Goal: Contribute content: Add original content to the website for others to see

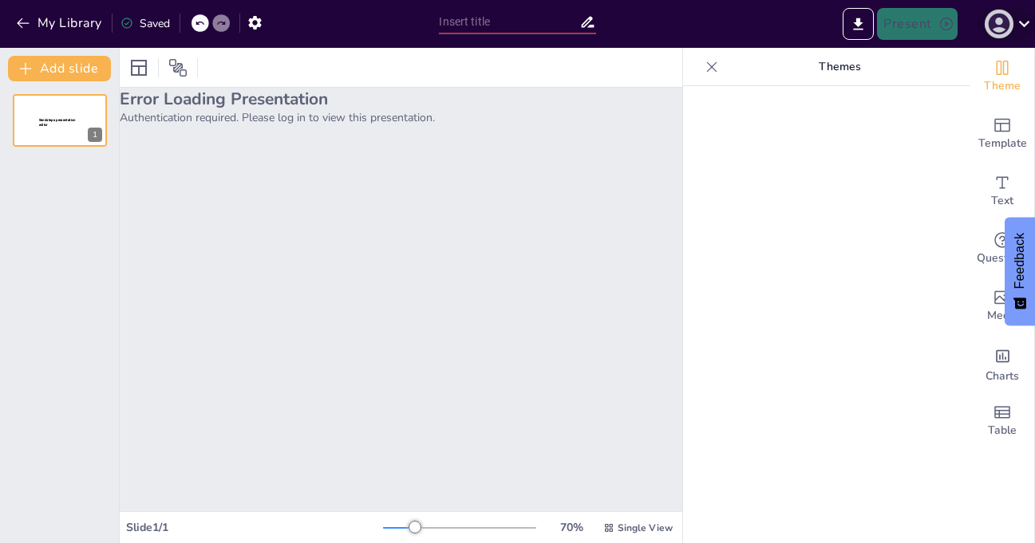
click at [1010, 18] on icon "button" at bounding box center [999, 24] width 26 height 26
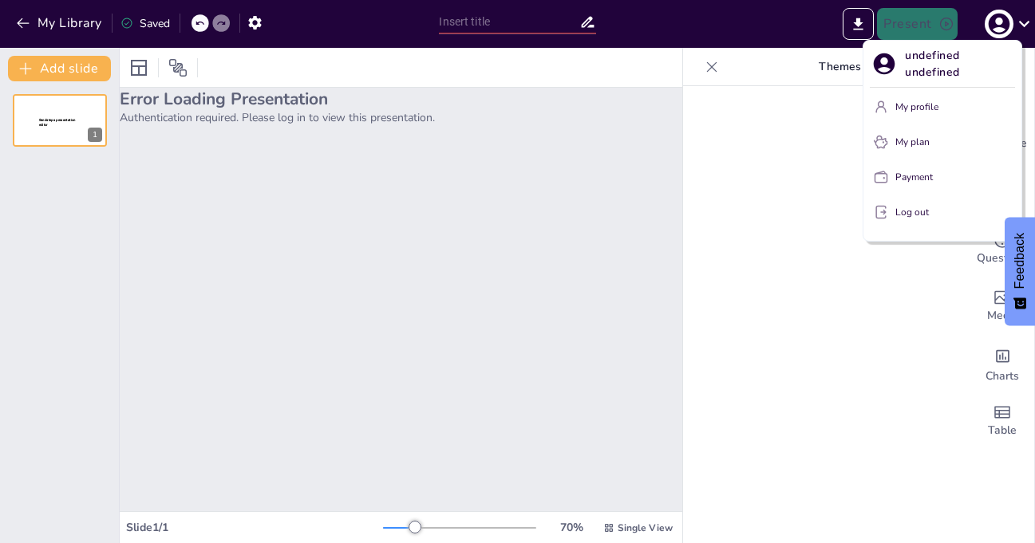
click at [906, 103] on p "My profile" at bounding box center [916, 107] width 43 height 14
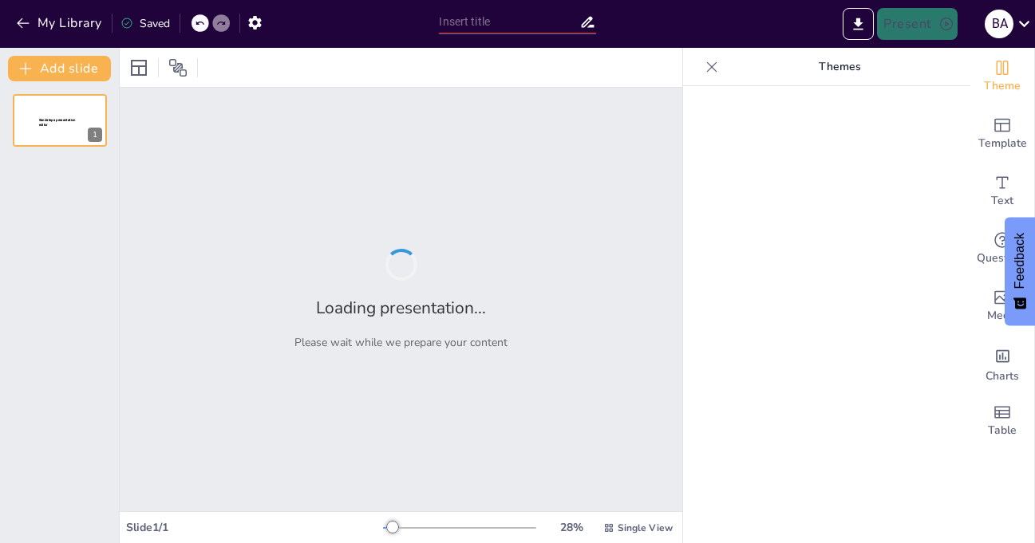
type input "Informe Financiero: Resultados del Primer Semestre 2025"
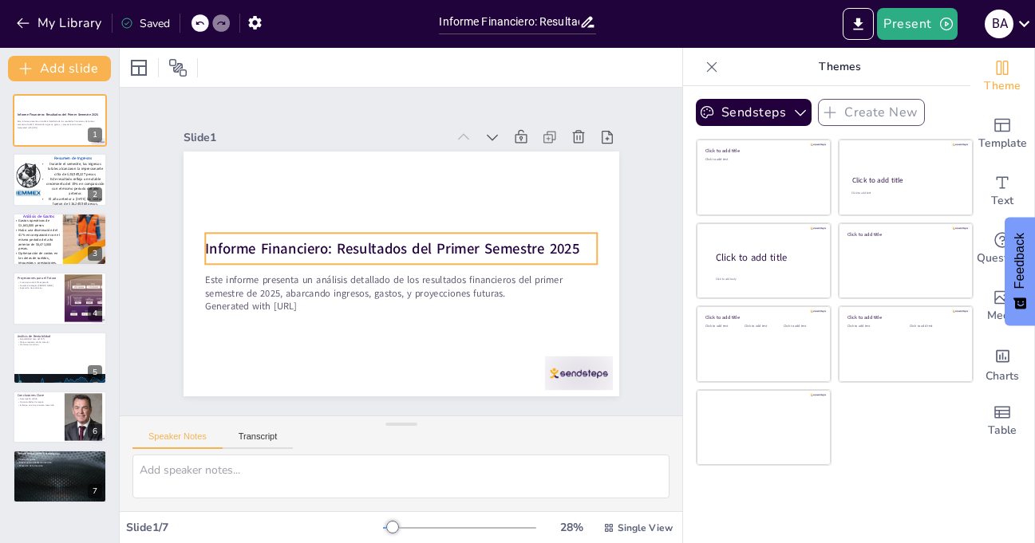
click at [354, 251] on strong "Informe Financiero: Resultados del Primer Semestre 2025" at bounding box center [392, 249] width 374 height 20
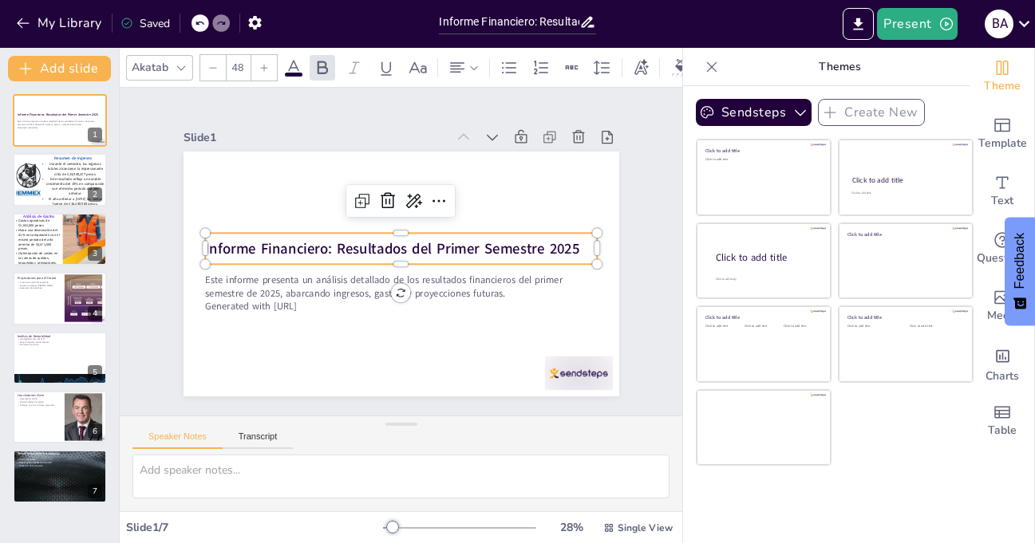
click at [292, 54] on div "Akatab 48" at bounding box center [494, 67] width 737 height 27
click at [292, 59] on icon at bounding box center [293, 67] width 19 height 19
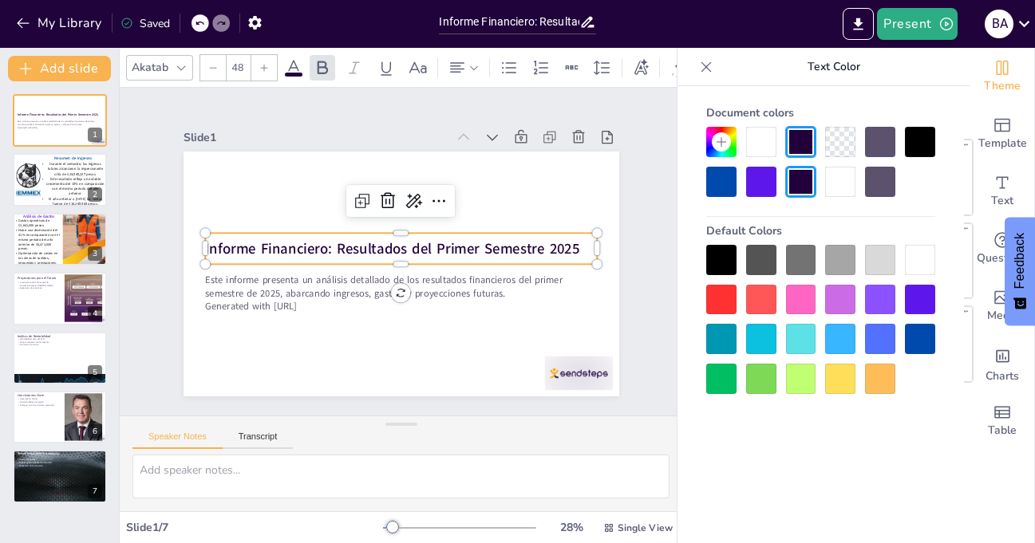
click at [714, 169] on div at bounding box center [721, 182] width 30 height 30
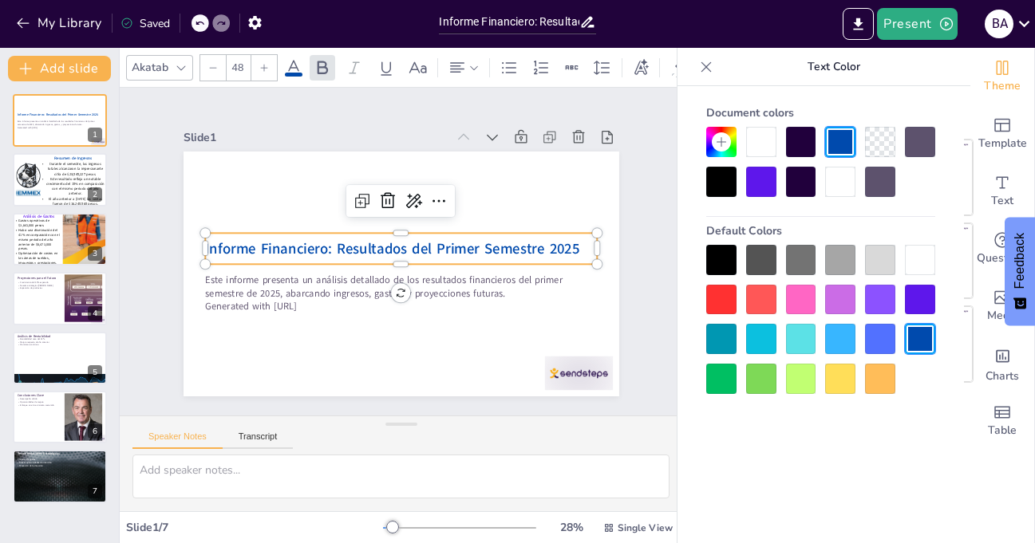
click at [260, 63] on icon at bounding box center [264, 68] width 10 height 10
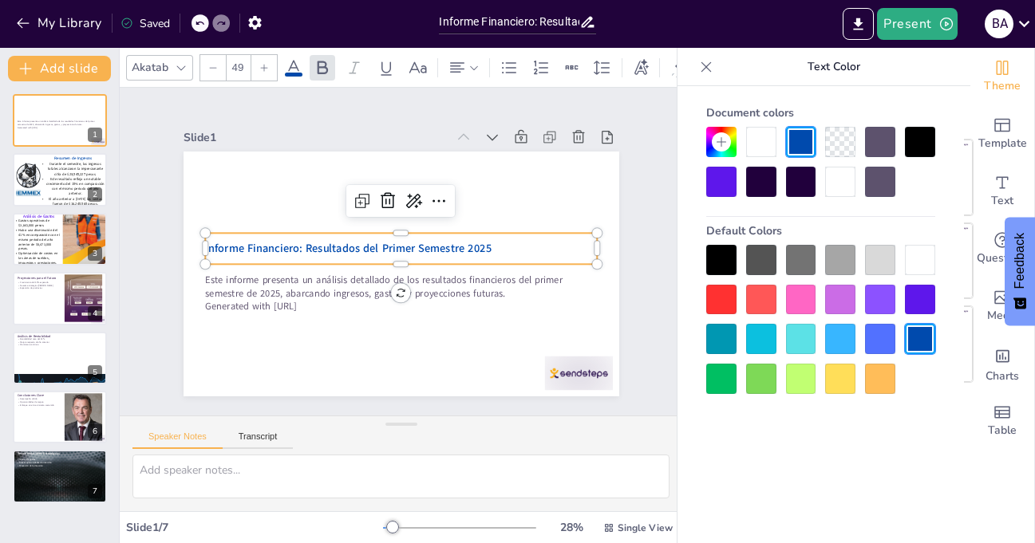
click at [260, 63] on icon at bounding box center [264, 68] width 10 height 10
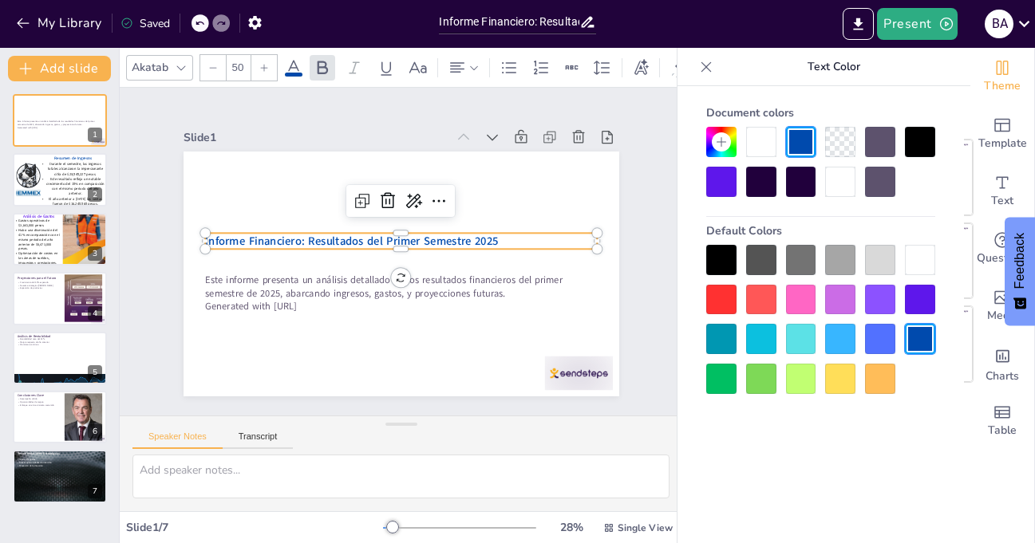
click at [260, 63] on icon at bounding box center [264, 68] width 10 height 10
click at [263, 63] on icon at bounding box center [264, 68] width 10 height 10
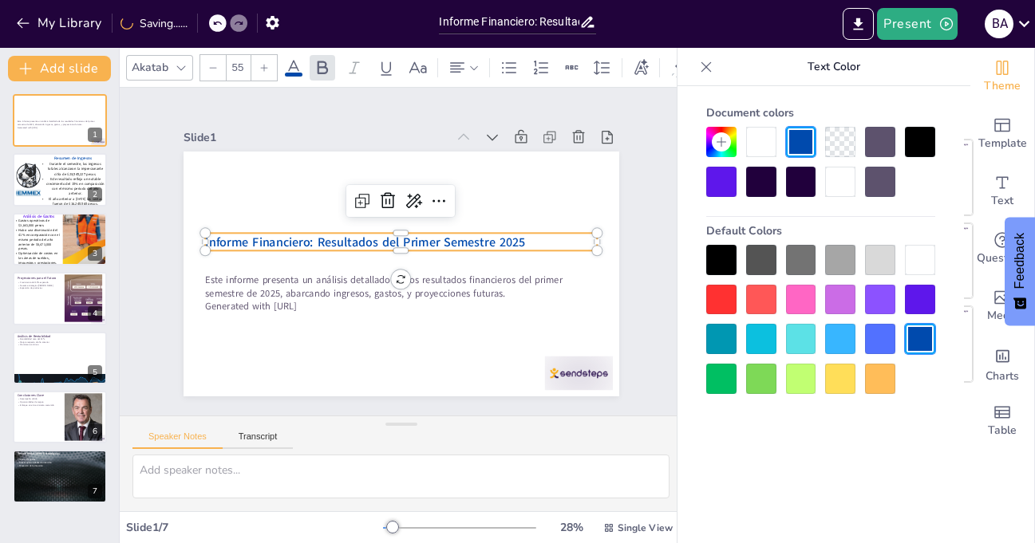
click at [263, 63] on icon at bounding box center [264, 68] width 10 height 10
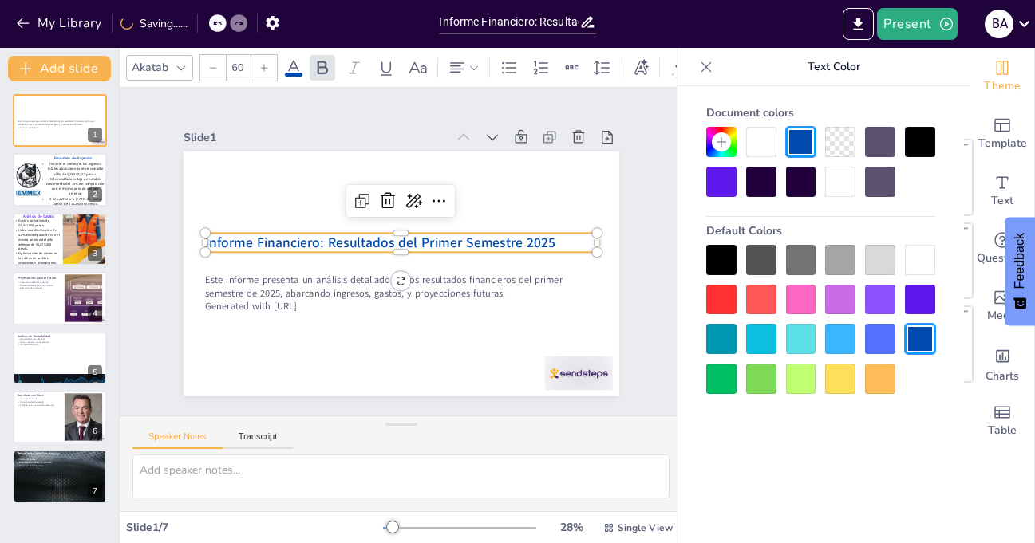
click at [263, 63] on icon at bounding box center [264, 68] width 10 height 10
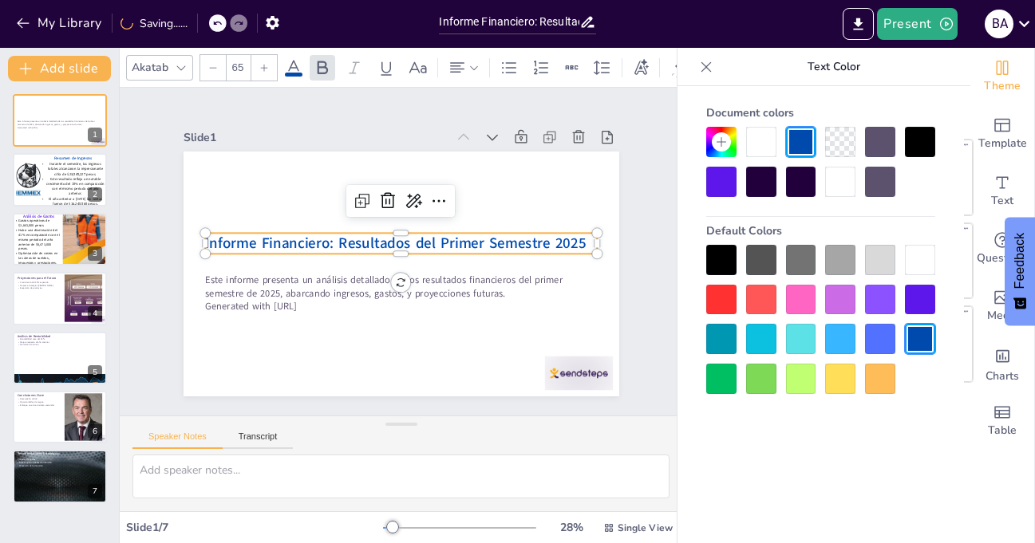
click at [263, 63] on icon at bounding box center [264, 68] width 10 height 10
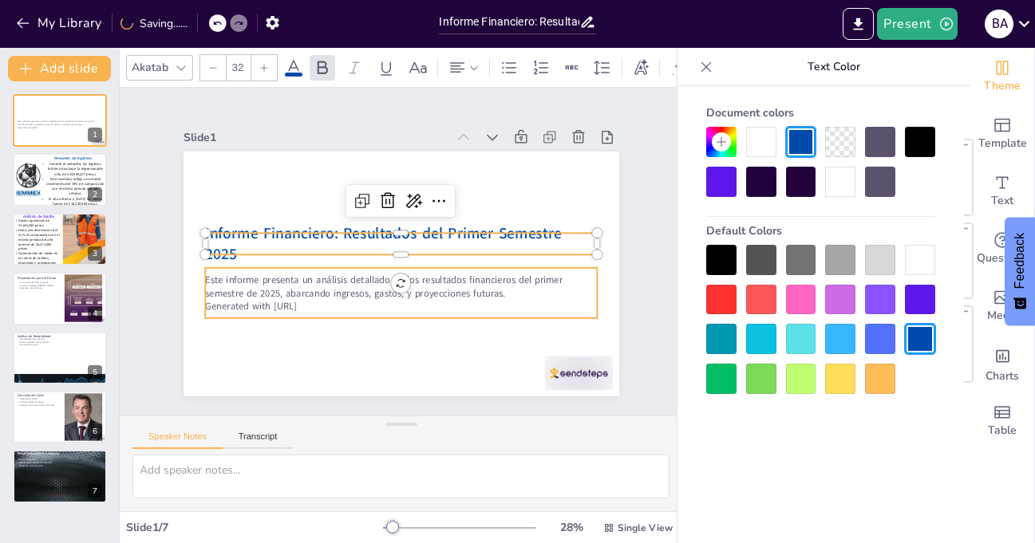
click at [327, 274] on p "Este informe presenta un análisis detallado de los resultados financieros del p…" at bounding box center [401, 286] width 392 height 27
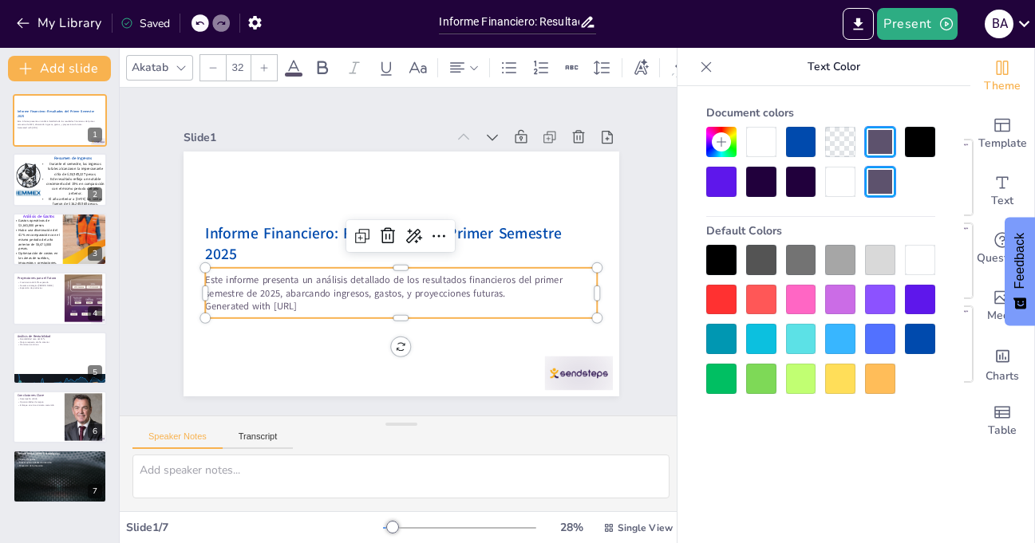
click at [917, 137] on div at bounding box center [920, 142] width 30 height 30
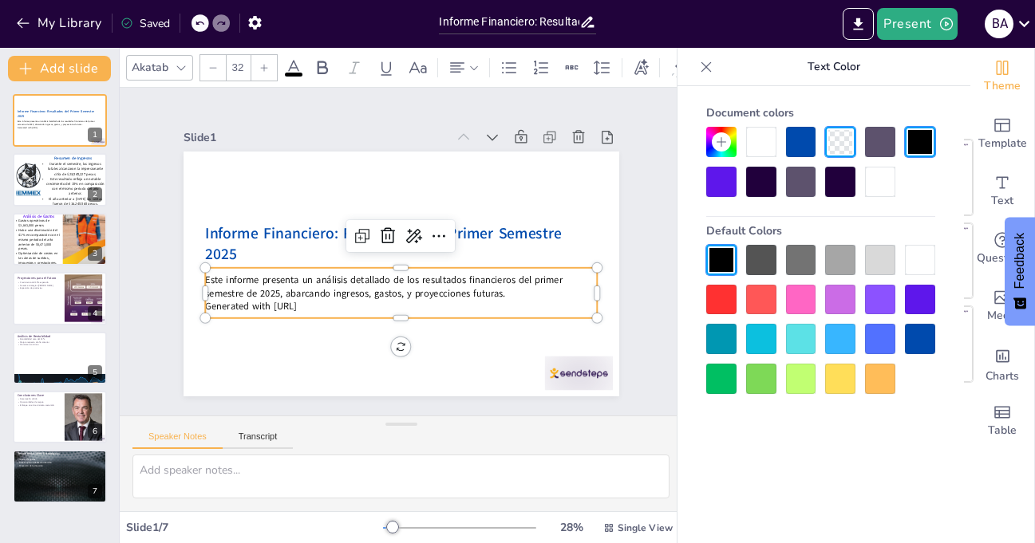
click at [260, 63] on icon at bounding box center [264, 68] width 10 height 10
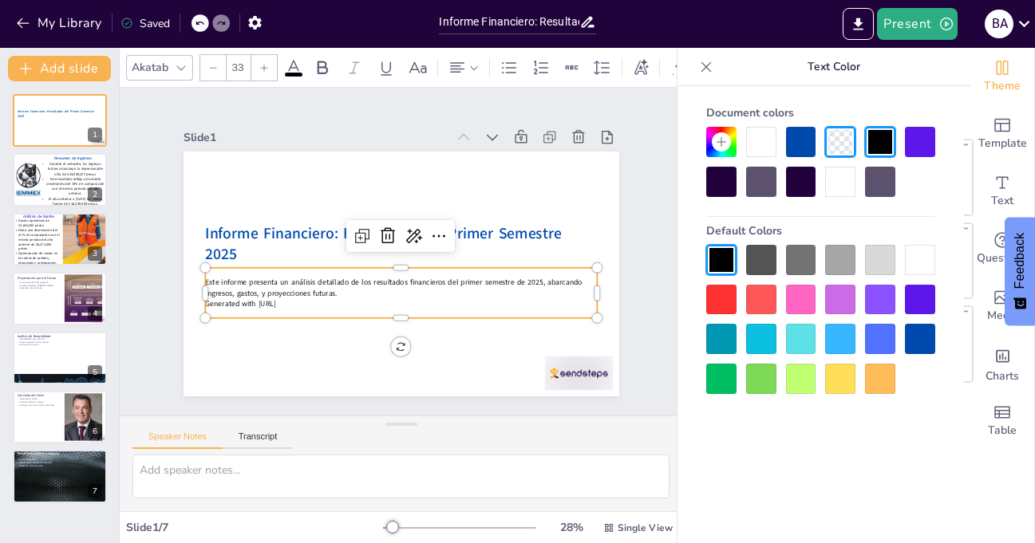
click at [260, 63] on icon at bounding box center [264, 68] width 10 height 10
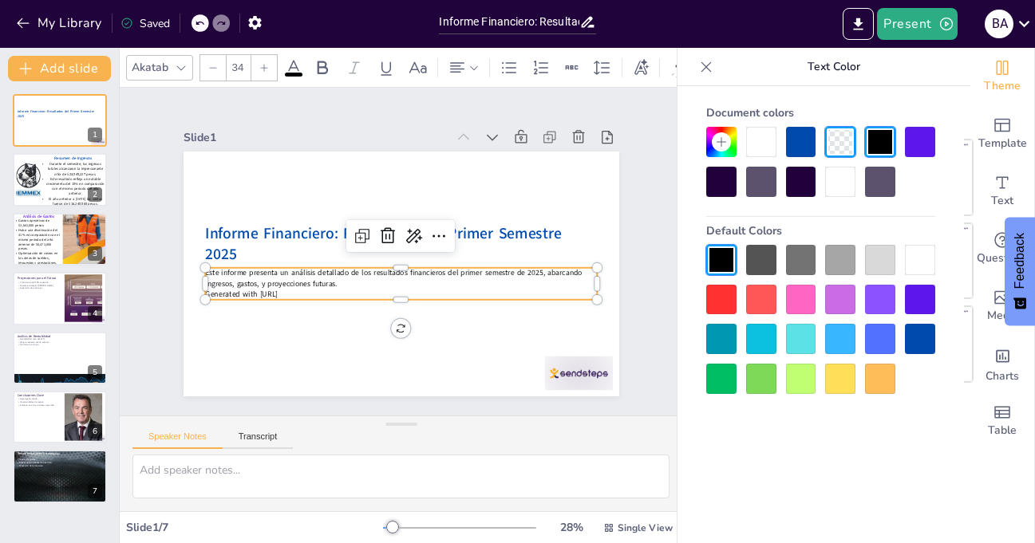
click at [260, 63] on icon at bounding box center [264, 68] width 10 height 10
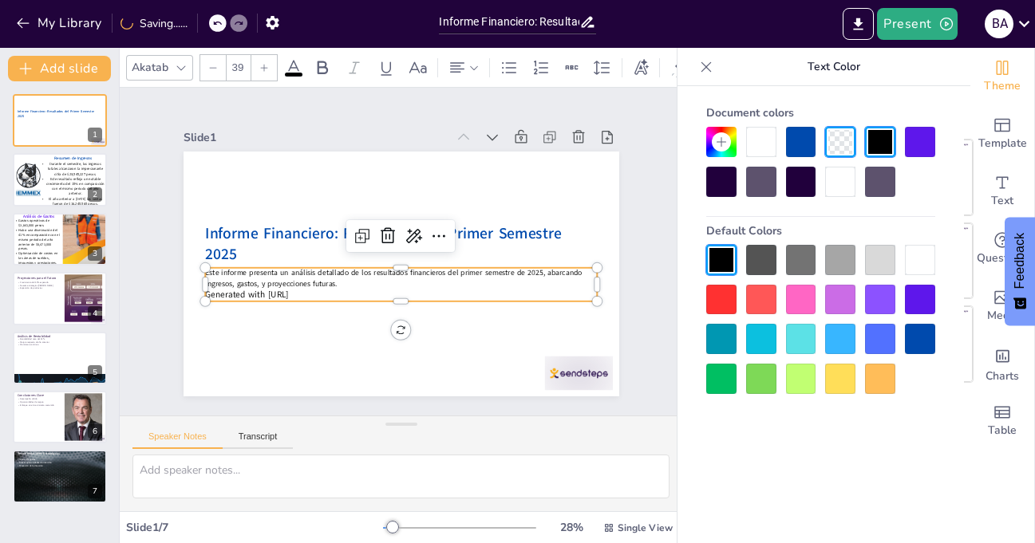
click at [260, 63] on icon at bounding box center [264, 68] width 10 height 10
type input "41"
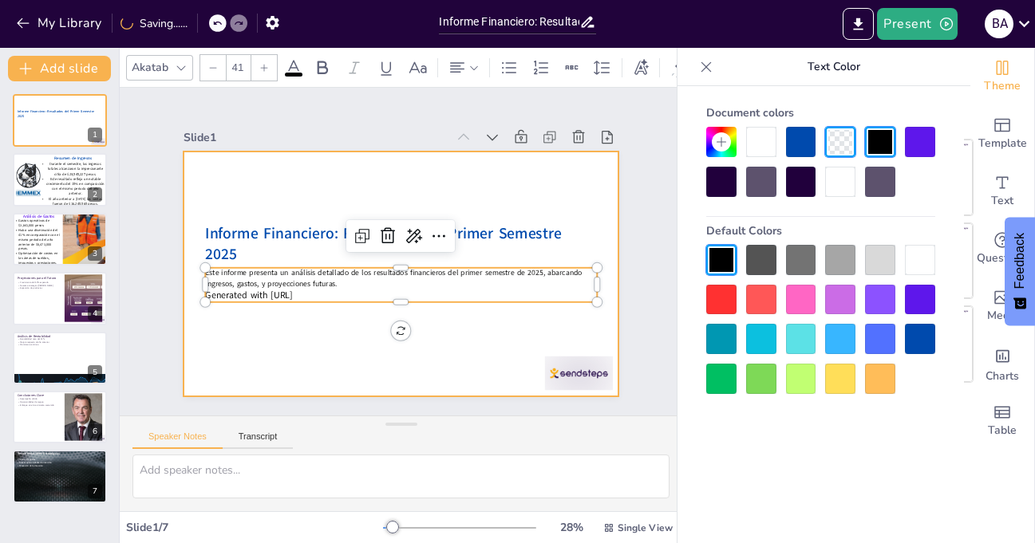
click at [345, 330] on div at bounding box center [402, 274] width 436 height 245
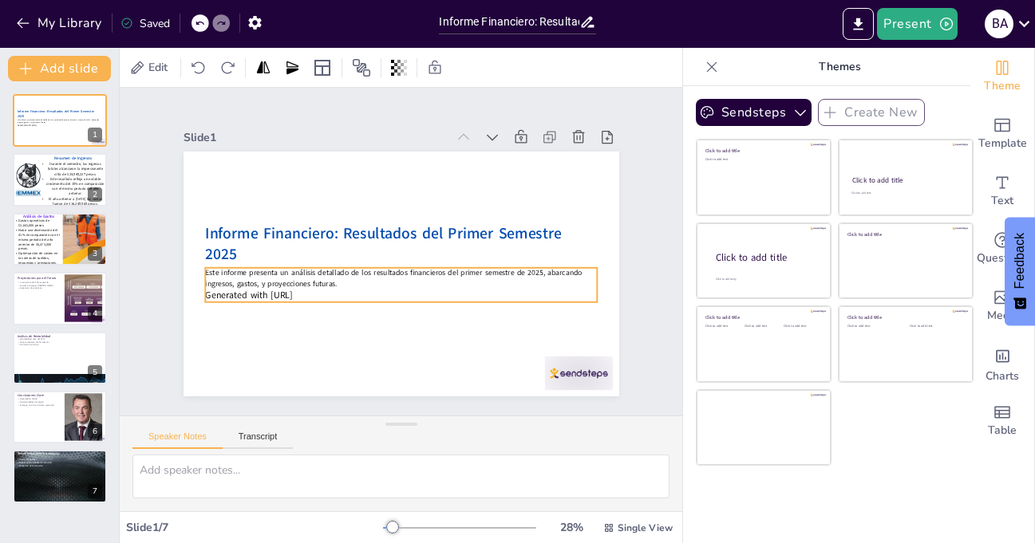
click at [342, 286] on p "Generated with Sendsteps.ai" at bounding box center [387, 293] width 377 height 133
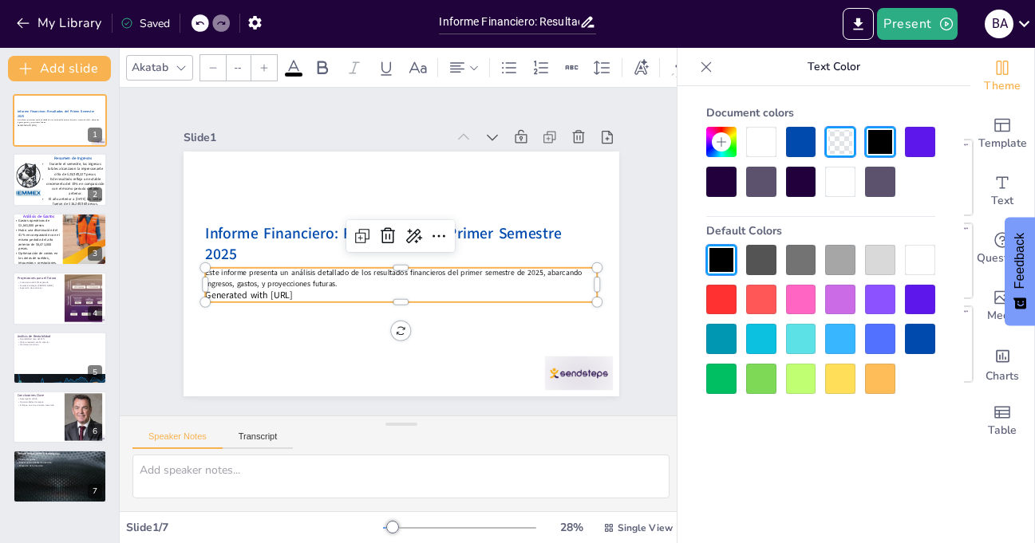
click at [266, 63] on icon at bounding box center [264, 68] width 10 height 10
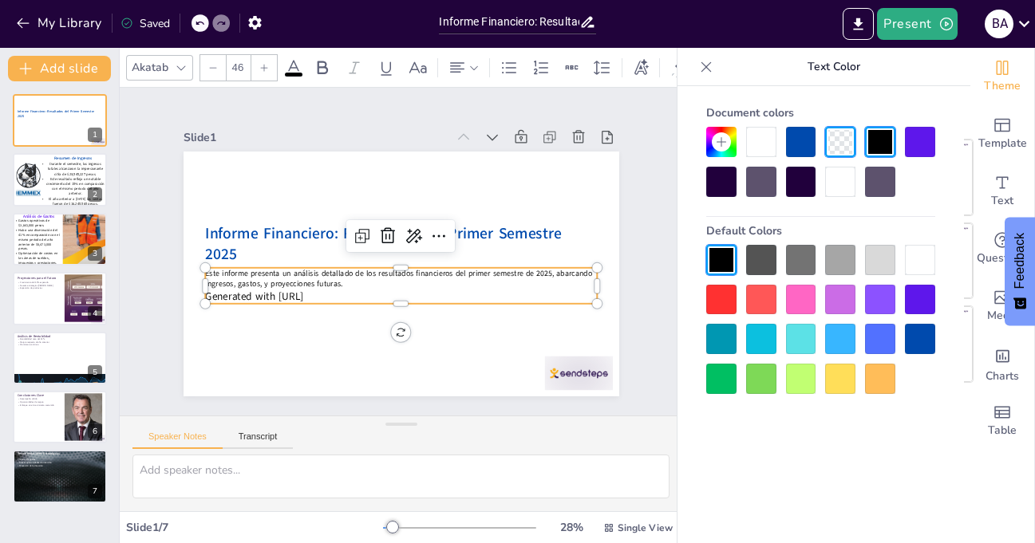
click at [266, 63] on icon at bounding box center [264, 68] width 10 height 10
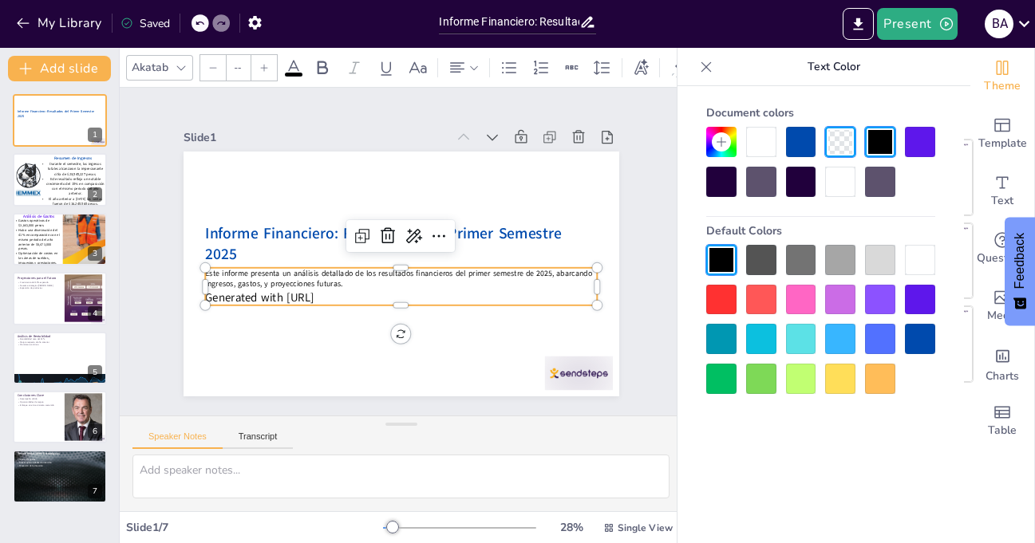
drag, startPoint x: 346, startPoint y: 293, endPoint x: 190, endPoint y: 293, distance: 155.6
click at [190, 293] on div "Informe Financiero: Resultados del Primer Semestre 2025 Este informe presenta u…" at bounding box center [402, 274] width 436 height 245
click at [347, 292] on p "Generated with Sendsteps.ai" at bounding box center [401, 298] width 392 height 16
type input "51"
drag, startPoint x: 347, startPoint y: 292, endPoint x: 199, endPoint y: 291, distance: 148.4
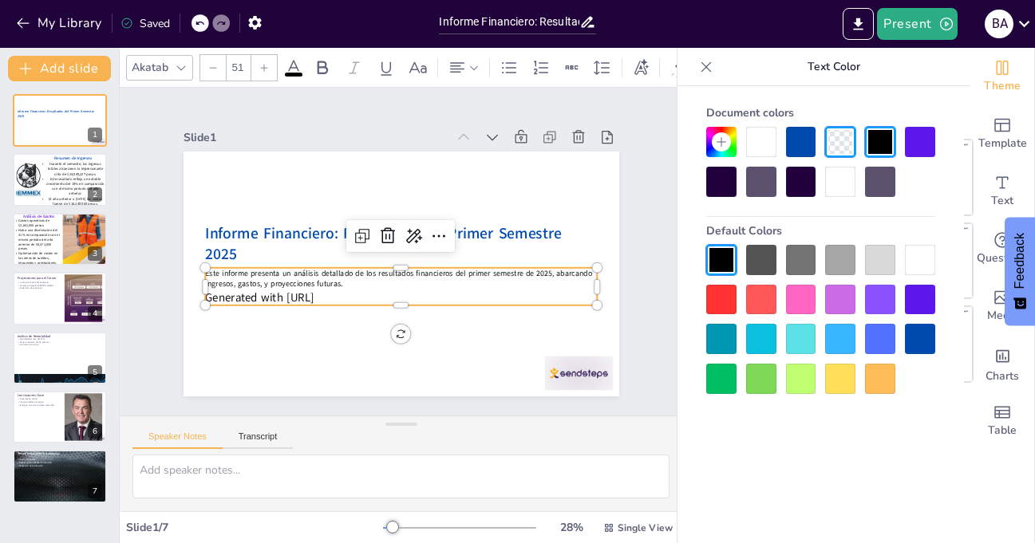
click at [205, 291] on p "Generated with Sendsteps.ai" at bounding box center [401, 298] width 392 height 16
type input "34"
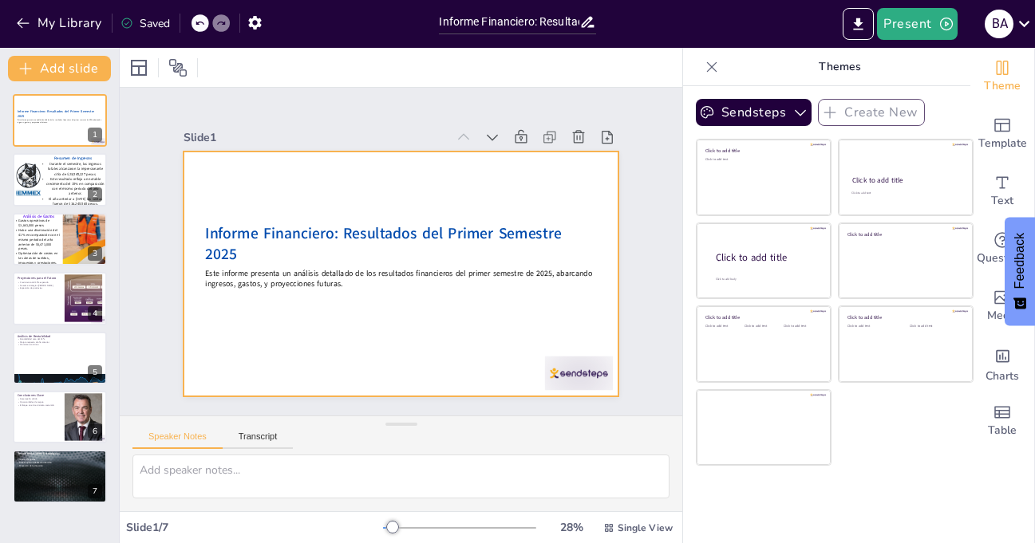
click at [342, 281] on p "Este informe presenta un análisis detallado de los resultados financieros del p…" at bounding box center [401, 279] width 392 height 22
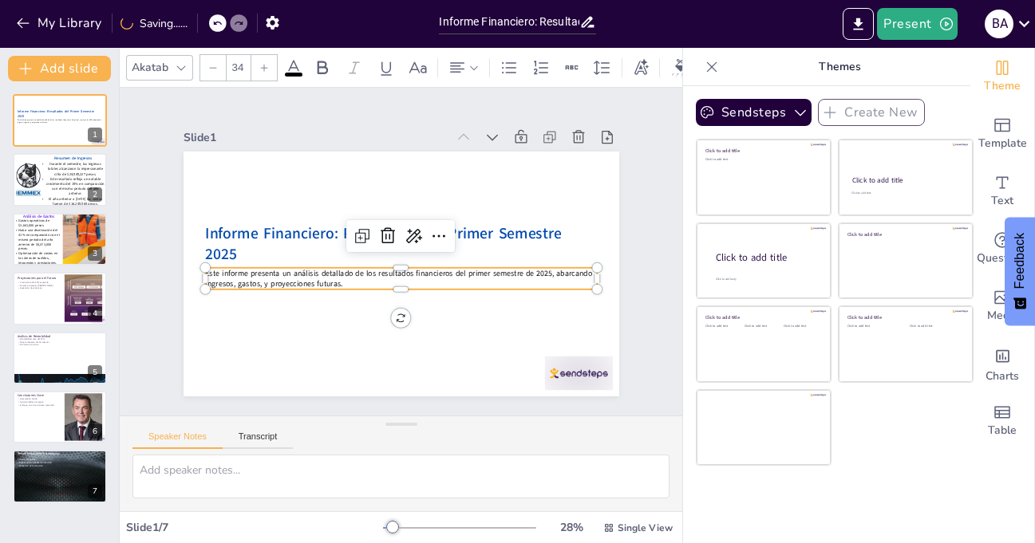
click at [268, 63] on icon at bounding box center [264, 68] width 10 height 10
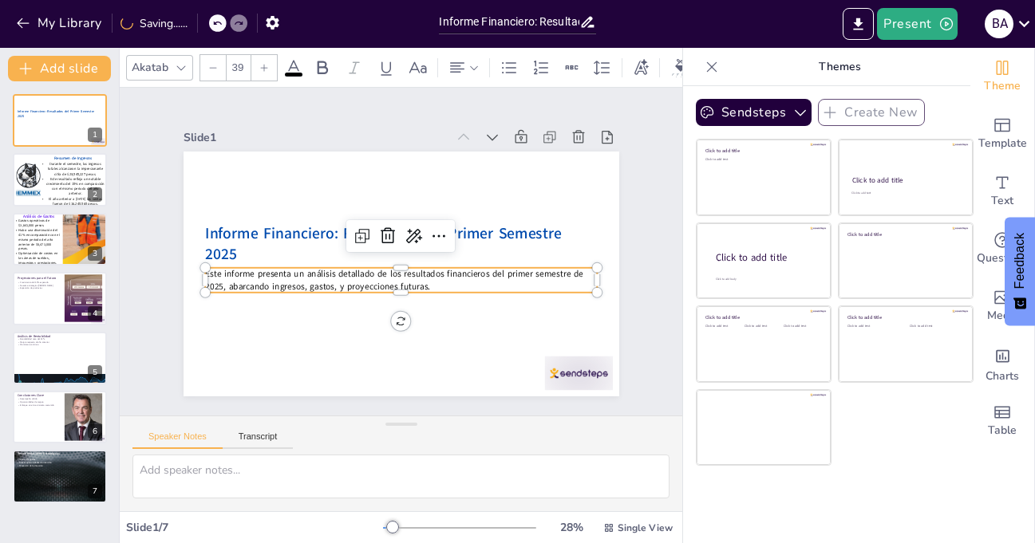
click at [268, 63] on icon at bounding box center [264, 68] width 10 height 10
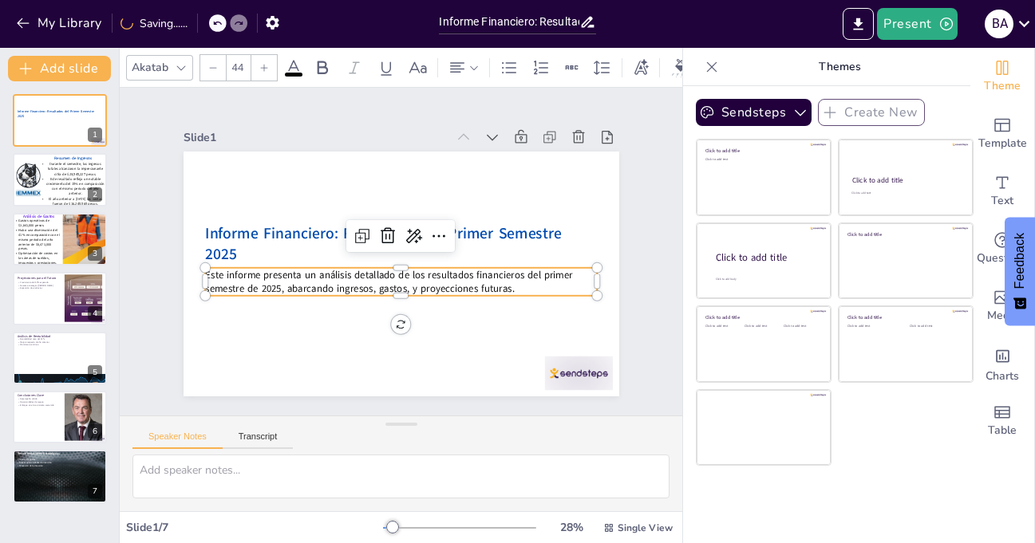
click at [268, 63] on icon at bounding box center [264, 68] width 10 height 10
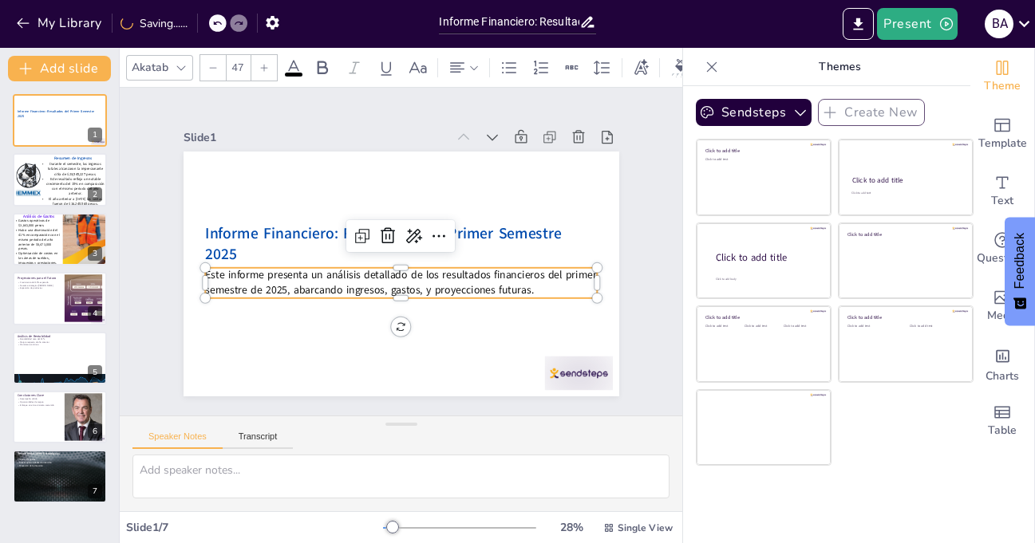
click at [268, 63] on icon at bounding box center [264, 68] width 10 height 10
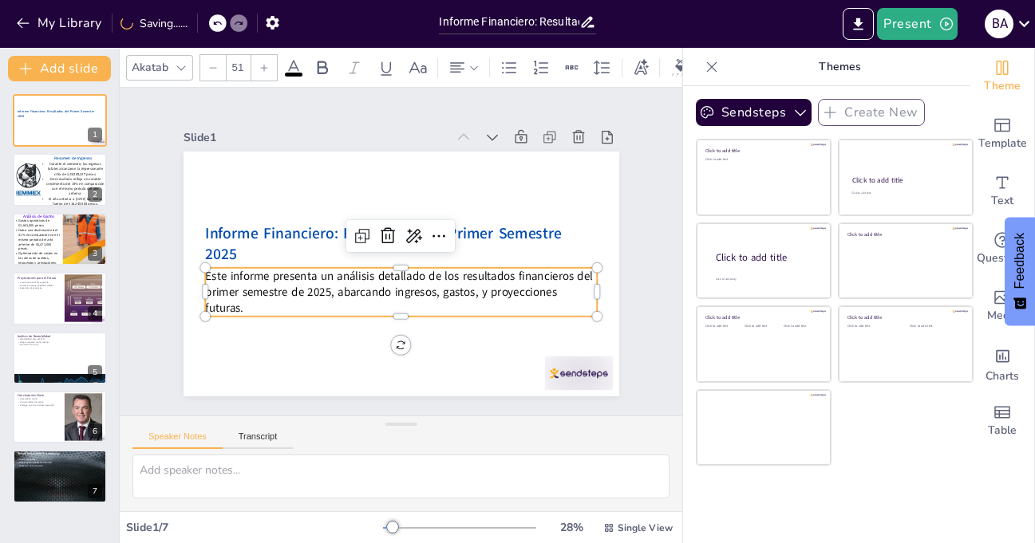
click at [268, 63] on icon at bounding box center [264, 68] width 10 height 10
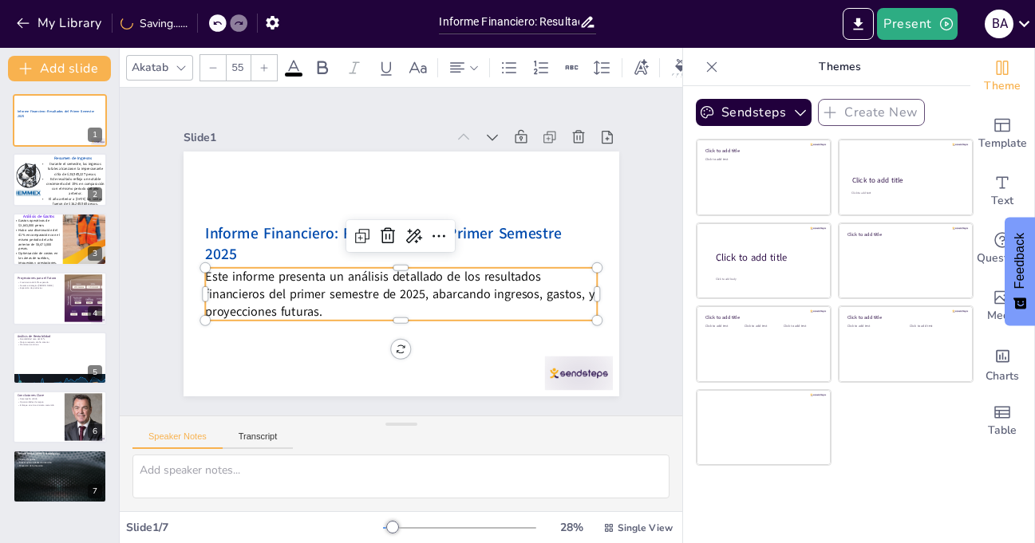
click at [268, 63] on icon at bounding box center [264, 68] width 10 height 10
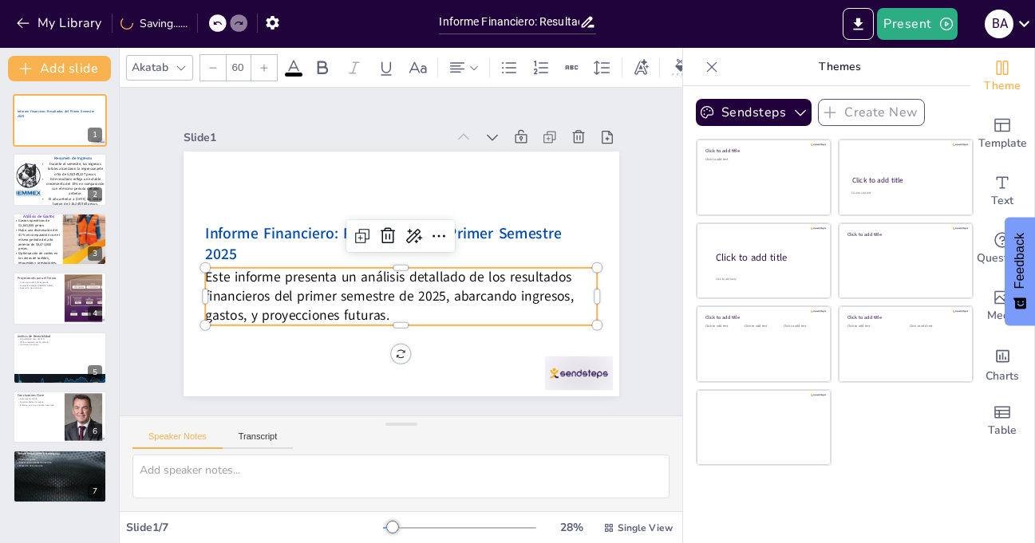
click at [268, 63] on icon at bounding box center [264, 68] width 10 height 10
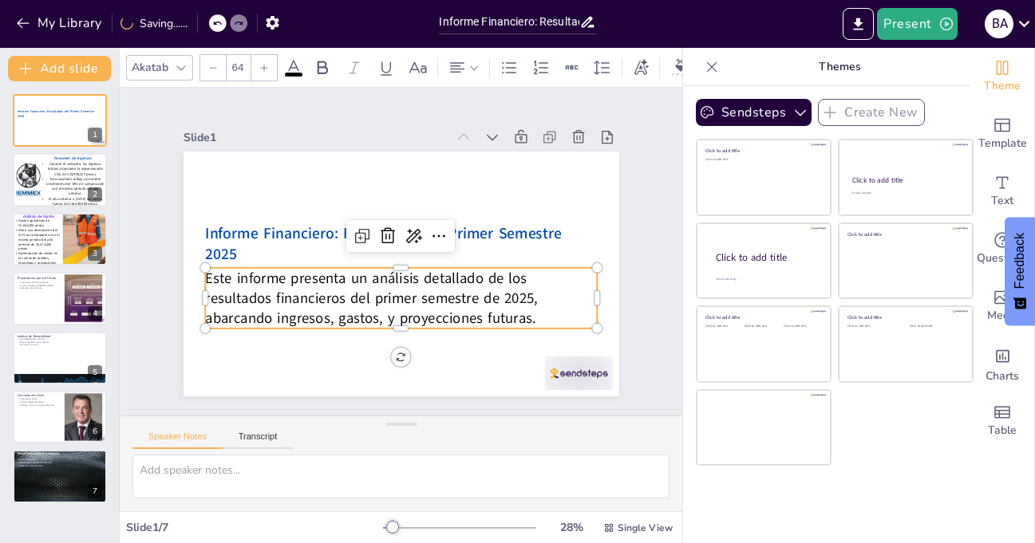
click at [268, 63] on icon at bounding box center [264, 68] width 10 height 10
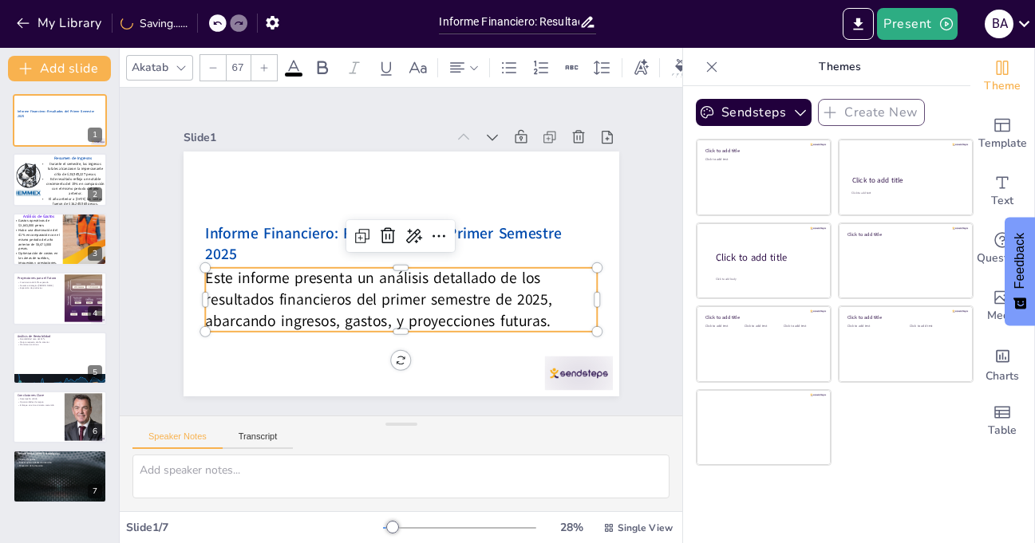
click at [268, 63] on icon at bounding box center [264, 68] width 10 height 10
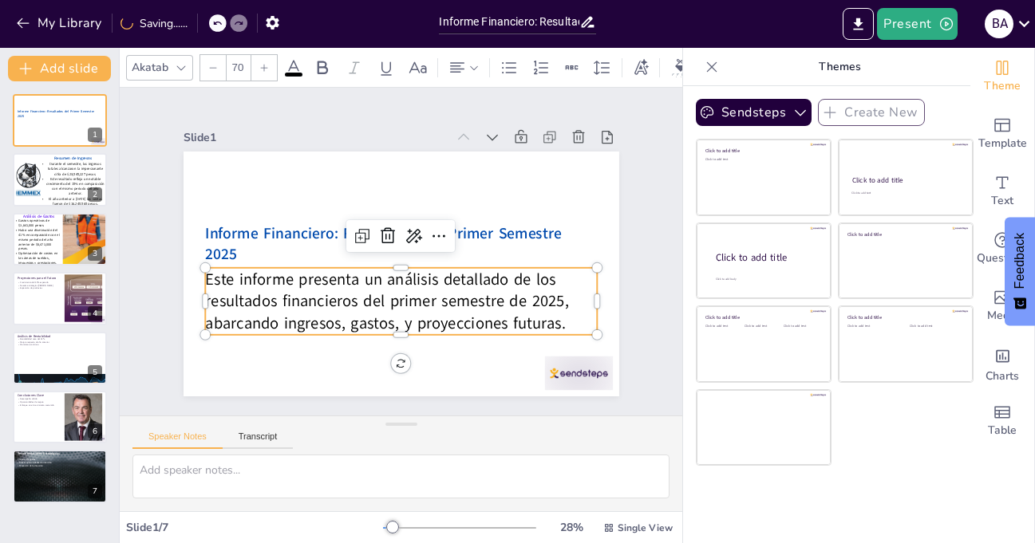
click at [268, 63] on icon at bounding box center [264, 68] width 10 height 10
type input "73"
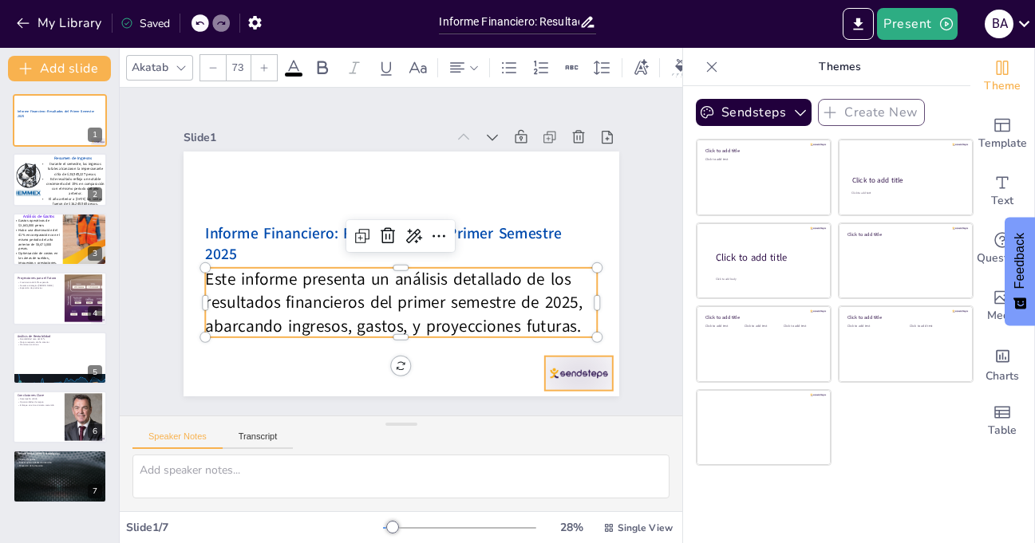
click at [557, 374] on div at bounding box center [578, 374] width 68 height 34
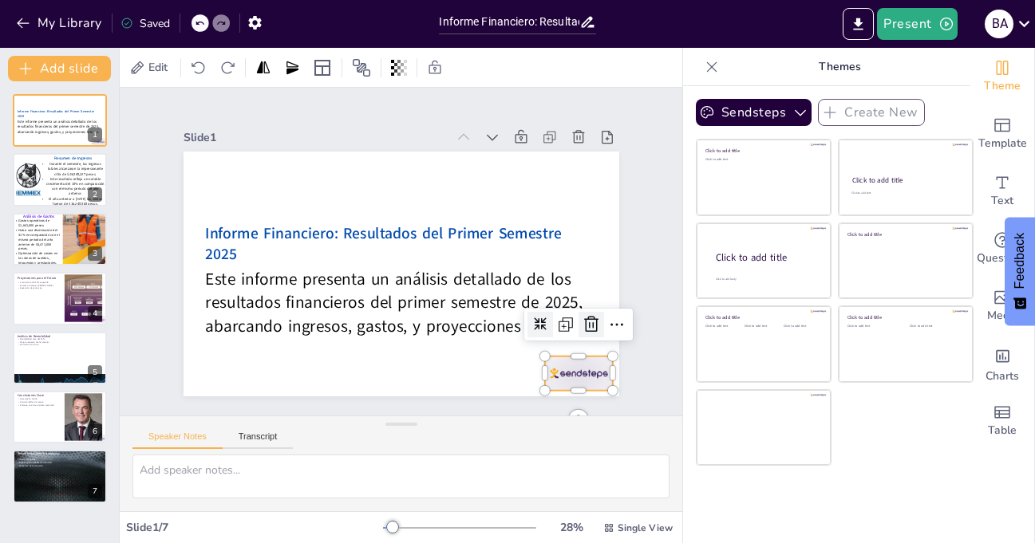
click at [583, 321] on icon at bounding box center [591, 324] width 19 height 19
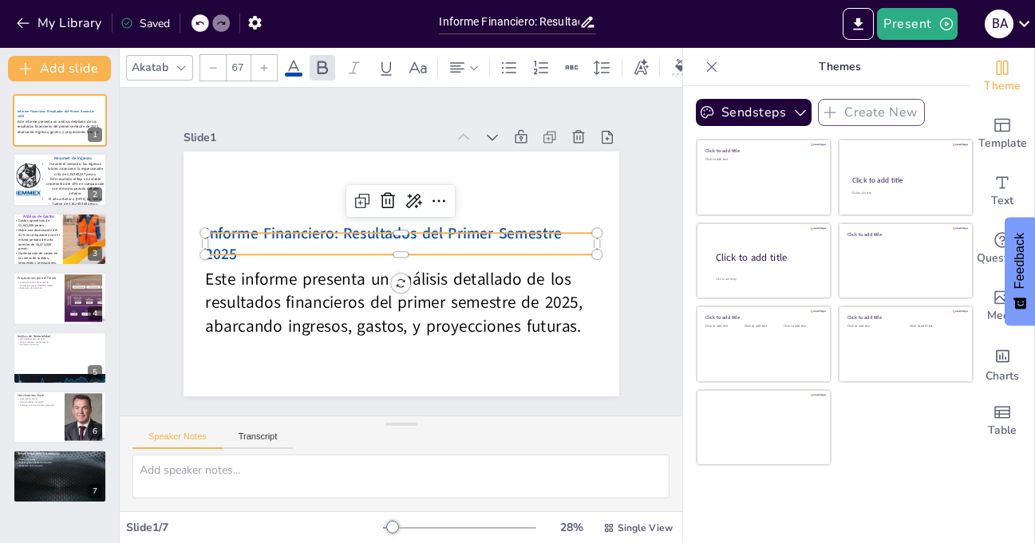
click at [337, 235] on span "Informe Financiero: Resultados del Primer Semestre 2025" at bounding box center [385, 230] width 357 height 94
click at [329, 237] on span "Informe Financiero: Resultados del Primer Semestre 2025" at bounding box center [383, 244] width 356 height 42
click at [333, 239] on span "Informe Financiero: Resultados del Primer Semestre 2025" at bounding box center [383, 244] width 356 height 42
click at [333, 238] on span "Informe Financiero: Resultados del Primer Semestre 2025" at bounding box center [383, 244] width 356 height 42
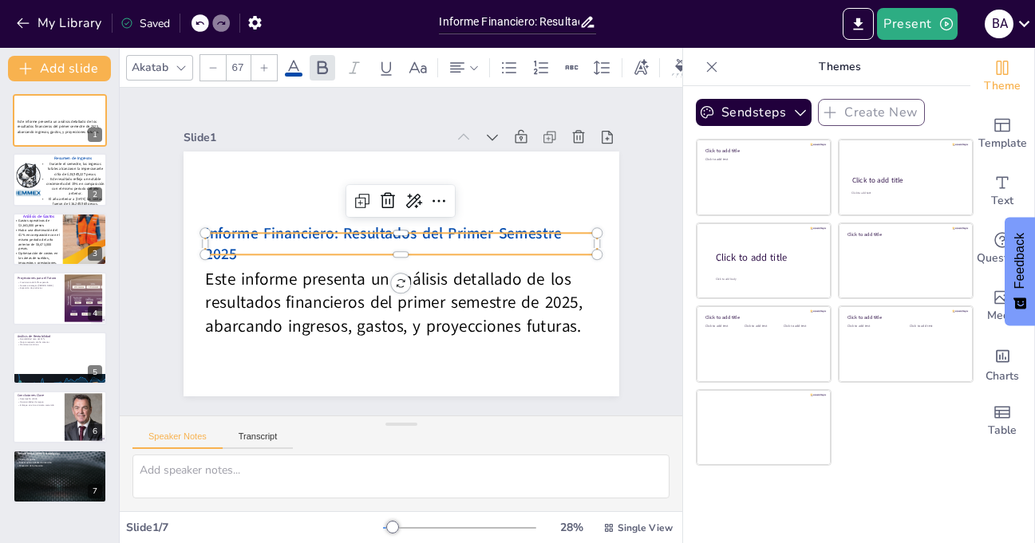
click at [333, 237] on span "Informe Financiero: Resultados del Primer Semestre 2025" at bounding box center [383, 244] width 356 height 42
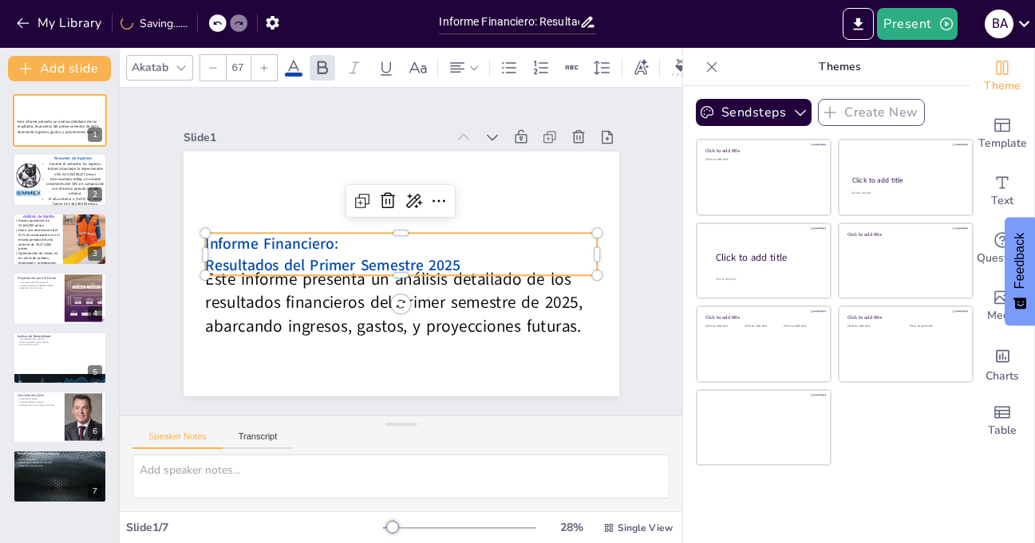
click at [354, 233] on p "Informe Financiero:" at bounding box center [401, 244] width 392 height 22
click at [282, 227] on div at bounding box center [401, 226] width 392 height 13
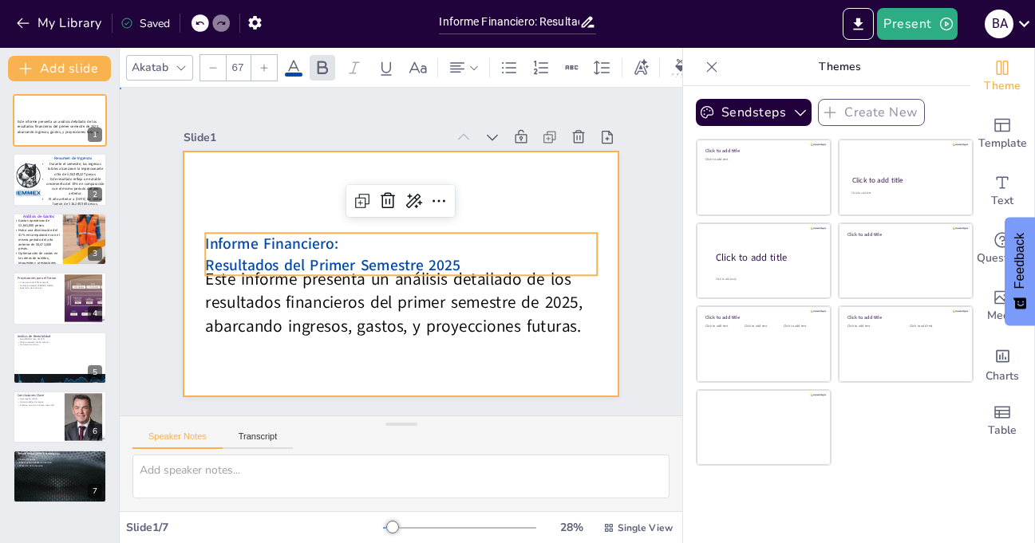
click at [286, 199] on div at bounding box center [396, 274] width 477 height 330
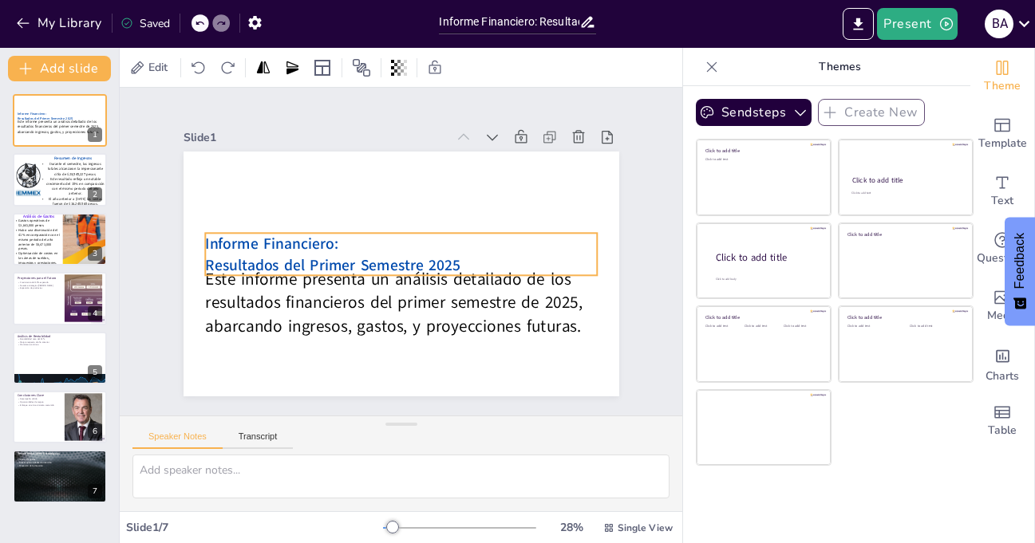
click at [288, 231] on span "Informe Financiero:" at bounding box center [276, 217] width 134 height 48
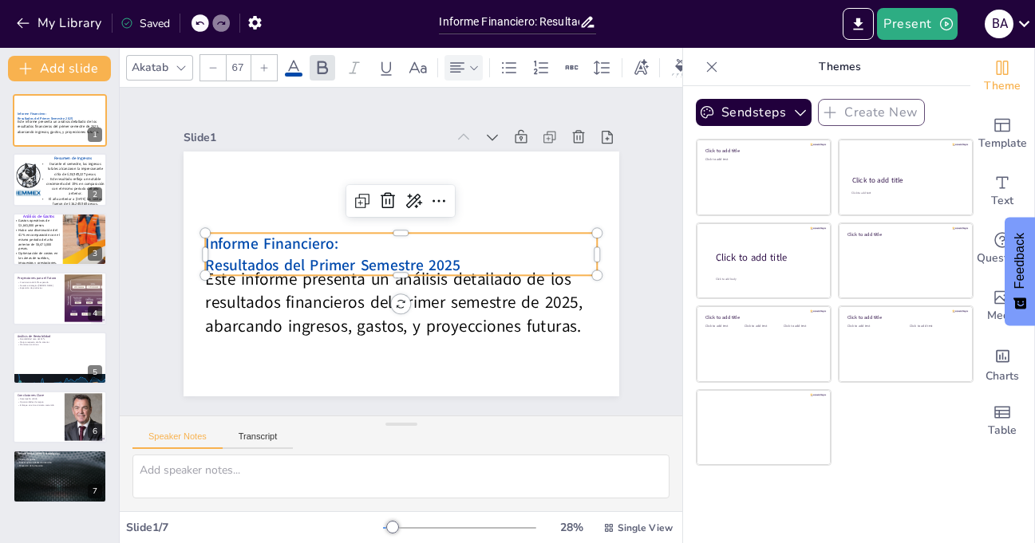
click at [472, 62] on icon at bounding box center [473, 67] width 11 height 11
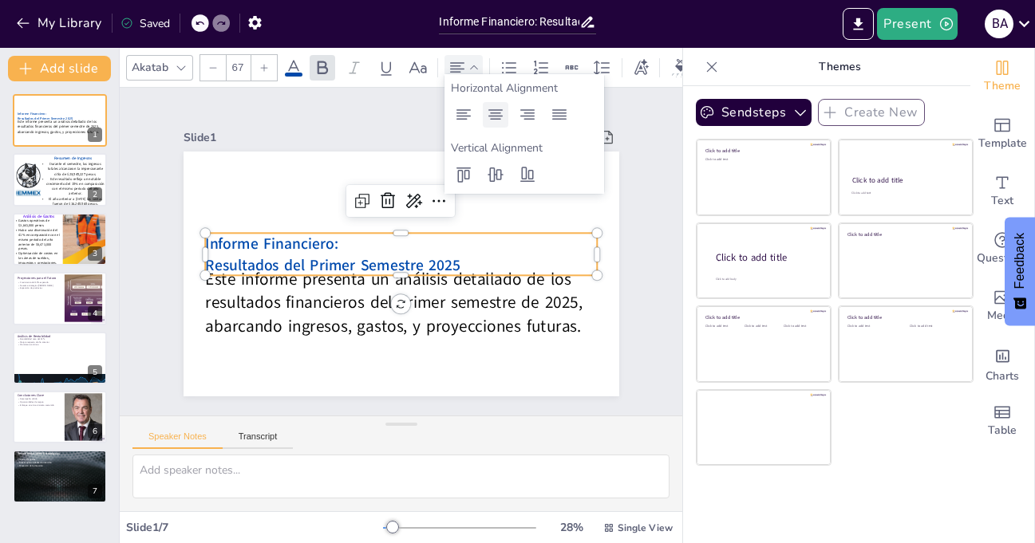
click at [497, 118] on icon at bounding box center [495, 114] width 19 height 19
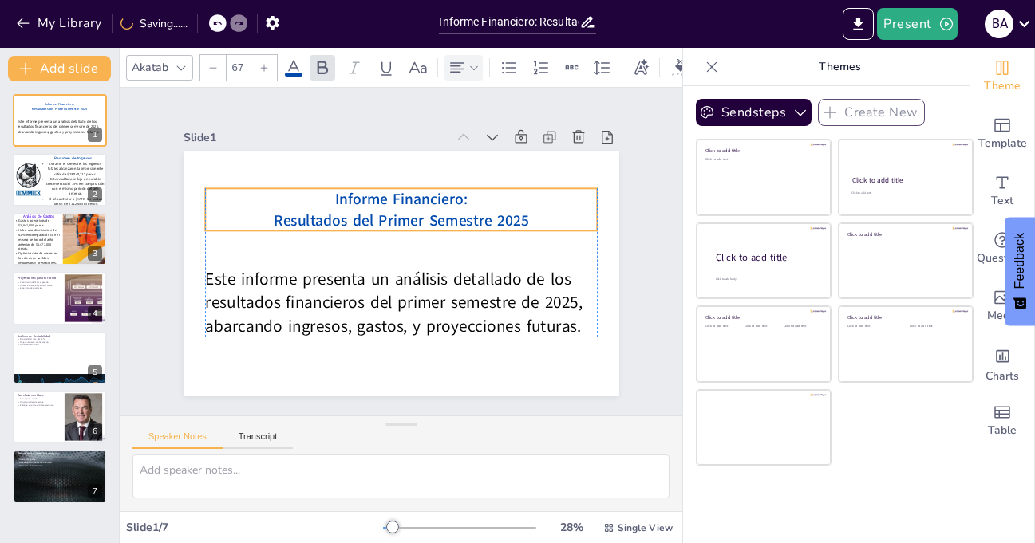
drag, startPoint x: 435, startPoint y: 228, endPoint x: 434, endPoint y: 184, distance: 44.7
click at [434, 189] on span "Informe Financiero:" at bounding box center [400, 199] width 133 height 21
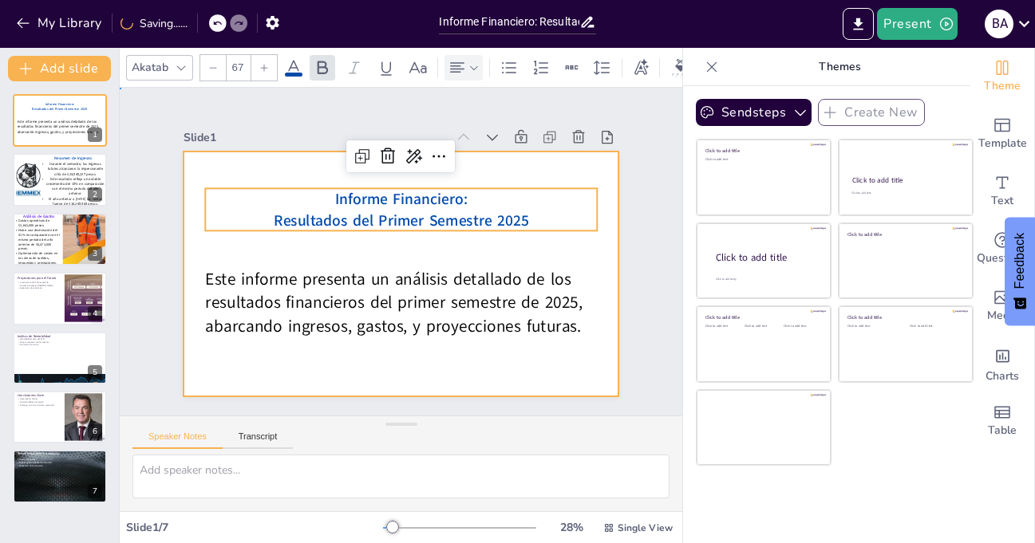
click at [352, 357] on div at bounding box center [402, 274] width 436 height 245
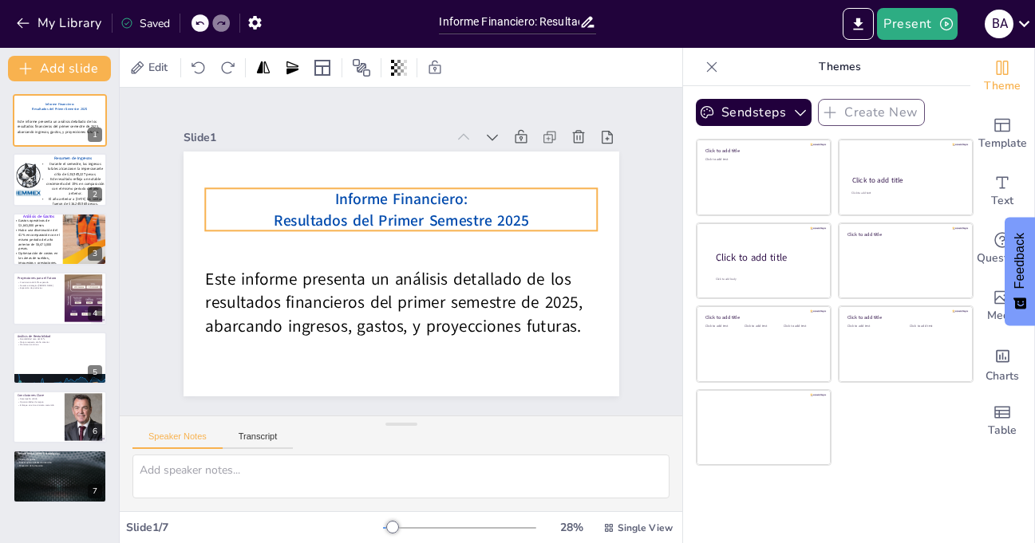
click at [467, 201] on p "Informe Financiero:" at bounding box center [416, 201] width 379 height 141
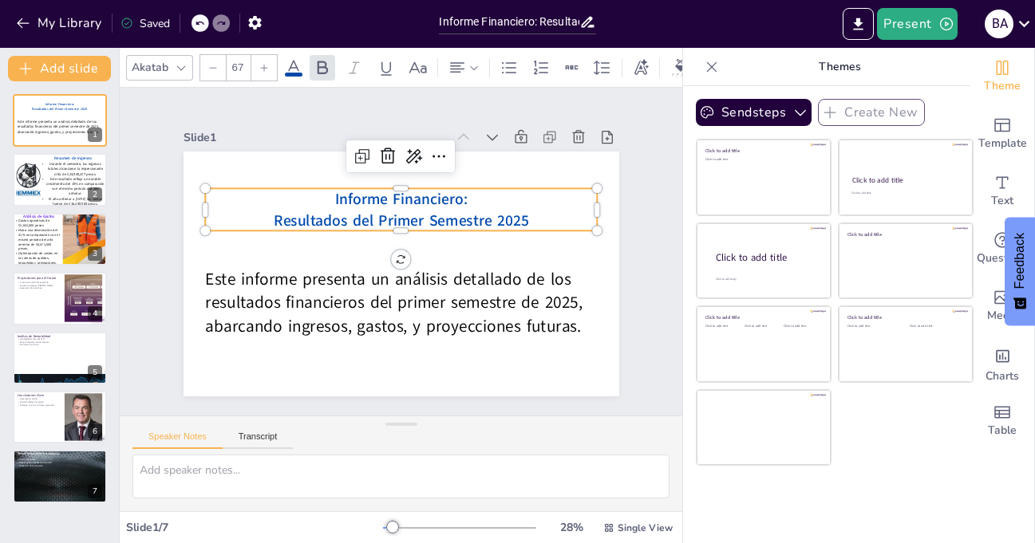
click at [266, 63] on icon at bounding box center [264, 68] width 10 height 10
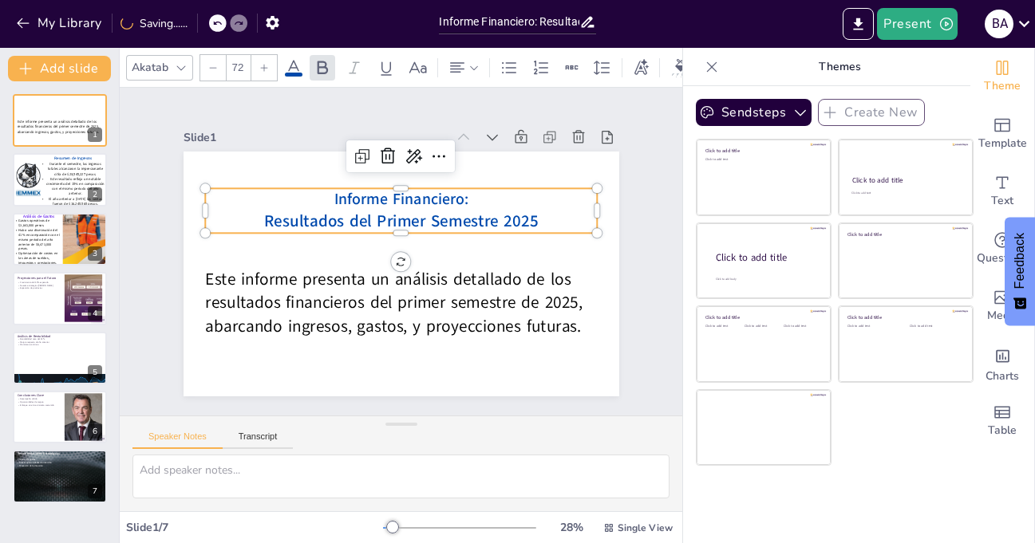
click at [266, 63] on icon at bounding box center [264, 68] width 10 height 10
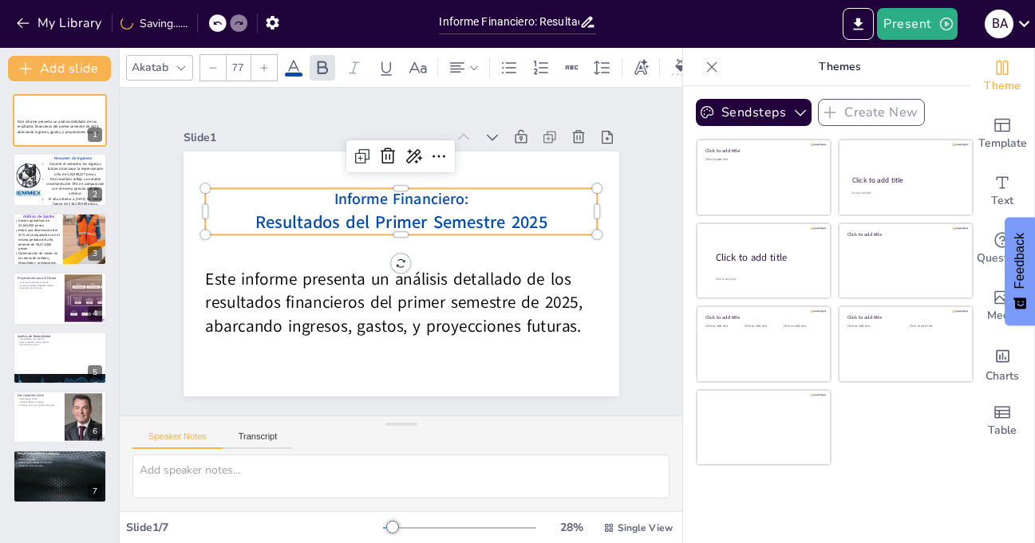
click at [266, 63] on icon at bounding box center [264, 68] width 10 height 10
type input "81"
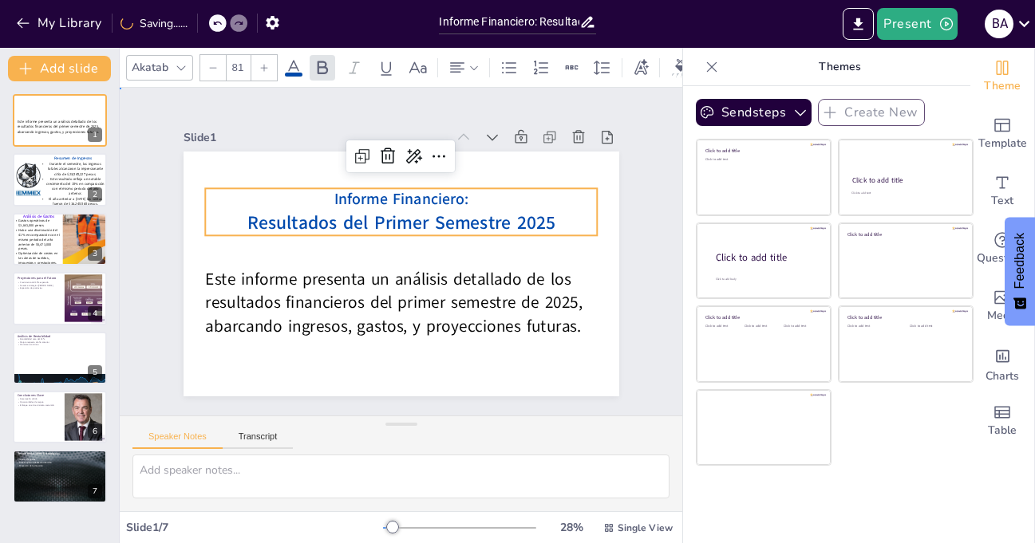
click at [630, 199] on div "Slide 1 Este informe presenta un análisis detallado de los resultados financier…" at bounding box center [400, 252] width 552 height 343
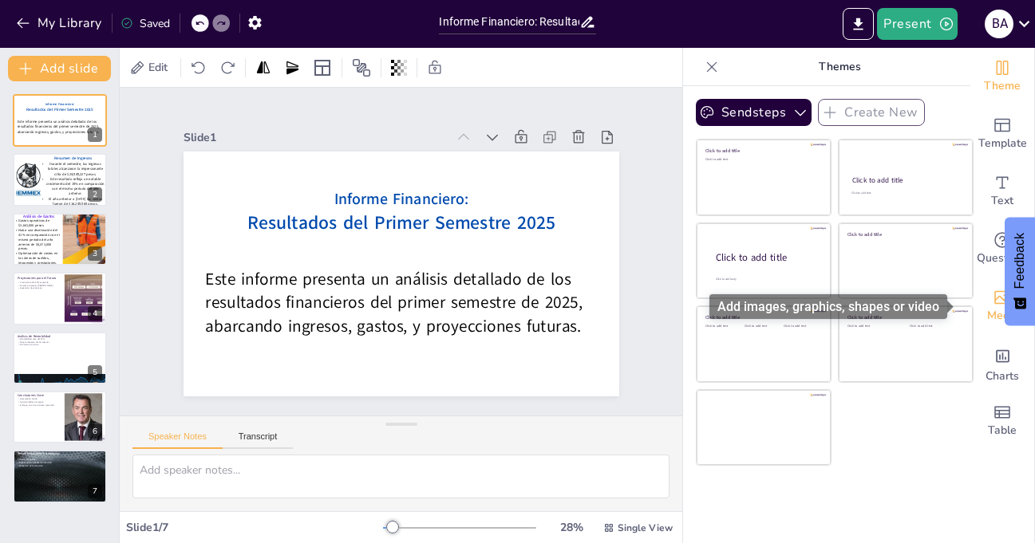
click at [994, 300] on icon "Add images, graphics, shapes or video" at bounding box center [1002, 298] width 16 height 14
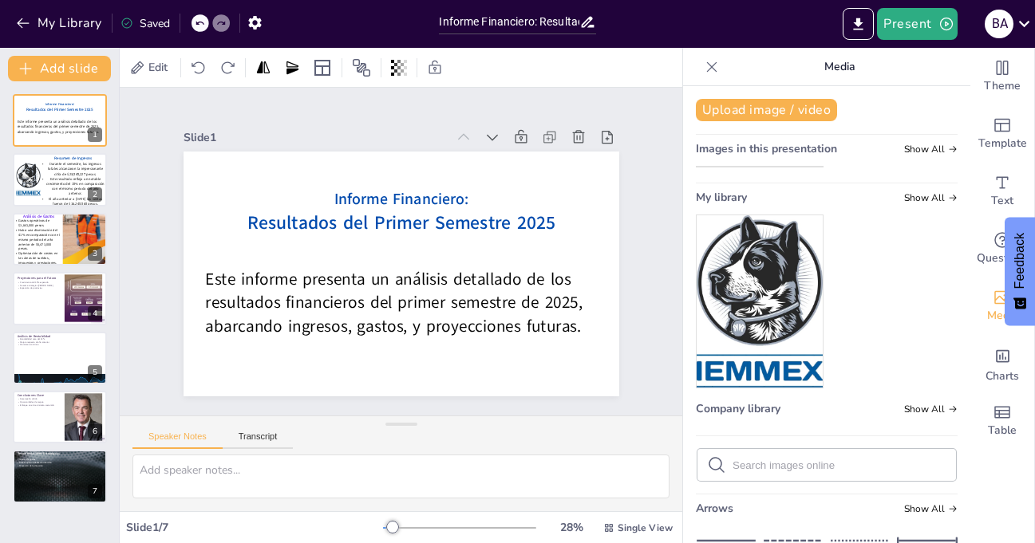
click at [733, 283] on img at bounding box center [760, 301] width 126 height 172
drag, startPoint x: 317, startPoint y: 170, endPoint x: 421, endPoint y: 292, distance: 160.2
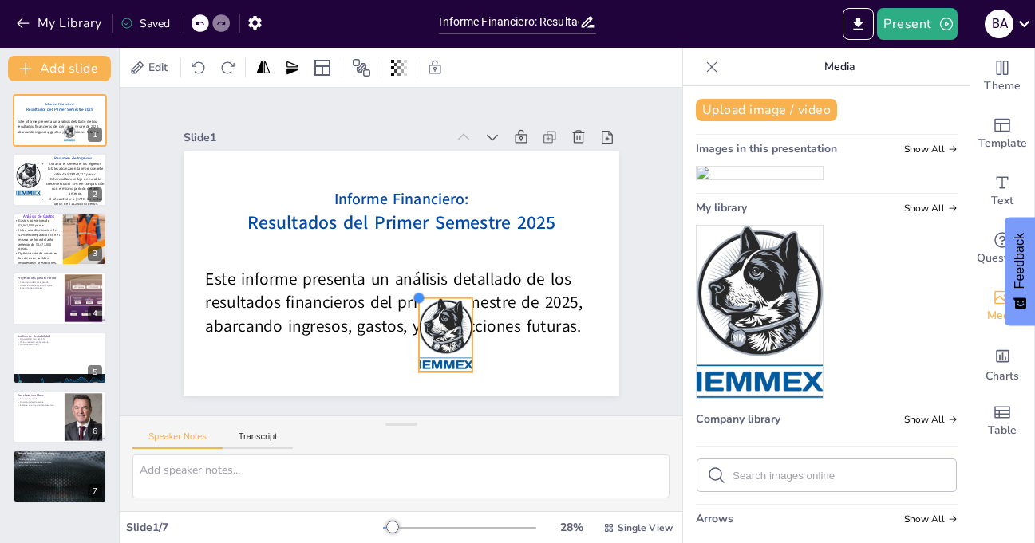
click at [421, 292] on div "Informe Financiero: Resultados del Primer Semestre 2025 Este informe presenta u…" at bounding box center [398, 273] width 459 height 289
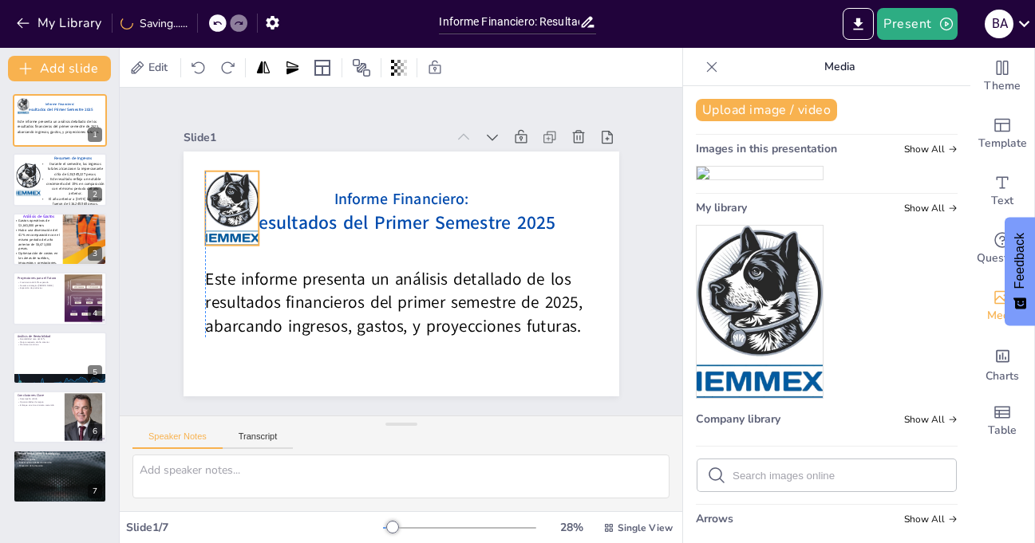
drag, startPoint x: 433, startPoint y: 328, endPoint x: 221, endPoint y: 201, distance: 247.3
click at [221, 201] on div at bounding box center [237, 191] width 61 height 79
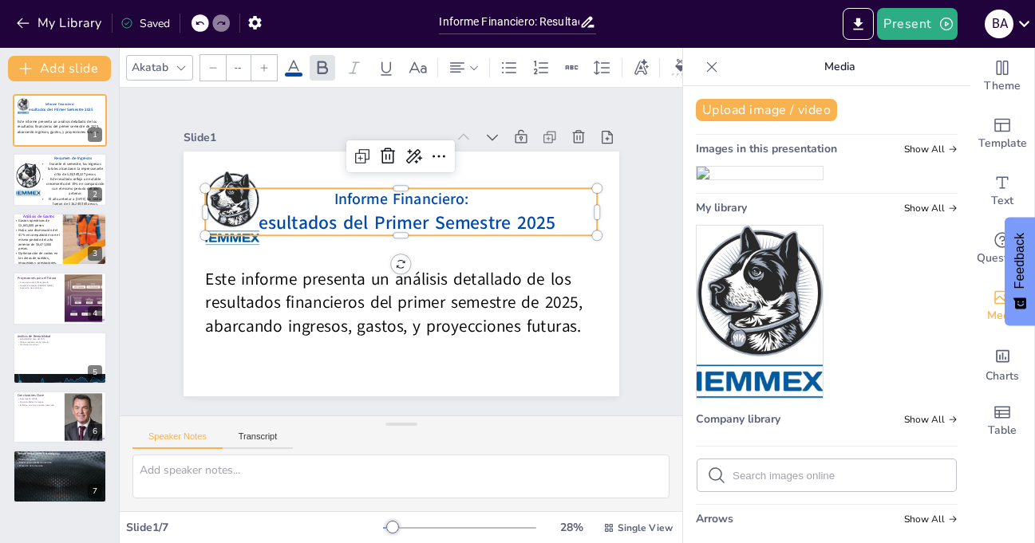
click at [365, 203] on span "Informe Financiero:" at bounding box center [401, 199] width 134 height 21
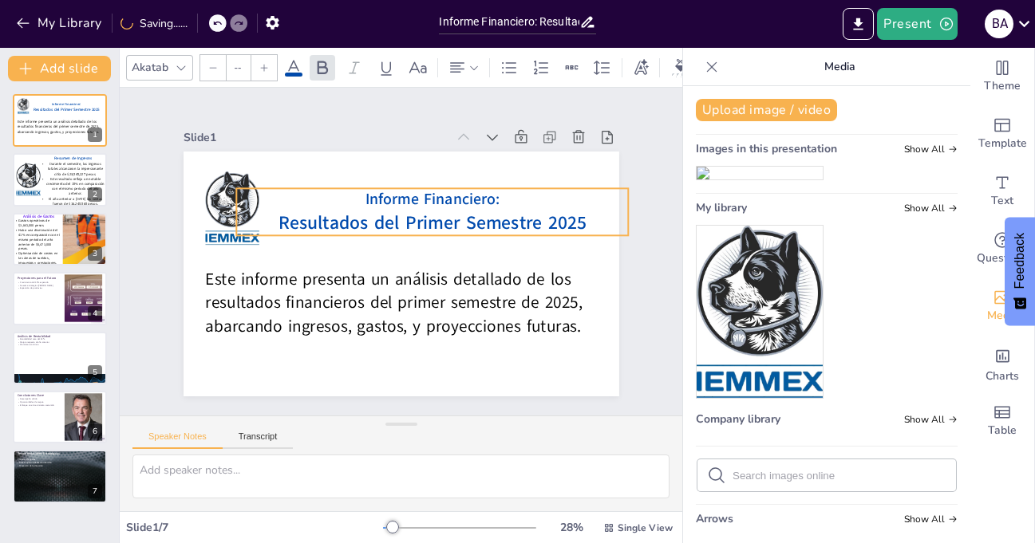
drag, startPoint x: 460, startPoint y: 184, endPoint x: 491, endPoint y: 184, distance: 31.1
click at [491, 184] on p "Informe Financiero:" at bounding box center [437, 203] width 392 height 62
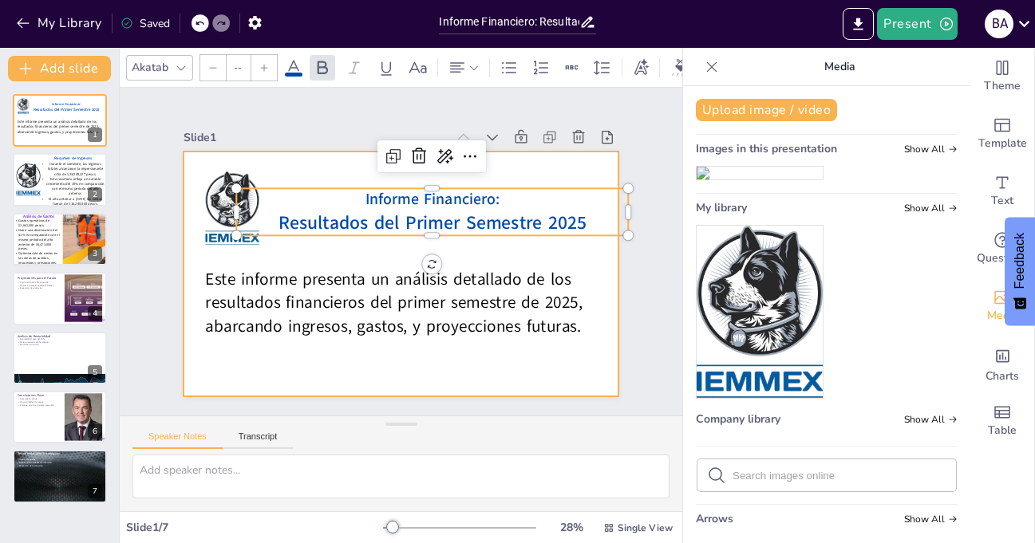
click at [515, 367] on div at bounding box center [396, 274] width 477 height 330
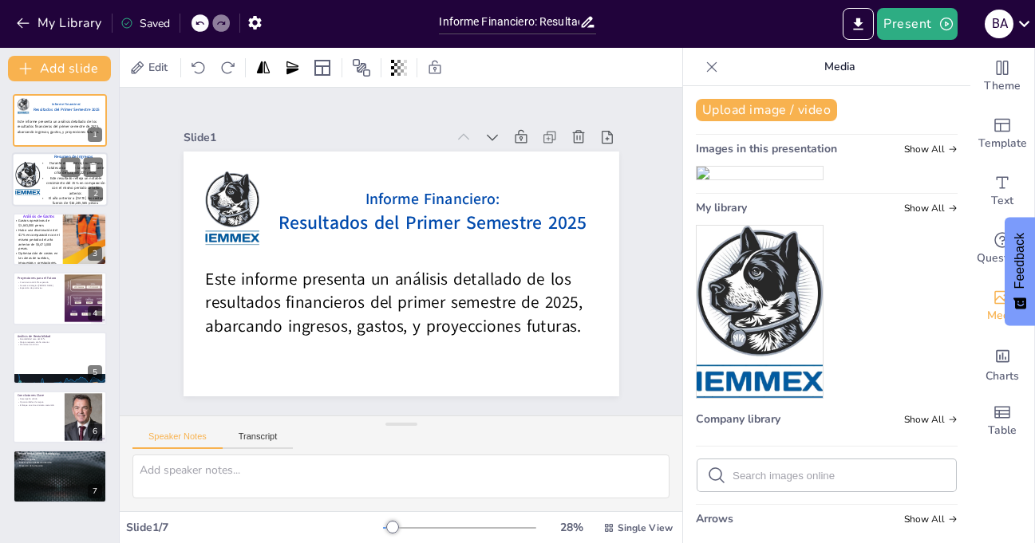
click at [56, 190] on span "Este resultado refleja un notable crecimiento del 15% en comparación con el mis…" at bounding box center [75, 186] width 59 height 20
type textarea "Los ingresos totales de 2 millones de euros son un indicador clave del rendimie…"
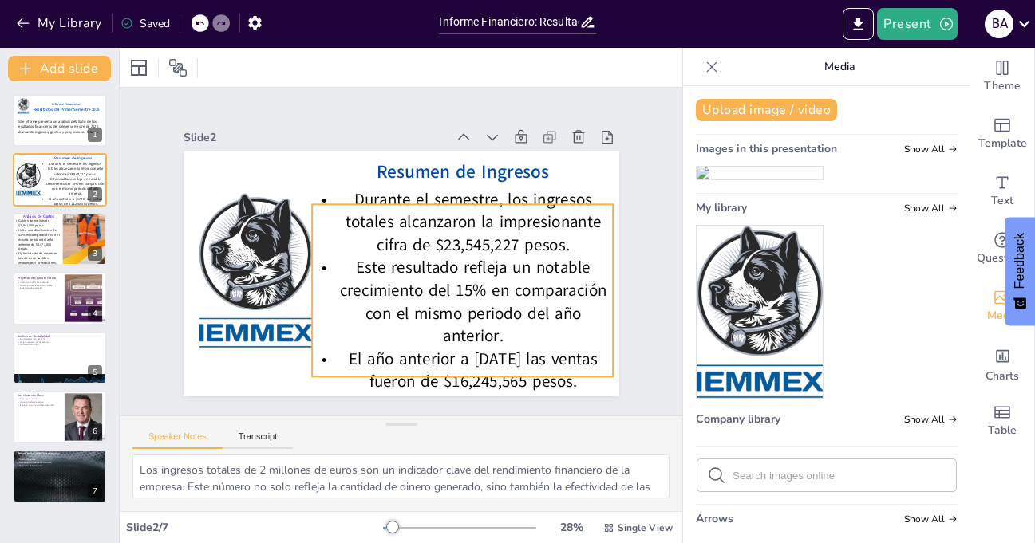
click at [490, 217] on span "Durante el semestre, los ingresos totales alcanzaron la impresionante cifra de …" at bounding box center [475, 229] width 257 height 90
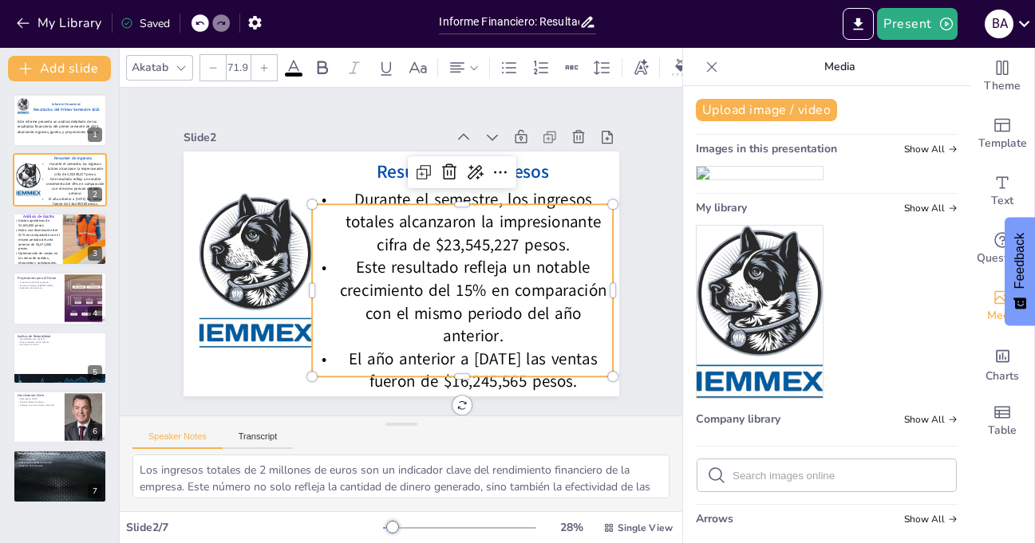
click at [490, 215] on span "Durante el semestre, los ingresos totales alcanzaron la impresionante cifra de …" at bounding box center [473, 222] width 256 height 68
click at [490, 215] on span "Durante el semestre, los ingresos totales alcanzaron la impresionante cifra de …" at bounding box center [475, 229] width 257 height 90
drag, startPoint x: 488, startPoint y: 215, endPoint x: 587, endPoint y: 215, distance: 99.0
click at [587, 215] on span "Durante el semestre, los ingresos totales alcanzaron la impresionante cifra de …" at bounding box center [475, 229] width 257 height 90
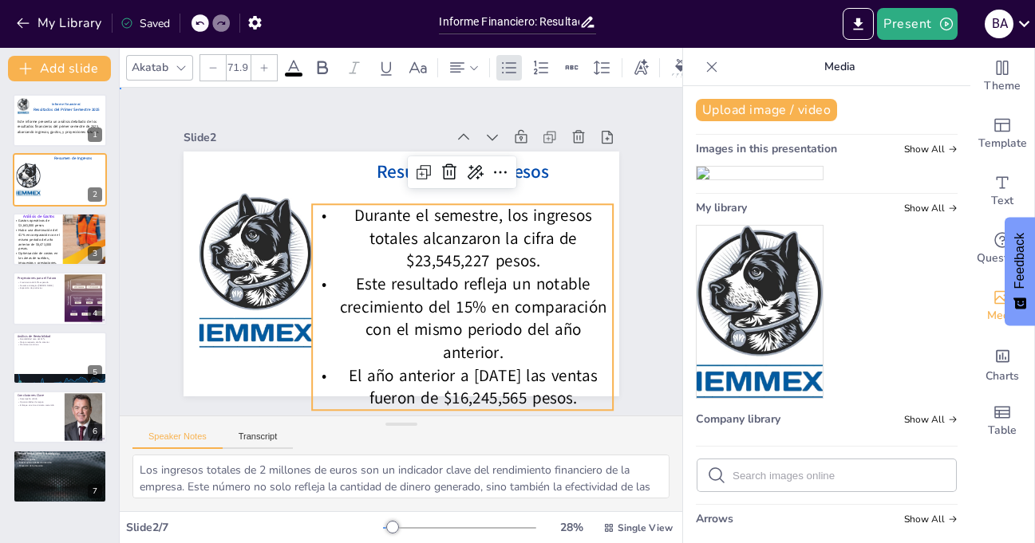
click at [622, 238] on div "Slide 1 Informe Financiero: Resultados del Primer Semestre 2025 Este informe pr…" at bounding box center [401, 252] width 589 height 438
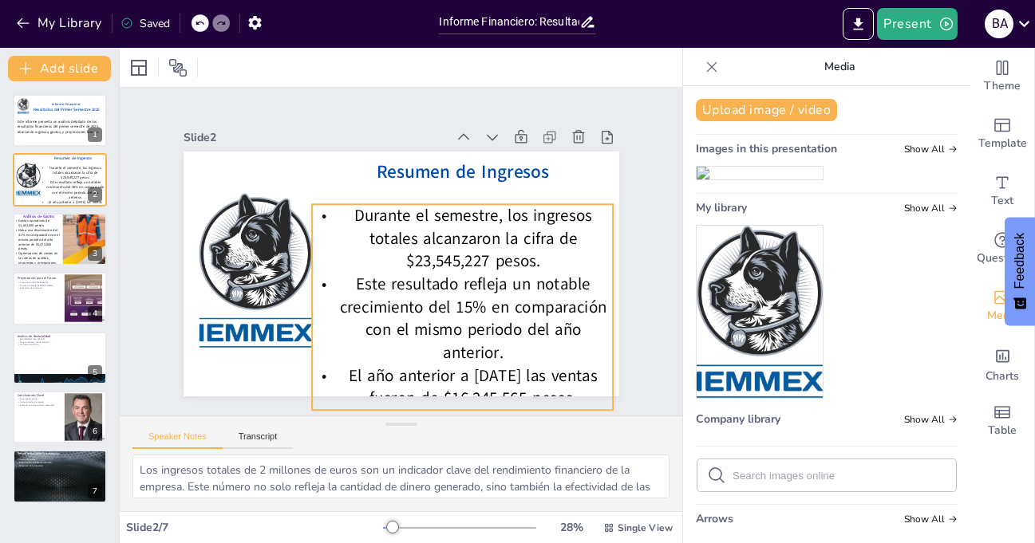
click at [476, 308] on span "Este resultado refleja un notable crecimiento del 15% en comparación con el mis…" at bounding box center [467, 320] width 268 height 105
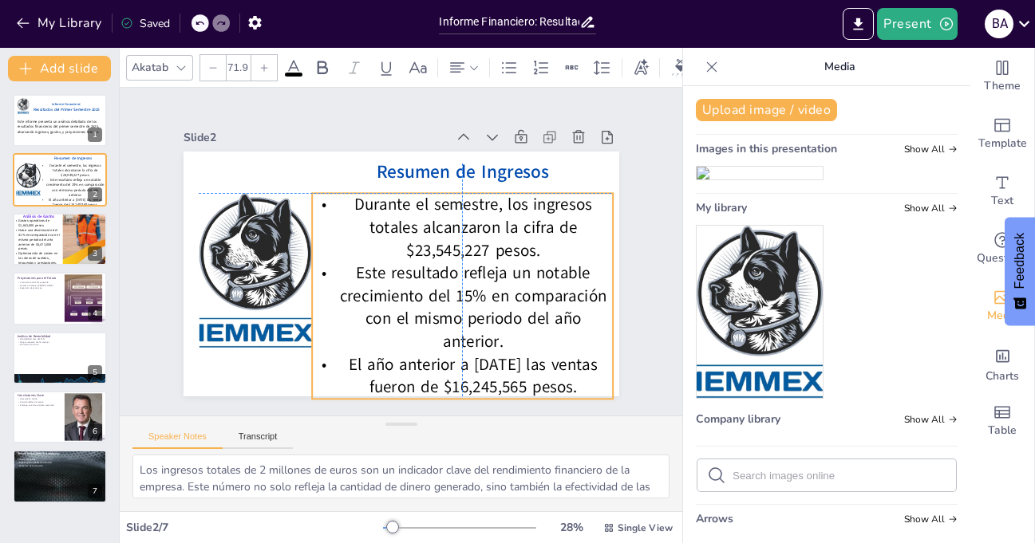
drag, startPoint x: 401, startPoint y: 203, endPoint x: 400, endPoint y: 189, distance: 13.7
click at [400, 189] on span "Durante el semestre, los ingresos totales alcanzaron la cifra de $23,545,227 pe…" at bounding box center [477, 232] width 239 height 87
click at [626, 204] on div "Slide 1 Informe Financiero: Resultados del Primer Semestre 2025 Este informe pr…" at bounding box center [400, 252] width 552 height 343
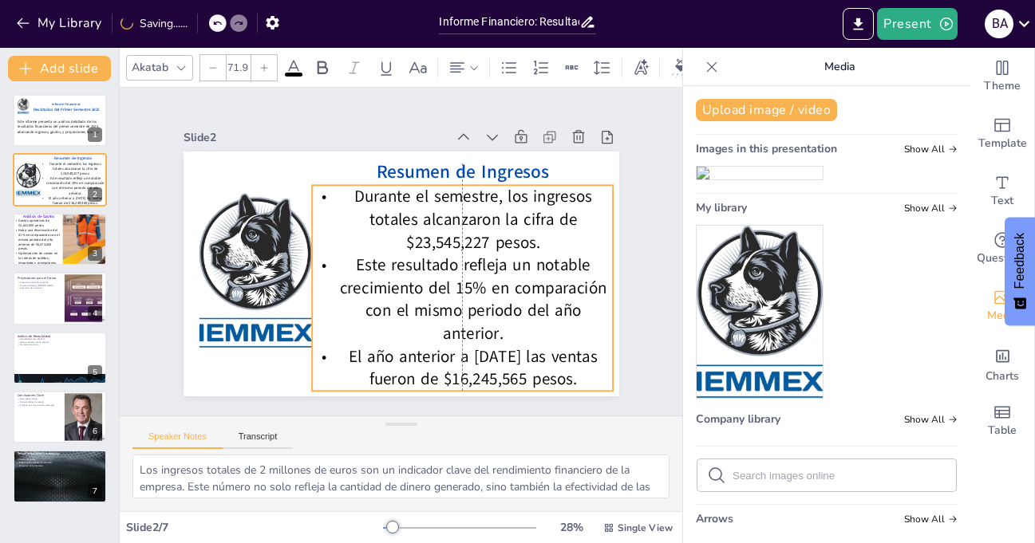
drag, startPoint x: 522, startPoint y: 253, endPoint x: 520, endPoint y: 245, distance: 8.1
click at [520, 245] on span "Durante el semestre, los ingresos totales alcanzaron la cifra de $23,545,227 pe…" at bounding box center [478, 224] width 239 height 87
click at [634, 213] on div "Slide 1 Informe Financiero: Resultados del Primer Semestre 2025 Este informe pr…" at bounding box center [401, 252] width 525 height 290
click at [452, 351] on span "El año anterior a junio 2024 las ventas fueron de $16,245,565 pesos." at bounding box center [462, 373] width 250 height 69
click at [452, 352] on span "El año anterior a junio 2024 las ventas fueron de $16,245,565 pesos." at bounding box center [436, 381] width 243 height 113
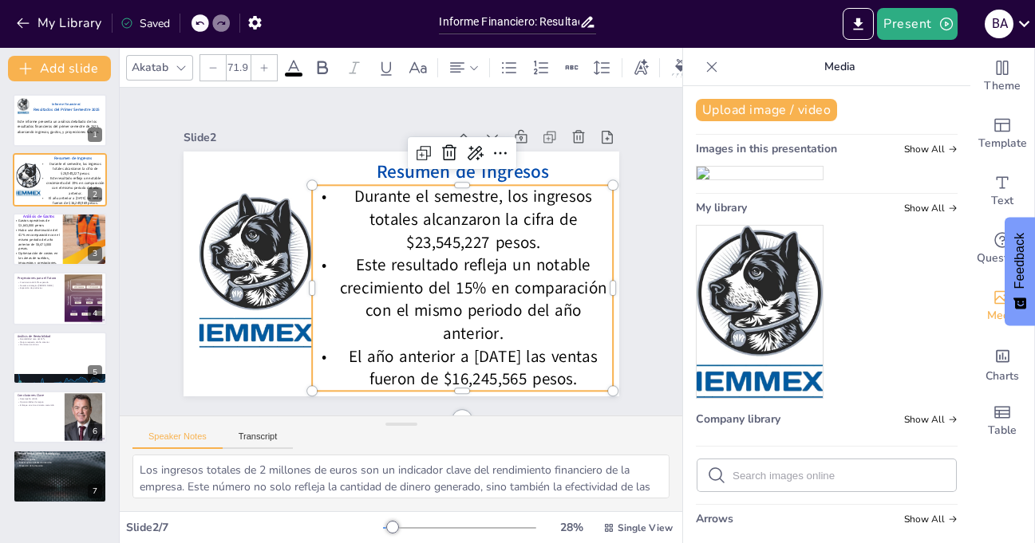
click at [452, 353] on span "El año anterior a junio 2024 las ventas fueron de $16,245,565 pesos." at bounding box center [462, 373] width 250 height 69
click at [452, 353] on span "El año anterior a junio 2024 las ventas fueron de $16,245,565 pesos." at bounding box center [450, 379] width 248 height 92
drag, startPoint x: 437, startPoint y: 348, endPoint x: 522, endPoint y: 347, distance: 84.6
click at [522, 347] on span "El año anterior a junio 2024 las ventas fueron de $16,245,565 pesos." at bounding box center [462, 373] width 250 height 69
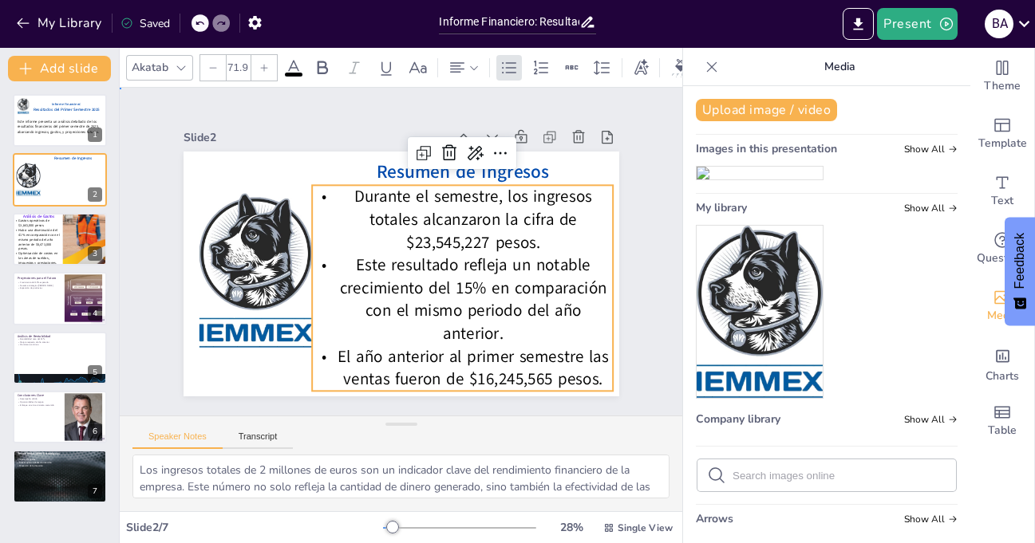
click at [624, 360] on div "Slide 1 Informe Financiero: Resultados del Primer Semestre 2025 Este informe pr…" at bounding box center [401, 252] width 525 height 290
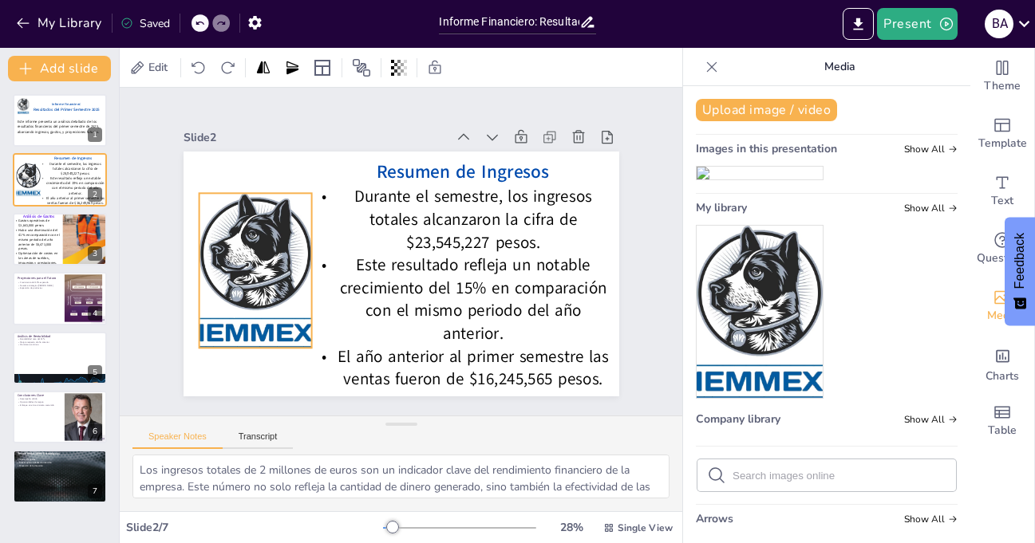
click at [265, 247] on div at bounding box center [254, 254] width 128 height 165
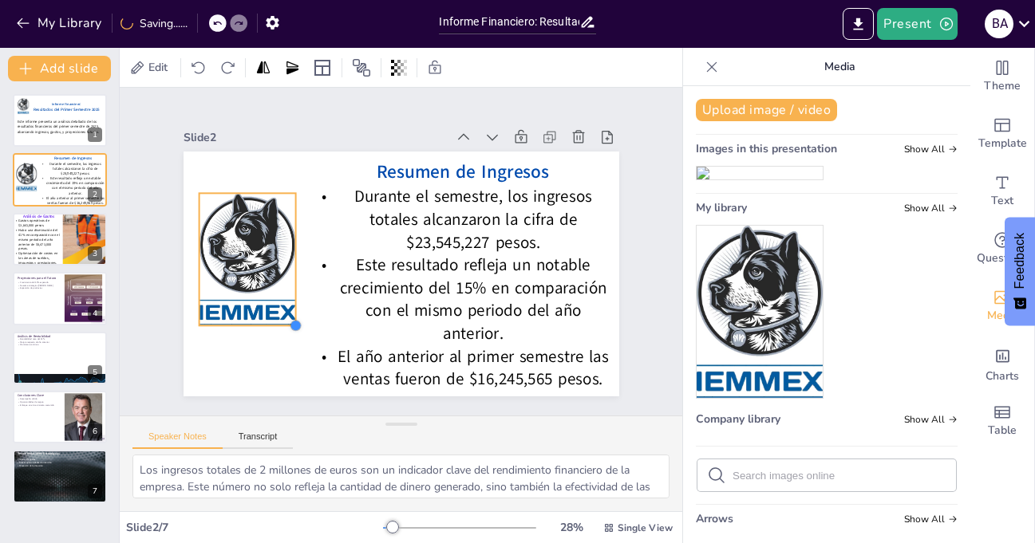
drag, startPoint x: 298, startPoint y: 342, endPoint x: 264, endPoint y: 319, distance: 40.9
click at [264, 319] on div "Resumen de Ingresos Durante el semestre, los ingresos totales alcanzaron la cif…" at bounding box center [402, 274] width 436 height 245
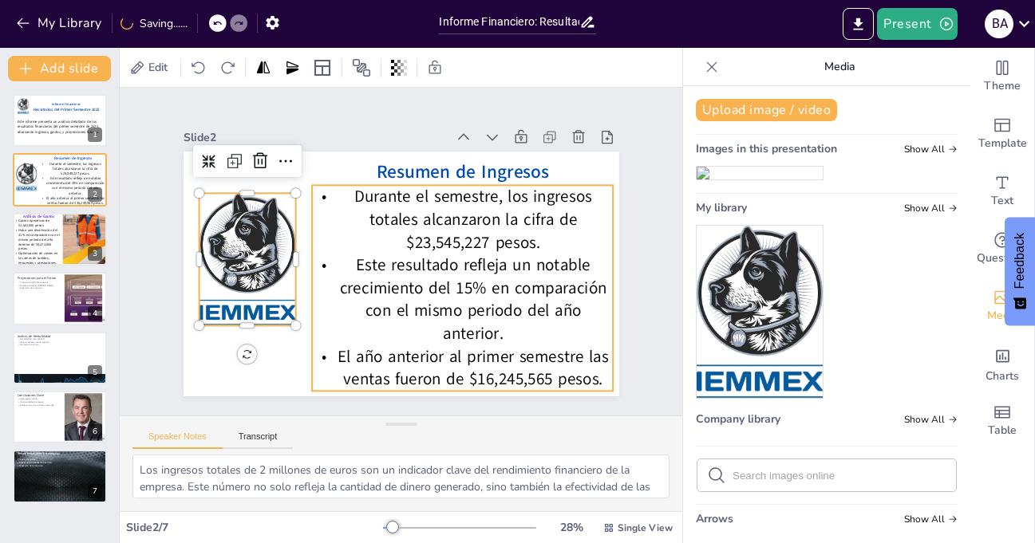
click at [391, 313] on span "Este resultado refleja un notable crecimiento del 15% en comparación con el mis…" at bounding box center [468, 302] width 268 height 105
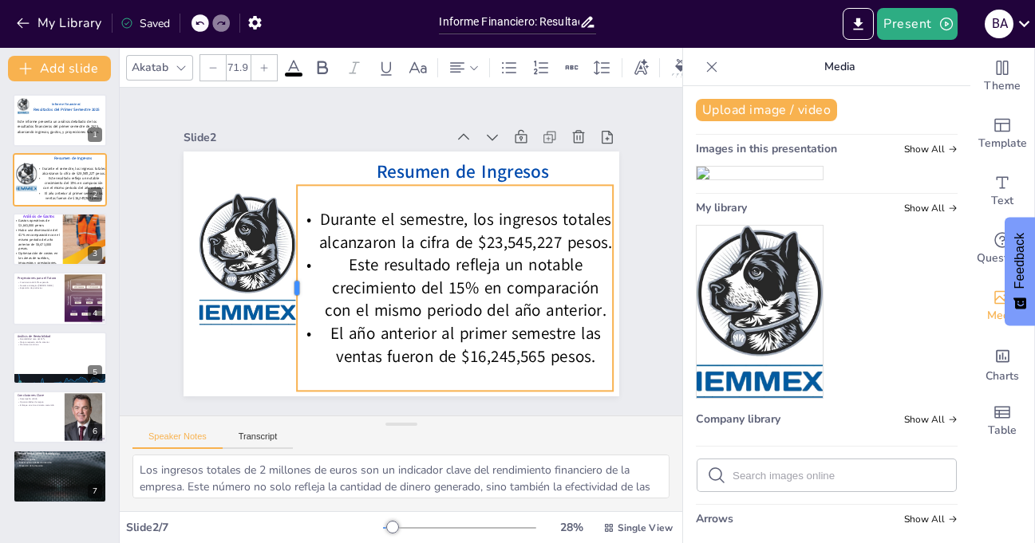
drag, startPoint x: 298, startPoint y: 279, endPoint x: 283, endPoint y: 275, distance: 15.7
click at [284, 275] on div at bounding box center [290, 288] width 13 height 206
click at [630, 214] on div "Slide 1 Informe Financiero: Resultados del Primer Semestre 2025 Este informe pr…" at bounding box center [400, 252] width 552 height 343
click at [435, 259] on span "Este resultado refleja un notable crecimiento del 15% en comparación con el mis…" at bounding box center [459, 296] width 282 height 94
click at [479, 62] on icon at bounding box center [473, 67] width 11 height 11
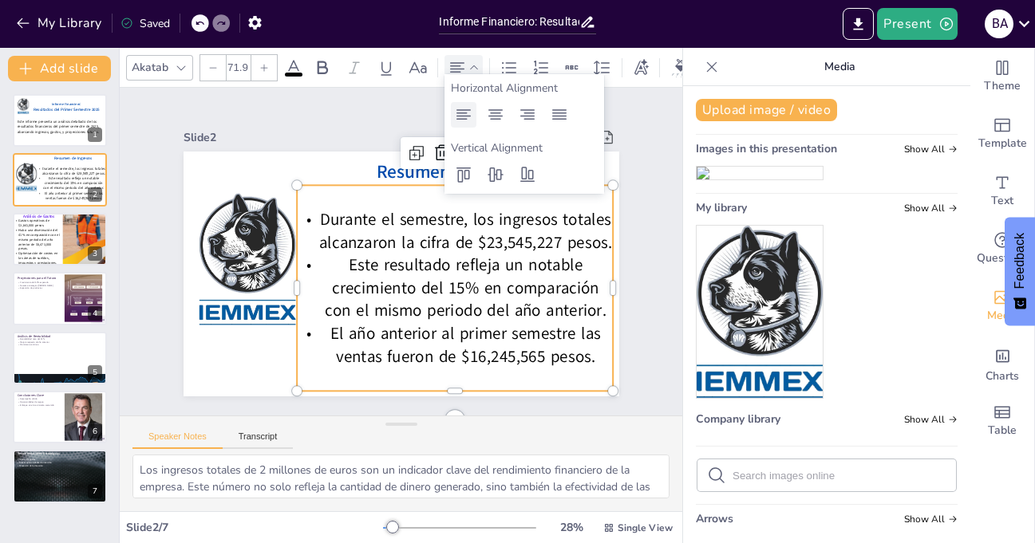
click at [466, 115] on icon at bounding box center [463, 114] width 19 height 19
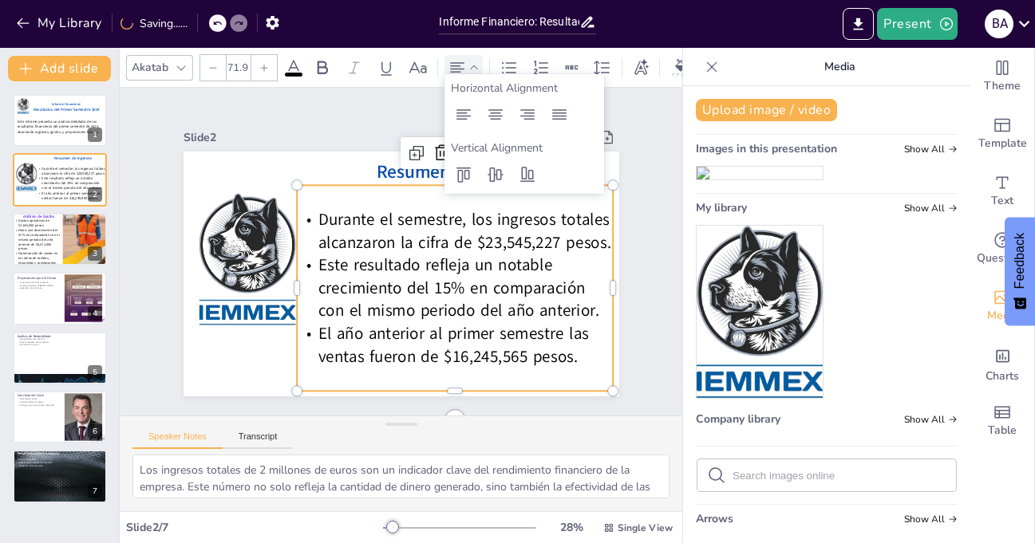
click at [628, 263] on div "Slide 1 Informe Financiero: Resultados del Primer Semestre 2025 Este informe pr…" at bounding box center [400, 251] width 552 height 343
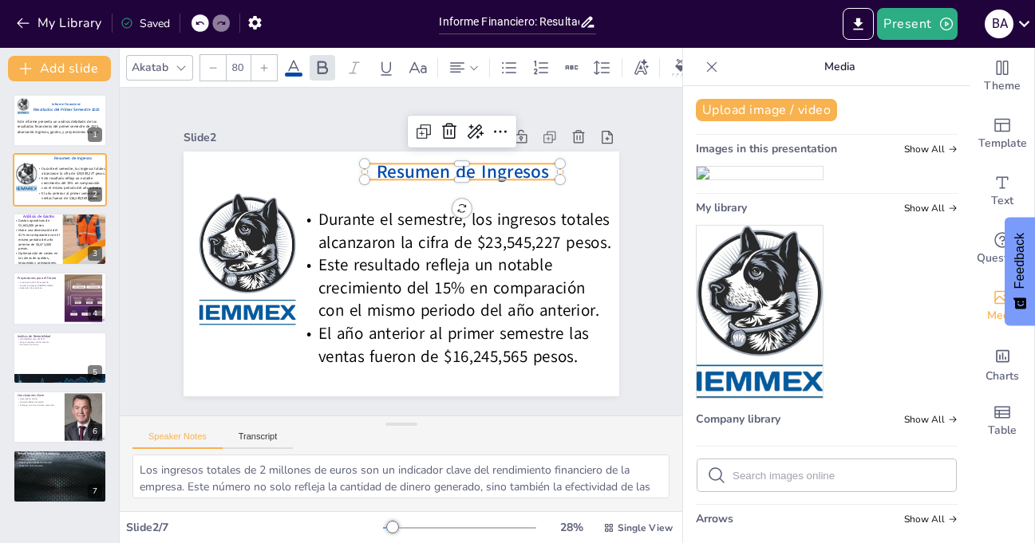
click at [484, 164] on span "Resumen de Ingresos" at bounding box center [470, 178] width 174 height 43
click at [267, 63] on icon at bounding box center [264, 68] width 10 height 10
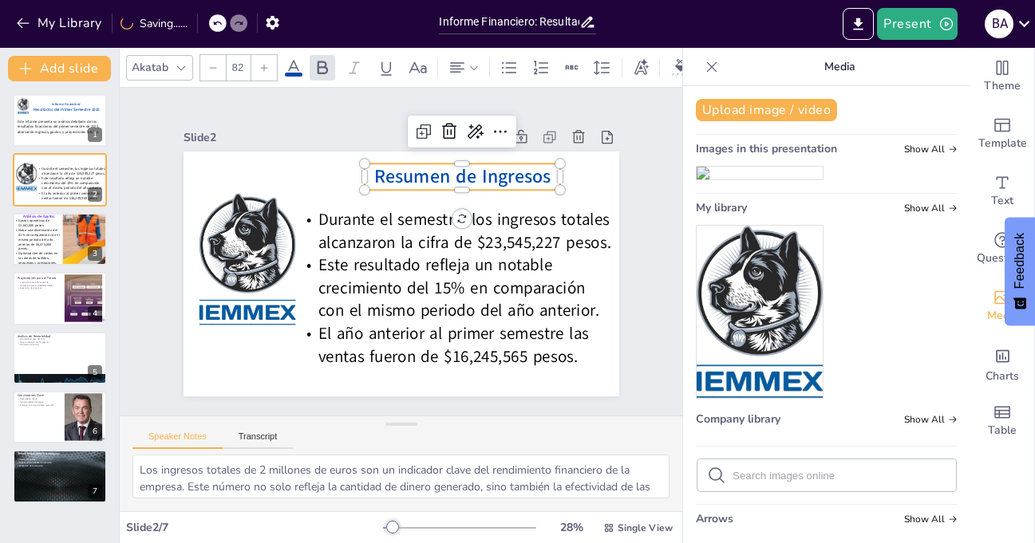
click at [267, 63] on icon at bounding box center [264, 68] width 10 height 10
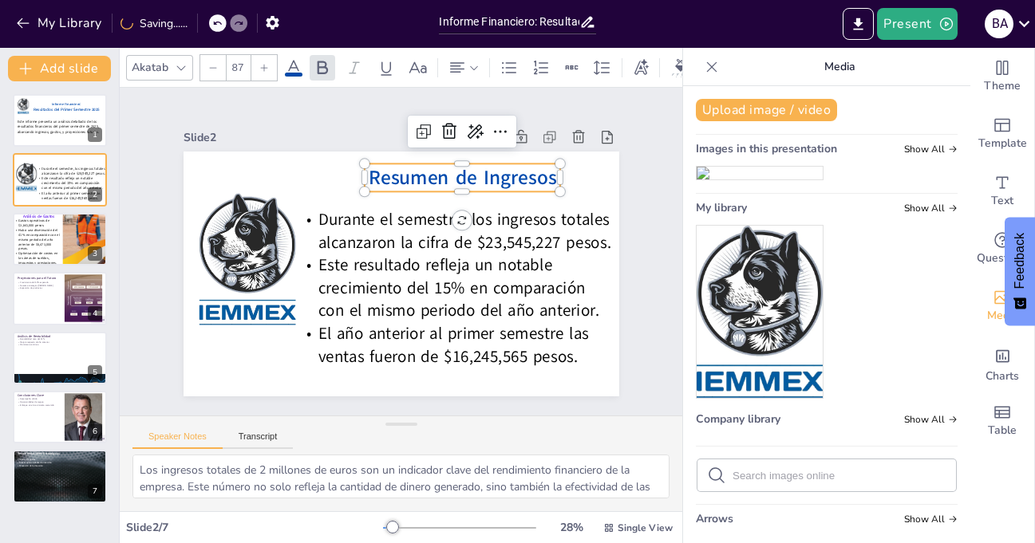
click at [267, 63] on icon at bounding box center [264, 68] width 10 height 10
type input "90"
click at [626, 181] on div "Slide 1 Informe Financiero: Resultados del Primer Semestre 2025 Este informe pr…" at bounding box center [401, 252] width 525 height 290
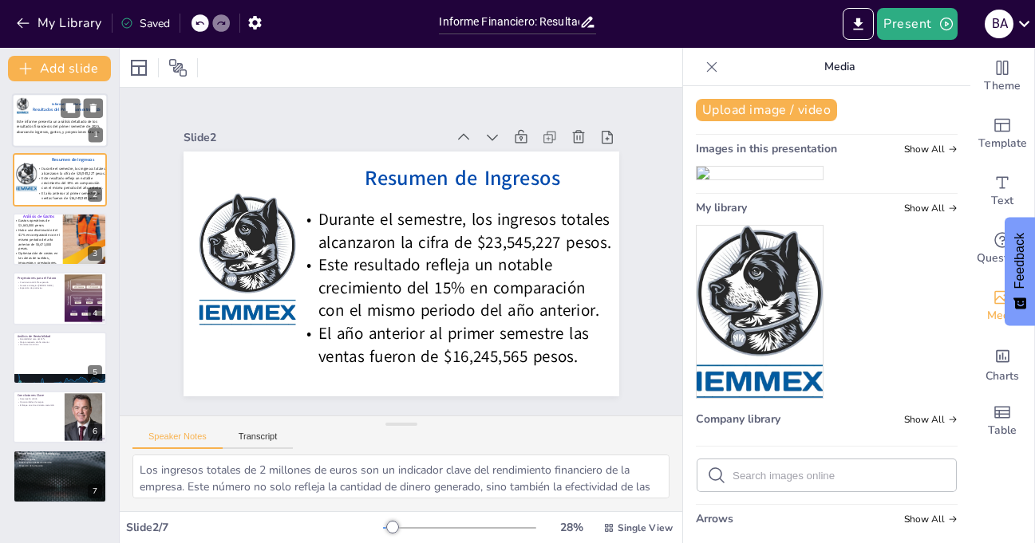
click at [45, 128] on span "Este informe presenta un análisis detallado de los resultados financieros del p…" at bounding box center [58, 127] width 83 height 15
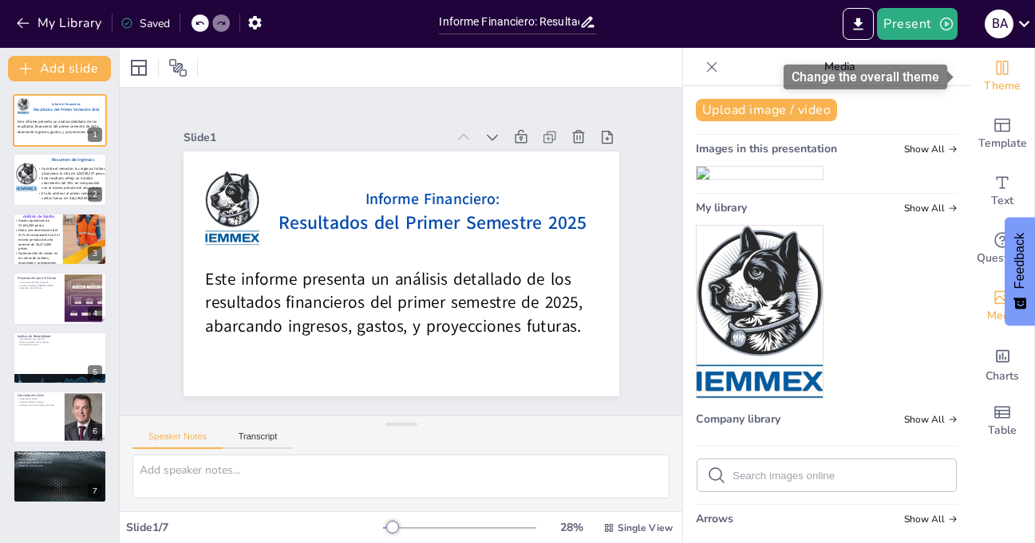
click at [999, 85] on span "Theme" at bounding box center [1002, 86] width 37 height 18
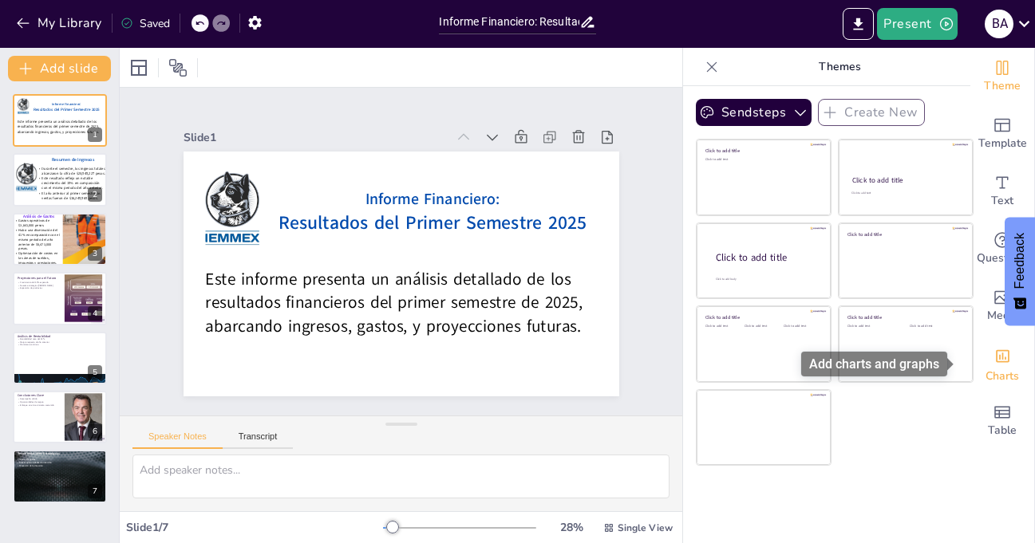
click at [995, 363] on icon "Add charts and graphs" at bounding box center [1002, 356] width 17 height 17
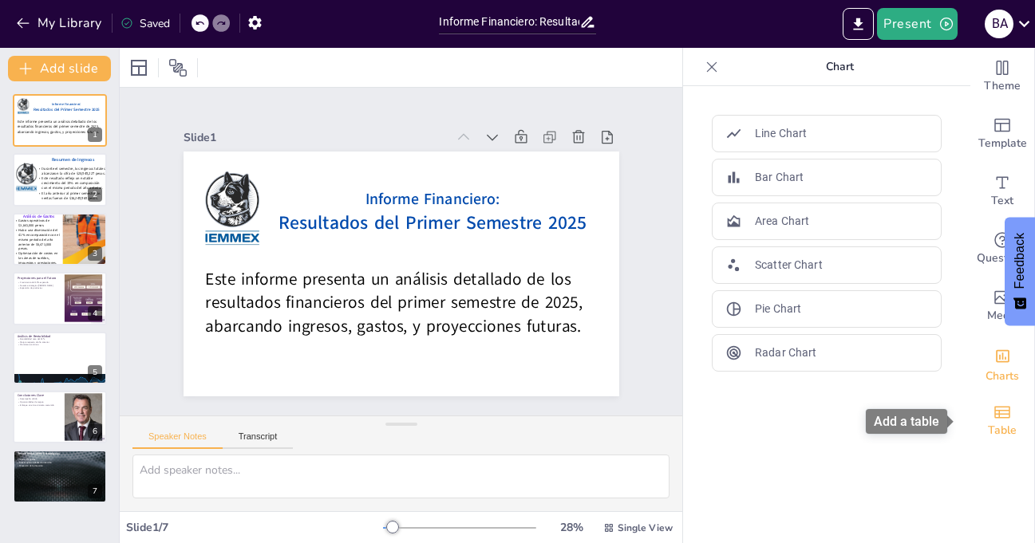
click at [993, 413] on icon "Add a table" at bounding box center [1002, 412] width 19 height 19
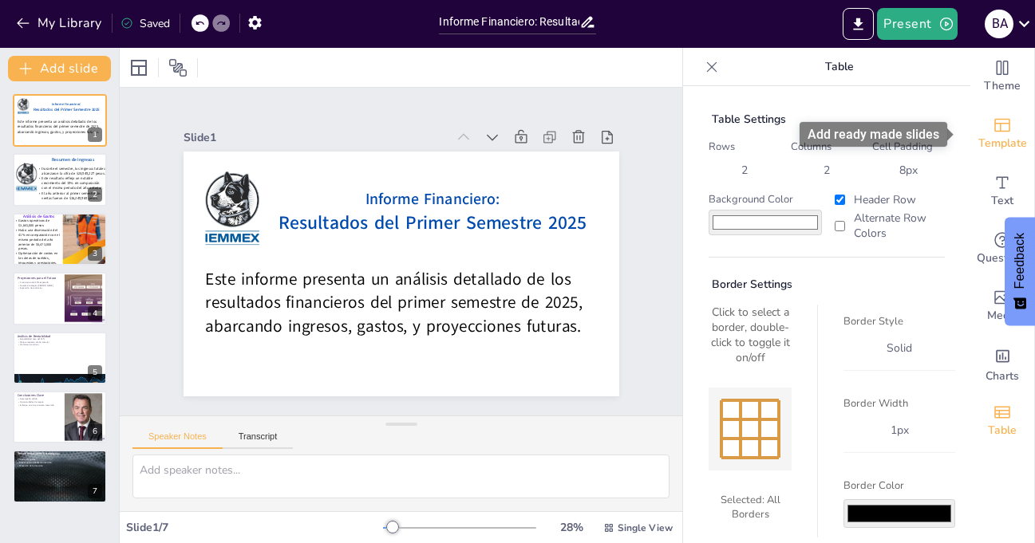
click at [991, 137] on span "Template" at bounding box center [1002, 144] width 49 height 18
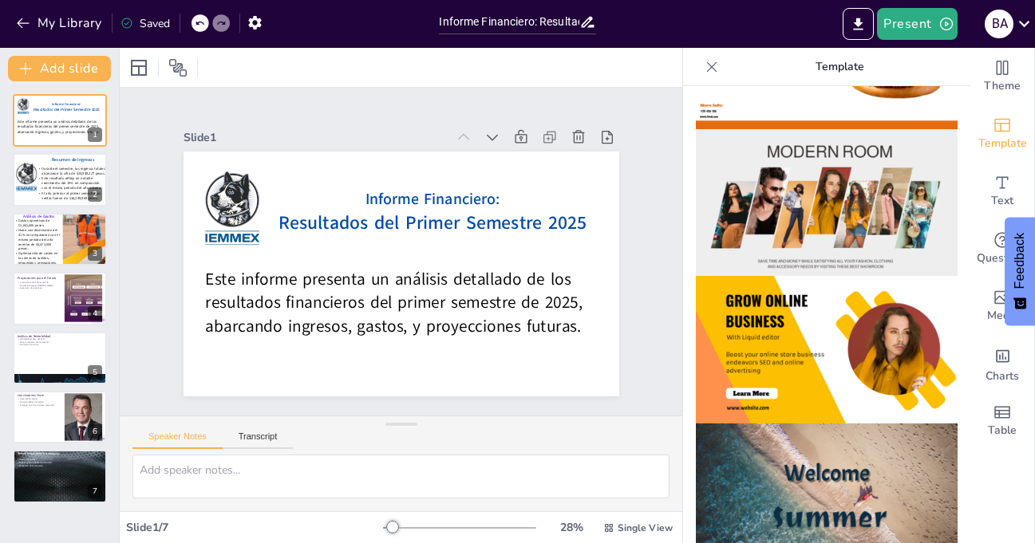
scroll to position [239, 0]
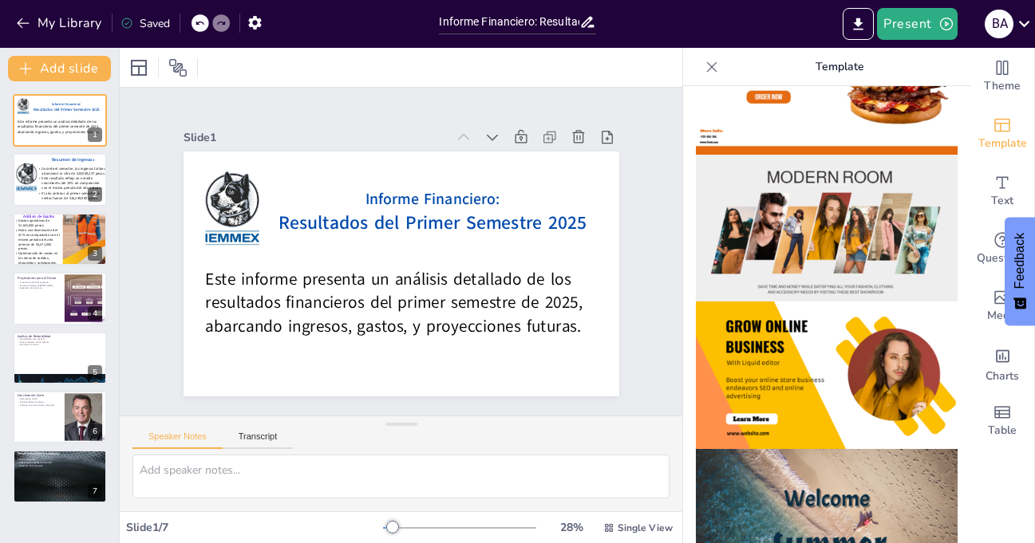
click at [857, 230] on img at bounding box center [827, 229] width 262 height 148
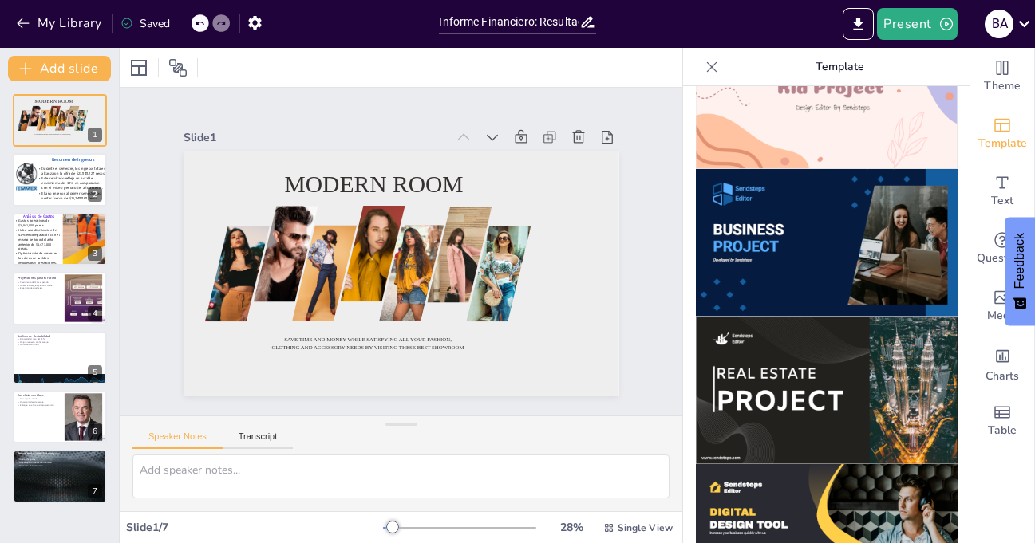
scroll to position [1091, 0]
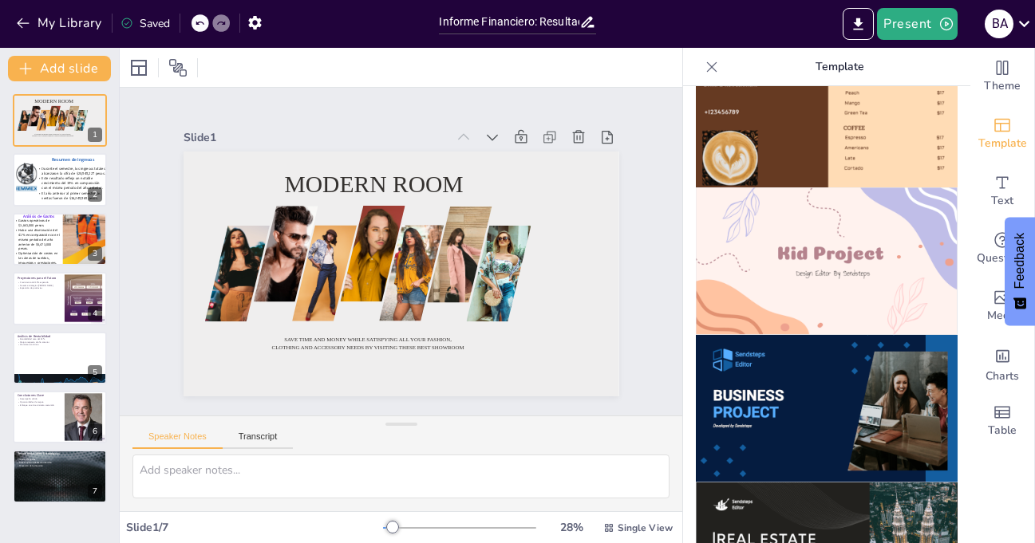
click at [828, 346] on img at bounding box center [827, 409] width 262 height 148
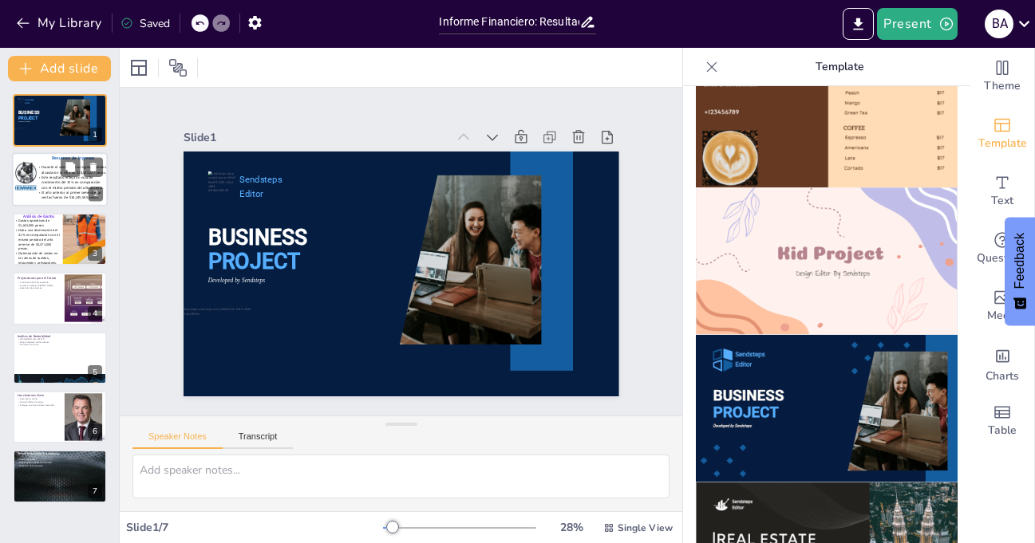
click at [51, 191] on span "El año anterior al primer semestre las ventas fueron de $16,245,565 pesos." at bounding box center [71, 196] width 60 height 10
type textarea "Los ingresos totales de 2 millones de euros son un indicador clave del rendimie…"
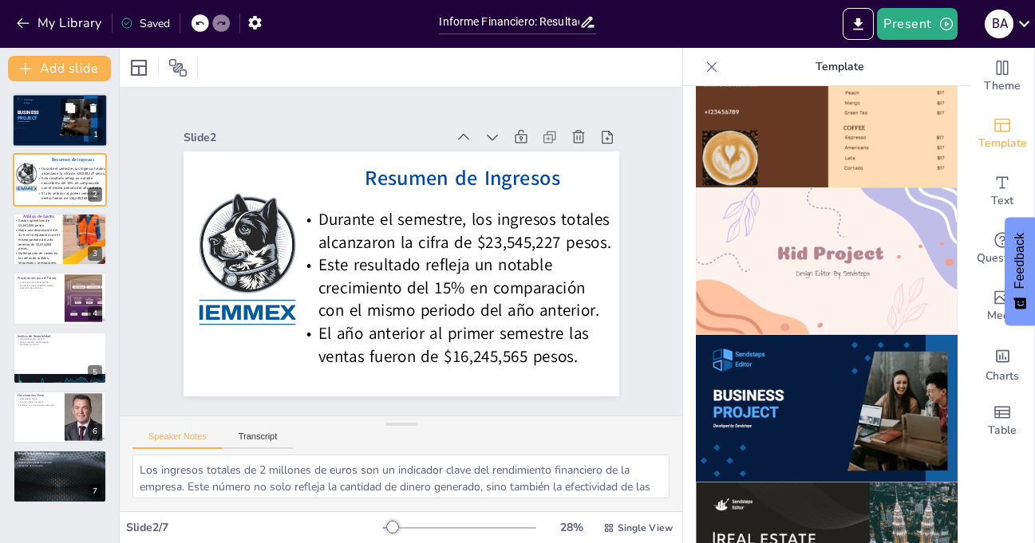
click at [49, 132] on div at bounding box center [60, 120] width 96 height 54
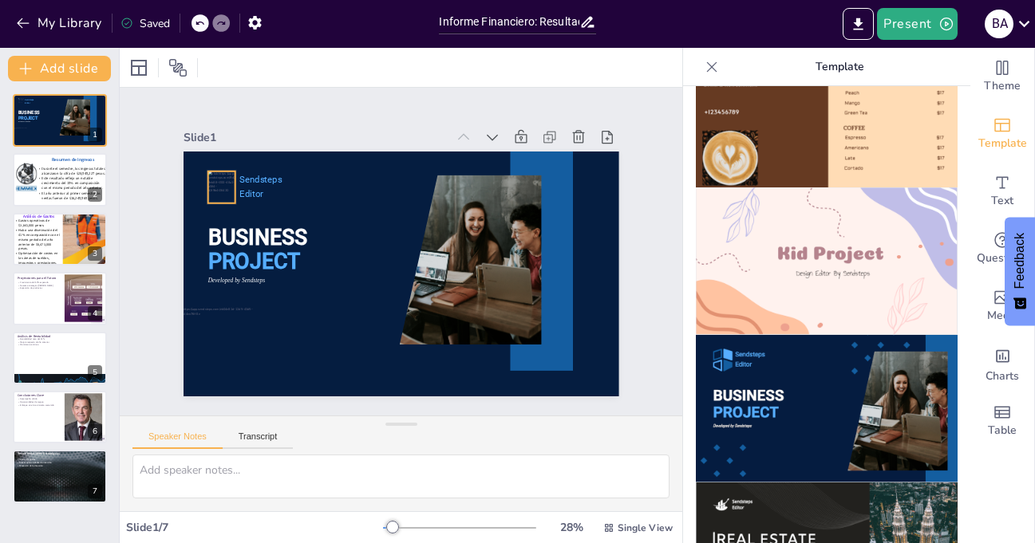
click at [225, 176] on div at bounding box center [402, 274] width 436 height 245
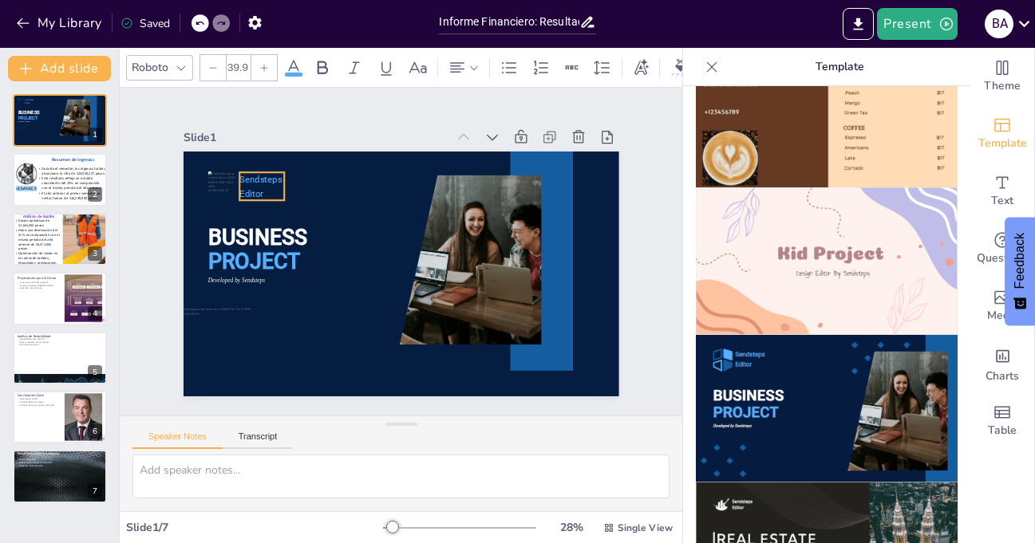
click at [246, 184] on span "Editor" at bounding box center [258, 178] width 25 height 13
click at [239, 131] on icon at bounding box center [248, 140] width 19 height 19
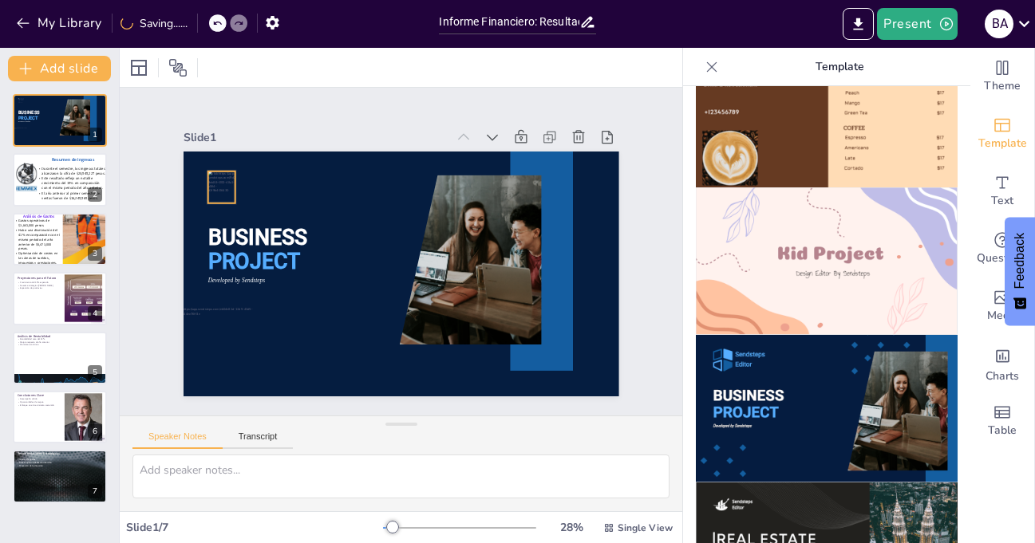
click at [211, 177] on div at bounding box center [220, 188] width 27 height 32
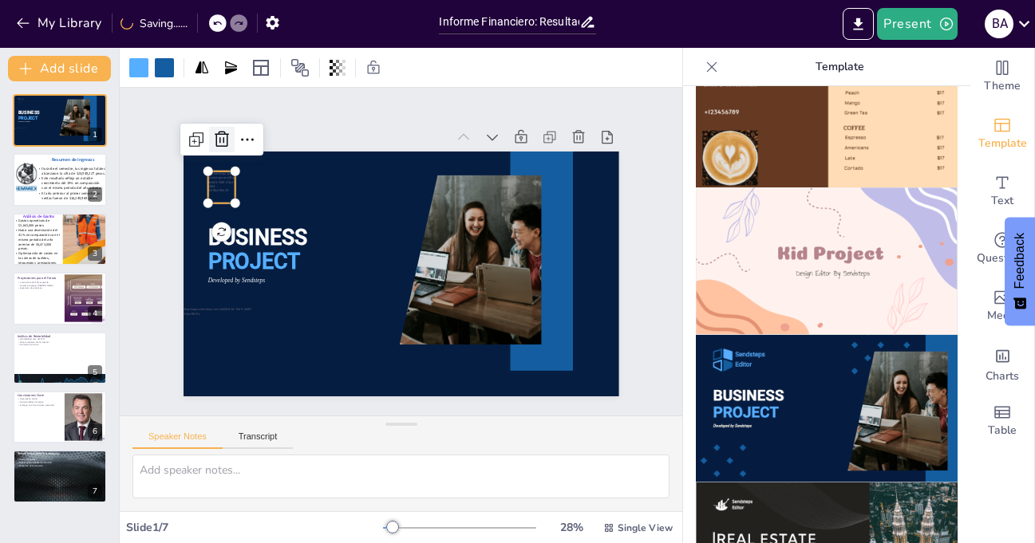
click at [223, 131] on icon at bounding box center [233, 121] width 21 height 21
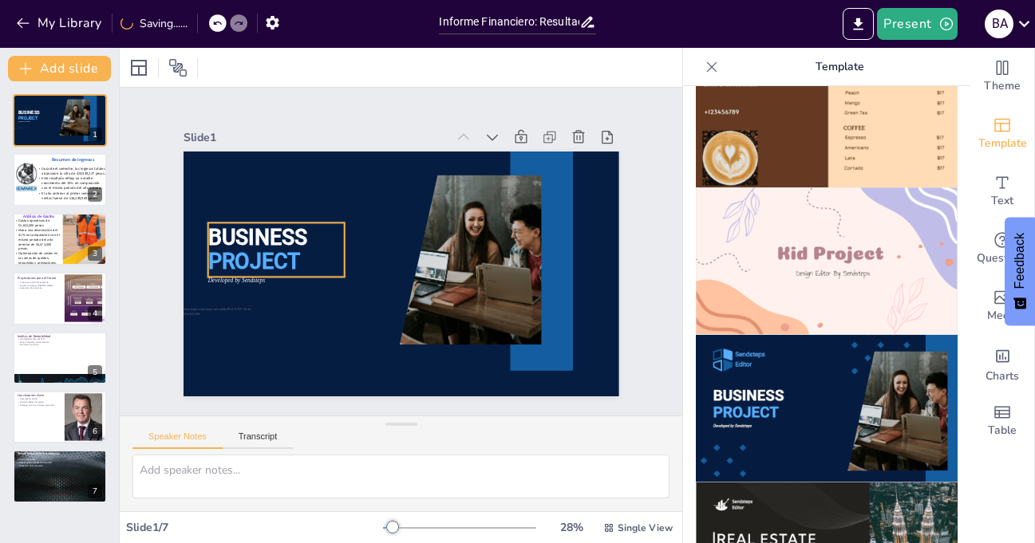
click at [244, 252] on span "PROJECT" at bounding box center [254, 246] width 94 height 34
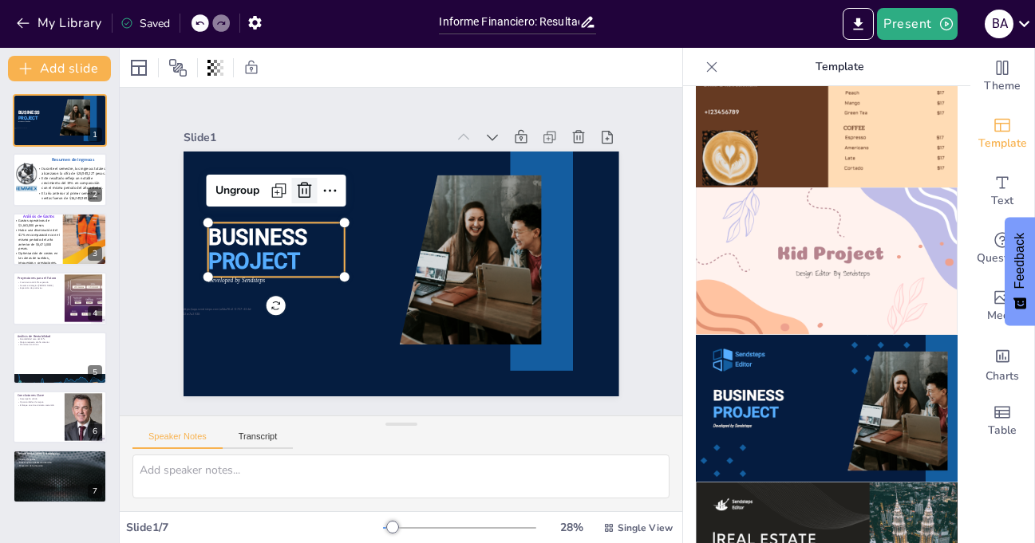
click at [297, 178] on div at bounding box center [304, 191] width 26 height 26
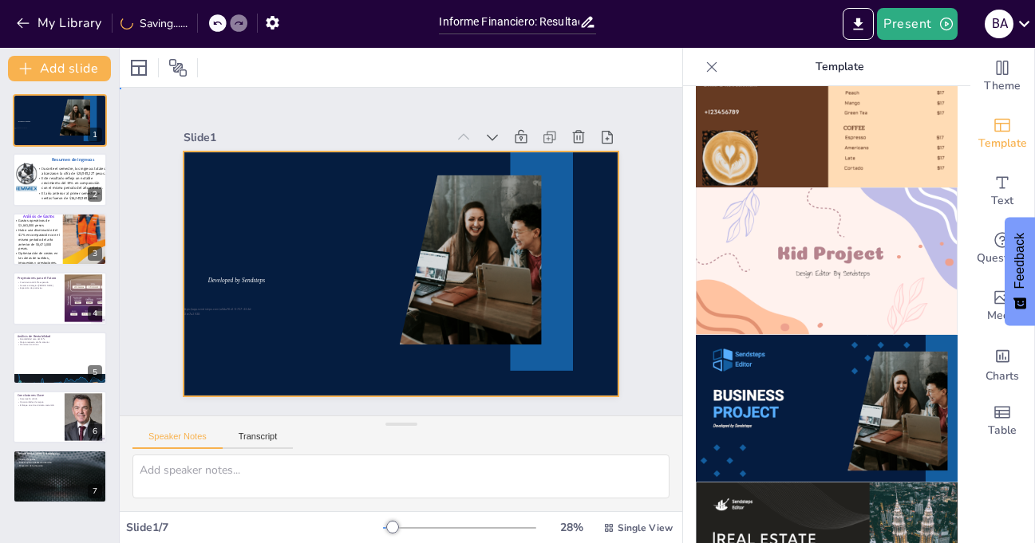
click at [238, 270] on div at bounding box center [402, 274] width 436 height 245
click at [237, 278] on span "Developed by Sendsteps" at bounding box center [235, 281] width 57 height 6
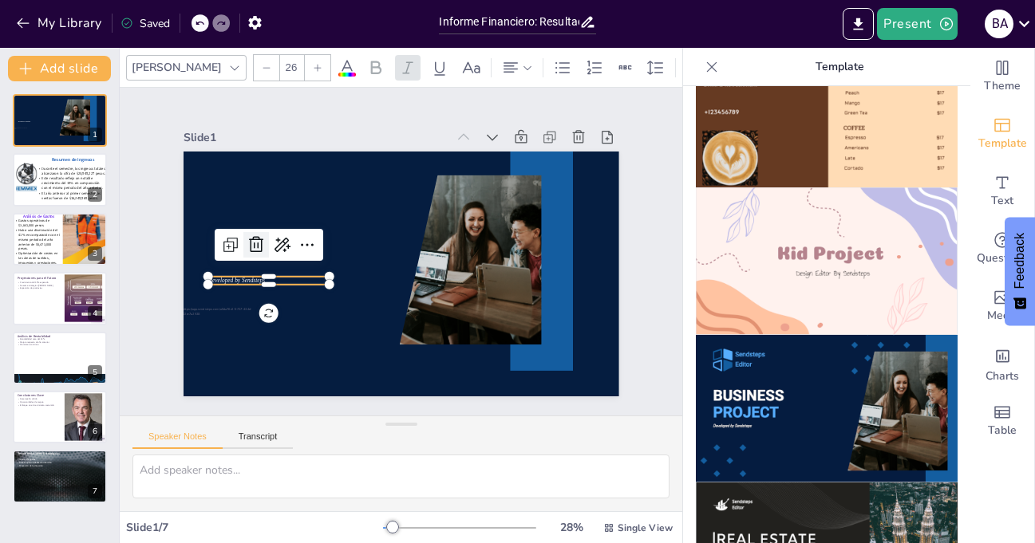
click at [251, 226] on icon at bounding box center [260, 214] width 22 height 22
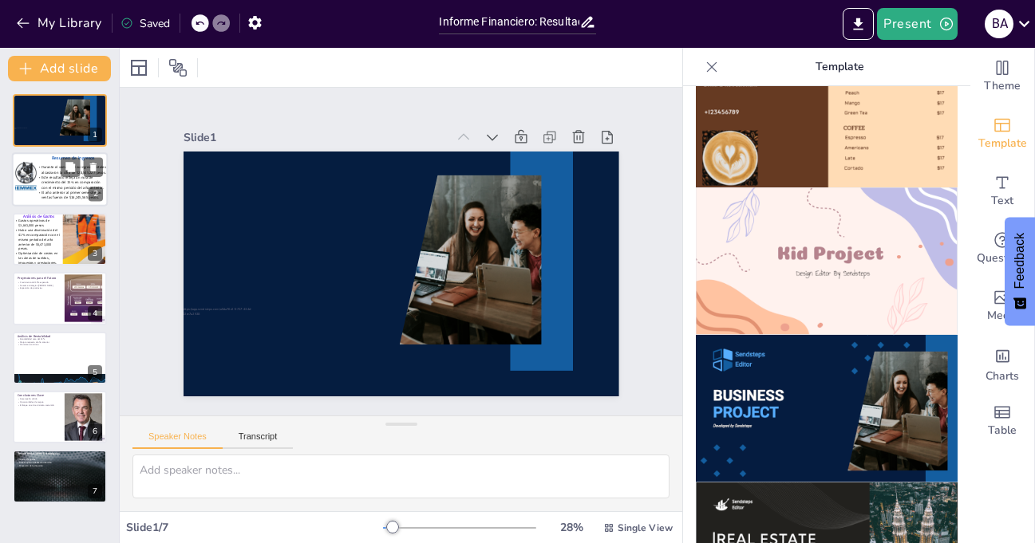
click at [65, 179] on span "Este resultado refleja un notable crecimiento del 15% en comparación con el mis…" at bounding box center [72, 183] width 62 height 15
type textarea "Los ingresos totales de 2 millones de euros son un indicador clave del rendimie…"
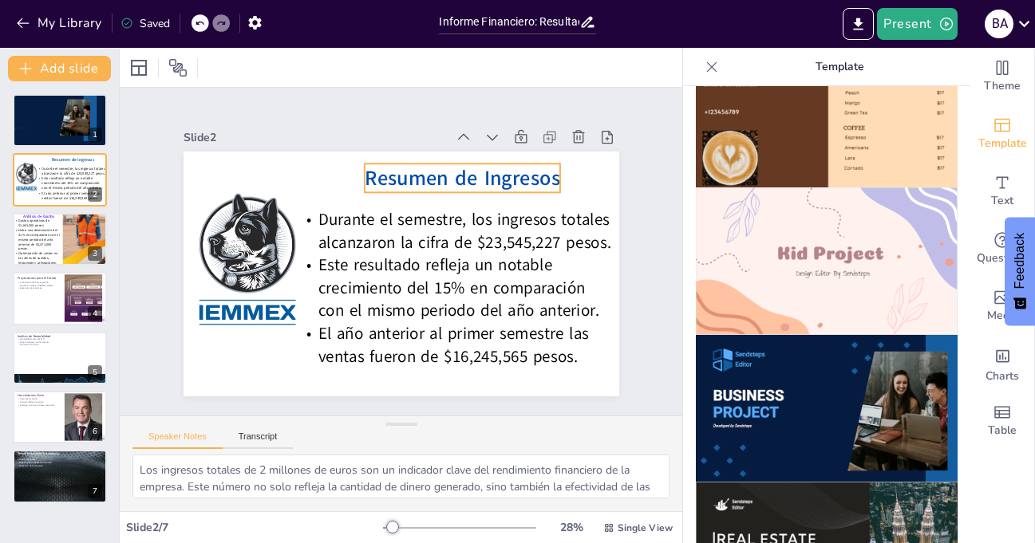
click at [429, 172] on span "Resumen de Ingresos" at bounding box center [463, 178] width 196 height 28
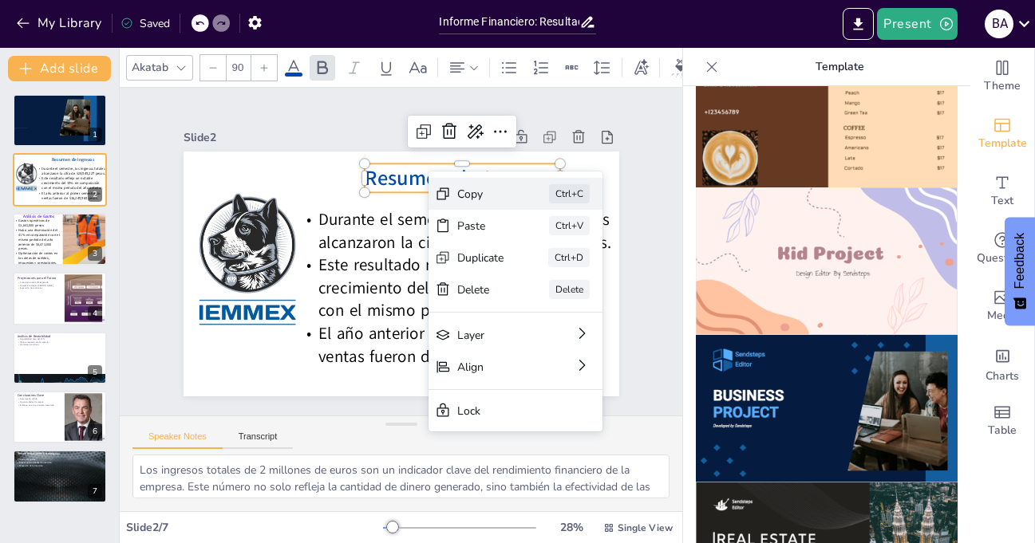
click at [577, 275] on div "Copy" at bounding box center [600, 282] width 47 height 15
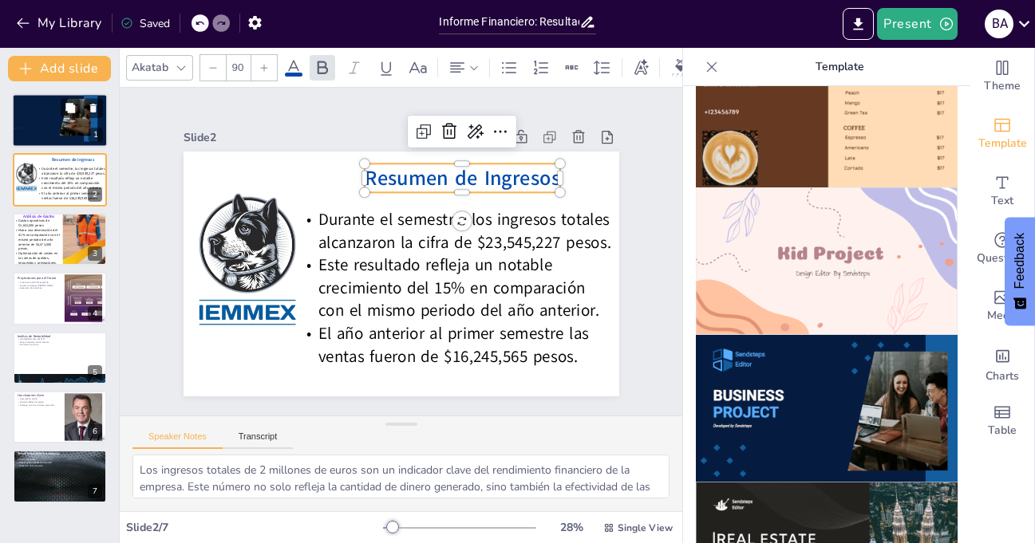
click at [39, 124] on div at bounding box center [60, 120] width 96 height 54
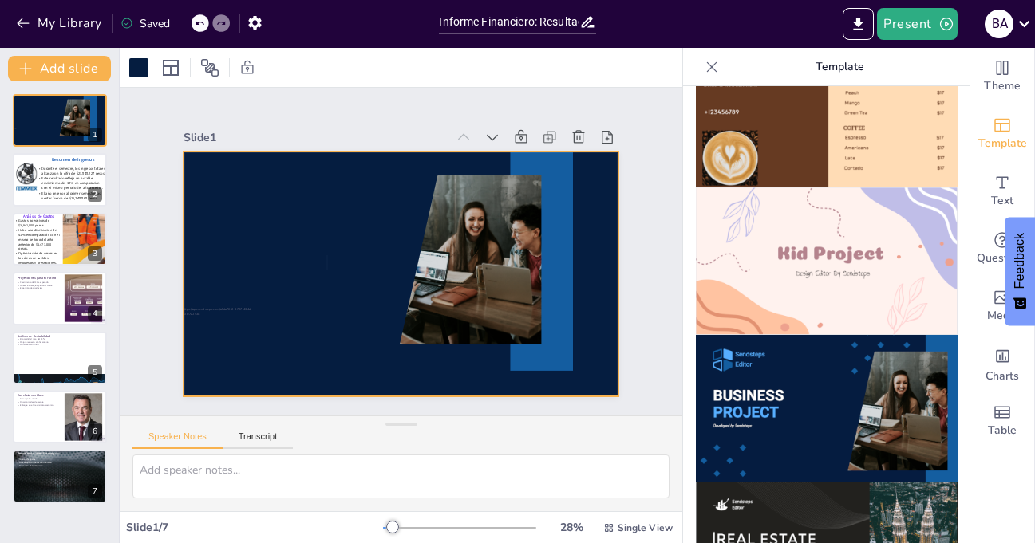
click at [326, 238] on div at bounding box center [402, 274] width 436 height 245
click at [59, 180] on span "Este resultado refleja un notable crecimiento del 15% en comparación con el mis…" at bounding box center [72, 183] width 62 height 15
type textarea "Los ingresos totales de 2 millones de euros son un indicador clave del rendimie…"
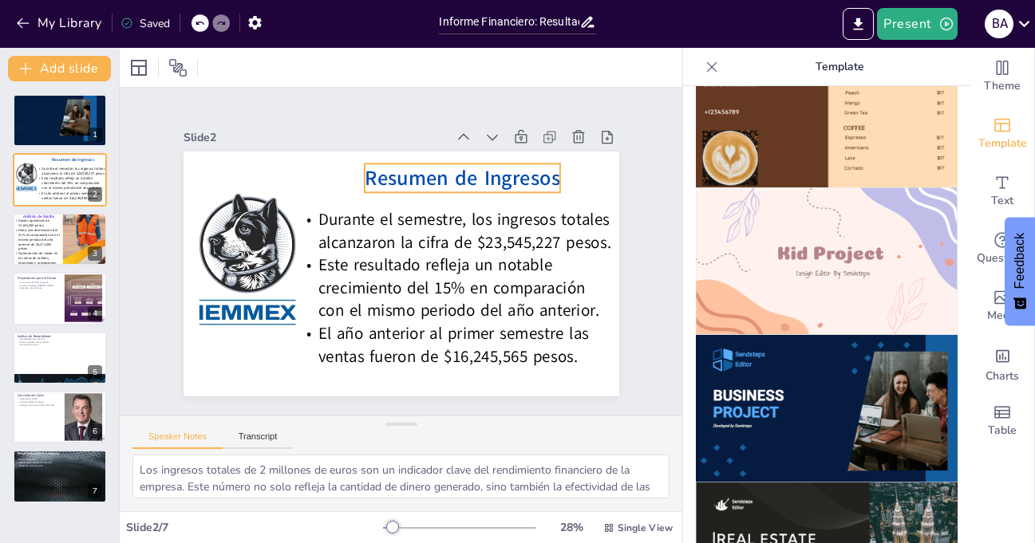
click at [401, 169] on span "Resumen de Ingresos" at bounding box center [469, 184] width 197 height 48
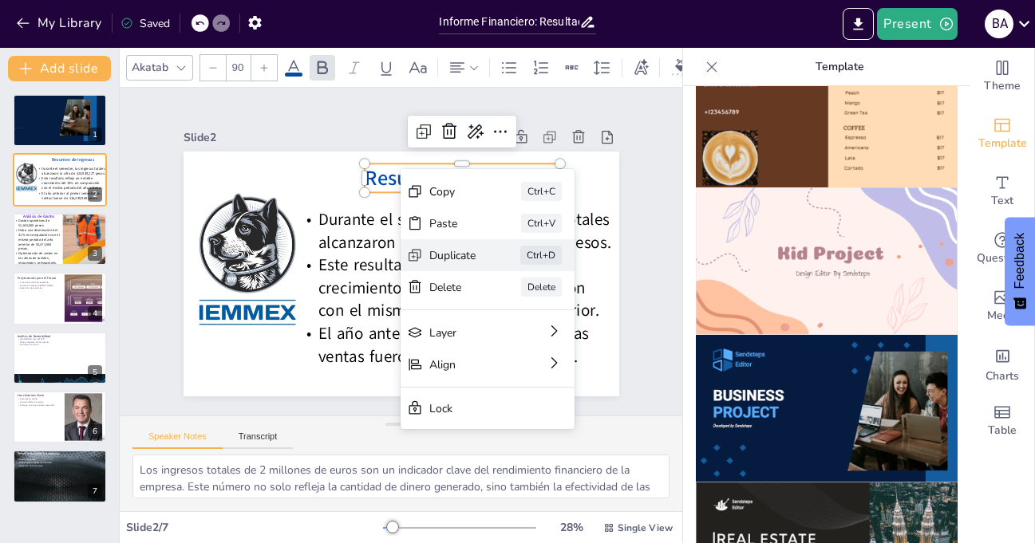
click at [628, 358] on div "Ctrl+D" at bounding box center [649, 369] width 43 height 23
type input "90"
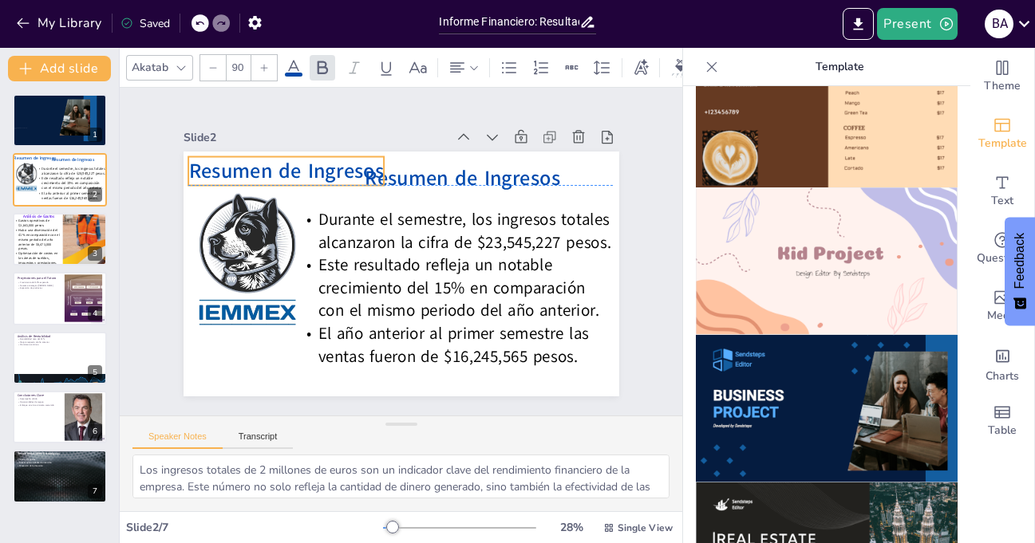
drag, startPoint x: 341, startPoint y: 263, endPoint x: 226, endPoint y: 159, distance: 154.8
click at [226, 159] on span "Resumen de Ingresos" at bounding box center [294, 160] width 197 height 48
click at [332, 120] on icon at bounding box center [338, 118] width 13 height 4
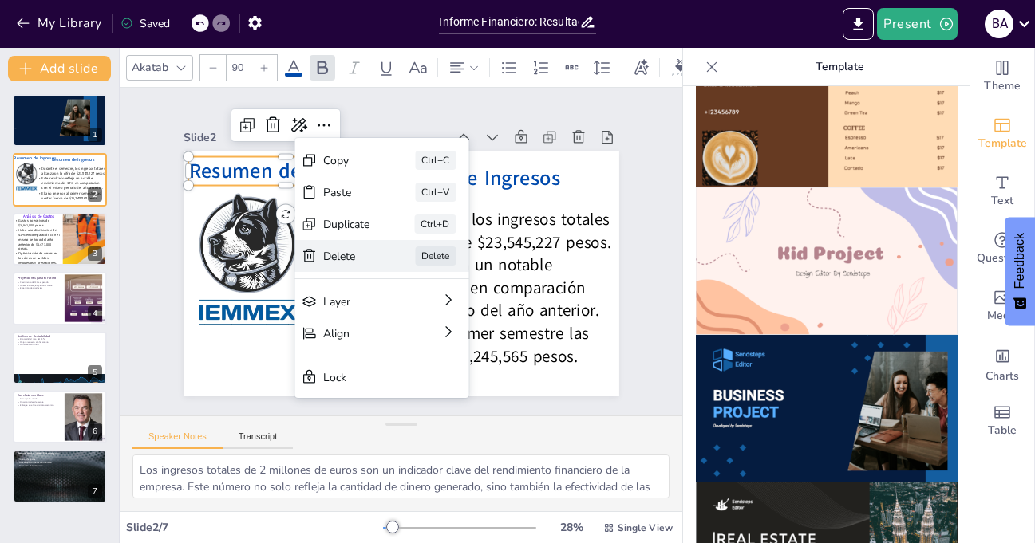
click at [443, 337] on div "Delete" at bounding box center [466, 344] width 47 height 15
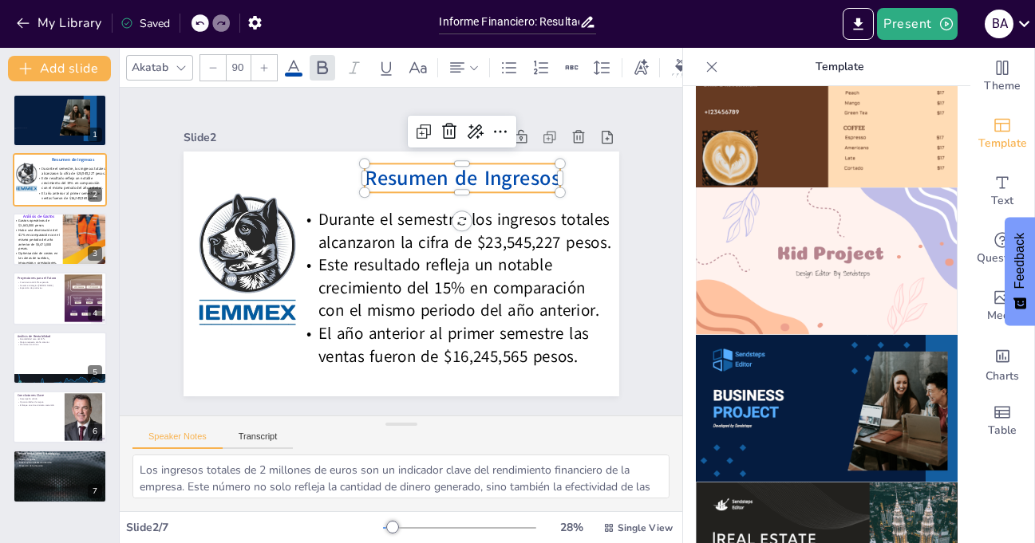
click at [405, 170] on span "Resumen de Ingresos" at bounding box center [469, 184] width 197 height 48
click at [491, 127] on icon at bounding box center [500, 131] width 19 height 19
click at [322, 116] on div "Slide 1 Slide 2 Resumen de Ingresos Durante el semestre, los ingresos totales a…" at bounding box center [401, 252] width 504 height 410
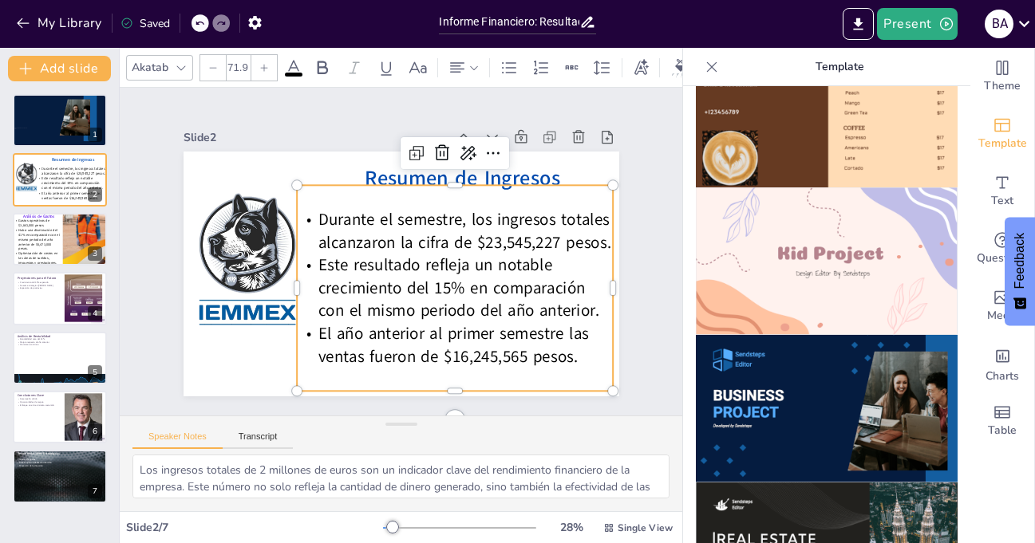
click at [306, 186] on div "Durante el semestre, los ingresos totales alcanzaron la cifra de $23,545,227 pe…" at bounding box center [455, 288] width 316 height 206
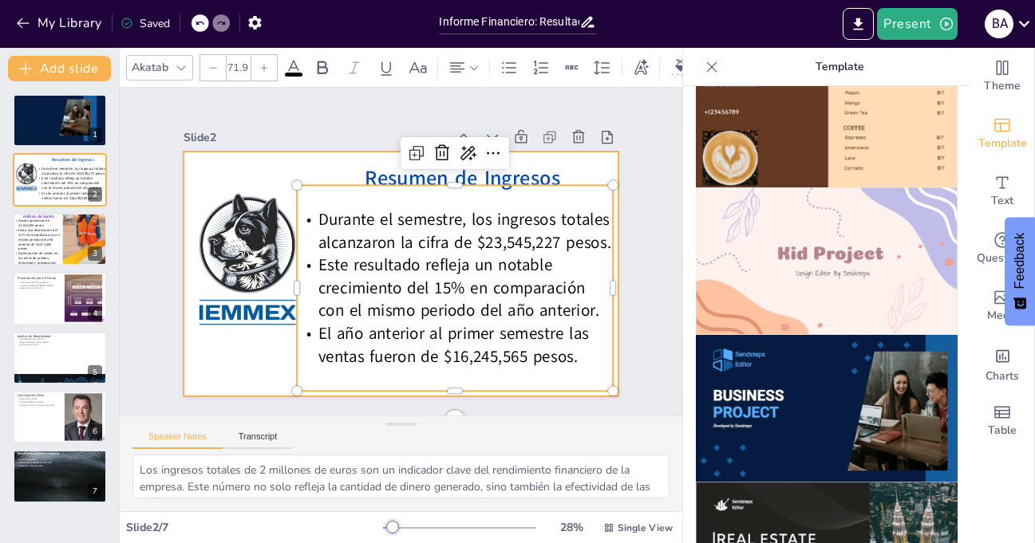
click at [283, 162] on div at bounding box center [402, 274] width 436 height 245
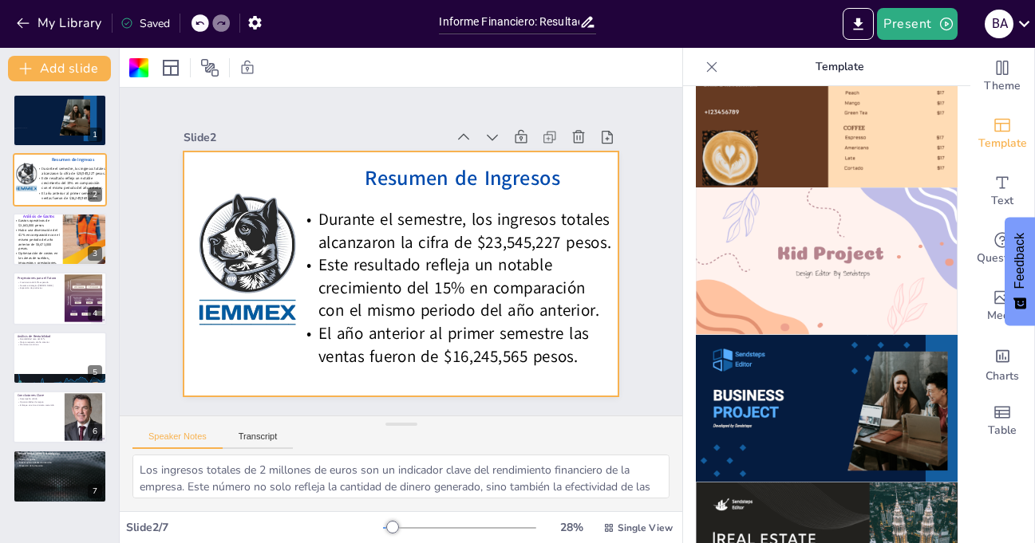
click at [802, 366] on img at bounding box center [827, 409] width 262 height 148
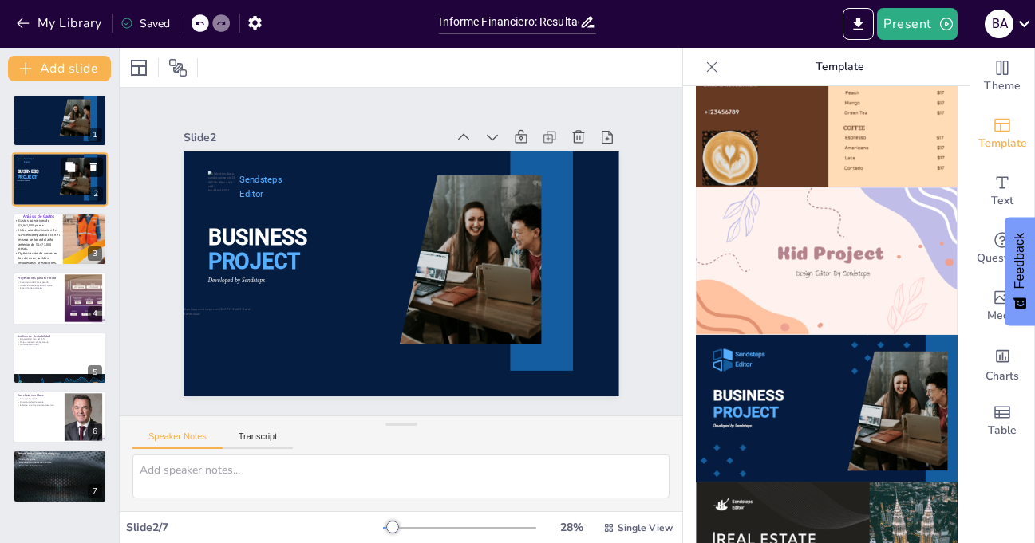
click at [96, 166] on icon at bounding box center [93, 168] width 6 height 9
type textarea "Los gastos operativos de $3,841,000 pesos son un aspecto fundamental que influy…"
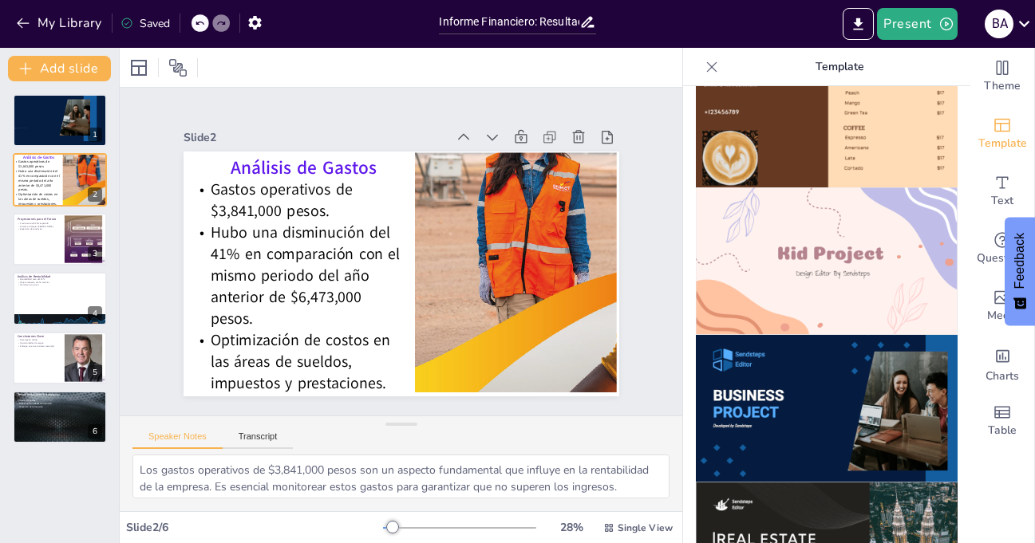
click at [199, 20] on icon at bounding box center [200, 23] width 10 height 10
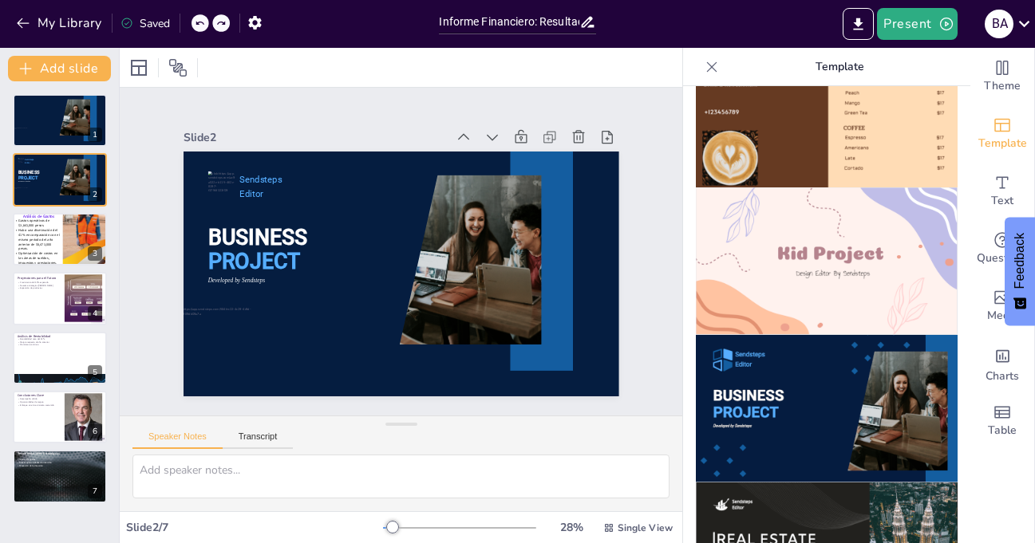
click at [199, 20] on icon at bounding box center [200, 23] width 10 height 10
type textarea "Los ingresos totales de 2 millones de euros son un indicador clave del rendimie…"
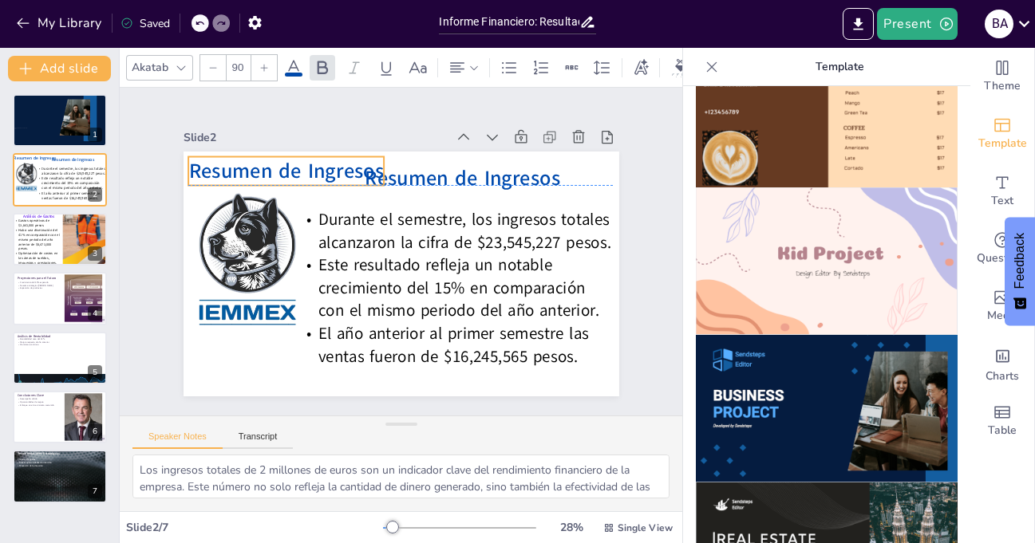
click at [259, 168] on span "Resumen de Ingresos" at bounding box center [316, 139] width 195 height 87
click at [277, 116] on icon at bounding box center [287, 112] width 21 height 21
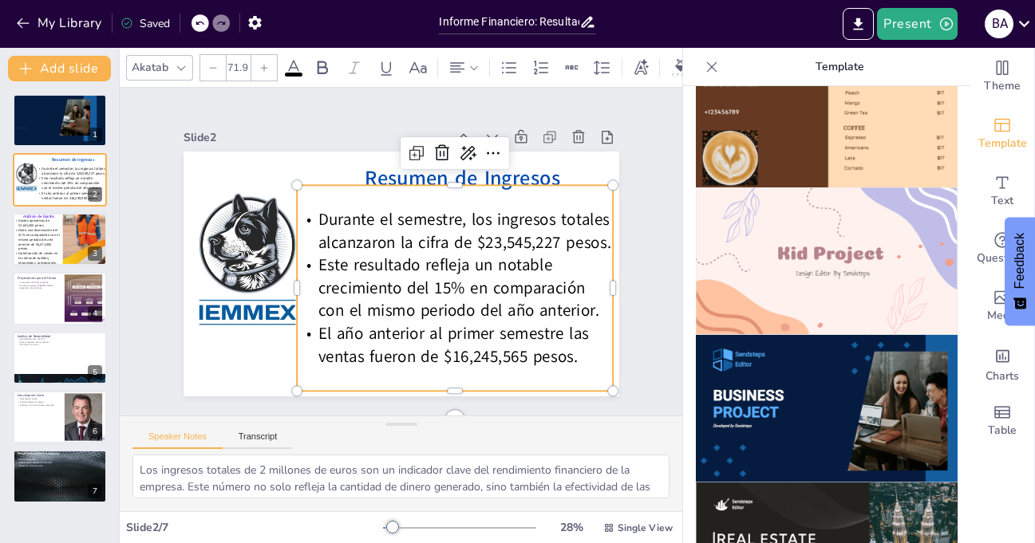
click at [504, 245] on span "Durante el semestre, los ingresos totales alcanzaron la cifra de $23,545,227 pe…" at bounding box center [465, 237] width 294 height 75
click at [50, 117] on div at bounding box center [60, 120] width 96 height 54
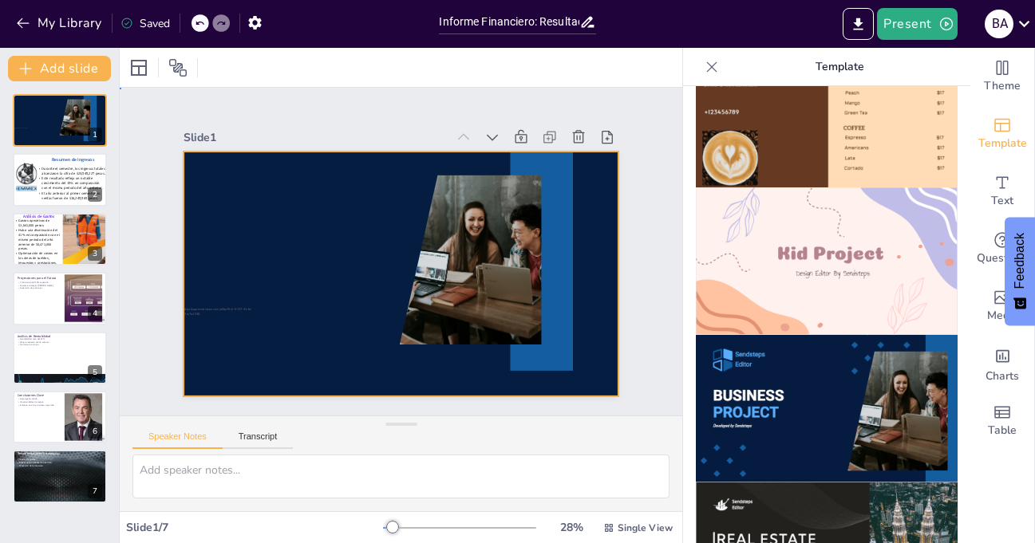
click at [322, 318] on div at bounding box center [402, 274] width 436 height 245
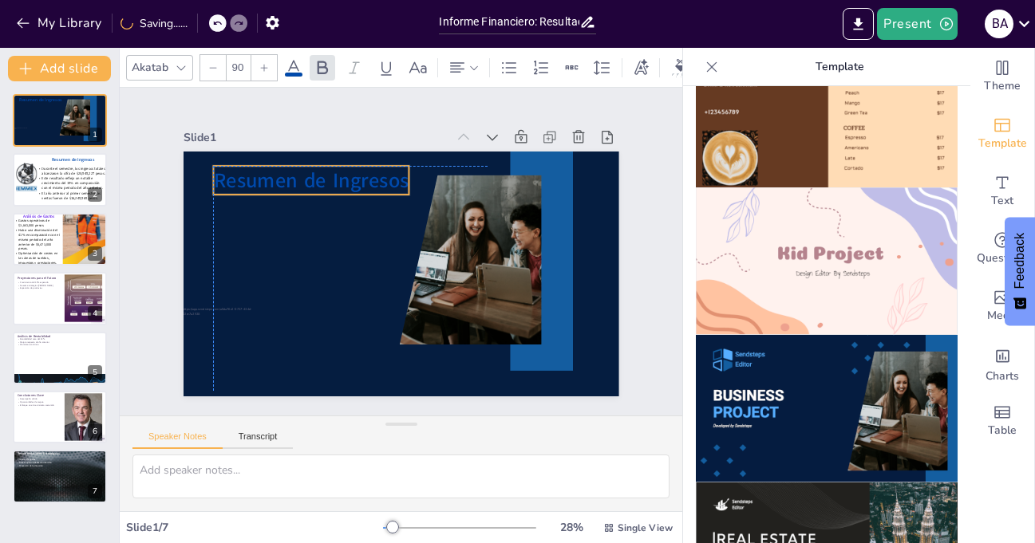
drag, startPoint x: 336, startPoint y: 264, endPoint x: 246, endPoint y: 170, distance: 130.4
click at [246, 170] on span "Resumen de Ingresos" at bounding box center [318, 171] width 197 height 48
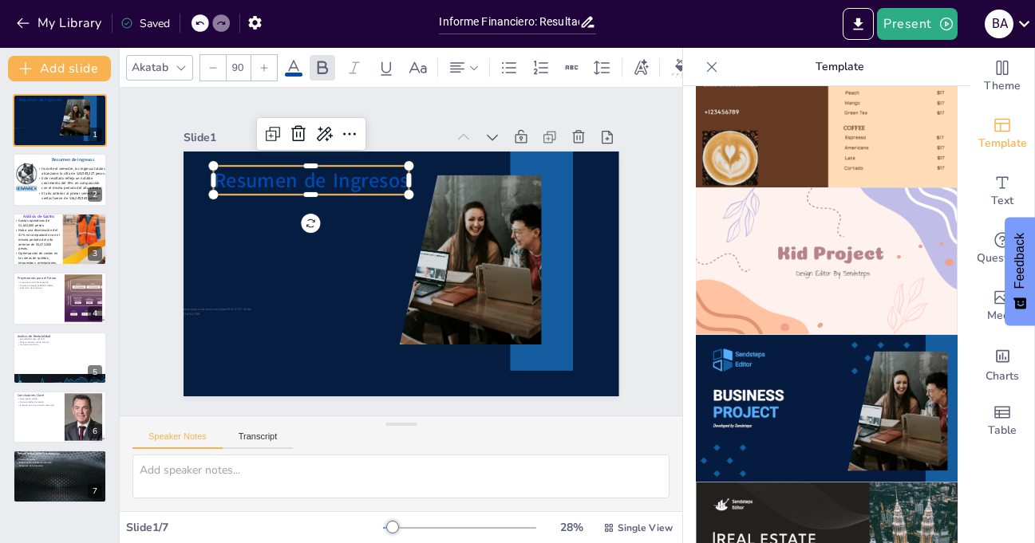
click at [294, 59] on icon at bounding box center [293, 67] width 19 height 19
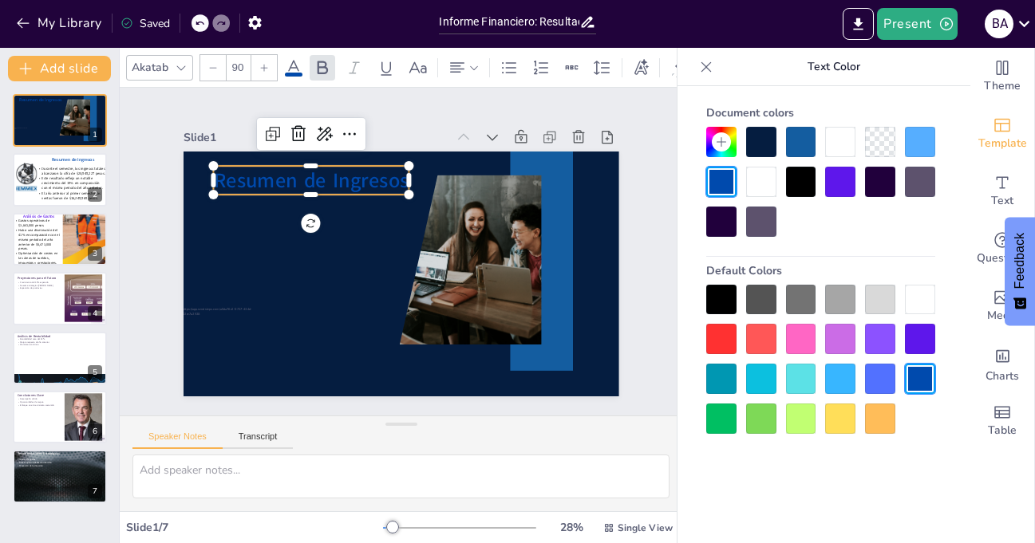
click at [929, 298] on div at bounding box center [920, 300] width 30 height 30
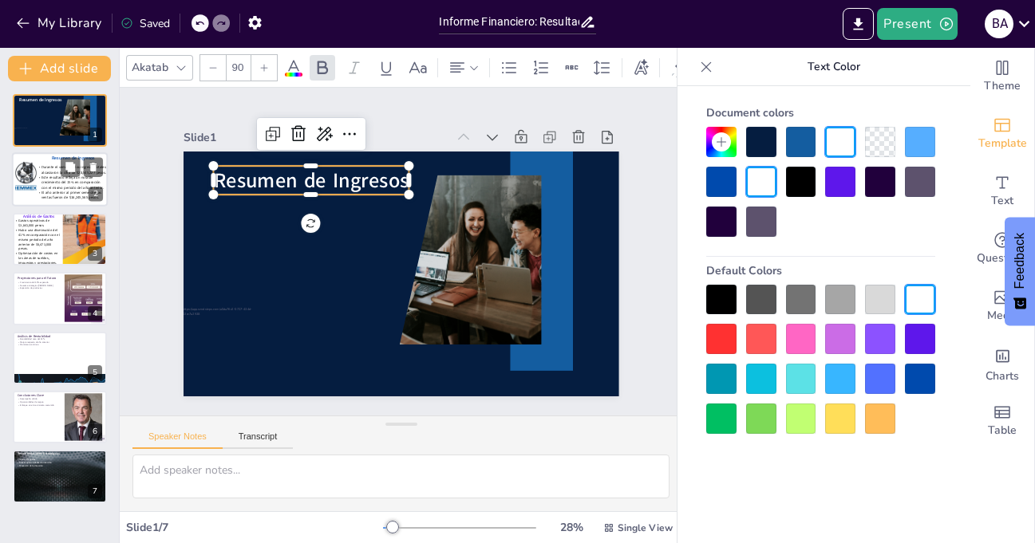
click at [46, 185] on span "Este resultado refleja un notable crecimiento del 15% en comparación con el mis…" at bounding box center [72, 183] width 62 height 15
type textarea "Los ingresos totales de 2 millones de euros son un indicador clave del rendimie…"
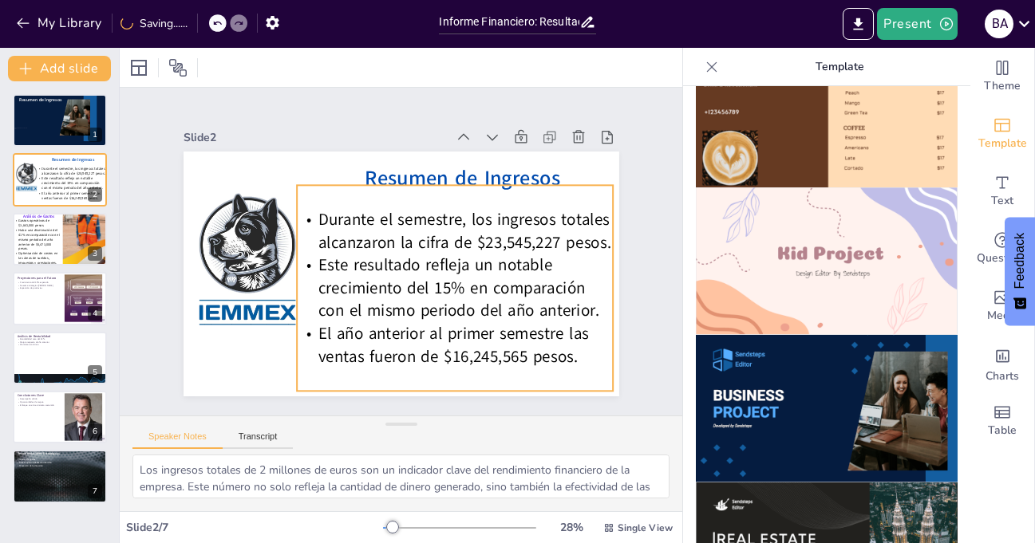
click at [341, 268] on span "Este resultado refleja un notable crecimiento del 15% en comparación con el mis…" at bounding box center [458, 288] width 281 height 68
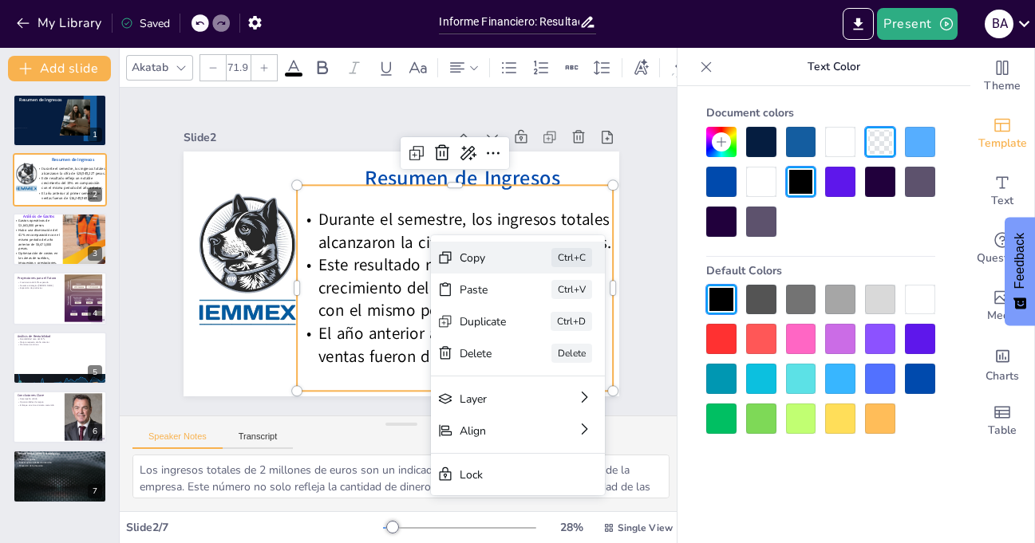
click at [579, 338] on div "Copy" at bounding box center [602, 345] width 47 height 15
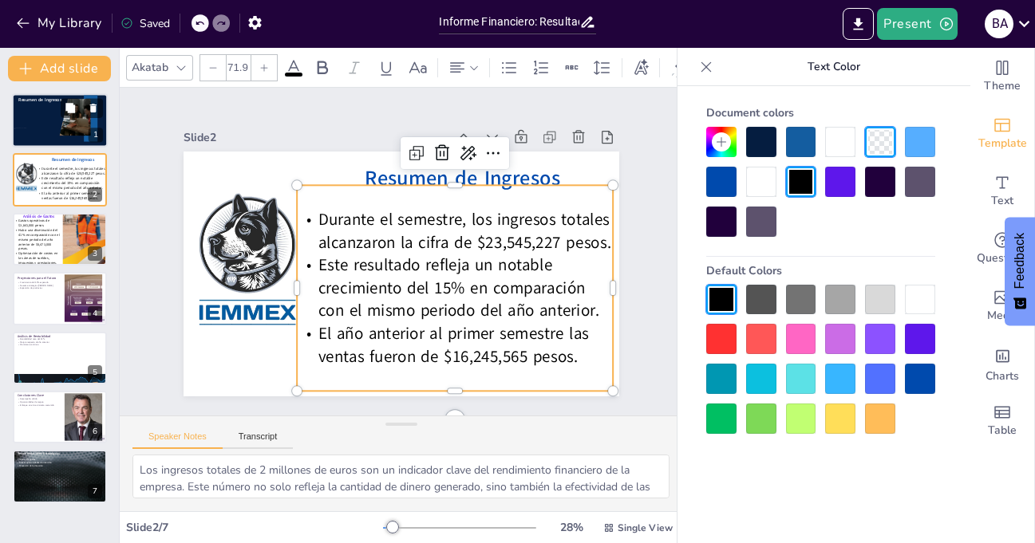
click at [51, 124] on div at bounding box center [60, 120] width 96 height 54
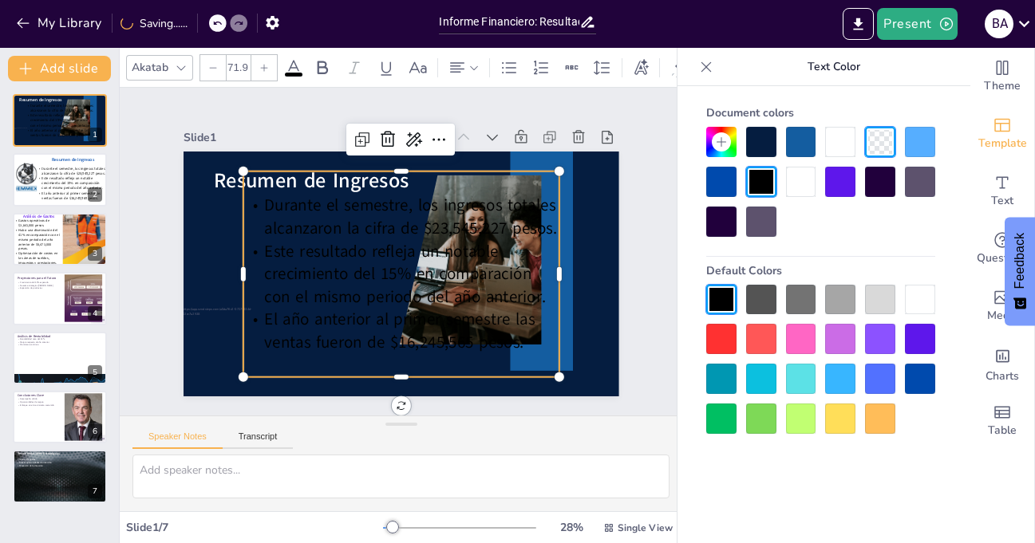
click at [295, 60] on icon at bounding box center [293, 67] width 19 height 19
click at [294, 65] on icon at bounding box center [293, 67] width 19 height 19
click at [925, 291] on div at bounding box center [920, 300] width 30 height 30
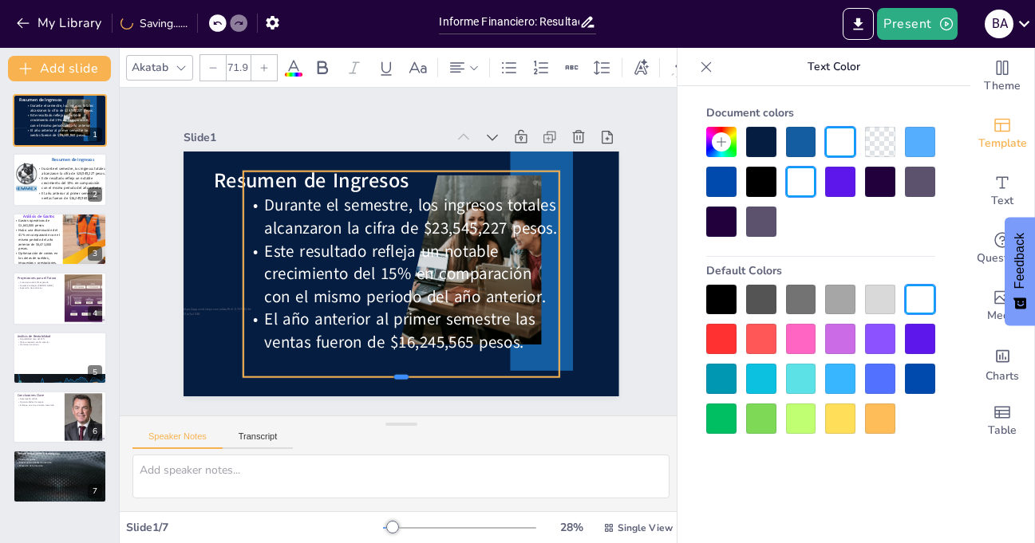
click at [477, 370] on div at bounding box center [387, 382] width 316 height 45
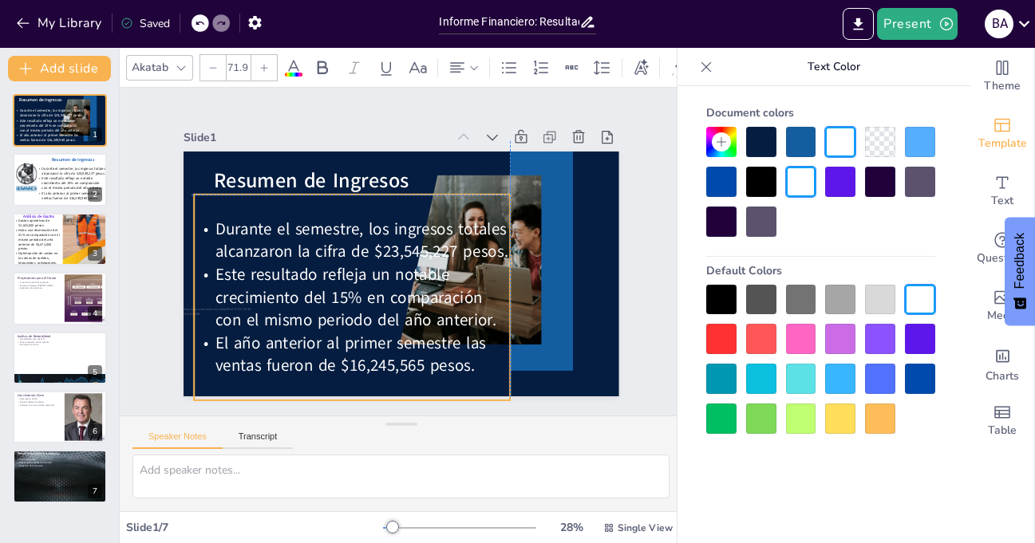
drag, startPoint x: 468, startPoint y: 361, endPoint x: 417, endPoint y: 382, distance: 55.1
click at [417, 382] on div "Durante el semestre, los ingresos totales alcanzaron la cifra de $23,545,227 pe…" at bounding box center [352, 298] width 316 height 206
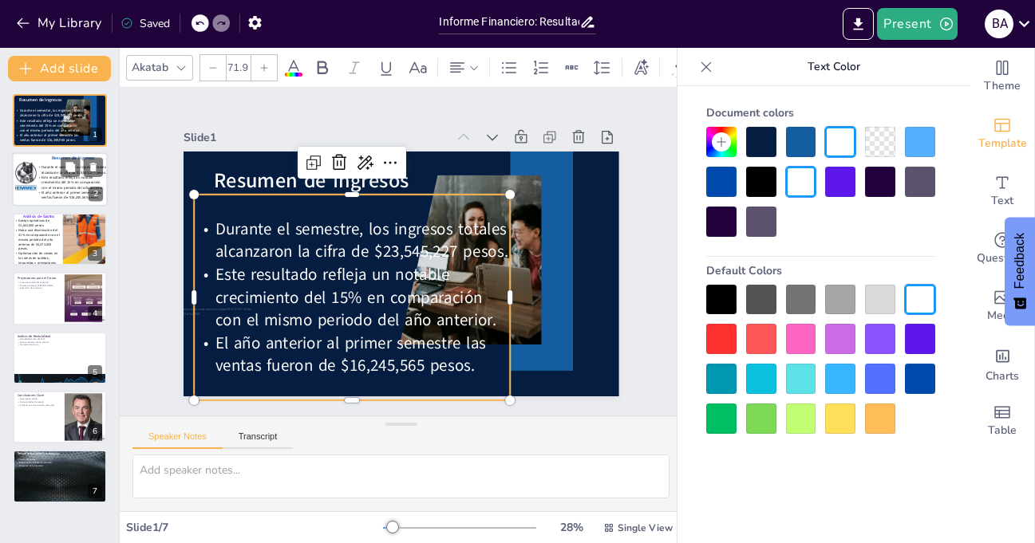
click at [52, 184] on span "Este resultado refleja un notable crecimiento del 15% en comparación con el mis…" at bounding box center [72, 183] width 62 height 15
type textarea "Los ingresos totales de 2 millones de euros son un indicador clave del rendimie…"
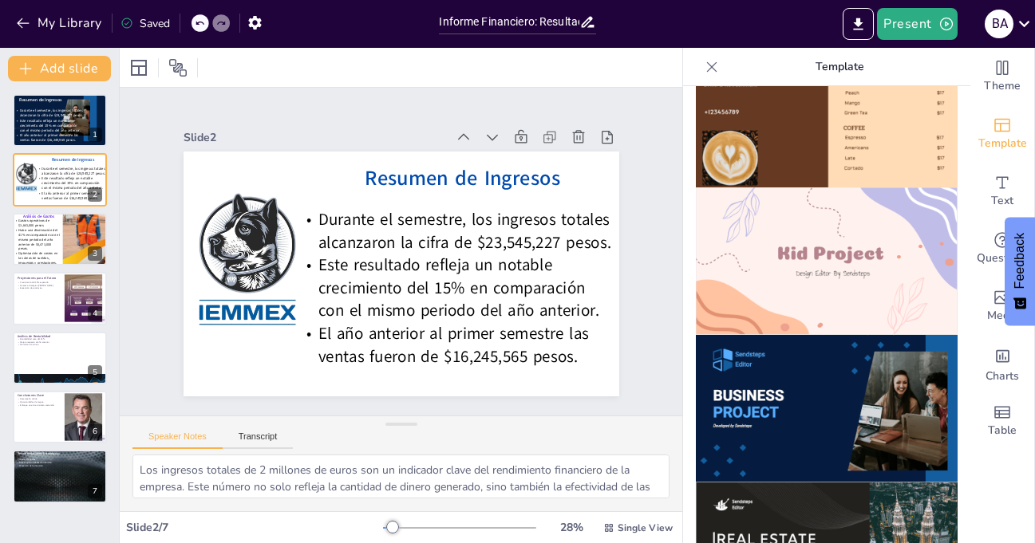
click at [201, 23] on icon at bounding box center [200, 23] width 10 height 10
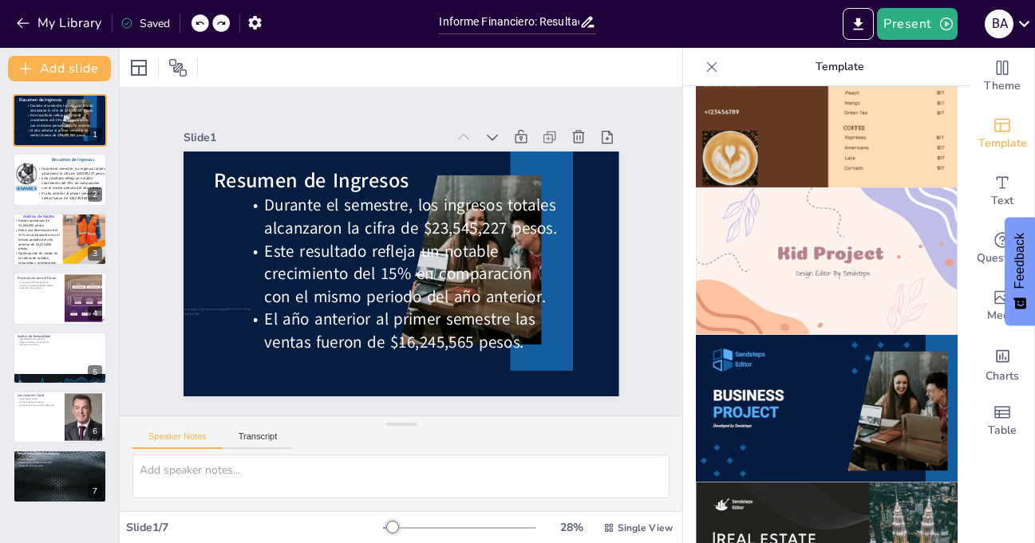
click at [201, 23] on icon at bounding box center [200, 23] width 10 height 10
click at [198, 23] on icon at bounding box center [200, 24] width 8 height 4
click at [198, 23] on div "My Library Saved" at bounding box center [135, 22] width 270 height 29
click at [198, 23] on div at bounding box center [197, 23] width 1 height 19
click at [198, 23] on icon at bounding box center [200, 24] width 8 height 4
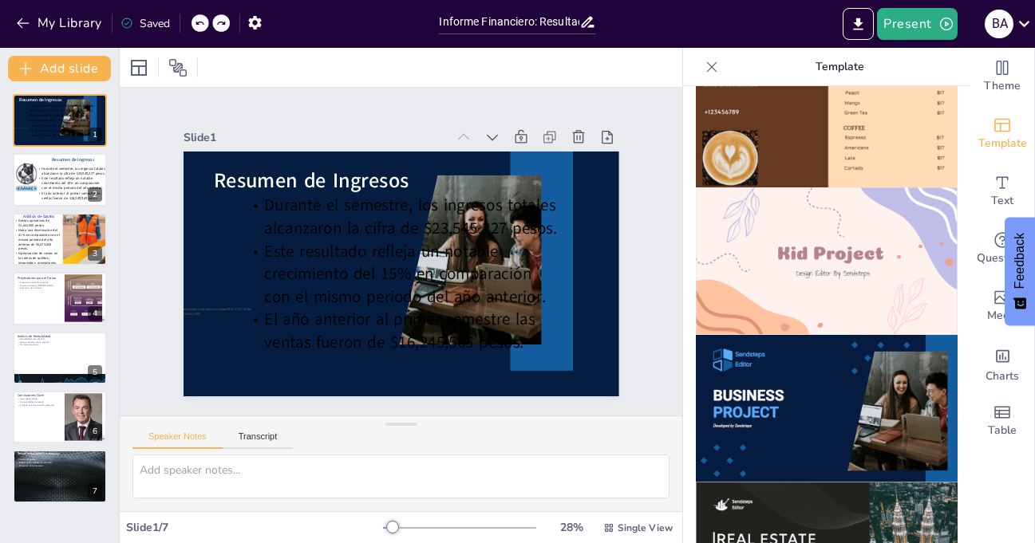
click at [198, 23] on icon at bounding box center [200, 24] width 8 height 4
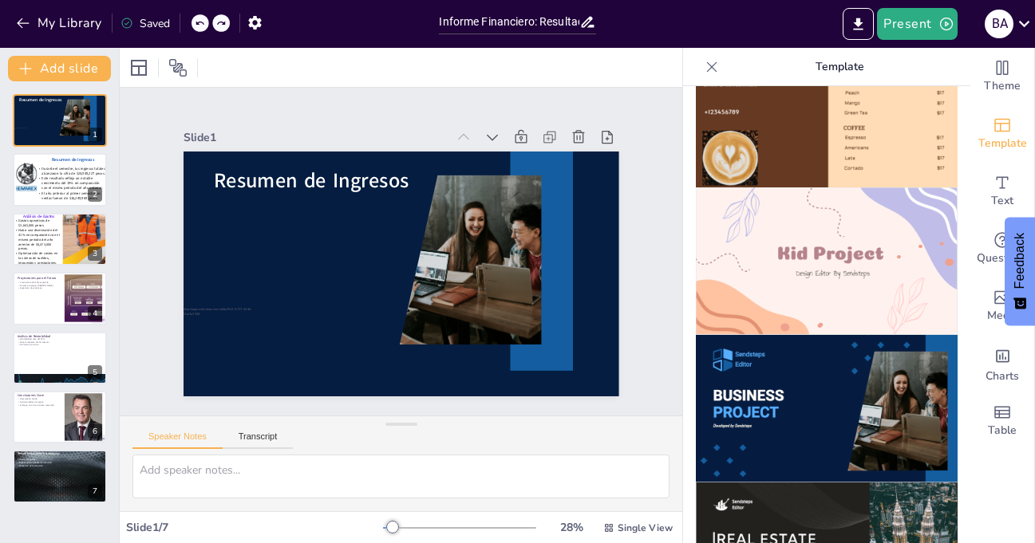
click at [198, 23] on icon at bounding box center [200, 24] width 8 height 4
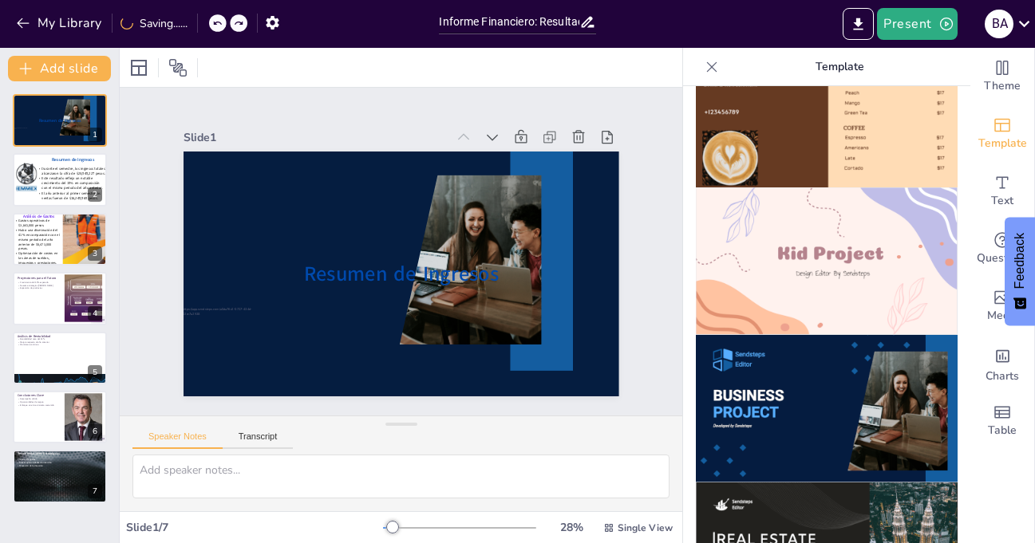
click at [198, 23] on div at bounding box center [197, 23] width 1 height 19
click at [199, 24] on icon at bounding box center [200, 24] width 8 height 4
click at [199, 26] on icon at bounding box center [200, 23] width 10 height 10
type textarea "Los ingresos totales de 2 millones de euros son un indicador clave del rendimie…"
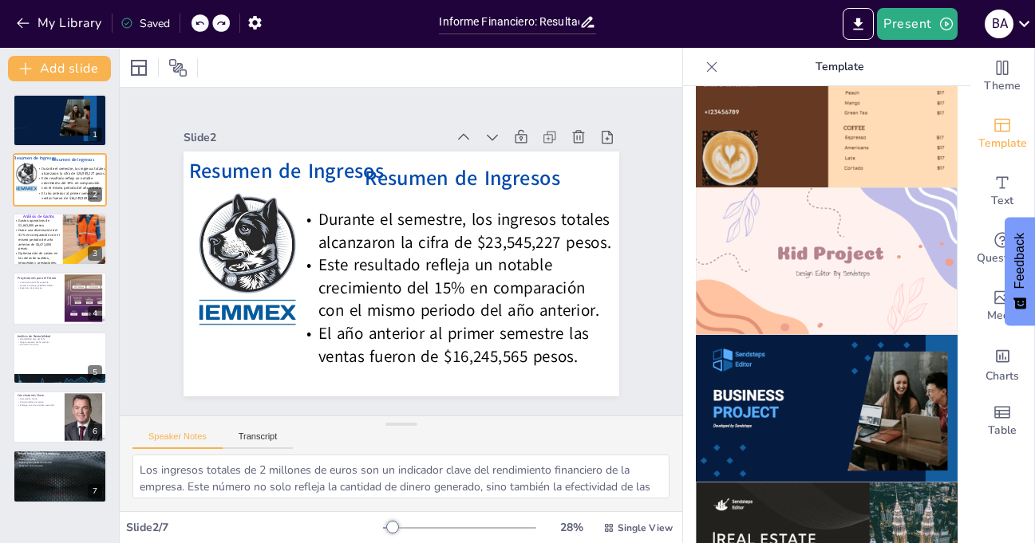
click at [201, 25] on icon at bounding box center [200, 23] width 10 height 10
click at [203, 24] on icon at bounding box center [200, 23] width 10 height 10
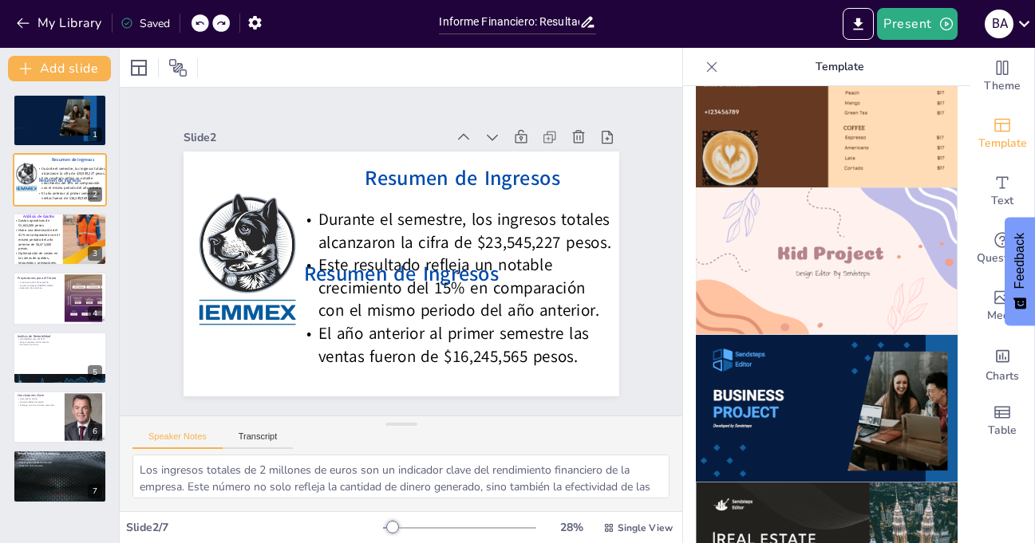
click at [203, 24] on icon at bounding box center [200, 23] width 10 height 10
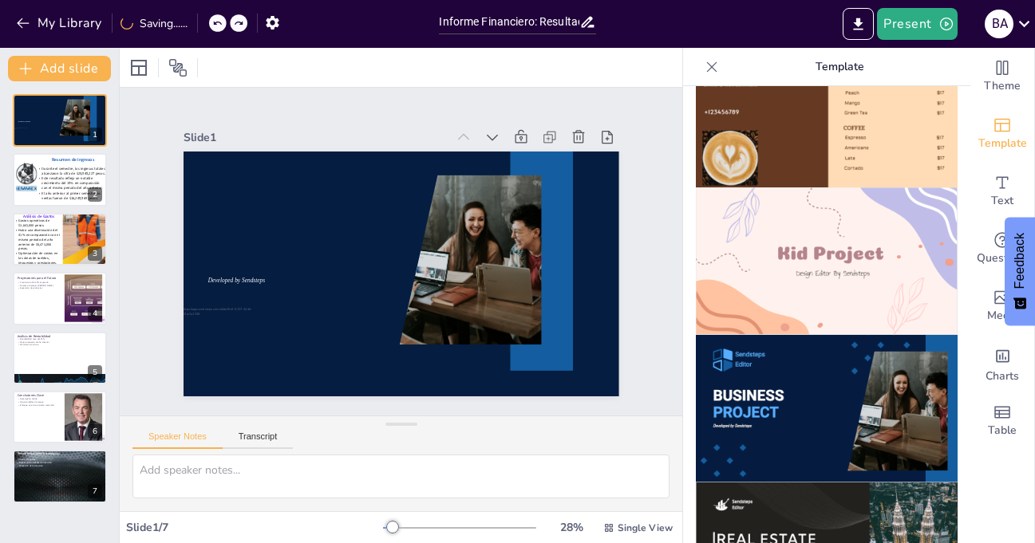
click at [203, 24] on div "My Library Saving......" at bounding box center [143, 22] width 287 height 29
click at [204, 23] on icon at bounding box center [200, 23] width 10 height 10
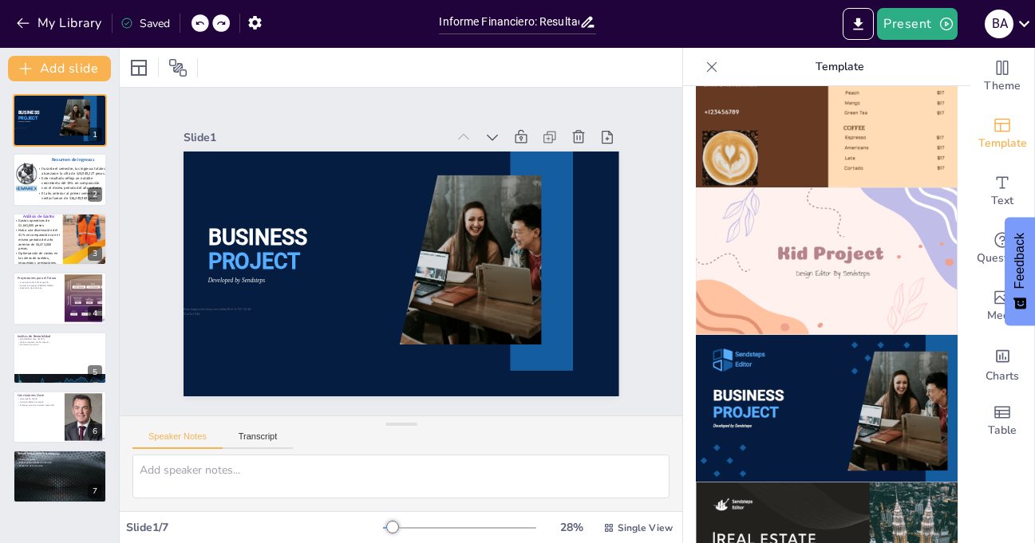
click at [204, 23] on icon at bounding box center [200, 23] width 10 height 10
click at [205, 23] on div "My Library Saving......" at bounding box center [143, 22] width 287 height 29
click at [200, 24] on icon at bounding box center [200, 23] width 10 height 10
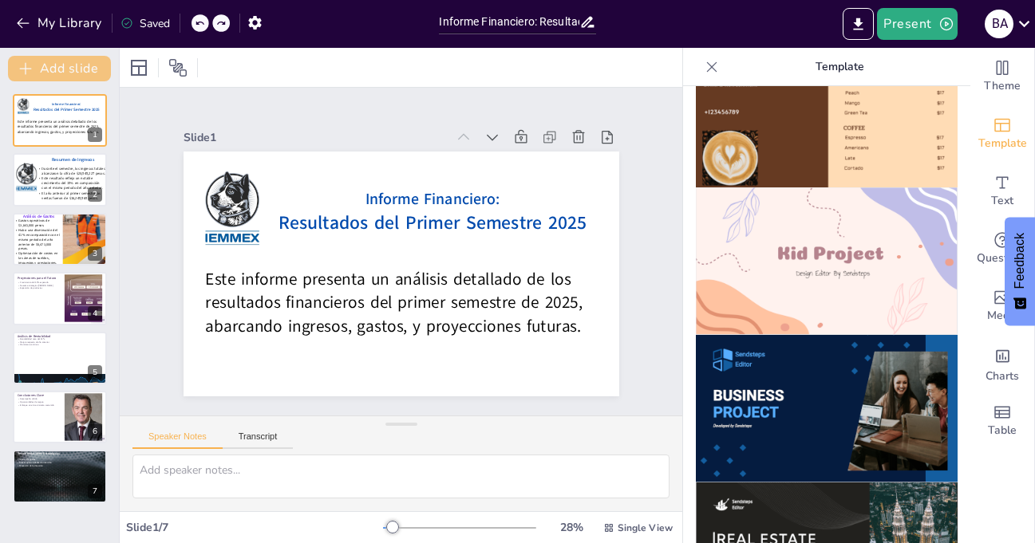
click at [77, 69] on button "Add slide" at bounding box center [59, 69] width 103 height 26
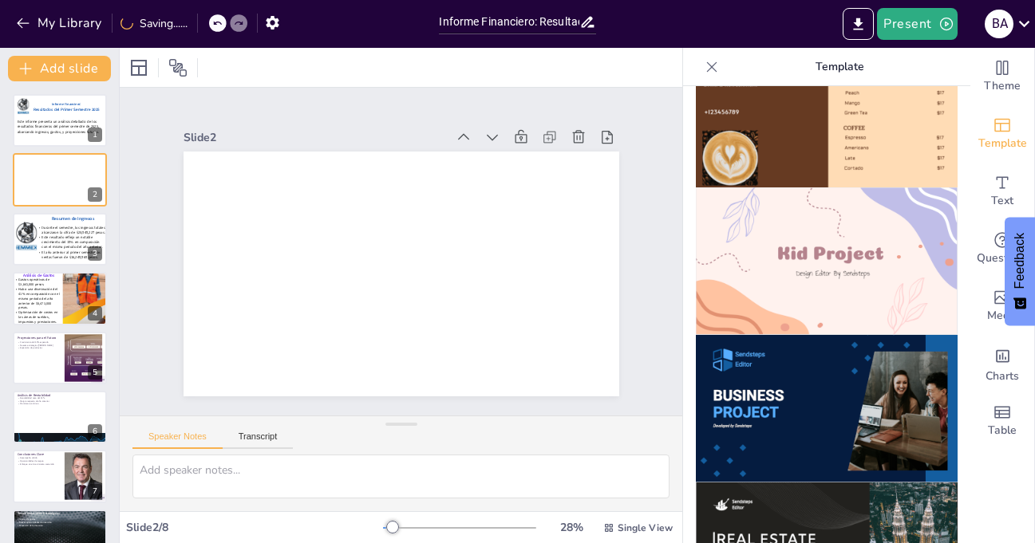
click at [814, 358] on img at bounding box center [827, 409] width 262 height 148
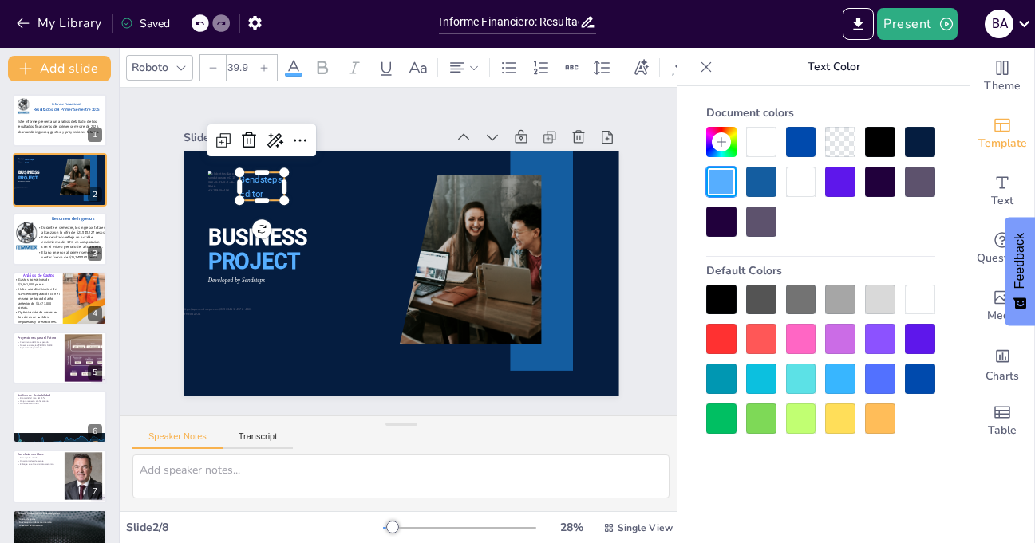
click at [242, 174] on span "Sendsteps" at bounding box center [260, 179] width 42 height 10
click at [239, 136] on icon at bounding box center [248, 140] width 19 height 19
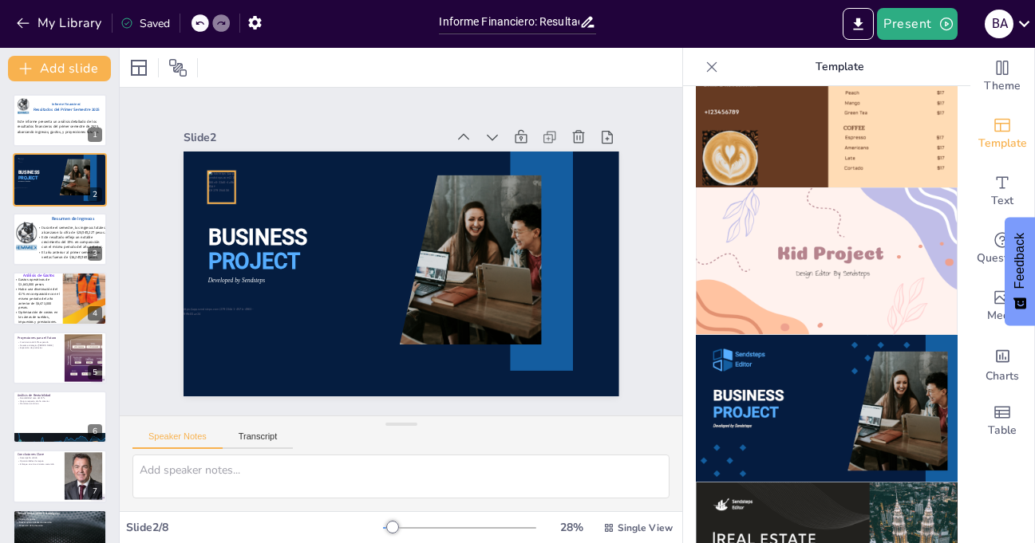
click at [213, 179] on div at bounding box center [220, 188] width 27 height 32
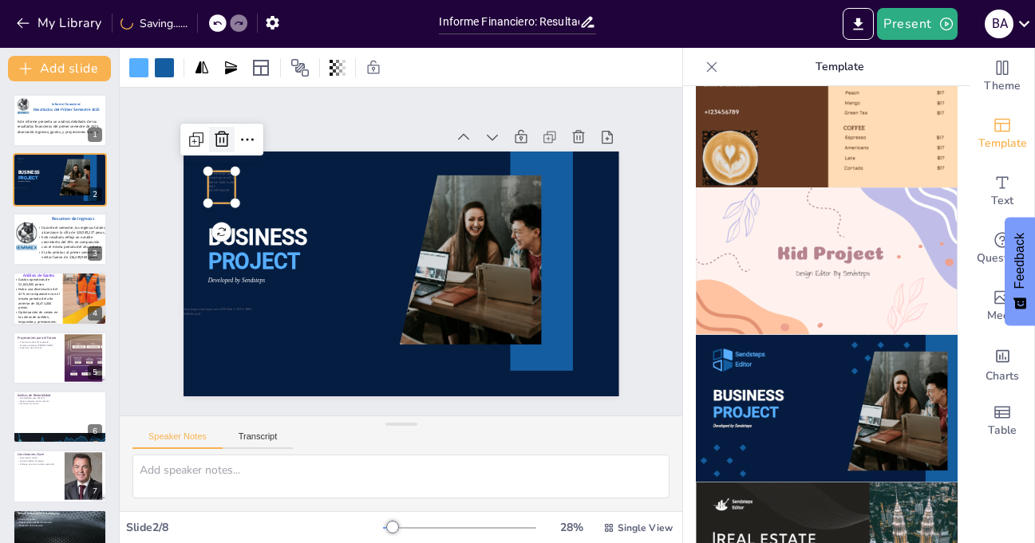
click at [215, 131] on icon at bounding box center [222, 139] width 14 height 16
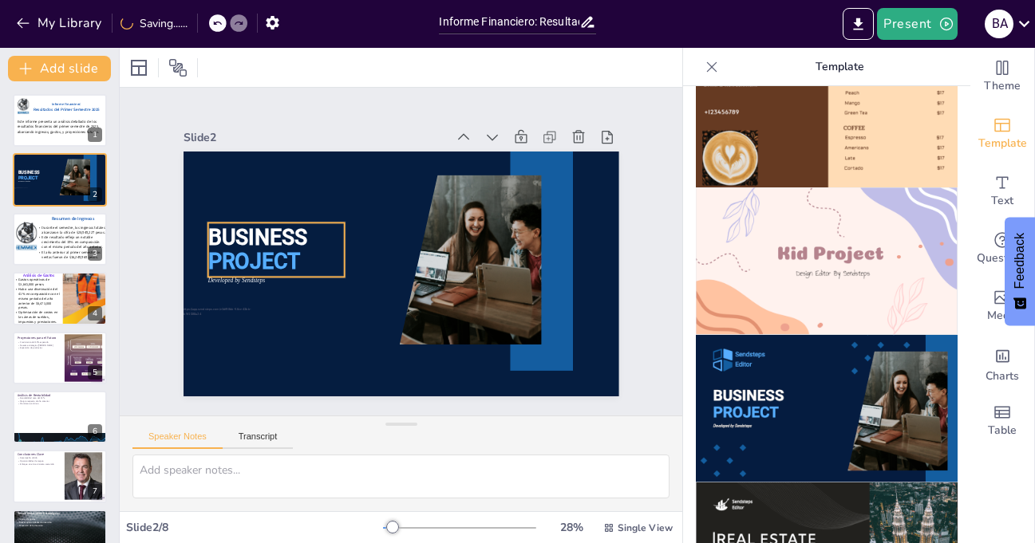
click at [230, 235] on span "BUSINESS" at bounding box center [259, 222] width 101 height 35
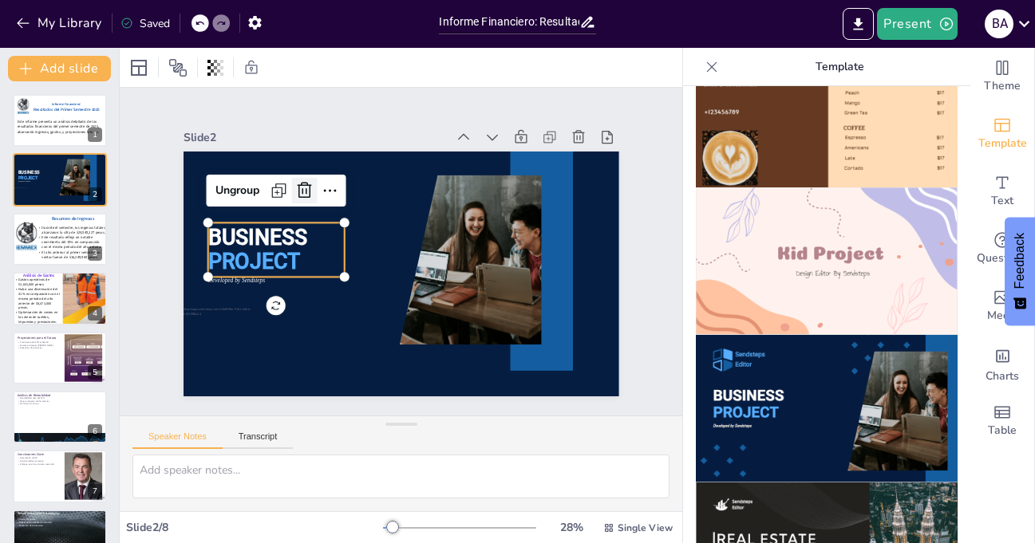
click at [303, 183] on icon at bounding box center [311, 180] width 16 height 17
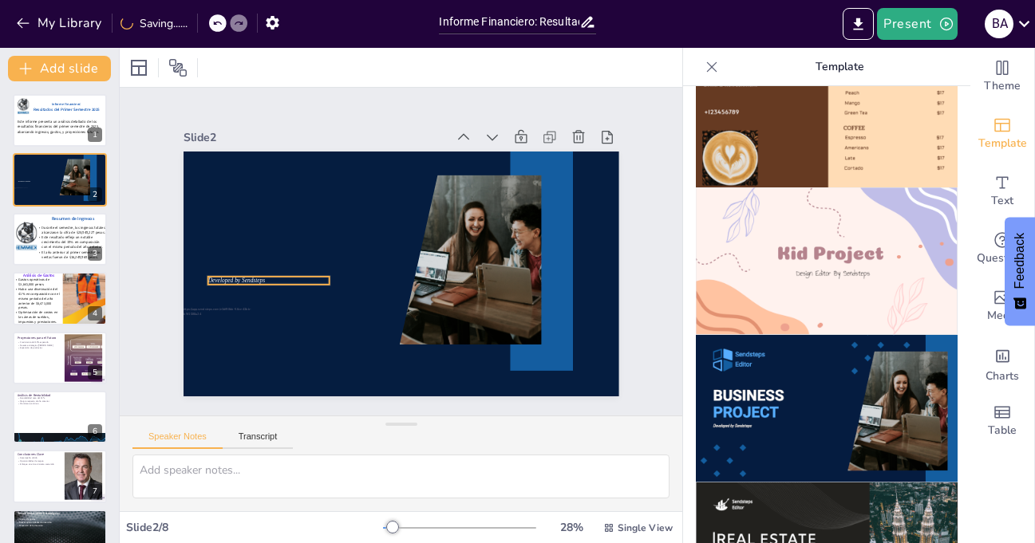
click at [215, 280] on div at bounding box center [402, 274] width 436 height 245
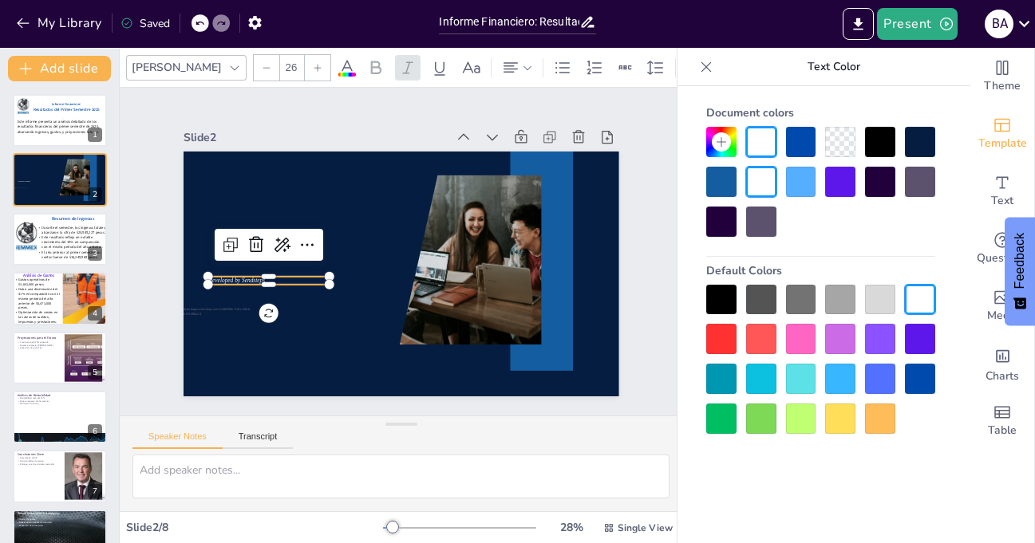
click at [241, 270] on span "Developed by Sendsteps" at bounding box center [233, 263] width 57 height 13
click at [253, 212] on icon at bounding box center [265, 200] width 24 height 24
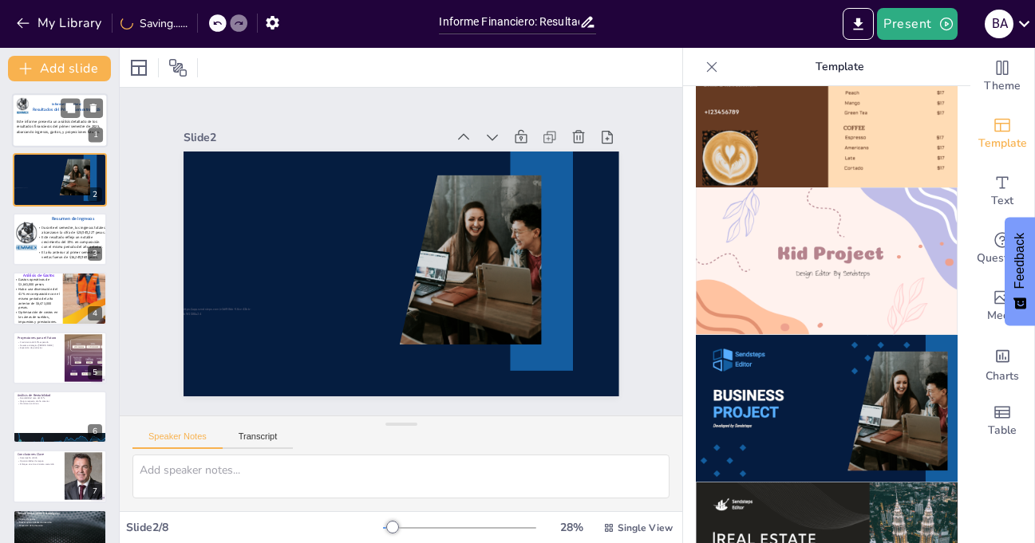
click at [36, 122] on span "Este informe presenta un análisis detallado de los resultados financieros del p…" at bounding box center [58, 127] width 83 height 15
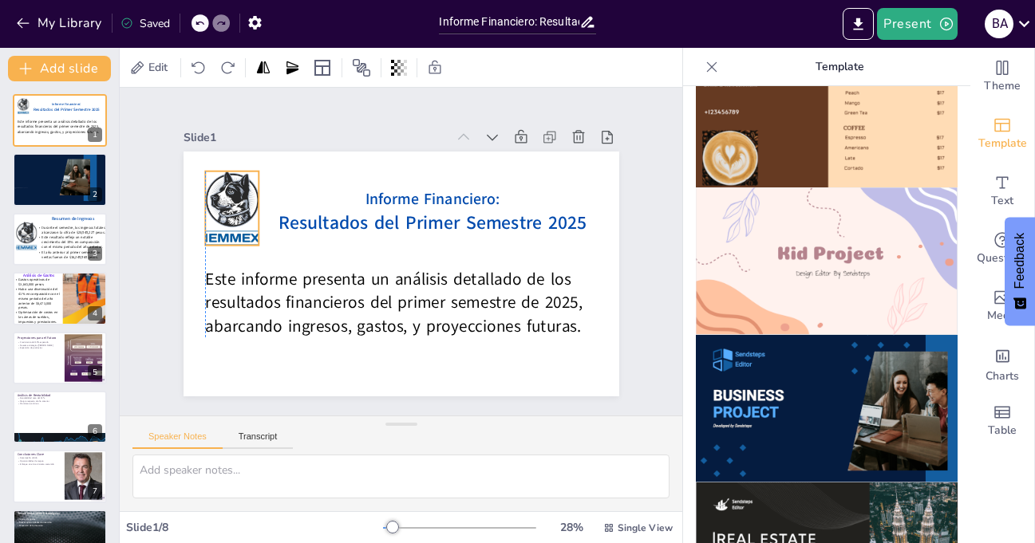
click at [207, 189] on div at bounding box center [237, 190] width 61 height 79
click at [235, 130] on icon at bounding box center [244, 139] width 19 height 19
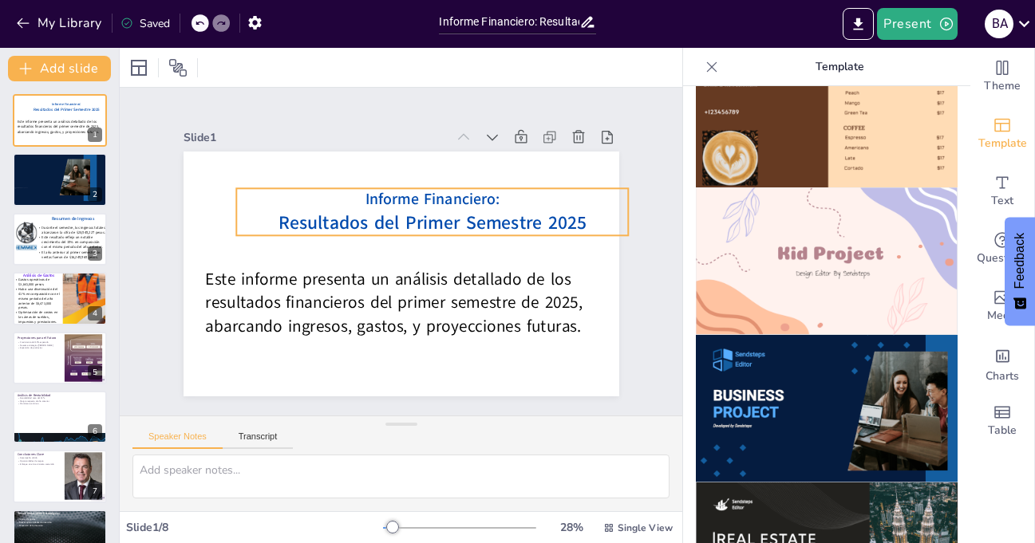
click at [338, 219] on span "Resultados del Primer Semestre 2025" at bounding box center [435, 226] width 308 height 57
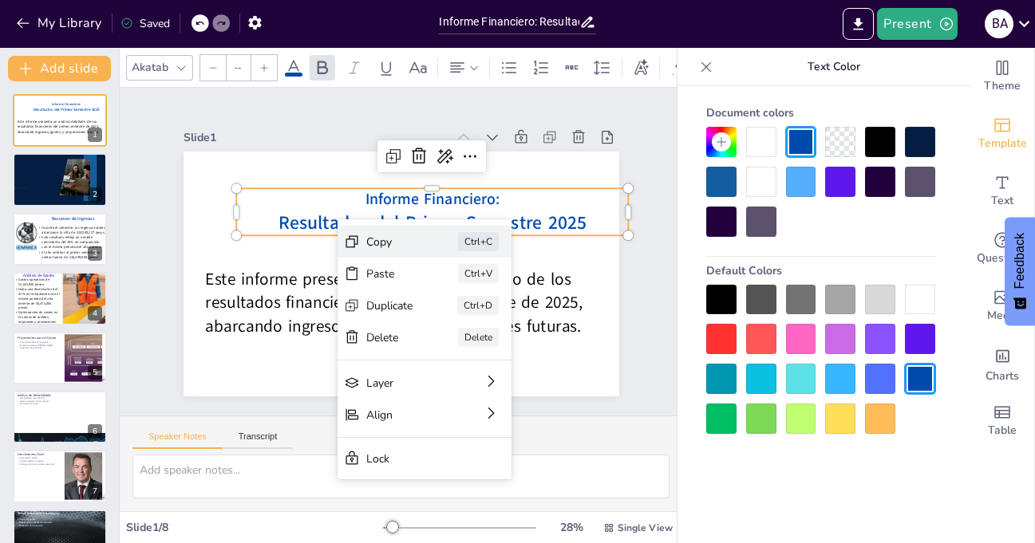
click at [486, 322] on div "Copy" at bounding box center [509, 329] width 47 height 15
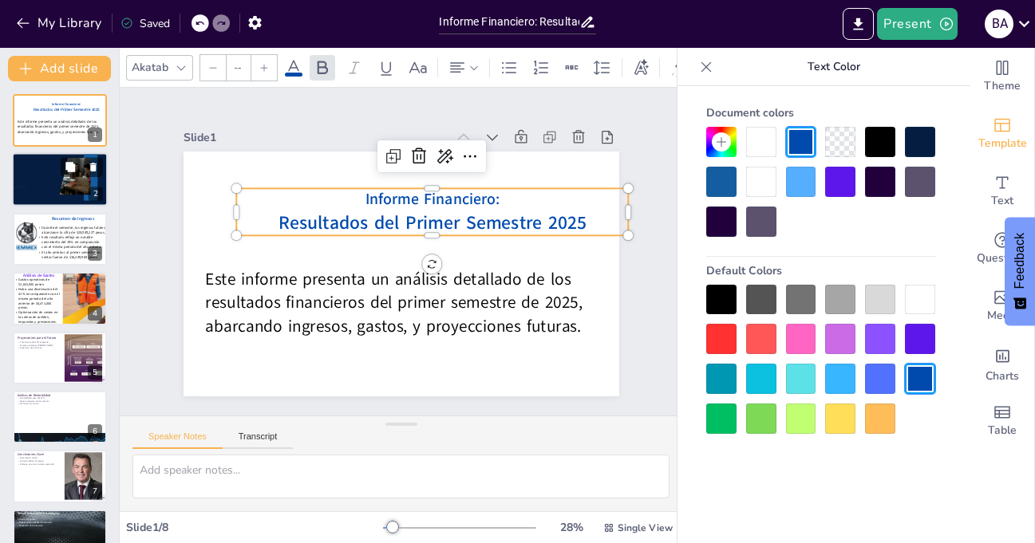
click at [60, 176] on div at bounding box center [75, 177] width 31 height 38
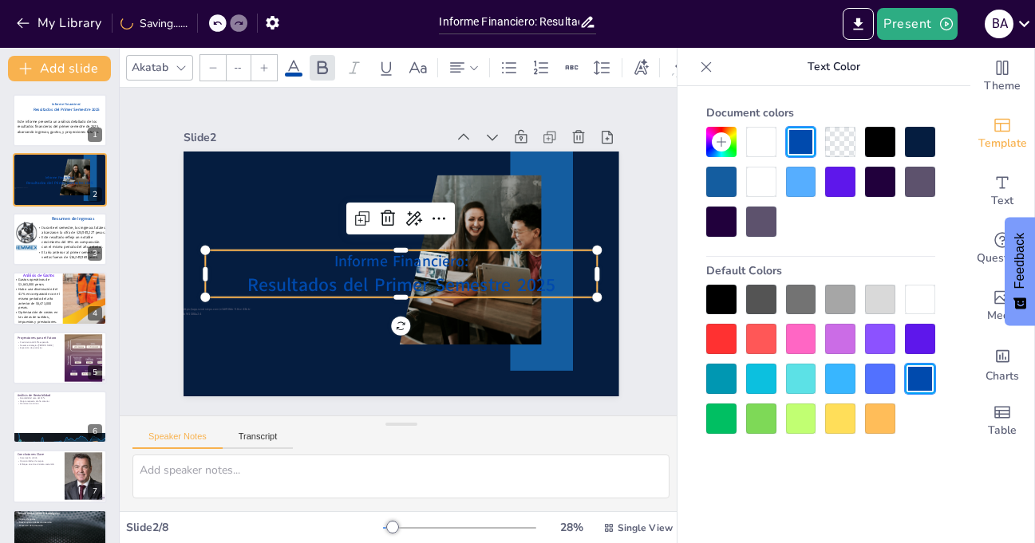
click at [299, 61] on icon at bounding box center [293, 67] width 19 height 19
click at [923, 298] on div at bounding box center [920, 300] width 30 height 30
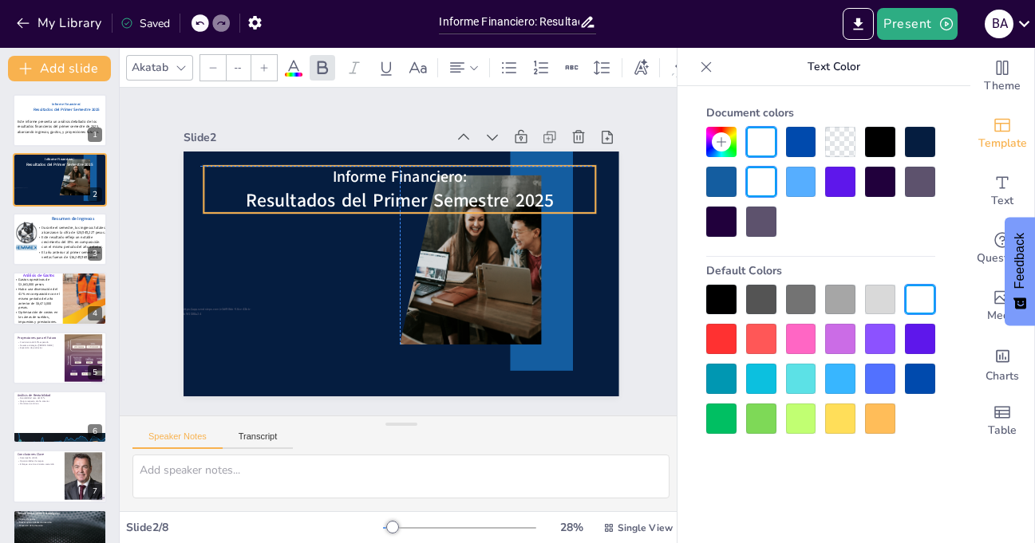
drag, startPoint x: 357, startPoint y: 289, endPoint x: 352, endPoint y: 204, distance: 84.7
click at [352, 204] on span "Resultados del Primer Semestre 2025" at bounding box center [405, 200] width 308 height 57
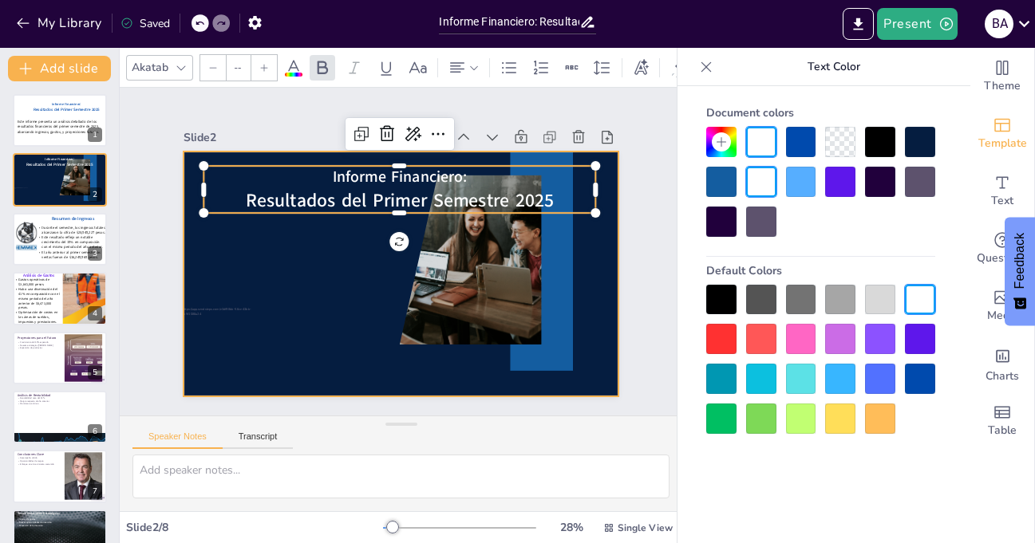
click at [310, 281] on div at bounding box center [398, 273] width 459 height 289
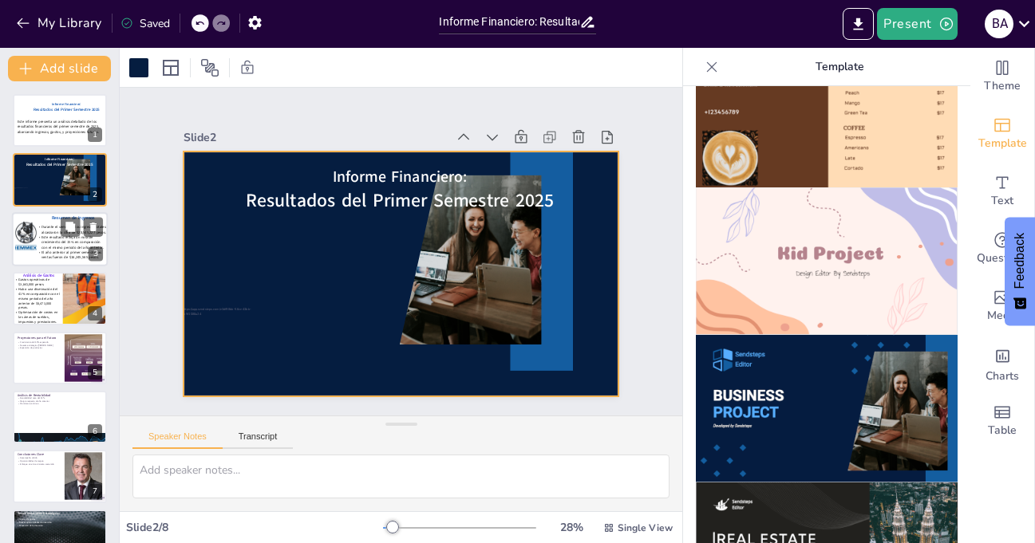
click at [28, 234] on div at bounding box center [26, 237] width 22 height 30
type textarea "Los ingresos totales de 2 millones de euros son un indicador clave del rendimie…"
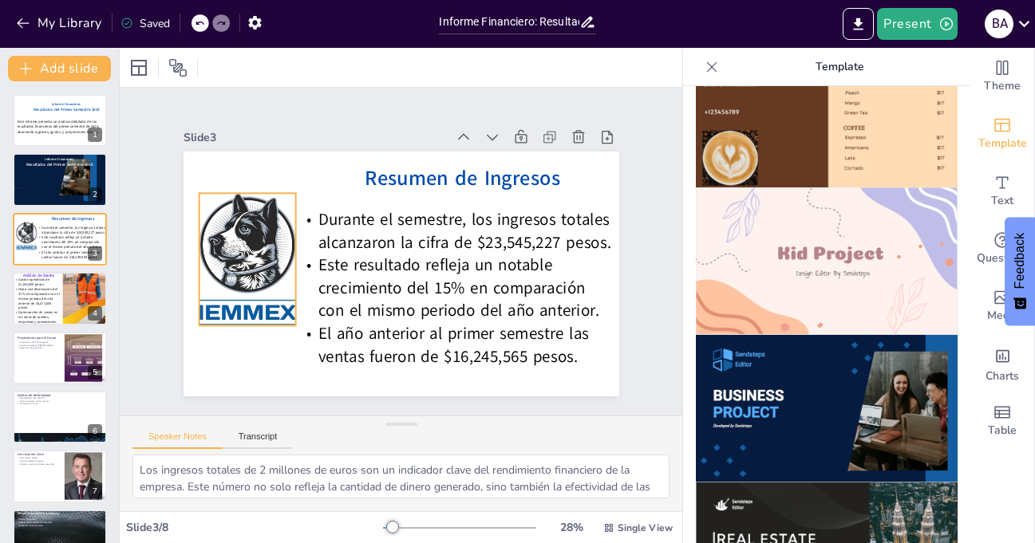
click at [221, 254] on div at bounding box center [247, 242] width 110 height 141
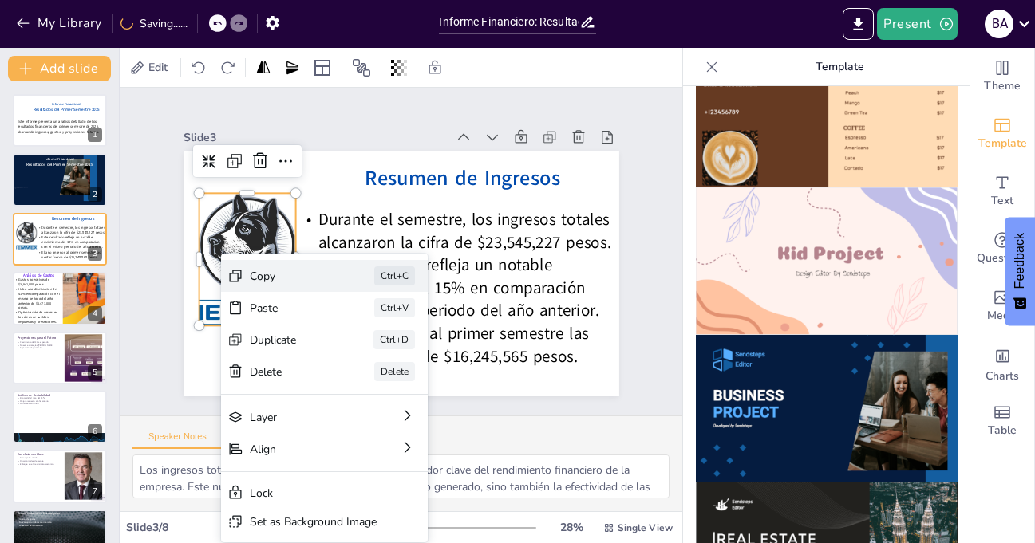
click at [369, 357] on div "Copy" at bounding box center [409, 364] width 80 height 15
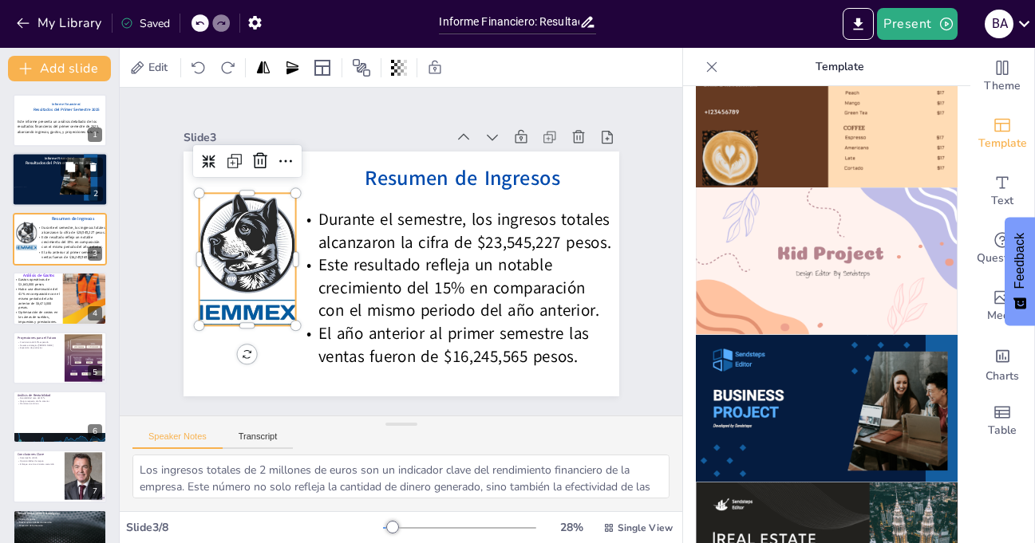
click at [41, 184] on div at bounding box center [60, 180] width 96 height 54
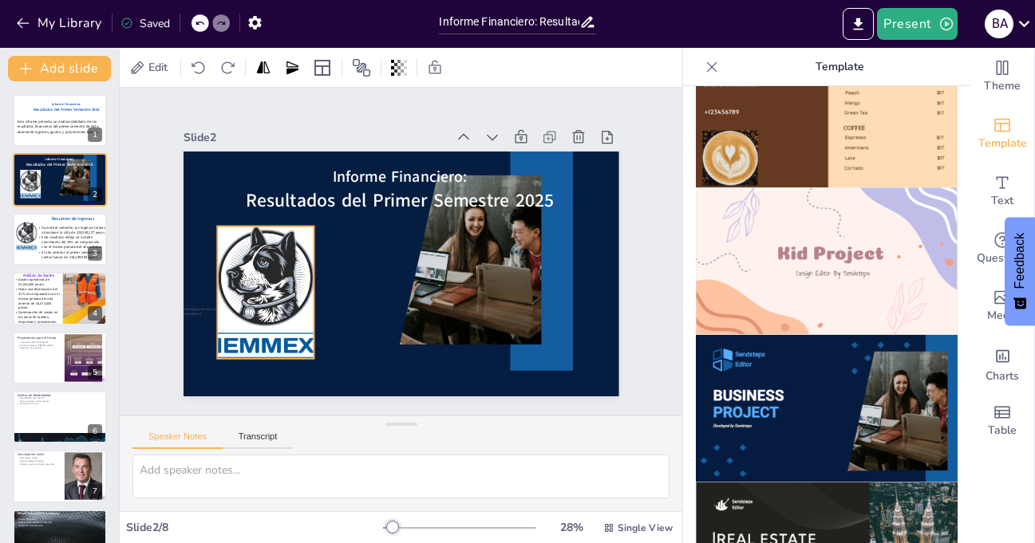
drag, startPoint x: 385, startPoint y: 280, endPoint x: 249, endPoint y: 298, distance: 136.9
click at [249, 298] on div at bounding box center [262, 277] width 110 height 141
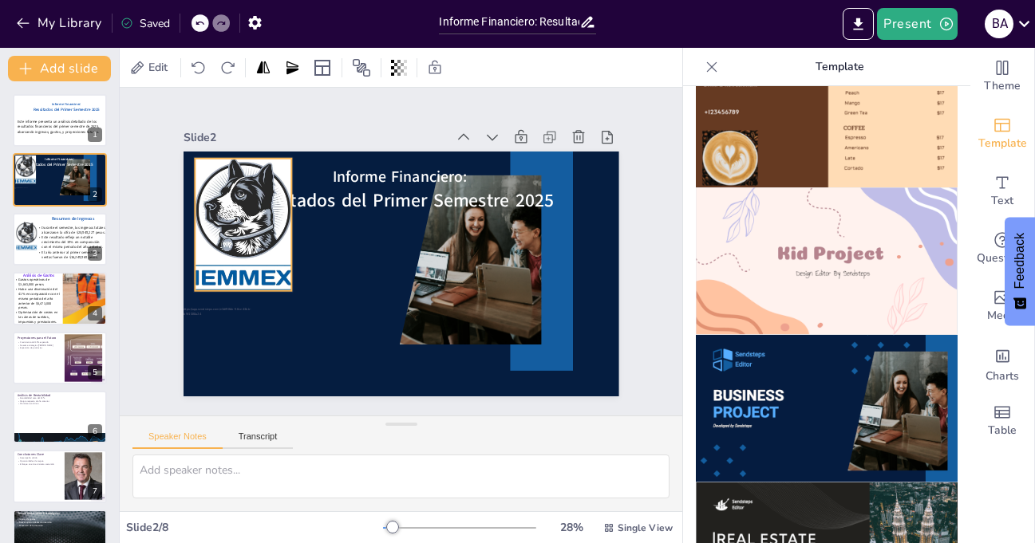
drag, startPoint x: 249, startPoint y: 298, endPoint x: 227, endPoint y: 231, distance: 71.4
click at [227, 231] on div at bounding box center [243, 225] width 97 height 132
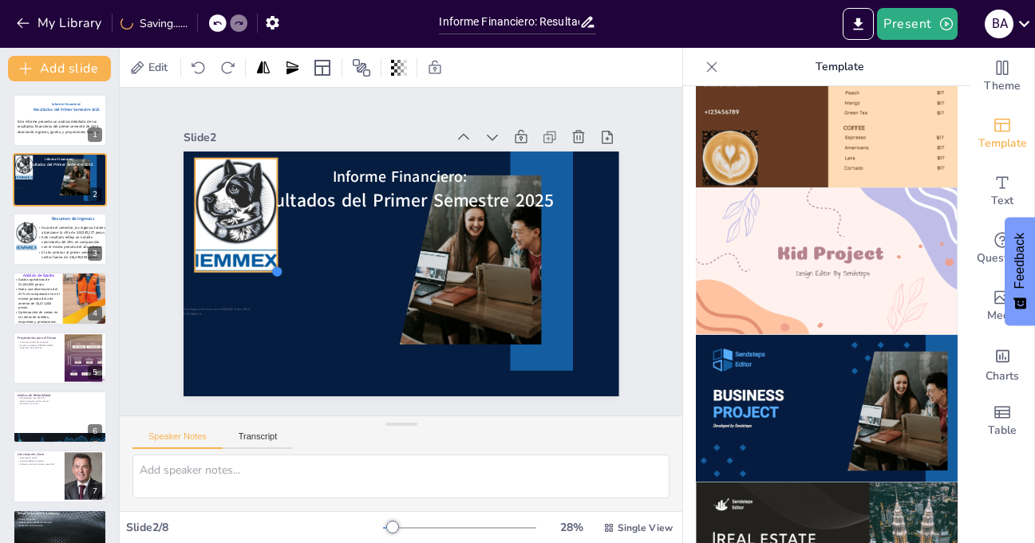
drag, startPoint x: 282, startPoint y: 284, endPoint x: 261, endPoint y: 265, distance: 28.8
click at [269, 265] on div at bounding box center [276, 258] width 14 height 14
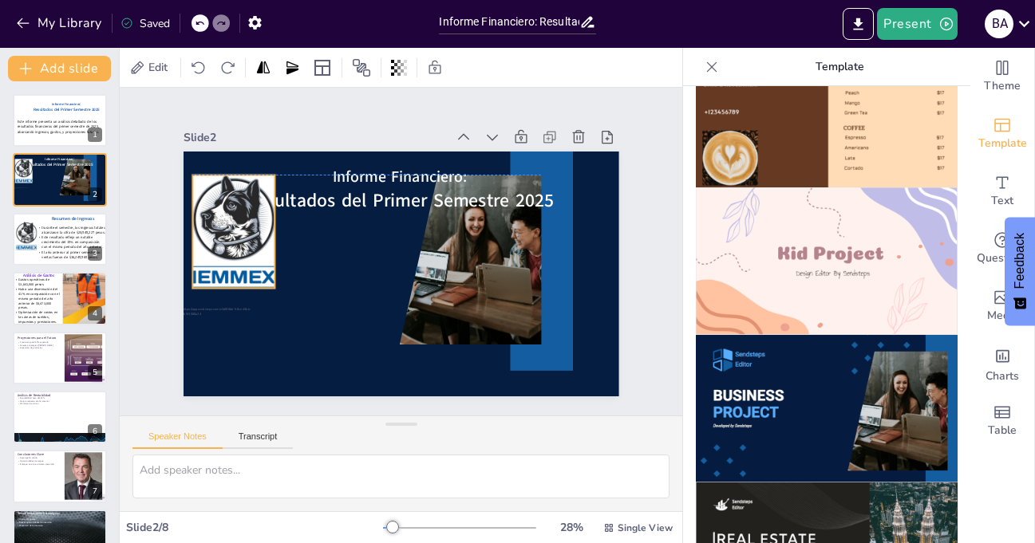
drag, startPoint x: 239, startPoint y: 226, endPoint x: 237, endPoint y: 239, distance: 13.7
click at [237, 239] on div at bounding box center [237, 214] width 94 height 121
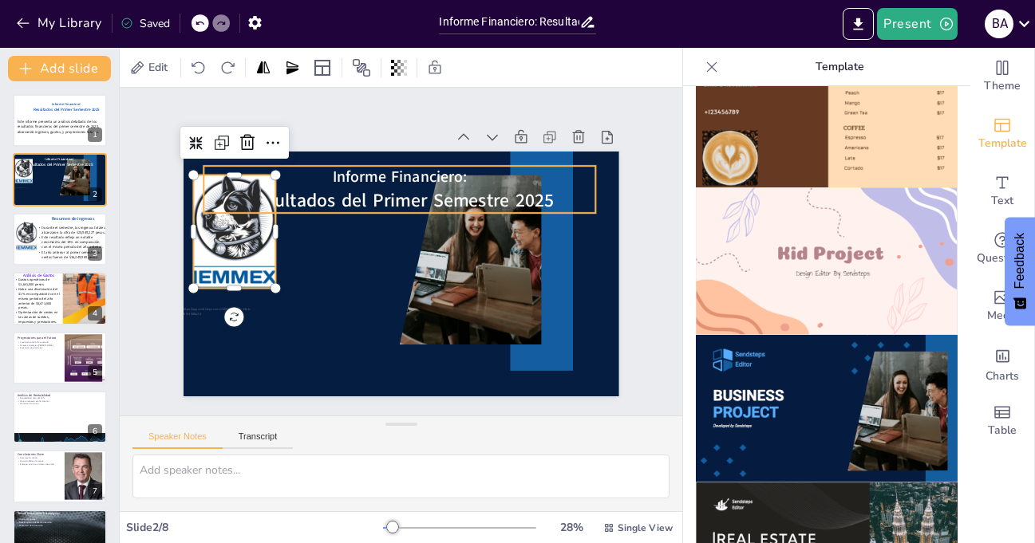
click at [339, 198] on span "Resultados del Primer Semestre 2025" at bounding box center [399, 201] width 307 height 26
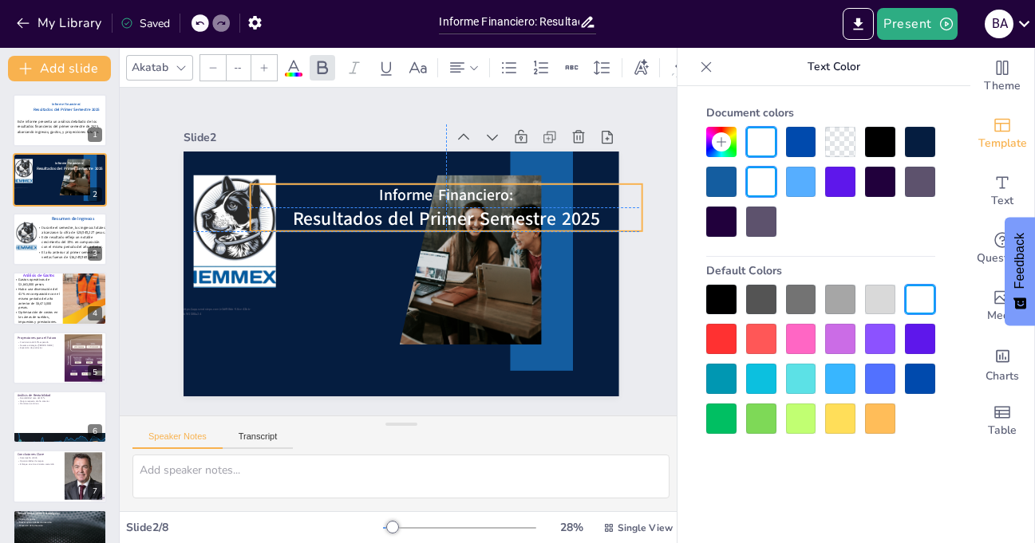
drag, startPoint x: 353, startPoint y: 207, endPoint x: 397, endPoint y: 223, distance: 47.0
click at [397, 223] on span "Resultados del Primer Semestre 2025" at bounding box center [445, 219] width 307 height 26
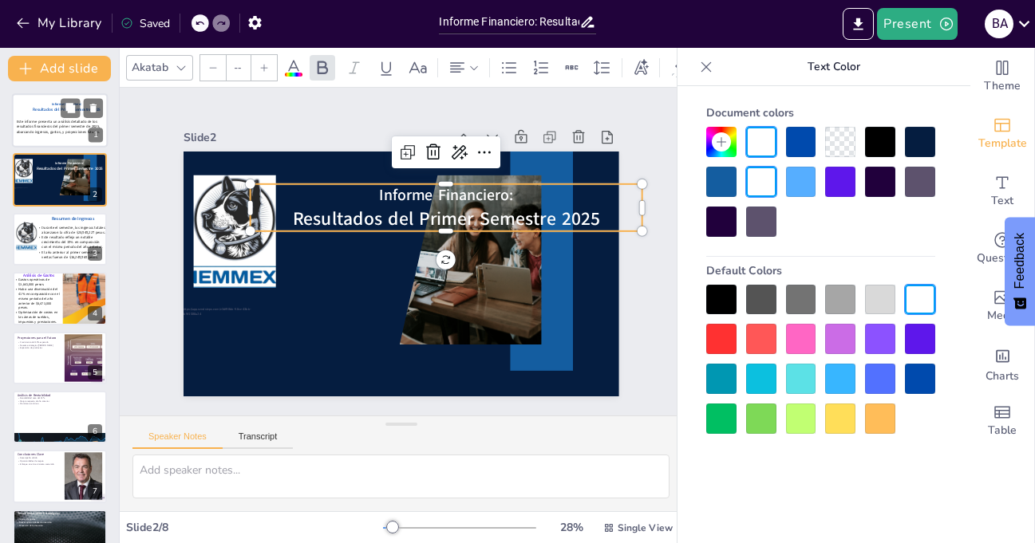
click at [31, 124] on span "Este informe presenta un análisis detallado de los resultados financieros del p…" at bounding box center [58, 127] width 83 height 15
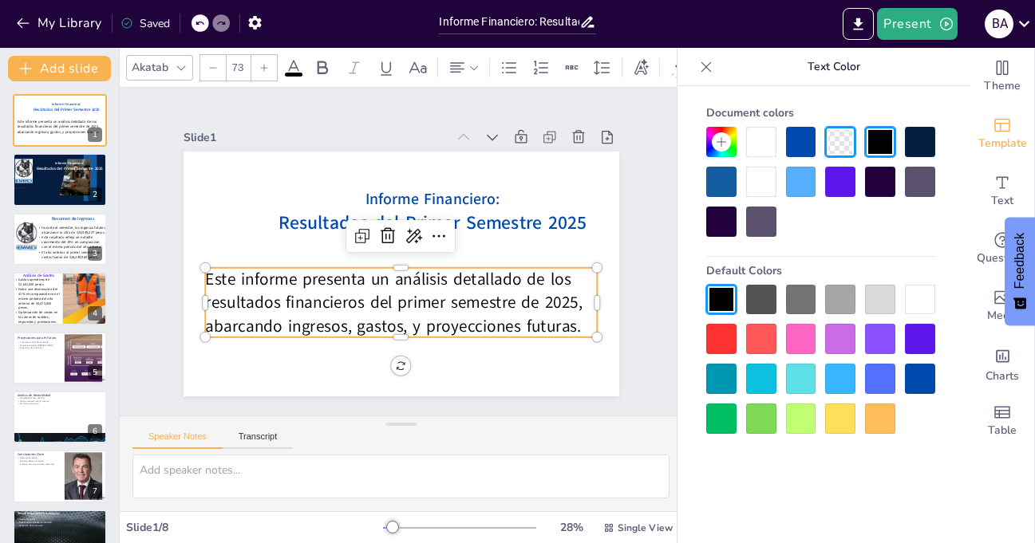
click at [302, 309] on span "Este informe presenta un análisis detallado de los resultados financieros del p…" at bounding box center [387, 301] width 380 height 108
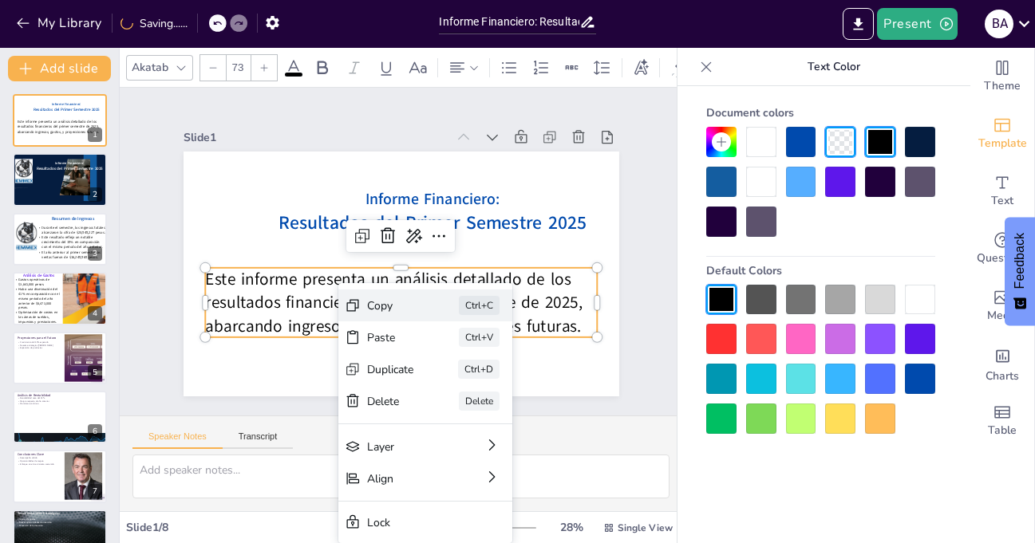
click at [487, 386] on div "Copy" at bounding box center [510, 393] width 47 height 15
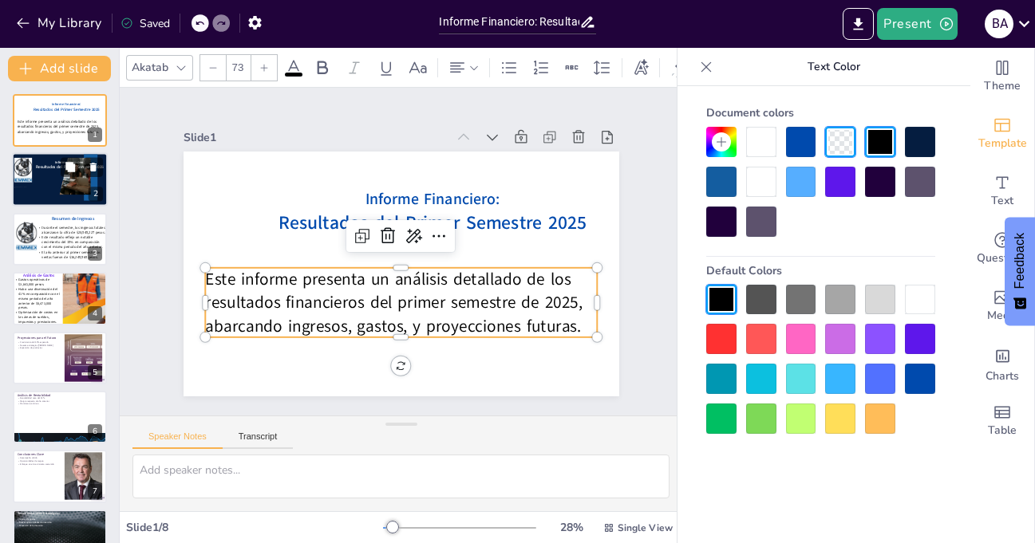
click at [55, 191] on div at bounding box center [60, 180] width 96 height 54
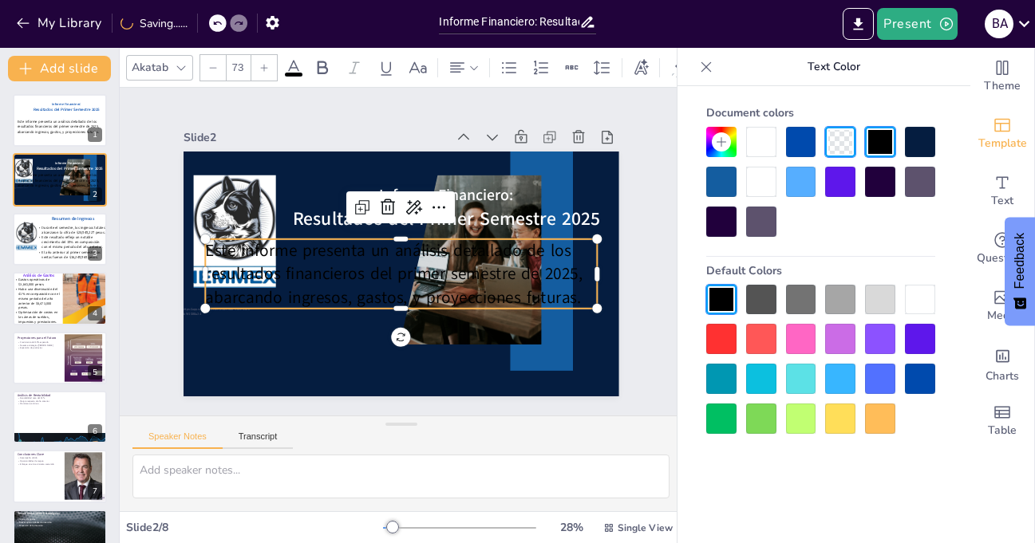
click at [916, 292] on div at bounding box center [920, 300] width 30 height 30
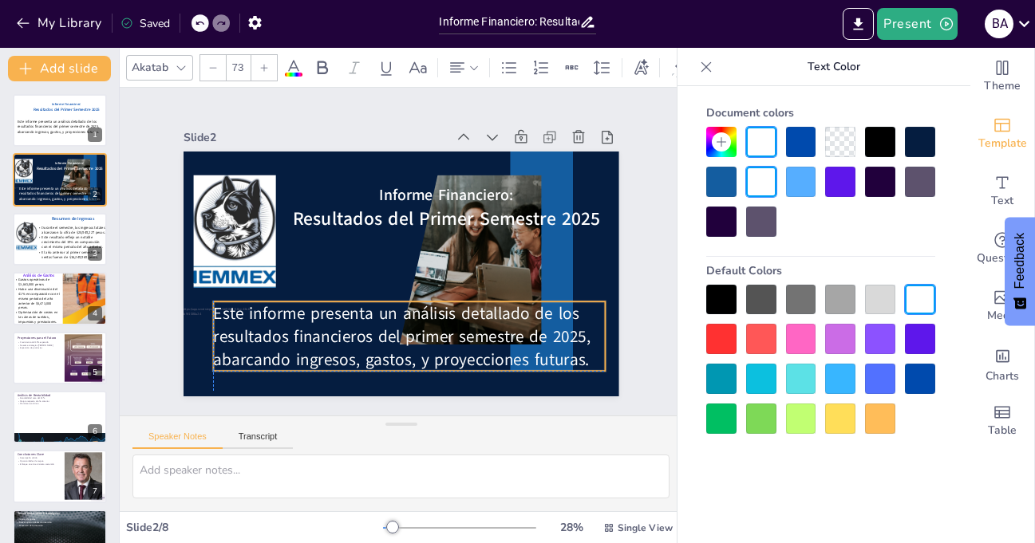
drag, startPoint x: 464, startPoint y: 299, endPoint x: 472, endPoint y: 361, distance: 61.9
click at [472, 361] on span "Este informe presenta un análisis detallado de los resultados financieros del p…" at bounding box center [392, 336] width 380 height 109
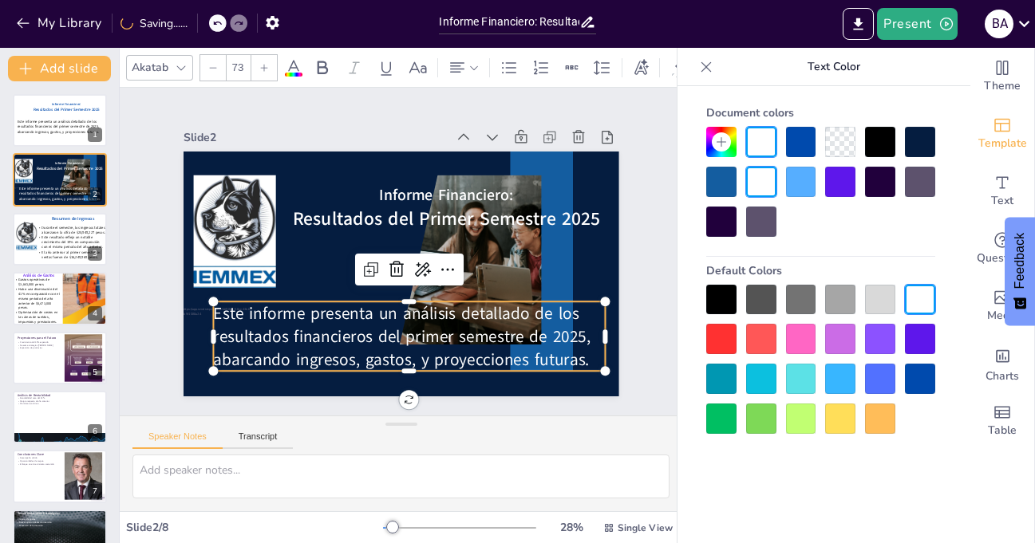
click at [638, 277] on div "Slide 1 Informe Financiero: Resultados del Primer Semestre 2025 Este informe pr…" at bounding box center [400, 252] width 552 height 343
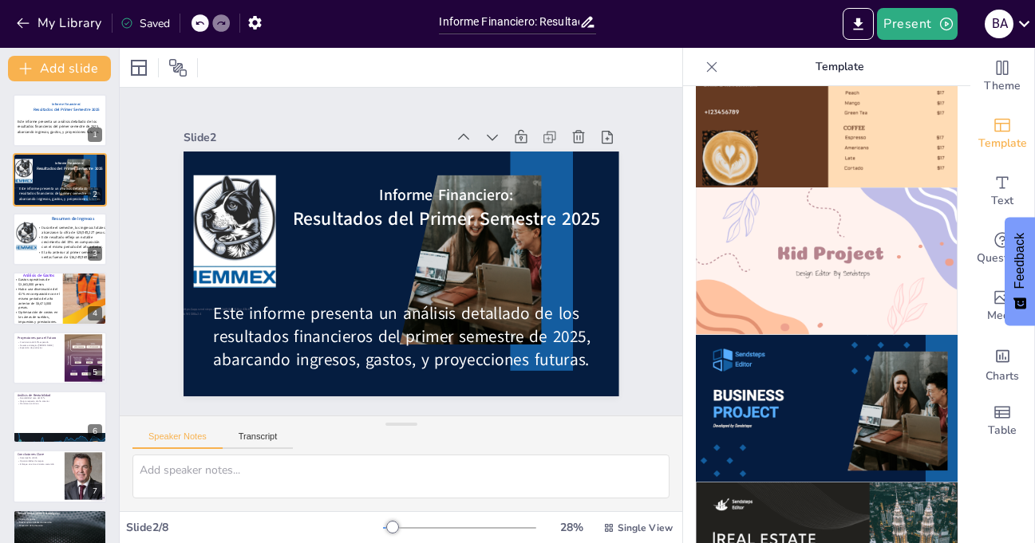
click at [704, 62] on icon at bounding box center [712, 67] width 16 height 16
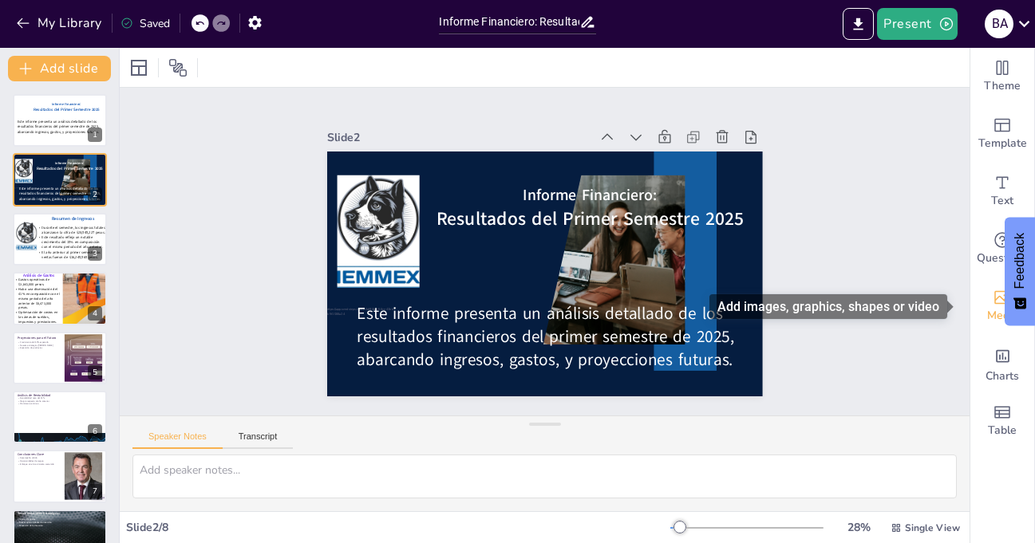
click at [998, 305] on icon "Add images, graphics, shapes or video" at bounding box center [1002, 297] width 19 height 19
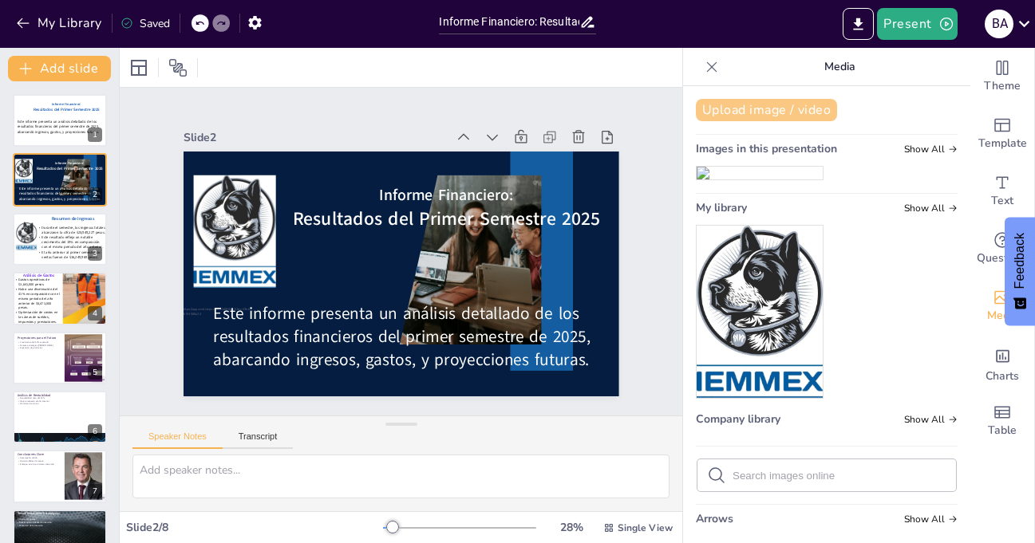
click at [774, 109] on button "Upload image / video" at bounding box center [766, 110] width 141 height 22
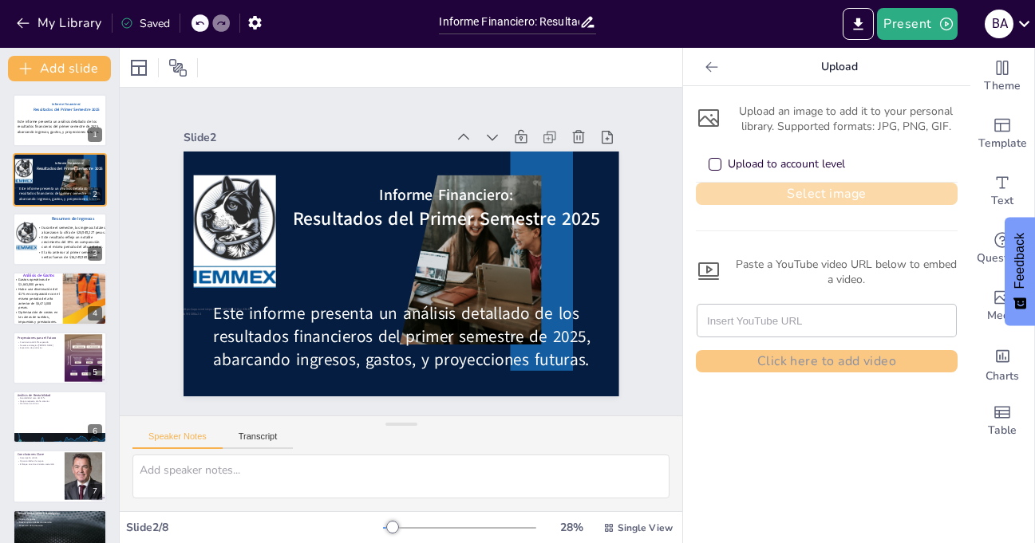
click at [781, 192] on button "Select image" at bounding box center [827, 194] width 262 height 22
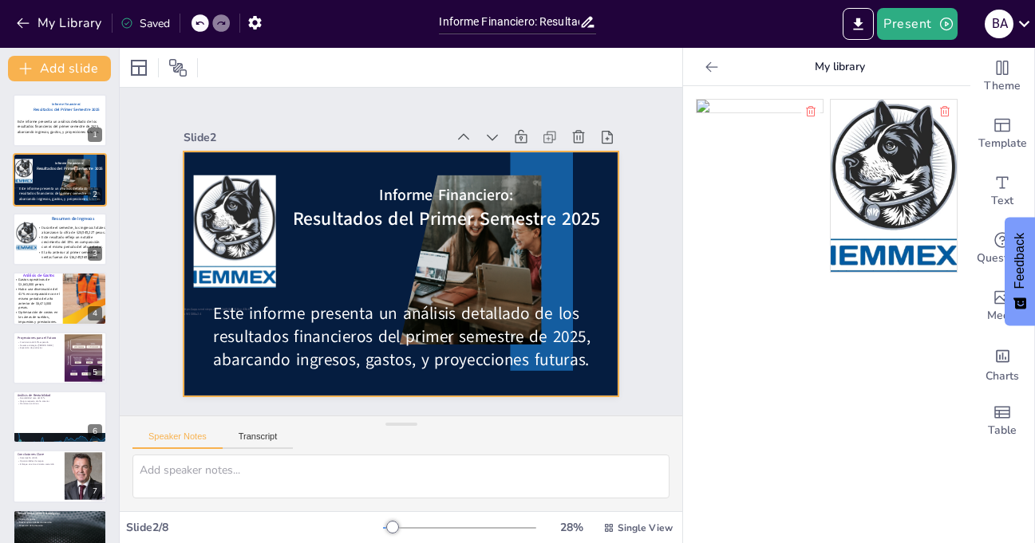
drag, startPoint x: 737, startPoint y: 168, endPoint x: 369, endPoint y: 272, distance: 383.2
click at [369, 272] on div "Document fonts Akatab Recently used Akatab Popular fonts Fonts Add slide Inform…" at bounding box center [517, 296] width 1035 height 496
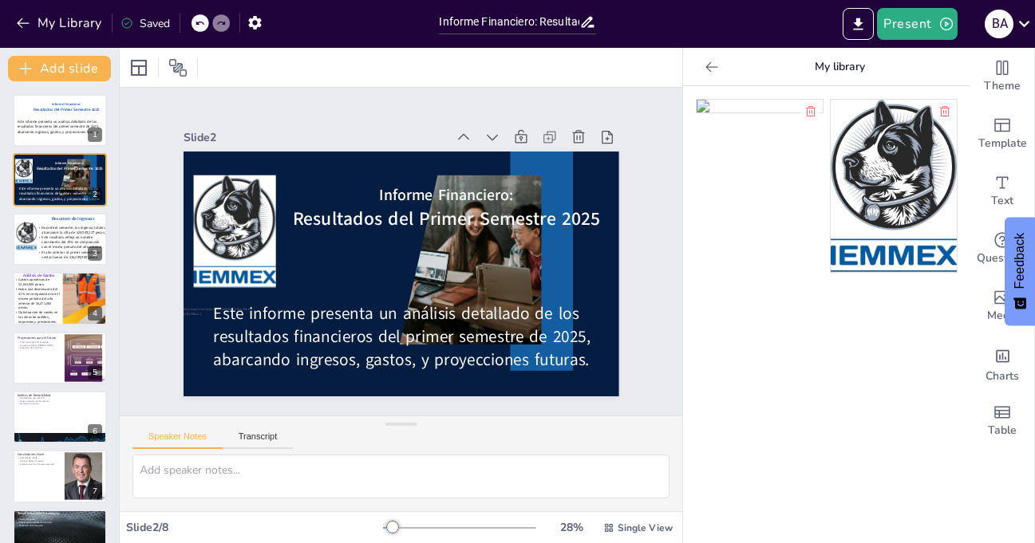
click at [726, 113] on img at bounding box center [760, 106] width 126 height 13
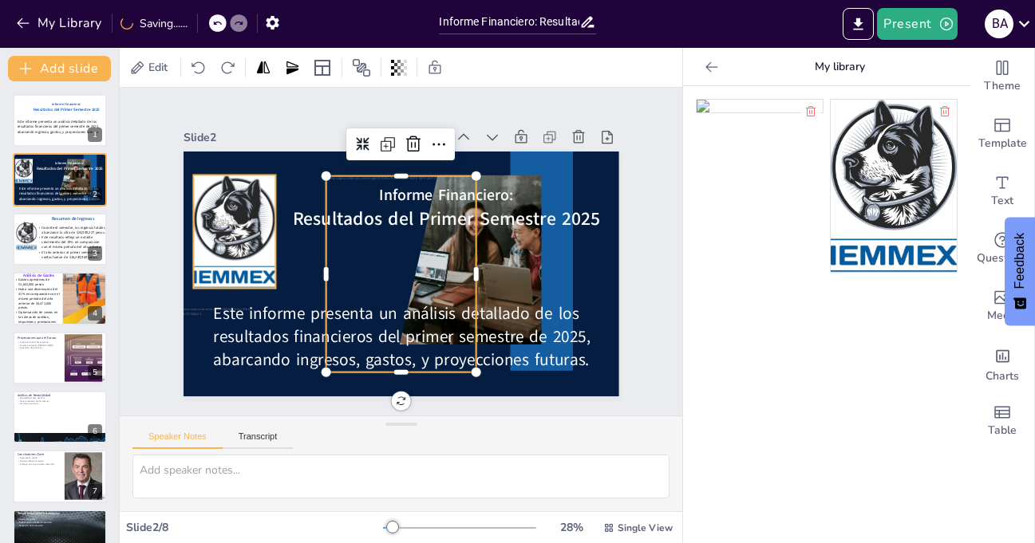
click at [225, 226] on div at bounding box center [238, 214] width 94 height 121
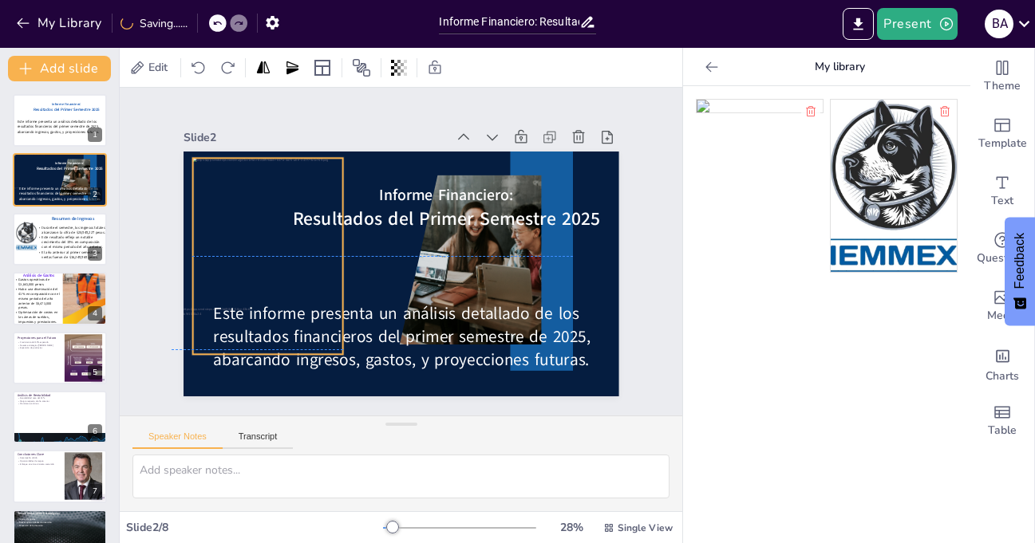
drag, startPoint x: 397, startPoint y: 255, endPoint x: 263, endPoint y: 235, distance: 134.9
click at [263, 235] on div at bounding box center [267, 256] width 150 height 196
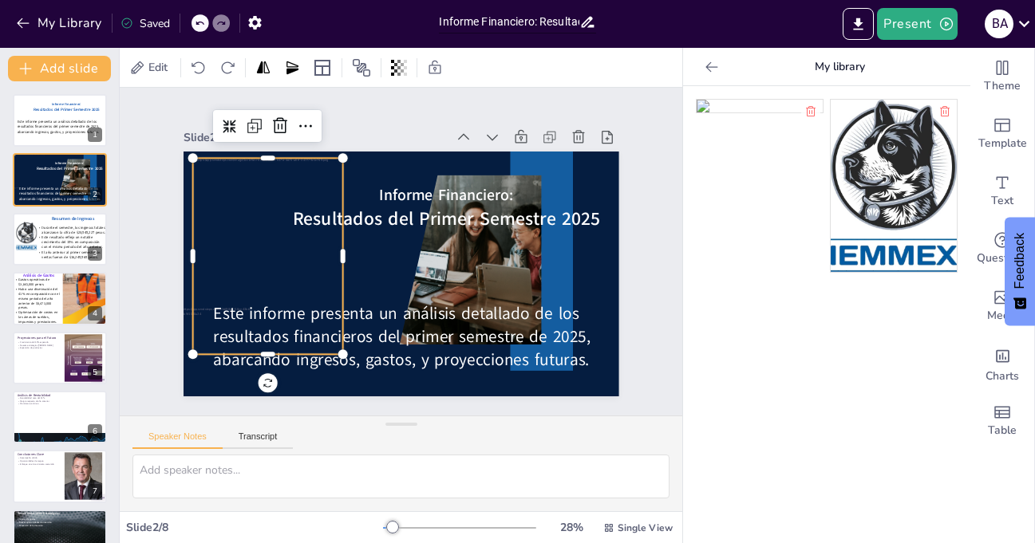
click at [476, 16] on input "Informe Financiero: Resultados del Primer Semestre 2025" at bounding box center [509, 21] width 140 height 23
click at [606, 92] on div "Slide 1 Informe Financiero: Resultados del Primer Semestre 2025 Este informe pr…" at bounding box center [401, 251] width 594 height 385
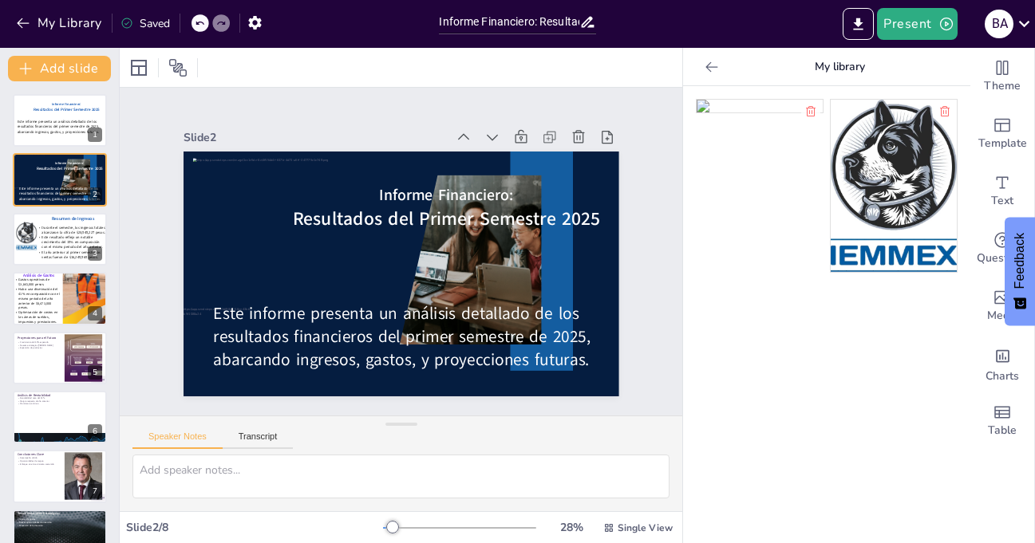
click at [705, 66] on icon at bounding box center [711, 66] width 12 height 10
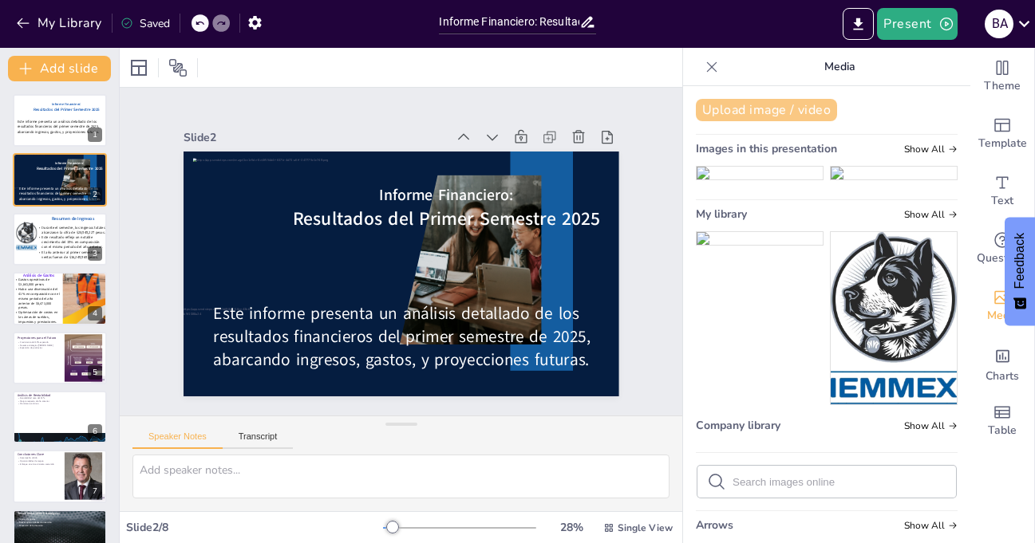
click at [752, 108] on button "Upload image / video" at bounding box center [766, 110] width 141 height 22
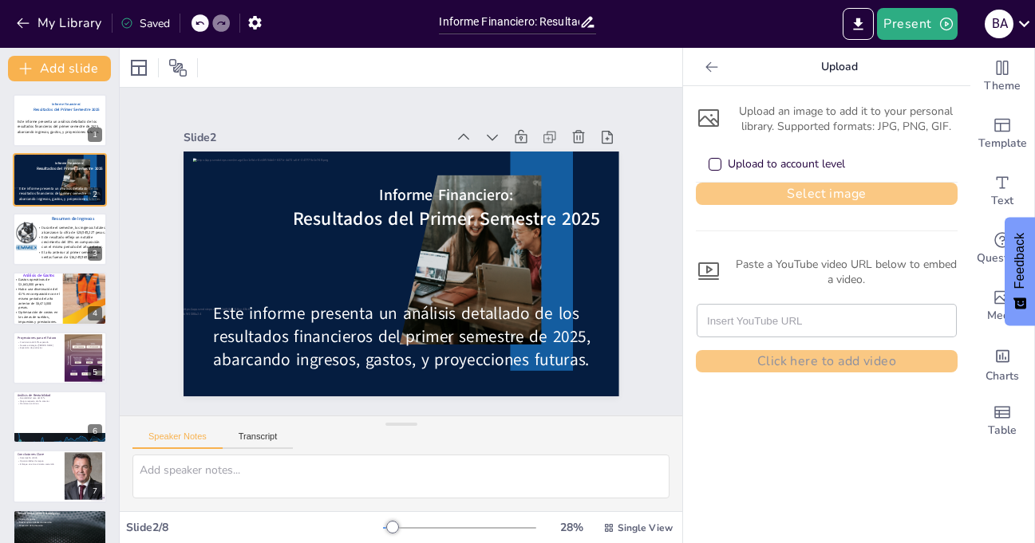
click at [784, 194] on button "Select image" at bounding box center [827, 194] width 262 height 22
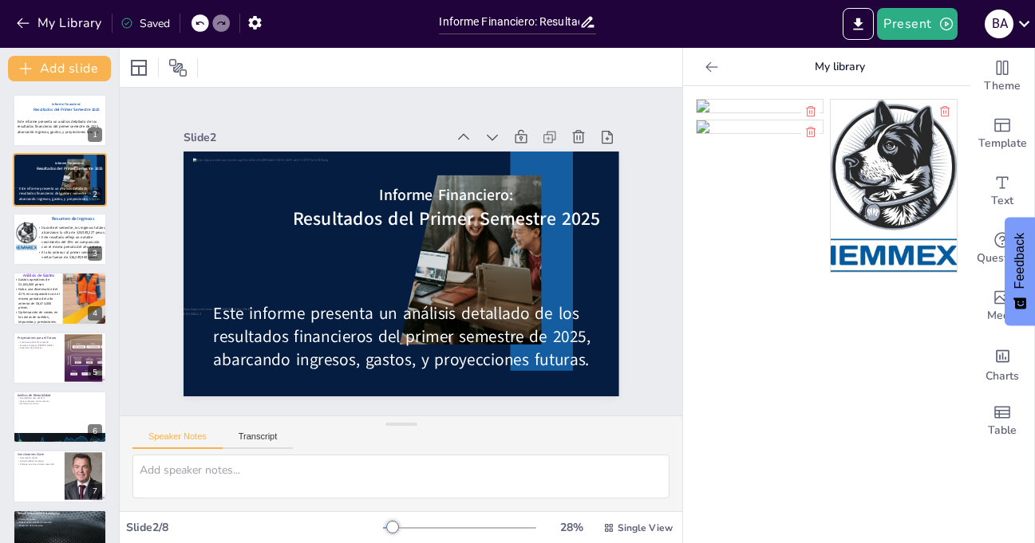
click at [756, 113] on img at bounding box center [760, 106] width 126 height 13
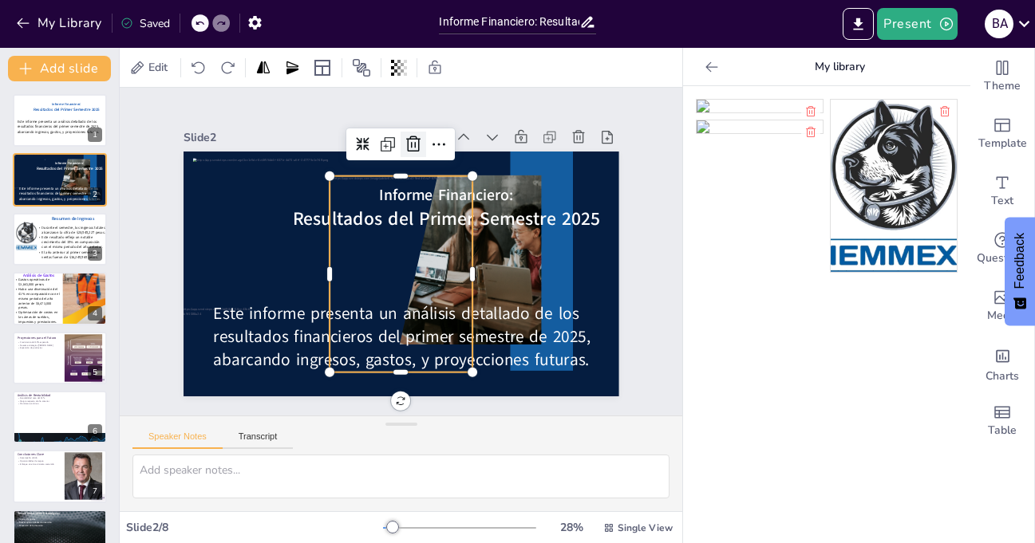
click at [414, 136] on icon at bounding box center [424, 146] width 21 height 21
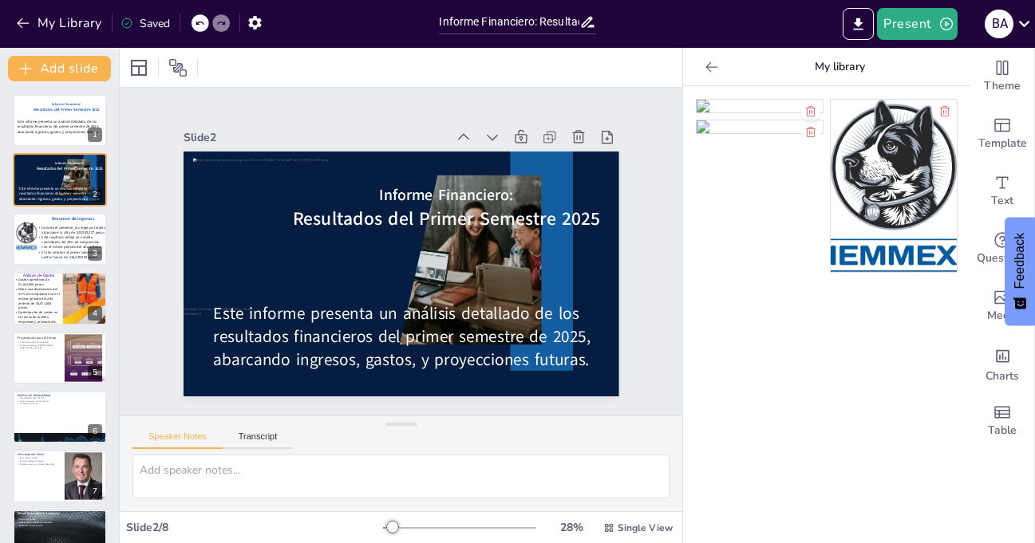
click at [804, 113] on icon at bounding box center [810, 111] width 13 height 13
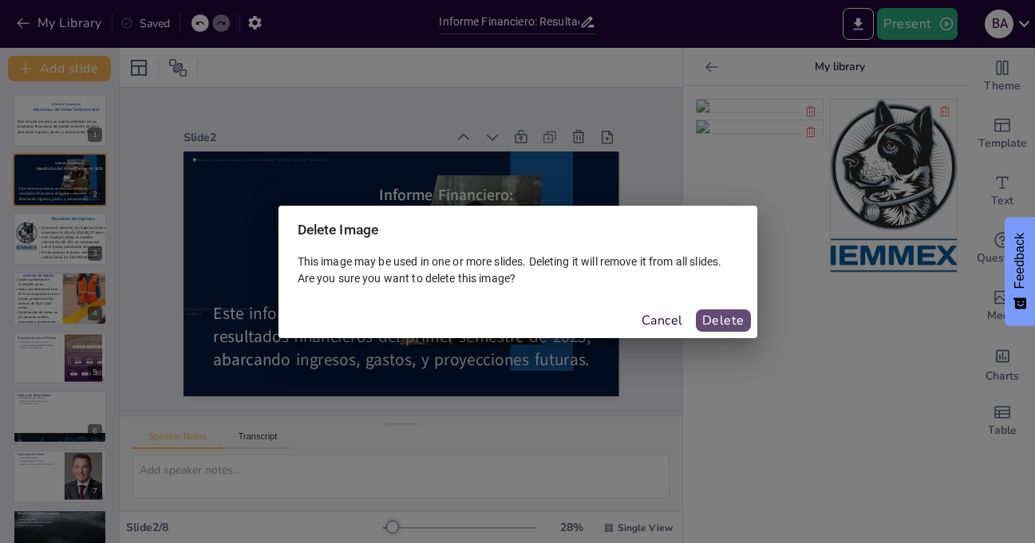
click at [729, 320] on button "Delete" at bounding box center [723, 321] width 55 height 22
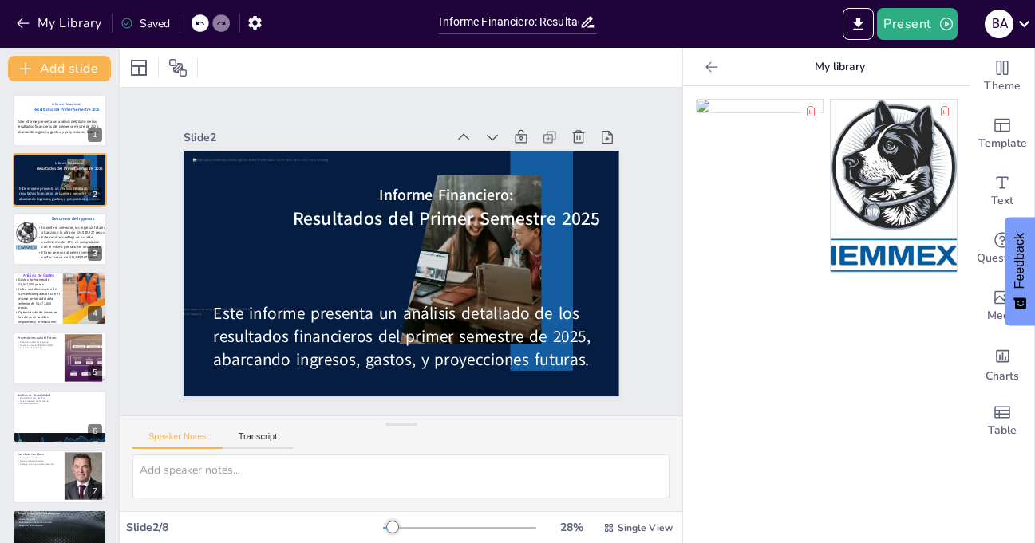
click at [705, 67] on icon at bounding box center [711, 66] width 12 height 10
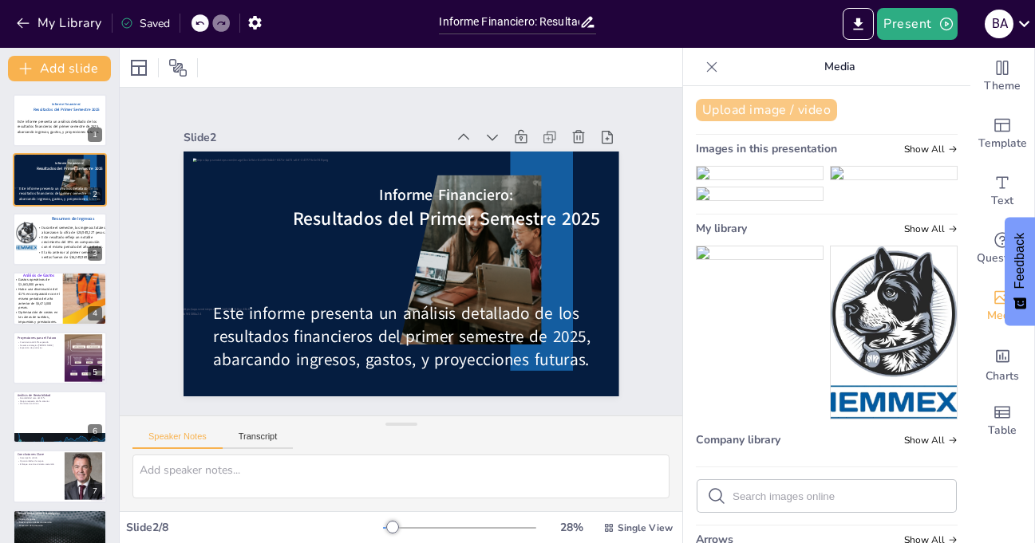
click at [747, 115] on button "Upload image / video" at bounding box center [766, 110] width 141 height 22
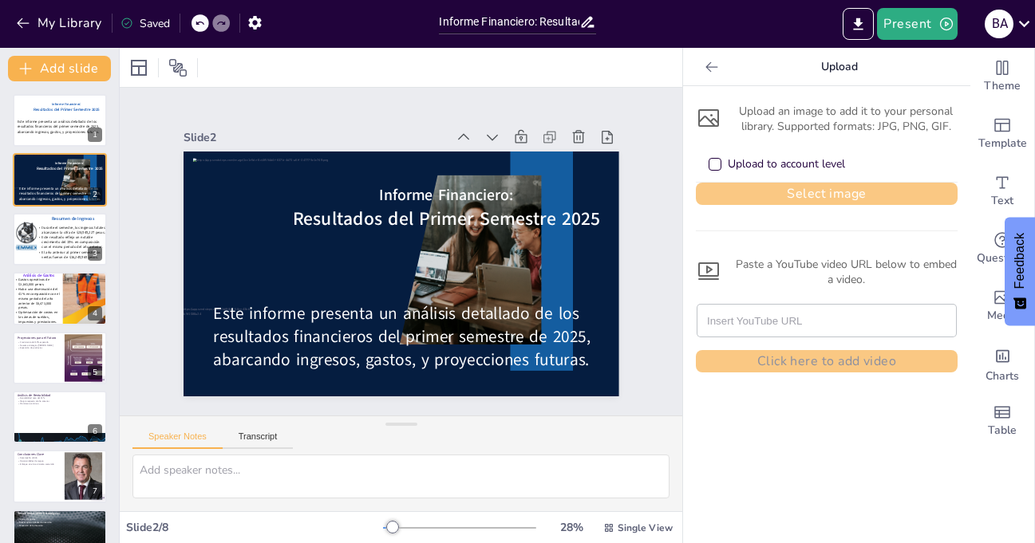
click at [764, 186] on button "Select image" at bounding box center [827, 194] width 262 height 22
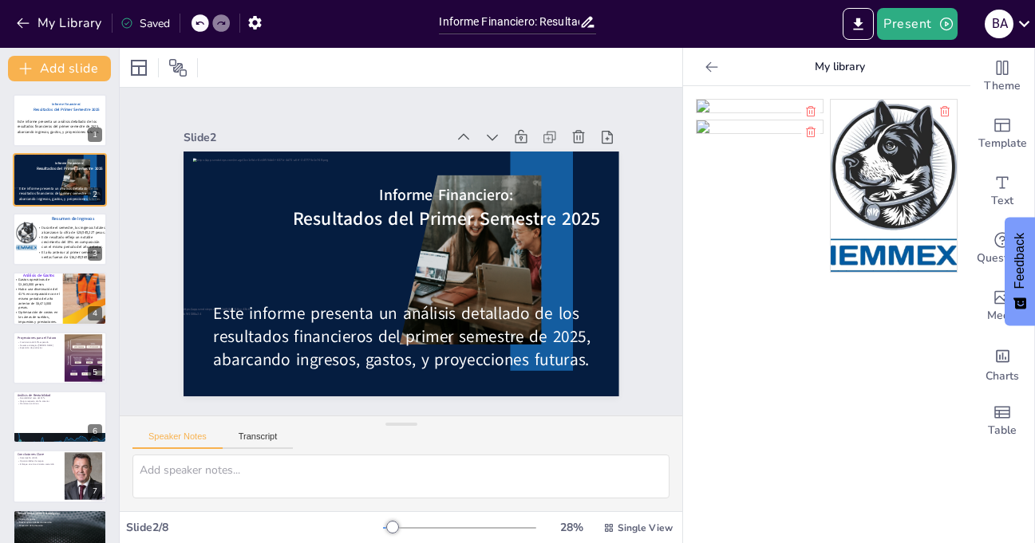
click at [760, 113] on img at bounding box center [760, 106] width 126 height 13
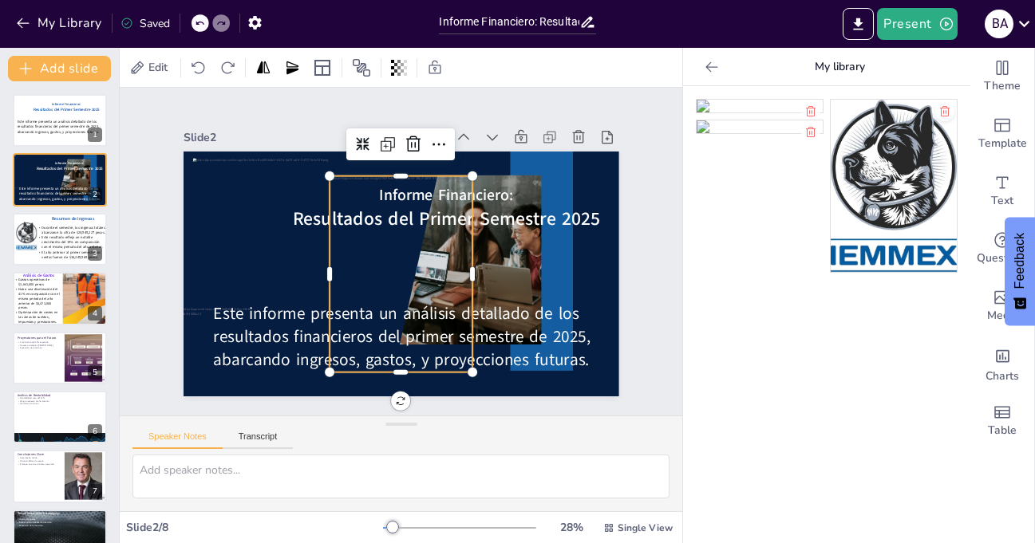
click at [940, 112] on icon at bounding box center [945, 111] width 10 height 10
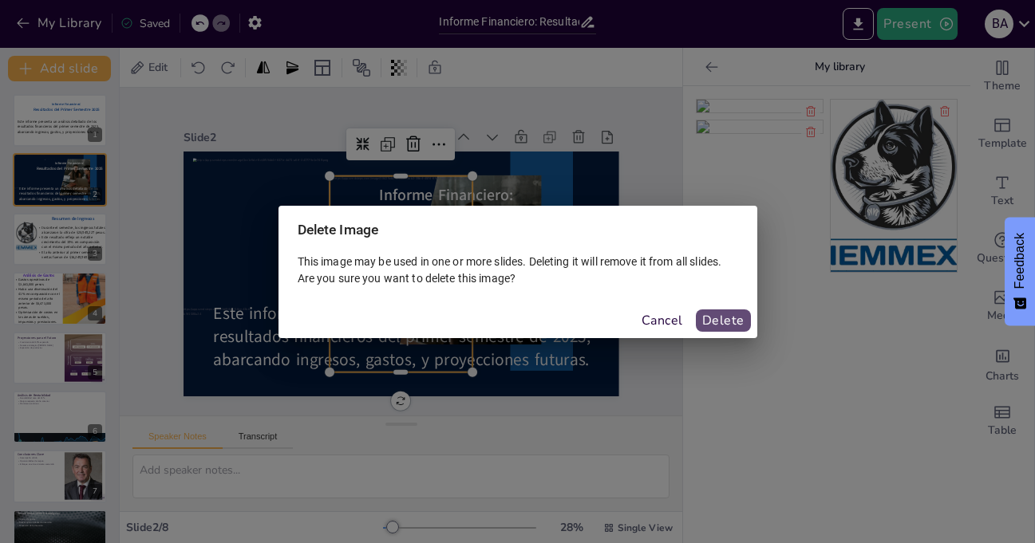
click at [721, 319] on button "Delete" at bounding box center [723, 321] width 55 height 22
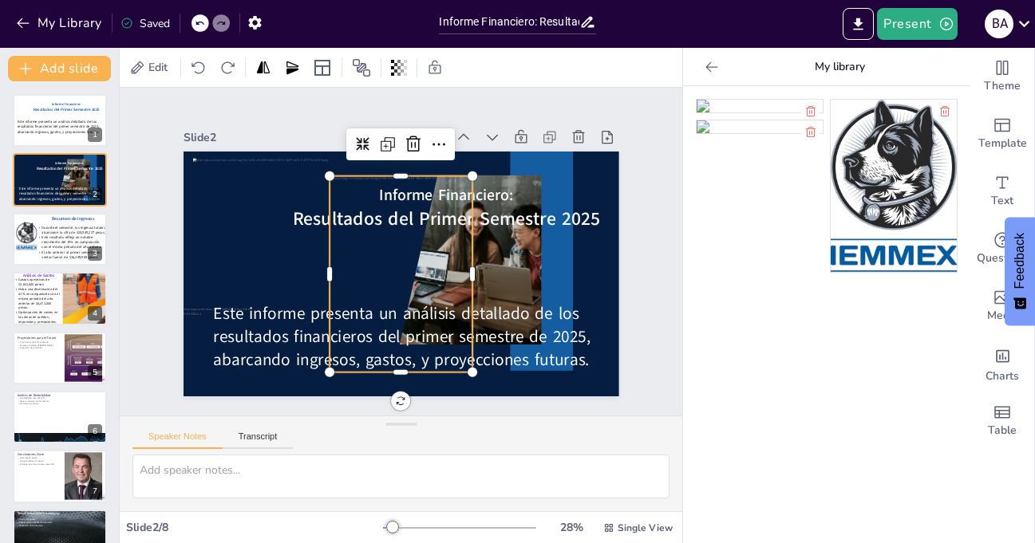
type textarea "Los ingresos totales de 2 millones de euros son un indicador clave del rendimie…"
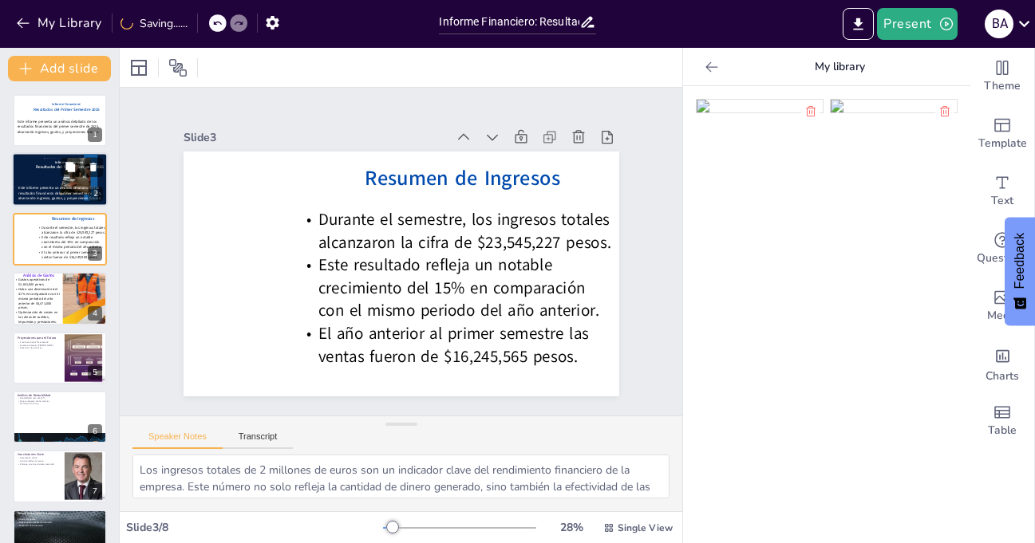
click at [71, 180] on div at bounding box center [60, 179] width 32 height 43
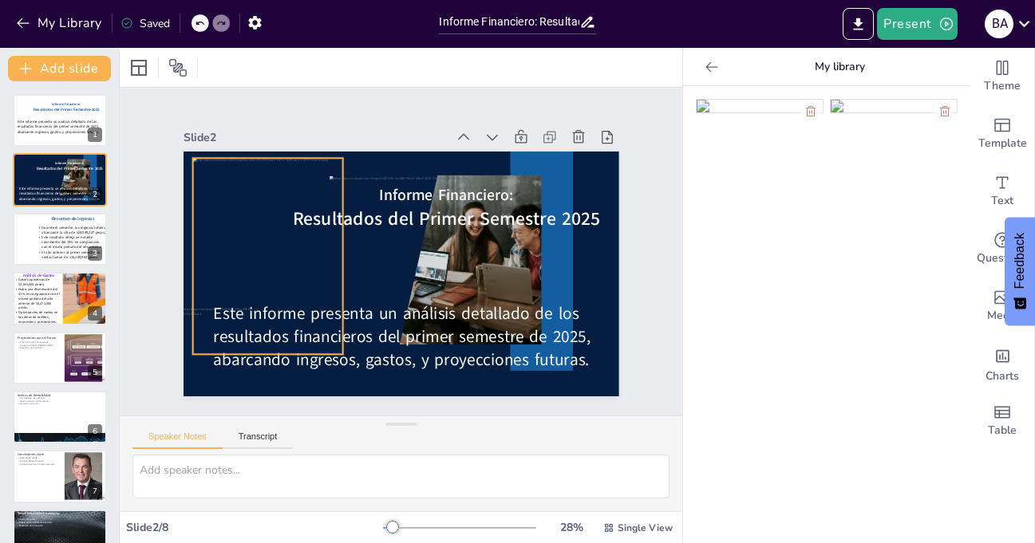
click at [232, 253] on div at bounding box center [267, 256] width 150 height 196
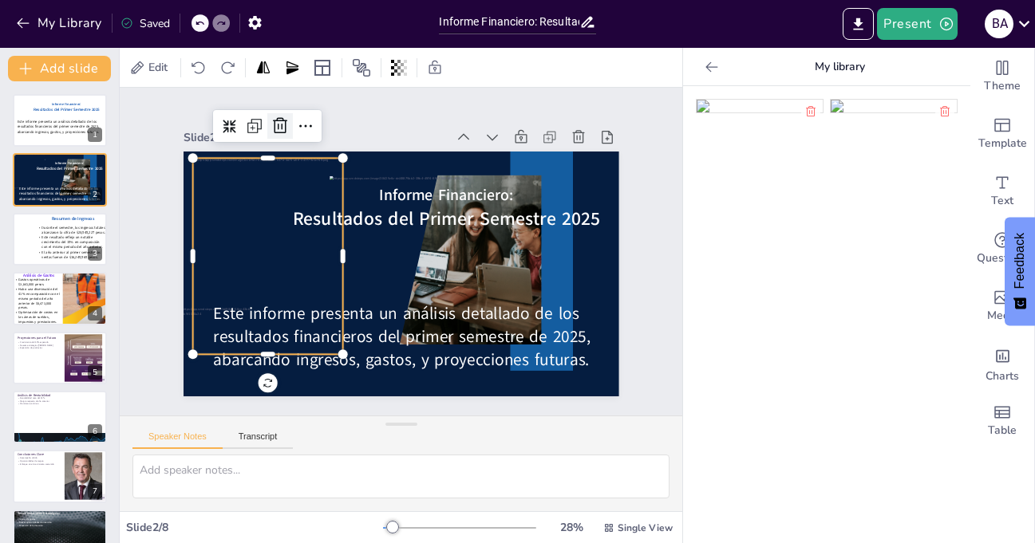
click at [284, 117] on icon at bounding box center [294, 114] width 21 height 21
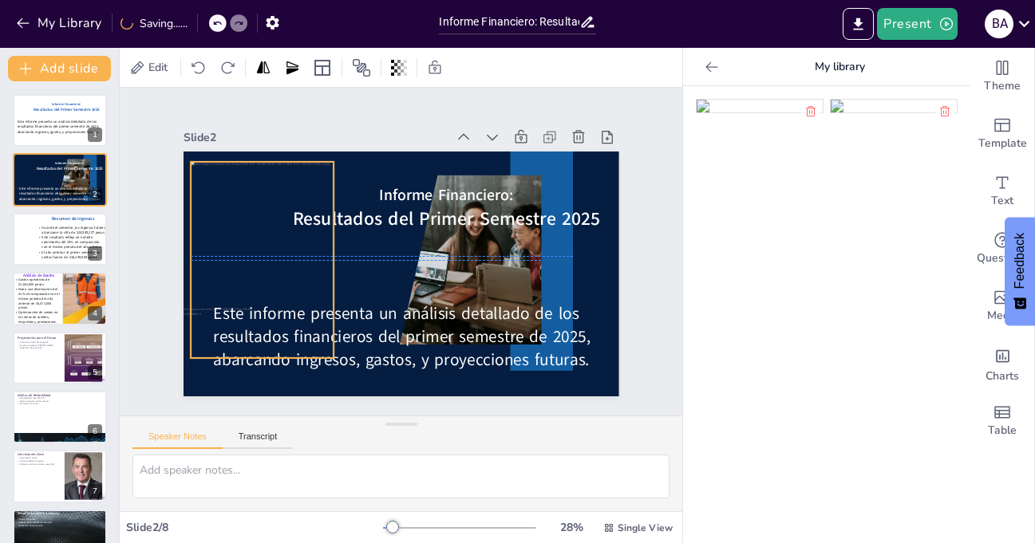
drag, startPoint x: 397, startPoint y: 258, endPoint x: 258, endPoint y: 243, distance: 139.7
click at [258, 243] on div at bounding box center [261, 245] width 163 height 210
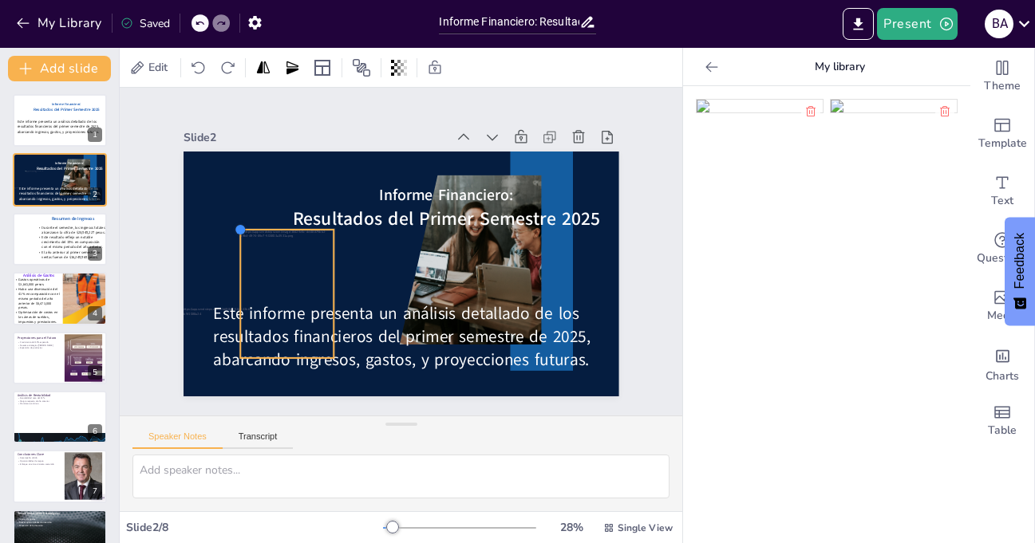
drag, startPoint x: 175, startPoint y: 156, endPoint x: 259, endPoint y: 227, distance: 111.0
click at [259, 227] on div "Informe Financiero: Resultados del Primer Semestre 2025 Este informe presenta u…" at bounding box center [396, 274] width 477 height 330
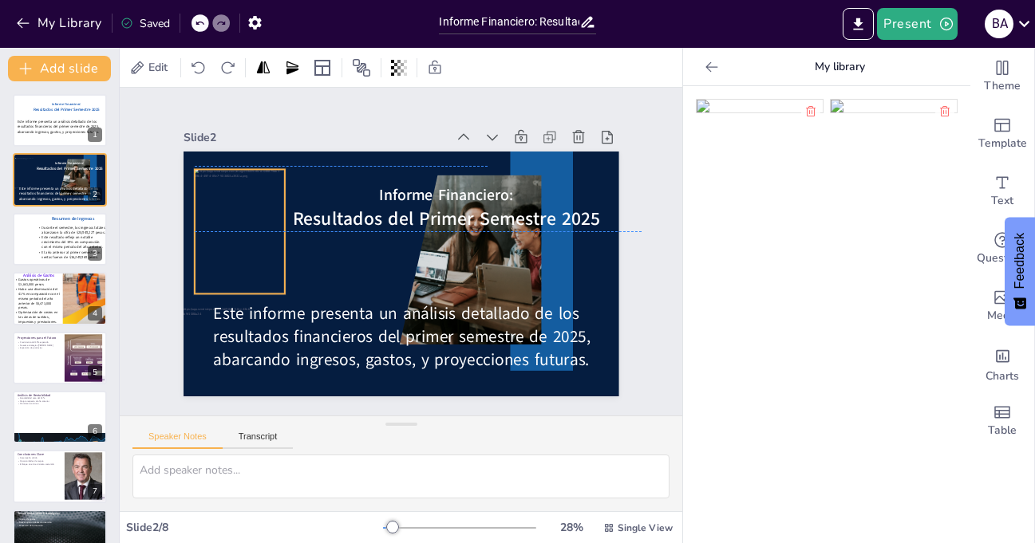
drag, startPoint x: 271, startPoint y: 259, endPoint x: 223, endPoint y: 192, distance: 82.2
click at [223, 192] on div at bounding box center [242, 214] width 103 height 133
click at [366, 107] on div "Slide 1 Informe Financiero: Resultados del Primer Semestre 2025 Este informe pr…" at bounding box center [402, 252] width 436 height 290
click at [233, 202] on div at bounding box center [240, 231] width 91 height 124
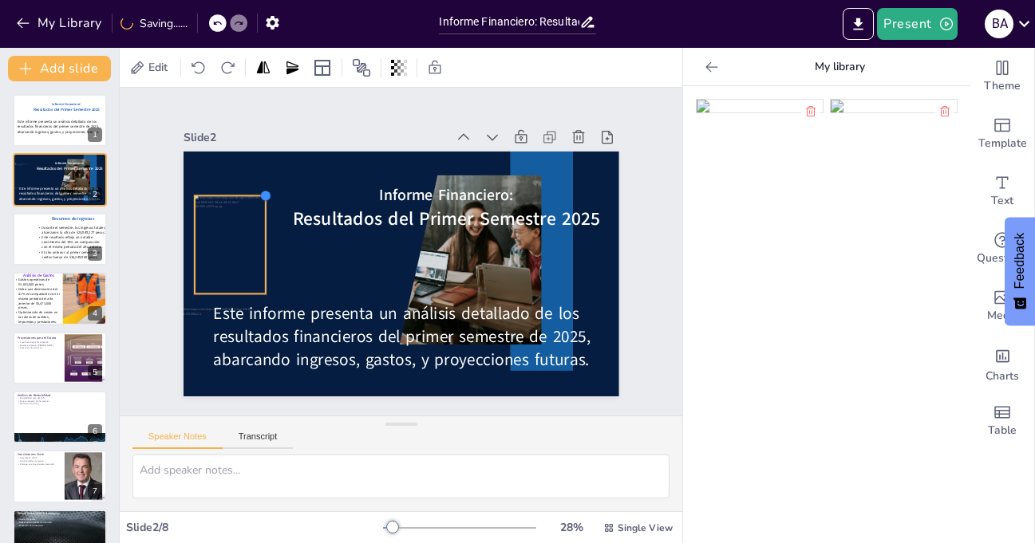
drag, startPoint x: 275, startPoint y: 162, endPoint x: 255, endPoint y: 188, distance: 33.0
click at [292, 154] on div at bounding box center [300, 145] width 17 height 17
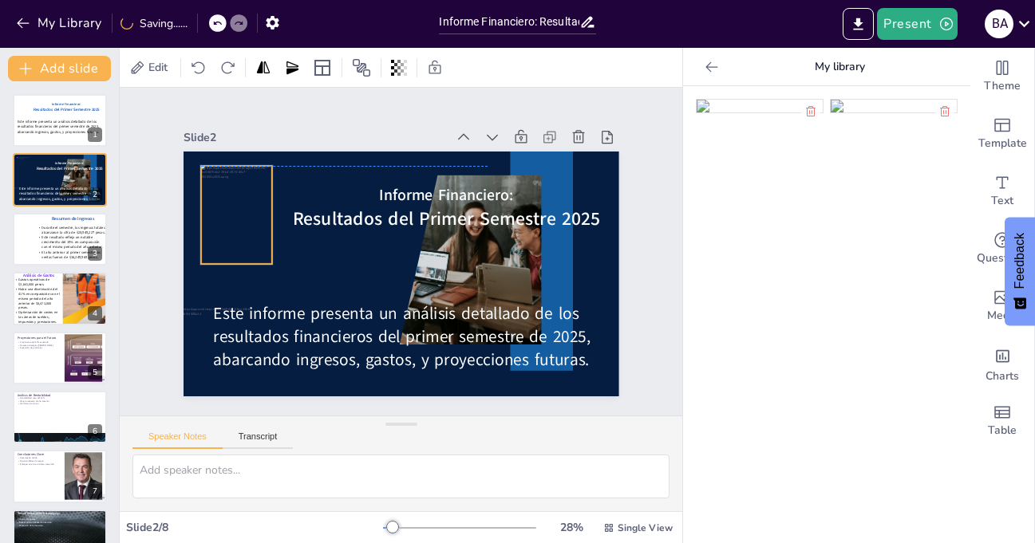
drag, startPoint x: 239, startPoint y: 233, endPoint x: 246, endPoint y: 201, distance: 32.6
click at [246, 201] on div at bounding box center [237, 215] width 72 height 98
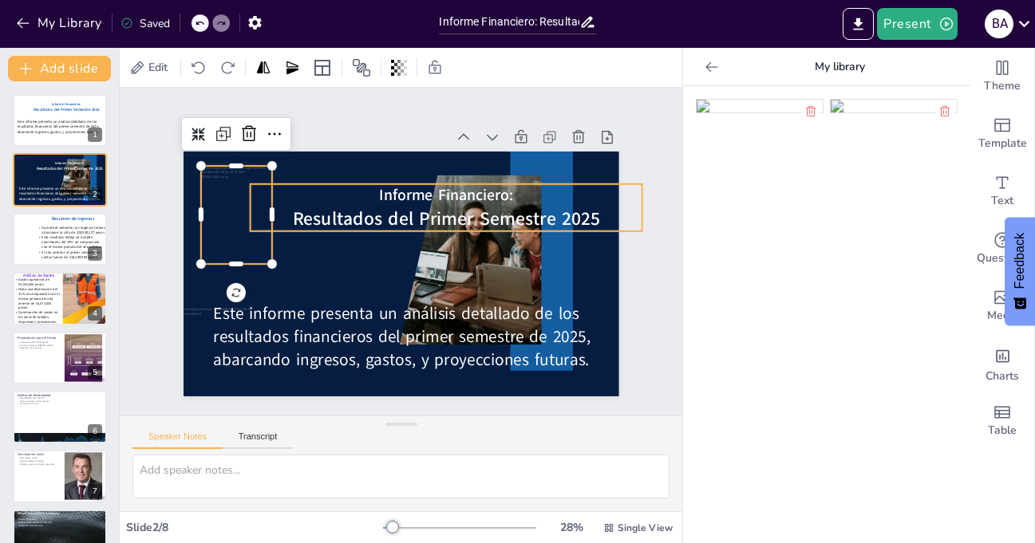
click at [428, 190] on span "Informe Financiero:" at bounding box center [446, 194] width 134 height 21
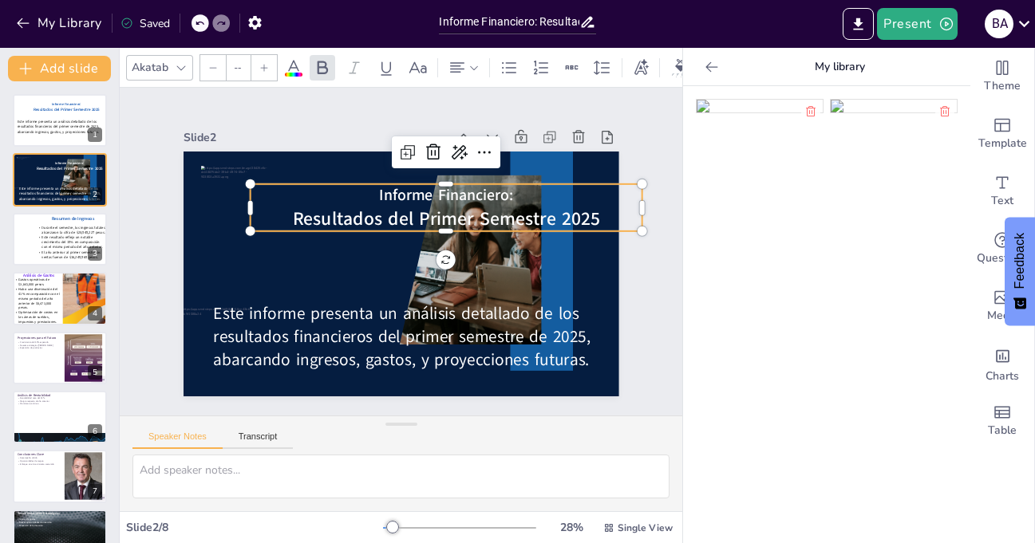
click at [360, 188] on p "Informe Financiero:" at bounding box center [451, 200] width 392 height 62
click at [360, 188] on p "Informe Financiero:" at bounding box center [461, 212] width 380 height 142
drag, startPoint x: 360, startPoint y: 188, endPoint x: 503, endPoint y: 187, distance: 142.8
click at [503, 187] on p "Informe Financiero:" at bounding box center [451, 200] width 392 height 62
click at [264, 65] on icon at bounding box center [264, 67] width 7 height 7
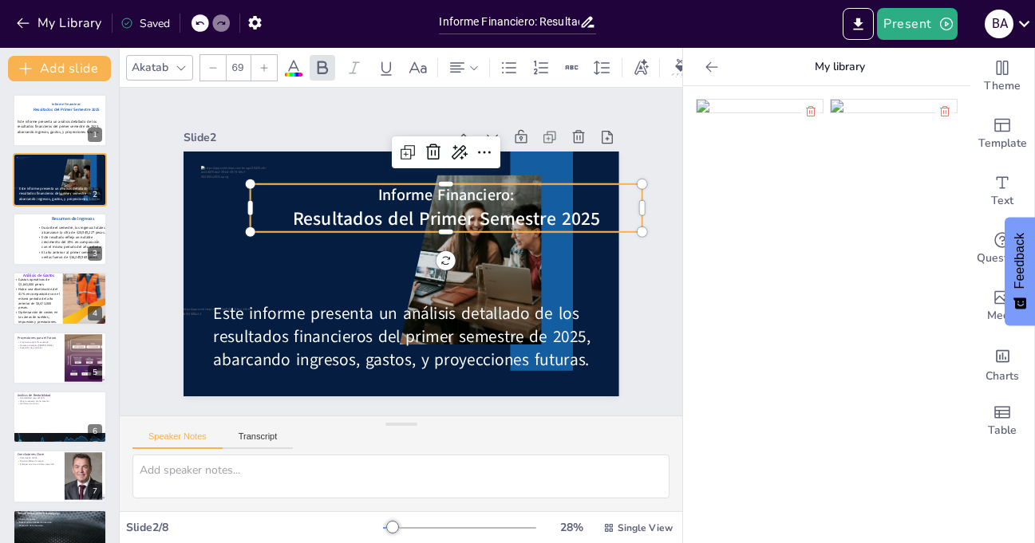
click at [264, 65] on icon at bounding box center [264, 67] width 7 height 7
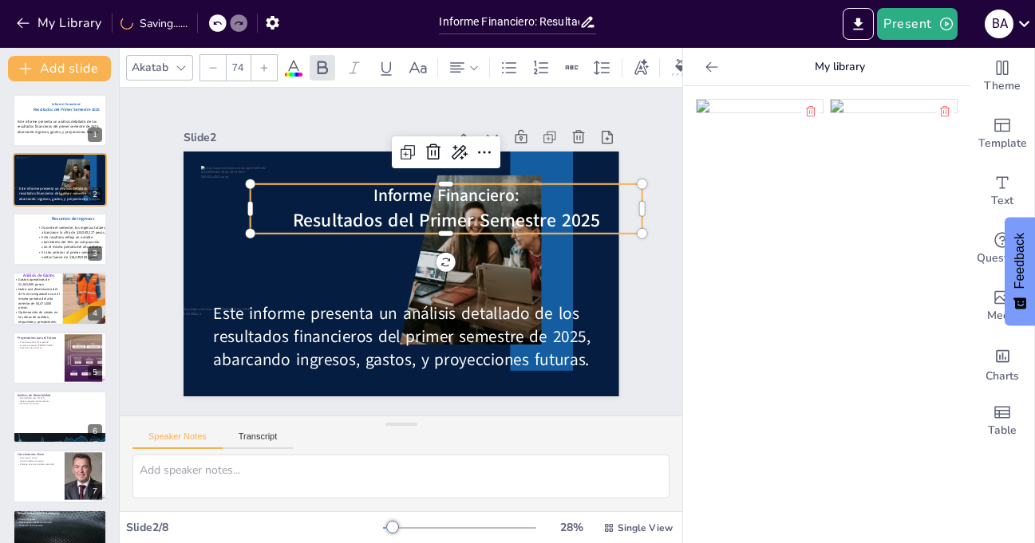
click at [264, 65] on icon at bounding box center [264, 67] width 7 height 7
click at [264, 64] on icon at bounding box center [264, 67] width 7 height 7
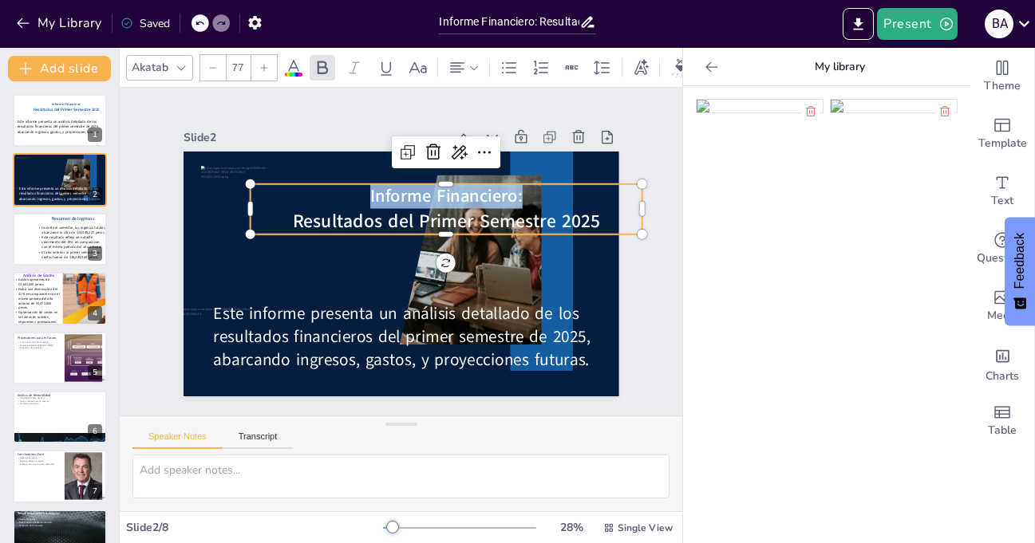
click at [264, 64] on icon at bounding box center [264, 67] width 7 height 7
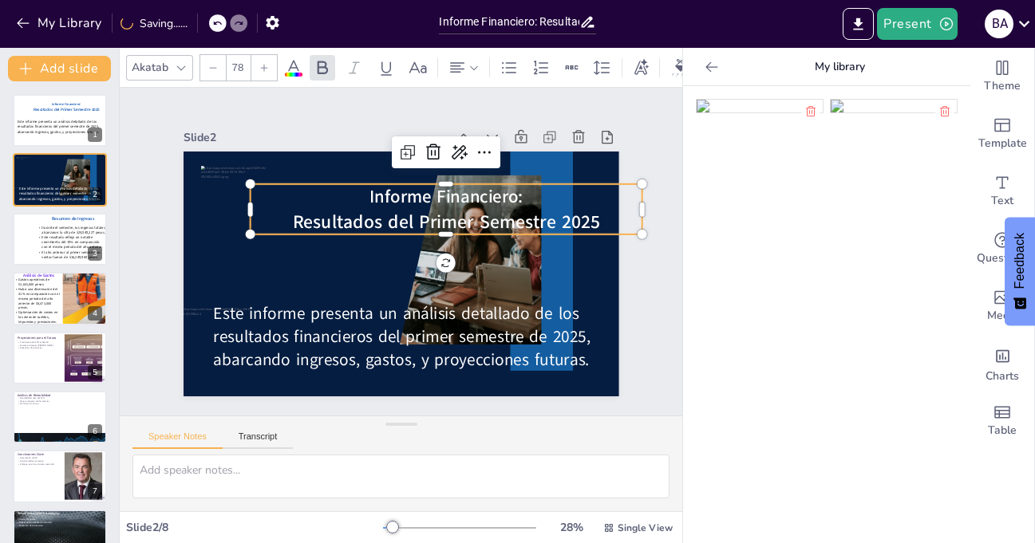
click at [264, 64] on icon at bounding box center [264, 67] width 7 height 7
type input "79"
click at [523, 196] on p "Informe Financiero:" at bounding box center [451, 202] width 393 height 66
click at [348, 110] on div "Slide 1 Informe Financiero: Resultados del Primer Semestre 2025 Este informe pr…" at bounding box center [402, 252] width 436 height 290
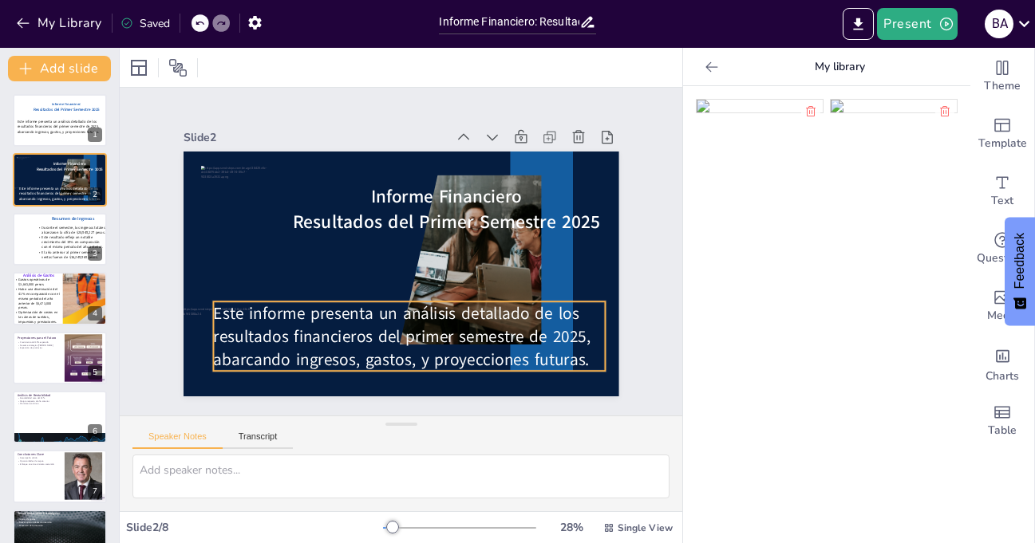
click at [339, 316] on span "Este informe presenta un análisis detallado de los resultados financieros del p…" at bounding box center [392, 336] width 380 height 108
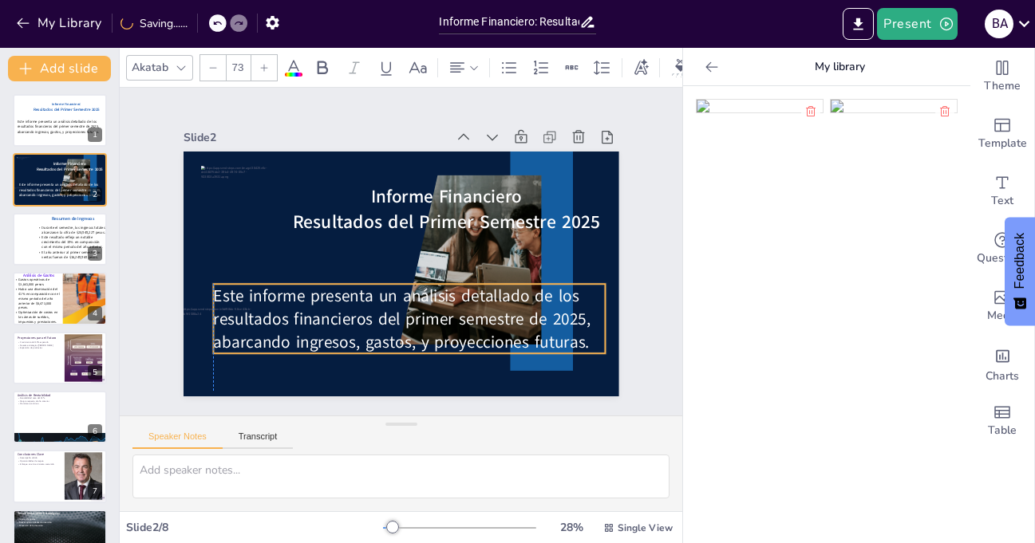
drag, startPoint x: 339, startPoint y: 297, endPoint x: 340, endPoint y: 279, distance: 17.6
click at [340, 279] on span "Este informe presenta un análisis detallado de los resultados financieros del p…" at bounding box center [393, 319] width 380 height 108
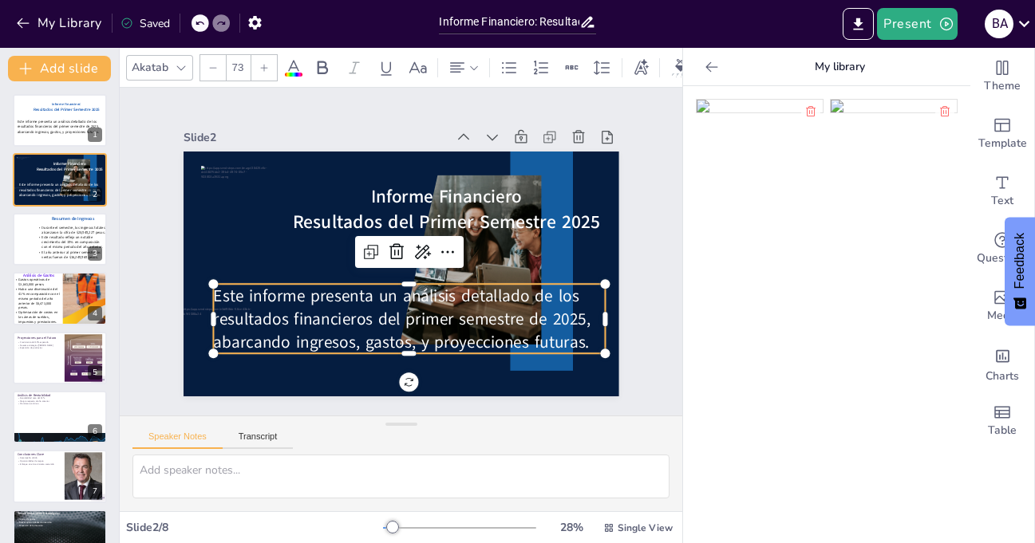
click at [264, 64] on icon at bounding box center [264, 67] width 7 height 7
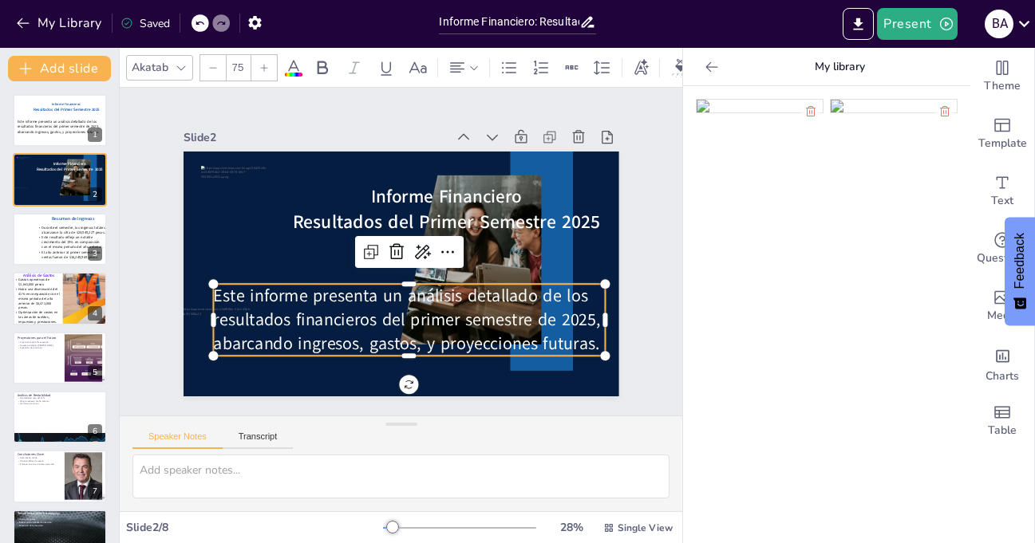
click at [264, 64] on icon at bounding box center [264, 67] width 7 height 7
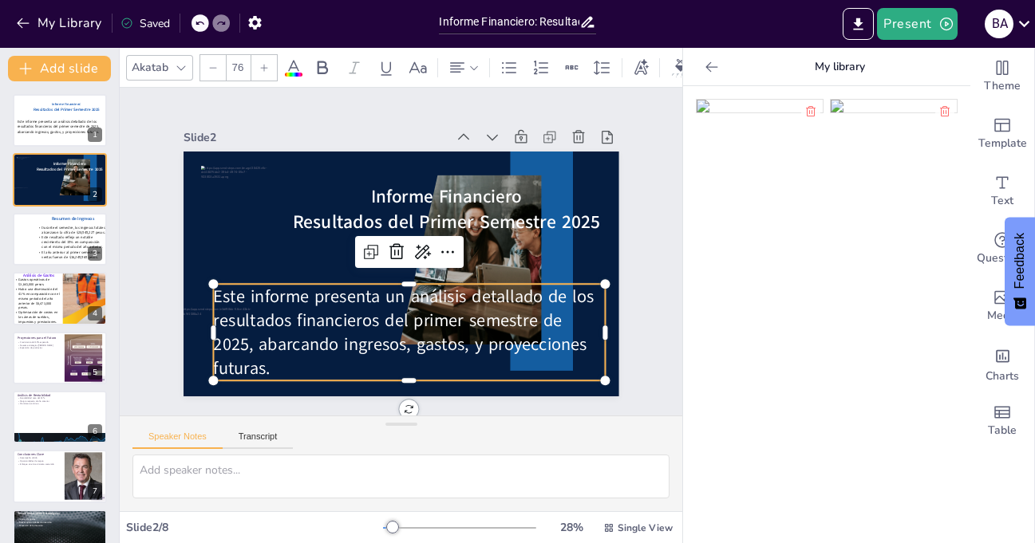
click at [264, 64] on icon at bounding box center [264, 67] width 7 height 7
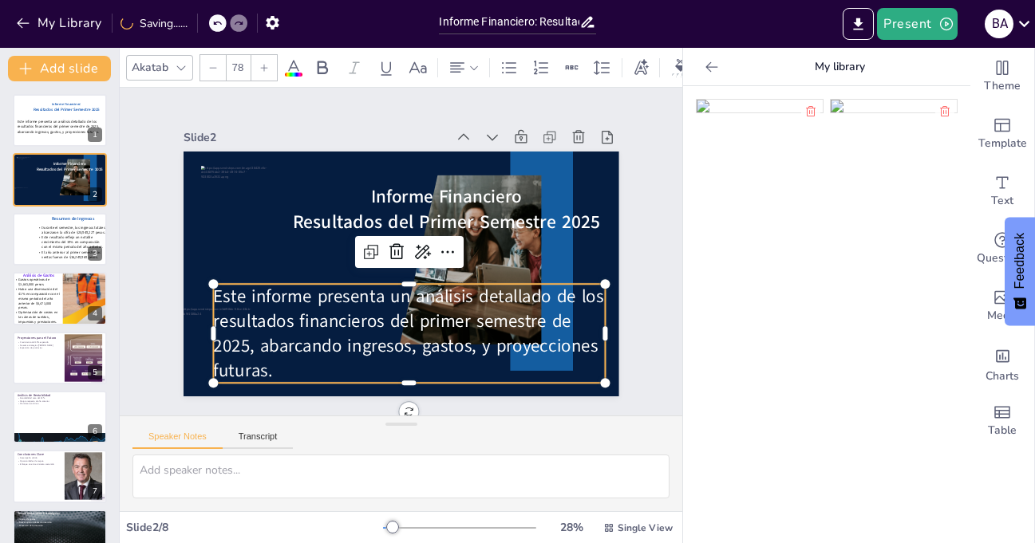
click at [264, 64] on icon at bounding box center [264, 67] width 7 height 7
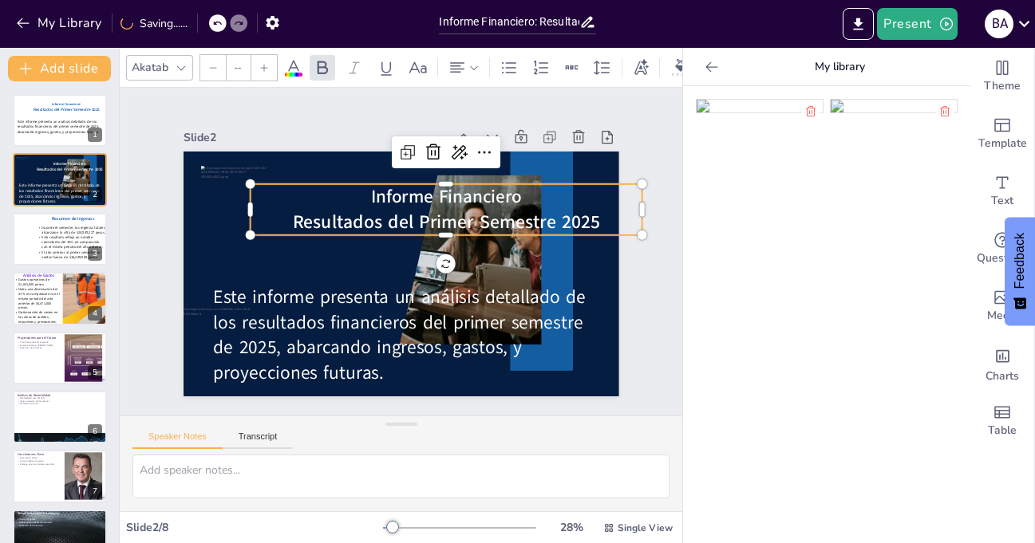
click at [408, 191] on span "Informe Financiero" at bounding box center [451, 201] width 152 height 41
click at [264, 64] on icon at bounding box center [264, 67] width 7 height 7
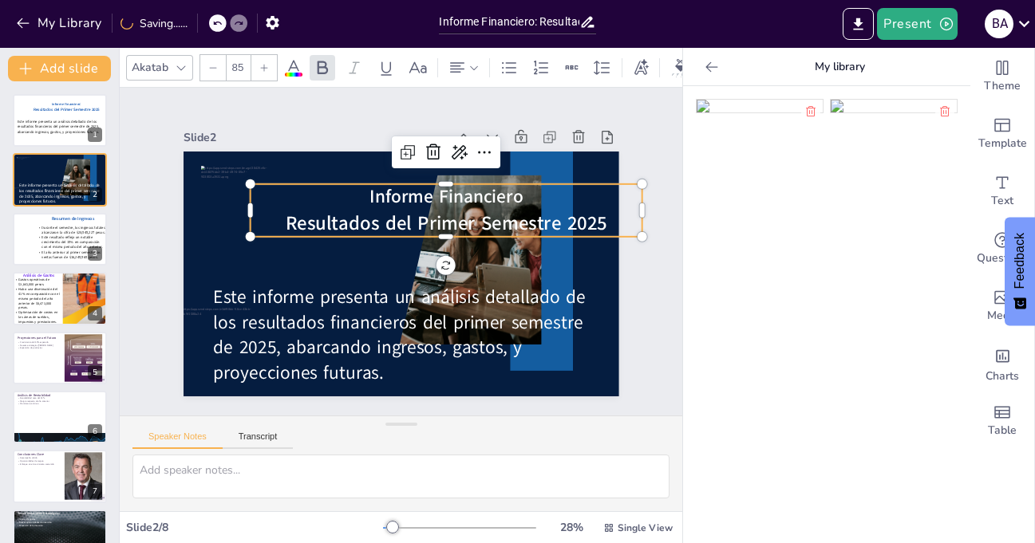
click at [264, 64] on icon at bounding box center [264, 67] width 7 height 7
type input "86"
click at [638, 268] on div "Slide 1 Informe Financiero: Resultados del Primer Semestre 2025 Este informe pr…" at bounding box center [401, 252] width 525 height 290
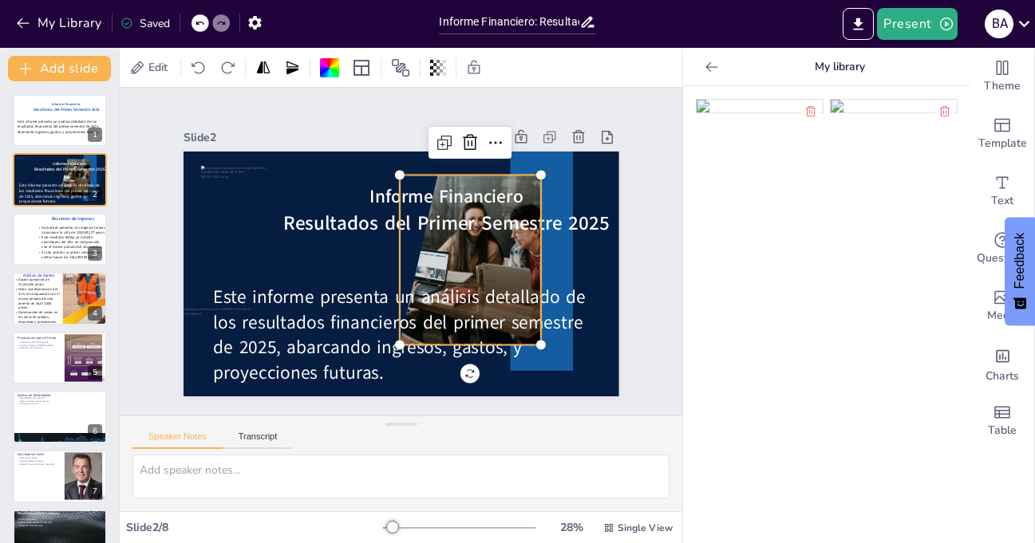
click at [502, 259] on div at bounding box center [459, 266] width 271 height 196
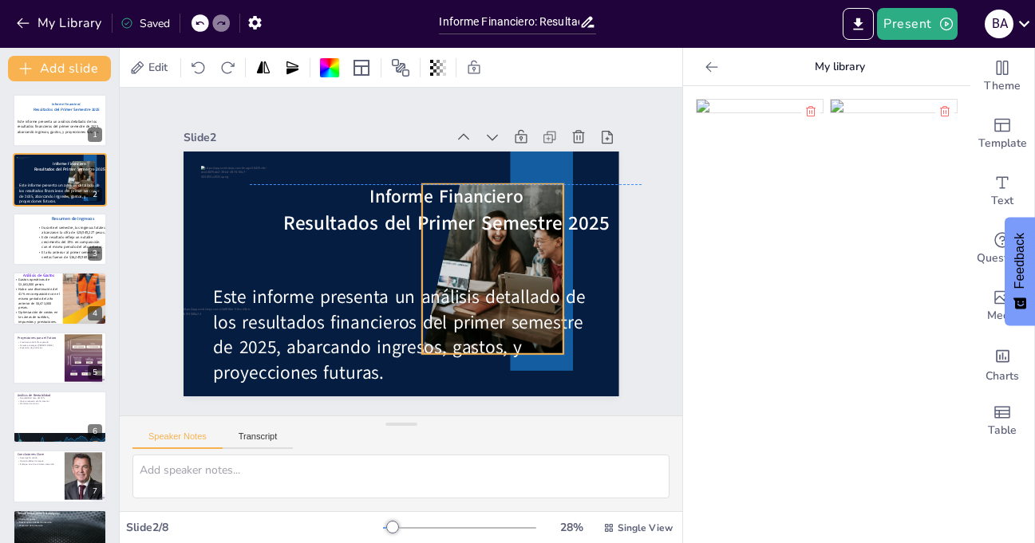
drag, startPoint x: 502, startPoint y: 259, endPoint x: 524, endPoint y: 271, distance: 25.3
click at [524, 271] on div at bounding box center [481, 278] width 271 height 196
click at [631, 150] on div "Slide 1 Informe Financiero: Resultados del Primer Semestre 2025 Este informe pr…" at bounding box center [401, 252] width 525 height 290
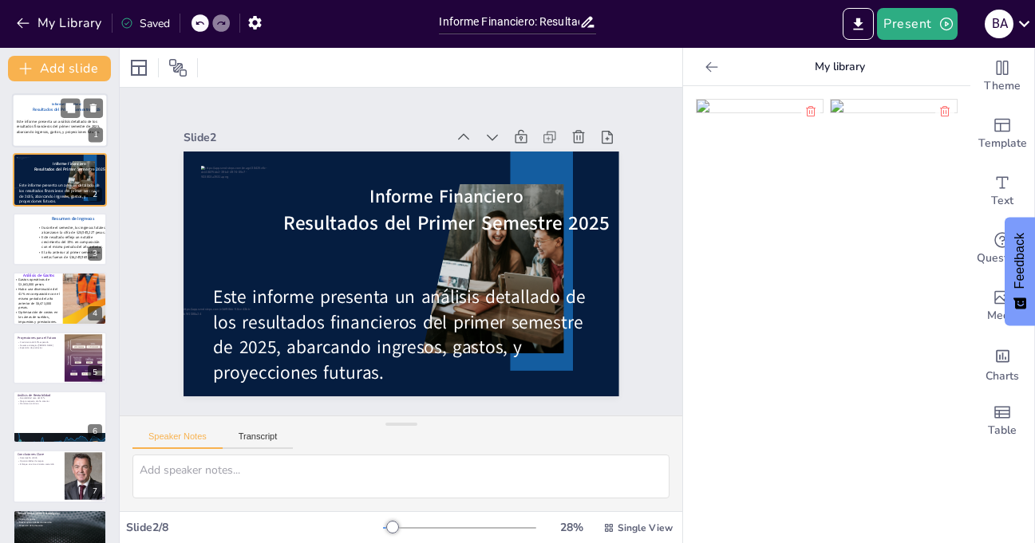
click at [51, 122] on span "Este informe presenta un análisis detallado de los resultados financieros del p…" at bounding box center [58, 127] width 83 height 15
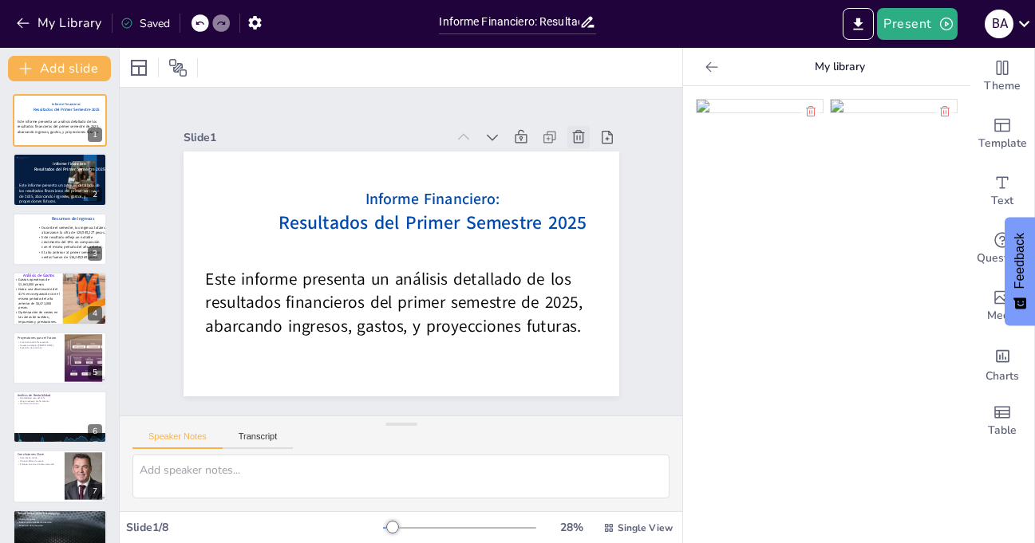
click at [571, 135] on icon at bounding box center [579, 137] width 16 height 16
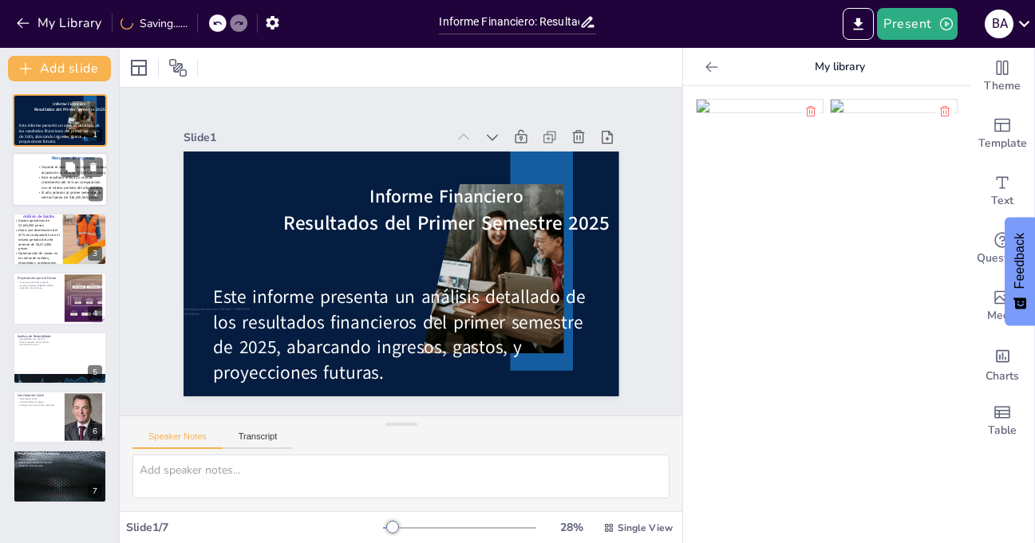
click at [50, 185] on span "Este resultado refleja un notable crecimiento del 15% en comparación con el mis…" at bounding box center [72, 183] width 62 height 15
type textarea "Los ingresos totales de 2 millones de euros son un indicador clave del rendimie…"
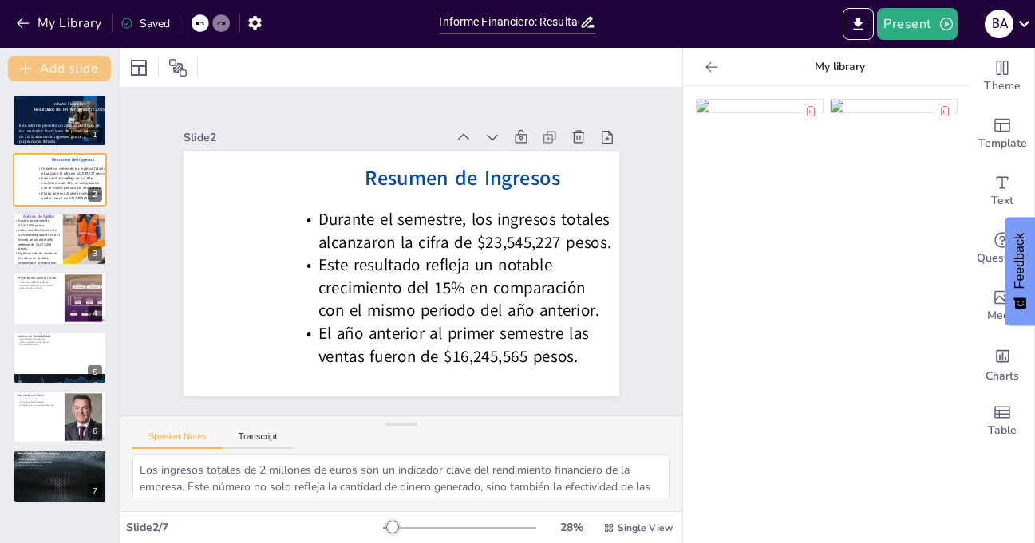
click at [81, 65] on button "Add slide" at bounding box center [59, 69] width 103 height 26
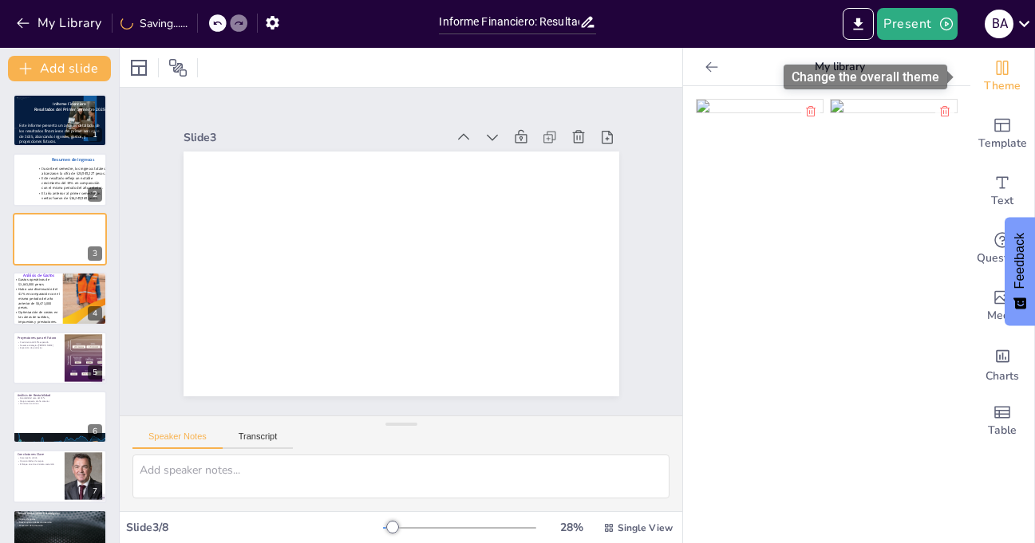
click at [990, 85] on span "Theme" at bounding box center [1002, 86] width 37 height 18
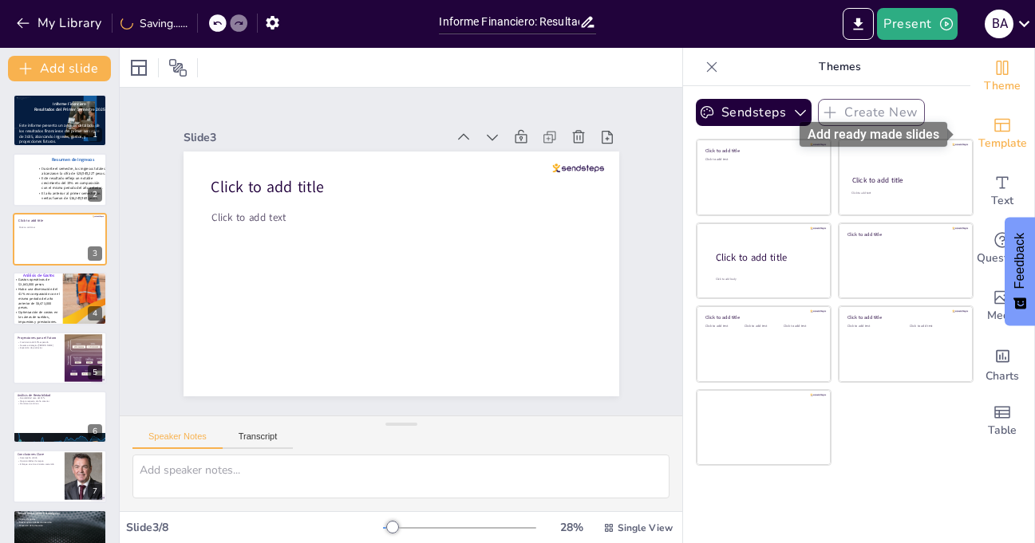
click at [994, 132] on icon "Add ready made slides" at bounding box center [1002, 126] width 16 height 14
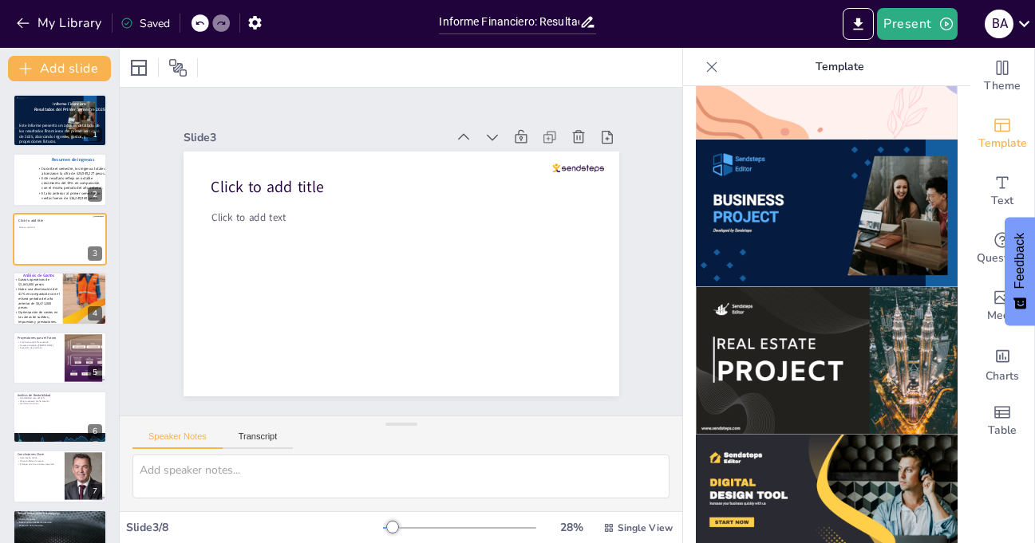
scroll to position [1197, 0]
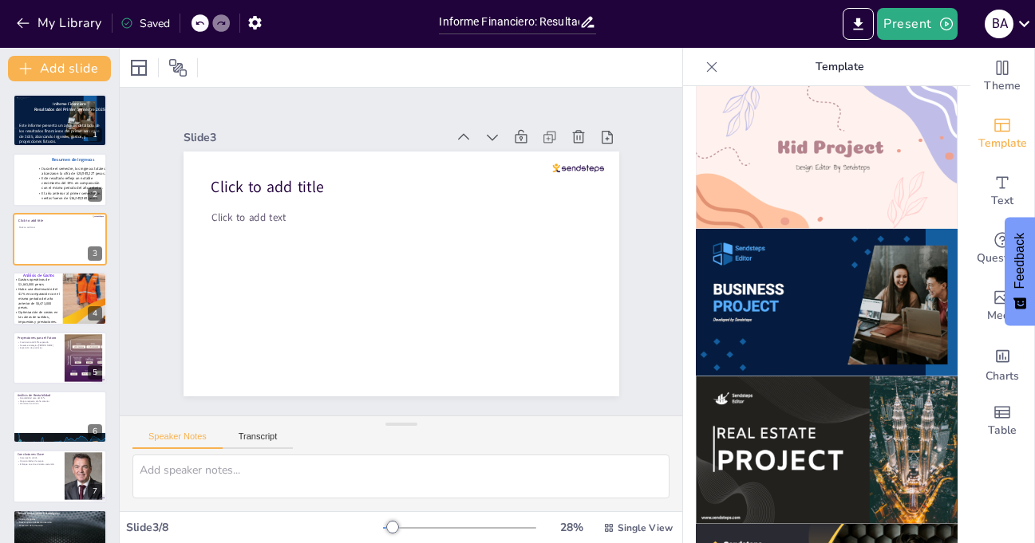
click at [805, 281] on img at bounding box center [827, 303] width 262 height 148
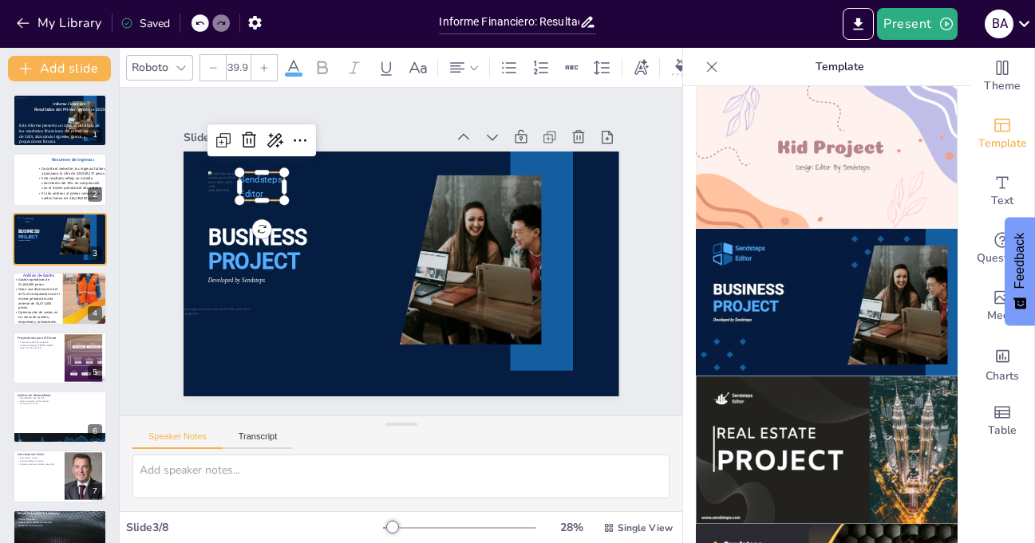
click at [244, 180] on p "Sendsteps" at bounding box center [261, 179] width 45 height 14
click at [239, 134] on icon at bounding box center [248, 140] width 19 height 19
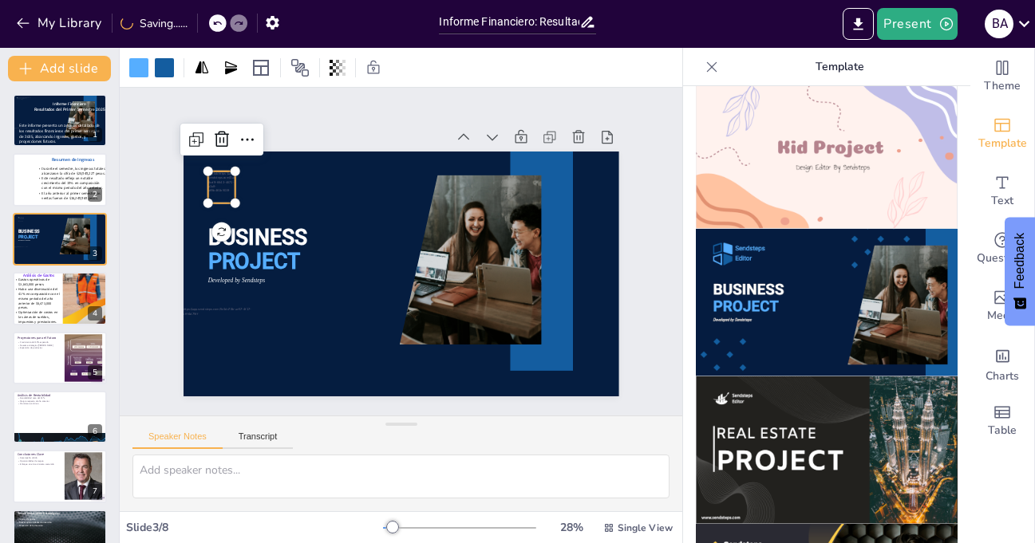
click at [218, 177] on div at bounding box center [220, 188] width 27 height 32
click at [227, 128] on icon at bounding box center [235, 121] width 16 height 17
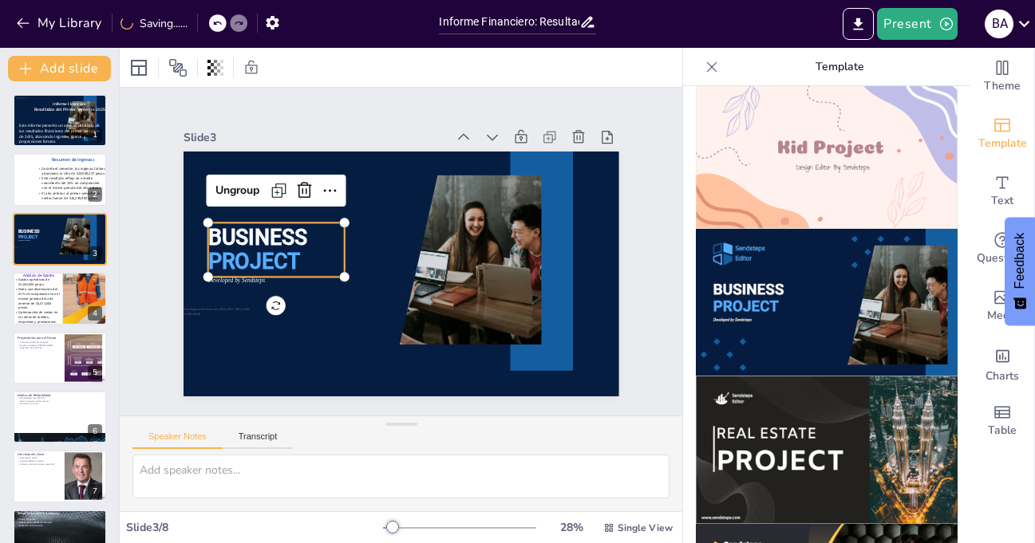
click at [246, 235] on span "BUSINESS" at bounding box center [257, 238] width 100 height 26
click at [297, 185] on icon at bounding box center [304, 191] width 14 height 16
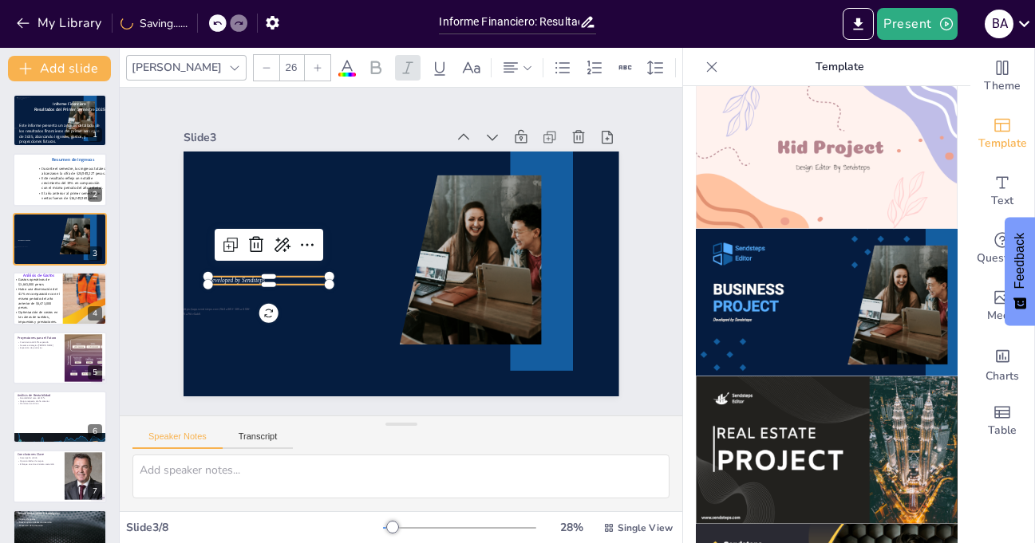
click at [233, 278] on span "Developed by Sendsteps" at bounding box center [235, 281] width 57 height 6
click at [247, 239] on icon at bounding box center [256, 244] width 19 height 19
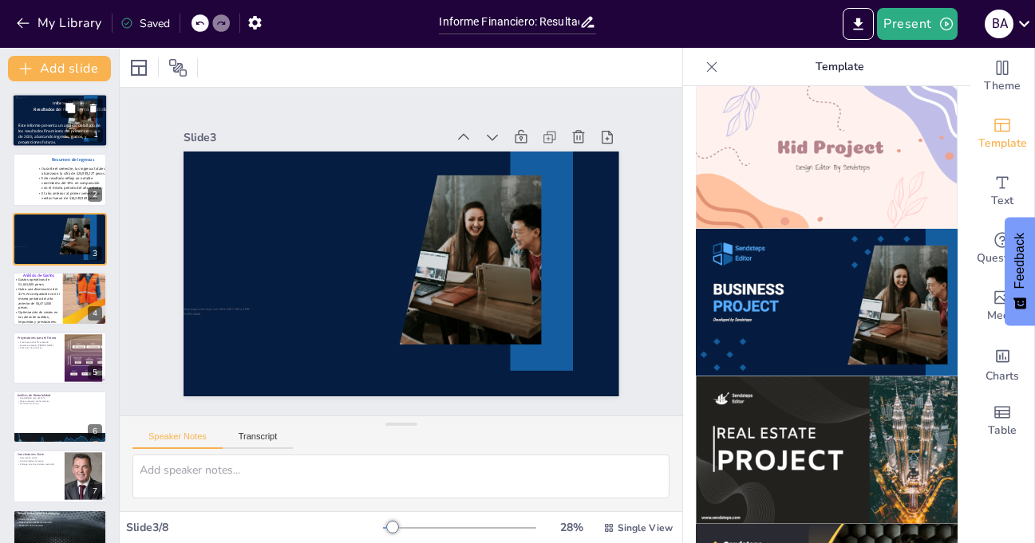
click at [61, 124] on span "Este informe presenta un análisis detallado de los resultados financieros del p…" at bounding box center [59, 134] width 82 height 22
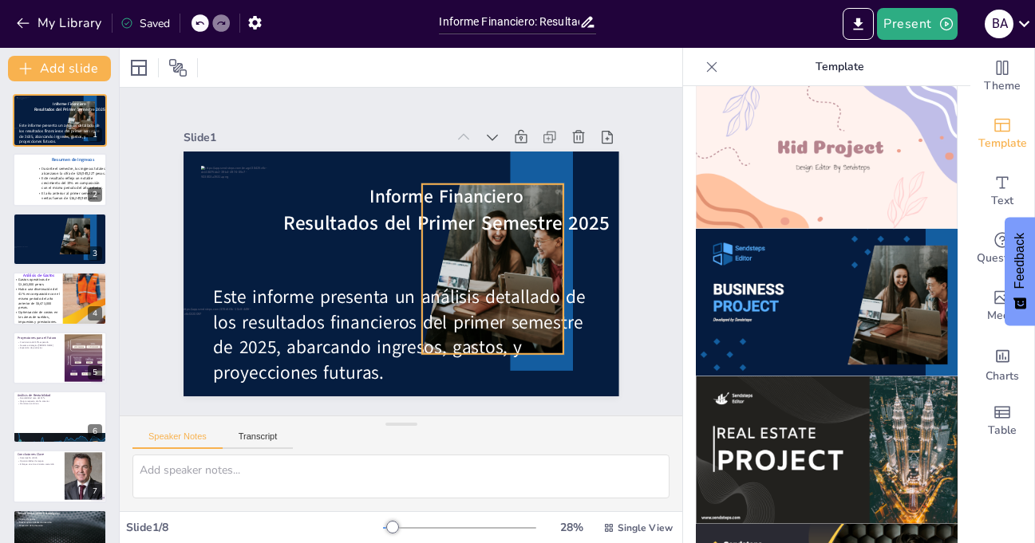
click at [502, 255] on div at bounding box center [464, 308] width 306 height 275
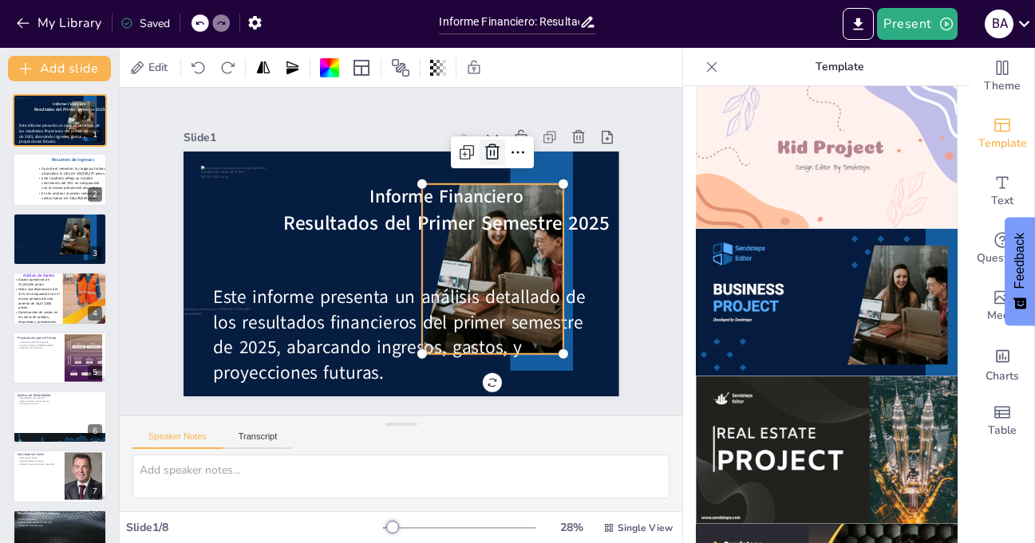
click at [483, 147] on icon at bounding box center [492, 152] width 19 height 19
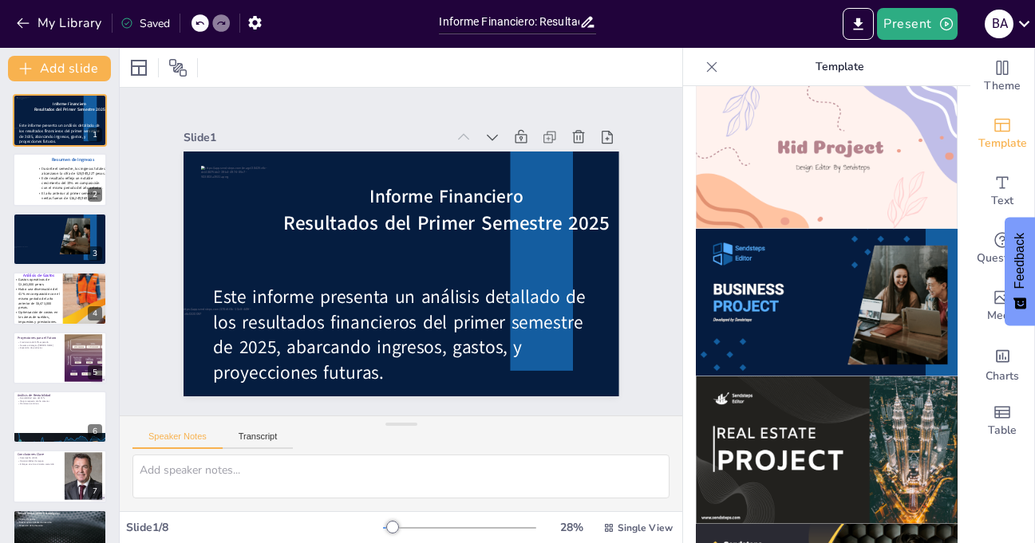
click at [704, 64] on icon at bounding box center [712, 67] width 16 height 16
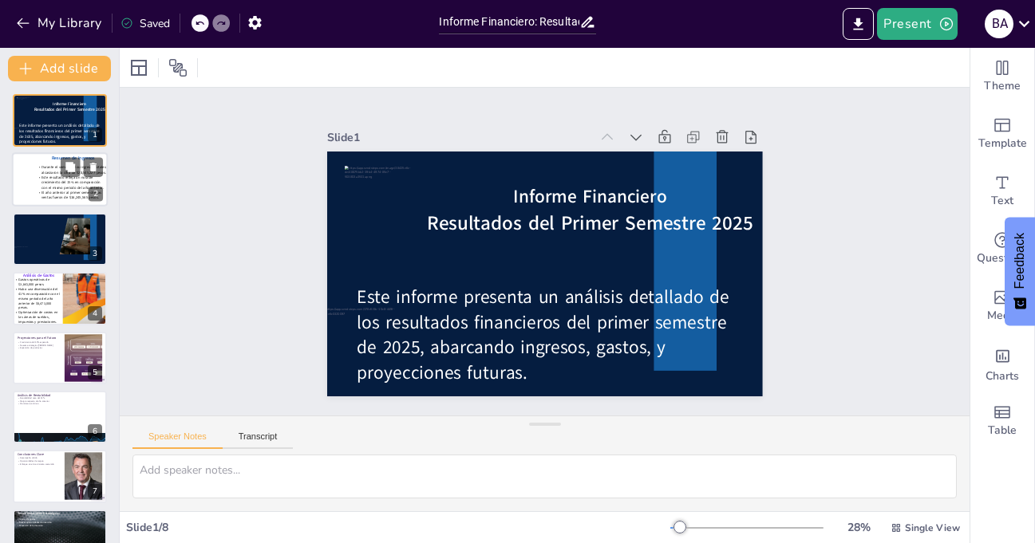
click at [30, 180] on div at bounding box center [60, 180] width 96 height 54
type textarea "Los ingresos totales de 2 millones de euros son un indicador clave del rendimie…"
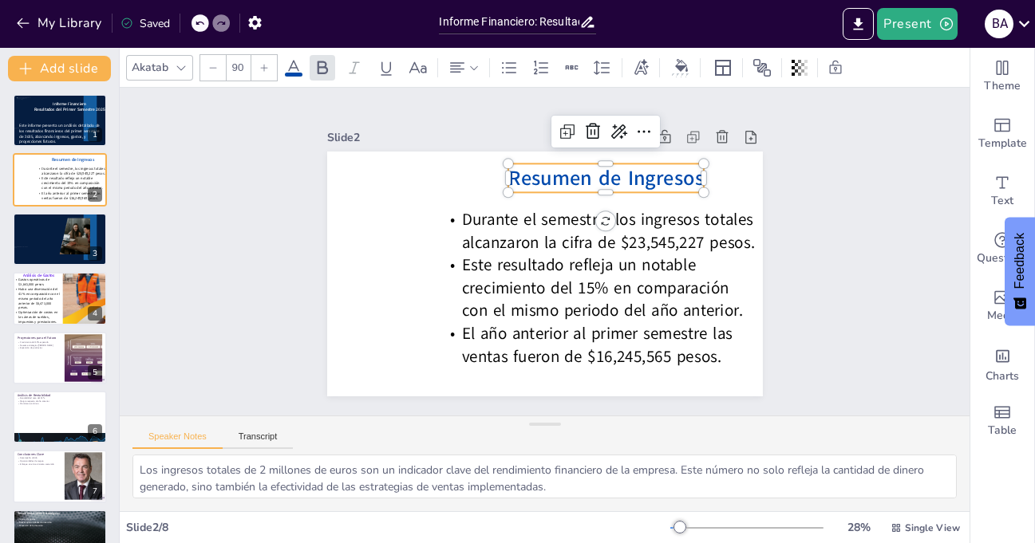
click at [562, 176] on span "Resumen de Ingresos" at bounding box center [606, 178] width 196 height 28
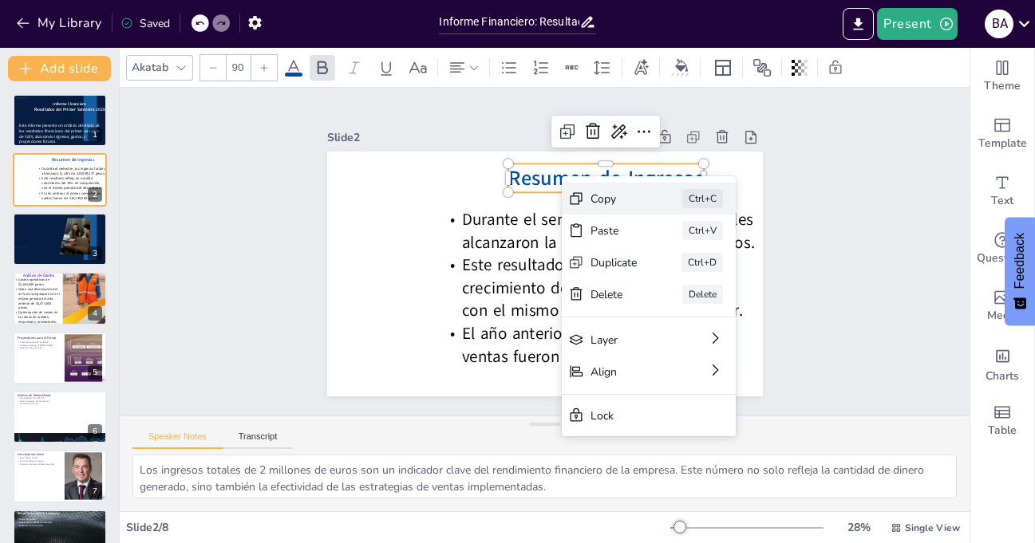
click at [697, 313] on div "Copy" at bounding box center [721, 325] width 49 height 25
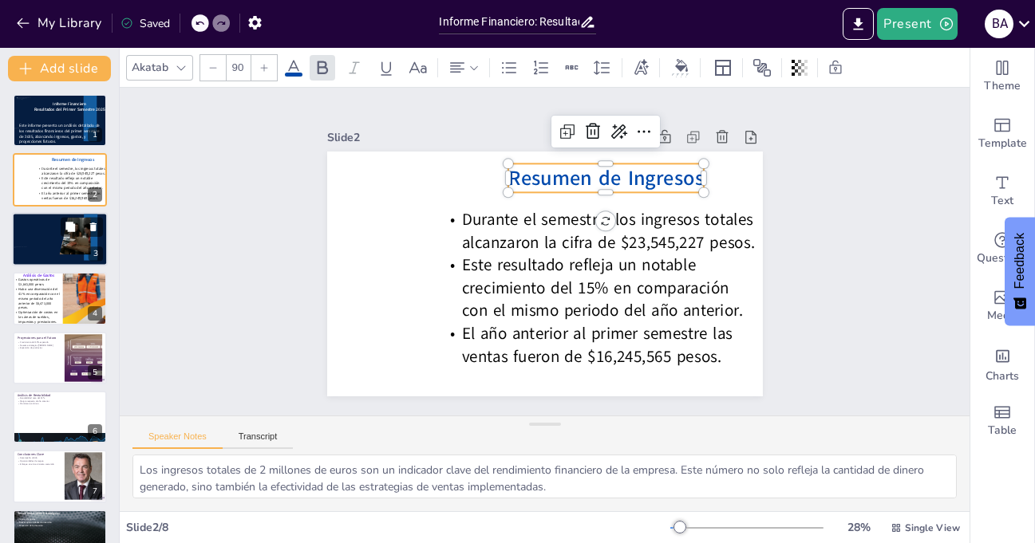
click at [46, 232] on div at bounding box center [60, 239] width 96 height 54
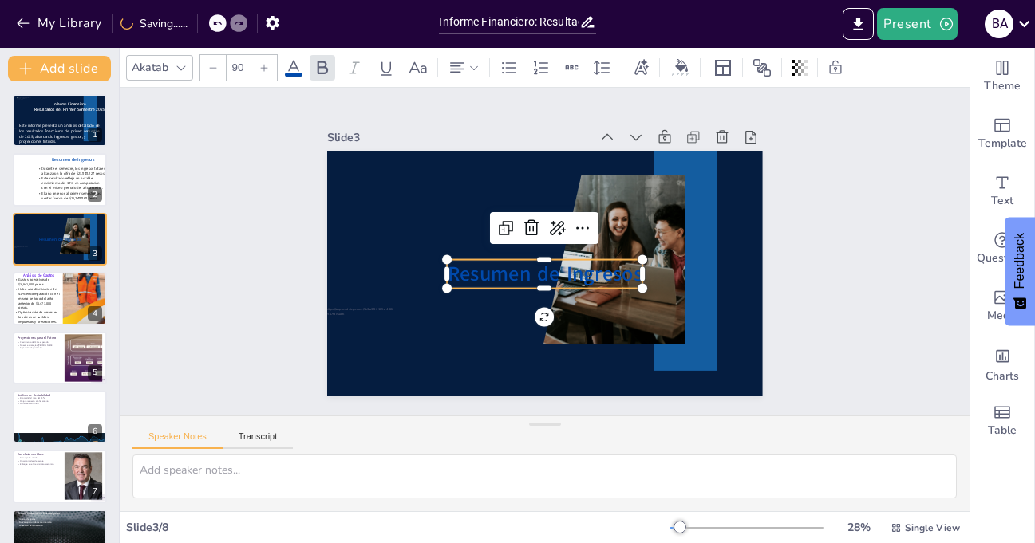
click at [296, 70] on icon at bounding box center [293, 67] width 19 height 19
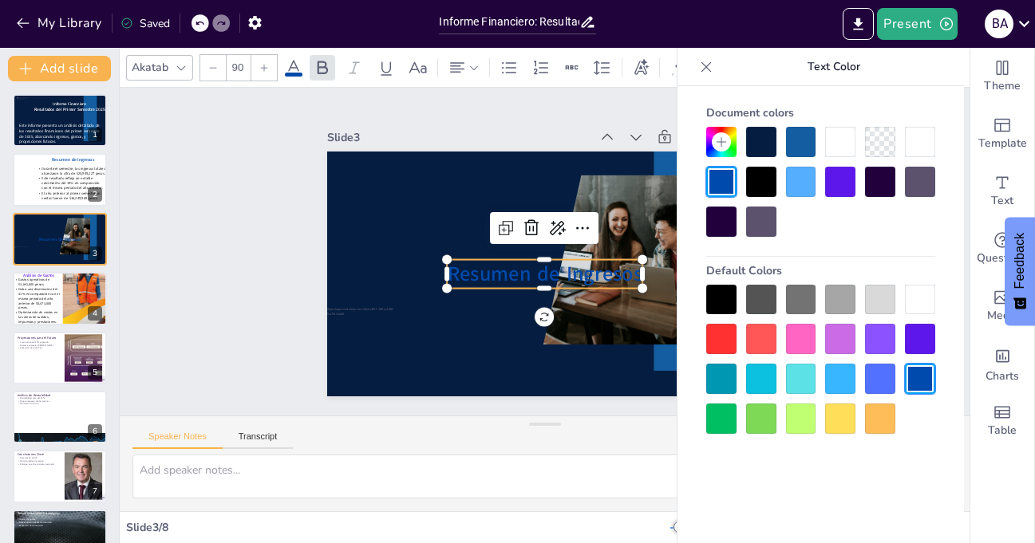
click at [914, 296] on div at bounding box center [920, 300] width 30 height 30
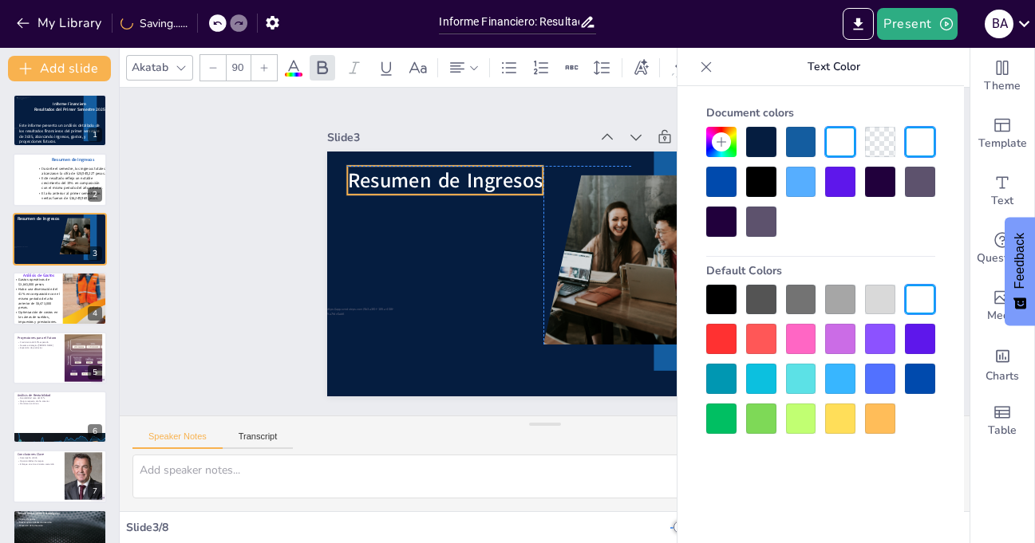
drag, startPoint x: 496, startPoint y: 281, endPoint x: 397, endPoint y: 189, distance: 135.5
click at [397, 175] on div "Resumen de Ingresos" at bounding box center [554, 151] width 433 height 45
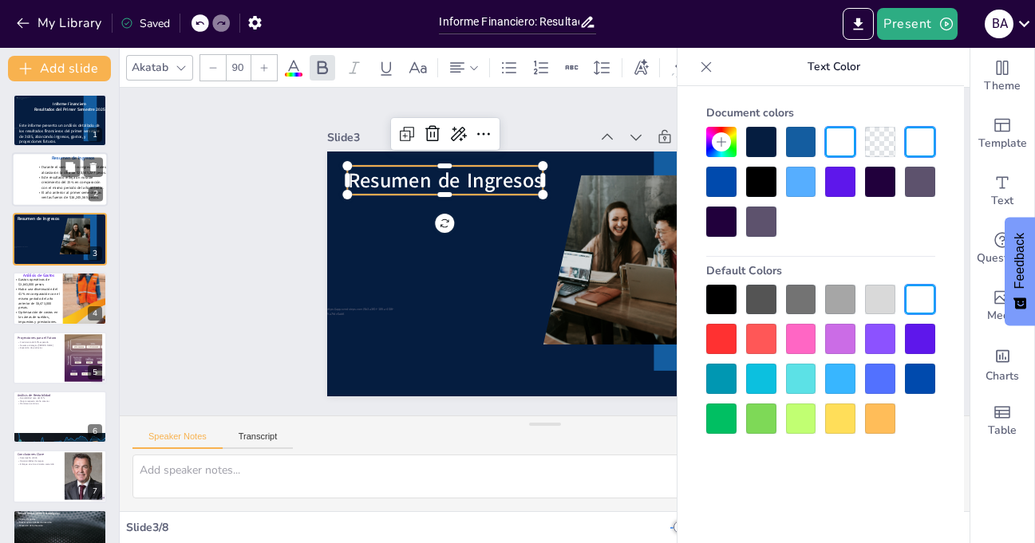
click at [43, 186] on span "Este resultado refleja un notable crecimiento del 15% en comparación con el mis…" at bounding box center [72, 183] width 62 height 15
type textarea "Los ingresos totales de 2 millones de euros son un indicador clave del rendimie…"
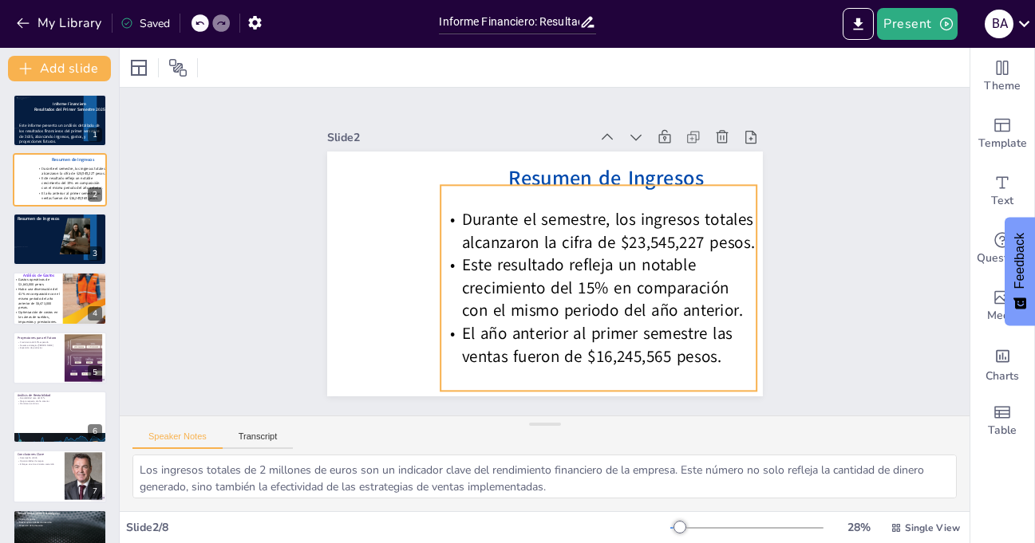
click at [519, 283] on span "Este resultado refleja un notable crecimiento del 15% en comparación con el mis…" at bounding box center [601, 288] width 281 height 68
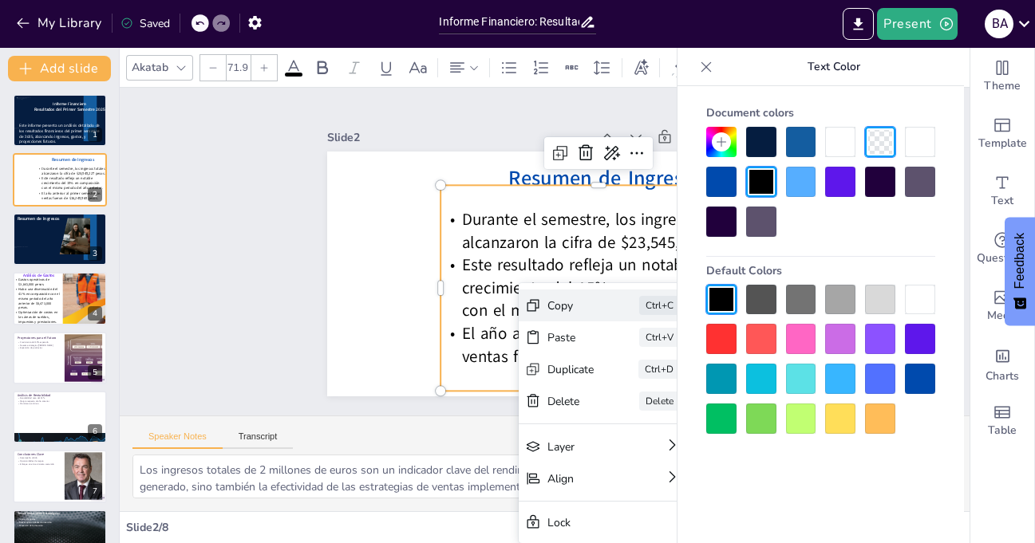
click at [651, 398] on div "Copy" at bounding box center [675, 408] width 49 height 20
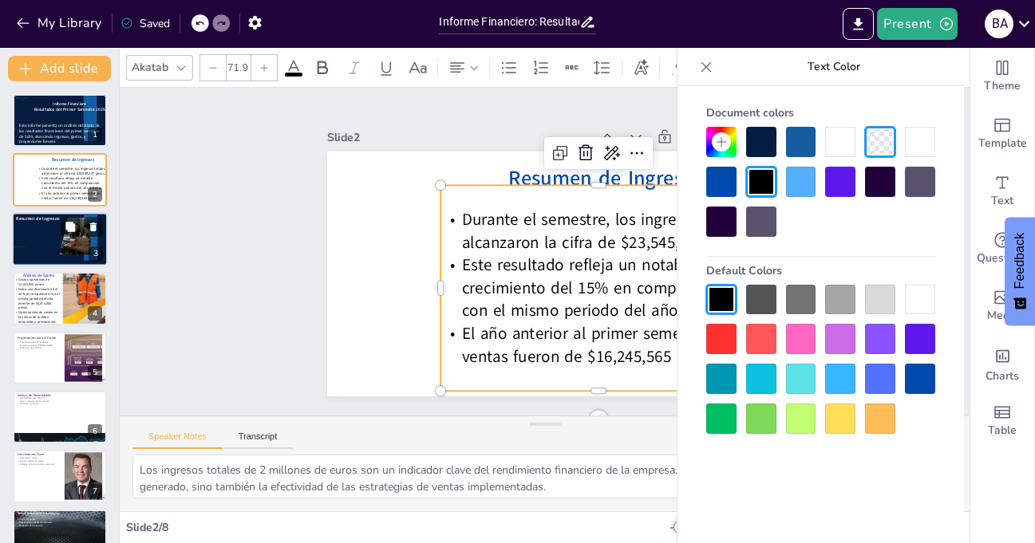
click at [45, 243] on div at bounding box center [60, 239] width 96 height 54
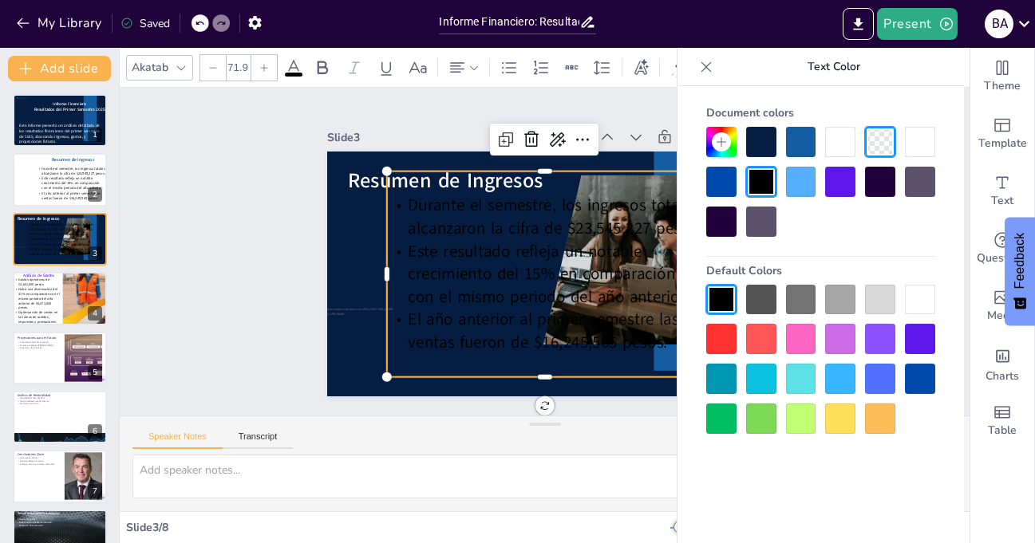
click at [922, 302] on div at bounding box center [920, 300] width 30 height 30
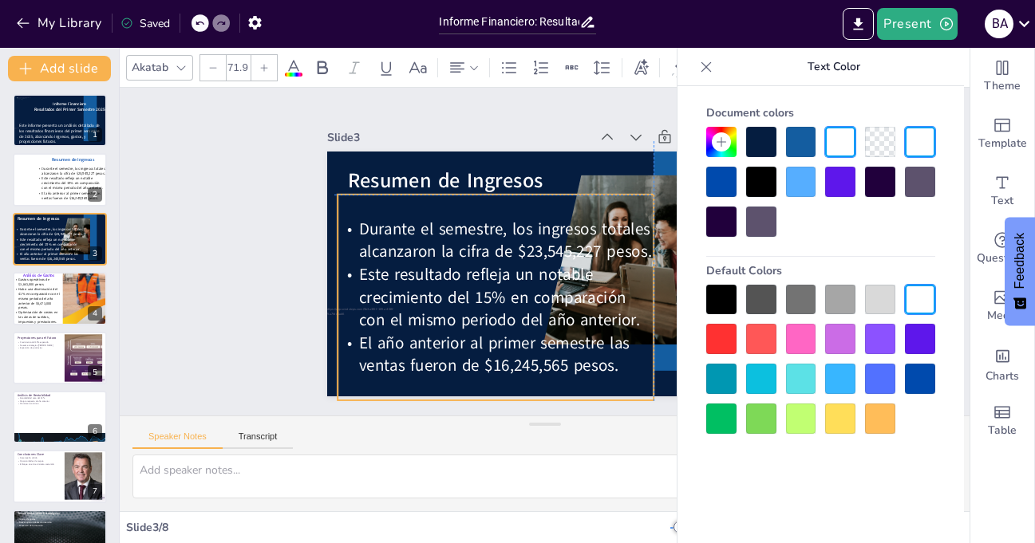
drag, startPoint x: 492, startPoint y: 367, endPoint x: 440, endPoint y: 392, distance: 57.5
click at [440, 392] on div "Slide 1 Informe Financiero Resultados del Primer Semestre 2025 Este informe pre…" at bounding box center [544, 251] width 879 height 415
click at [268, 160] on div "Slide 1 Informe Financiero Resultados del Primer Semestre 2025 Este informe pre…" at bounding box center [544, 251] width 879 height 415
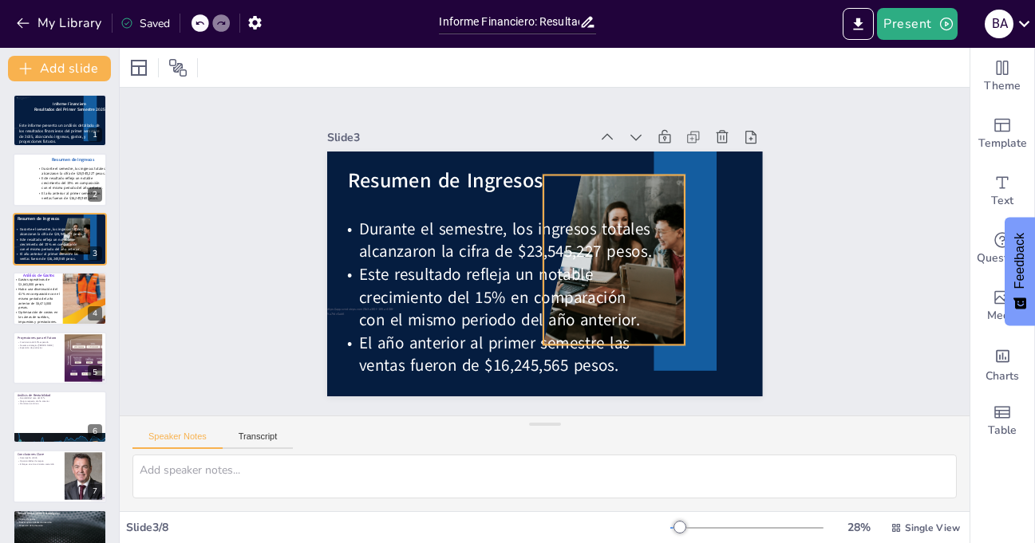
click at [644, 191] on div at bounding box center [603, 266] width 271 height 196
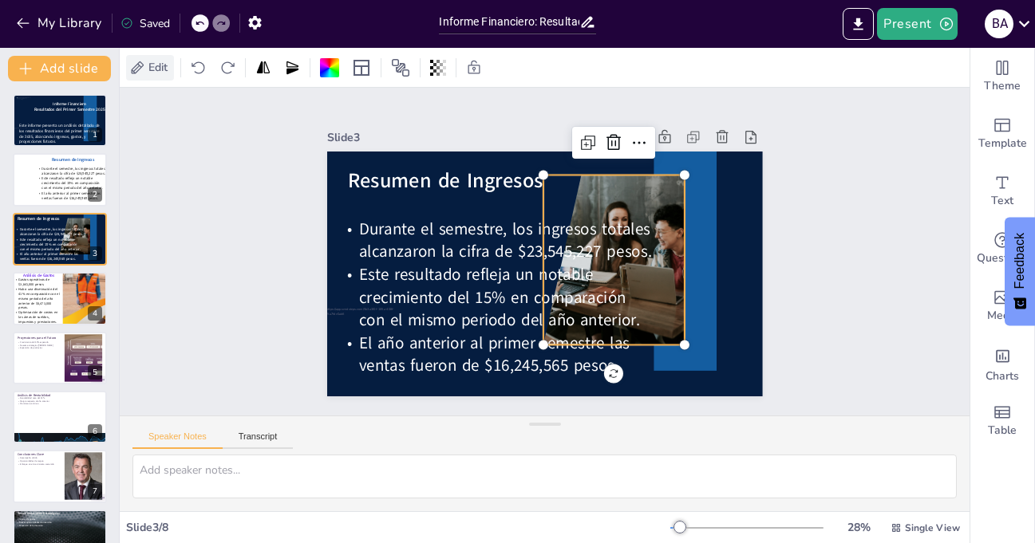
click at [144, 61] on icon at bounding box center [137, 68] width 16 height 16
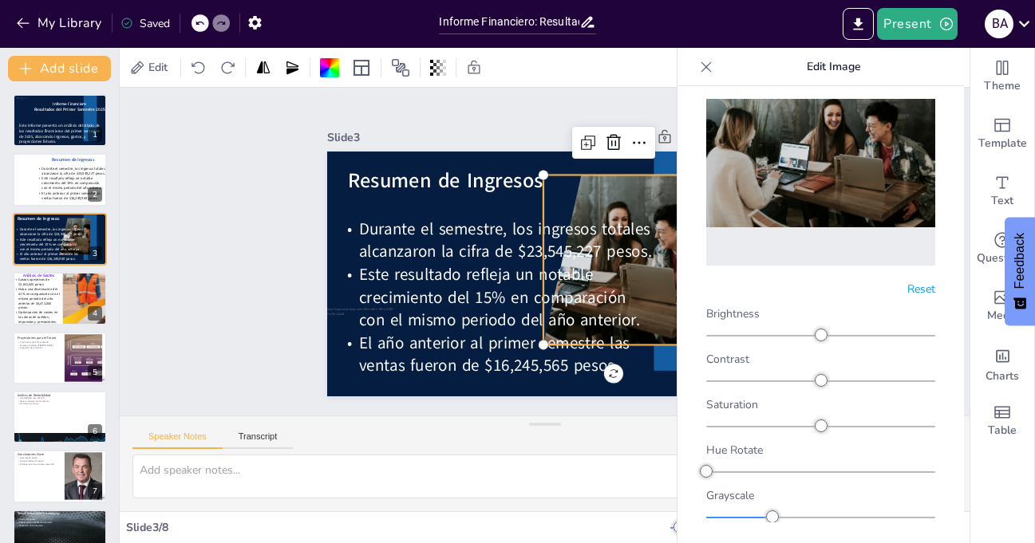
scroll to position [113, 0]
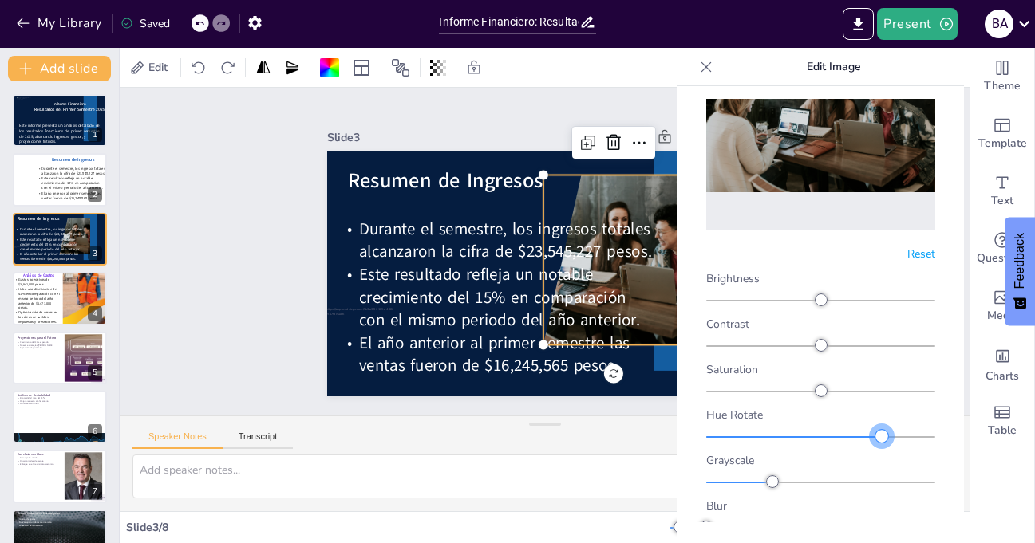
drag, startPoint x: 708, startPoint y: 425, endPoint x: 873, endPoint y: 427, distance: 165.2
click at [875, 430] on div at bounding box center [881, 436] width 13 height 13
click at [705, 66] on icon at bounding box center [706, 67] width 16 height 16
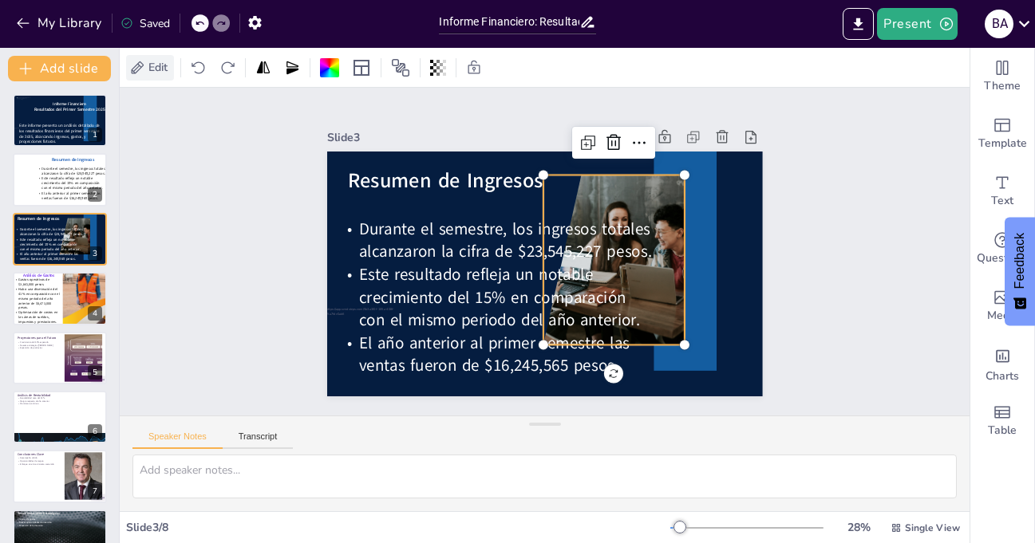
click at [153, 68] on span "Edit" at bounding box center [158, 67] width 26 height 15
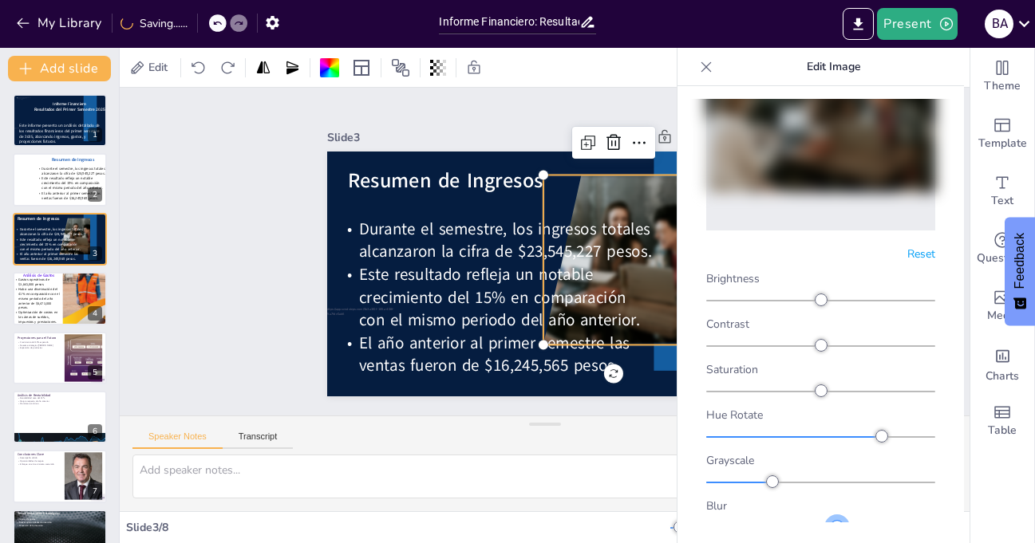
drag, startPoint x: 711, startPoint y: 518, endPoint x: 828, endPoint y: 508, distance: 117.7
click at [831, 521] on div at bounding box center [837, 527] width 13 height 13
drag, startPoint x: 831, startPoint y: 513, endPoint x: 800, endPoint y: 513, distance: 31.1
click at [800, 521] on div at bounding box center [804, 527] width 13 height 13
click at [710, 65] on icon at bounding box center [706, 67] width 16 height 16
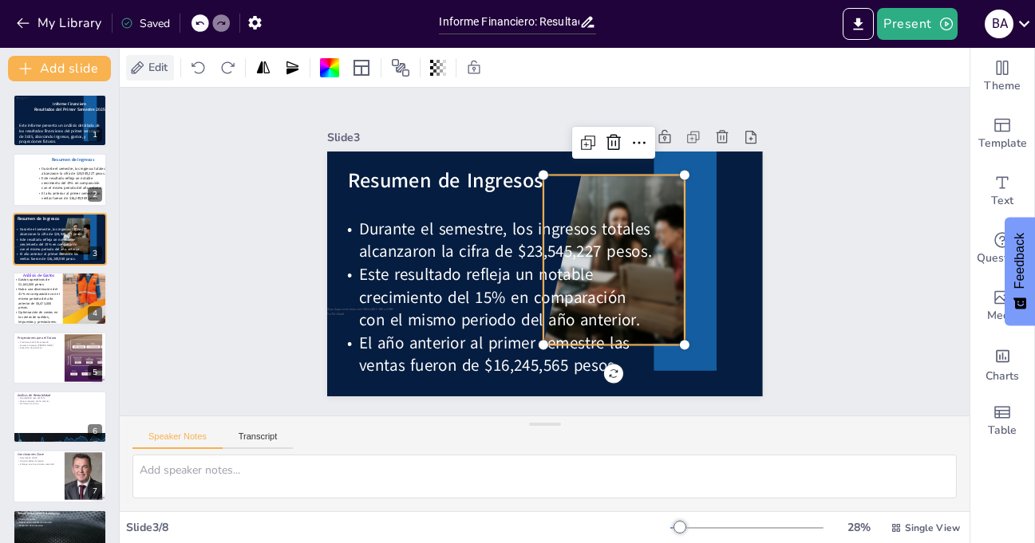
click at [145, 74] on span "Edit" at bounding box center [158, 67] width 26 height 15
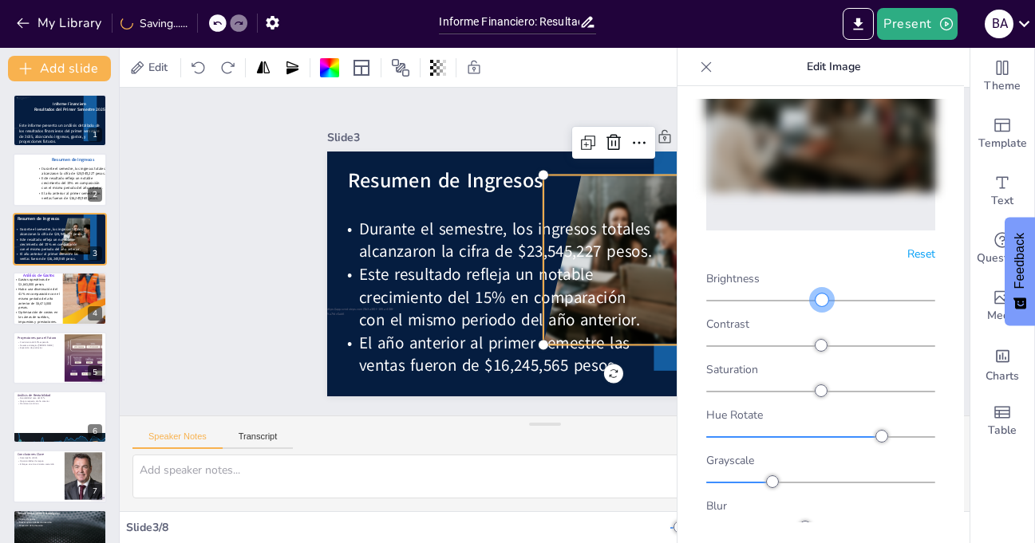
drag, startPoint x: 818, startPoint y: 286, endPoint x: 816, endPoint y: 297, distance: 10.5
click at [816, 297] on div "Brightness Contrast Saturation Hue Rotate Grayscale Blur" at bounding box center [820, 402] width 229 height 263
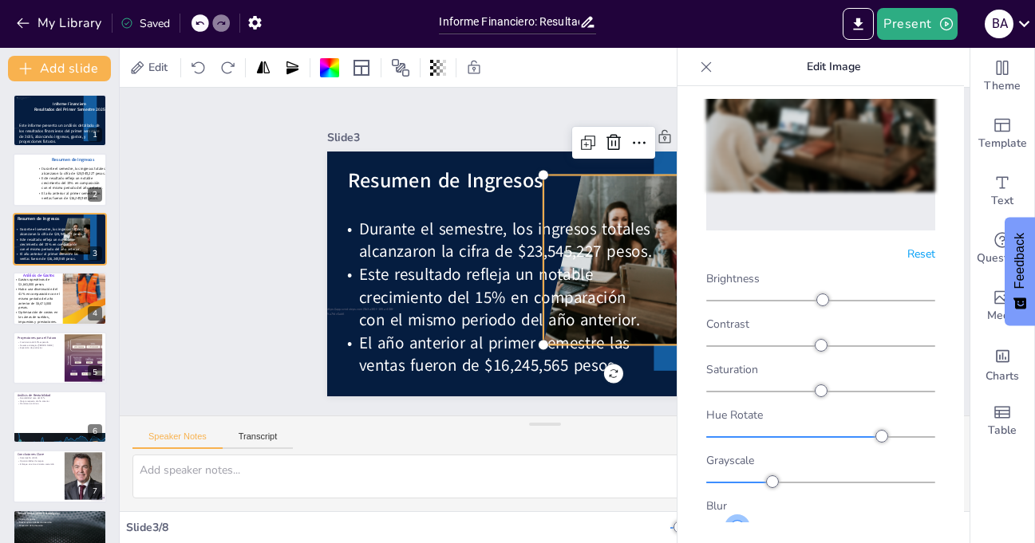
drag, startPoint x: 800, startPoint y: 515, endPoint x: 736, endPoint y: 519, distance: 64.8
click at [736, 521] on div at bounding box center [737, 527] width 13 height 13
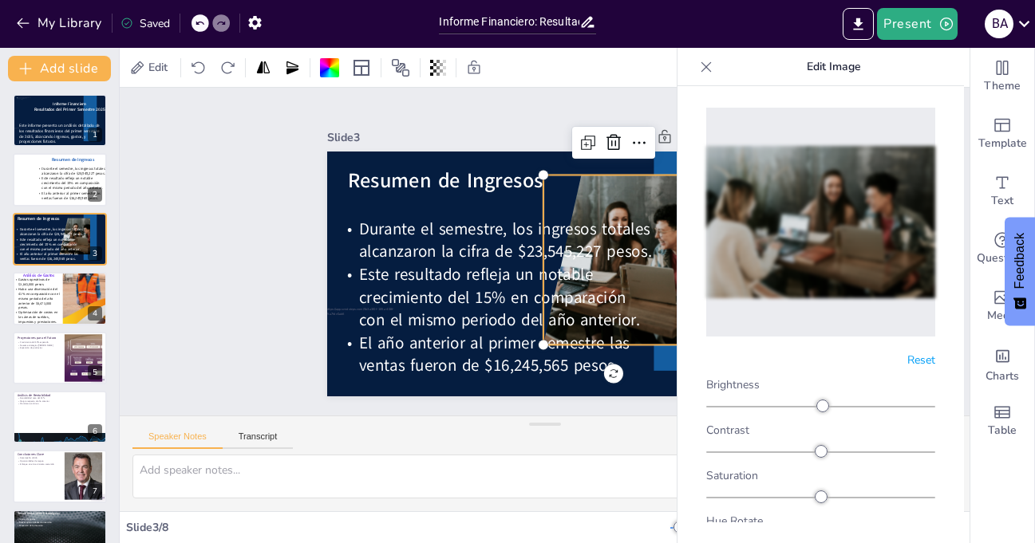
scroll to position [0, 0]
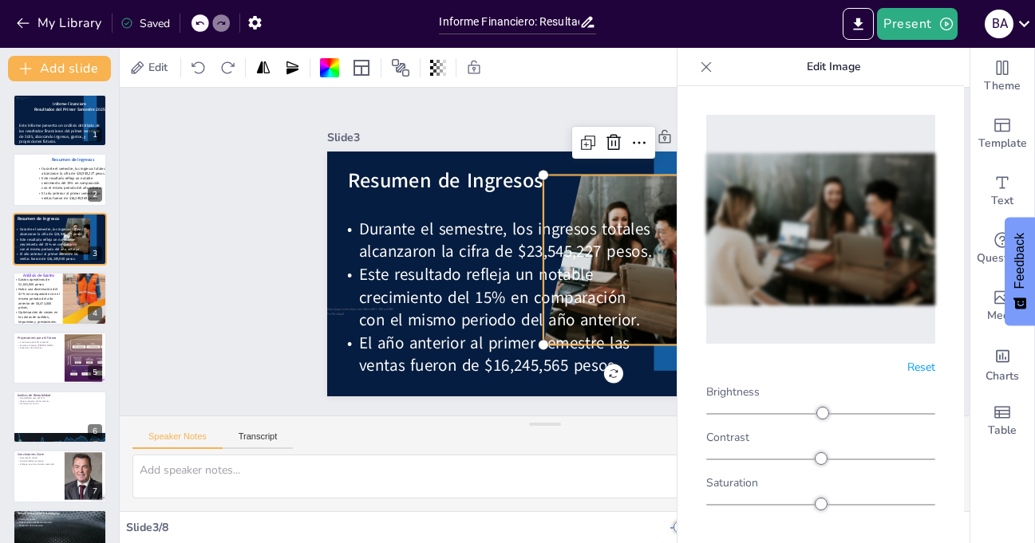
click at [705, 66] on icon at bounding box center [706, 67] width 16 height 16
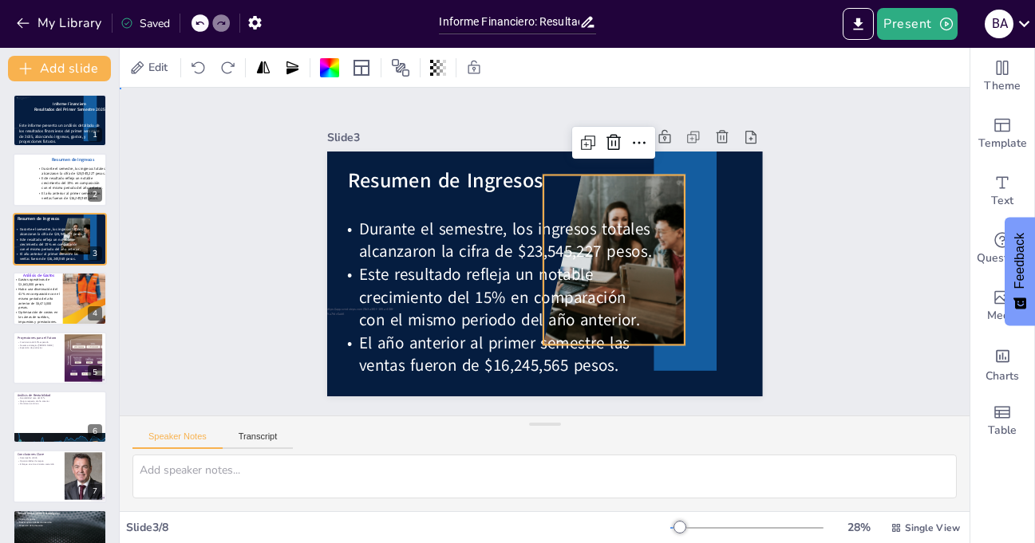
click at [838, 293] on div "Slide 1 Informe Financiero Resultados del Primer Semestre 2025 Este informe pre…" at bounding box center [544, 251] width 879 height 415
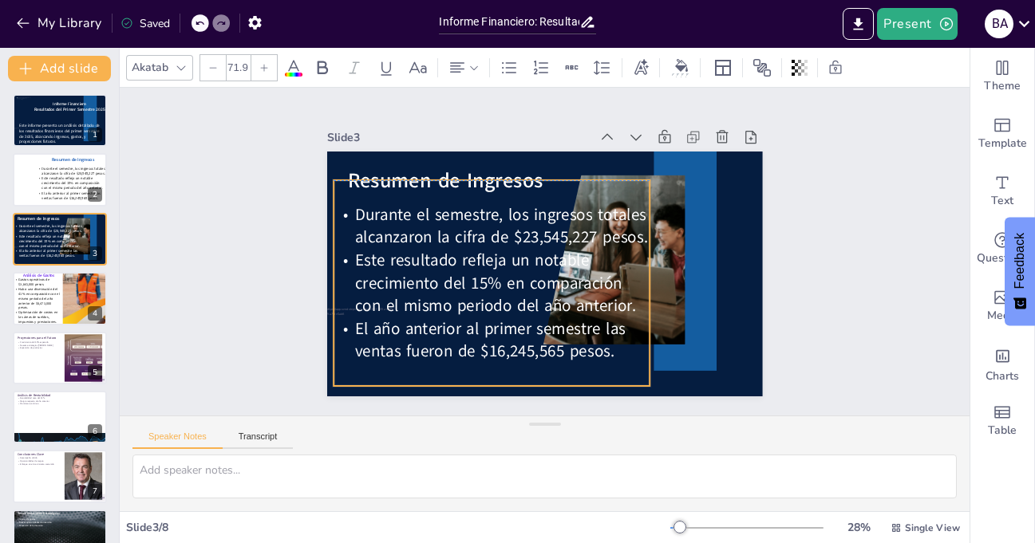
drag, startPoint x: 488, startPoint y: 299, endPoint x: 484, endPoint y: 285, distance: 14.9
click at [484, 285] on span "Este resultado refleja un notable crecimiento del 15% en comparación con el mis…" at bounding box center [494, 283] width 281 height 68
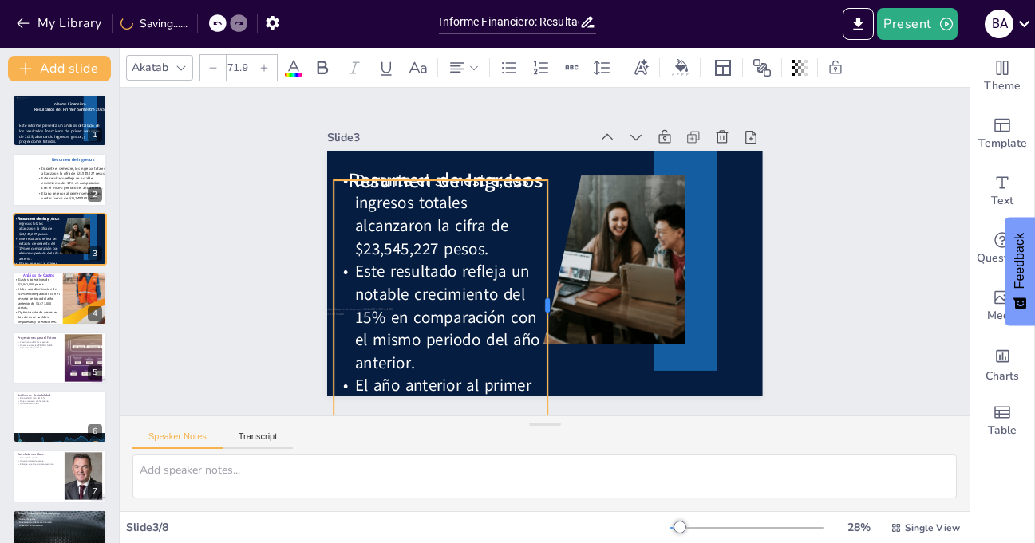
drag, startPoint x: 639, startPoint y: 273, endPoint x: 537, endPoint y: 271, distance: 102.2
click at [547, 271] on div at bounding box center [553, 305] width 13 height 251
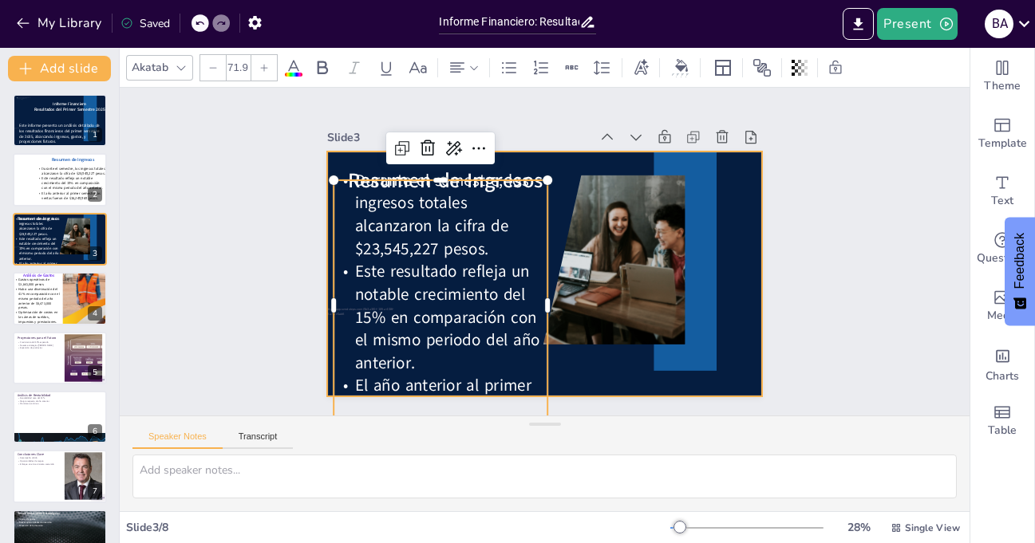
click at [493, 160] on div at bounding box center [542, 273] width 459 height 289
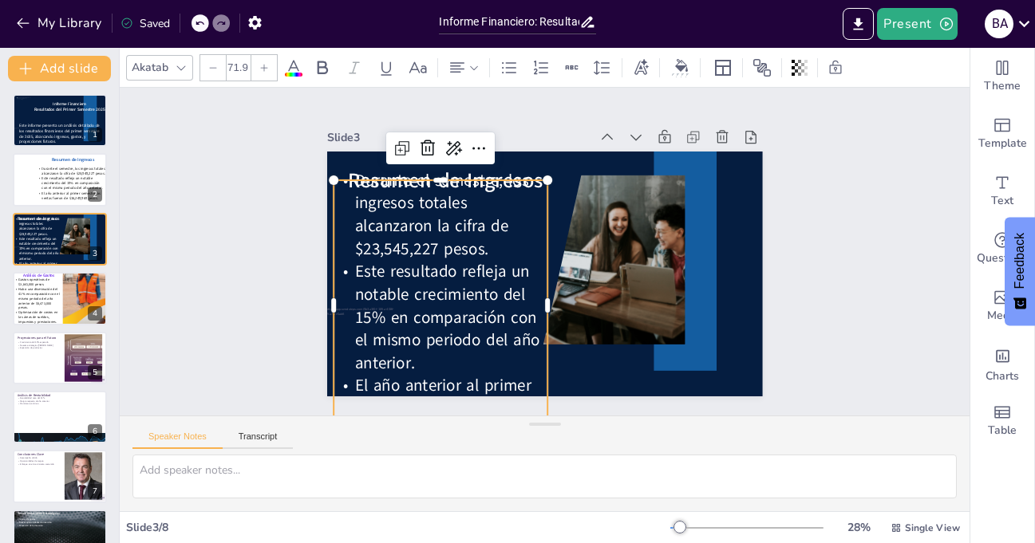
click at [488, 169] on div "Resumen de Ingresos Durante el semestre, los ingresos totales alcanzaron la cif…" at bounding box center [542, 273] width 459 height 289
click at [485, 169] on span "Durante el semestre, los ingresos totales alcanzaron la cifra de $23,545,227 pe…" at bounding box center [441, 214] width 174 height 91
click at [504, 166] on span "Durante el semestre, los ingresos totales alcanzaron la cifra de $23,545,227 pe…" at bounding box center [457, 179] width 193 height 128
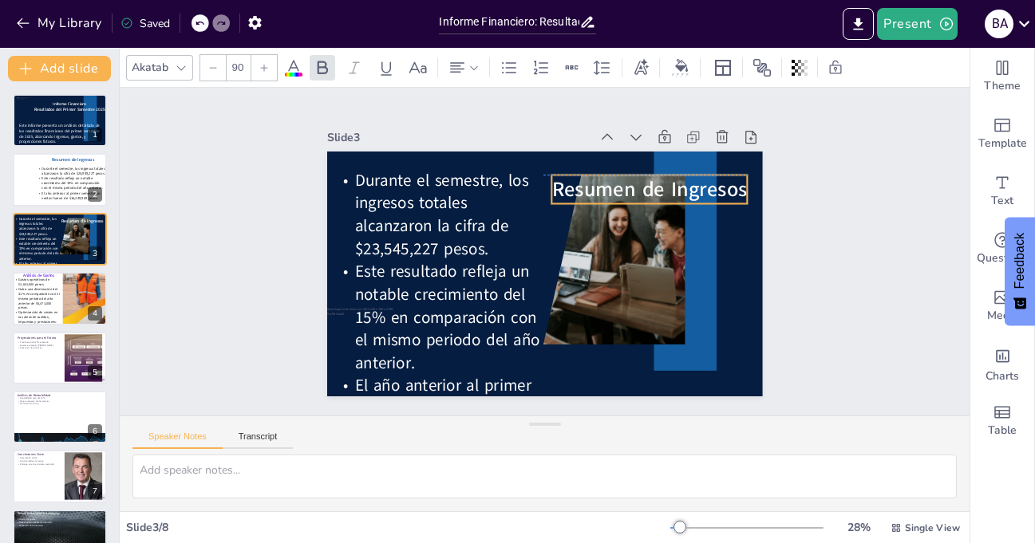
drag, startPoint x: 507, startPoint y: 160, endPoint x: 711, endPoint y: 168, distance: 204.4
click at [711, 168] on div "Resumen de Ingresos Durante el semestre, los ingresos totales alcanzaron la cif…" at bounding box center [566, 154] width 426 height 91
click at [267, 70] on icon at bounding box center [264, 68] width 10 height 10
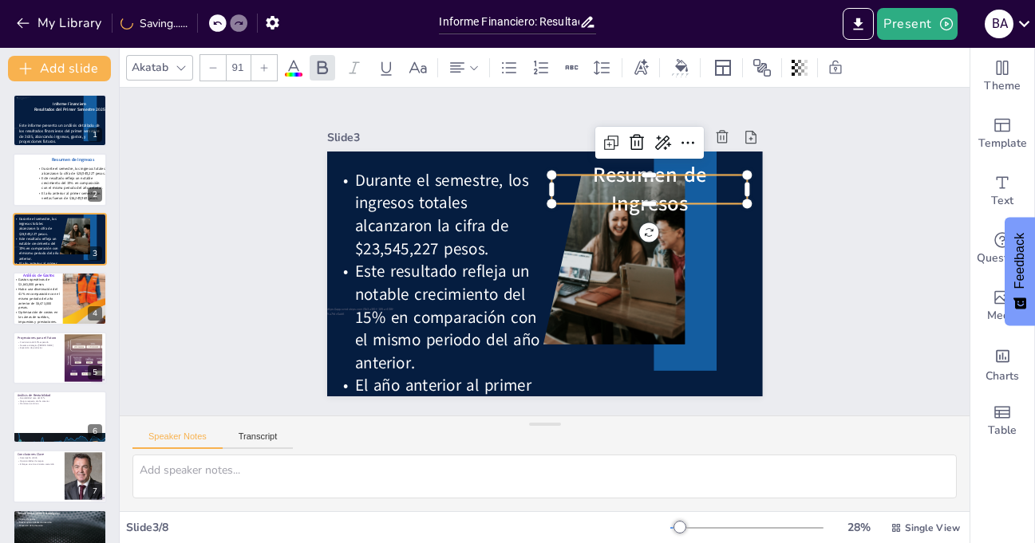
click at [267, 70] on icon at bounding box center [264, 68] width 10 height 10
type input "92"
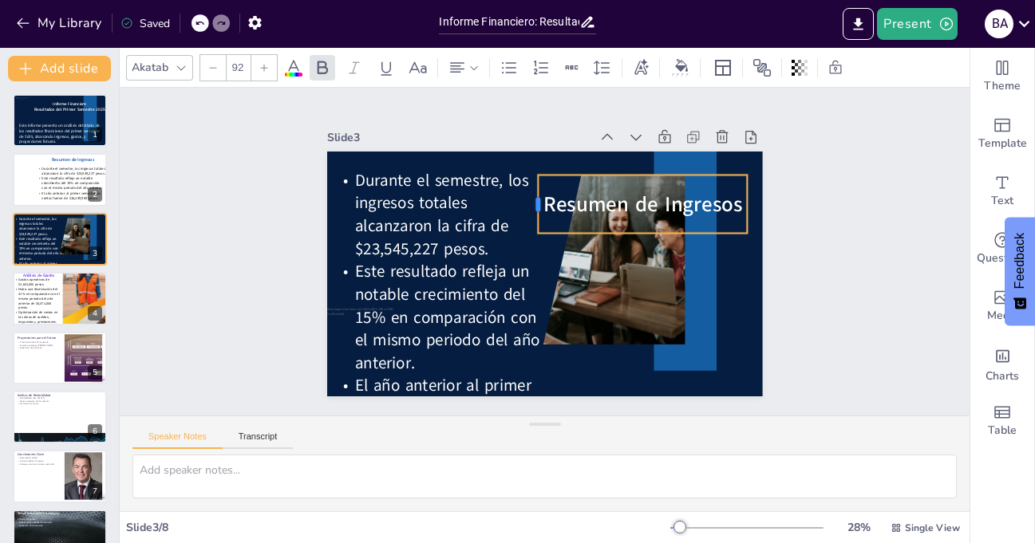
drag, startPoint x: 539, startPoint y: 196, endPoint x: 525, endPoint y: 196, distance: 13.6
click at [525, 196] on div at bounding box center [531, 204] width 13 height 58
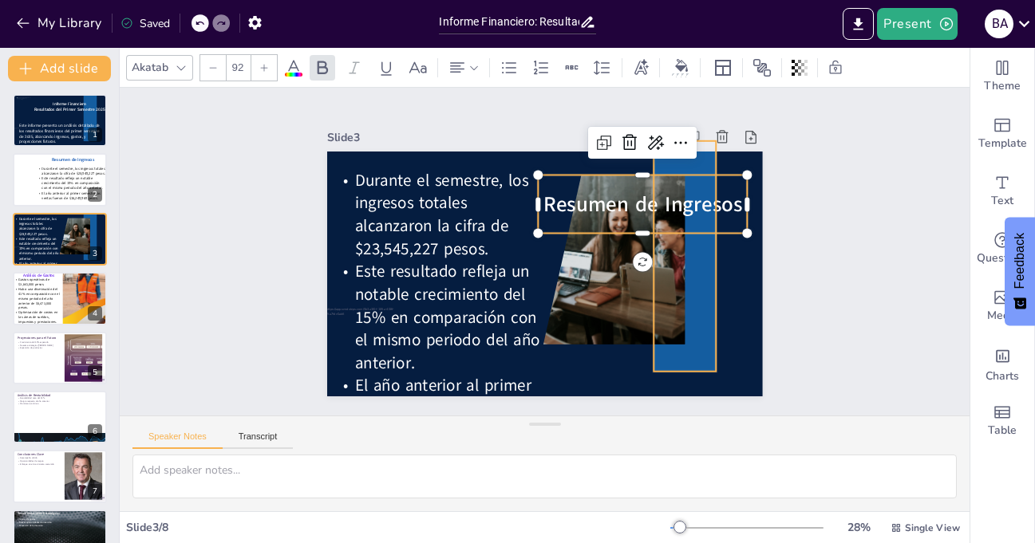
drag, startPoint x: 690, startPoint y: 172, endPoint x: 689, endPoint y: 153, distance: 18.4
click at [689, 153] on div "Durante el semestre, los ingresos totales alcanzaron la cifra de $23,545,227 pe…" at bounding box center [542, 273] width 459 height 289
drag, startPoint x: 723, startPoint y: 181, endPoint x: 723, endPoint y: 170, distance: 11.2
click at [723, 175] on div "Resumen de Ingresos" at bounding box center [646, 215] width 215 height 80
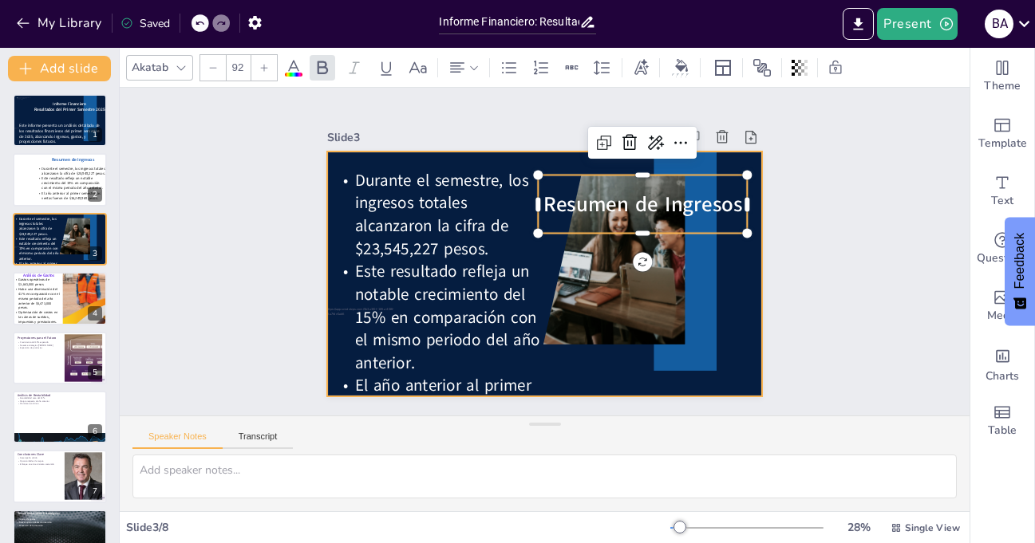
click at [722, 161] on div "Durante el semestre, los ingresos totales alcanzaron la cifra de $23,545,227 pe…" at bounding box center [545, 274] width 436 height 245
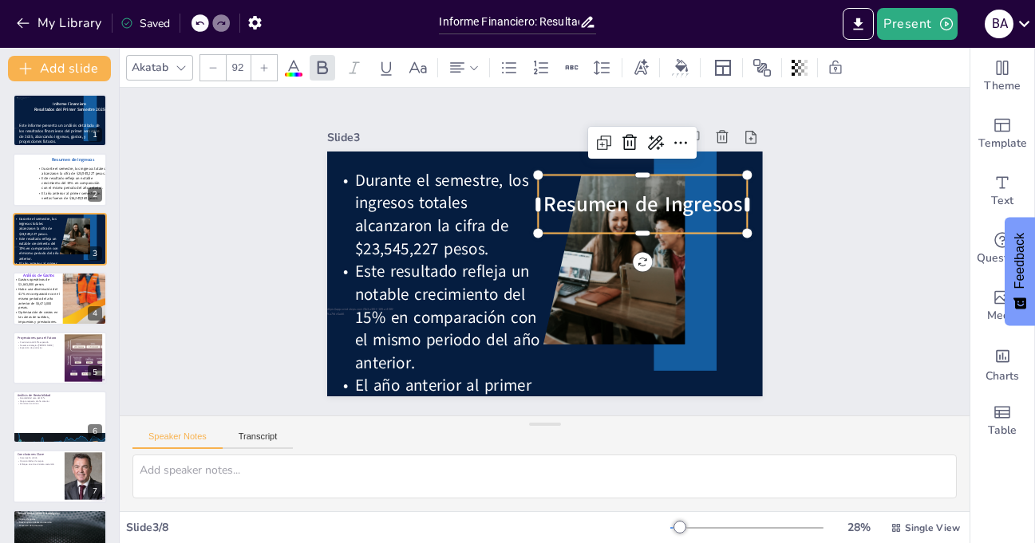
drag, startPoint x: 719, startPoint y: 223, endPoint x: 724, endPoint y: 201, distance: 22.9
click at [724, 201] on div "Resumen de Ingresos" at bounding box center [651, 237] width 217 height 120
click at [871, 284] on div "Slide 1 Informe Financiero Resultados del Primer Semestre 2025 Este informe pre…" at bounding box center [544, 251] width 879 height 415
click at [691, 221] on div "Resumen de Ingresos" at bounding box center [646, 215] width 215 height 80
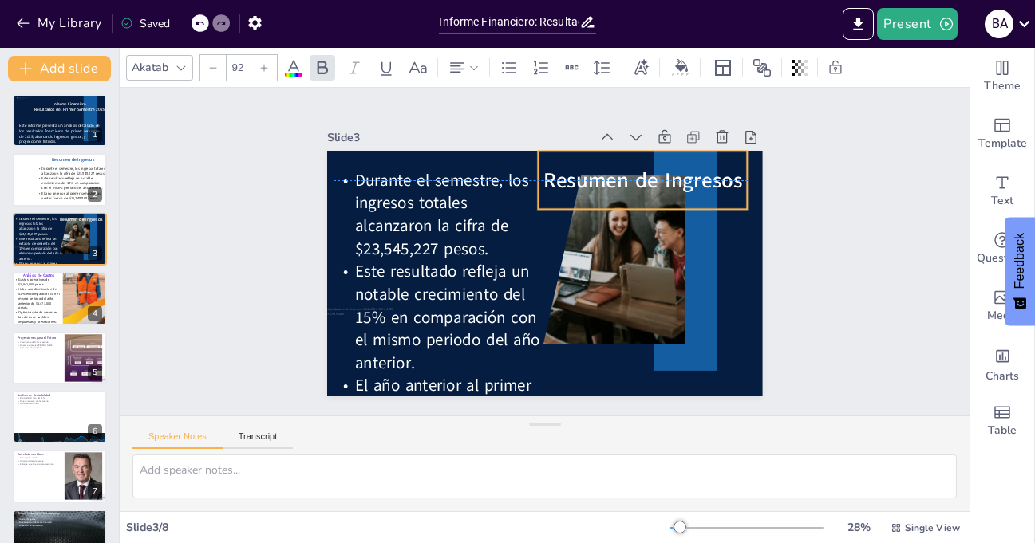
drag, startPoint x: 698, startPoint y: 220, endPoint x: 698, endPoint y: 198, distance: 22.3
click at [698, 198] on div "Resumen de Ingresos" at bounding box center [643, 180] width 210 height 58
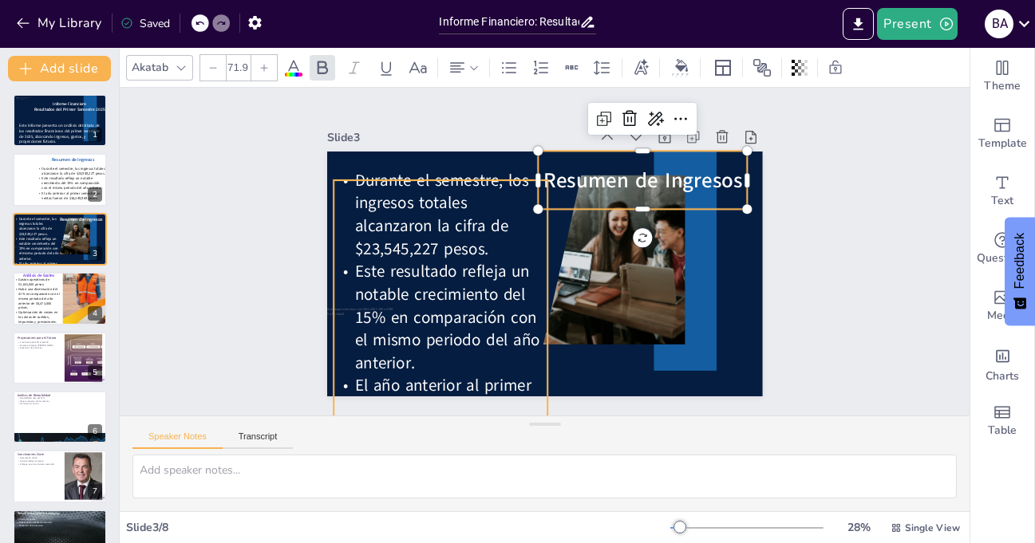
click at [435, 242] on span "Durante el semestre, los ingresos totales alcanzaron la cifra de $23,545,227 pe…" at bounding box center [457, 178] width 193 height 128
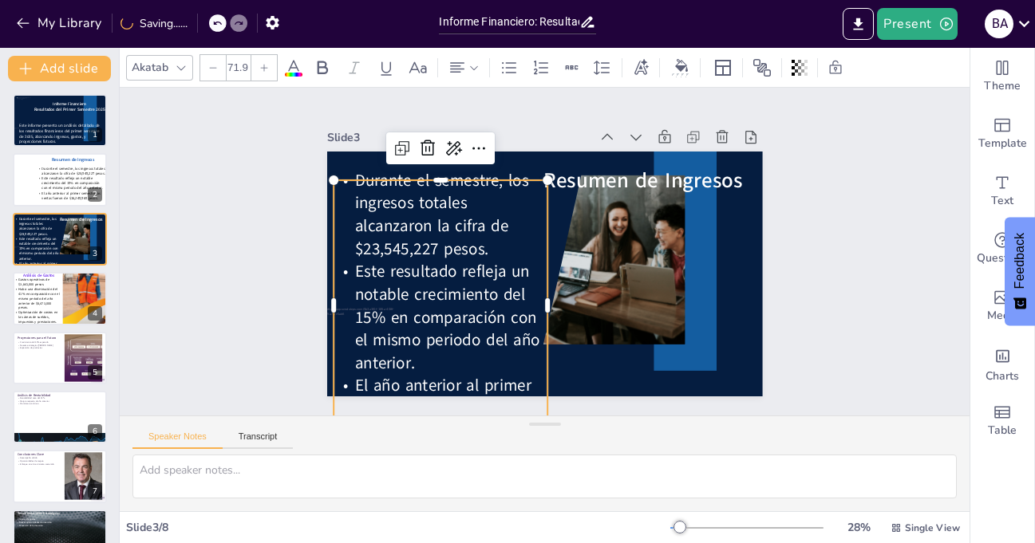
click at [535, 235] on div at bounding box center [536, 305] width 89 height 243
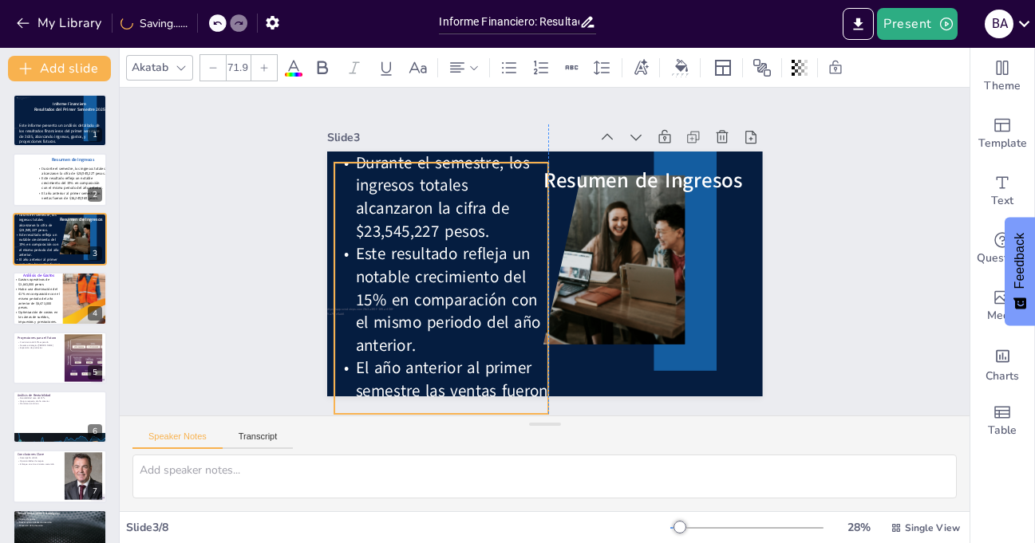
drag, startPoint x: 516, startPoint y: 233, endPoint x: 516, endPoint y: 215, distance: 17.6
click at [516, 215] on p "Durante el semestre, los ingresos totales alcanzaron la cifra de $23,545,227 pe…" at bounding box center [455, 177] width 228 height 134
click at [211, 74] on div at bounding box center [213, 68] width 26 height 26
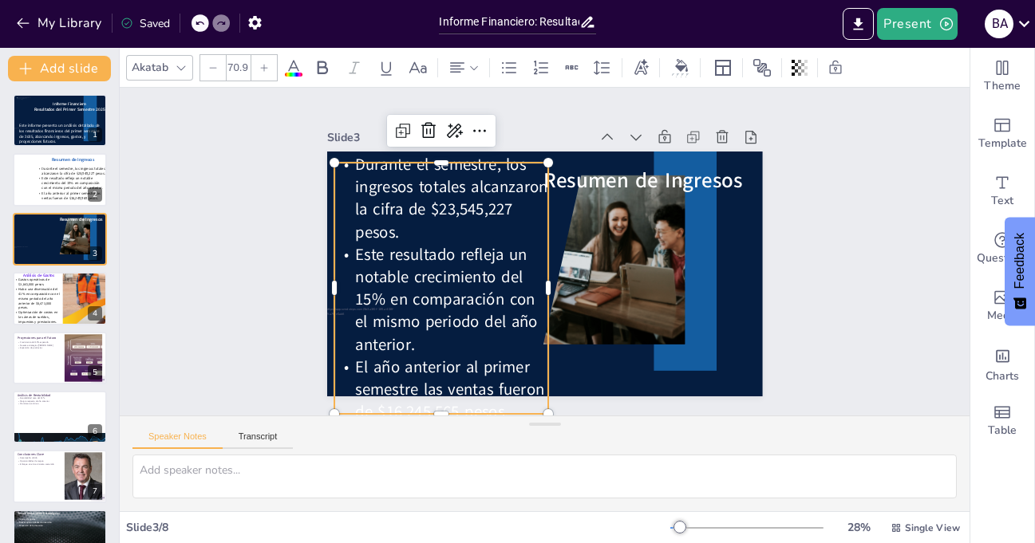
click at [211, 74] on div at bounding box center [213, 68] width 26 height 26
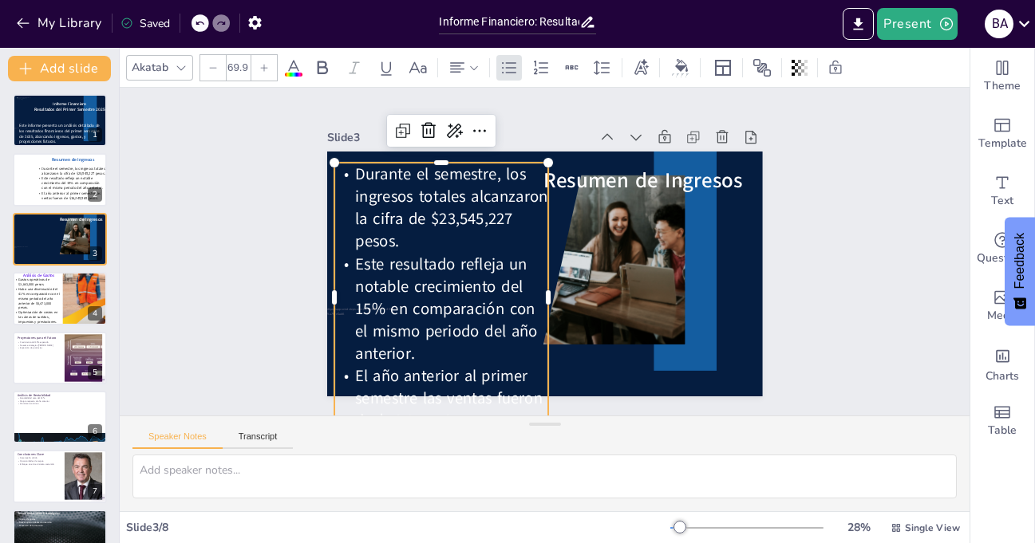
click at [211, 74] on div at bounding box center [213, 68] width 26 height 26
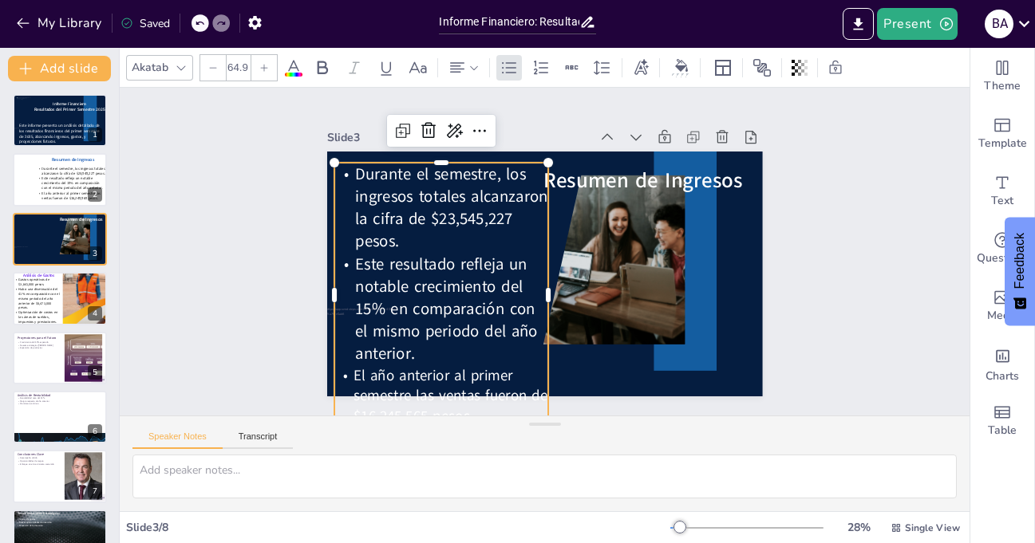
click at [211, 74] on div at bounding box center [213, 68] width 26 height 26
type input "61.9"
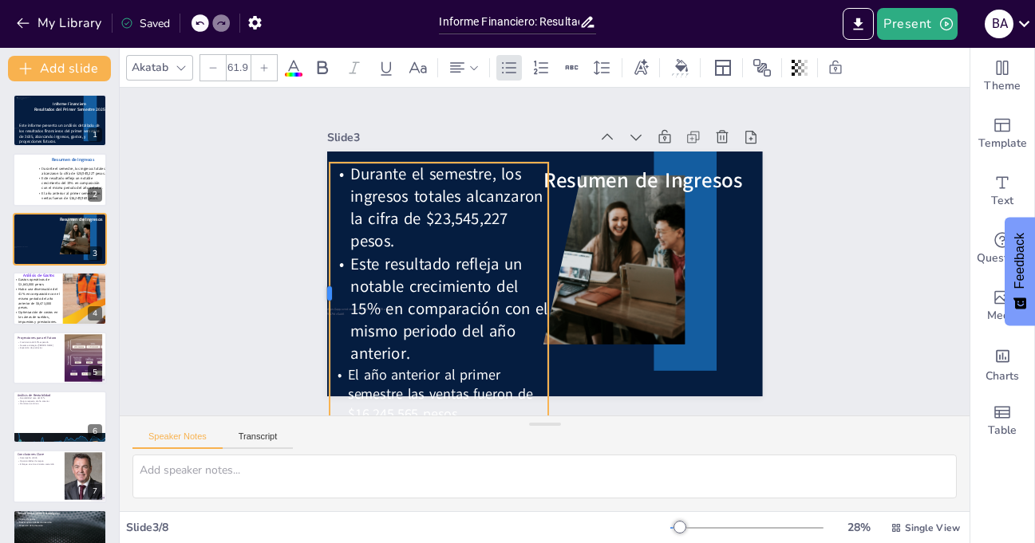
click at [315, 286] on div at bounding box center [319, 246] width 67 height 259
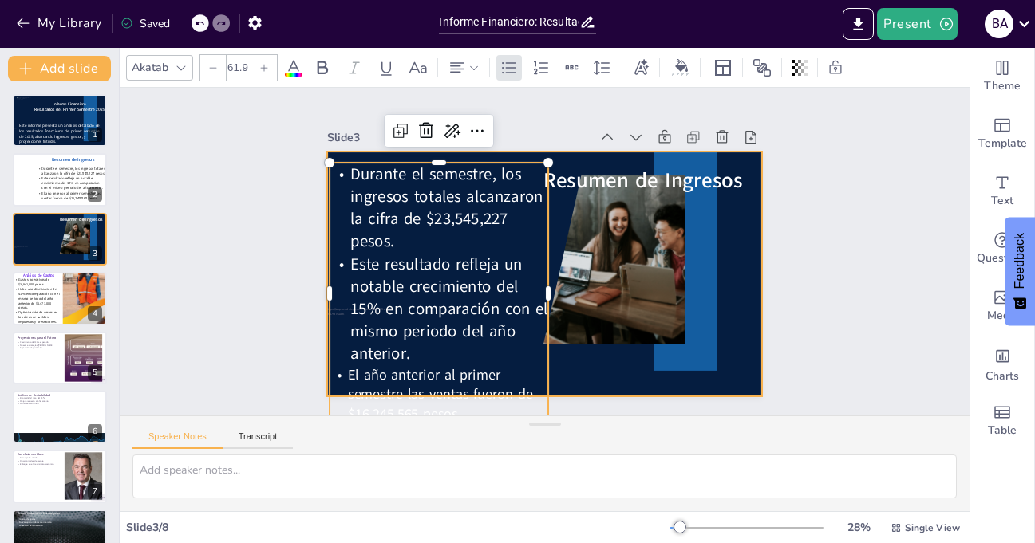
click at [601, 375] on div at bounding box center [534, 272] width 497 height 401
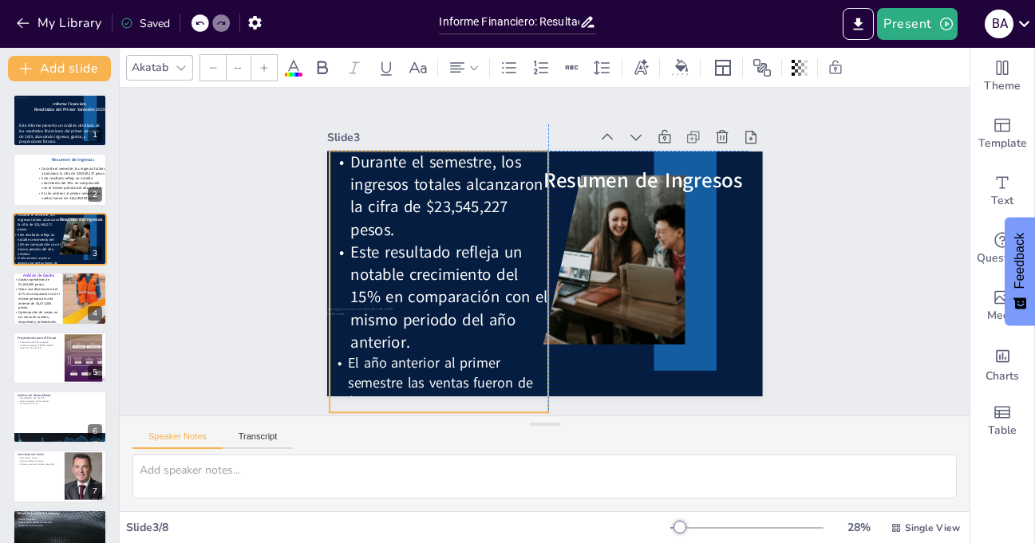
drag, startPoint x: 456, startPoint y: 313, endPoint x: 454, endPoint y: 299, distance: 13.8
click at [454, 299] on span "Este resultado refleja un notable crecimiento del 15% en comparación con el mis…" at bounding box center [442, 279] width 203 height 117
click at [215, 67] on icon at bounding box center [213, 68] width 10 height 10
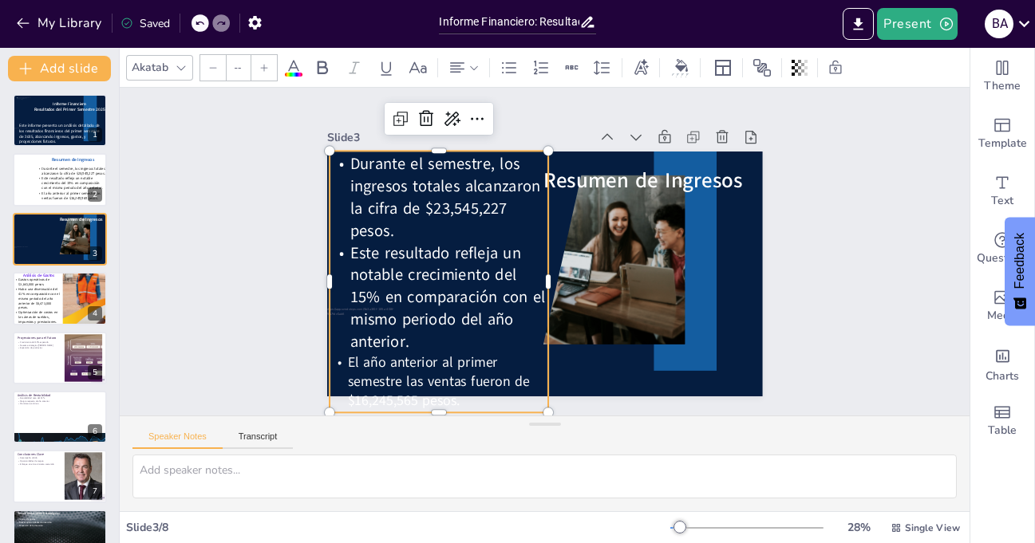
click at [215, 67] on icon at bounding box center [213, 68] width 10 height 10
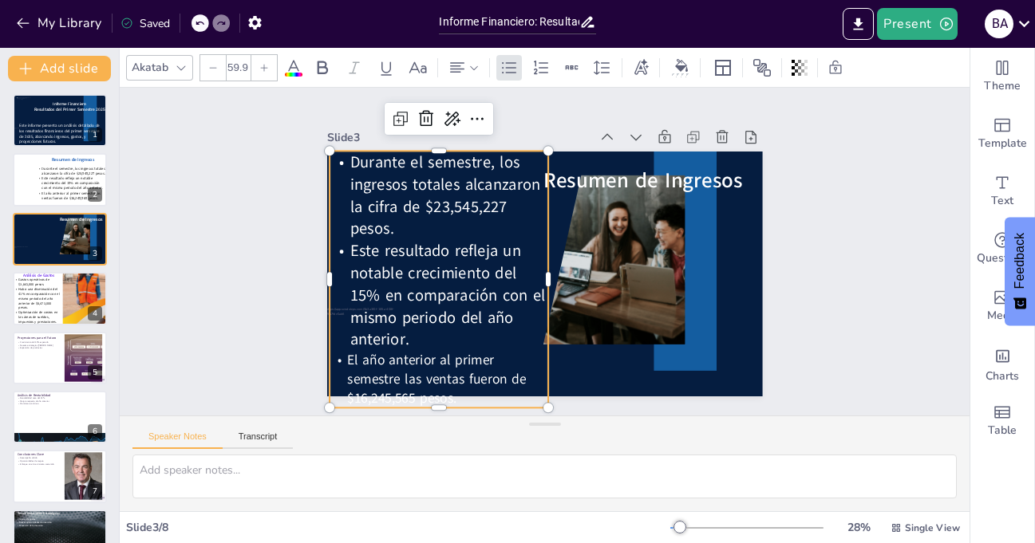
click at [215, 67] on icon at bounding box center [213, 68] width 10 height 10
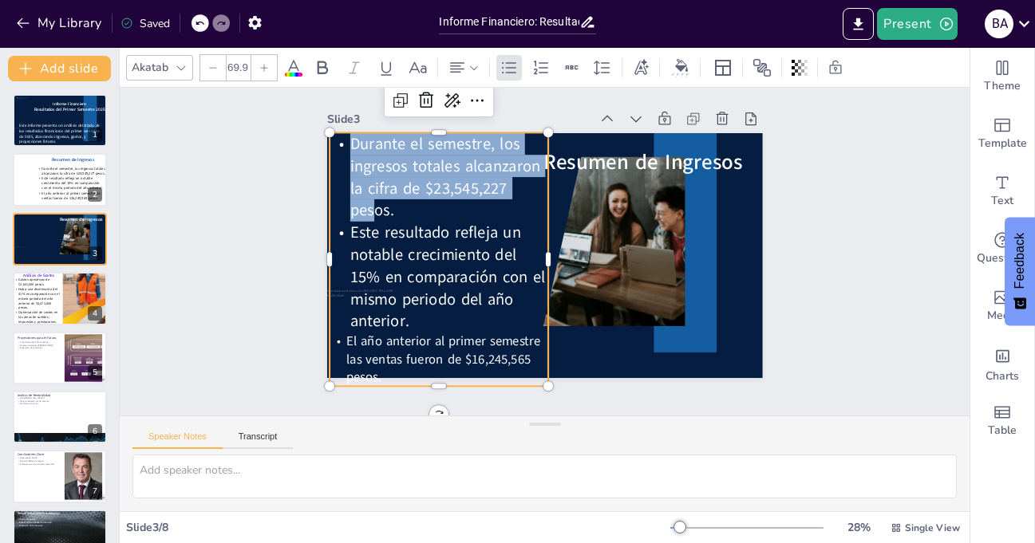
scroll to position [34, 0]
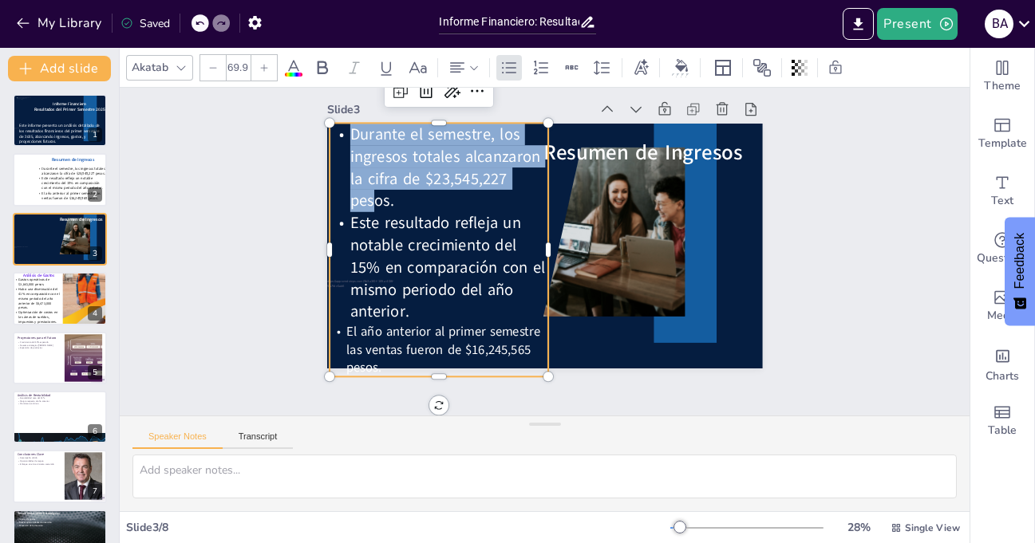
drag, startPoint x: 342, startPoint y: 160, endPoint x: 468, endPoint y: 389, distance: 261.1
click at [468, 389] on div "Slide 1 Informe Financiero Resultados del Primer Semestre 2025 Este informe pre…" at bounding box center [545, 252] width 850 height 328
click at [209, 65] on icon at bounding box center [213, 68] width 10 height 10
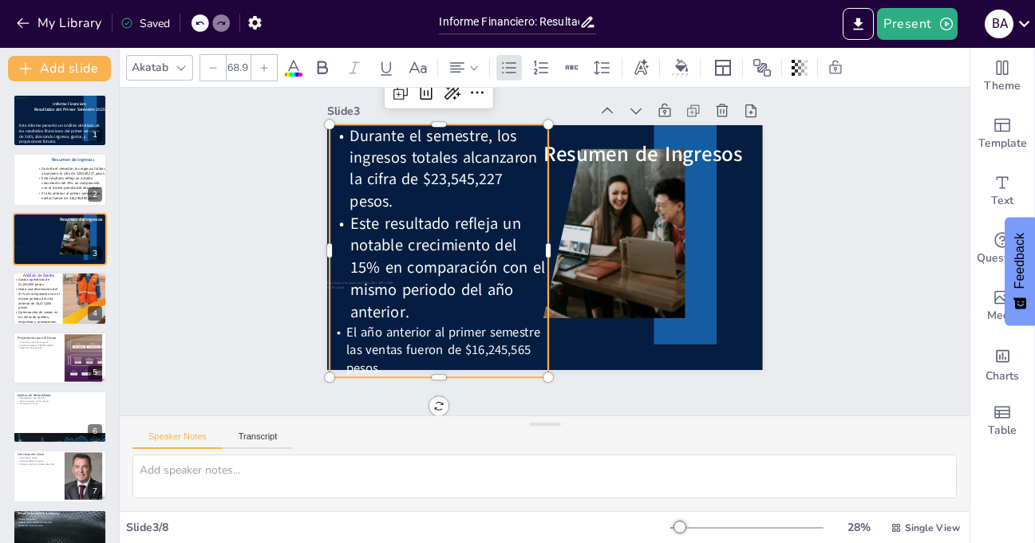
click at [208, 65] on icon at bounding box center [213, 68] width 10 height 10
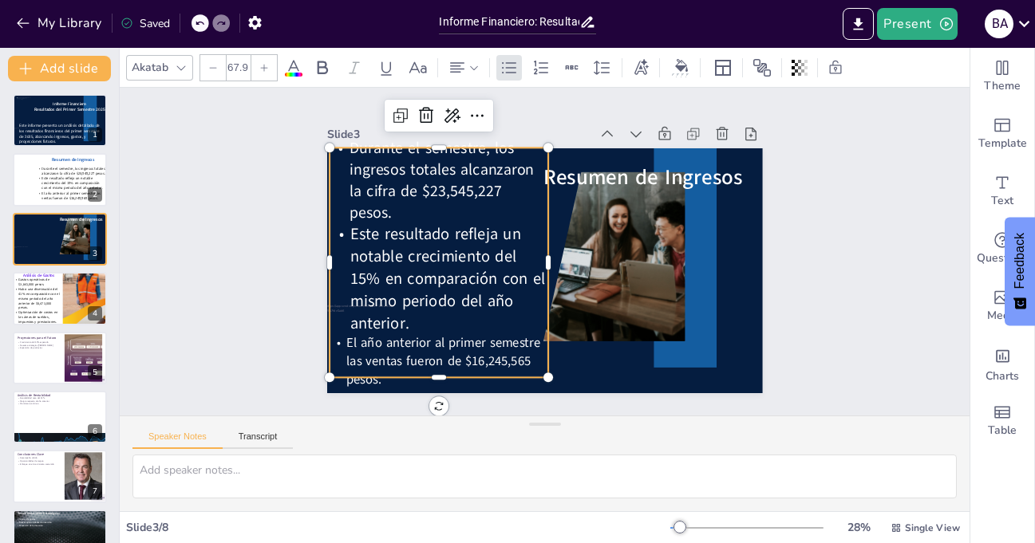
click at [208, 65] on icon at bounding box center [213, 68] width 10 height 10
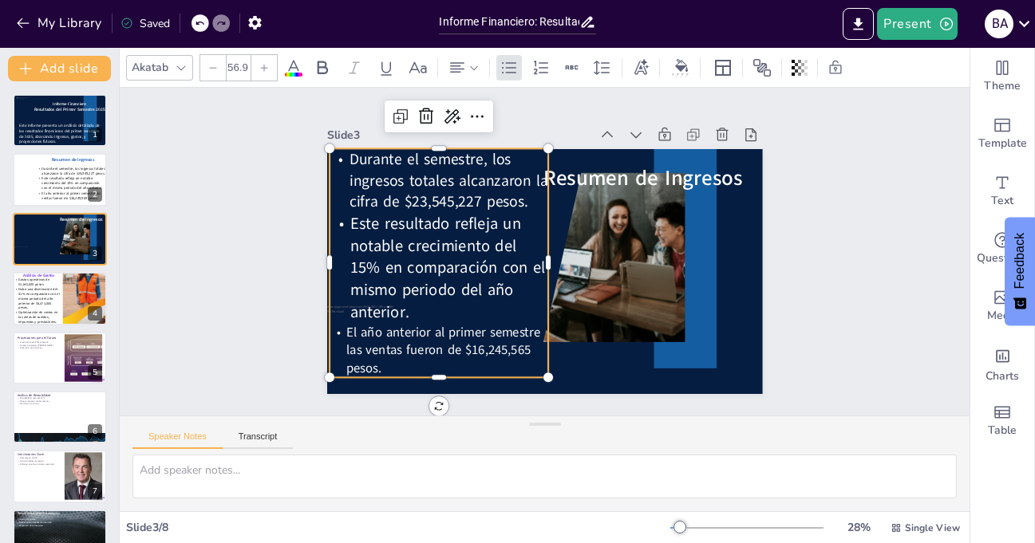
scroll to position [2, 0]
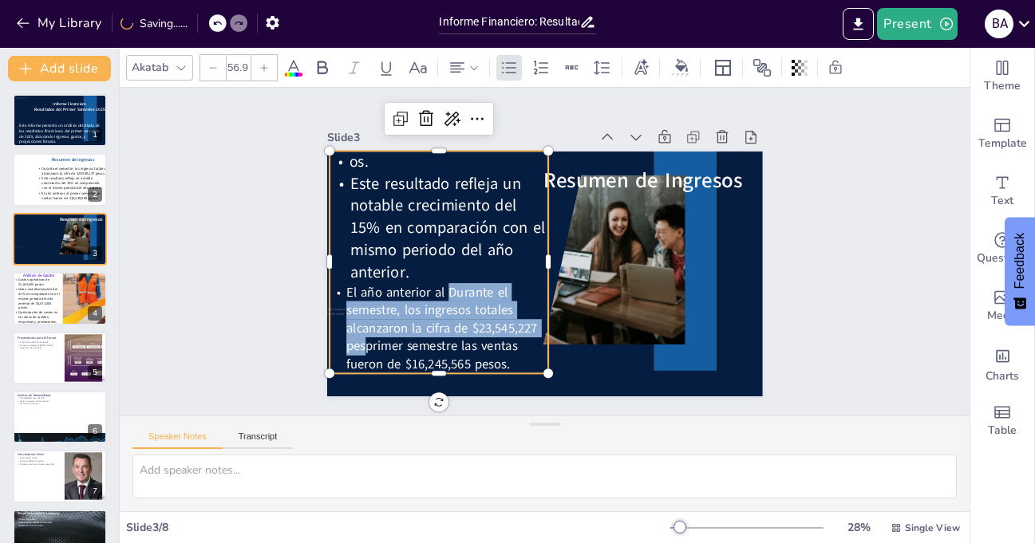
click at [198, 29] on div at bounding box center [197, 23] width 1 height 19
click at [203, 23] on icon at bounding box center [200, 23] width 10 height 10
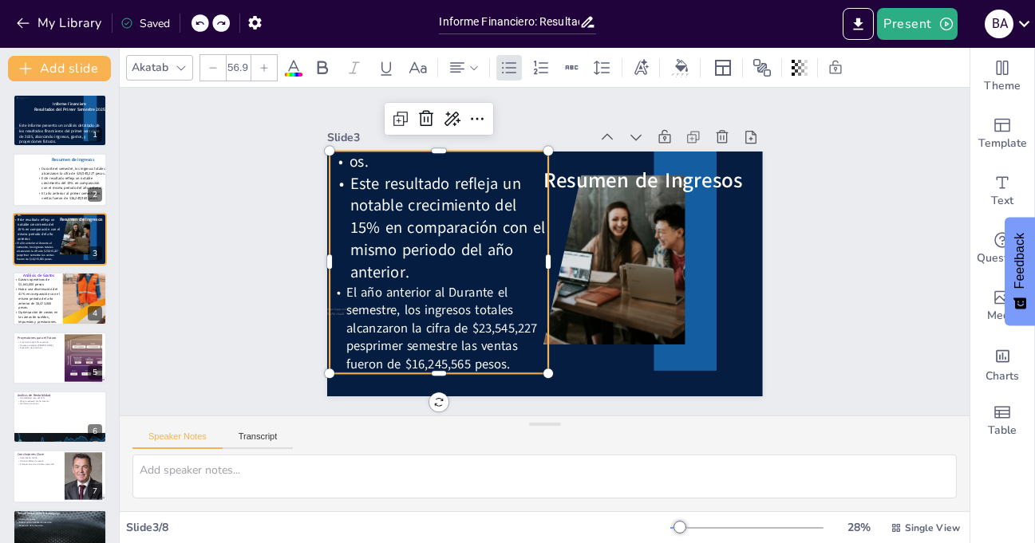
click at [203, 23] on icon at bounding box center [200, 23] width 10 height 10
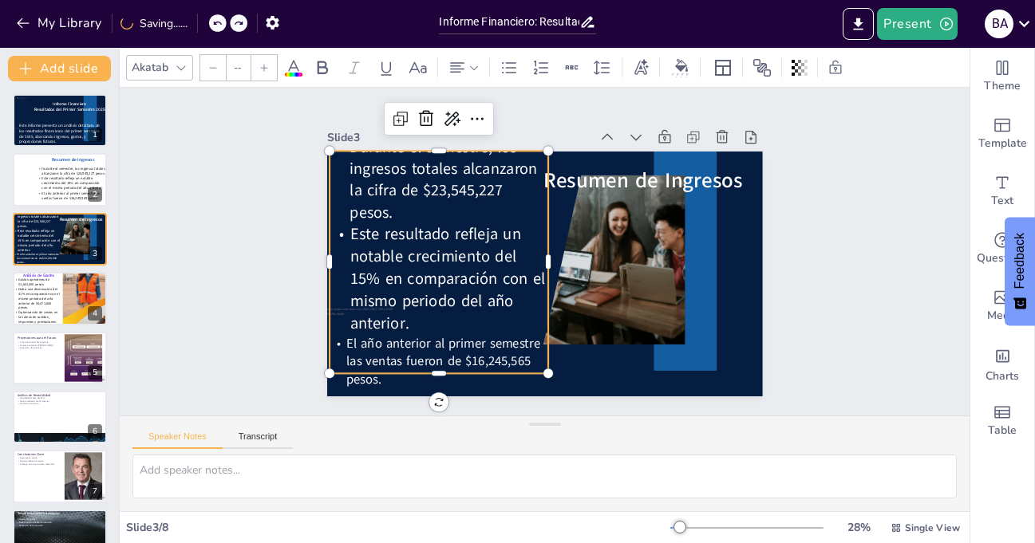
scroll to position [0, 0]
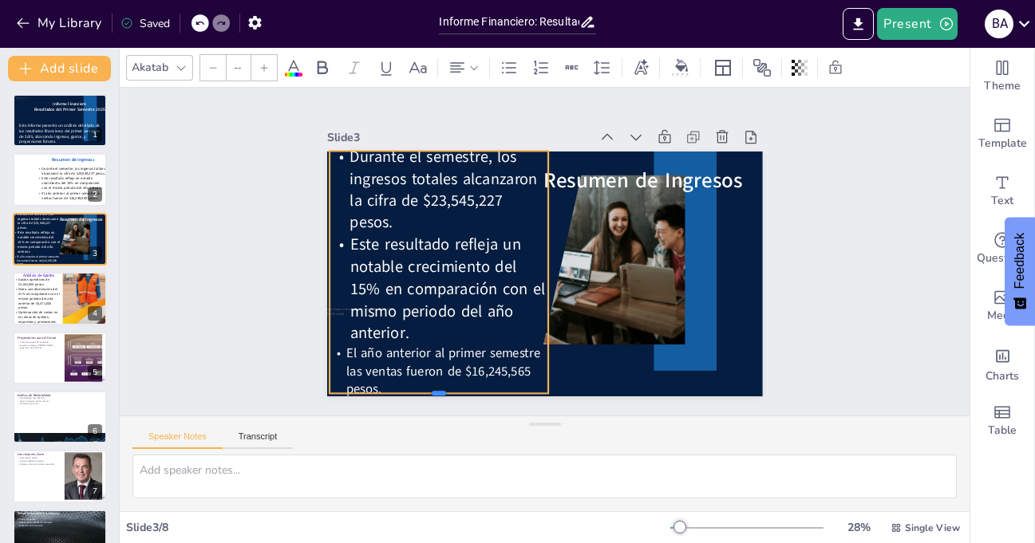
drag, startPoint x: 429, startPoint y: 367, endPoint x: 429, endPoint y: 387, distance: 19.9
click at [429, 387] on div at bounding box center [423, 388] width 219 height 36
click at [350, 150] on span "Durante el semestre, los ingresos totales alcanzaron la cifra de $23,545,227 pe…" at bounding box center [444, 189] width 188 height 87
click at [353, 152] on span "Durante el semestre, los ingresos totales alcanzaron la cifra de $23,545,227 pe…" at bounding box center [449, 171] width 193 height 91
click at [365, 152] on span "Durante el semestre, los ingresos totales alcanzaron la cifra de $23,545,227 pe…" at bounding box center [464, 145] width 199 height 109
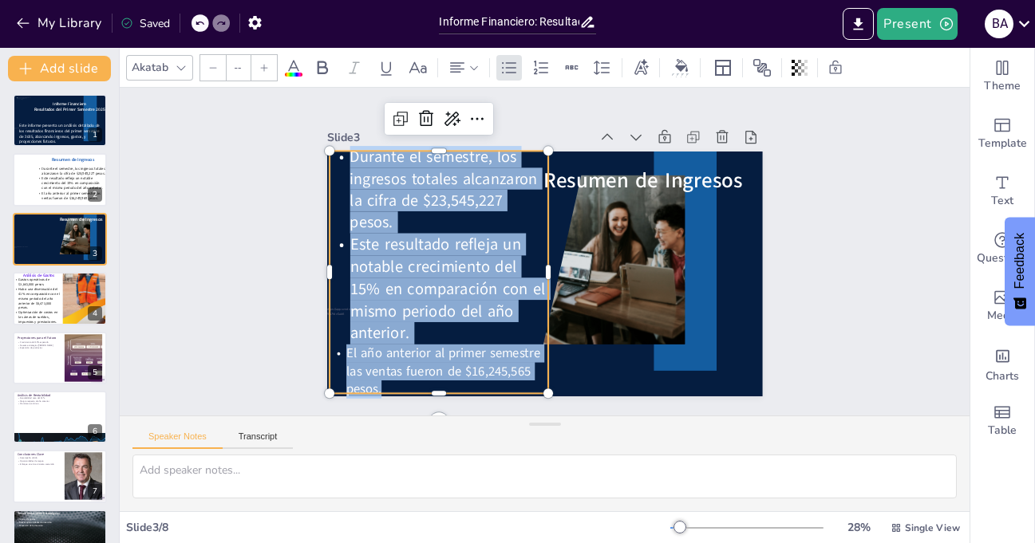
drag, startPoint x: 339, startPoint y: 152, endPoint x: 469, endPoint y: 377, distance: 259.9
click at [469, 377] on div "Durante el semestre, los ingresos totales alcanzaron la cifra de $23,545,227 pe…" at bounding box center [437, 261] width 244 height 275
click at [209, 69] on icon at bounding box center [213, 68] width 10 height 10
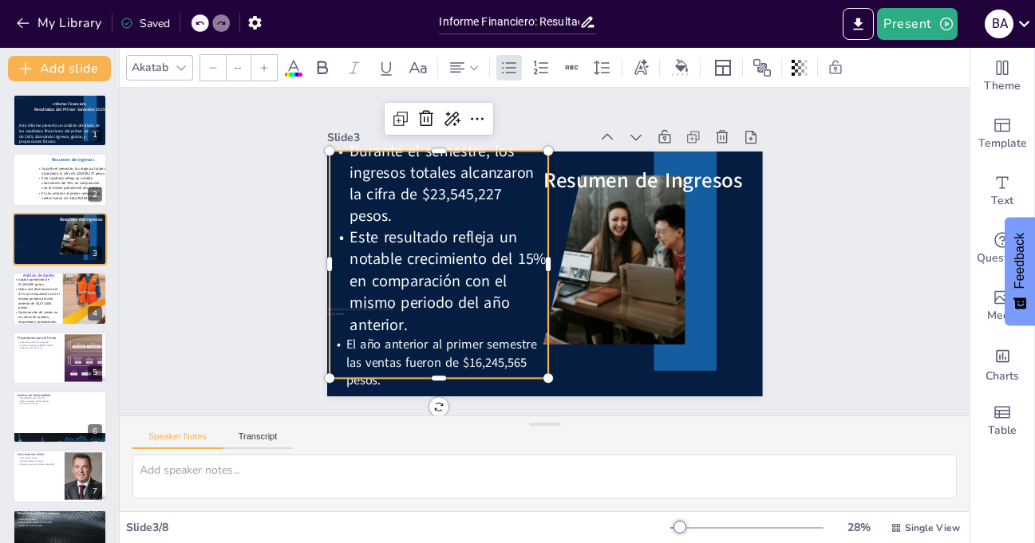
click at [209, 69] on icon at bounding box center [213, 68] width 10 height 10
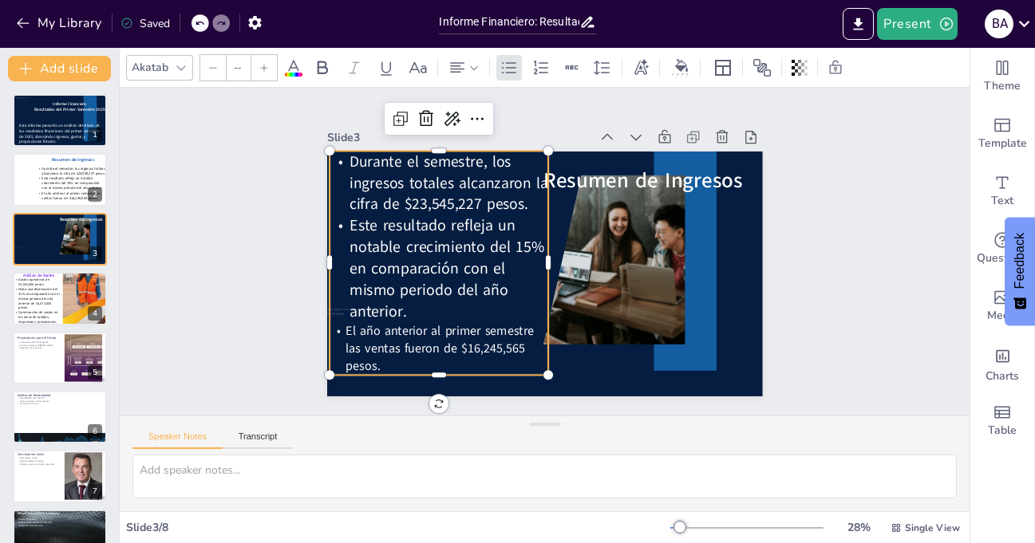
click at [383, 233] on span "Este resultado refleja un notable crecimiento del 15% en comparación con el mis…" at bounding box center [444, 251] width 203 height 113
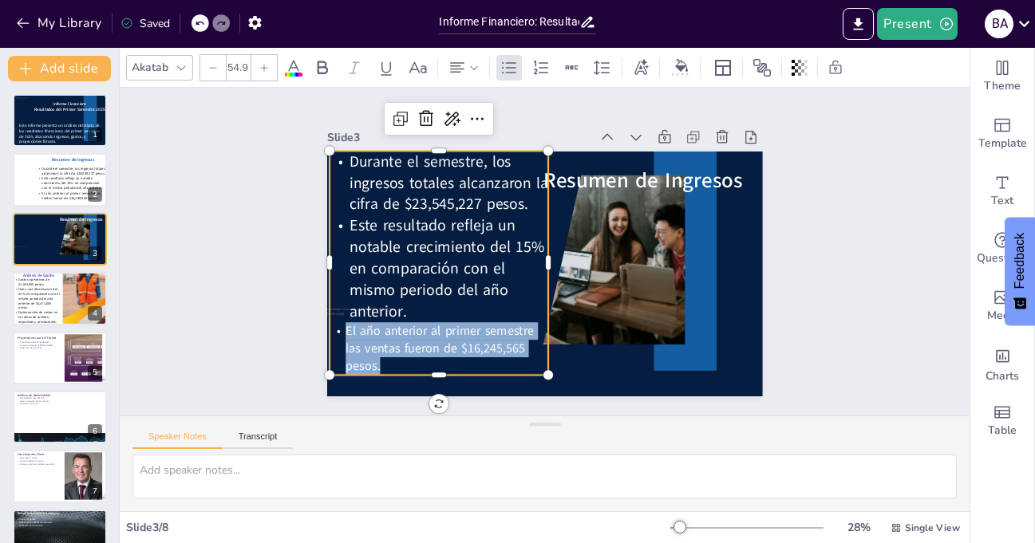
drag, startPoint x: 336, startPoint y: 325, endPoint x: 395, endPoint y: 355, distance: 66.4
click at [395, 355] on p "El año anterior al primer semestre las ventas fueron de $16,245,565 pesos." at bounding box center [408, 297] width 221 height 136
click at [263, 70] on icon at bounding box center [264, 68] width 10 height 10
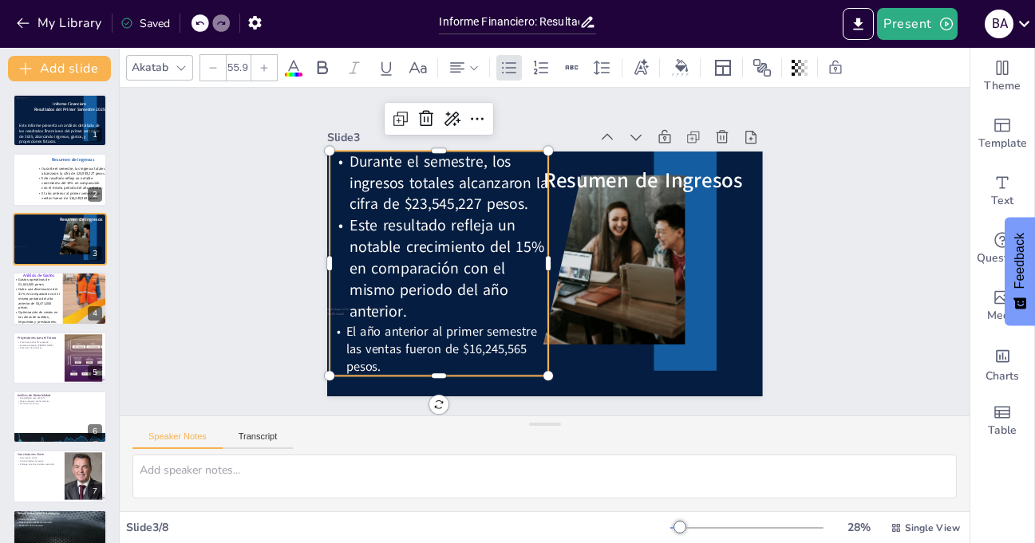
click at [263, 71] on icon at bounding box center [264, 68] width 10 height 10
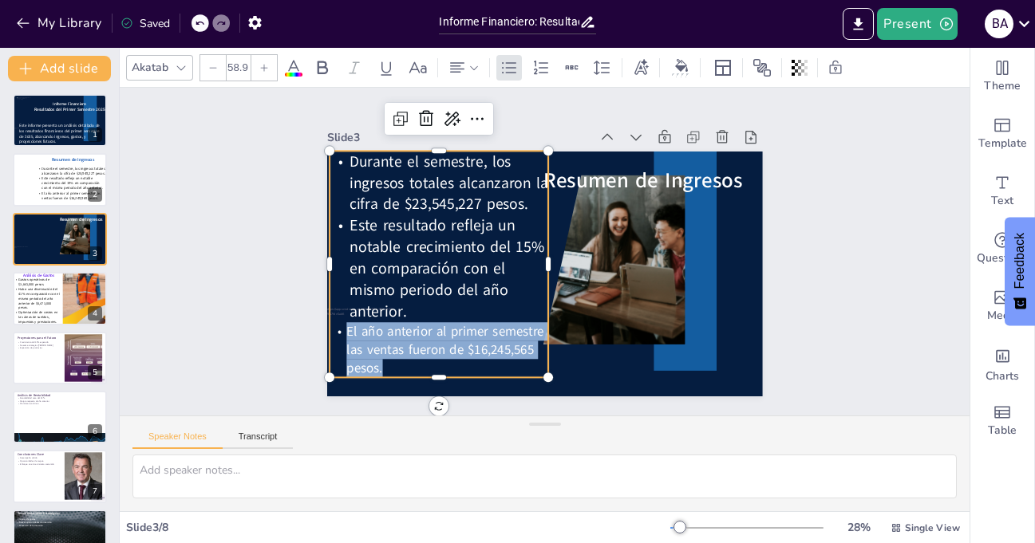
click at [263, 71] on icon at bounding box center [264, 68] width 10 height 10
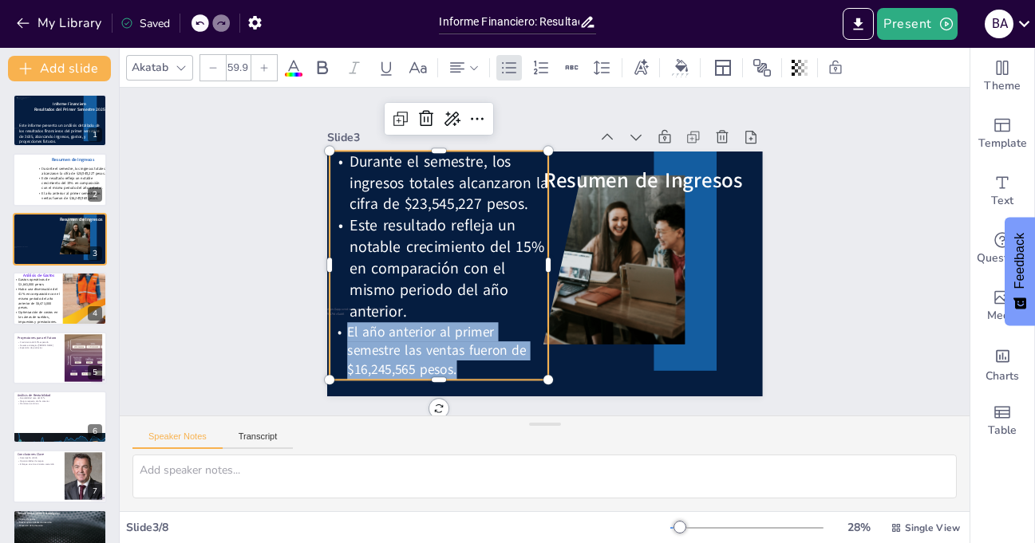
click at [263, 71] on icon at bounding box center [264, 68] width 10 height 10
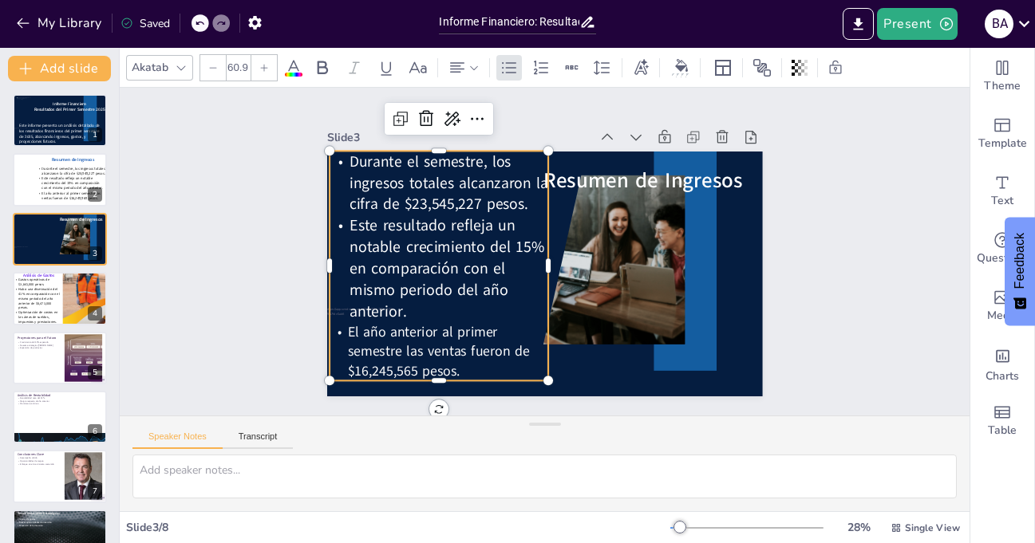
click at [263, 71] on icon at bounding box center [264, 68] width 10 height 10
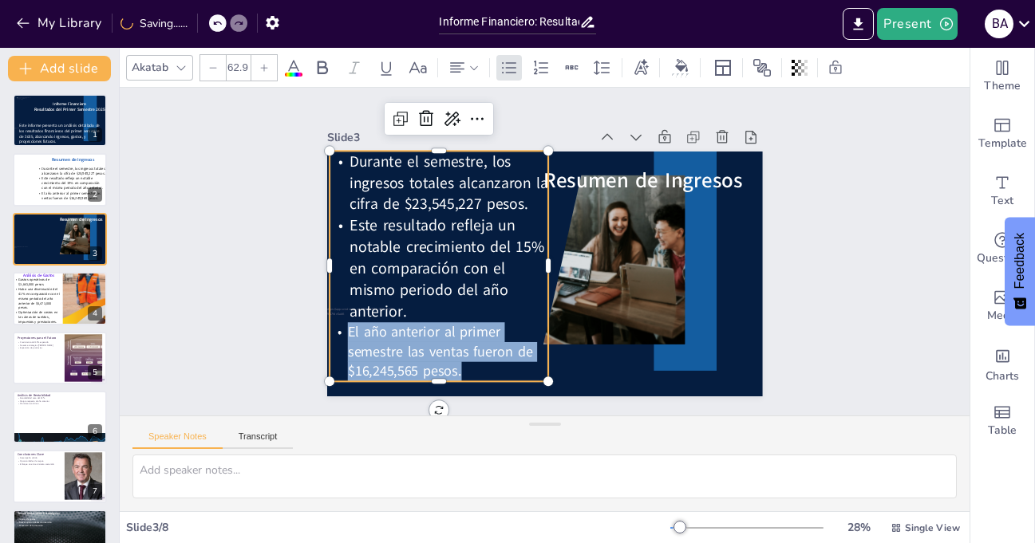
click at [263, 71] on icon at bounding box center [264, 68] width 10 height 10
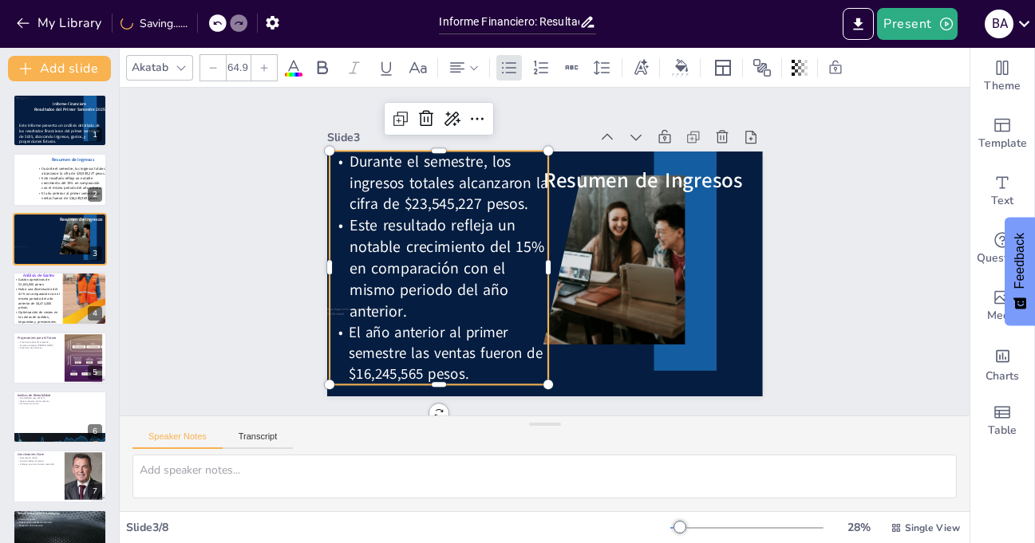
click at [263, 71] on icon at bounding box center [264, 68] width 10 height 10
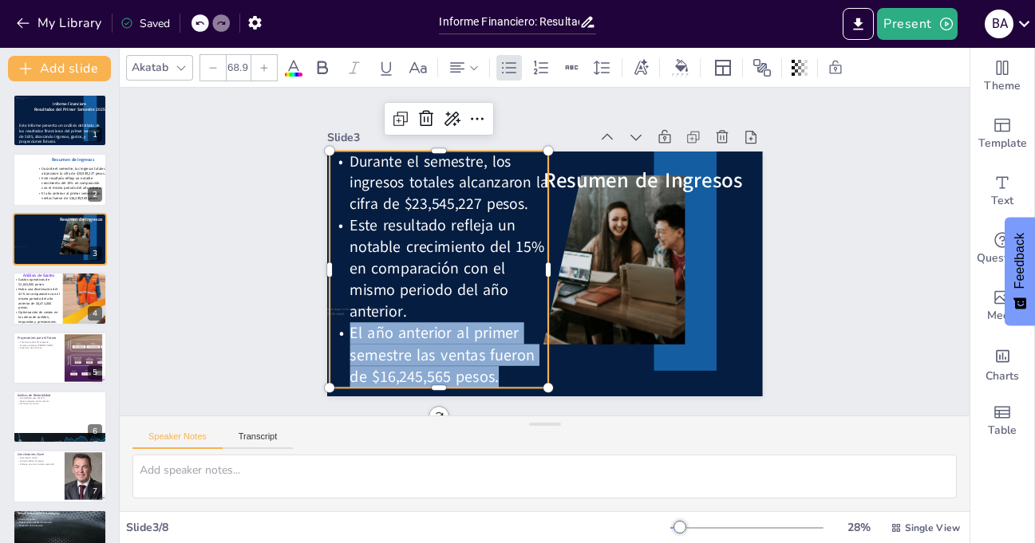
click at [213, 69] on icon at bounding box center [213, 68] width 10 height 10
type input "67.9"
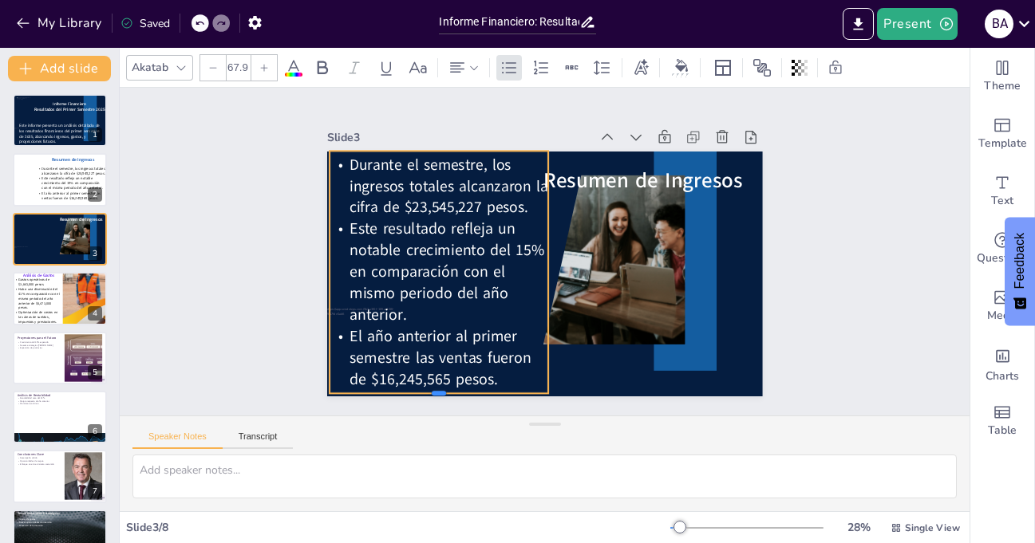
click at [428, 388] on div at bounding box center [423, 388] width 219 height 36
click at [223, 275] on div "Slide 1 Informe Financiero Resultados del Primer Semestre 2025 Este informe pre…" at bounding box center [545, 252] width 850 height 328
click at [401, 251] on span "Este resultado refleja un notable crecimiento del 15% en comparación con el mis…" at bounding box center [443, 254] width 203 height 113
click at [349, 158] on span "Durante el semestre, los ingresos totales alcanzaron la cifra de $23,545,227 pe…" at bounding box center [448, 186] width 199 height 63
click at [356, 170] on span "Durante el semestre, los ingresos totales alcanzaron la cifra de $23,545,227 pe…" at bounding box center [455, 175] width 202 height 81
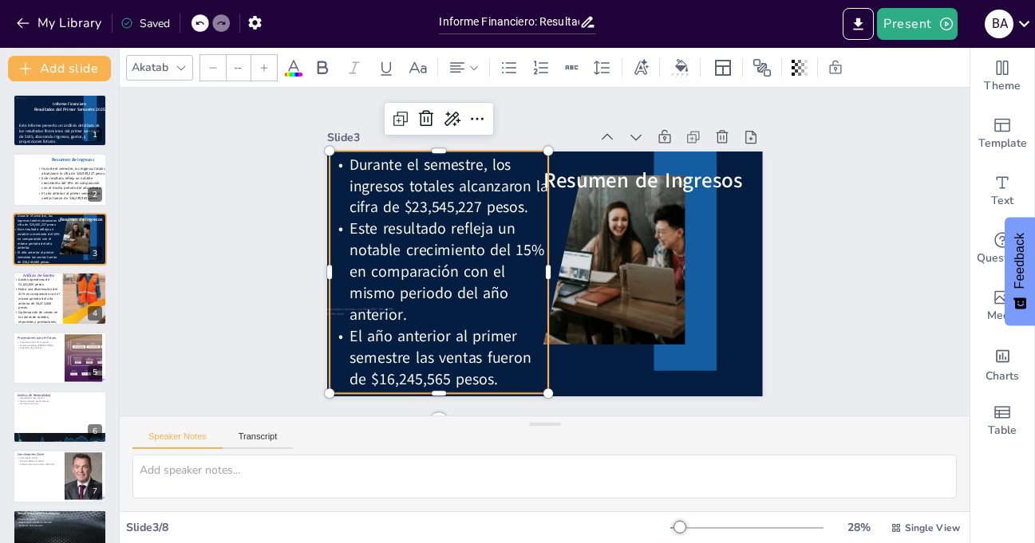
click at [378, 205] on span "Durante el semestre, los ingresos totales alcanzaron la cifra de $23,545,227 pe…" at bounding box center [455, 175] width 202 height 81
click at [378, 205] on span "Durante el semestre, los ingresos totales alcanzaron la cifra de $23,545,227 pe…" at bounding box center [448, 186] width 199 height 63
click at [381, 203] on span "Durante el semestre, los ingresos totales alcanzaron la cifra de $23,545,227 pe…" at bounding box center [448, 186] width 199 height 63
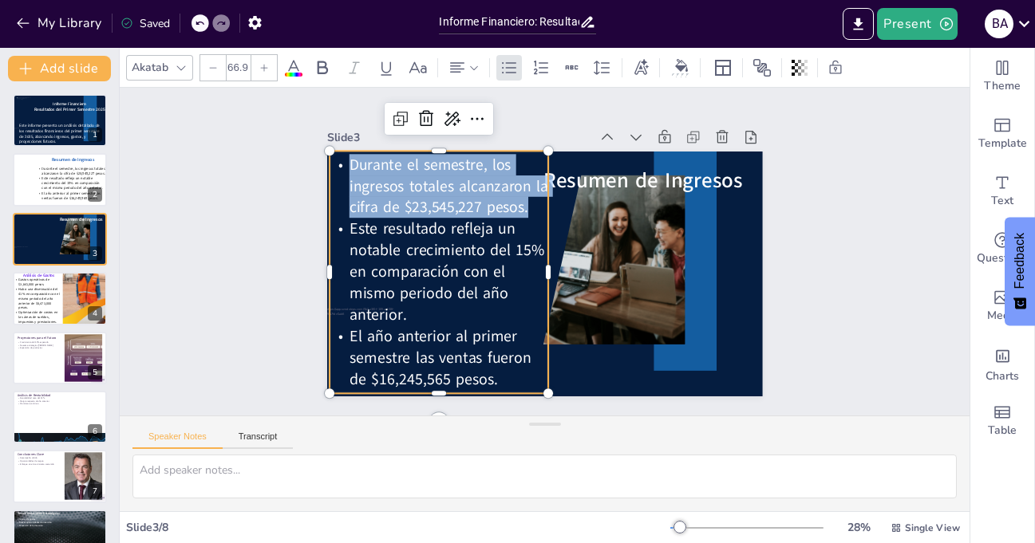
drag, startPoint x: 340, startPoint y: 155, endPoint x: 516, endPoint y: 200, distance: 181.4
click at [516, 200] on span "Durante el semestre, los ingresos totales alcanzaron la cifra de $23,545,227 pe…" at bounding box center [455, 175] width 202 height 81
click at [264, 64] on icon at bounding box center [264, 68] width 10 height 10
type input "67.9"
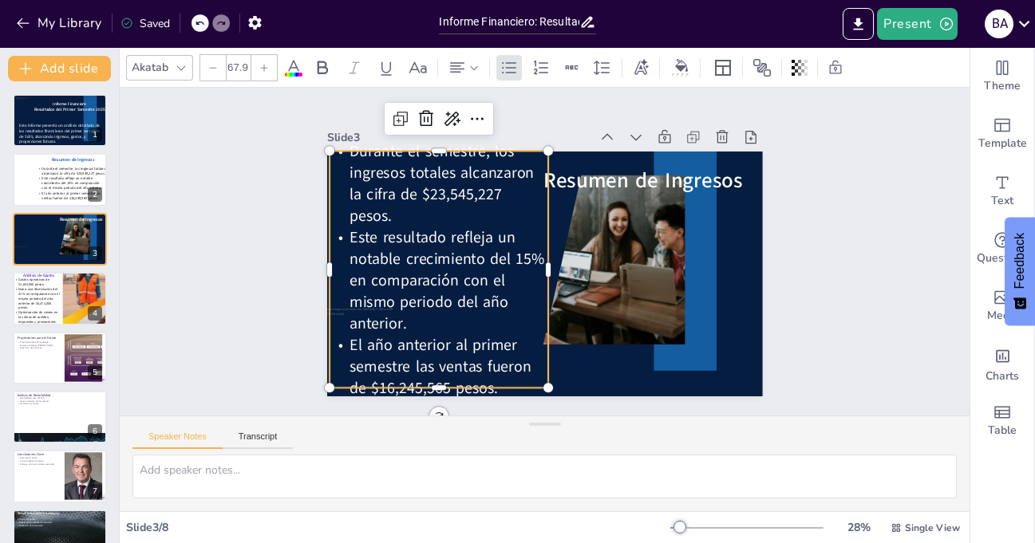
click at [350, 227] on span "Este resultado refleja un notable crecimiento del 15% en comparación con el mis…" at bounding box center [448, 281] width 196 height 108
click at [390, 338] on span "El año anterior al primer semestre las ventas fueron de $16,245,565 pesos." at bounding box center [441, 366] width 182 height 64
click at [438, 334] on span "El año anterior al primer semestre las ventas fueron de $16,245,565 pesos." at bounding box center [427, 353] width 185 height 79
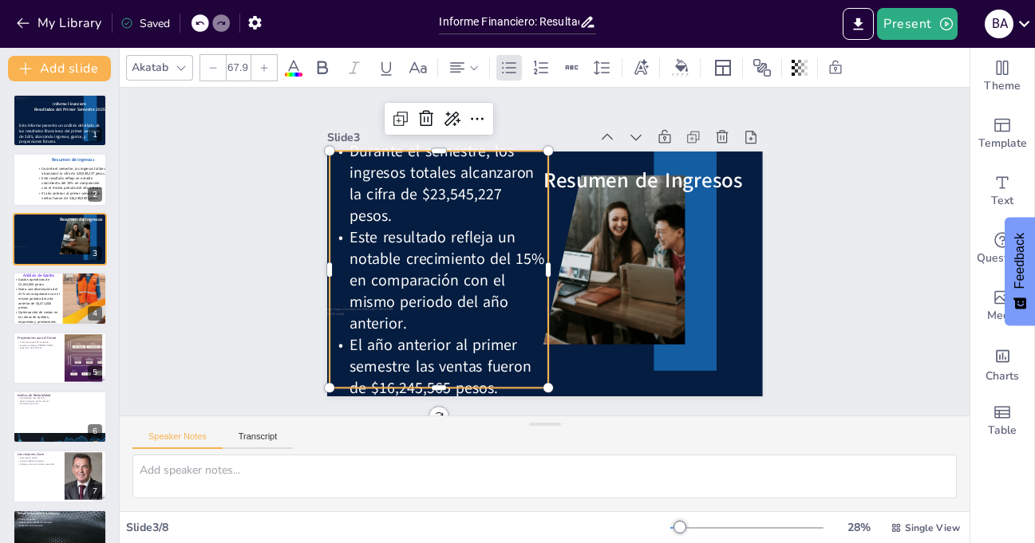
click at [403, 280] on span "Este resultado refleja un notable crecimiento del 15% en comparación con el mis…" at bounding box center [448, 281] width 196 height 108
click at [399, 261] on span "Este resultado refleja un notable crecimiento del 15% en comparación con el mis…" at bounding box center [448, 281] width 196 height 108
click at [398, 261] on span "Este resultado refleja un notable crecimiento del 15% en comparación con el mis…" at bounding box center [448, 281] width 196 height 108
click at [391, 186] on span "Durante el semestre, los ingresos totales alcanzaron la cifra de $23,545,227 pe…" at bounding box center [442, 182] width 184 height 85
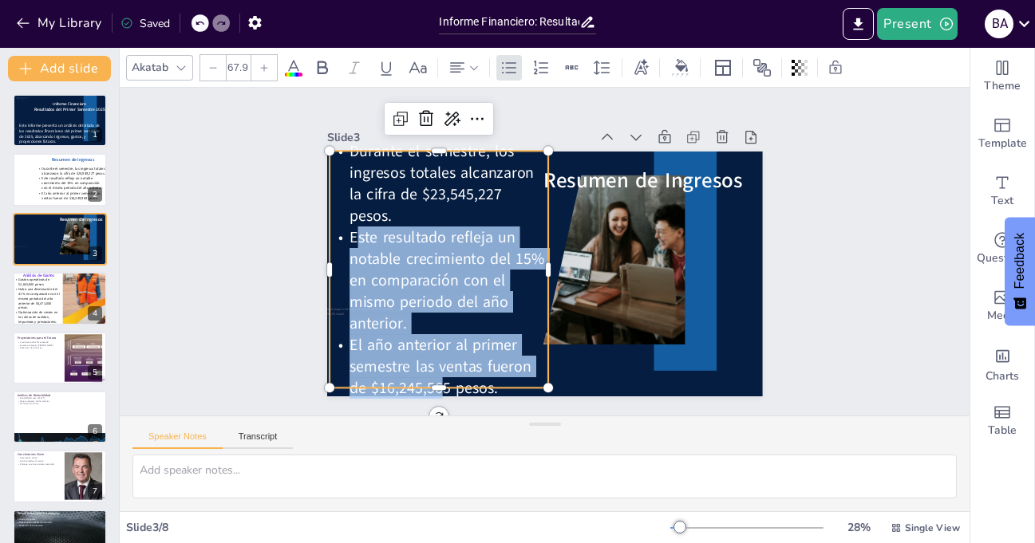
click at [427, 382] on div "Resumen de Ingresos Durante el semestre, los ingresos totales alcanzaron la cif…" at bounding box center [545, 274] width 436 height 245
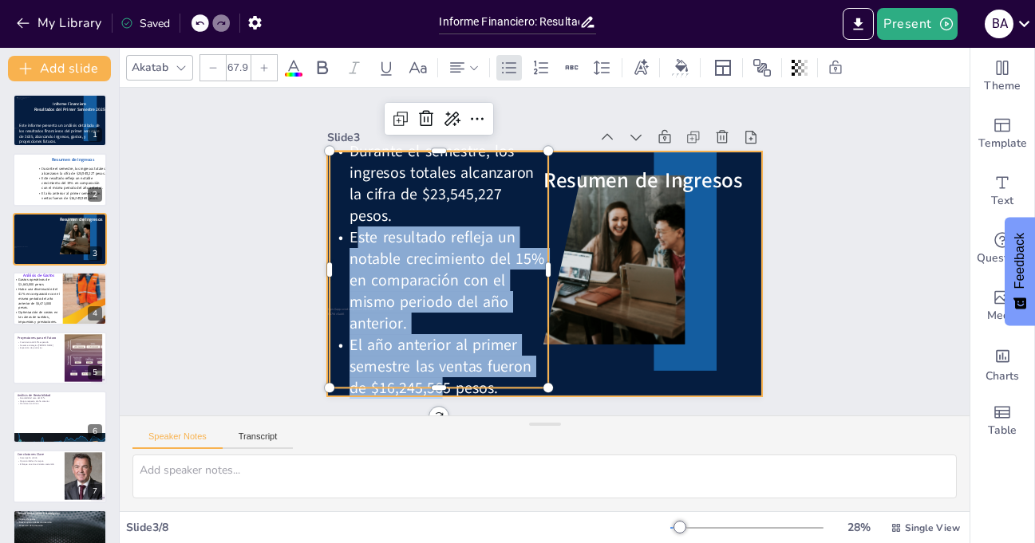
click at [555, 361] on div at bounding box center [545, 274] width 436 height 245
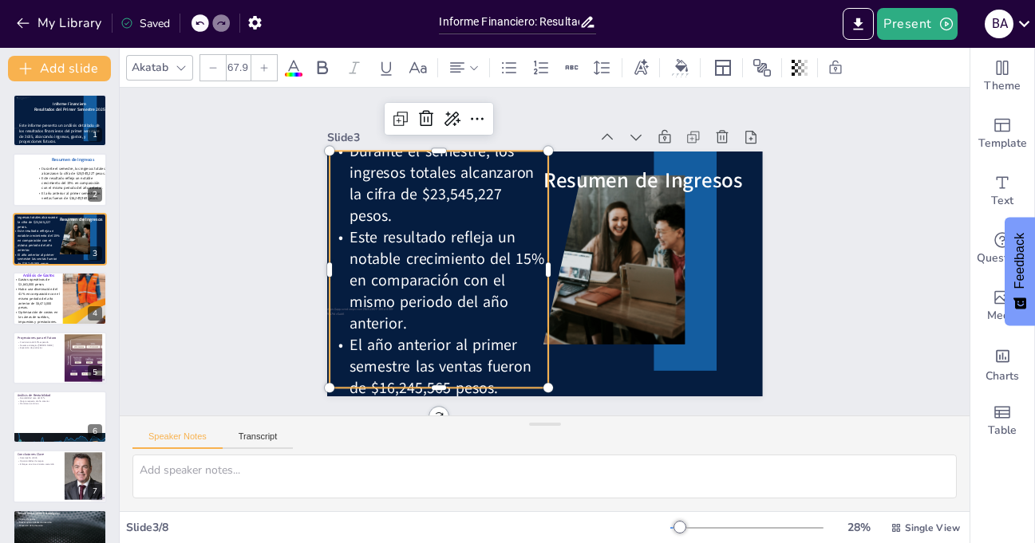
click at [429, 382] on div "Resumen de Ingresos Durante el semestre, los ingresos totales alcanzaron la cif…" at bounding box center [545, 274] width 436 height 245
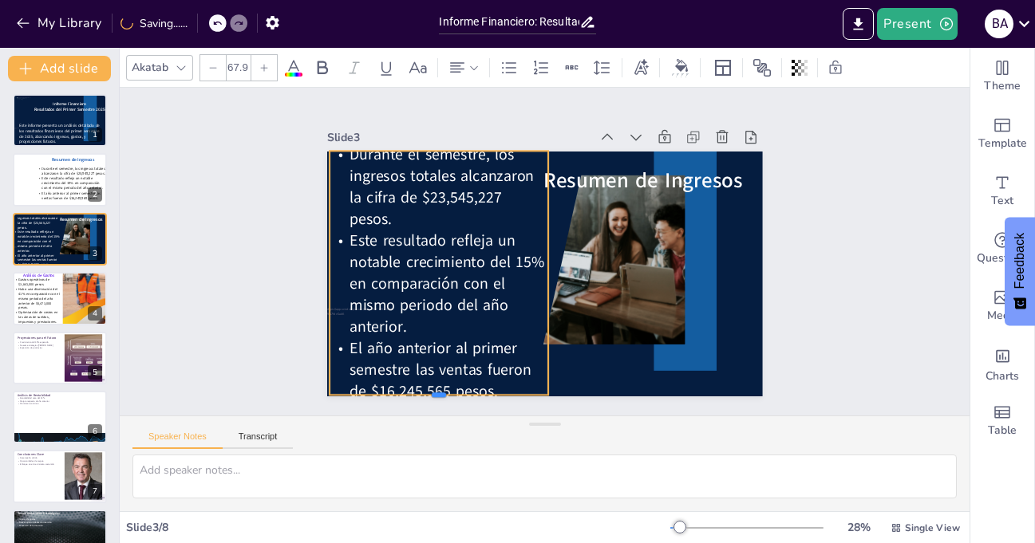
click at [431, 396] on div at bounding box center [439, 402] width 219 height 13
click at [187, 208] on div "Slide 1 Informe Financiero Resultados del Primer Semestre 2025 Este informe pre…" at bounding box center [544, 251] width 879 height 415
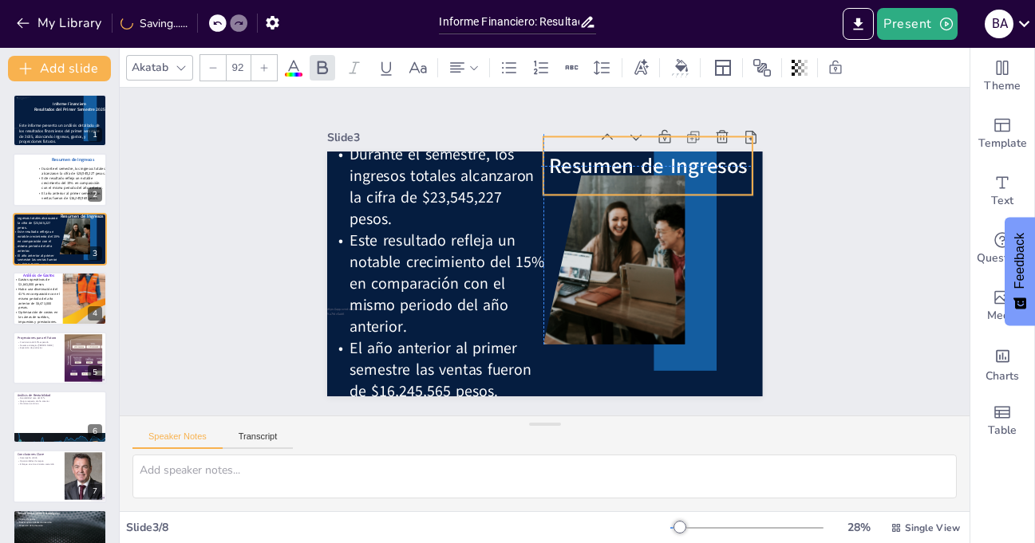
drag, startPoint x: 725, startPoint y: 172, endPoint x: 728, endPoint y: 155, distance: 17.1
click at [728, 155] on span "Resumen de Ingresos" at bounding box center [647, 166] width 199 height 29
click at [787, 259] on div "Slide 1 Informe Financiero Resultados del Primer Semestre 2025 Este informe pre…" at bounding box center [544, 252] width 525 height 290
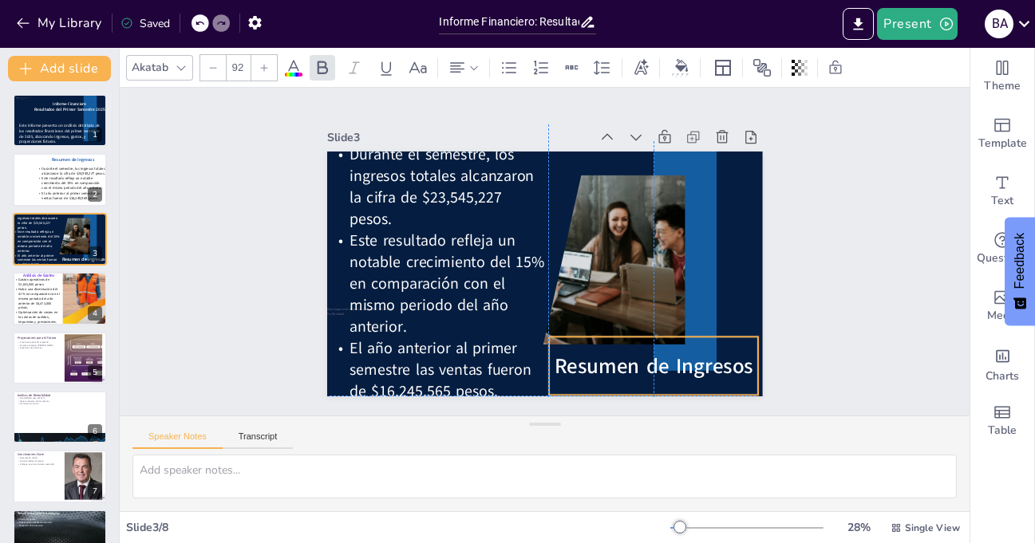
drag, startPoint x: 717, startPoint y: 162, endPoint x: 720, endPoint y: 364, distance: 201.9
click at [720, 364] on span "Resumen de Ingresos" at bounding box center [640, 377] width 200 height 49
click at [796, 278] on div "Slide 1 Informe Financiero Resultados del Primer Semestre 2025 Este informe pre…" at bounding box center [545, 252] width 850 height 328
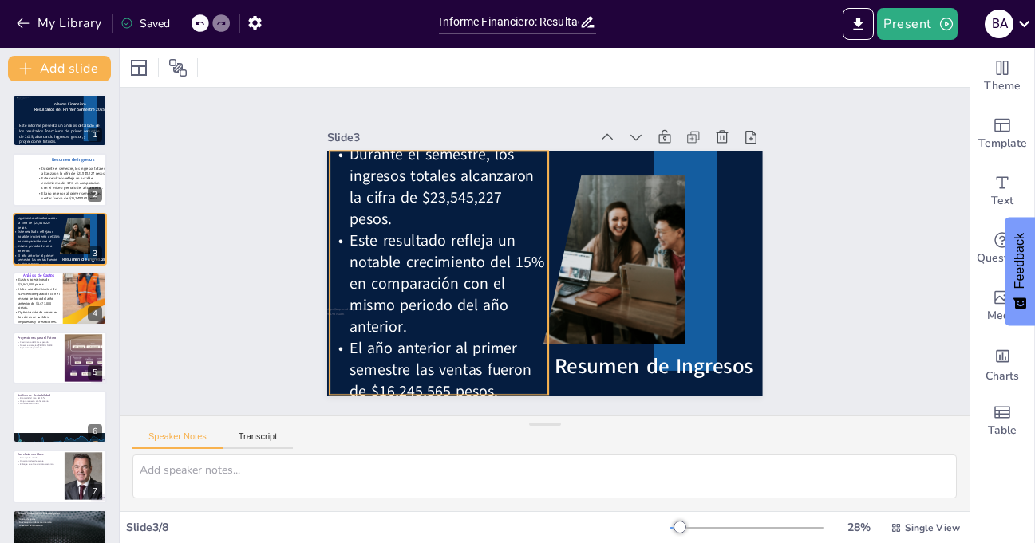
click at [498, 290] on p "Este resultado refleja un notable crecimiento del 15% en comparación con el mis…" at bounding box center [436, 272] width 229 height 130
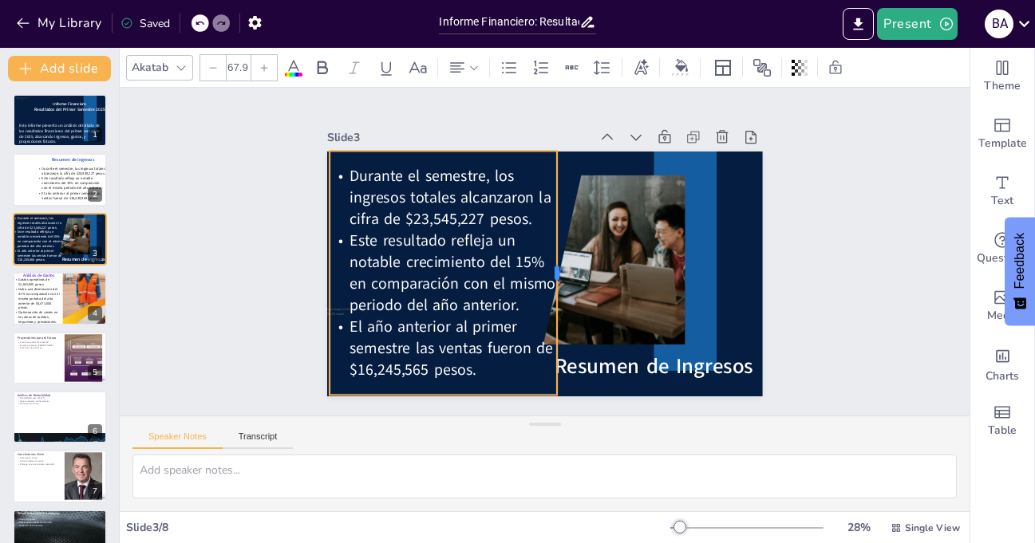
drag, startPoint x: 538, startPoint y: 263, endPoint x: 547, endPoint y: 262, distance: 8.9
click at [547, 262] on div at bounding box center [558, 277] width 63 height 242
click at [820, 215] on div "Slide 1 Informe Financiero Resultados del Primer Semestre 2025 Este informe pre…" at bounding box center [544, 252] width 879 height 415
click at [526, 203] on p "Durante el semestre, los ingresos totales alcanzaron la cifra de $23,545,227 pe…" at bounding box center [443, 197] width 227 height 65
click at [323, 67] on icon at bounding box center [323, 68] width 10 height 14
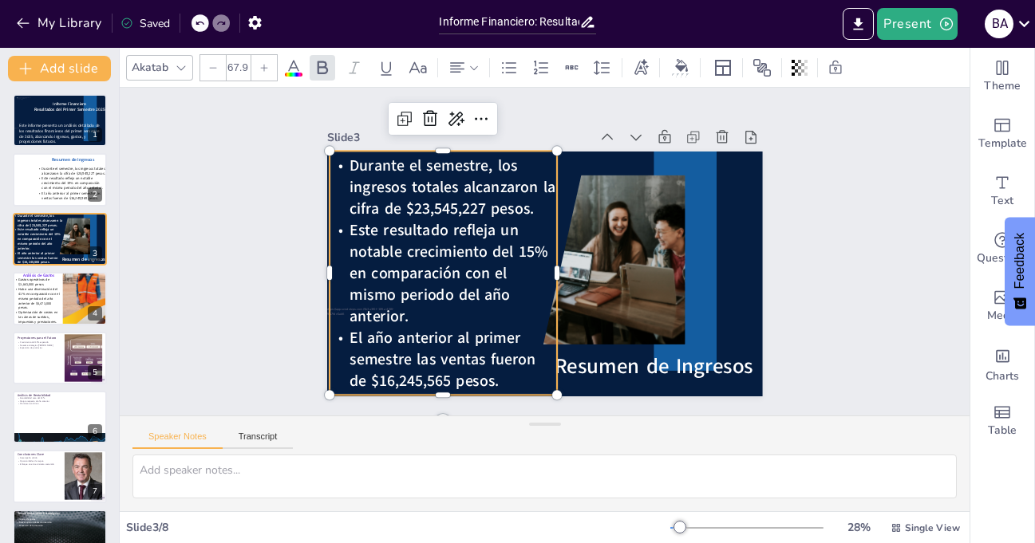
click at [849, 255] on div "Slide 1 Informe Financiero Resultados del Primer Semestre 2025 Este informe pre…" at bounding box center [544, 252] width 879 height 415
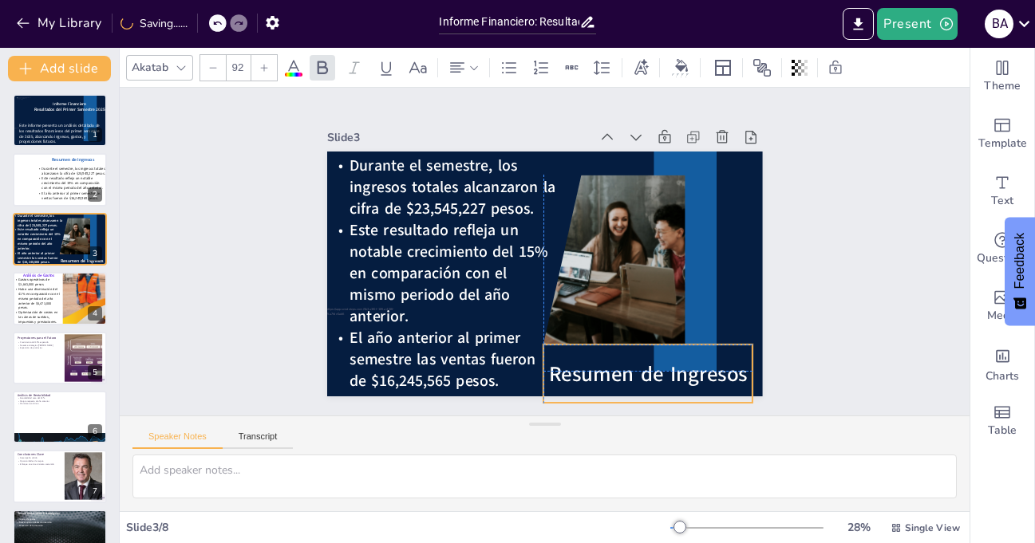
drag, startPoint x: 693, startPoint y: 361, endPoint x: 687, endPoint y: 369, distance: 9.7
click at [687, 369] on span "Resumen de Ingresos" at bounding box center [634, 383] width 200 height 49
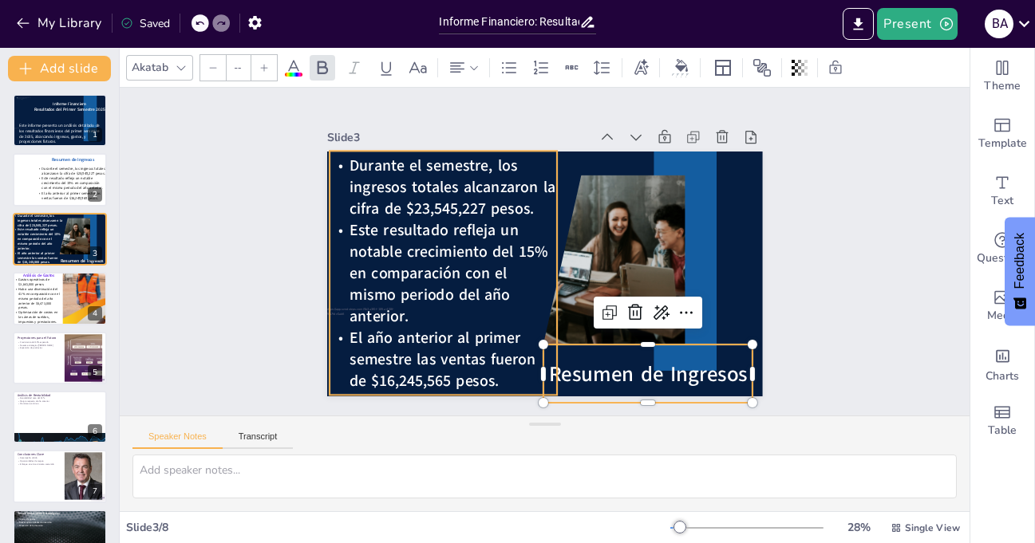
type input "67.9"
click at [497, 278] on p "Este resultado refleja un notable crecimiento del 15% en comparación con el mis…" at bounding box center [443, 273] width 227 height 108
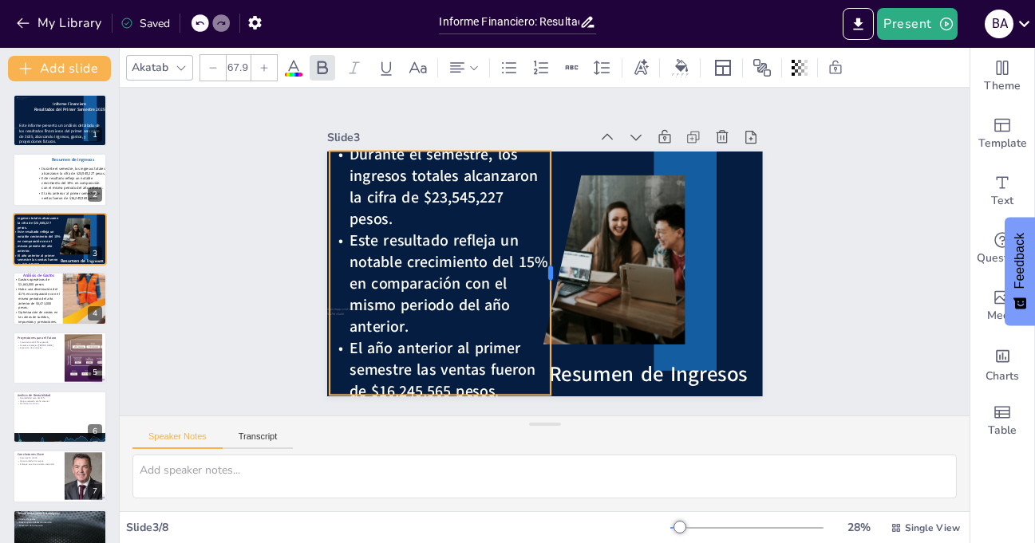
click at [539, 267] on div at bounding box center [554, 274] width 38 height 244
click at [803, 271] on div "Slide 1 Informe Financiero Resultados del Primer Semestre 2025 Este informe pre…" at bounding box center [544, 251] width 879 height 415
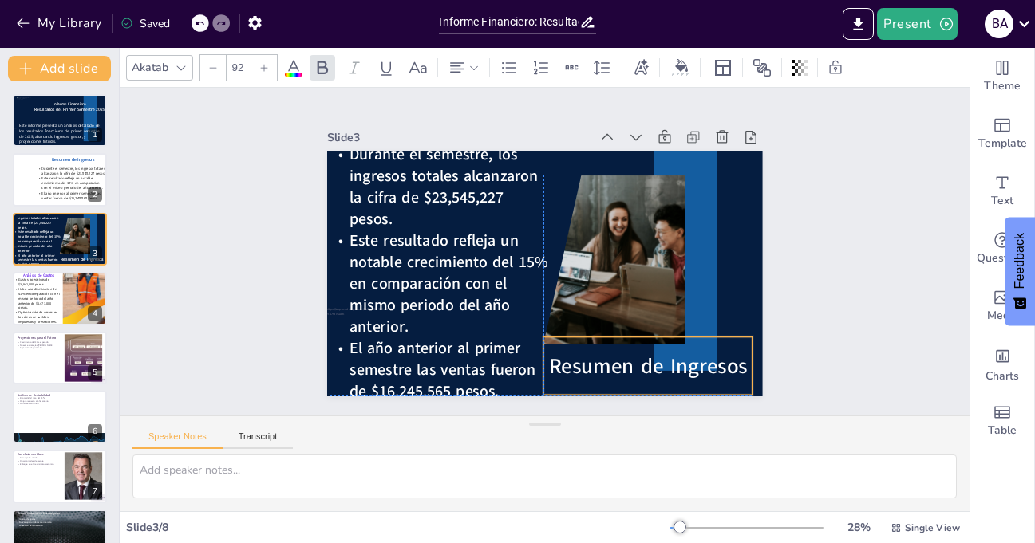
click at [708, 361] on span "Resumen de Ingresos" at bounding box center [635, 376] width 200 height 49
click at [799, 278] on div "Slide 1 Informe Financiero Resultados del Primer Semestre 2025 Este informe pre…" at bounding box center [544, 251] width 879 height 415
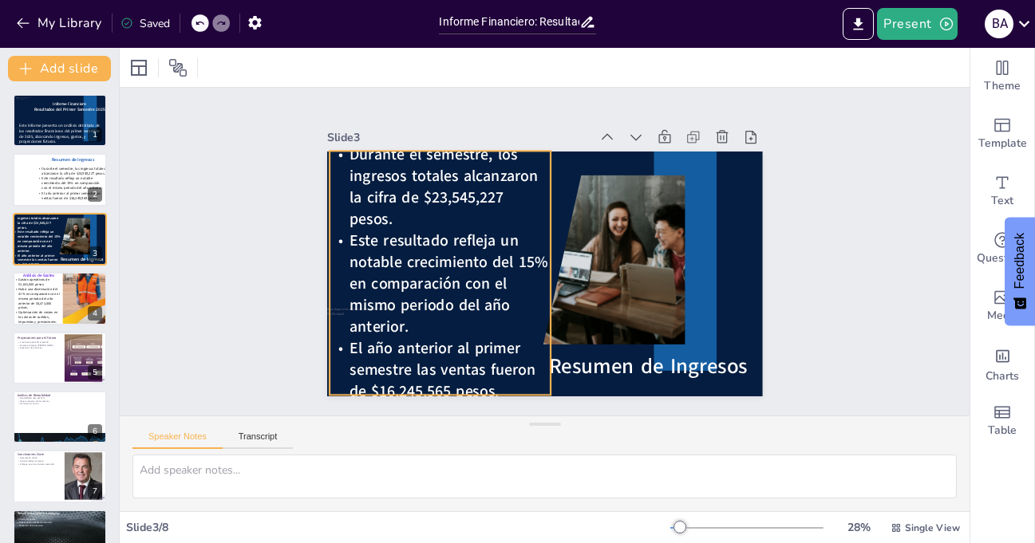
click at [474, 271] on span "Este resultado refleja un notable crecimiento del 15% en comparación con el mis…" at bounding box center [449, 285] width 198 height 108
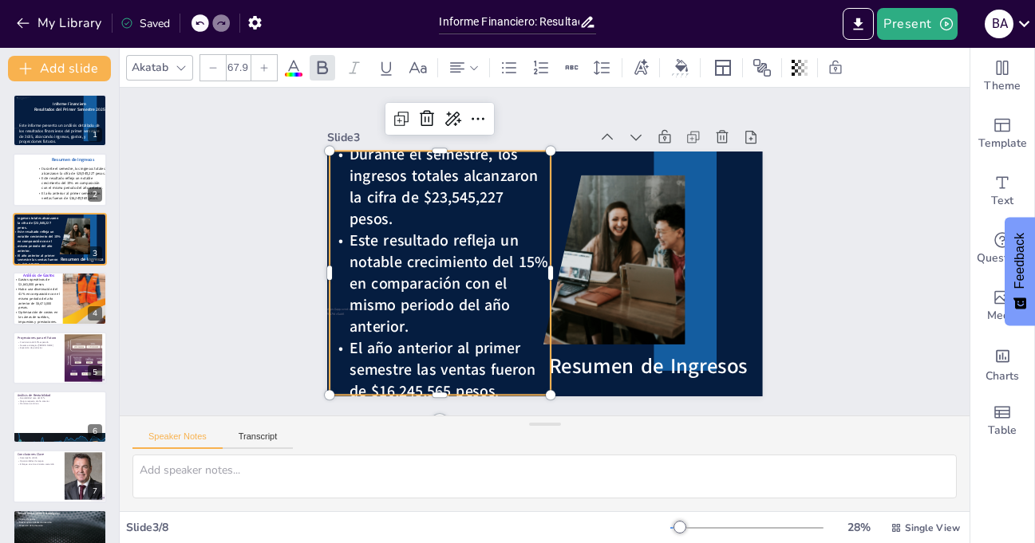
click at [334, 147] on p "Durante el semestre, los ingresos totales alcanzaron la cifra de $23,545,227 pe…" at bounding box center [447, 176] width 229 height 109
click at [334, 147] on p "Durante el semestre, los ingresos totales alcanzaron la cifra de $23,545,227 pe…" at bounding box center [440, 187] width 221 height 86
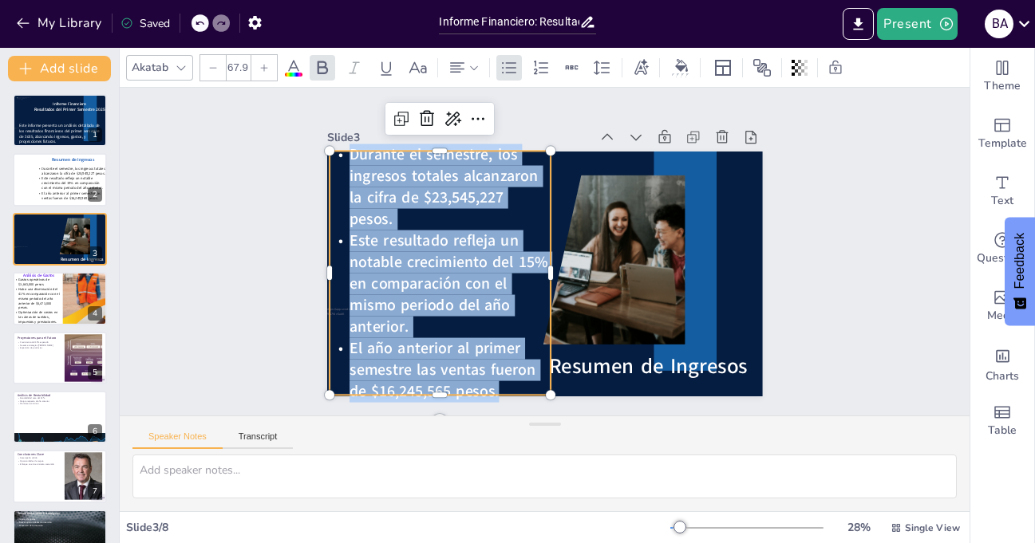
drag, startPoint x: 334, startPoint y: 147, endPoint x: 511, endPoint y: 379, distance: 291.6
click at [511, 379] on div "Durante el semestre, los ingresos totales alcanzaron la cifra de $23,545,227 pe…" at bounding box center [437, 262] width 247 height 280
click at [211, 77] on div at bounding box center [213, 68] width 26 height 26
type input "66.9"
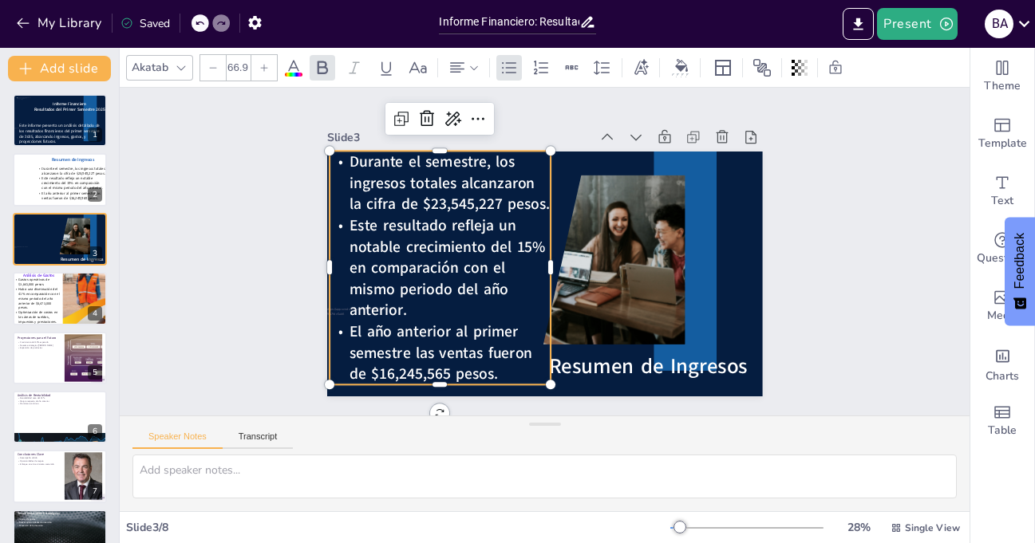
click at [835, 271] on div "Slide 1 Informe Financiero Resultados del Primer Semestre 2025 Este informe pre…" at bounding box center [544, 251] width 879 height 415
click at [442, 334] on span "El año anterior al primer semestre las ventas fueron de $16,245,565 pesos." at bounding box center [411, 310] width 187 height 106
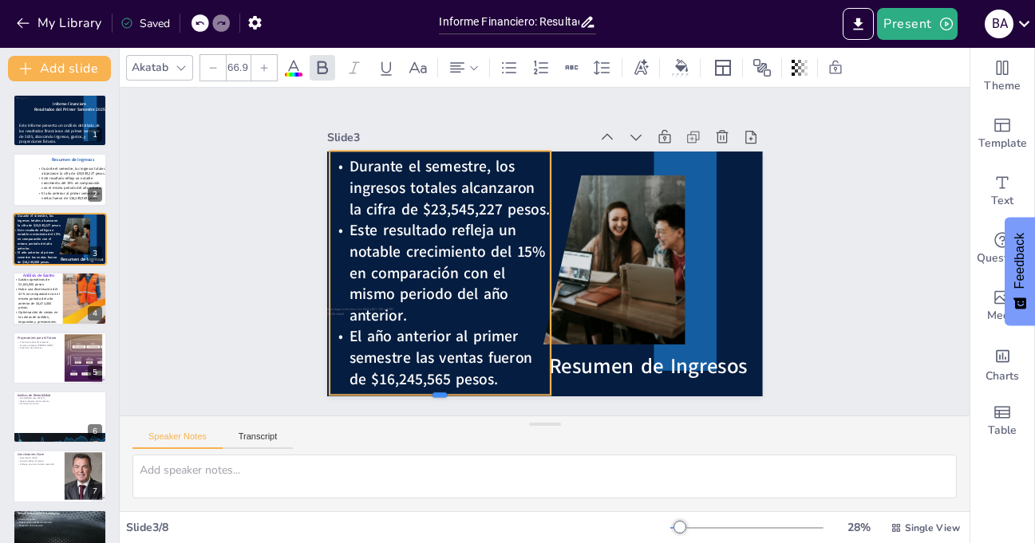
drag, startPoint x: 425, startPoint y: 380, endPoint x: 427, endPoint y: 390, distance: 10.5
click at [427, 390] on div at bounding box center [398, 362] width 214 height 81
click at [239, 228] on div "Slide 1 Informe Financiero Resultados del Primer Semestre 2025 Este informe pre…" at bounding box center [544, 252] width 910 height 646
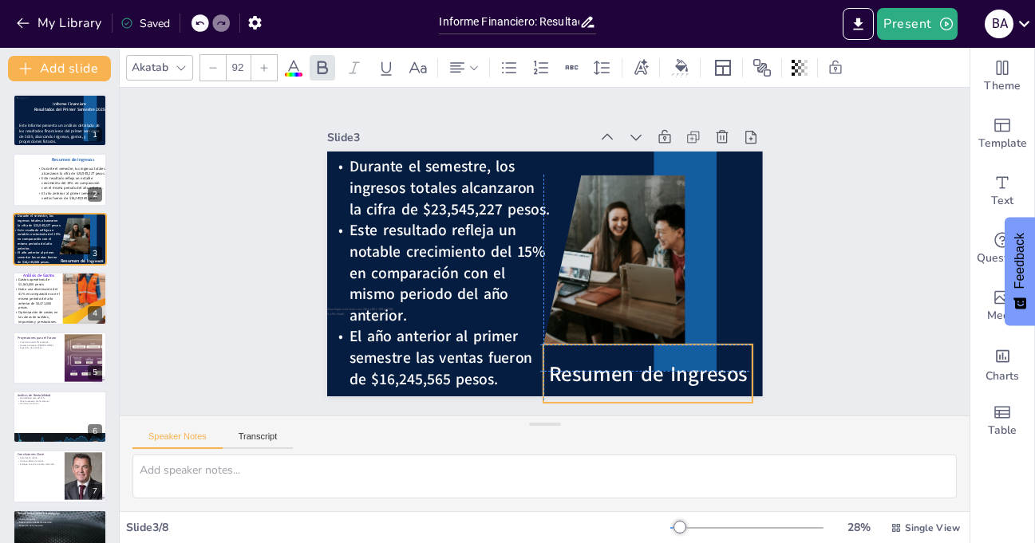
click at [651, 369] on span "Resumen de Ingresos" at bounding box center [647, 374] width 199 height 29
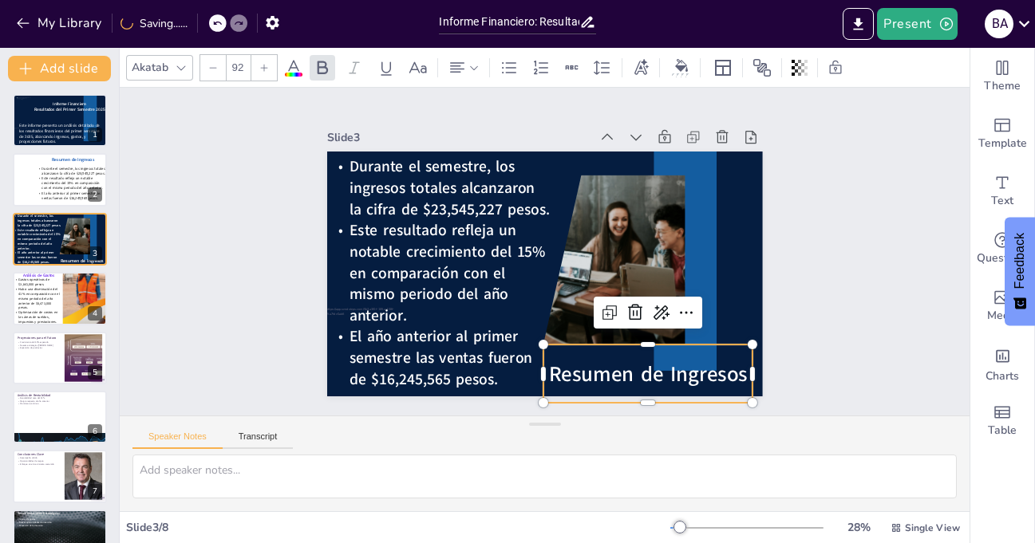
click at [788, 257] on div "Slide 1 Informe Financiero Resultados del Primer Semestre 2025 Este informe pre…" at bounding box center [544, 251] width 595 height 543
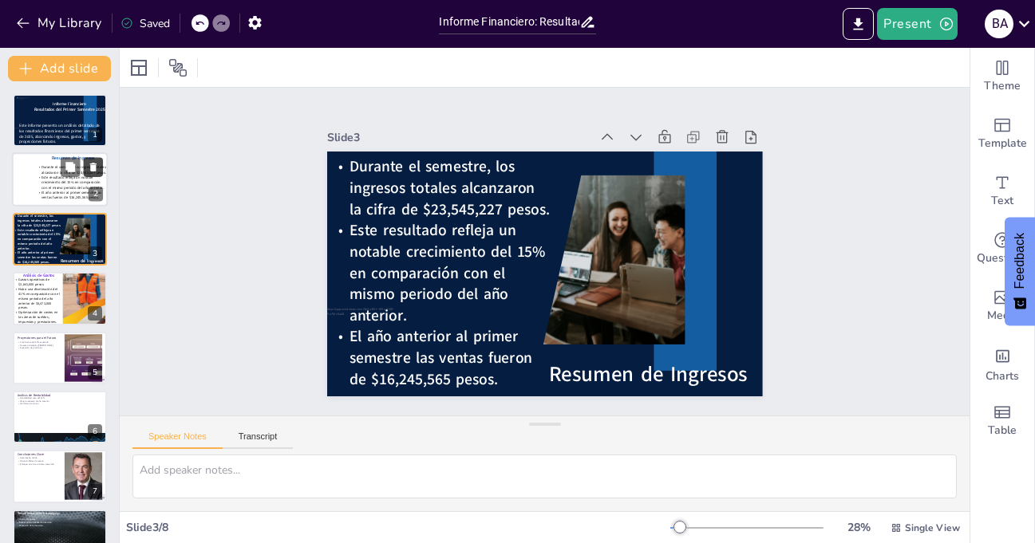
click at [93, 162] on icon at bounding box center [93, 167] width 11 height 11
type textarea "Los gastos operativos de $3,841,000 pesos son un aspecto fundamental que influy…"
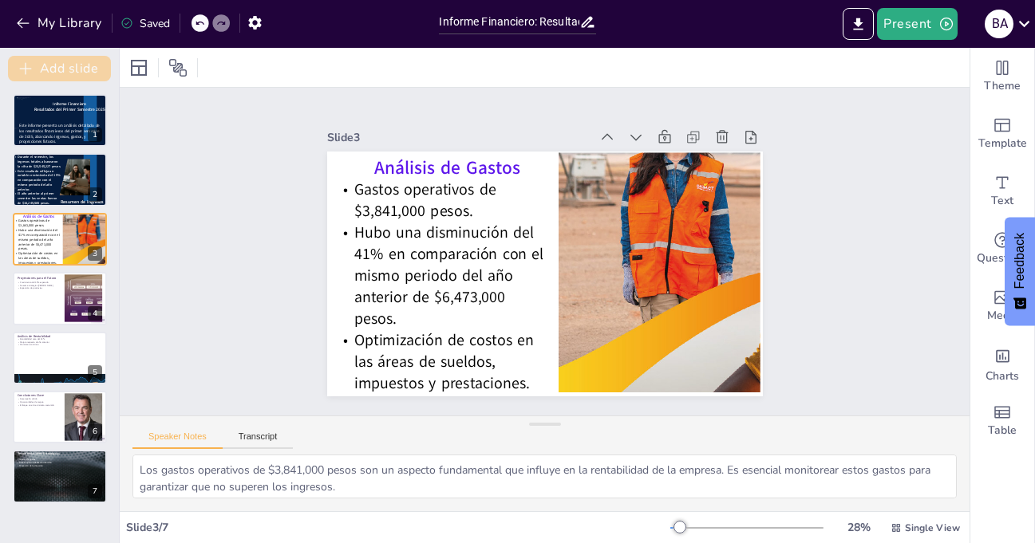
click at [48, 63] on button "Add slide" at bounding box center [59, 69] width 103 height 26
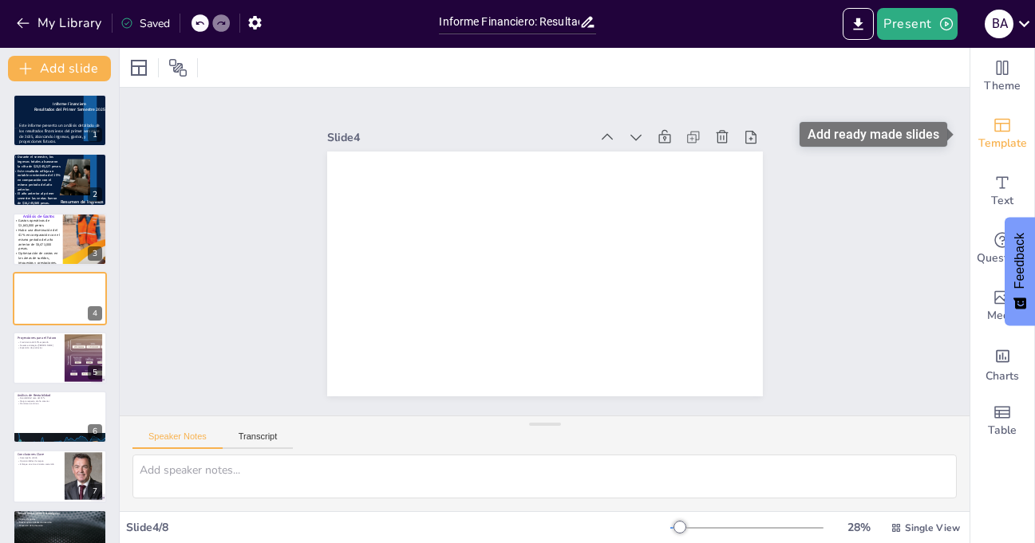
click at [993, 140] on span "Template" at bounding box center [1002, 144] width 49 height 18
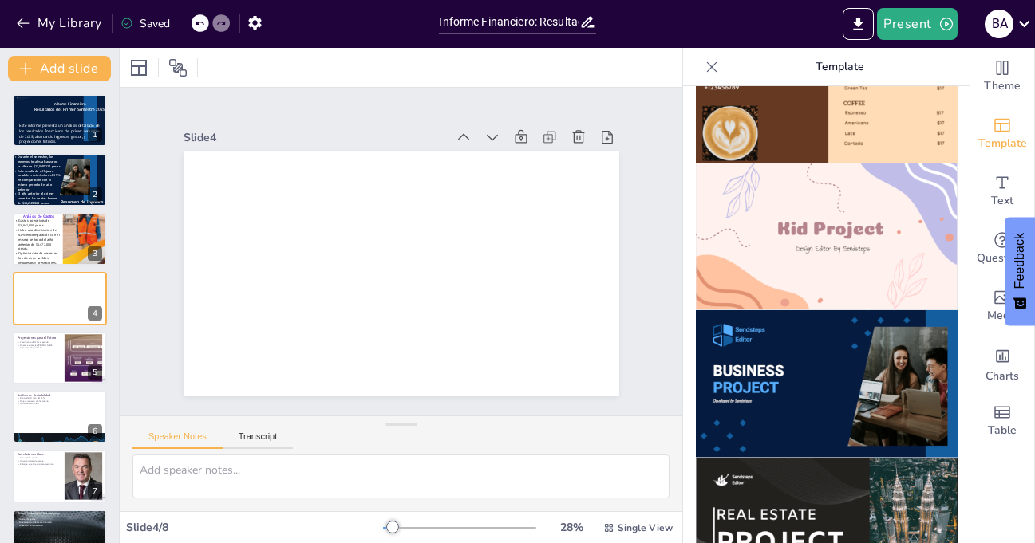
scroll to position [1117, 0]
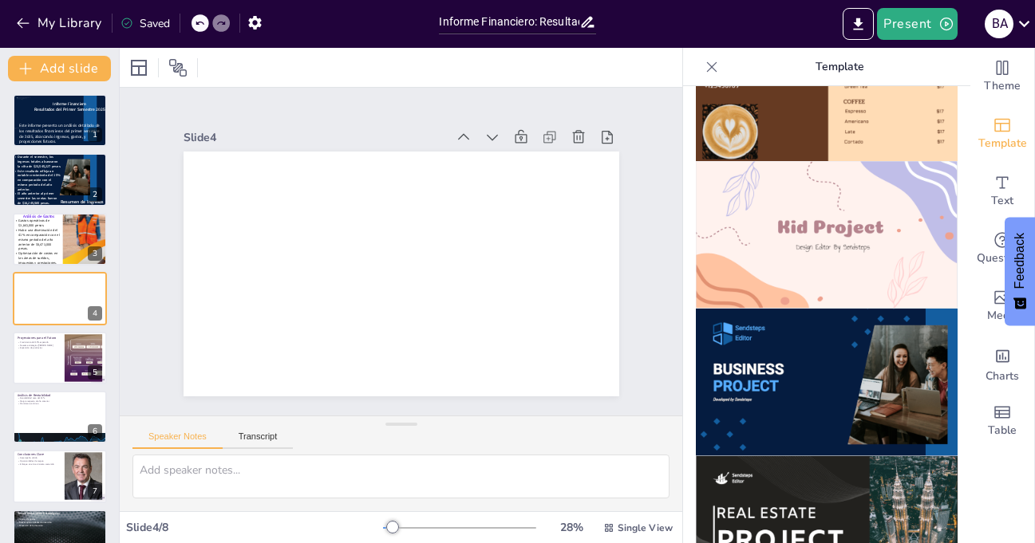
click at [791, 354] on img at bounding box center [827, 383] width 262 height 148
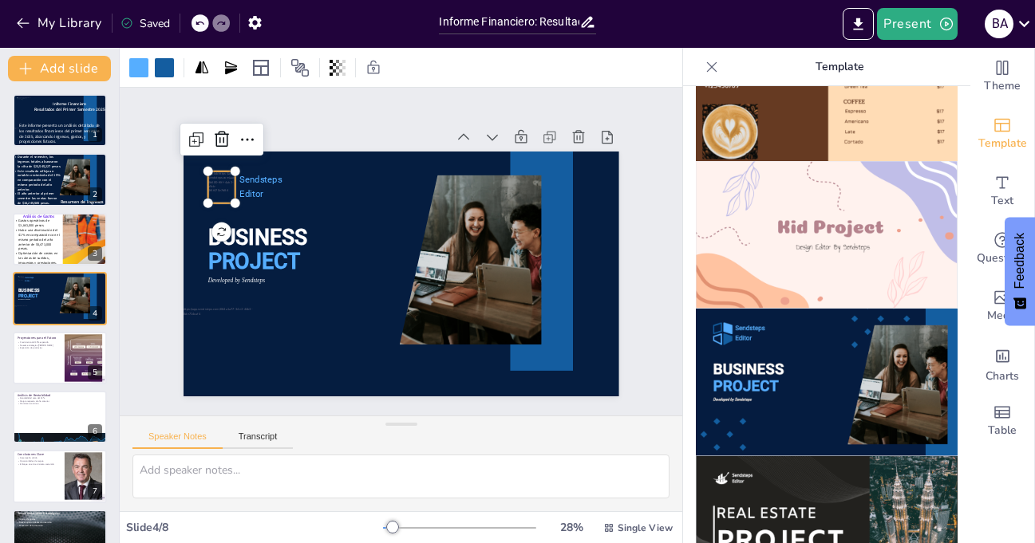
click at [222, 170] on div at bounding box center [239, 151] width 34 height 37
click at [223, 132] on icon at bounding box center [233, 122] width 21 height 21
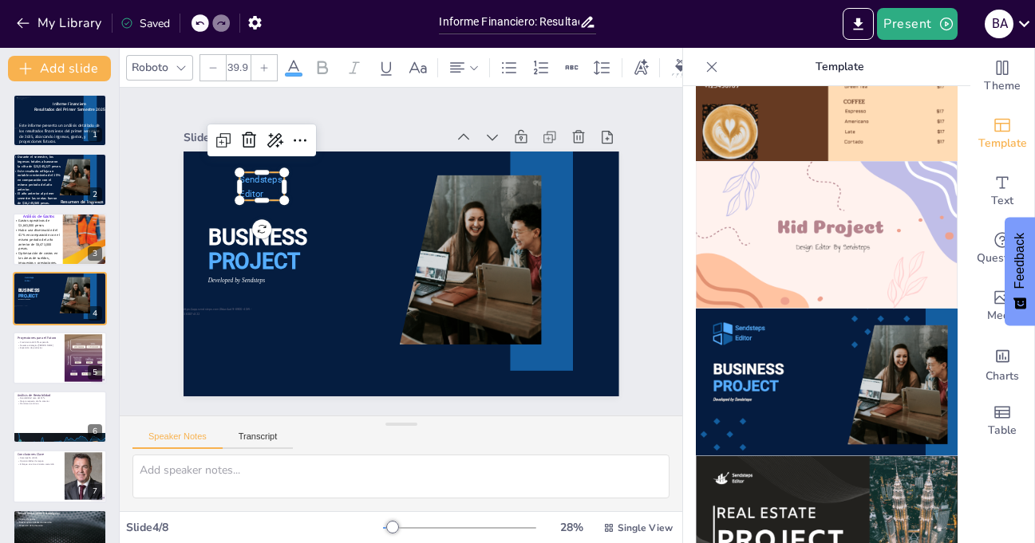
click at [254, 177] on p "Editor" at bounding box center [277, 165] width 47 height 23
click at [239, 132] on icon at bounding box center [248, 140] width 19 height 19
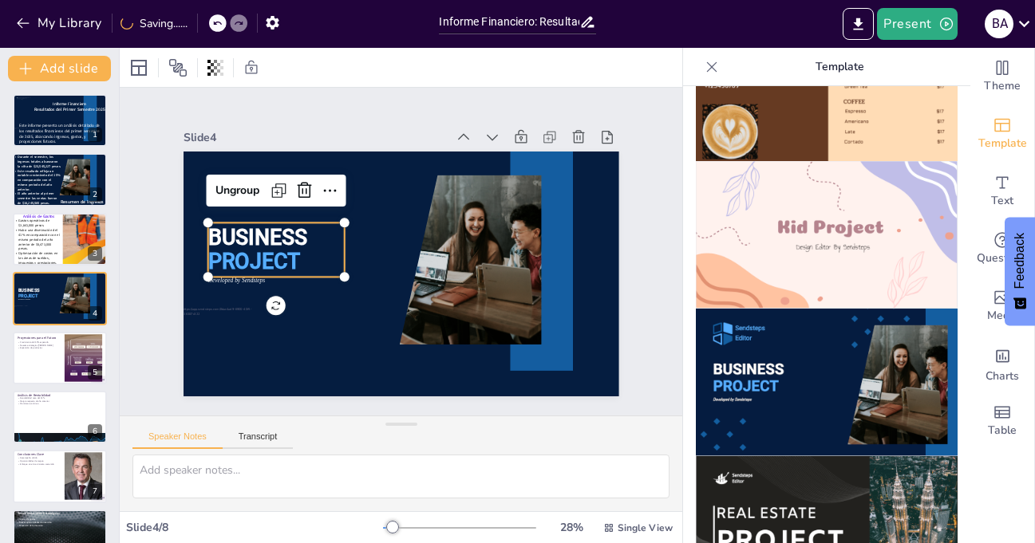
click at [243, 247] on span "PROJECT" at bounding box center [254, 231] width 95 height 44
click at [299, 181] on icon at bounding box center [303, 190] width 19 height 19
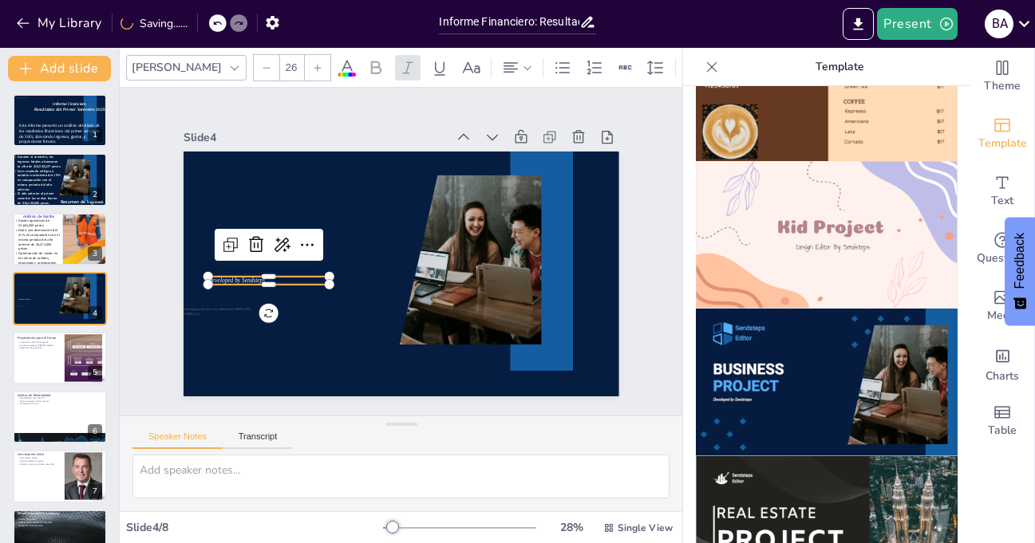
click at [230, 278] on span "Developed by Sendsteps" at bounding box center [235, 281] width 57 height 6
click at [247, 235] on icon at bounding box center [257, 229] width 21 height 21
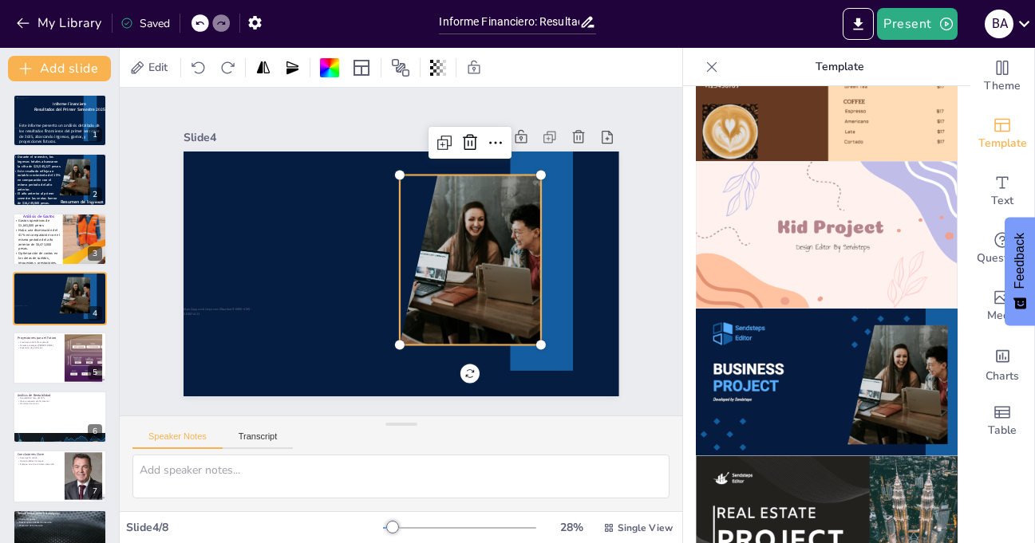
click at [497, 229] on div at bounding box center [459, 266] width 271 height 196
click at [471, 140] on icon at bounding box center [481, 150] width 21 height 21
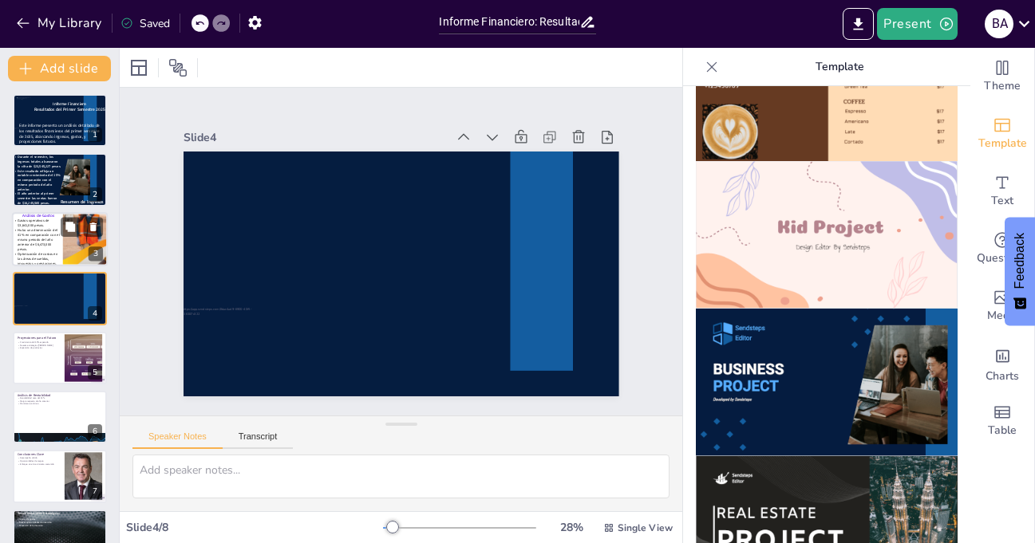
click at [38, 263] on span "Optimización de costos en las áreas de sueldos, impuestos y prestaciones." at bounding box center [38, 258] width 40 height 14
type textarea "Los gastos operativos de $3,841,000 pesos son un aspecto fundamental que influy…"
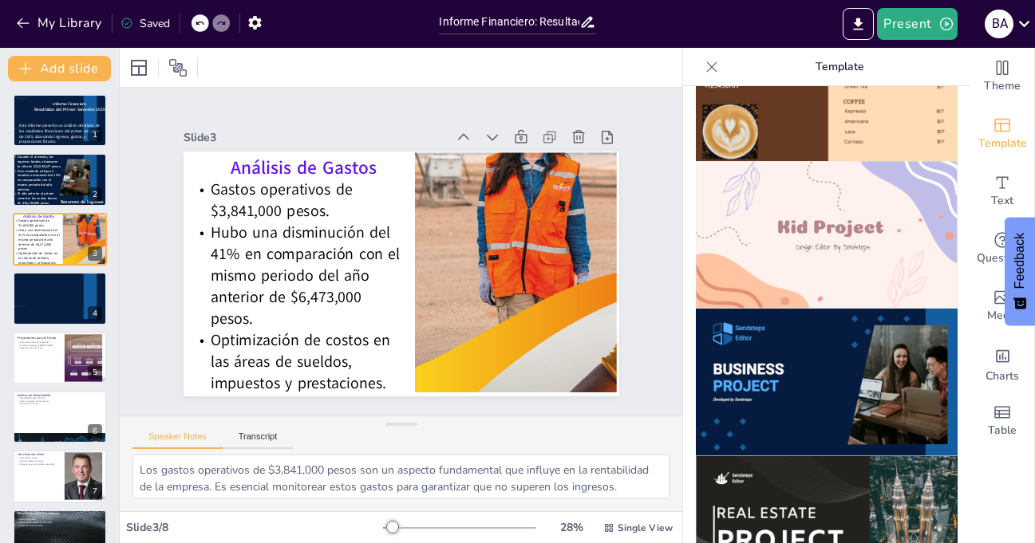
click at [707, 68] on icon at bounding box center [712, 66] width 10 height 10
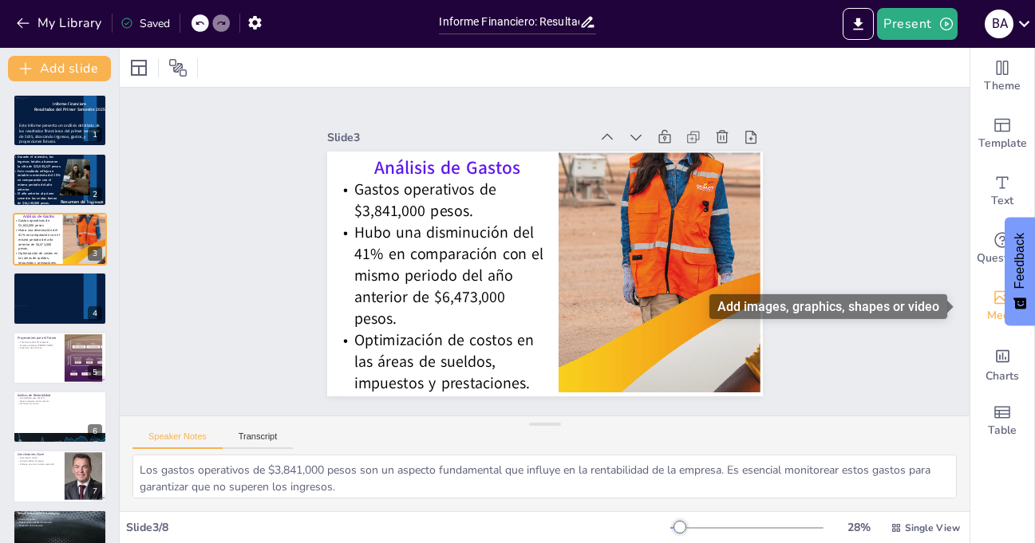
click at [993, 305] on icon "Add images, graphics, shapes or video" at bounding box center [1002, 297] width 19 height 19
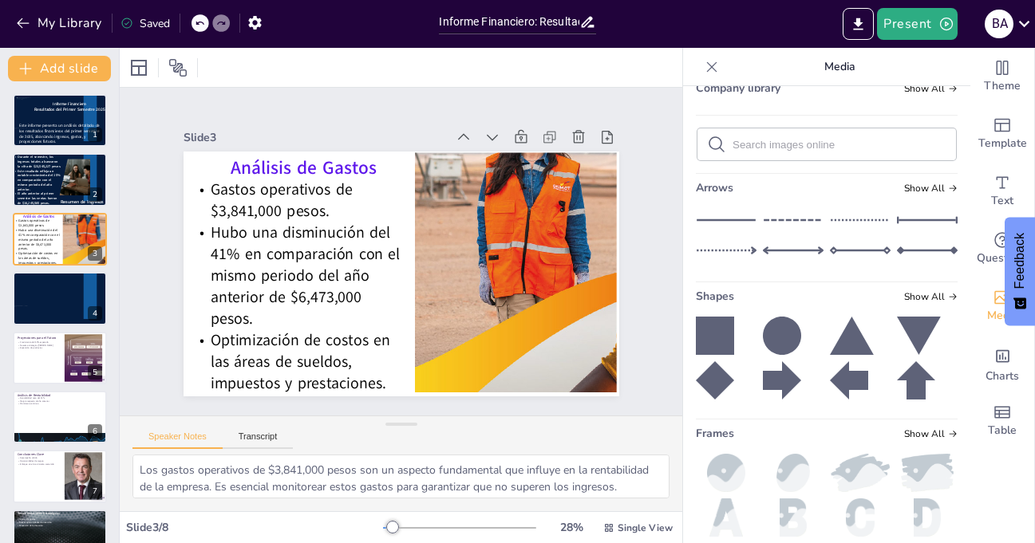
scroll to position [0, 0]
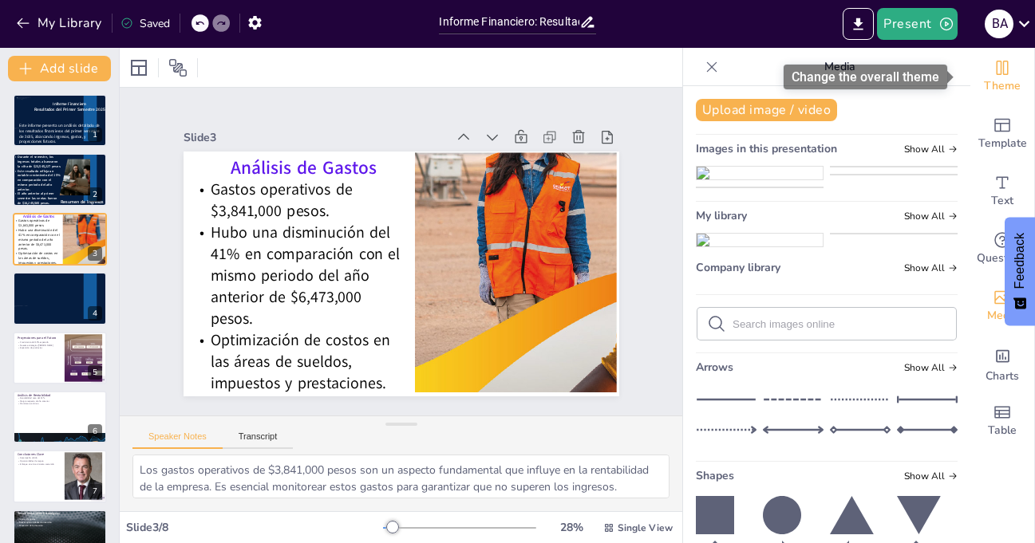
click at [997, 68] on icon "Change the overall theme" at bounding box center [1003, 68] width 12 height 14
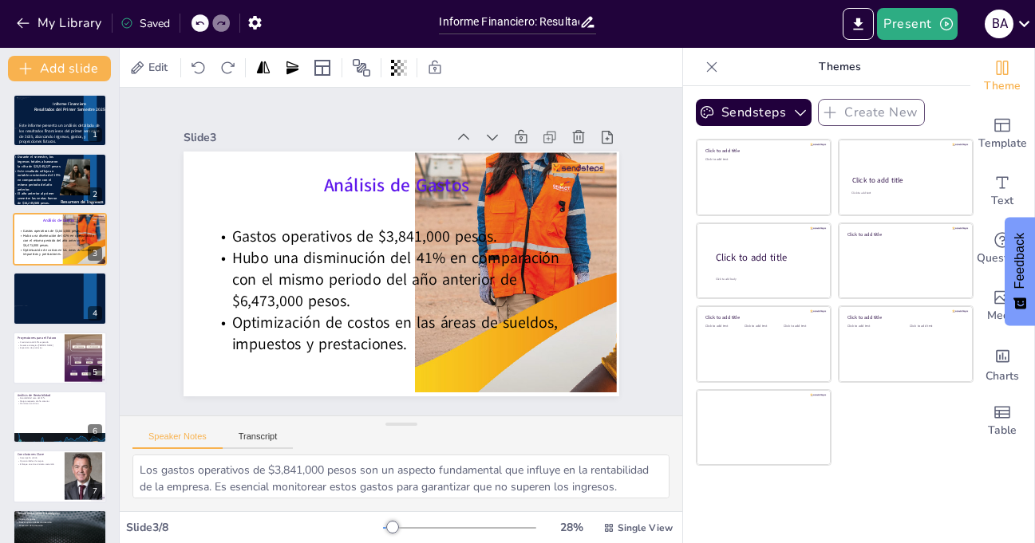
click at [569, 180] on div at bounding box center [585, 187] width 52 height 14
click at [592, 142] on icon at bounding box center [602, 152] width 21 height 21
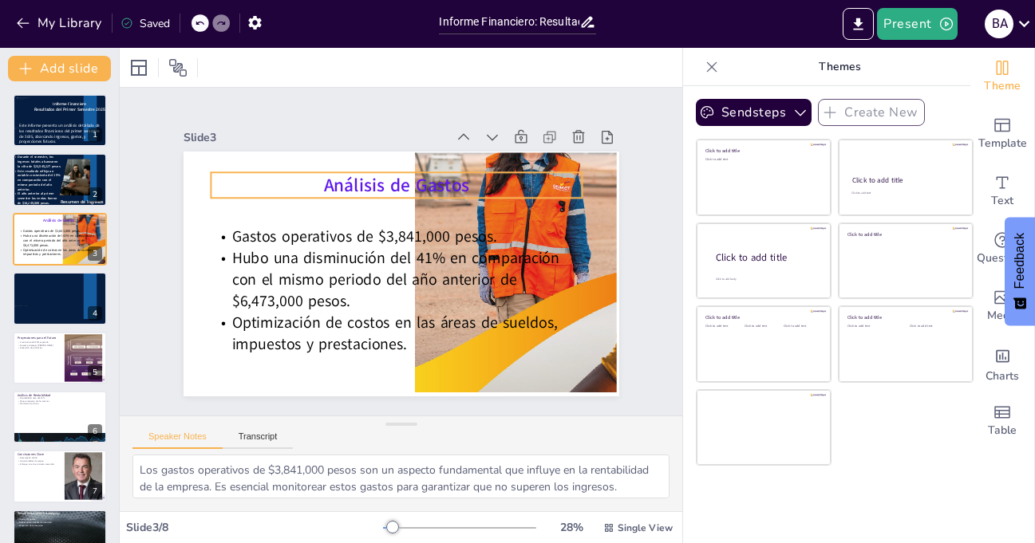
click at [356, 180] on span "Análisis de Gastos" at bounding box center [396, 185] width 146 height 25
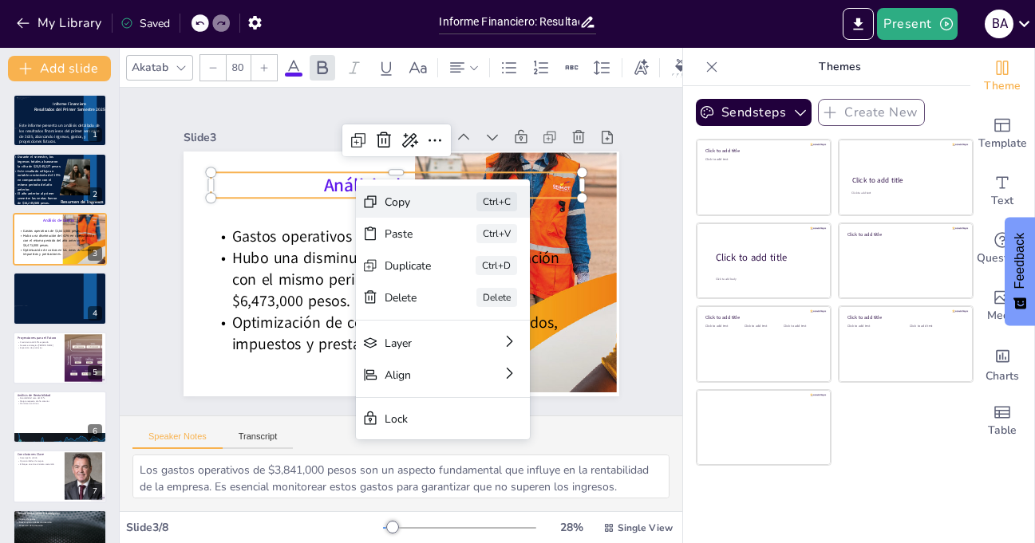
click at [499, 293] on div "Copy" at bounding box center [523, 303] width 49 height 20
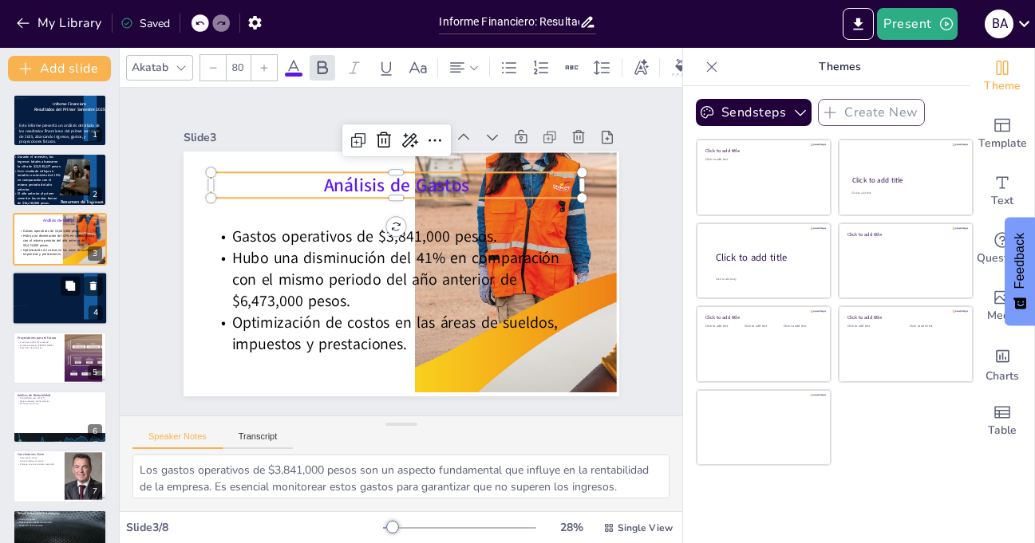
click at [55, 306] on div at bounding box center [60, 298] width 96 height 54
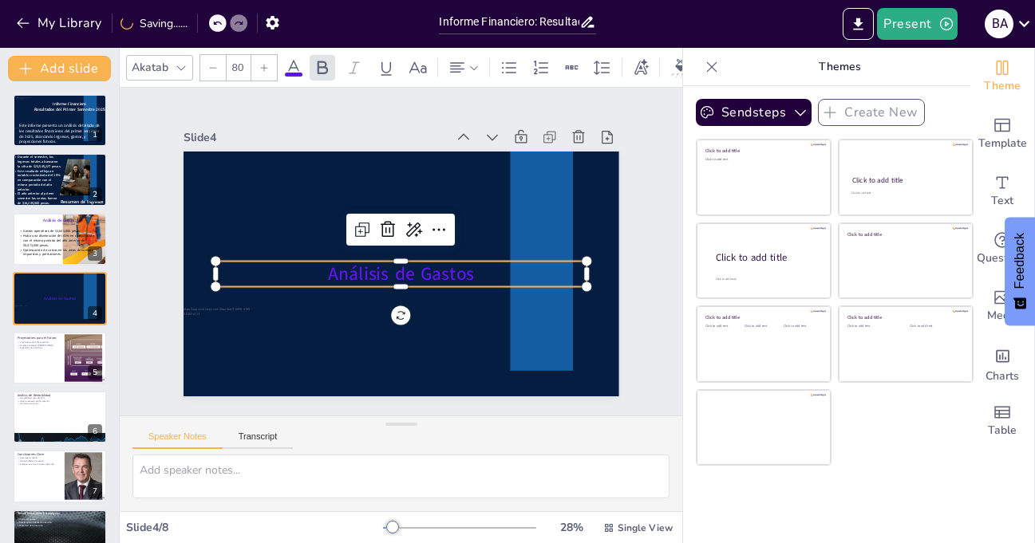
click at [297, 59] on icon at bounding box center [293, 67] width 19 height 19
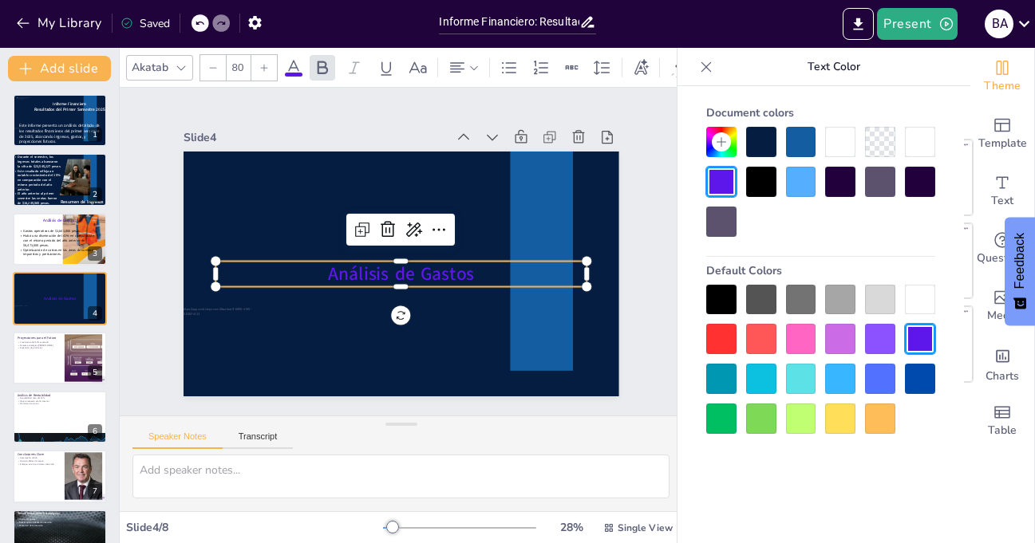
click at [926, 300] on div at bounding box center [920, 300] width 30 height 30
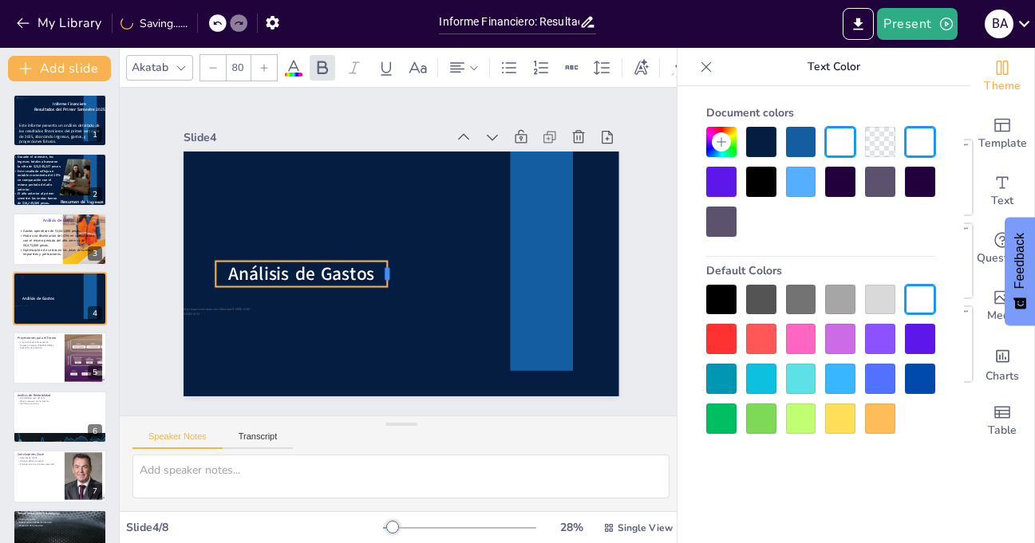
drag, startPoint x: 575, startPoint y: 267, endPoint x: 376, endPoint y: 263, distance: 199.5
click at [380, 263] on div at bounding box center [389, 272] width 18 height 27
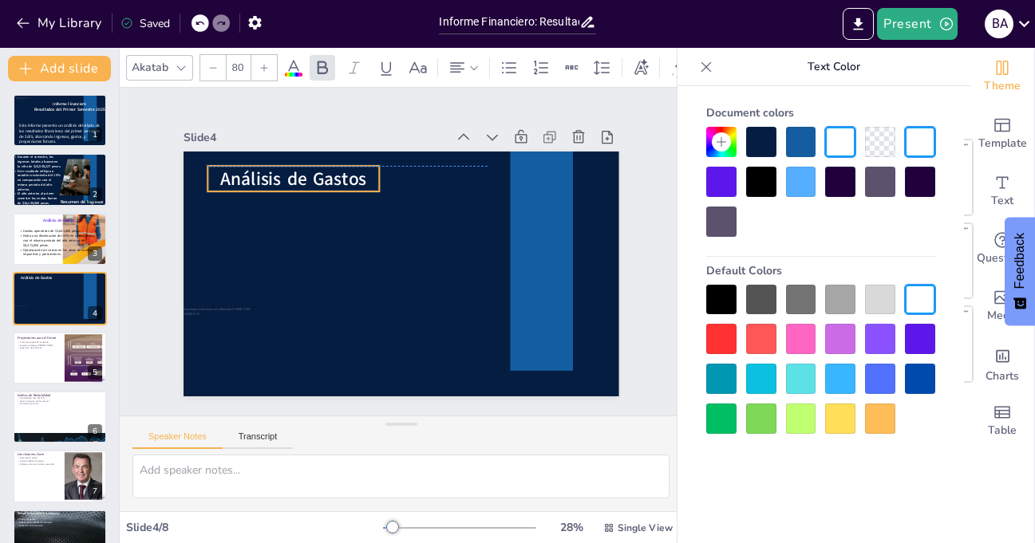
drag, startPoint x: 323, startPoint y: 272, endPoint x: 315, endPoint y: 175, distance: 97.7
click at [315, 175] on span "Análisis de Gastos" at bounding box center [301, 168] width 148 height 40
click at [29, 240] on span "Hubo una disminución del 41% en comparación con el mismo periodo del año anteri…" at bounding box center [58, 241] width 73 height 14
type textarea "Los gastos operativos de $3,841,000 pesos son un aspecto fundamental que influy…"
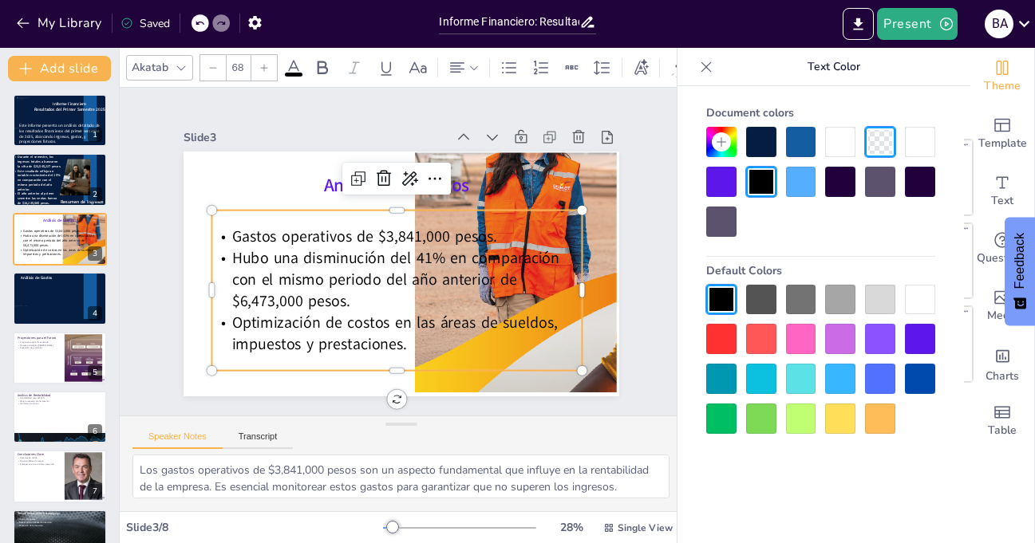
click at [289, 250] on span "Hubo una disminución del 41% en comparación con el mismo periodo del año anteri…" at bounding box center [392, 268] width 333 height 77
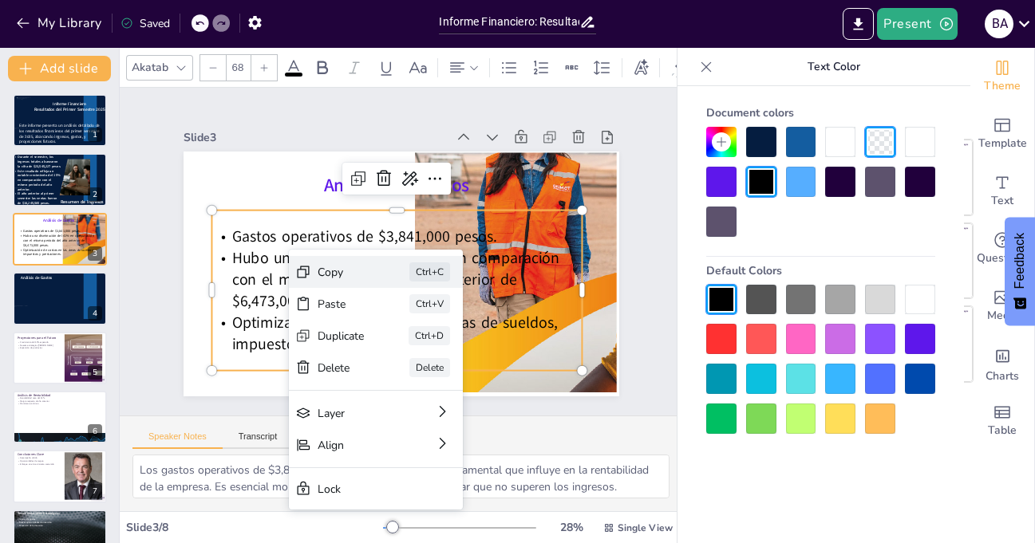
click at [437, 353] on div "Copy" at bounding box center [460, 360] width 47 height 15
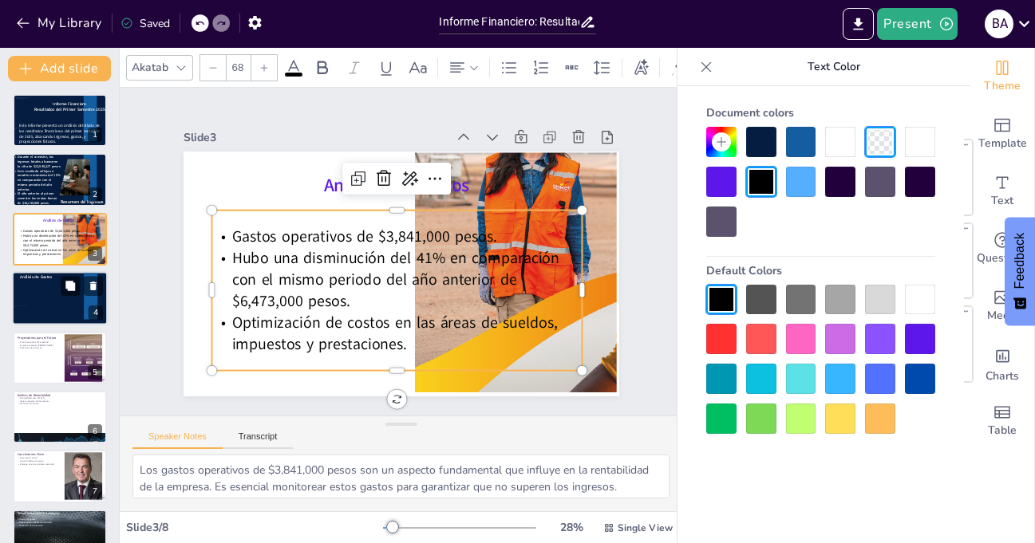
click at [57, 311] on div at bounding box center [60, 298] width 96 height 54
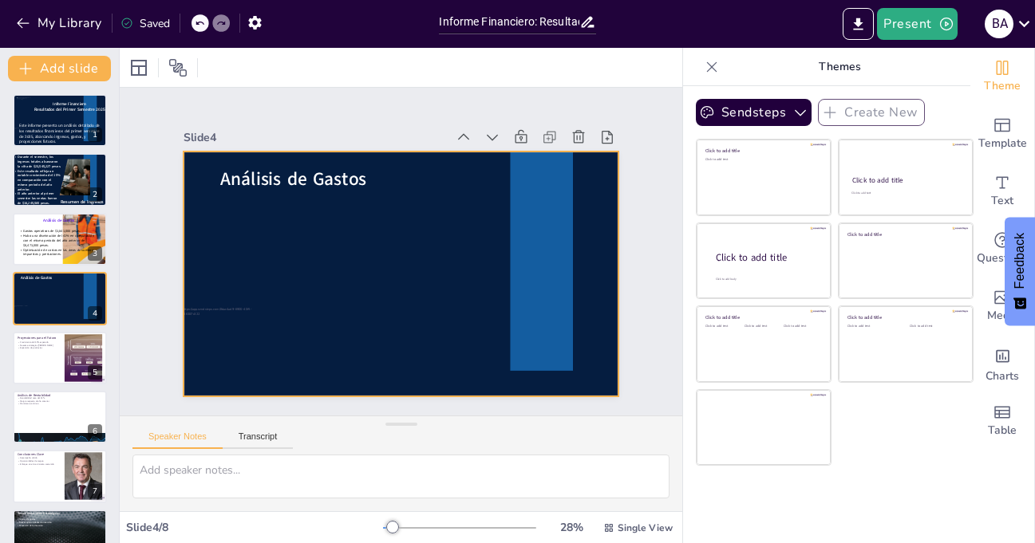
click at [350, 302] on div at bounding box center [402, 274] width 436 height 245
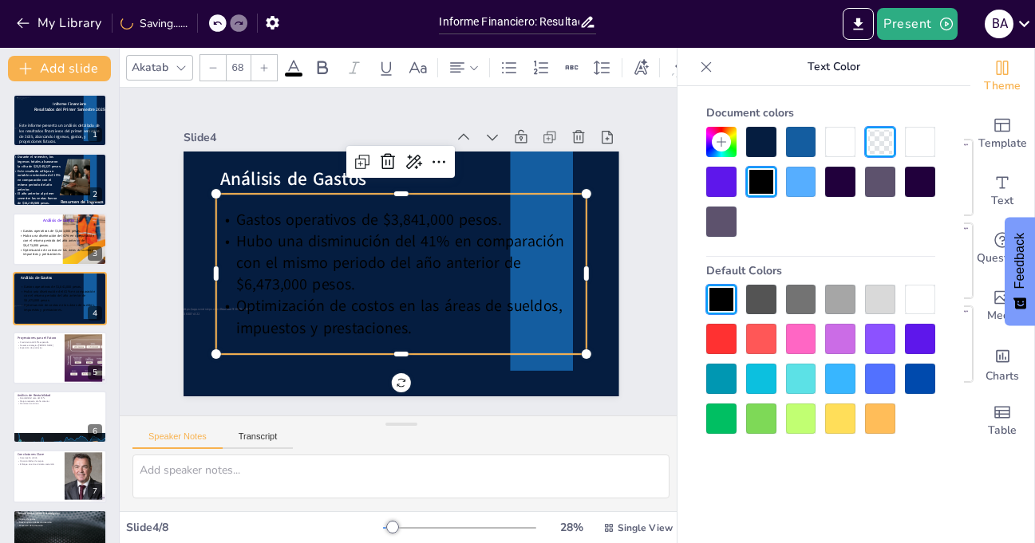
click at [918, 298] on div at bounding box center [920, 300] width 30 height 30
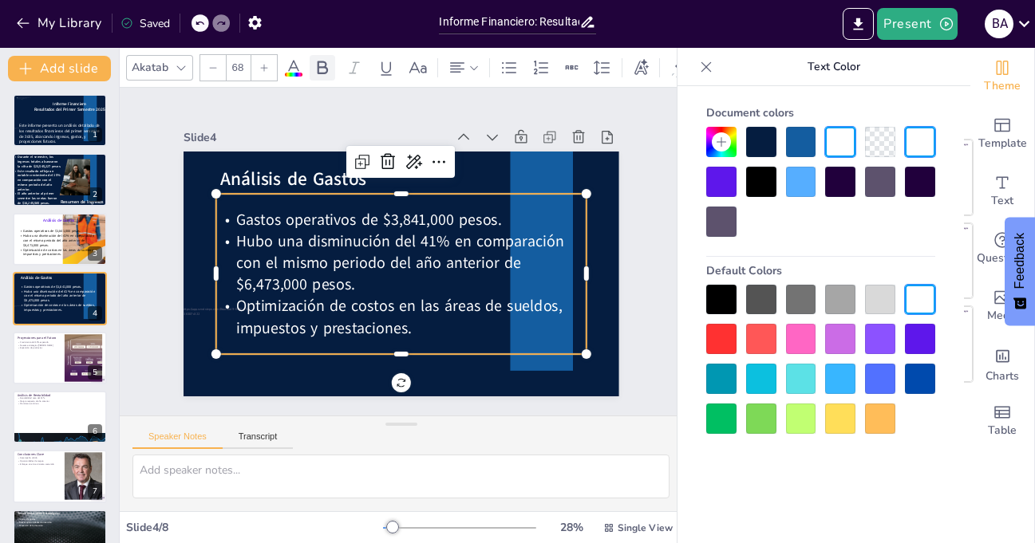
click at [321, 65] on icon at bounding box center [322, 67] width 19 height 19
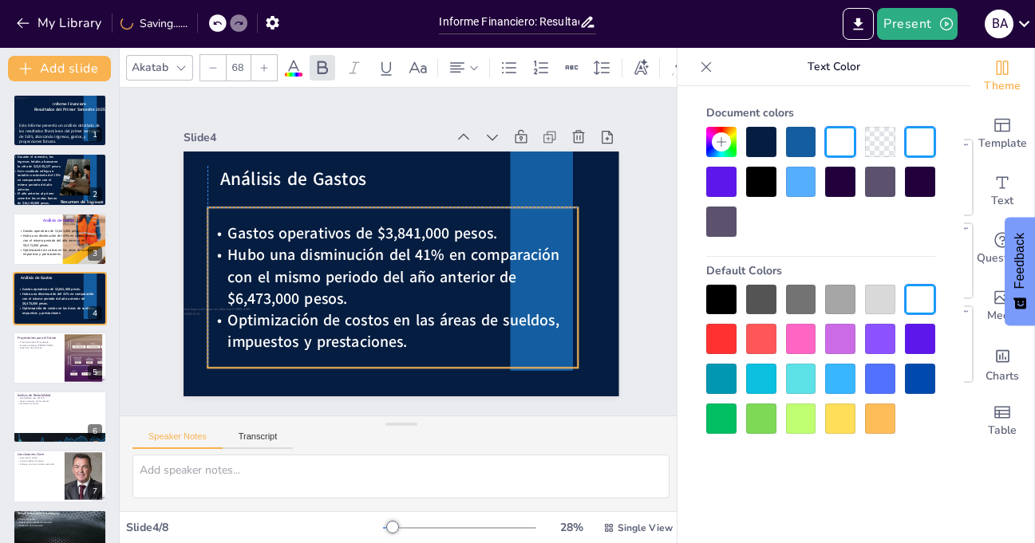
drag, startPoint x: 353, startPoint y: 346, endPoint x: 344, endPoint y: 358, distance: 14.2
click at [344, 358] on div "Gastos operativos de $3,841,000 pesos. Hubo una disminución del 41% en comparac…" at bounding box center [386, 285] width 396 height 234
click at [624, 164] on div "Slide 1 Informe Financiero Resultados del Primer Semestre 2025 Este informe pre…" at bounding box center [400, 252] width 552 height 343
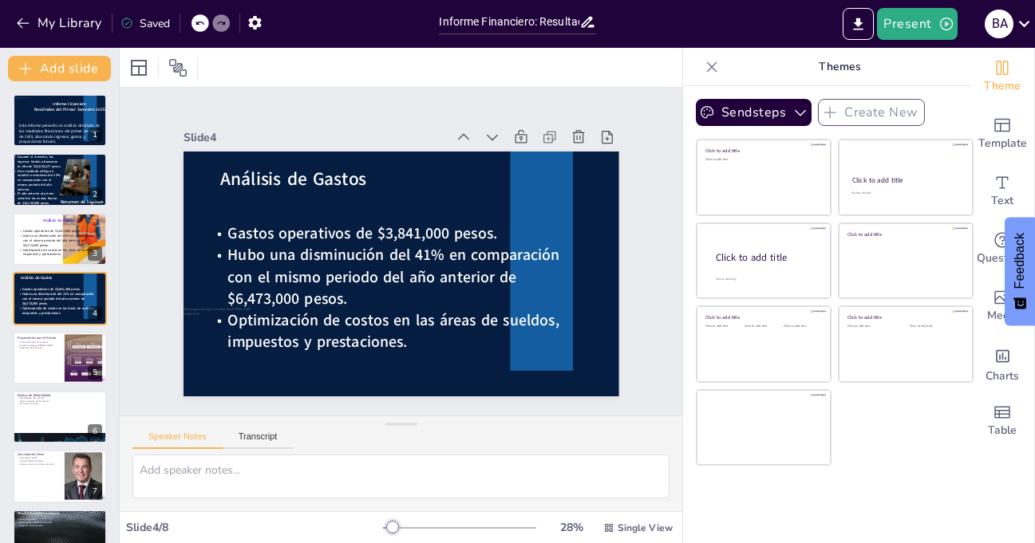
click at [704, 64] on icon at bounding box center [712, 67] width 16 height 16
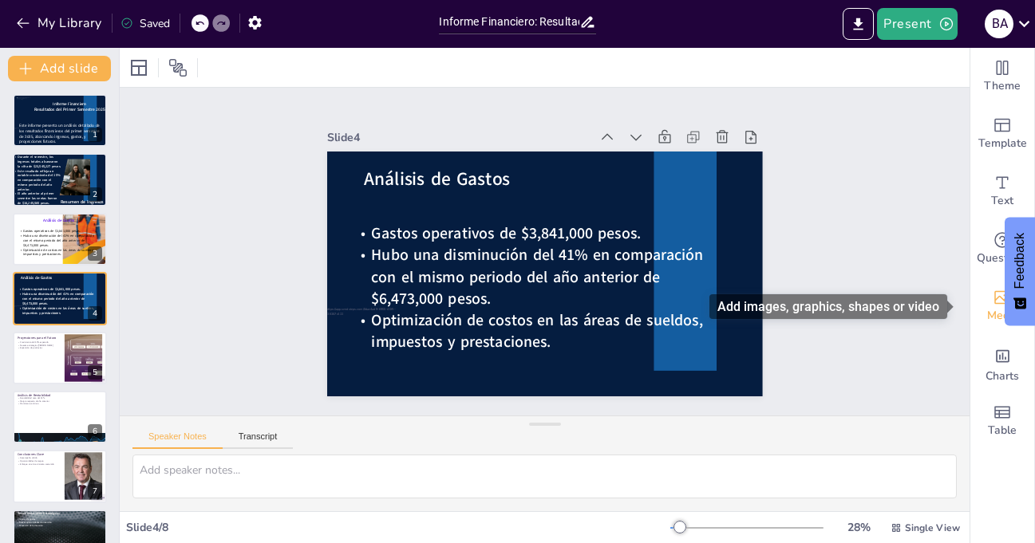
click at [993, 302] on icon "Add images, graphics, shapes or video" at bounding box center [1002, 297] width 19 height 19
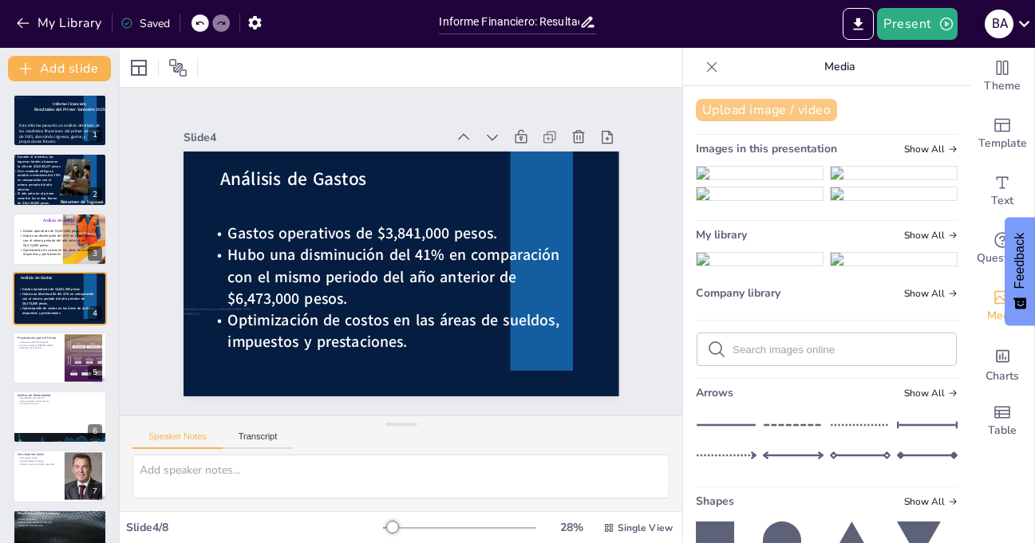
click at [751, 106] on button "Upload image / video" at bounding box center [766, 110] width 141 height 22
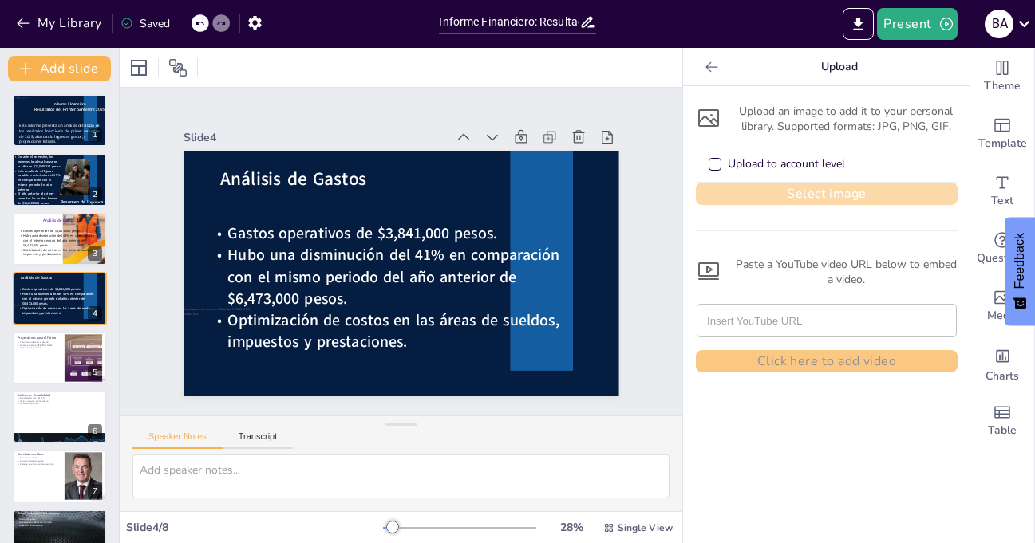
click at [836, 188] on button "Select image" at bounding box center [827, 194] width 262 height 22
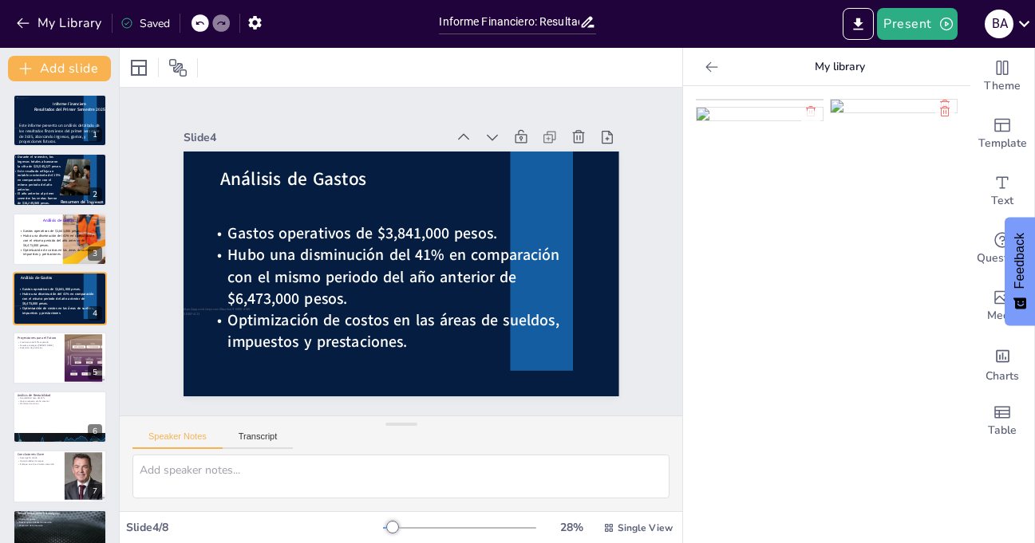
click at [758, 100] on img at bounding box center [760, 100] width 126 height 0
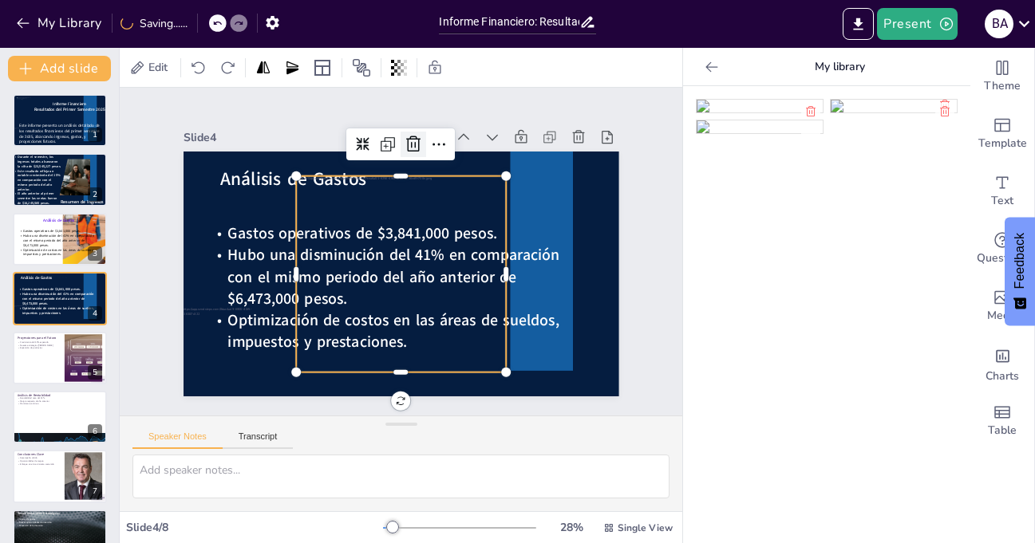
click at [404, 135] on icon at bounding box center [413, 144] width 19 height 19
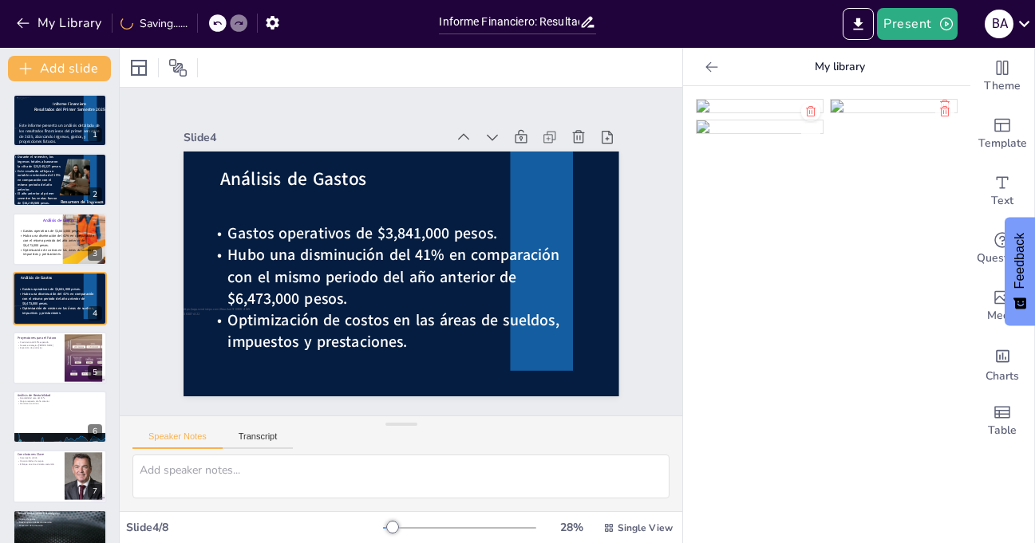
click at [806, 108] on icon at bounding box center [811, 111] width 10 height 10
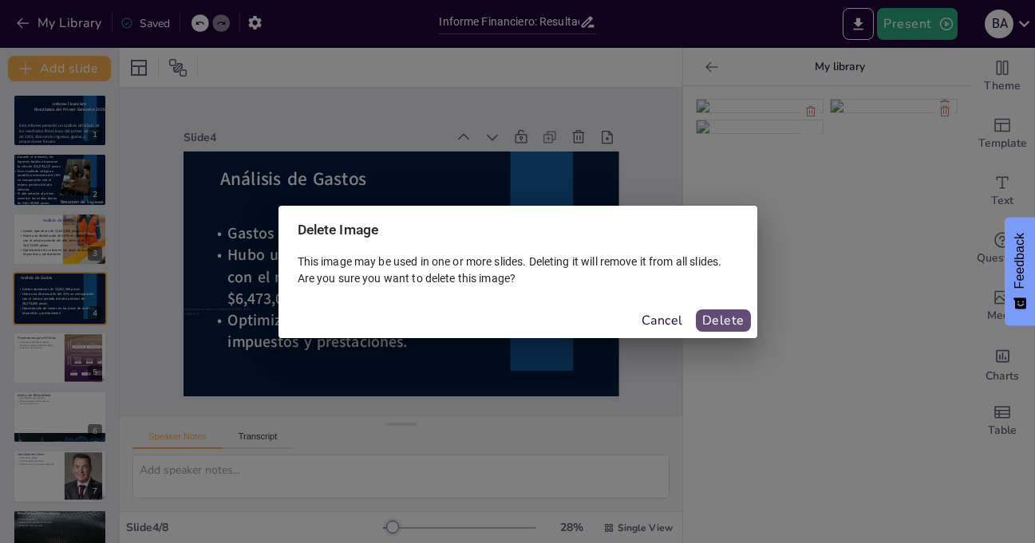
click at [726, 317] on button "Delete" at bounding box center [723, 321] width 55 height 22
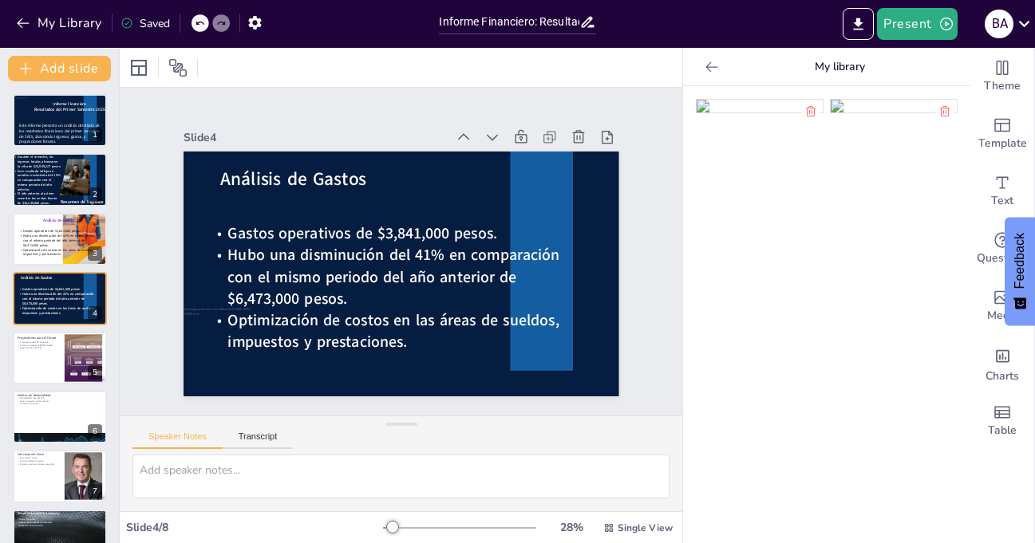
click at [704, 65] on icon at bounding box center [712, 67] width 16 height 16
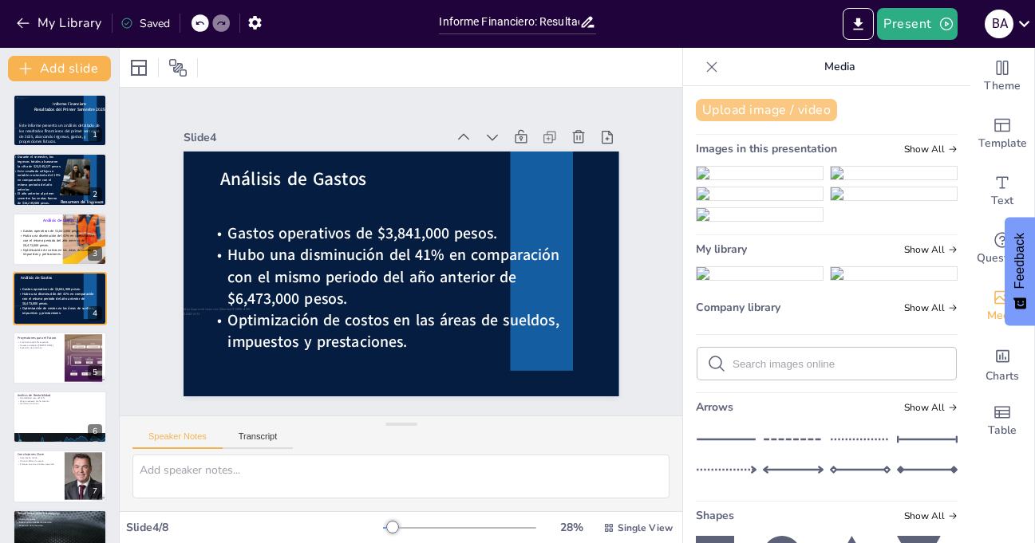
click at [750, 105] on button "Upload image / video" at bounding box center [766, 110] width 141 height 22
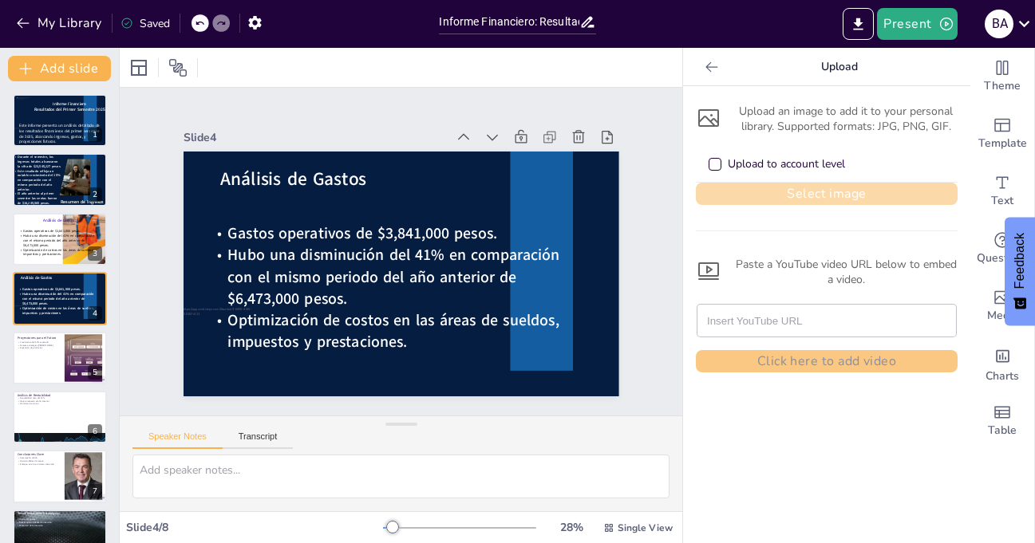
click at [802, 194] on button "Select image" at bounding box center [827, 194] width 262 height 22
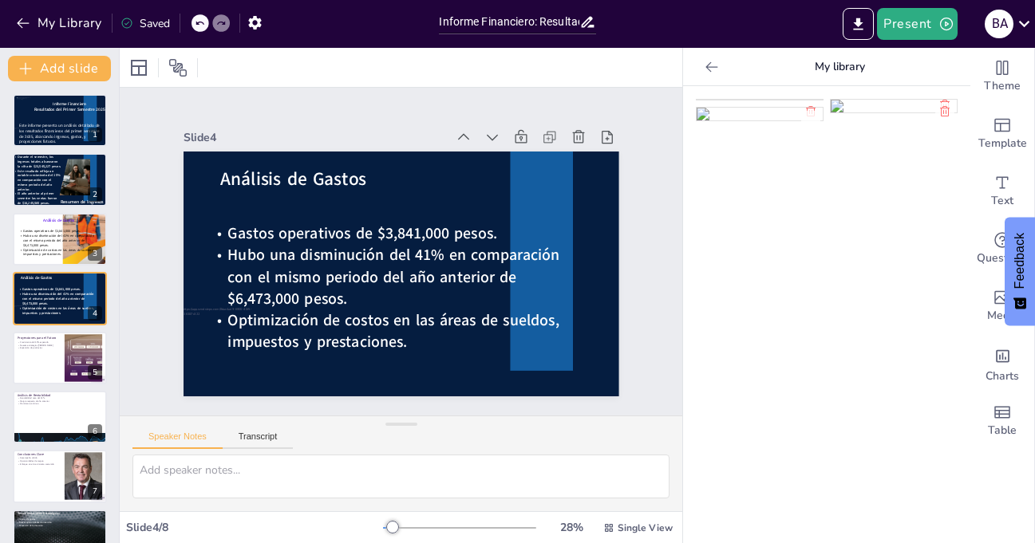
click at [733, 100] on img at bounding box center [760, 100] width 126 height 0
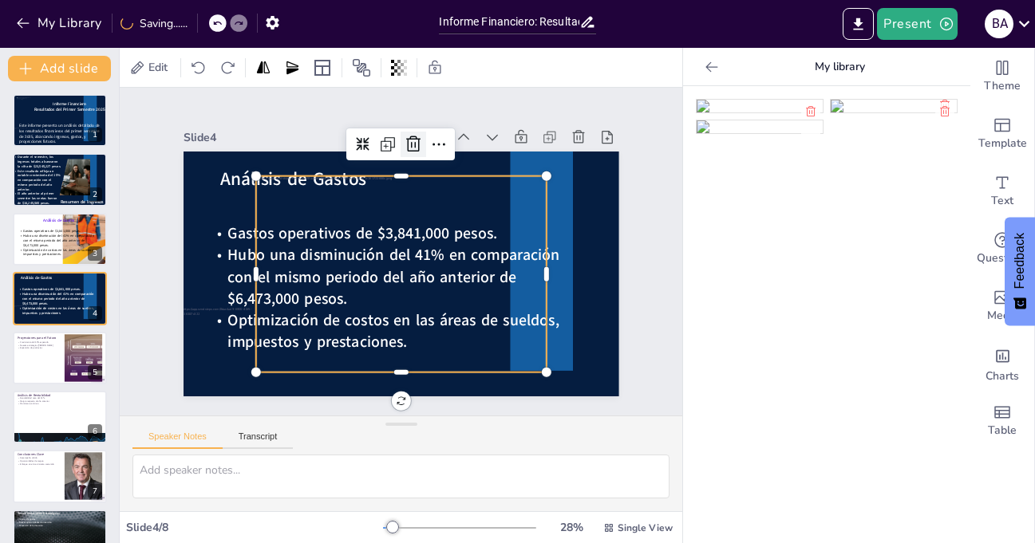
click at [425, 138] on icon at bounding box center [436, 149] width 22 height 22
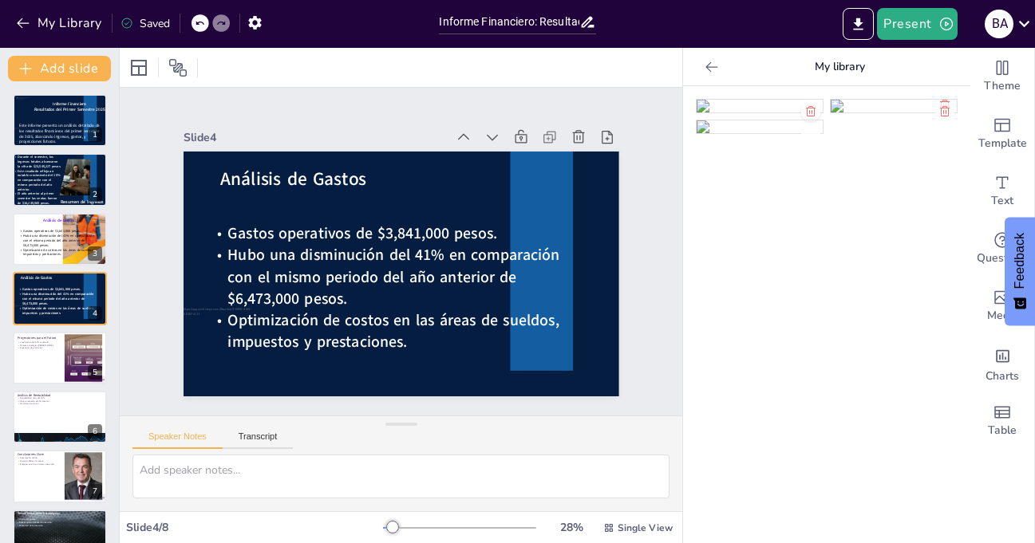
click at [804, 110] on icon at bounding box center [810, 111] width 13 height 13
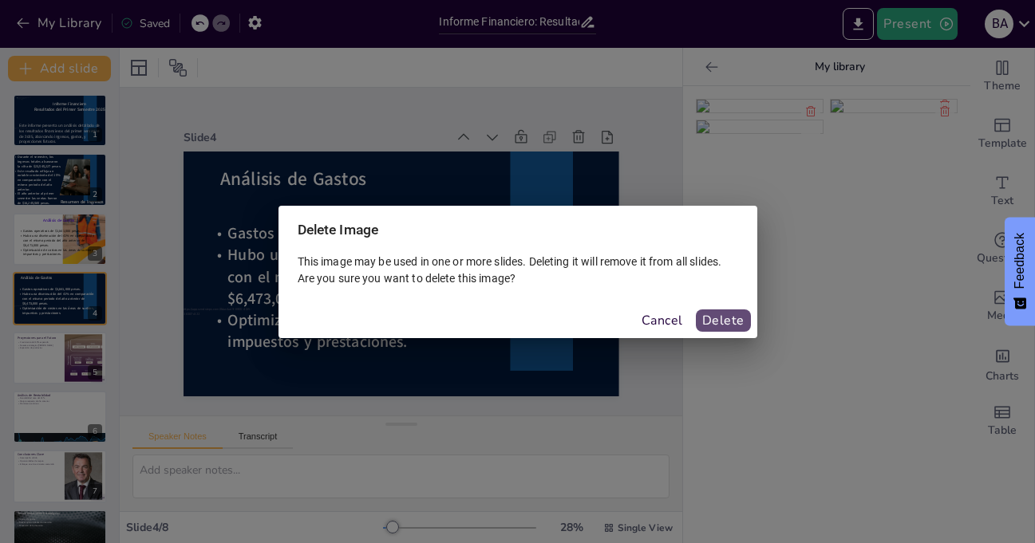
click at [730, 320] on button "Delete" at bounding box center [723, 321] width 55 height 22
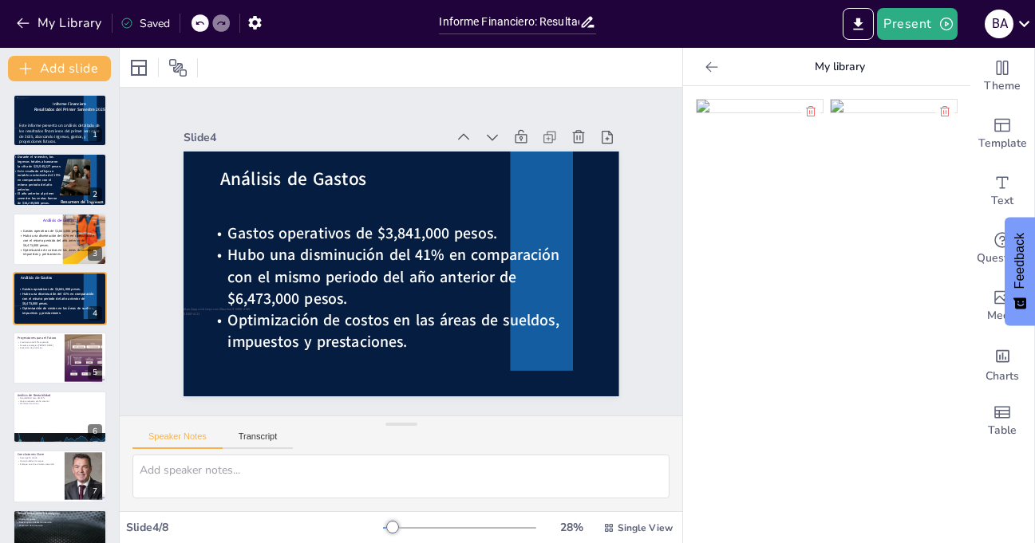
click at [704, 62] on icon at bounding box center [712, 67] width 16 height 16
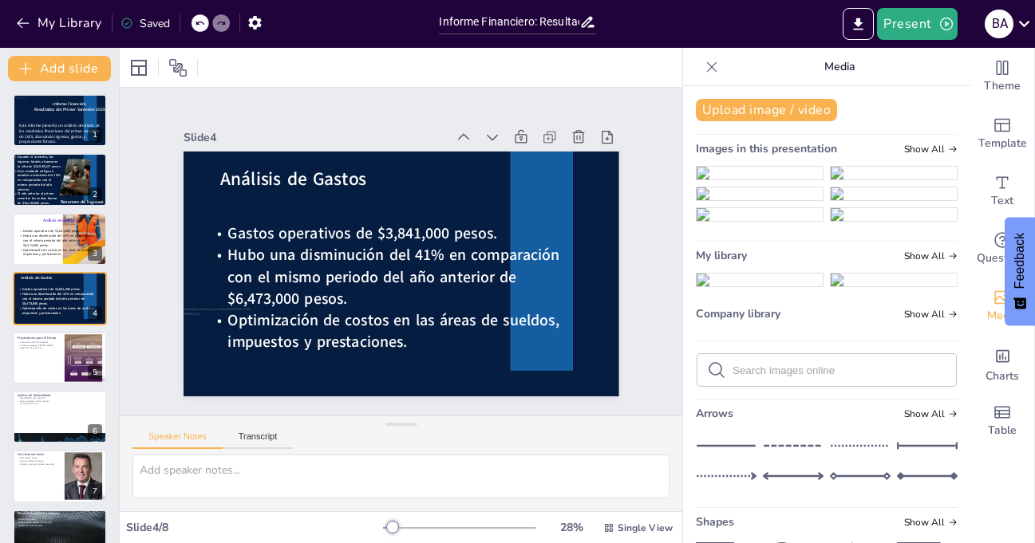
click at [736, 97] on div "Upload image / video Images in this presentation Show All My library Show All C…" at bounding box center [826, 314] width 287 height 457
click at [731, 105] on button "Upload image / video" at bounding box center [766, 110] width 141 height 22
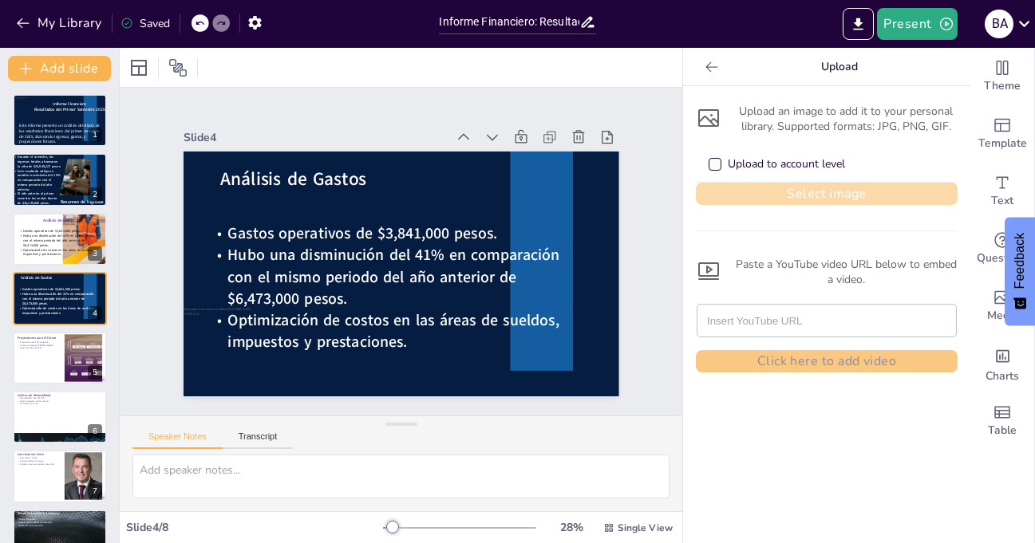
click at [813, 193] on button "Select image" at bounding box center [827, 194] width 262 height 22
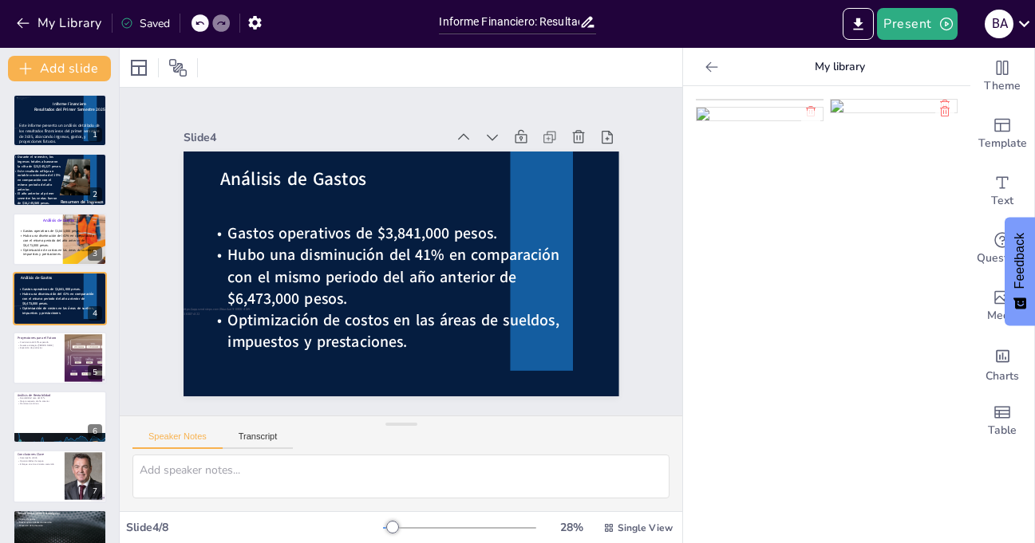
click at [744, 100] on img at bounding box center [760, 100] width 126 height 0
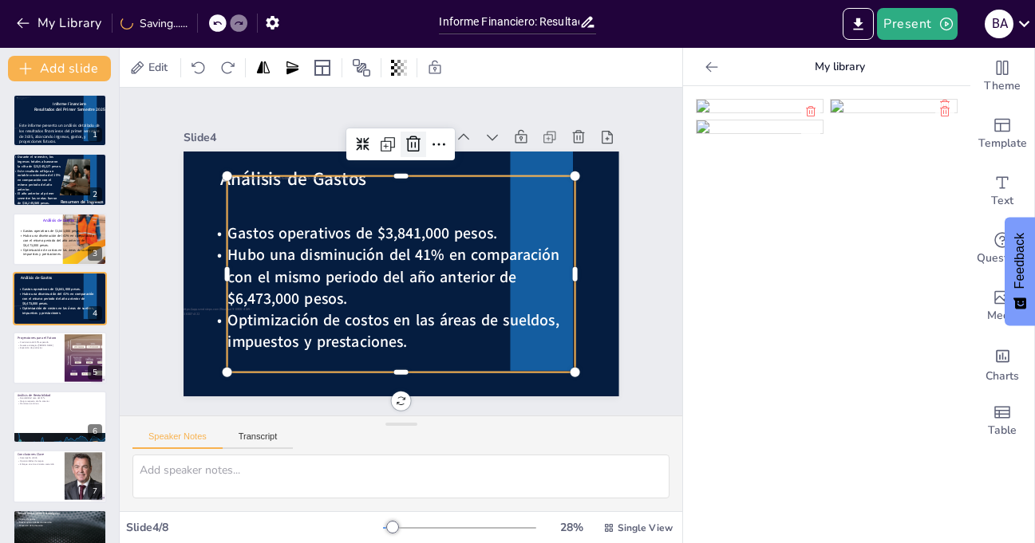
click at [464, 161] on icon at bounding box center [474, 171] width 21 height 21
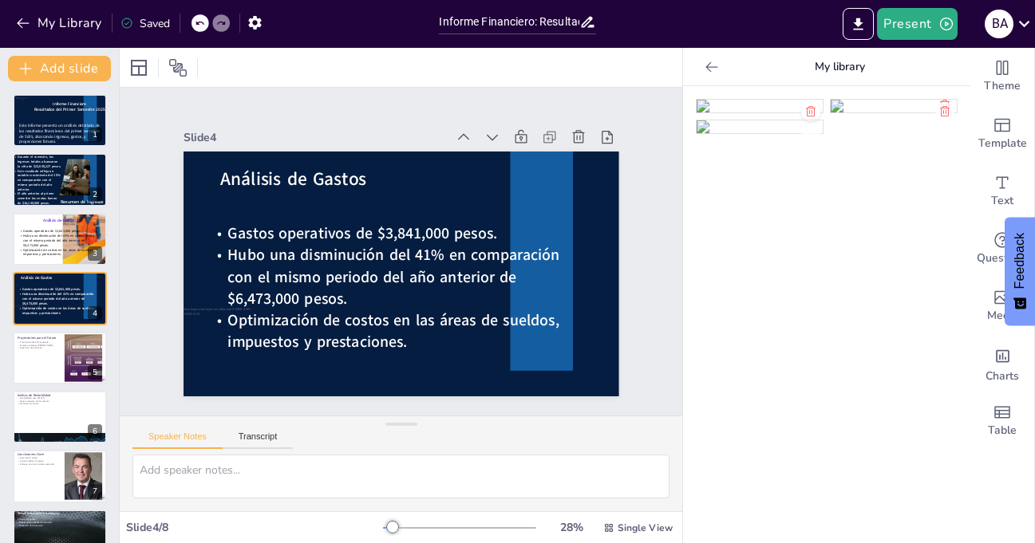
click at [804, 110] on icon at bounding box center [810, 111] width 13 height 13
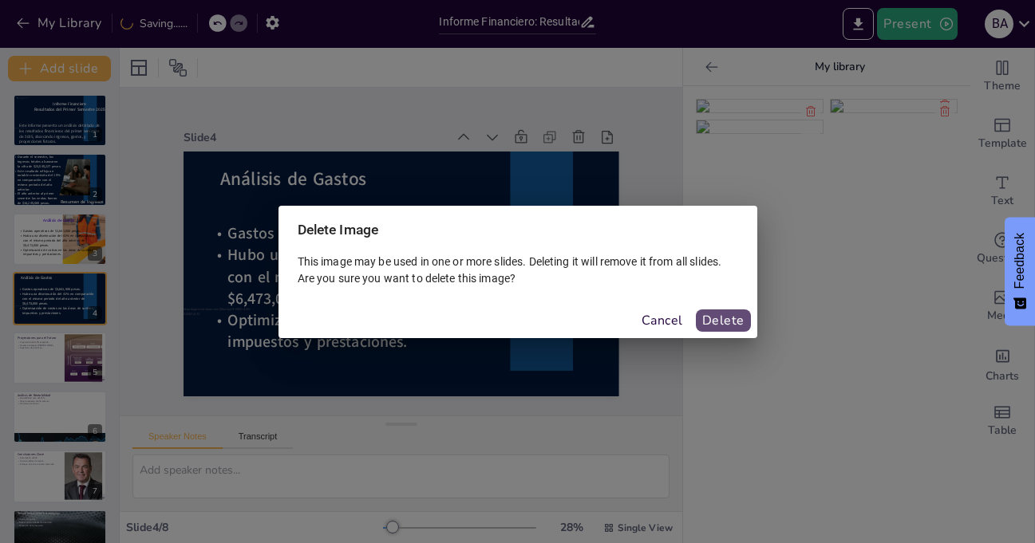
click at [729, 318] on button "Delete" at bounding box center [723, 321] width 55 height 22
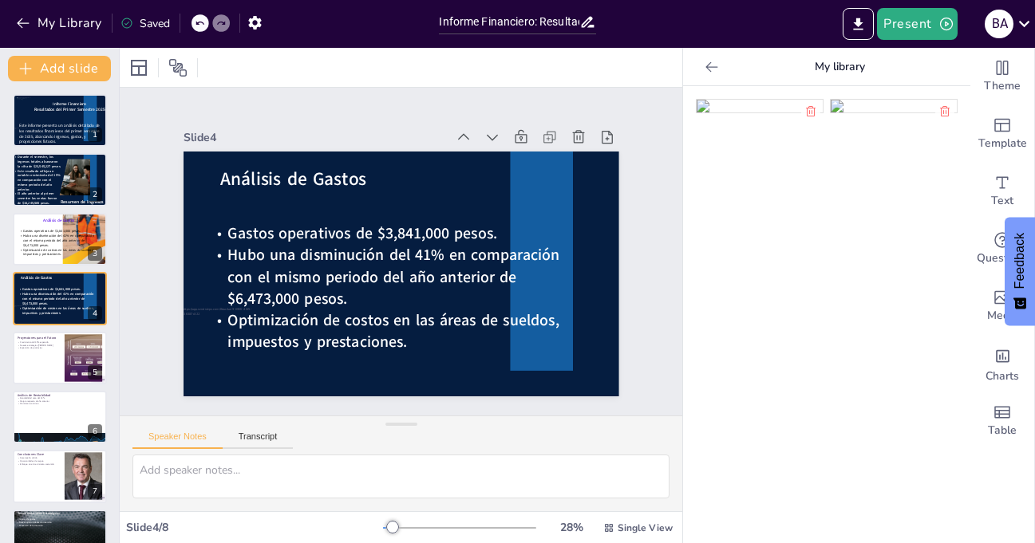
click at [705, 63] on icon at bounding box center [711, 66] width 12 height 10
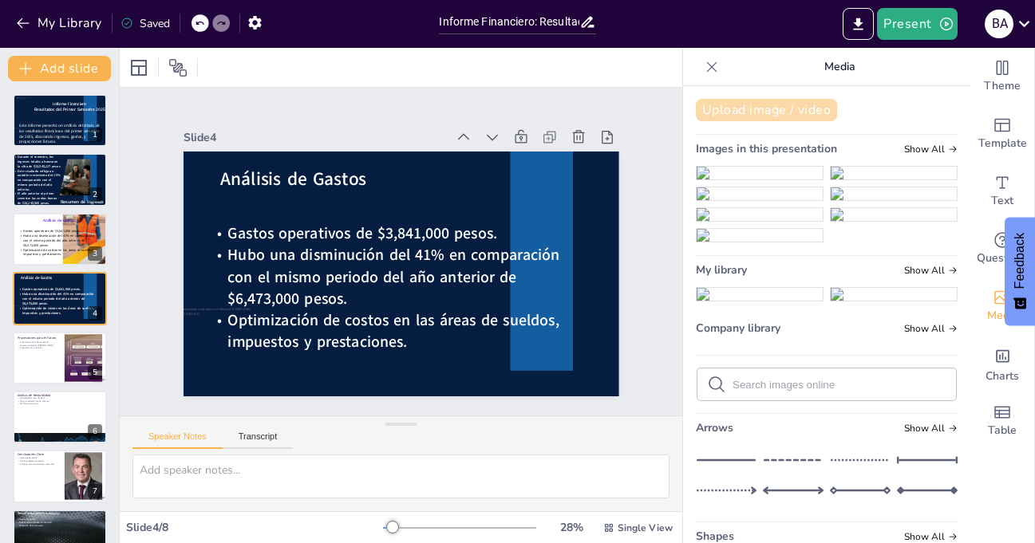
click at [770, 106] on button "Upload image / video" at bounding box center [766, 110] width 141 height 22
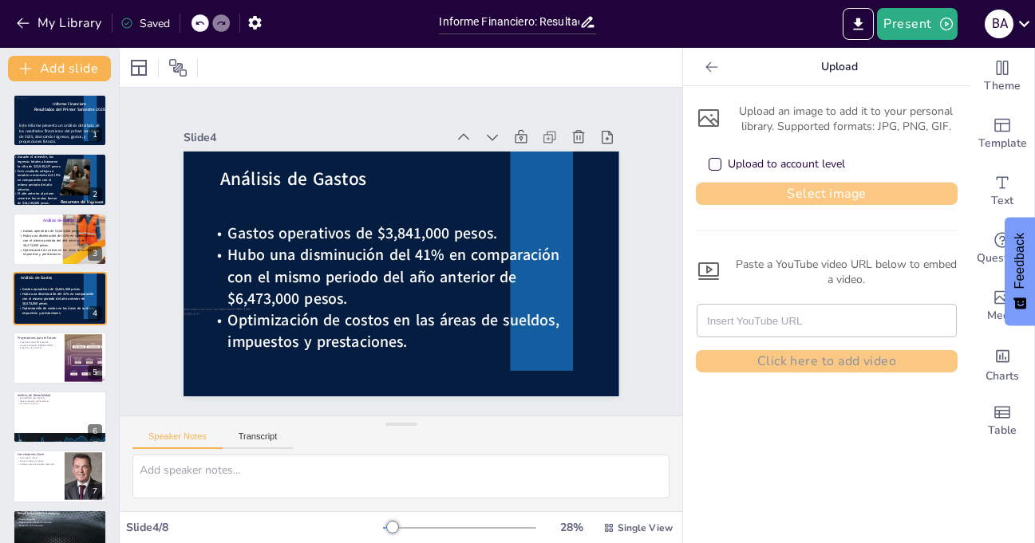
click at [832, 188] on button "Select image" at bounding box center [827, 194] width 262 height 22
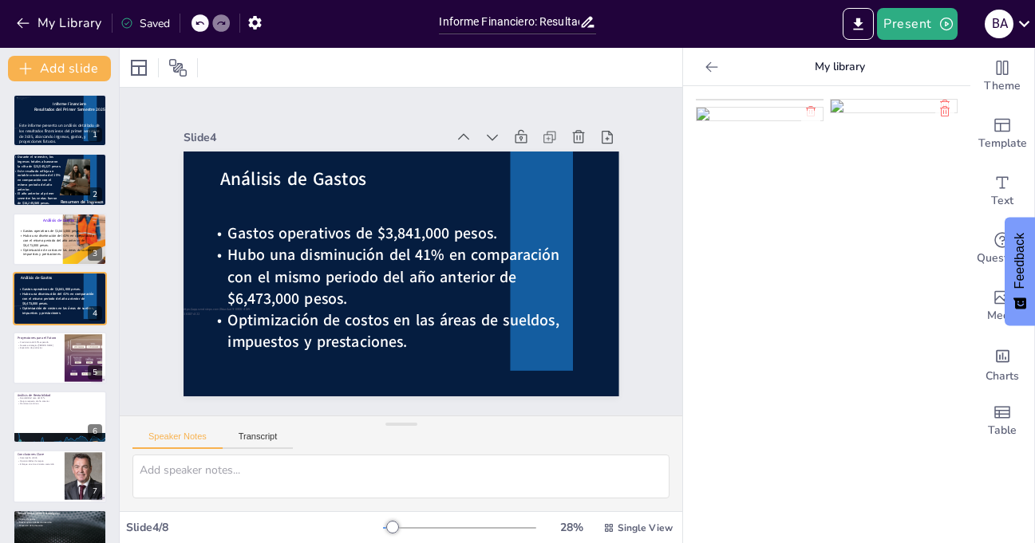
click at [734, 100] on img at bounding box center [760, 100] width 126 height 0
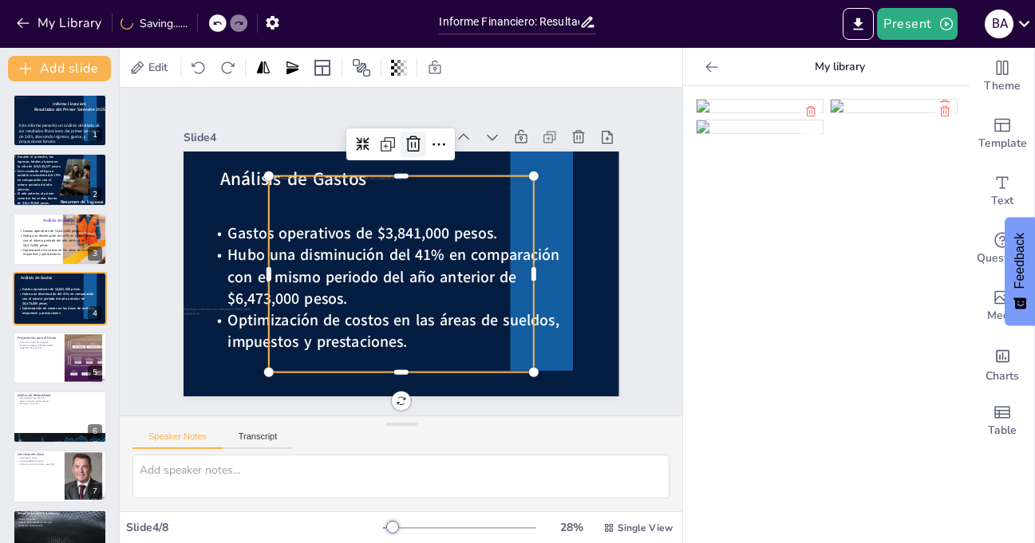
click at [406, 137] on icon at bounding box center [413, 144] width 14 height 16
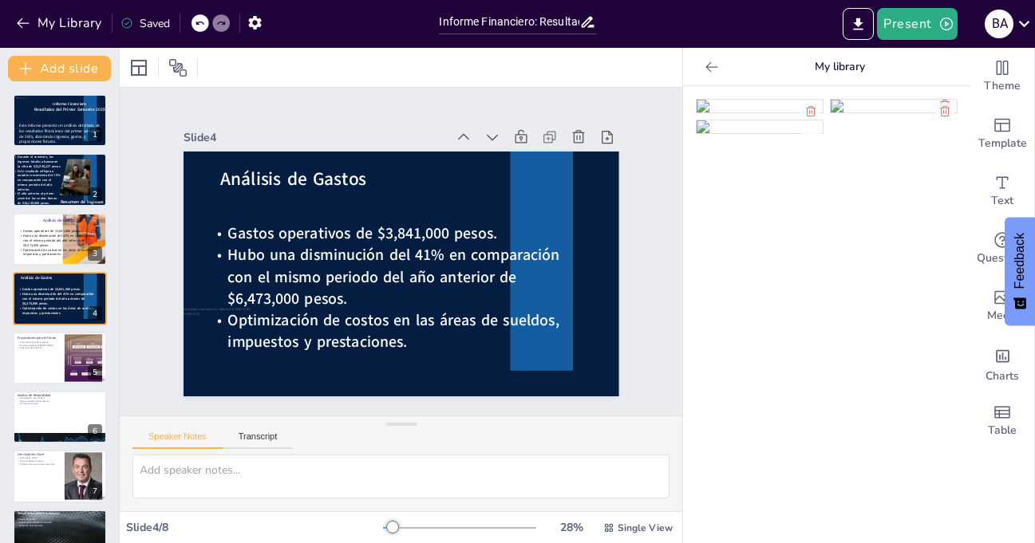
click at [705, 66] on icon at bounding box center [711, 66] width 12 height 10
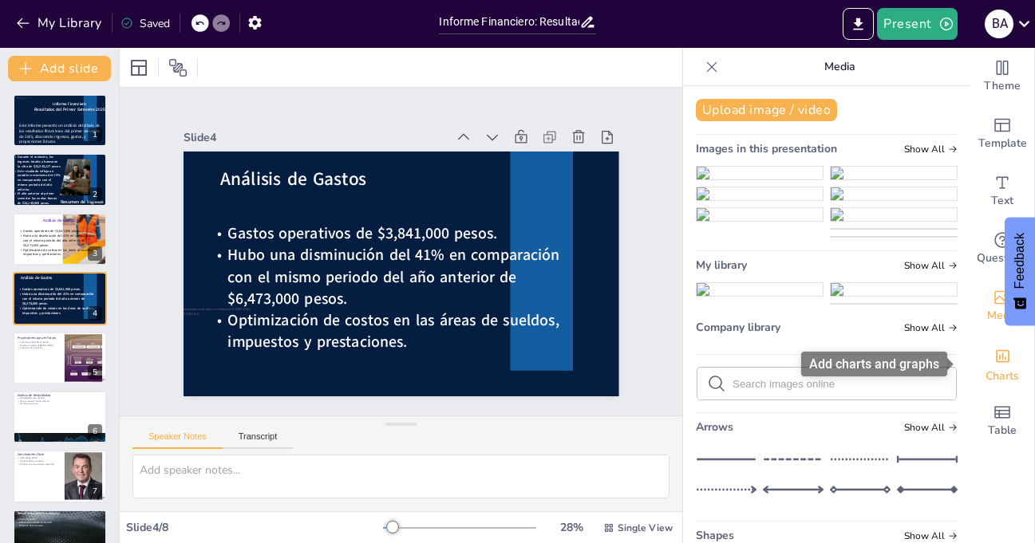
click at [986, 371] on span "Charts" at bounding box center [1003, 377] width 34 height 18
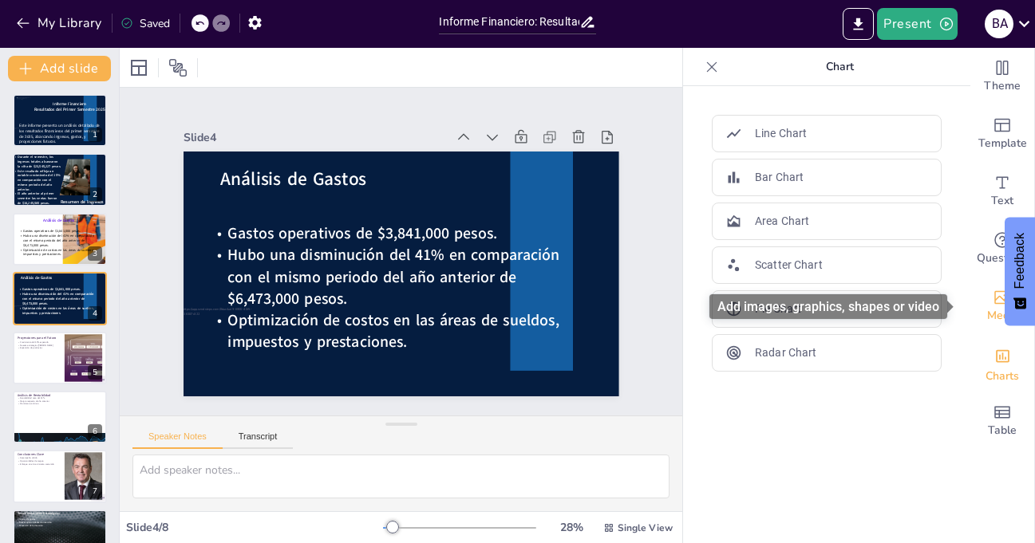
click at [993, 293] on icon "Add images, graphics, shapes or video" at bounding box center [1002, 297] width 19 height 19
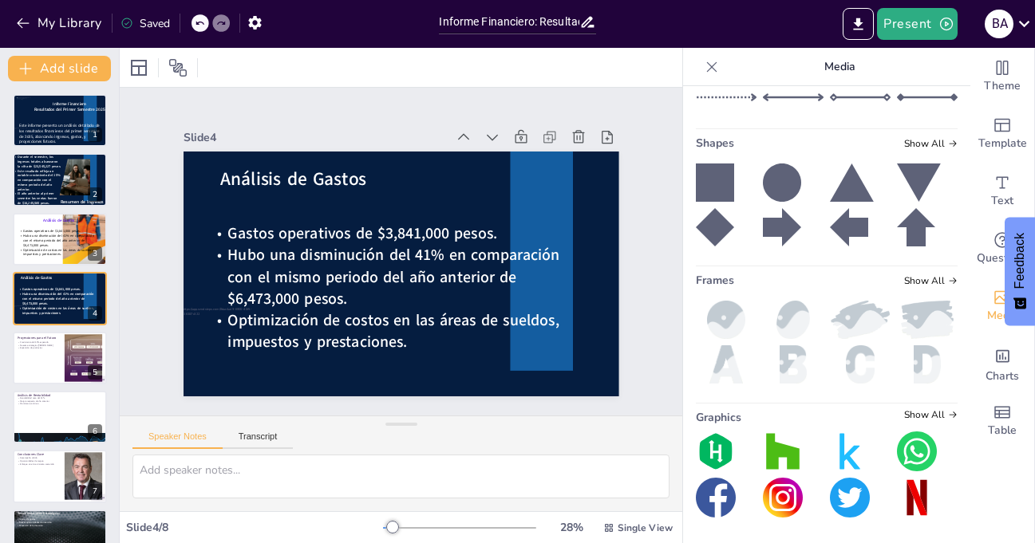
scroll to position [1094, 0]
click at [917, 140] on span "Show All" at bounding box center [930, 143] width 53 height 11
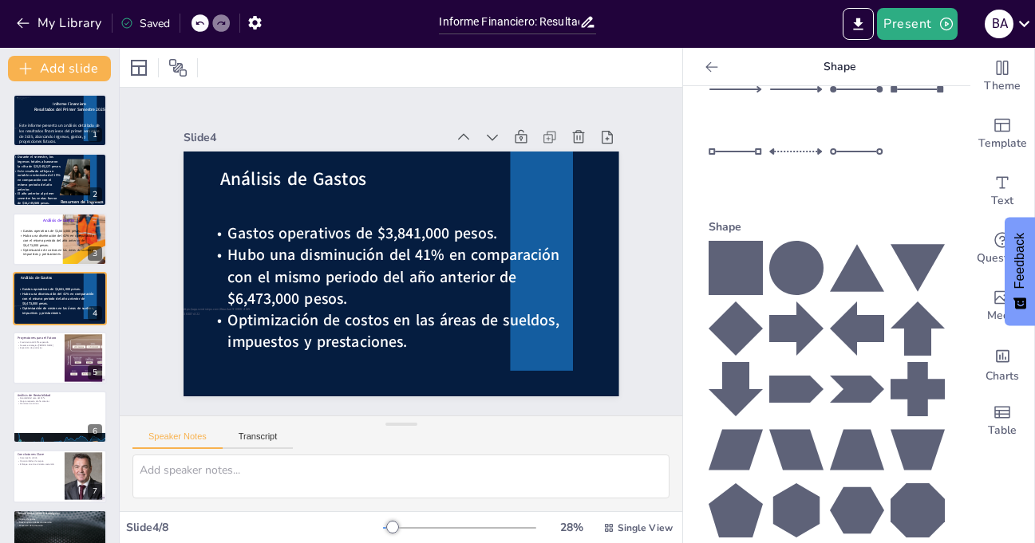
scroll to position [171, 0]
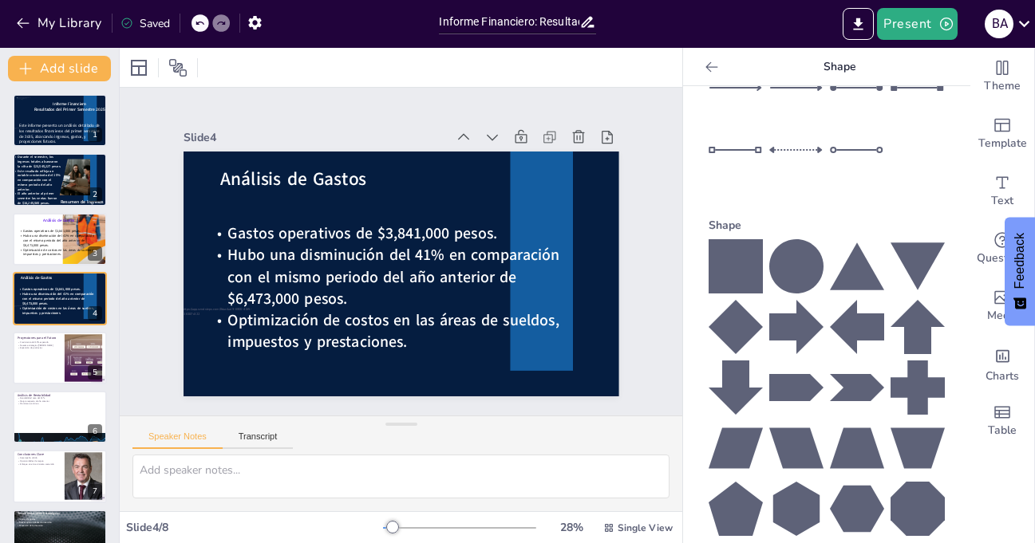
click at [719, 361] on icon at bounding box center [736, 388] width 54 height 54
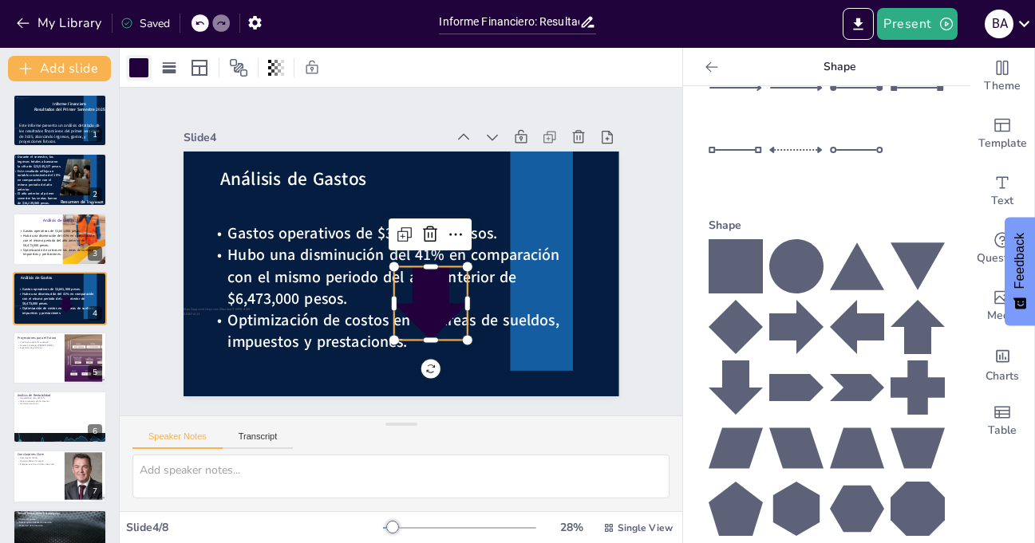
click at [136, 67] on div at bounding box center [138, 67] width 19 height 19
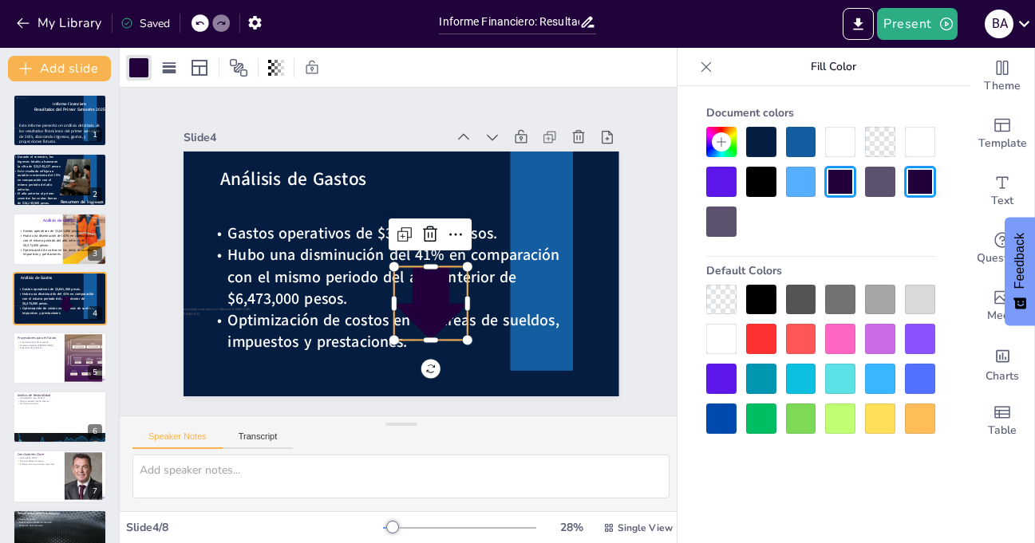
click at [798, 136] on div at bounding box center [801, 142] width 30 height 30
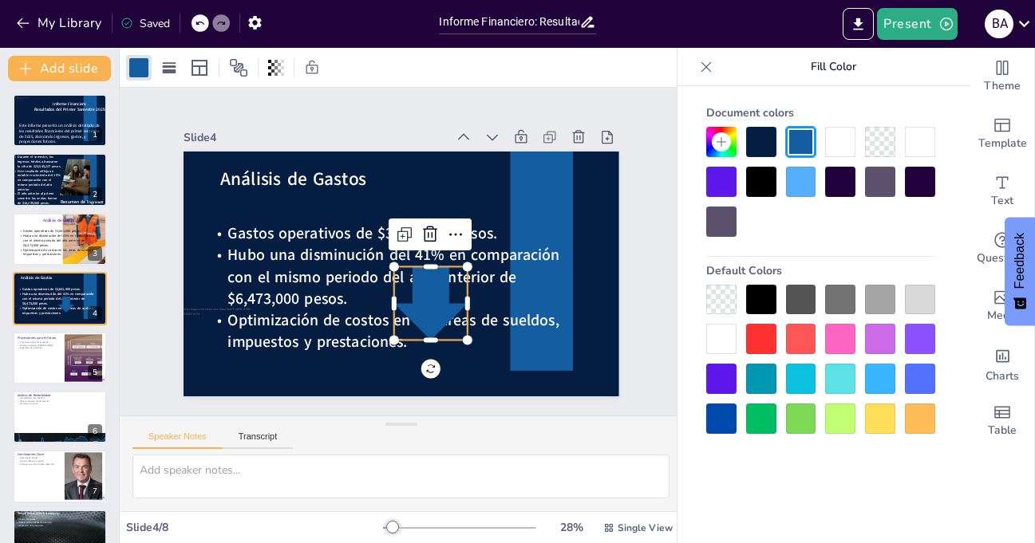
click at [802, 380] on div at bounding box center [801, 379] width 30 height 30
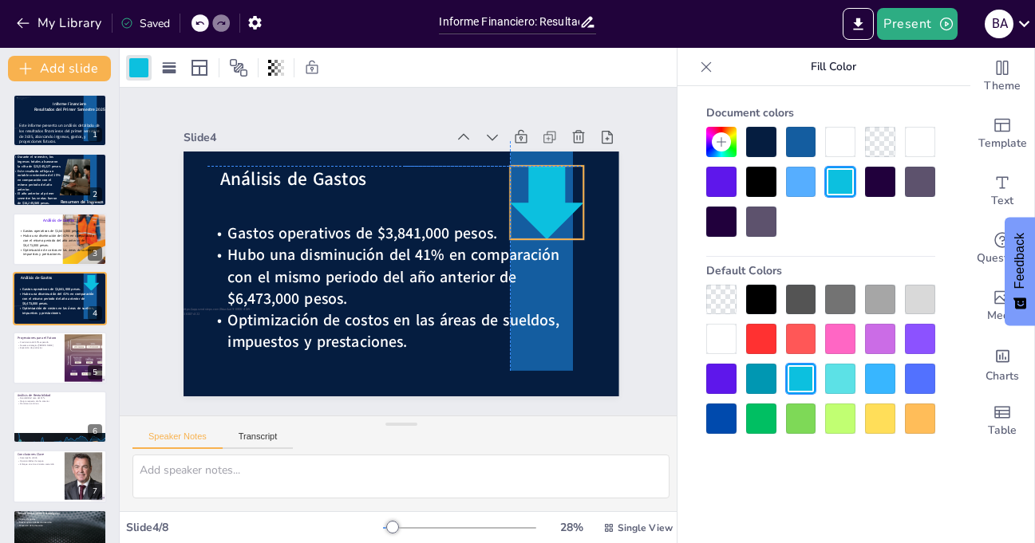
drag, startPoint x: 445, startPoint y: 282, endPoint x: 559, endPoint y: 179, distance: 153.7
click at [559, 179] on div at bounding box center [546, 202] width 73 height 73
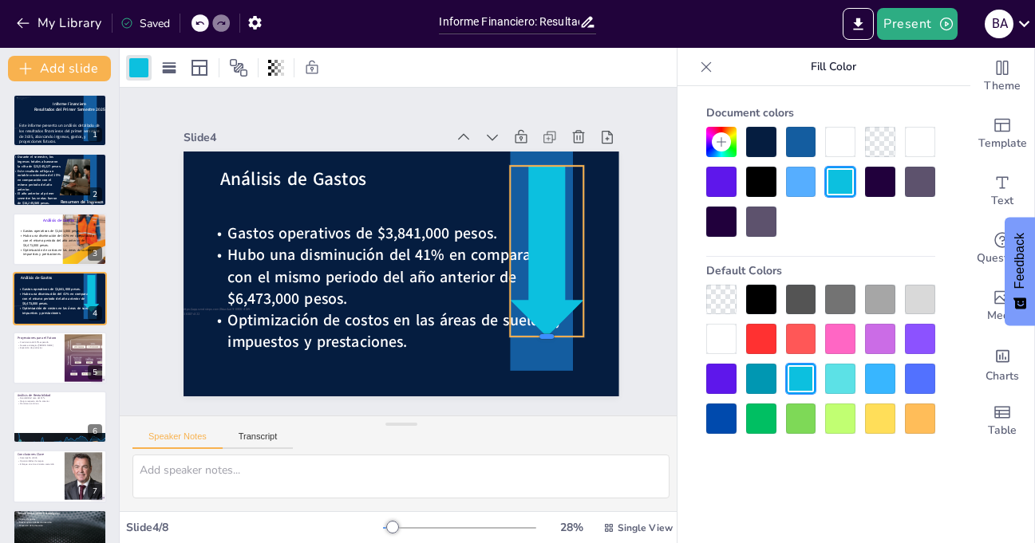
drag, startPoint x: 535, startPoint y: 235, endPoint x: 532, endPoint y: 333, distance: 97.4
click at [532, 337] on div at bounding box center [546, 343] width 73 height 13
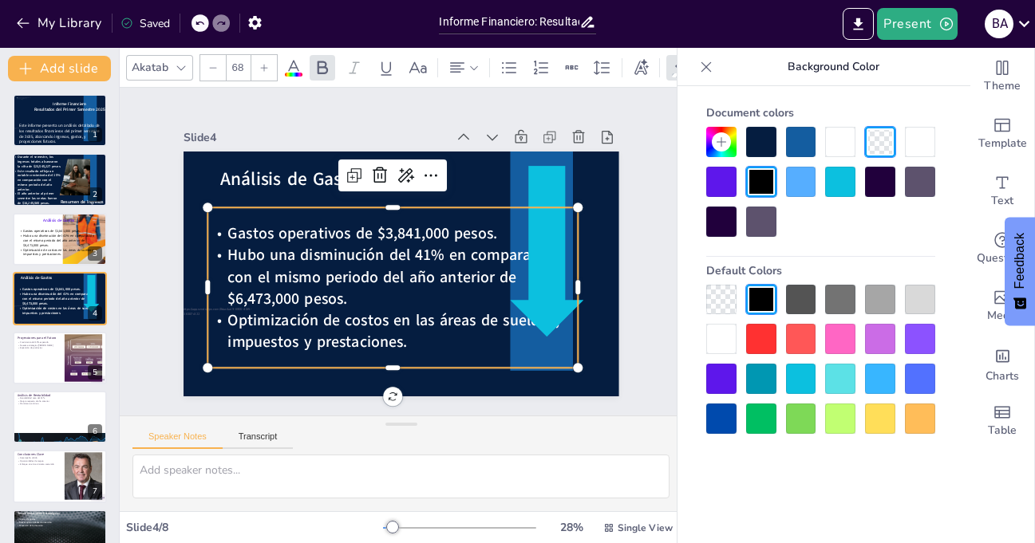
click at [397, 239] on span "Hubo una disminución del 41% en comparación con el mismo periodo del año anteri…" at bounding box center [391, 265] width 337 height 77
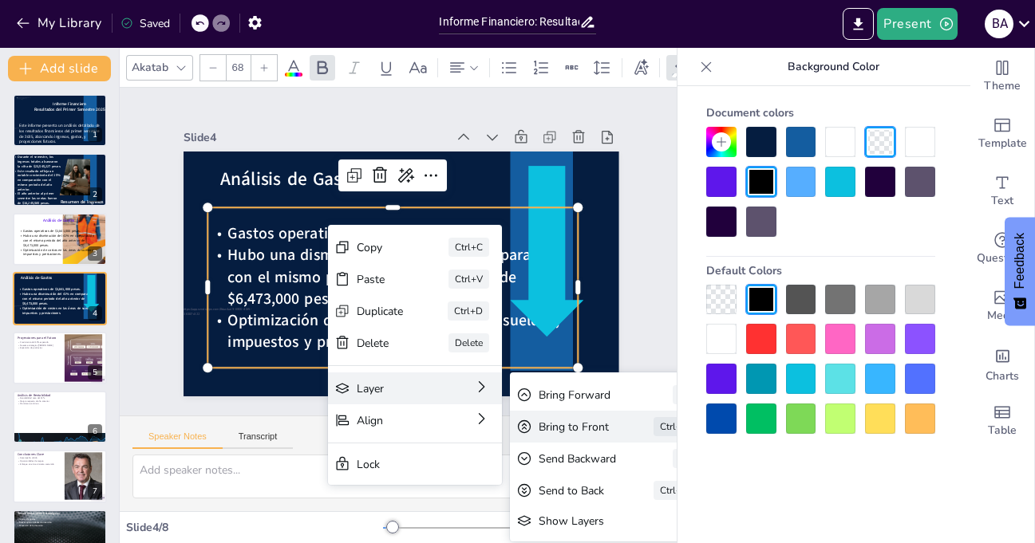
click at [629, 532] on div "Bring to Front" at bounding box center [665, 543] width 72 height 22
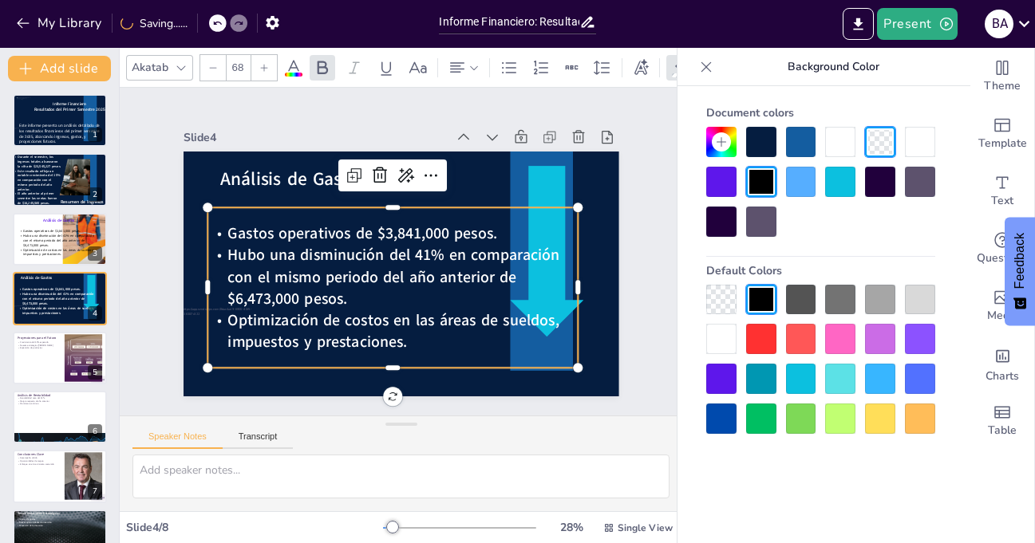
click at [630, 215] on div "Slide 1 Informe Financiero Resultados del Primer Semestre 2025 Este informe pre…" at bounding box center [400, 252] width 552 height 343
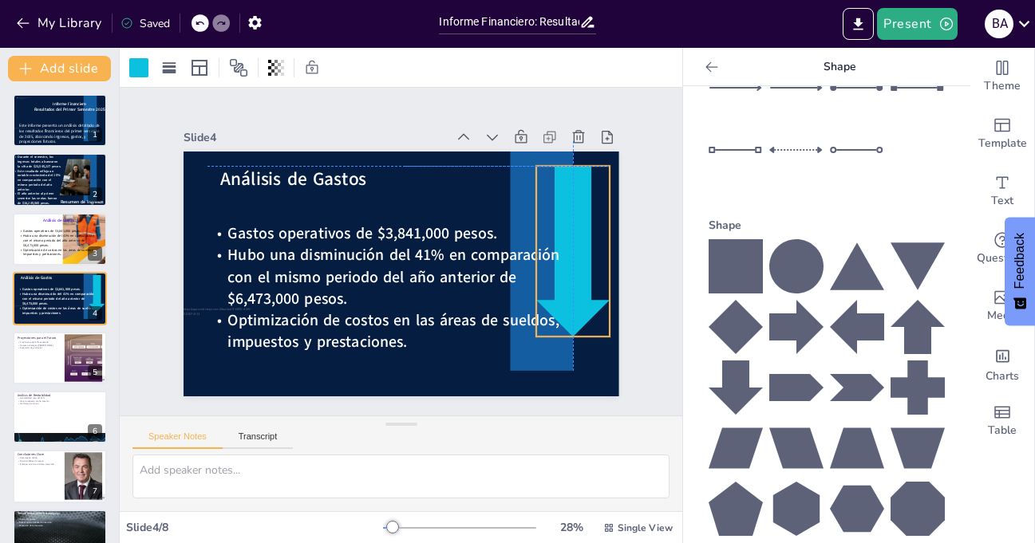
drag, startPoint x: 541, startPoint y: 184, endPoint x: 567, endPoint y: 184, distance: 25.5
click at [567, 212] on div at bounding box center [564, 304] width 123 height 185
click at [633, 184] on div "Slide 1 Informe Financiero Resultados del Primer Semestre 2025 Este informe pre…" at bounding box center [400, 252] width 552 height 343
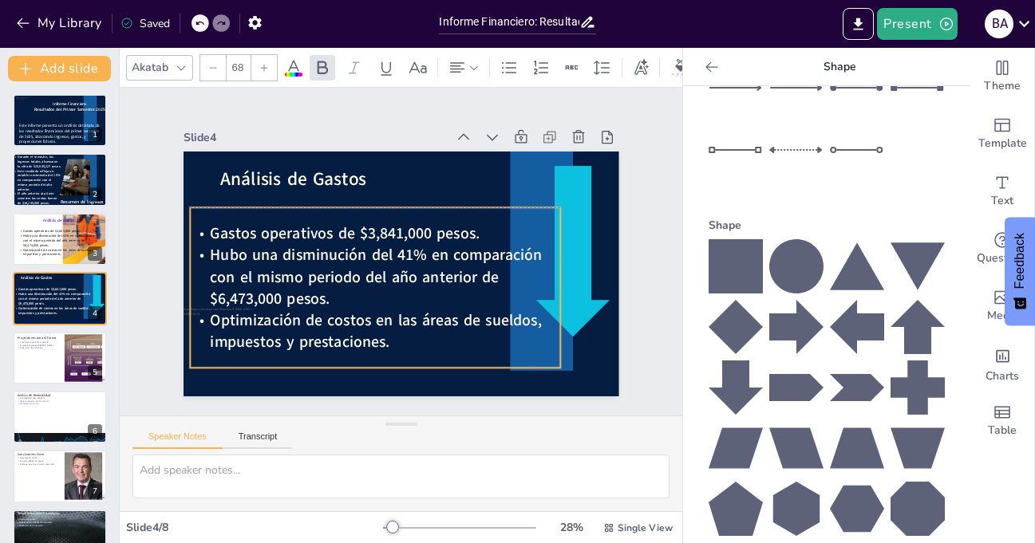
drag, startPoint x: 274, startPoint y: 271, endPoint x: 256, endPoint y: 269, distance: 17.7
click at [256, 269] on span "Hubo una disminución del 41% en comparación con el mismo periodo del año anteri…" at bounding box center [376, 277] width 332 height 65
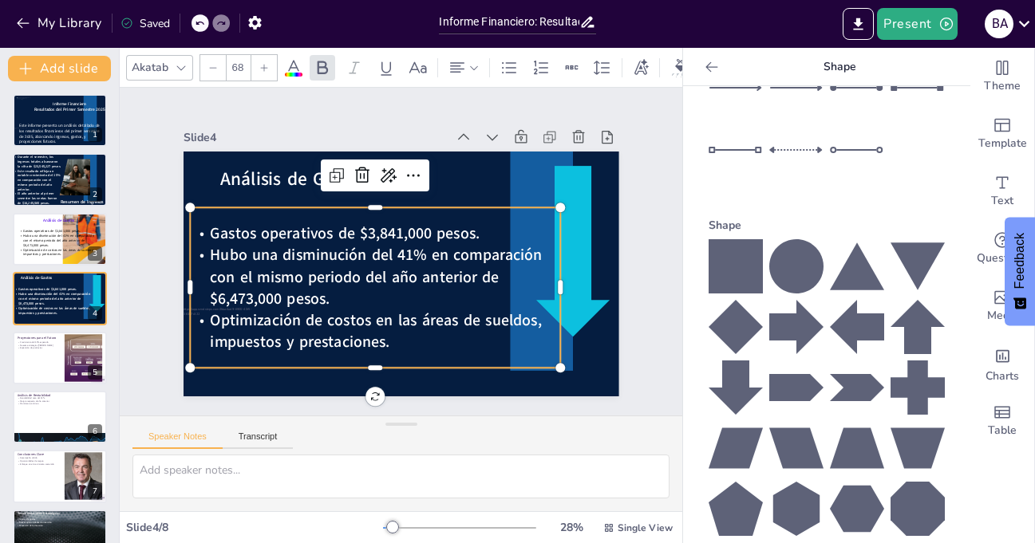
click at [622, 203] on div "Slide 1 Informe Financiero Resultados del Primer Semestre 2025 Este informe pre…" at bounding box center [400, 252] width 552 height 343
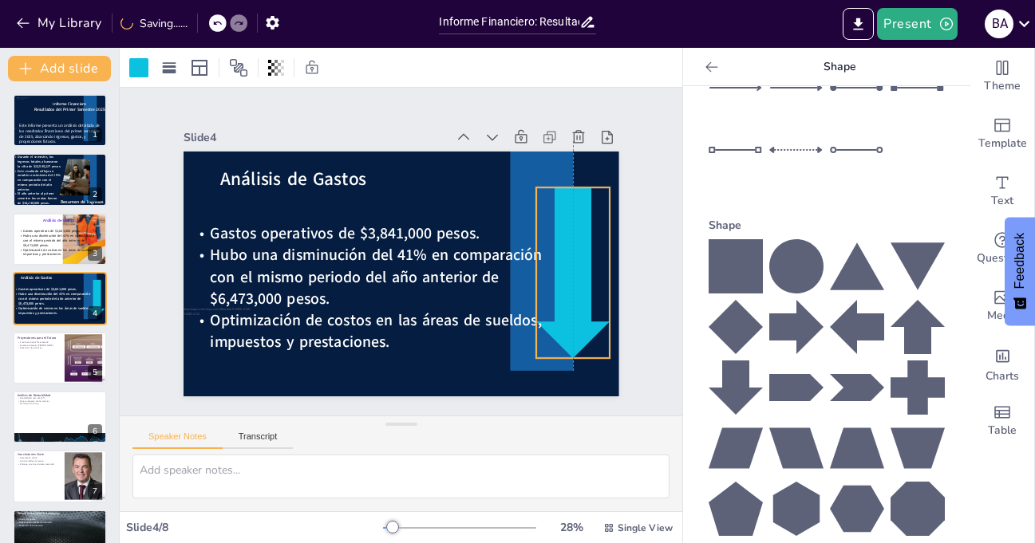
drag, startPoint x: 571, startPoint y: 214, endPoint x: 570, endPoint y: 235, distance: 21.6
click at [570, 235] on div at bounding box center [569, 291] width 91 height 178
click at [630, 195] on div "Slide 1 Informe Financiero Resultados del Primer Semestre 2025 Este informe pre…" at bounding box center [400, 251] width 552 height 343
drag, startPoint x: 573, startPoint y: 219, endPoint x: 573, endPoint y: 211, distance: 8.8
click at [573, 211] on div at bounding box center [570, 282] width 91 height 178
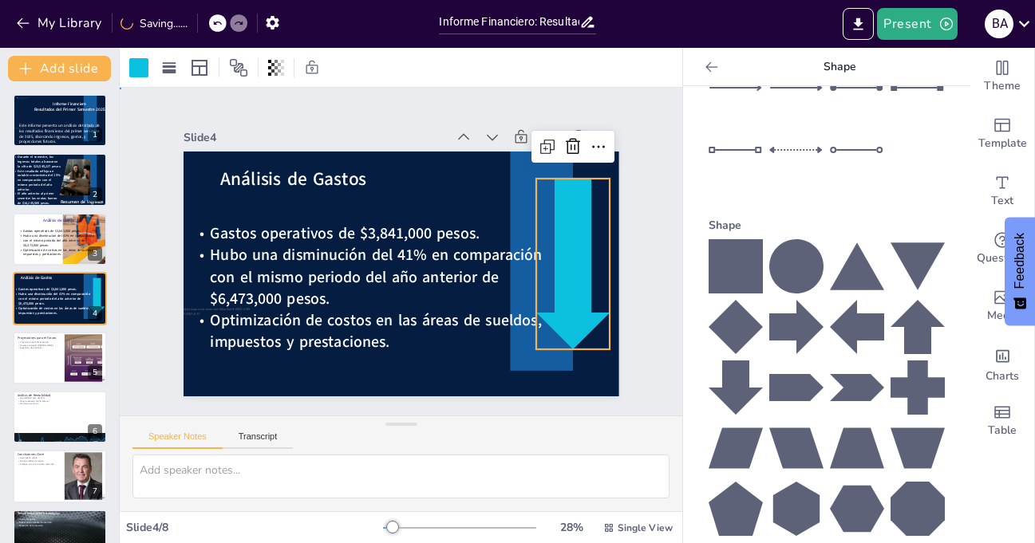
click at [632, 195] on div "Slide 1 Informe Financiero Resultados del Primer Semestre 2025 Este informe pre…" at bounding box center [401, 252] width 525 height 290
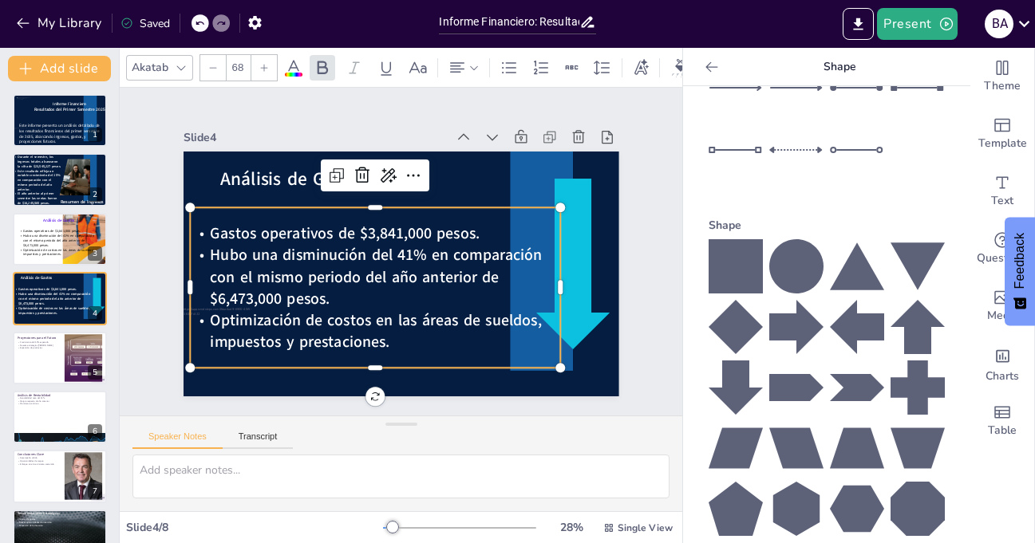
click at [458, 224] on span "Gastos operativos de $3,841,000 pesos." at bounding box center [345, 233] width 270 height 21
click at [464, 229] on span "Gastos operativos de $3,841,000 pesos." at bounding box center [345, 233] width 270 height 21
click at [464, 229] on span "Gastos operativos de $3,841,000 pesos." at bounding box center [346, 227] width 271 height 49
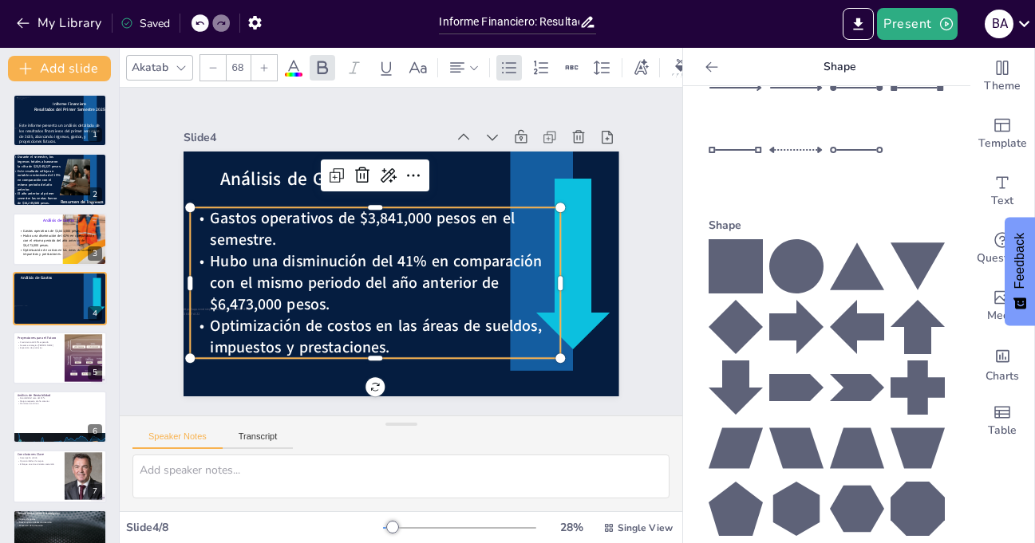
click at [210, 234] on span "Gastos operativos de $3,841,000 pesos en el semestre." at bounding box center [362, 229] width 304 height 42
click at [461, 401] on div "Slide 1 Informe Financiero Resultados del Primer Semestre 2025 Este informe pre…" at bounding box center [401, 252] width 563 height 328
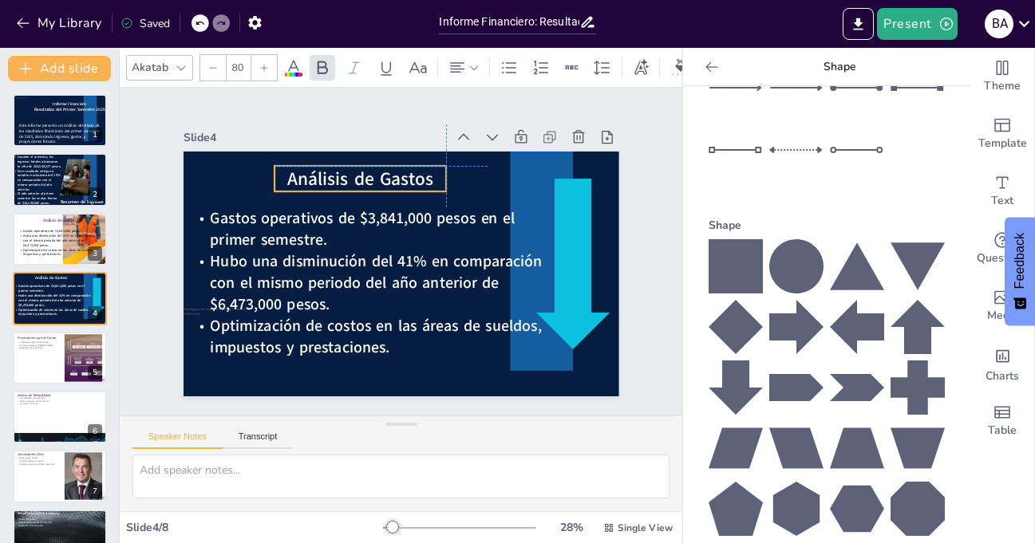
drag, startPoint x: 296, startPoint y: 172, endPoint x: 365, endPoint y: 170, distance: 68.7
click at [365, 170] on span "Análisis de Gastos" at bounding box center [368, 175] width 148 height 40
click at [643, 182] on div "Slide 1 Informe Financiero Resultados del Primer Semestre 2025 Este informe pre…" at bounding box center [400, 252] width 552 height 343
click at [380, 172] on span "Análisis de Gastos" at bounding box center [360, 178] width 146 height 25
click at [264, 64] on icon at bounding box center [264, 67] width 7 height 7
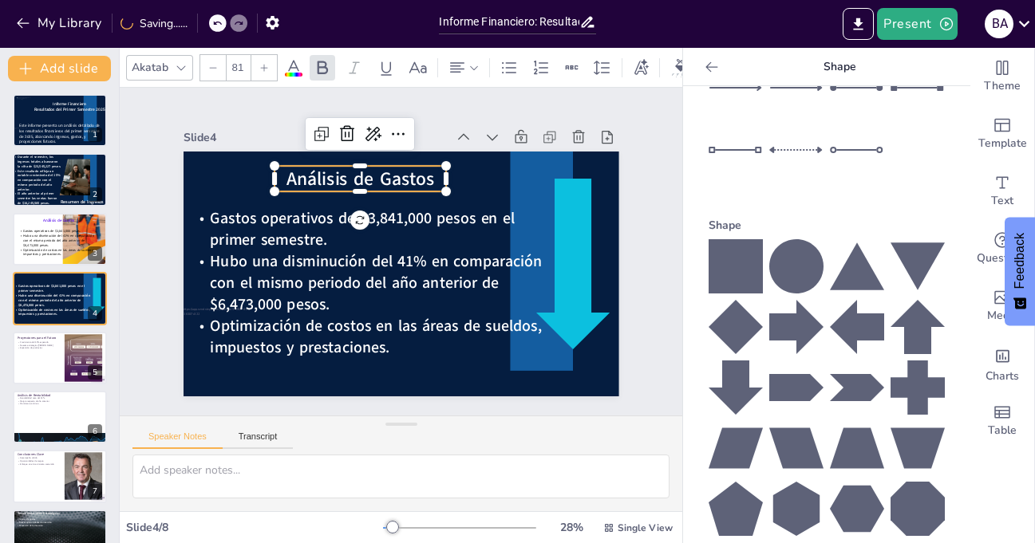
click at [264, 64] on icon at bounding box center [264, 67] width 7 height 7
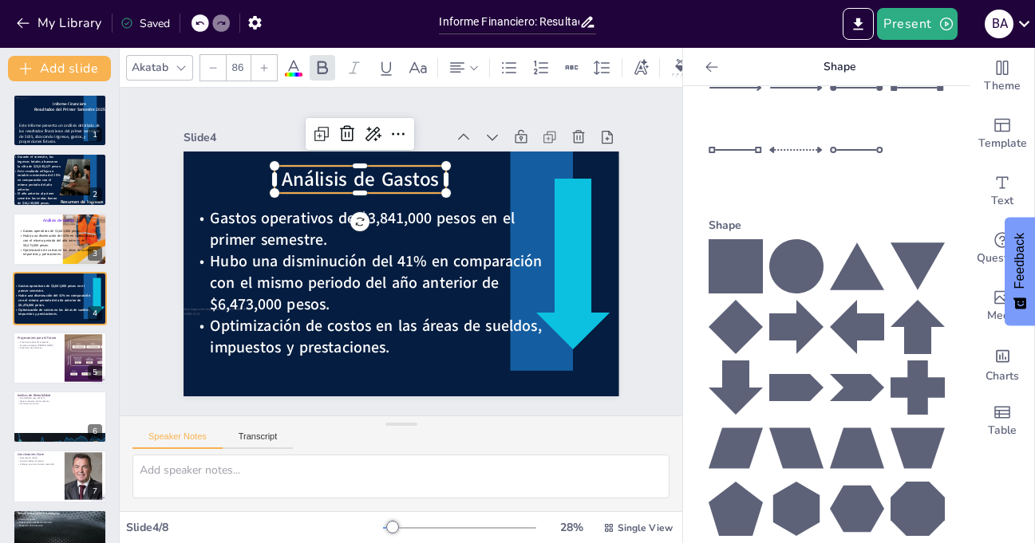
click at [264, 64] on icon at bounding box center [264, 67] width 7 height 7
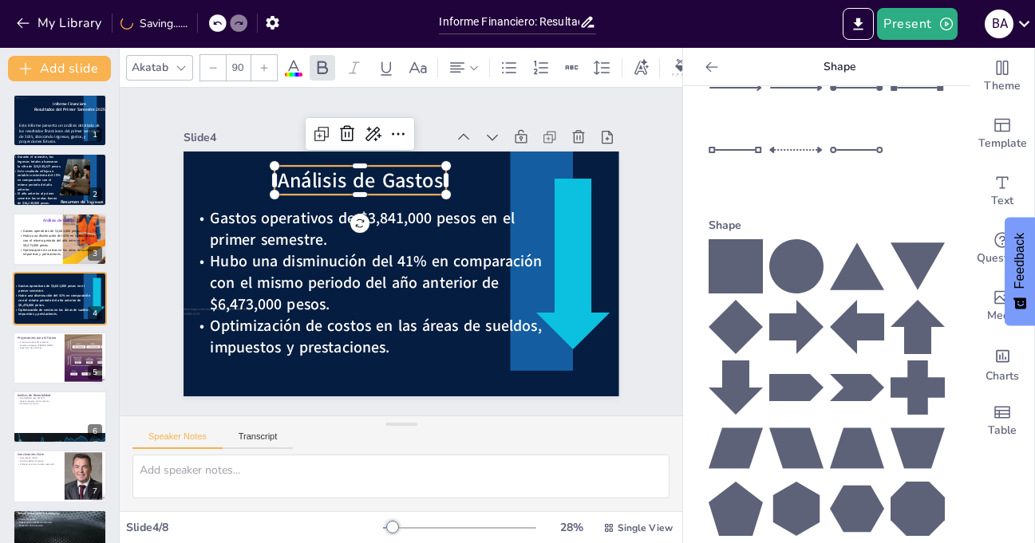
type input "91"
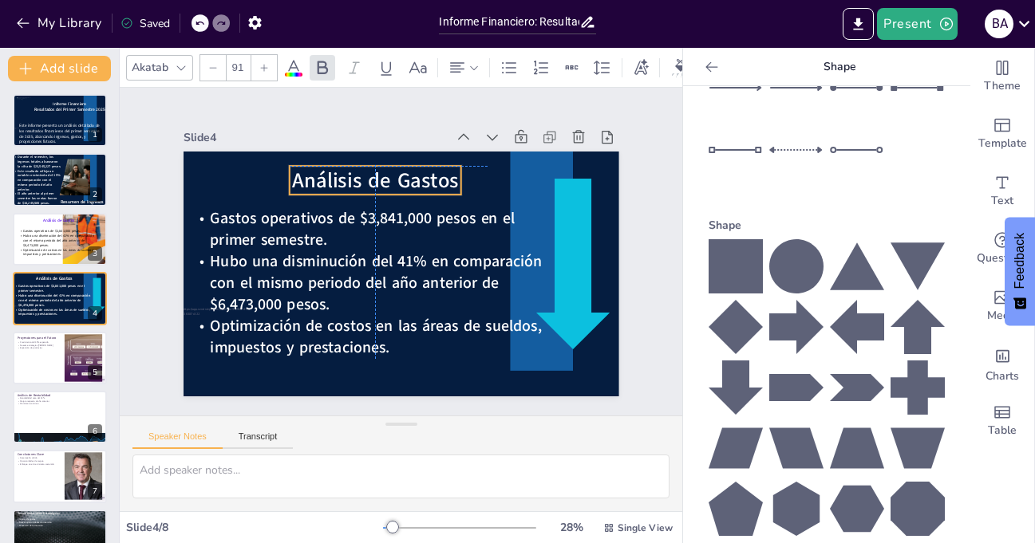
drag, startPoint x: 394, startPoint y: 172, endPoint x: 409, endPoint y: 172, distance: 15.2
click at [409, 172] on span "Análisis de Gastos" at bounding box center [382, 178] width 168 height 45
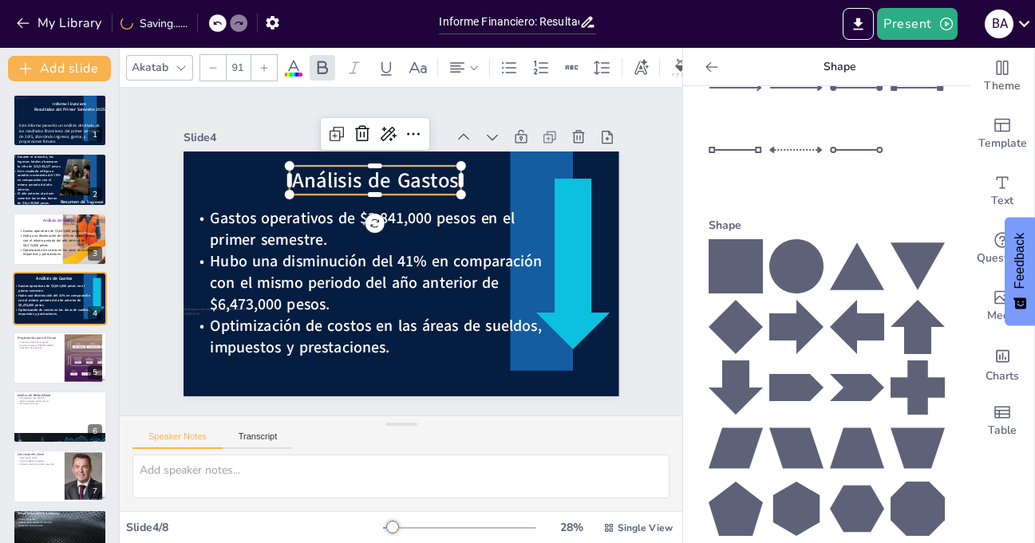
click at [640, 165] on div "Slide 1 Informe Financiero Resultados del Primer Semestre 2025 Este informe pre…" at bounding box center [401, 252] width 574 height 393
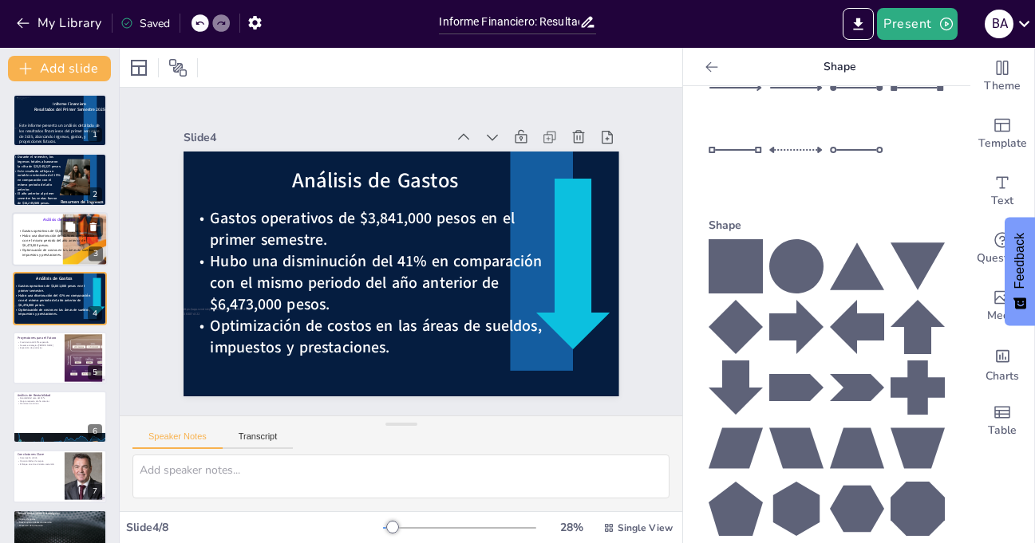
click at [27, 245] on span "Hubo una disminución del 41% en comparación con el mismo periodo del año anteri…" at bounding box center [58, 241] width 73 height 14
type textarea "Los gastos operativos de $3,841,000 pesos son un aspecto fundamental que influy…"
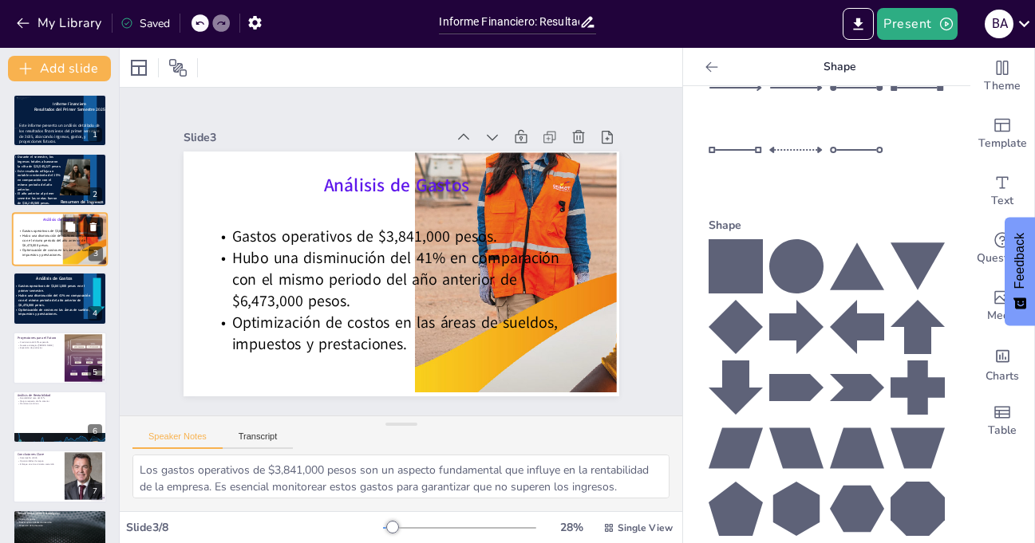
click at [93, 226] on icon at bounding box center [93, 227] width 6 height 9
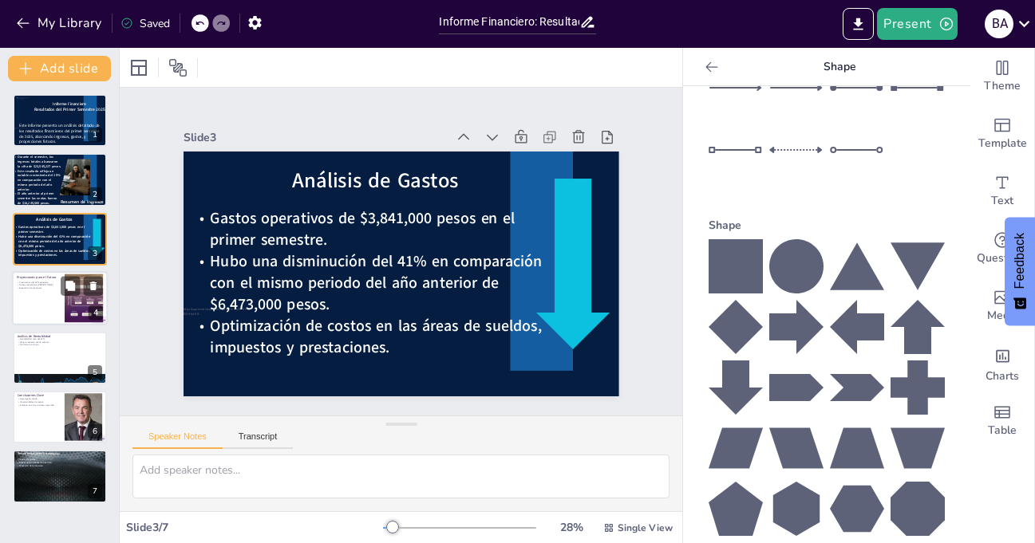
click at [46, 306] on div at bounding box center [60, 298] width 96 height 54
type textarea "Un crecimiento del 20% en los ingresos es una proyección ambiciosa, pero alcanz…"
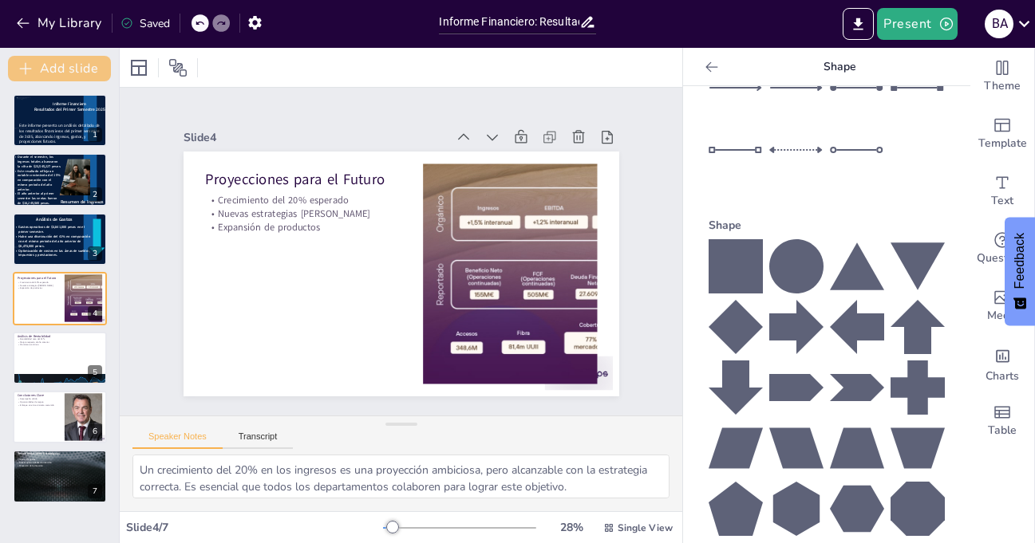
click at [68, 69] on button "Add slide" at bounding box center [59, 69] width 103 height 26
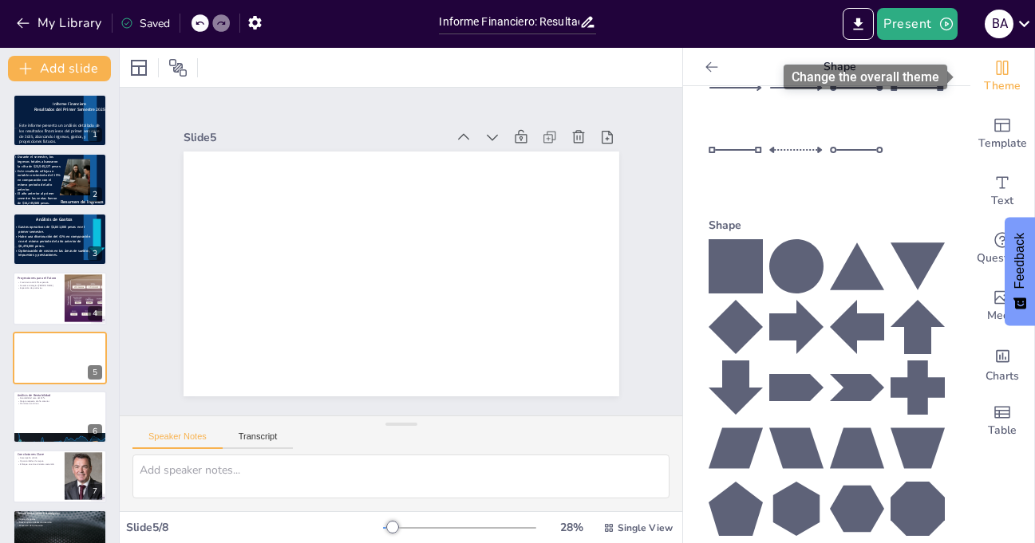
click at [991, 79] on span "Theme" at bounding box center [1002, 86] width 37 height 18
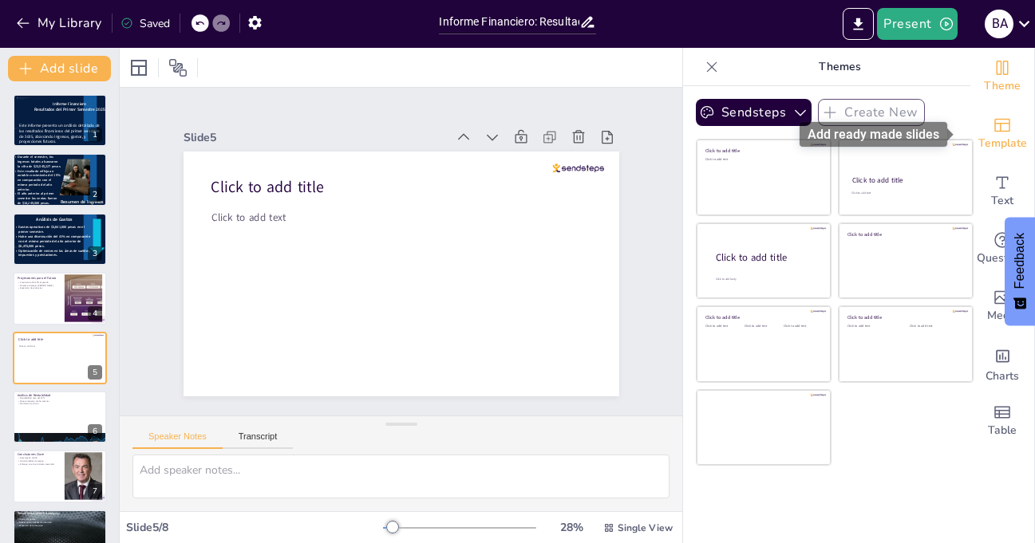
click at [996, 136] on span "Template" at bounding box center [1002, 144] width 49 height 18
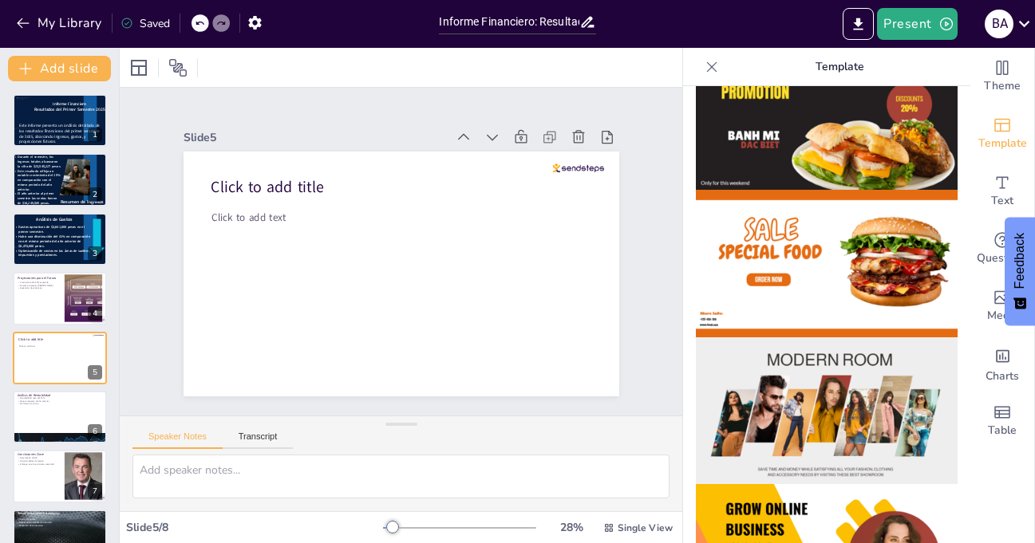
scroll to position [239, 0]
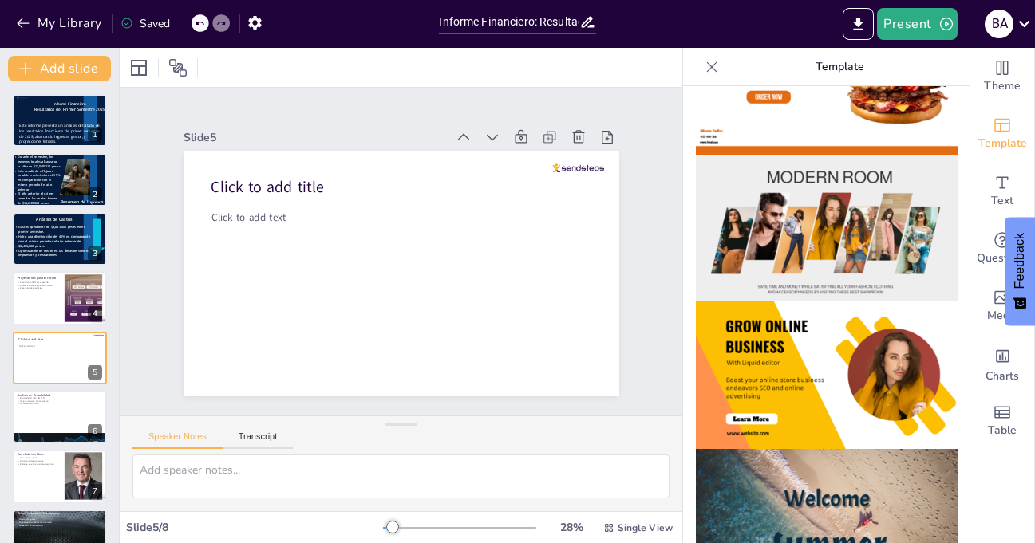
click at [799, 223] on img at bounding box center [827, 229] width 262 height 148
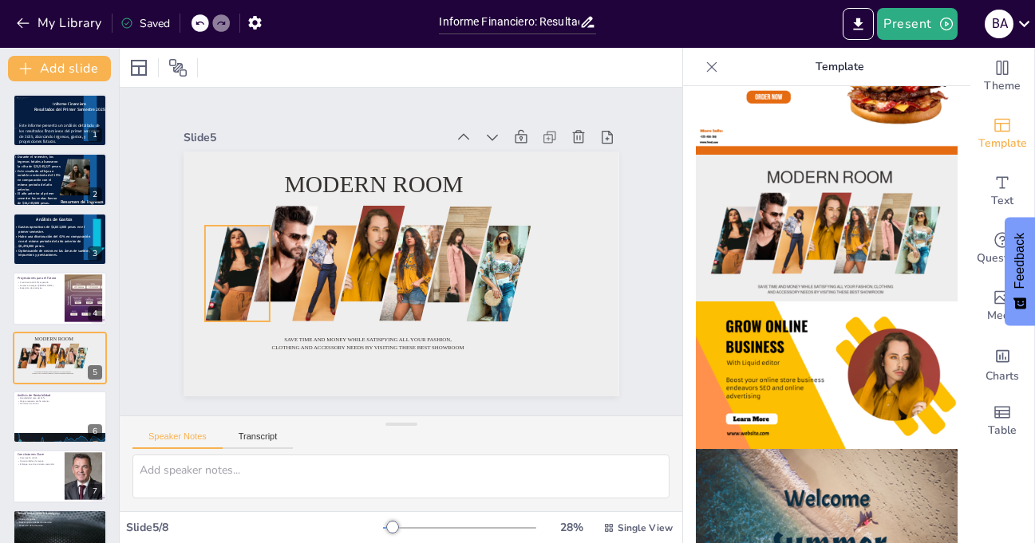
click at [221, 257] on div at bounding box center [227, 279] width 85 height 127
click at [707, 67] on icon at bounding box center [712, 66] width 10 height 10
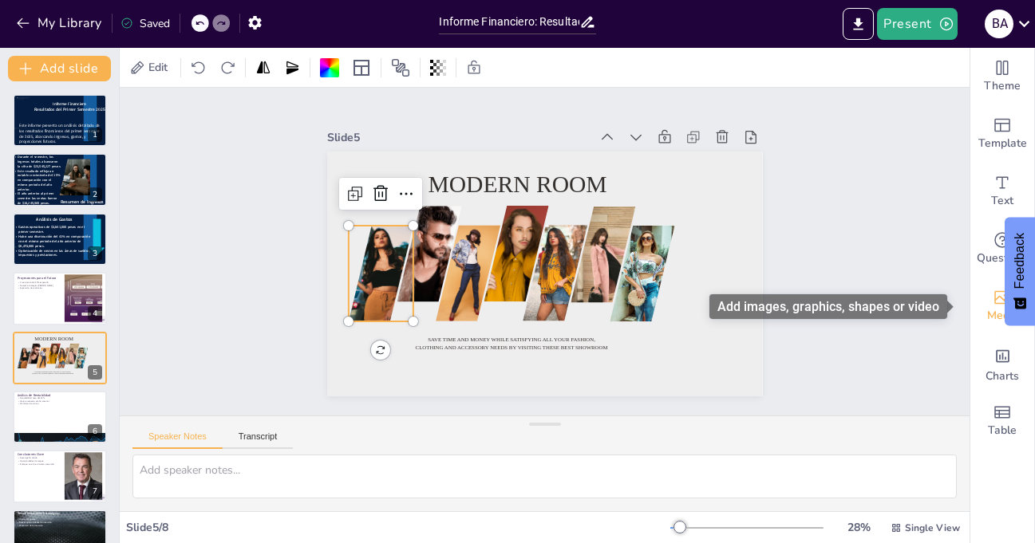
click at [994, 303] on icon "Add images, graphics, shapes or video" at bounding box center [1002, 298] width 16 height 14
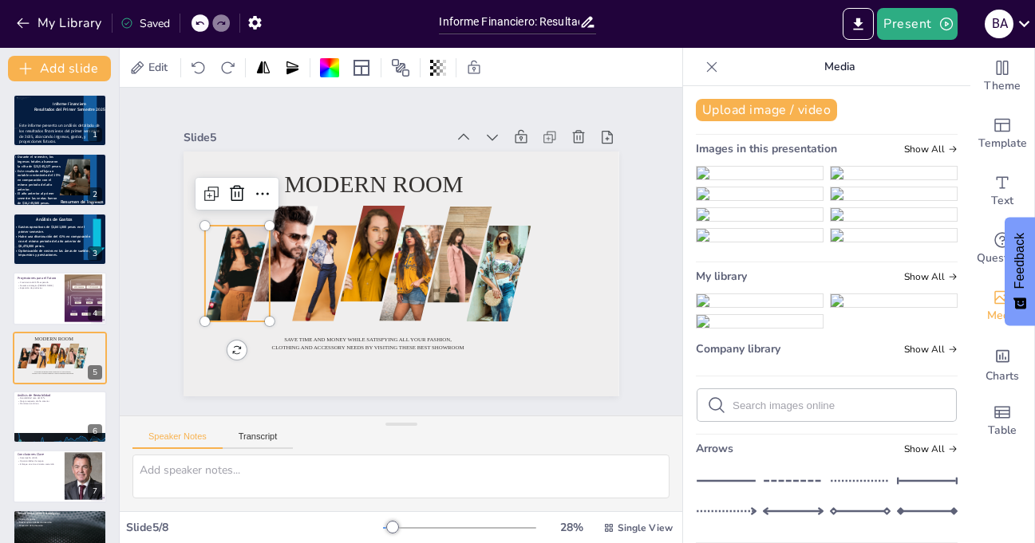
click at [762, 180] on img at bounding box center [760, 173] width 126 height 13
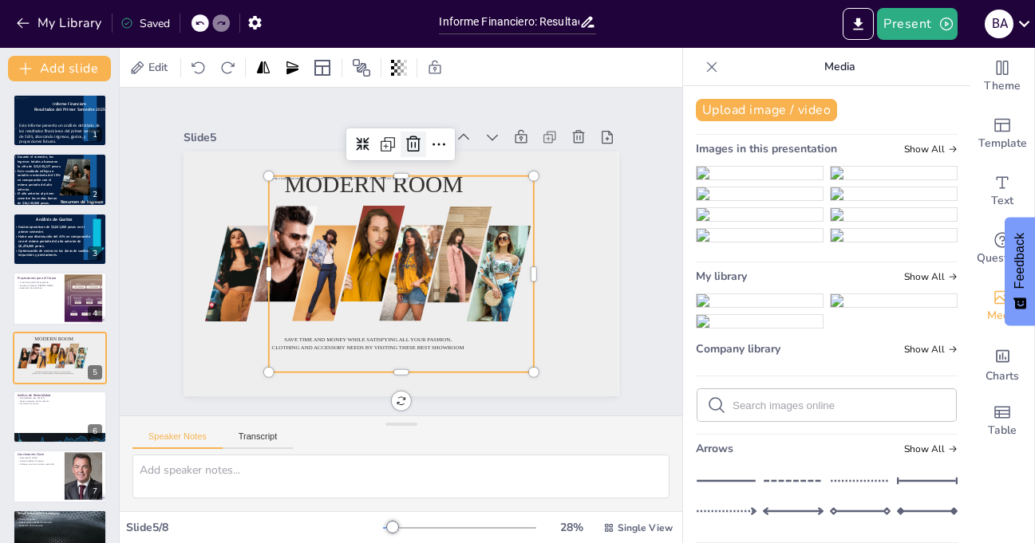
click at [406, 136] on icon at bounding box center [413, 144] width 14 height 16
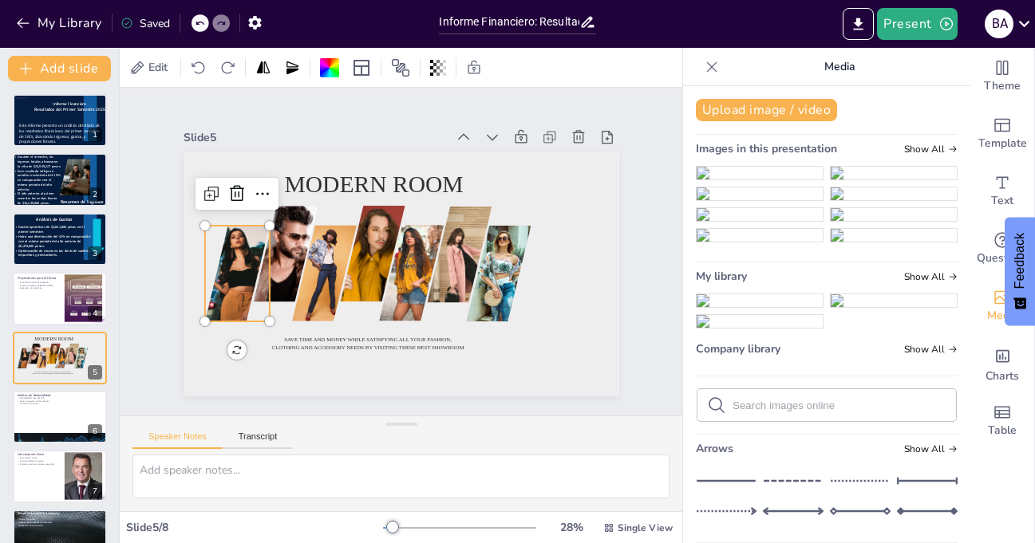
click at [207, 270] on div at bounding box center [225, 261] width 97 height 135
click at [160, 69] on span "Edit" at bounding box center [158, 67] width 26 height 15
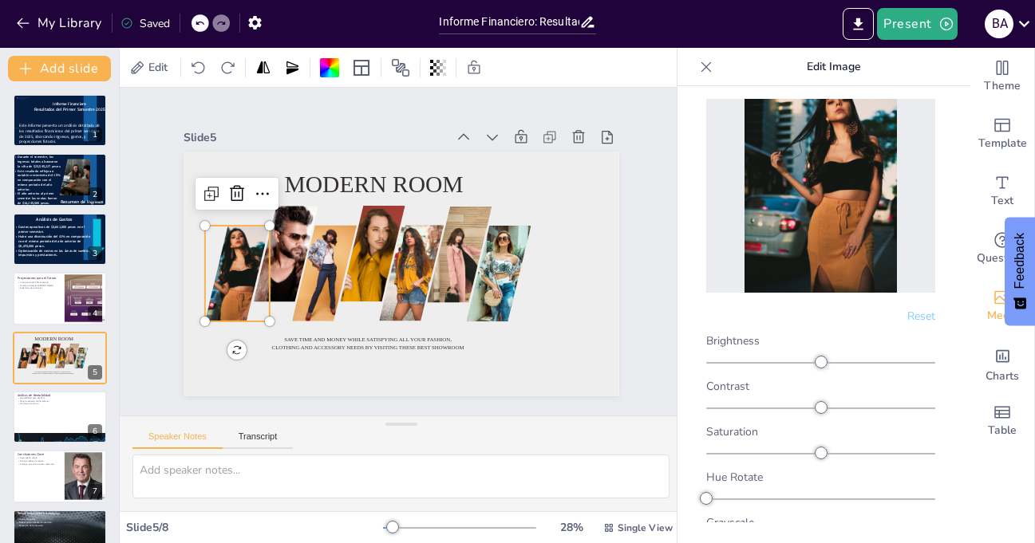
scroll to position [0, 0]
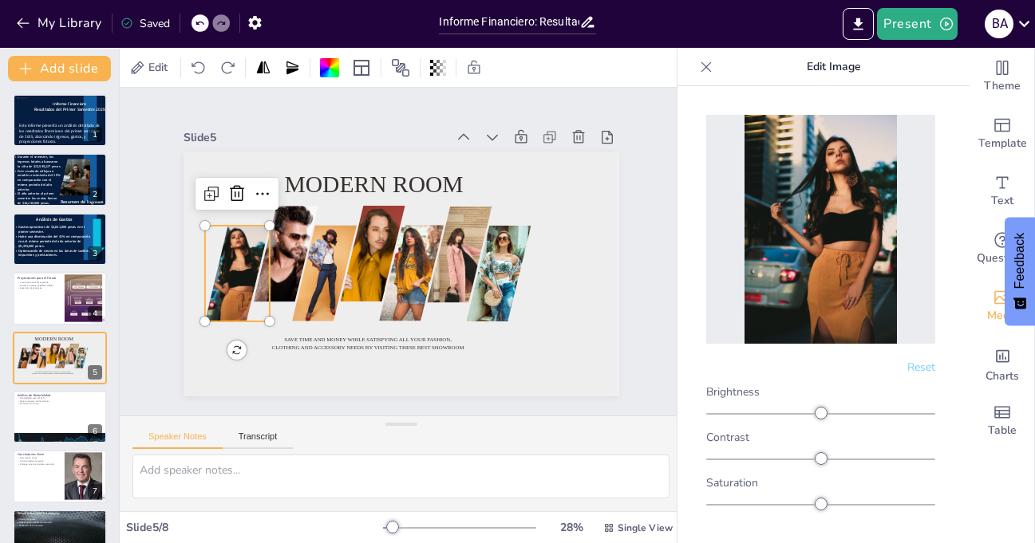
click at [706, 67] on icon at bounding box center [706, 66] width 10 height 10
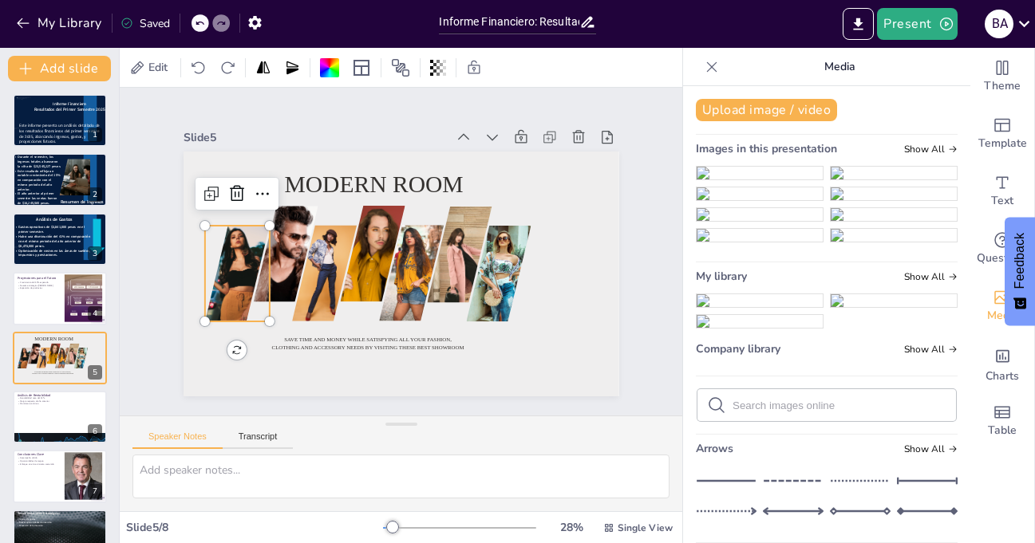
click at [704, 66] on icon at bounding box center [712, 67] width 16 height 16
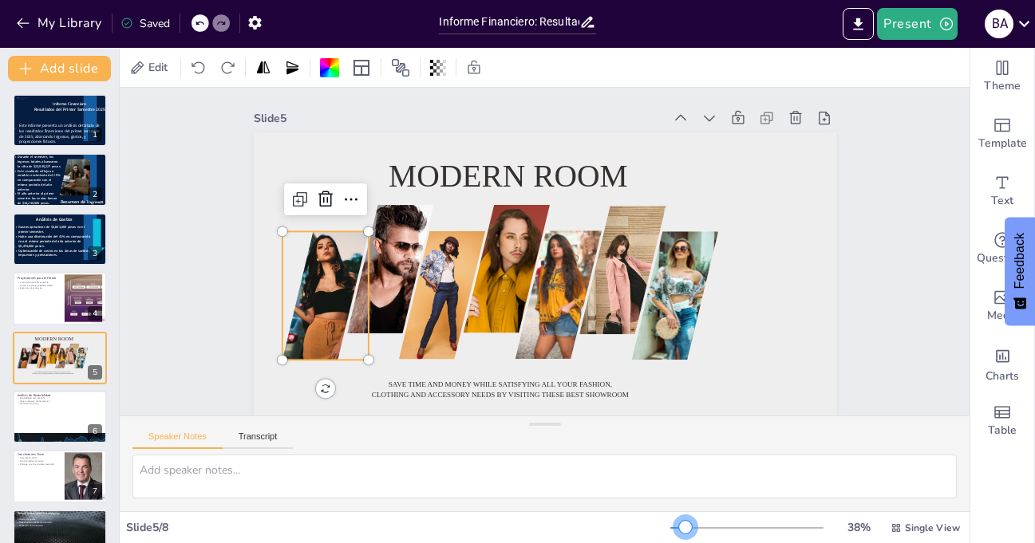
click at [679, 526] on div at bounding box center [685, 527] width 13 height 13
click at [347, 190] on icon at bounding box center [357, 179] width 21 height 21
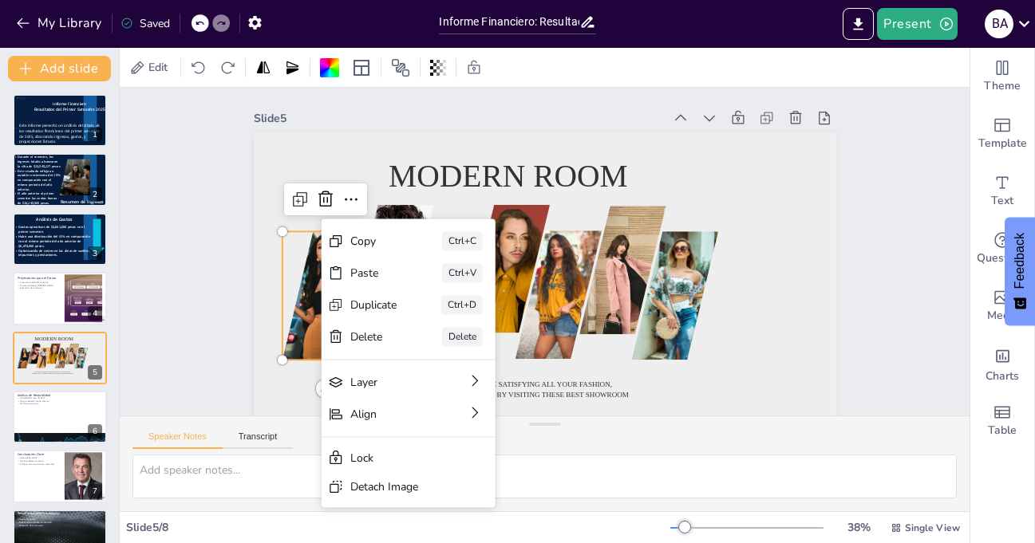
click at [161, 225] on div "Slide 1 Informe Financiero Resultados del Primer Semestre 2025 Este informe pre…" at bounding box center [543, 273] width 884 height 459
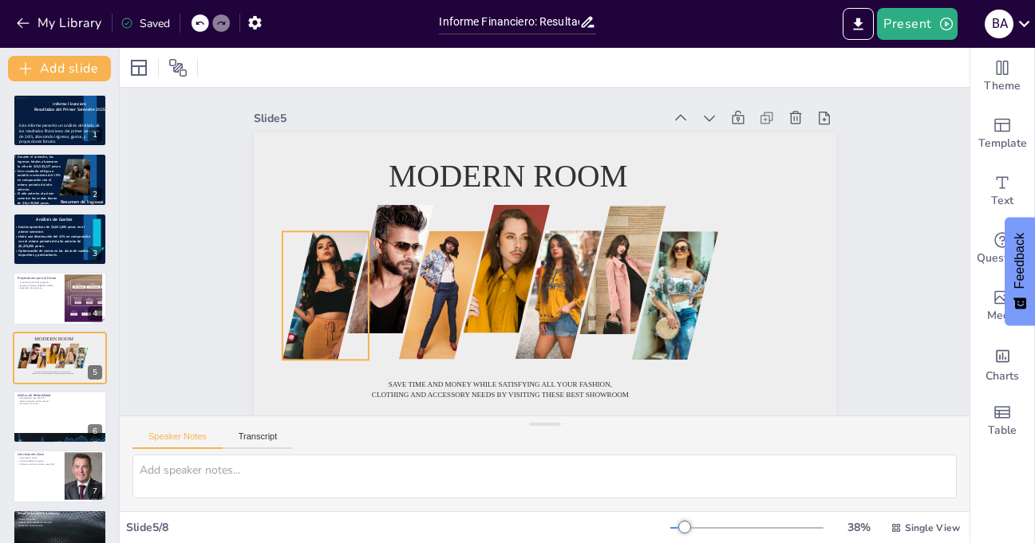
click at [318, 282] on div at bounding box center [318, 180] width 183 height 203
click at [318, 307] on div at bounding box center [308, 279] width 130 height 180
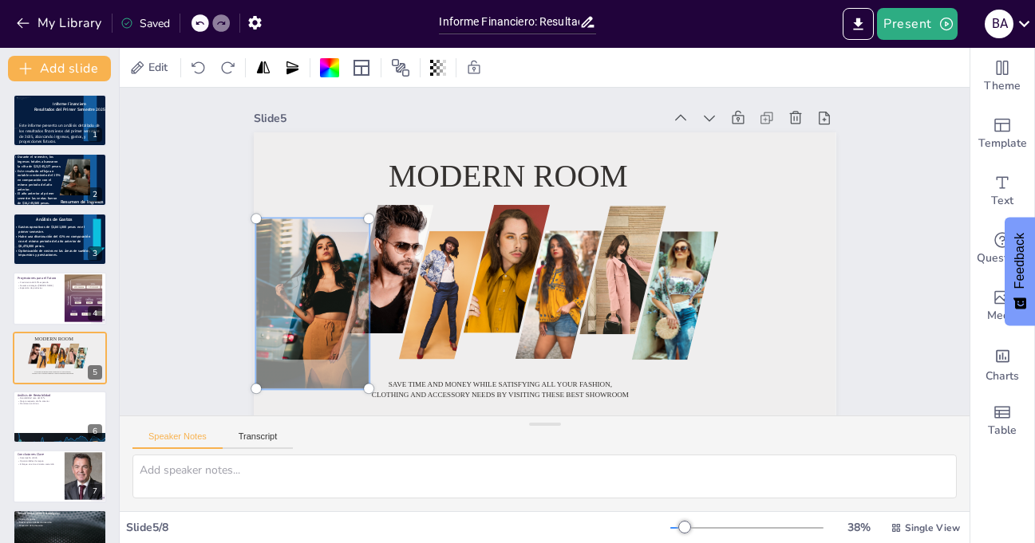
drag, startPoint x: 318, startPoint y: 307, endPoint x: 306, endPoint y: 316, distance: 14.2
click at [306, 316] on div at bounding box center [309, 279] width 152 height 202
click at [306, 316] on div at bounding box center [308, 230] width 184 height 220
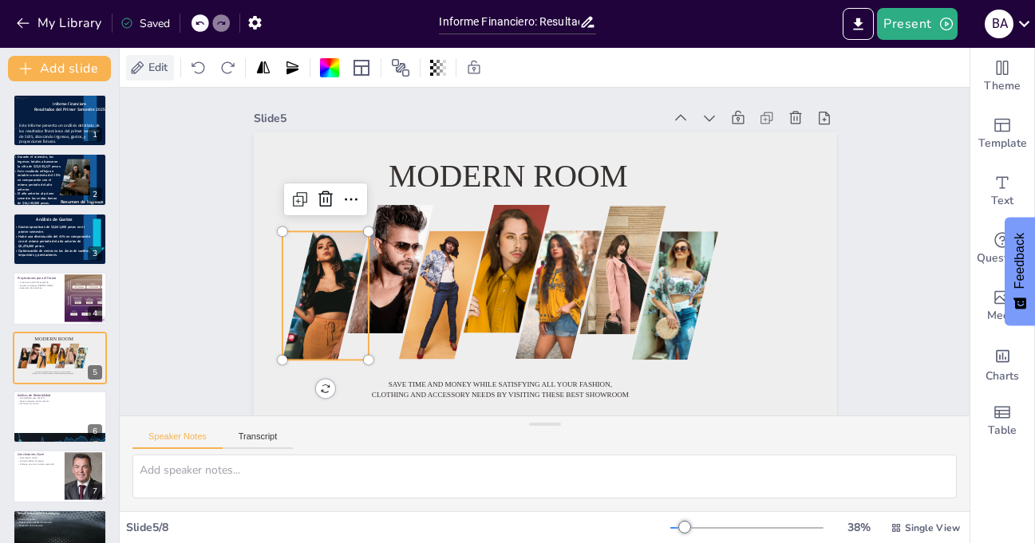
click at [154, 65] on span "Edit" at bounding box center [158, 67] width 26 height 15
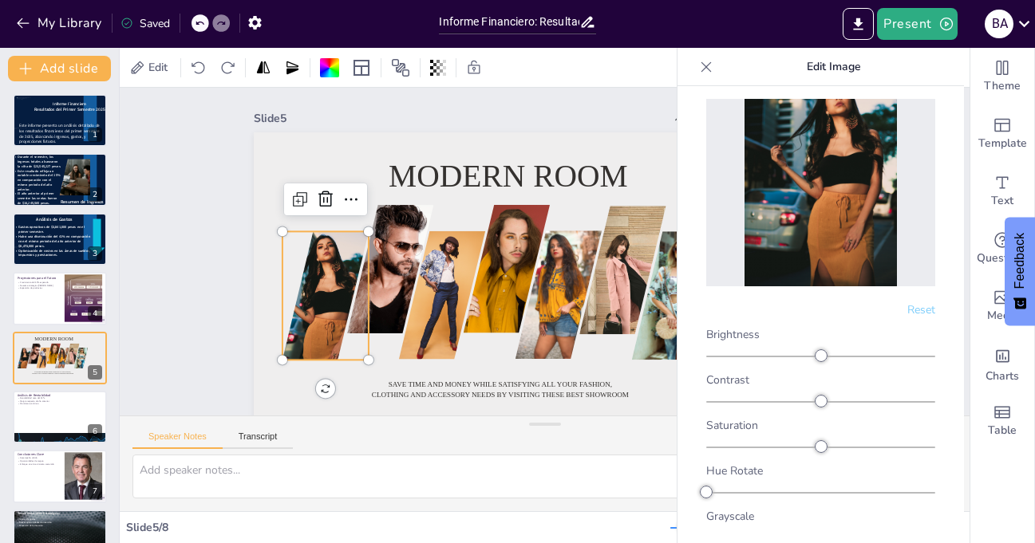
scroll to position [113, 0]
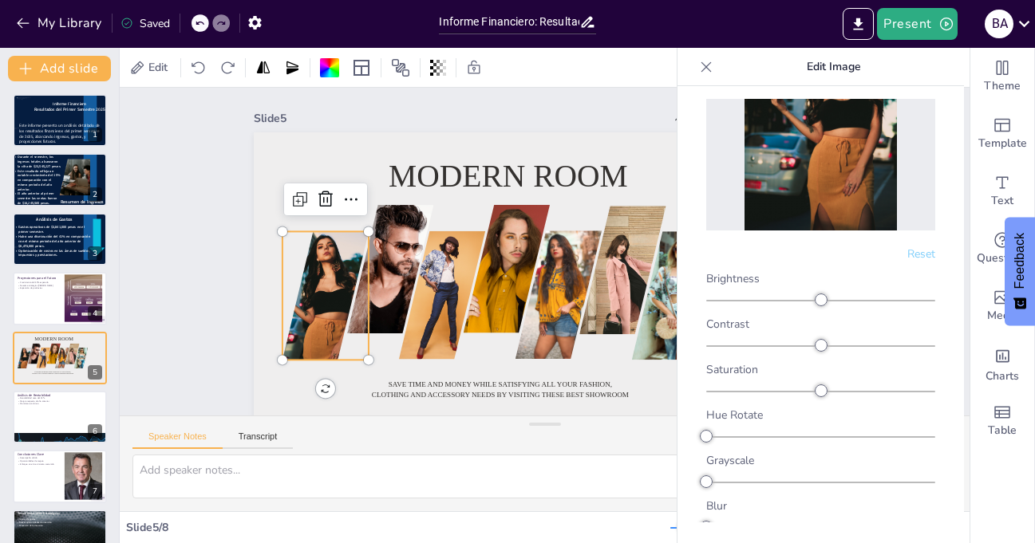
click at [707, 59] on icon at bounding box center [706, 67] width 16 height 16
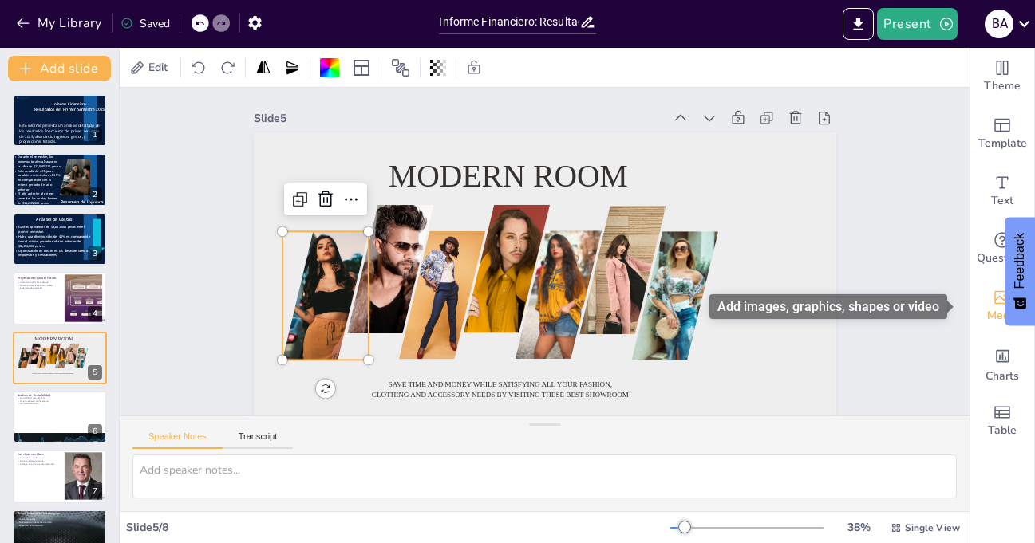
click at [993, 306] on icon "Add images, graphics, shapes or video" at bounding box center [1002, 297] width 19 height 19
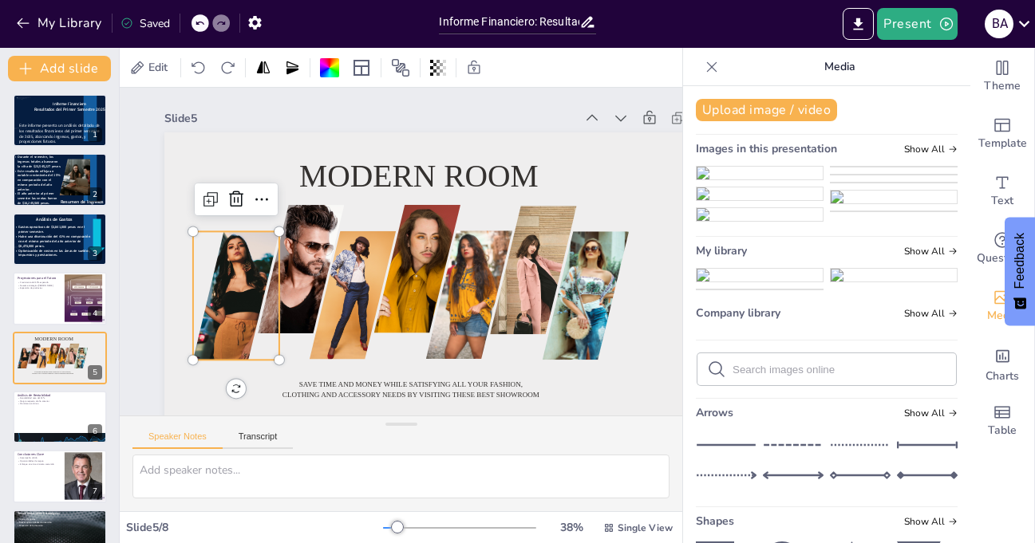
click at [752, 180] on img at bounding box center [760, 173] width 126 height 13
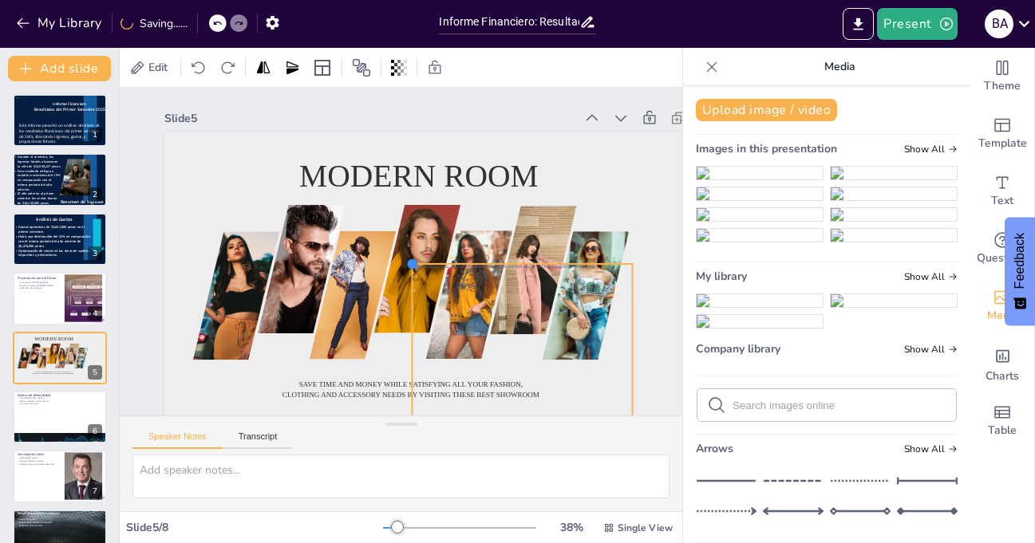
drag, startPoint x: 275, startPoint y: 165, endPoint x: 491, endPoint y: 266, distance: 237.8
click at [491, 266] on div "Modern room Save time and money while satisfying all your fashion, clothing and…" at bounding box center [450, 302] width 613 height 386
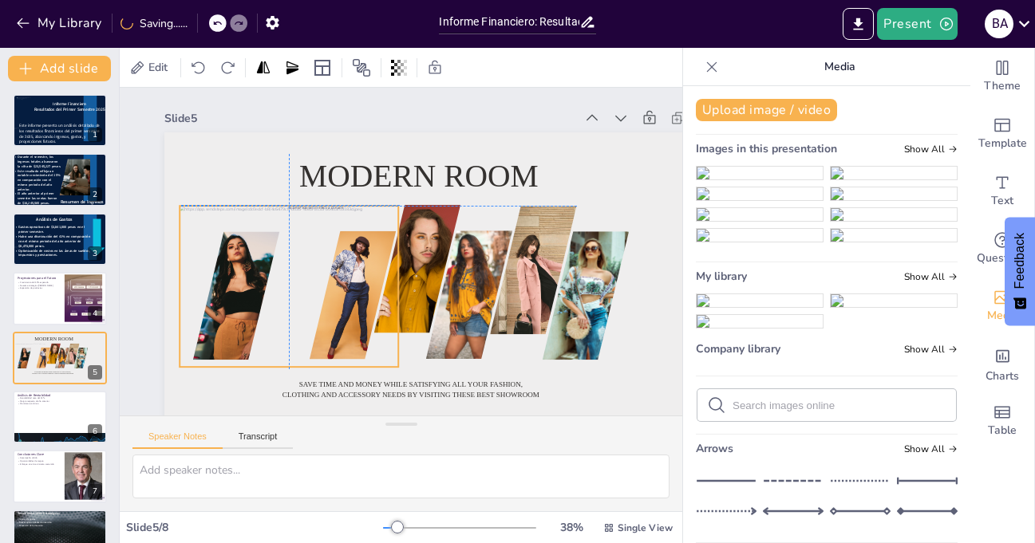
drag, startPoint x: 510, startPoint y: 319, endPoint x: 277, endPoint y: 262, distance: 240.0
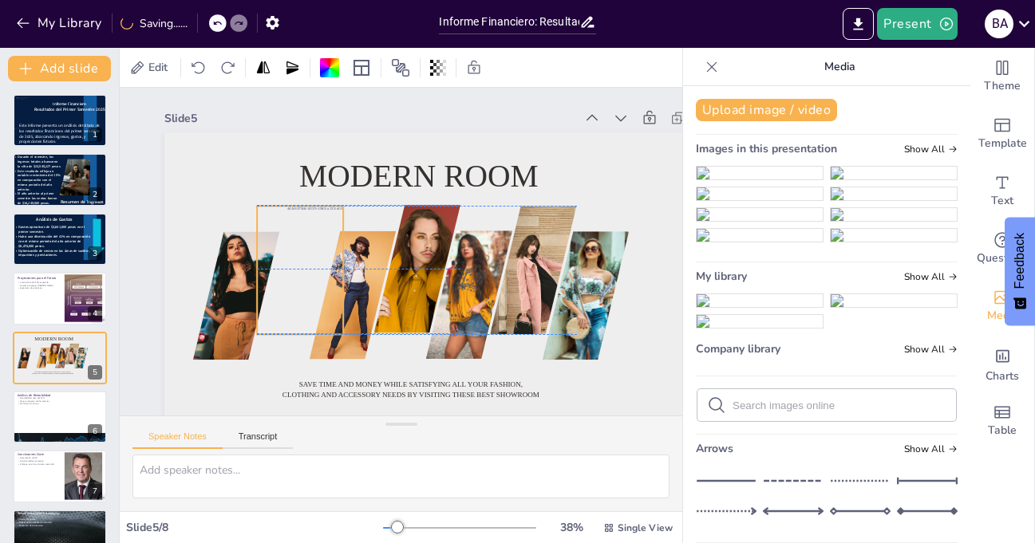
click at [302, 263] on div at bounding box center [299, 260] width 186 height 146
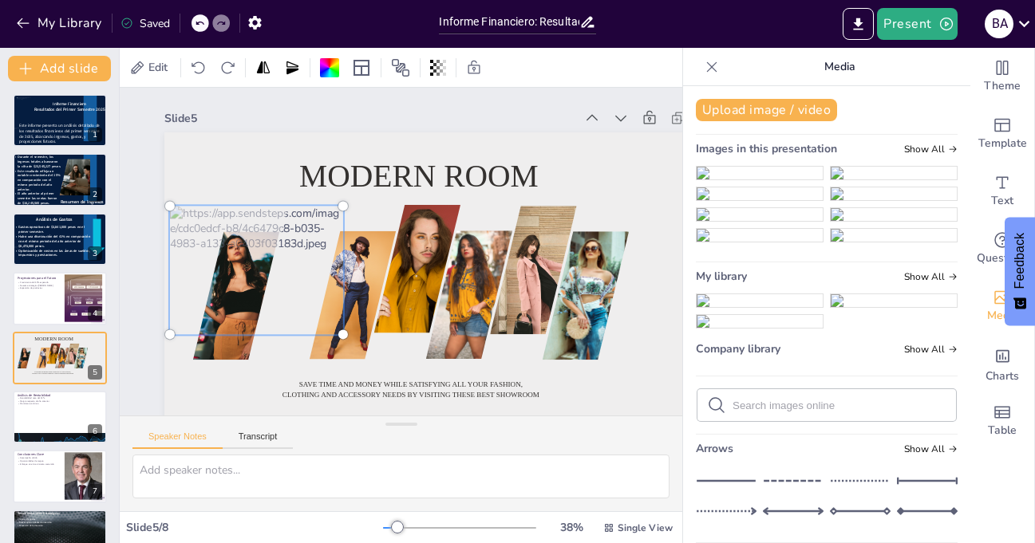
drag, startPoint x: 305, startPoint y: 275, endPoint x: 261, endPoint y: 267, distance: 44.6
click at [261, 267] on div at bounding box center [255, 255] width 207 height 167
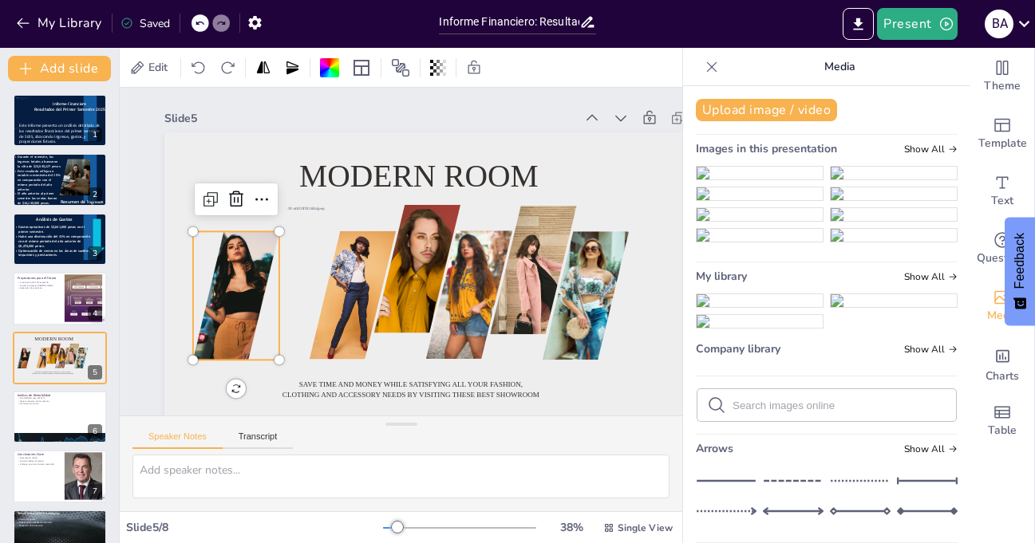
click at [239, 275] on div at bounding box center [219, 285] width 130 height 180
drag, startPoint x: 757, startPoint y: 305, endPoint x: 718, endPoint y: 305, distance: 39.1
click at [718, 200] on img at bounding box center [760, 194] width 126 height 13
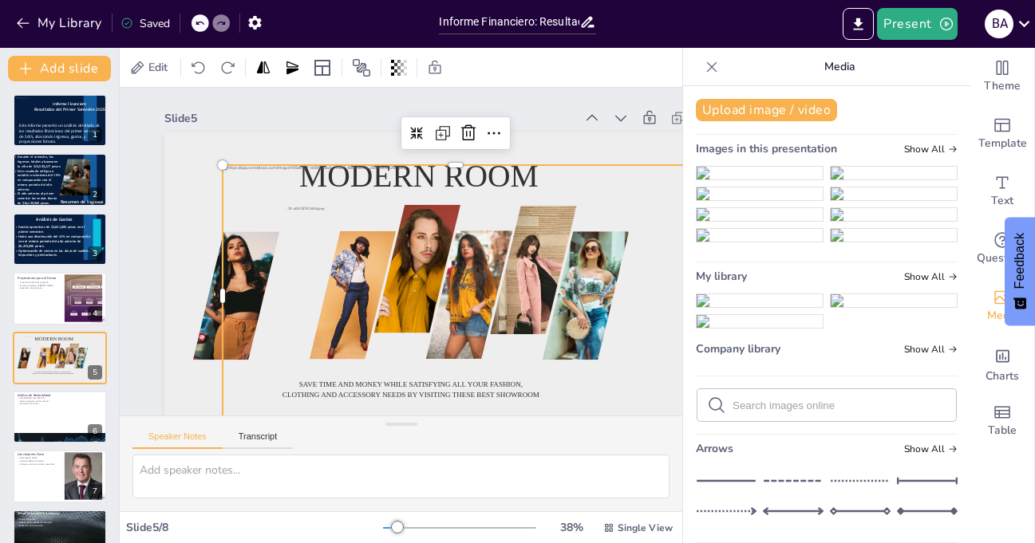
click at [718, 200] on img at bounding box center [760, 194] width 126 height 13
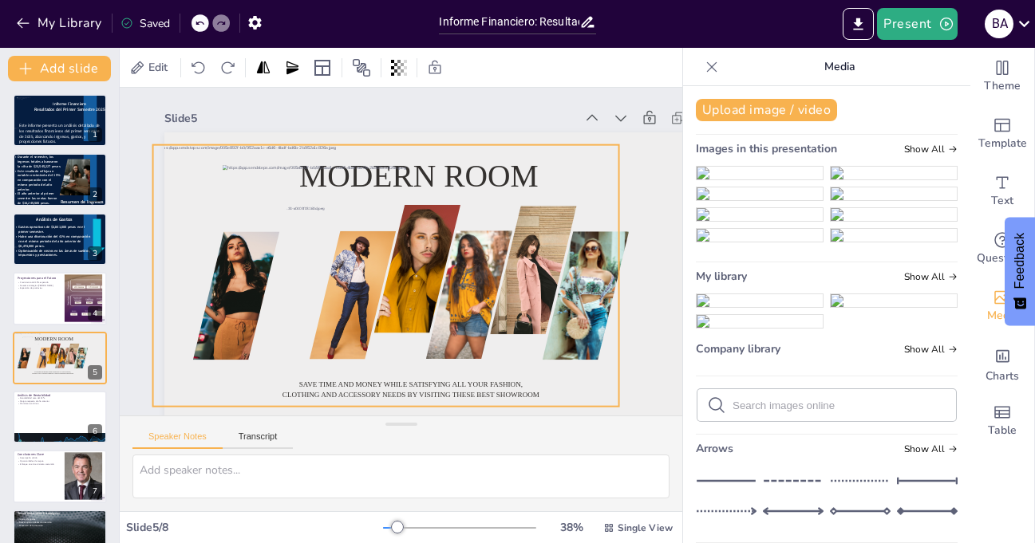
drag, startPoint x: 457, startPoint y: 282, endPoint x: 381, endPoint y: 256, distance: 80.3
click at [381, 256] on div at bounding box center [386, 276] width 466 height 262
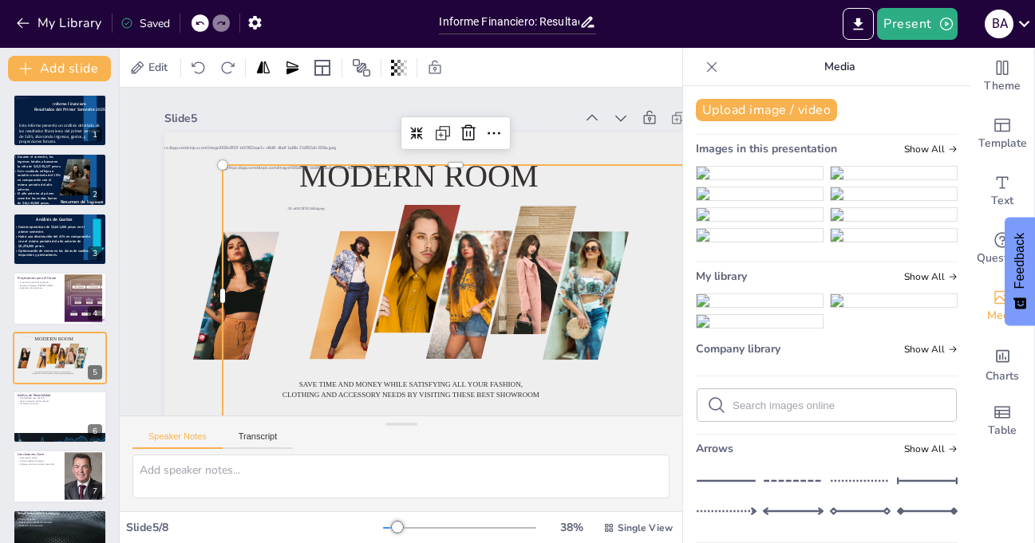
click at [634, 236] on div at bounding box center [450, 302] width 491 height 310
click at [472, 130] on icon at bounding box center [468, 133] width 19 height 19
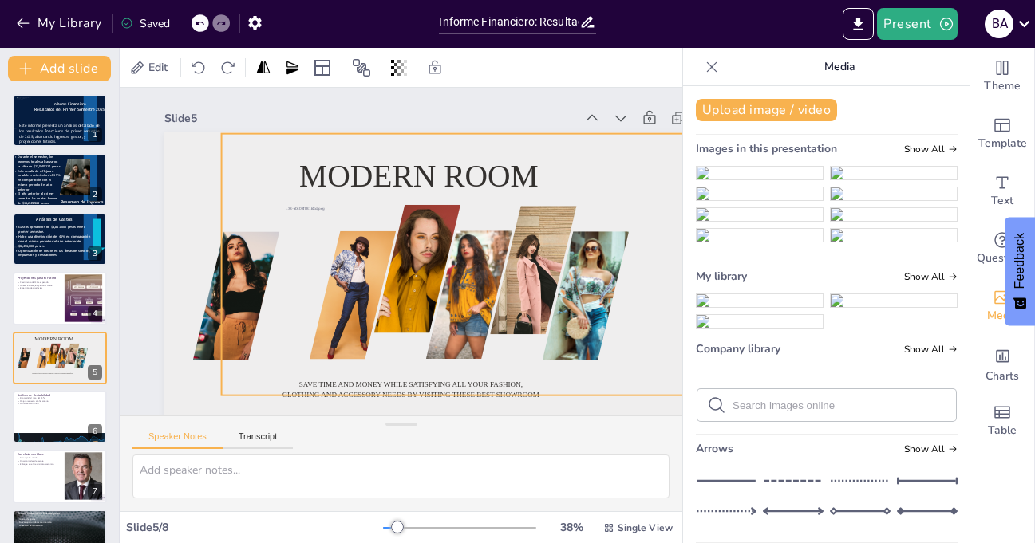
drag, startPoint x: 286, startPoint y: 225, endPoint x: 354, endPoint y: 214, distance: 69.5
click at [354, 214] on div at bounding box center [452, 271] width 491 height 310
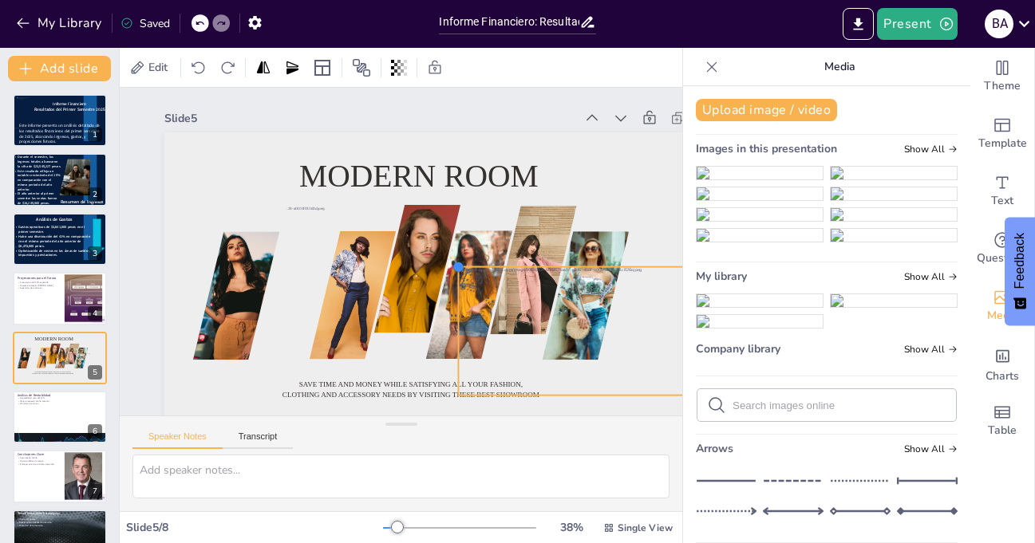
drag, startPoint x: 223, startPoint y: 138, endPoint x: 488, endPoint y: 271, distance: 295.9
click at [488, 271] on div "Modern room Save time and money while satisfying all your fashion, clothing and…" at bounding box center [455, 295] width 583 height 327
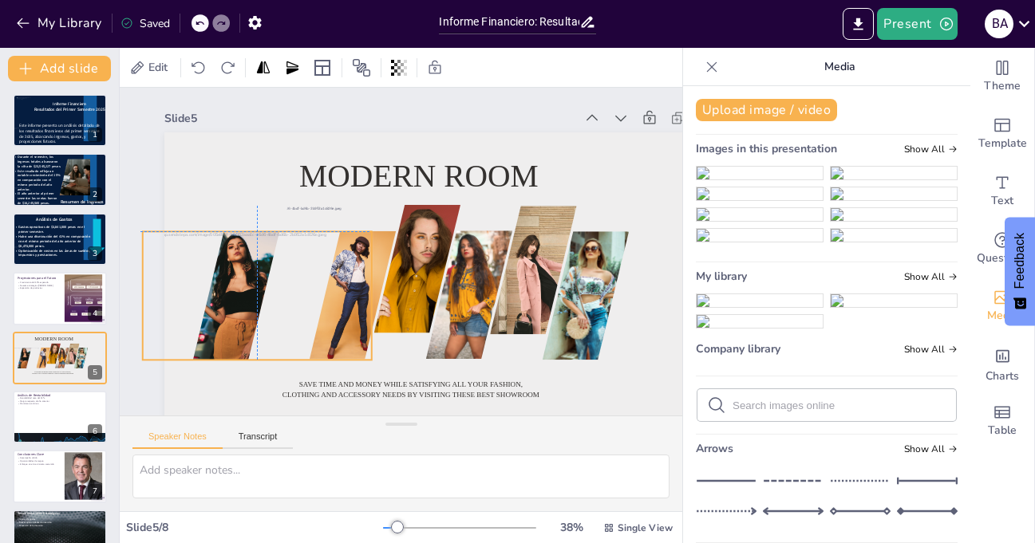
drag, startPoint x: 598, startPoint y: 312, endPoint x: 281, endPoint y: 276, distance: 319.6
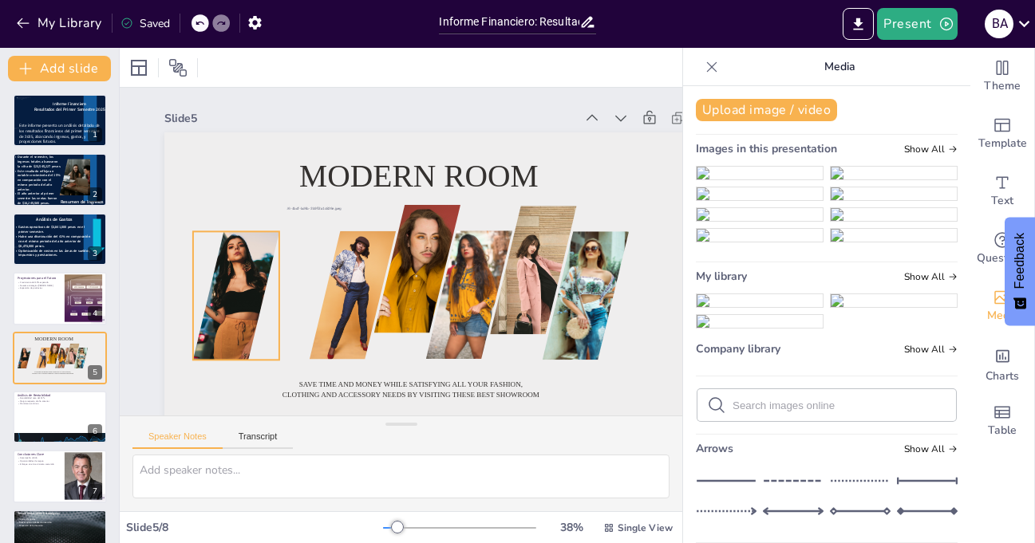
click at [235, 305] on div at bounding box center [219, 285] width 130 height 180
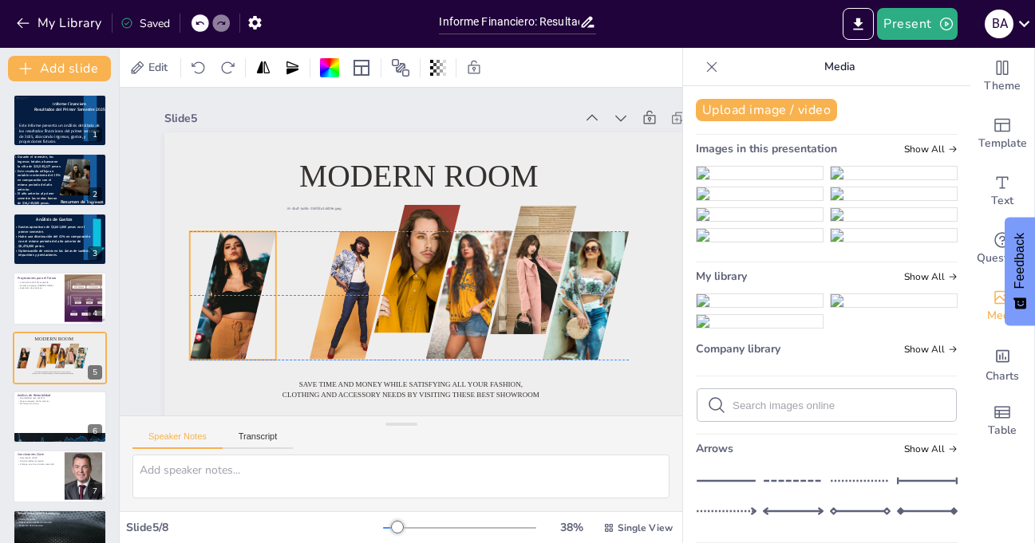
click at [223, 301] on div at bounding box center [218, 206] width 183 height 203
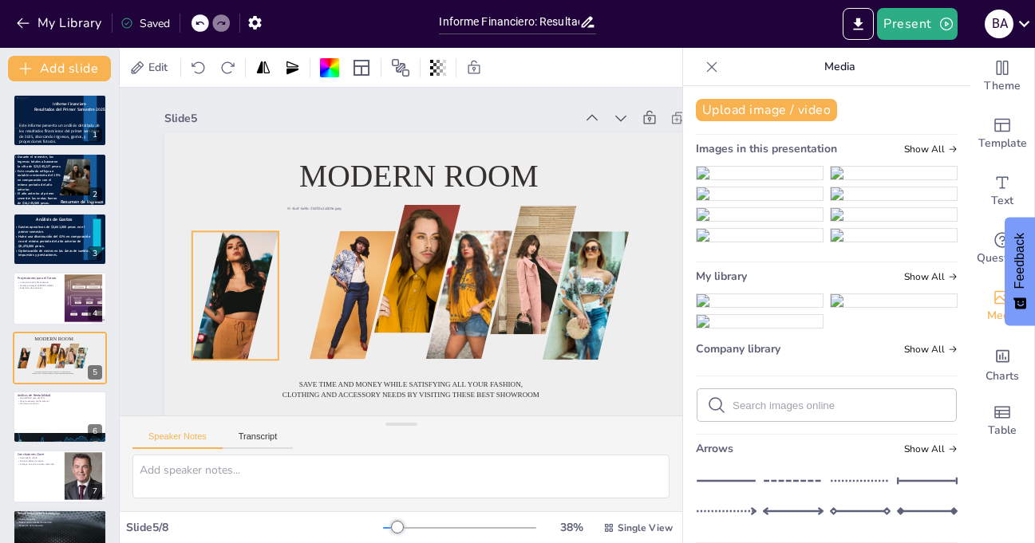
click at [755, 180] on img at bounding box center [760, 173] width 126 height 13
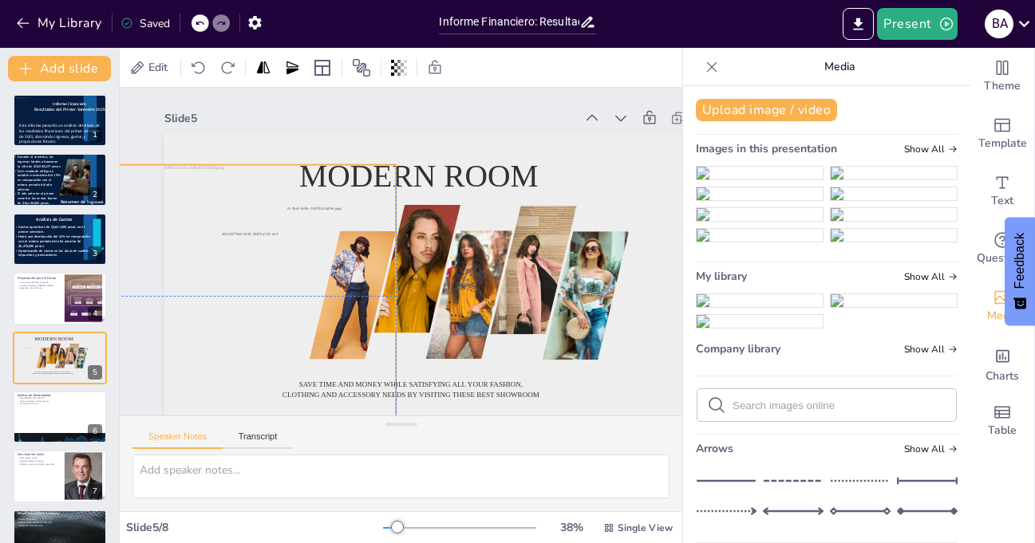
drag, startPoint x: 437, startPoint y: 304, endPoint x: 200, endPoint y: 306, distance: 237.0
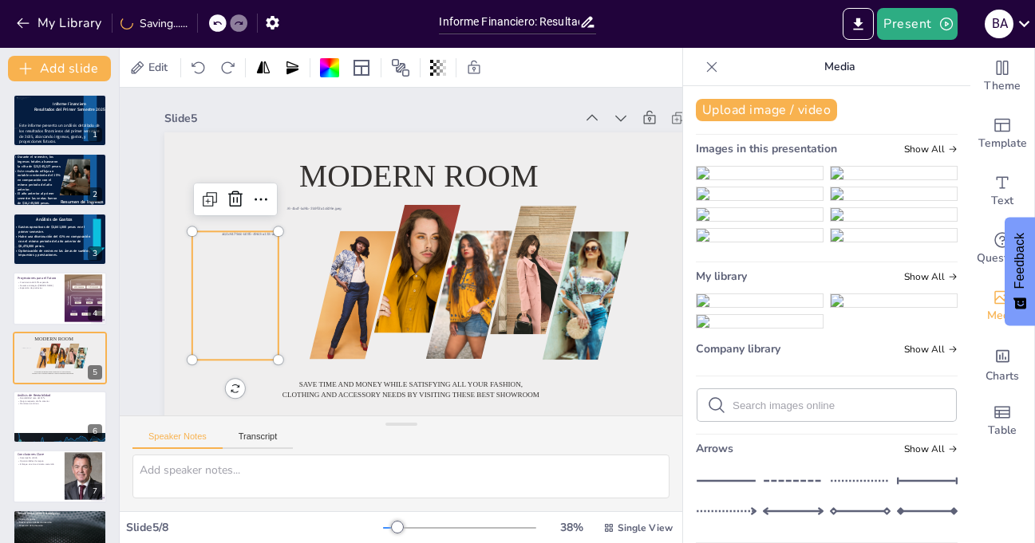
click at [232, 301] on div at bounding box center [232, 278] width 186 height 146
click at [232, 301] on div at bounding box center [235, 208] width 215 height 198
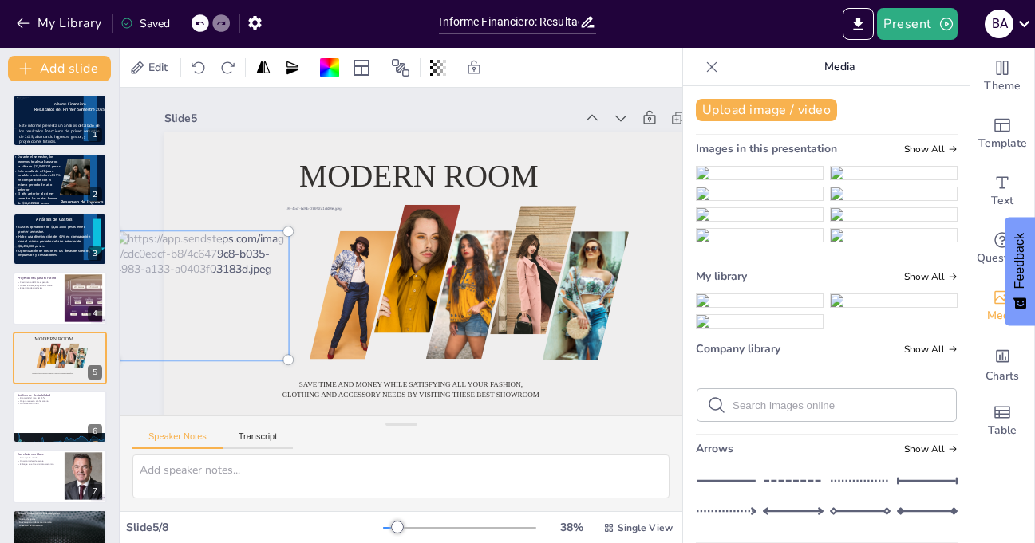
drag, startPoint x: 237, startPoint y: 303, endPoint x: 203, endPoint y: 302, distance: 33.6
click at [203, 302] on div at bounding box center [198, 275] width 207 height 167
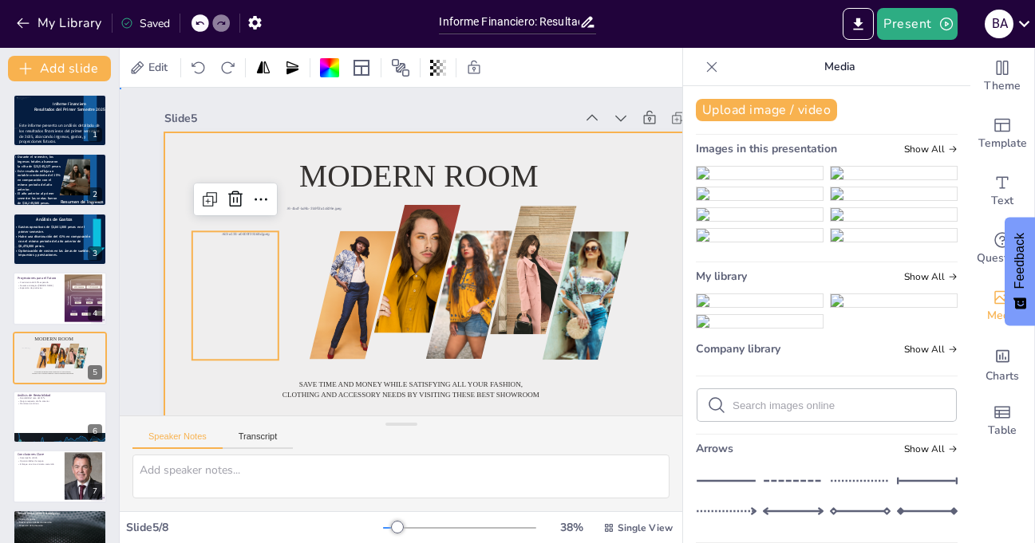
click at [644, 361] on div at bounding box center [455, 295] width 583 height 327
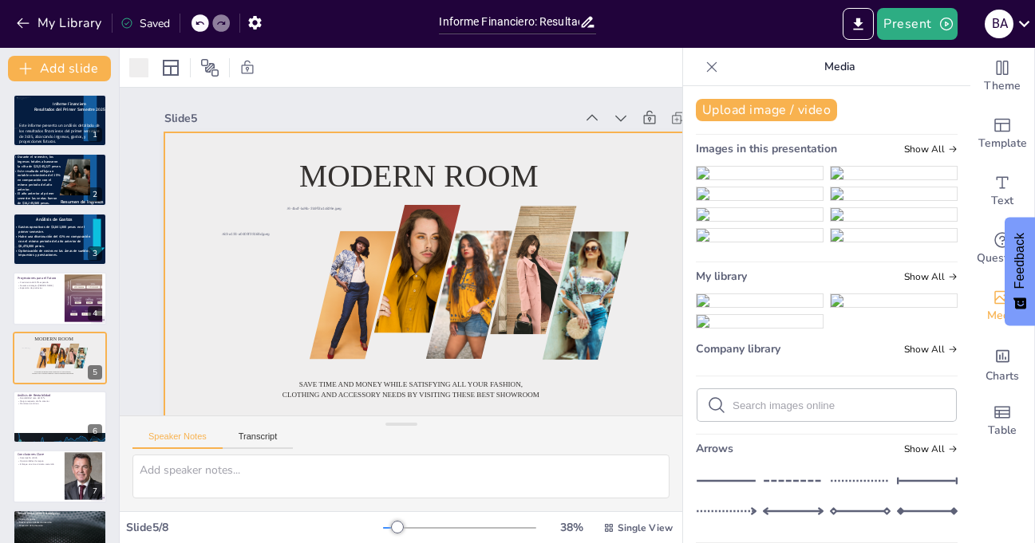
click at [741, 221] on img at bounding box center [760, 214] width 126 height 13
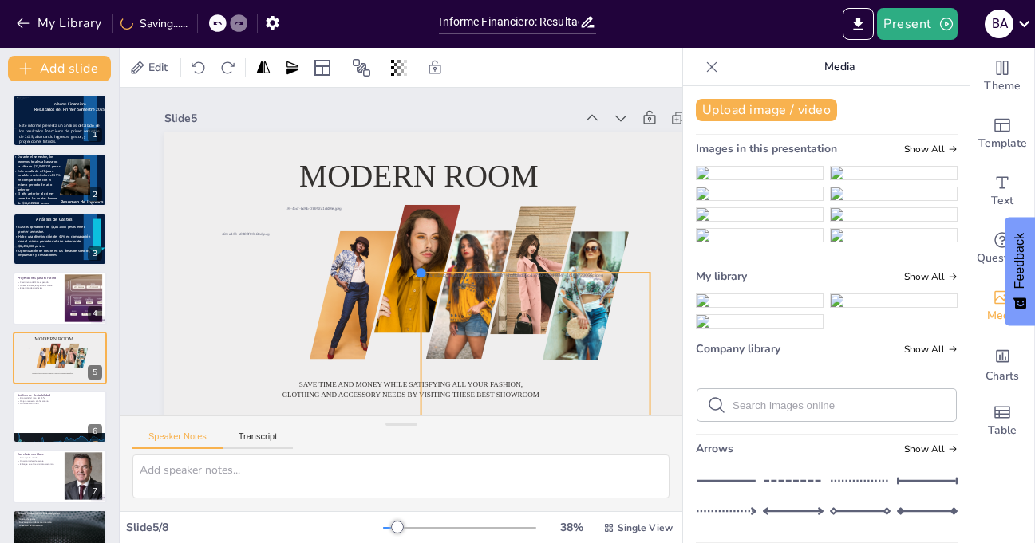
drag, startPoint x: 259, startPoint y: 164, endPoint x: 518, endPoint y: 285, distance: 285.3
click at [518, 285] on div "Modern room Save time and money while satisfying all your fashion, clothing and…" at bounding box center [451, 302] width 614 height 386
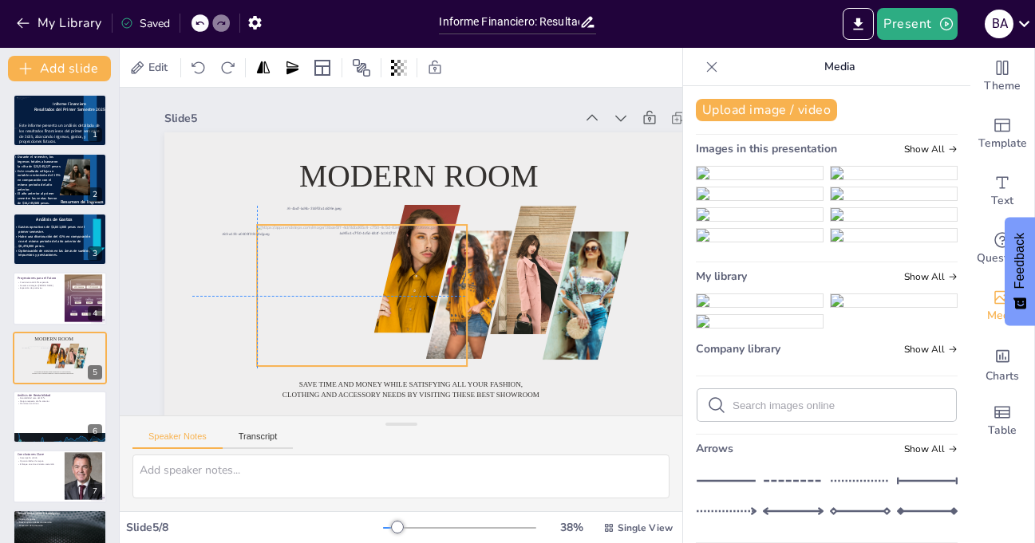
drag, startPoint x: 535, startPoint y: 333, endPoint x: 351, endPoint y: 275, distance: 193.3
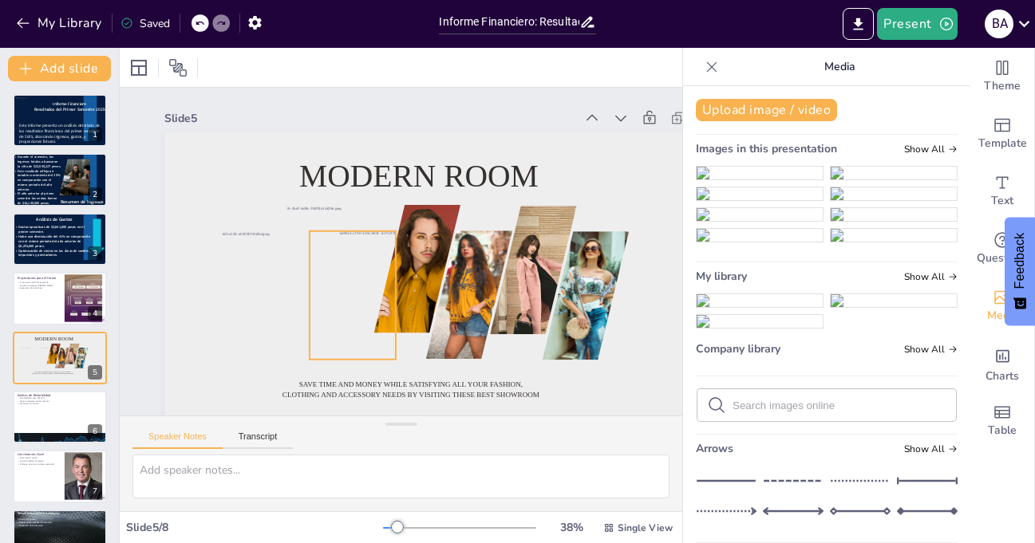
click at [356, 287] on div at bounding box center [353, 295] width 190 height 128
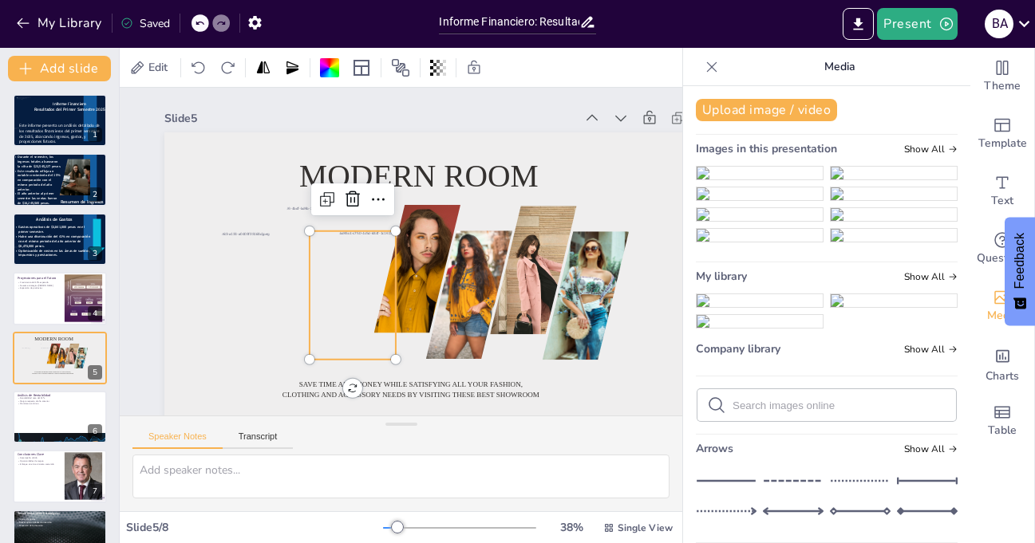
click at [356, 287] on div at bounding box center [348, 290] width 203 height 148
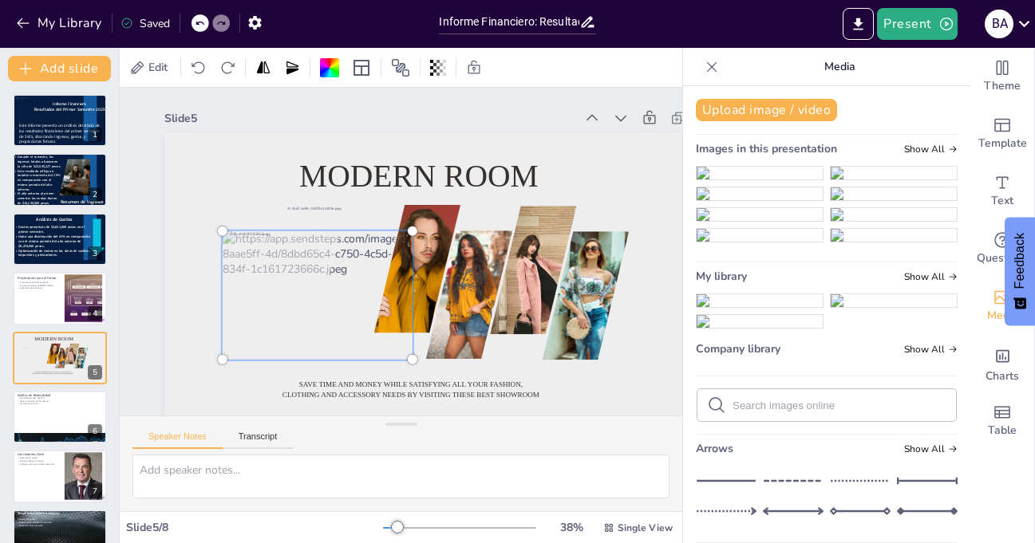
drag, startPoint x: 360, startPoint y: 294, endPoint x: 325, endPoint y: 291, distance: 35.2
click at [325, 291] on div at bounding box center [317, 296] width 209 height 148
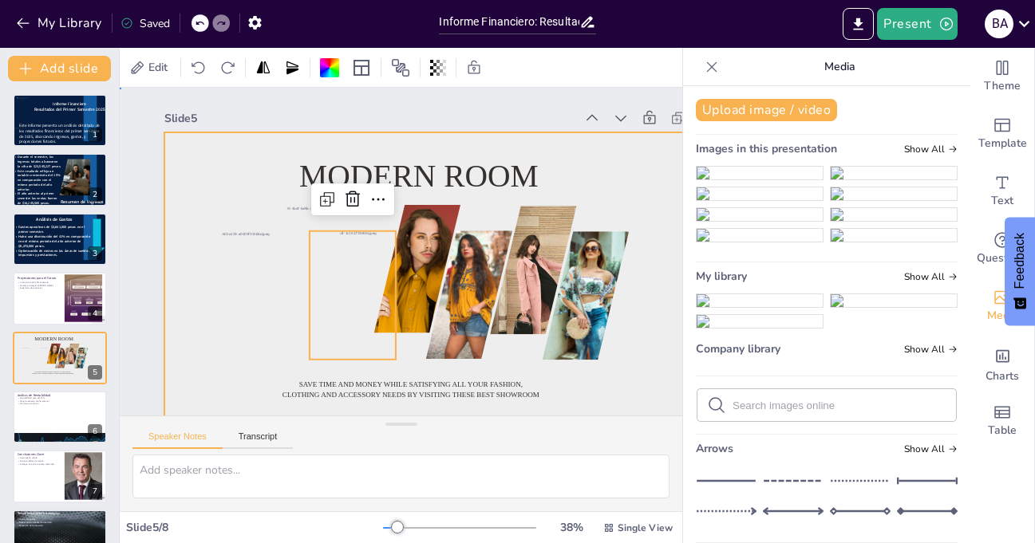
click at [622, 365] on div at bounding box center [450, 302] width 613 height 386
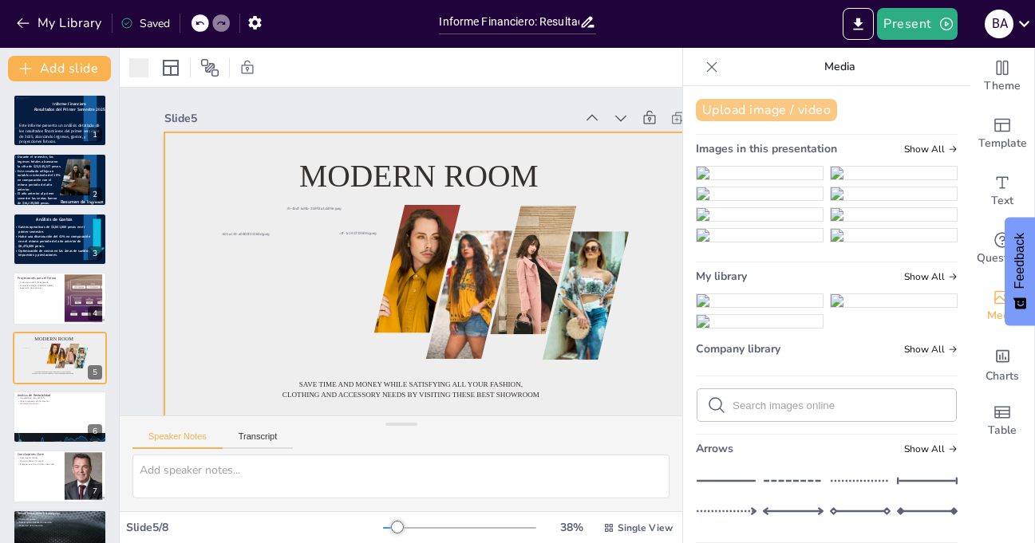
click at [742, 109] on button "Upload image / video" at bounding box center [766, 110] width 141 height 22
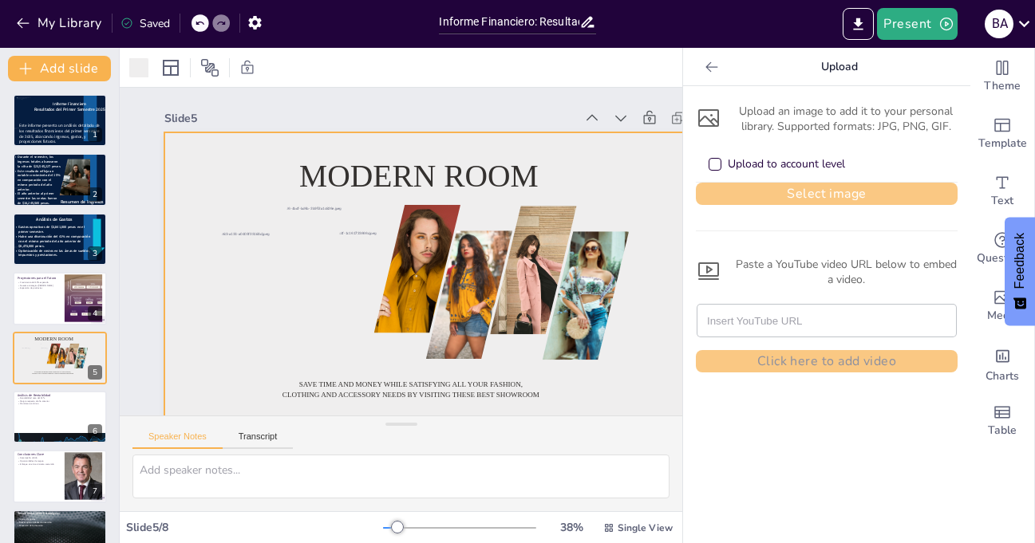
click at [853, 193] on button "Select image" at bounding box center [827, 194] width 262 height 22
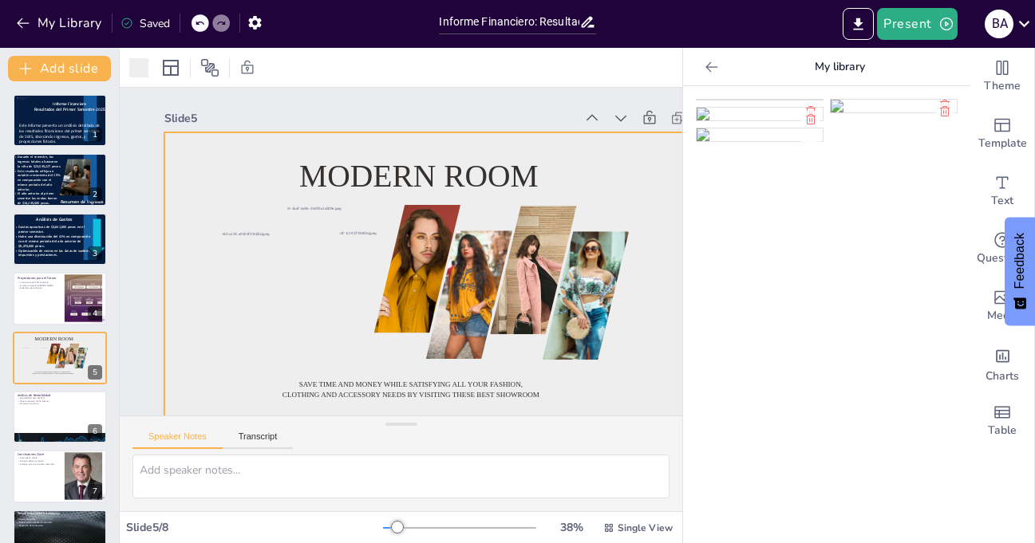
click at [745, 100] on img at bounding box center [760, 100] width 126 height 0
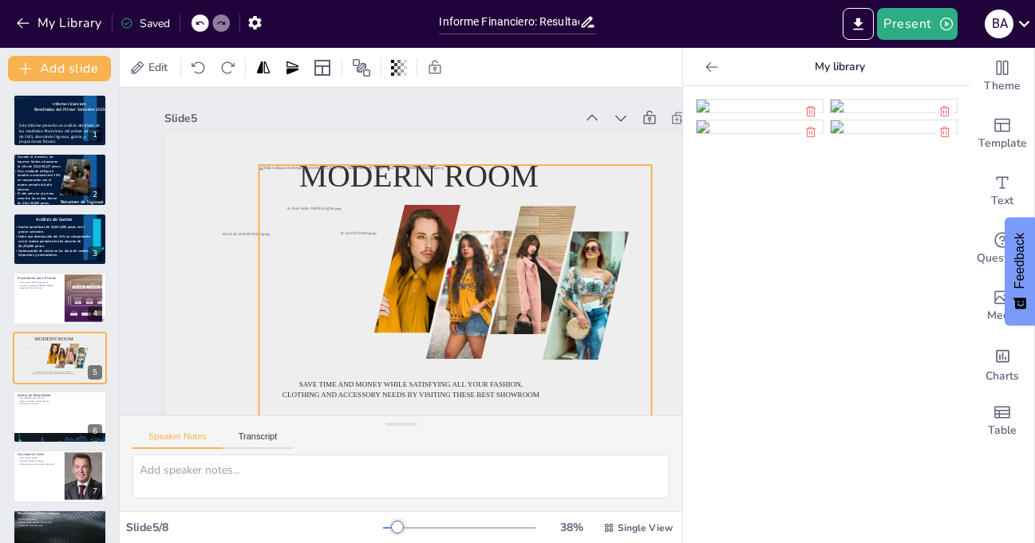
click at [745, 113] on img at bounding box center [760, 106] width 126 height 13
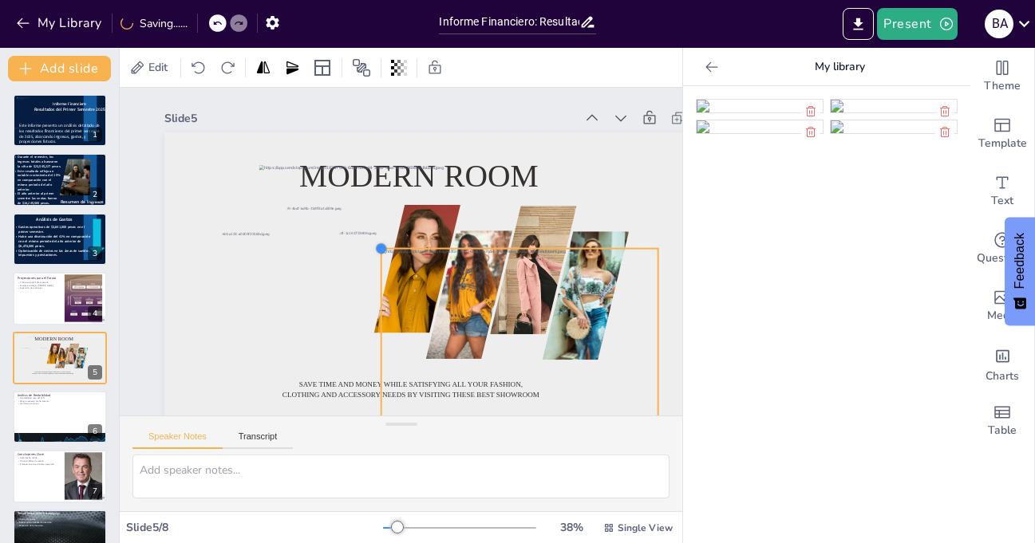
drag, startPoint x: 263, startPoint y: 171, endPoint x: 422, endPoint y: 248, distance: 177.4
click at [422, 248] on div "Modern room Save time and money while satisfying all your fashion, clothing and…" at bounding box center [455, 295] width 583 height 327
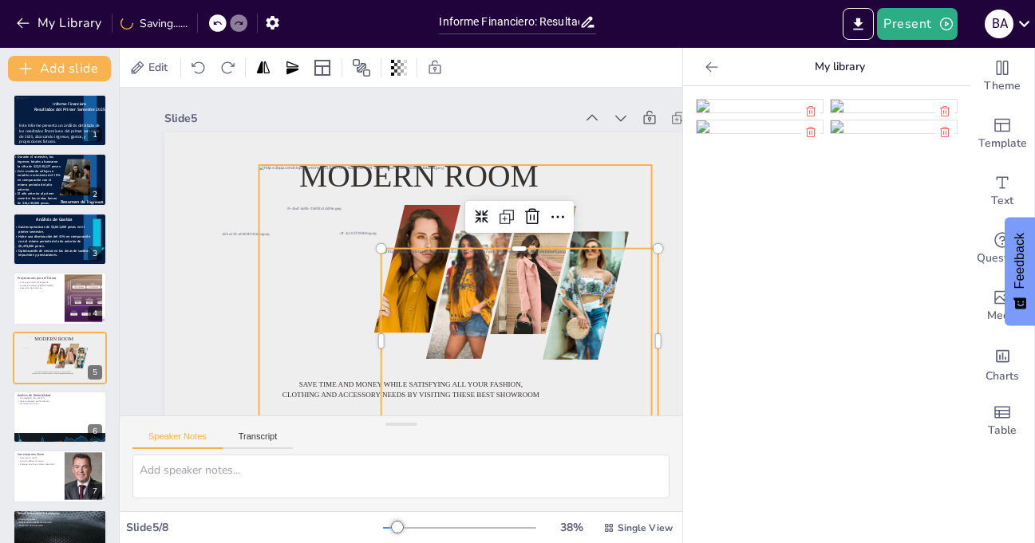
click at [401, 185] on div at bounding box center [455, 296] width 393 height 262
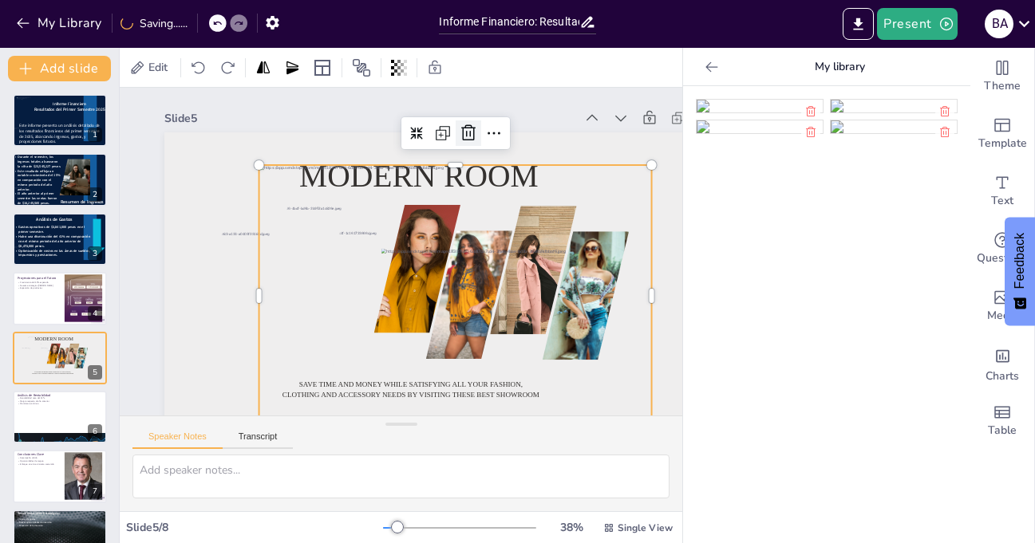
click at [468, 131] on icon at bounding box center [468, 133] width 19 height 19
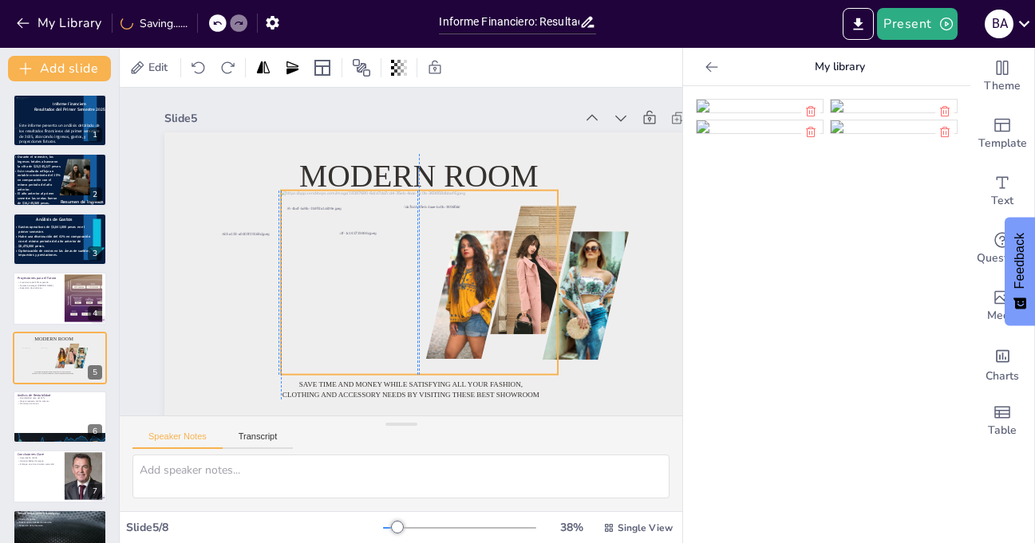
drag, startPoint x: 522, startPoint y: 310, endPoint x: 421, endPoint y: 251, distance: 116.2
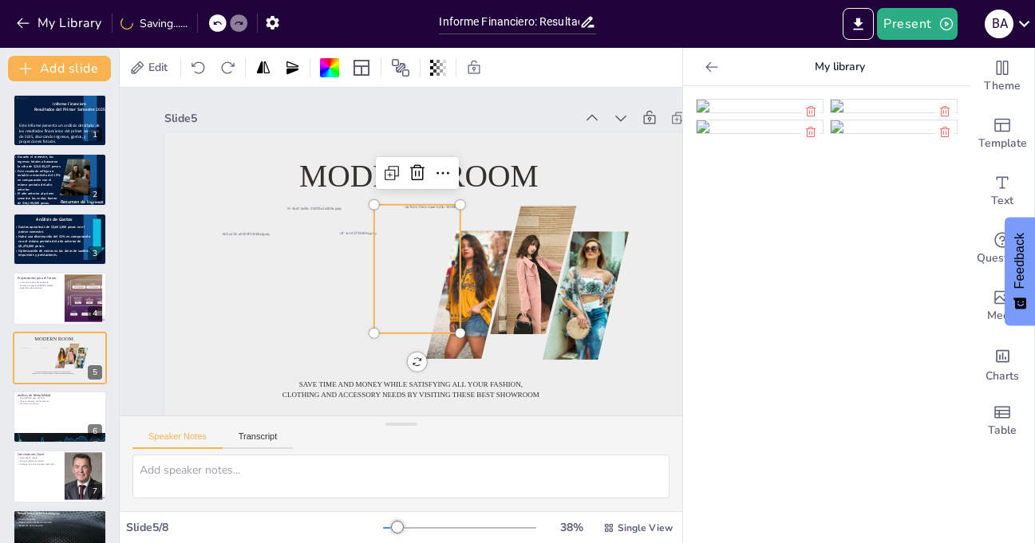
click at [421, 251] on div at bounding box center [417, 269] width 192 height 128
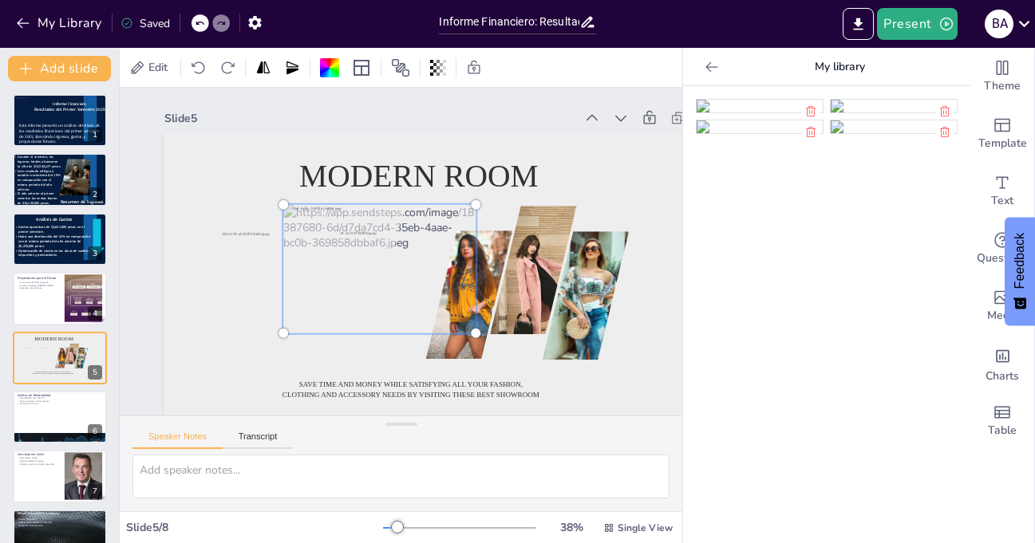
drag, startPoint x: 421, startPoint y: 259, endPoint x: 384, endPoint y: 251, distance: 38.3
click at [384, 251] on div at bounding box center [379, 270] width 211 height 148
click at [630, 372] on div at bounding box center [451, 302] width 614 height 386
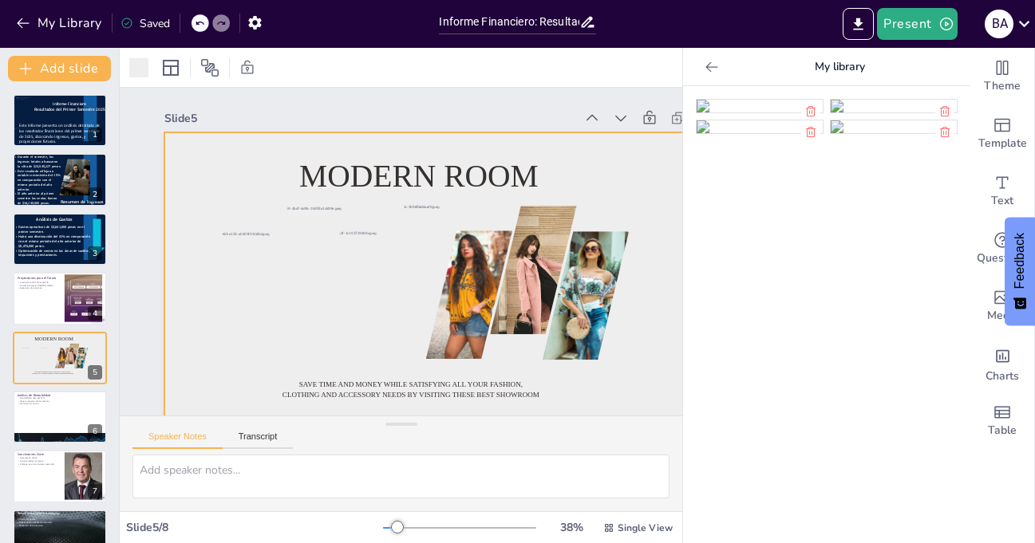
click at [705, 66] on icon at bounding box center [711, 66] width 12 height 10
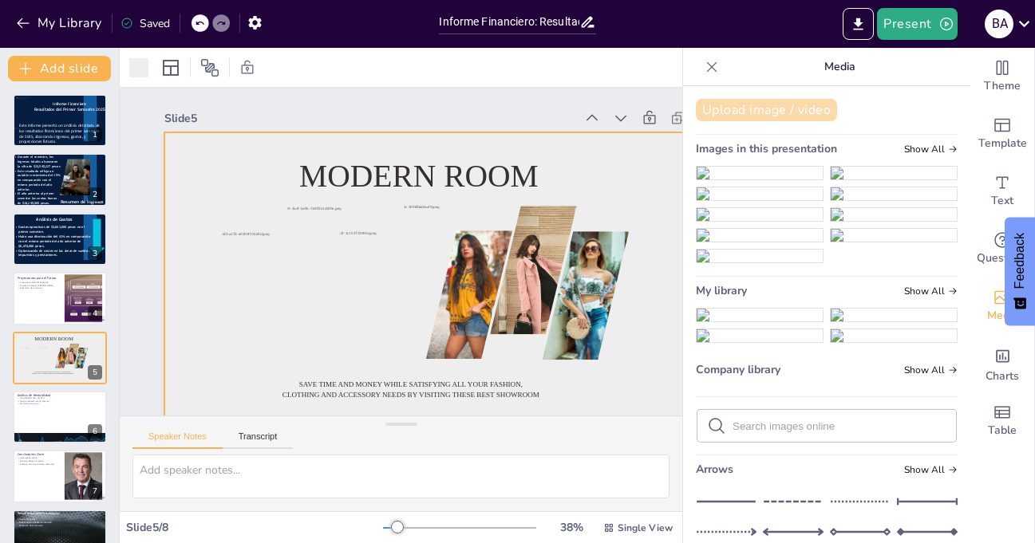
click at [755, 109] on button "Upload image / video" at bounding box center [766, 110] width 141 height 22
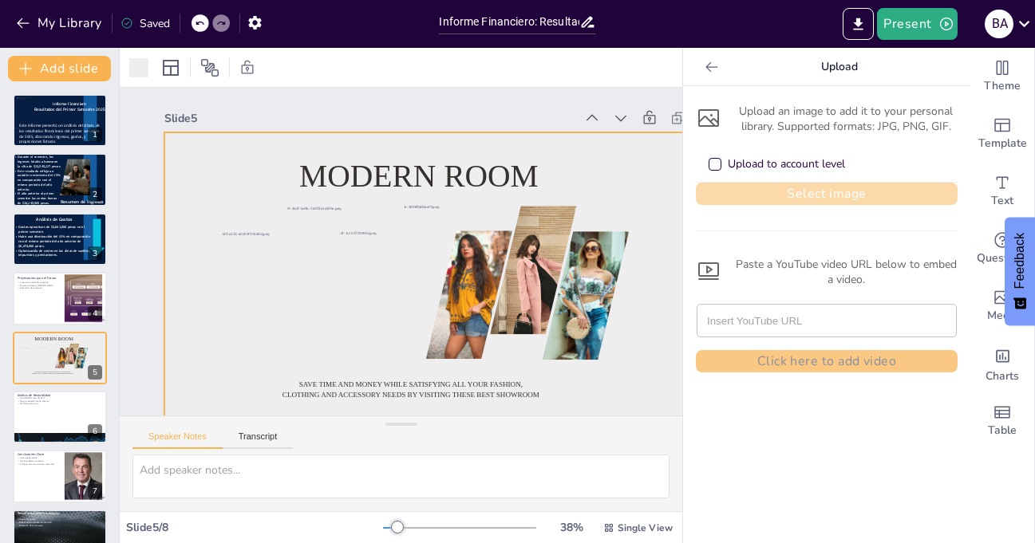
click at [852, 192] on button "Select image" at bounding box center [827, 194] width 262 height 22
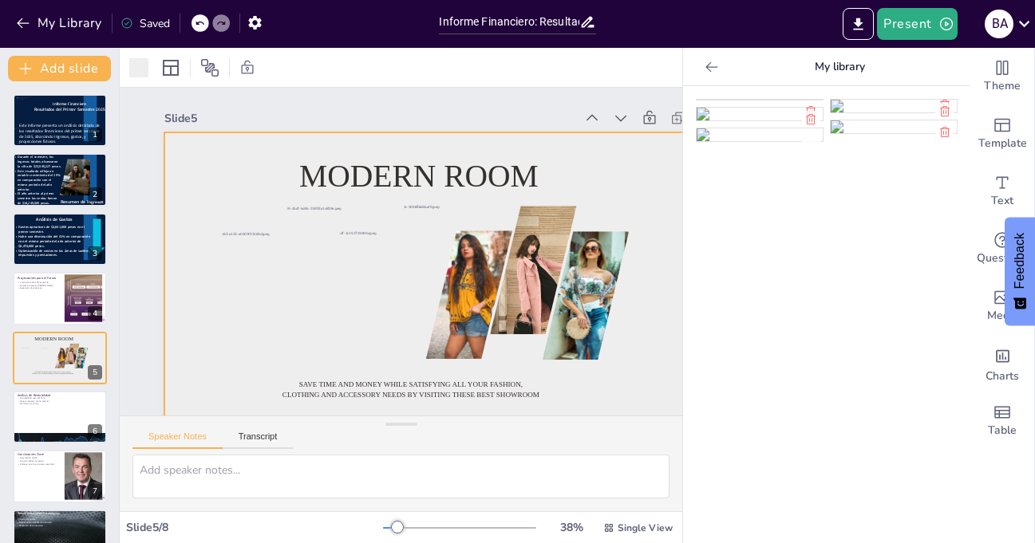
click at [737, 100] on img at bounding box center [760, 100] width 126 height 0
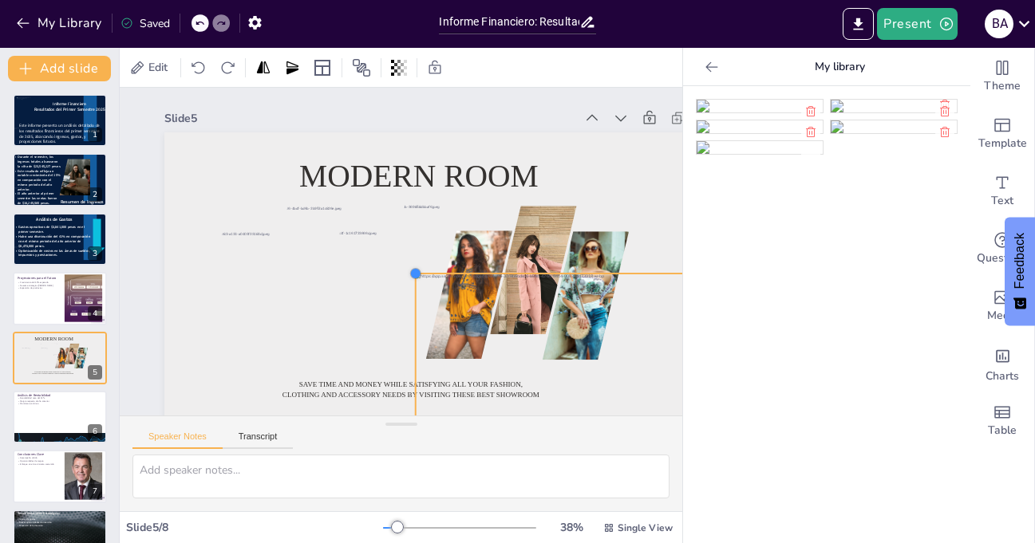
drag, startPoint x: 223, startPoint y: 165, endPoint x: 530, endPoint y: 277, distance: 326.2
click at [530, 277] on div "Modern room Save time and money while satisfying all your fashion, clothing and…" at bounding box center [455, 295] width 583 height 327
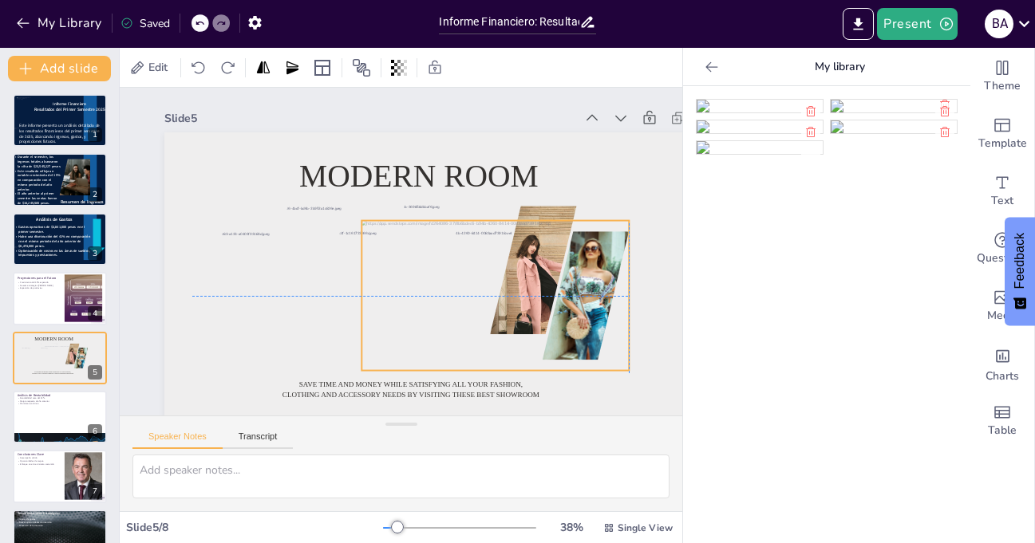
drag, startPoint x: 543, startPoint y: 336, endPoint x: 482, endPoint y: 282, distance: 80.8
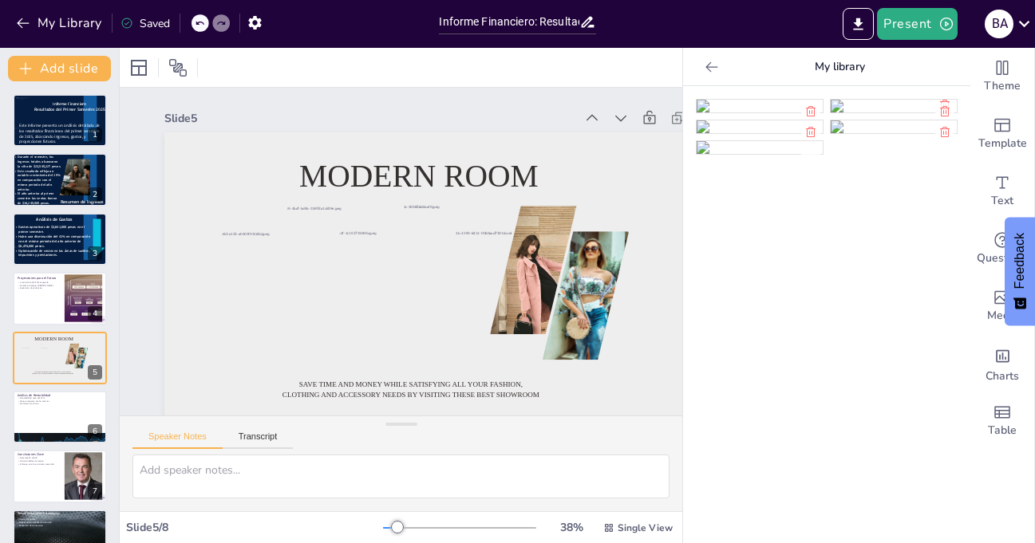
click at [704, 68] on icon at bounding box center [712, 67] width 16 height 16
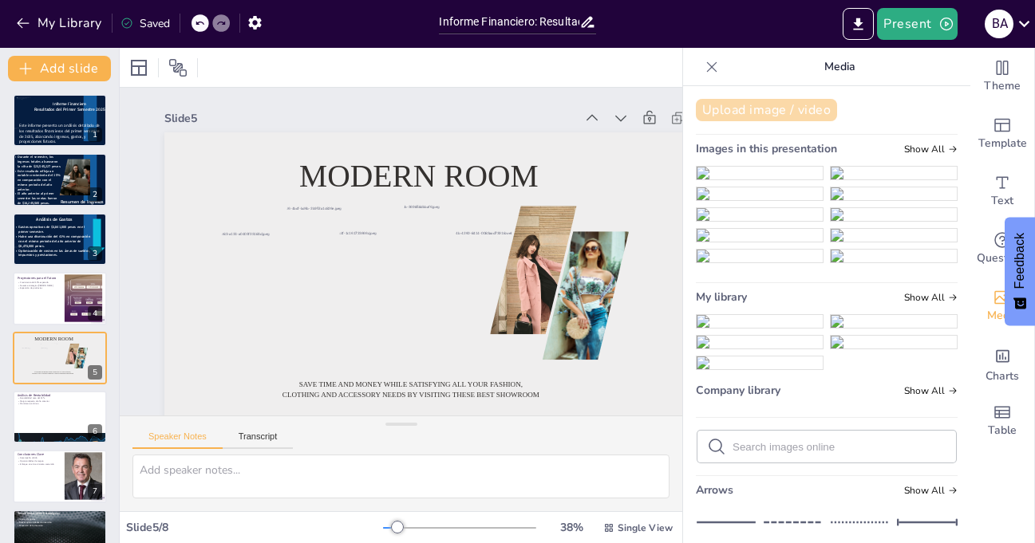
click at [753, 106] on button "Upload image / video" at bounding box center [766, 110] width 141 height 22
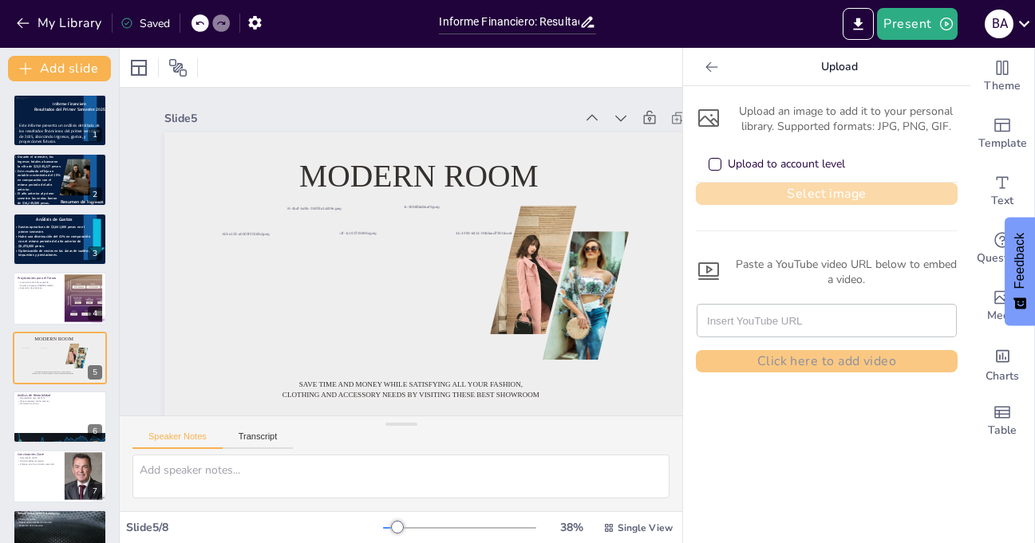
click at [805, 194] on button "Select image" at bounding box center [827, 194] width 262 height 22
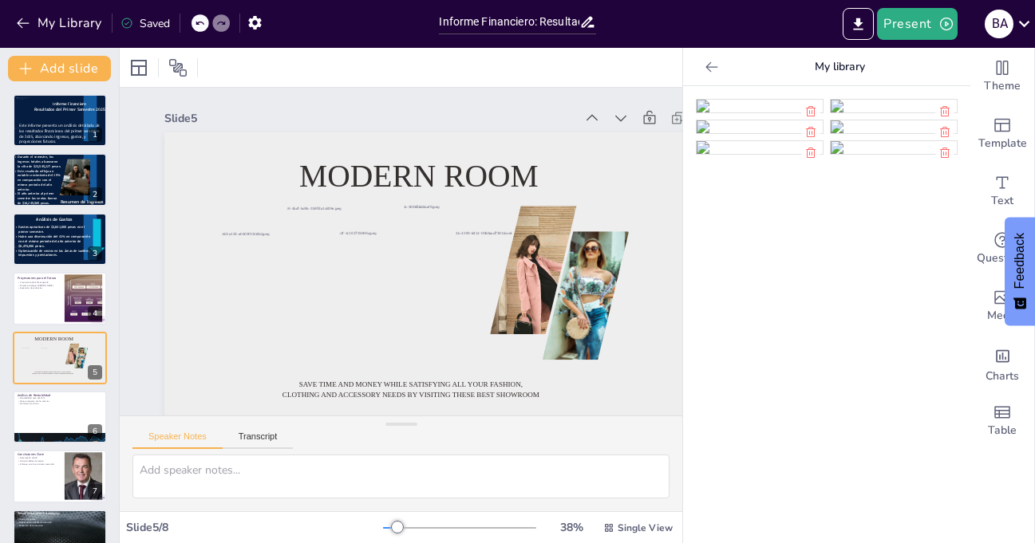
click at [741, 113] on img at bounding box center [760, 106] width 126 height 13
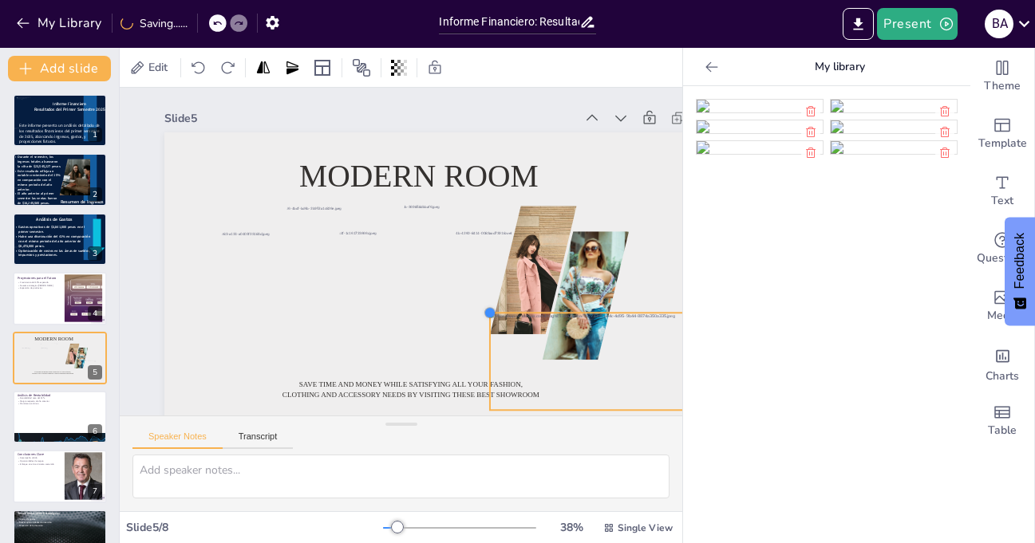
drag, startPoint x: 222, startPoint y: 181, endPoint x: 489, endPoint y: 326, distance: 304.2
click at [489, 326] on div "Modern room Save time and money while satisfying all your fashion, clothing and…" at bounding box center [455, 295] width 583 height 327
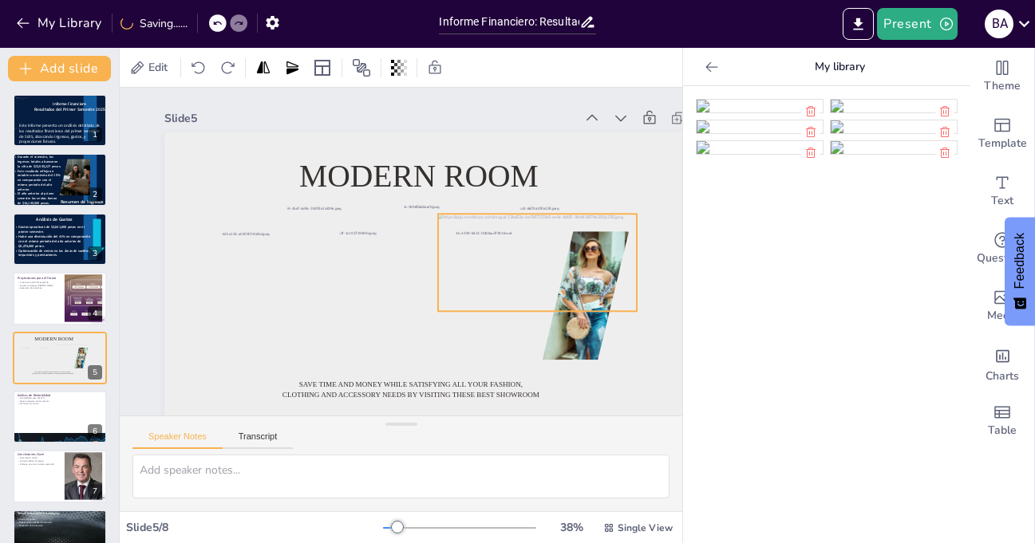
drag, startPoint x: 581, startPoint y: 378, endPoint x: 529, endPoint y: 279, distance: 111.7
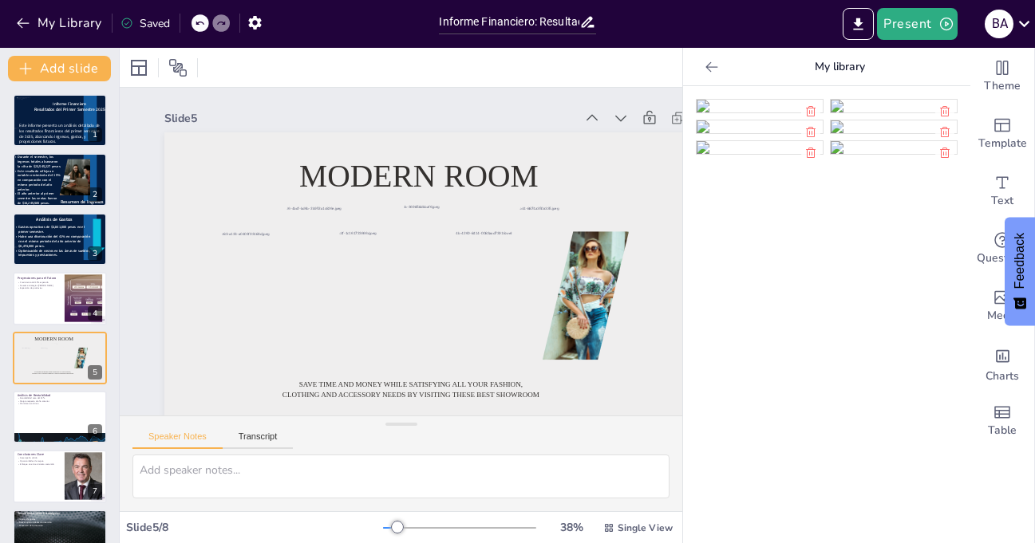
click at [704, 65] on icon at bounding box center [712, 67] width 16 height 16
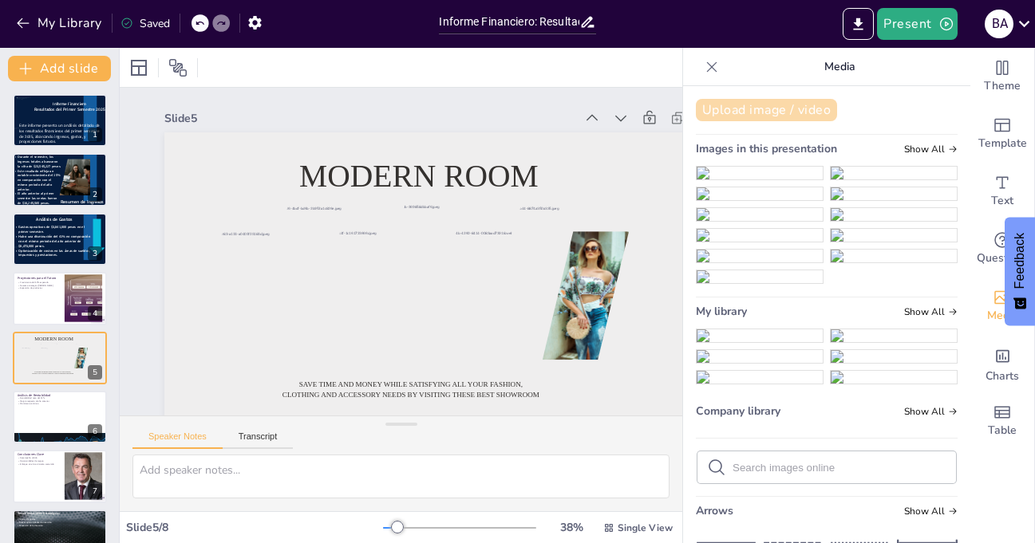
click at [757, 104] on button "Upload image / video" at bounding box center [766, 110] width 141 height 22
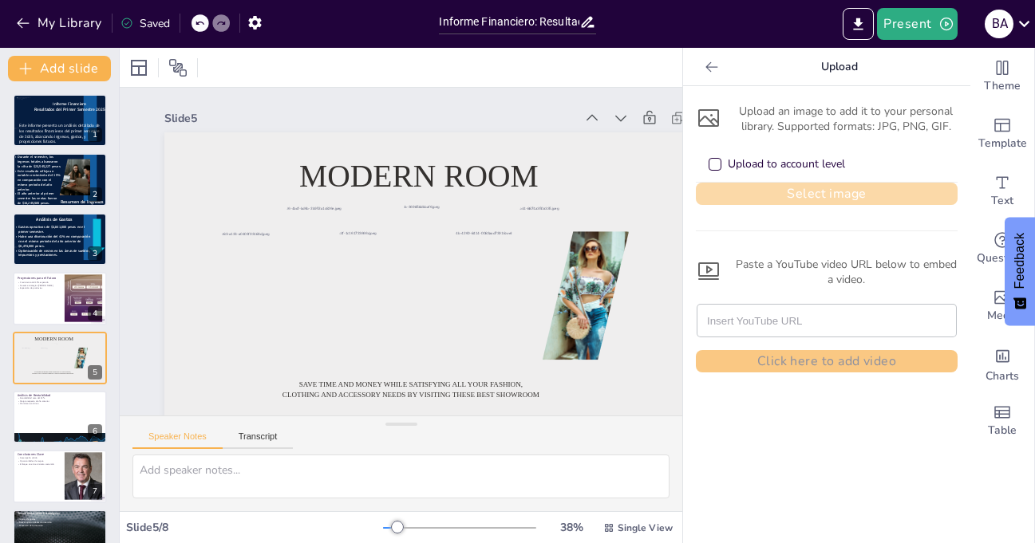
click at [812, 193] on button "Select image" at bounding box center [827, 194] width 262 height 22
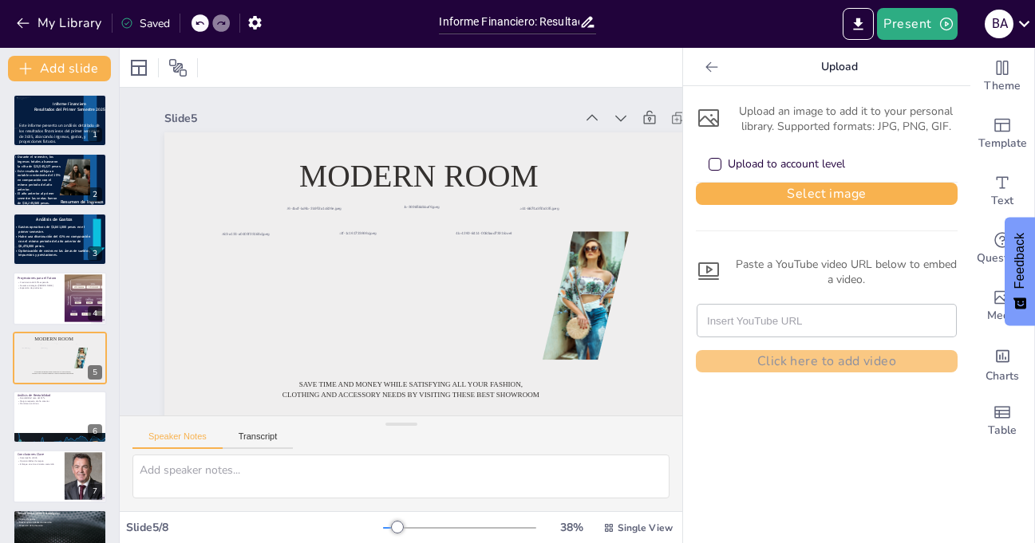
click at [704, 65] on icon at bounding box center [712, 67] width 16 height 16
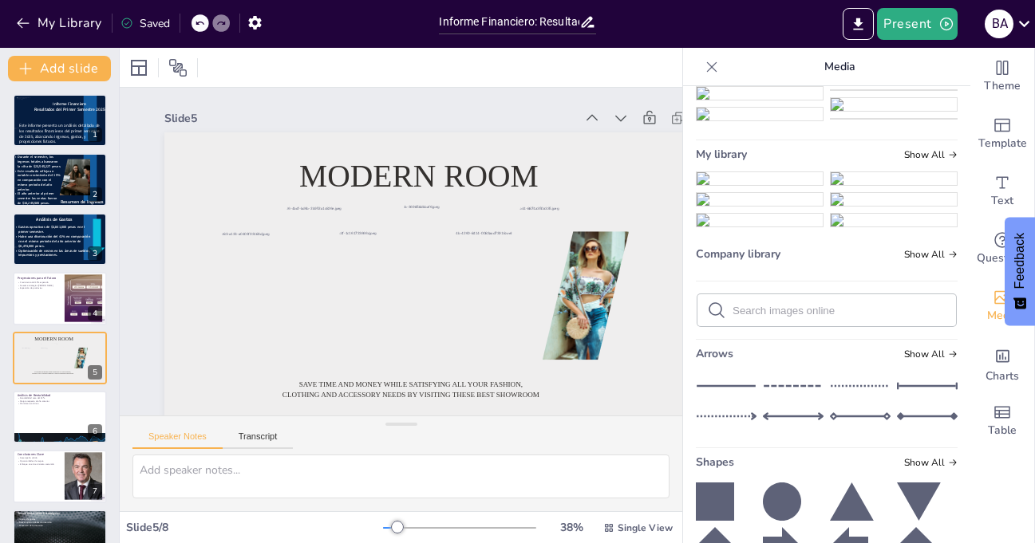
scroll to position [160, 0]
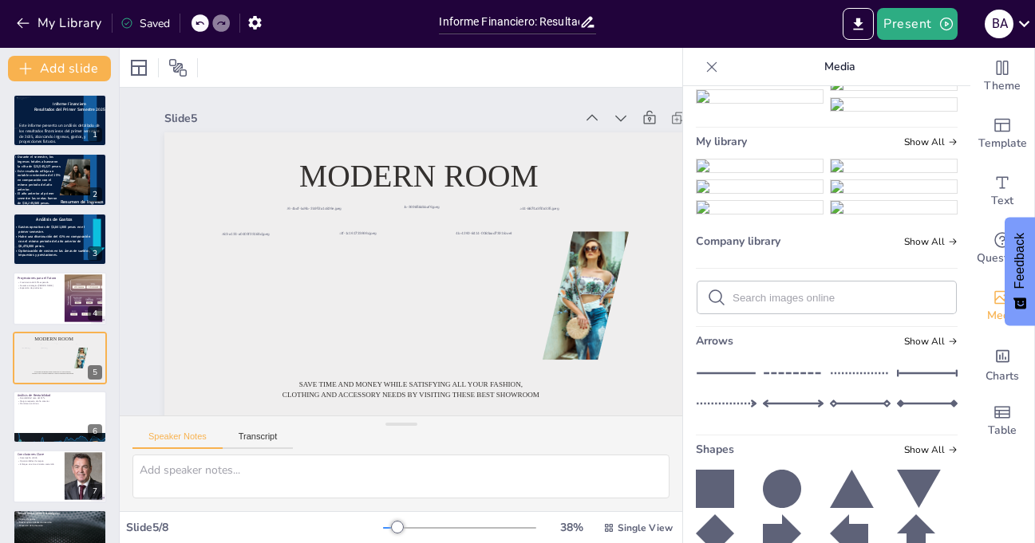
click at [875, 90] on img at bounding box center [894, 83] width 126 height 13
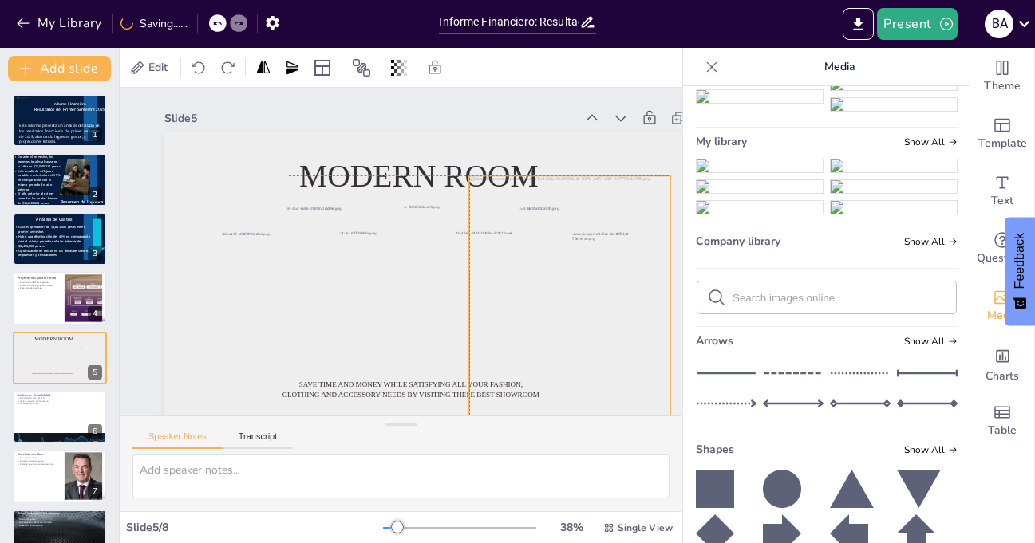
drag, startPoint x: 481, startPoint y: 268, endPoint x: 594, endPoint y: 281, distance: 113.2
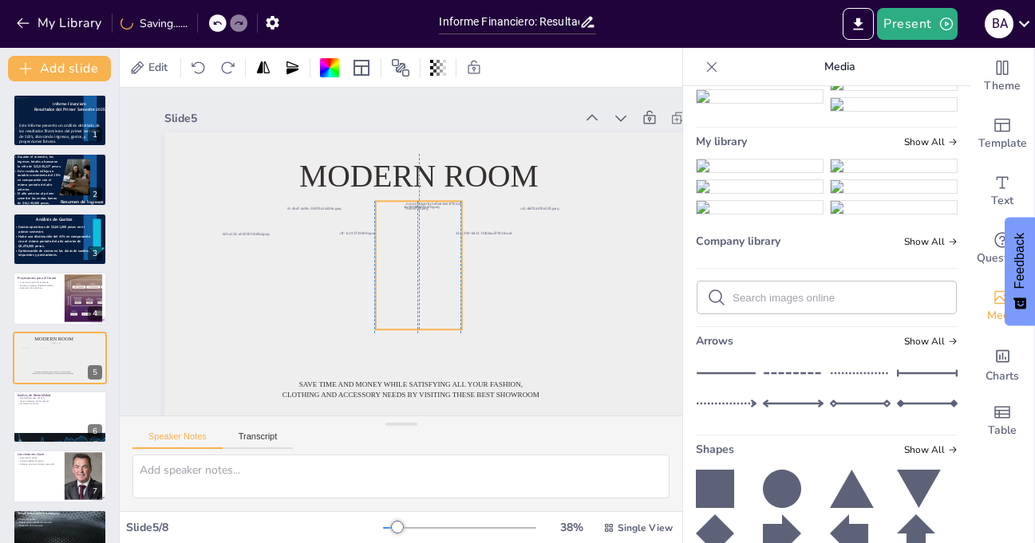
drag, startPoint x: 580, startPoint y: 292, endPoint x: 413, endPoint y: 262, distance: 169.5
click at [413, 262] on div at bounding box center [418, 265] width 98 height 128
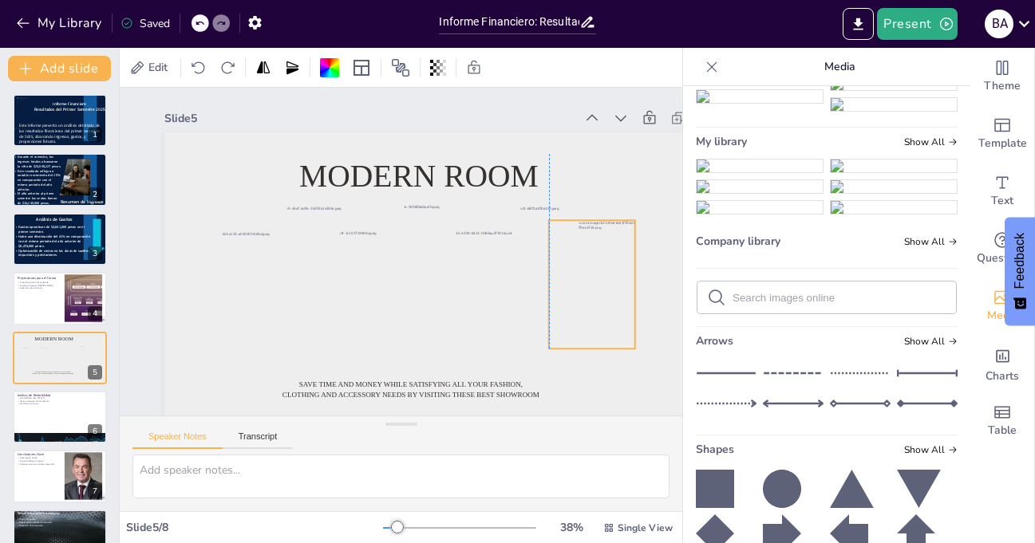
drag, startPoint x: 413, startPoint y: 262, endPoint x: 584, endPoint y: 281, distance: 171.8
click at [584, 281] on div at bounding box center [592, 284] width 98 height 128
drag, startPoint x: 417, startPoint y: 260, endPoint x: 585, endPoint y: 283, distance: 169.2
click at [585, 132] on div "Modern room Save time and money while satisfying all your fashion, clothing and…" at bounding box center [455, 132] width 583 height 0
click at [600, 295] on div at bounding box center [550, 375] width 149 height 160
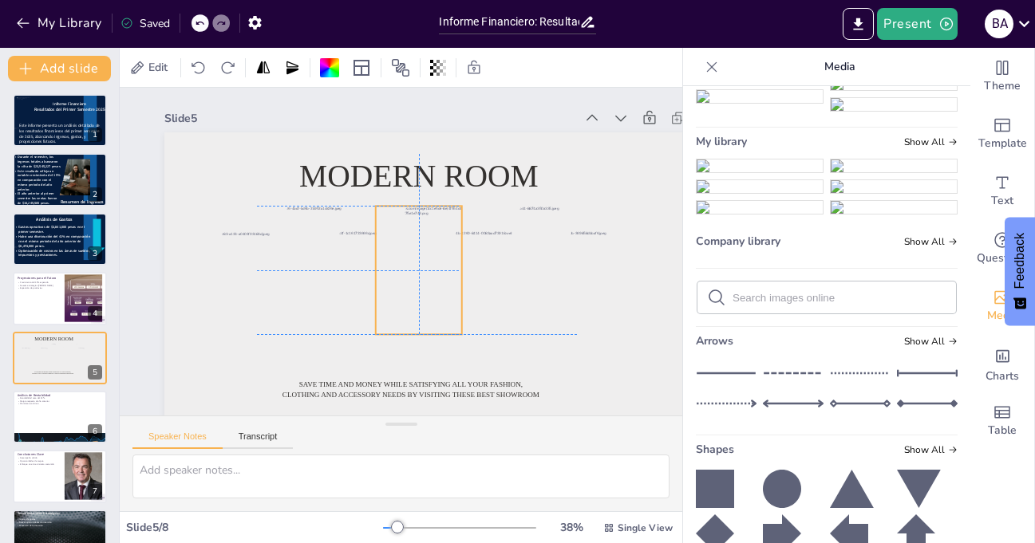
drag, startPoint x: 598, startPoint y: 225, endPoint x: 421, endPoint y: 211, distance: 176.9
click at [421, 211] on div at bounding box center [418, 270] width 98 height 128
drag, startPoint x: 462, startPoint y: 330, endPoint x: 437, endPoint y: 328, distance: 25.6
click at [437, 328] on div "Modern room Save time and money while satisfying all your fashion, clothing and…" at bounding box center [455, 295] width 583 height 327
click at [417, 331] on div at bounding box center [417, 269] width 97 height 126
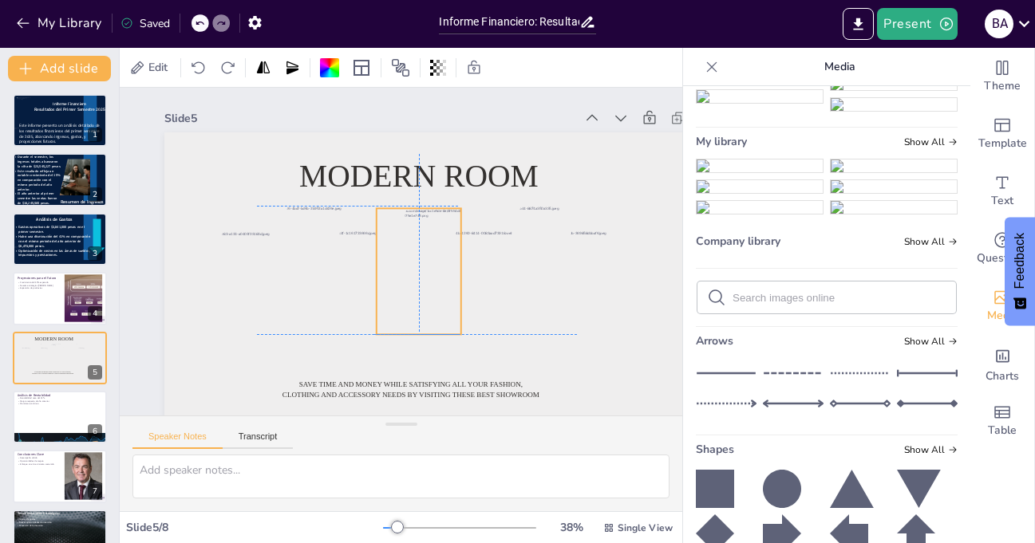
click at [413, 282] on div at bounding box center [416, 274] width 109 height 136
click at [409, 296] on div at bounding box center [407, 277] width 147 height 157
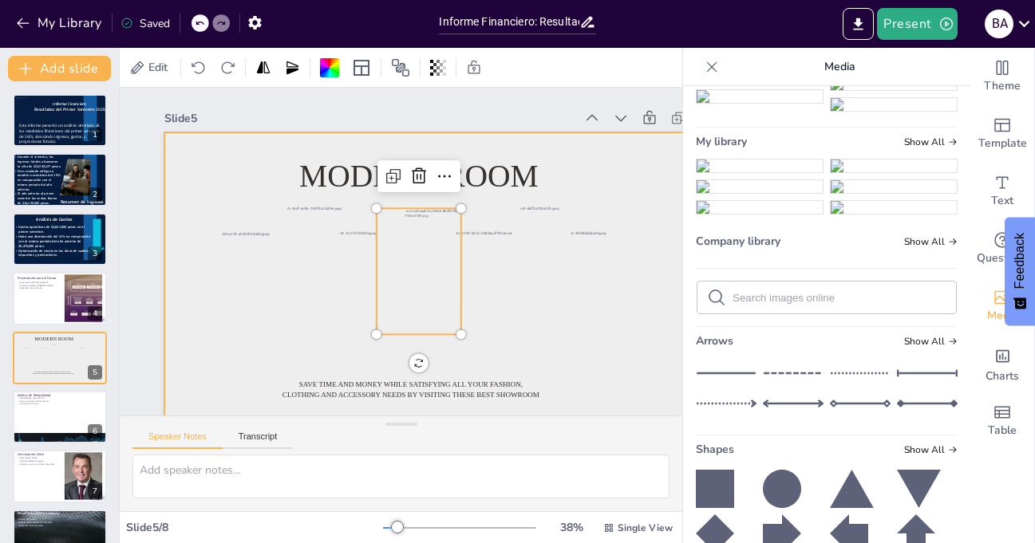
click at [649, 377] on div at bounding box center [450, 302] width 613 height 386
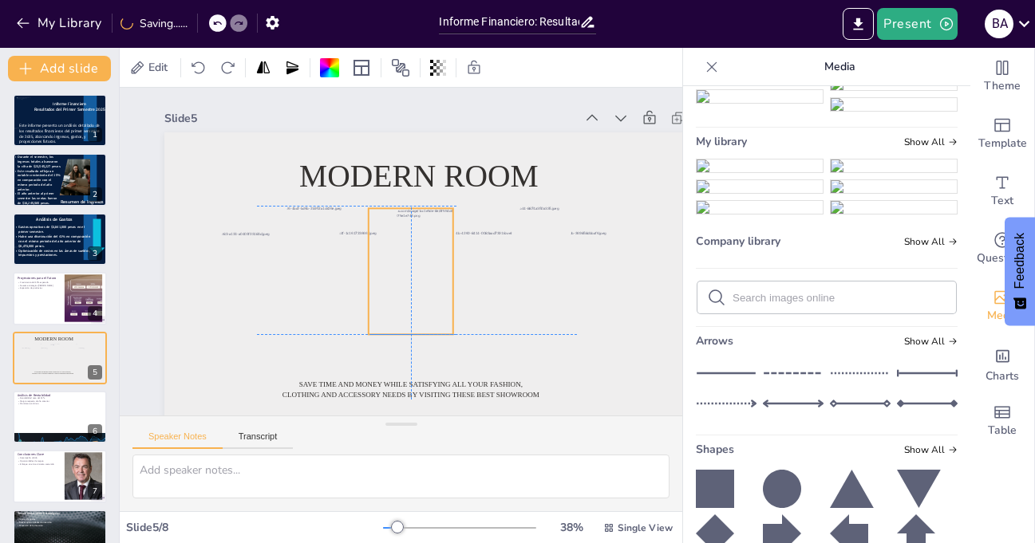
click at [408, 266] on div at bounding box center [408, 273] width 109 height 136
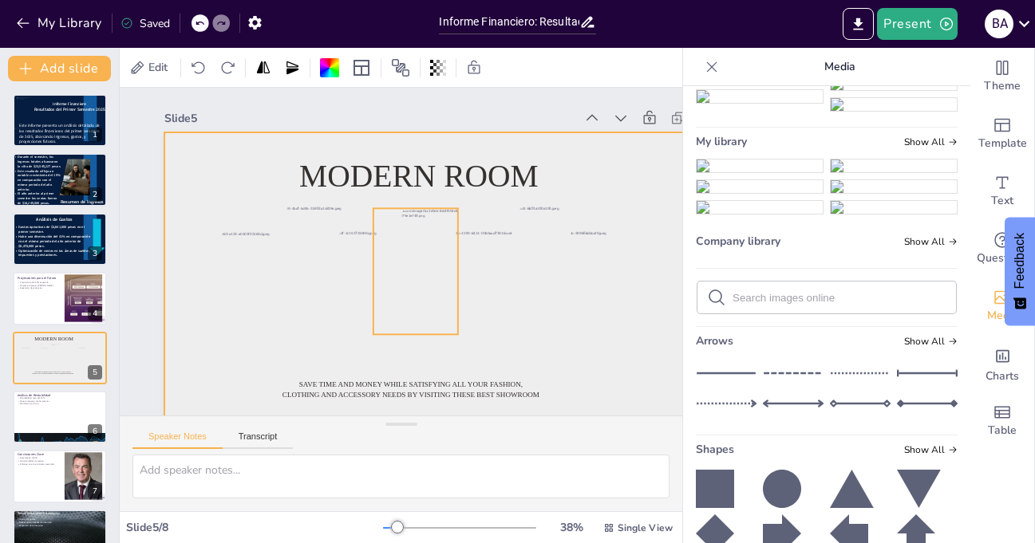
click at [641, 290] on div at bounding box center [455, 295] width 583 height 327
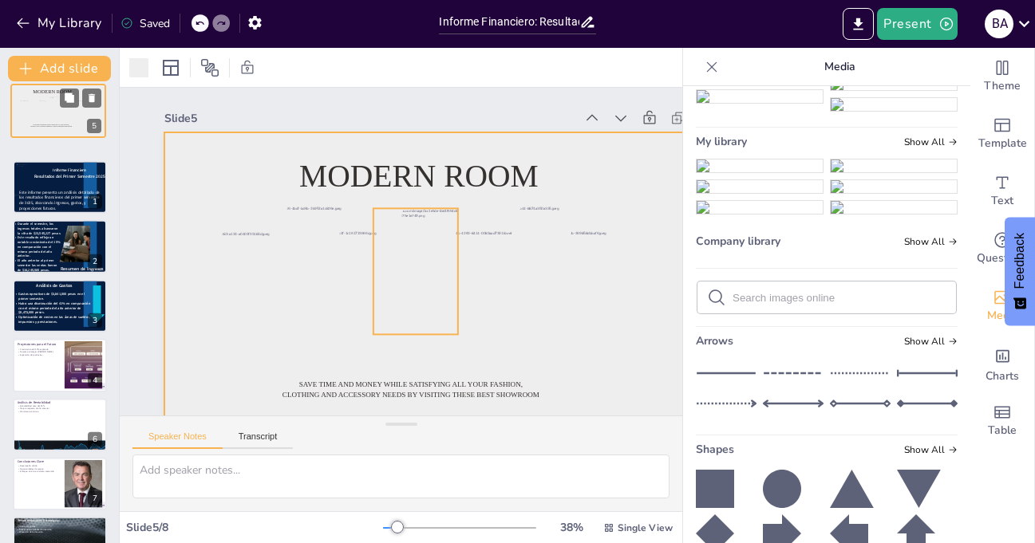
drag, startPoint x: 49, startPoint y: 371, endPoint x: 46, endPoint y: 115, distance: 256.2
click at [46, 84] on div "Modern room Save time and money while satisfying all your fashion, clothing and…" at bounding box center [58, 84] width 94 height 0
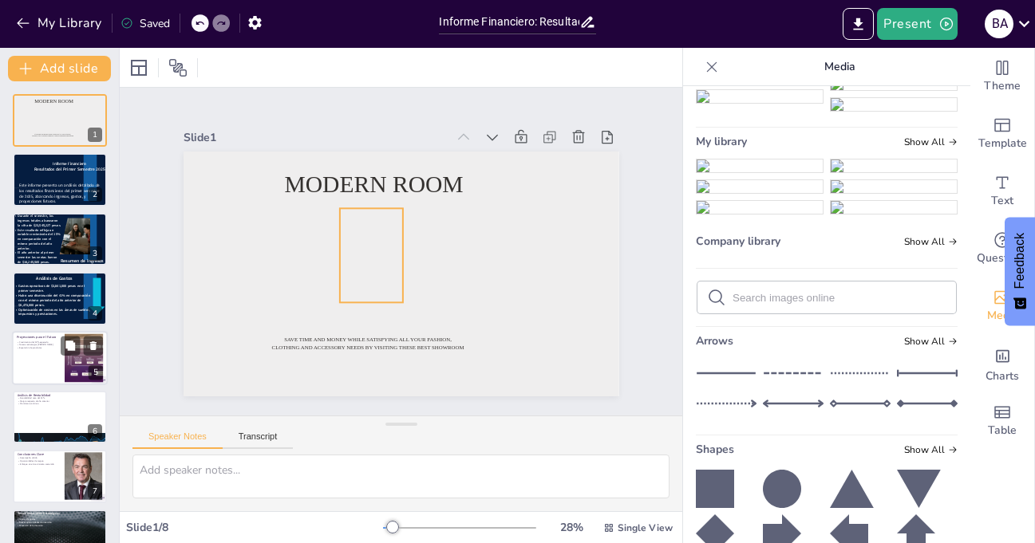
scroll to position [0, 0]
click at [705, 65] on icon at bounding box center [712, 67] width 16 height 16
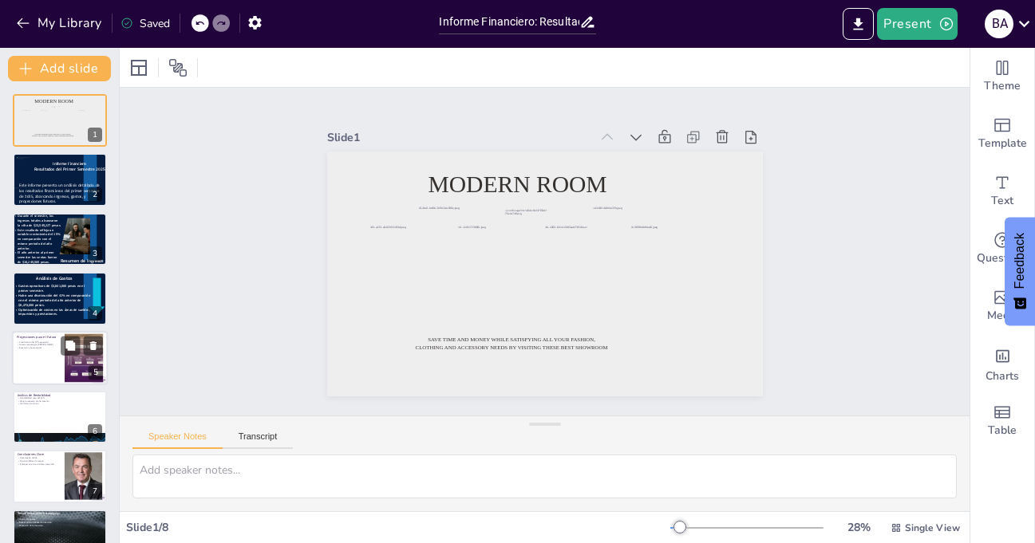
click at [685, 527] on div at bounding box center [746, 528] width 153 height 13
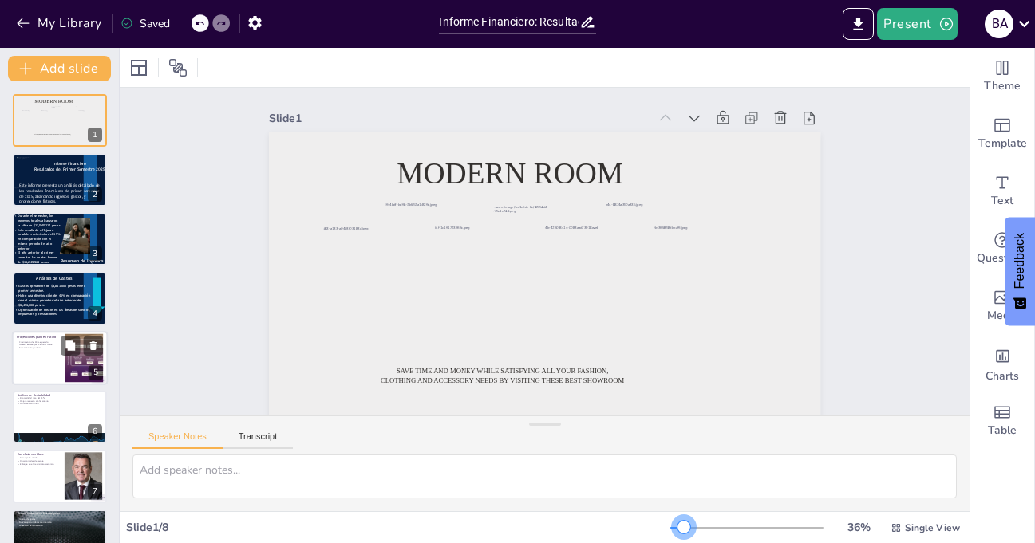
click at [674, 527] on div at bounding box center [677, 528] width 14 height 2
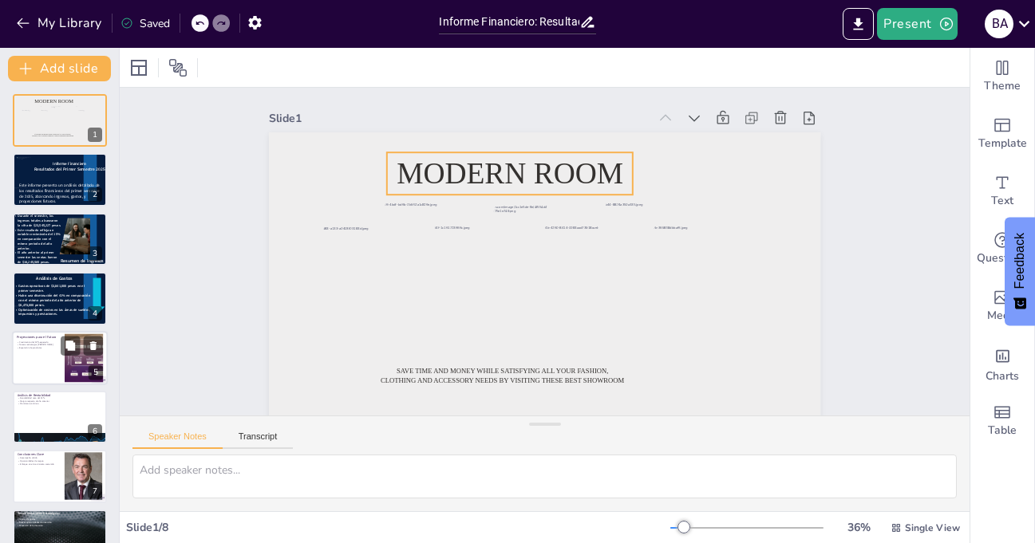
click at [472, 167] on span "Modern room" at bounding box center [510, 173] width 227 height 33
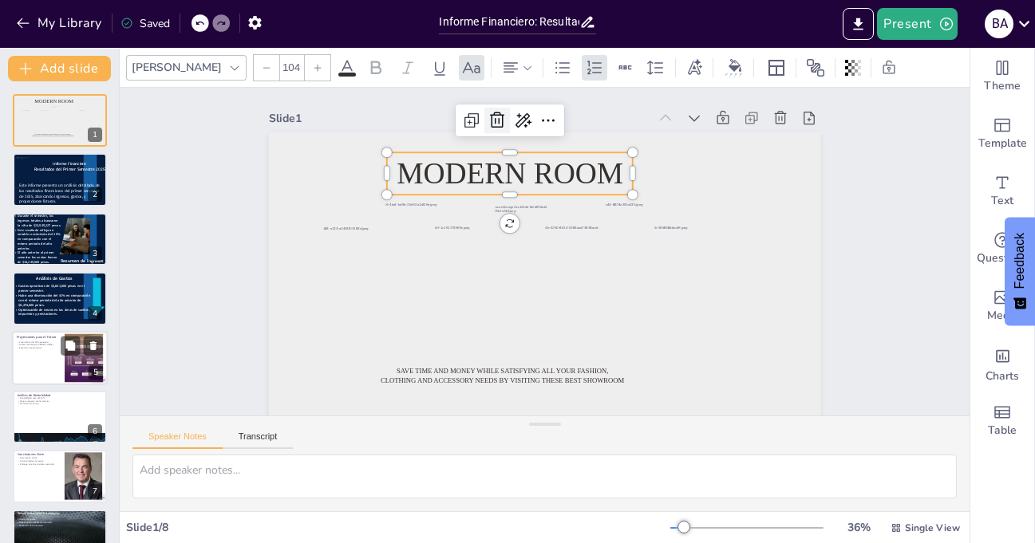
click at [490, 120] on icon at bounding box center [497, 121] width 14 height 16
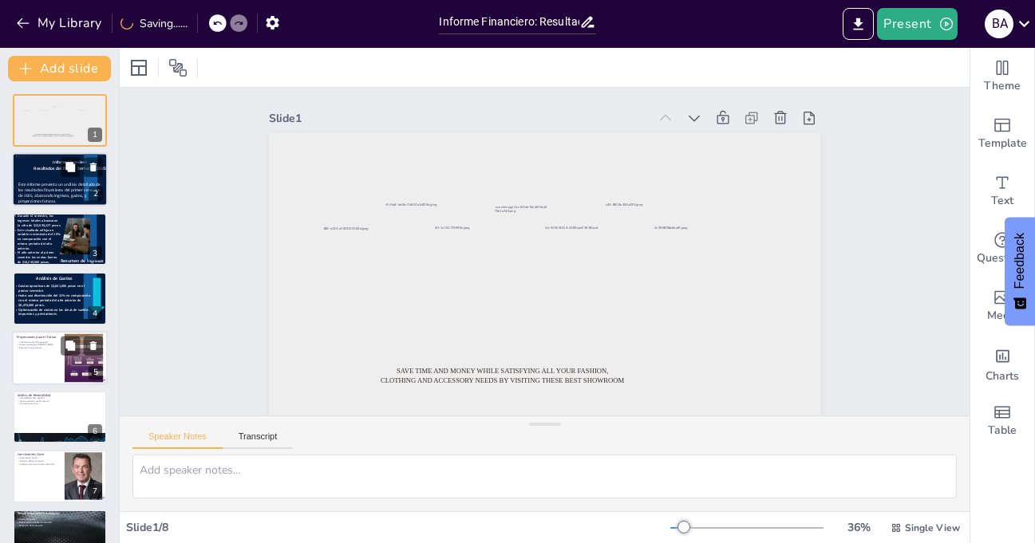
click at [55, 177] on div at bounding box center [60, 180] width 96 height 54
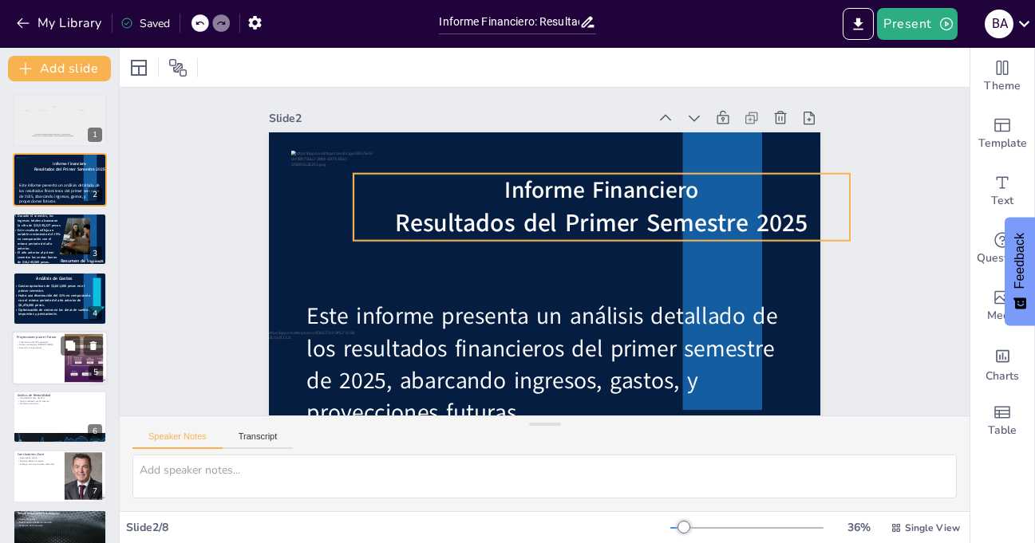
click at [547, 192] on span "Informe Financiero" at bounding box center [601, 190] width 194 height 32
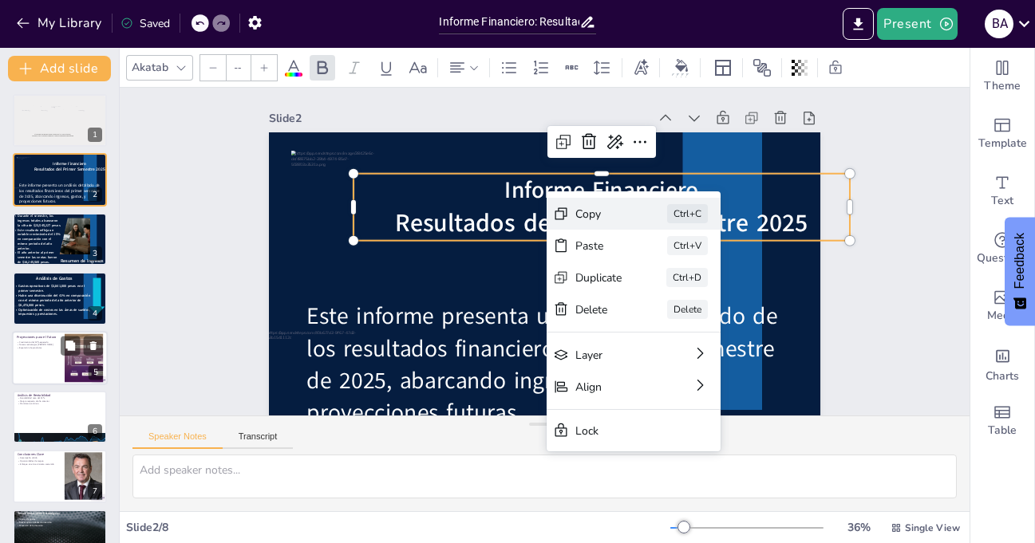
click at [695, 294] on div "Copy" at bounding box center [718, 301] width 47 height 15
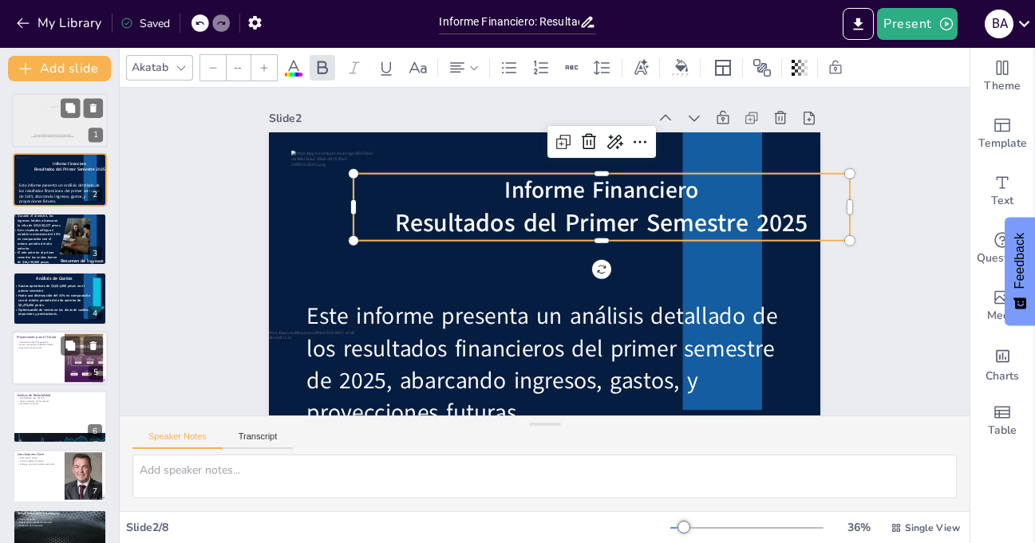
click at [57, 121] on div at bounding box center [53, 116] width 14 height 21
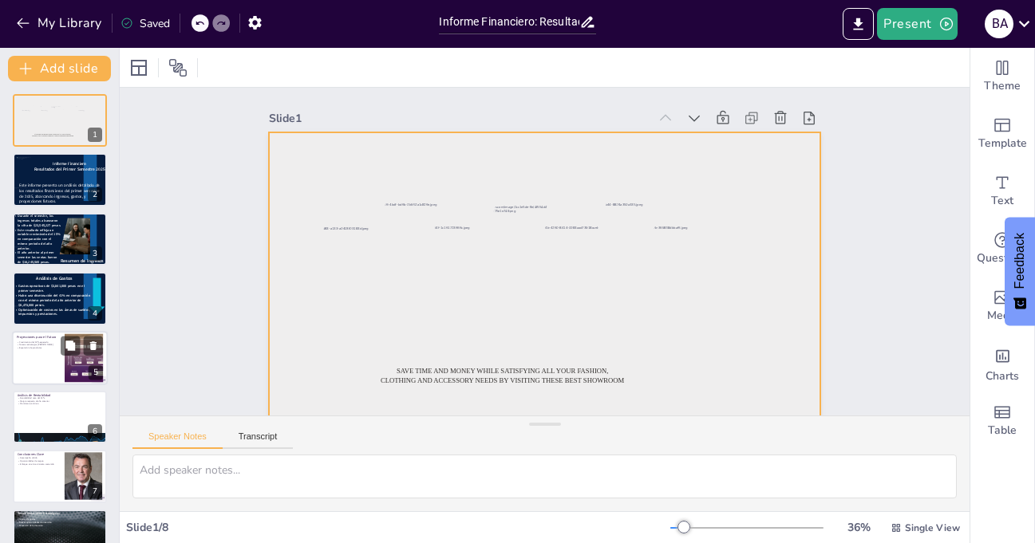
click at [459, 158] on div at bounding box center [544, 287] width 551 height 310
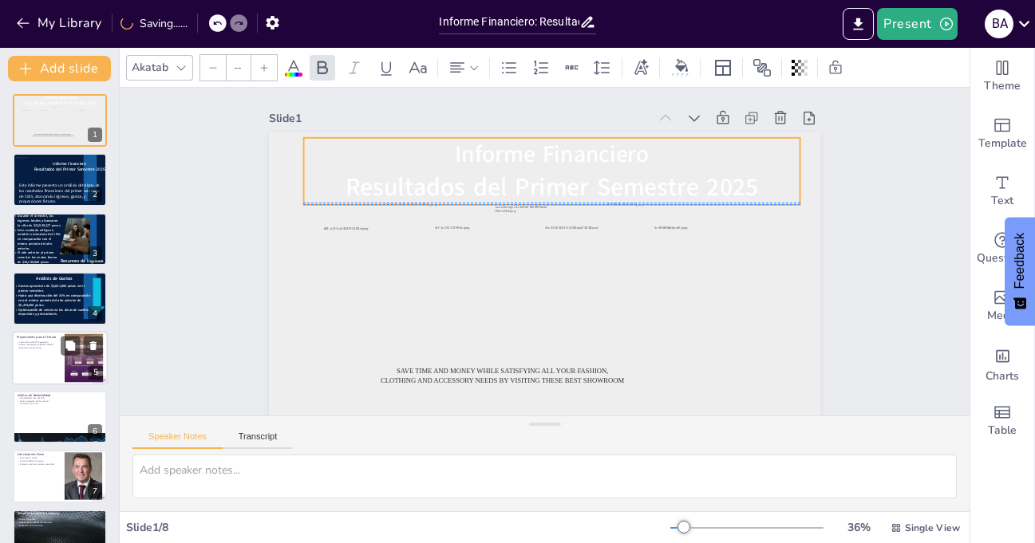
drag, startPoint x: 547, startPoint y: 299, endPoint x: 555, endPoint y: 180, distance: 119.1
click at [555, 180] on span "Resultados del Primer Semestre 2025" at bounding box center [552, 187] width 413 height 34
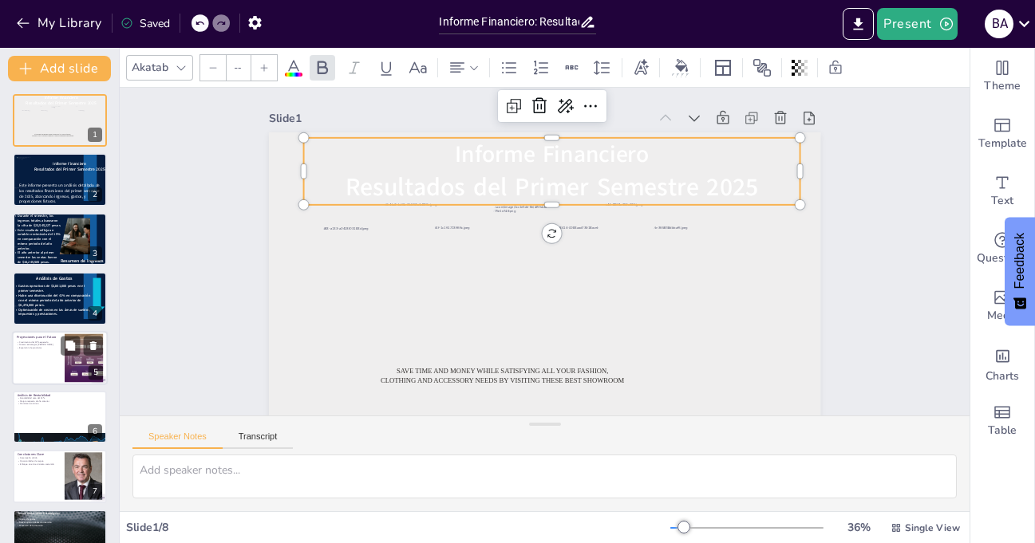
click at [296, 67] on icon at bounding box center [293, 67] width 14 height 15
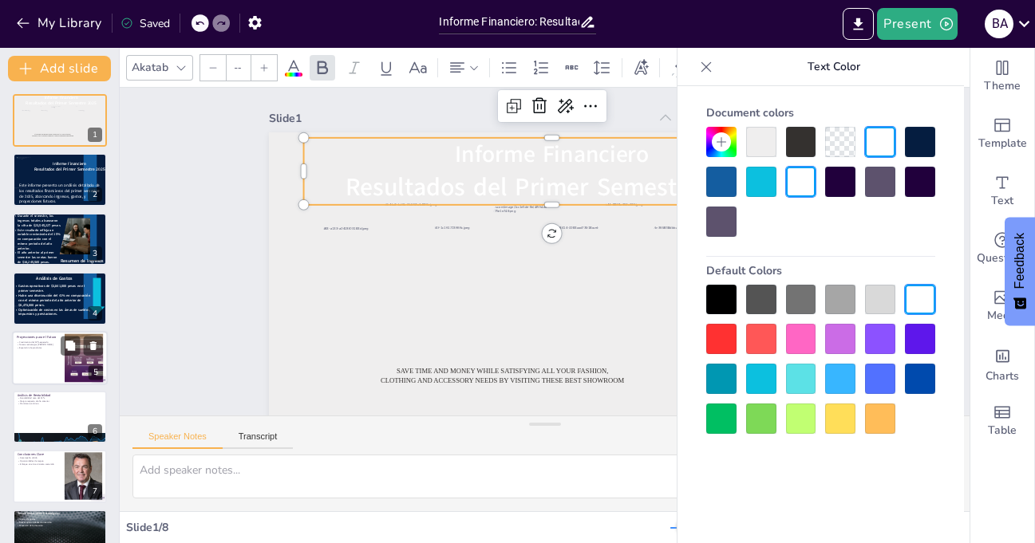
click at [725, 184] on div at bounding box center [721, 182] width 30 height 30
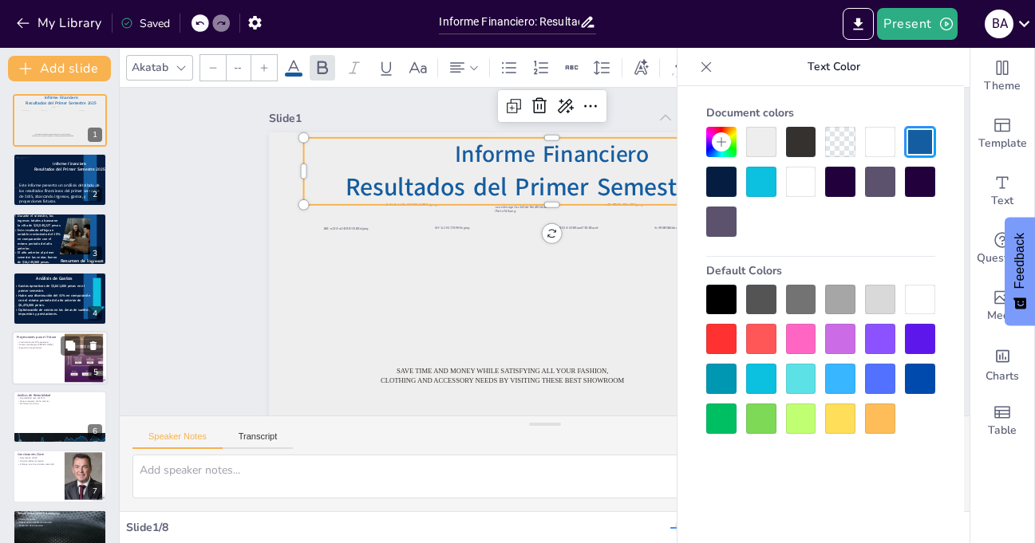
click at [201, 217] on div "Slide 1 Save time and money while satisfying all your fashion, clothing and acc…" at bounding box center [545, 265] width 850 height 355
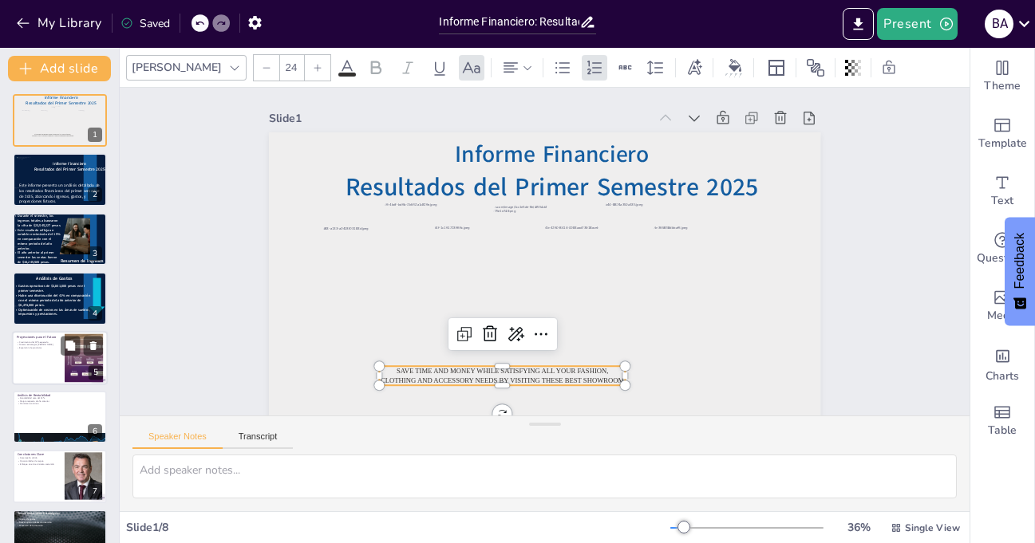
click at [497, 375] on p "Save time and money while satisfying all your fashion, clothing and accessory n…" at bounding box center [502, 375] width 247 height 19
click at [484, 336] on icon at bounding box center [490, 334] width 14 height 16
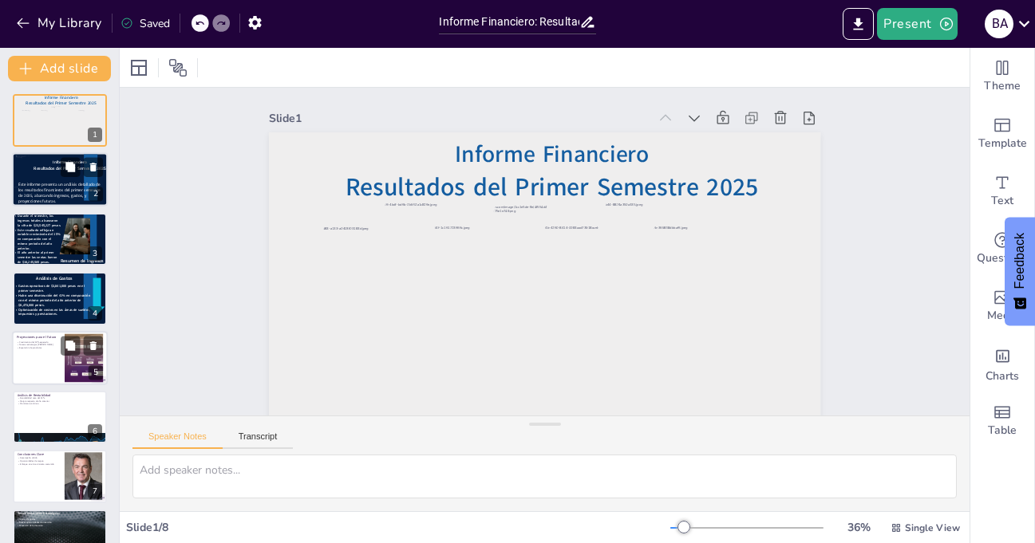
click at [34, 187] on span "Este informe presenta un análisis detallado de los resultados financieros del p…" at bounding box center [59, 193] width 82 height 22
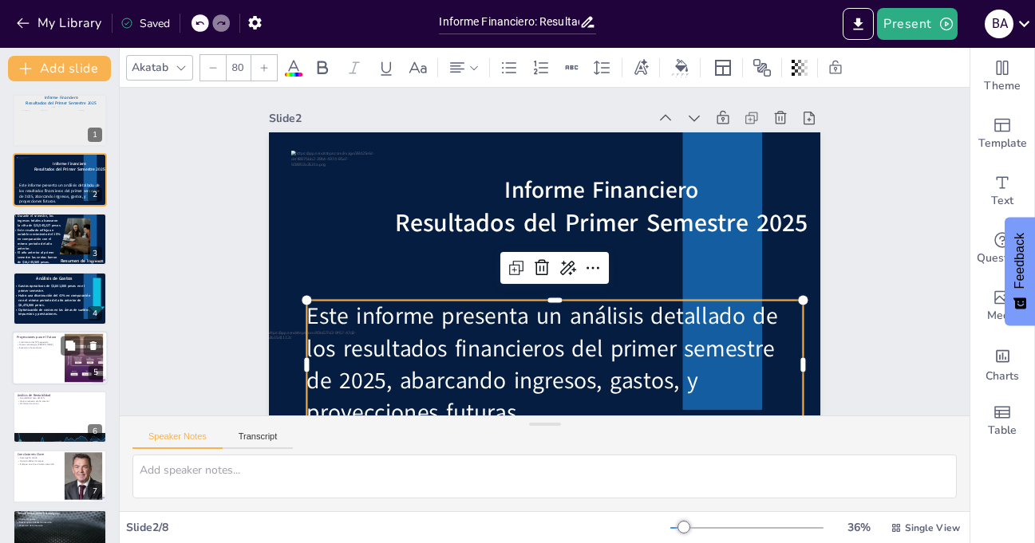
click at [446, 353] on span "Este informe presenta un análisis detallado de los resultados financieros del p…" at bounding box center [541, 365] width 471 height 128
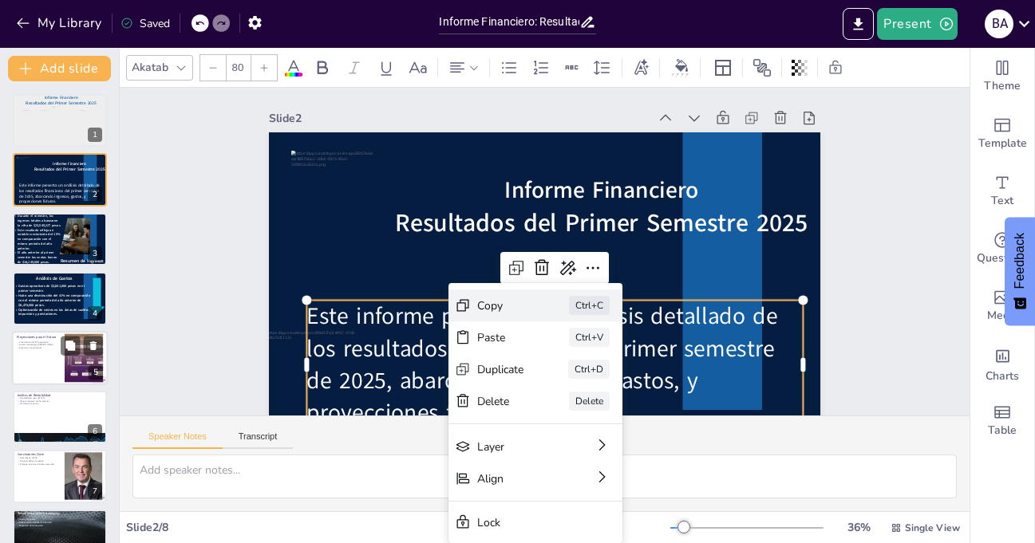
click at [597, 386] on div "Copy" at bounding box center [620, 393] width 47 height 15
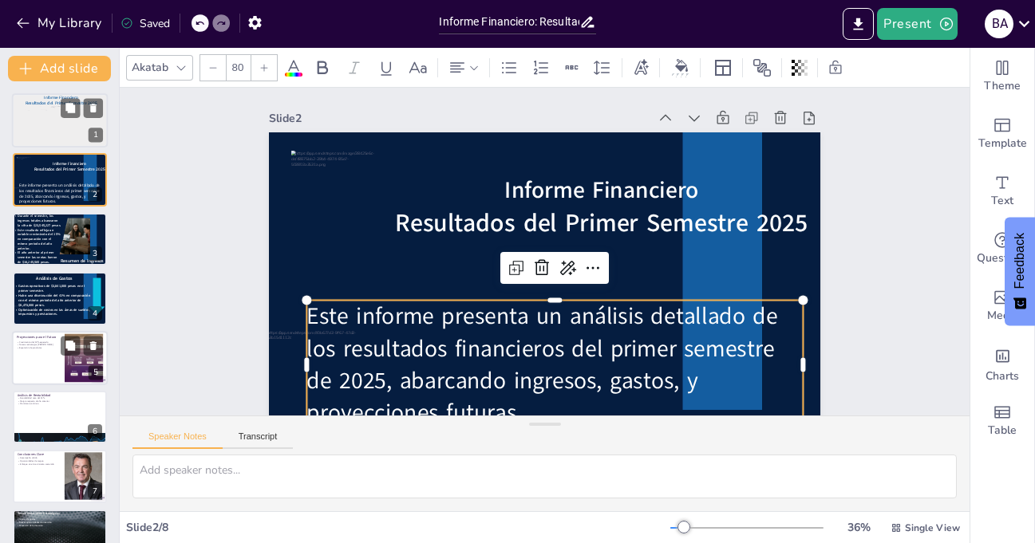
click at [47, 147] on div "Informe Financiero Resultados del Primer Semestre 2025 1 Informe Financiero Res…" at bounding box center [59, 328] width 119 height 468
click at [45, 142] on div at bounding box center [60, 120] width 96 height 54
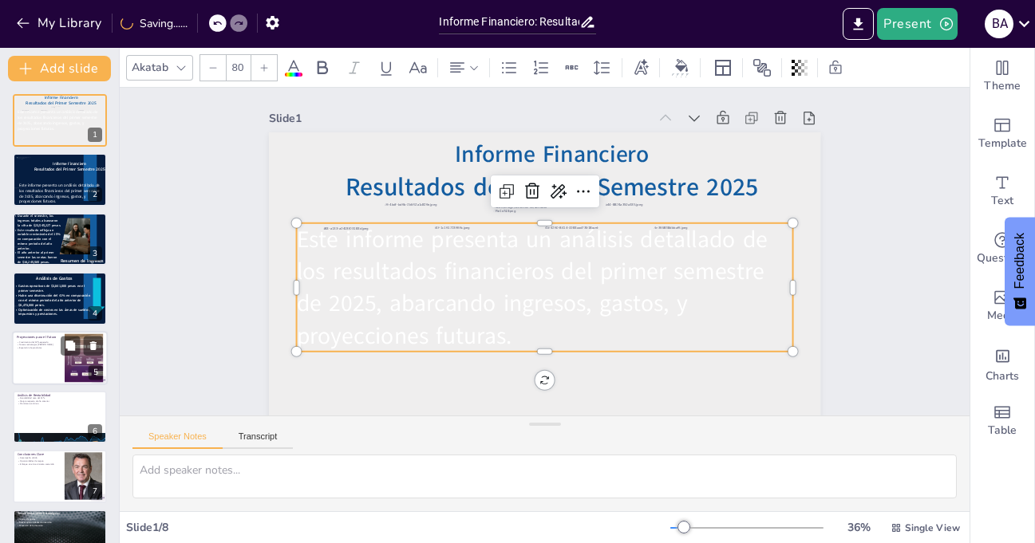
click at [293, 73] on span at bounding box center [294, 75] width 18 height 4
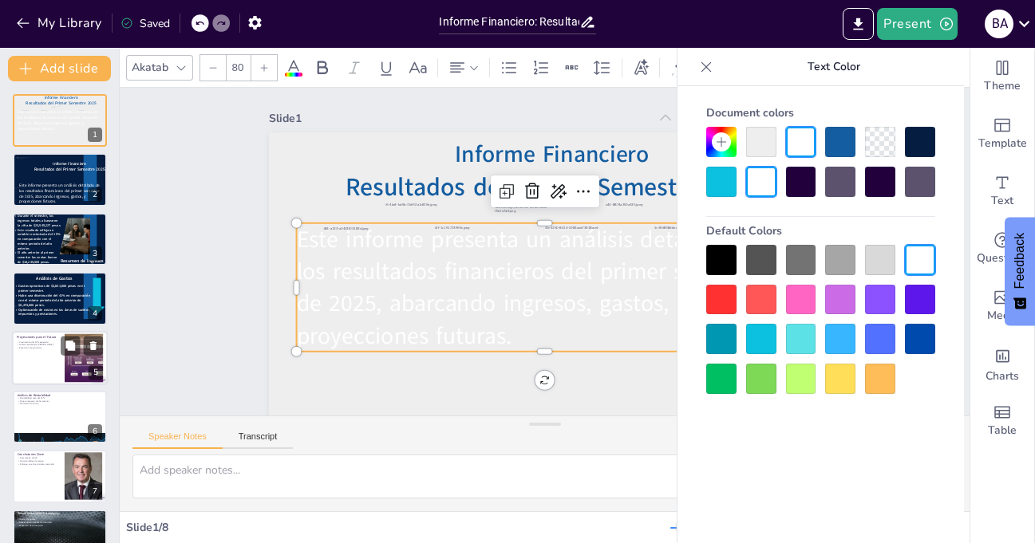
click at [837, 141] on div at bounding box center [840, 142] width 30 height 30
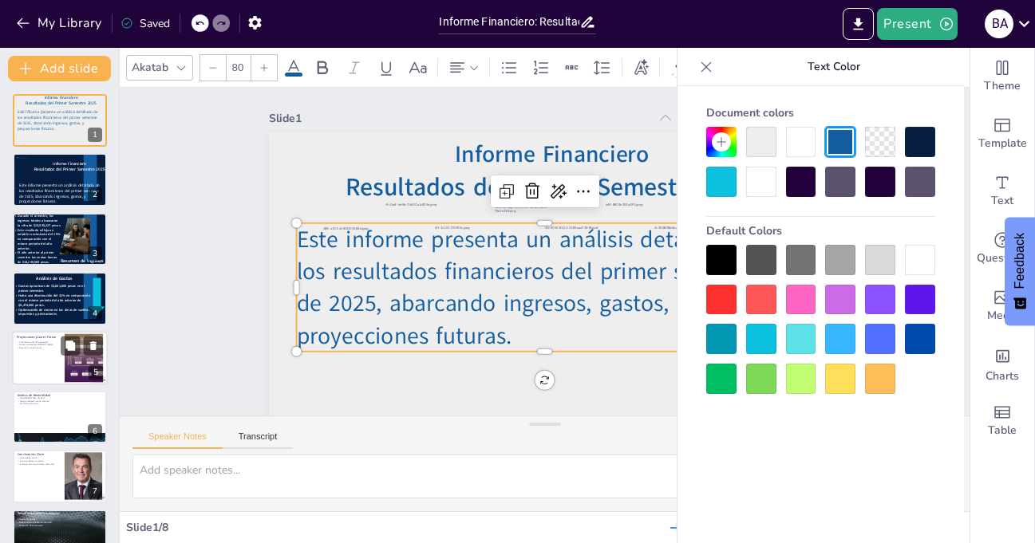
click at [709, 63] on icon at bounding box center [706, 66] width 10 height 10
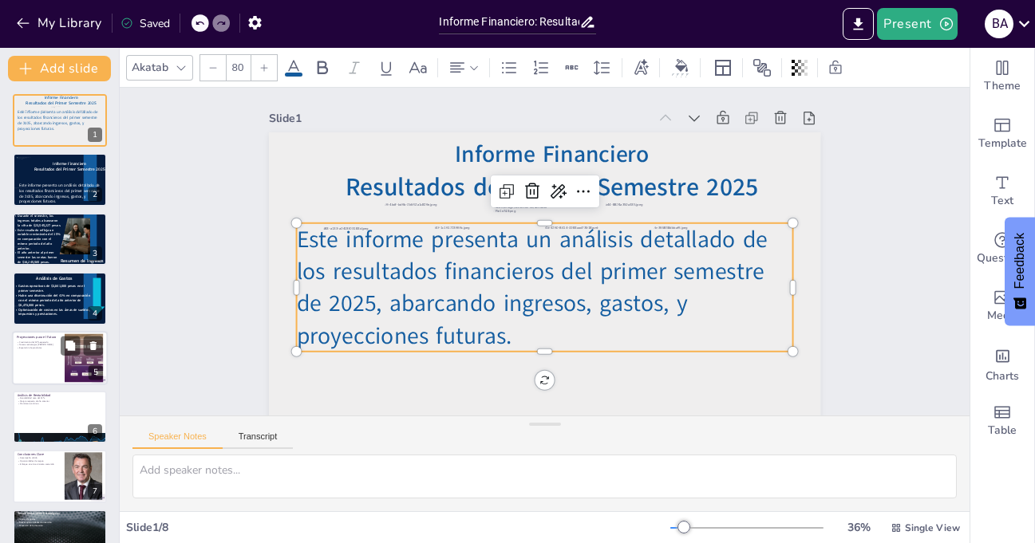
click at [207, 62] on div at bounding box center [213, 68] width 26 height 26
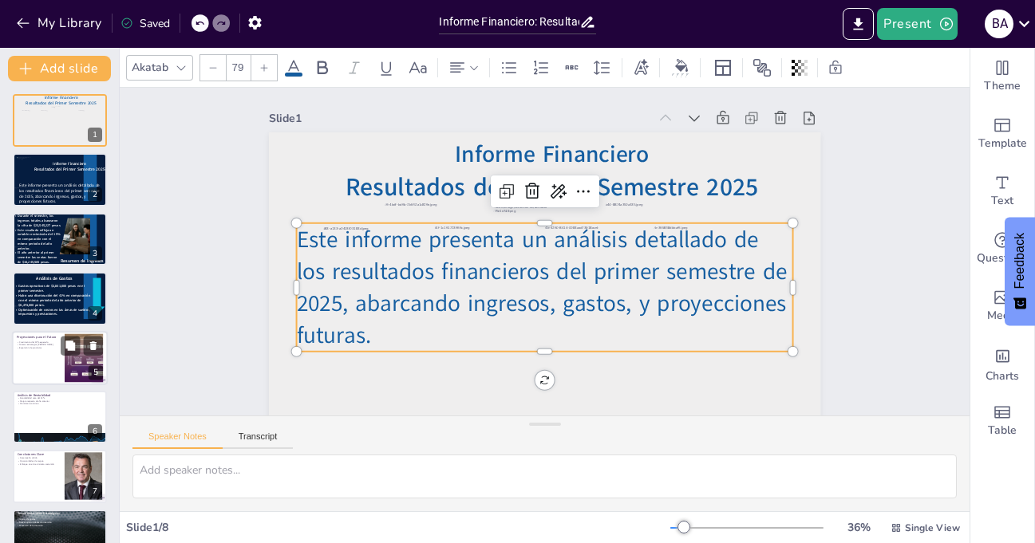
click at [207, 62] on div at bounding box center [213, 68] width 26 height 26
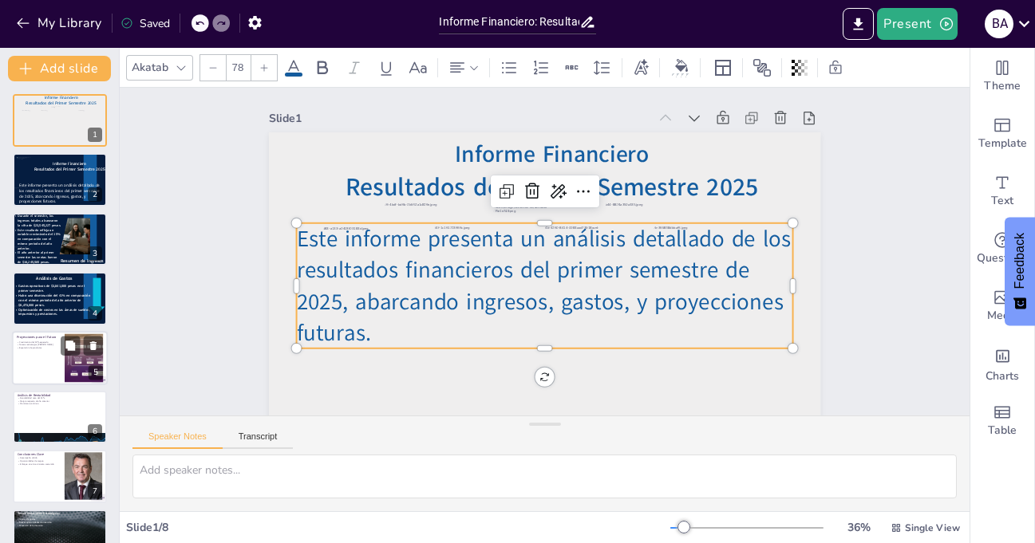
click at [207, 62] on div at bounding box center [213, 68] width 26 height 26
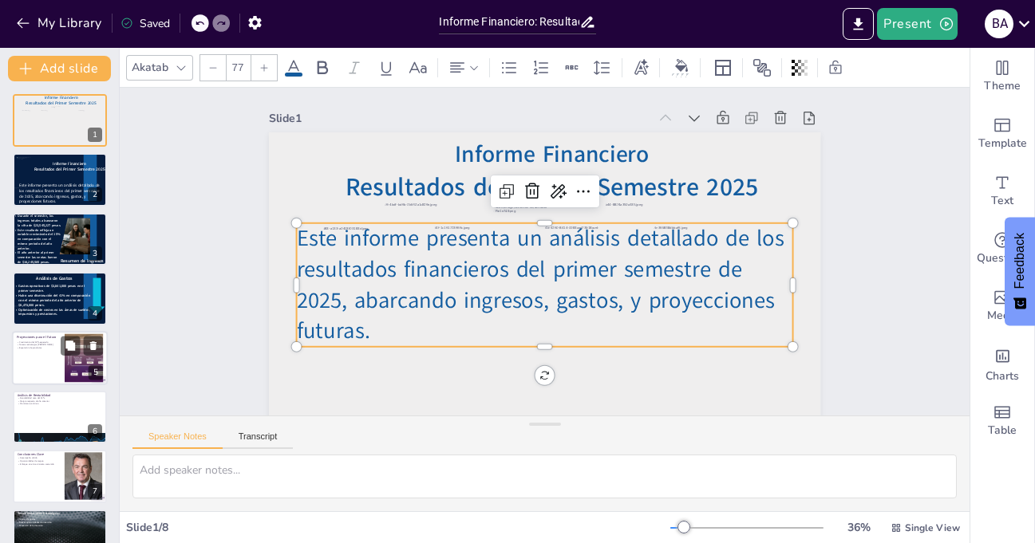
click at [207, 62] on div at bounding box center [213, 68] width 26 height 26
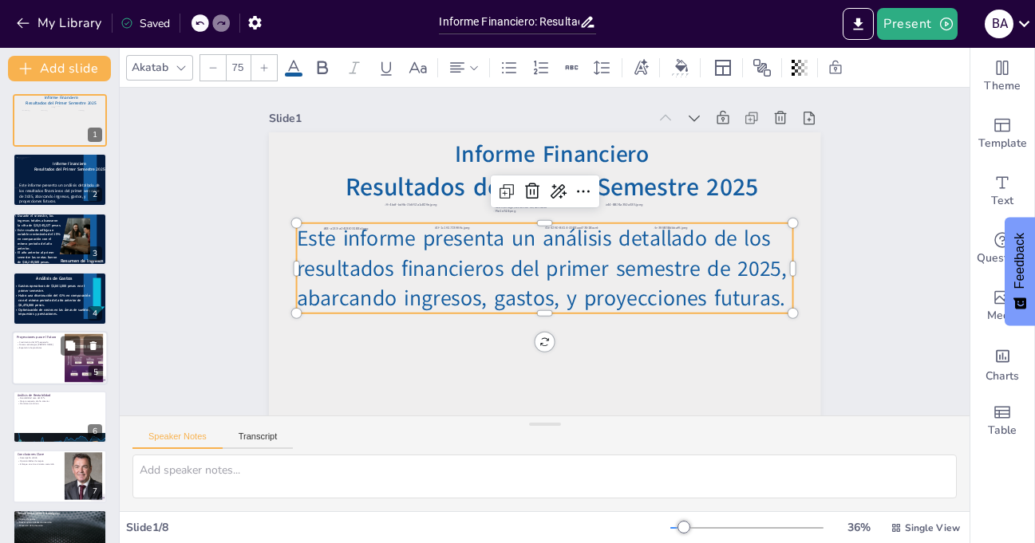
click at [207, 62] on div at bounding box center [213, 68] width 26 height 26
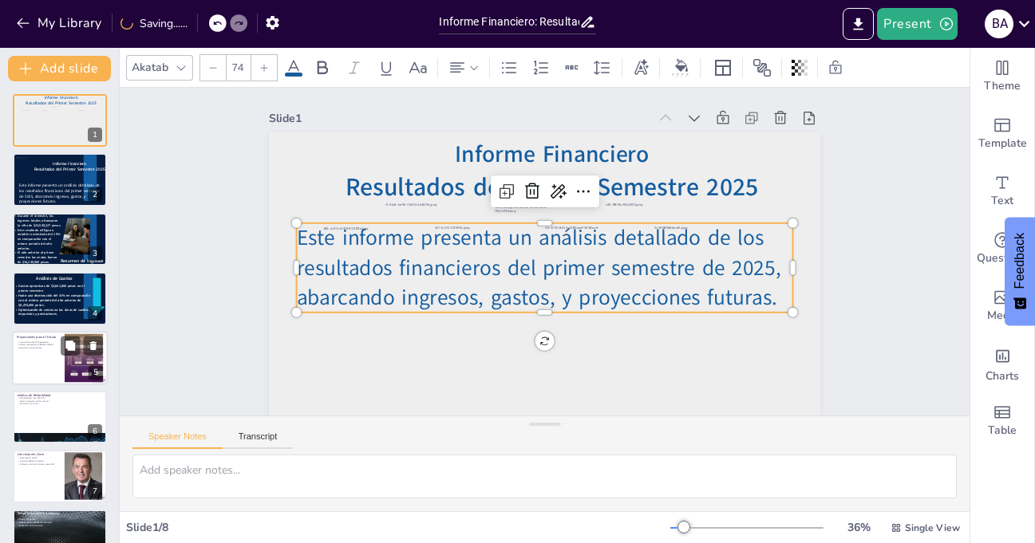
click at [207, 62] on div at bounding box center [213, 68] width 26 height 26
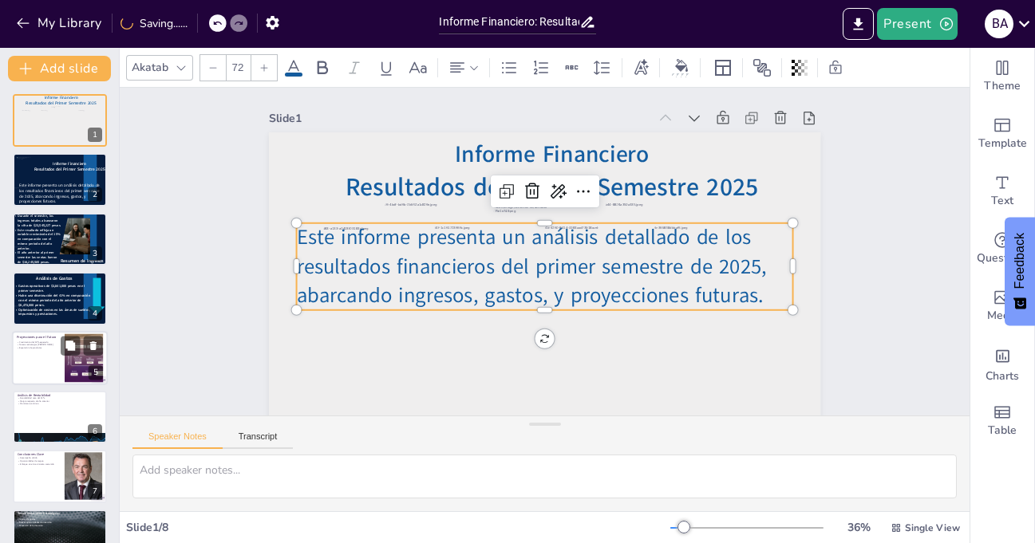
click at [207, 62] on div at bounding box center [213, 68] width 26 height 26
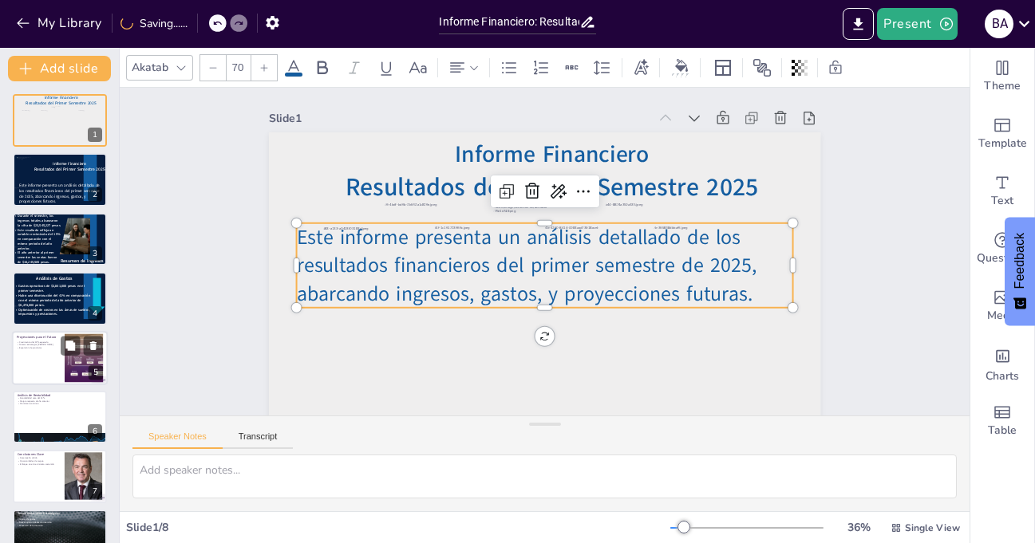
click at [207, 62] on div at bounding box center [213, 68] width 26 height 26
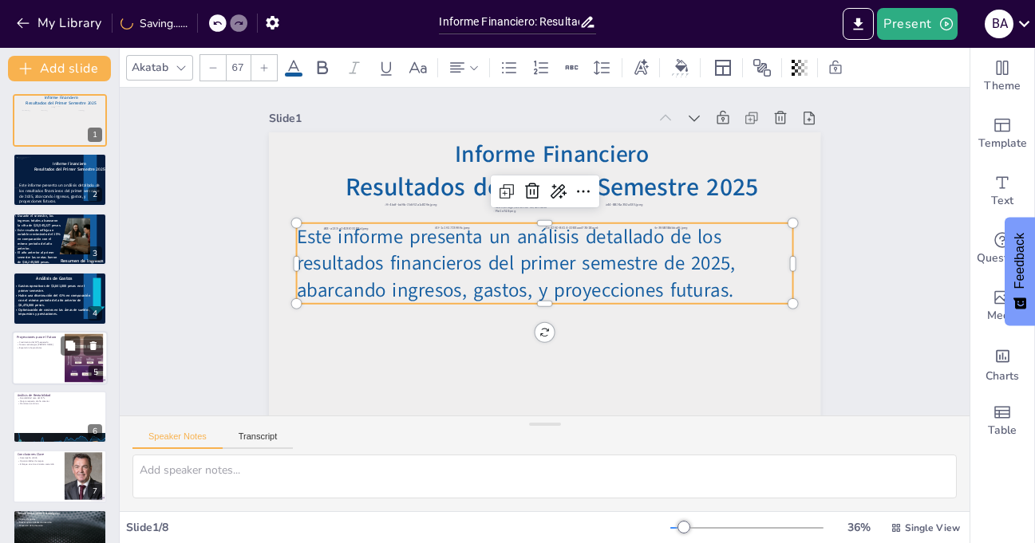
click at [207, 62] on div at bounding box center [213, 68] width 26 height 26
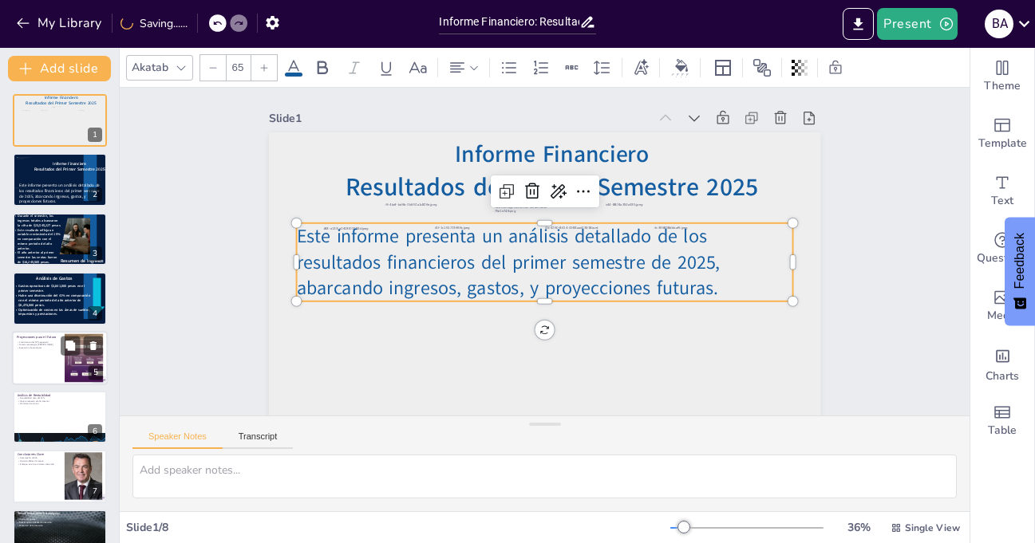
click at [207, 62] on div at bounding box center [213, 68] width 26 height 26
type input "63"
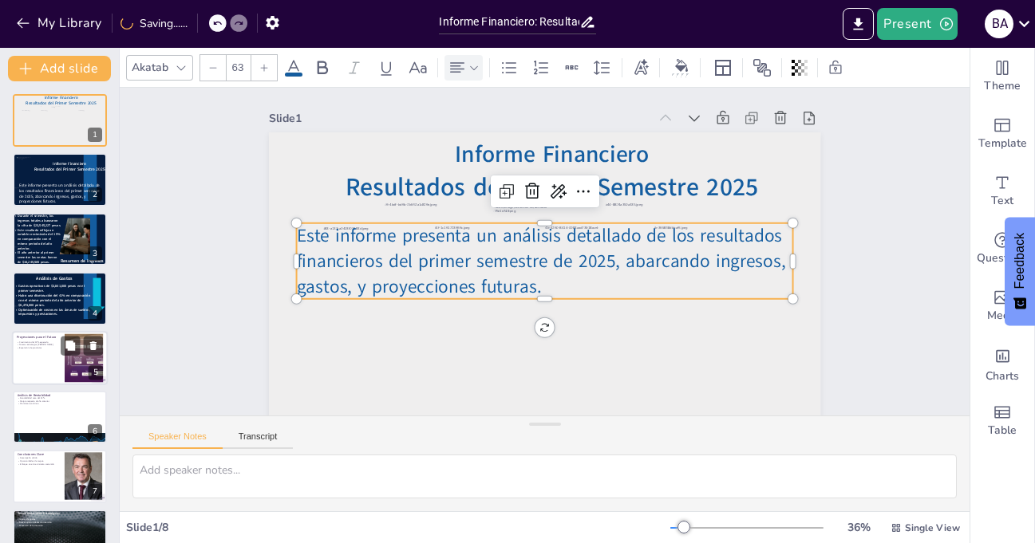
click at [476, 68] on icon at bounding box center [474, 67] width 8 height 4
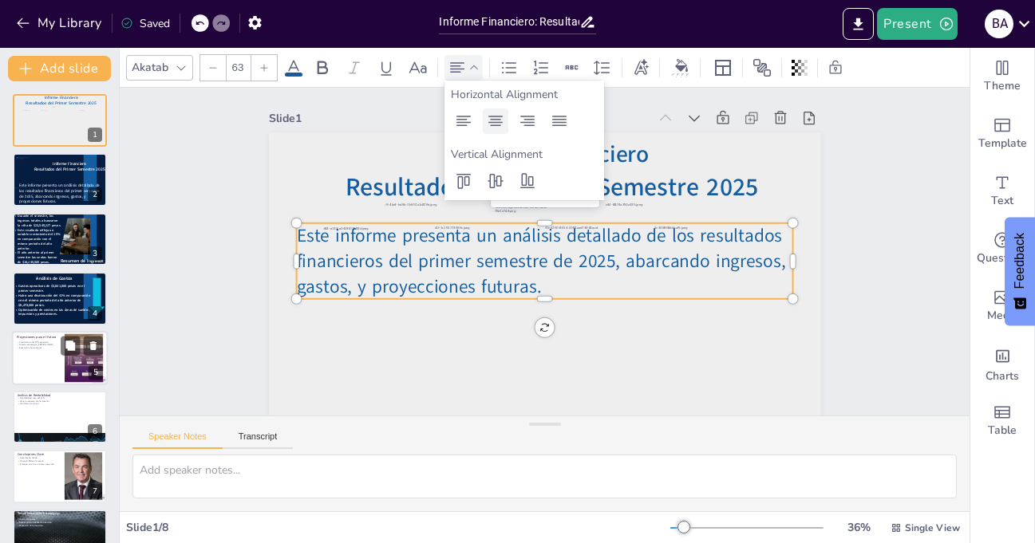
click at [493, 115] on icon at bounding box center [495, 121] width 19 height 19
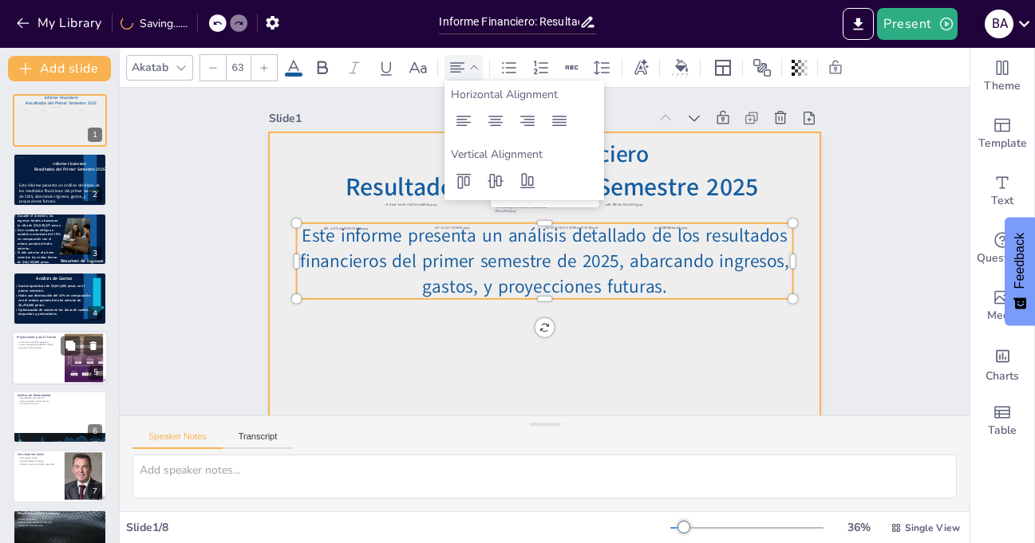
click at [768, 323] on div at bounding box center [544, 287] width 551 height 310
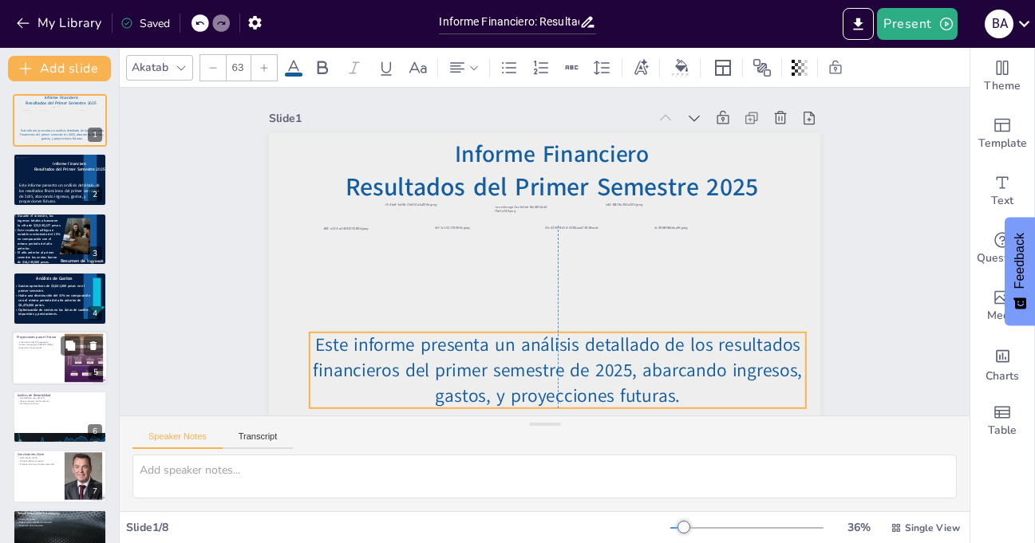
drag, startPoint x: 758, startPoint y: 288, endPoint x: 773, endPoint y: 397, distance: 110.4
click at [773, 397] on p "Este informe presenta un análisis detallado de los resultados financieros del p…" at bounding box center [558, 371] width 496 height 76
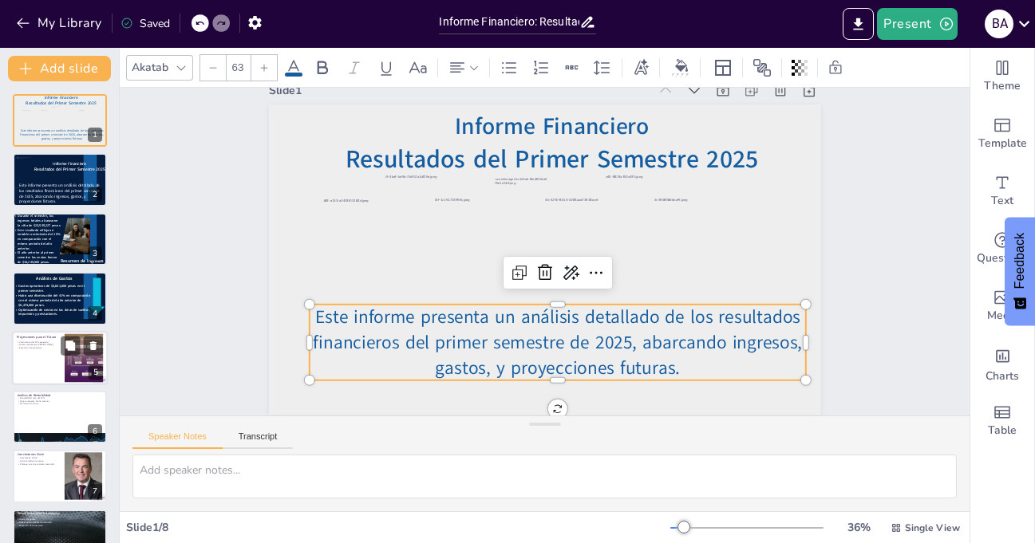
scroll to position [37, 0]
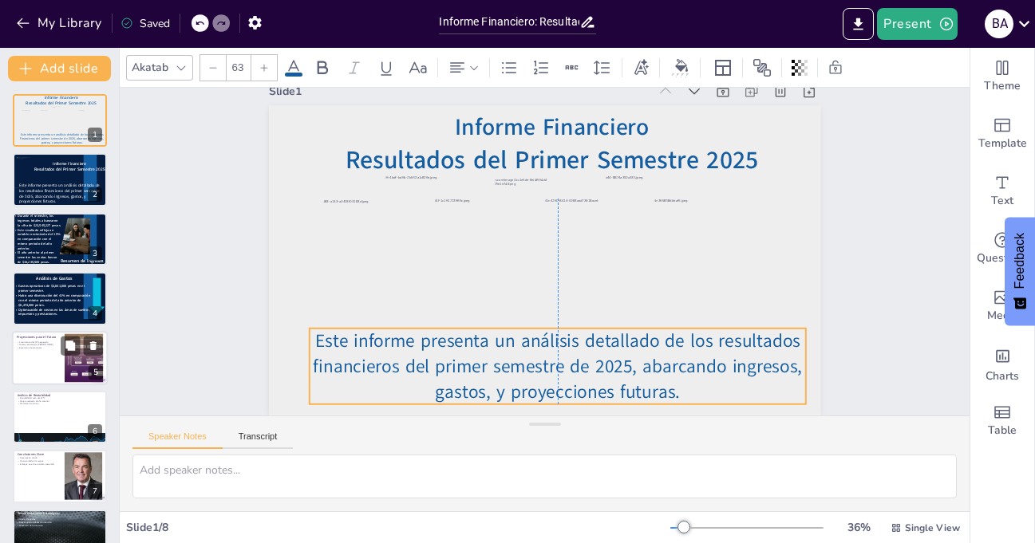
drag, startPoint x: 693, startPoint y: 337, endPoint x: 690, endPoint y: 360, distance: 23.4
click at [690, 360] on span "Este informe presenta un análisis detallado de los resultados financieros del p…" at bounding box center [546, 361] width 490 height 113
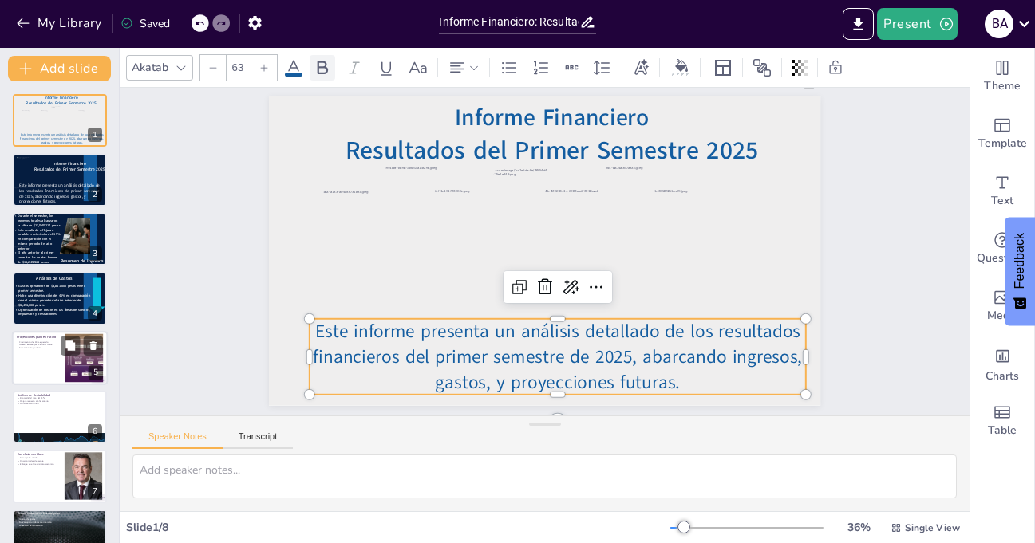
click at [326, 68] on icon at bounding box center [323, 68] width 10 height 14
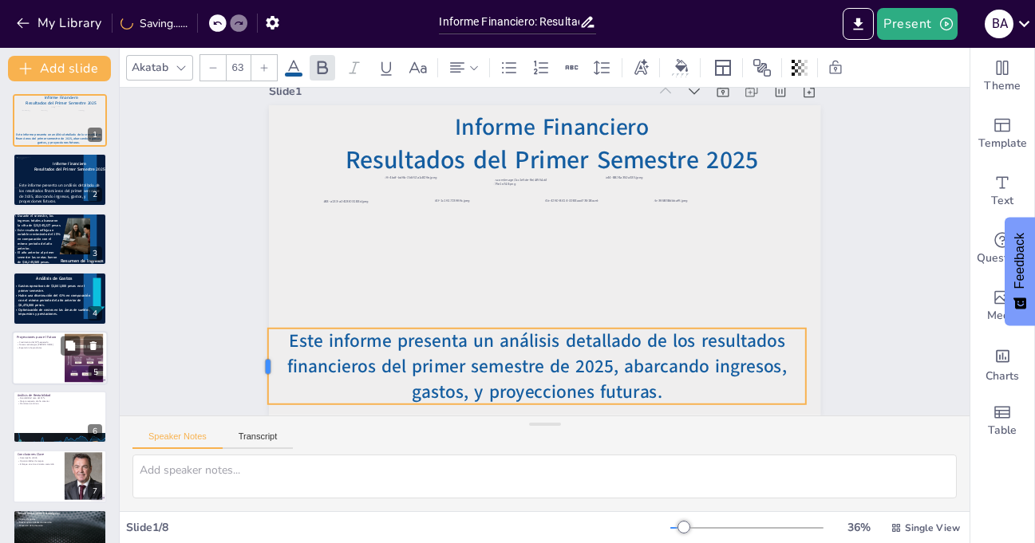
drag, startPoint x: 297, startPoint y: 357, endPoint x: 255, endPoint y: 354, distance: 41.6
click at [255, 354] on div at bounding box center [261, 367] width 13 height 76
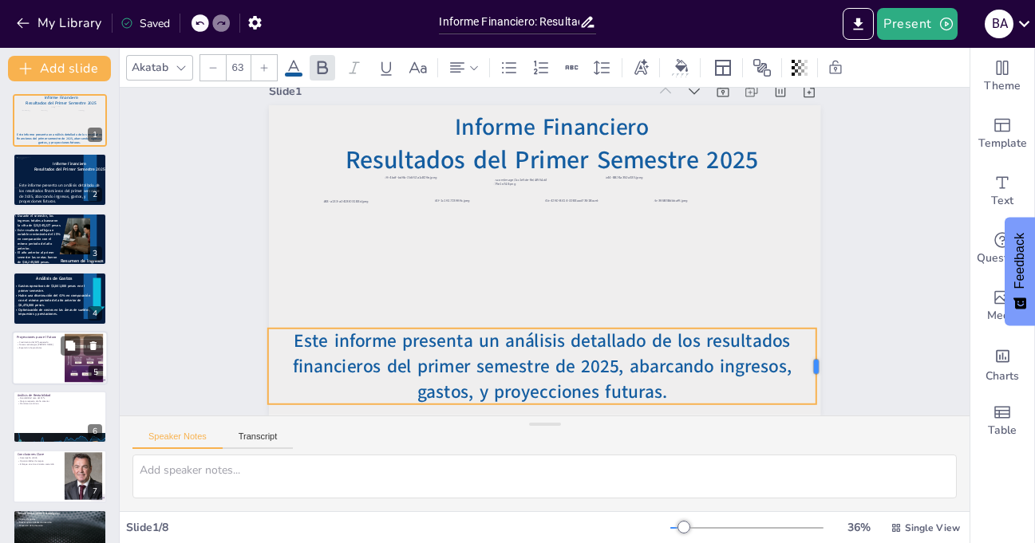
drag, startPoint x: 797, startPoint y: 356, endPoint x: 808, endPoint y: 356, distance: 10.4
click at [808, 357] on div at bounding box center [809, 395] width 21 height 77
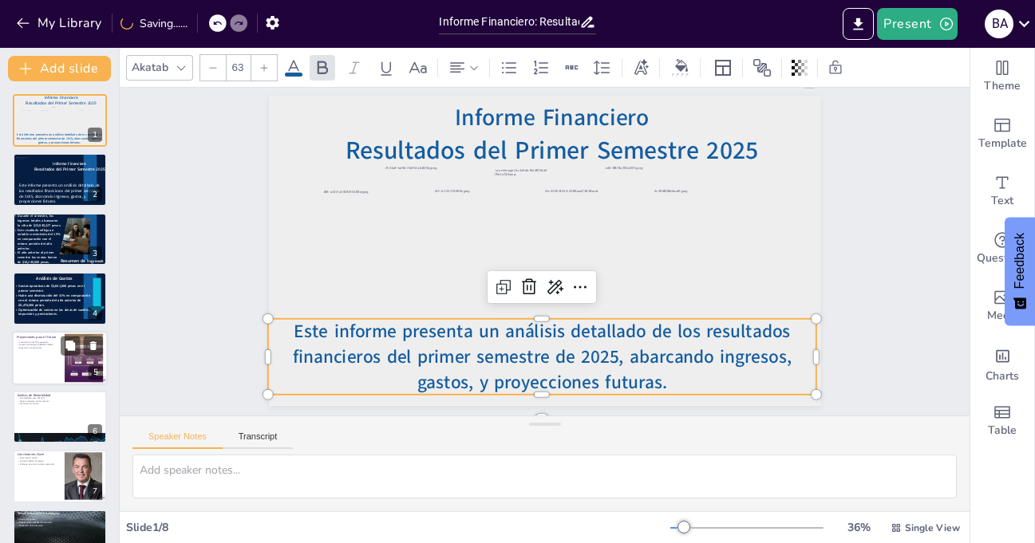
click at [834, 211] on div "Slide 1 Informe Financiero Resultados del Primer Semestre 2025 Este informe pre…" at bounding box center [544, 228] width 641 height 355
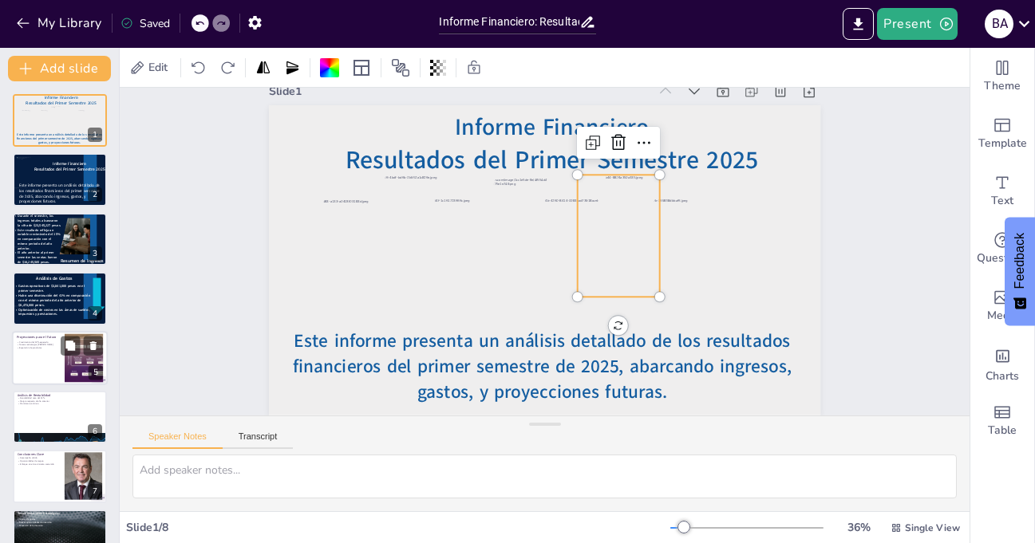
click at [602, 255] on div at bounding box center [618, 236] width 249 height 122
click at [587, 140] on icon at bounding box center [592, 145] width 10 height 10
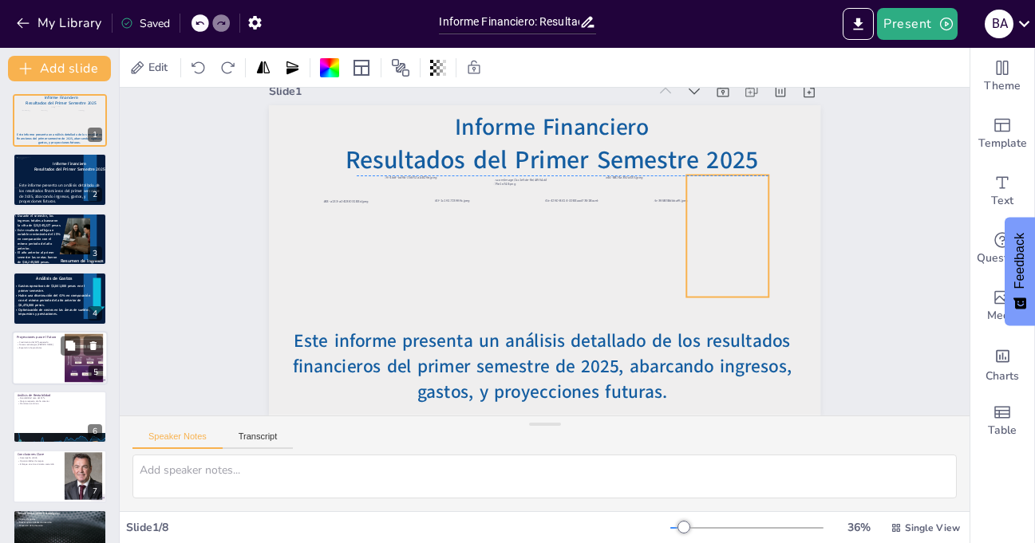
drag, startPoint x: 535, startPoint y: 251, endPoint x: 717, endPoint y: 223, distance: 184.7
click at [717, 223] on div at bounding box center [711, 330] width 276 height 230
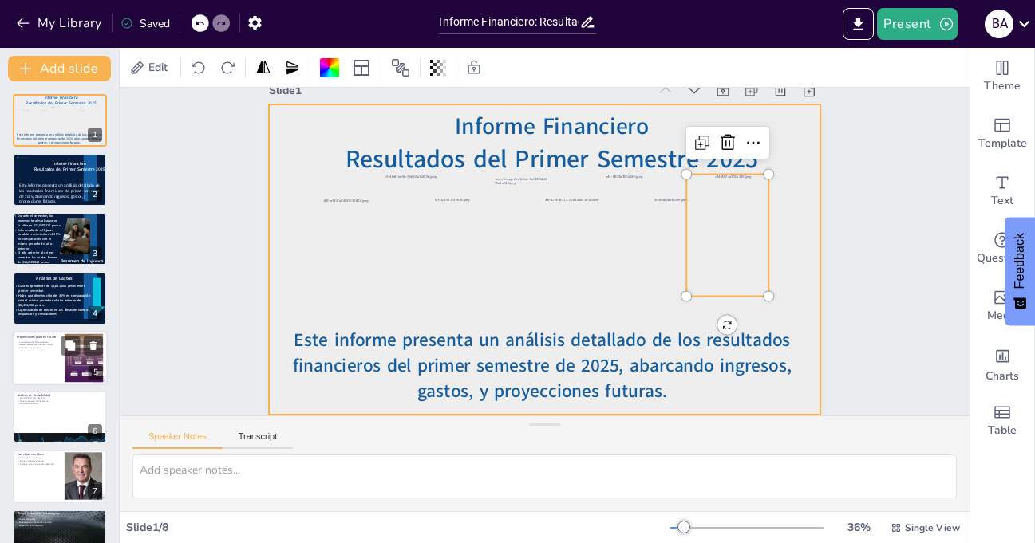
click at [787, 211] on div at bounding box center [544, 260] width 551 height 310
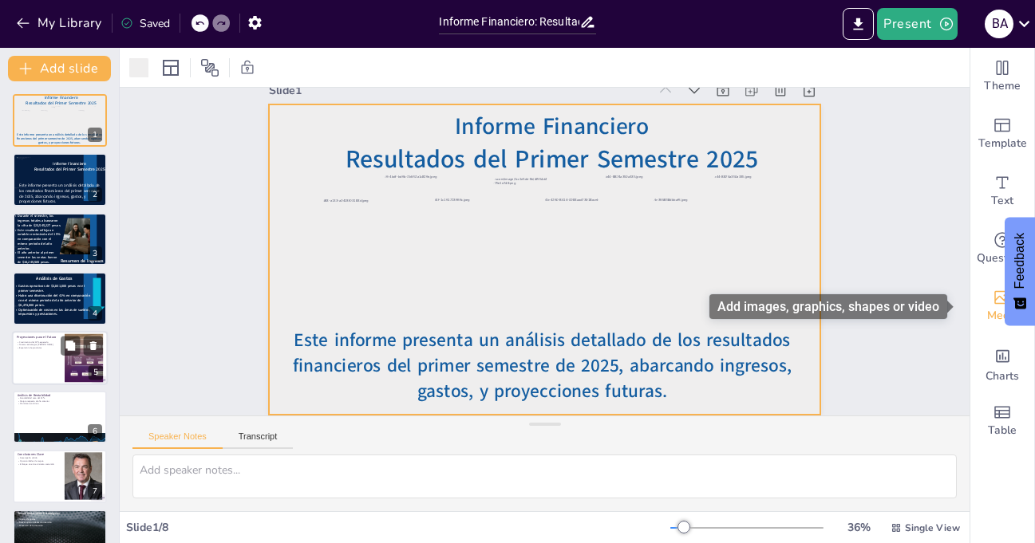
click at [993, 301] on icon "Add images, graphics, shapes or video" at bounding box center [1002, 297] width 19 height 19
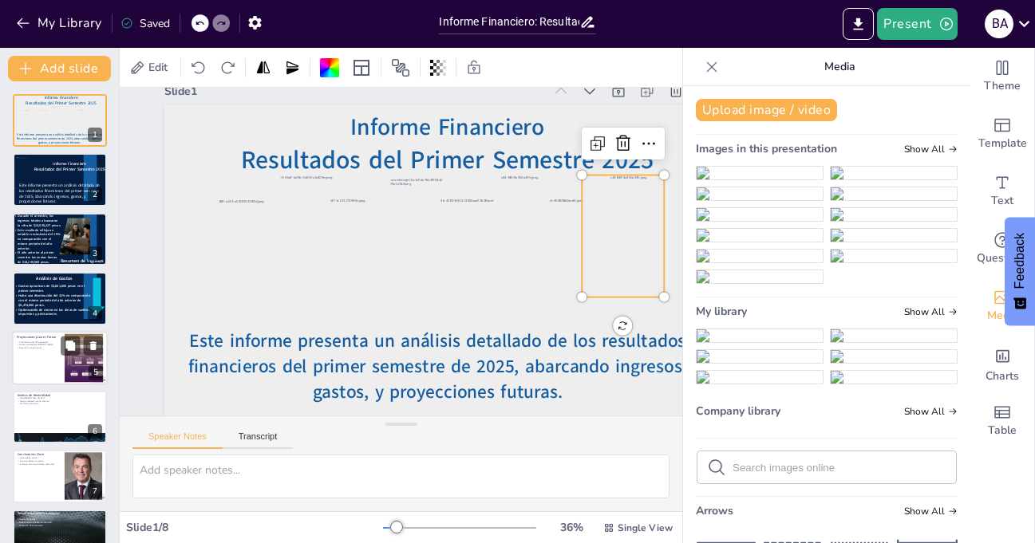
click at [629, 225] on div at bounding box center [623, 237] width 249 height 122
click at [629, 225] on div at bounding box center [623, 259] width 260 height 147
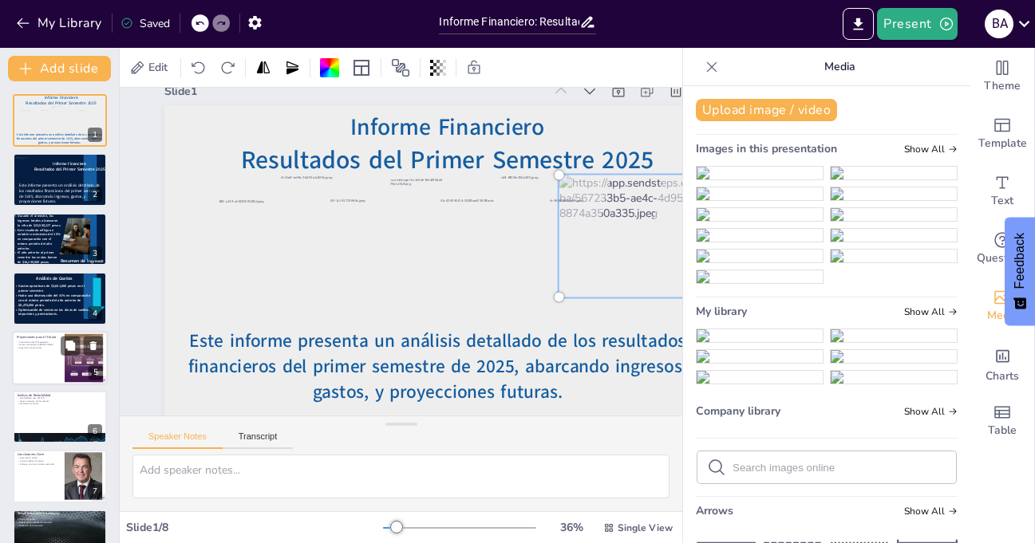
drag, startPoint x: 626, startPoint y: 225, endPoint x: 686, endPoint y: 232, distance: 61.1
click at [686, 232] on div "Document fonts Akatab Recently used Akatab Popular fonts Fonts Add slide Inform…" at bounding box center [517, 296] width 1035 height 496
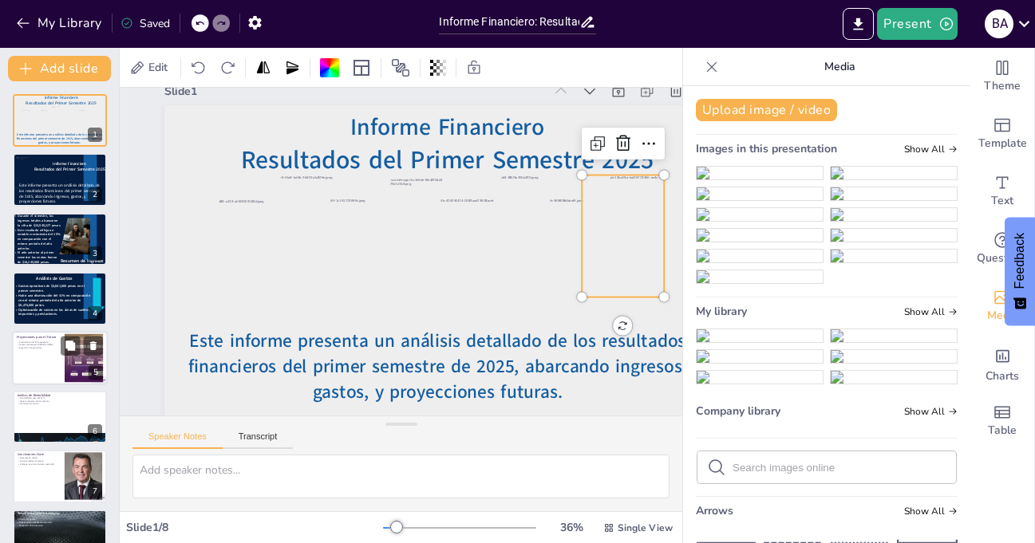
click at [704, 59] on icon at bounding box center [712, 67] width 16 height 16
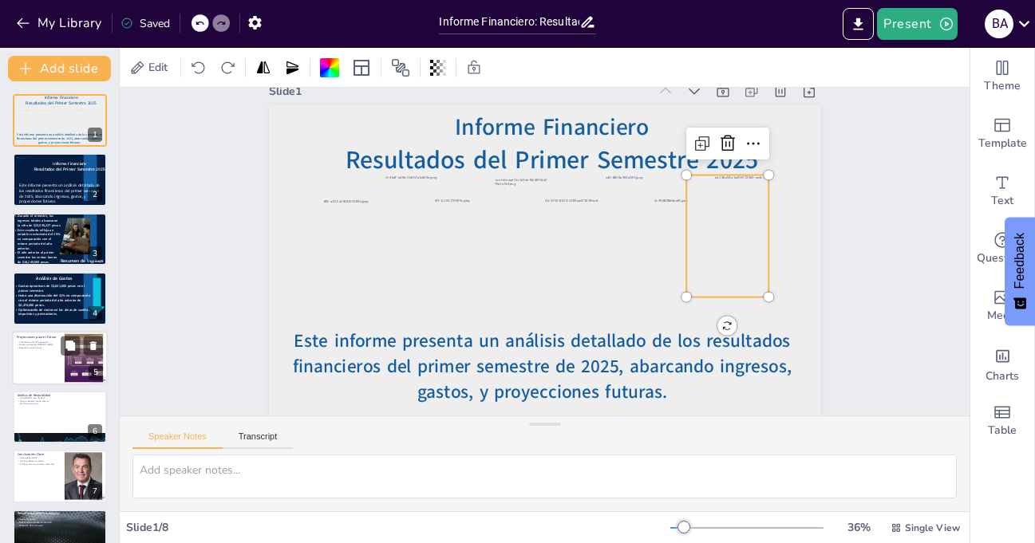
click at [840, 294] on div "Slide 1 Informe Financiero Resultados del Primer Semestre 2025 Este informe pre…" at bounding box center [544, 238] width 641 height 355
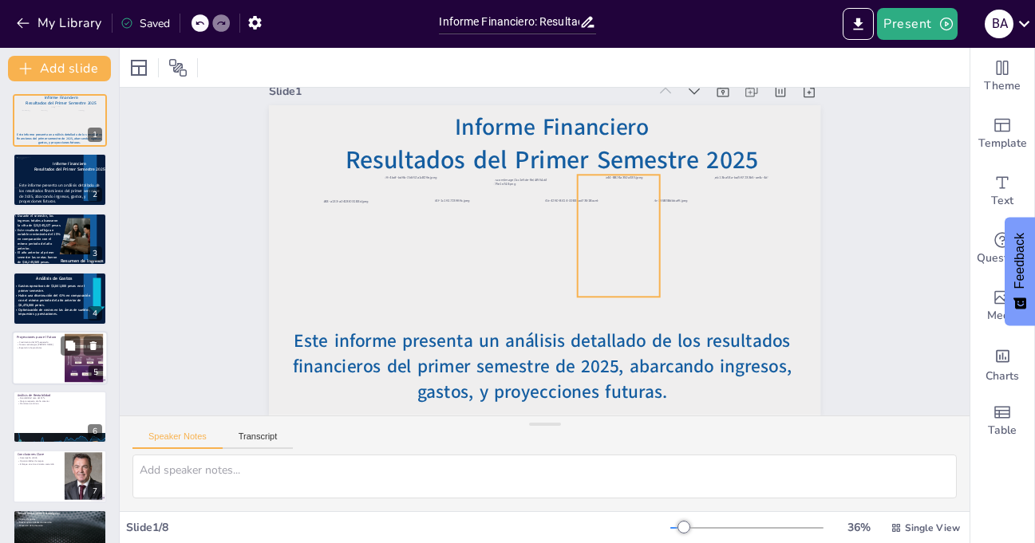
click at [610, 210] on div at bounding box center [618, 236] width 249 height 122
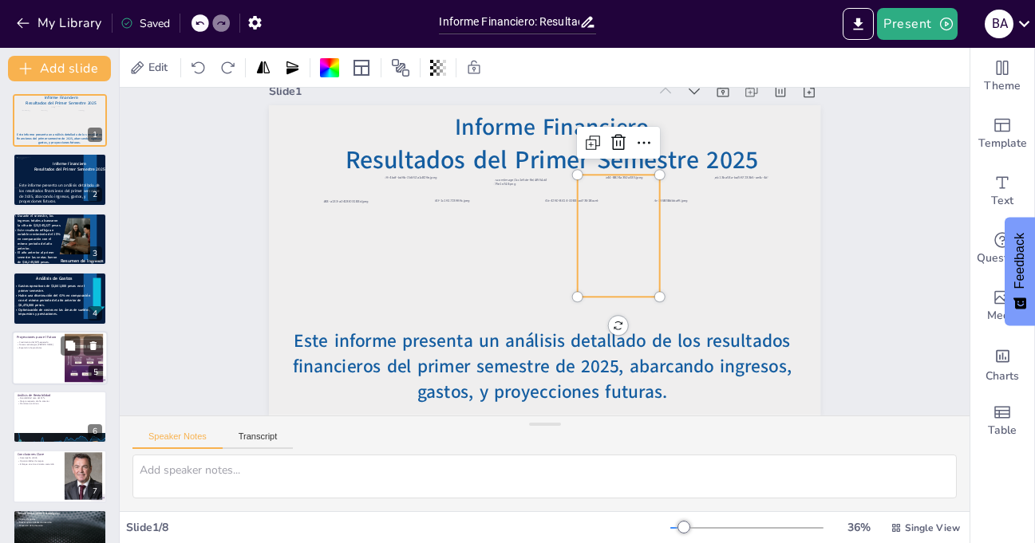
click at [610, 210] on div at bounding box center [620, 259] width 275 height 192
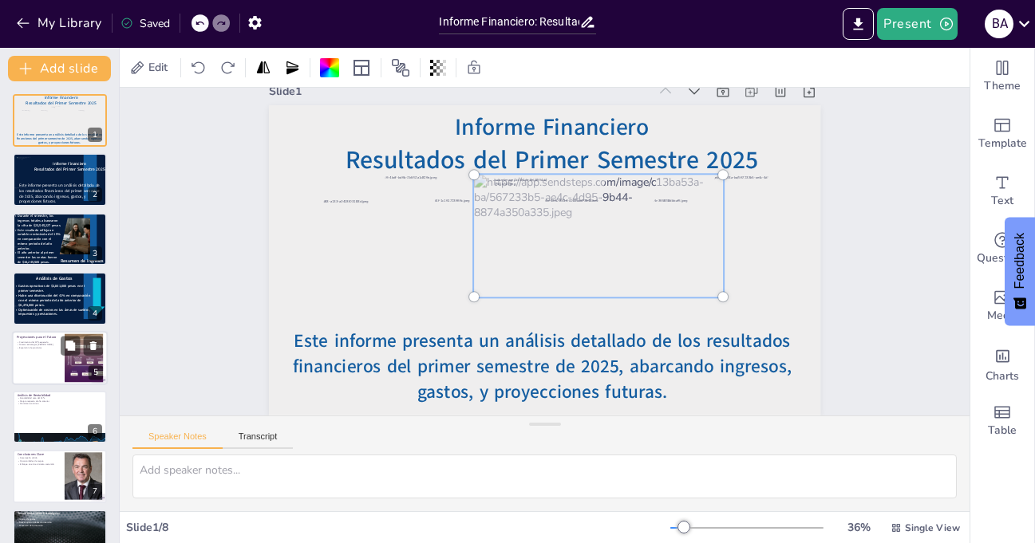
drag, startPoint x: 610, startPoint y: 210, endPoint x: 590, endPoint y: 210, distance: 19.9
click at [590, 210] on div at bounding box center [598, 235] width 268 height 141
click at [829, 249] on div "Slide 1 Informe Financiero Resultados del Primer Semestre 2025 Este informe pre…" at bounding box center [544, 238] width 641 height 355
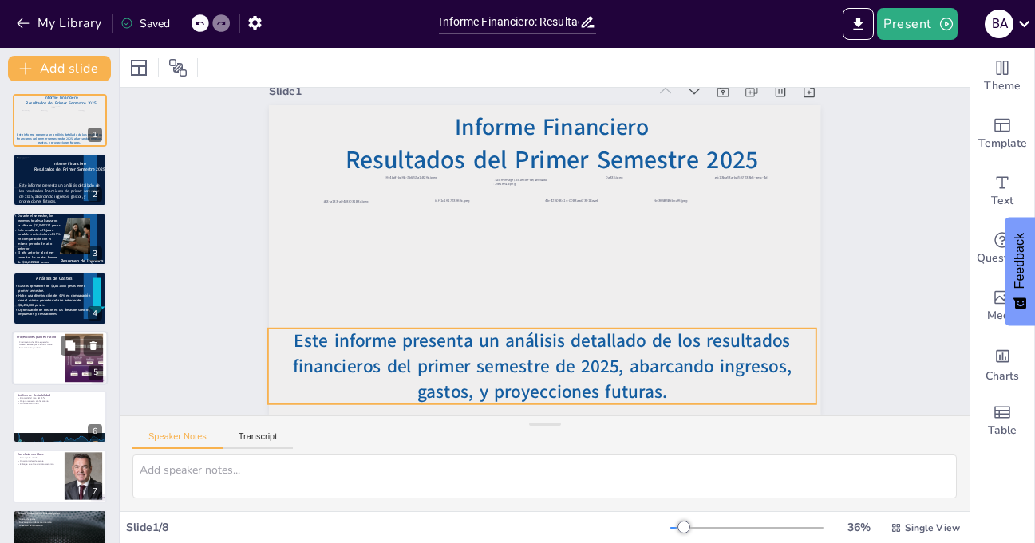
click at [398, 338] on span "Este informe presenta un análisis detallado de los resultados financieros del p…" at bounding box center [542, 366] width 500 height 75
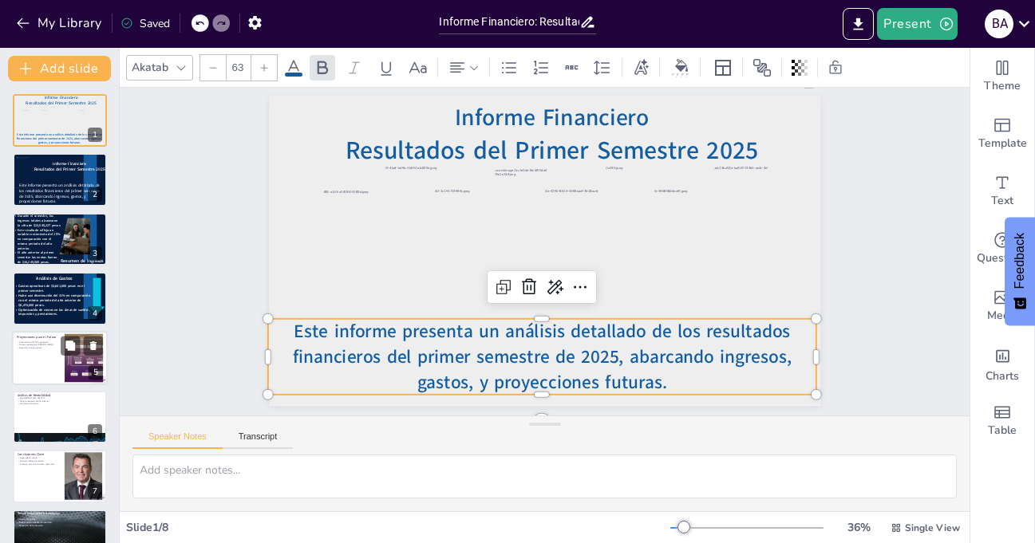
click at [294, 66] on icon at bounding box center [293, 67] width 19 height 19
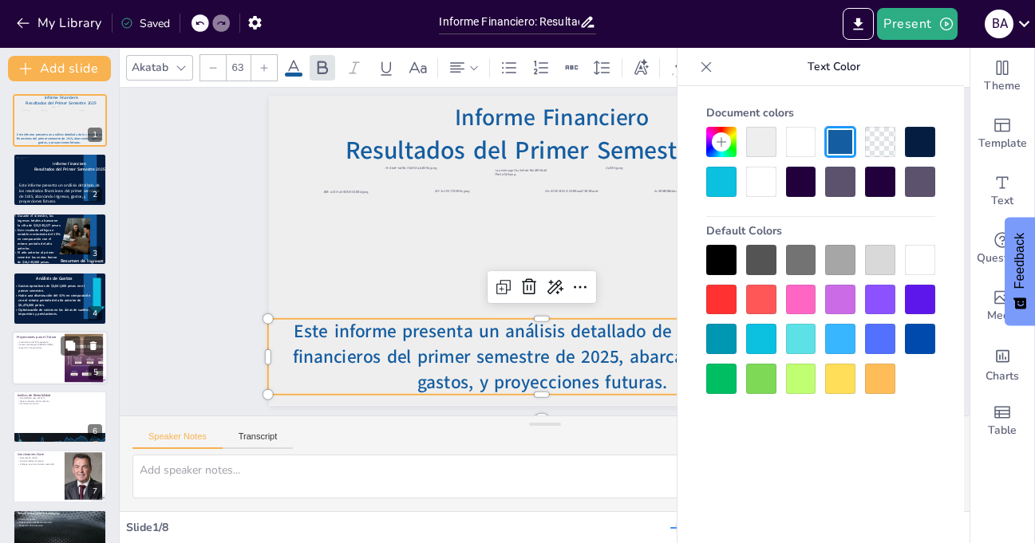
click at [768, 262] on div at bounding box center [761, 260] width 30 height 30
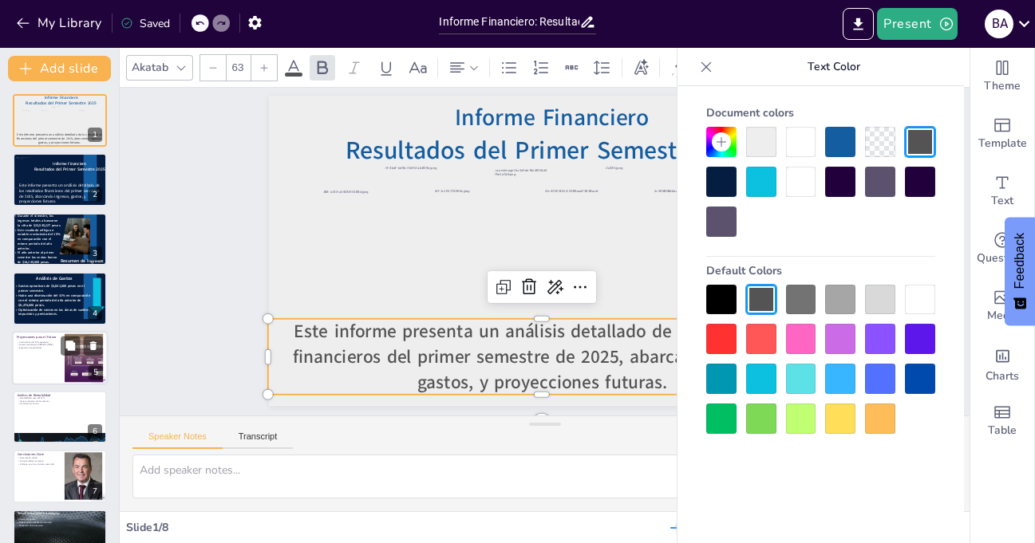
click at [210, 168] on div "Slide 1 Informe Financiero Resultados del Primer Semestre 2025 Este informe pre…" at bounding box center [547, 229] width 883 height 442
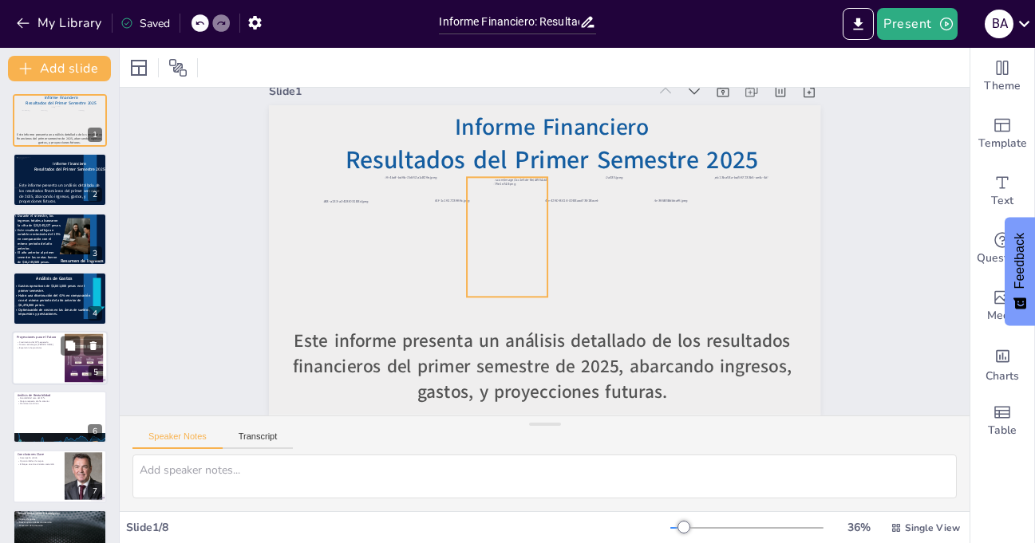
click at [503, 231] on div at bounding box center [514, 227] width 124 height 142
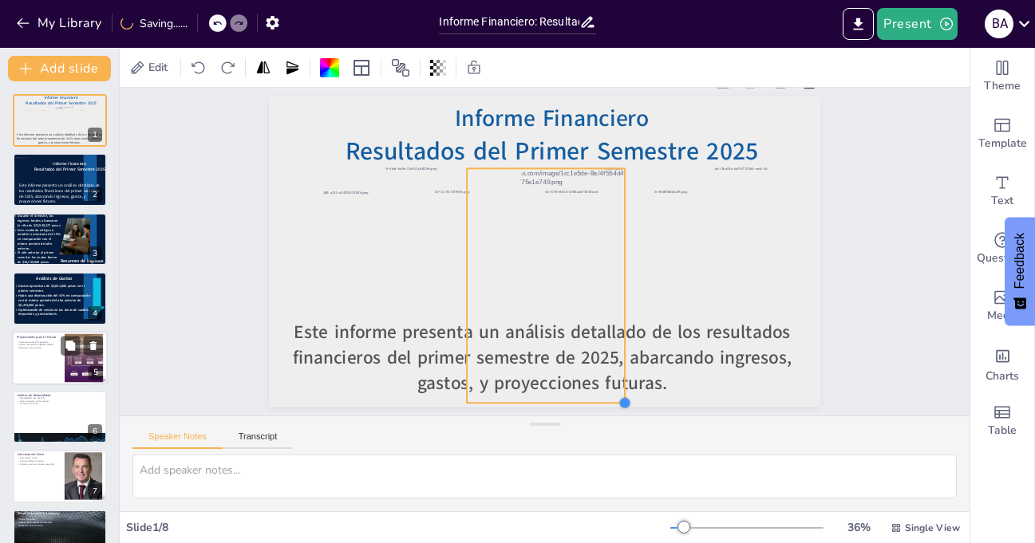
drag, startPoint x: 537, startPoint y: 287, endPoint x: 614, endPoint y: 347, distance: 97.8
click at [614, 347] on div "Informe Financiero Resultados del Primer Semestre 2025 Este informe presenta un…" at bounding box center [544, 252] width 551 height 310
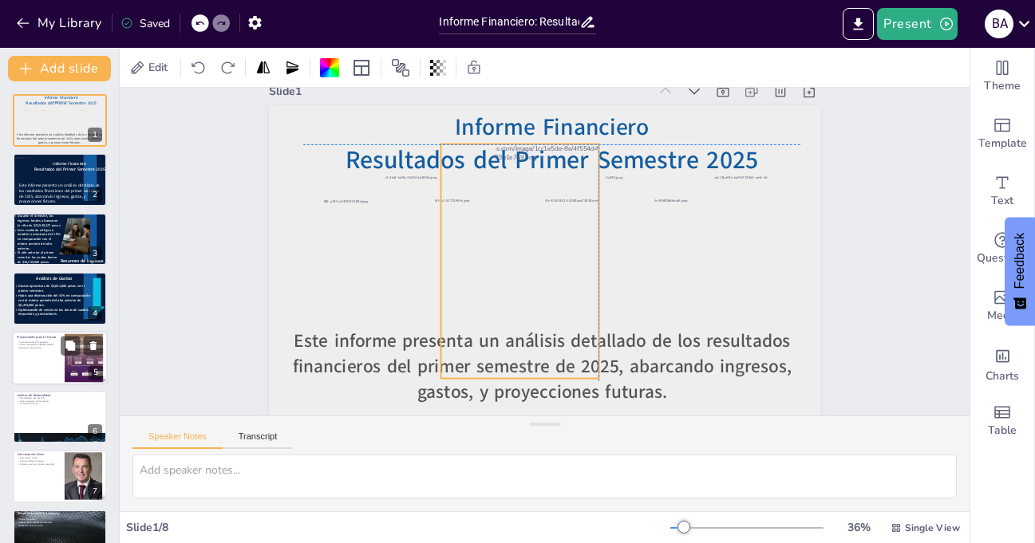
drag, startPoint x: 534, startPoint y: 272, endPoint x: 509, endPoint y: 242, distance: 39.1
click at [509, 242] on div at bounding box center [518, 258] width 203 height 252
click at [199, 18] on div at bounding box center [201, 23] width 18 height 18
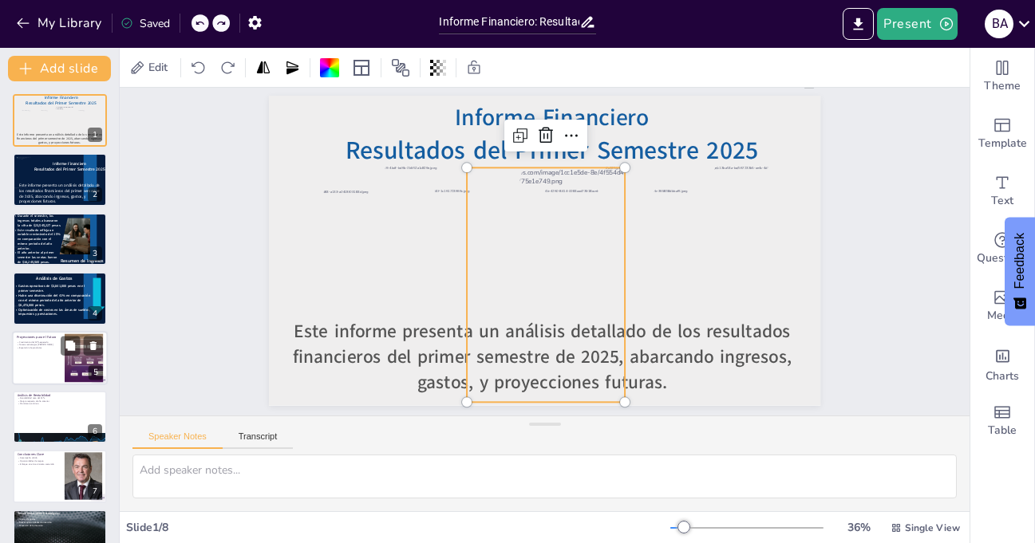
click at [198, 18] on div at bounding box center [201, 23] width 18 height 18
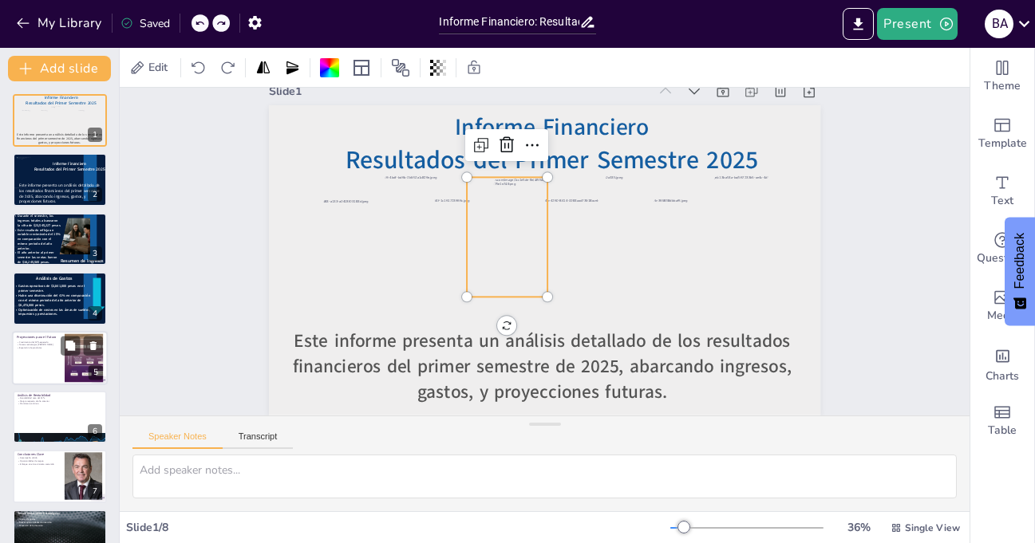
click at [189, 168] on div "Slide 1 Informe Financiero Resultados del Primer Semestre 2025 Este informe pre…" at bounding box center [555, 242] width 832 height 869
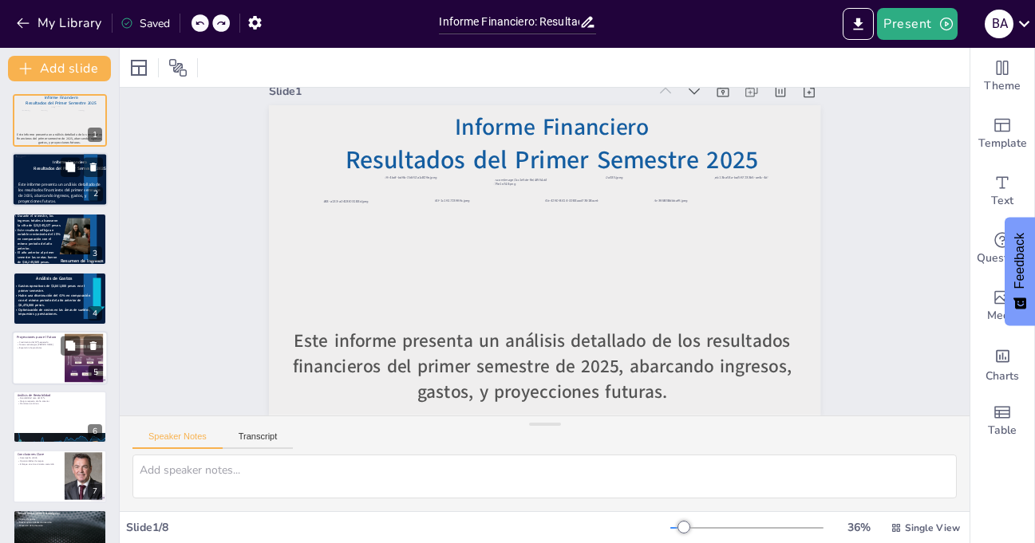
click at [43, 189] on span "Este informe presenta un análisis detallado de los resultados financieros del p…" at bounding box center [59, 193] width 82 height 22
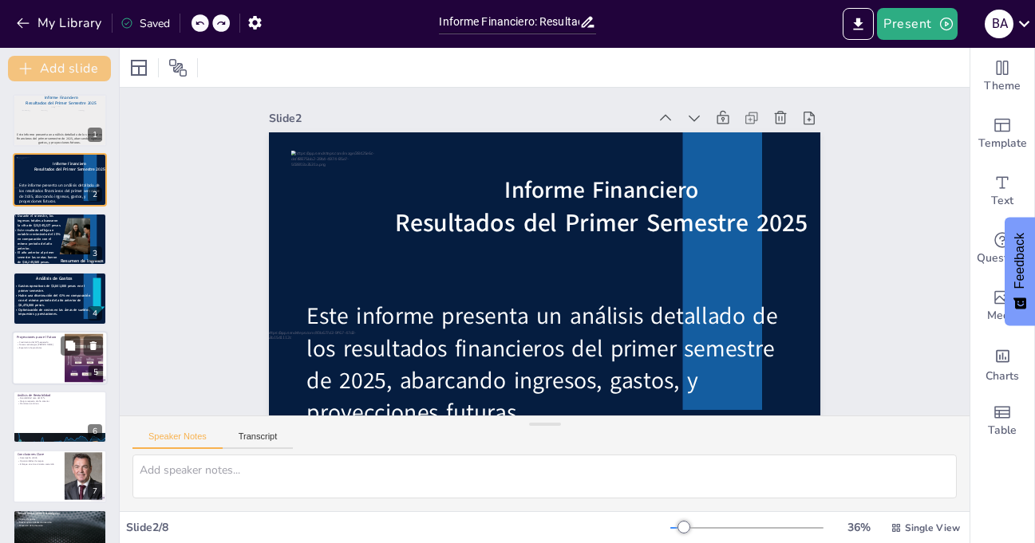
click at [65, 68] on button "Add slide" at bounding box center [59, 69] width 103 height 26
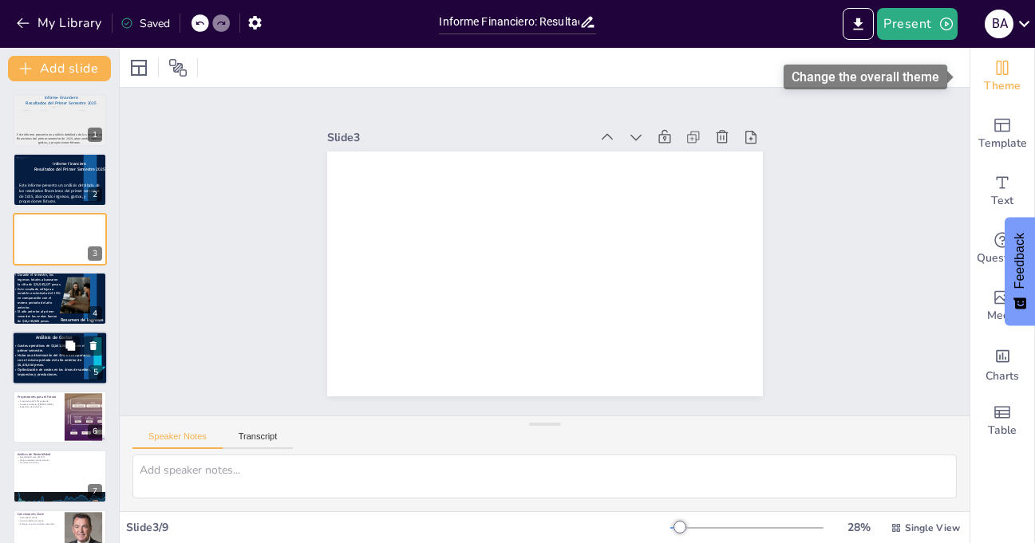
click at [987, 79] on span "Theme" at bounding box center [1002, 86] width 37 height 18
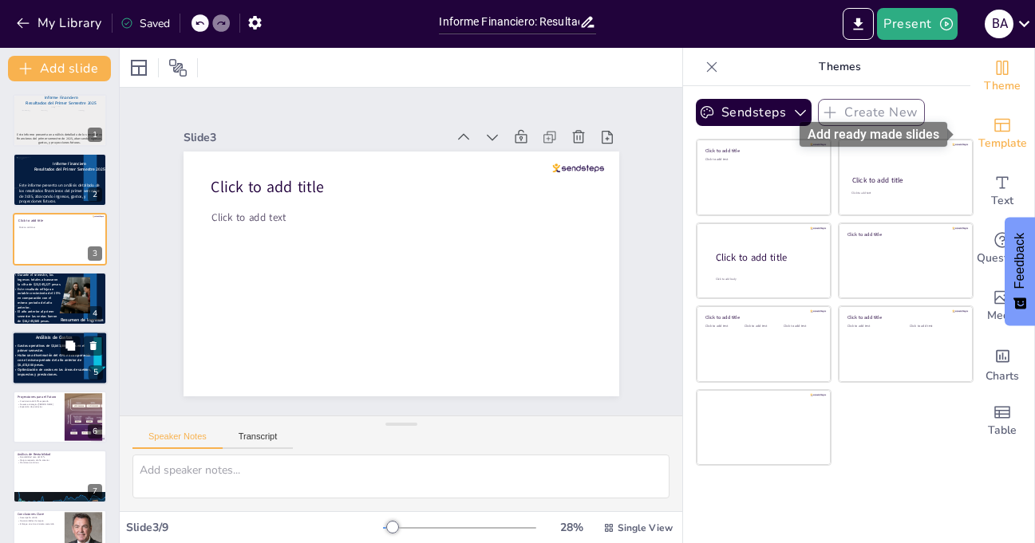
click at [996, 119] on icon "Add ready made slides" at bounding box center [1002, 126] width 16 height 14
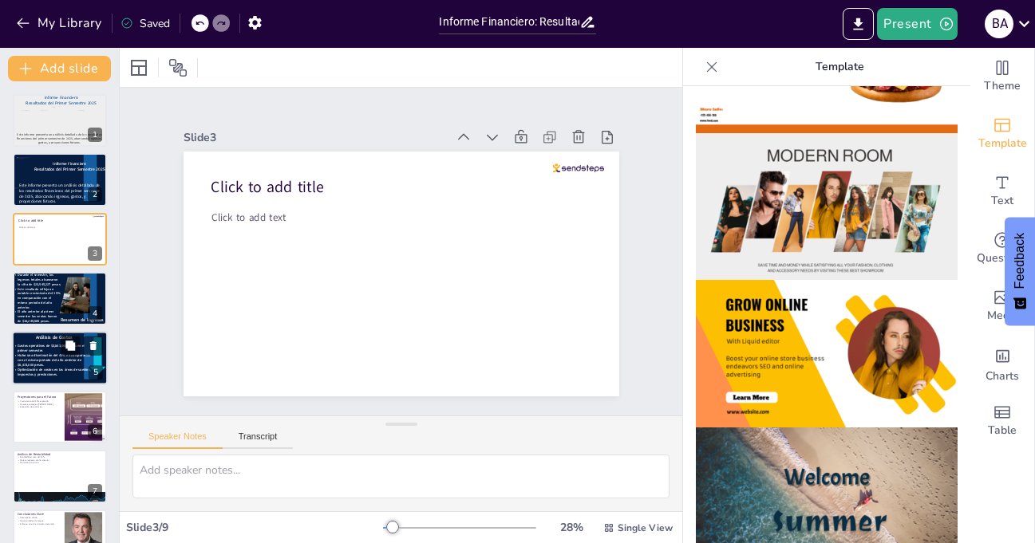
scroll to position [213, 0]
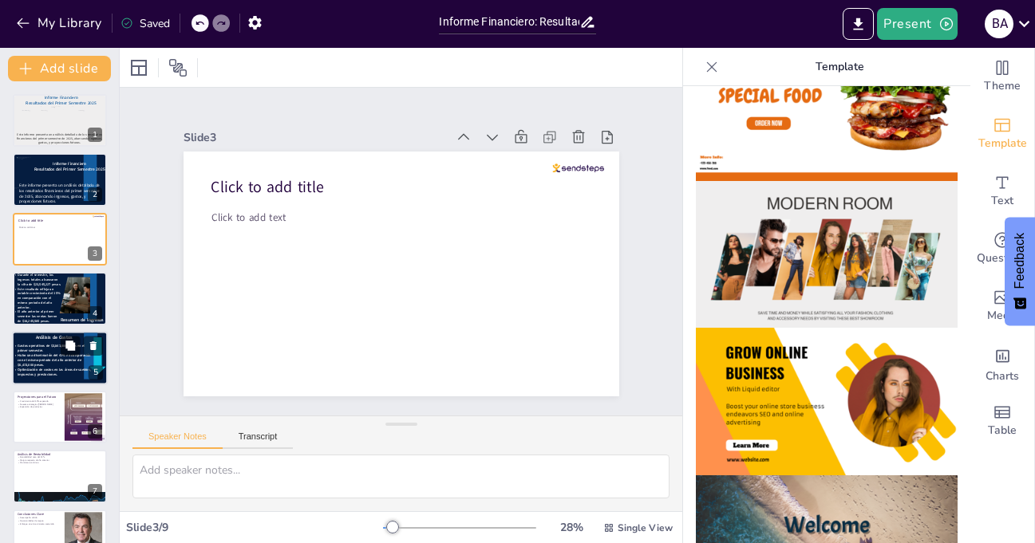
click at [803, 365] on img at bounding box center [827, 402] width 262 height 148
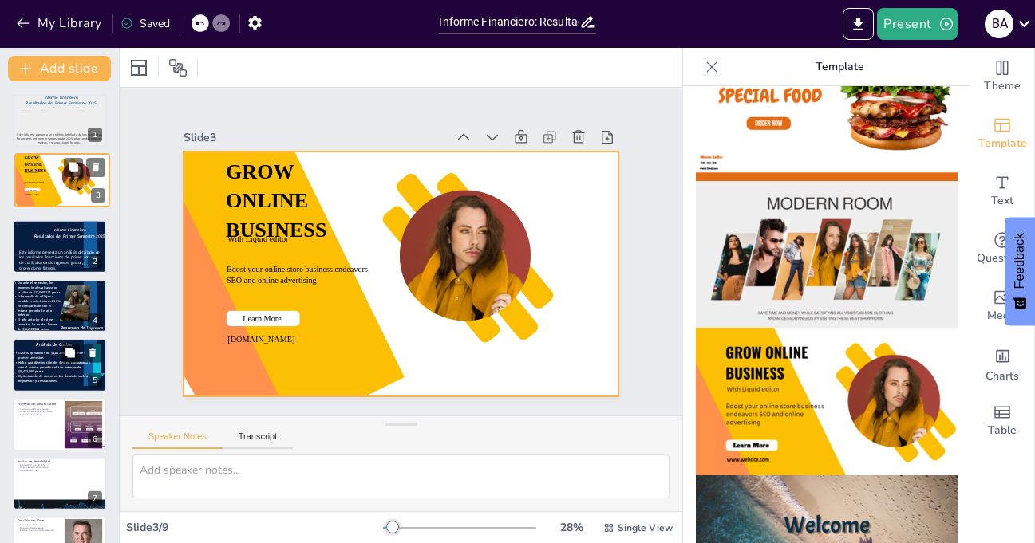
drag, startPoint x: 53, startPoint y: 251, endPoint x: 56, endPoint y: 187, distance: 63.9
click at [56, 154] on div "GROW ONLINE BUSINESS With Liquid editor Boost your online store business endeav…" at bounding box center [62, 154] width 94 height 0
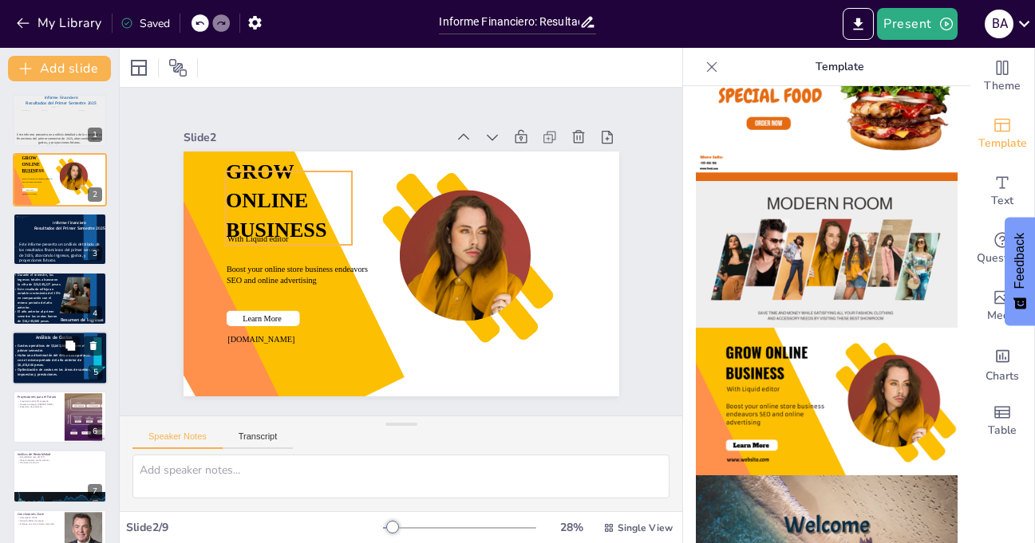
click at [251, 169] on span "GROW ONLINE BUSINESS" at bounding box center [276, 200] width 101 height 81
click at [318, 132] on icon at bounding box center [328, 131] width 21 height 21
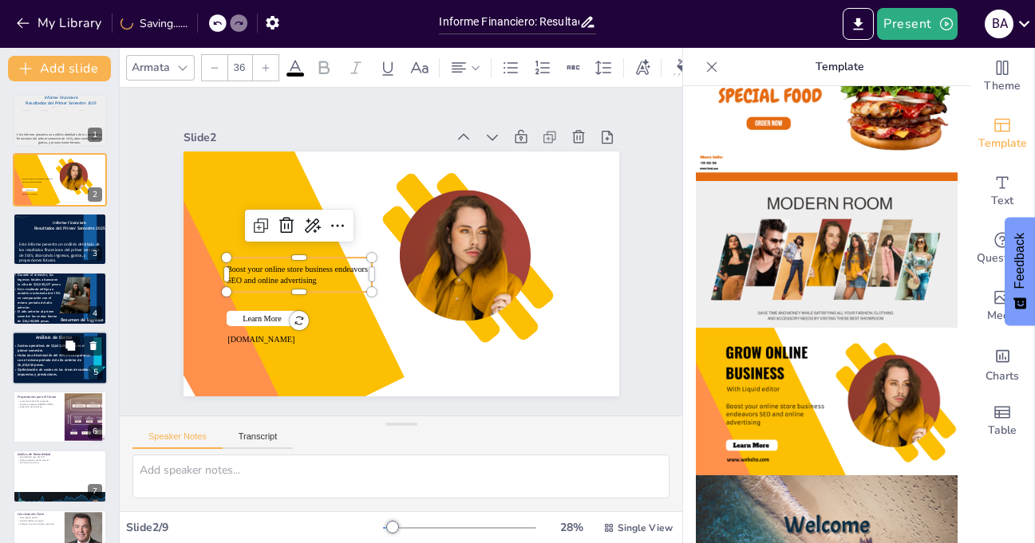
click at [260, 275] on span "Boost your online store business endeavors SEO and online advertising" at bounding box center [297, 275] width 141 height 21
click at [279, 224] on icon at bounding box center [289, 213] width 21 height 21
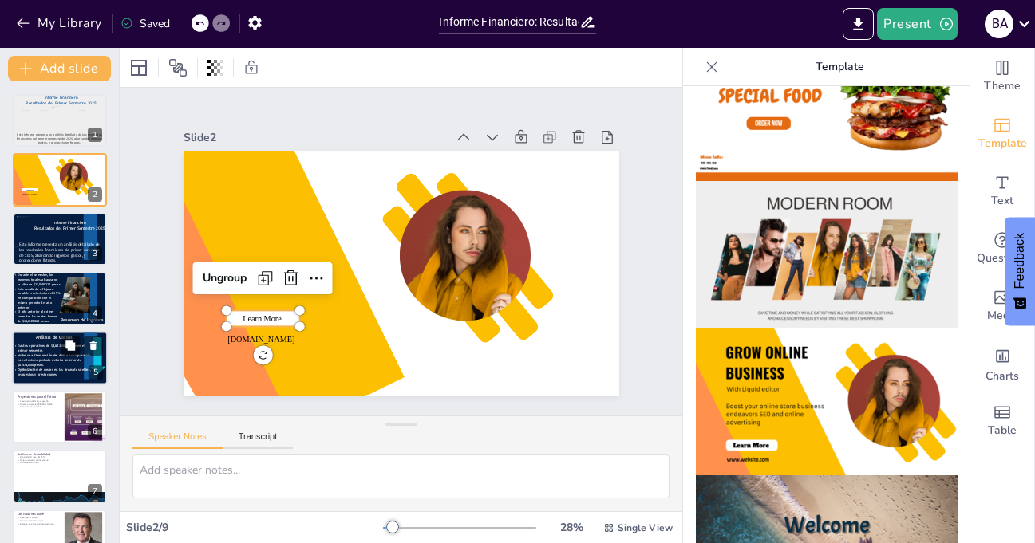
click at [254, 314] on span "Learn More" at bounding box center [262, 318] width 39 height 9
click at [280, 268] on icon at bounding box center [289, 267] width 21 height 21
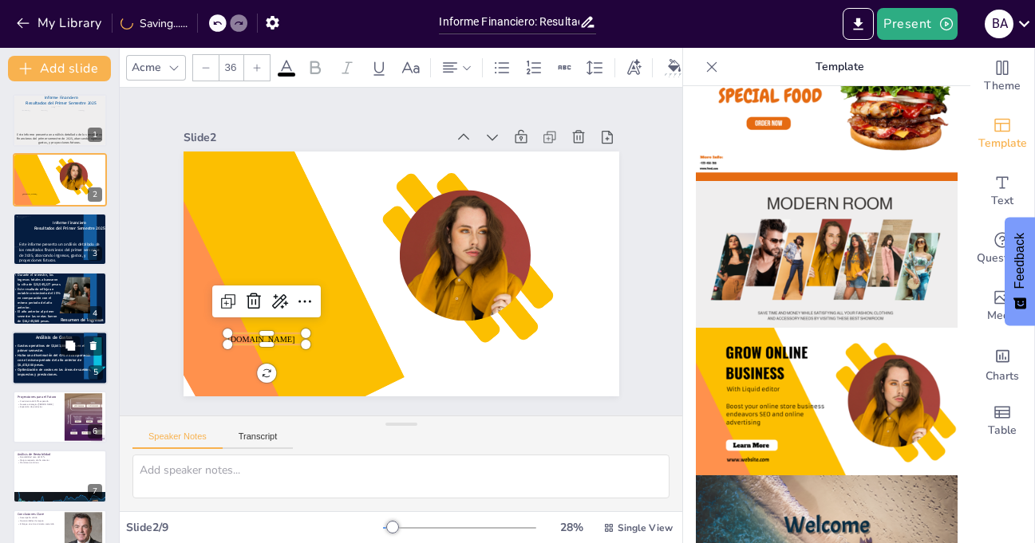
click at [255, 332] on span "www.website.com" at bounding box center [253, 324] width 68 height 16
click at [242, 291] on icon at bounding box center [249, 285] width 21 height 21
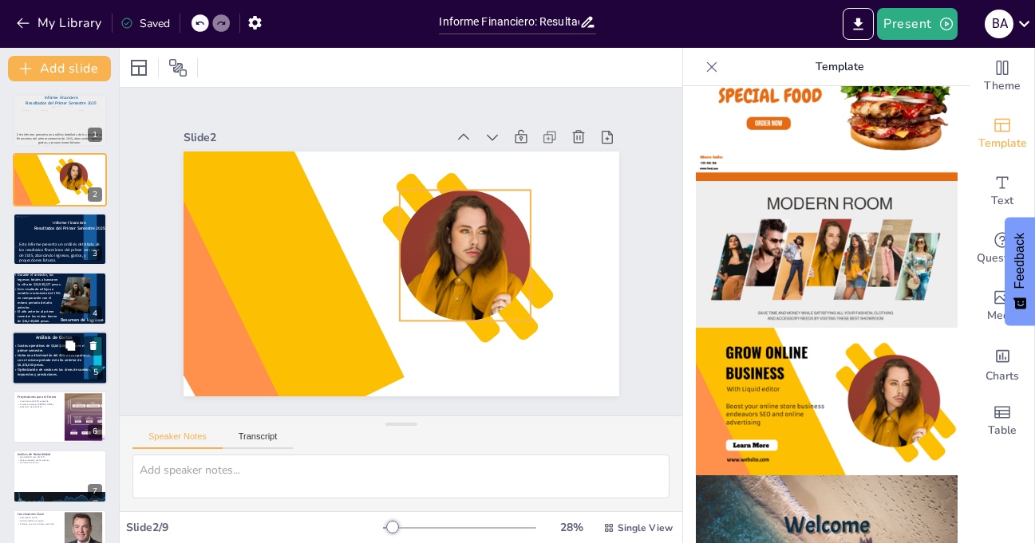
click at [467, 249] on div at bounding box center [465, 277] width 131 height 175
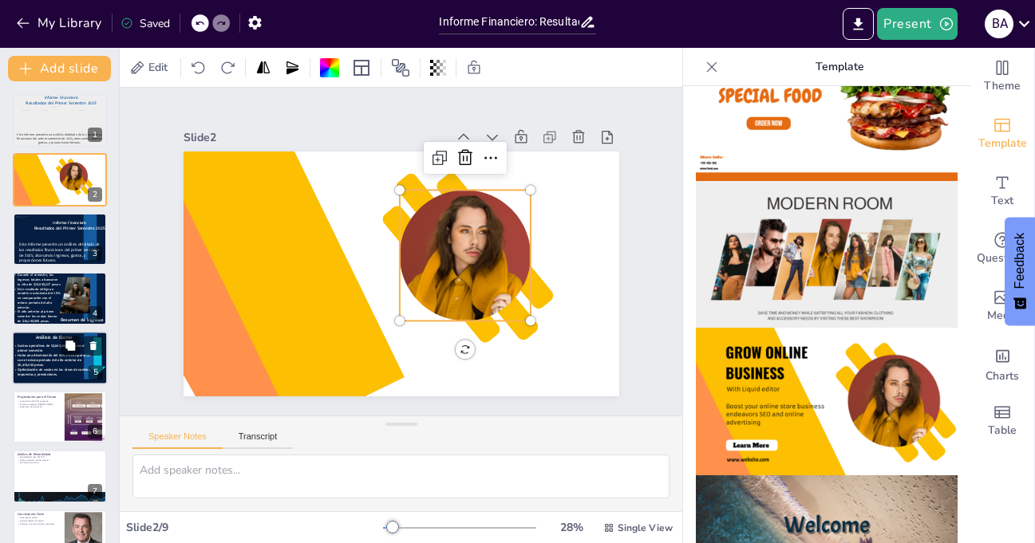
click at [704, 61] on icon at bounding box center [712, 67] width 16 height 16
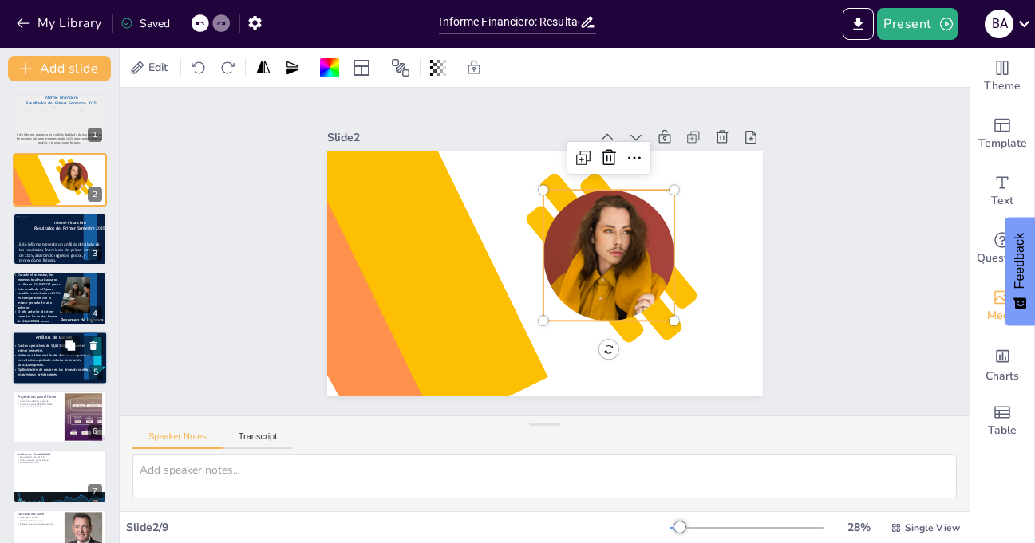
click at [993, 295] on icon "Add images, graphics, shapes or video" at bounding box center [1002, 297] width 19 height 19
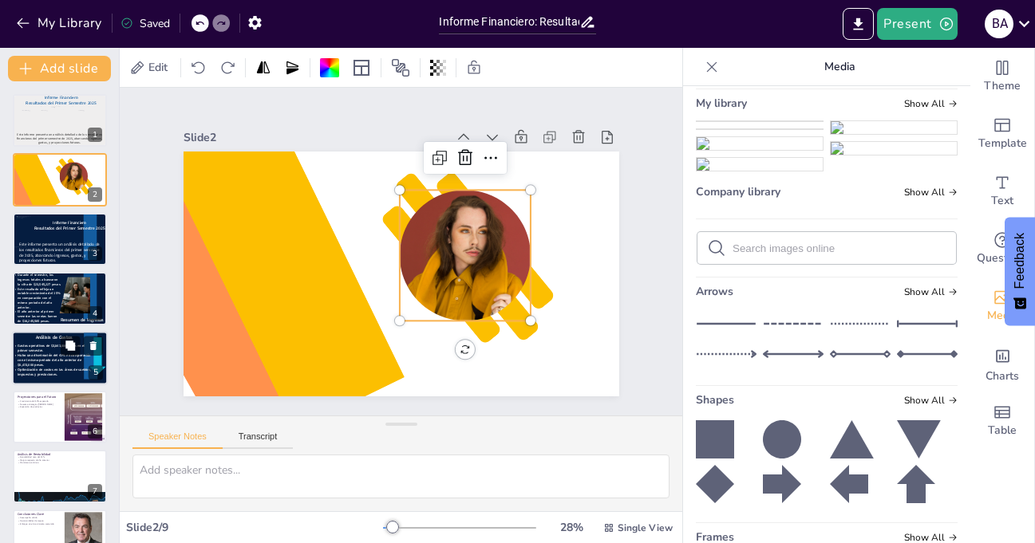
scroll to position [0, 0]
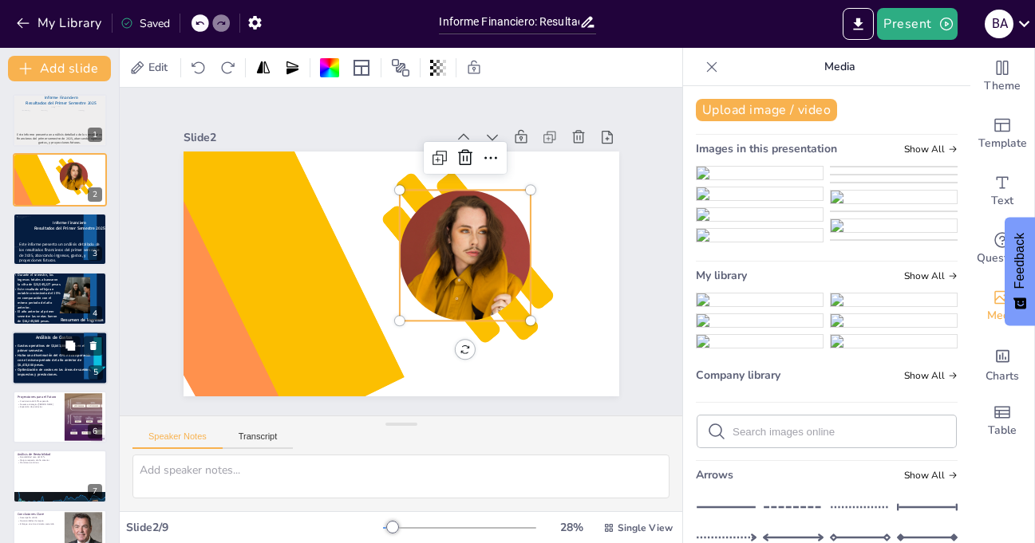
click at [874, 203] on img at bounding box center [894, 197] width 126 height 13
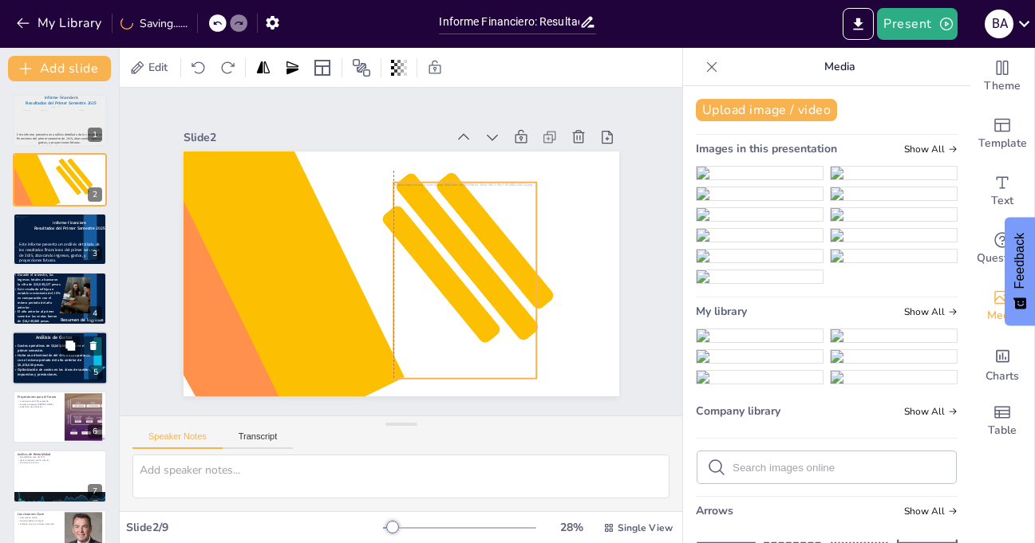
drag, startPoint x: 389, startPoint y: 246, endPoint x: 451, endPoint y: 252, distance: 62.6
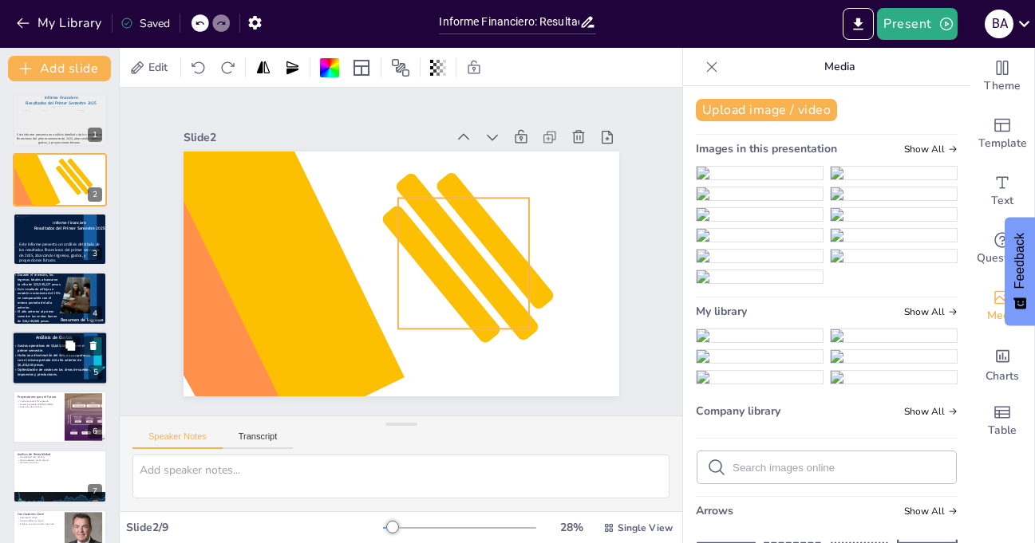
drag, startPoint x: 457, startPoint y: 235, endPoint x: 456, endPoint y: 243, distance: 8.1
click at [456, 243] on div at bounding box center [463, 263] width 131 height 179
click at [457, 239] on div at bounding box center [463, 263] width 131 height 179
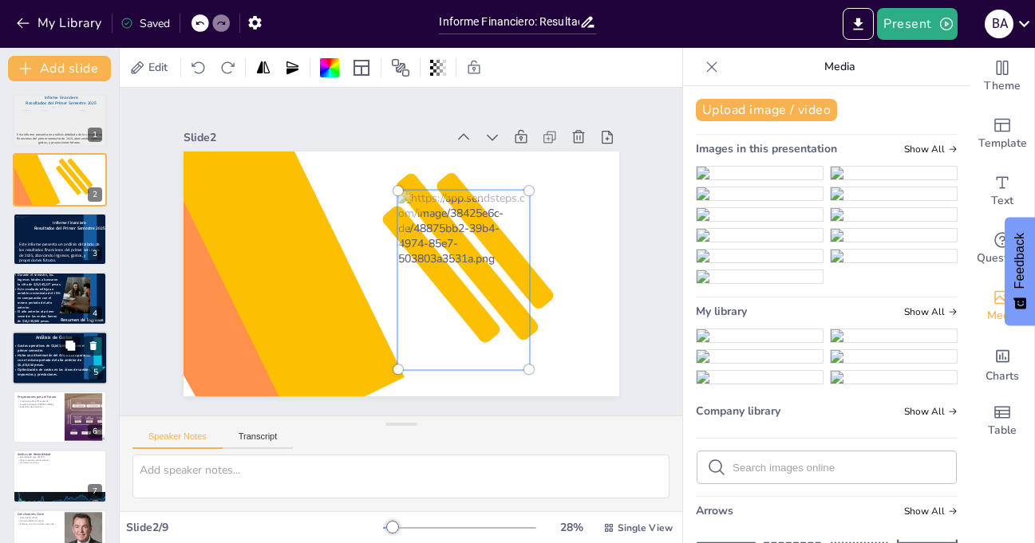
drag, startPoint x: 457, startPoint y: 239, endPoint x: 457, endPoint y: 255, distance: 16.8
click at [457, 255] on div at bounding box center [464, 280] width 150 height 198
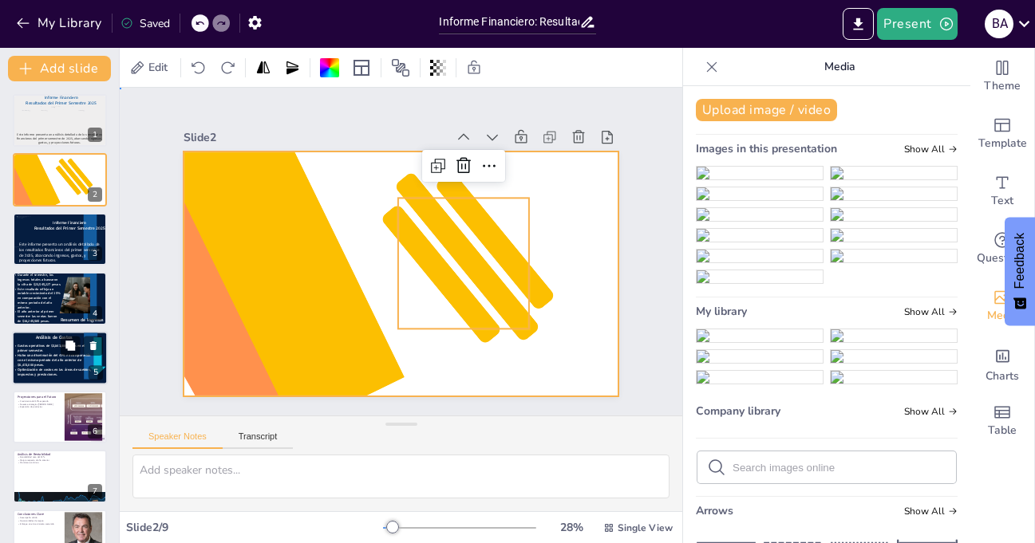
click at [575, 219] on div at bounding box center [402, 274] width 436 height 245
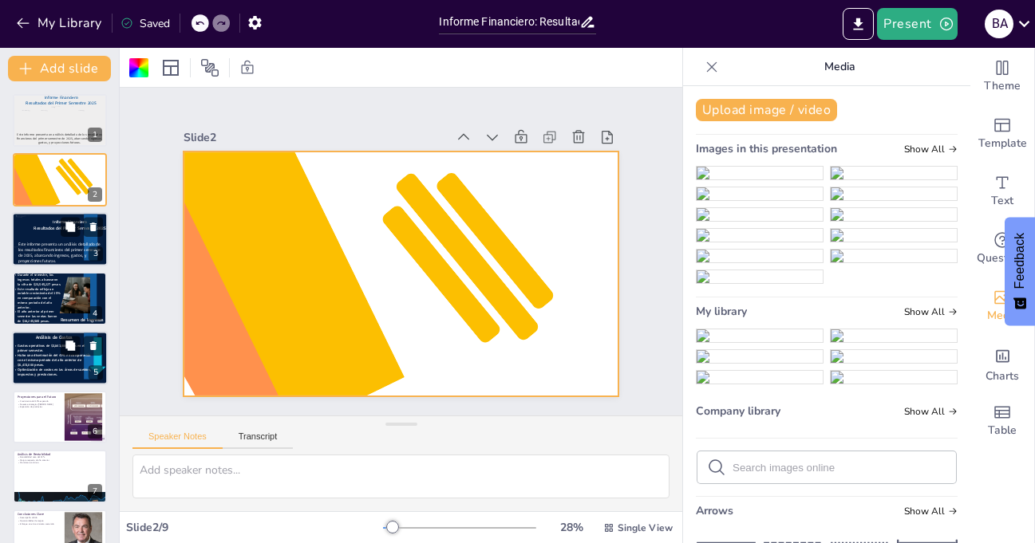
click at [56, 242] on span "Este informe presenta un análisis detallado de los resultados financieros del p…" at bounding box center [59, 253] width 82 height 22
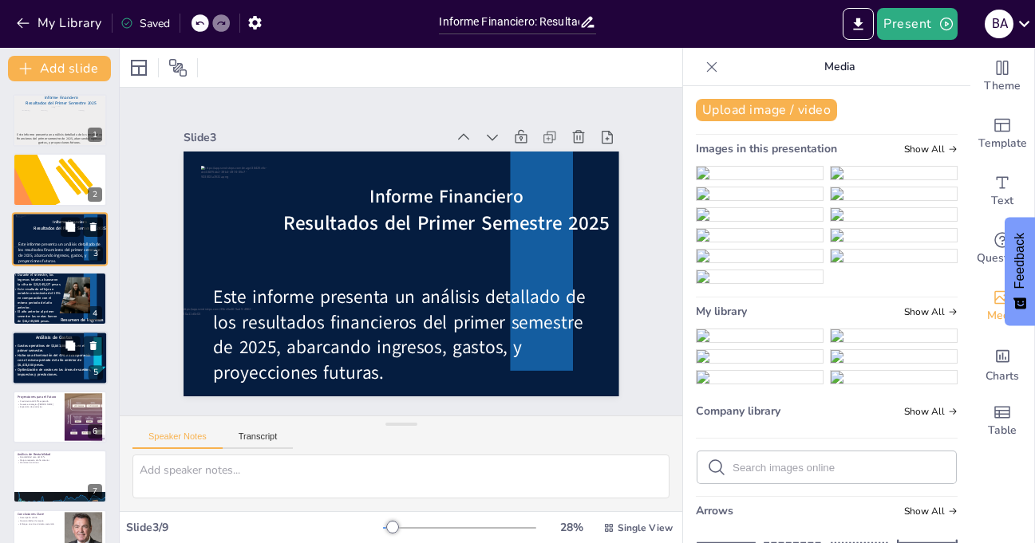
click at [90, 227] on icon at bounding box center [93, 226] width 11 height 11
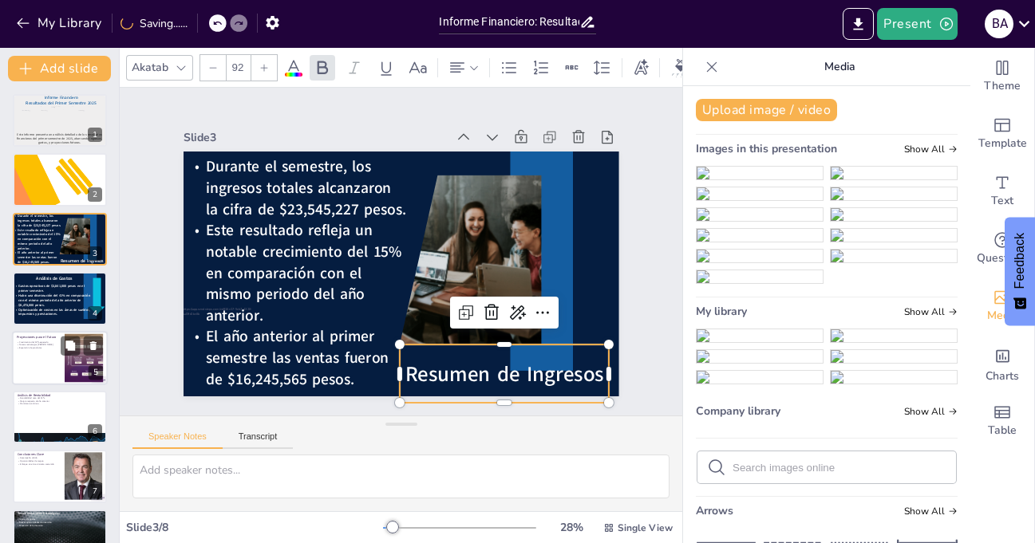
click at [549, 371] on span "Resumen de Ingresos" at bounding box center [490, 383] width 200 height 49
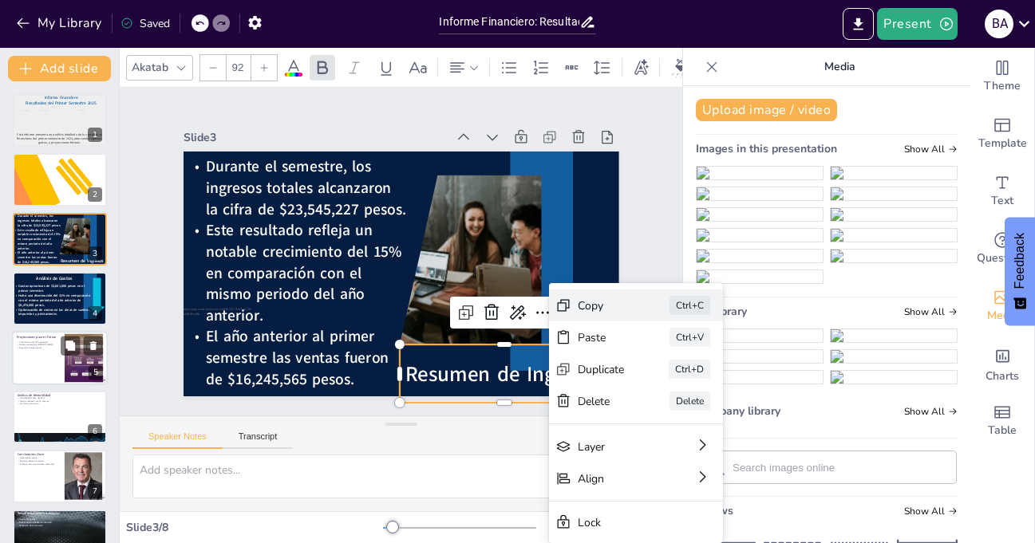
click at [681, 416] on div "Copy" at bounding box center [705, 426] width 49 height 20
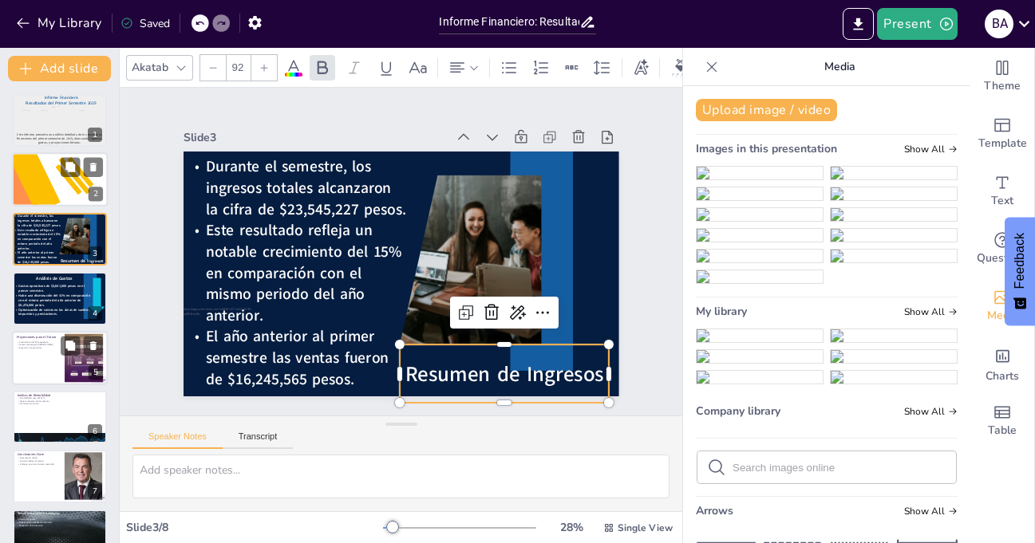
click at [36, 189] on div at bounding box center [33, 179] width 53 height 72
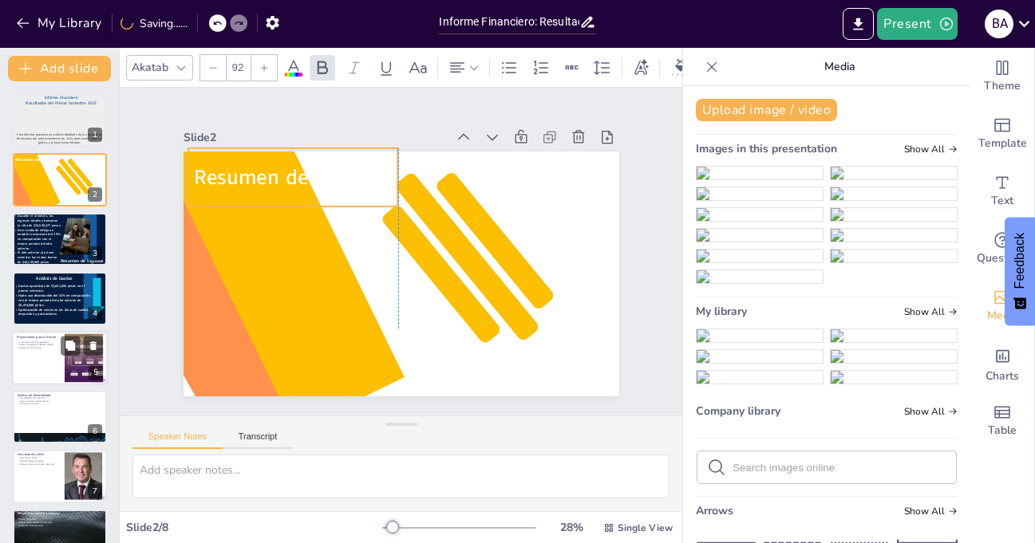
drag, startPoint x: 353, startPoint y: 278, endPoint x: 244, endPoint y: 181, distance: 145.3
click at [244, 181] on span "Resumen de Ingresos" at bounding box center [293, 177] width 199 height 29
click at [298, 61] on icon at bounding box center [293, 67] width 19 height 19
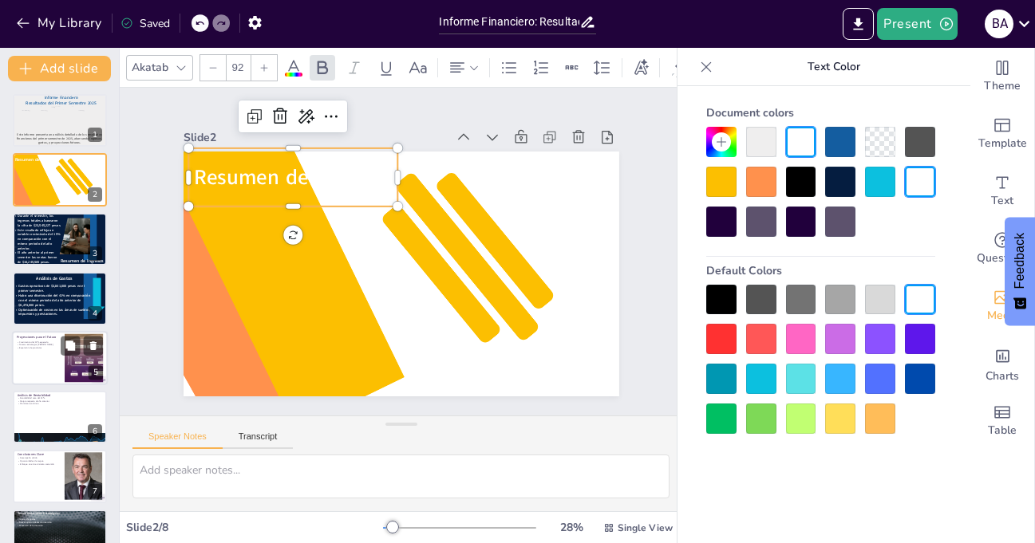
click at [722, 298] on div at bounding box center [721, 300] width 30 height 30
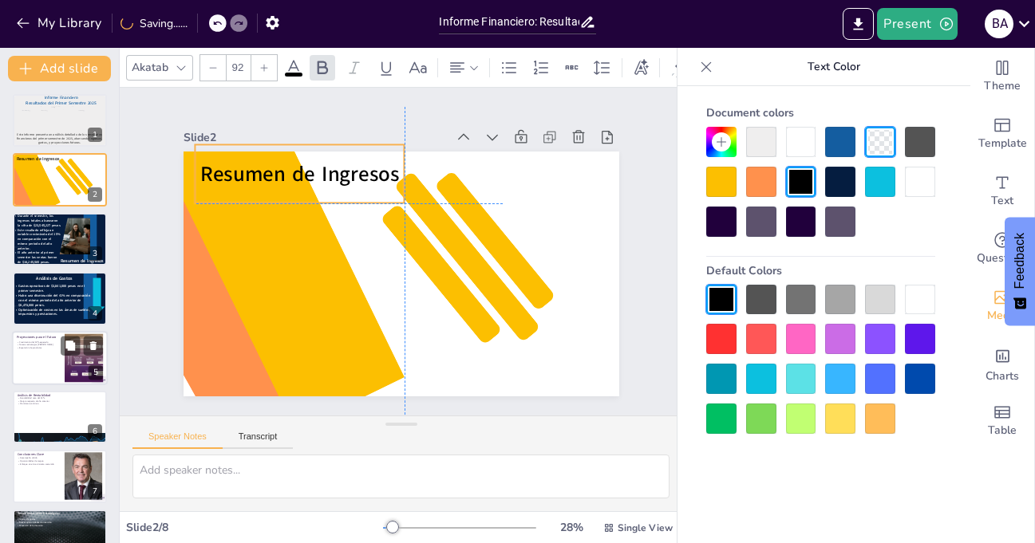
drag, startPoint x: 297, startPoint y: 172, endPoint x: 305, endPoint y: 169, distance: 8.6
click at [305, 169] on span "Resumen de Ingresos" at bounding box center [299, 174] width 199 height 29
click at [153, 248] on div "Slide 1 Informe Financiero Resultados del Primer Semestre 2025 Este informe pre…" at bounding box center [401, 252] width 525 height 290
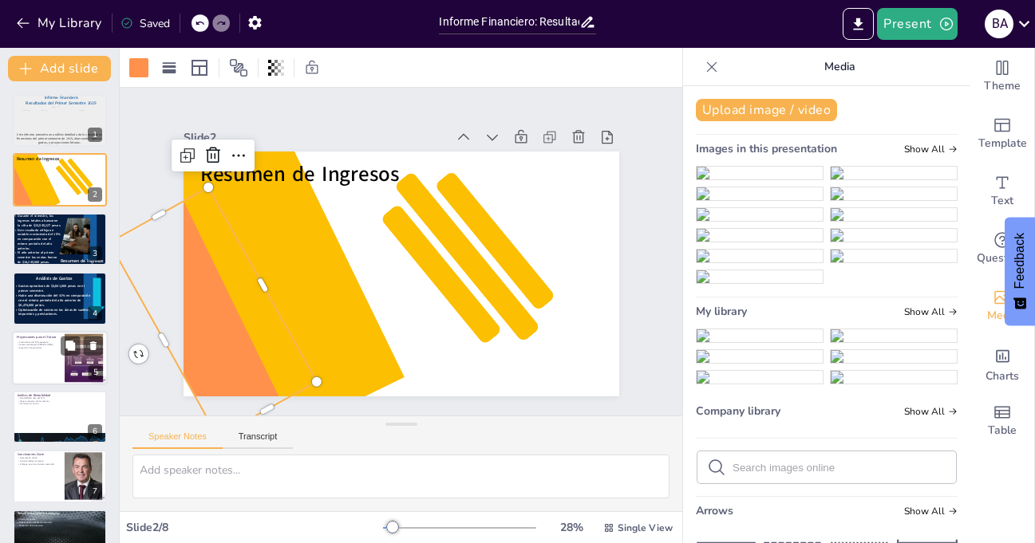
click at [633, 230] on div "Slide 1 Informe Financiero Resultados del Primer Semestre 2025 Este informe pre…" at bounding box center [401, 252] width 525 height 290
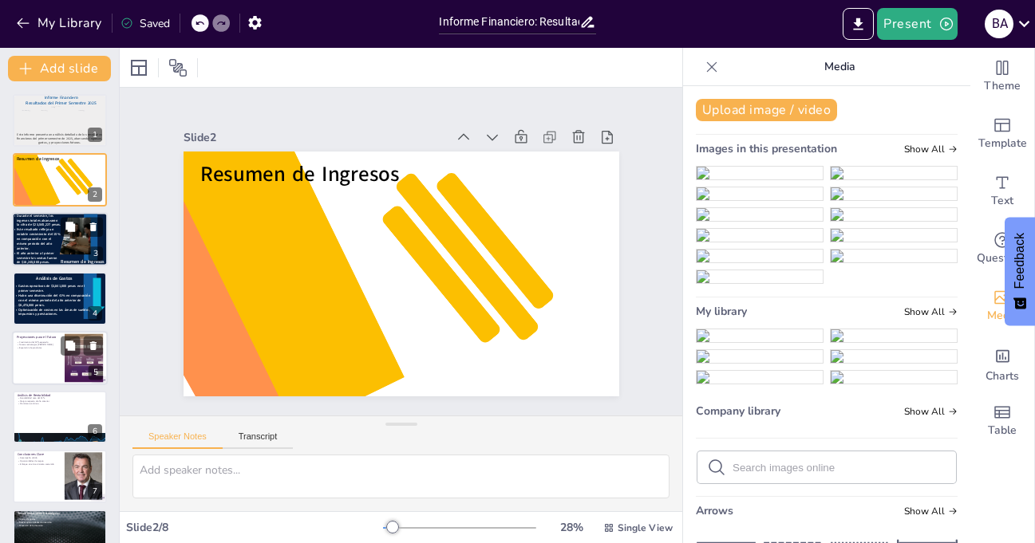
click at [38, 230] on span "Este resultado refleja un notable crecimiento del 15% en comparación con el mis…" at bounding box center [38, 238] width 43 height 23
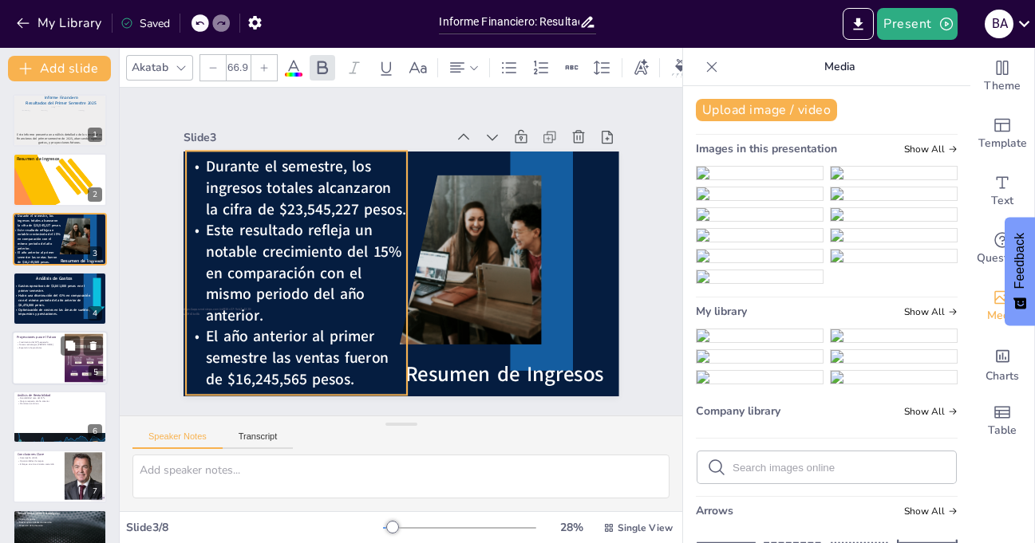
click at [306, 263] on span "Este resultado refleja un notable crecimiento del 15% en comparación con el mis…" at bounding box center [301, 255] width 204 height 111
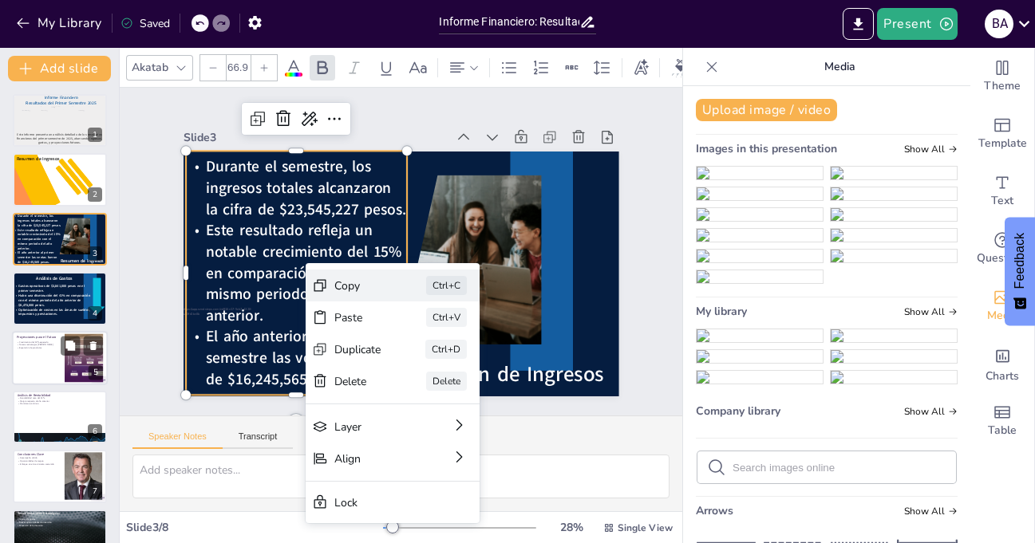
click at [454, 366] on div "Copy" at bounding box center [477, 373] width 47 height 15
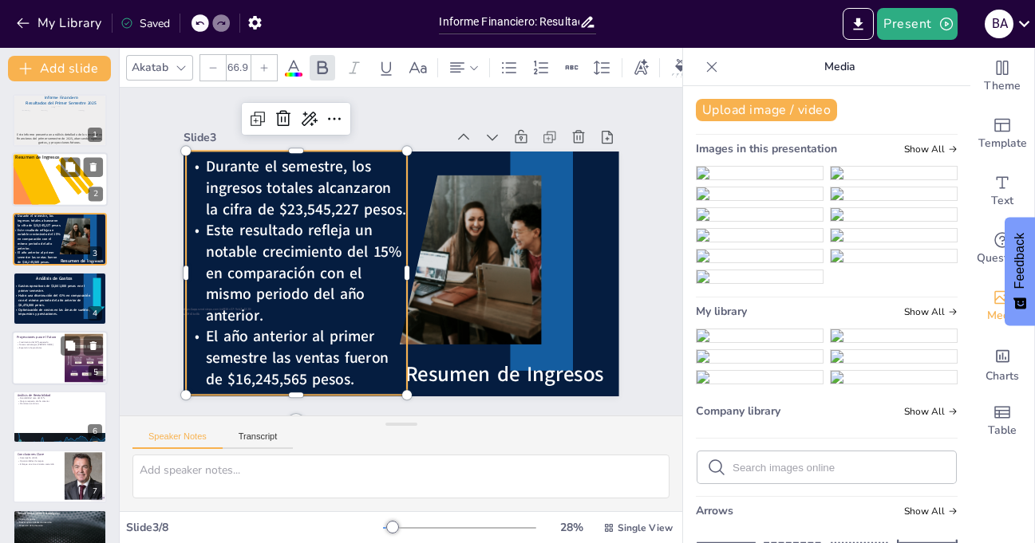
click at [39, 197] on div at bounding box center [33, 179] width 53 height 72
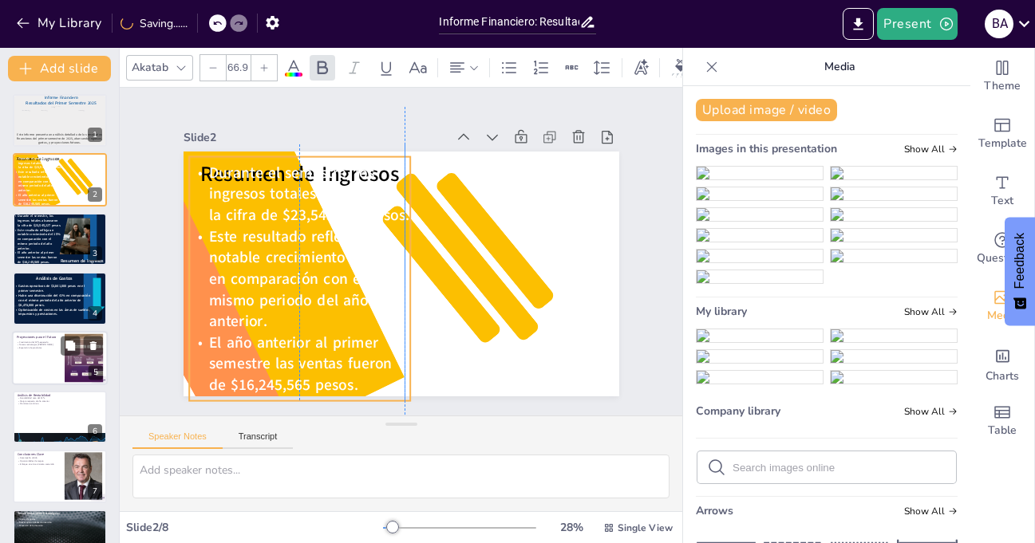
drag, startPoint x: 370, startPoint y: 298, endPoint x: 266, endPoint y: 302, distance: 104.6
click at [266, 302] on span "Este resultado refleja un notable crecimiento del 15% en comparación con el mis…" at bounding box center [307, 278] width 196 height 105
click at [289, 63] on icon at bounding box center [293, 67] width 14 height 15
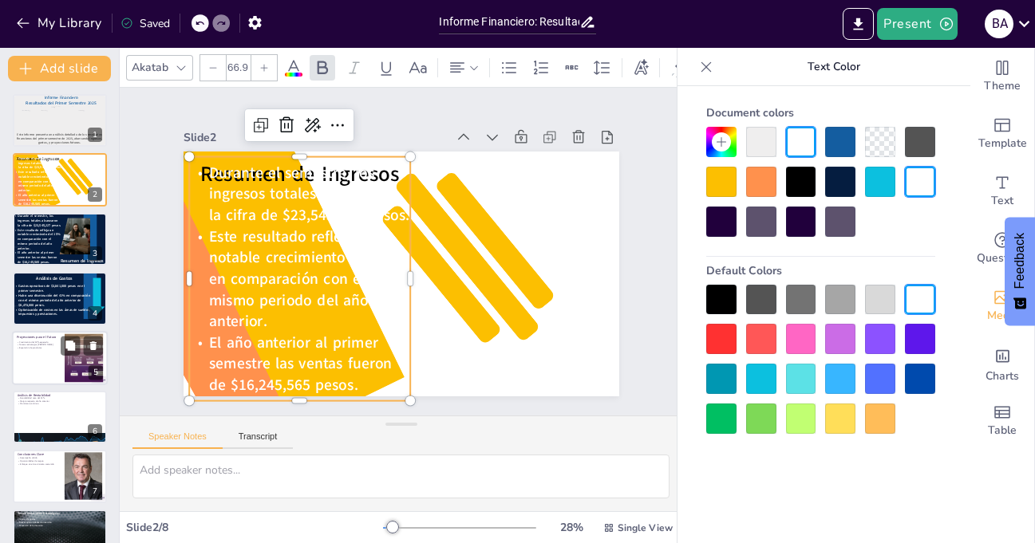
click at [722, 290] on div at bounding box center [721, 300] width 30 height 30
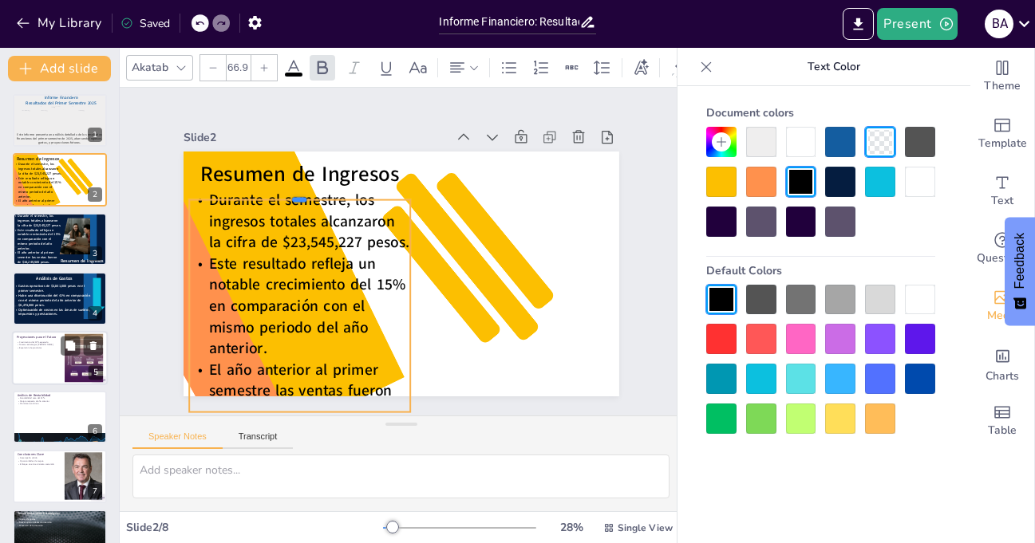
drag, startPoint x: 293, startPoint y: 149, endPoint x: 279, endPoint y: 193, distance: 45.9
click at [279, 193] on div at bounding box center [306, 183] width 221 height 36
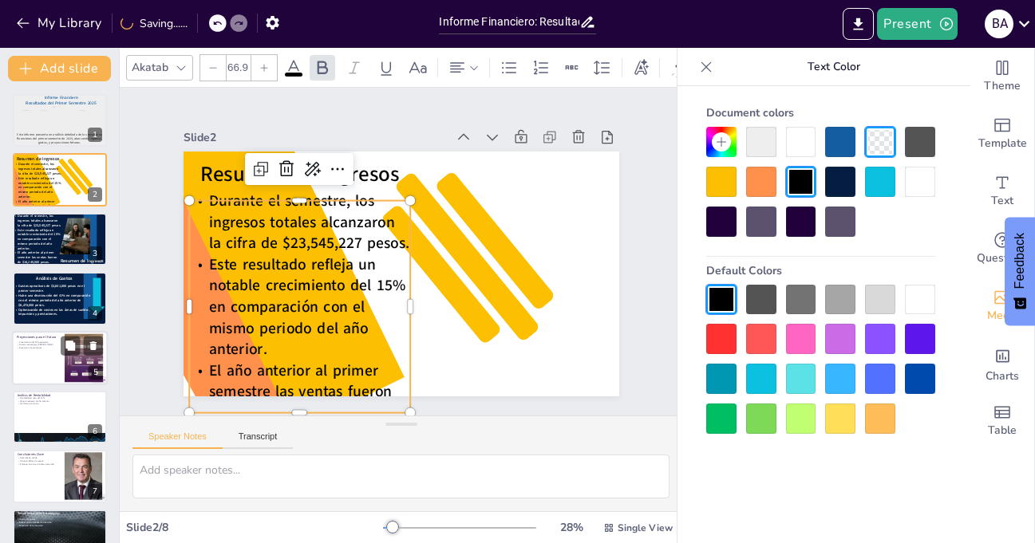
scroll to position [41, 0]
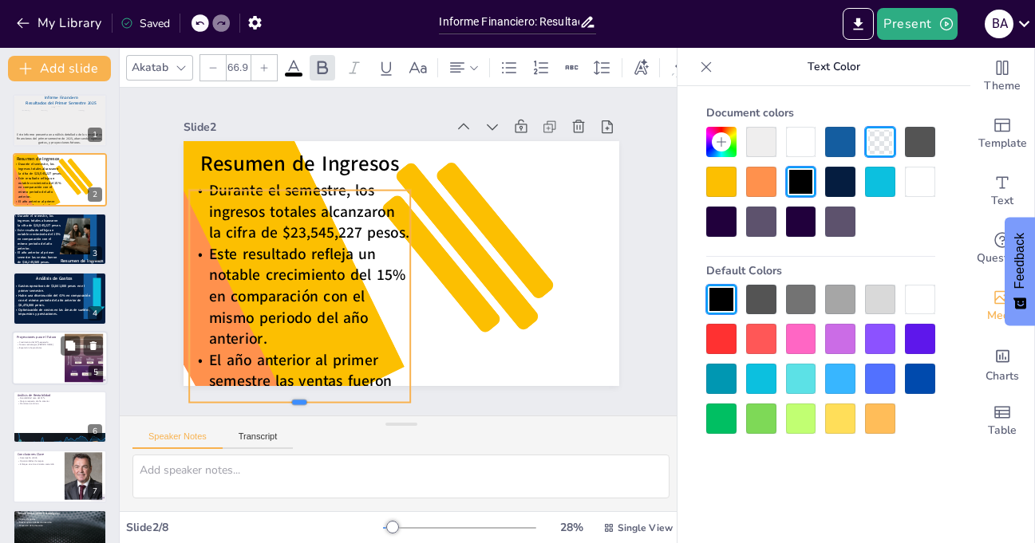
drag, startPoint x: 287, startPoint y: 366, endPoint x: 284, endPoint y: 340, distance: 26.5
click at [284, 340] on div "Resumen de Ingresos Durante el semestre, los ingresos totales alcanzaron la cif…" at bounding box center [399, 263] width 459 height 289
drag, startPoint x: 286, startPoint y: 366, endPoint x: 288, endPoint y: 343, distance: 23.2
click at [288, 343] on div "Resumen de Ingresos Durante el semestre, los ingresos totales alcanzaron la cif…" at bounding box center [402, 263] width 436 height 245
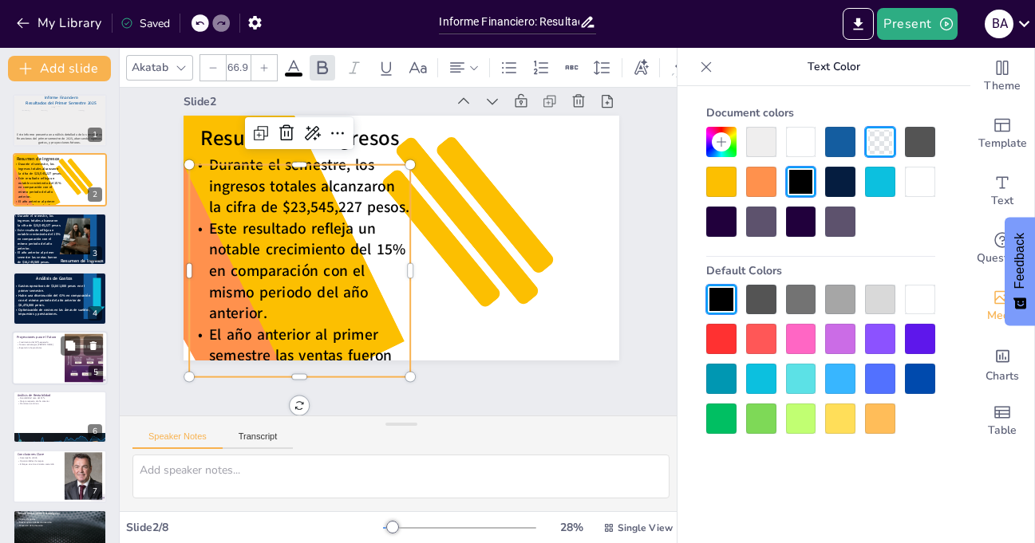
click at [448, 365] on div "Slide 1 Informe Financiero Resultados del Primer Semestre 2025 Este informe pre…" at bounding box center [401, 252] width 563 height 328
click at [303, 324] on span "El año anterior al primer semestre las ventas fueron de $16,245,565 pesos." at bounding box center [289, 343] width 187 height 78
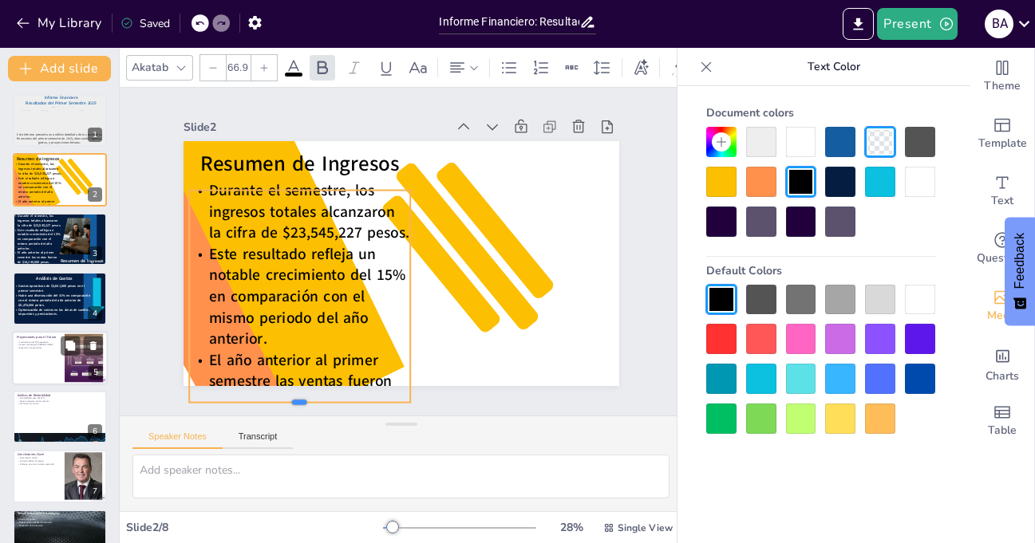
drag, startPoint x: 288, startPoint y: 365, endPoint x: 287, endPoint y: 343, distance: 22.4
click at [287, 343] on div "Resumen de Ingresos Durante el semestre, los ingresos totales alcanzaron la cif…" at bounding box center [402, 263] width 436 height 245
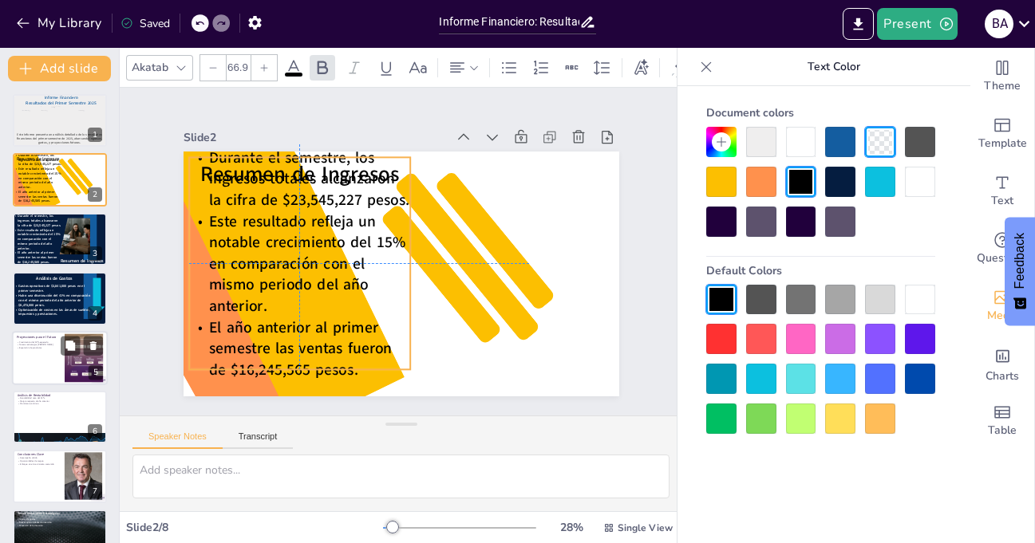
scroll to position [0, 0]
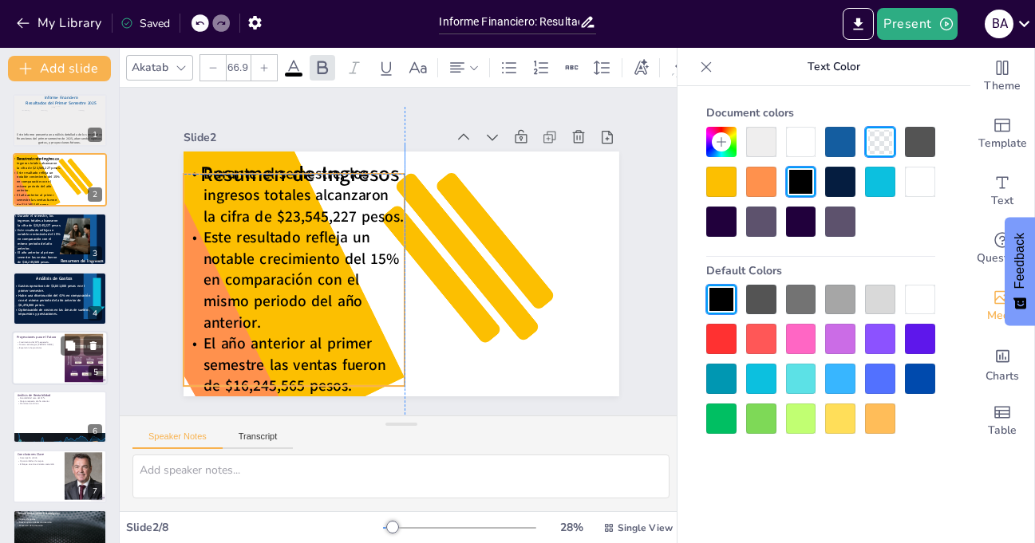
drag, startPoint x: 287, startPoint y: 271, endPoint x: 282, endPoint y: 286, distance: 16.7
click at [282, 286] on span "Este resultado refleja un notable crecimiento del 15% en comparación con el mis…" at bounding box center [298, 262] width 204 height 111
drag, startPoint x: 284, startPoint y: 382, endPoint x: 284, endPoint y: 361, distance: 20.7
click at [284, 361] on div "Resumen de Ingresos Durante el semestre, los ingresos totales alcanzaron la cif…" at bounding box center [402, 274] width 436 height 245
click at [236, 164] on p "Durante el semestre, los ingresos totales alcanzaron la cifra de $23,545,227 pe…" at bounding box center [294, 196] width 221 height 64
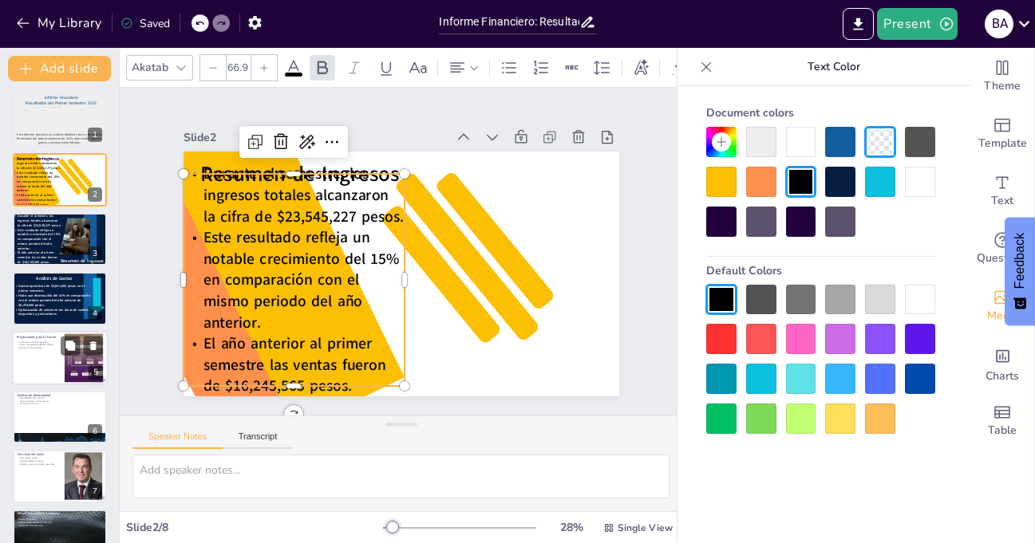
click at [224, 160] on span "Durante el semestre, los ingresos totales alcanzaron la cifra de $23,545,227 pe…" at bounding box center [308, 186] width 202 height 84
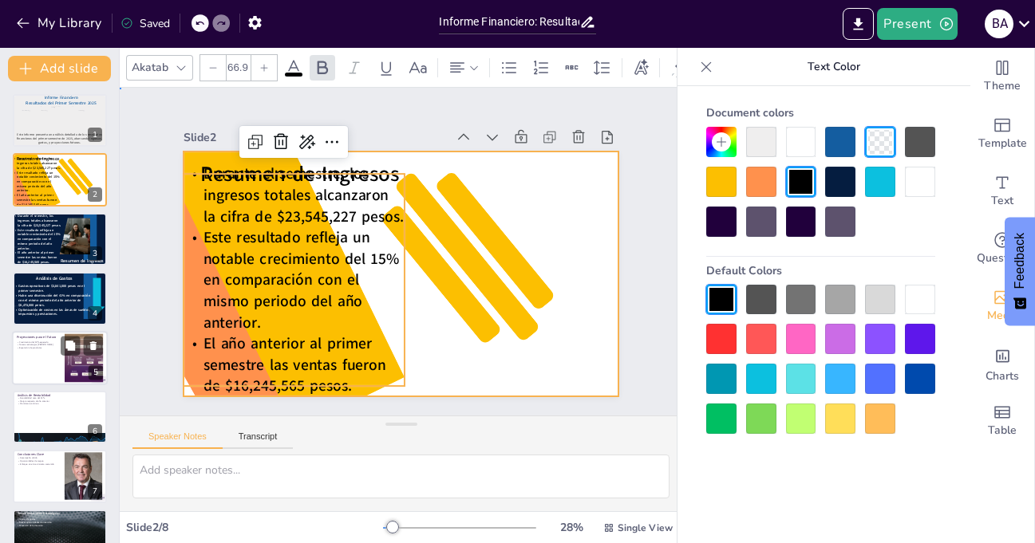
click at [551, 358] on div at bounding box center [402, 274] width 436 height 245
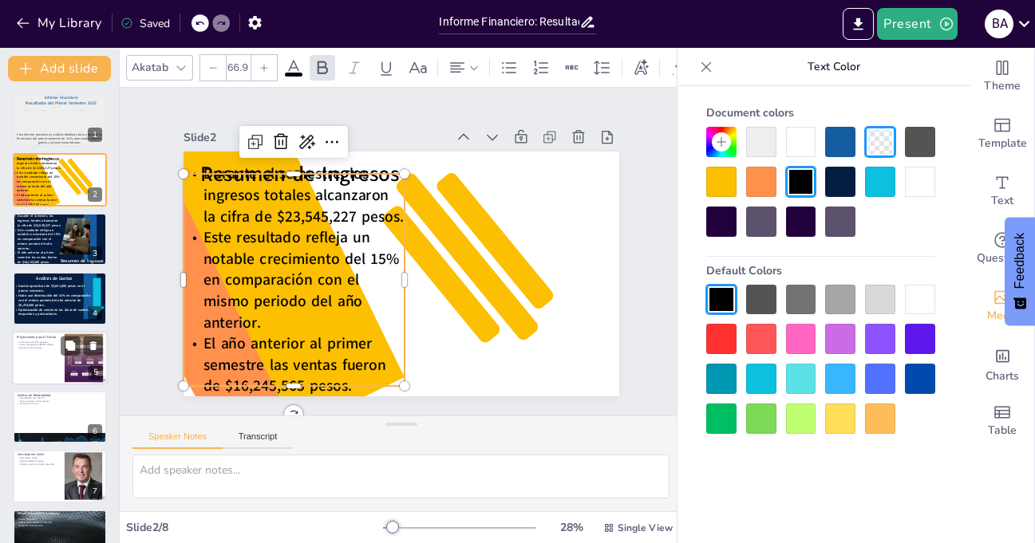
click at [221, 164] on p "Durante el semestre, los ingresos totales alcanzaron la cifra de $23,545,227 pe…" at bounding box center [294, 196] width 221 height 64
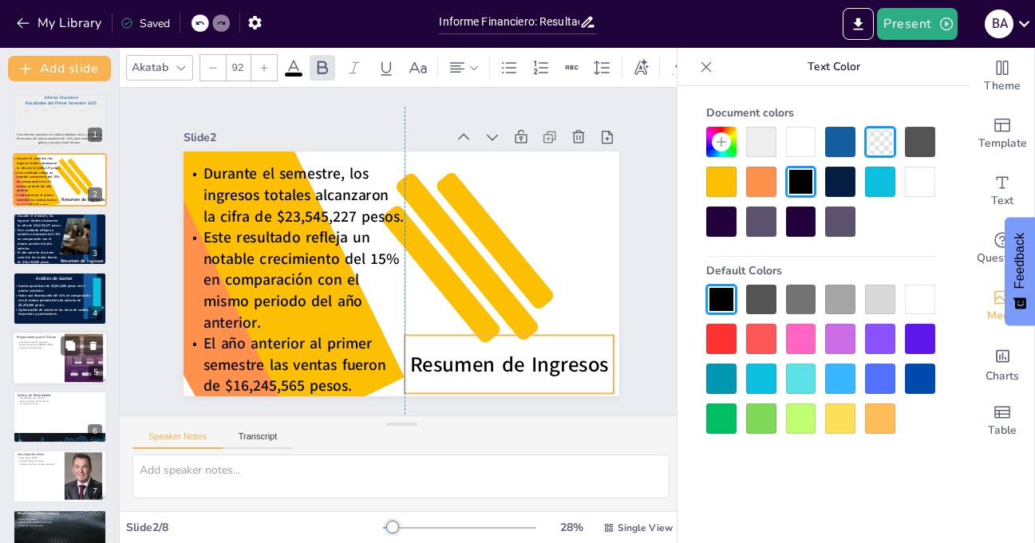
drag, startPoint x: 295, startPoint y: 153, endPoint x: 504, endPoint y: 344, distance: 282.4
click at [504, 350] on p "Resumen de Ingresos" at bounding box center [510, 365] width 210 height 30
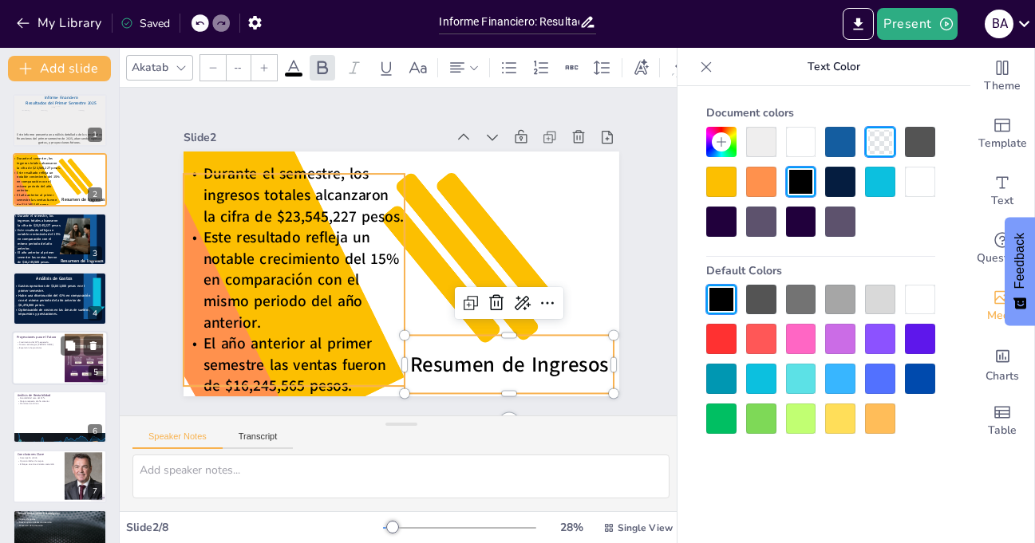
type input "66.9"
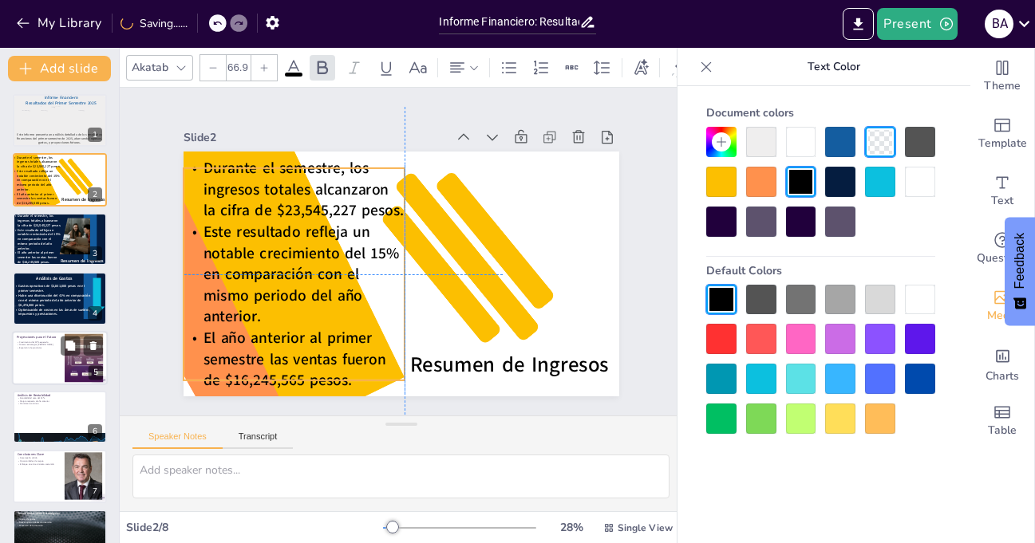
drag, startPoint x: 273, startPoint y: 242, endPoint x: 274, endPoint y: 233, distance: 8.8
click at [274, 233] on span "Este resultado refleja un notable crecimiento del 15% en comparación con el mis…" at bounding box center [323, 160] width 175 height 191
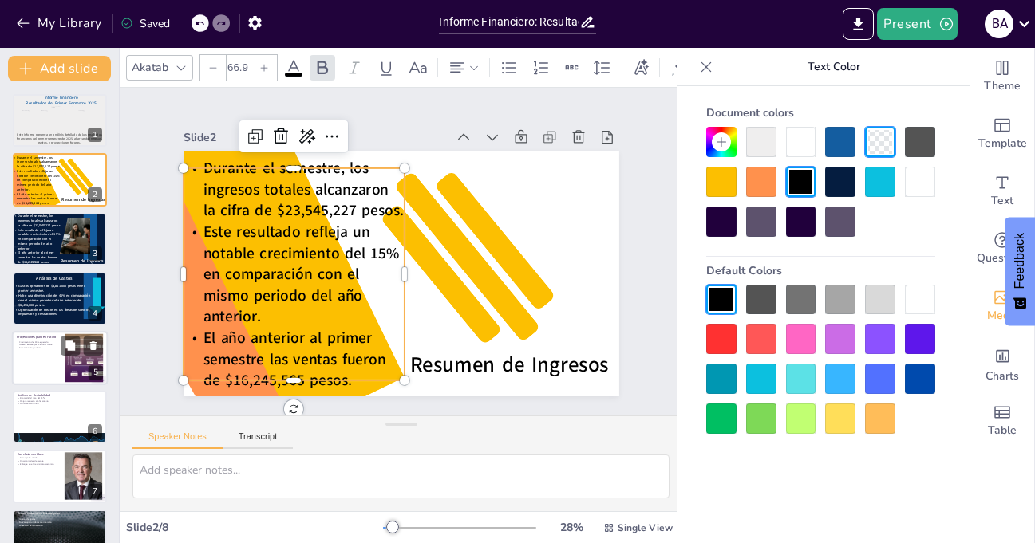
click at [628, 199] on div "Slide 1 Informe Financiero Resultados del Primer Semestre 2025 Este informe pre…" at bounding box center [401, 252] width 525 height 290
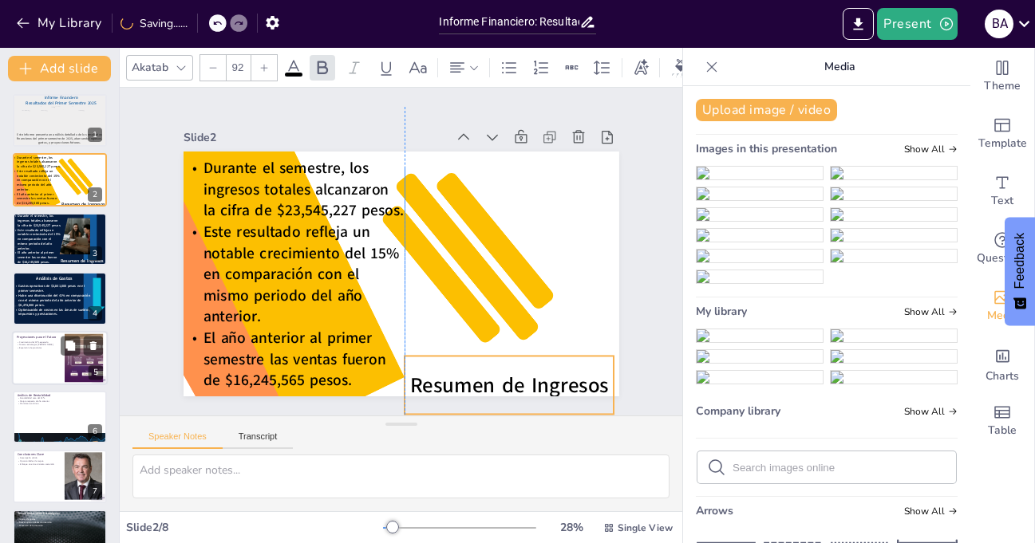
drag, startPoint x: 565, startPoint y: 330, endPoint x: 568, endPoint y: 351, distance: 21.0
click at [568, 356] on div "Resumen de Ingresos" at bounding box center [510, 385] width 210 height 58
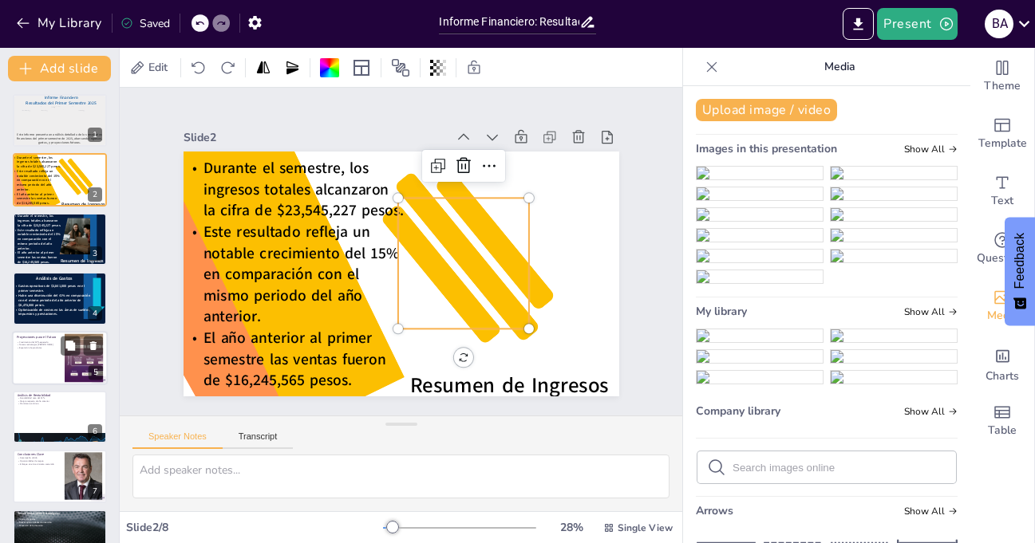
click at [517, 284] on div at bounding box center [463, 263] width 131 height 131
click at [532, 283] on div at bounding box center [494, 240] width 122 height 141
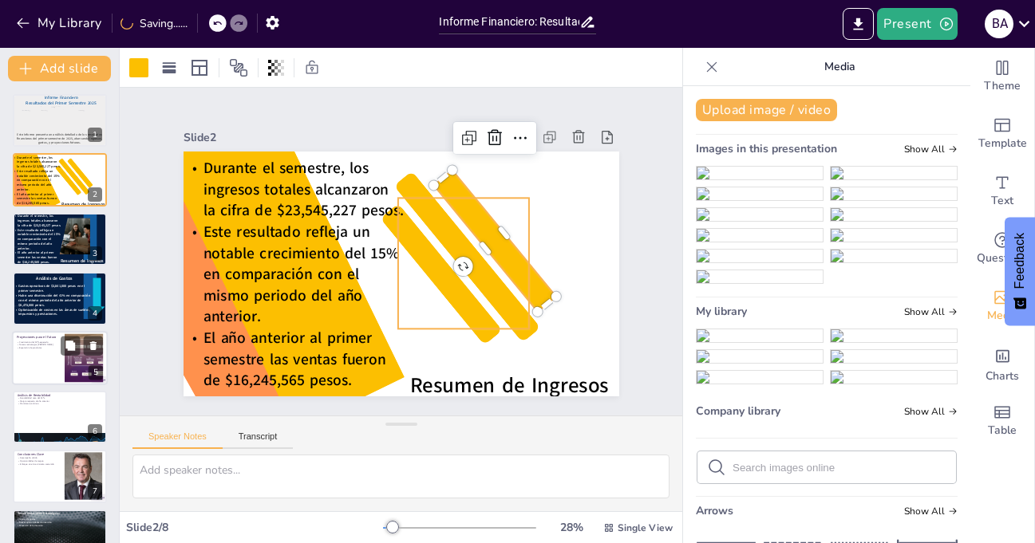
click at [513, 313] on div at bounding box center [461, 270] width 144 height 144
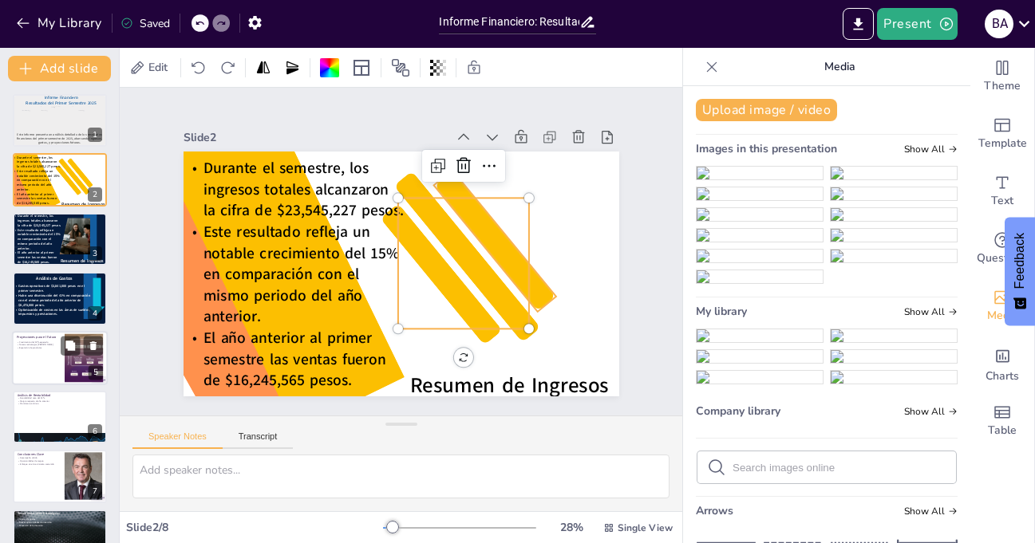
click at [527, 291] on div at bounding box center [494, 240] width 122 height 141
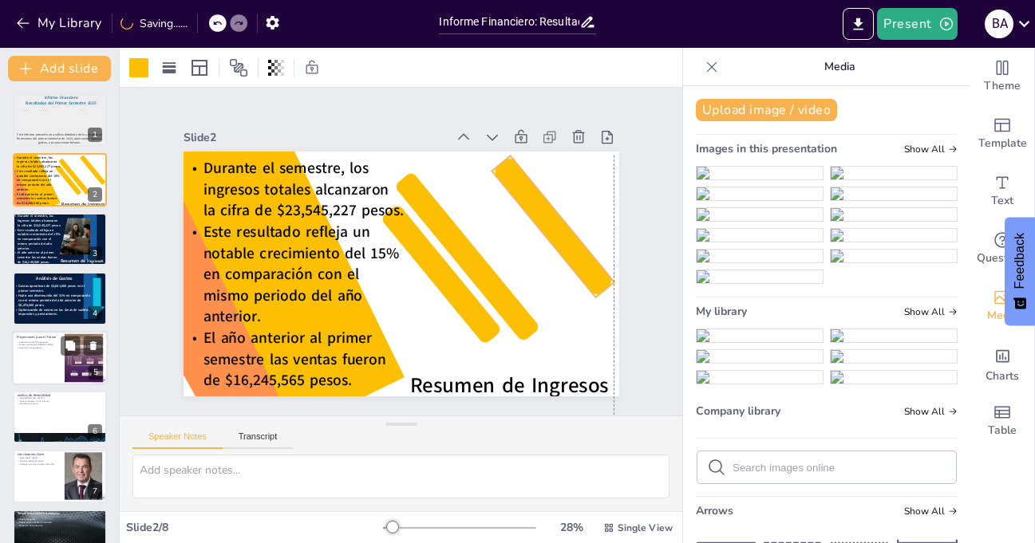
drag, startPoint x: 521, startPoint y: 279, endPoint x: 578, endPoint y: 264, distance: 58.5
click at [578, 264] on div at bounding box center [555, 242] width 110 height 149
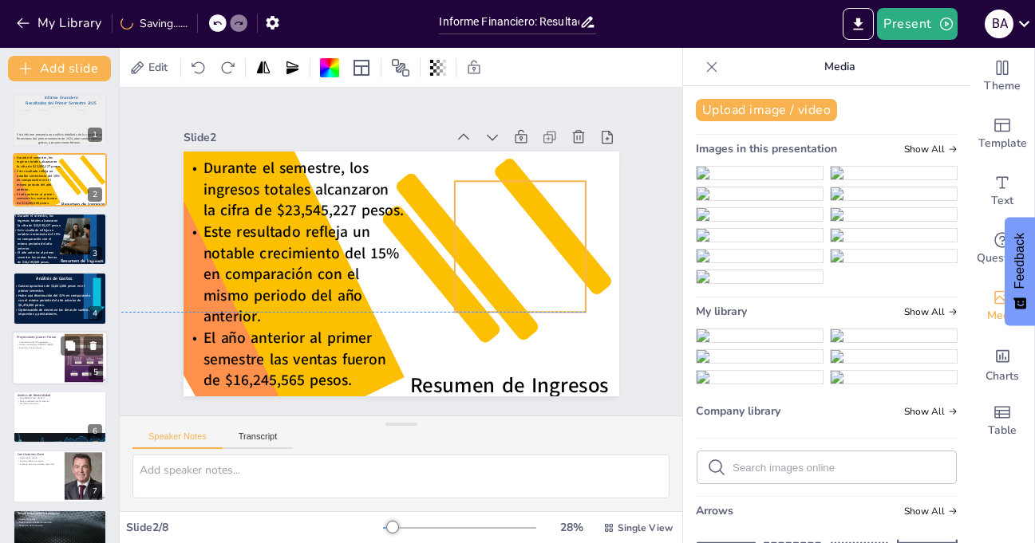
drag, startPoint x: 512, startPoint y: 321, endPoint x: 569, endPoint y: 303, distance: 59.3
click at [569, 303] on div at bounding box center [520, 246] width 131 height 131
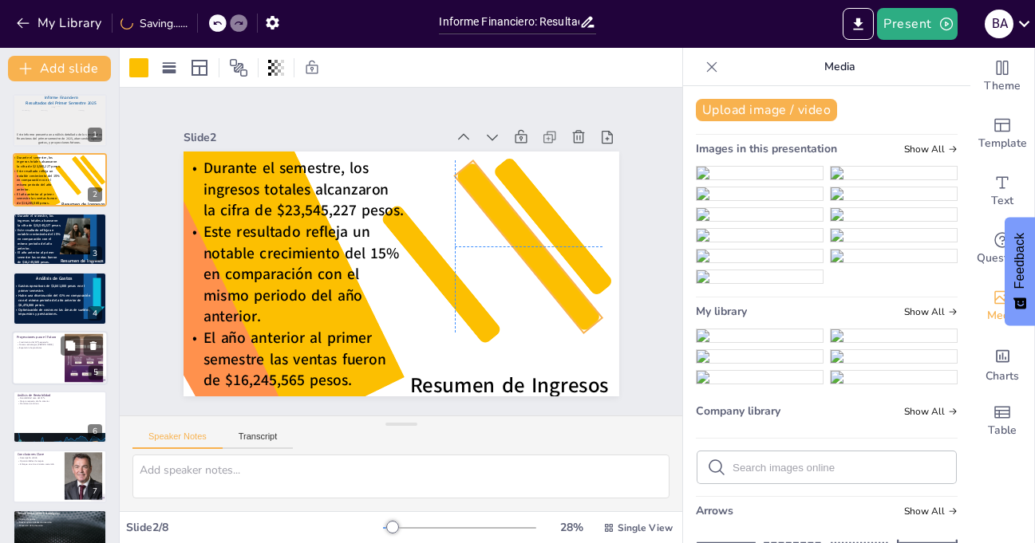
drag, startPoint x: 516, startPoint y: 324, endPoint x: 578, endPoint y: 314, distance: 63.1
click at [578, 314] on div at bounding box center [529, 247] width 148 height 172
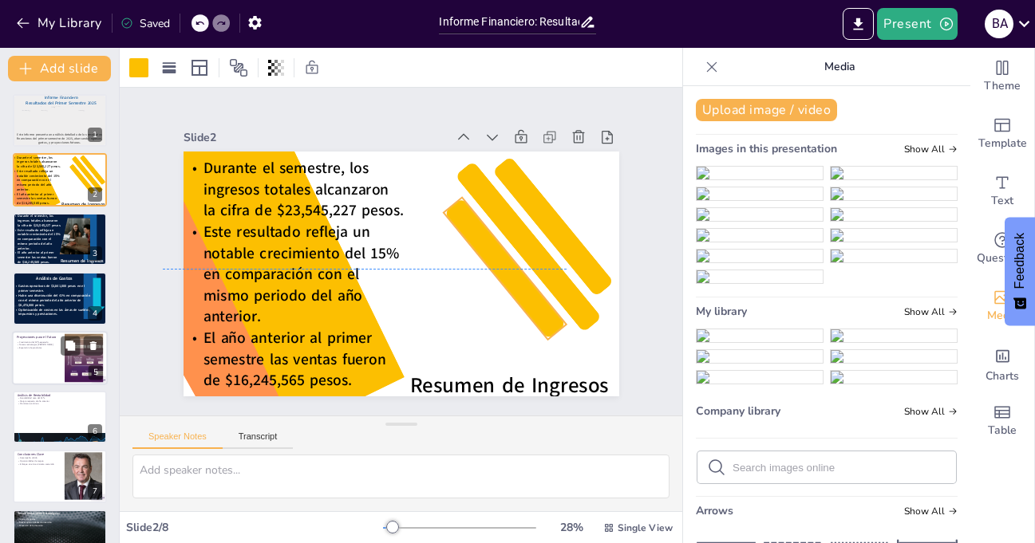
drag, startPoint x: 476, startPoint y: 326, endPoint x: 540, endPoint y: 317, distance: 64.4
click at [540, 317] on div at bounding box center [505, 269] width 123 height 142
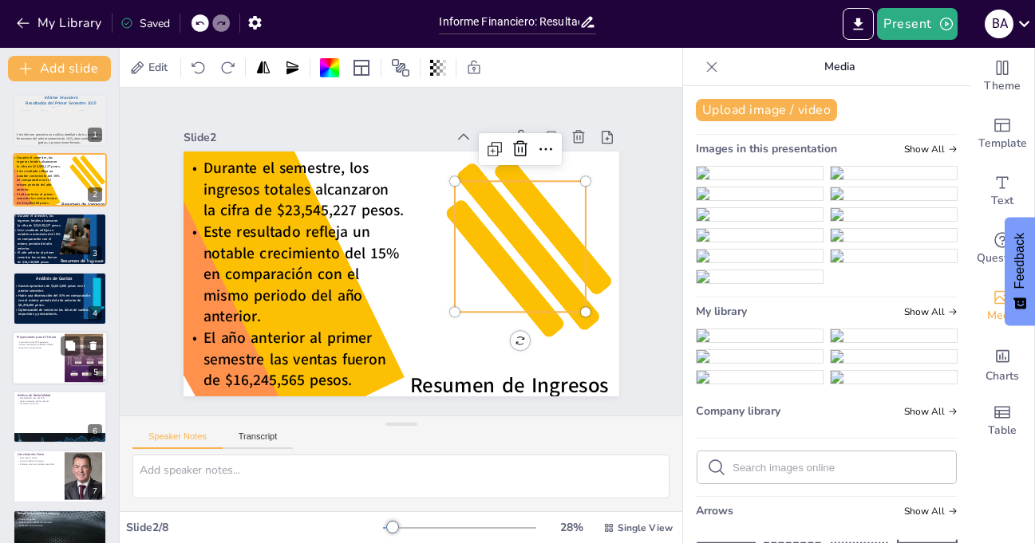
click at [567, 236] on div at bounding box center [520, 263] width 131 height 179
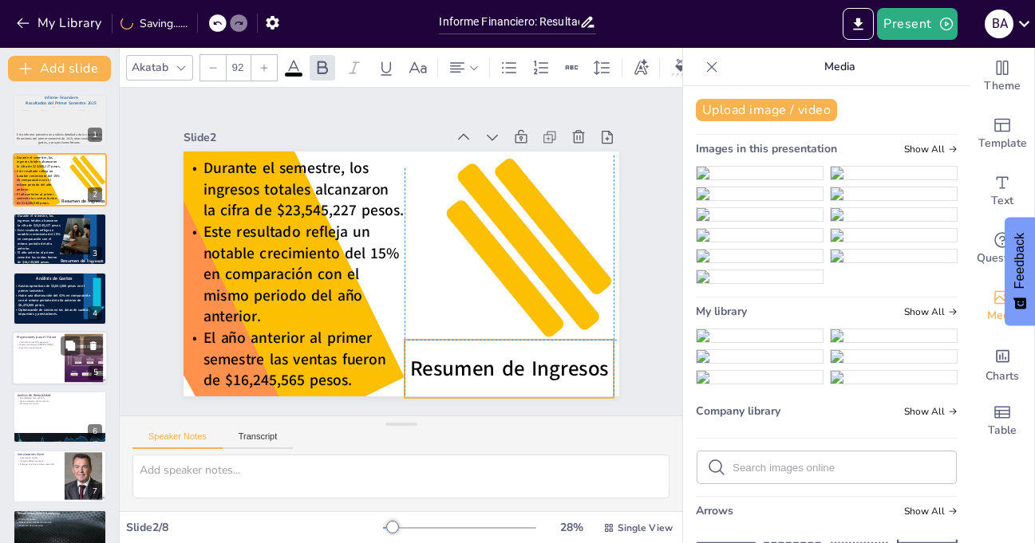
drag, startPoint x: 511, startPoint y: 372, endPoint x: 514, endPoint y: 353, distance: 19.4
click at [514, 355] on span "Resumen de Ingresos" at bounding box center [496, 379] width 200 height 49
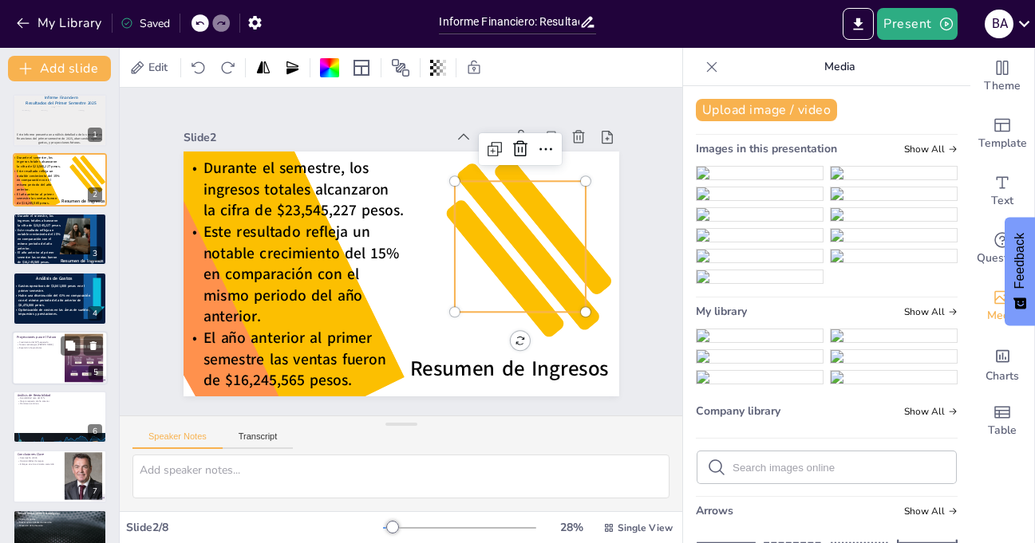
click at [517, 236] on div at bounding box center [520, 263] width 131 height 179
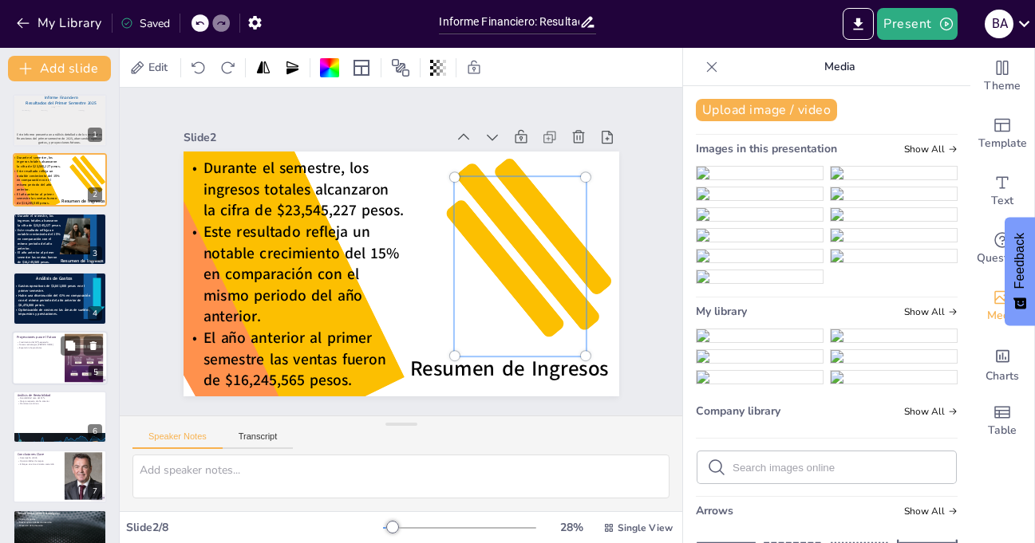
click at [513, 239] on div at bounding box center [520, 267] width 150 height 198
drag, startPoint x: 513, startPoint y: 227, endPoint x: 509, endPoint y: 237, distance: 11.1
click at [509, 237] on div at bounding box center [520, 271] width 150 height 198
click at [598, 186] on div at bounding box center [402, 274] width 436 height 245
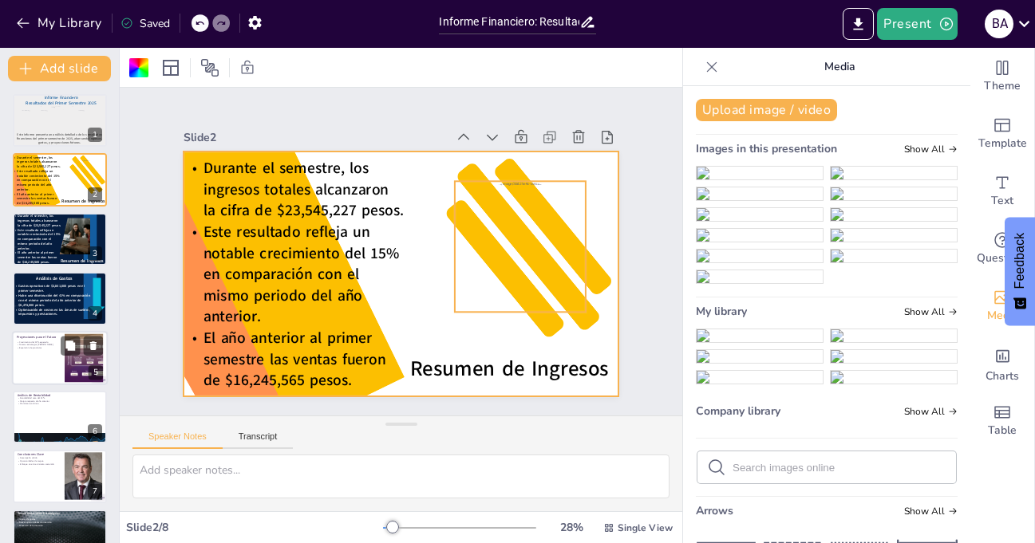
click at [516, 237] on div at bounding box center [520, 270] width 131 height 179
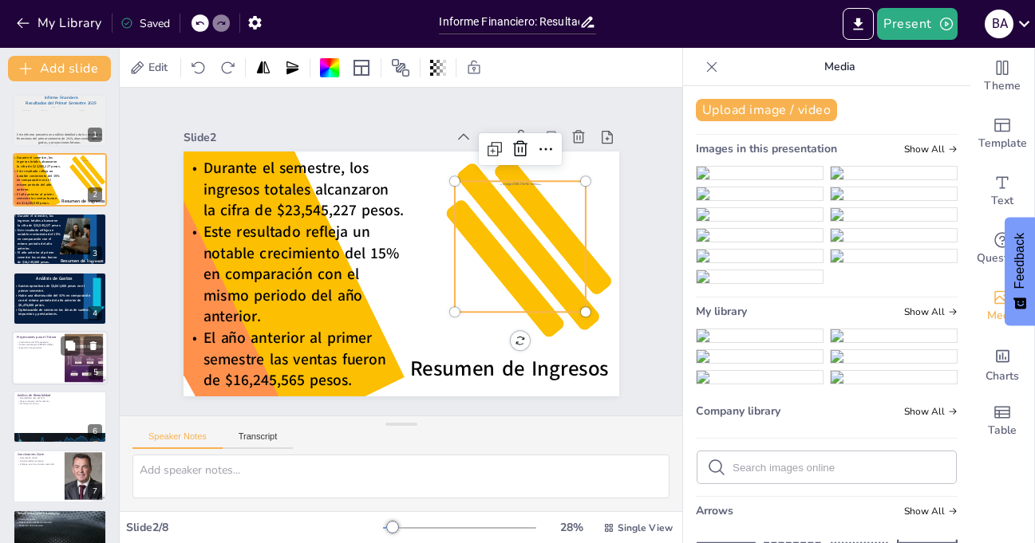
click at [516, 237] on div at bounding box center [520, 270] width 131 height 179
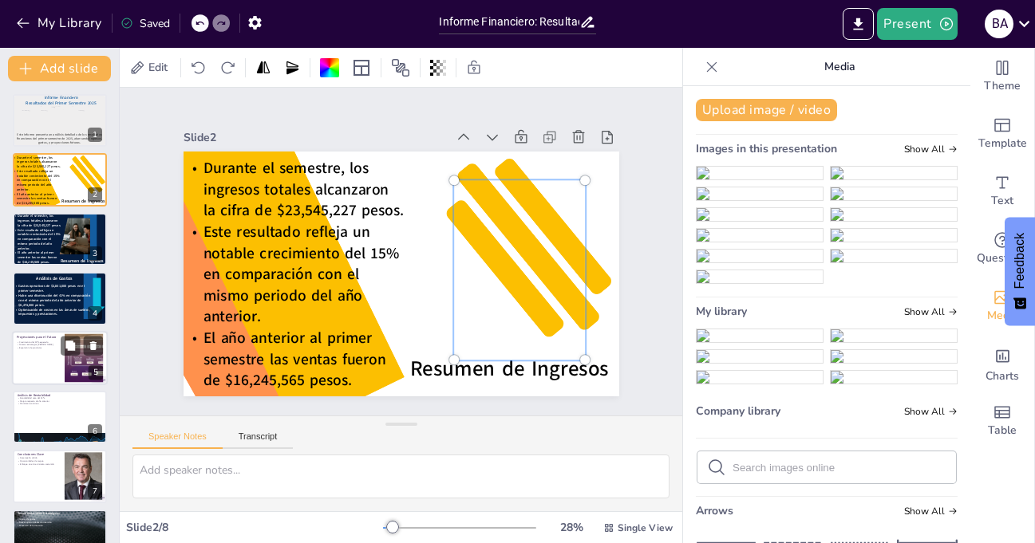
click at [449, 176] on div at bounding box center [454, 181] width 10 height 10
drag, startPoint x: 440, startPoint y: 173, endPoint x: 464, endPoint y: 190, distance: 29.2
click at [464, 190] on div at bounding box center [520, 270] width 131 height 179
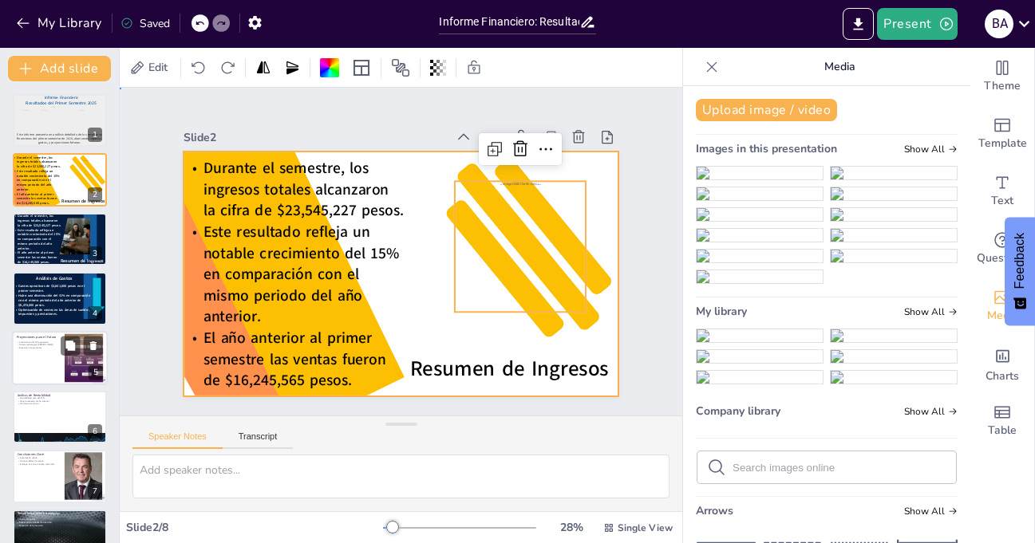
click at [603, 195] on div at bounding box center [402, 274] width 436 height 245
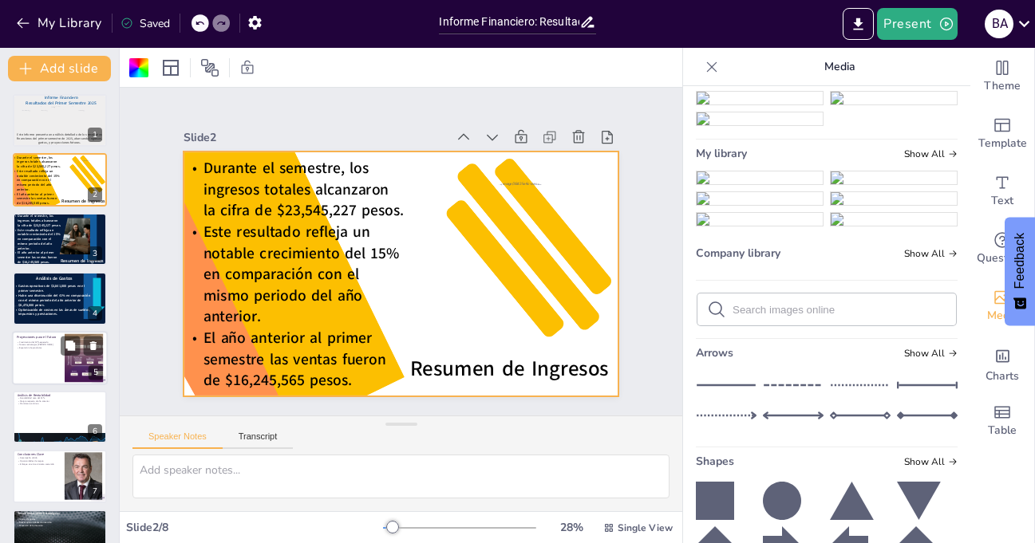
scroll to position [160, 0]
click at [891, 82] on img at bounding box center [894, 75] width 126 height 13
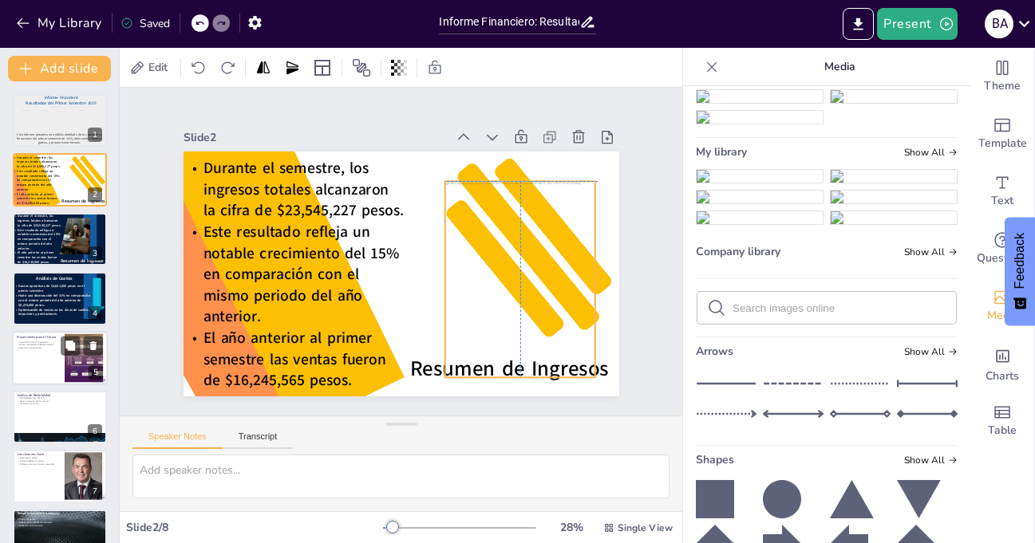
drag, startPoint x: 395, startPoint y: 235, endPoint x: 516, endPoint y: 239, distance: 121.4
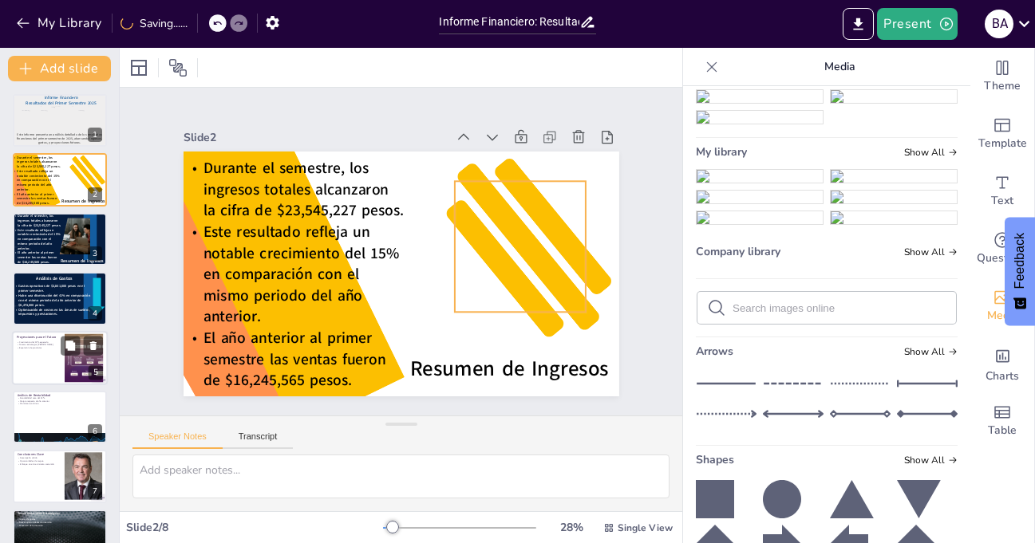
click at [516, 239] on div at bounding box center [520, 246] width 131 height 171
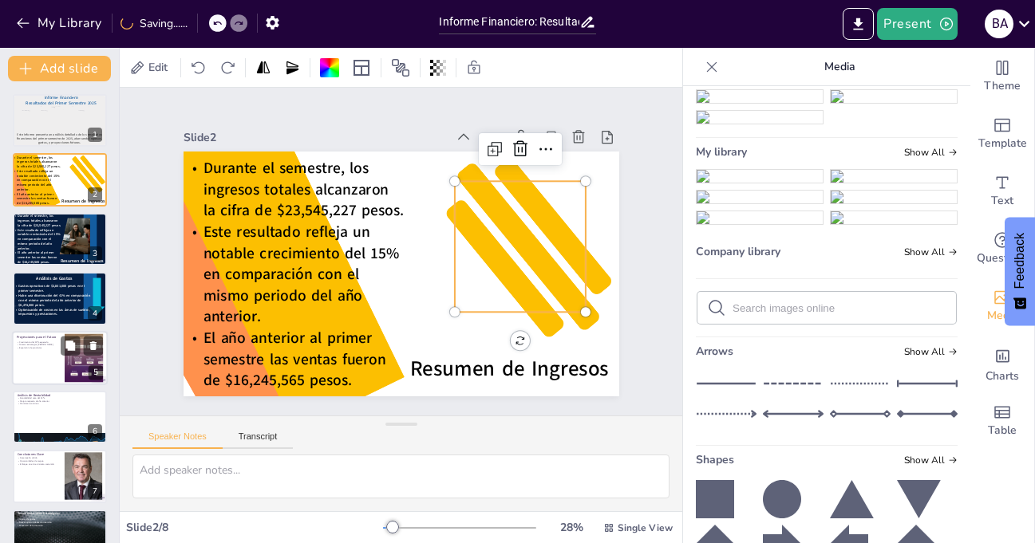
click at [516, 239] on div at bounding box center [520, 260] width 148 height 184
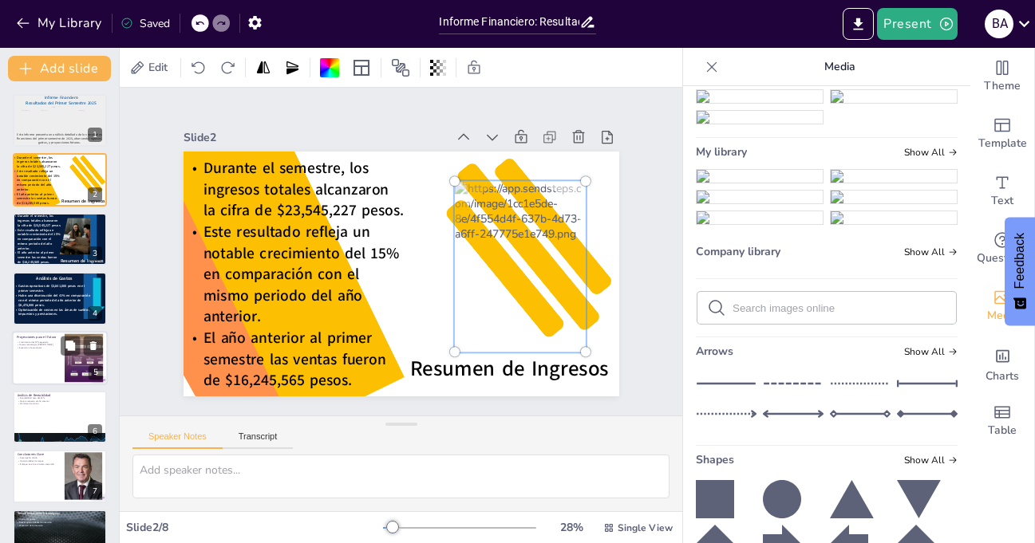
drag, startPoint x: 519, startPoint y: 223, endPoint x: 519, endPoint y: 251, distance: 27.1
click at [519, 251] on div at bounding box center [520, 267] width 150 height 190
click at [595, 190] on div at bounding box center [402, 274] width 436 height 245
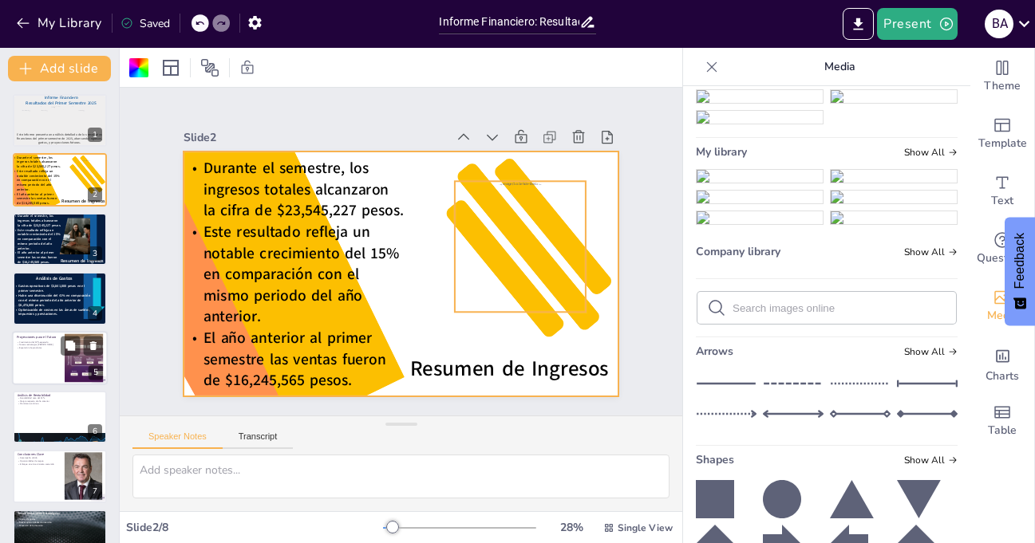
click at [509, 227] on div at bounding box center [520, 266] width 131 height 171
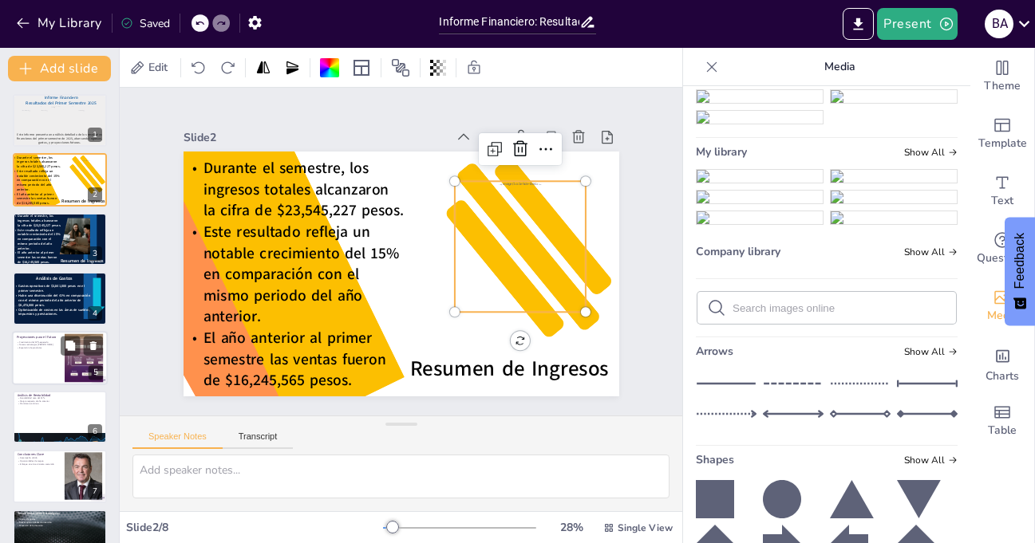
click at [509, 227] on div at bounding box center [520, 266] width 131 height 171
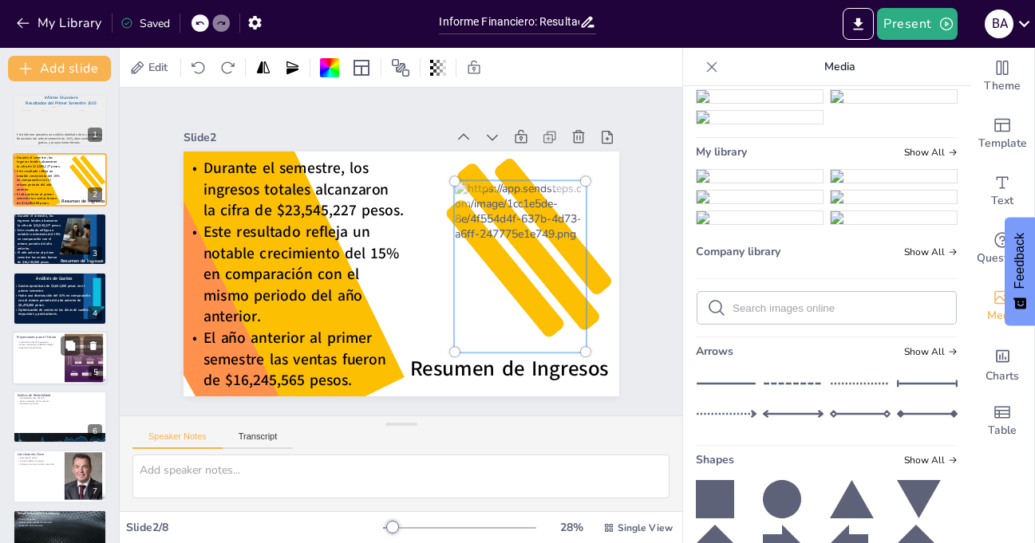
click at [581, 347] on div at bounding box center [586, 352] width 10 height 10
drag, startPoint x: 444, startPoint y: 348, endPoint x: 432, endPoint y: 354, distance: 13.2
click at [432, 358] on div at bounding box center [430, 372] width 28 height 28
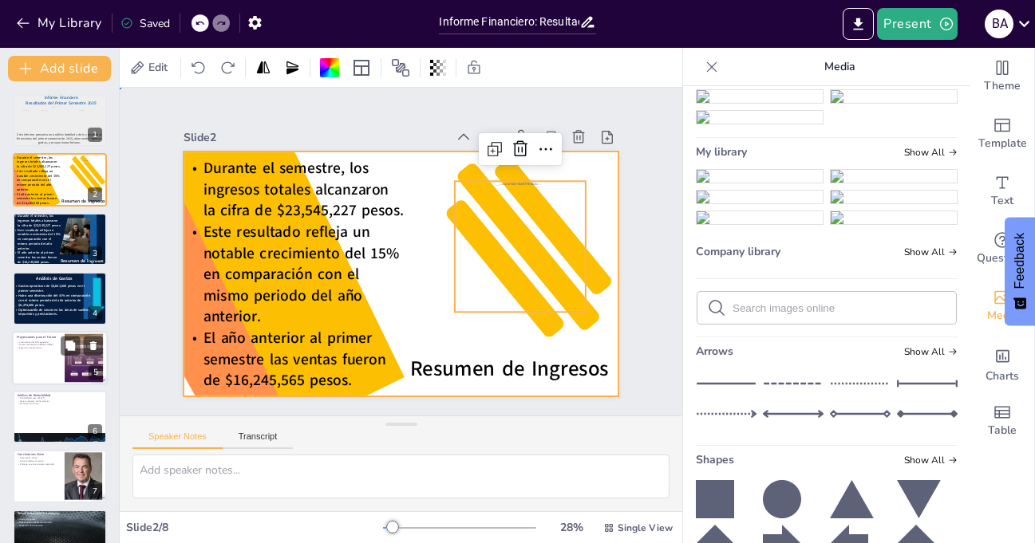
click at [398, 306] on div at bounding box center [398, 273] width 459 height 289
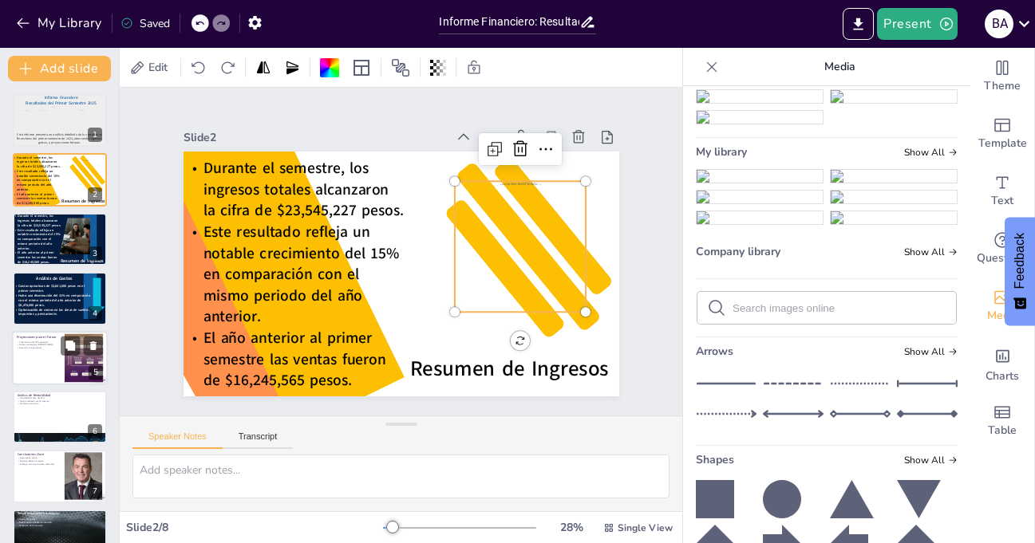
click at [516, 247] on div at bounding box center [510, 286] width 161 height 200
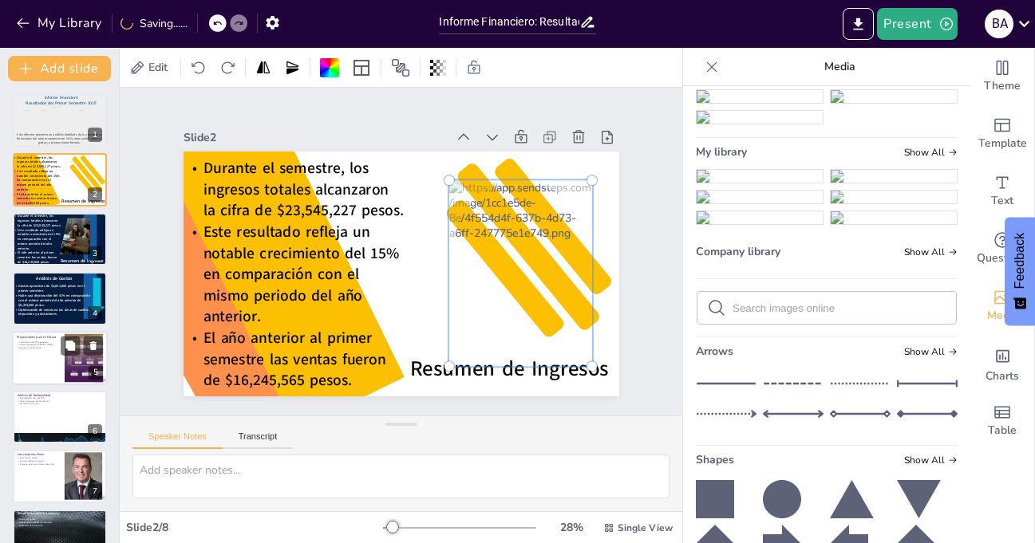
click at [523, 246] on div at bounding box center [521, 273] width 162 height 205
click at [397, 303] on div at bounding box center [398, 273] width 459 height 289
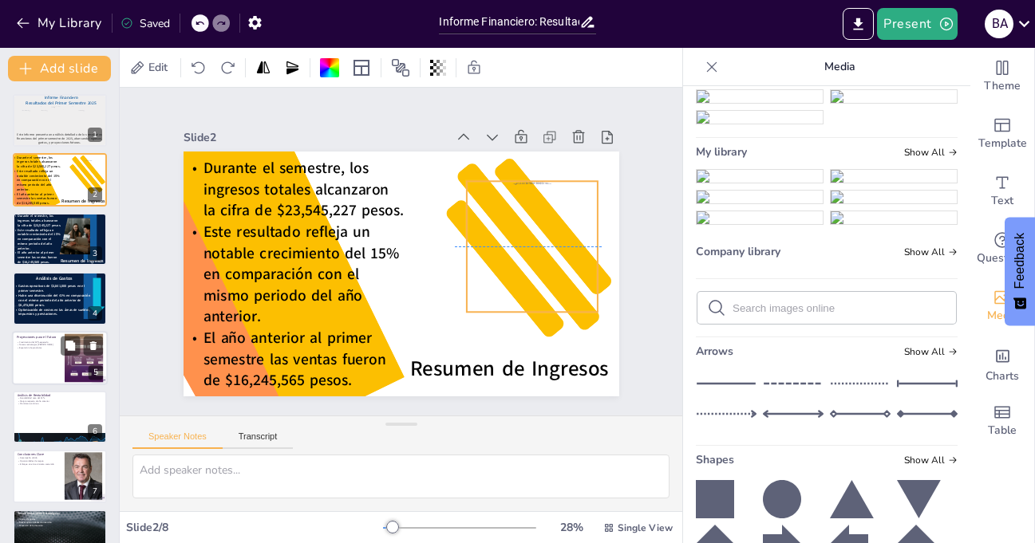
drag, startPoint x: 525, startPoint y: 237, endPoint x: 537, endPoint y: 239, distance: 12.1
click at [537, 239] on div at bounding box center [529, 288] width 162 height 200
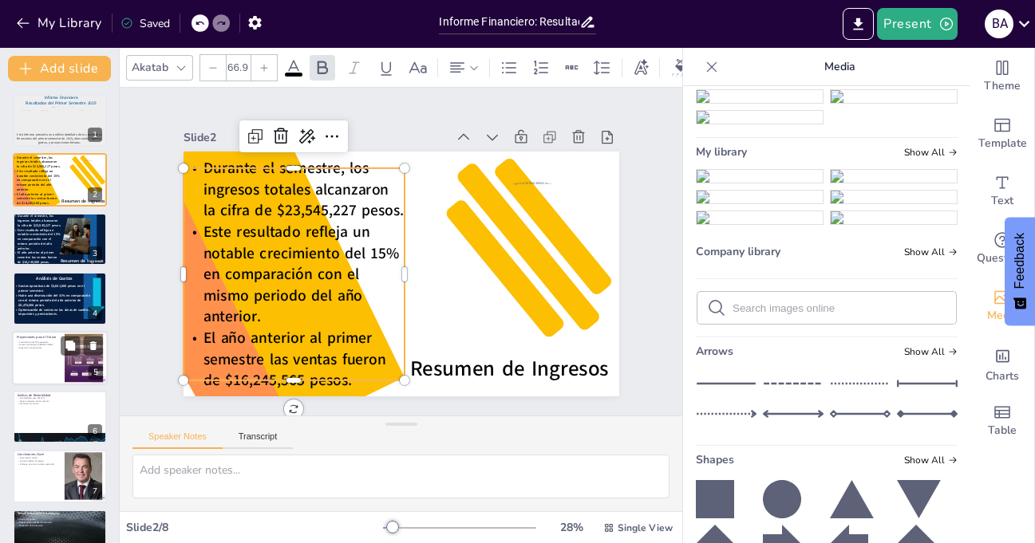
click at [361, 294] on p "Este resultado refleja un notable crecimiento del 15% en comparación con el mis…" at bounding box center [291, 263] width 231 height 128
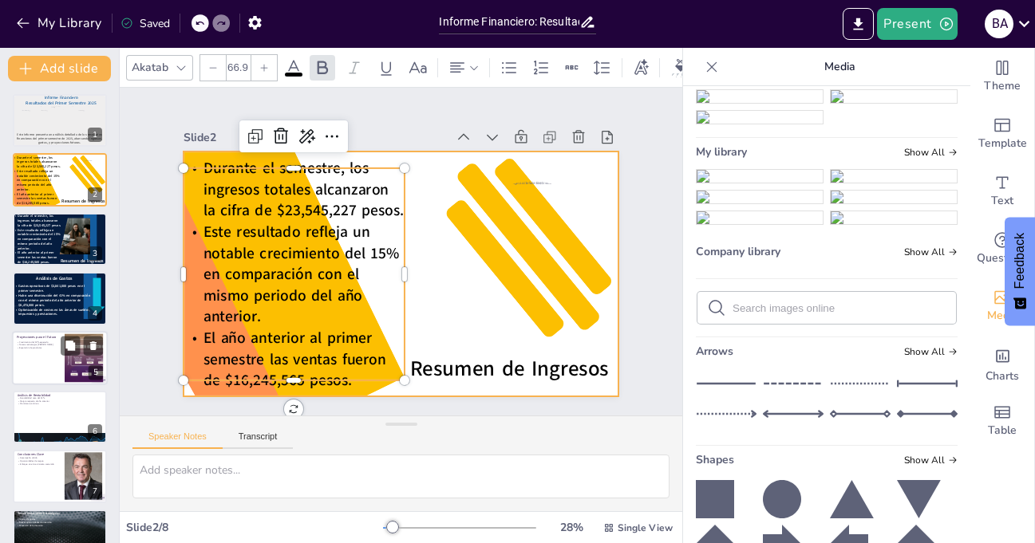
click at [424, 296] on div at bounding box center [398, 273] width 459 height 289
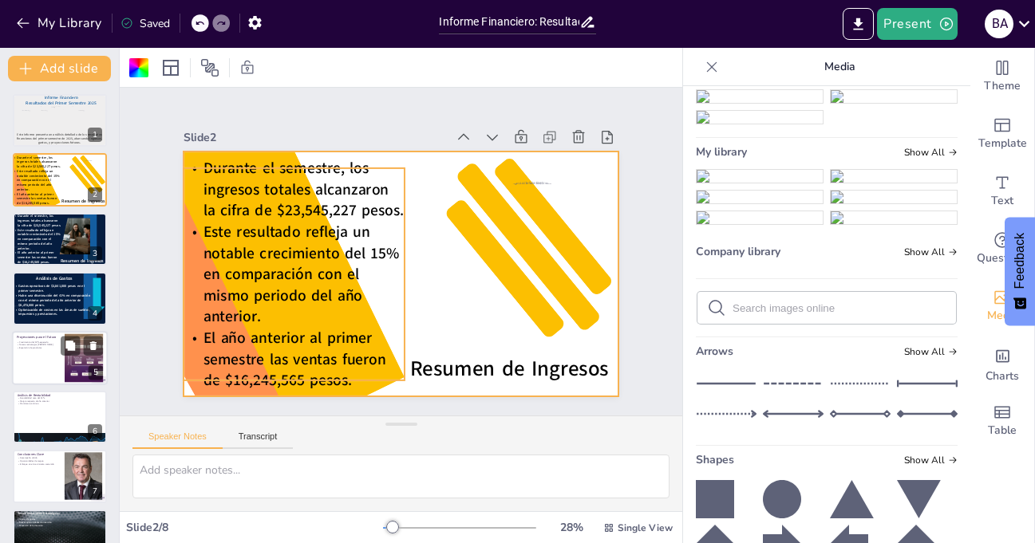
click at [337, 260] on span "Este resultado refleja un notable crecimiento del 15% en comparación con el mis…" at bounding box center [301, 274] width 196 height 105
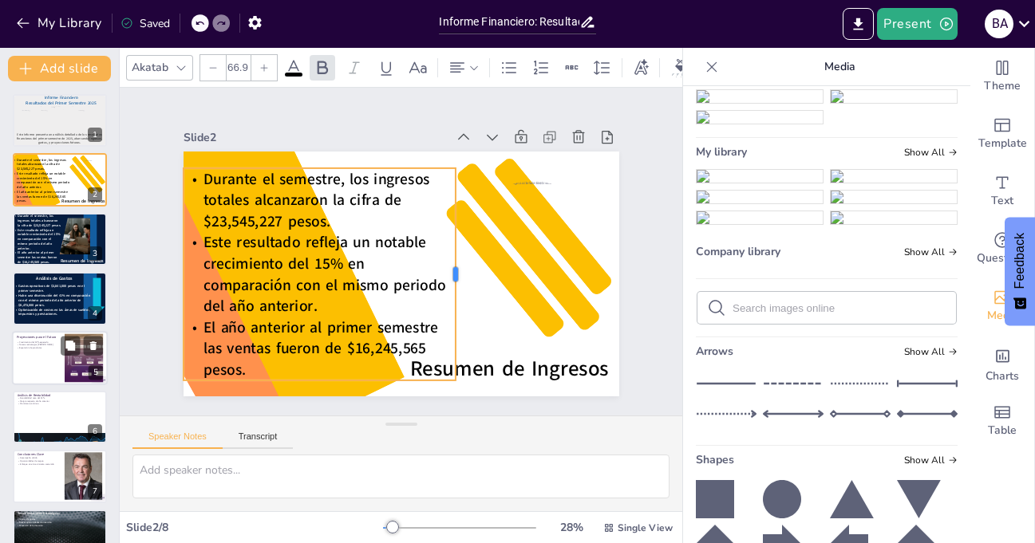
drag, startPoint x: 393, startPoint y: 267, endPoint x: 444, endPoint y: 259, distance: 51.6
click at [456, 259] on div at bounding box center [462, 274] width 13 height 212
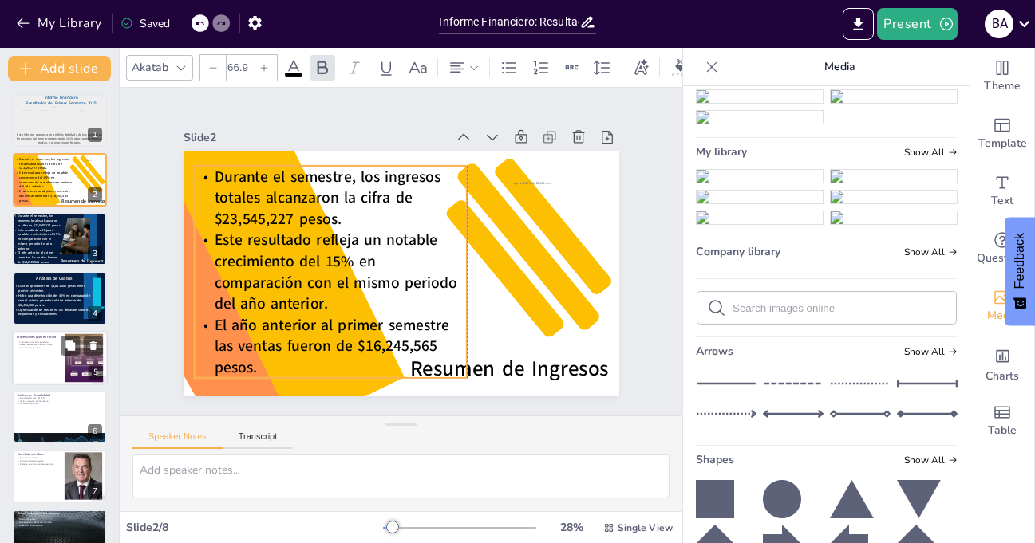
drag, startPoint x: 343, startPoint y: 252, endPoint x: 351, endPoint y: 250, distance: 8.3
click at [351, 250] on span "Este resultado refleja un notable crecimiento del 15% en comparación con el mis…" at bounding box center [331, 259] width 246 height 96
click at [630, 222] on div "Slide 1 Informe Financiero Resultados del Primer Semestre 2025 Este informe pre…" at bounding box center [400, 252] width 552 height 343
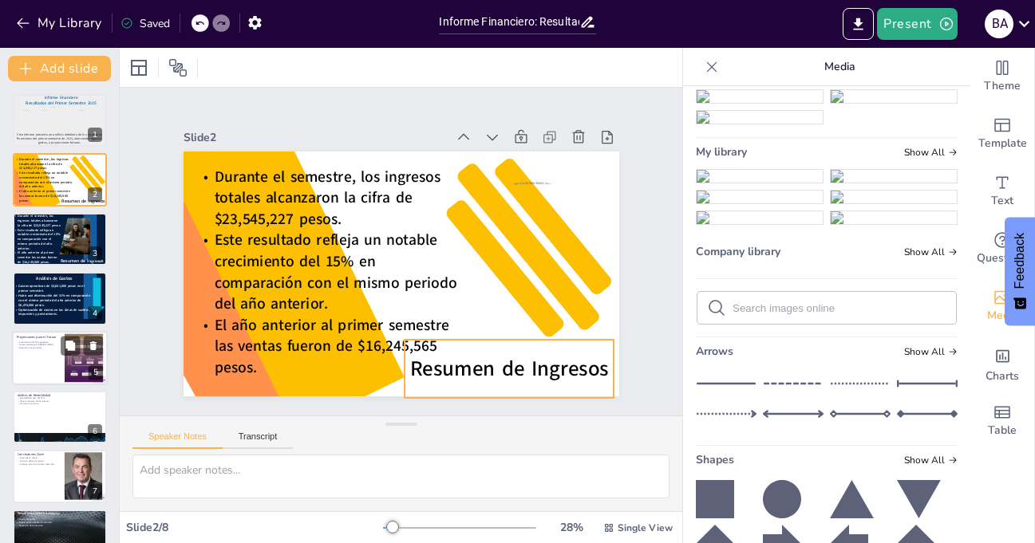
click at [516, 372] on span "Resumen de Ingresos" at bounding box center [508, 369] width 199 height 29
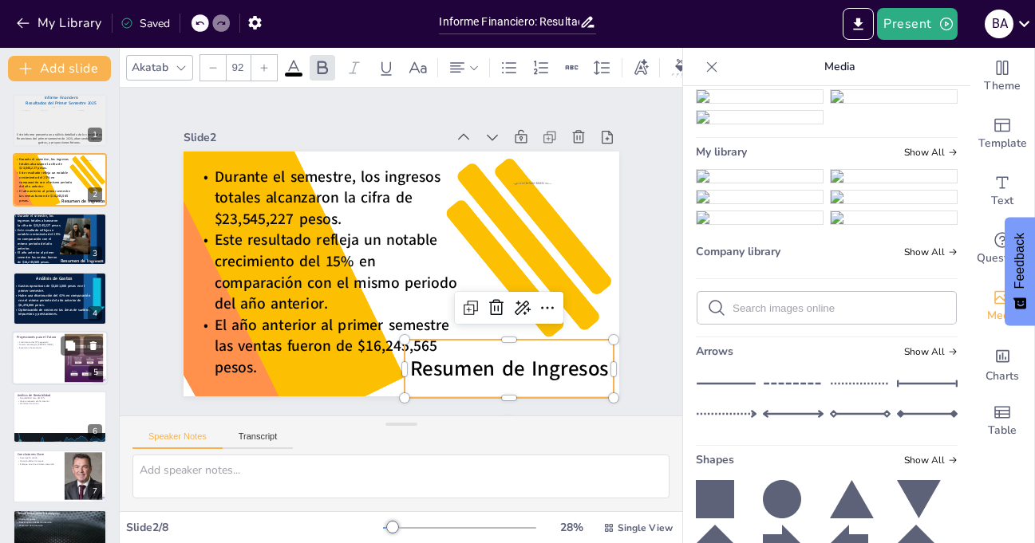
click at [296, 60] on icon at bounding box center [293, 67] width 14 height 15
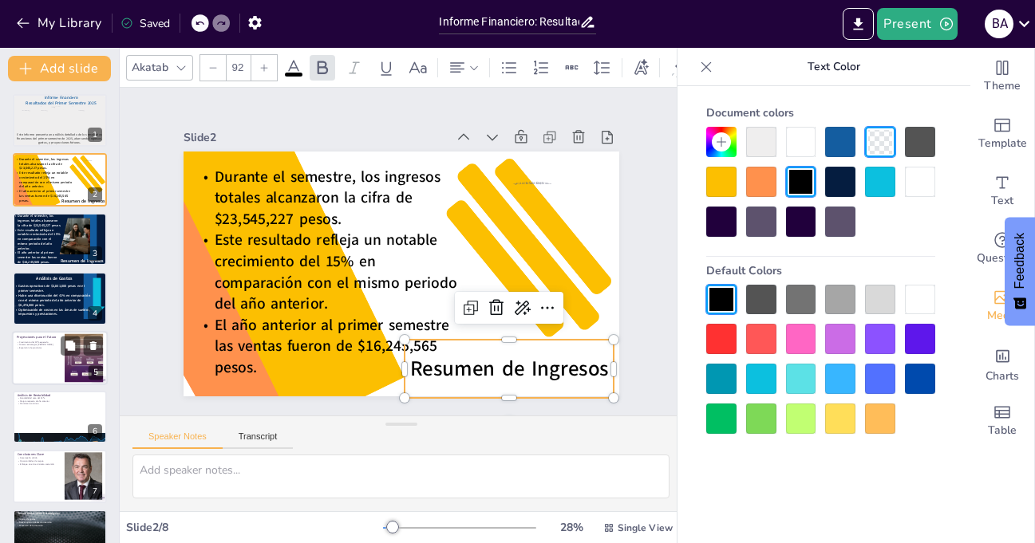
click at [843, 140] on div at bounding box center [840, 142] width 30 height 30
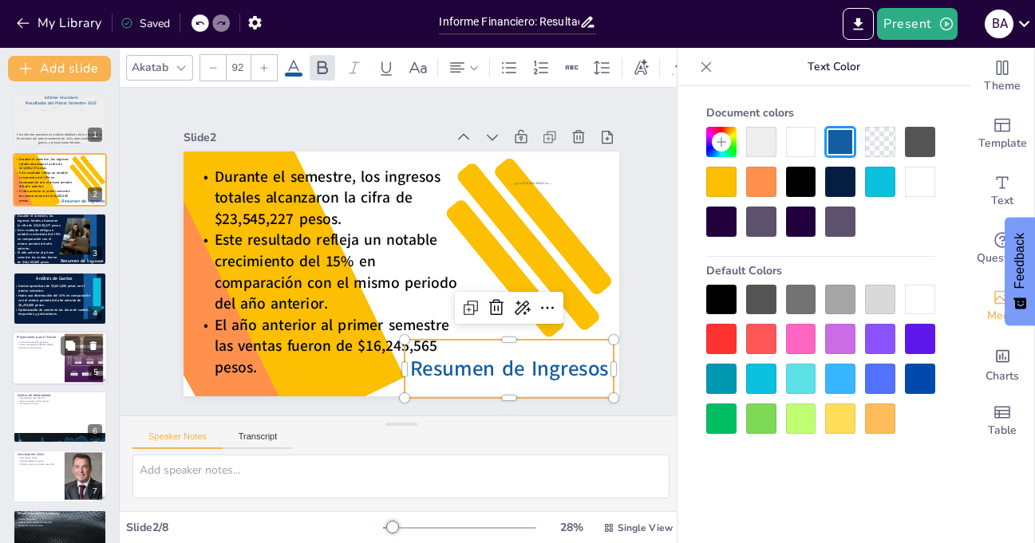
click at [626, 191] on div "Slide 1 Informe Financiero Resultados del Primer Semestre 2025 Este informe pre…" at bounding box center [400, 252] width 552 height 343
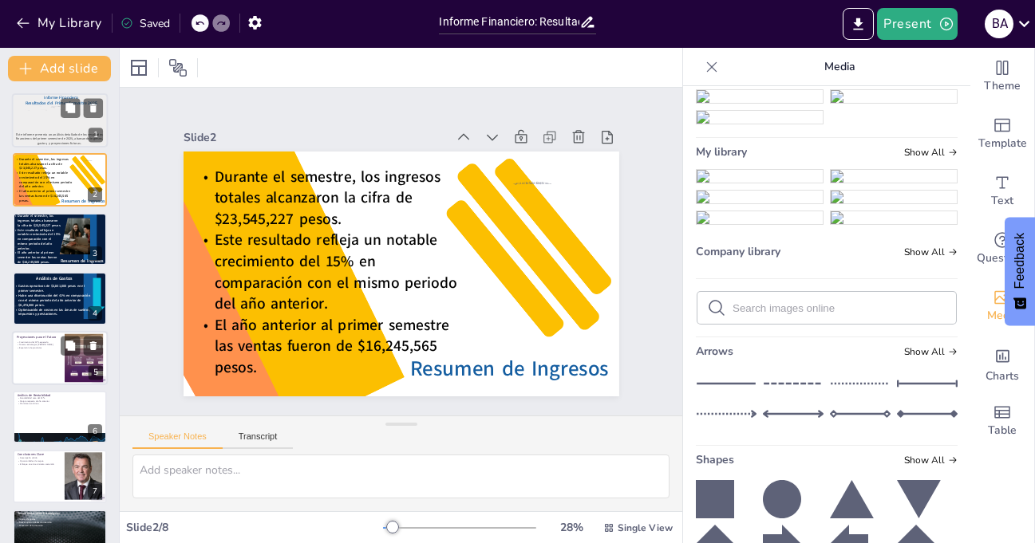
click at [40, 143] on span "Este informe presenta un análisis detallado de los resultados financieros del p…" at bounding box center [59, 138] width 87 height 13
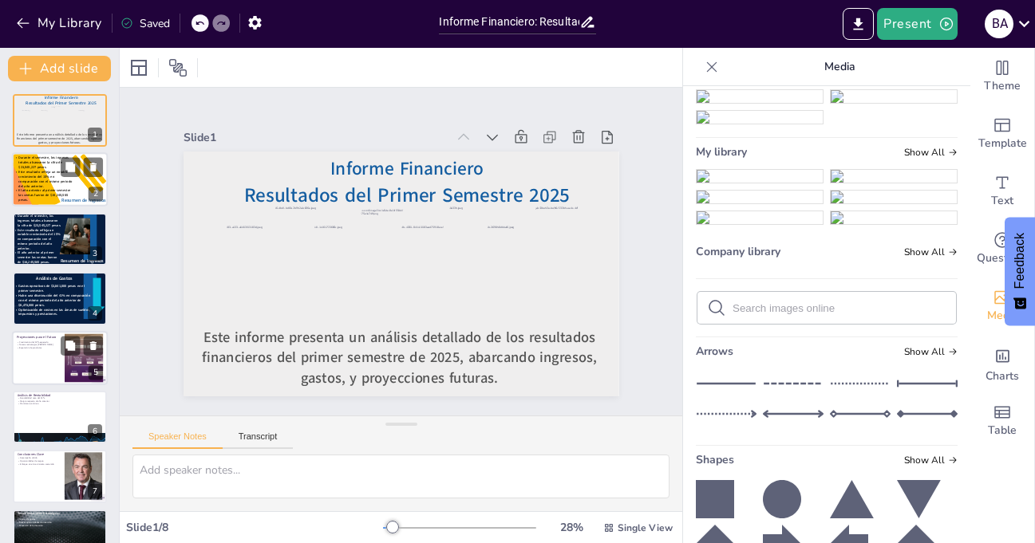
click at [46, 194] on span "El año anterior al primer semestre las ventas fueron de $16,245,565 pesos." at bounding box center [44, 196] width 52 height 14
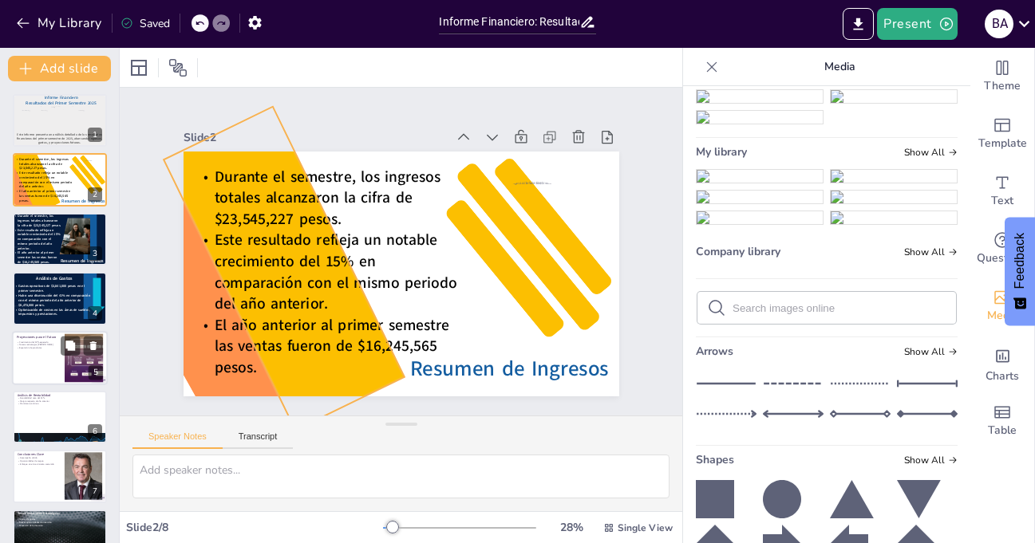
click at [199, 158] on div at bounding box center [282, 256] width 217 height 325
click at [136, 66] on div at bounding box center [138, 67] width 19 height 19
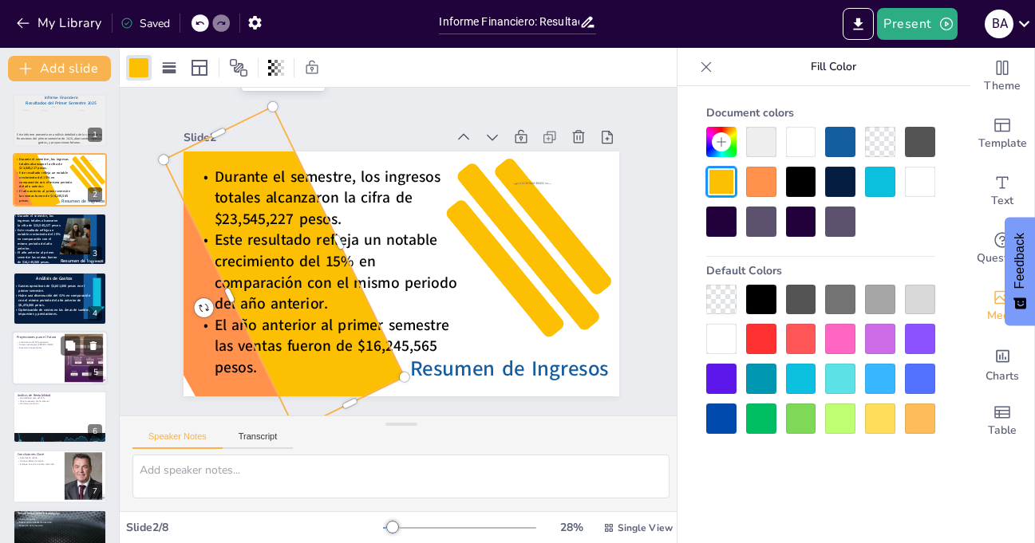
click at [768, 378] on div at bounding box center [761, 379] width 30 height 30
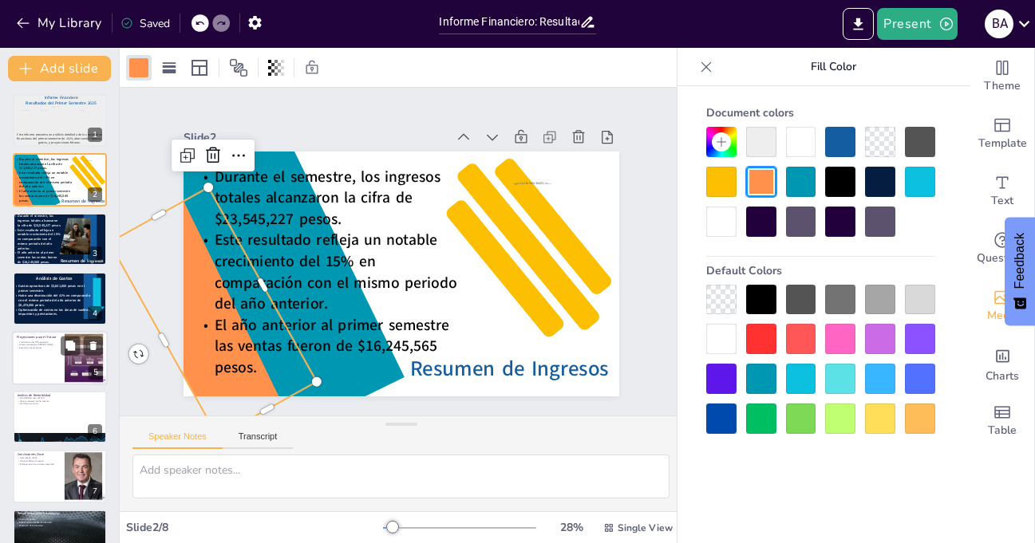
click at [188, 385] on div at bounding box center [212, 313] width 207 height 250
click at [881, 381] on div at bounding box center [880, 379] width 30 height 30
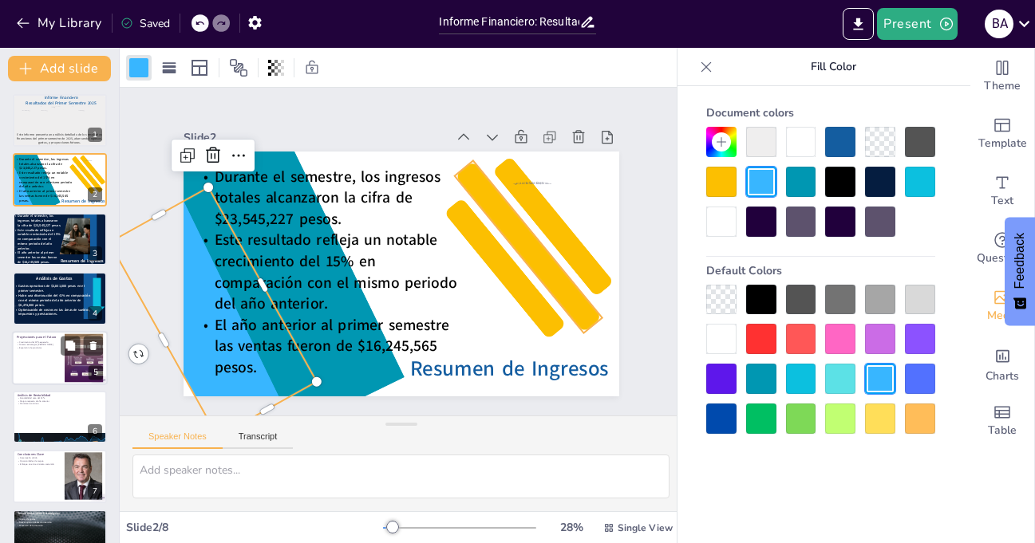
click at [575, 314] on div at bounding box center [528, 260] width 132 height 183
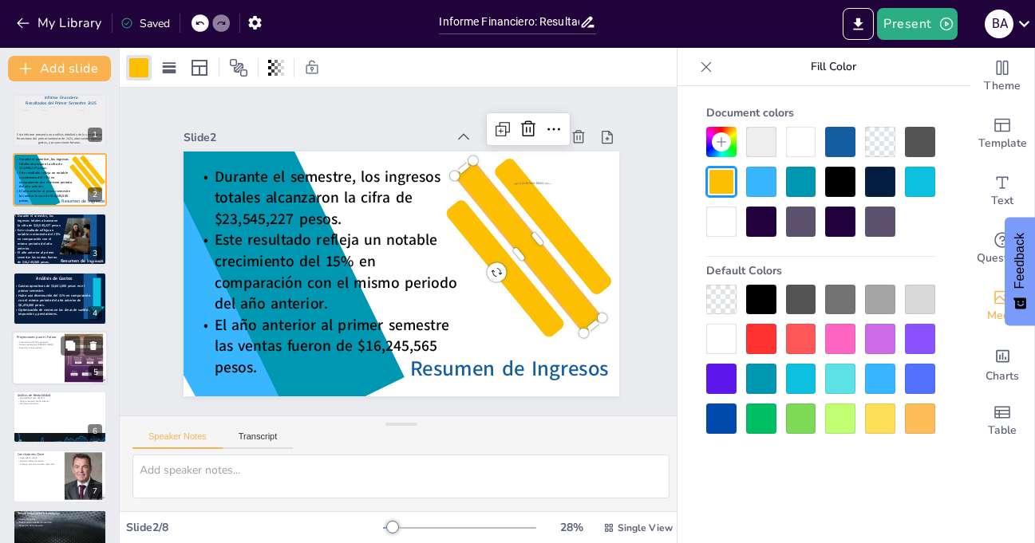
click at [884, 300] on div at bounding box center [880, 300] width 30 height 30
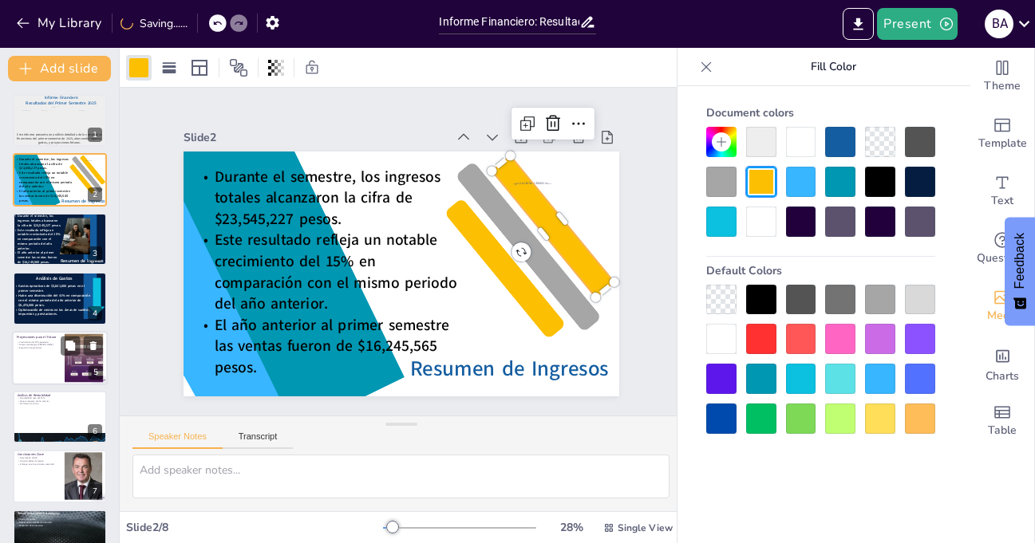
click at [592, 276] on div at bounding box center [553, 226] width 122 height 141
click at [890, 297] on div at bounding box center [880, 300] width 30 height 30
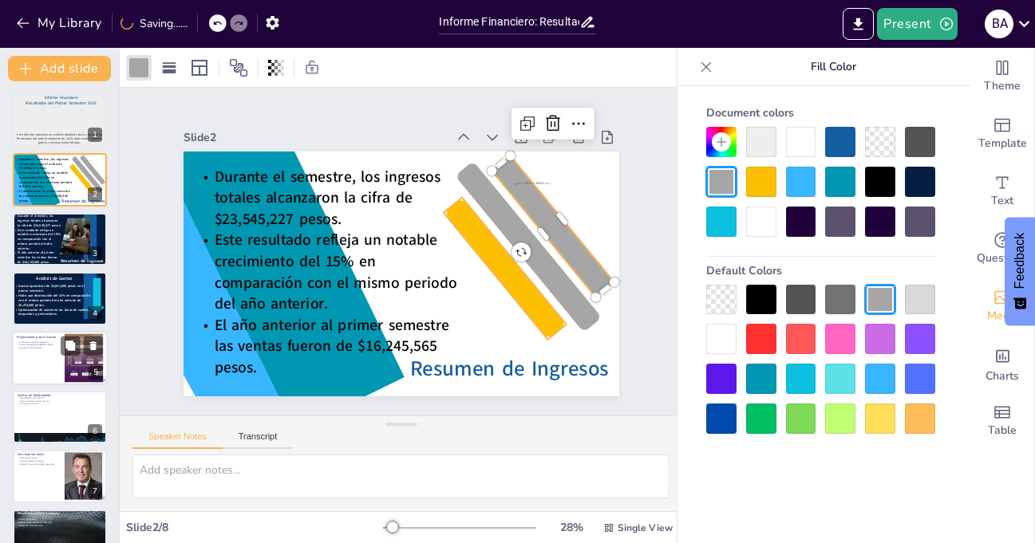
click at [540, 319] on div at bounding box center [505, 269] width 123 height 142
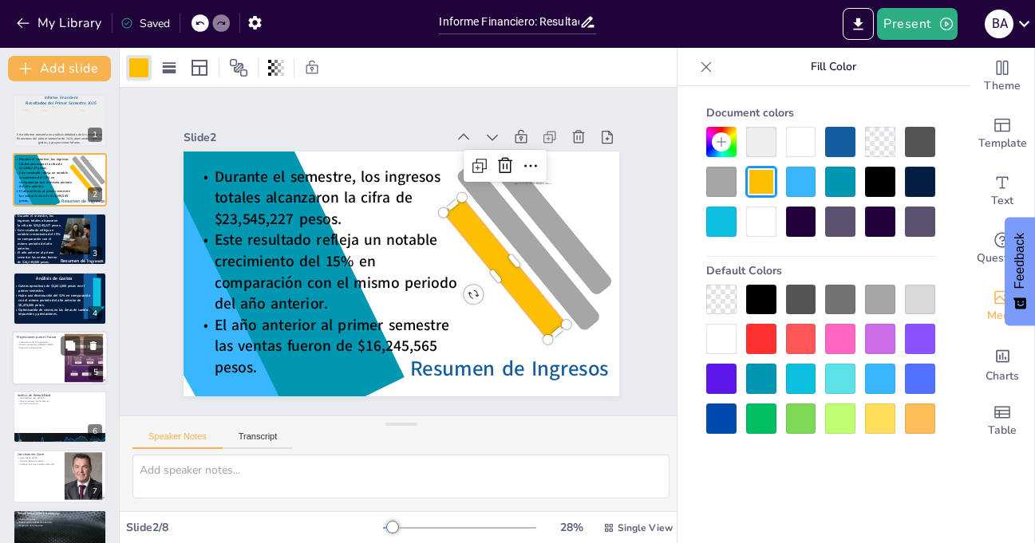
click at [879, 302] on div at bounding box center [880, 300] width 30 height 30
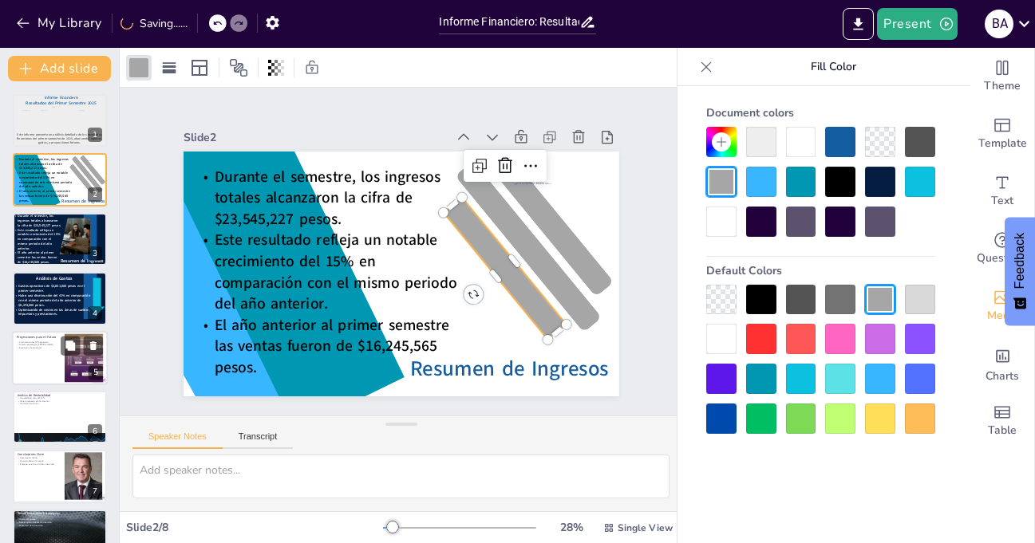
click at [643, 246] on div "Slide 1 Informe Financiero Resultados del Primer Semestre 2025 Este informe pre…" at bounding box center [400, 252] width 552 height 343
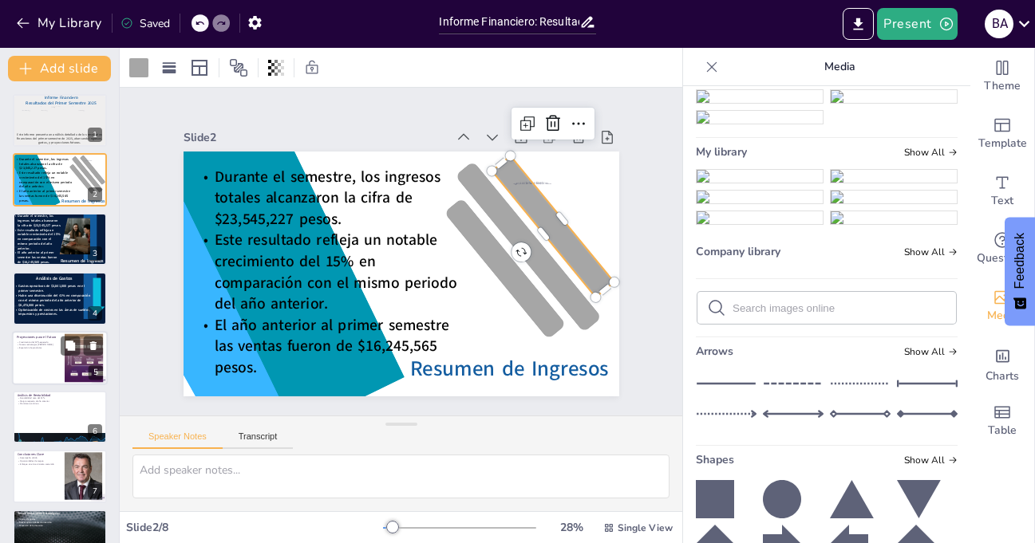
click at [598, 276] on div "Resumen de Ingresos Durante el semestre, los ingresos totales alcanzaron la cif…" at bounding box center [398, 273] width 459 height 289
click at [136, 68] on div at bounding box center [138, 67] width 19 height 19
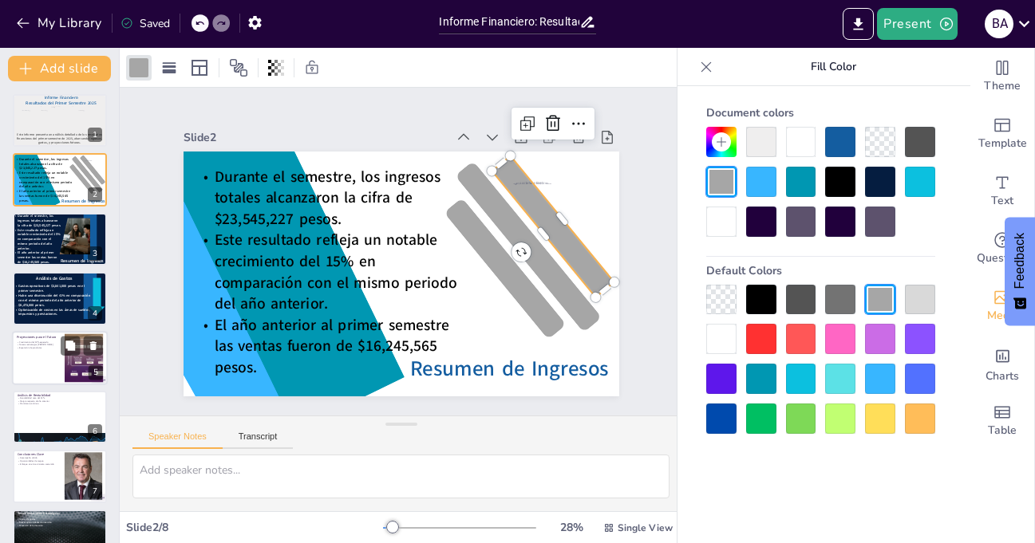
click at [920, 302] on div at bounding box center [920, 300] width 30 height 30
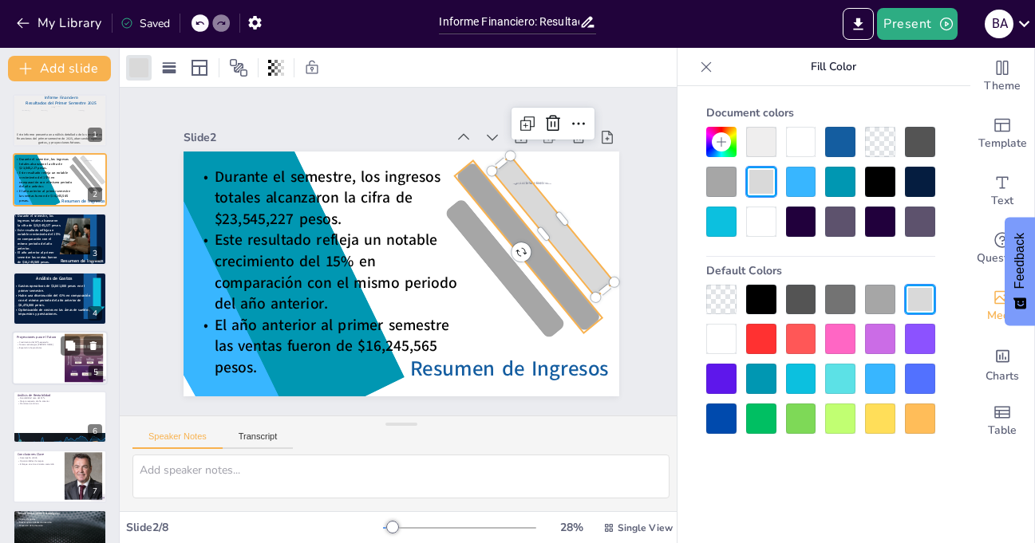
click at [579, 312] on div at bounding box center [529, 247] width 148 height 172
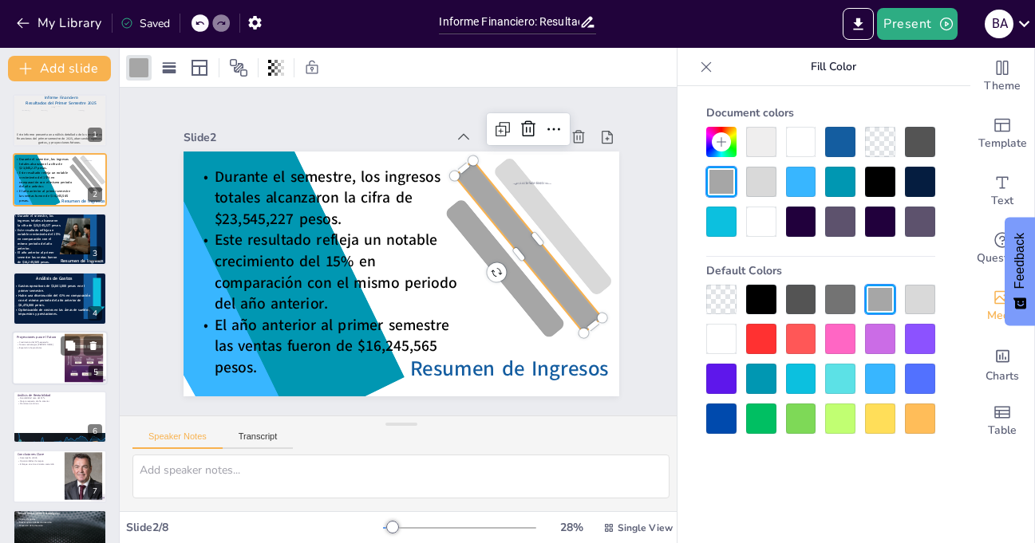
click at [920, 306] on div at bounding box center [920, 300] width 30 height 30
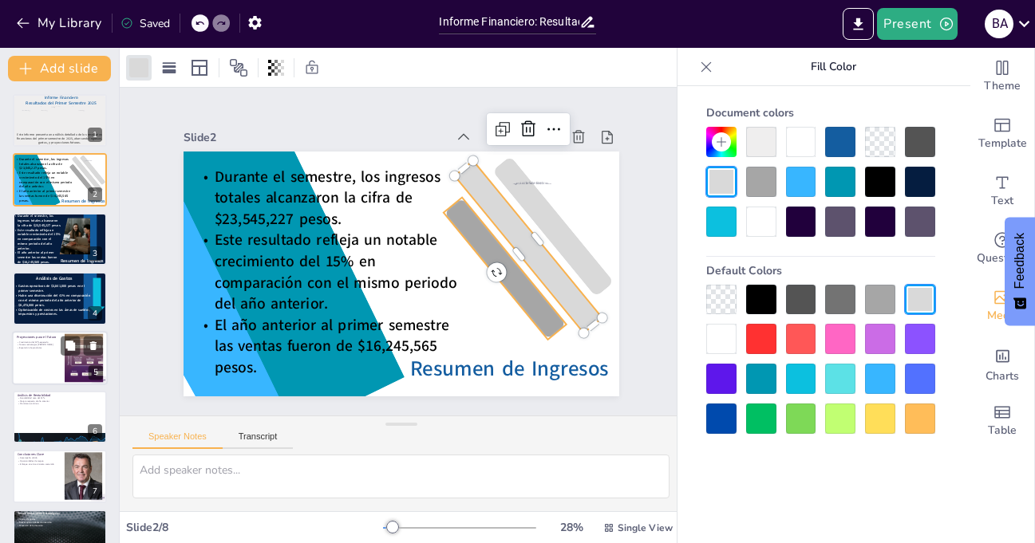
click at [537, 321] on div at bounding box center [505, 269] width 123 height 142
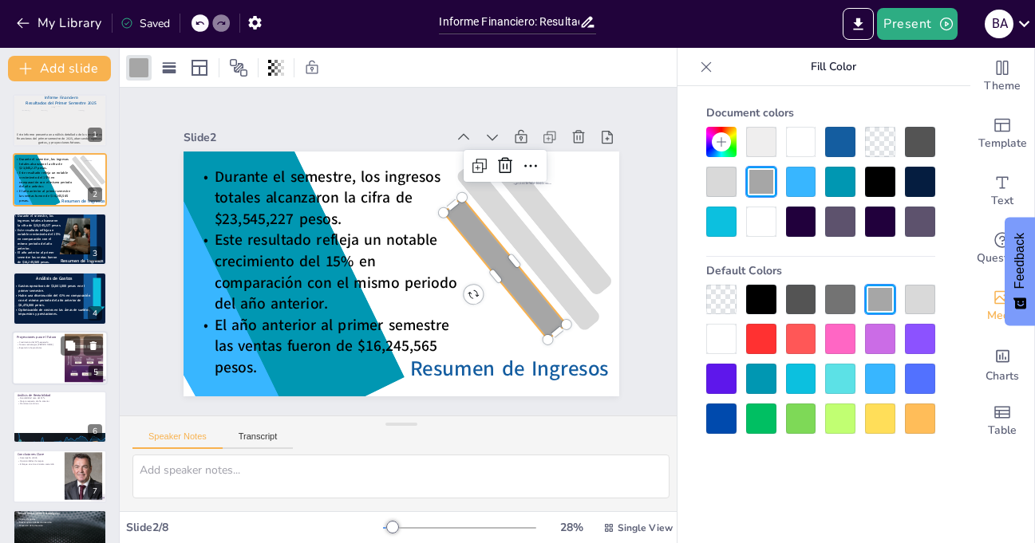
click at [922, 305] on div at bounding box center [920, 300] width 30 height 30
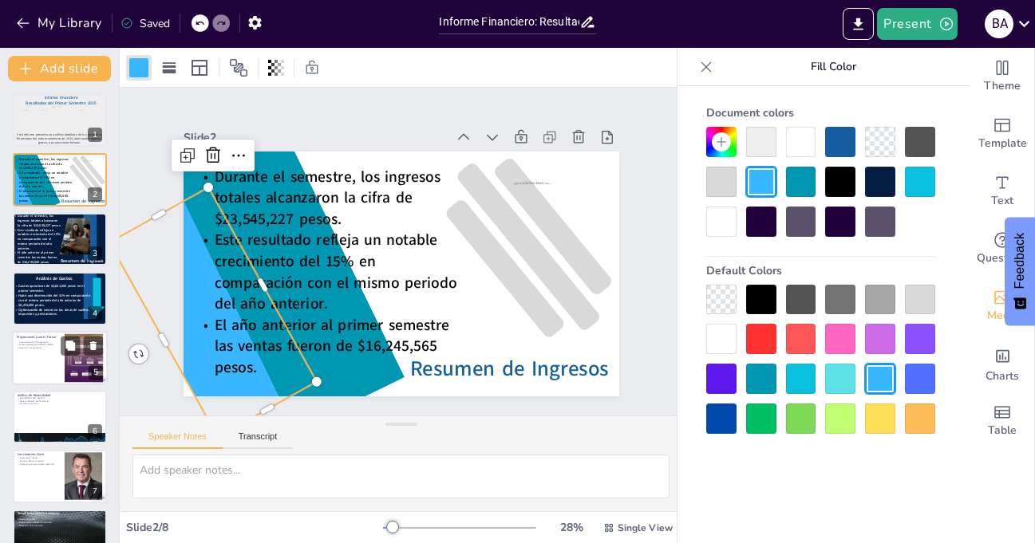
click at [232, 381] on div at bounding box center [212, 313] width 207 height 250
click at [926, 295] on div at bounding box center [920, 300] width 30 height 30
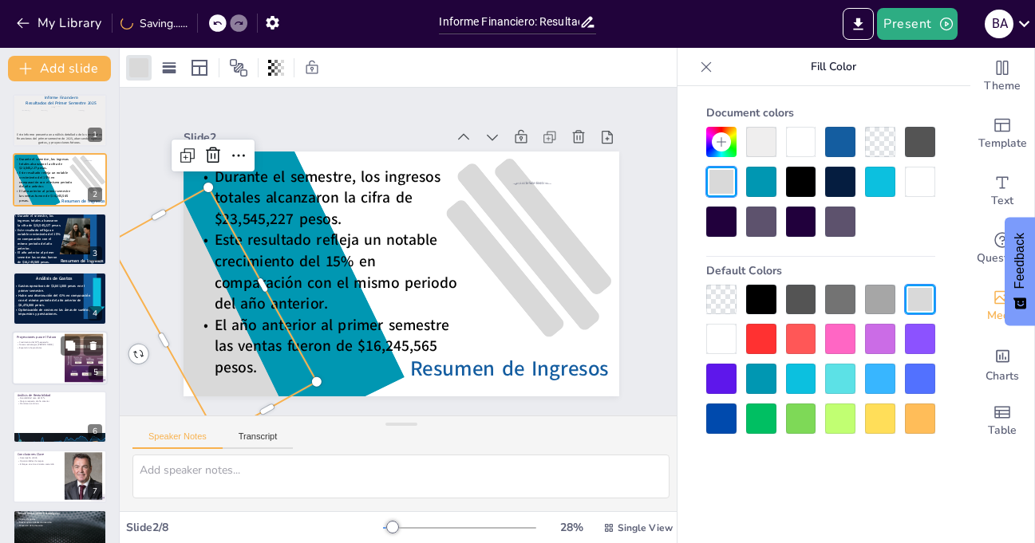
click at [624, 257] on div "Slide 1 Informe Financiero Resultados del Primer Semestre 2025 Este informe pre…" at bounding box center [401, 252] width 525 height 290
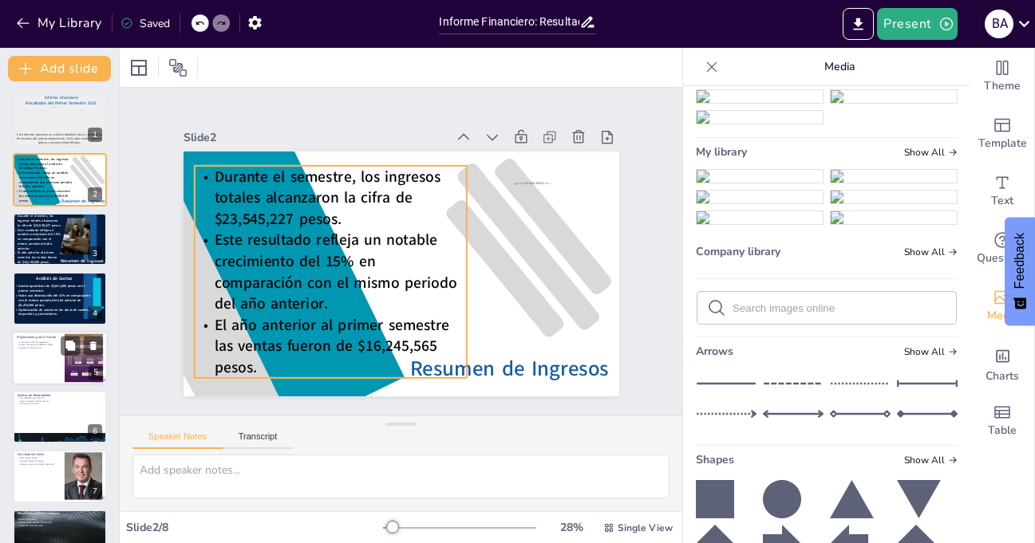
click at [358, 373] on div "Resumen de Ingresos Durante el semestre, los ingresos totales alcanzaron la cif…" at bounding box center [398, 273] width 459 height 289
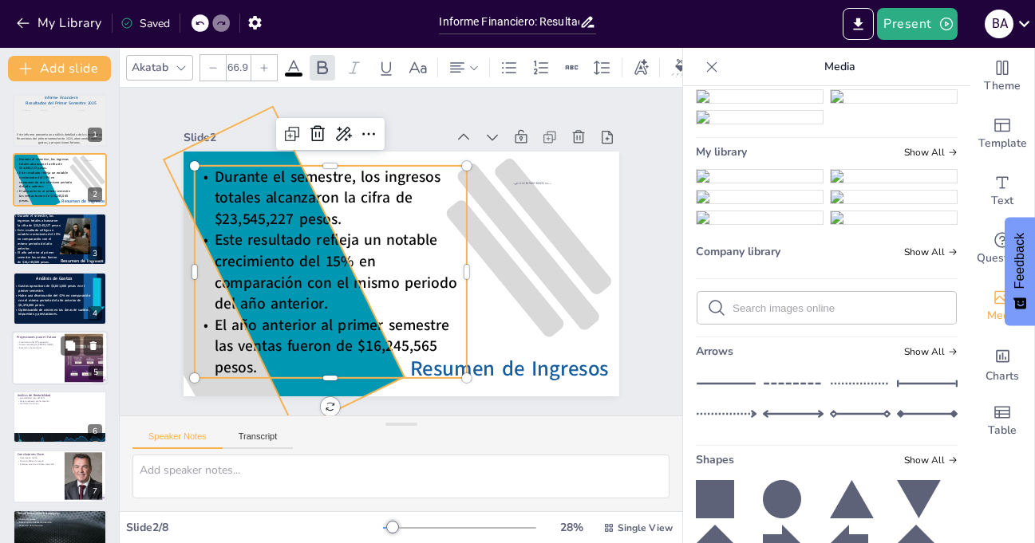
click at [353, 380] on div at bounding box center [283, 269] width 241 height 324
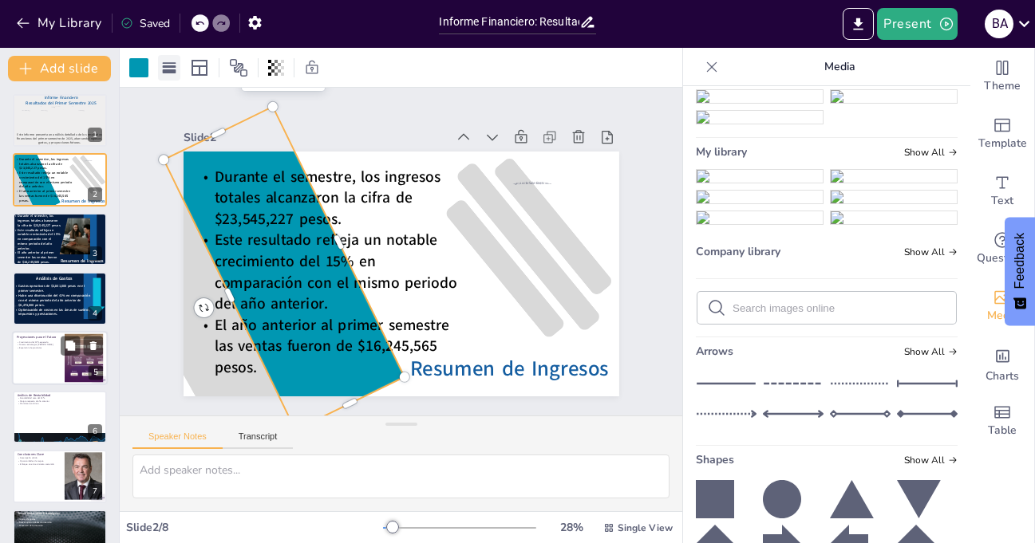
click at [167, 60] on icon at bounding box center [169, 68] width 16 height 16
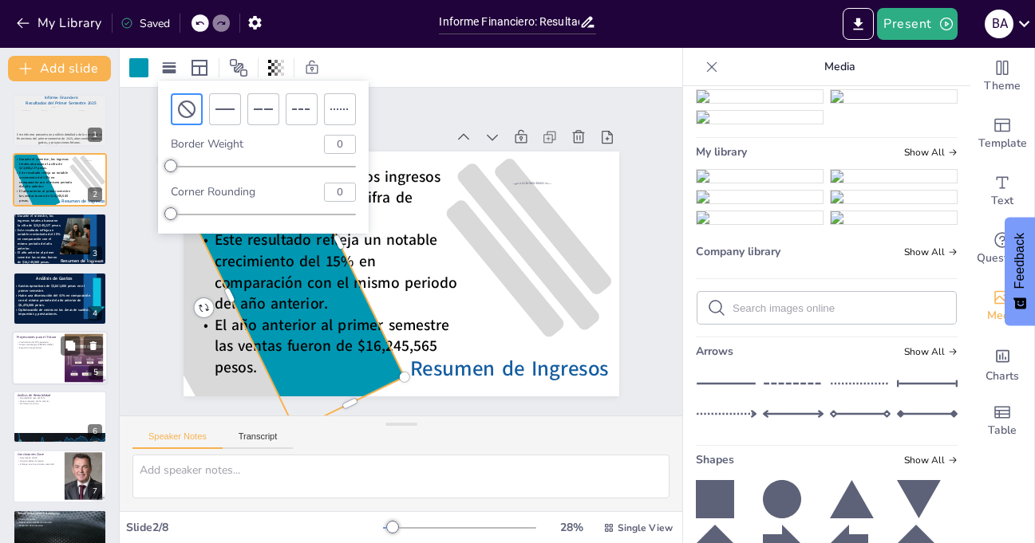
click at [409, 97] on div "Slide 1 Informe Financiero Resultados del Primer Semestre 2025 Este informe pre…" at bounding box center [401, 252] width 596 height 648
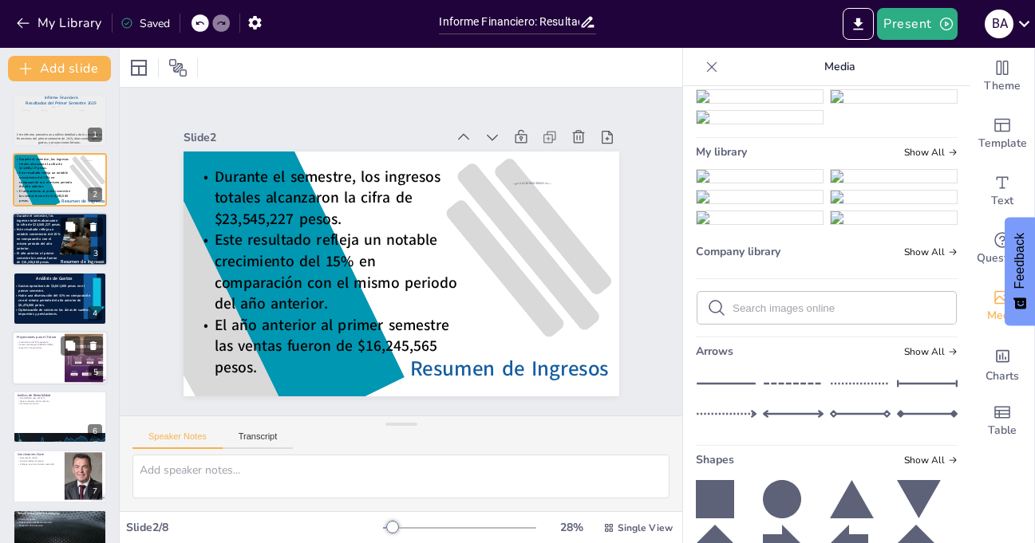
click at [30, 248] on p "Este resultado refleja un notable crecimiento del 15% en comparación con el mis…" at bounding box center [36, 238] width 49 height 23
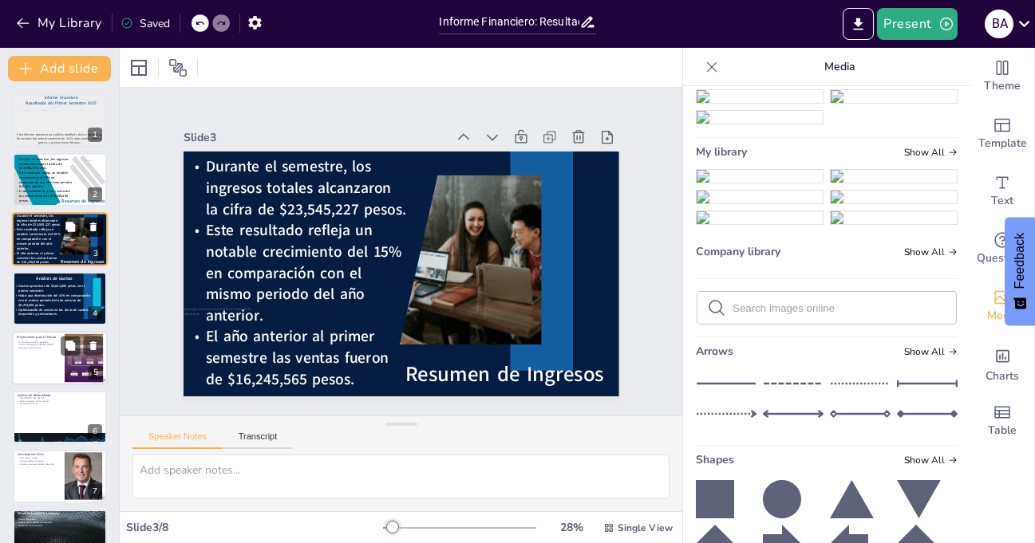
click at [92, 226] on icon at bounding box center [93, 227] width 6 height 9
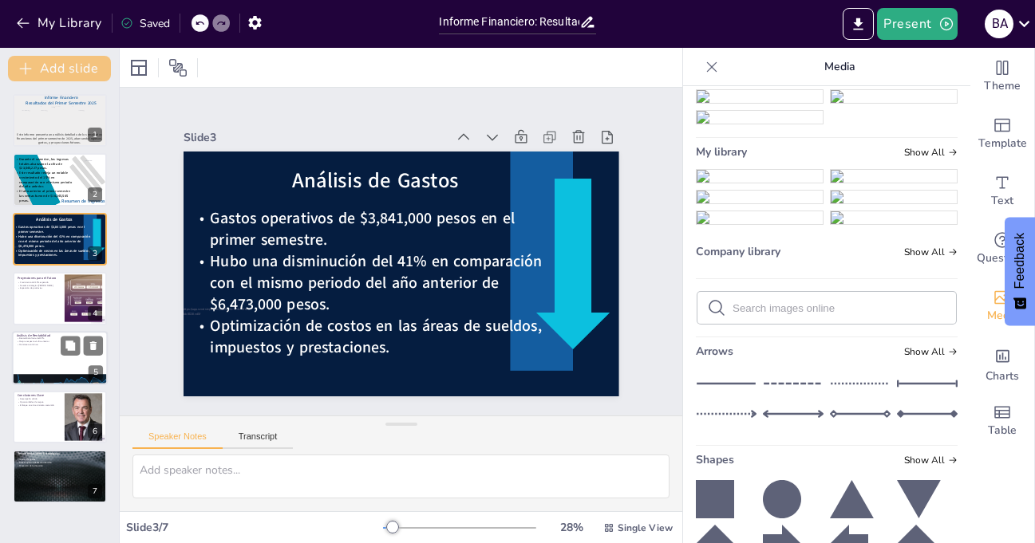
click at [58, 68] on button "Add slide" at bounding box center [59, 69] width 103 height 26
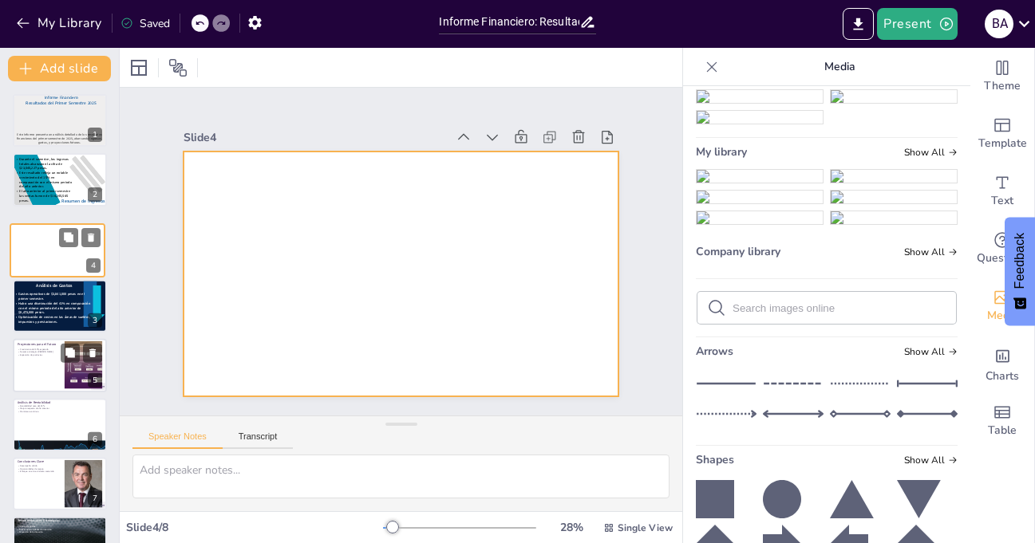
drag, startPoint x: 38, startPoint y: 301, endPoint x: 35, endPoint y: 244, distance: 56.7
click at [35, 244] on div at bounding box center [57, 250] width 94 height 53
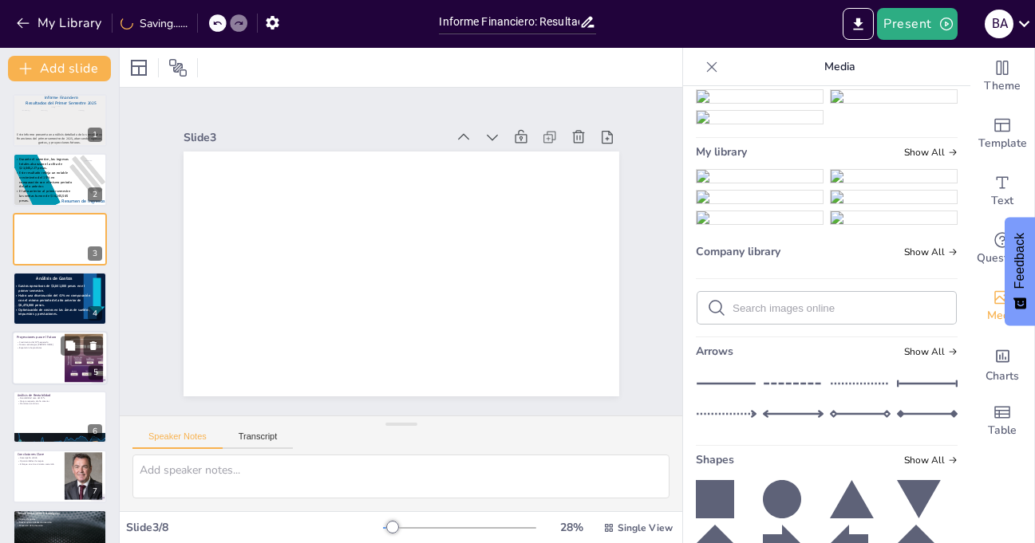
click at [704, 65] on icon at bounding box center [712, 67] width 16 height 16
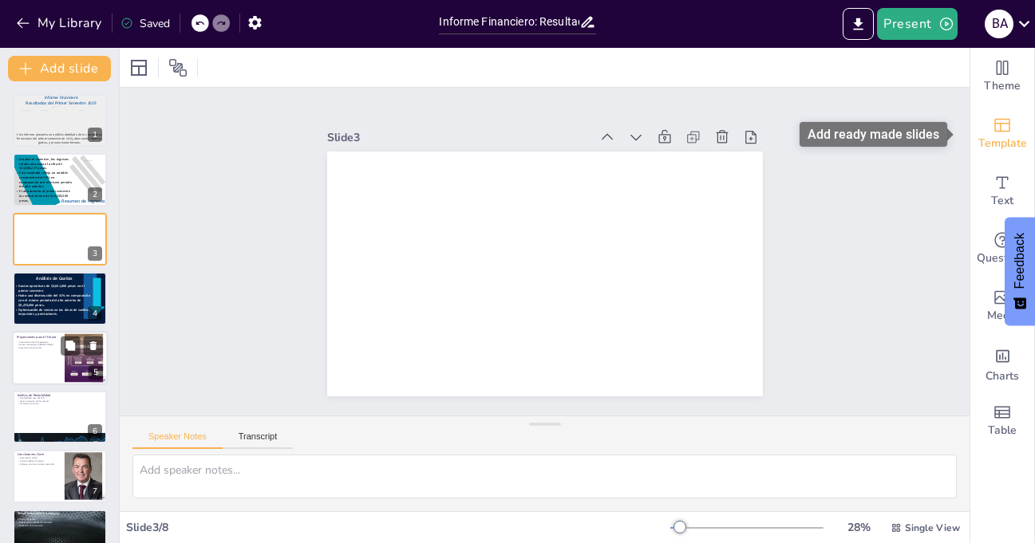
click at [993, 132] on icon "Add ready made slides" at bounding box center [1002, 125] width 19 height 19
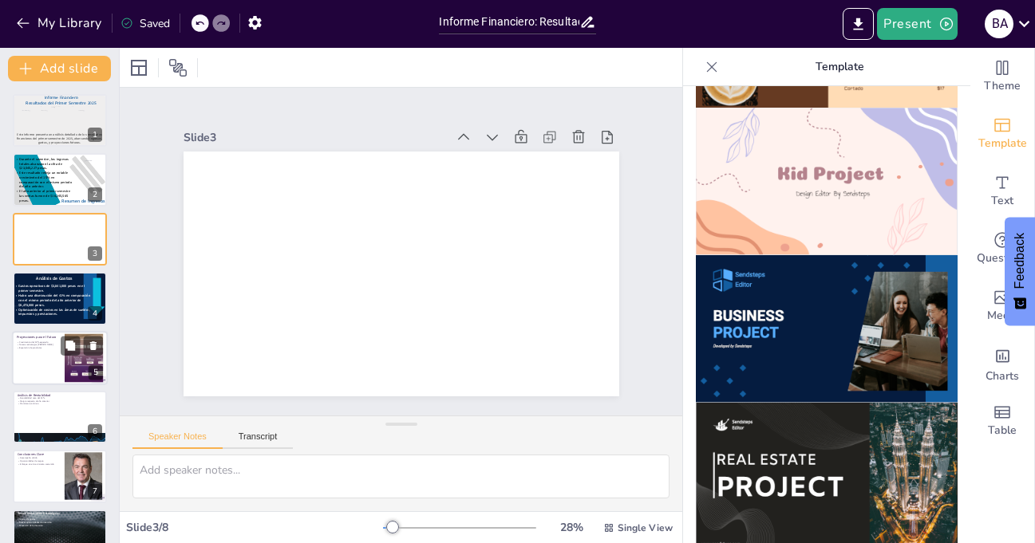
scroll to position [1250, 0]
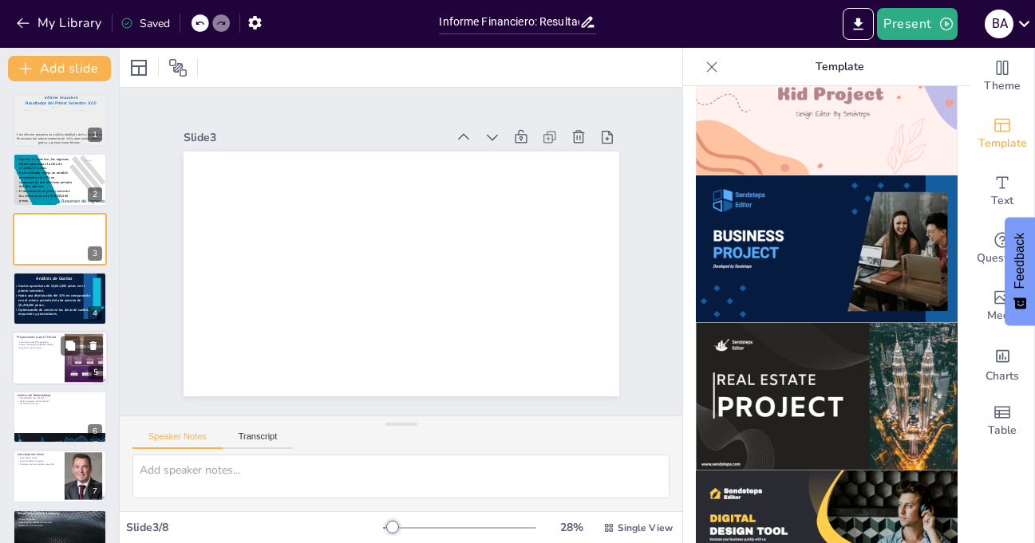
click at [797, 232] on img at bounding box center [827, 250] width 262 height 148
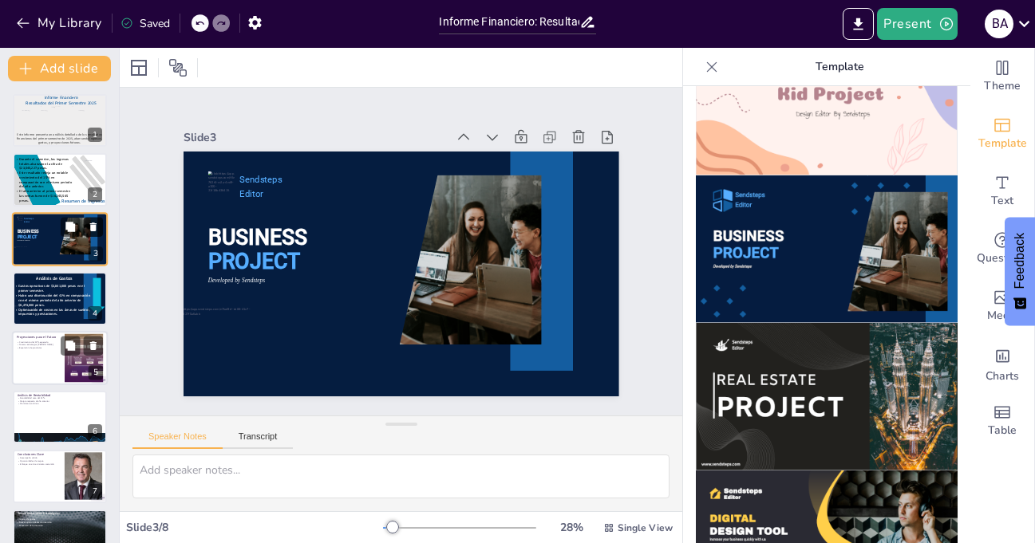
click at [91, 226] on icon at bounding box center [93, 227] width 6 height 9
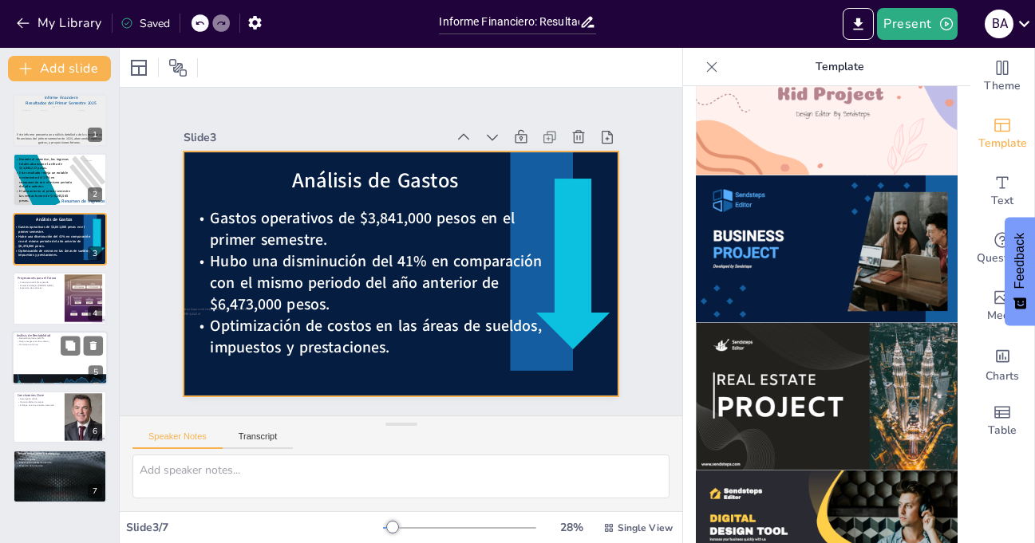
click at [243, 171] on div at bounding box center [398, 274] width 459 height 290
click at [592, 157] on div at bounding box center [396, 274] width 477 height 330
click at [139, 62] on div at bounding box center [138, 67] width 19 height 19
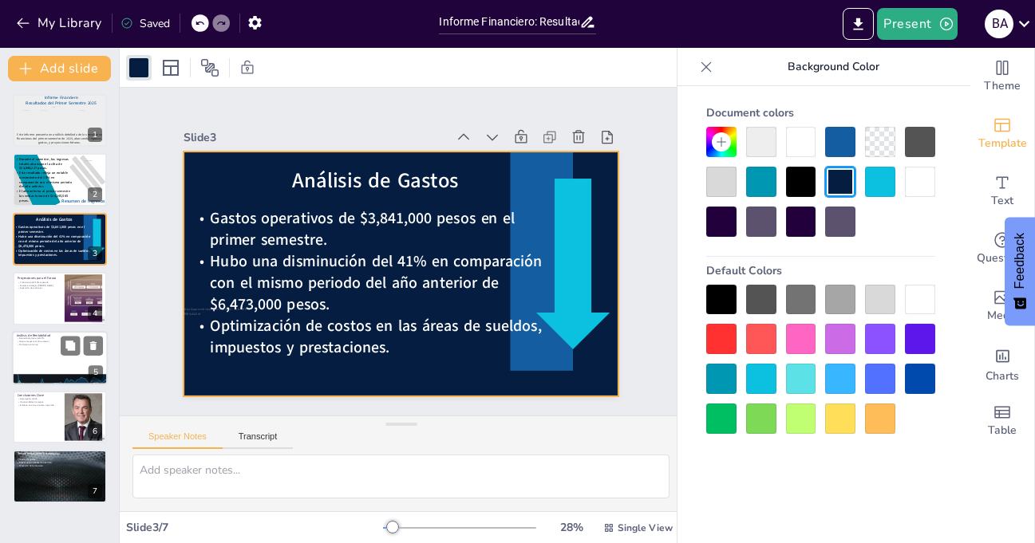
click at [883, 295] on div at bounding box center [880, 300] width 30 height 30
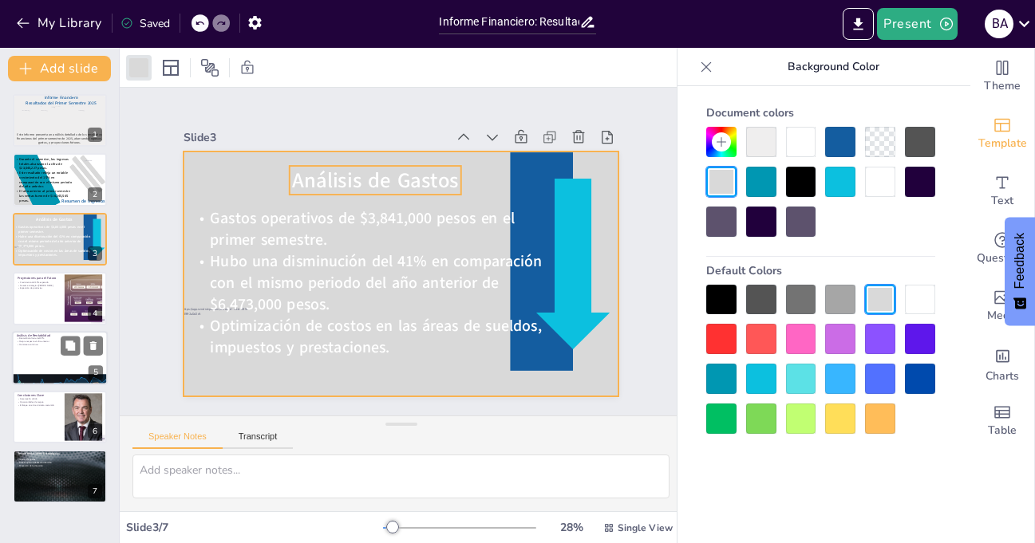
click at [330, 172] on span "Análisis de Gastos" at bounding box center [382, 178] width 168 height 45
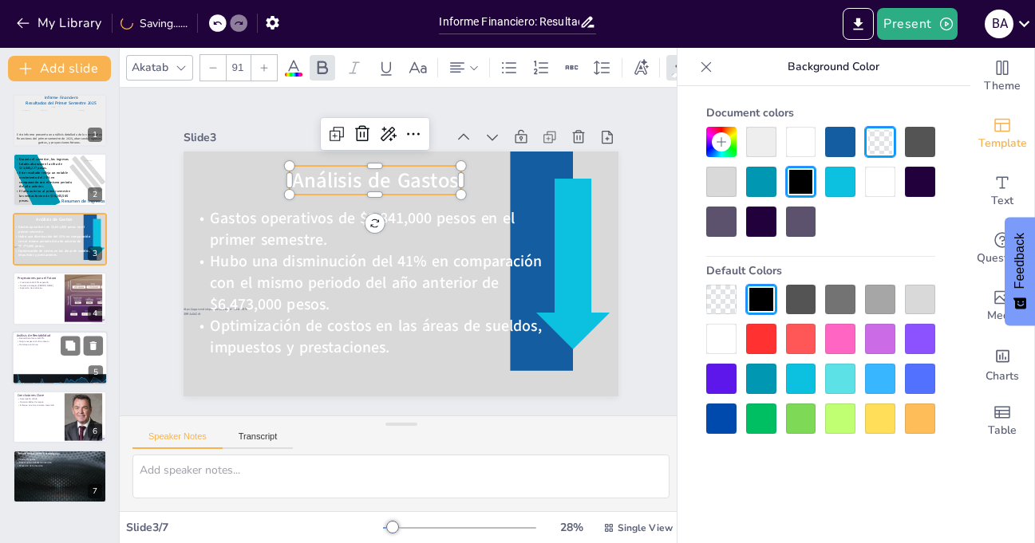
click at [295, 61] on icon at bounding box center [293, 67] width 19 height 19
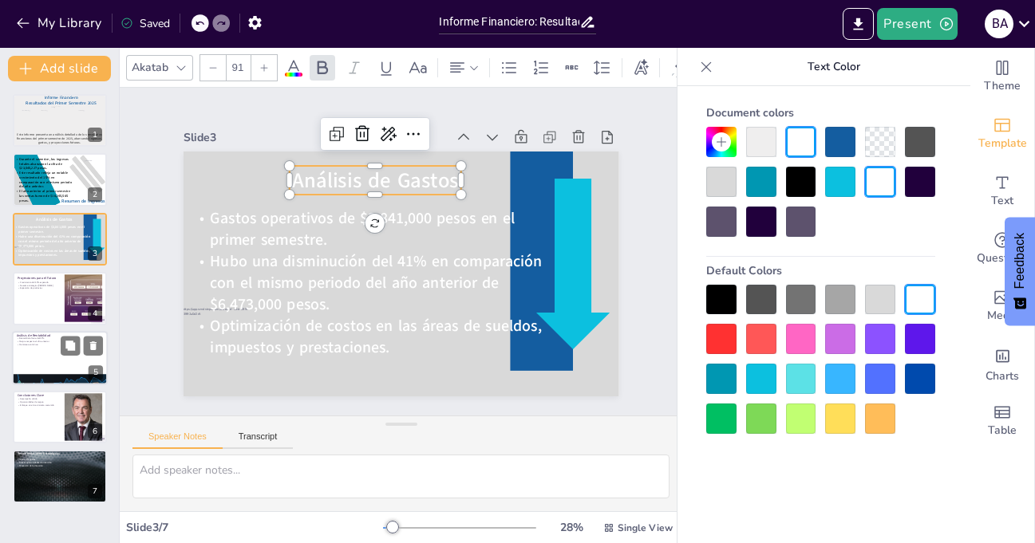
click at [843, 140] on div at bounding box center [840, 142] width 30 height 30
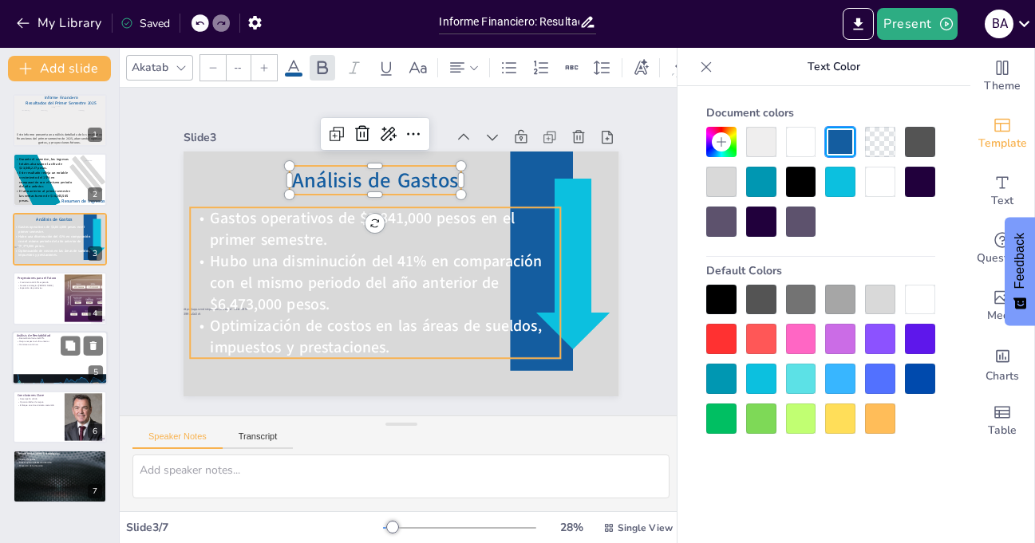
type input "68"
click at [250, 227] on span "Gastos operativos de $3,841,000 pesos en el primer semestre." at bounding box center [364, 215] width 307 height 54
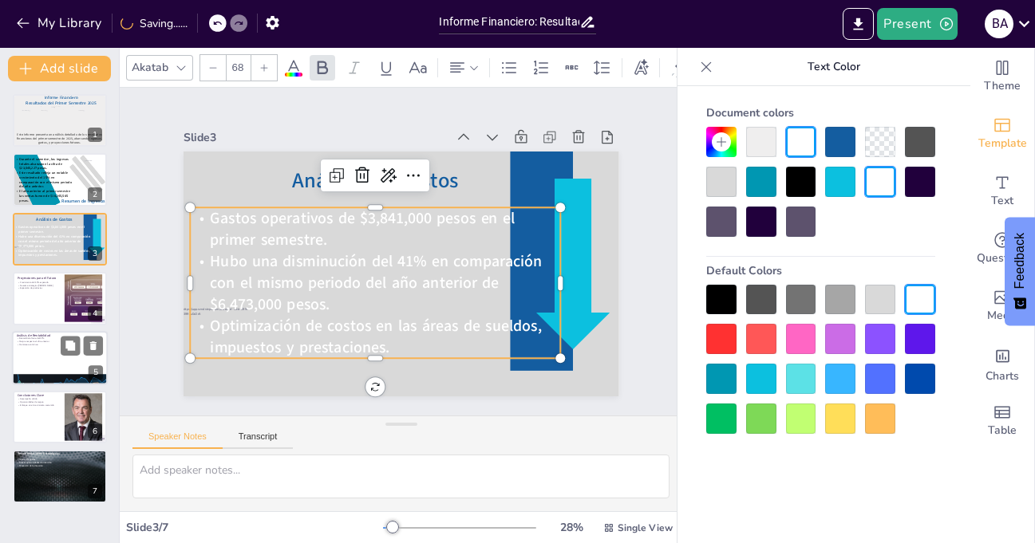
click at [290, 61] on icon at bounding box center [293, 67] width 14 height 15
click at [719, 297] on div at bounding box center [721, 300] width 30 height 30
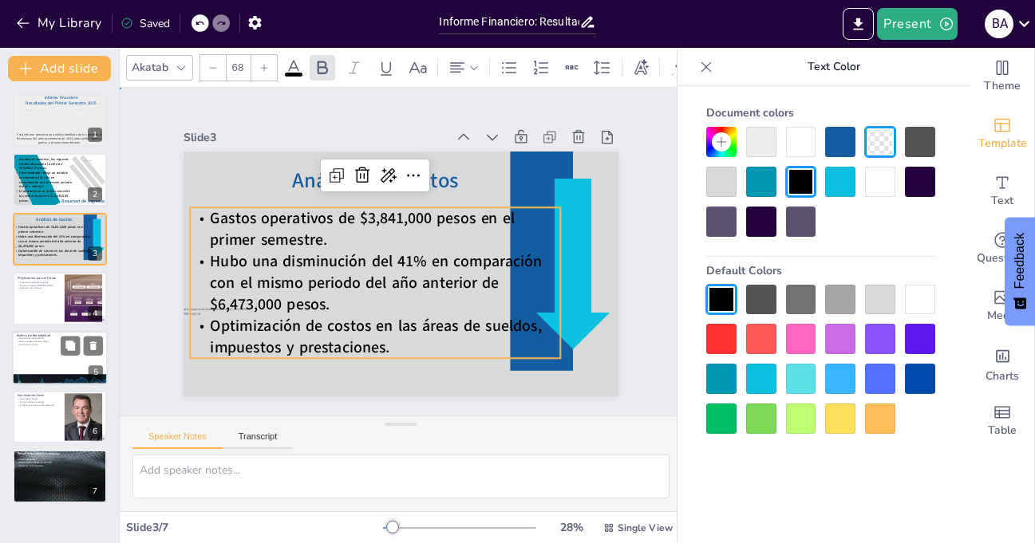
click at [149, 164] on div "Slide 1 Informe Financiero Resultados del Primer Semestre 2025 Este informe pre…" at bounding box center [400, 252] width 552 height 343
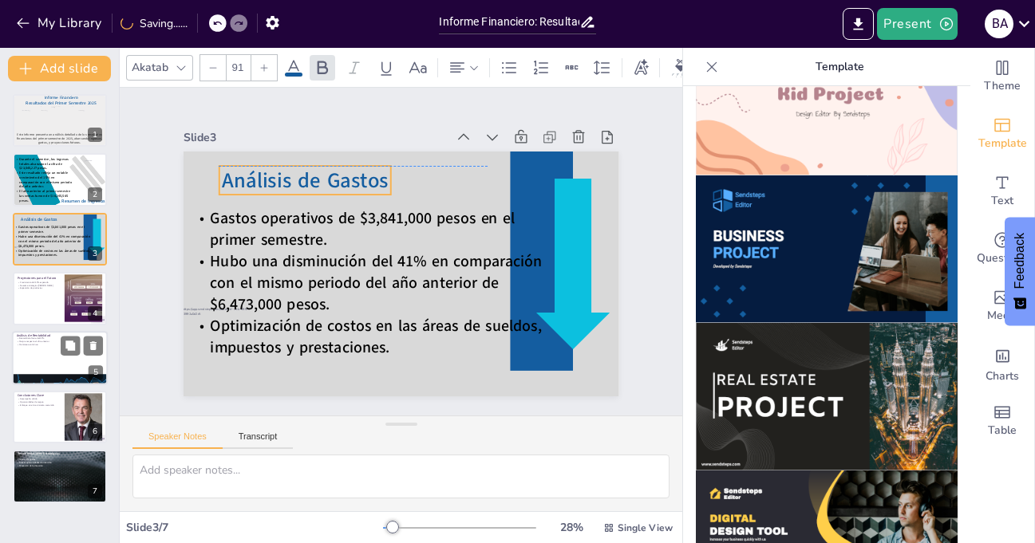
drag, startPoint x: 335, startPoint y: 176, endPoint x: 265, endPoint y: 173, distance: 70.3
click at [265, 173] on span "Análisis de Gastos" at bounding box center [313, 170] width 168 height 45
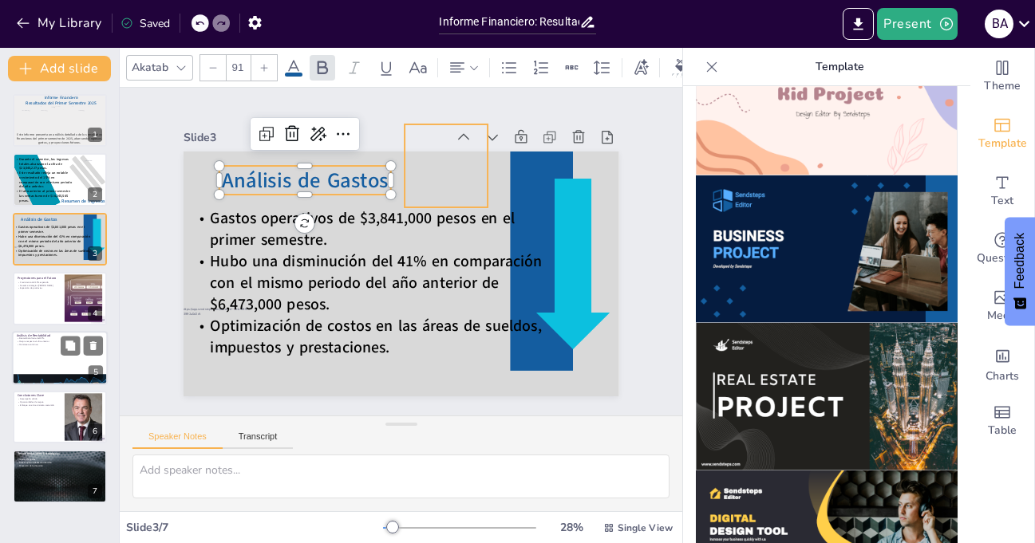
click at [450, 172] on div at bounding box center [446, 165] width 83 height 83
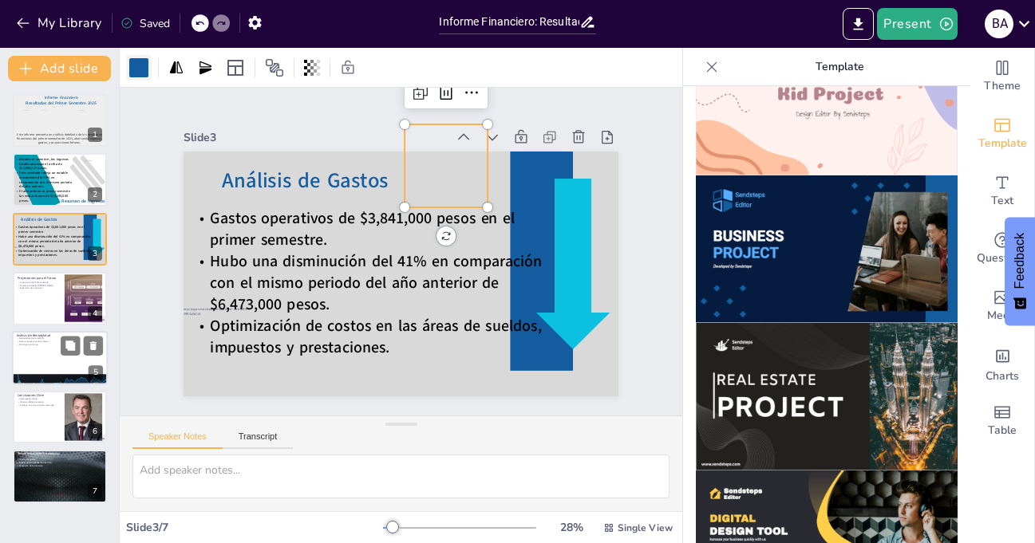
click at [137, 69] on div at bounding box center [138, 67] width 19 height 19
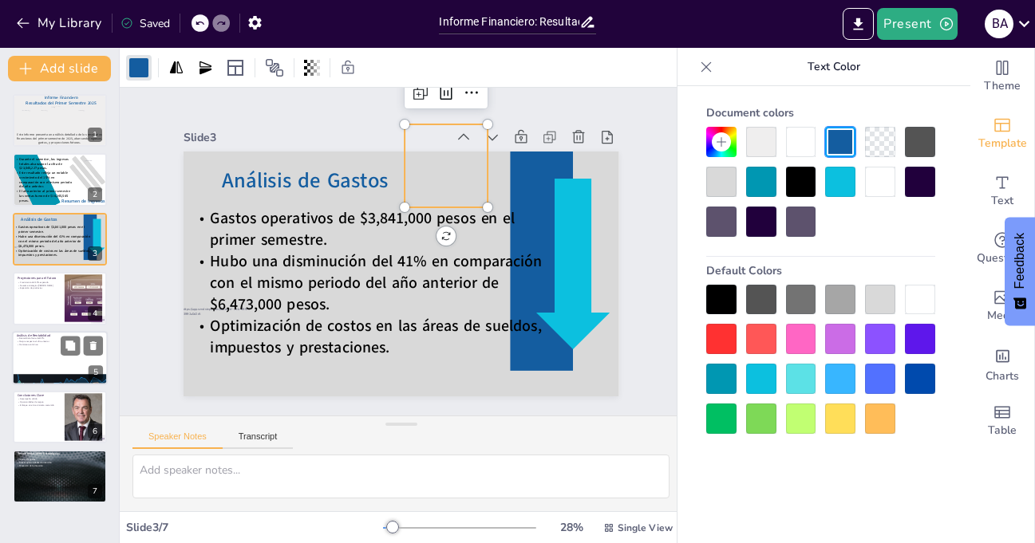
click at [845, 184] on div at bounding box center [840, 182] width 30 height 30
click at [204, 378] on div at bounding box center [213, 348] width 83 height 83
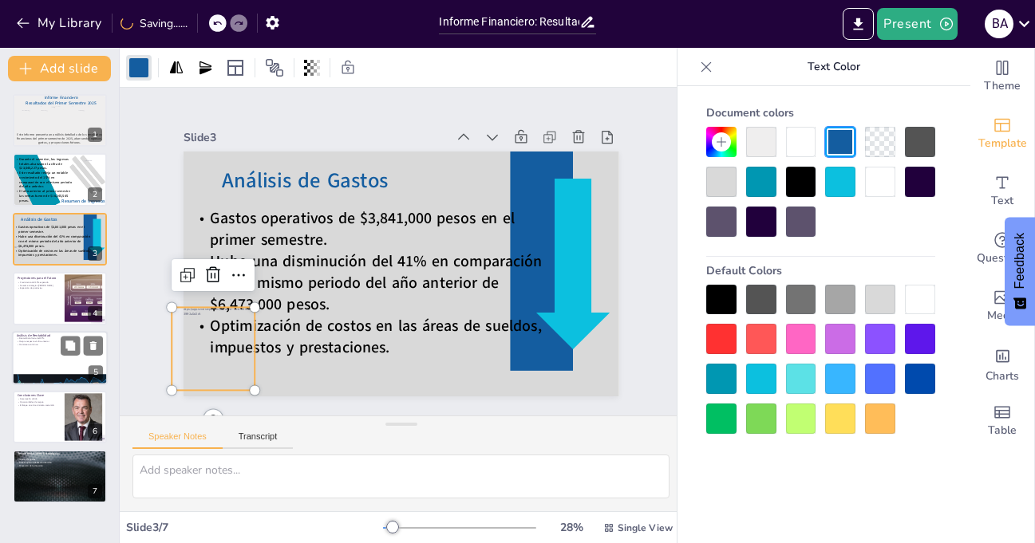
click at [846, 178] on div at bounding box center [840, 182] width 30 height 30
click at [624, 199] on div "Slide 1 Informe Financiero Resultados del Primer Semestre 2025 Este informe pre…" at bounding box center [401, 252] width 525 height 290
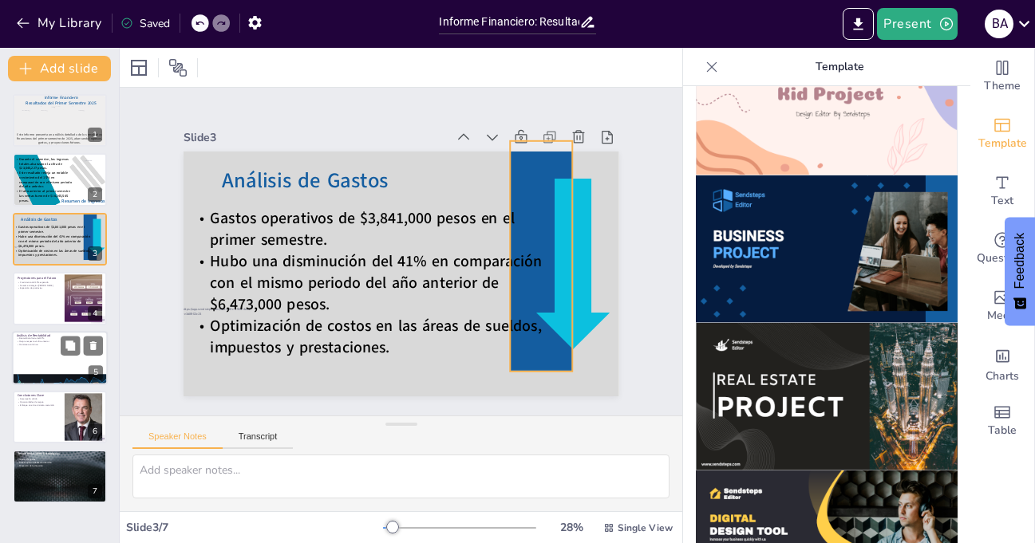
click at [527, 160] on div at bounding box center [539, 270] width 86 height 235
click at [134, 70] on div at bounding box center [138, 67] width 19 height 19
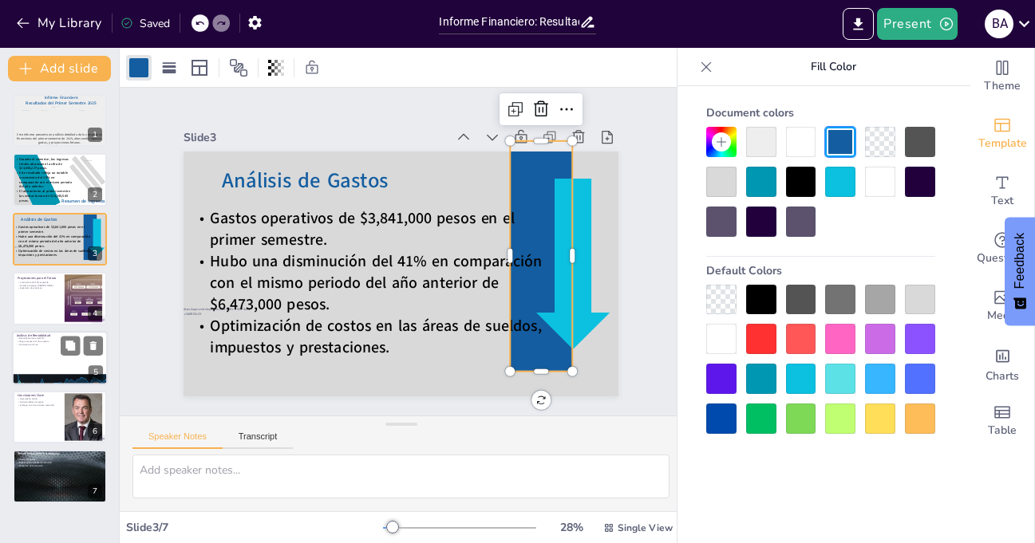
click at [760, 186] on div at bounding box center [761, 182] width 30 height 30
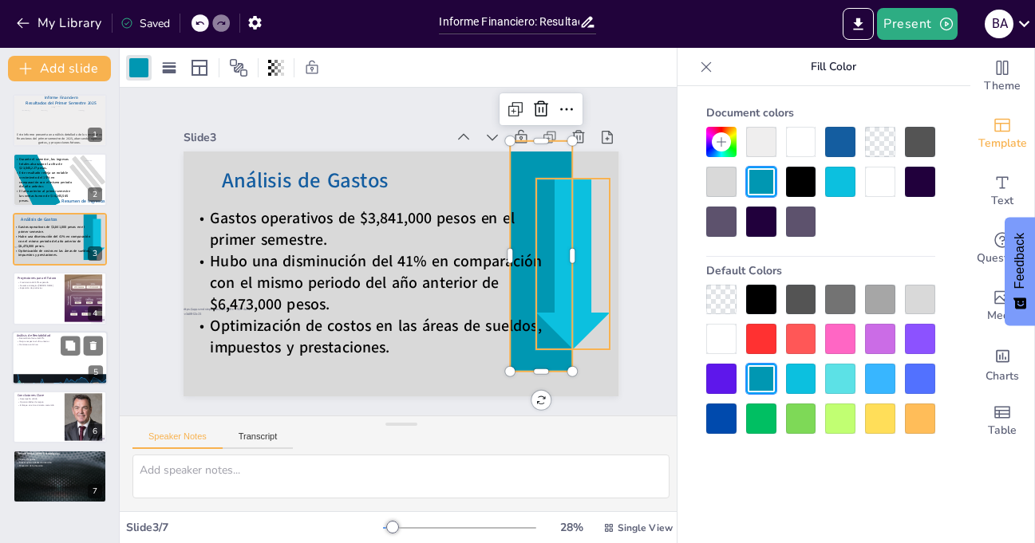
click at [571, 204] on div at bounding box center [572, 264] width 73 height 171
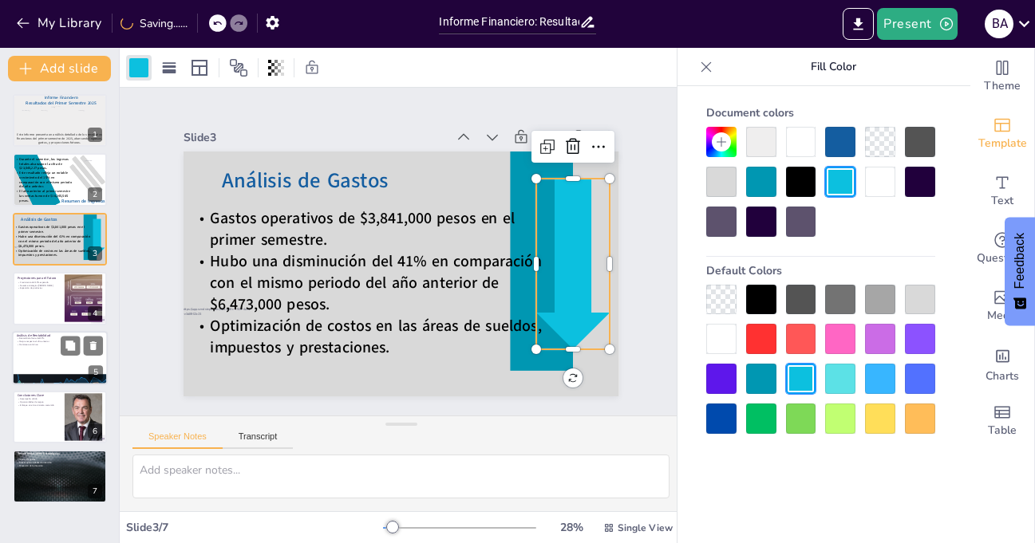
click at [810, 338] on div at bounding box center [801, 339] width 30 height 30
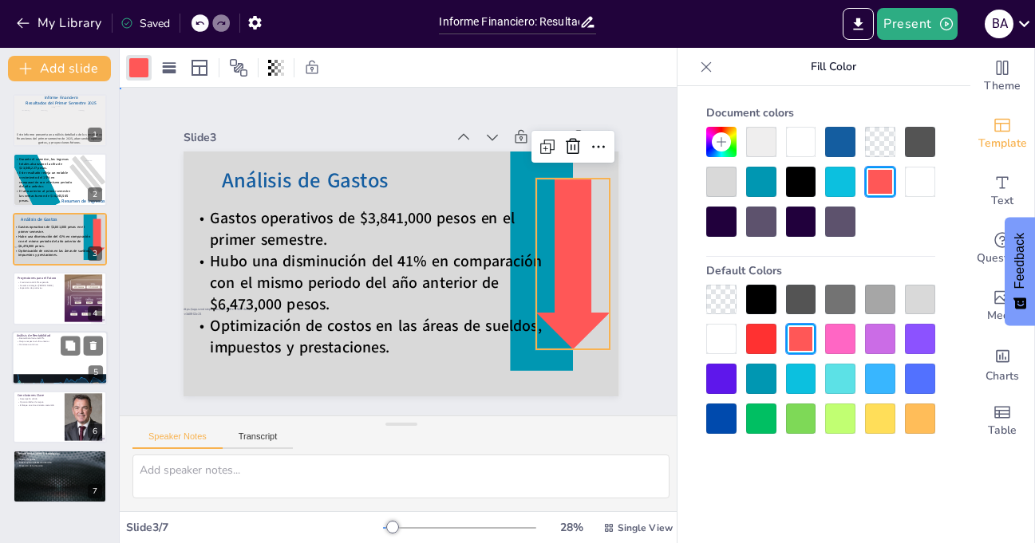
click at [634, 191] on div "Slide 1 Informe Financiero Resultados del Primer Semestre 2025 Este informe pre…" at bounding box center [401, 252] width 525 height 290
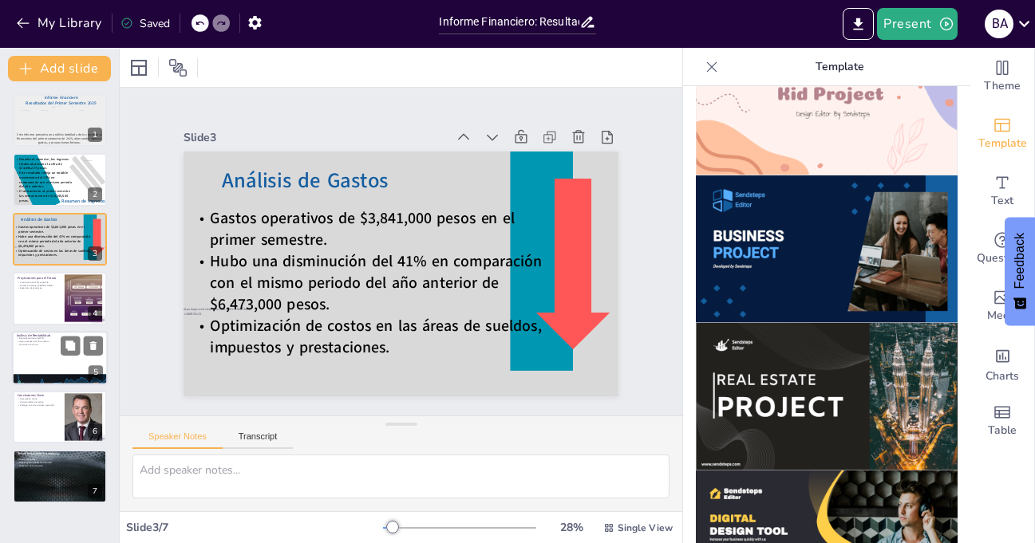
click at [704, 65] on icon at bounding box center [712, 67] width 16 height 16
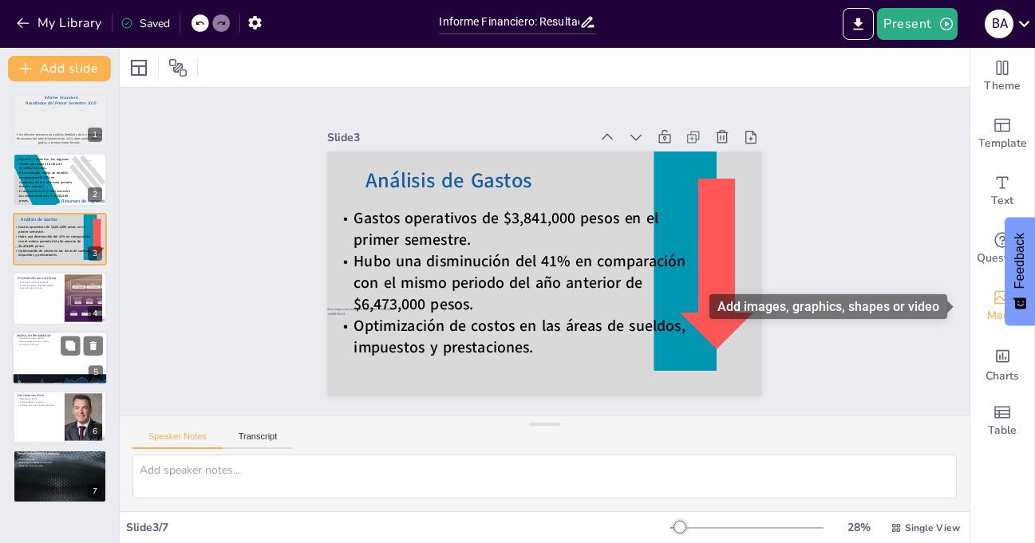
click at [993, 300] on icon "Add images, graphics, shapes or video" at bounding box center [1002, 297] width 19 height 19
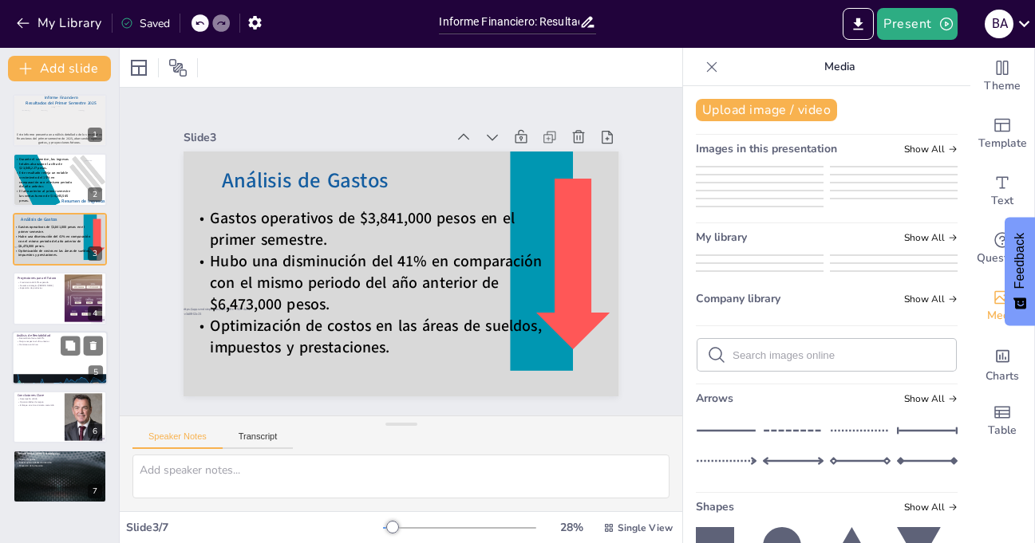
click at [851, 175] on img at bounding box center [894, 175] width 126 height 0
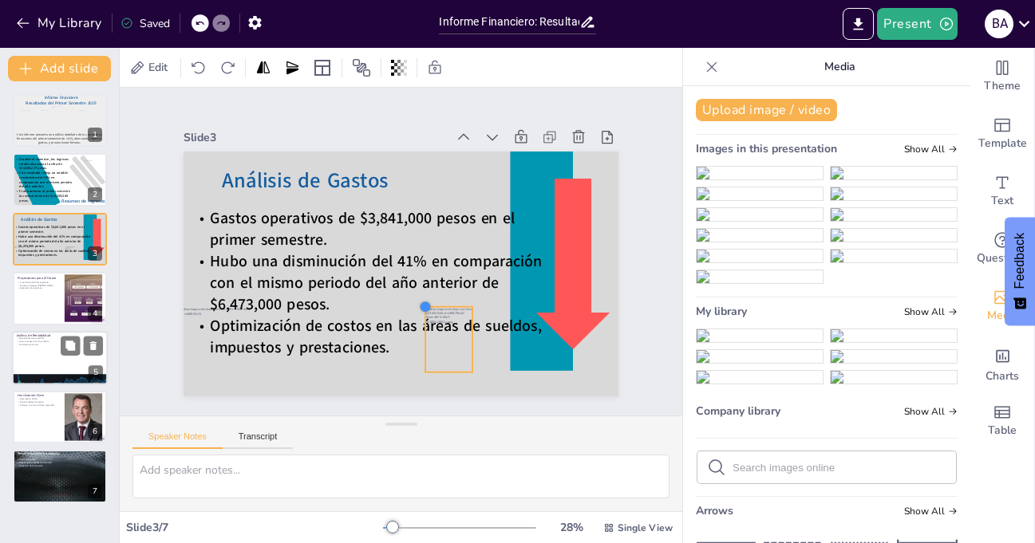
drag, startPoint x: 318, startPoint y: 172, endPoint x: 425, endPoint y: 303, distance: 169.0
click at [425, 303] on div "Análisis de Gastos Gastos operativos de $3,841,000 pesos en el primer semestre.…" at bounding box center [402, 274] width 436 height 245
drag, startPoint x: 439, startPoint y: 330, endPoint x: 566, endPoint y: 283, distance: 135.1
click at [566, 283] on div at bounding box center [573, 293] width 48 height 65
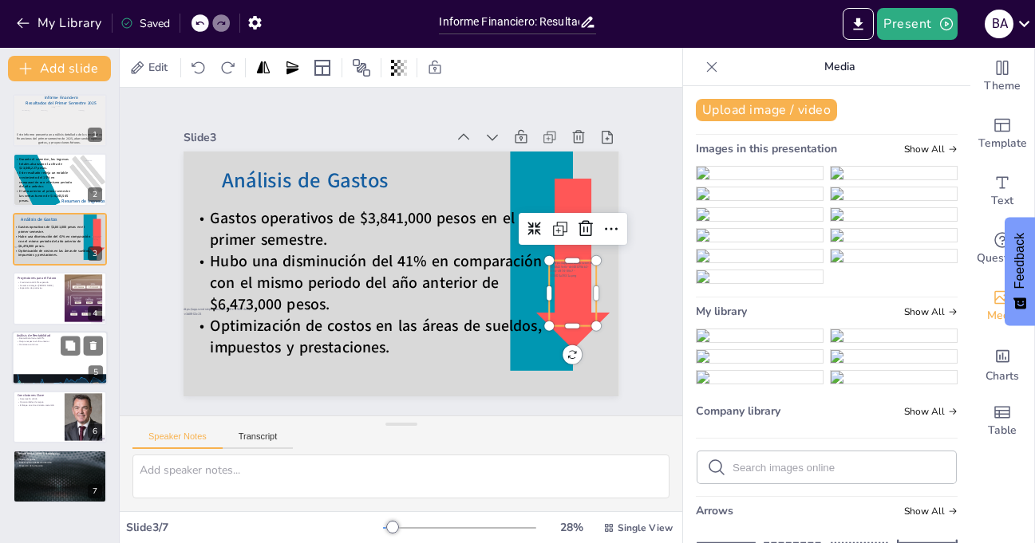
click at [634, 215] on div "Slide 1 Informe Financiero Resultados del Primer Semestre 2025 Este informe pre…" at bounding box center [400, 252] width 552 height 343
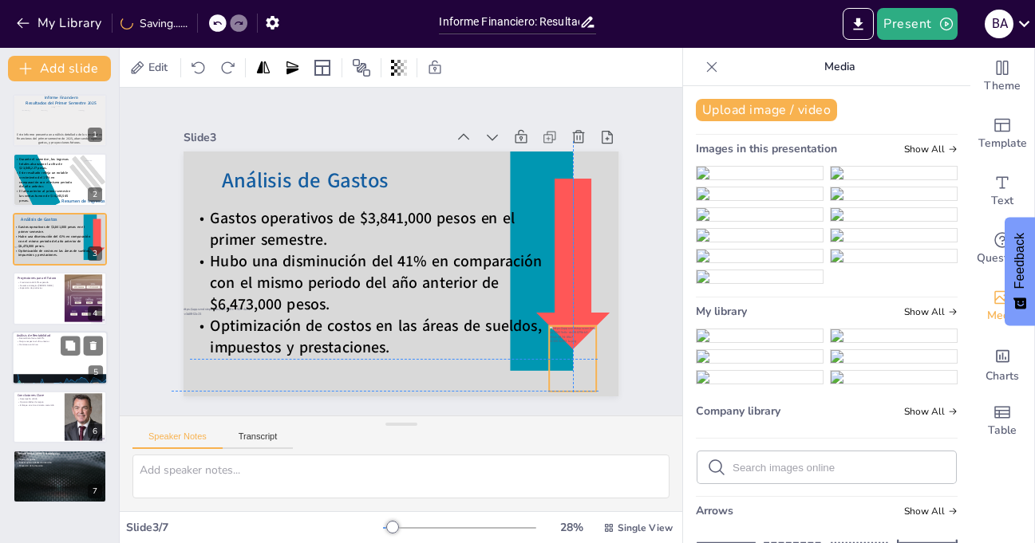
drag, startPoint x: 568, startPoint y: 273, endPoint x: 570, endPoint y: 340, distance: 67.1
click at [570, 342] on div at bounding box center [561, 376] width 54 height 69
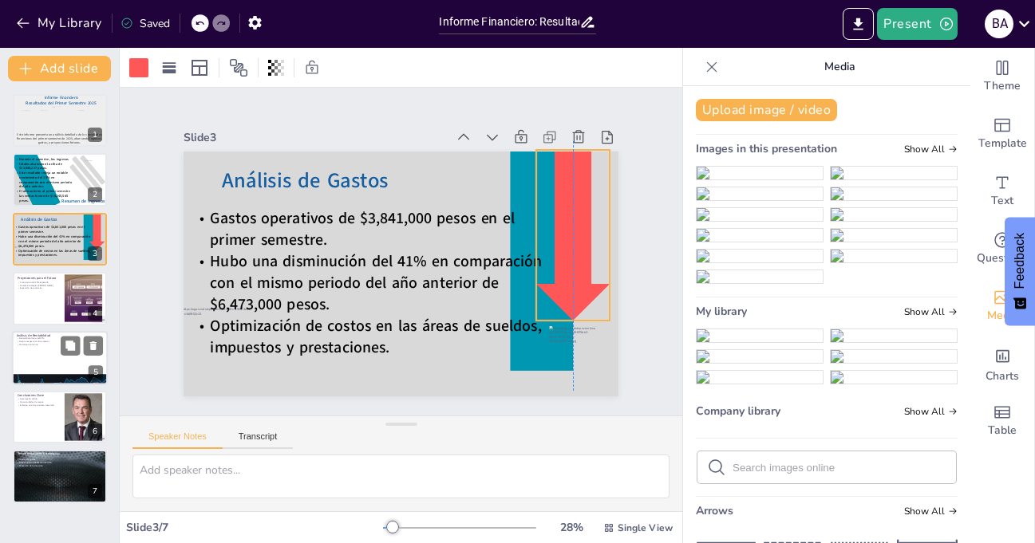
drag, startPoint x: 561, startPoint y: 211, endPoint x: 560, endPoint y: 183, distance: 28.7
click at [560, 183] on div at bounding box center [573, 253] width 91 height 178
click at [624, 164] on div "Slide 1 Informe Financiero Resultados del Primer Semestre 2025 Este informe pre…" at bounding box center [400, 252] width 552 height 343
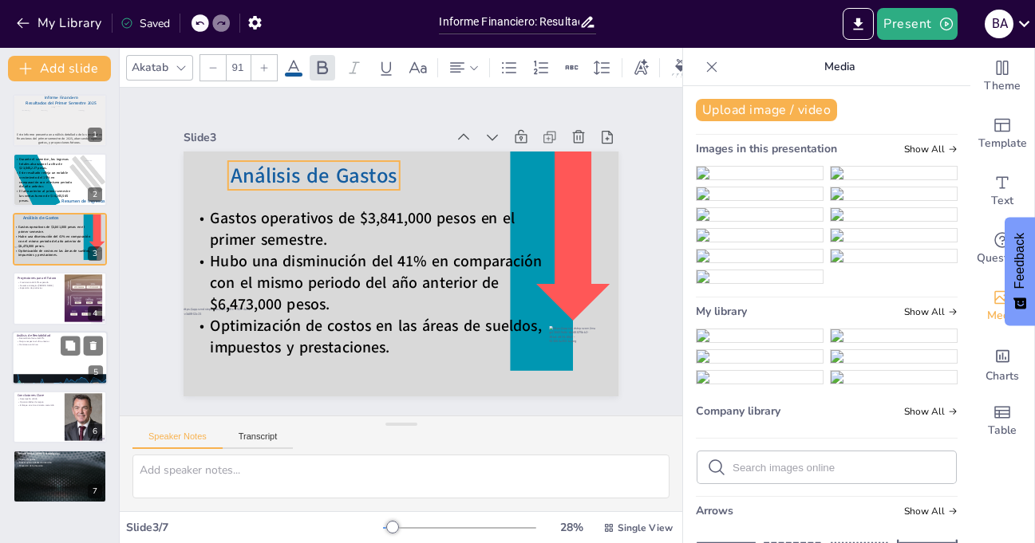
drag, startPoint x: 298, startPoint y: 175, endPoint x: 307, endPoint y: 170, distance: 10.0
click at [307, 170] on span "Análisis de Gastos" at bounding box center [314, 175] width 166 height 29
click at [263, 63] on icon at bounding box center [264, 68] width 10 height 10
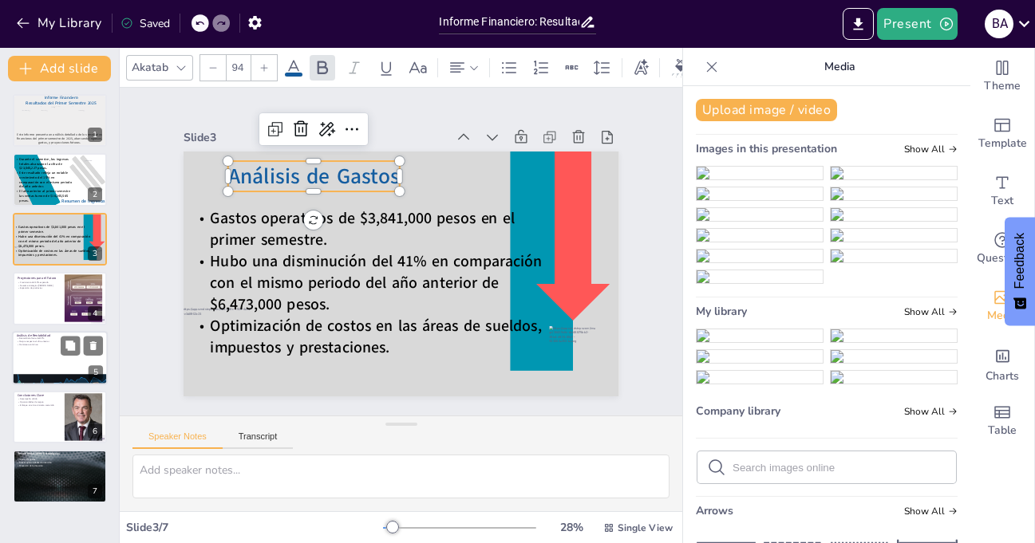
click at [263, 63] on icon at bounding box center [264, 68] width 10 height 10
type input "95"
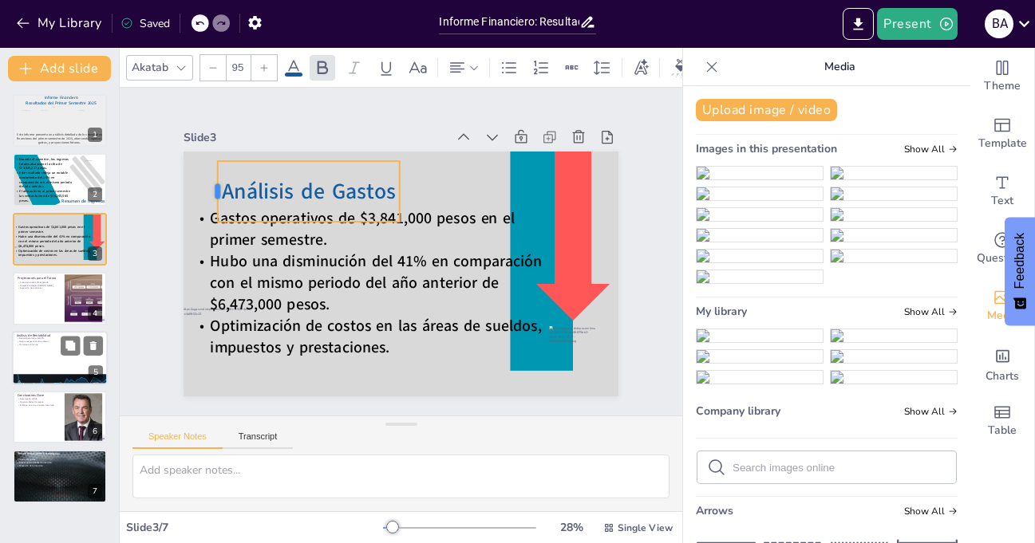
drag, startPoint x: 215, startPoint y: 184, endPoint x: 204, endPoint y: 184, distance: 10.4
click at [204, 184] on div at bounding box center [210, 191] width 13 height 61
click at [312, 176] on span "Análisis de Gastos" at bounding box center [309, 191] width 174 height 30
click at [150, 171] on div "Slide 1 Informe Financiero Resultados del Primer Semestre 2025 Este informe pre…" at bounding box center [400, 252] width 552 height 343
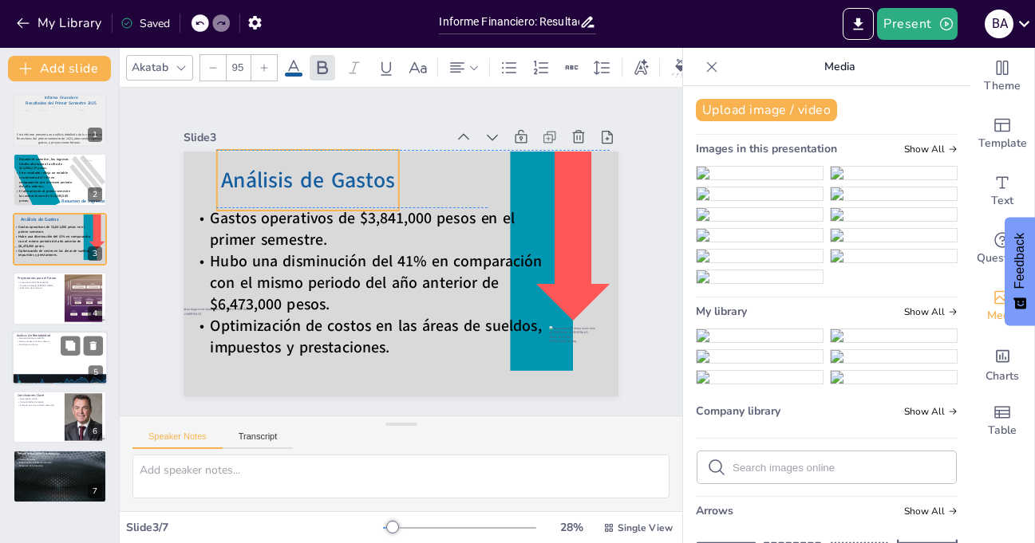
drag, startPoint x: 310, startPoint y: 180, endPoint x: 310, endPoint y: 168, distance: 11.2
click at [310, 168] on span "Análisis de Gastos" at bounding box center [315, 170] width 176 height 47
click at [128, 173] on div "Slide 1 Informe Financiero Resultados del Primer Semestre 2025 Este informe pre…" at bounding box center [400, 252] width 552 height 343
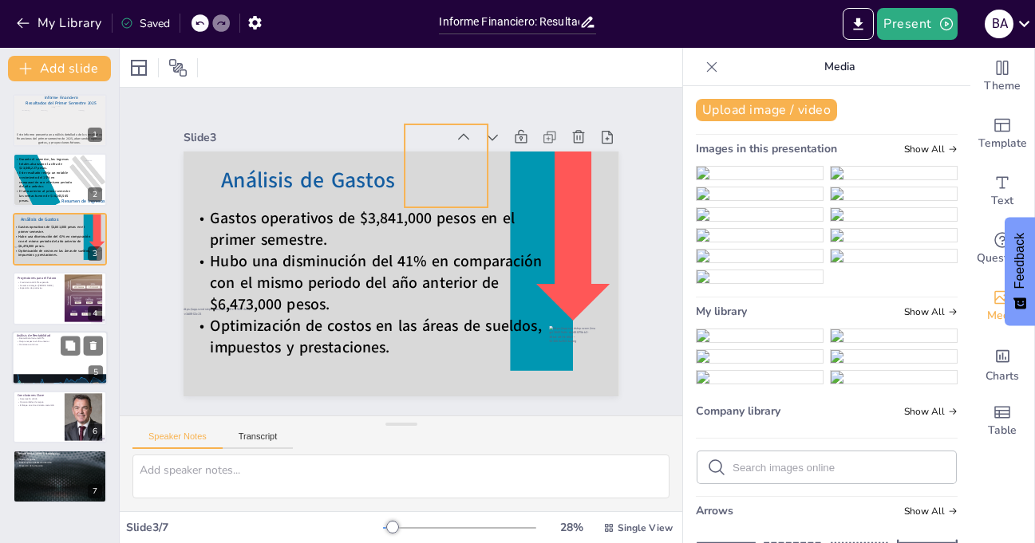
click at [437, 180] on div at bounding box center [455, 171] width 92 height 92
click at [140, 65] on div at bounding box center [138, 67] width 19 height 19
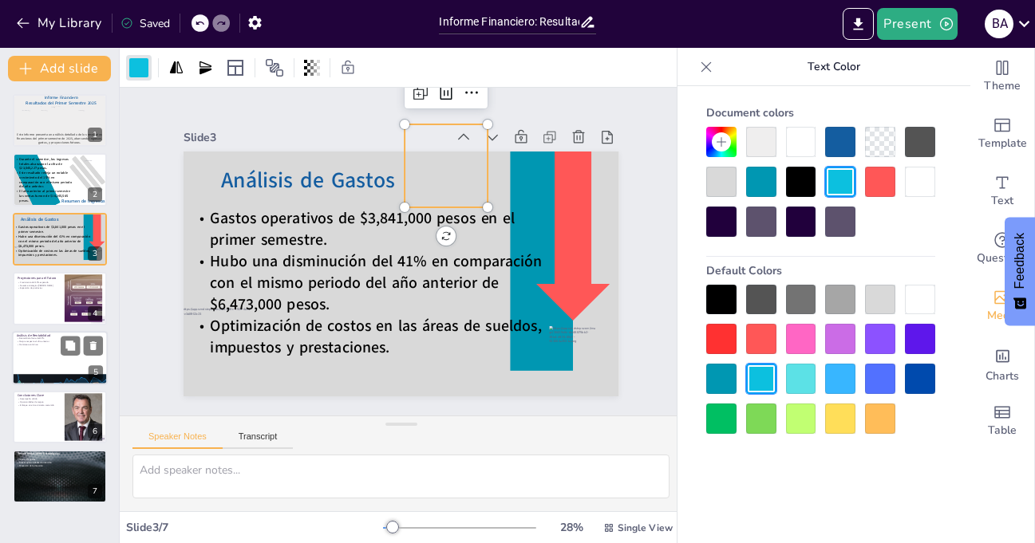
click at [842, 421] on div at bounding box center [840, 419] width 30 height 30
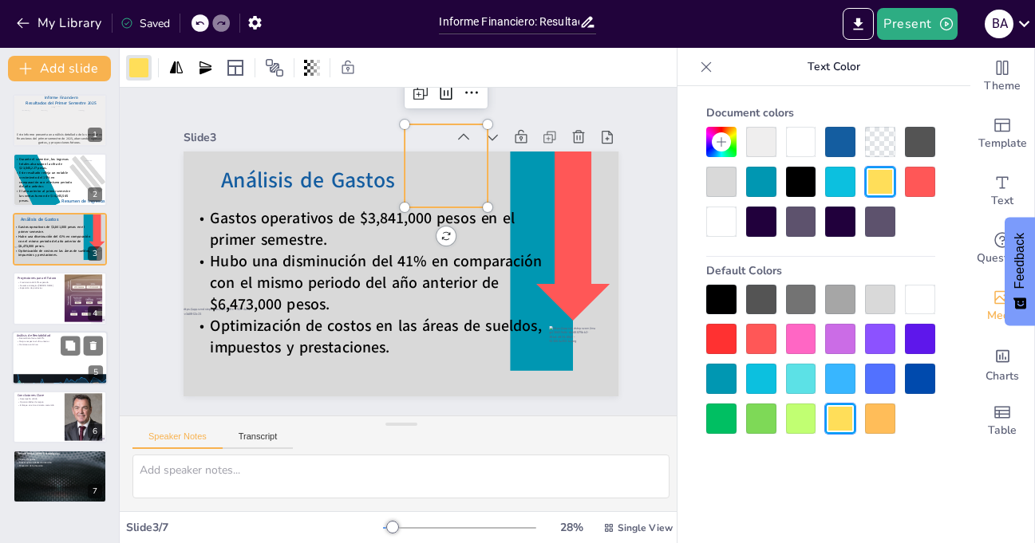
click at [879, 413] on div at bounding box center [880, 419] width 30 height 30
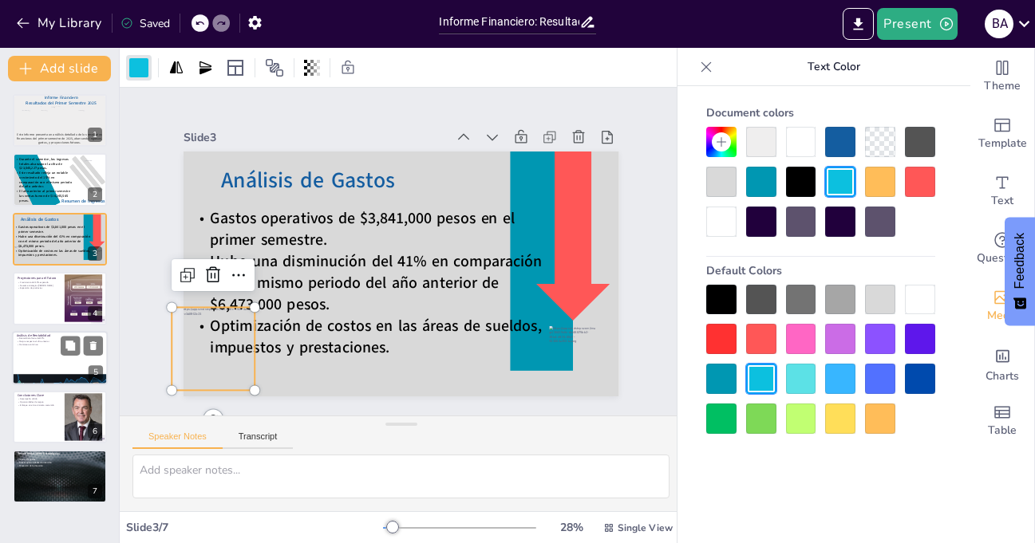
click at [235, 368] on div at bounding box center [213, 348] width 83 height 83
click at [891, 414] on div at bounding box center [880, 419] width 30 height 30
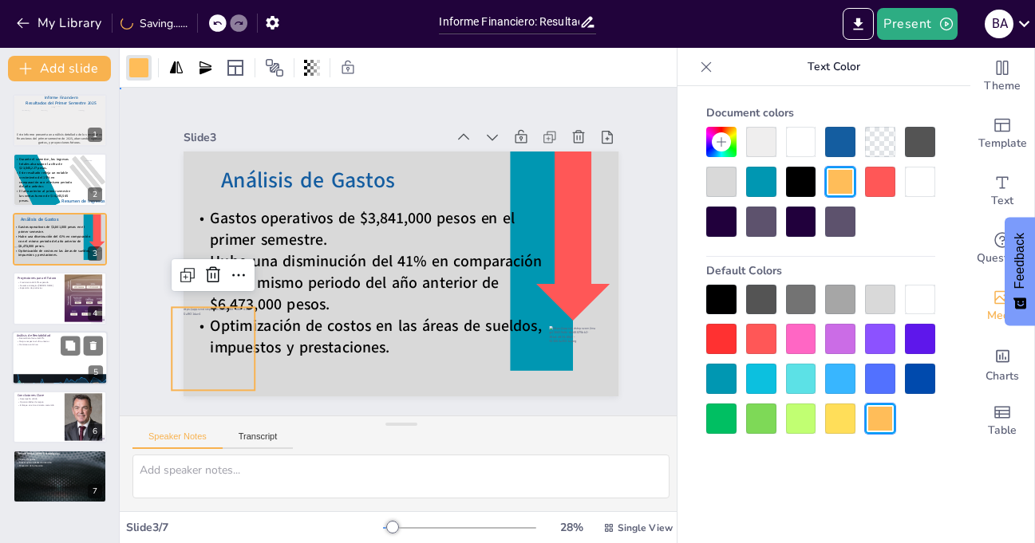
click at [287, 109] on div "Slide 1 Informe Financiero Resultados del Primer Semestre 2025 Este informe pre…" at bounding box center [402, 252] width 436 height 290
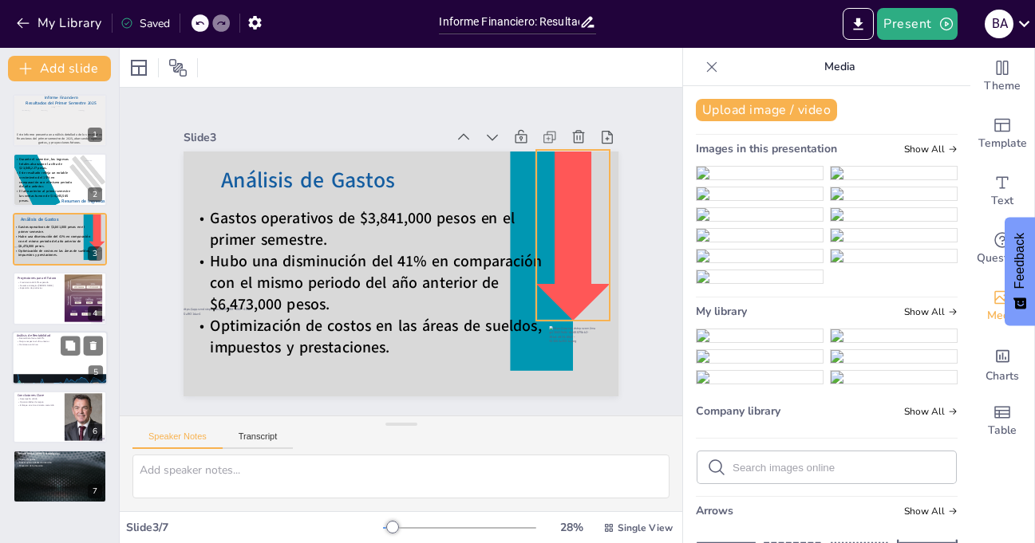
click at [570, 191] on div at bounding box center [573, 253] width 91 height 178
click at [142, 64] on div at bounding box center [138, 67] width 19 height 19
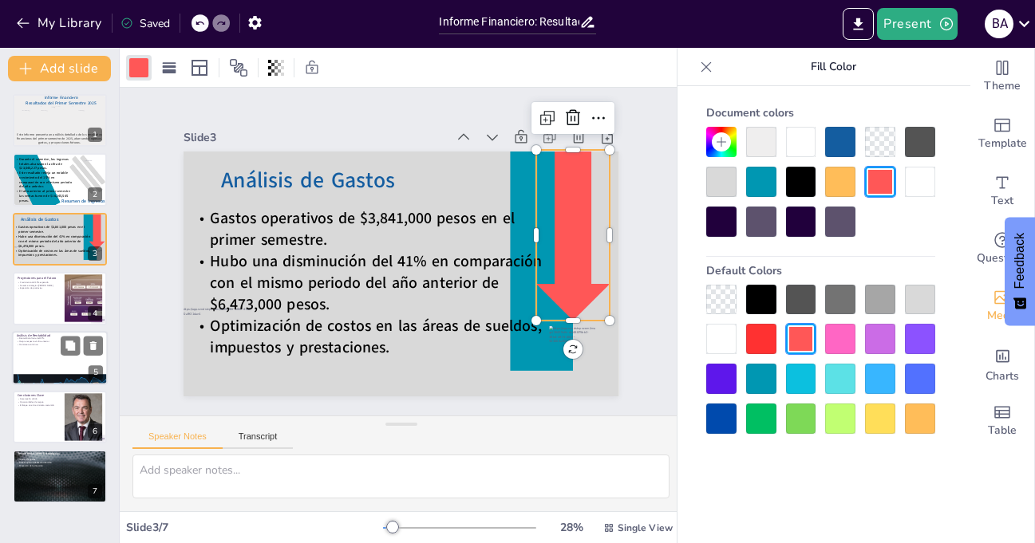
click at [922, 420] on div at bounding box center [920, 419] width 30 height 30
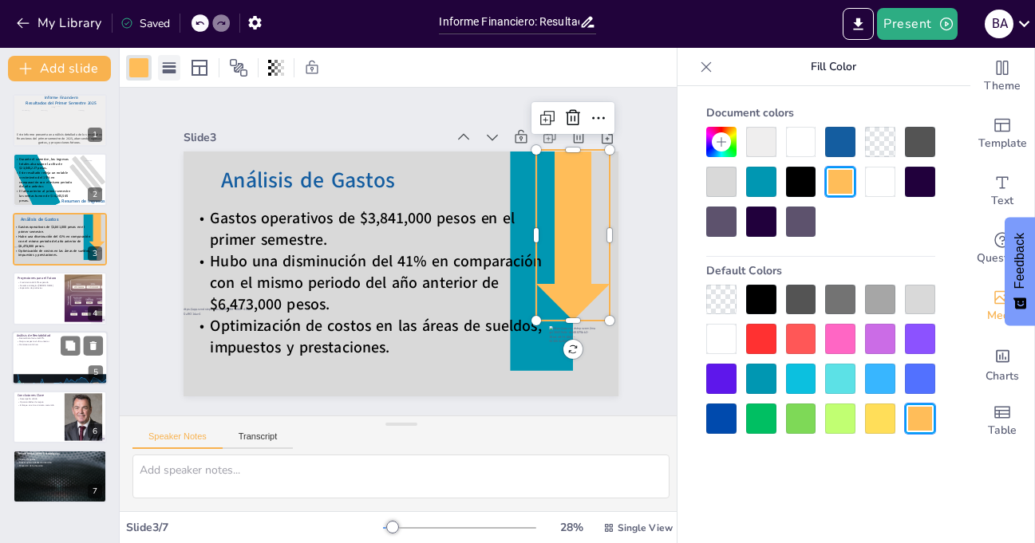
click at [171, 66] on rect at bounding box center [170, 66] width 14 height 2
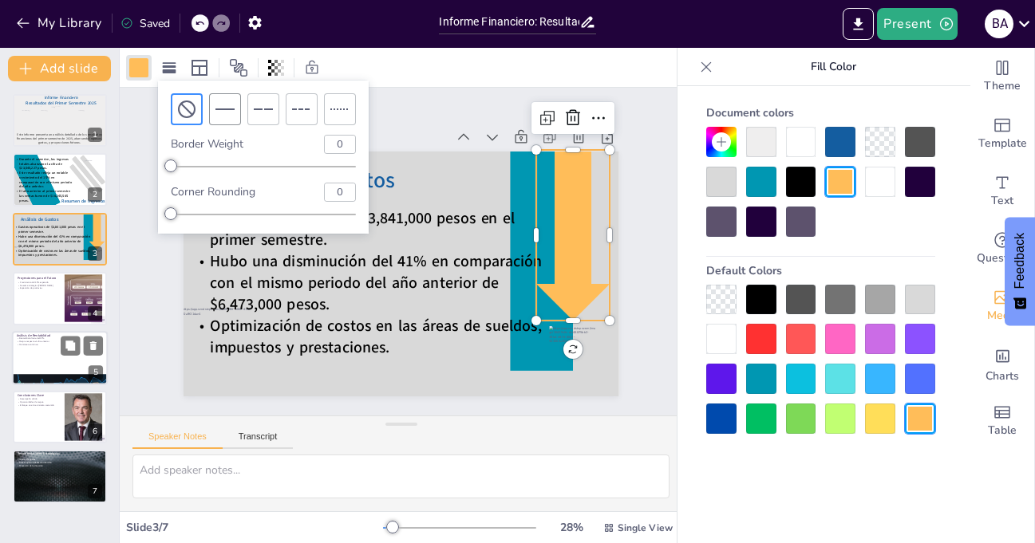
click at [230, 107] on icon at bounding box center [224, 109] width 19 height 19
type input "4"
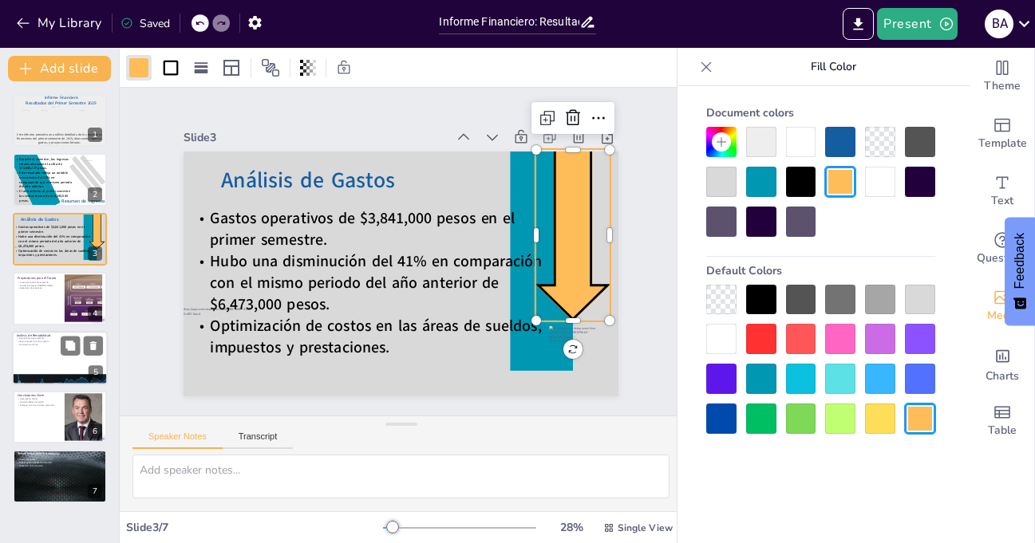
click at [800, 339] on div at bounding box center [801, 339] width 30 height 30
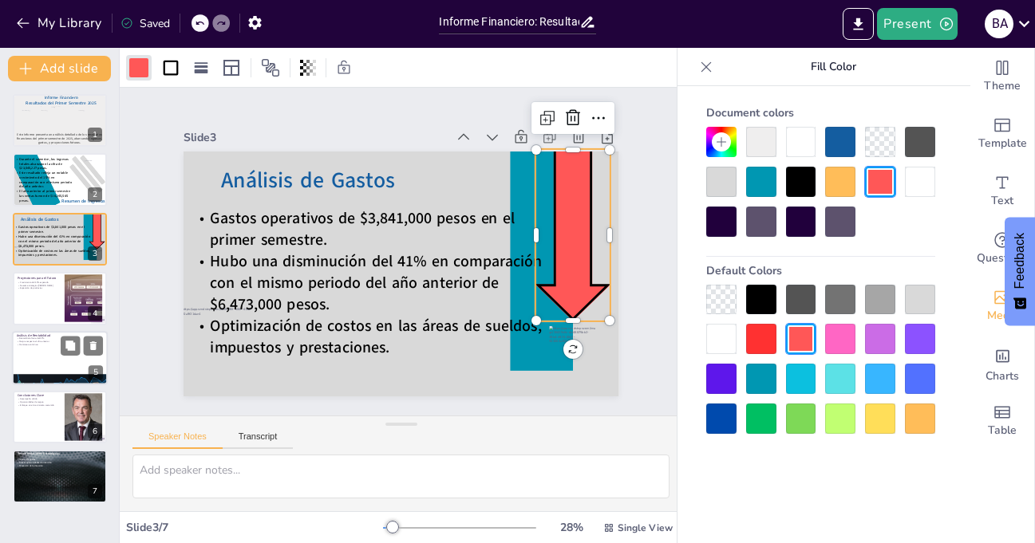
click at [920, 413] on div at bounding box center [920, 419] width 30 height 30
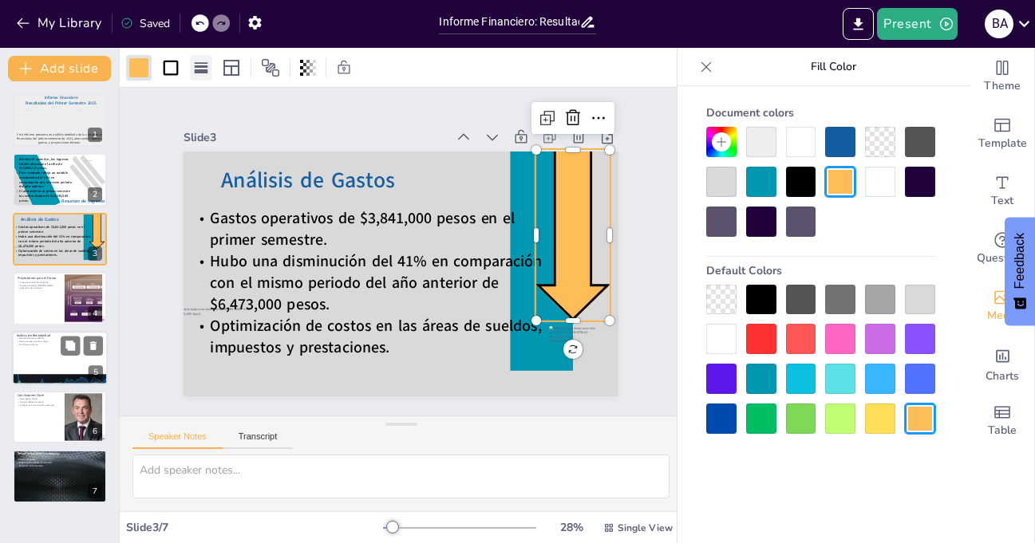
click at [203, 64] on icon at bounding box center [201, 68] width 16 height 16
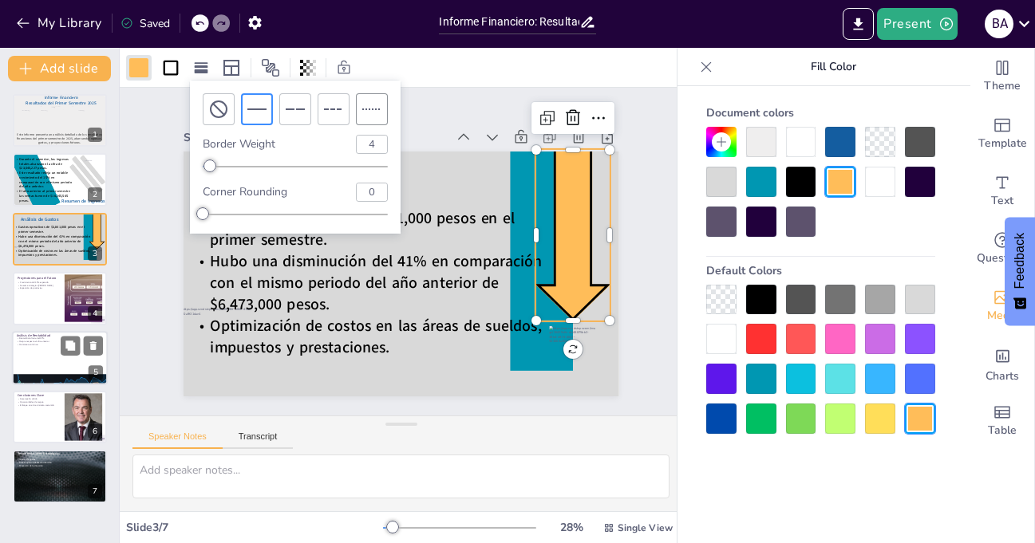
click at [378, 105] on icon at bounding box center [371, 109] width 19 height 19
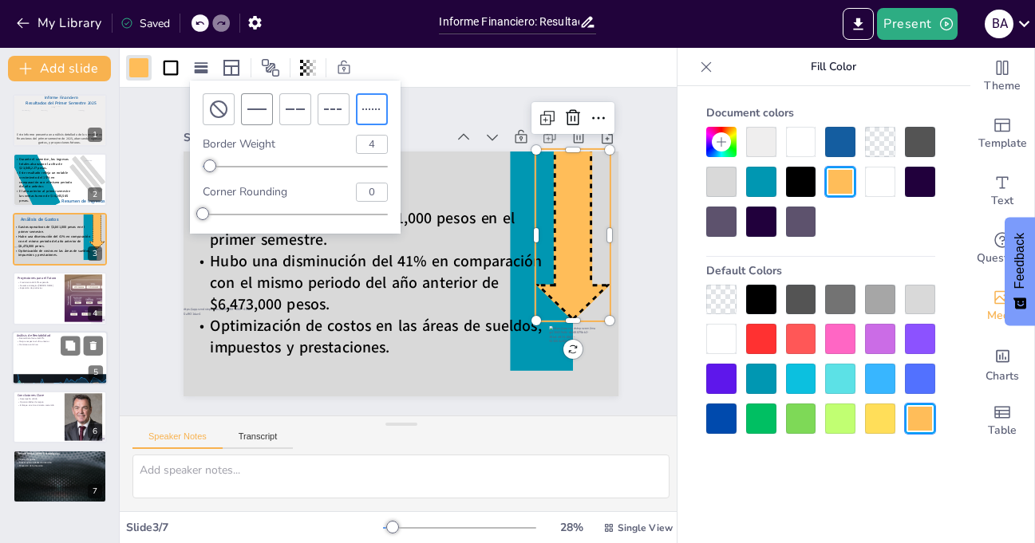
click at [254, 100] on icon at bounding box center [256, 109] width 19 height 19
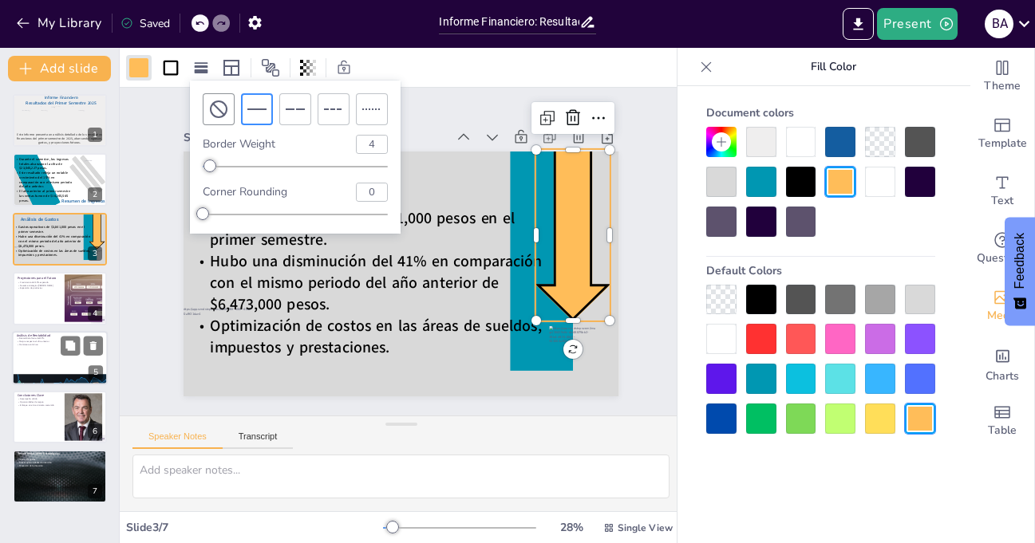
click at [208, 100] on div at bounding box center [219, 109] width 32 height 32
type input "0"
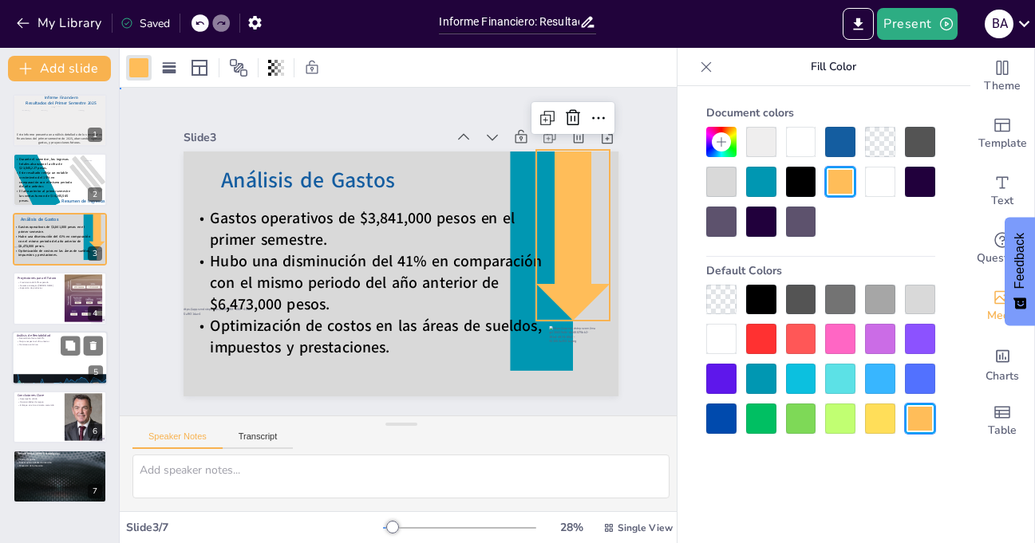
click at [631, 170] on div "Slide 1 Informe Financiero Resultados del Primer Semestre 2025 Este informe pre…" at bounding box center [401, 252] width 525 height 290
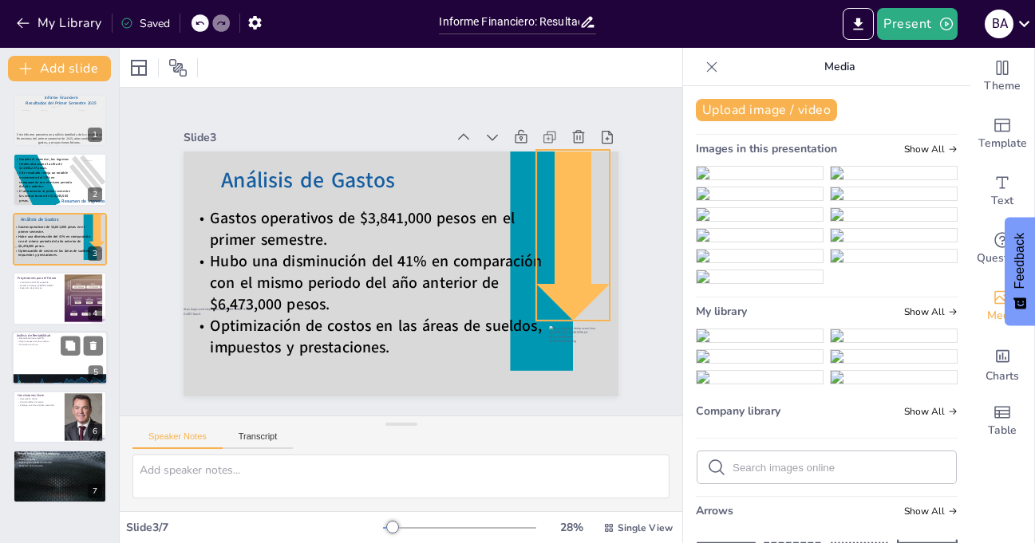
click at [564, 179] on icon at bounding box center [572, 235] width 73 height 171
click at [136, 65] on div at bounding box center [138, 67] width 19 height 19
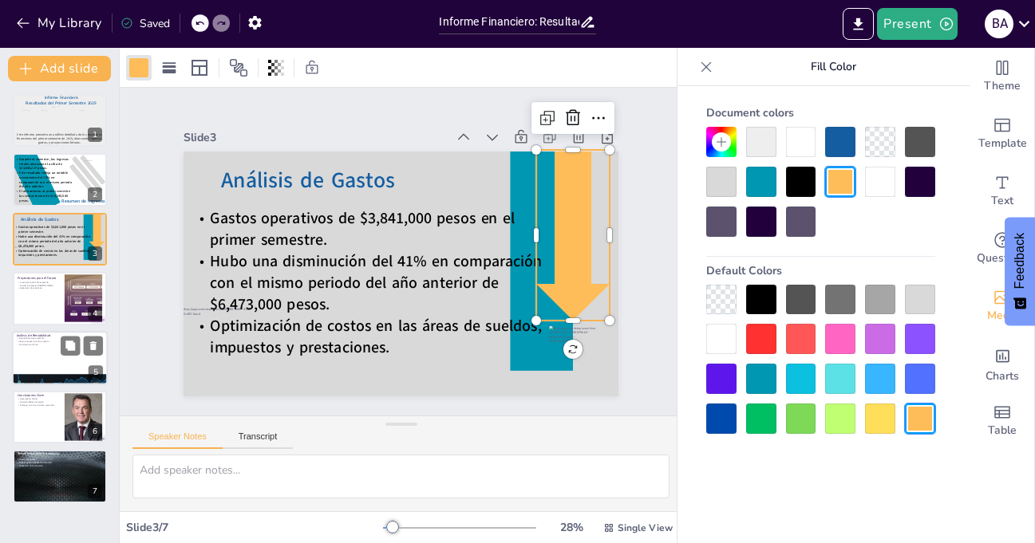
click at [815, 341] on div at bounding box center [801, 339] width 30 height 30
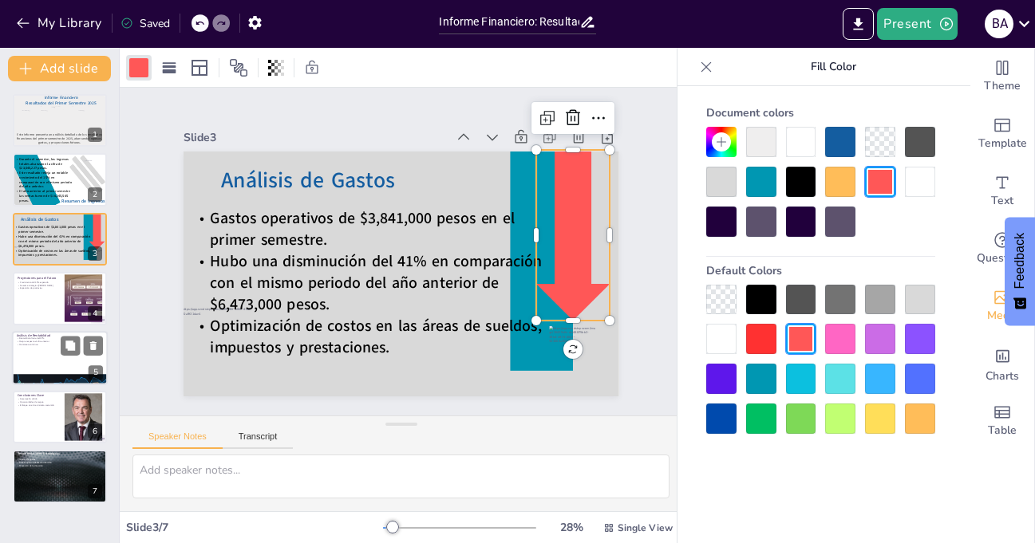
click at [628, 141] on div "Slide 1 Informe Financiero Resultados del Primer Semestre 2025 Este informe pre…" at bounding box center [400, 251] width 552 height 343
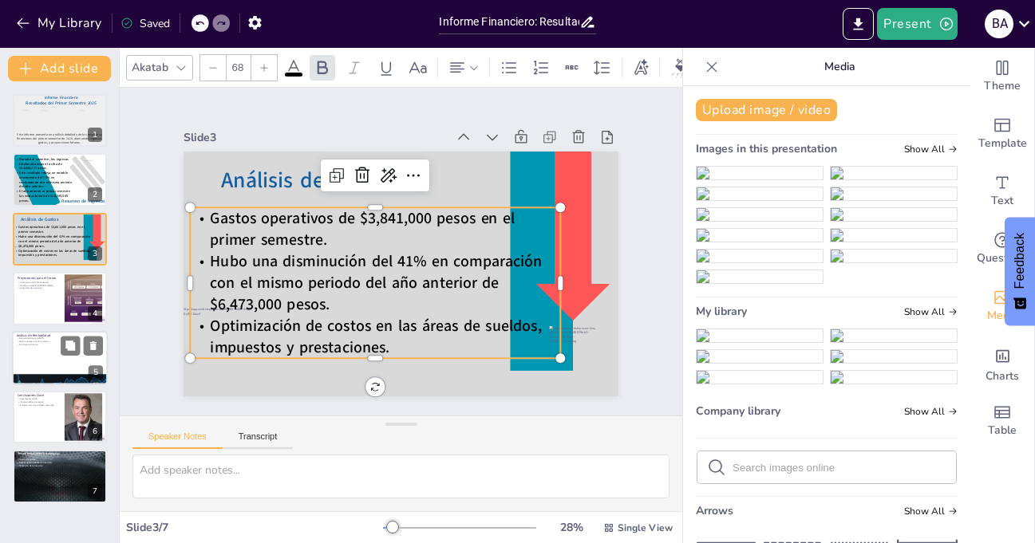
click at [409, 253] on span "Hubo una disminución del 41% en comparación con el mismo periodo del año anteri…" at bounding box center [372, 269] width 337 height 77
click at [211, 211] on span "Gastos operativos de $3,841,000 pesos en el primer semestre." at bounding box center [364, 215] width 307 height 54
click at [210, 211] on span "Gastos operativos de $3,841,000 pesos en el primer semestre." at bounding box center [362, 229] width 304 height 42
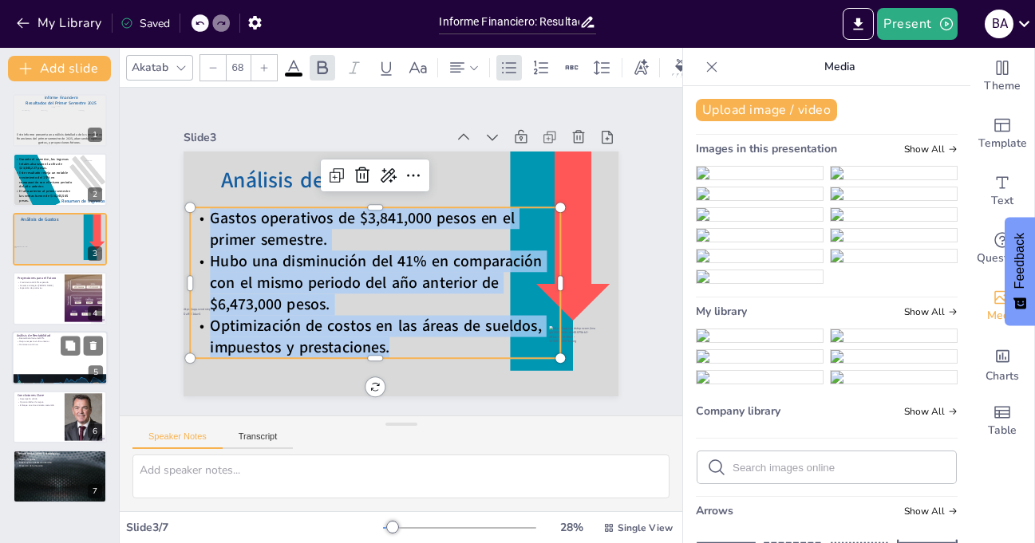
drag, startPoint x: 202, startPoint y: 211, endPoint x: 393, endPoint y: 338, distance: 229.3
click at [393, 338] on div "Gastos operativos de $3,841,000 pesos en el primer semestre. Hubo una disminuci…" at bounding box center [372, 280] width 384 height 189
click at [263, 63] on icon at bounding box center [264, 68] width 10 height 10
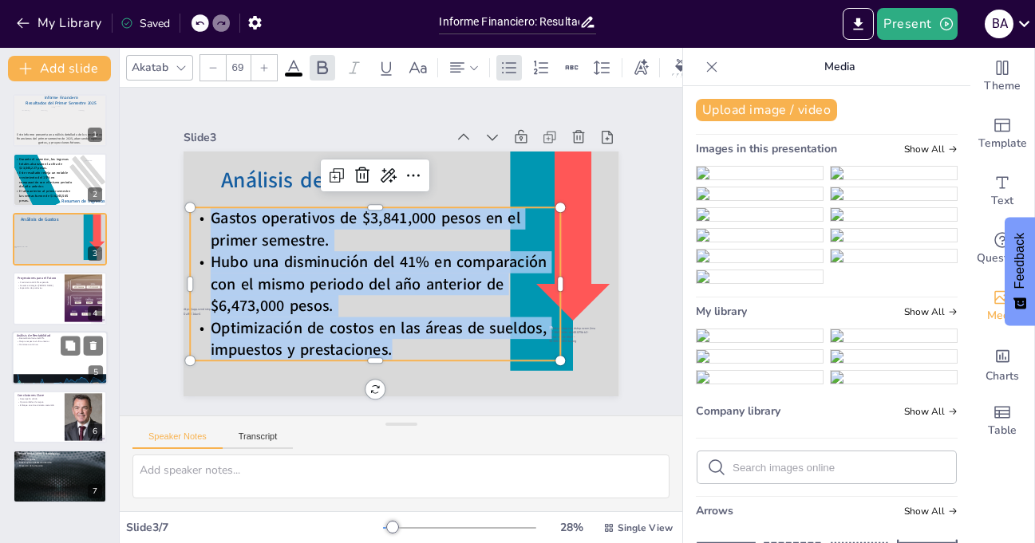
click at [263, 63] on icon at bounding box center [264, 68] width 10 height 10
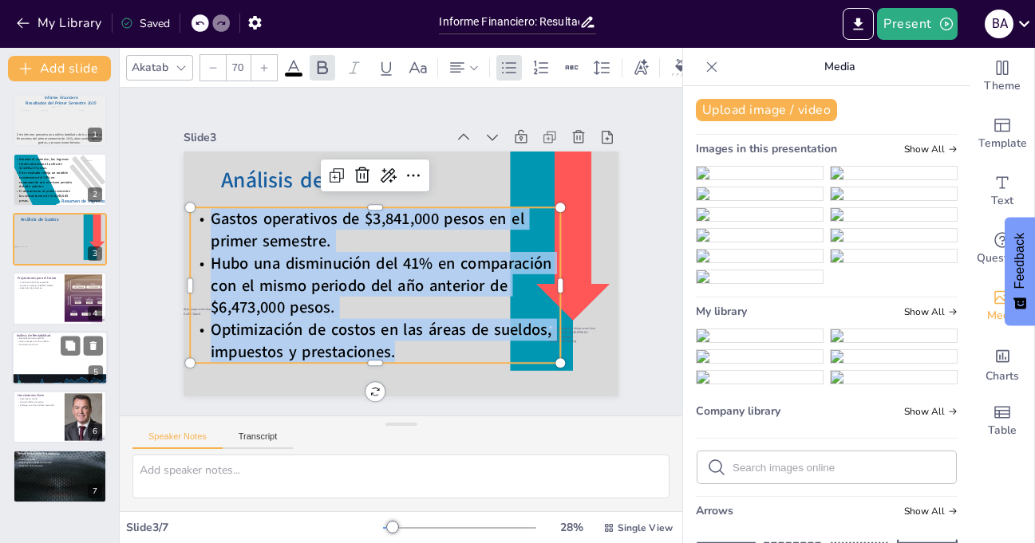
click at [263, 64] on icon at bounding box center [264, 67] width 7 height 7
type input "71"
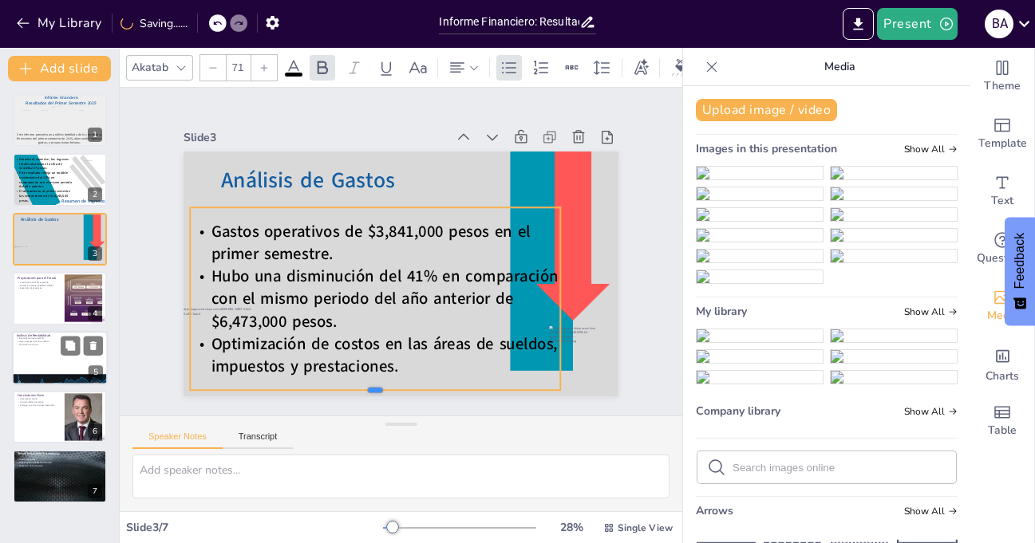
drag, startPoint x: 364, startPoint y: 361, endPoint x: 361, endPoint y: 386, distance: 24.9
click at [361, 386] on div at bounding box center [360, 392] width 369 height 51
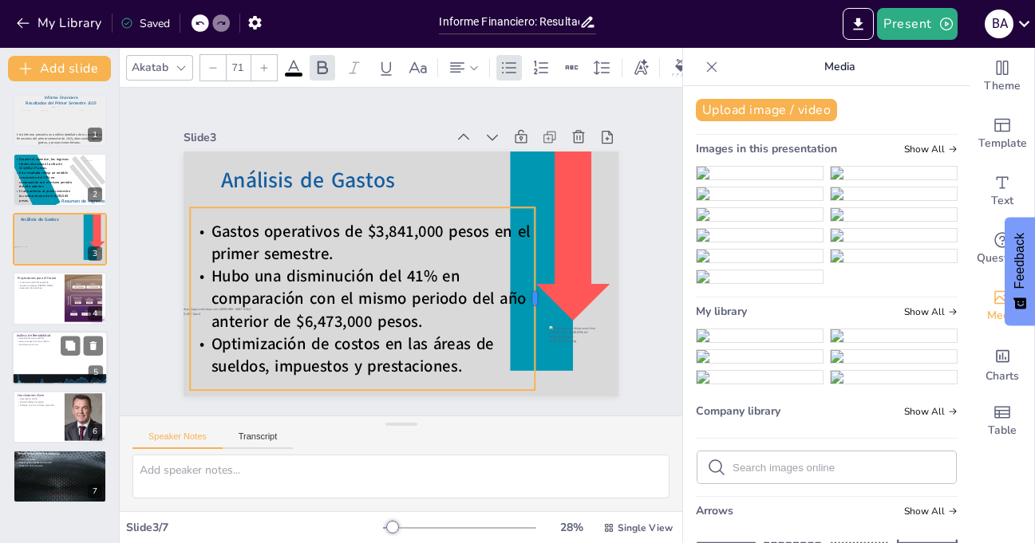
drag, startPoint x: 551, startPoint y: 294, endPoint x: 525, endPoint y: 294, distance: 25.5
click at [535, 294] on div at bounding box center [541, 298] width 13 height 183
click at [369, 197] on div "Análisis de Gastos Gastos operativos de $3,841,000 pesos en el primer semestre.…" at bounding box center [402, 274] width 436 height 245
click at [128, 151] on div "Slide 1 Informe Financiero Resultados del Primer Semestre 2025 Este informe pre…" at bounding box center [400, 251] width 552 height 343
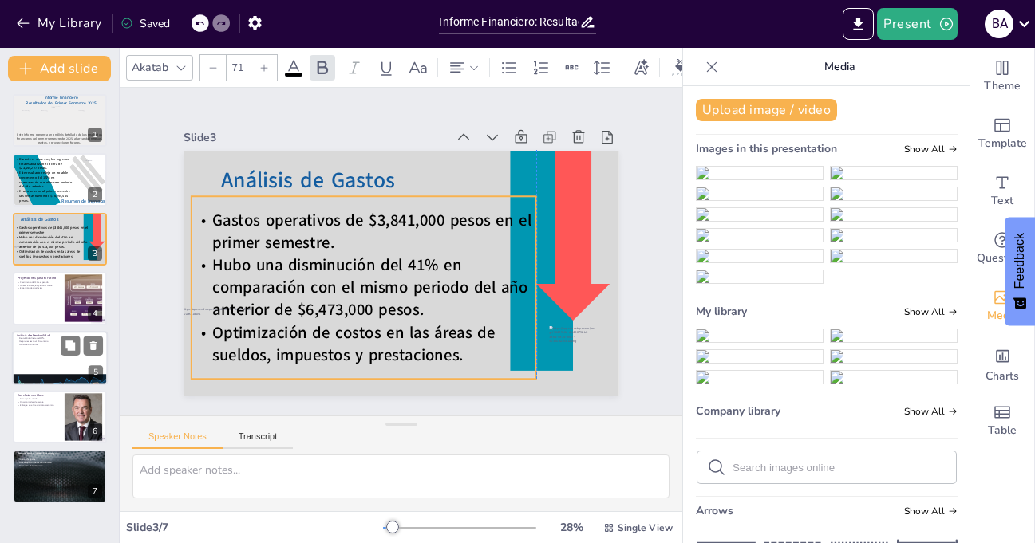
drag, startPoint x: 290, startPoint y: 215, endPoint x: 289, endPoint y: 203, distance: 11.3
click at [289, 209] on span "Gastos operativos de $3,841,000 pesos en el primer semestre." at bounding box center [371, 231] width 319 height 45
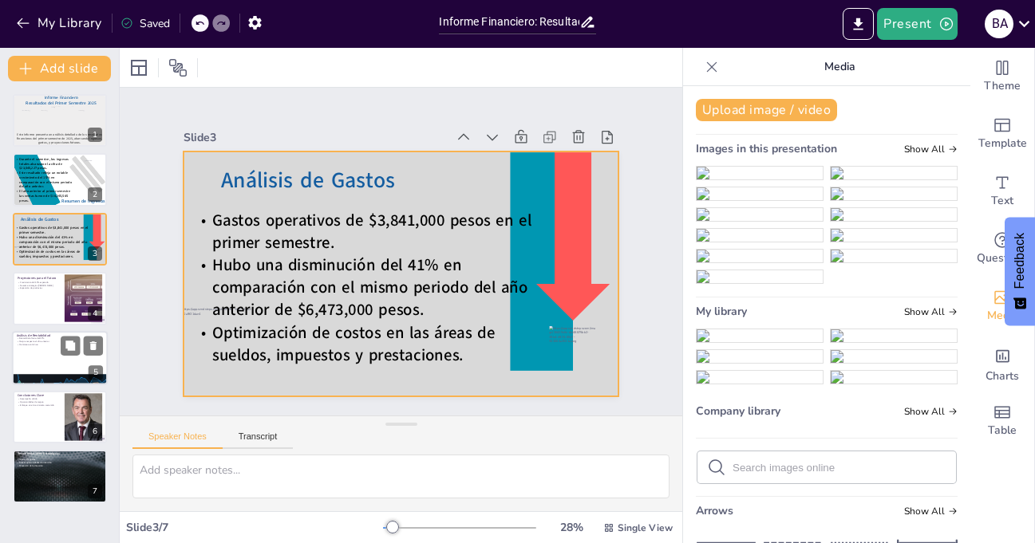
click at [196, 156] on div at bounding box center [402, 274] width 436 height 245
click at [140, 68] on div at bounding box center [138, 67] width 19 height 19
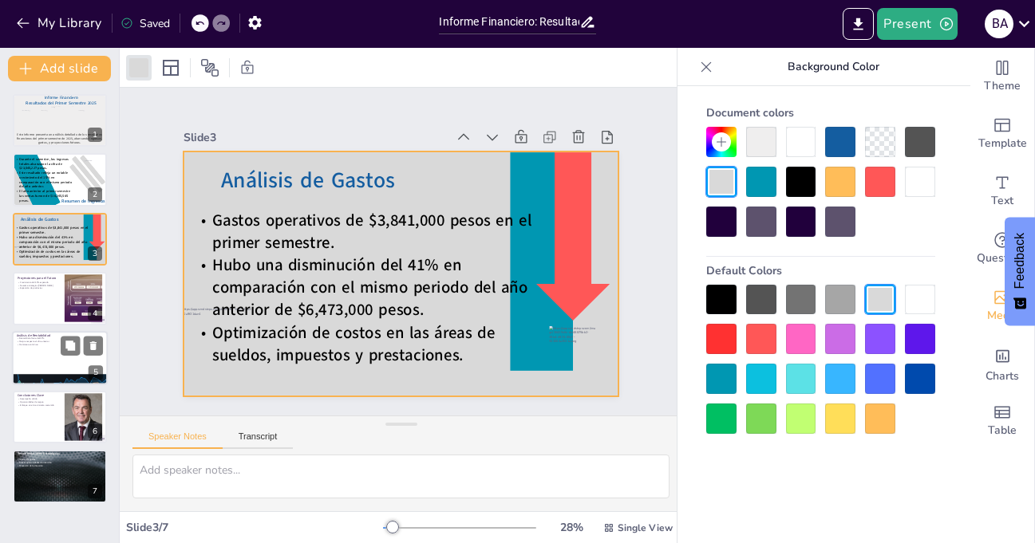
click at [875, 137] on div at bounding box center [880, 142] width 30 height 30
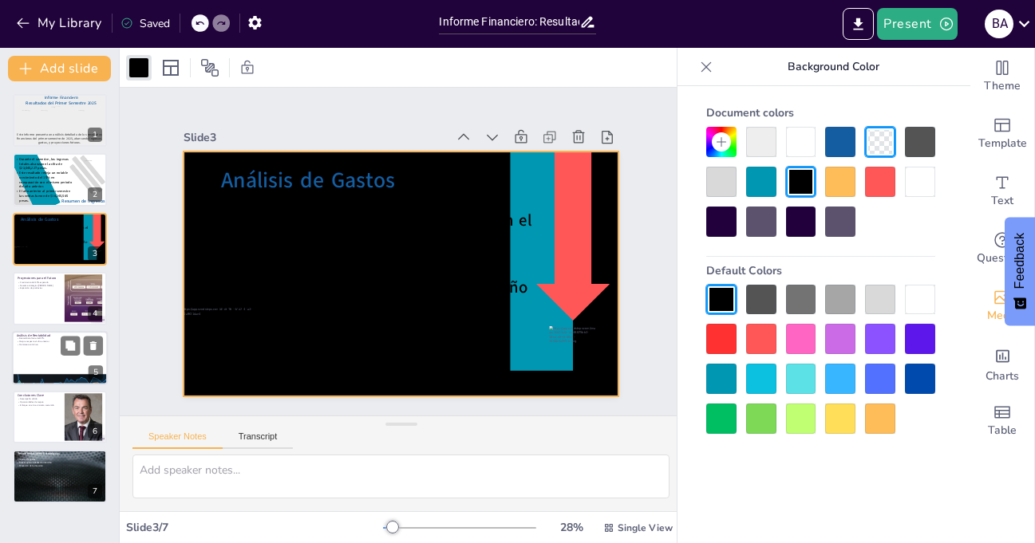
click at [811, 140] on div at bounding box center [801, 142] width 30 height 30
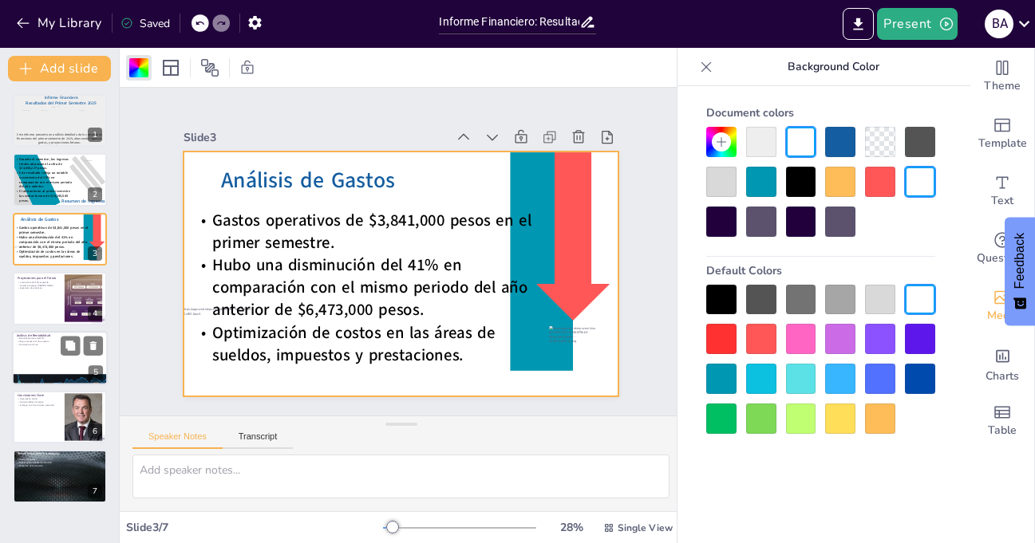
click at [803, 415] on div at bounding box center [801, 419] width 30 height 30
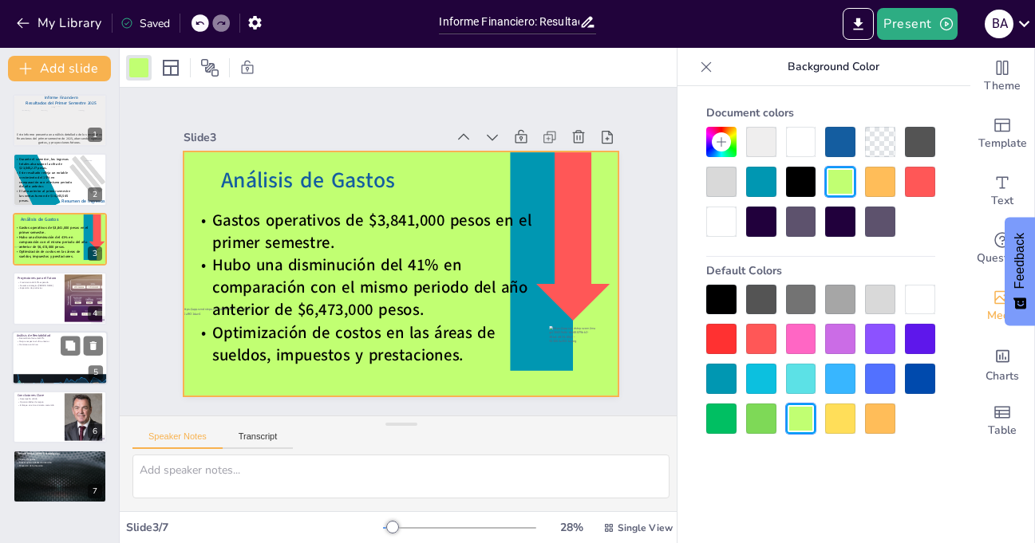
click at [886, 292] on div at bounding box center [880, 300] width 30 height 30
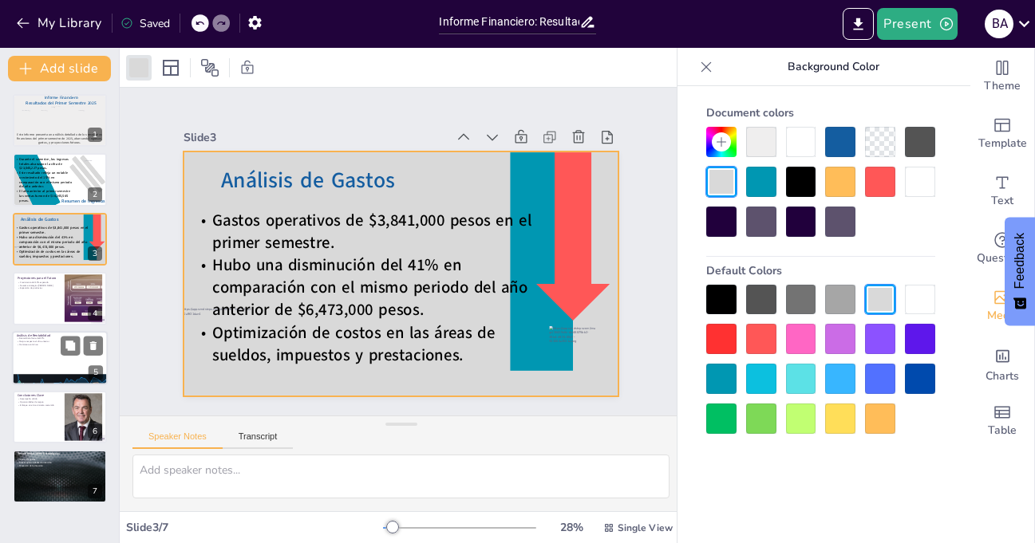
click at [236, 107] on div "Slide 1 Informe Financiero Resultados del Primer Semestre 2025 Este informe pre…" at bounding box center [402, 252] width 436 height 290
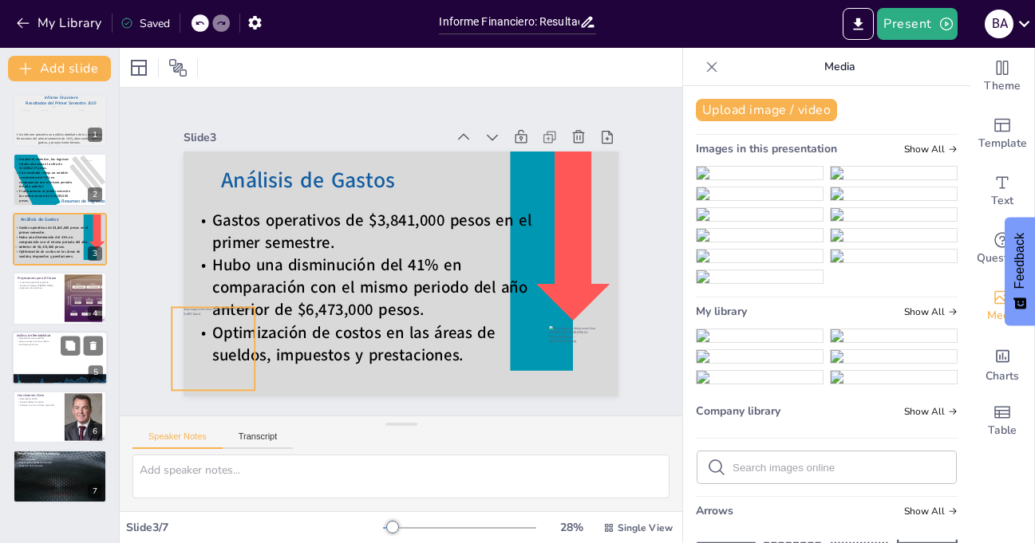
click at [205, 385] on div at bounding box center [213, 348] width 83 height 83
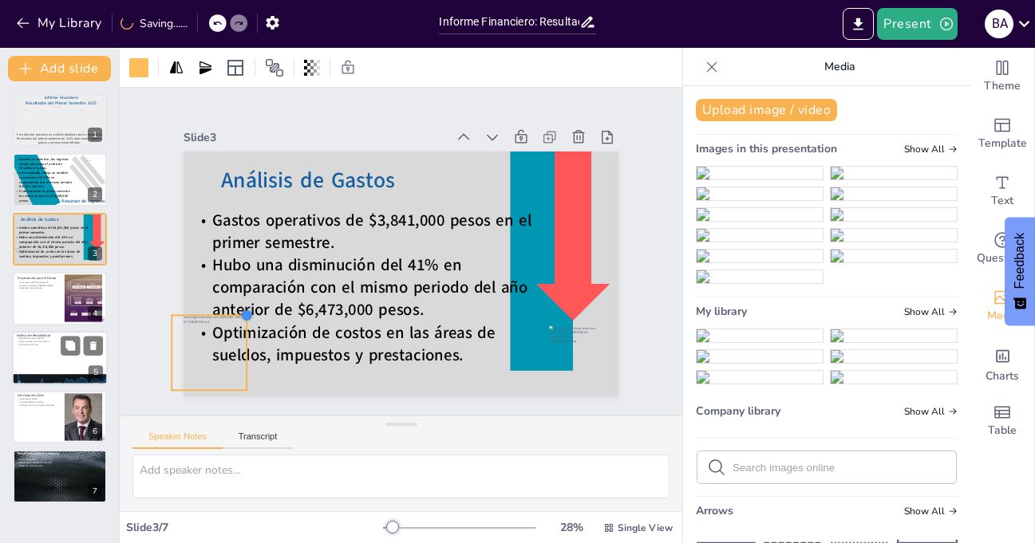
drag, startPoint x: 242, startPoint y: 301, endPoint x: 225, endPoint y: 309, distance: 18.6
click at [225, 309] on div "Análisis de Gastos Gastos operativos de $3,841,000 pesos en el primer semestre.…" at bounding box center [402, 274] width 436 height 245
click at [147, 208] on div "Slide 1 Informe Financiero Resultados del Primer Semestre 2025 Este informe pre…" at bounding box center [401, 252] width 525 height 290
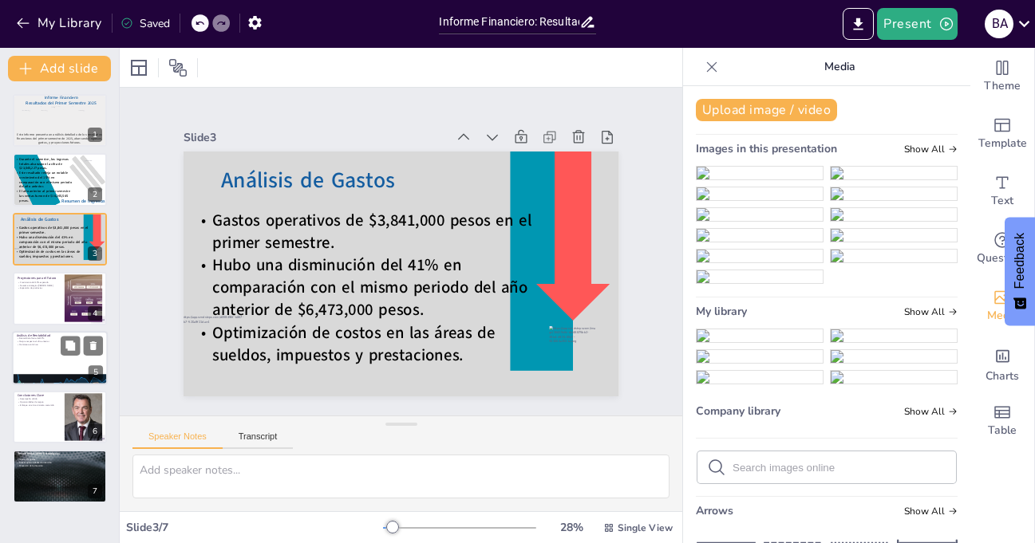
click at [199, 22] on icon at bounding box center [200, 23] width 10 height 10
click at [148, 215] on div "Slide 1 Informe Financiero Resultados del Primer Semestre 2025 Este informe pre…" at bounding box center [400, 252] width 552 height 343
click at [55, 190] on span "El año anterior al primer semestre las ventas fueron de $16,245,565 pesos." at bounding box center [44, 196] width 52 height 14
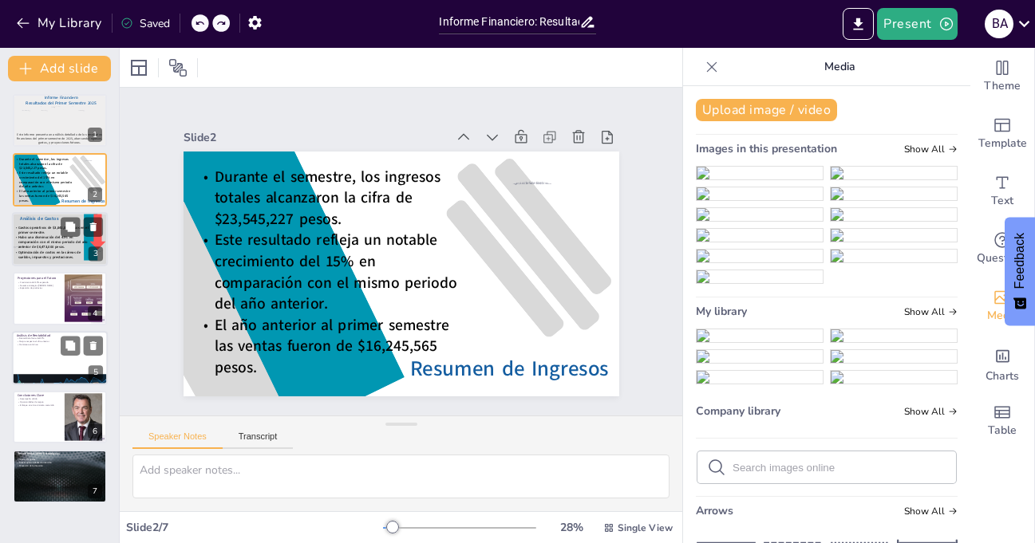
click at [49, 237] on span "Hubo una disminución del 41% en comparación con el mismo periodo del año anteri…" at bounding box center [52, 242] width 69 height 15
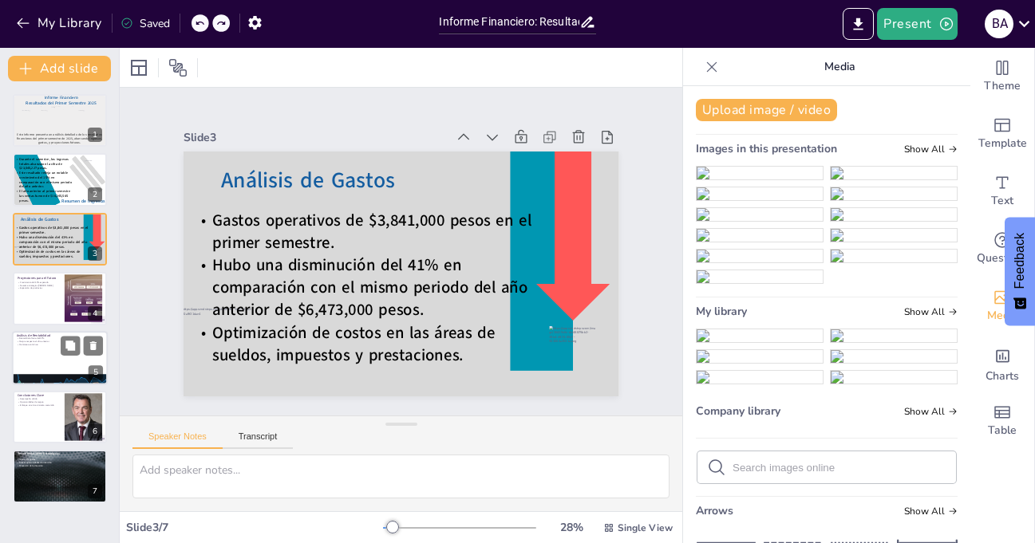
click at [143, 169] on div "Slide 1 Informe Financiero Resultados del Primer Semestre 2025 Este informe pre…" at bounding box center [401, 252] width 525 height 290
click at [38, 314] on div at bounding box center [60, 298] width 96 height 54
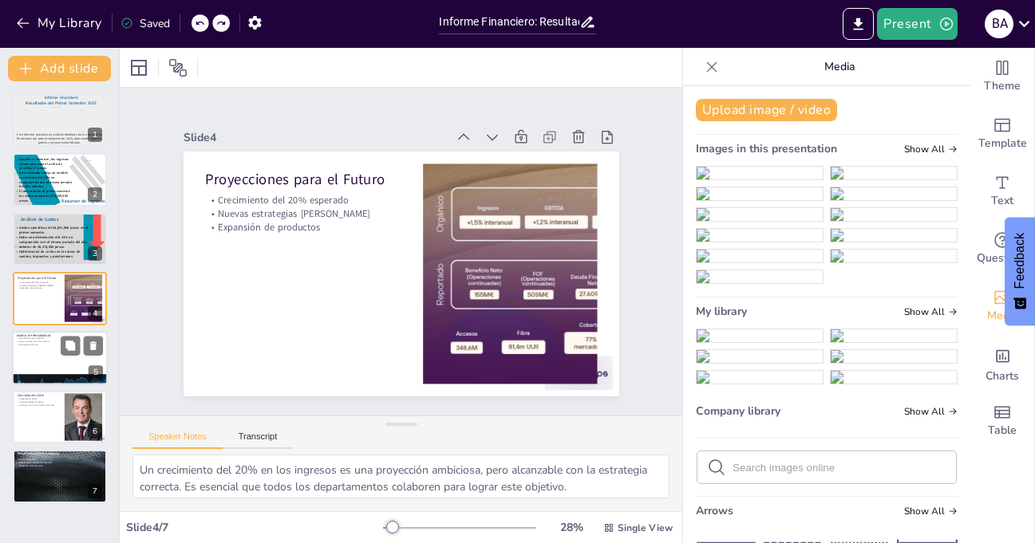
click at [704, 68] on icon at bounding box center [712, 67] width 16 height 16
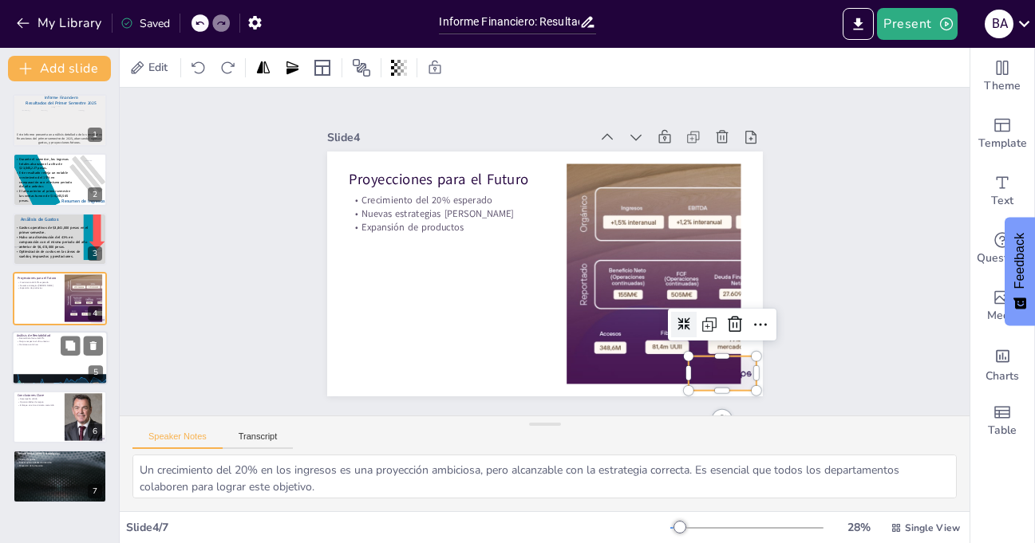
click at [736, 371] on div at bounding box center [708, 391] width 71 height 41
click at [722, 334] on icon at bounding box center [726, 344] width 21 height 21
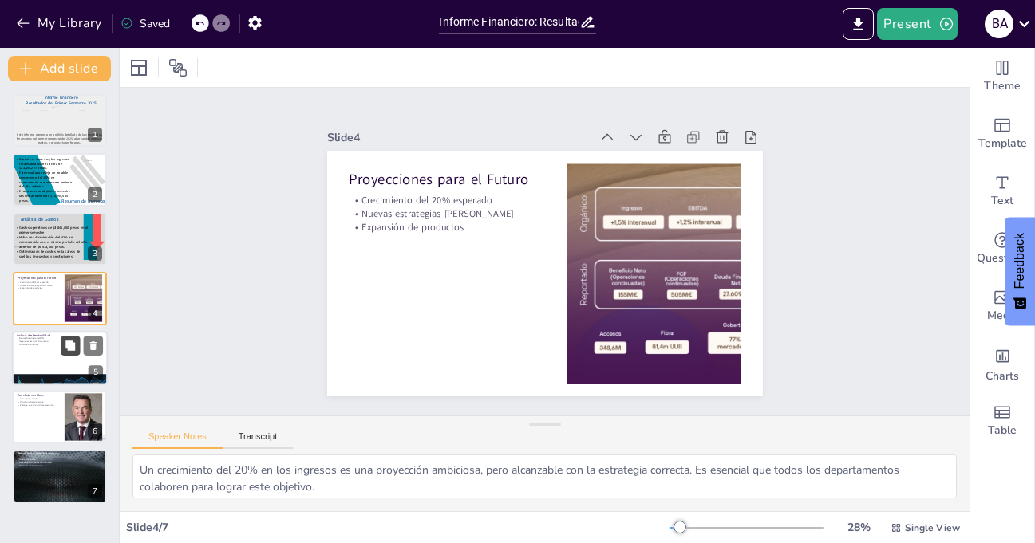
click at [64, 355] on button at bounding box center [70, 345] width 19 height 19
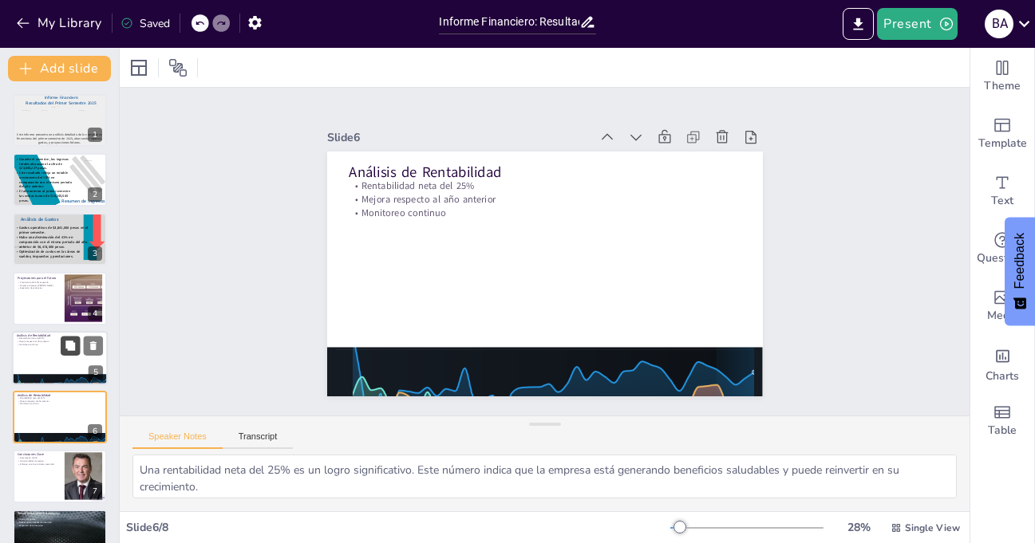
scroll to position [32, 0]
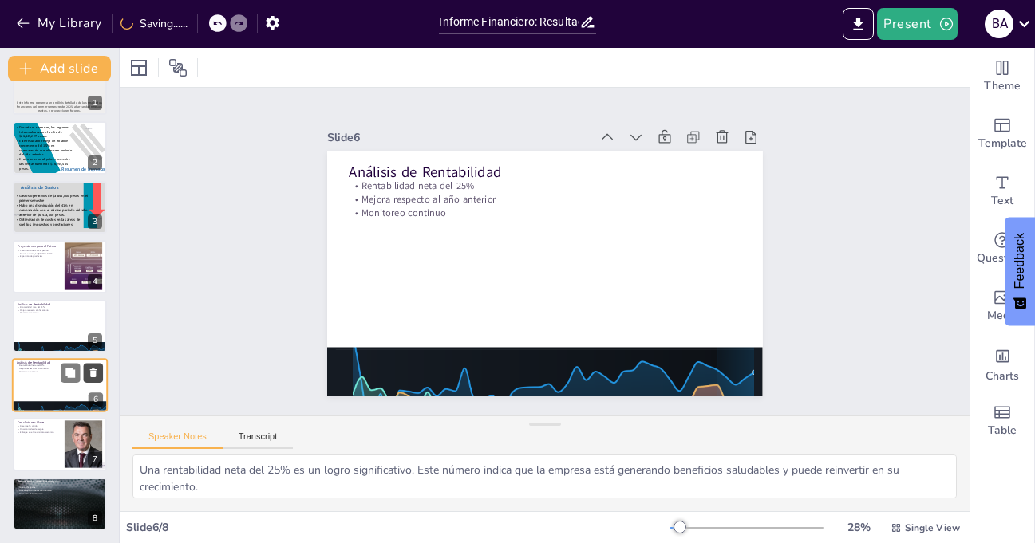
click at [99, 376] on button at bounding box center [93, 372] width 19 height 19
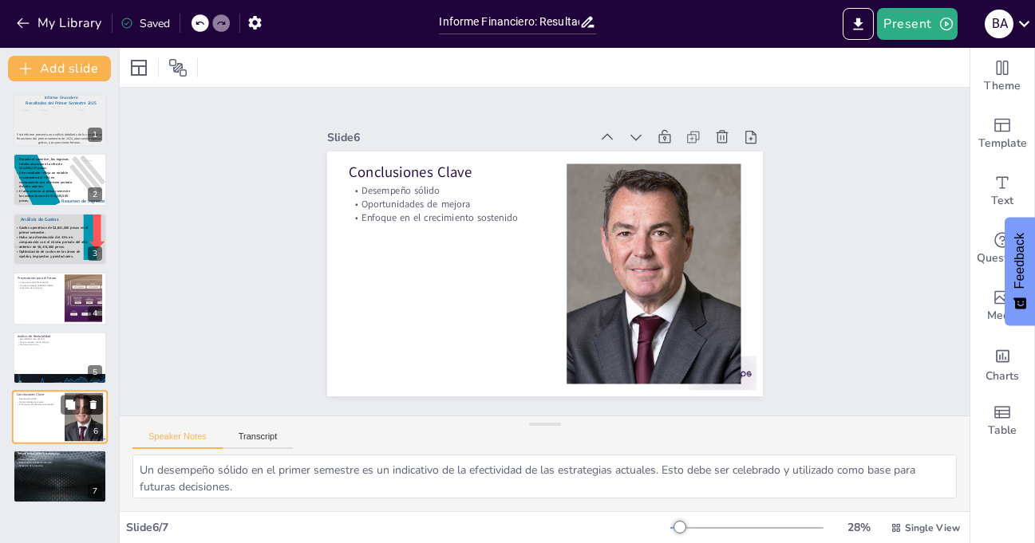
scroll to position [0, 0]
click at [30, 357] on div at bounding box center [60, 358] width 94 height 53
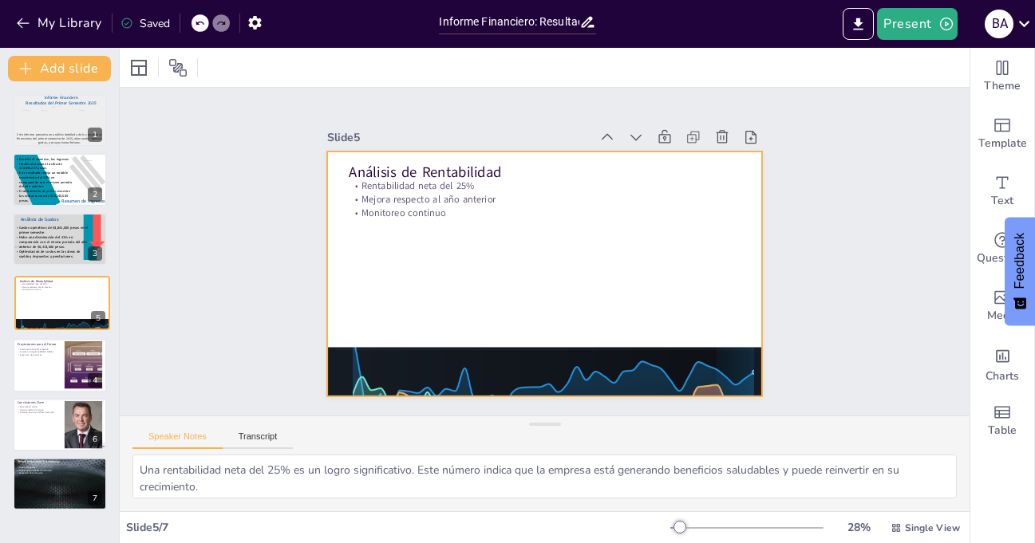
drag, startPoint x: 30, startPoint y: 357, endPoint x: 32, endPoint y: 295, distance: 61.5
click at [32, 295] on div at bounding box center [62, 302] width 94 height 53
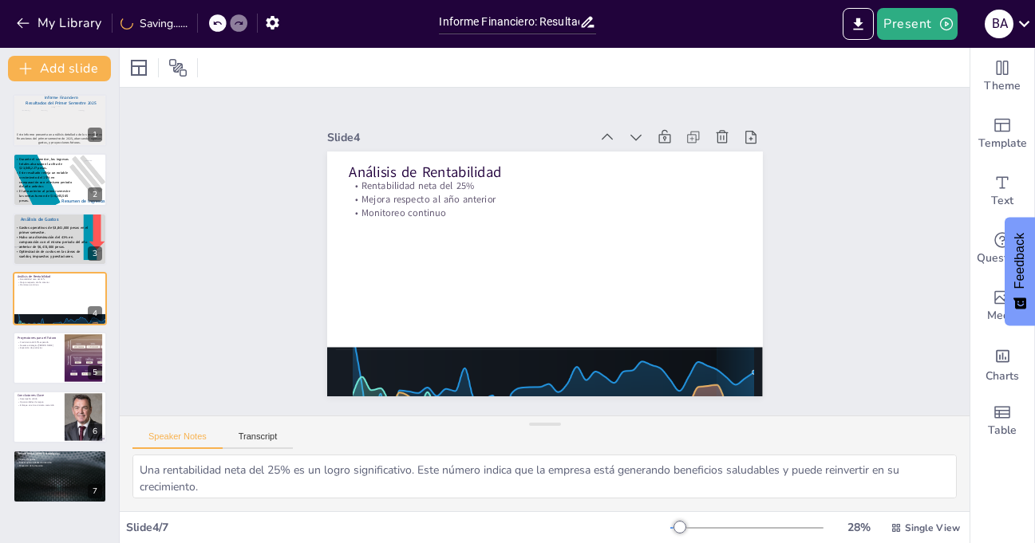
click at [40, 367] on div at bounding box center [60, 358] width 94 height 53
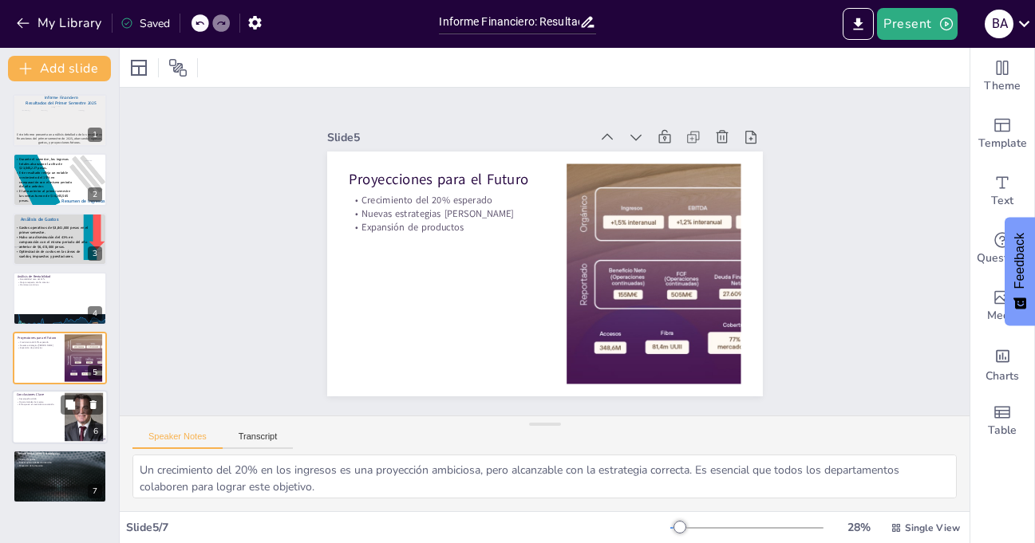
click at [34, 421] on div at bounding box center [60, 417] width 96 height 54
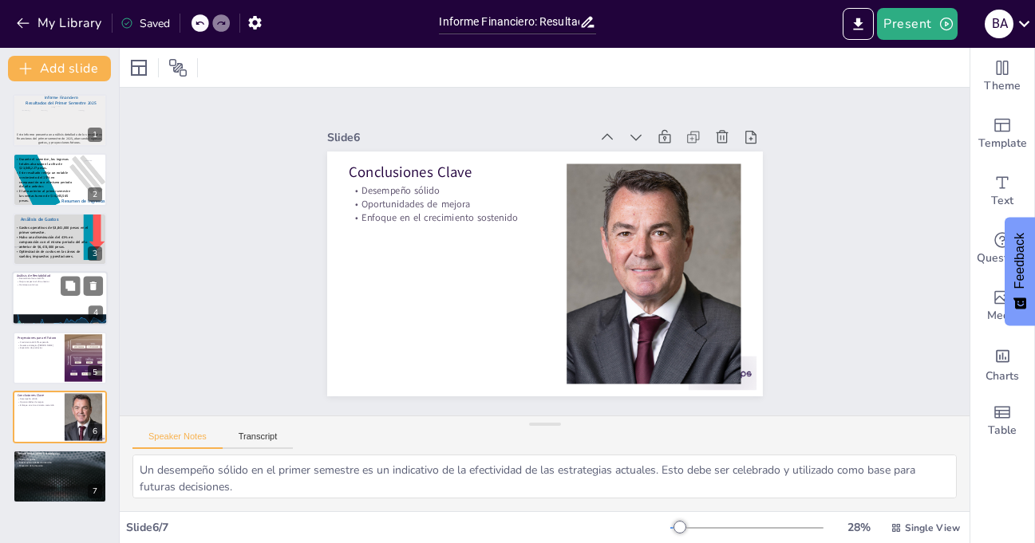
click at [43, 299] on div at bounding box center [60, 298] width 96 height 54
type textarea "Una rentabilidad neta del 25% es un logro significativo. Este número indica que…"
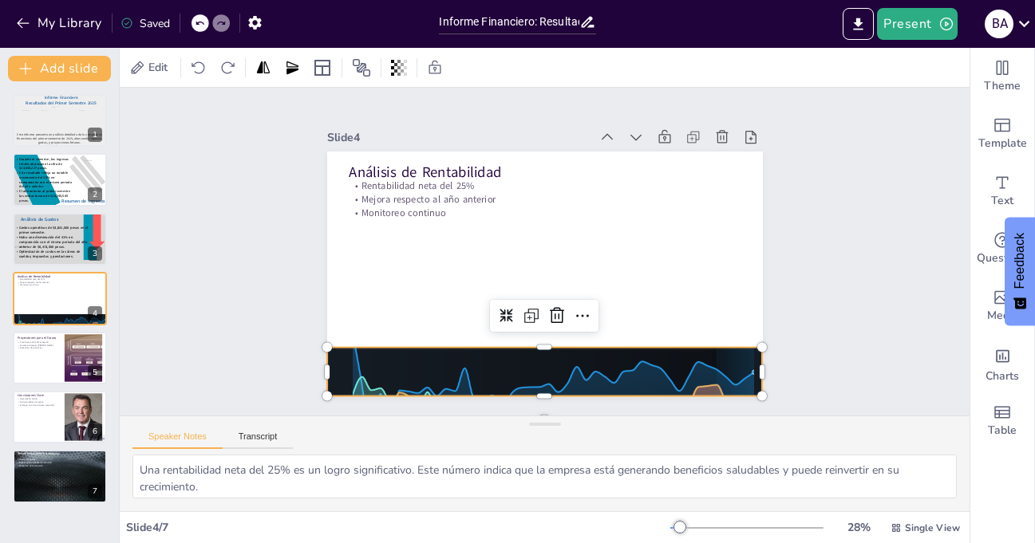
click at [500, 361] on div at bounding box center [545, 371] width 436 height 297
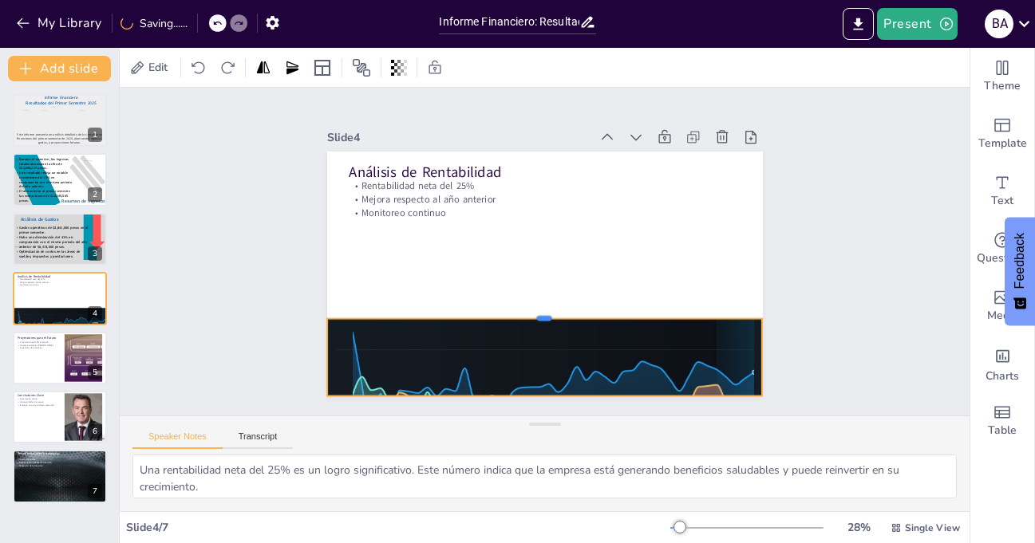
drag, startPoint x: 532, startPoint y: 338, endPoint x: 528, endPoint y: 310, distance: 29.0
click at [528, 310] on div at bounding box center [545, 312] width 436 height 13
click at [546, 364] on div at bounding box center [532, 371] width 464 height 341
click at [546, 364] on div at bounding box center [545, 371] width 436 height 297
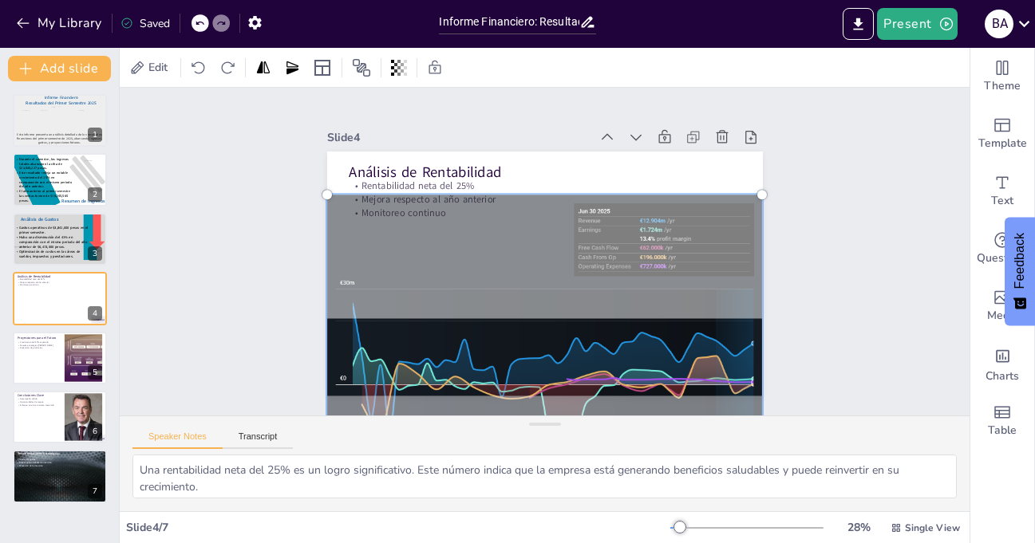
drag, startPoint x: 546, startPoint y: 364, endPoint x: 546, endPoint y: 335, distance: 28.7
click at [546, 335] on div at bounding box center [535, 343] width 485 height 362
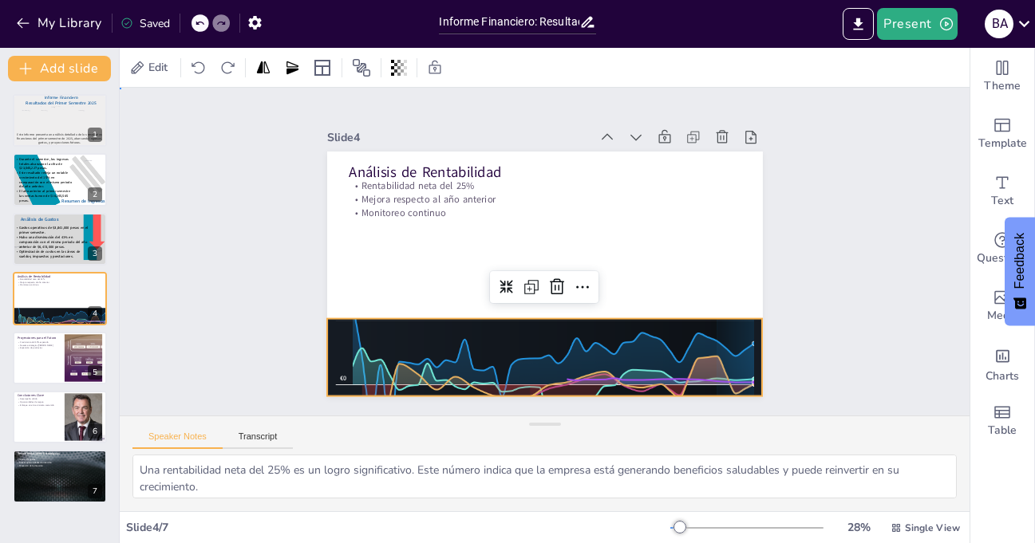
click at [792, 257] on div "Slide 1 Informe Financiero Resultados del Primer Semestre 2025 Este informe pre…" at bounding box center [544, 252] width 525 height 290
click at [550, 354] on div at bounding box center [545, 343] width 436 height 297
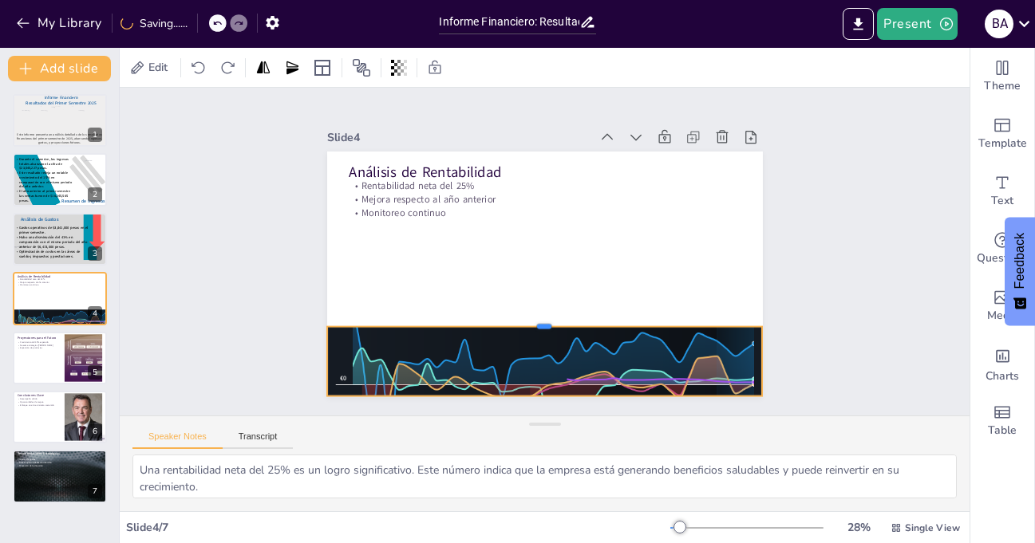
drag, startPoint x: 532, startPoint y: 312, endPoint x: 530, endPoint y: 320, distance: 8.3
click at [530, 320] on div at bounding box center [510, 311] width 384 height 229
click at [794, 286] on div "Slide 1 Informe Financiero Resultados del Primer Semestre 2025 Este informe pre…" at bounding box center [544, 252] width 552 height 343
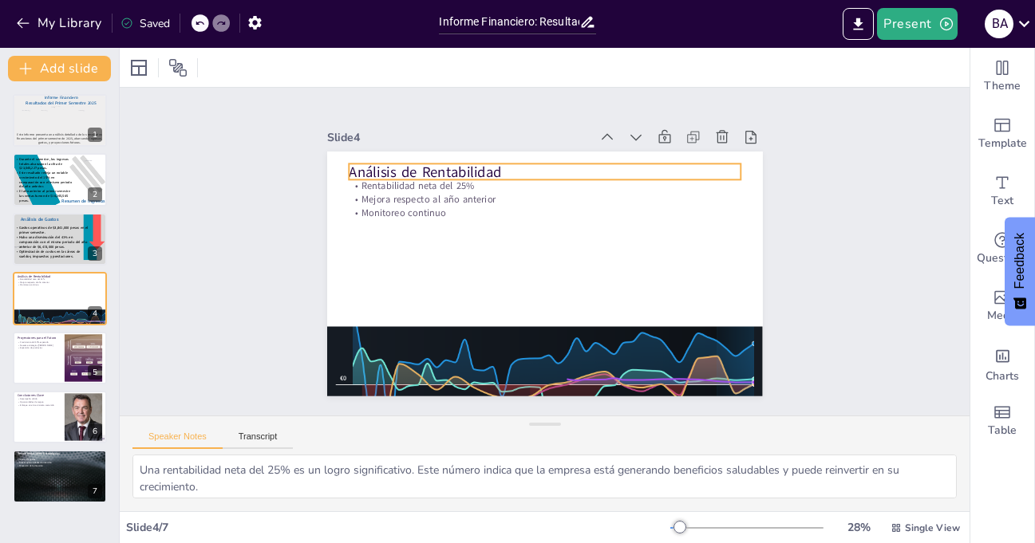
click at [436, 168] on p "Análisis de Rentabilidad" at bounding box center [553, 172] width 392 height 61
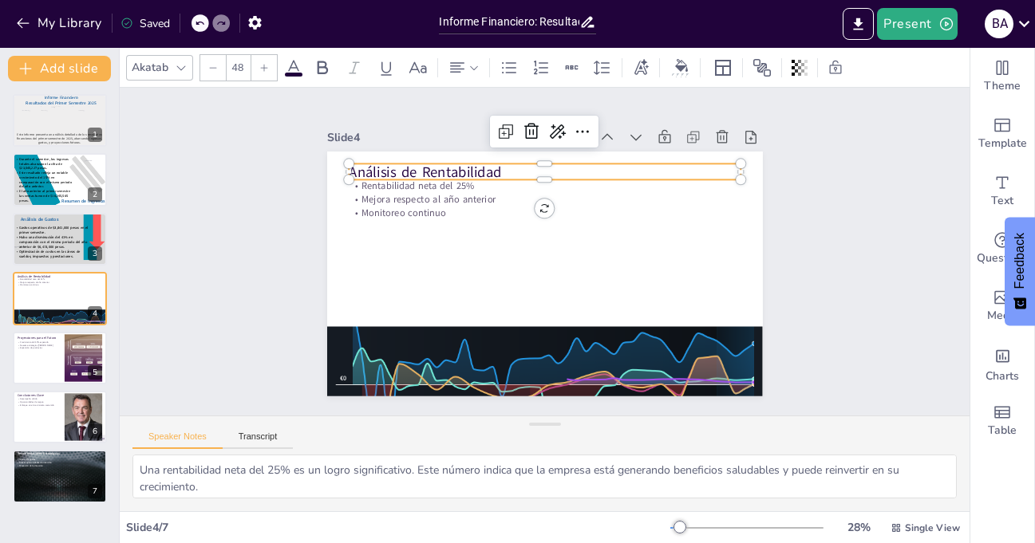
click at [266, 70] on icon at bounding box center [264, 68] width 10 height 10
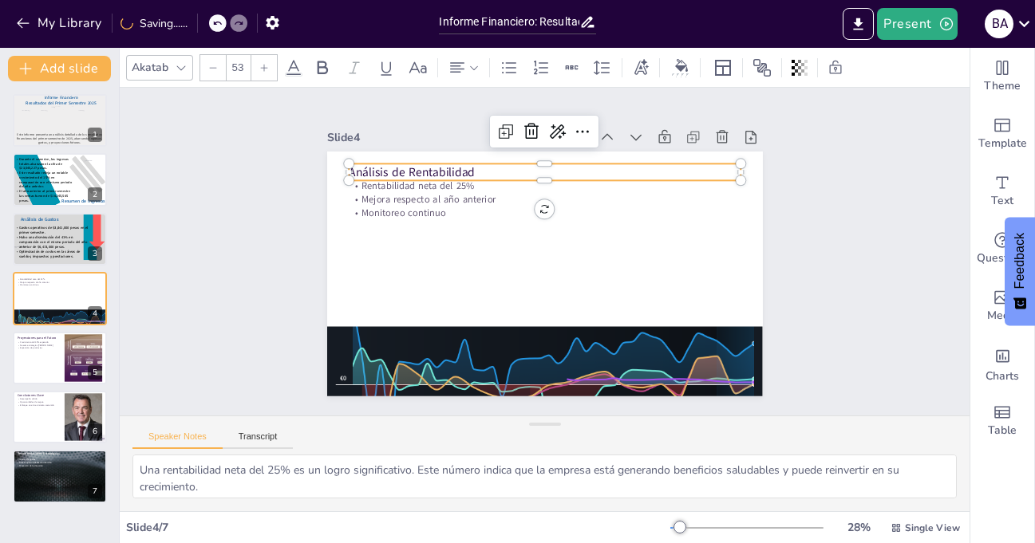
click at [266, 70] on icon at bounding box center [264, 68] width 10 height 10
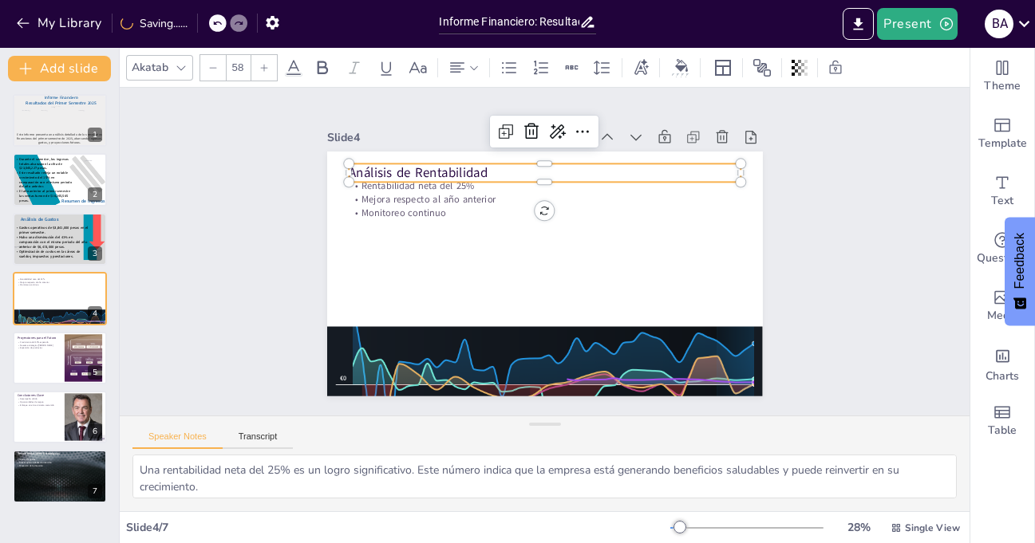
click at [266, 70] on icon at bounding box center [264, 68] width 10 height 10
click at [322, 68] on icon at bounding box center [322, 67] width 19 height 19
click at [261, 71] on icon at bounding box center [264, 68] width 10 height 10
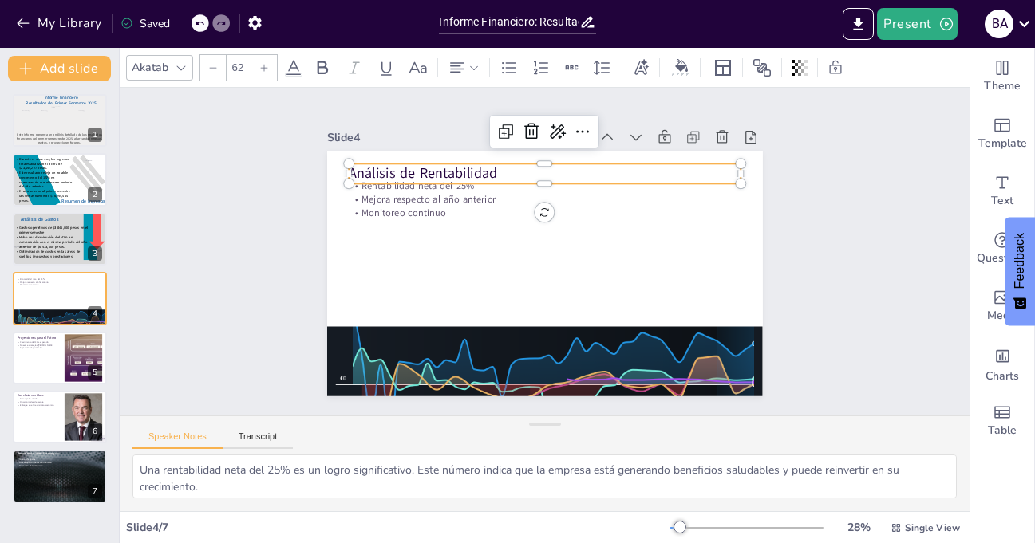
click at [261, 71] on icon at bounding box center [264, 68] width 10 height 10
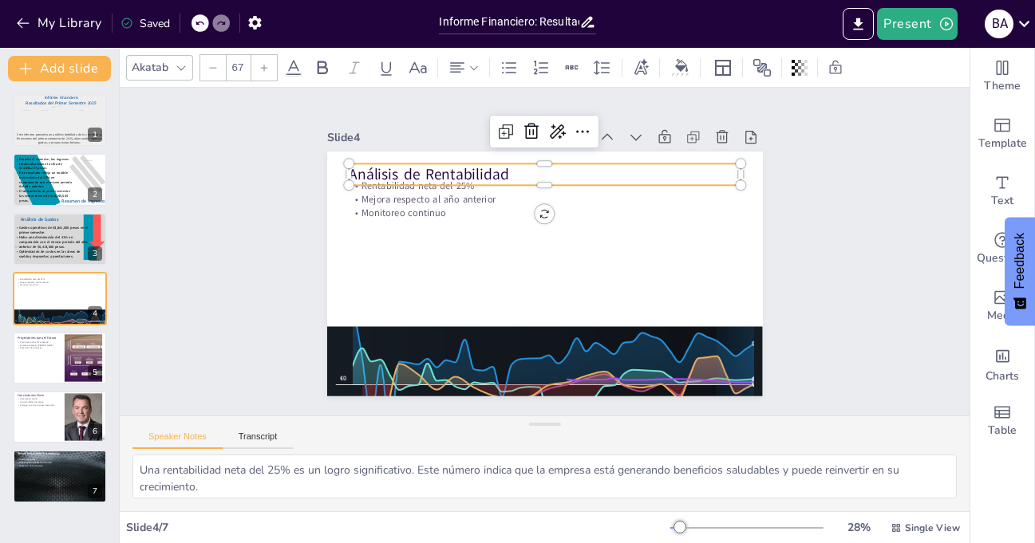
click at [261, 71] on icon at bounding box center [264, 68] width 10 height 10
drag, startPoint x: 506, startPoint y: 168, endPoint x: 329, endPoint y: 166, distance: 177.2
click at [329, 166] on div "Rentabilidad neta del 25% Mejora respecto al año anterior Monitoreo continuo An…" at bounding box center [542, 273] width 459 height 289
click at [323, 73] on icon at bounding box center [323, 68] width 10 height 14
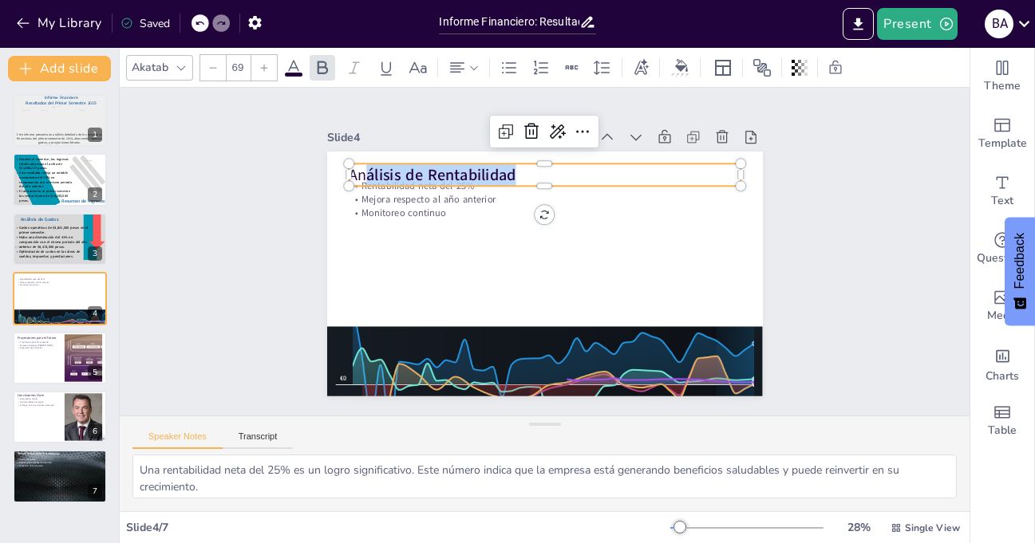
click at [357, 171] on p "An álisis de Rentabilidad" at bounding box center [553, 175] width 392 height 62
drag, startPoint x: 352, startPoint y: 170, endPoint x: 334, endPoint y: 170, distance: 17.6
click at [334, 170] on div "Rentabilidad neta del 25% Mejora respecto al año anterior Monitoreo continuo An…" at bounding box center [542, 273] width 459 height 289
click at [322, 65] on icon at bounding box center [322, 67] width 19 height 19
drag, startPoint x: 510, startPoint y: 168, endPoint x: 338, endPoint y: 170, distance: 171.6
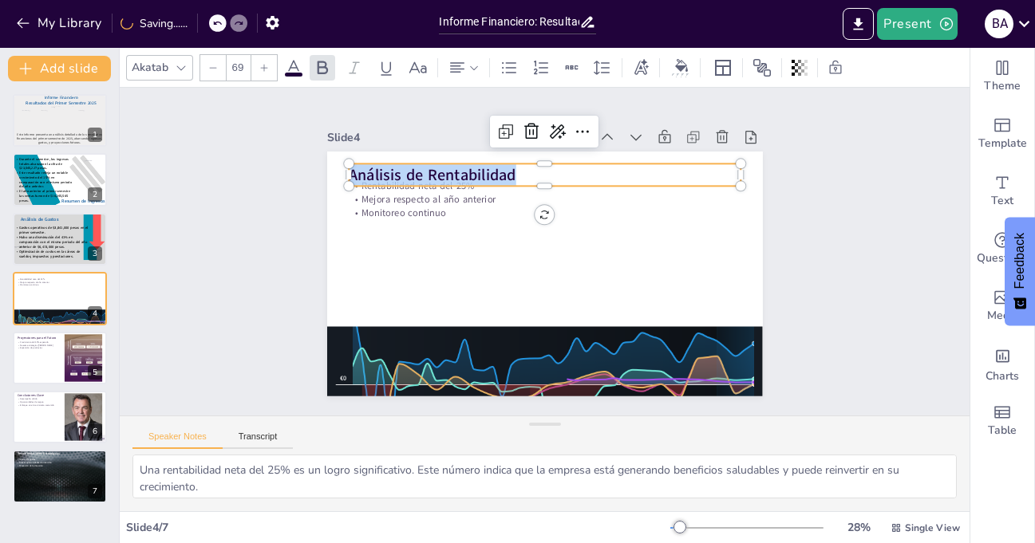
click at [357, 170] on p "Análisis de Rentabilidad" at bounding box center [553, 175] width 392 height 63
click at [266, 63] on icon at bounding box center [264, 68] width 10 height 10
click at [266, 61] on div at bounding box center [264, 68] width 26 height 26
type input "72"
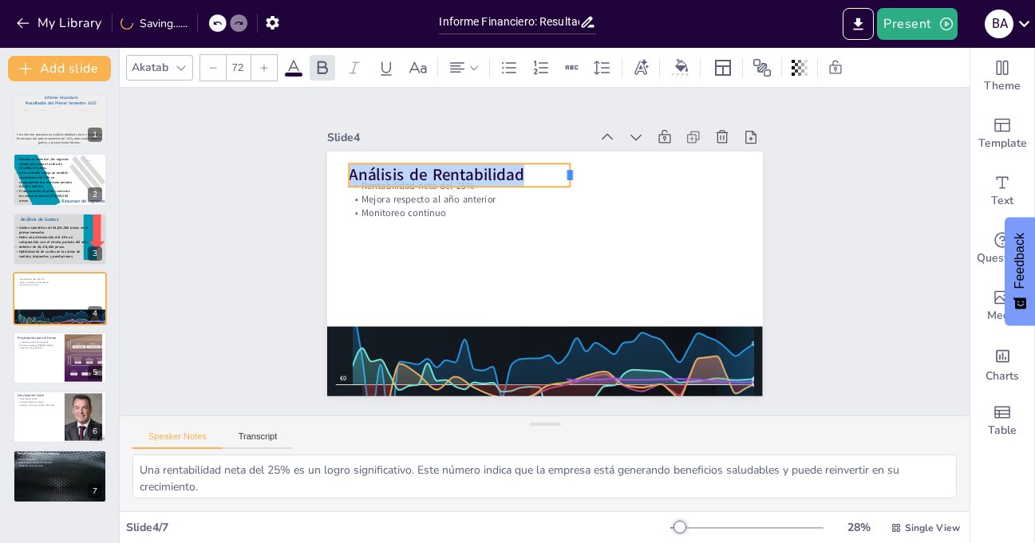
drag, startPoint x: 679, startPoint y: 171, endPoint x: 544, endPoint y: 171, distance: 134.9
click at [544, 171] on div "Rentabilidad neta del 25% Mejora respecto al año anterior Monitoreo continuo An…" at bounding box center [545, 274] width 436 height 245
drag, startPoint x: 543, startPoint y: 168, endPoint x: 523, endPoint y: 168, distance: 19.9
click at [541, 168] on div at bounding box center [548, 176] width 15 height 24
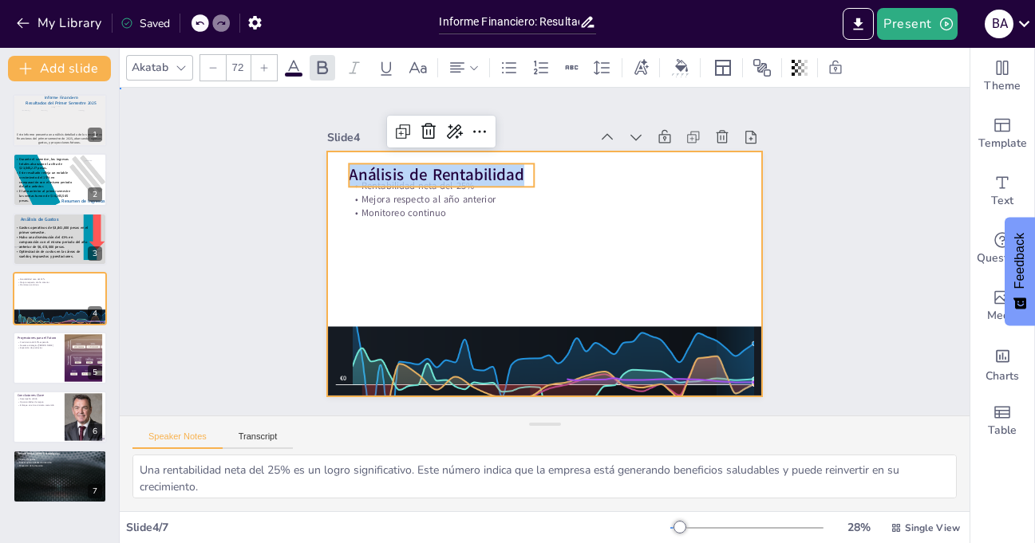
click at [512, 226] on div at bounding box center [545, 274] width 436 height 245
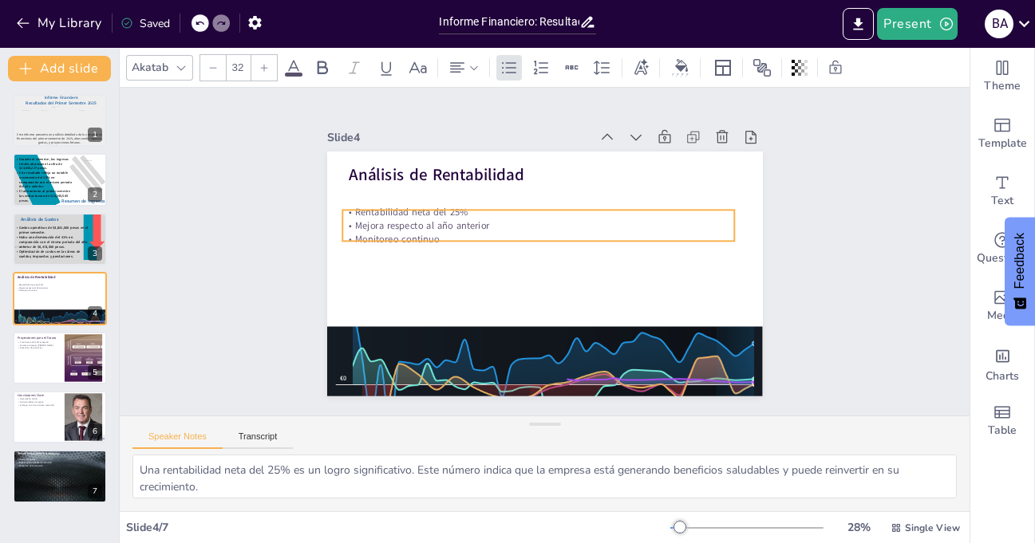
drag, startPoint x: 421, startPoint y: 207, endPoint x: 414, endPoint y: 233, distance: 27.1
click at [414, 233] on p "Monitoreo continuo" at bounding box center [539, 238] width 391 height 54
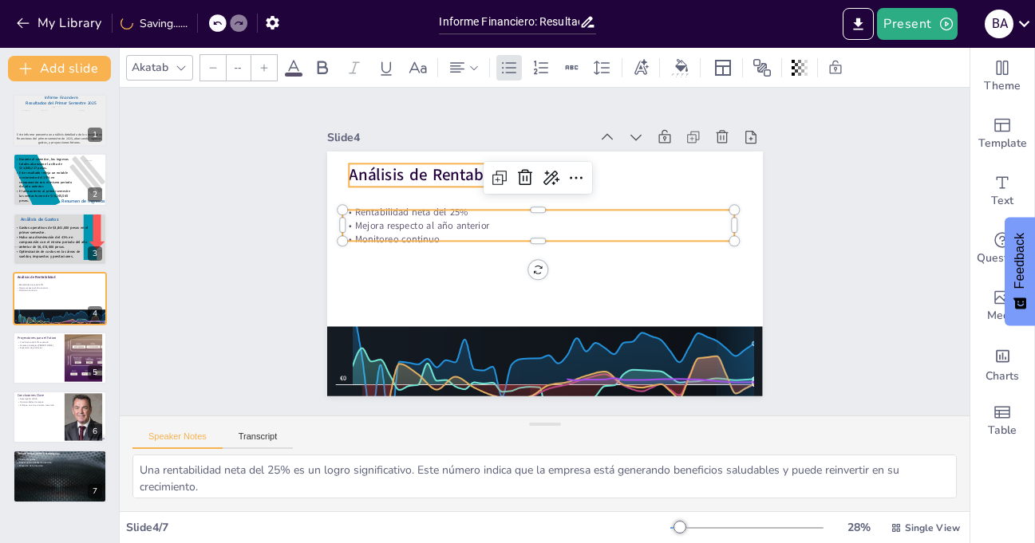
type input "72"
click at [429, 167] on strong "Análisis de Rentabilidad" at bounding box center [437, 175] width 176 height 22
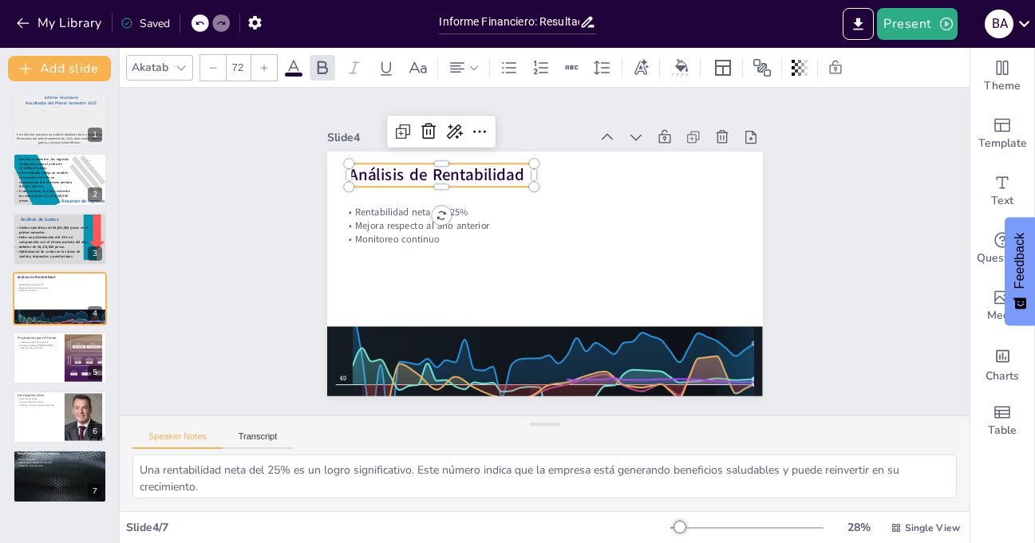
click at [295, 68] on icon at bounding box center [293, 67] width 14 height 15
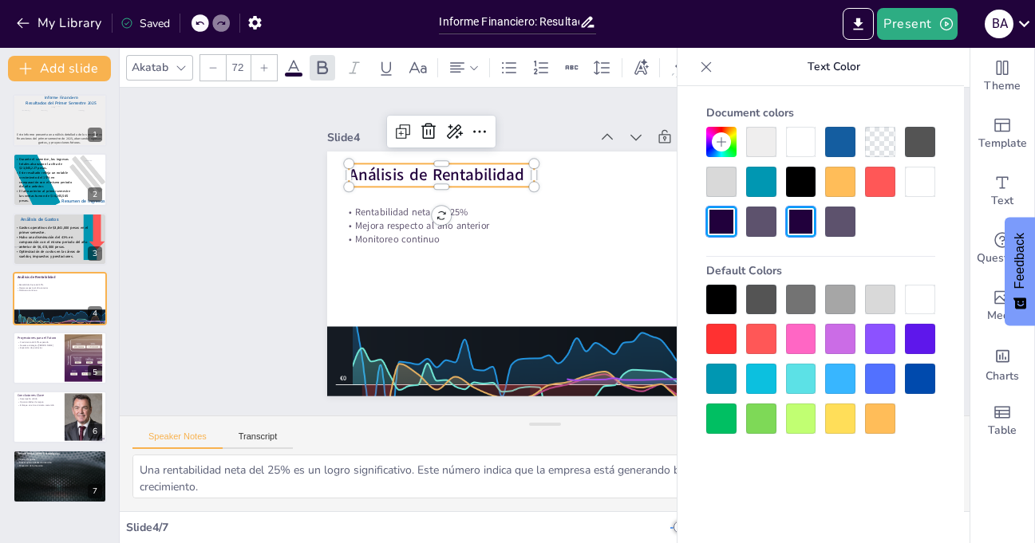
click at [839, 136] on div at bounding box center [840, 142] width 30 height 30
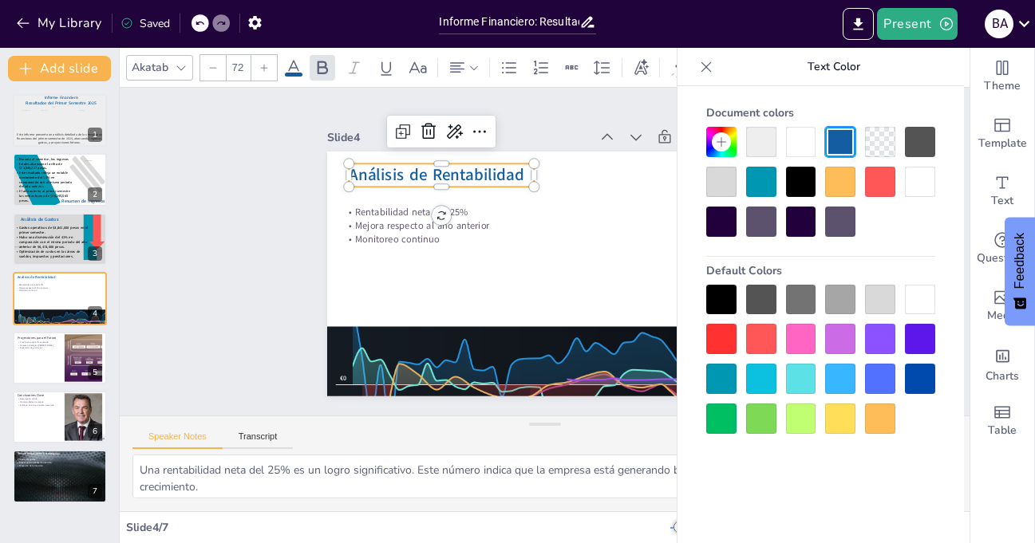
click at [247, 174] on div "Slide 1 Informe Financiero Resultados del Primer Semestre 2025 Este informe pre…" at bounding box center [544, 251] width 879 height 415
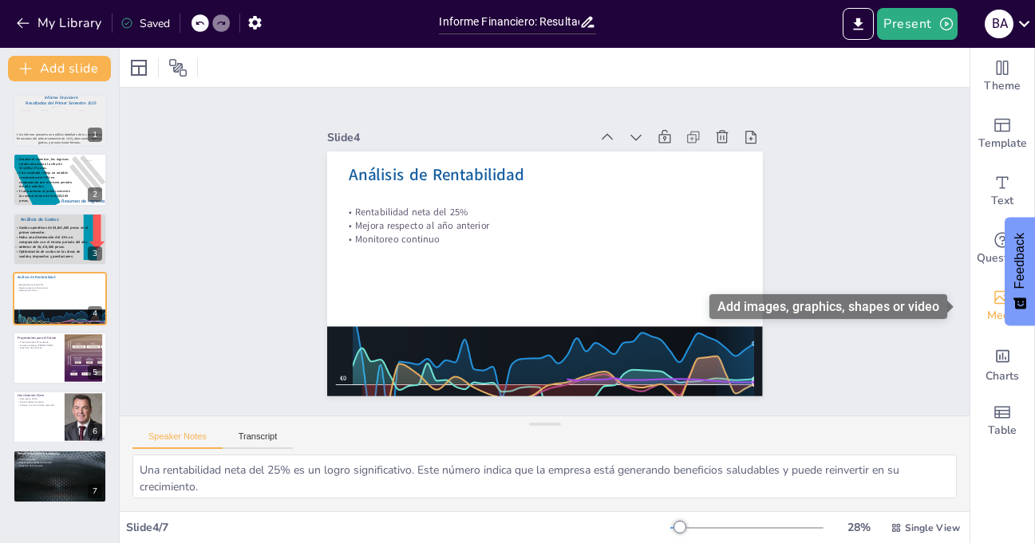
click at [999, 308] on span "Media" at bounding box center [1002, 316] width 31 height 18
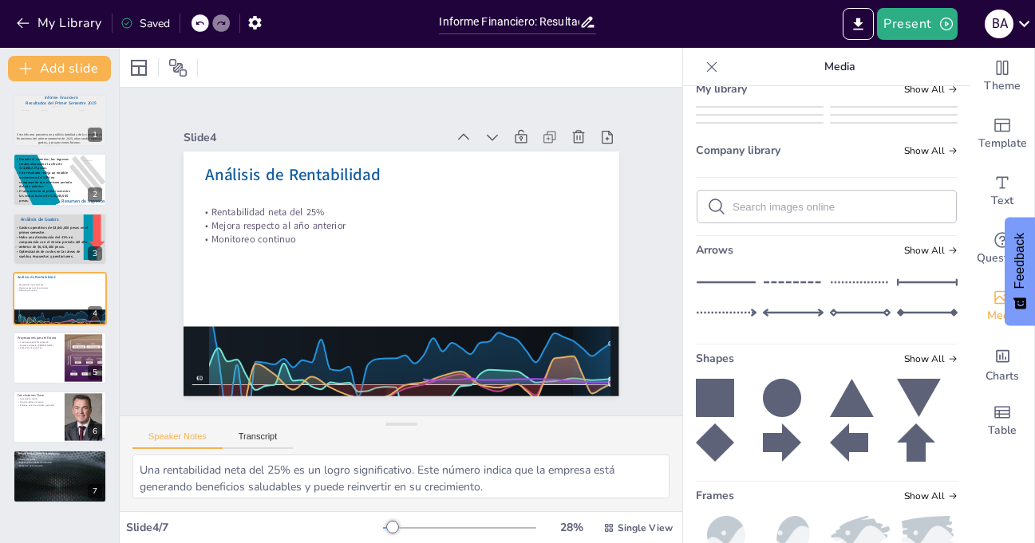
scroll to position [239, 0]
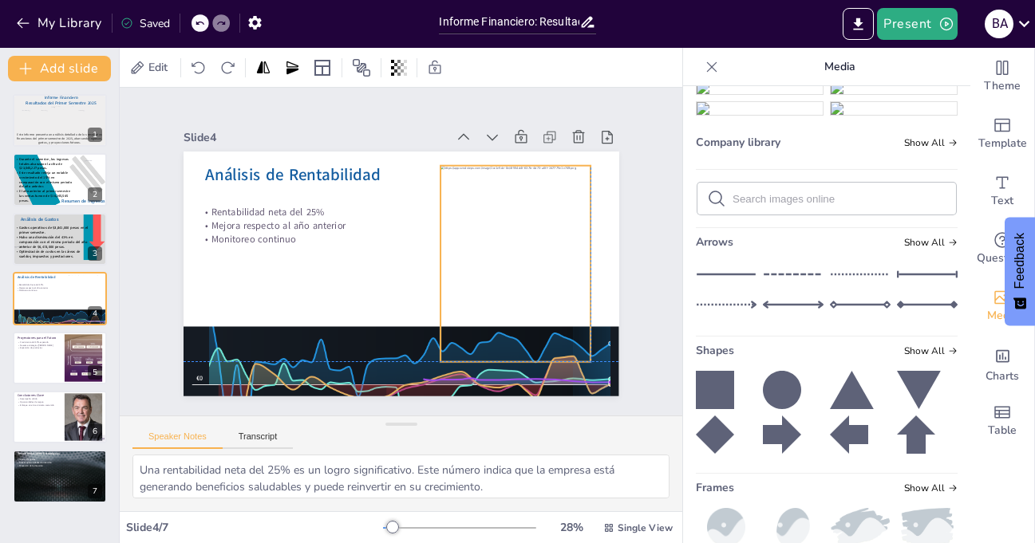
drag, startPoint x: 378, startPoint y: 235, endPoint x: 491, endPoint y: 227, distance: 112.9
click at [491, 227] on div at bounding box center [514, 275] width 170 height 211
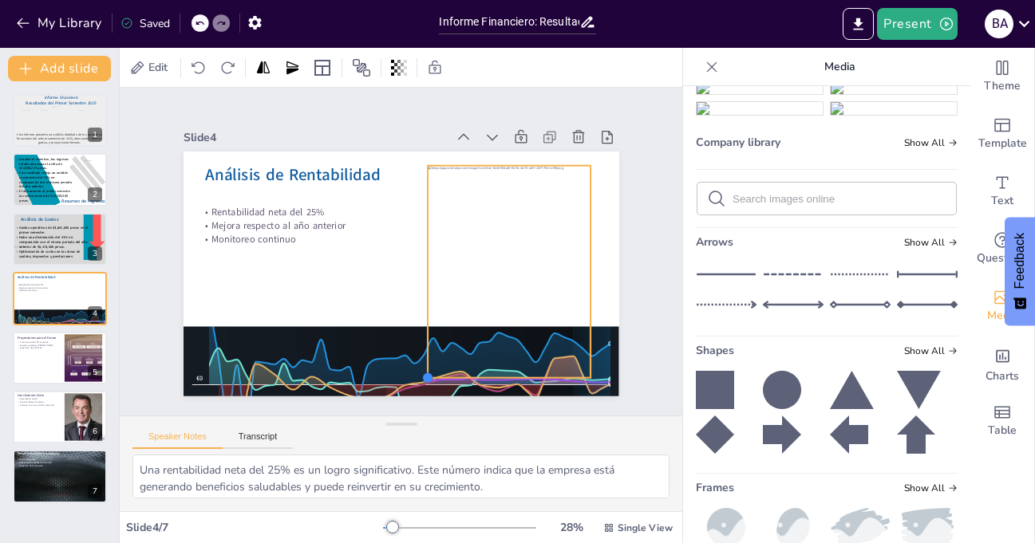
drag, startPoint x: 426, startPoint y: 358, endPoint x: 413, endPoint y: 372, distance: 19.2
click at [421, 372] on div at bounding box center [427, 378] width 13 height 13
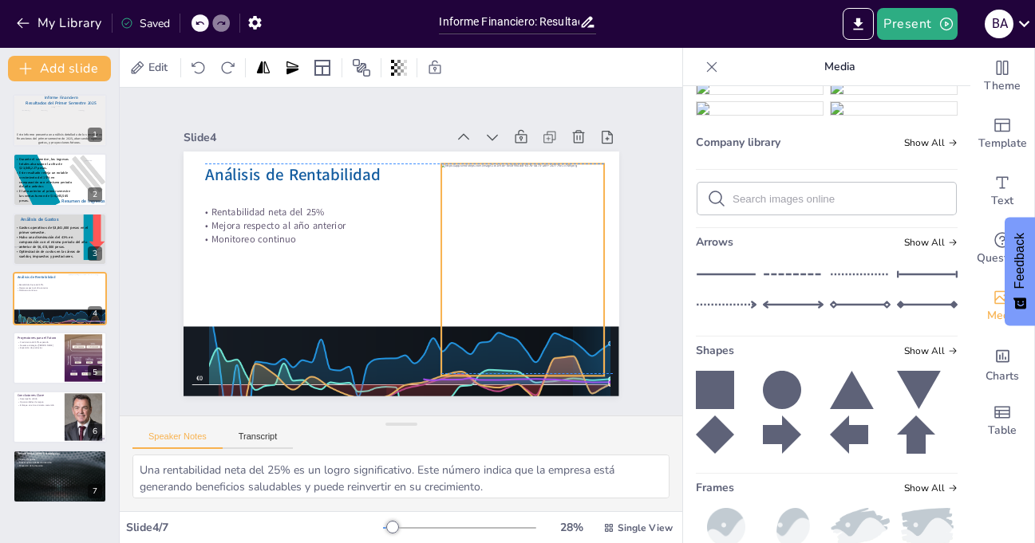
drag, startPoint x: 509, startPoint y: 245, endPoint x: 523, endPoint y: 242, distance: 13.9
click at [523, 242] on div at bounding box center [520, 282] width 184 height 228
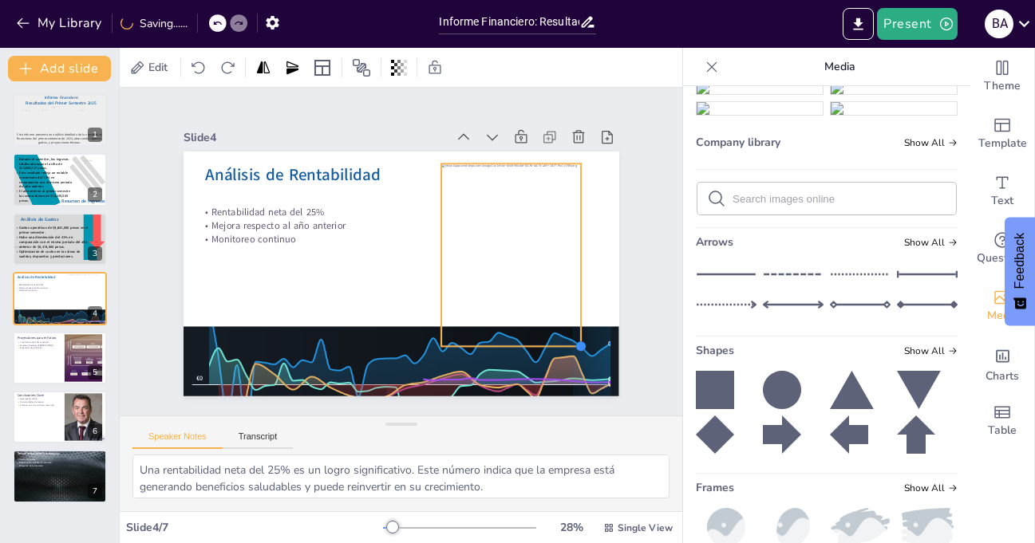
drag, startPoint x: 591, startPoint y: 371, endPoint x: 568, endPoint y: 333, distance: 44.8
click at [568, 333] on div "Análisis de Rentabilidad Rentabilidad neta del 25% Mejora respecto al año anter…" at bounding box center [398, 273] width 459 height 289
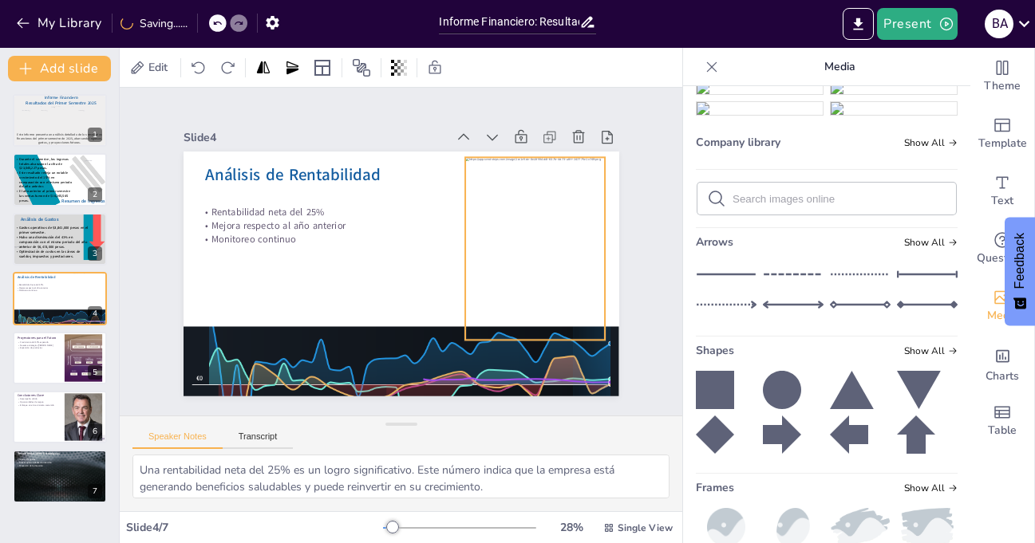
drag, startPoint x: 516, startPoint y: 265, endPoint x: 539, endPoint y: 259, distance: 24.8
click at [539, 259] on div at bounding box center [535, 262] width 158 height 196
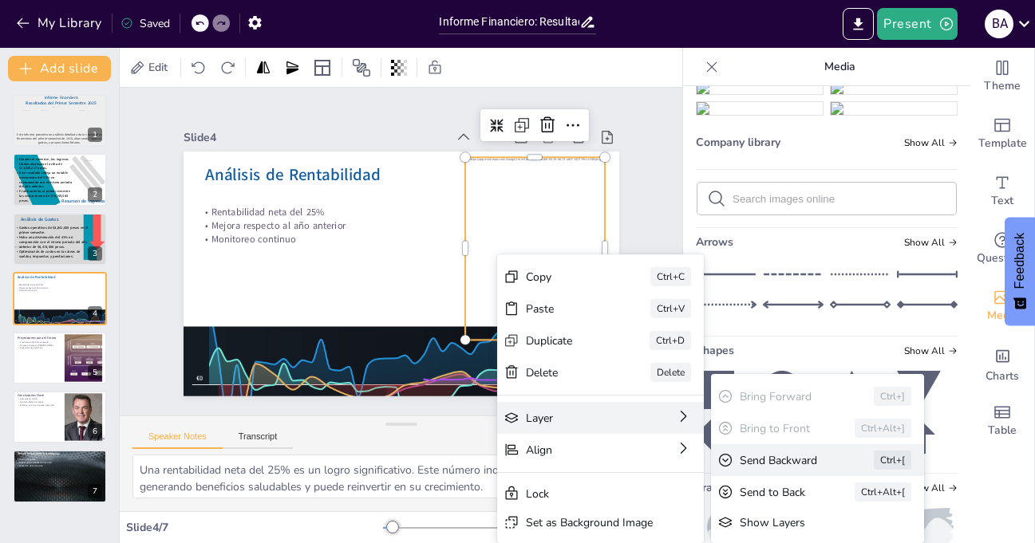
click at [859, 541] on div "Send Backward" at bounding box center [903, 548] width 89 height 15
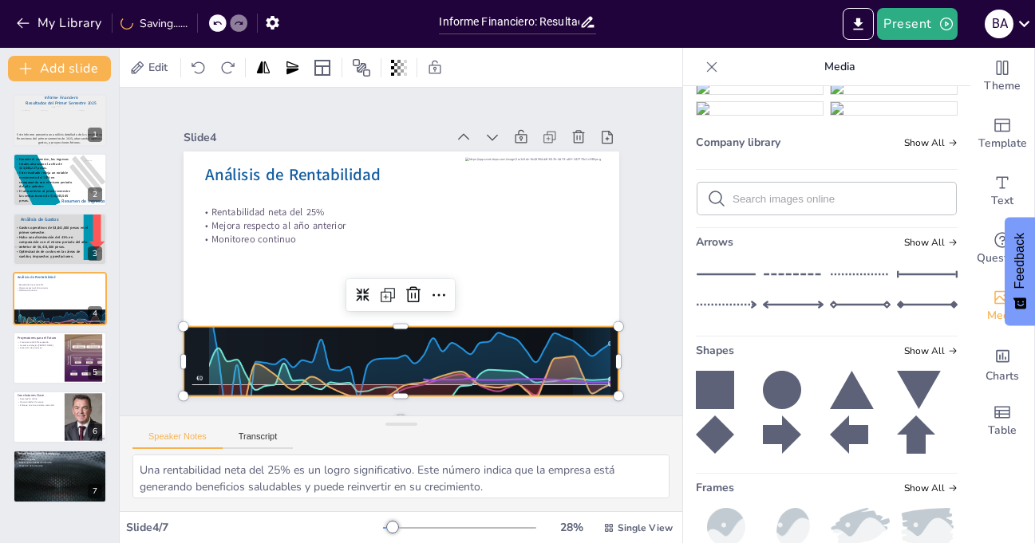
click at [351, 336] on div at bounding box center [392, 342] width 464 height 341
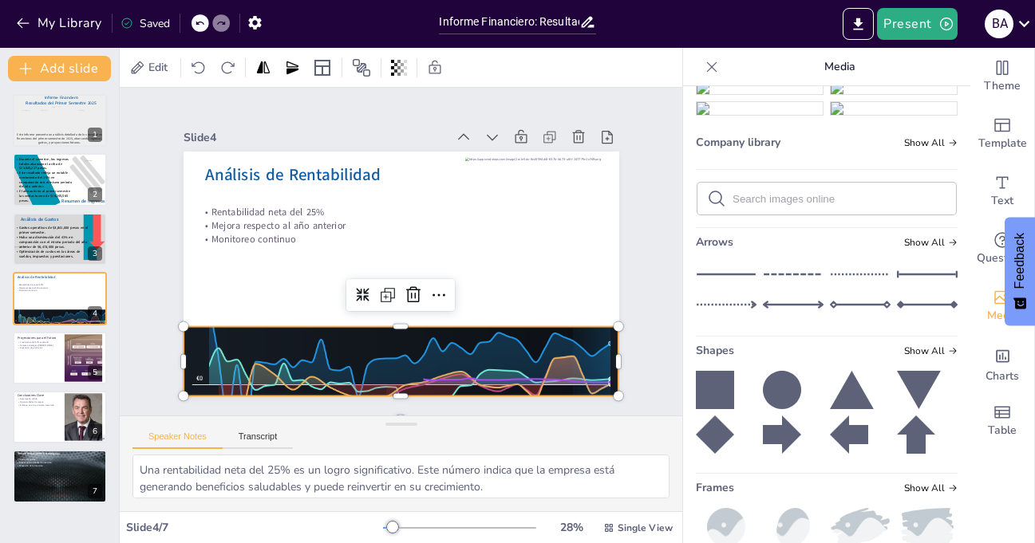
click at [635, 265] on div "Slide 1 Informe Financiero Resultados del Primer Semestre 2025 Este informe pre…" at bounding box center [400, 252] width 552 height 343
click at [183, 377] on div at bounding box center [392, 342] width 464 height 341
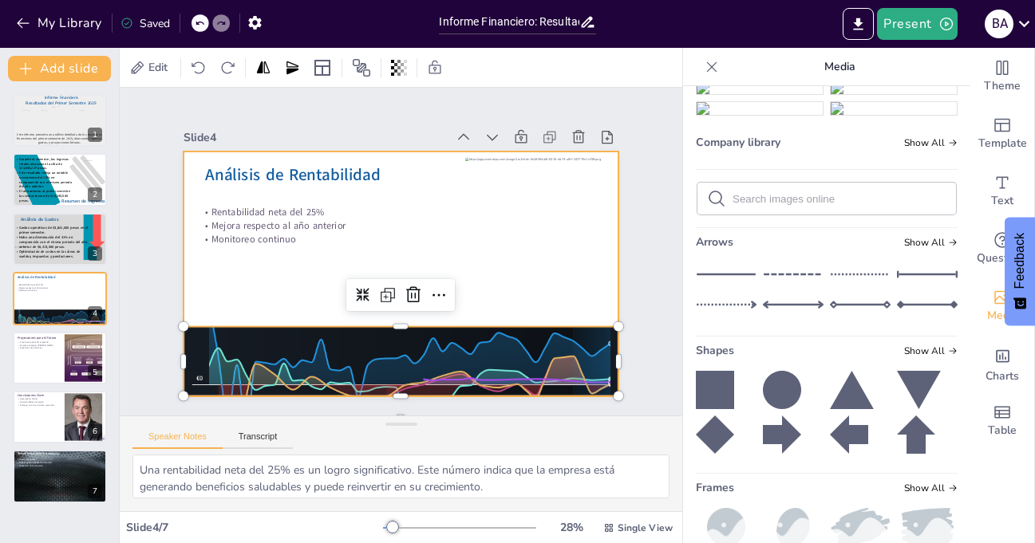
click at [211, 250] on div at bounding box center [398, 274] width 459 height 290
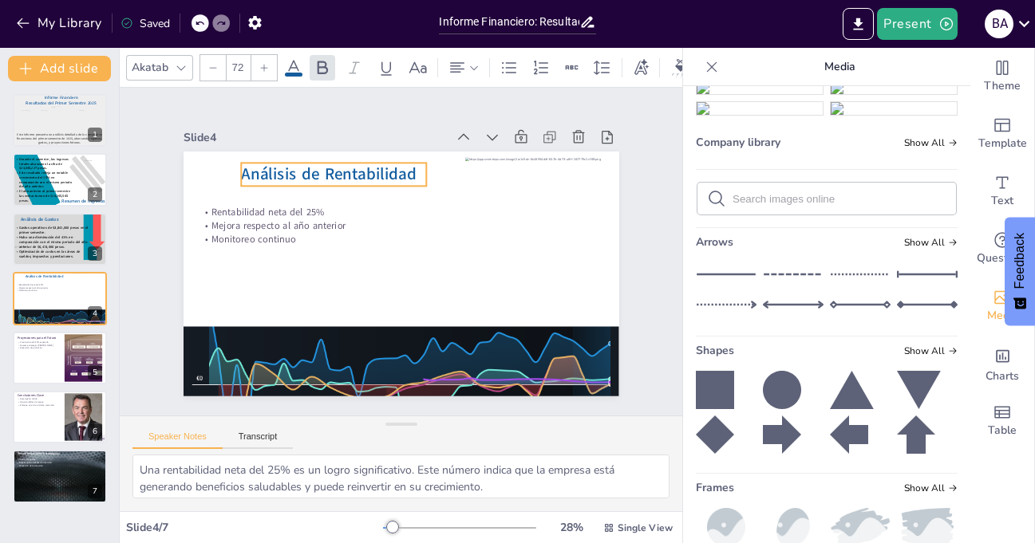
drag, startPoint x: 315, startPoint y: 170, endPoint x: 351, endPoint y: 169, distance: 35.9
click at [351, 169] on span "Análisis de Rentabilidad" at bounding box center [337, 167] width 176 height 41
click at [142, 247] on div "Slide 1 Informe Financiero Resultados del Primer Semestre 2025 Este informe pre…" at bounding box center [400, 252] width 552 height 343
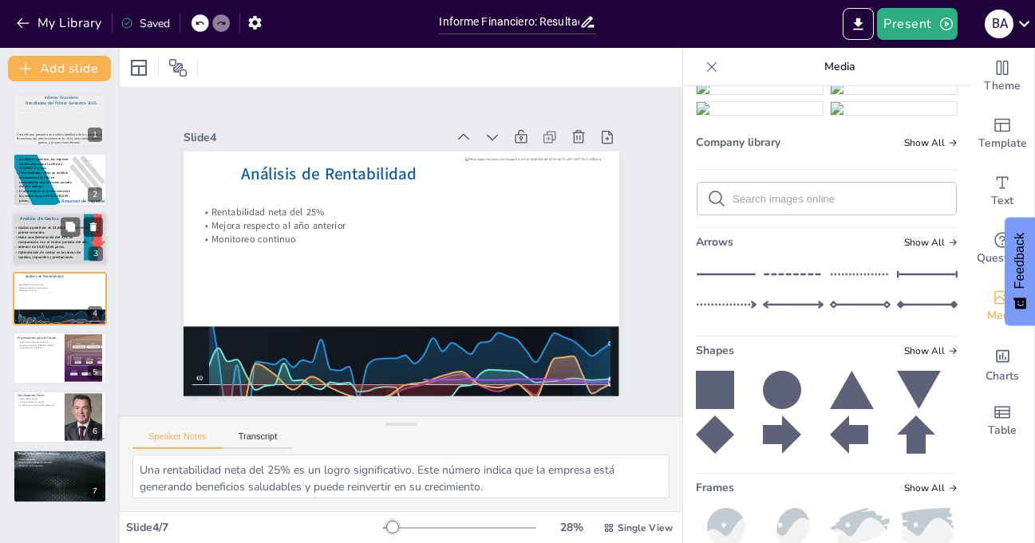
click at [58, 239] on span "Hubo una disminución del 41% en comparación con el mismo periodo del año anteri…" at bounding box center [52, 242] width 69 height 15
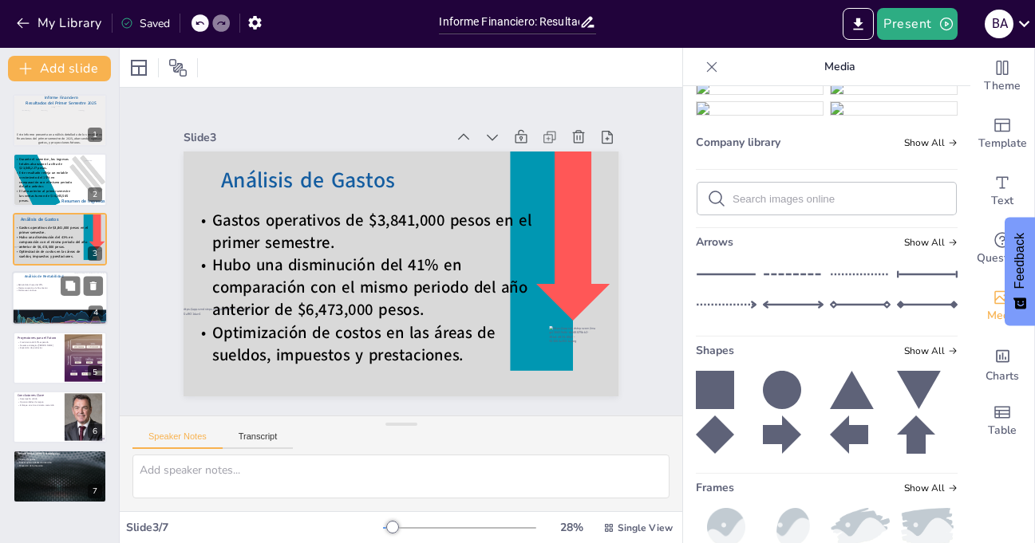
click at [49, 298] on div at bounding box center [60, 298] width 96 height 54
type textarea "Una rentabilidad neta del 25% es un logro significativo. Este número indica que…"
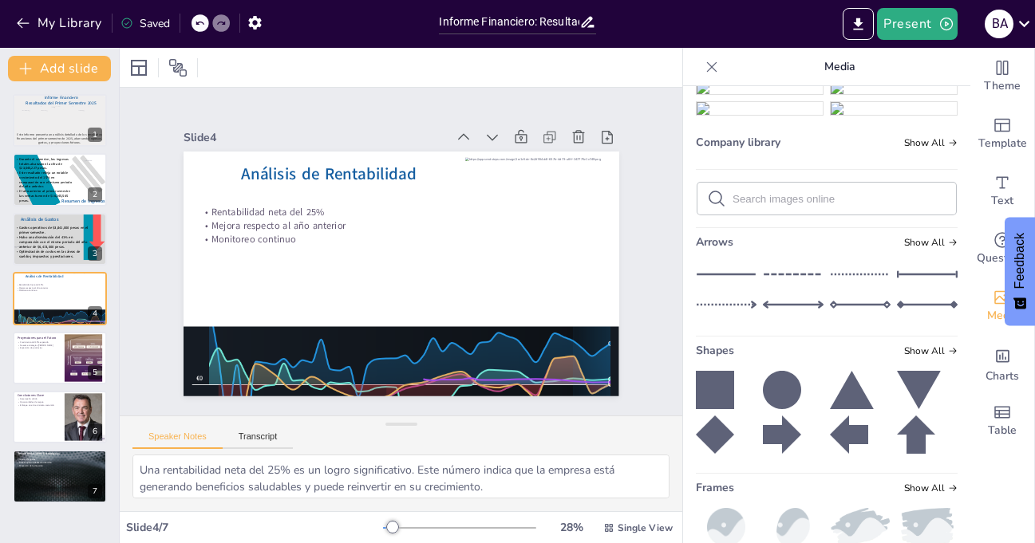
click at [704, 67] on icon at bounding box center [712, 67] width 16 height 16
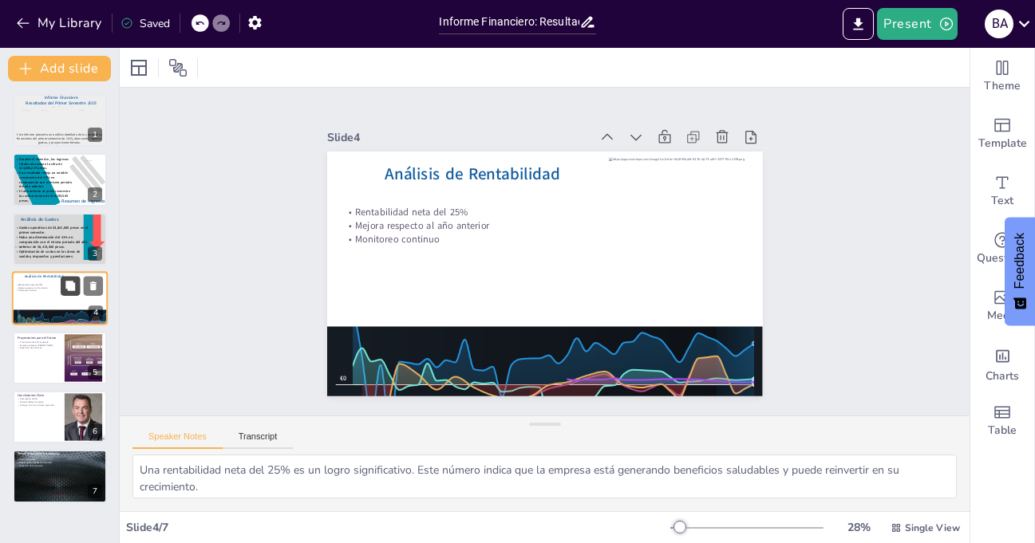
click at [71, 282] on icon at bounding box center [70, 286] width 10 height 10
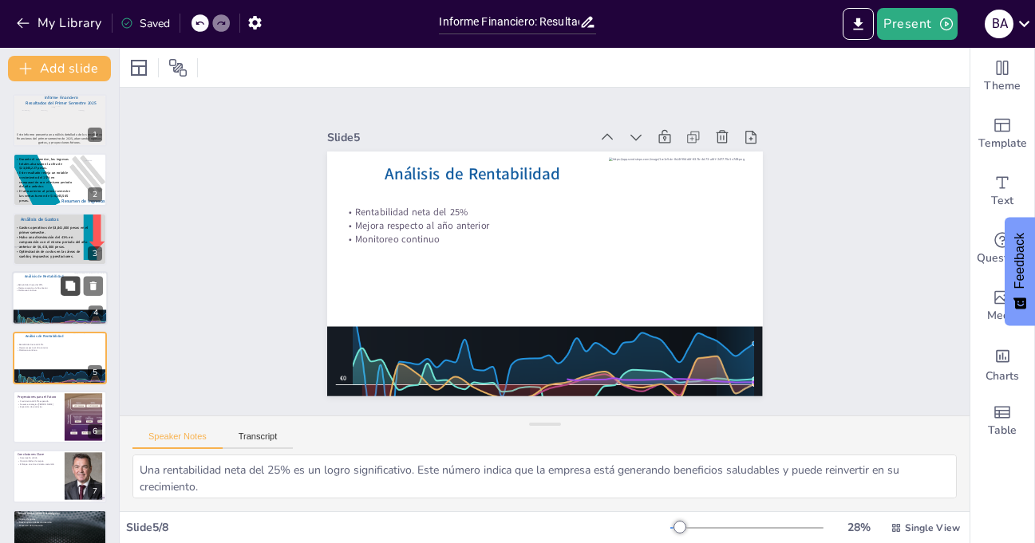
scroll to position [32, 0]
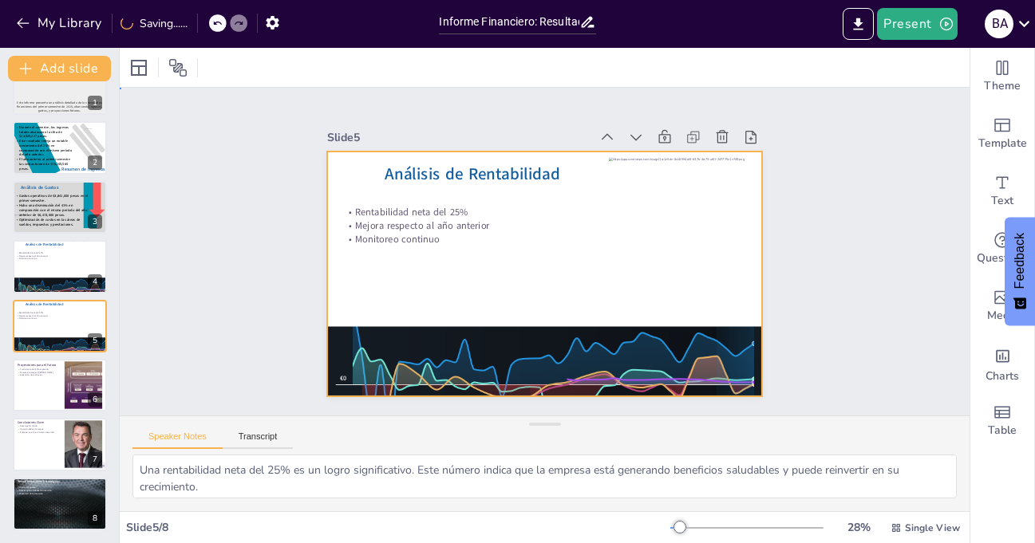
click at [468, 288] on div at bounding box center [542, 274] width 459 height 290
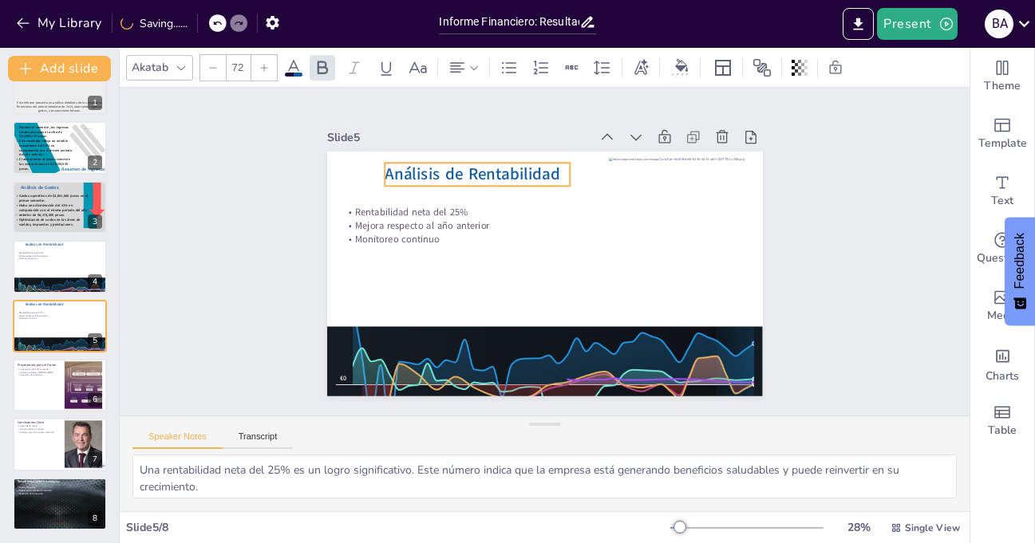
click at [483, 172] on span "Análisis de Rentabilidad" at bounding box center [490, 161] width 176 height 58
click at [544, 164] on span "Análisis de Rentabilidad" at bounding box center [481, 167] width 176 height 41
click at [546, 167] on span "Análisis de Rentabilidad" at bounding box center [473, 174] width 176 height 22
click at [546, 167] on span "Análisis de Rentabilidad" at bounding box center [481, 167] width 176 height 41
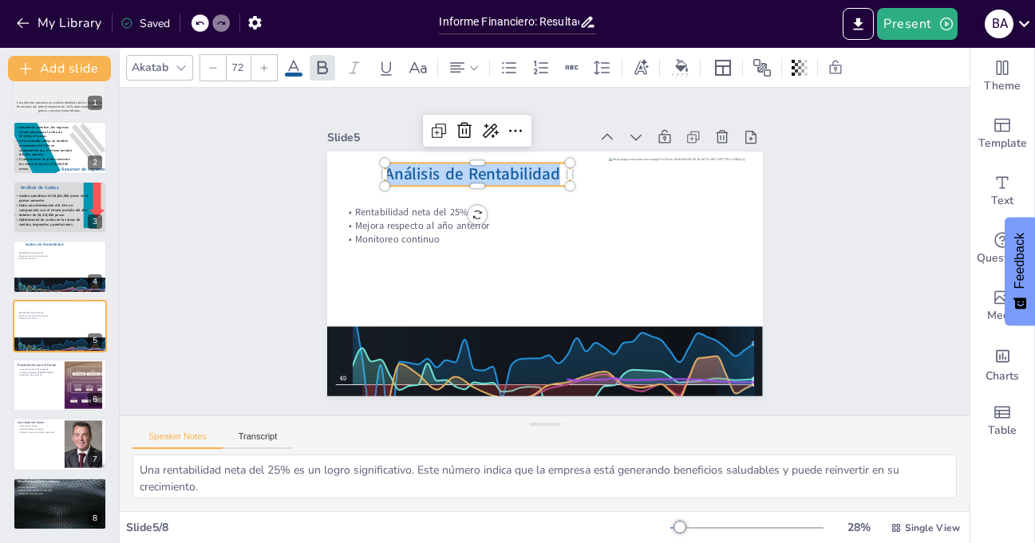
drag, startPoint x: 546, startPoint y: 169, endPoint x: 373, endPoint y: 169, distance: 173.2
click at [393, 169] on span "Análisis de Rentabilidad" at bounding box center [481, 167] width 176 height 41
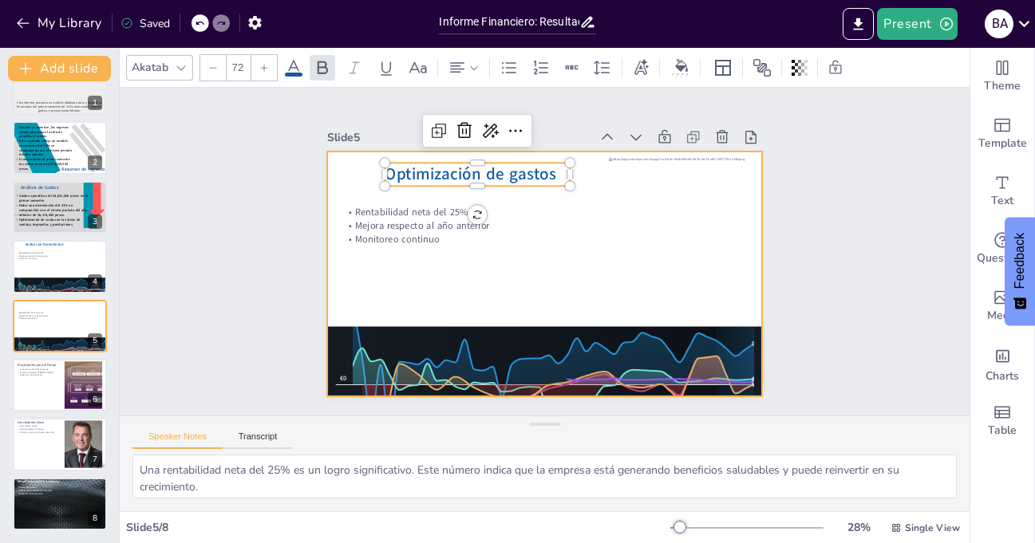
click at [368, 295] on div at bounding box center [545, 274] width 436 height 245
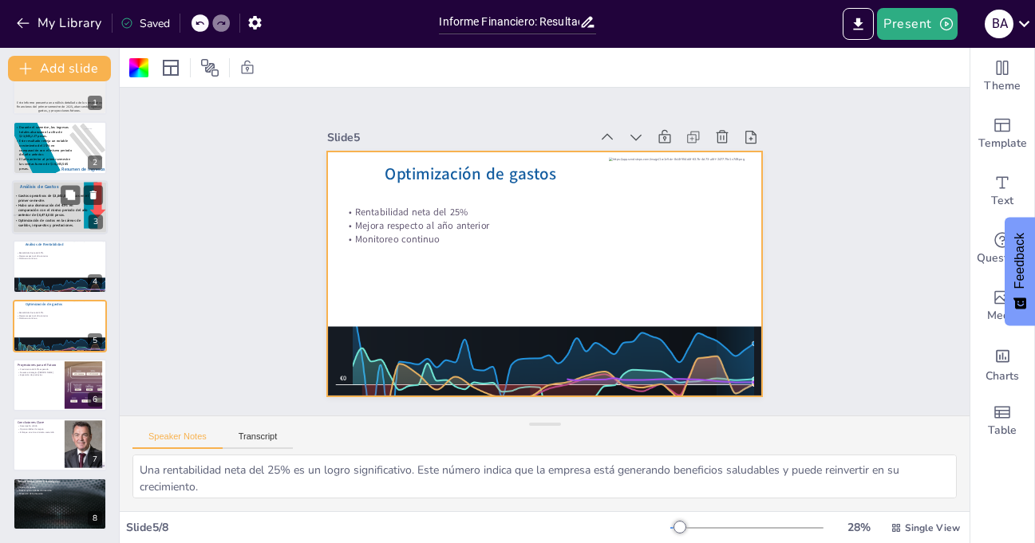
click at [37, 211] on span "Hubo una disminución del 41% en comparación con el mismo periodo del año anteri…" at bounding box center [52, 210] width 69 height 15
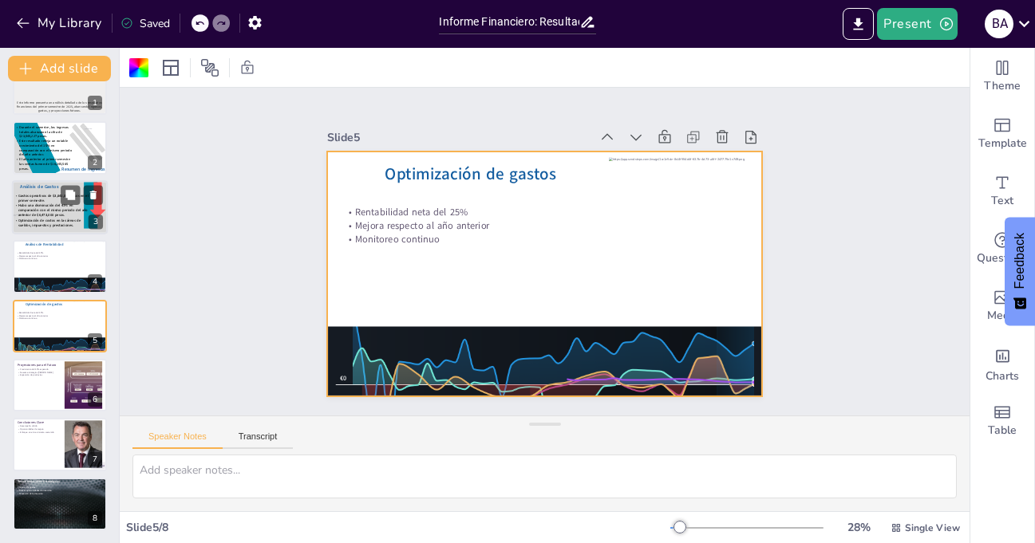
scroll to position [0, 0]
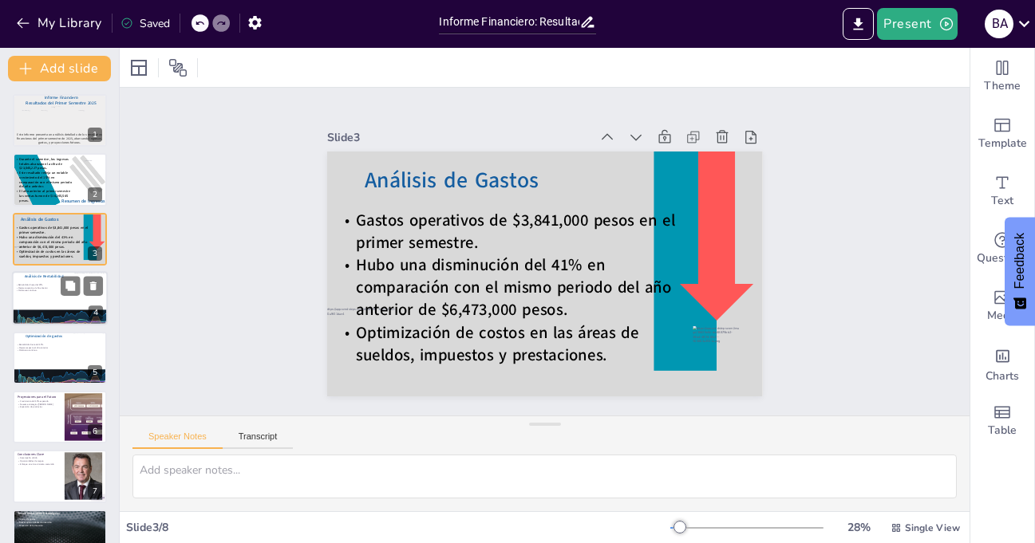
click at [39, 290] on p "Monitoreo continuo" at bounding box center [58, 291] width 86 height 3
type textarea "Una rentabilidad neta del 25% es un logro significativo. Este número indica que…"
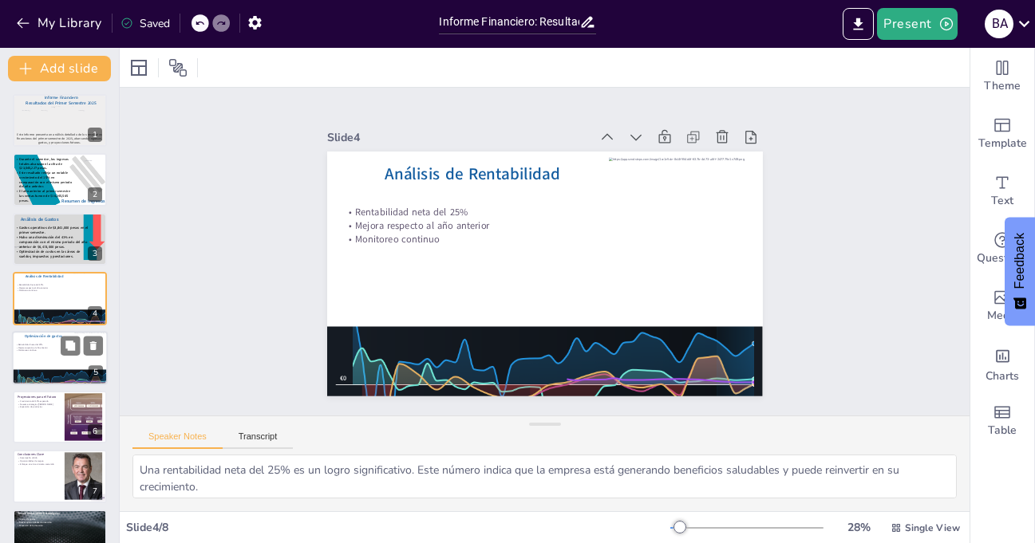
click at [34, 360] on div at bounding box center [60, 358] width 96 height 54
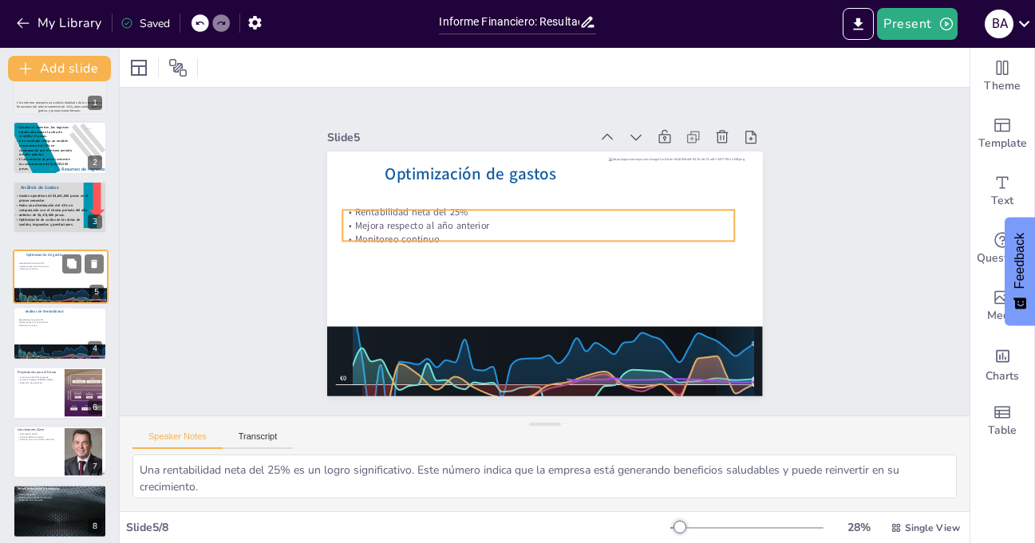
drag, startPoint x: 39, startPoint y: 324, endPoint x: 40, endPoint y: 266, distance: 58.3
click at [40, 250] on div "Optimización de gastos Rentabilidad neta del 25% Mejora respecto al año anterio…" at bounding box center [61, 250] width 94 height 0
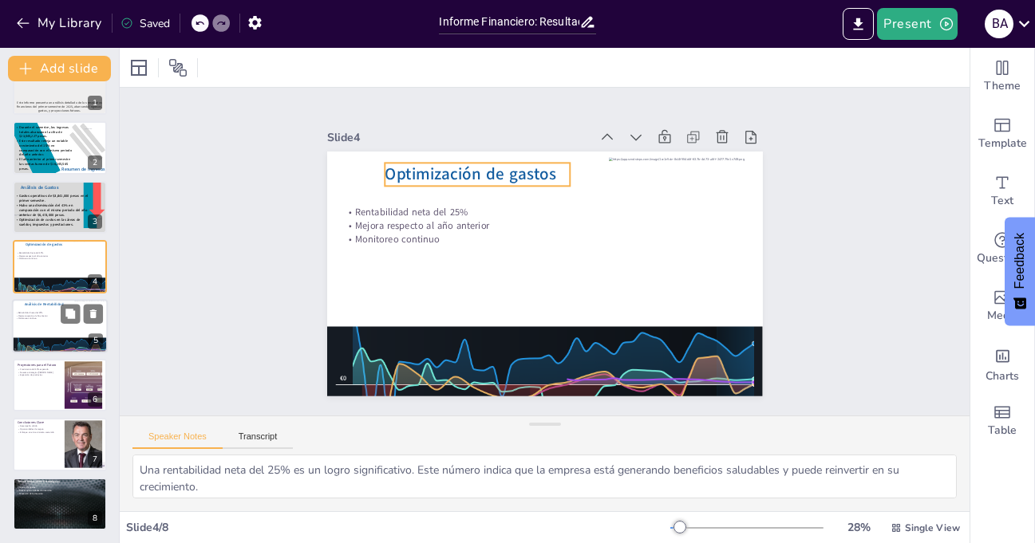
click at [484, 170] on span "Optimización de gastos" at bounding box center [479, 167] width 172 height 40
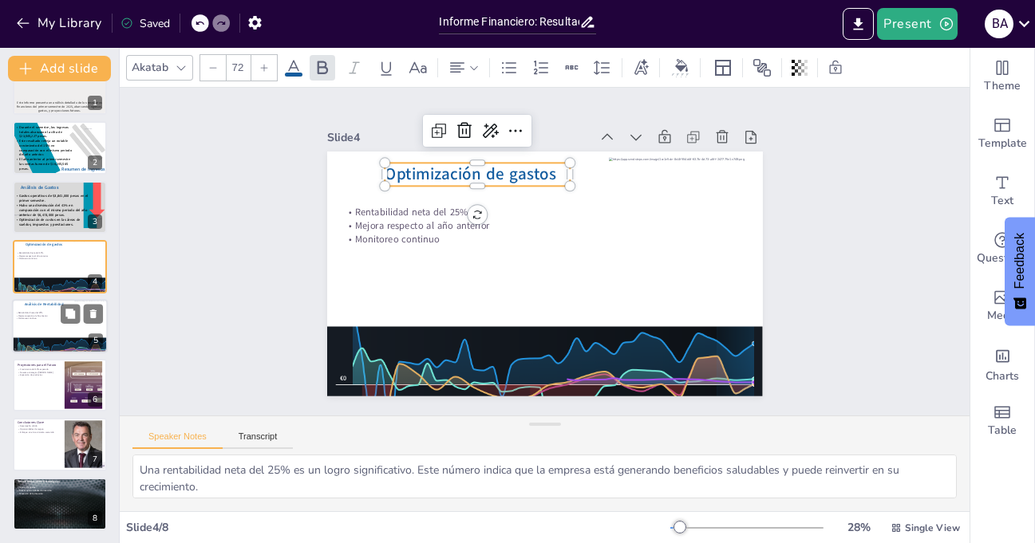
click at [496, 170] on span "Optimización de gastos" at bounding box center [530, 145] width 152 height 119
click at [500, 169] on span "Optimización de gastos" at bounding box center [479, 167] width 172 height 40
click at [500, 169] on span "Optimización de gastos" at bounding box center [471, 174] width 172 height 22
drag, startPoint x: 500, startPoint y: 168, endPoint x: 522, endPoint y: 167, distance: 21.6
click at [522, 167] on span "Optimización de gastos" at bounding box center [479, 167] width 172 height 40
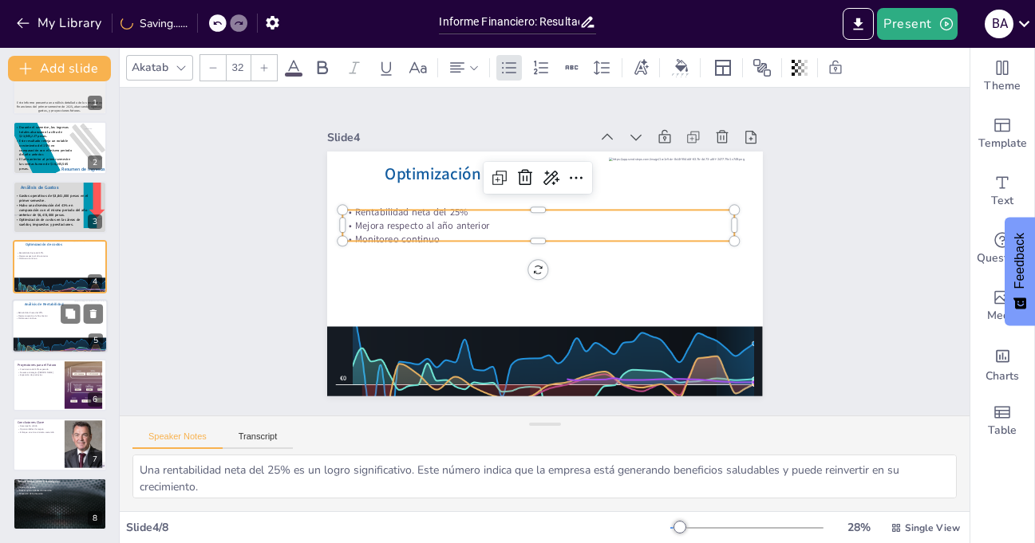
click at [516, 232] on p "Monitoreo continuo" at bounding box center [538, 239] width 392 height 14
click at [267, 69] on icon at bounding box center [264, 68] width 10 height 10
click at [266, 69] on icon at bounding box center [264, 68] width 10 height 10
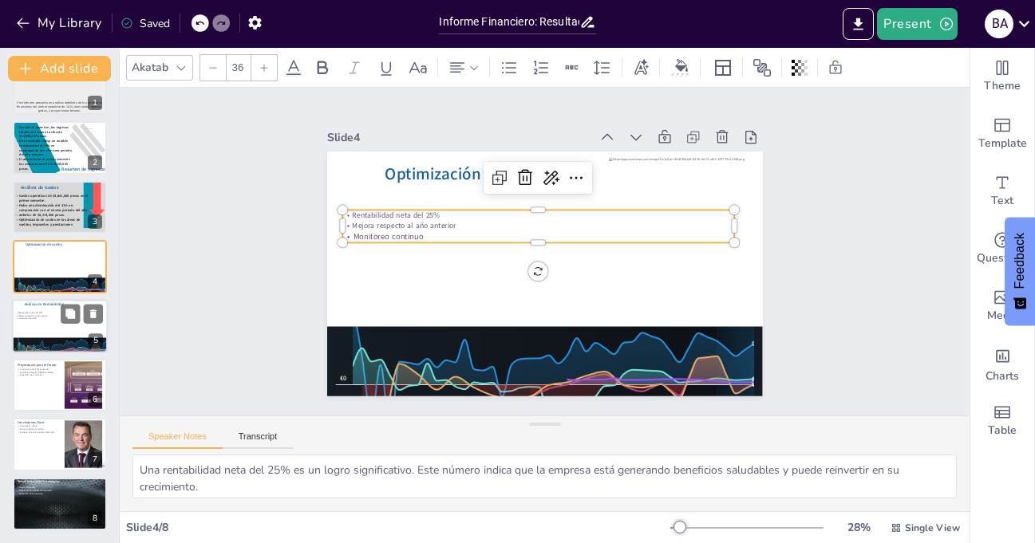
click at [266, 69] on icon at bounding box center [264, 68] width 10 height 10
click at [496, 210] on p "Rentabilidad neta del 25%" at bounding box center [538, 215] width 392 height 10
drag, startPoint x: 422, startPoint y: 232, endPoint x: 337, endPoint y: 204, distance: 89.8
click at [344, 204] on div "Rentabilidad neta del 25% Mejora respecto al año anterior Monitoreo continuo" at bounding box center [540, 225] width 393 height 73
click at [259, 67] on icon at bounding box center [264, 68] width 10 height 10
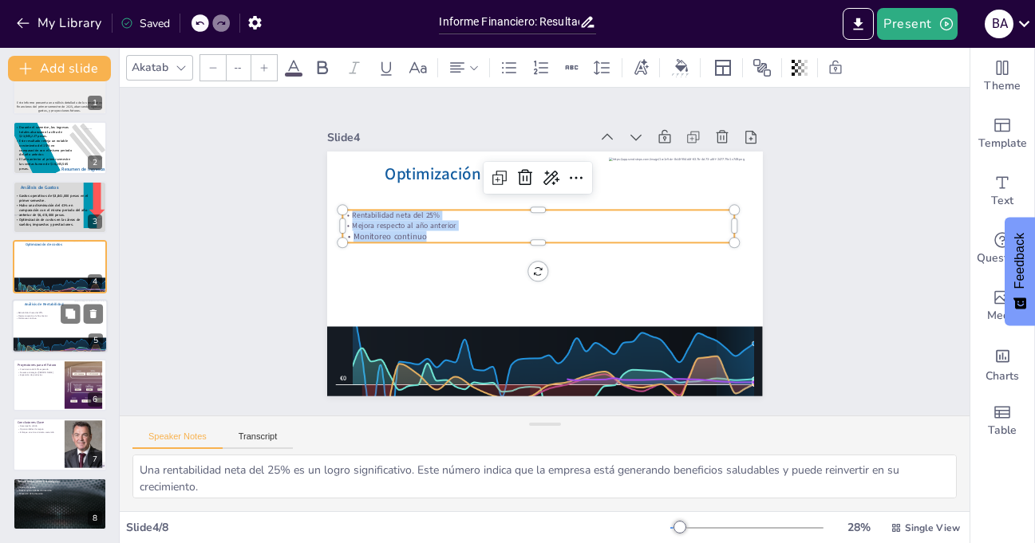
click at [259, 67] on icon at bounding box center [264, 68] width 10 height 10
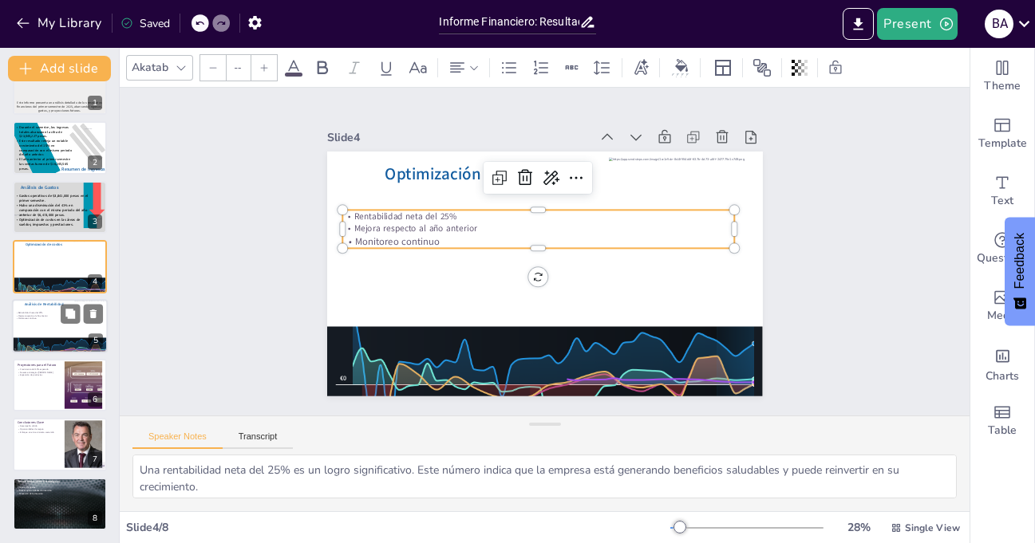
click at [259, 66] on icon at bounding box center [264, 68] width 10 height 10
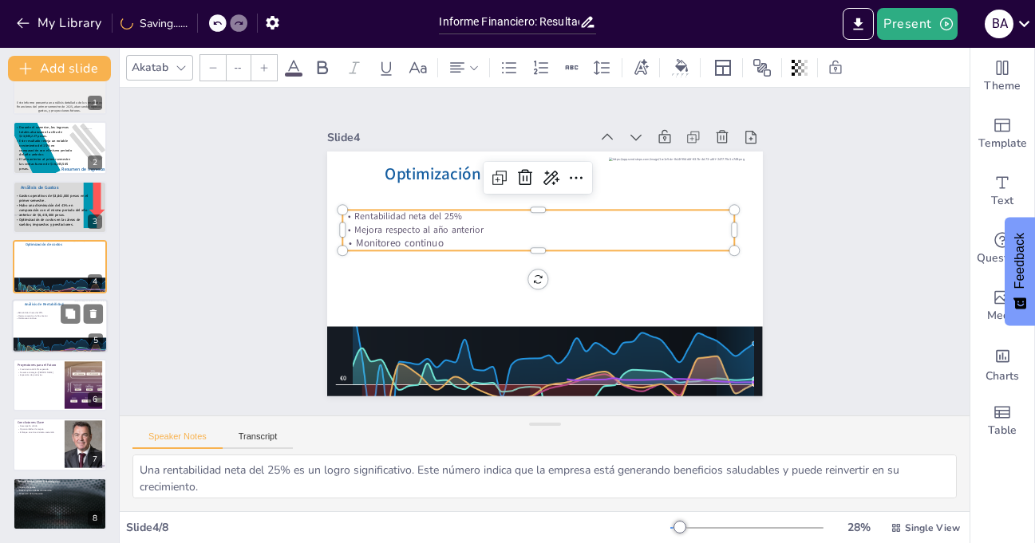
click at [259, 66] on icon at bounding box center [264, 68] width 10 height 10
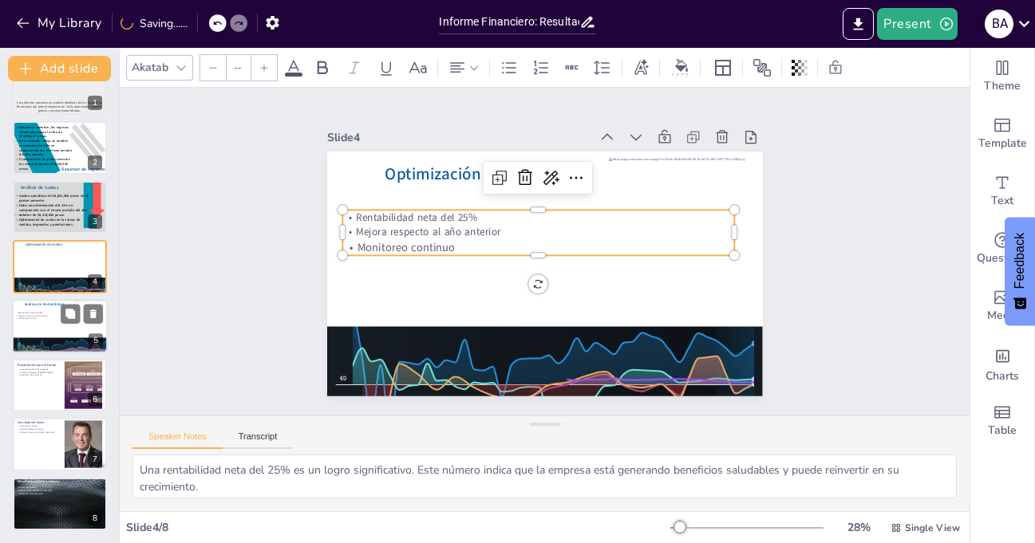
click at [259, 66] on icon at bounding box center [264, 68] width 10 height 10
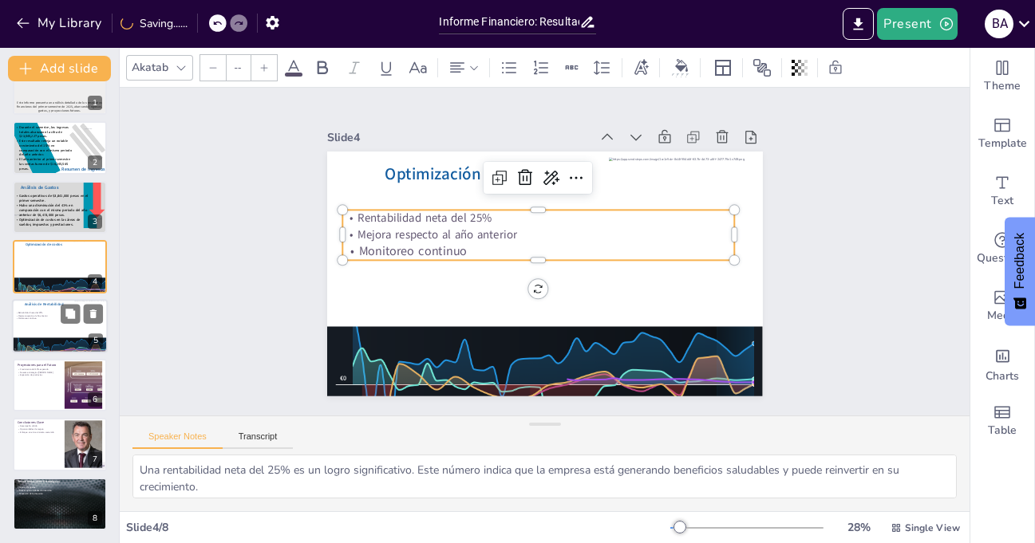
click at [259, 66] on icon at bounding box center [264, 68] width 10 height 10
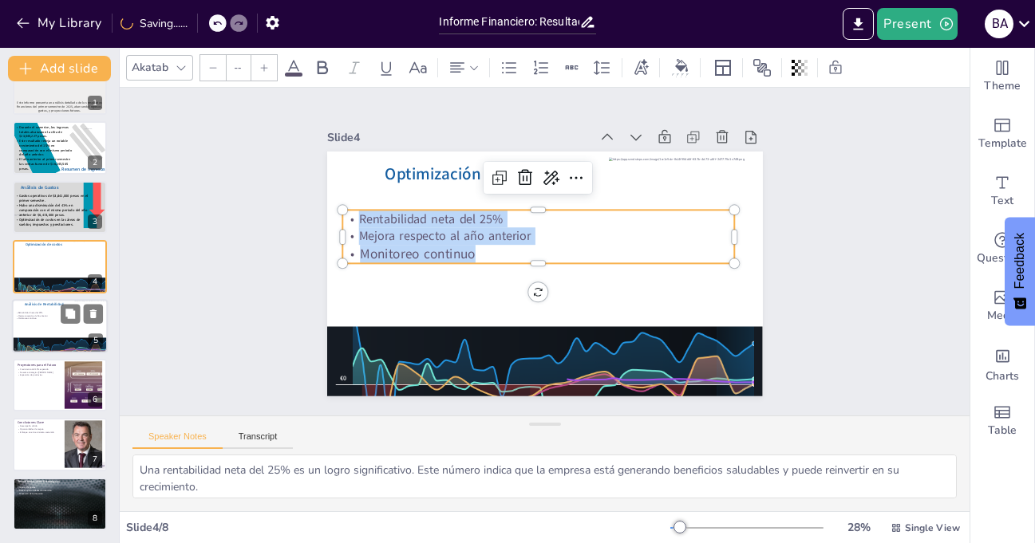
click at [259, 66] on icon at bounding box center [264, 68] width 10 height 10
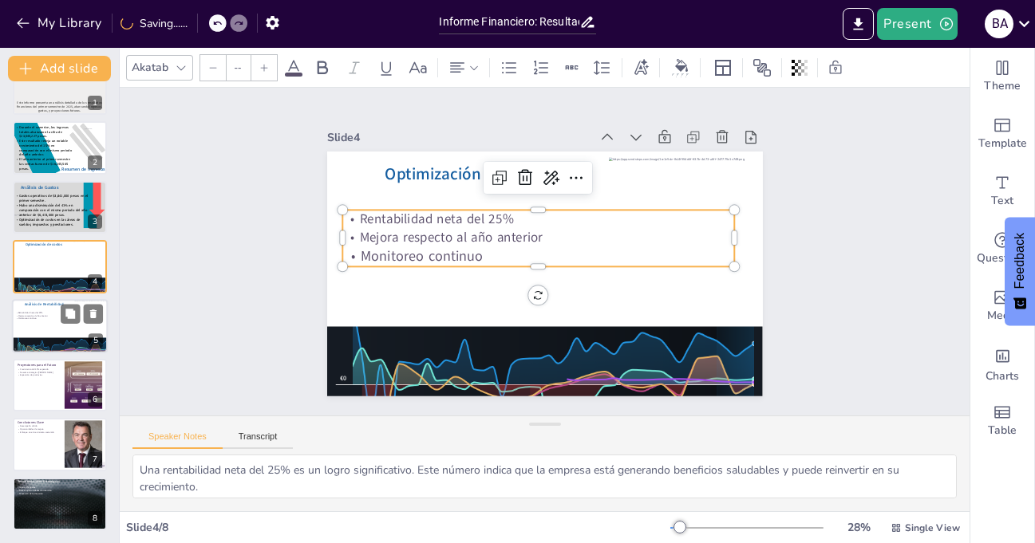
click at [259, 66] on icon at bounding box center [264, 68] width 10 height 10
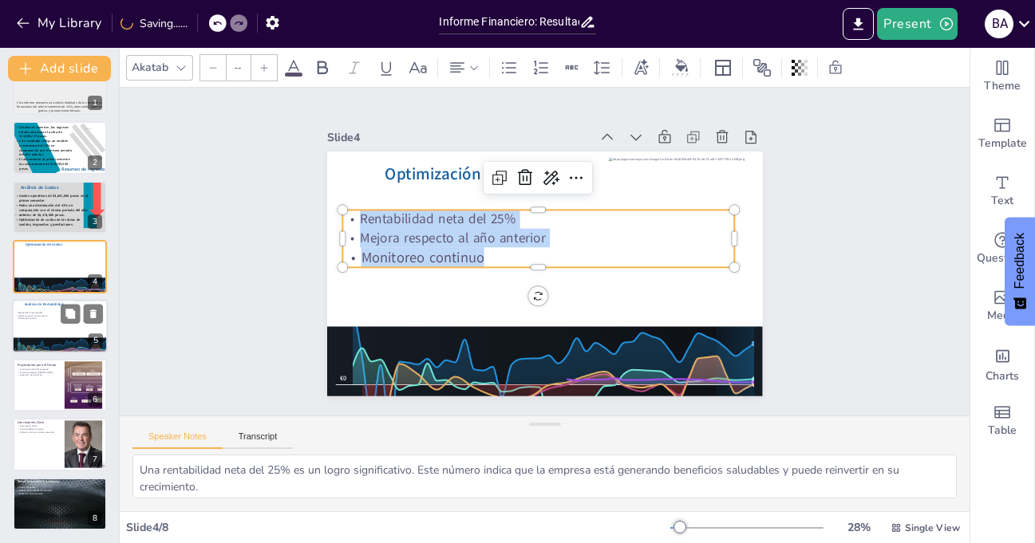
click at [259, 66] on icon at bounding box center [264, 68] width 10 height 10
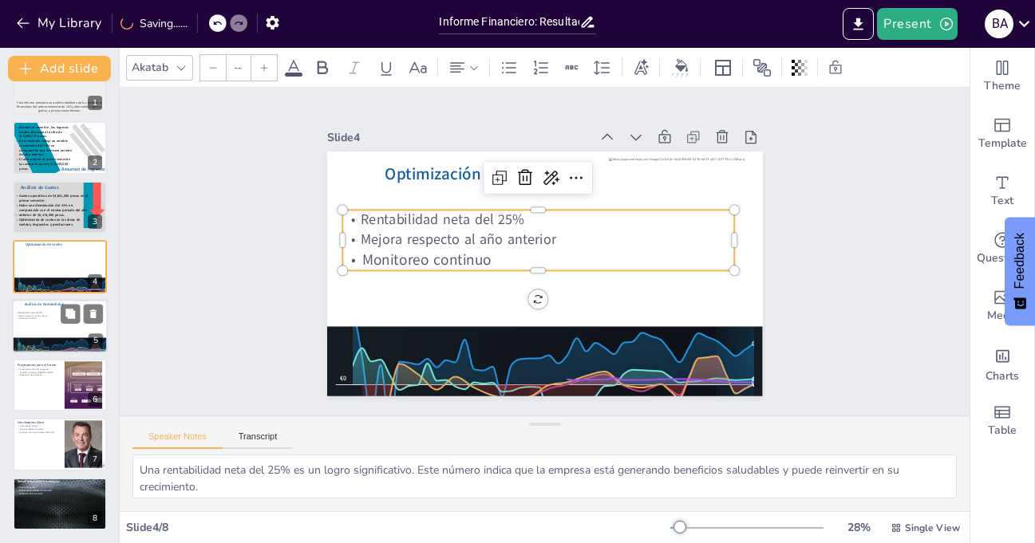
click at [259, 66] on icon at bounding box center [264, 68] width 10 height 10
click at [409, 254] on p "Monitoreo continuo" at bounding box center [534, 258] width 367 height 180
click at [406, 230] on p "Mejora respecto al año anterior" at bounding box center [539, 240] width 392 height 61
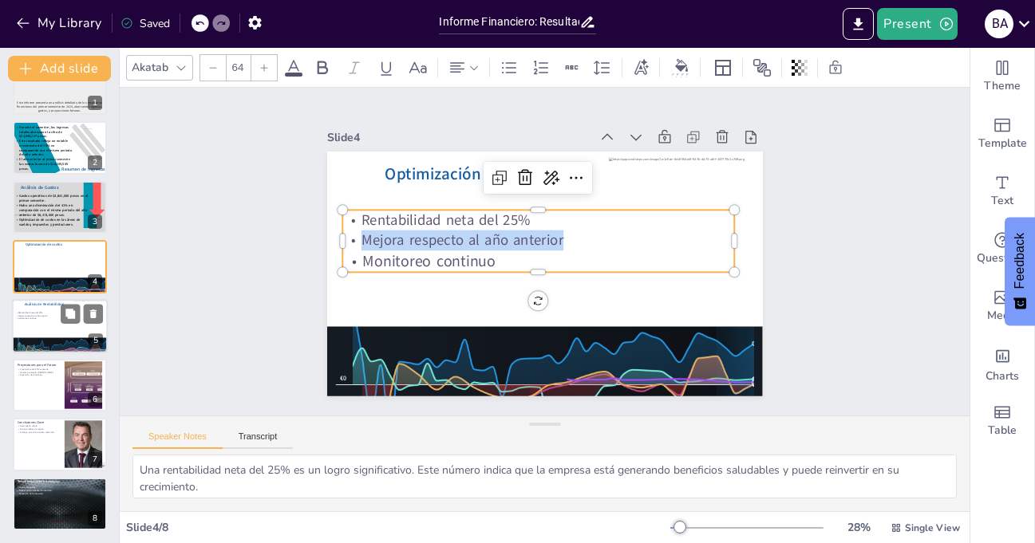
drag, startPoint x: 350, startPoint y: 233, endPoint x: 556, endPoint y: 231, distance: 206.7
click at [556, 231] on p "Mejora respecto al año anterior" at bounding box center [538, 241] width 392 height 20
click at [264, 69] on icon at bounding box center [264, 67] width 7 height 7
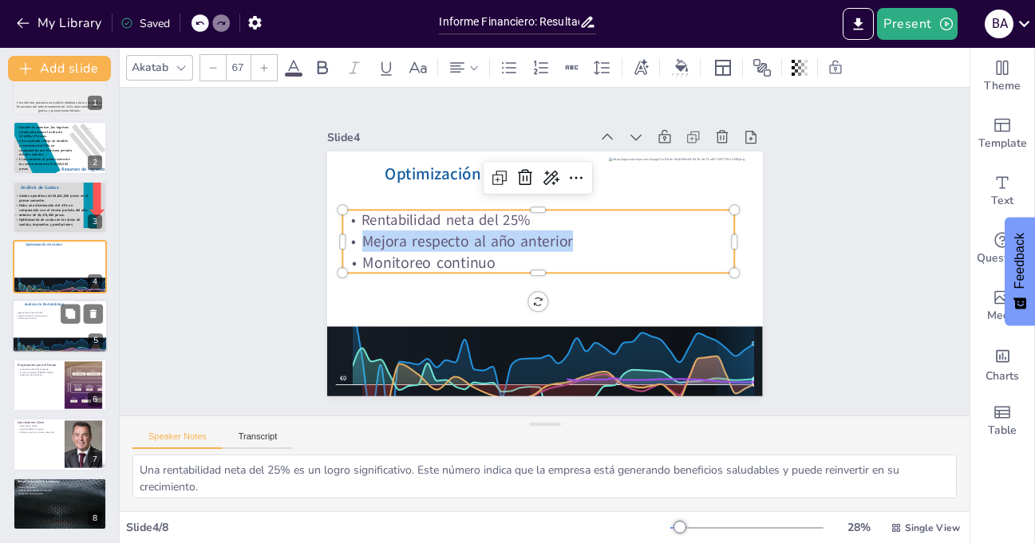
click at [264, 69] on icon at bounding box center [264, 67] width 7 height 7
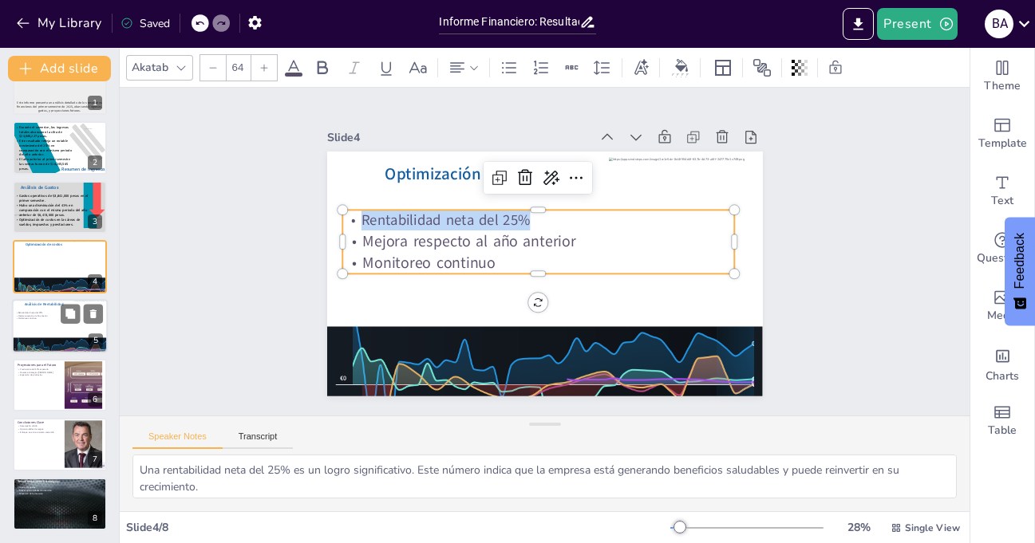
drag, startPoint x: 351, startPoint y: 215, endPoint x: 535, endPoint y: 211, distance: 184.4
click at [535, 211] on p "Rentabilidad neta del 25%" at bounding box center [545, 219] width 388 height 101
click at [265, 66] on icon at bounding box center [264, 68] width 10 height 10
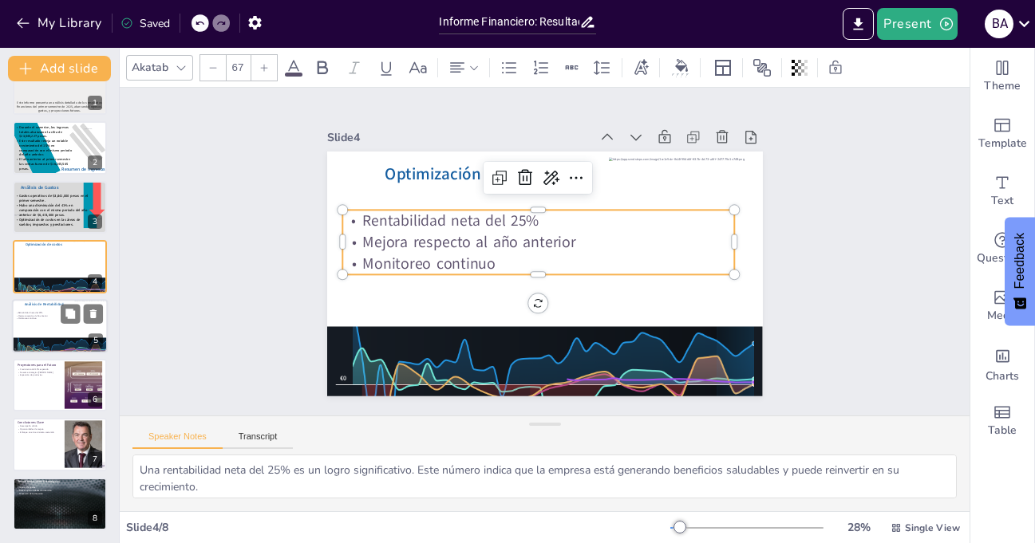
click at [265, 66] on icon at bounding box center [264, 68] width 10 height 10
type input "68"
click at [298, 184] on div "Slide 1 Informe Financiero Resultados del Primer Semestre 2025 Este informe pre…" at bounding box center [544, 252] width 525 height 290
click at [385, 216] on p "Rentabilidad neta del 25%" at bounding box center [538, 221] width 392 height 22
click at [368, 214] on p "Rentabilidad neta del 25%" at bounding box center [551, 222] width 367 height 180
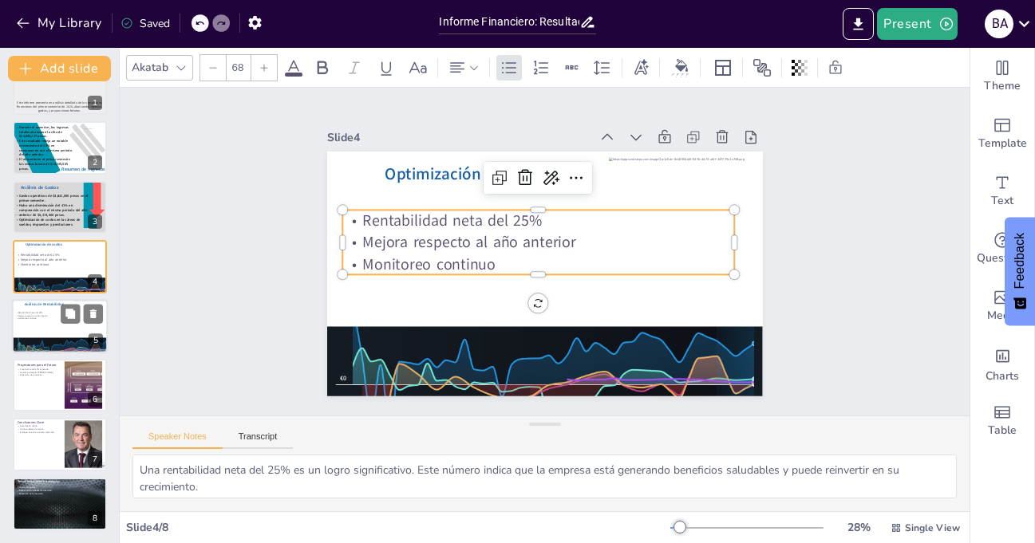
click at [358, 214] on p "Rentabilidad neta del 25%" at bounding box center [542, 220] width 392 height 62
drag, startPoint x: 352, startPoint y: 211, endPoint x: 538, endPoint y: 213, distance: 185.9
click at [538, 213] on p "Rentabilidad neta del 25%" at bounding box center [538, 221] width 392 height 22
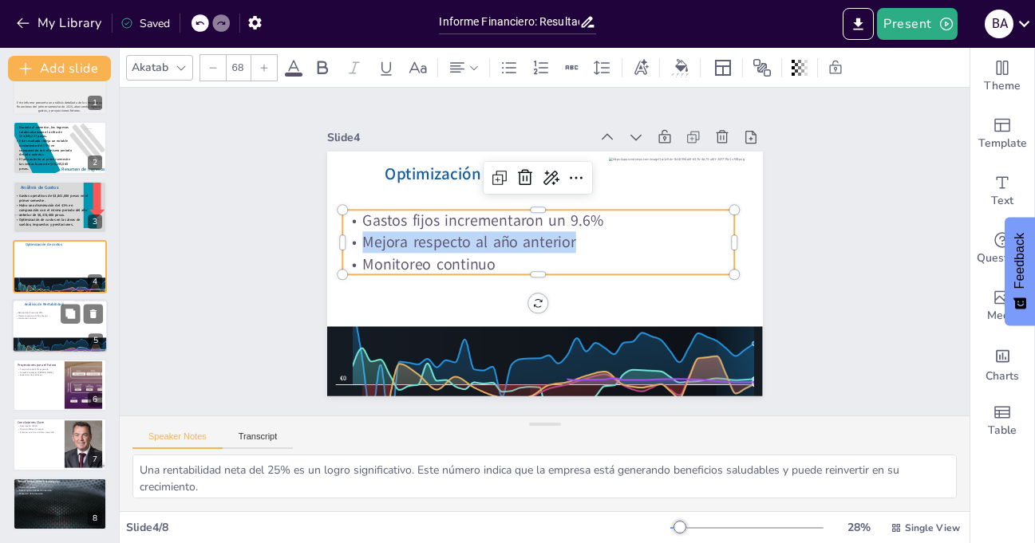
drag, startPoint x: 352, startPoint y: 232, endPoint x: 565, endPoint y: 239, distance: 213.2
click at [565, 239] on p "Mejora respecto al año anterior" at bounding box center [539, 242] width 392 height 62
click at [578, 217] on p "Gastos fijos incrementaron un 9.6%" at bounding box center [538, 221] width 392 height 22
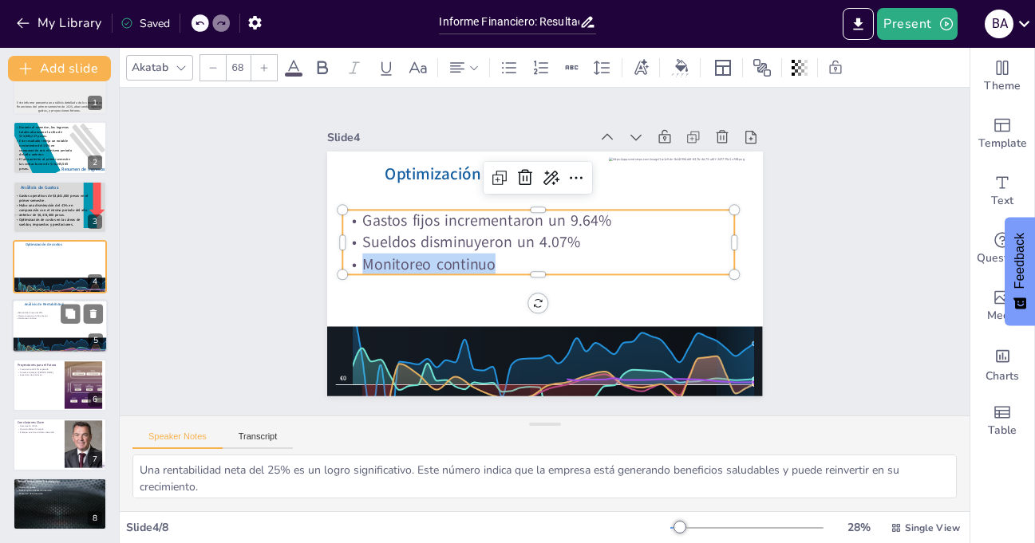
drag, startPoint x: 486, startPoint y: 258, endPoint x: 355, endPoint y: 252, distance: 131.0
click at [355, 254] on p "Monitoreo continuo" at bounding box center [538, 265] width 392 height 22
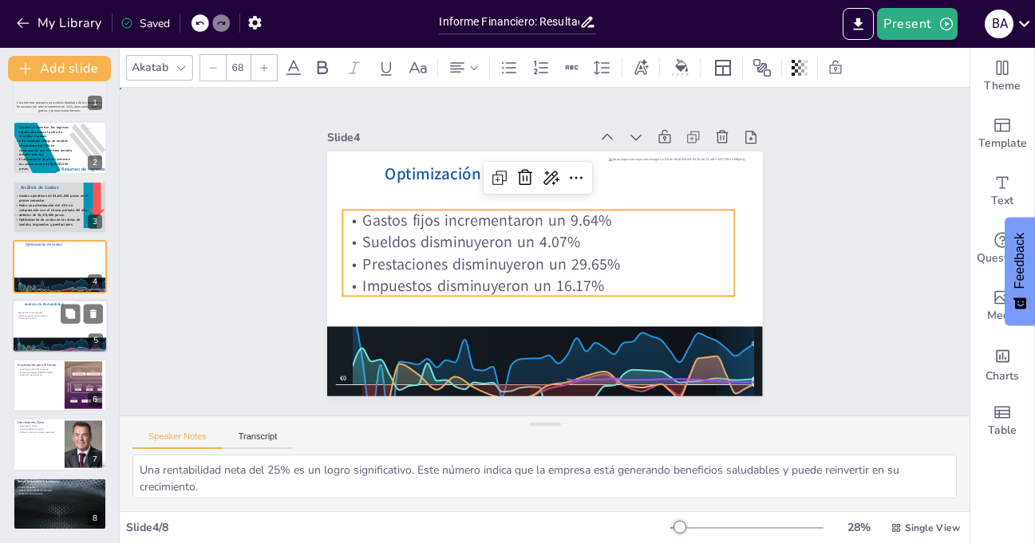
click at [816, 255] on div "Slide 1 Informe Financiero Resultados del Primer Semestre 2025 Este informe pre…" at bounding box center [545, 252] width 850 height 328
click at [405, 263] on p "Prestaciones disminuyeron un 29.65%" at bounding box center [538, 265] width 392 height 22
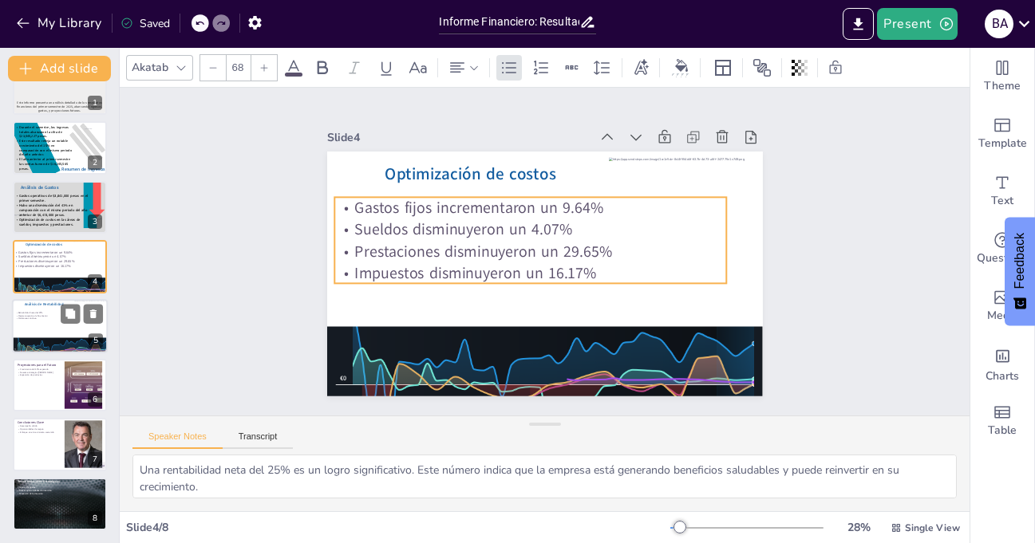
drag, startPoint x: 405, startPoint y: 278, endPoint x: 397, endPoint y: 265, distance: 15.1
click at [397, 265] on p "Impuestos disminuyeron un 16.17%" at bounding box center [530, 274] width 392 height 22
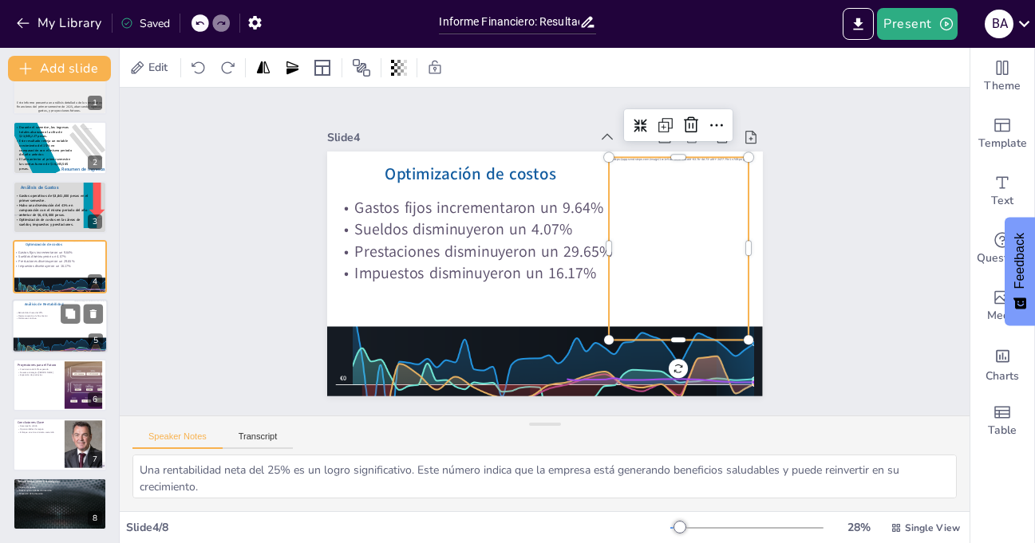
click at [713, 164] on div at bounding box center [678, 262] width 158 height 196
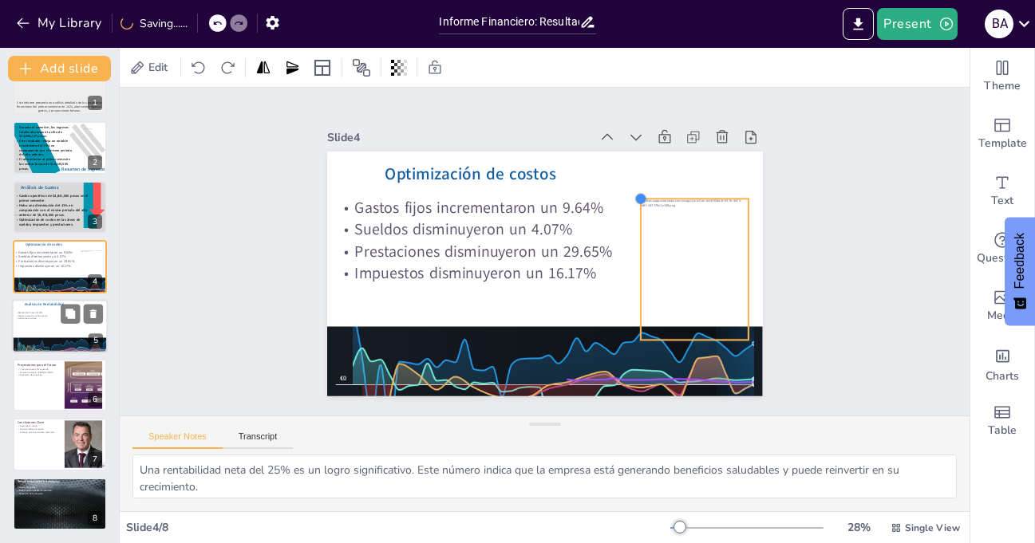
drag, startPoint x: 599, startPoint y: 151, endPoint x: 662, endPoint y: 192, distance: 75.5
click at [662, 192] on div "Optimización de costos Gastos fijos incrementaron un 9.64% Sueldos disminuyeron…" at bounding box center [534, 272] width 497 height 401
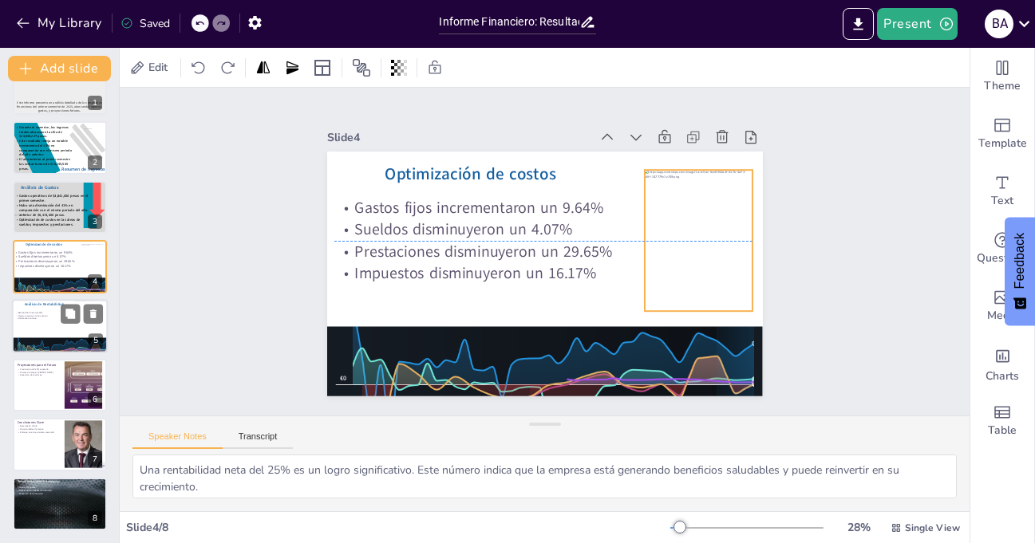
drag, startPoint x: 710, startPoint y: 302, endPoint x: 714, endPoint y: 273, distance: 29.8
click at [714, 175] on div "Optimización de costos Gastos fijos incrementaron un 9.64% Sueldos disminuyeron…" at bounding box center [554, 151] width 433 height 45
drag, startPoint x: 634, startPoint y: 164, endPoint x: 660, endPoint y: 193, distance: 39.0
click at [664, 205] on div at bounding box center [671, 212] width 14 height 14
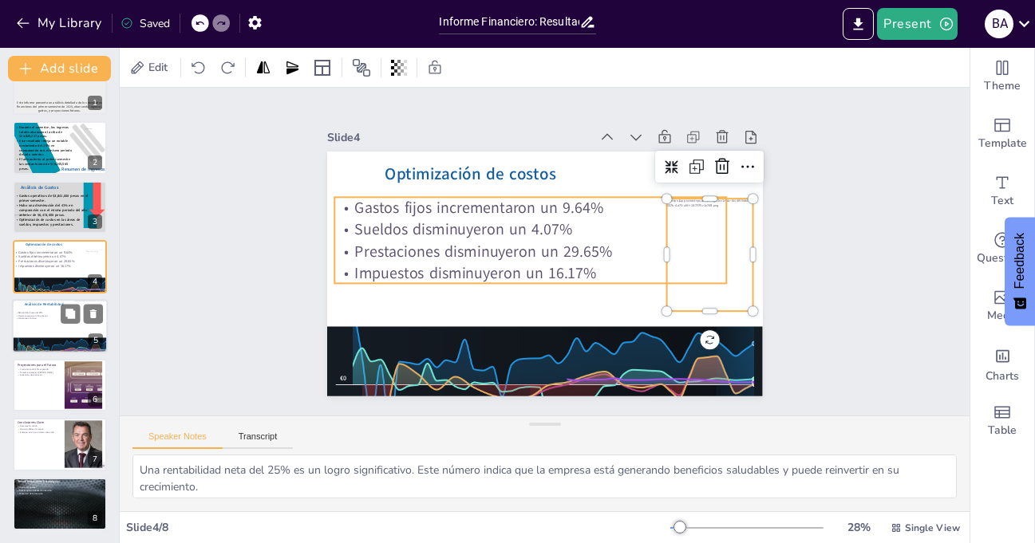
click at [691, 239] on p "Prestaciones disminuyeron un 29.65%" at bounding box center [531, 248] width 388 height 103
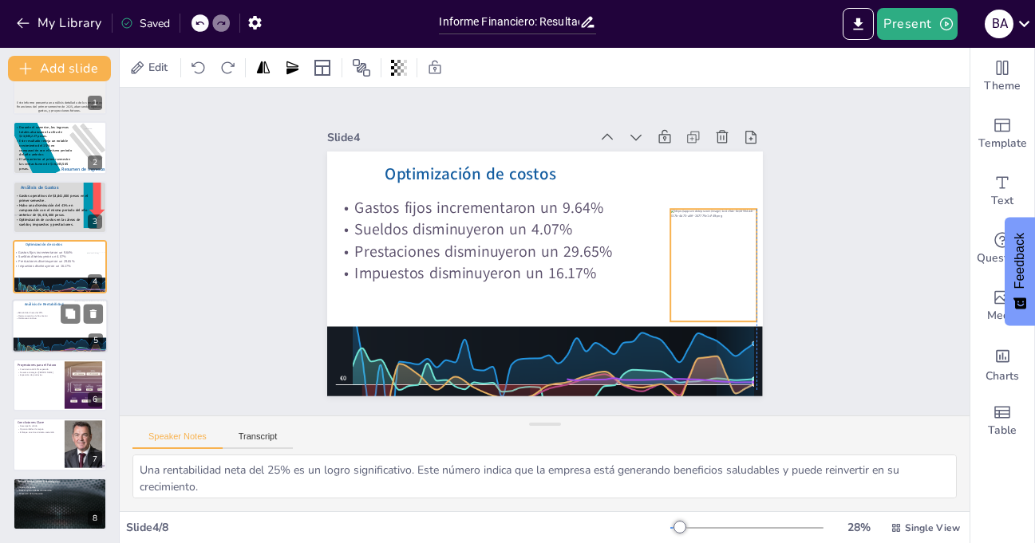
drag, startPoint x: 727, startPoint y: 237, endPoint x: 728, endPoint y: 247, distance: 10.4
click at [728, 247] on div at bounding box center [713, 265] width 86 height 113
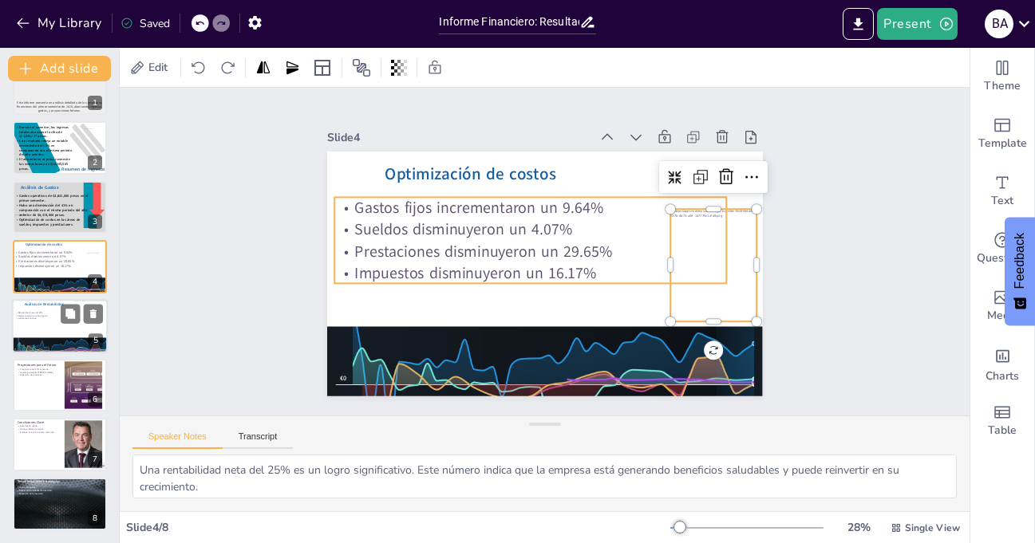
click at [530, 238] on p "Prestaciones disminuyeron un 29.65%" at bounding box center [530, 250] width 392 height 62
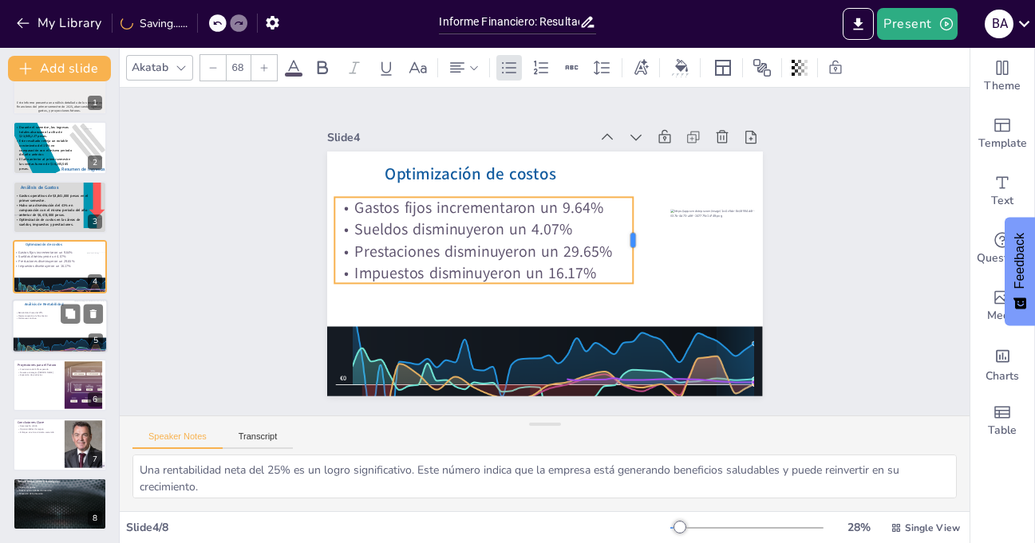
drag, startPoint x: 717, startPoint y: 235, endPoint x: 623, endPoint y: 231, distance: 93.5
click at [633, 231] on div at bounding box center [639, 240] width 13 height 86
click at [345, 199] on p "Gastos fijos incrementaron un 9.64%" at bounding box center [488, 202] width 299 height 53
click at [345, 199] on p "Gastos fijos incrementaron un 9.64%" at bounding box center [483, 208] width 298 height 22
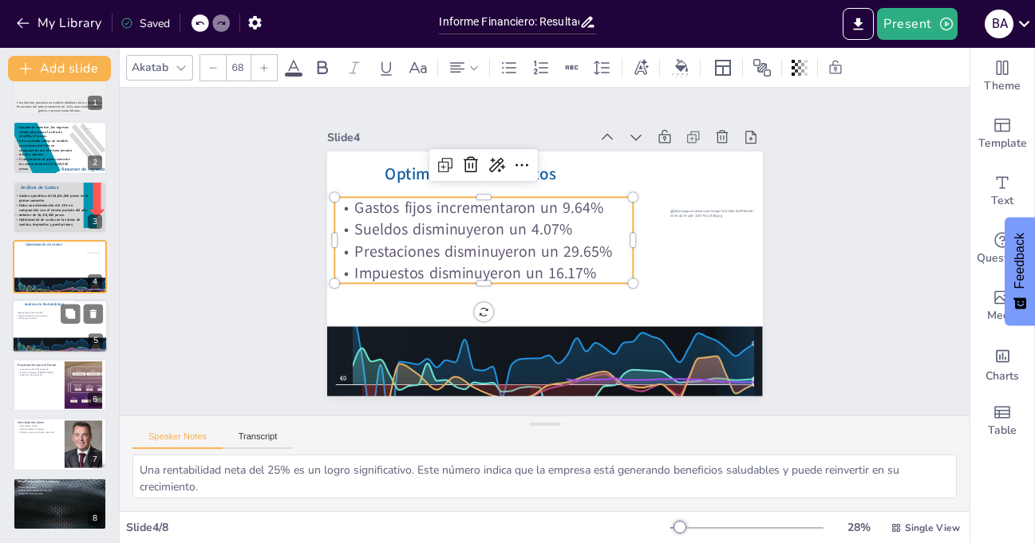
click at [345, 199] on p "Gastos fijos incrementaron un 9.64%" at bounding box center [488, 202] width 299 height 53
click at [344, 199] on p "Gastos fijos incrementaron un 9.64%" at bounding box center [488, 202] width 299 height 53
click at [344, 199] on p "Gastos fijos incrementaron un 9.64%" at bounding box center [483, 208] width 298 height 22
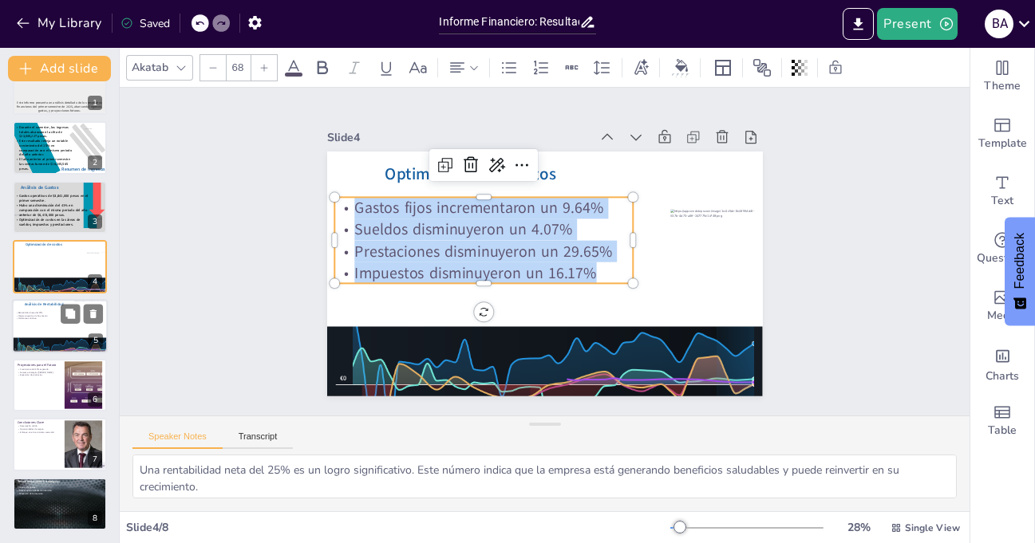
drag, startPoint x: 342, startPoint y: 200, endPoint x: 590, endPoint y: 263, distance: 255.3
click at [590, 263] on div "Gastos fijos incrementaron un 9.64% Sueldos disminuyeron un 4.07% Prestaciones …" at bounding box center [483, 240] width 298 height 86
click at [267, 65] on icon at bounding box center [264, 68] width 10 height 10
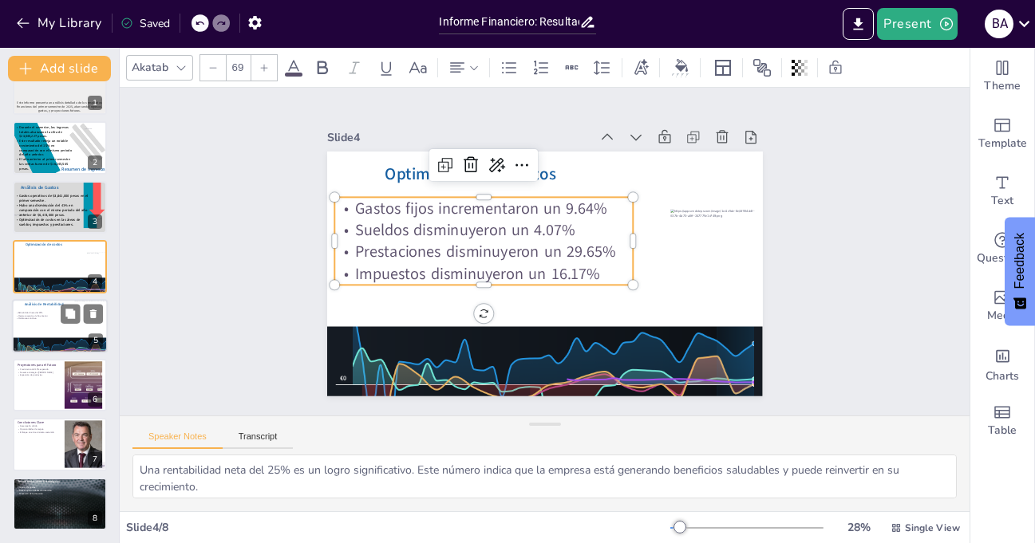
click at [267, 65] on icon at bounding box center [264, 68] width 10 height 10
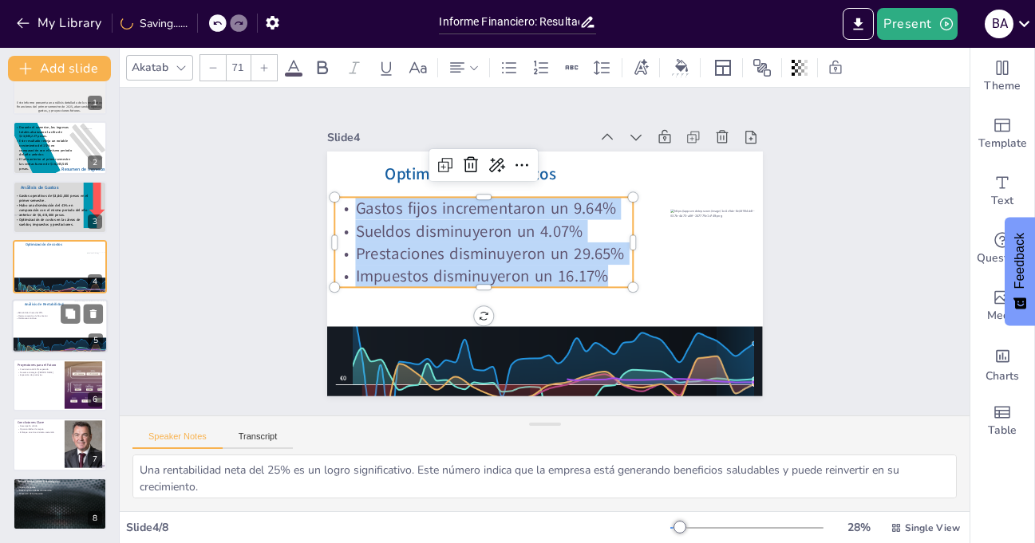
click at [266, 65] on icon at bounding box center [264, 68] width 10 height 10
type input "74"
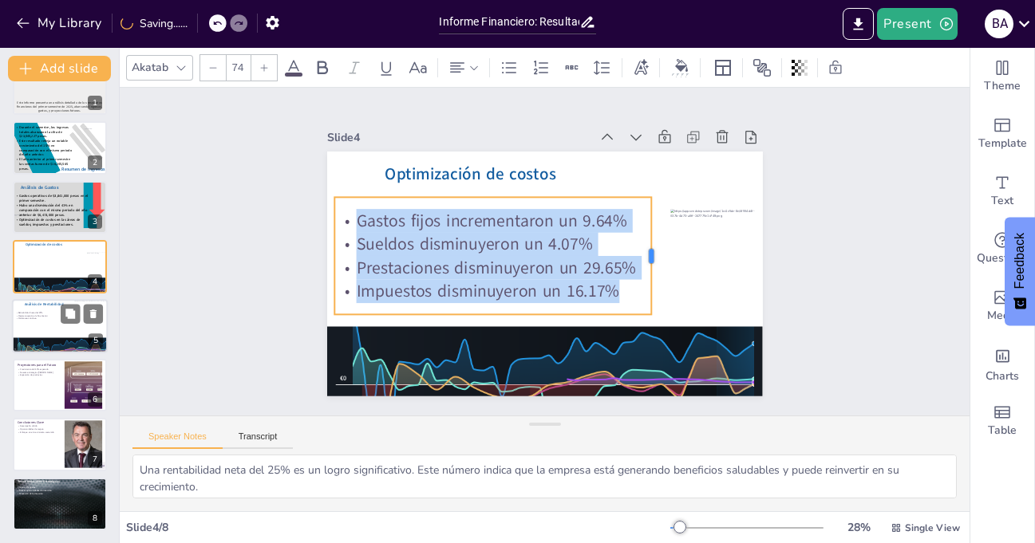
drag, startPoint x: 622, startPoint y: 249, endPoint x: 640, endPoint y: 247, distance: 18.4
click at [651, 247] on div at bounding box center [657, 255] width 13 height 117
click at [247, 218] on div "Slide 1 Informe Financiero Resultados del Primer Semestre 2025 Este informe pre…" at bounding box center [545, 252] width 850 height 328
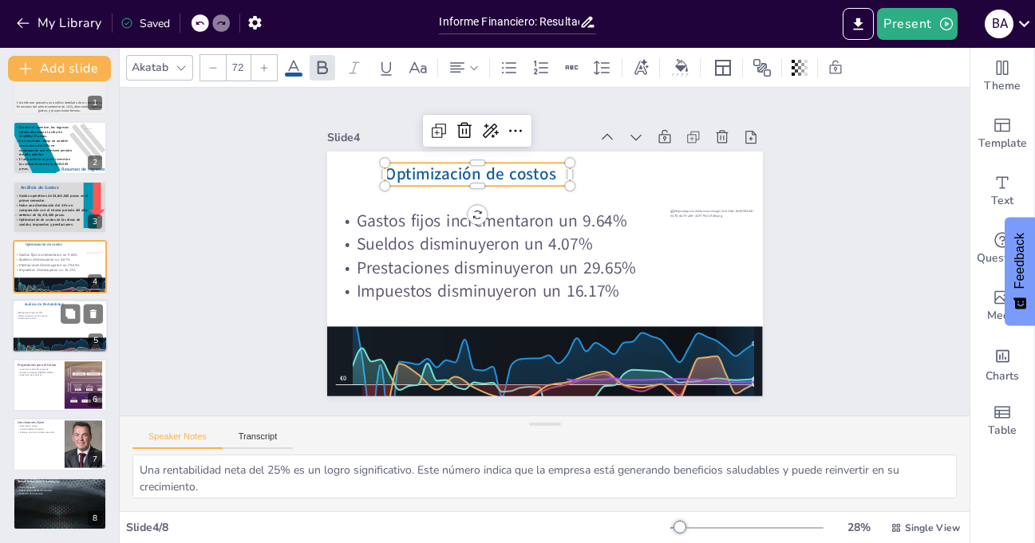
click at [501, 168] on span "Optimización de costos" at bounding box center [479, 167] width 172 height 40
drag, startPoint x: 498, startPoint y: 168, endPoint x: 519, endPoint y: 168, distance: 21.5
click at [519, 168] on span "Optimización de costos" at bounding box center [479, 167] width 172 height 40
click at [282, 184] on div "Slide 1 Informe Financiero Resultados del Primer Semestre 2025 Este informe pre…" at bounding box center [544, 252] width 525 height 290
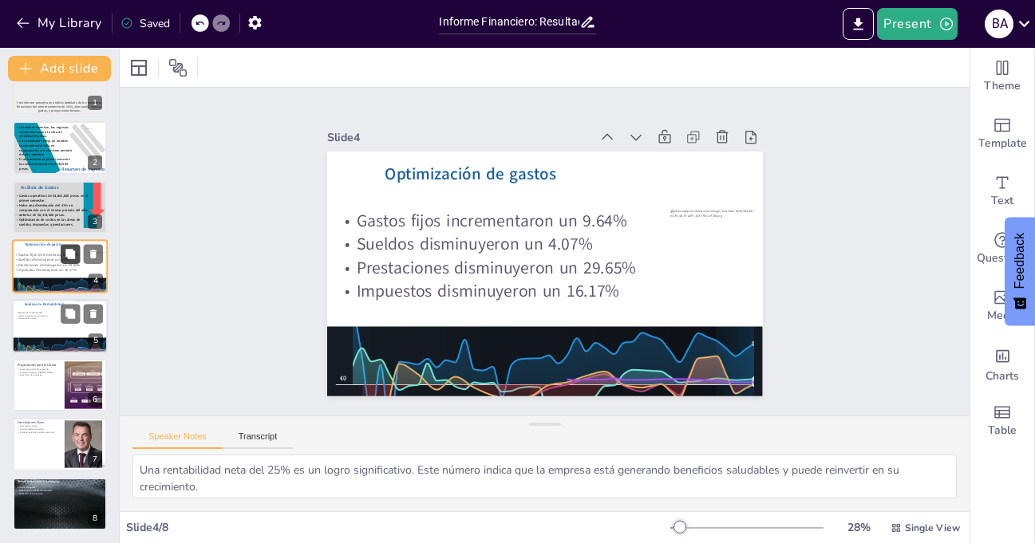
click at [65, 254] on icon at bounding box center [70, 254] width 11 height 11
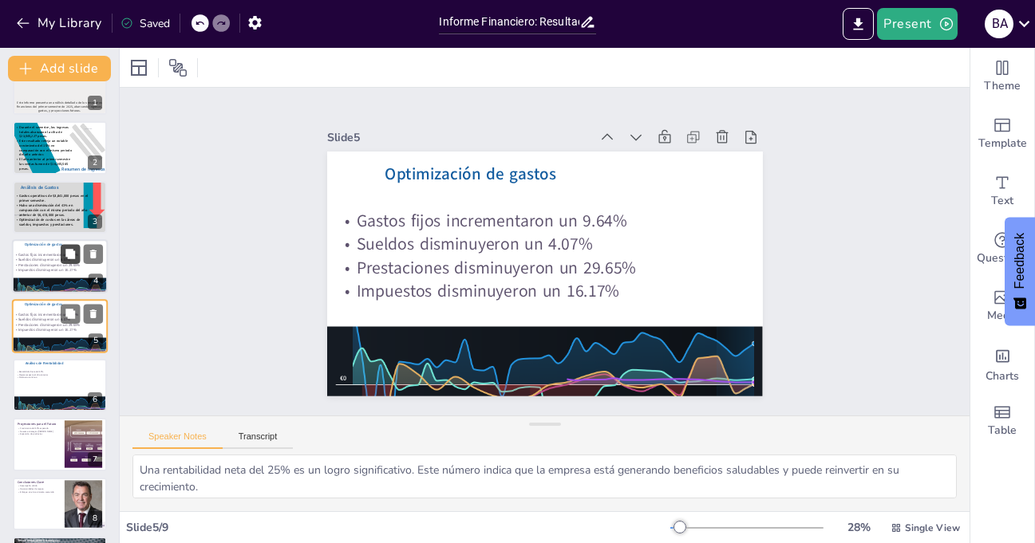
scroll to position [45, 0]
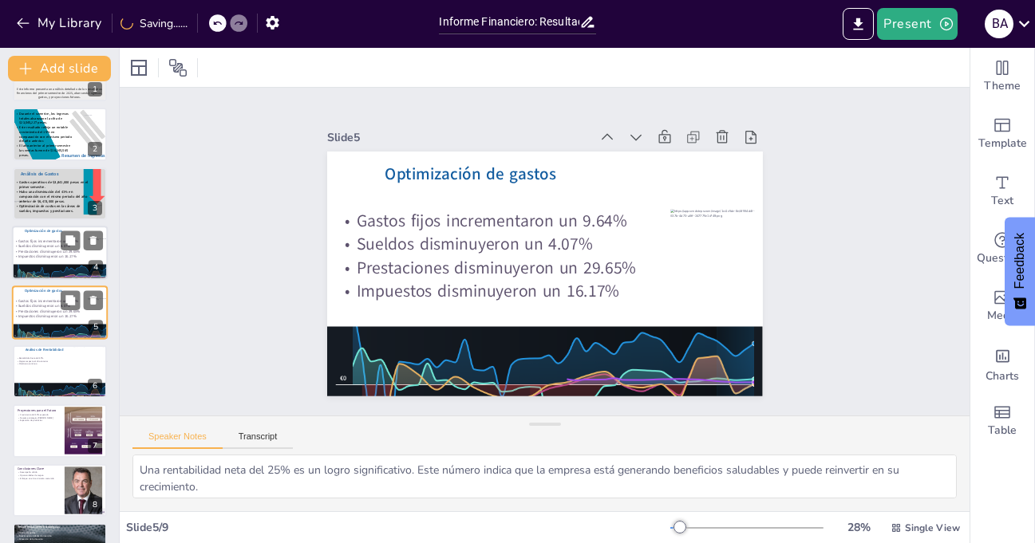
click at [38, 248] on p "Sueldos disminuyeron un 4.07%" at bounding box center [49, 246] width 70 height 5
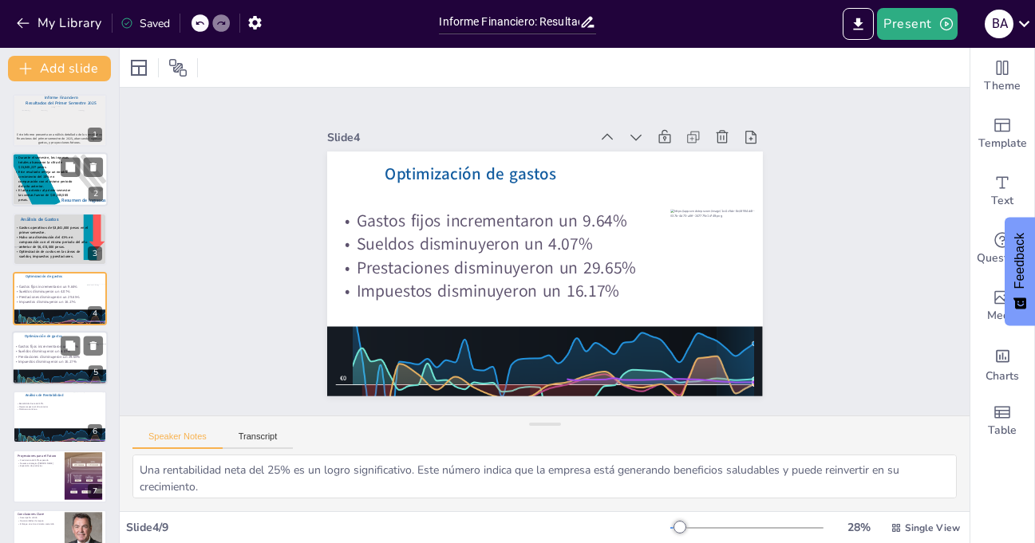
click at [40, 194] on span "El año anterior al primer semestre las ventas fueron de $16,245,565 pesos." at bounding box center [44, 196] width 52 height 14
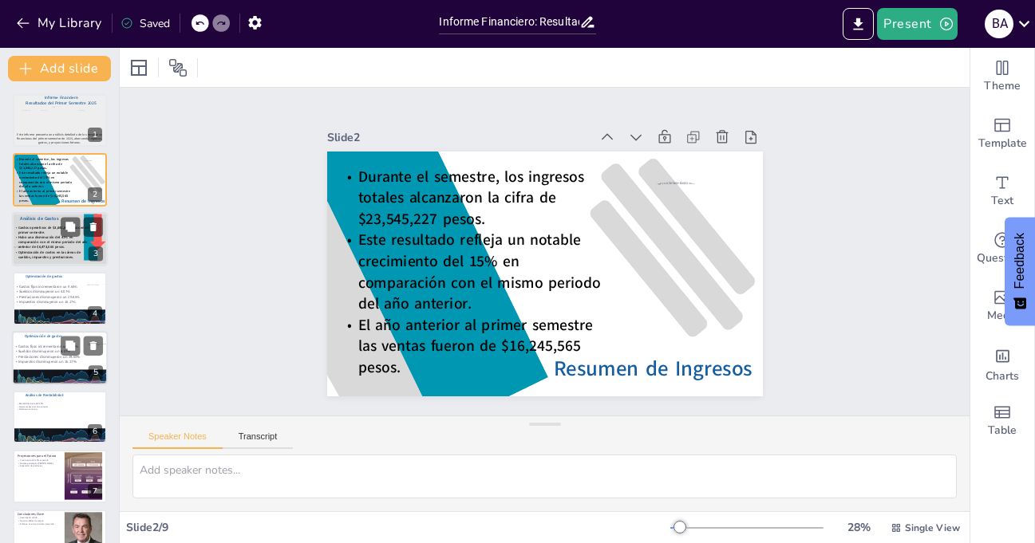
click at [38, 235] on span "Hubo una disminución del 41% en comparación con el mismo periodo del año anteri…" at bounding box center [52, 242] width 69 height 15
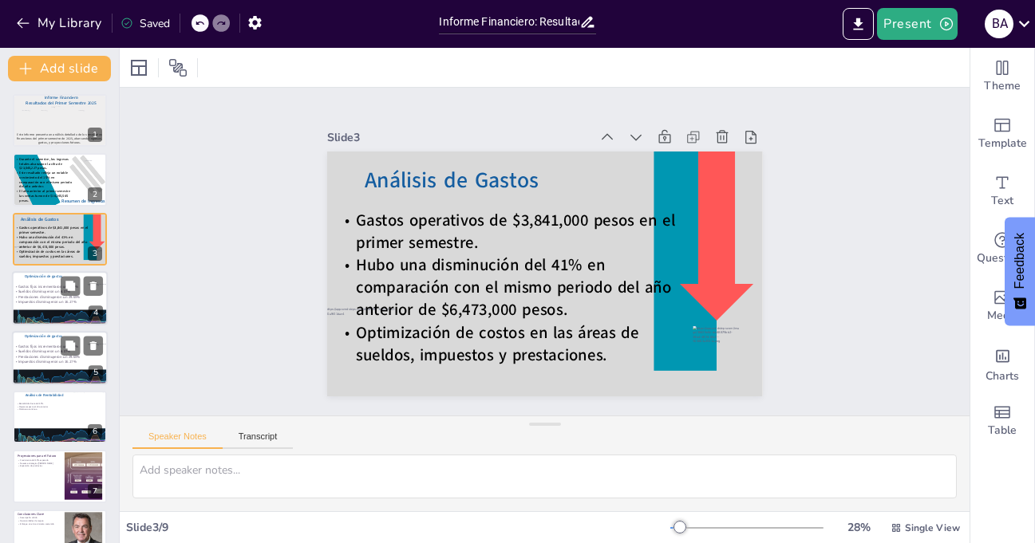
click at [49, 290] on p "Sueldos disminuyeron un 4.07%" at bounding box center [49, 292] width 70 height 5
type textarea "Una rentabilidad neta del 25% es un logro significativo. Este número indica que…"
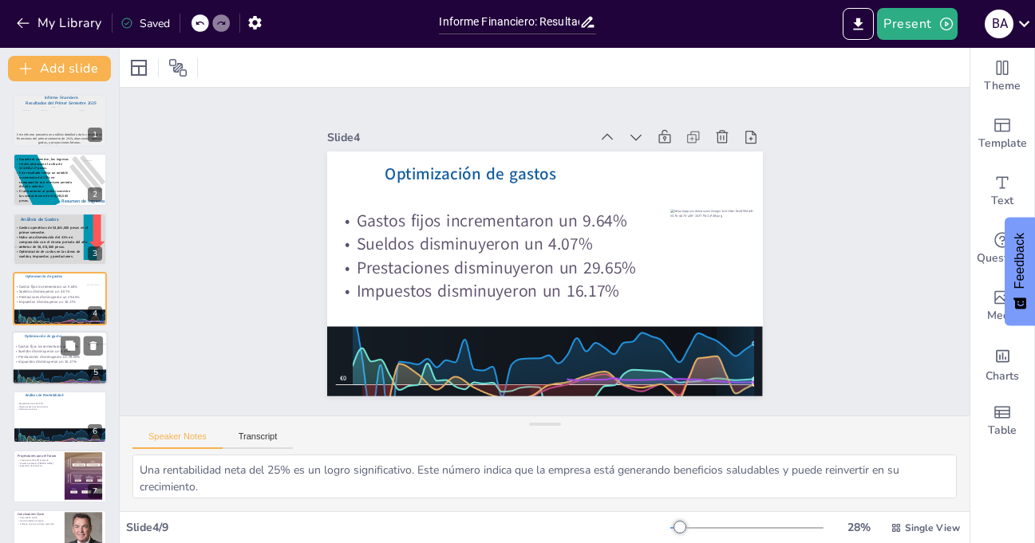
click at [372, 219] on p "Gastos fijos incrementaron un 9.64%" at bounding box center [492, 220] width 317 height 23
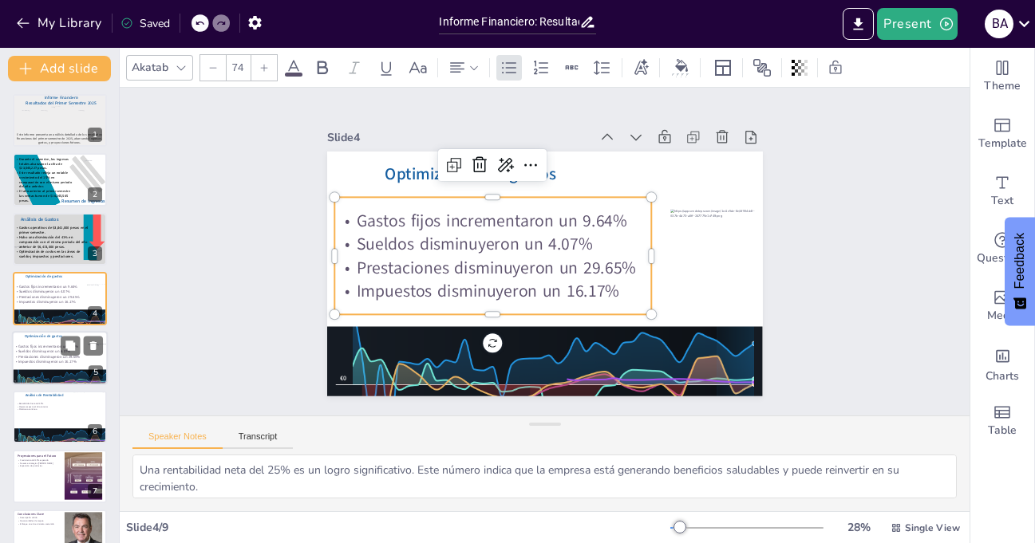
click at [372, 219] on p "Gastos fijos incrementaron un 9.64%" at bounding box center [497, 216] width 318 height 57
drag, startPoint x: 401, startPoint y: 215, endPoint x: 563, endPoint y: 215, distance: 162.8
click at [563, 215] on p "Gastos fijos incrementaron un 9.64%" at bounding box center [497, 216] width 318 height 57
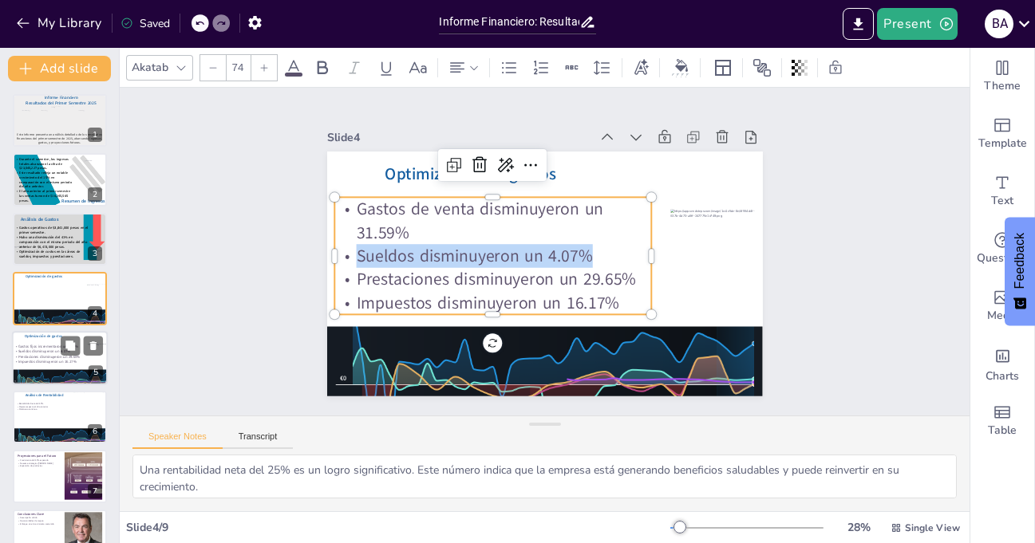
drag, startPoint x: 346, startPoint y: 248, endPoint x: 582, endPoint y: 244, distance: 236.2
click at [582, 244] on p "Sueldos disminuyeron un 4.07%" at bounding box center [492, 255] width 317 height 23
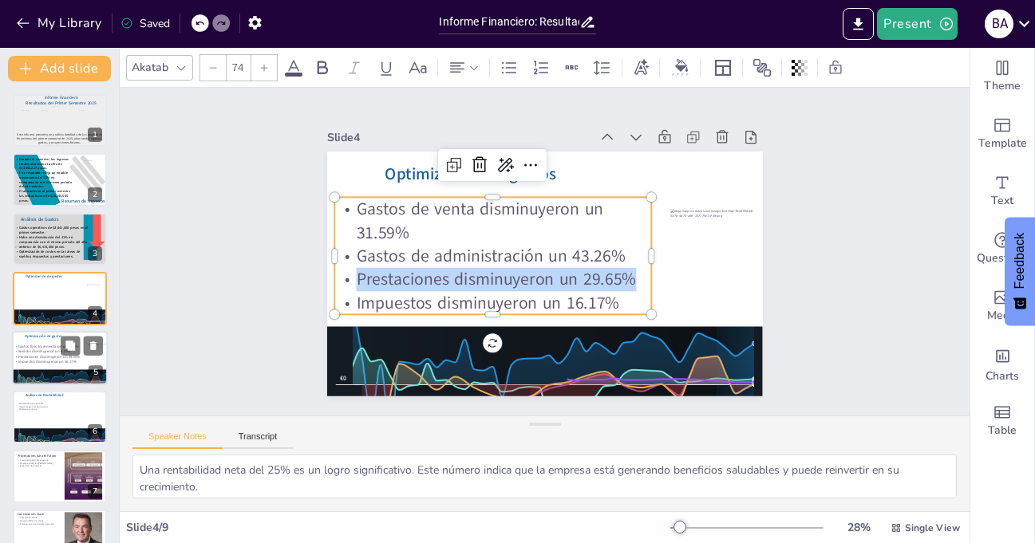
drag, startPoint x: 347, startPoint y: 274, endPoint x: 629, endPoint y: 274, distance: 281.7
click at [629, 274] on p "Prestaciones disminuyeron un 29.65%" at bounding box center [492, 279] width 317 height 23
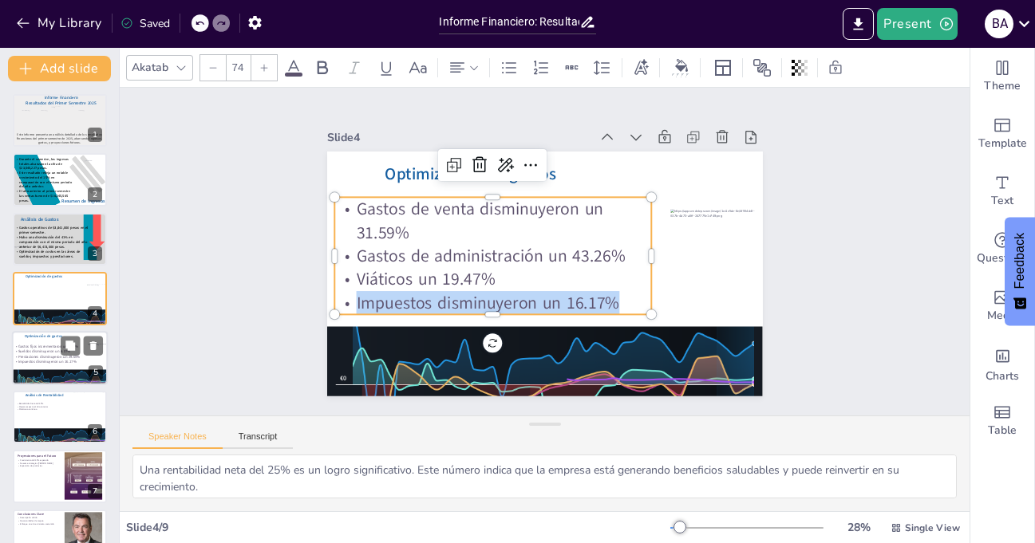
drag, startPoint x: 344, startPoint y: 296, endPoint x: 614, endPoint y: 296, distance: 270.5
click at [614, 296] on p "Impuestos disminuyeron un 16.17%" at bounding box center [488, 297] width 318 height 57
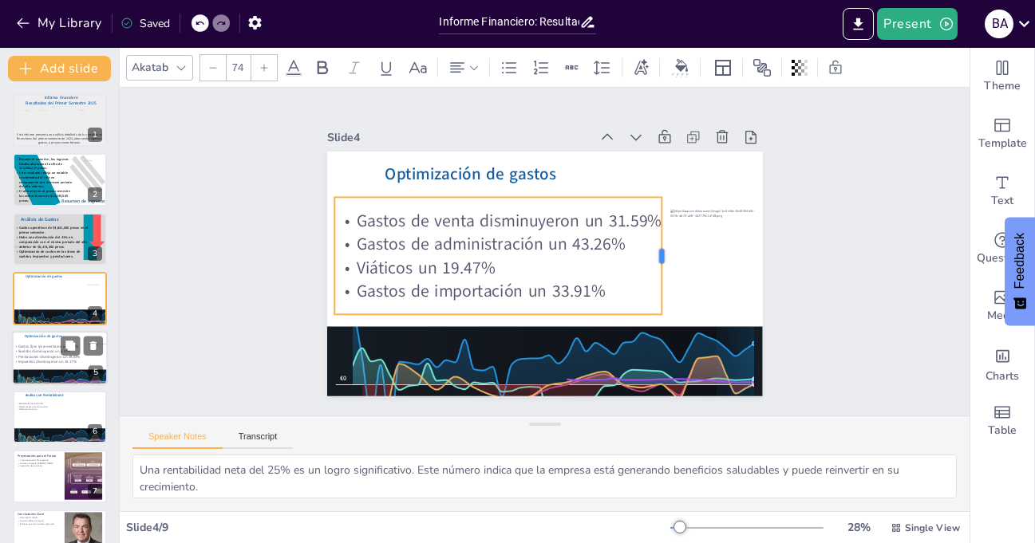
drag, startPoint x: 640, startPoint y: 247, endPoint x: 650, endPoint y: 247, distance: 10.4
click at [654, 247] on div at bounding box center [666, 269] width 25 height 118
click at [413, 222] on p "Gastos de venta disminuyeron un 31.59%" at bounding box center [497, 220] width 327 height 23
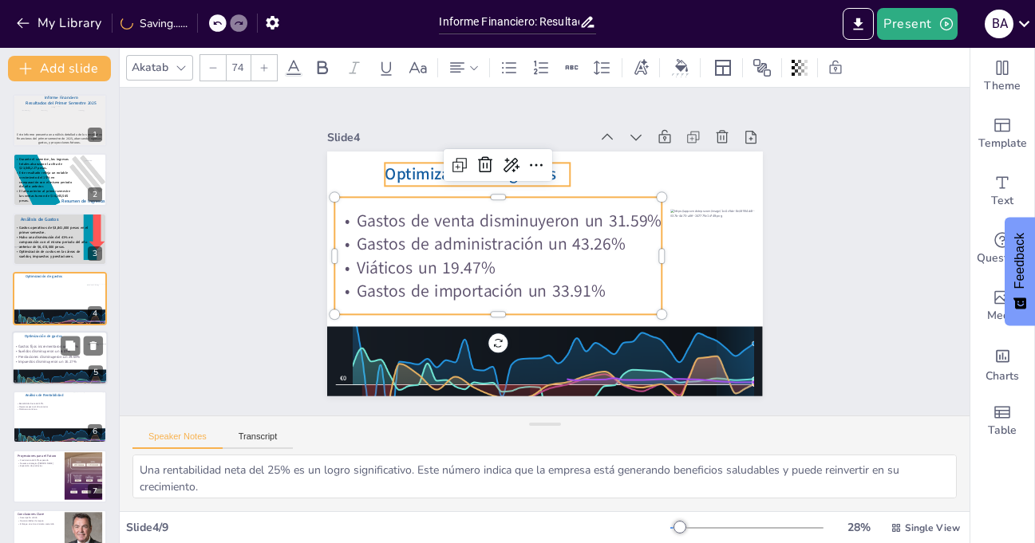
click at [377, 176] on div "Optimización de gastos Gastos de venta disminuyeron un 31.59% Gastos de adminis…" at bounding box center [542, 273] width 459 height 289
type input "72"
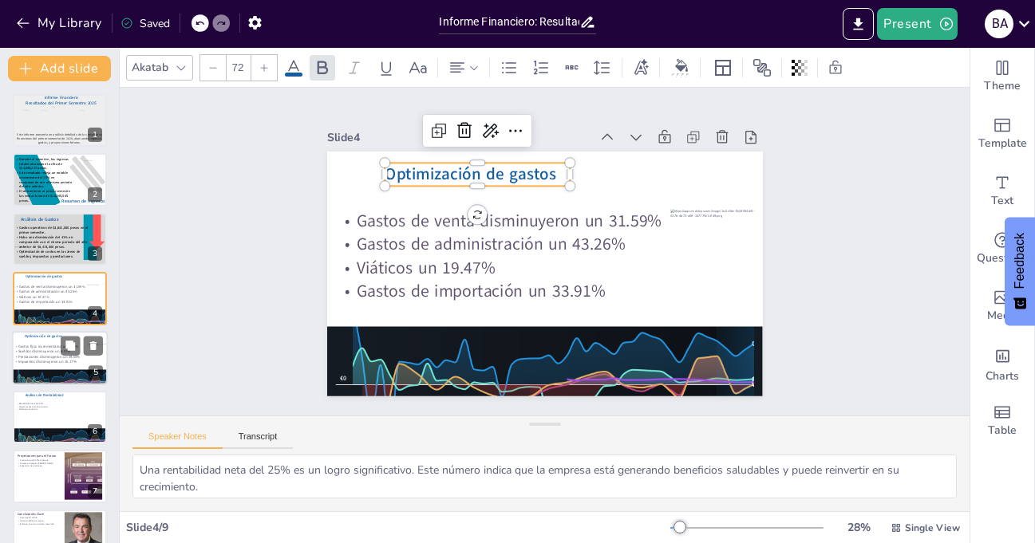
click at [470, 169] on span "Optimización de gastos" at bounding box center [471, 174] width 172 height 22
click at [472, 169] on span "Optimización de gastos" at bounding box center [471, 174] width 172 height 22
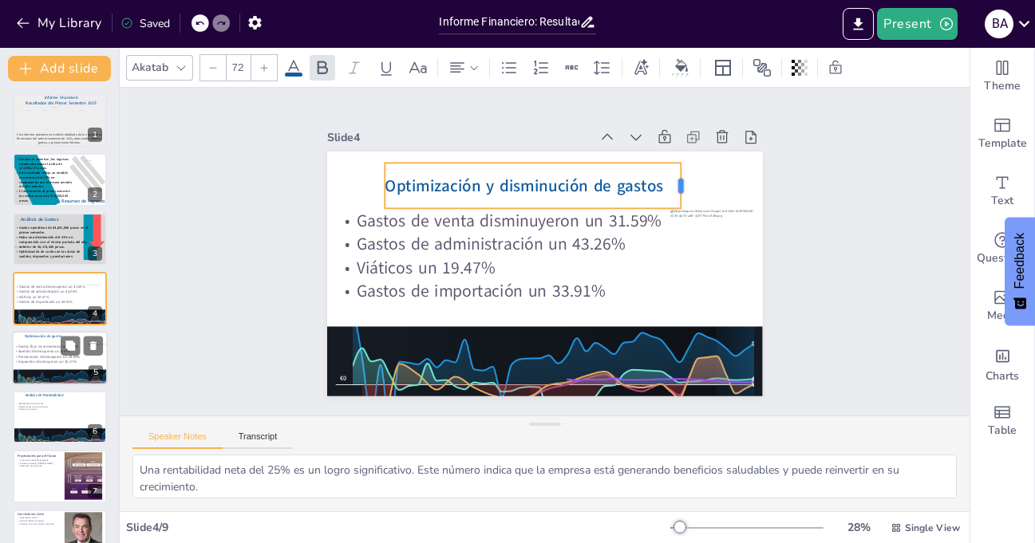
drag, startPoint x: 558, startPoint y: 179, endPoint x: 669, endPoint y: 172, distance: 111.2
click at [685, 178] on div at bounding box center [694, 201] width 18 height 47
drag, startPoint x: 672, startPoint y: 179, endPoint x: 660, endPoint y: 179, distance: 12.0
click at [673, 179] on div at bounding box center [682, 199] width 18 height 47
click at [464, 65] on icon at bounding box center [457, 67] width 19 height 19
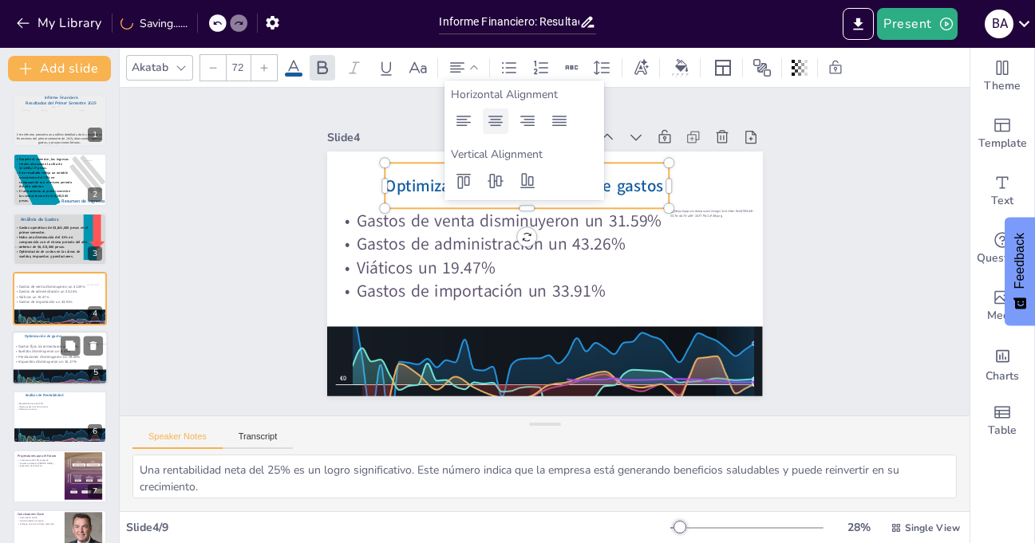
click at [493, 122] on icon at bounding box center [495, 121] width 14 height 10
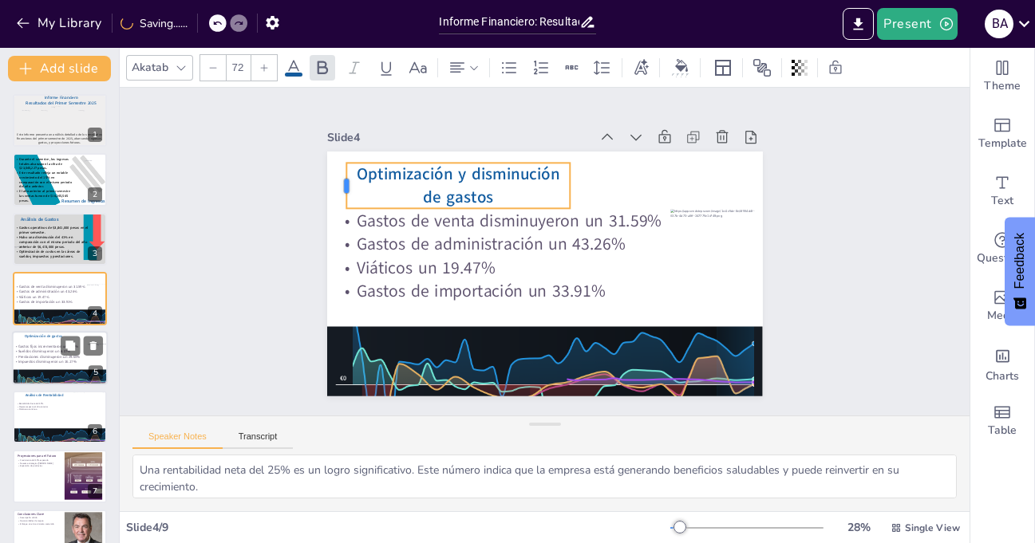
drag, startPoint x: 372, startPoint y: 169, endPoint x: 334, endPoint y: 169, distance: 38.3
click at [347, 168] on div at bounding box center [358, 144] width 22 height 47
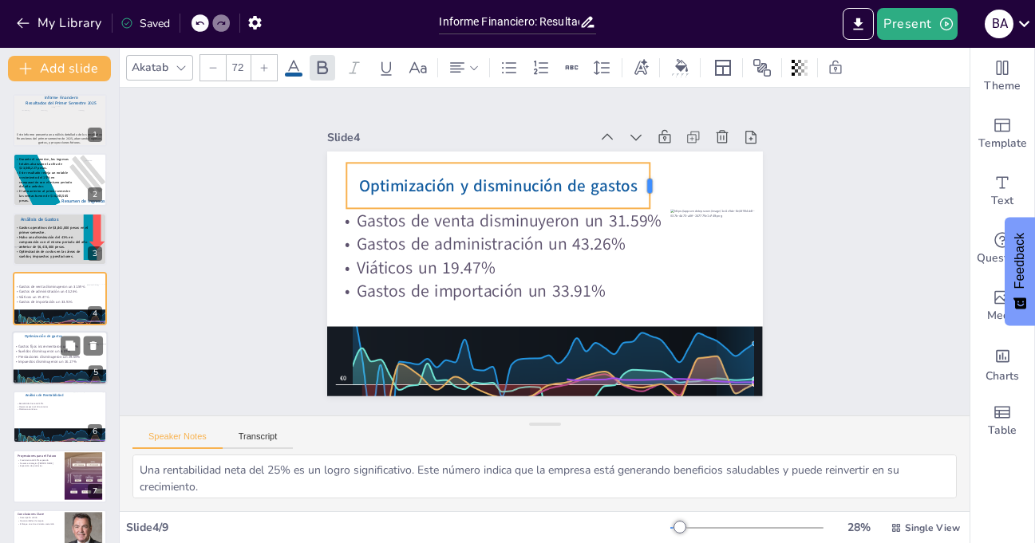
drag, startPoint x: 559, startPoint y: 178, endPoint x: 639, endPoint y: 176, distance: 79.8
click at [654, 176] on div at bounding box center [663, 198] width 18 height 47
click at [266, 180] on div "Slide 1 Informe Financiero Resultados del Primer Semestre 2025 Este informe pre…" at bounding box center [544, 252] width 879 height 415
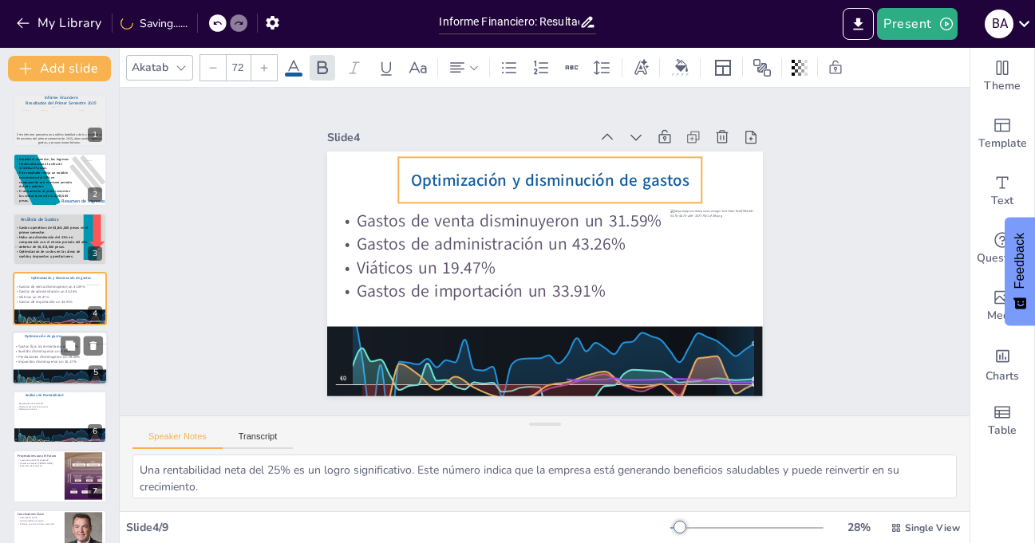
drag, startPoint x: 512, startPoint y: 182, endPoint x: 563, endPoint y: 176, distance: 52.2
click at [563, 176] on span "Optimización y disminución de gastos" at bounding box center [556, 181] width 279 height 51
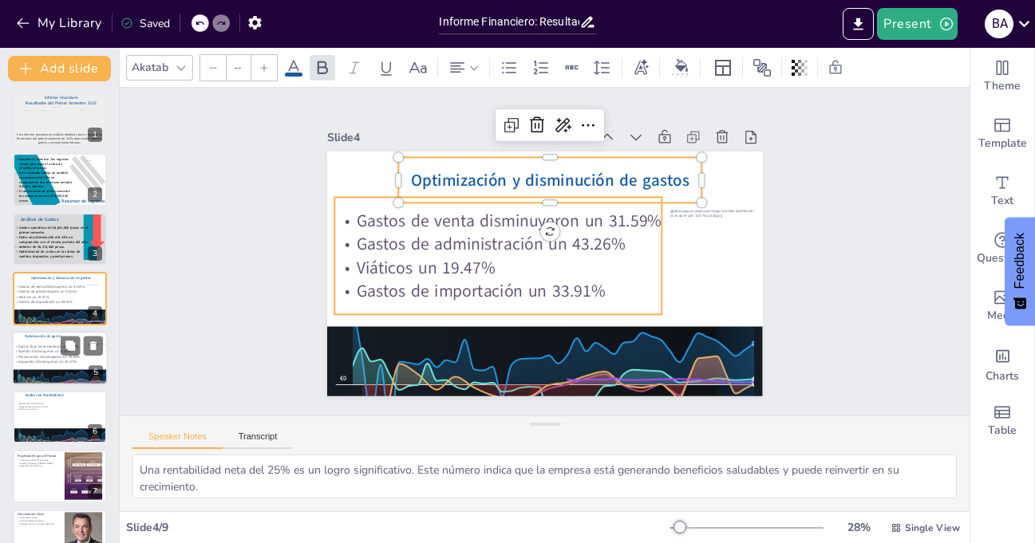
type input "74"
click at [477, 215] on p "Gastos de venta disminuyeron un 31.59%" at bounding box center [497, 220] width 327 height 23
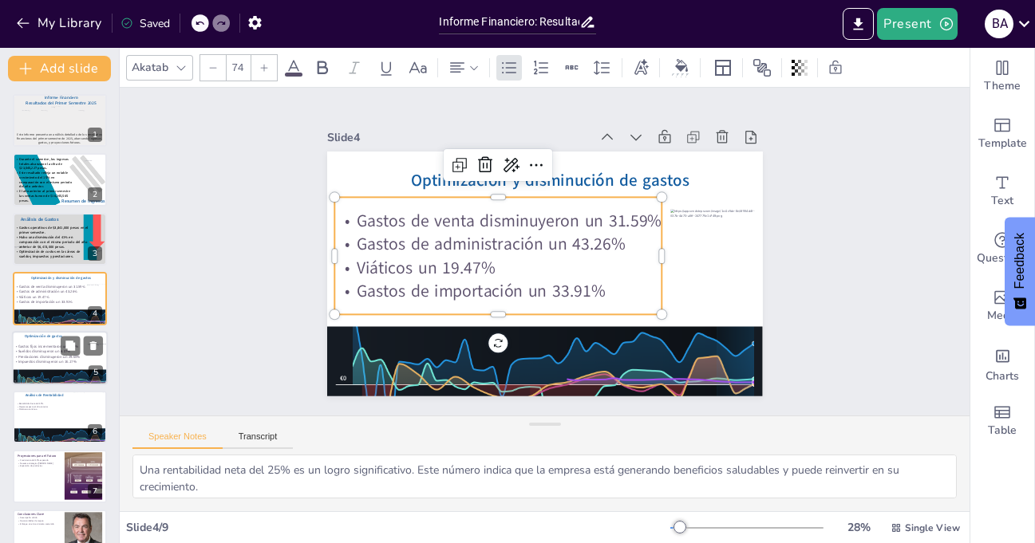
click at [477, 215] on p "Gastos de venta disminuyeron un 31.59%" at bounding box center [600, 255] width 295 height 184
drag, startPoint x: 471, startPoint y: 215, endPoint x: 567, endPoint y: 211, distance: 96.6
click at [567, 211] on p "Gastos de venta disminuyeron un 31.59%" at bounding box center [497, 220] width 327 height 23
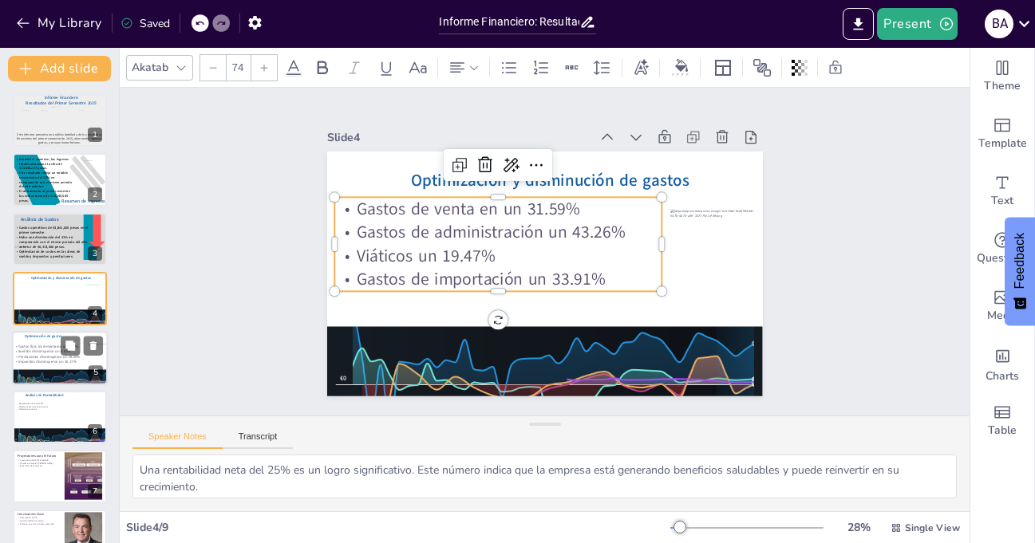
click at [538, 232] on p "Gastos de administración un 43.26%" at bounding box center [503, 223] width 325 height 91
click at [406, 252] on p "Viáticos un 19.47%" at bounding box center [499, 242] width 318 height 124
click at [519, 275] on p "Gastos de importación un 33.91%" at bounding box center [521, 202] width 57 height 328
click at [255, 215] on div "Slide 1 Informe Financiero Resultados del Primer Semestre 2025 Este informe pre…" at bounding box center [544, 251] width 879 height 415
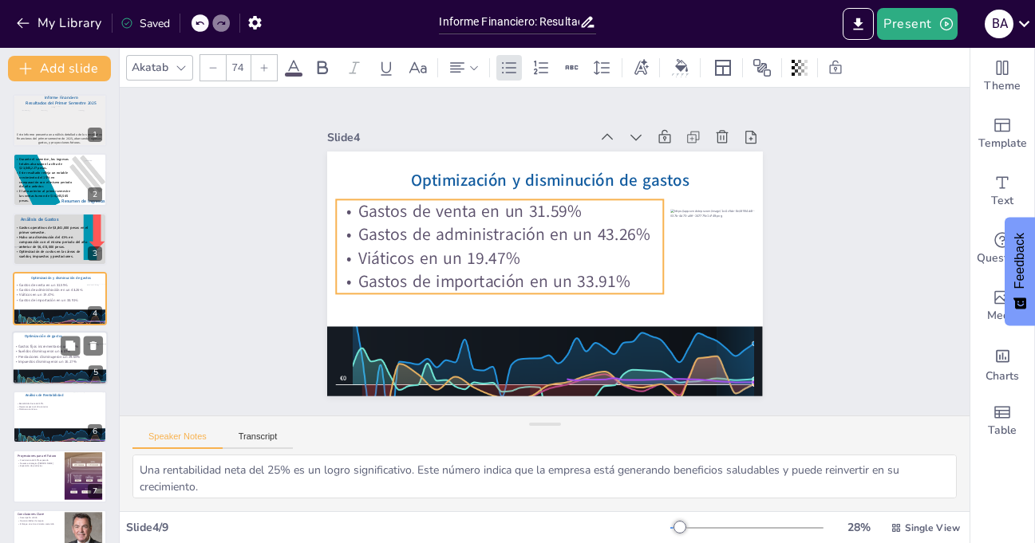
click at [464, 249] on p "Viáticos en un 19.47%" at bounding box center [573, 216] width 259 height 236
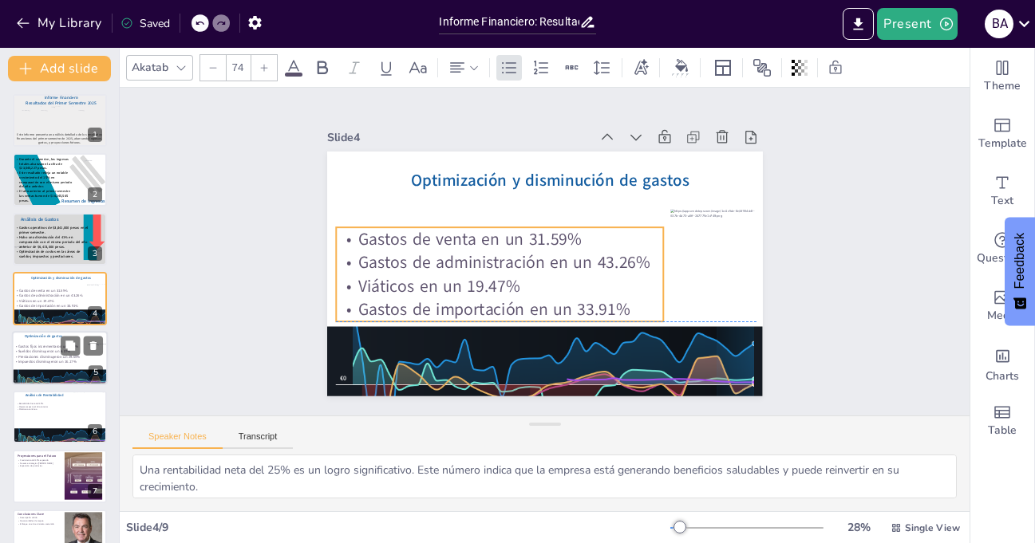
drag, startPoint x: 422, startPoint y: 242, endPoint x: 422, endPoint y: 270, distance: 27.9
click at [422, 270] on p "Viáticos en un 19.47%" at bounding box center [493, 276] width 325 height 91
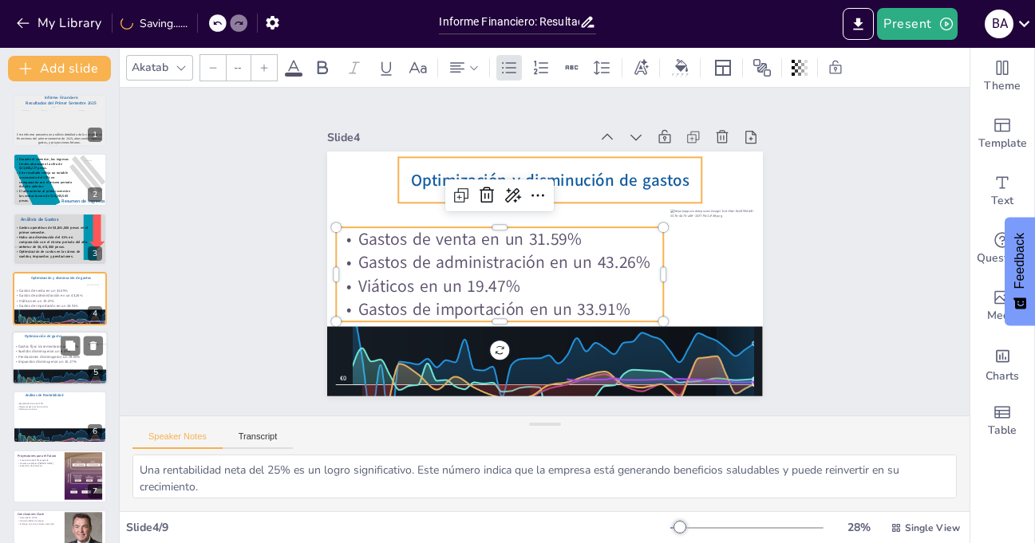
type input "72"
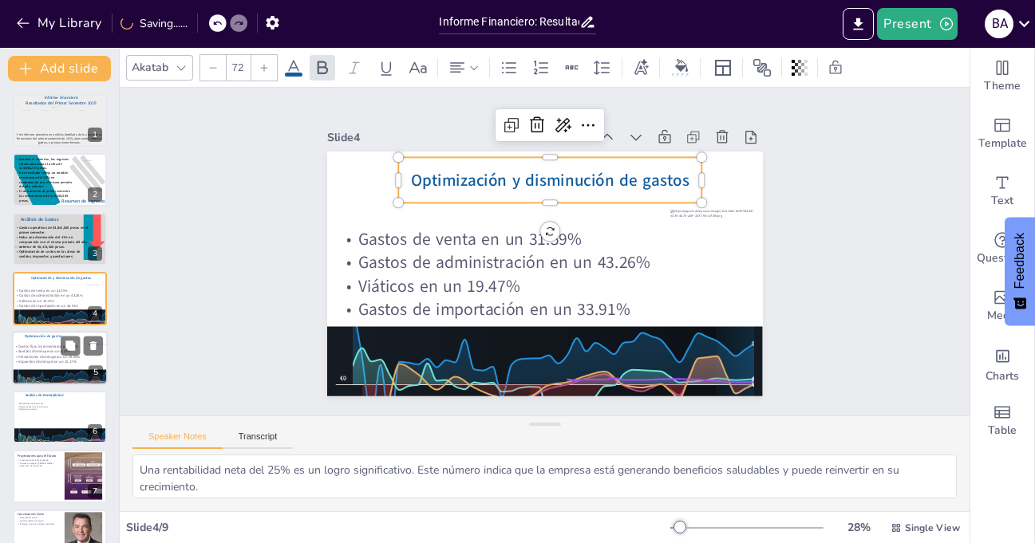
click at [417, 172] on span "Optimización y disminución de gastos" at bounding box center [556, 181] width 279 height 51
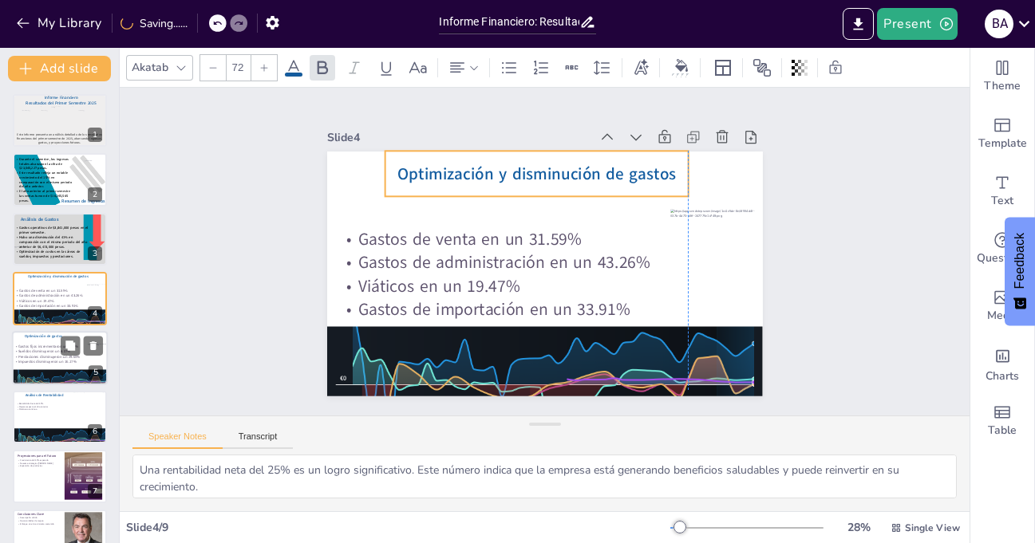
drag, startPoint x: 462, startPoint y: 176, endPoint x: 446, endPoint y: 170, distance: 17.2
click at [446, 170] on span "Optimización y disminución de gastos" at bounding box center [544, 174] width 279 height 52
click at [464, 168] on span "Optimización y disminución de gastos" at bounding box center [583, 184] width 239 height 182
click at [405, 168] on span "Optimización y disminución de gastos" at bounding box center [544, 173] width 279 height 51
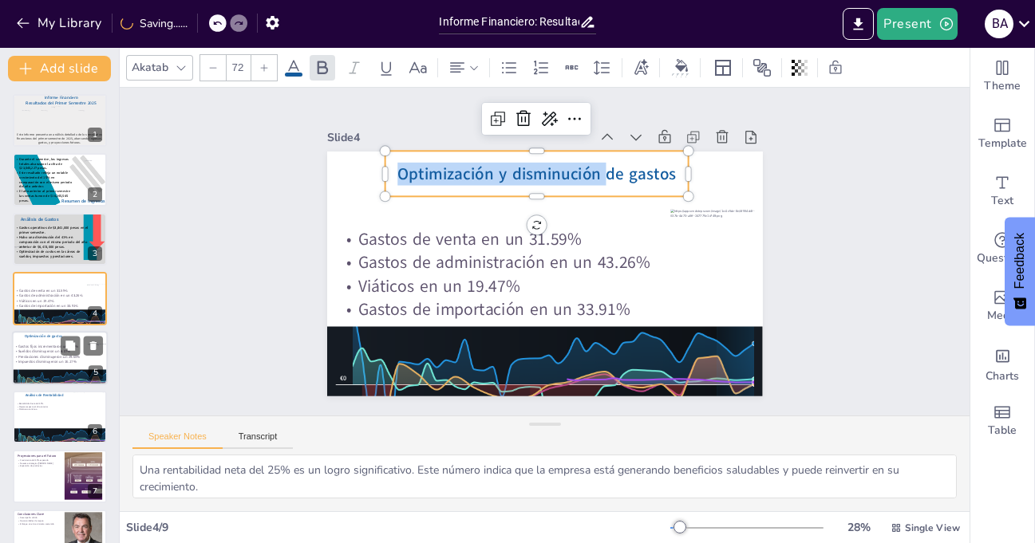
drag, startPoint x: 390, startPoint y: 168, endPoint x: 591, endPoint y: 159, distance: 201.3
click at [591, 163] on span "Optimización y disminución de gastos" at bounding box center [536, 174] width 279 height 22
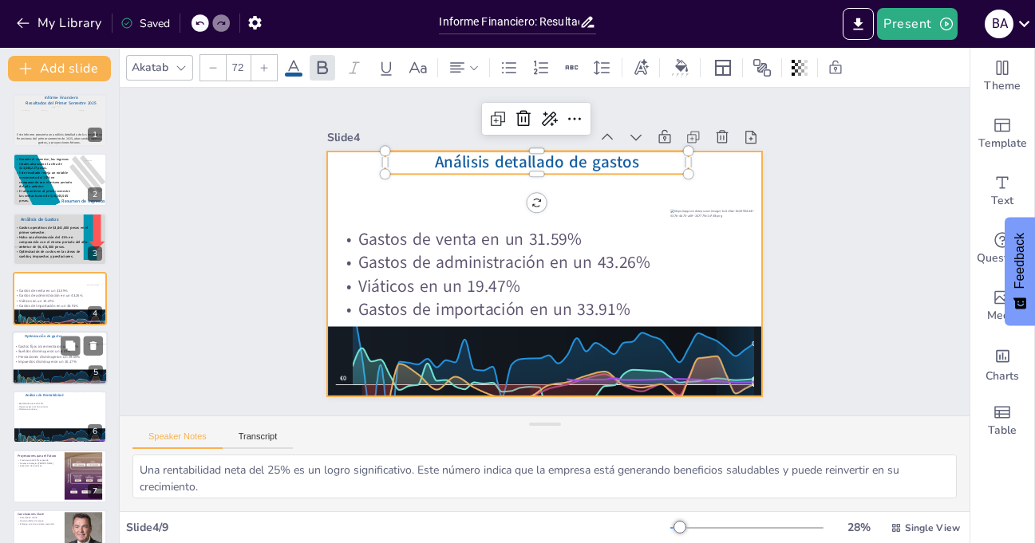
click at [445, 196] on div at bounding box center [542, 273] width 459 height 289
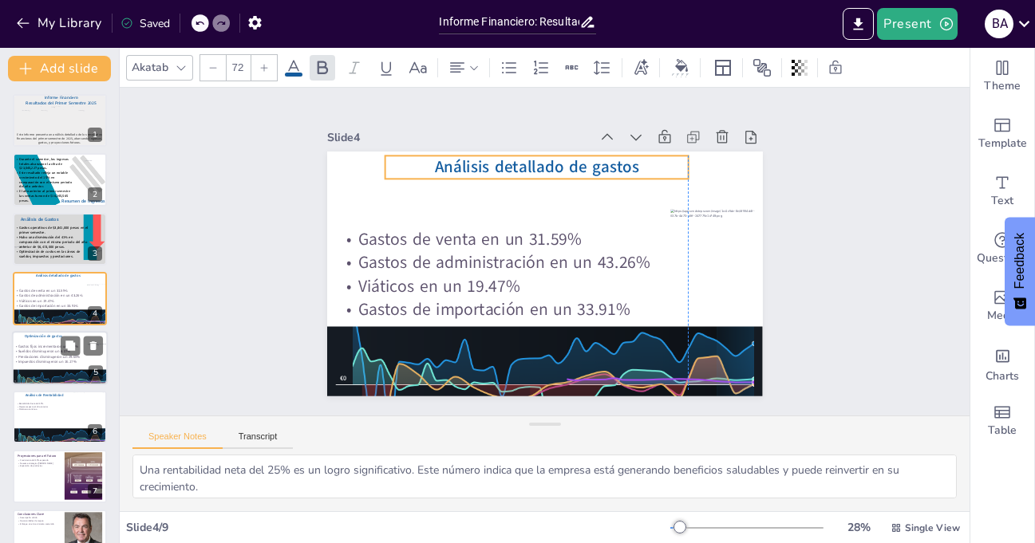
click at [476, 164] on span "Análisis detallado de gastos" at bounding box center [536, 167] width 204 height 22
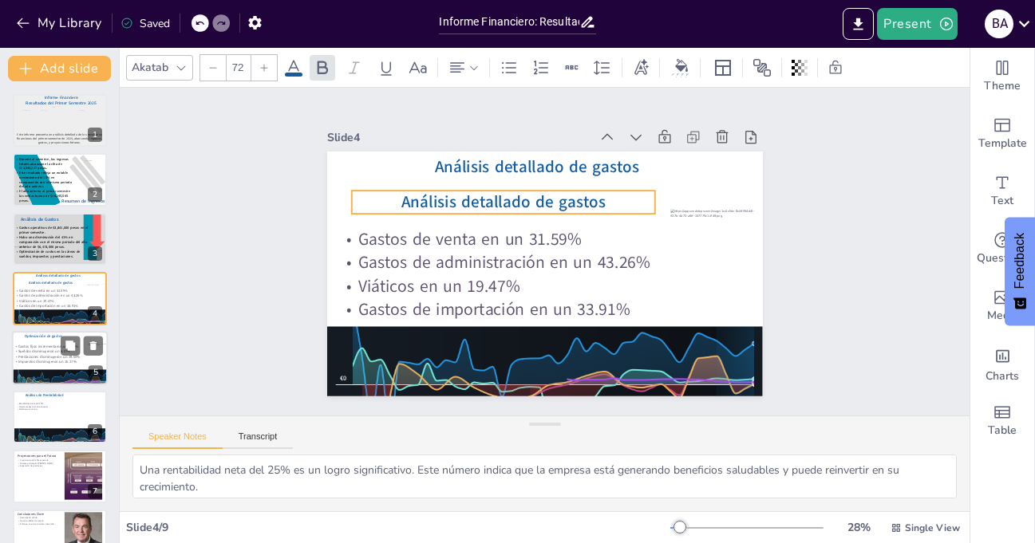
drag, startPoint x: 460, startPoint y: 270, endPoint x: 418, endPoint y: 198, distance: 82.9
click at [418, 198] on span "Análisis detallado de gastos" at bounding box center [514, 194] width 204 height 65
click at [296, 71] on icon at bounding box center [293, 67] width 19 height 19
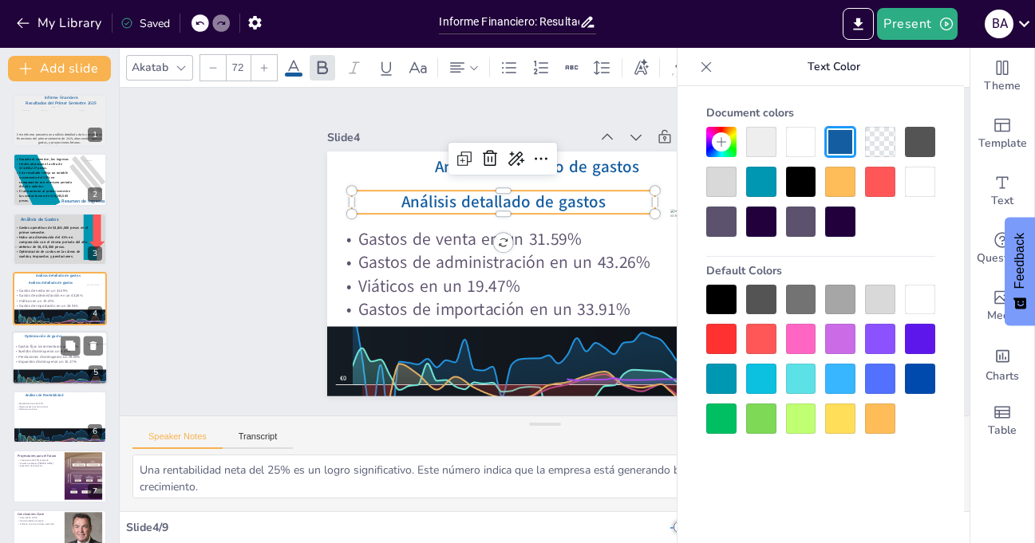
click at [721, 291] on div at bounding box center [721, 300] width 30 height 30
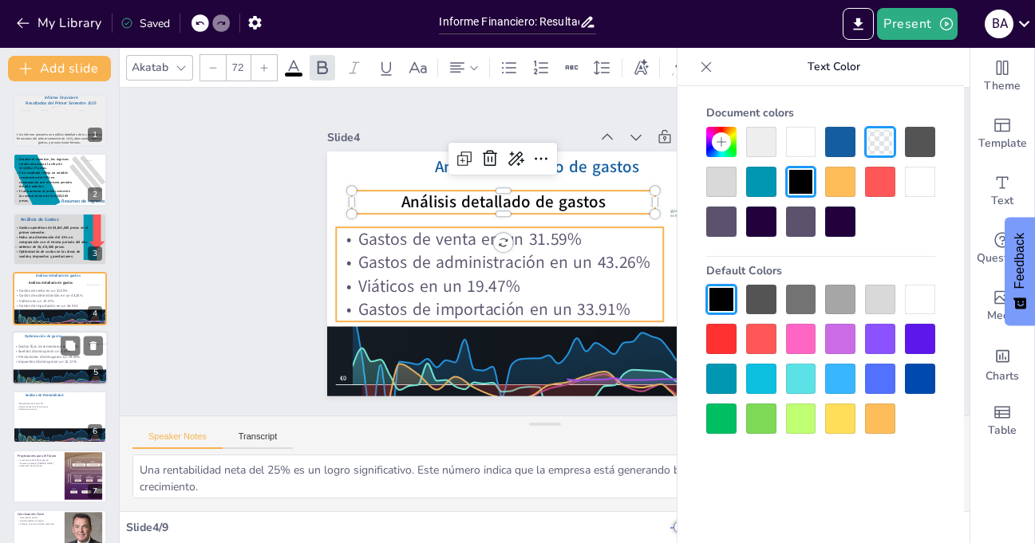
click at [384, 279] on p "Viáticos en un 19.47%" at bounding box center [499, 286] width 327 height 23
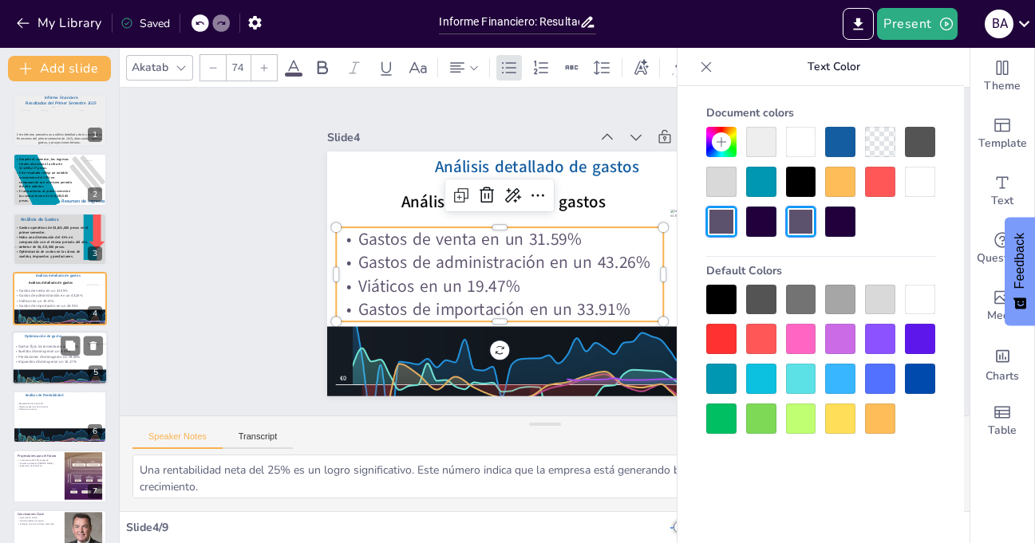
click at [759, 296] on div at bounding box center [761, 300] width 30 height 30
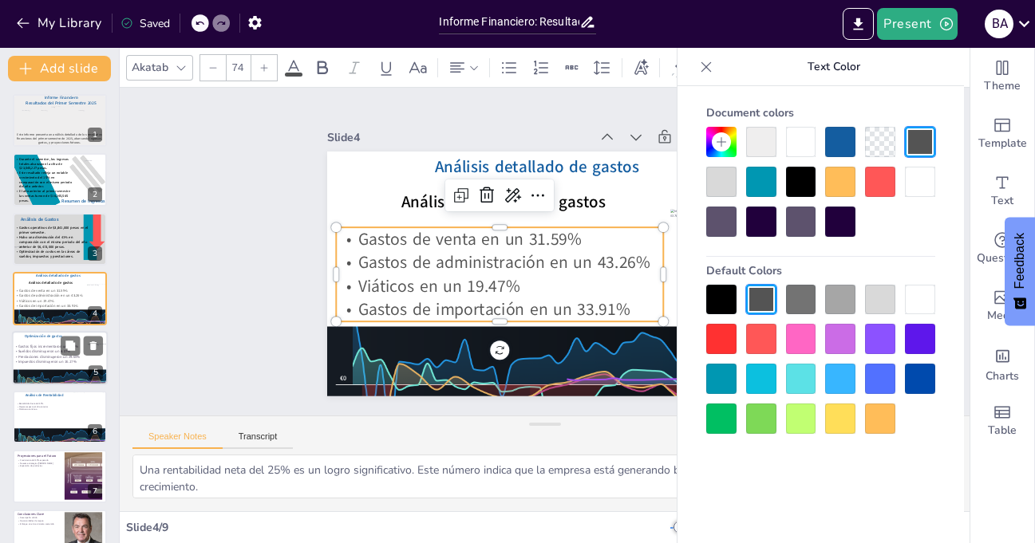
click at [806, 299] on div at bounding box center [801, 300] width 30 height 30
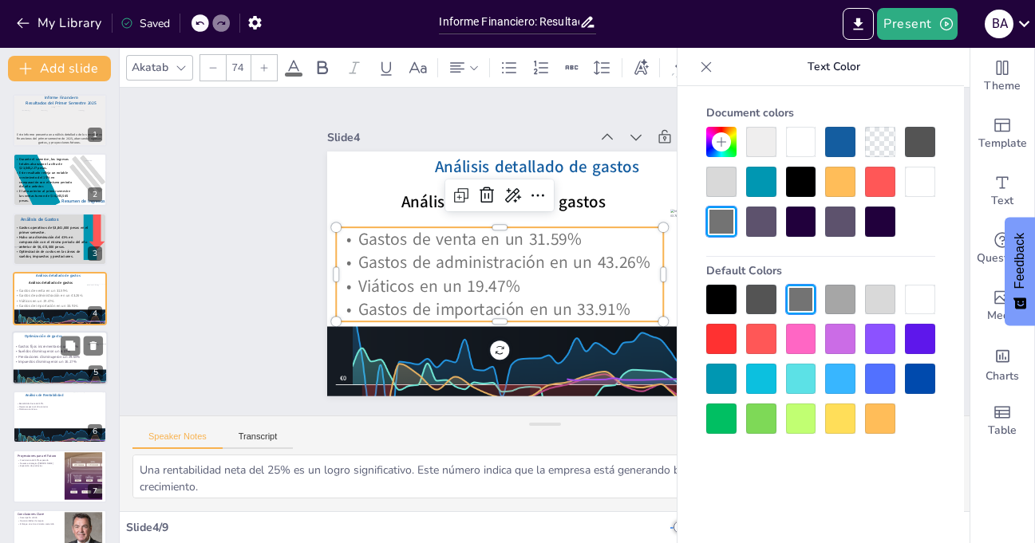
click at [764, 299] on div at bounding box center [761, 300] width 30 height 30
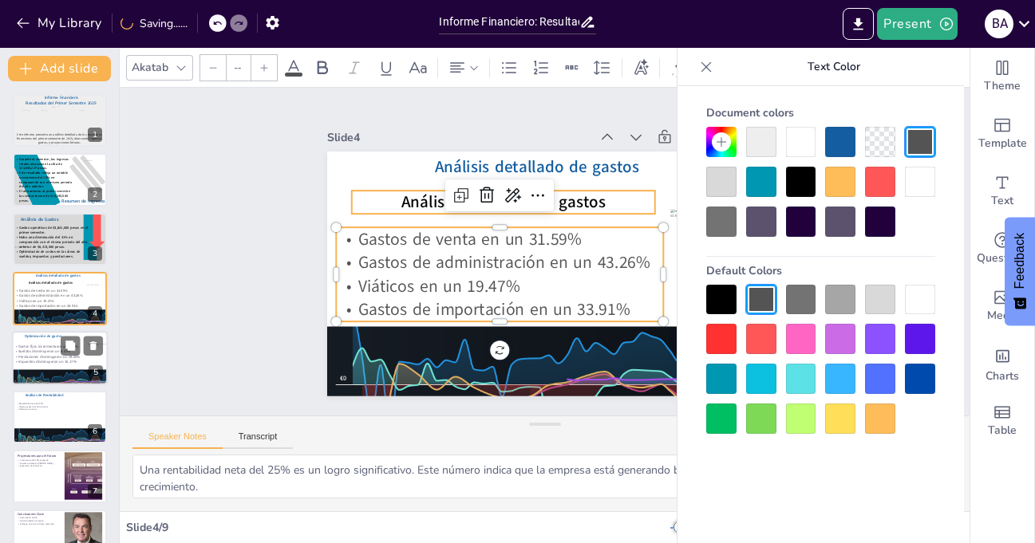
type input "72"
click at [401, 194] on span "Análisis detallado de gastos" at bounding box center [503, 202] width 204 height 22
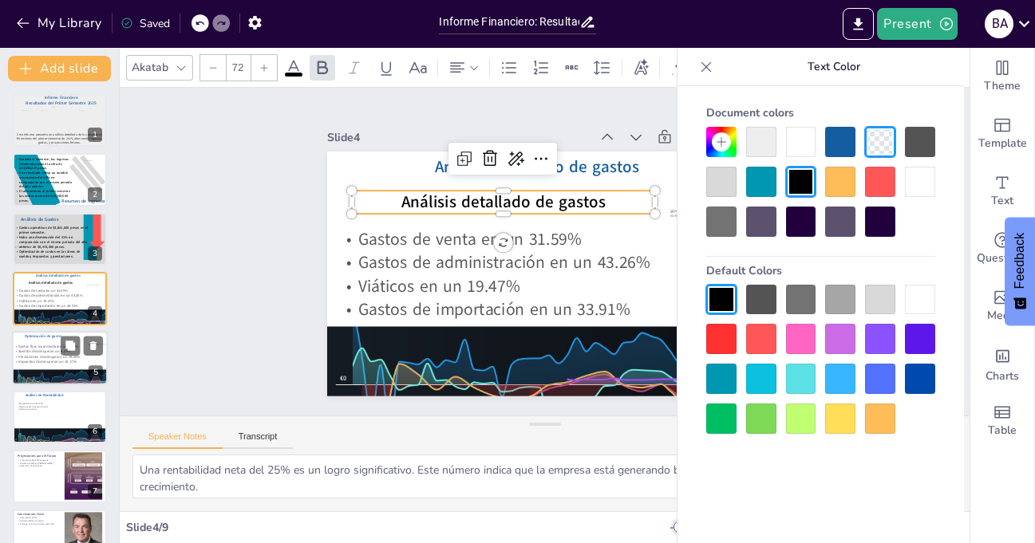
click at [771, 299] on div at bounding box center [761, 300] width 30 height 30
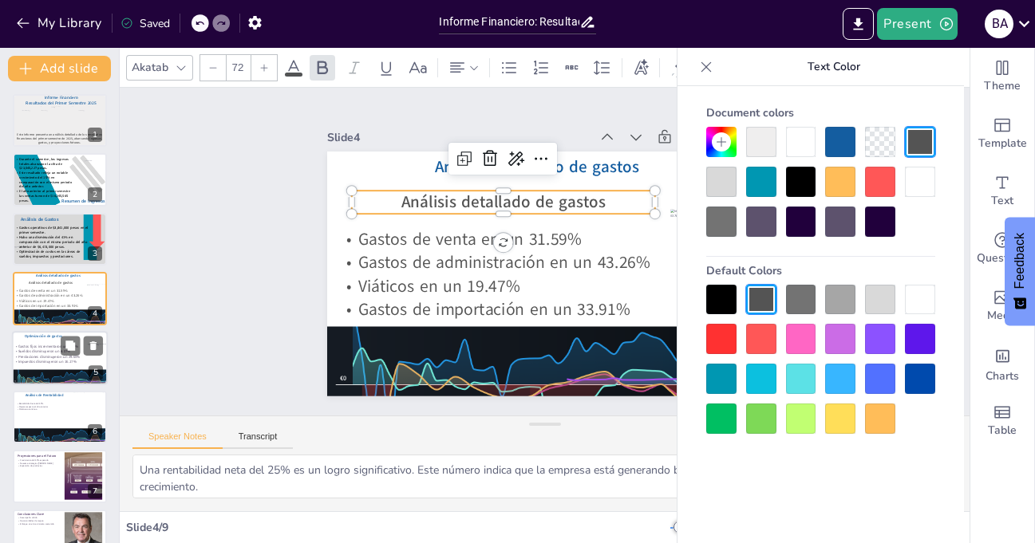
click at [401, 195] on span "Análisis detallado de gastos" at bounding box center [503, 202] width 204 height 22
click at [552, 195] on span "Análisis detallado de gastos" at bounding box center [584, 200] width 65 height 204
drag, startPoint x: 389, startPoint y: 193, endPoint x: 597, endPoint y: 199, distance: 207.6
click at [597, 199] on p "Análisis detallado de gastos" at bounding box center [502, 202] width 303 height 23
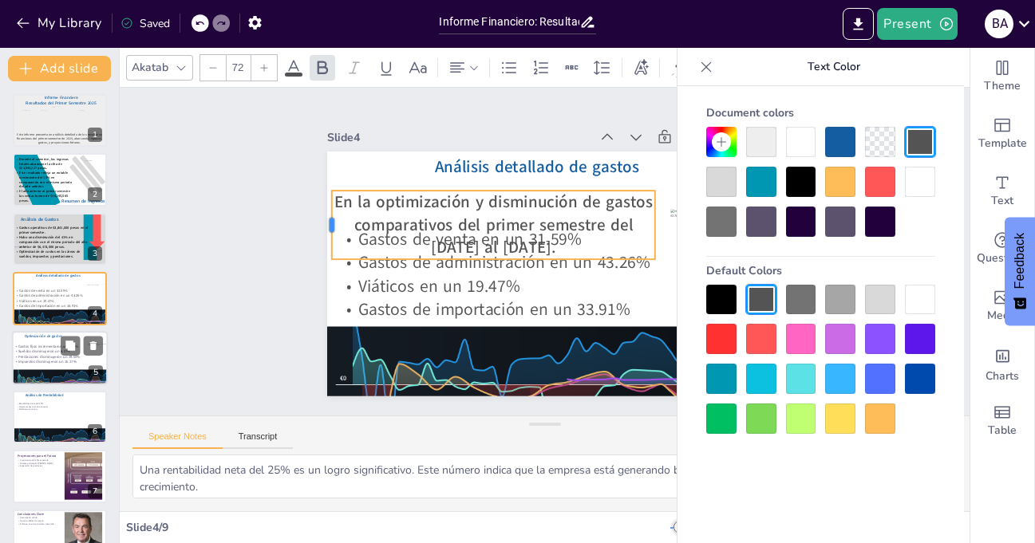
drag, startPoint x: 339, startPoint y: 218, endPoint x: 319, endPoint y: 217, distance: 20.0
click at [322, 215] on div at bounding box center [335, 179] width 26 height 69
click at [703, 65] on icon at bounding box center [706, 67] width 16 height 16
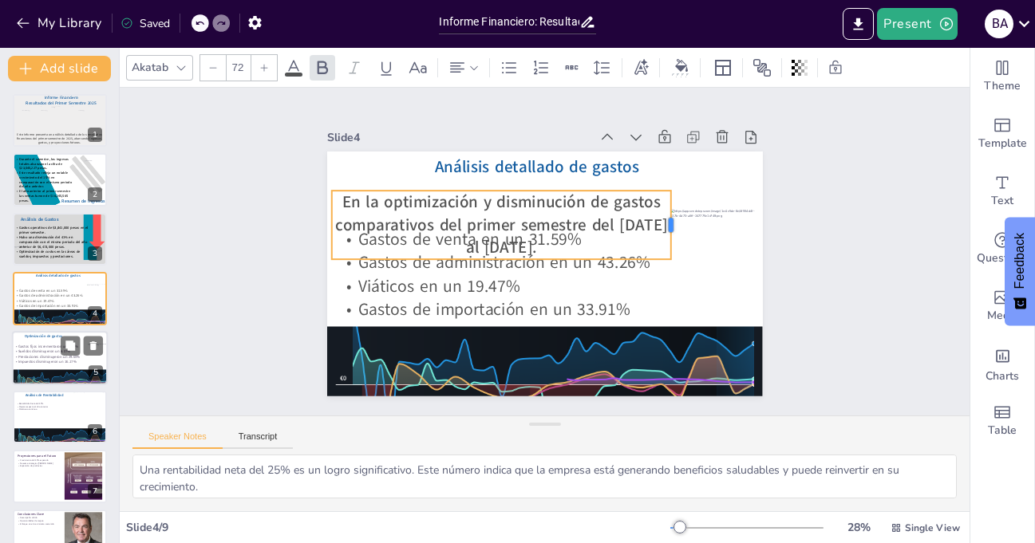
drag, startPoint x: 642, startPoint y: 218, endPoint x: 658, endPoint y: 217, distance: 16.0
click at [670, 217] on div at bounding box center [680, 238] width 20 height 69
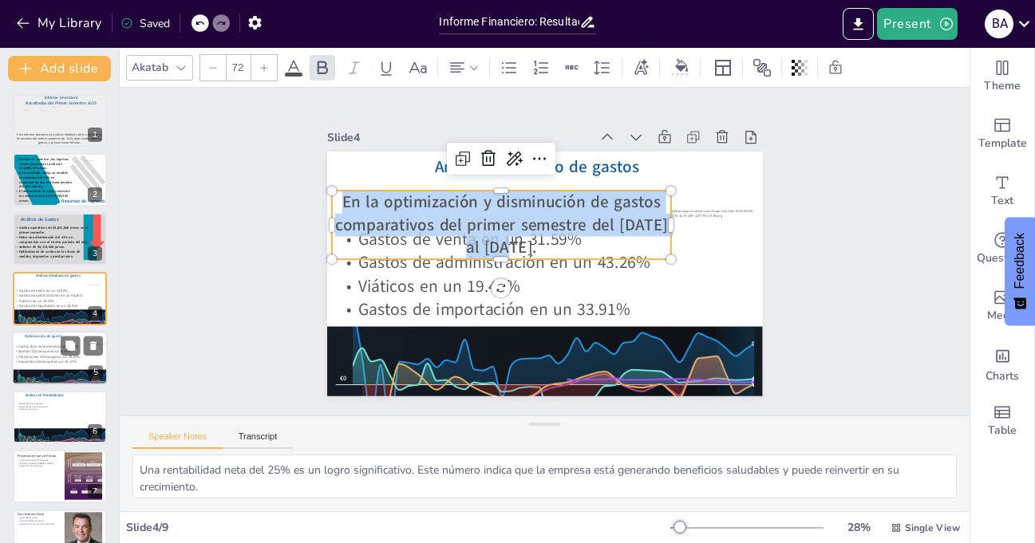
drag, startPoint x: 334, startPoint y: 193, endPoint x: 543, endPoint y: 235, distance: 213.3
click at [543, 235] on p "En la optimización y disminución de gastos comparativos del primer semestre del…" at bounding box center [504, 221] width 345 height 104
click at [215, 67] on icon at bounding box center [213, 68] width 10 height 10
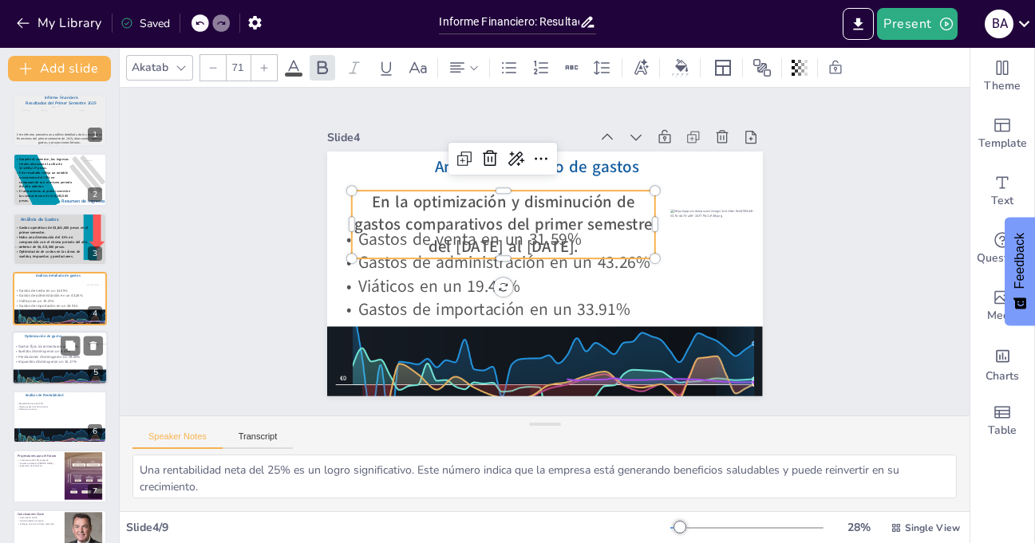
click at [215, 67] on icon at bounding box center [213, 68] width 10 height 10
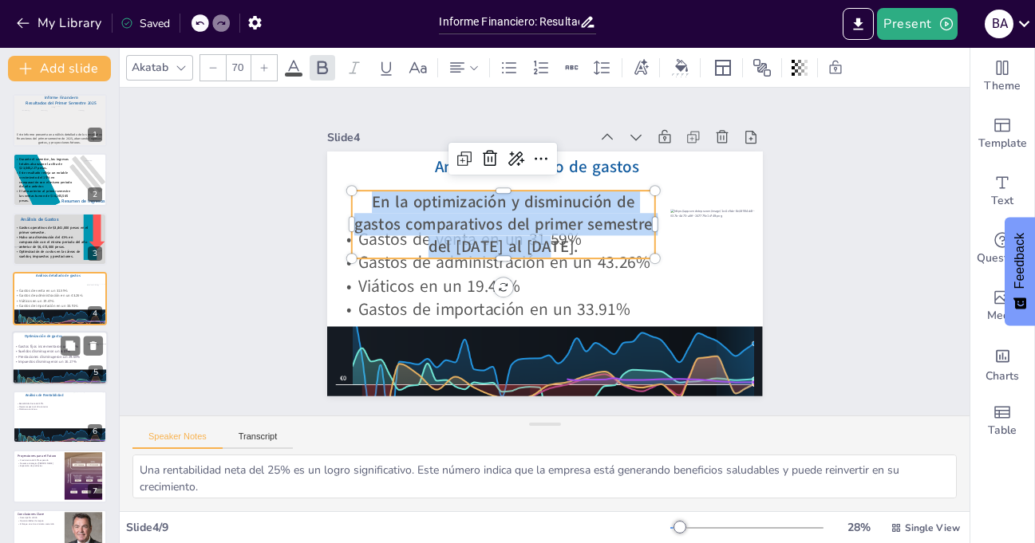
click at [215, 67] on icon at bounding box center [213, 68] width 10 height 10
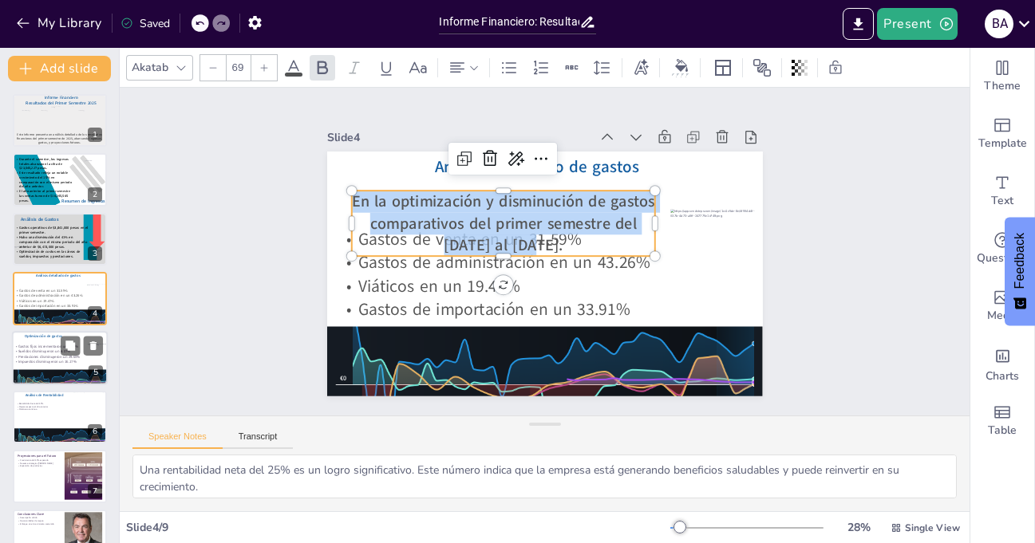
click at [215, 67] on icon at bounding box center [213, 68] width 10 height 10
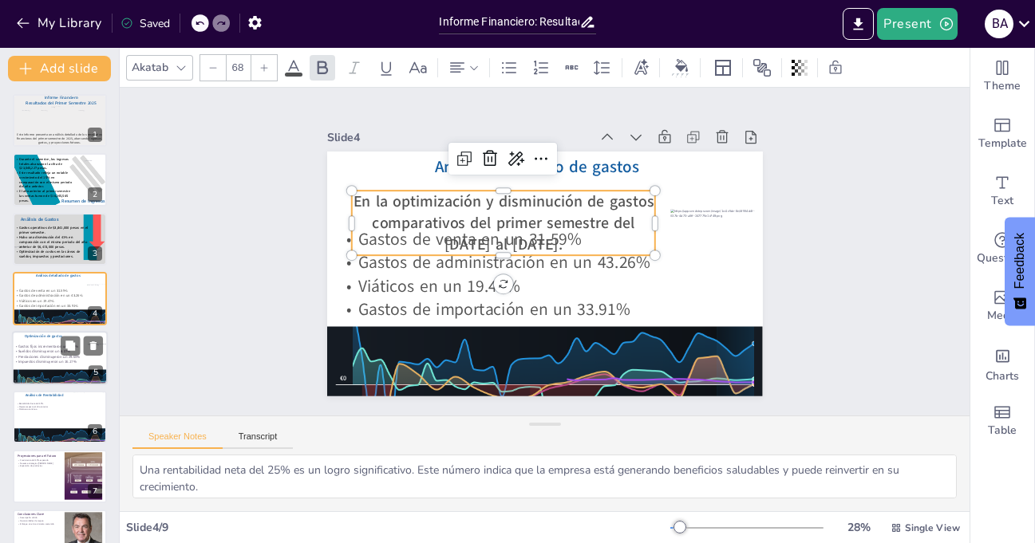
click at [215, 67] on icon at bounding box center [213, 68] width 10 height 10
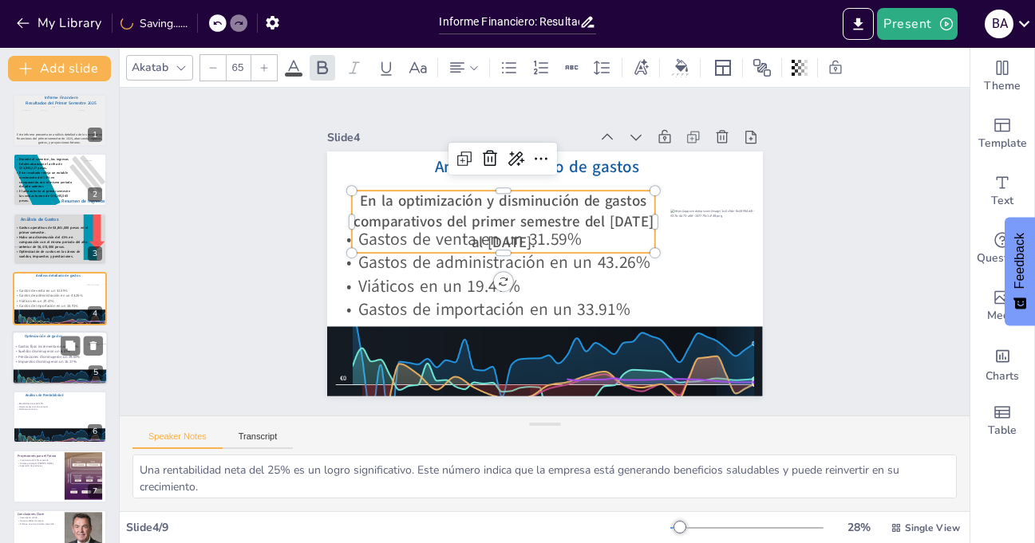
click at [215, 67] on icon at bounding box center [213, 68] width 10 height 10
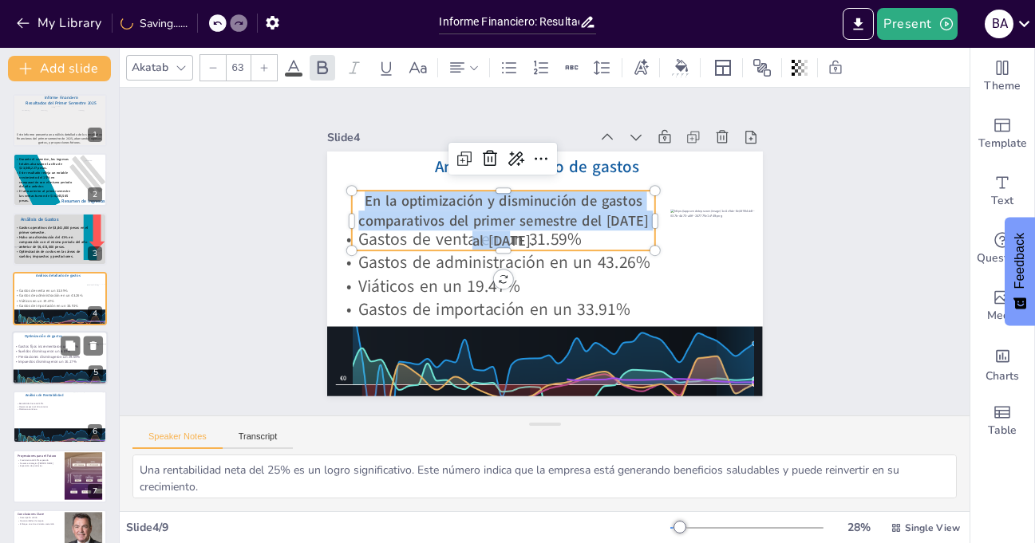
click at [215, 67] on icon at bounding box center [213, 68] width 10 height 10
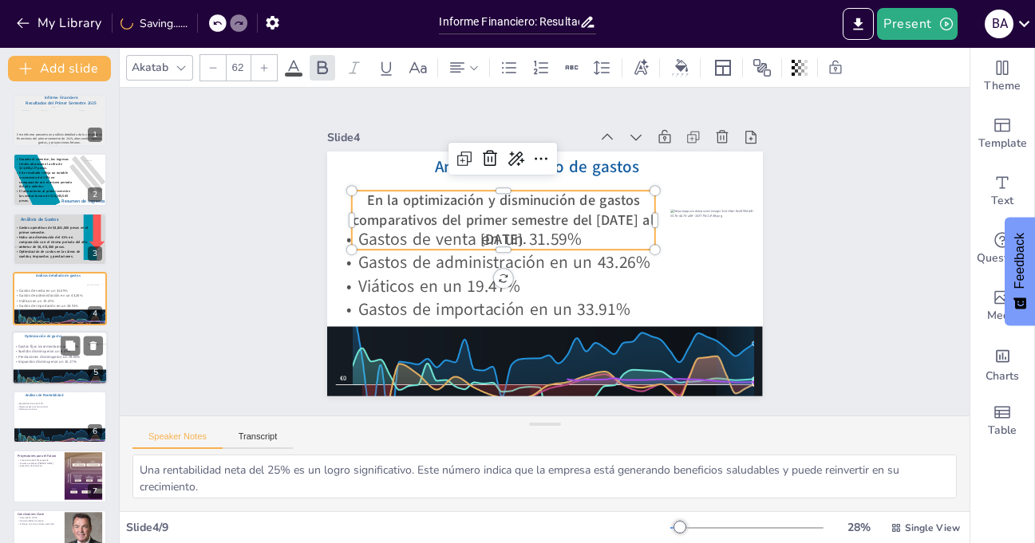
click at [215, 67] on icon at bounding box center [213, 68] width 10 height 10
click at [455, 70] on icon at bounding box center [457, 67] width 19 height 19
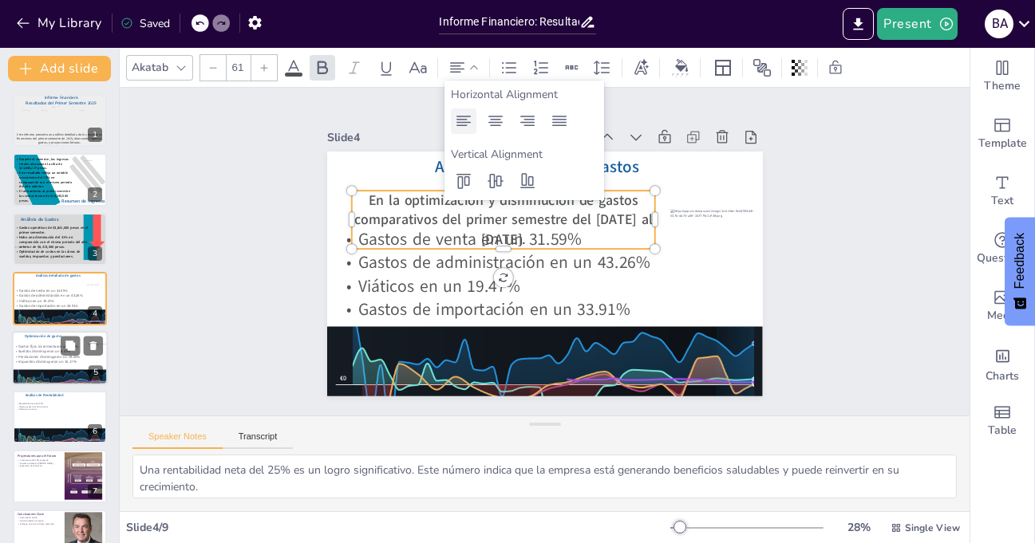
click at [456, 118] on icon at bounding box center [463, 121] width 19 height 19
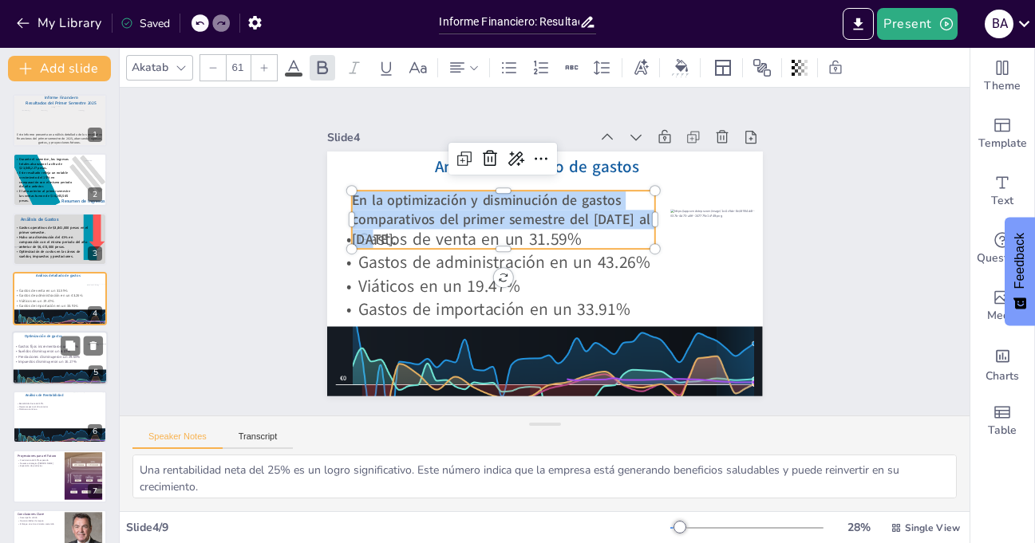
click at [208, 72] on icon at bounding box center [213, 68] width 10 height 10
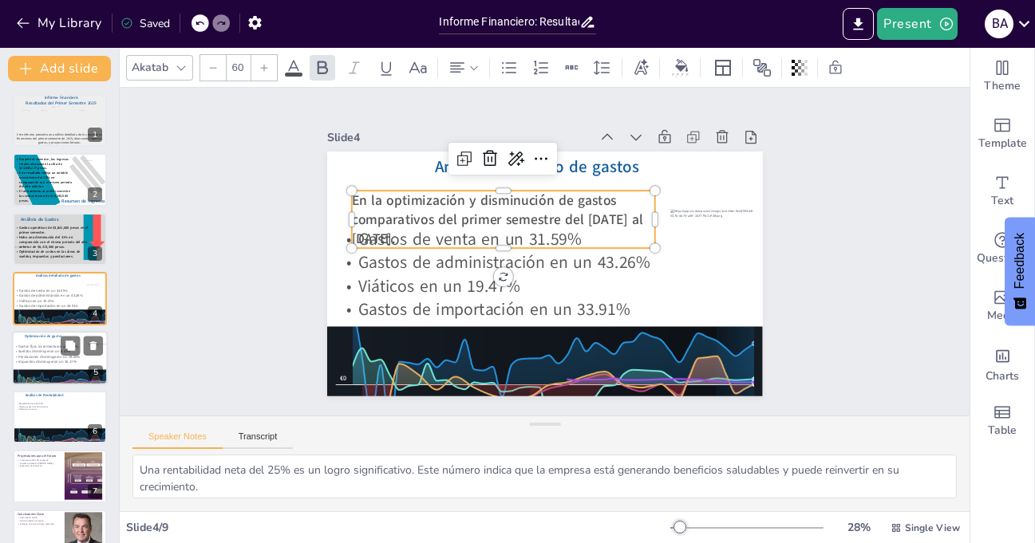
click at [208, 72] on icon at bounding box center [213, 68] width 10 height 10
click at [369, 231] on span "En la optimización y disminución de gastos comparativos del primer semestre del…" at bounding box center [492, 218] width 282 height 55
click at [390, 233] on p "En la optimización y disminución de gastos comparativos del primer semestre del…" at bounding box center [520, 204] width 300 height 174
click at [605, 211] on span "En la optimización y disminución de gastos comparativos del primer semestre del…" at bounding box center [495, 213] width 285 height 82
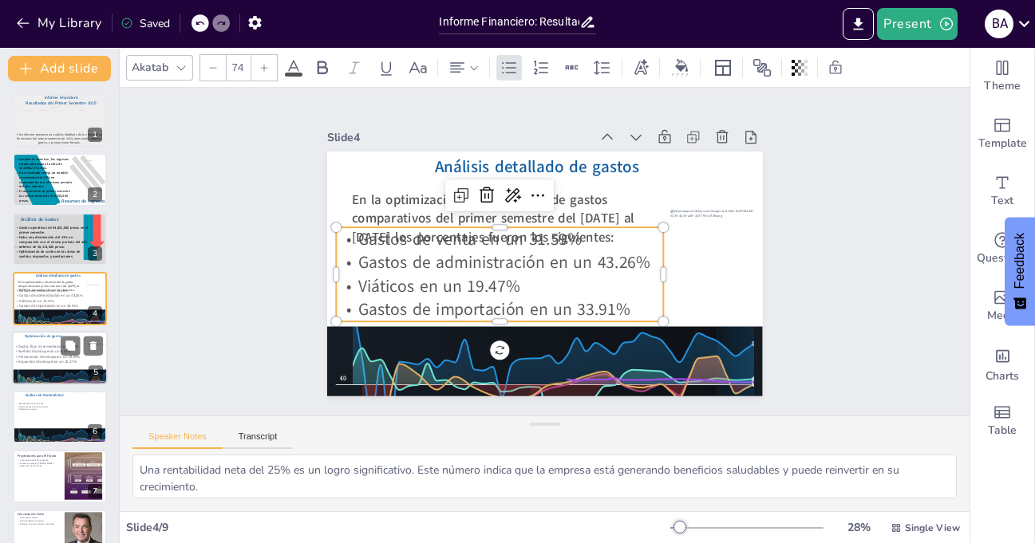
click at [614, 274] on p "Viáticos en un 19.47%" at bounding box center [493, 276] width 325 height 91
click at [603, 201] on p "En la optimización y disminución de gastos comparativos del primer semestre del…" at bounding box center [502, 218] width 303 height 55
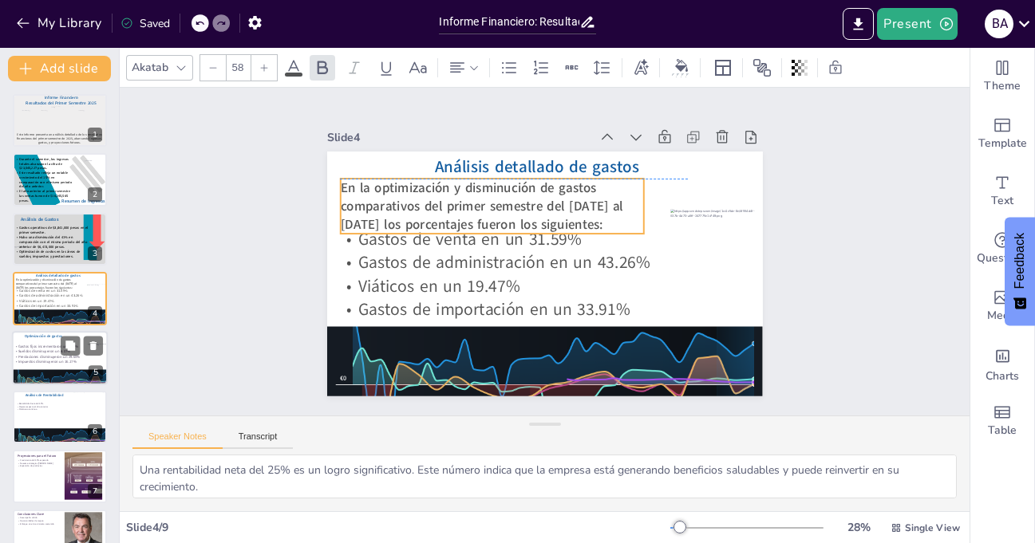
drag, startPoint x: 603, startPoint y: 201, endPoint x: 592, endPoint y: 187, distance: 18.2
click at [592, 187] on p "En la optimización y disminución de gastos comparativos del primer semestre del…" at bounding box center [496, 201] width 307 height 87
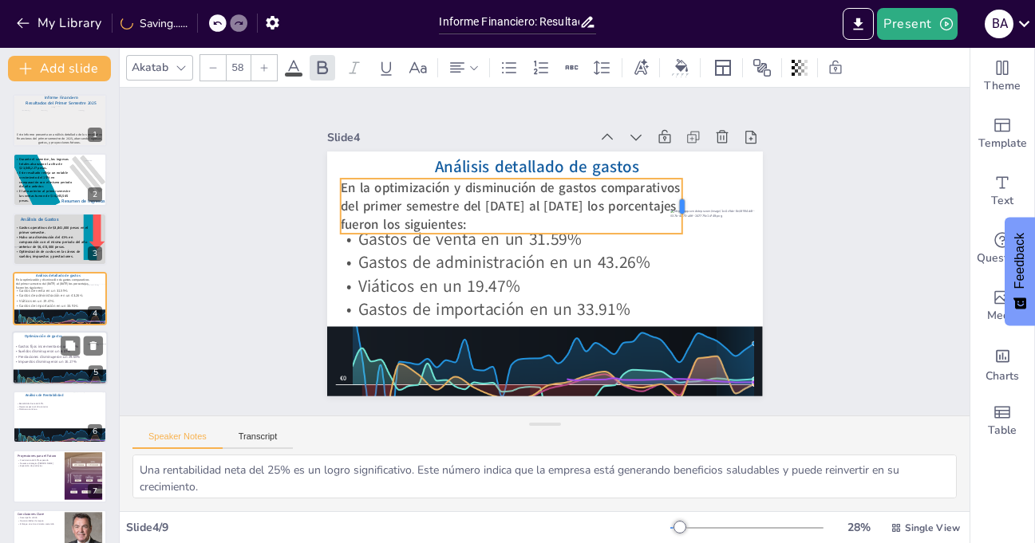
drag, startPoint x: 633, startPoint y: 198, endPoint x: 671, endPoint y: 194, distance: 38.5
click at [682, 194] on div at bounding box center [688, 206] width 13 height 55
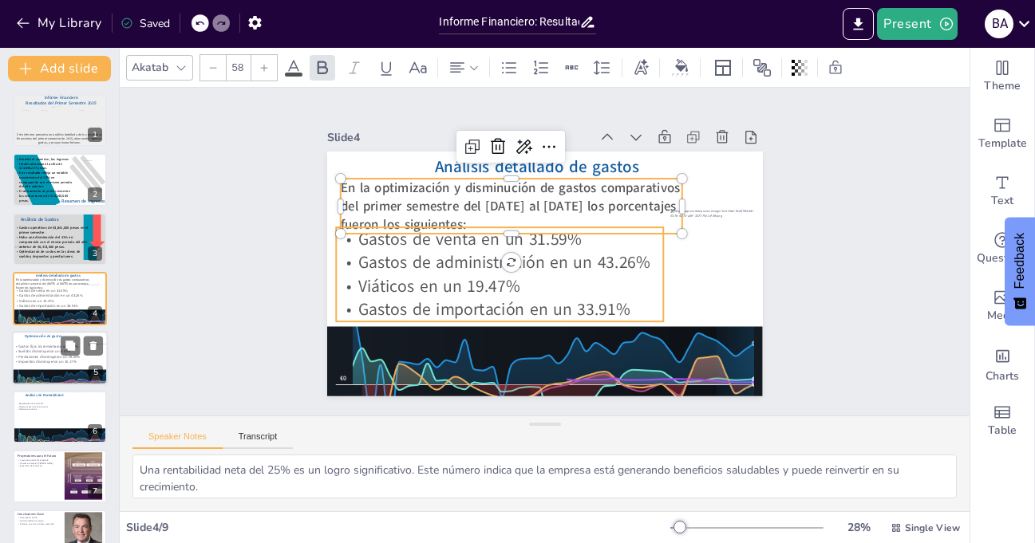
type input "74"
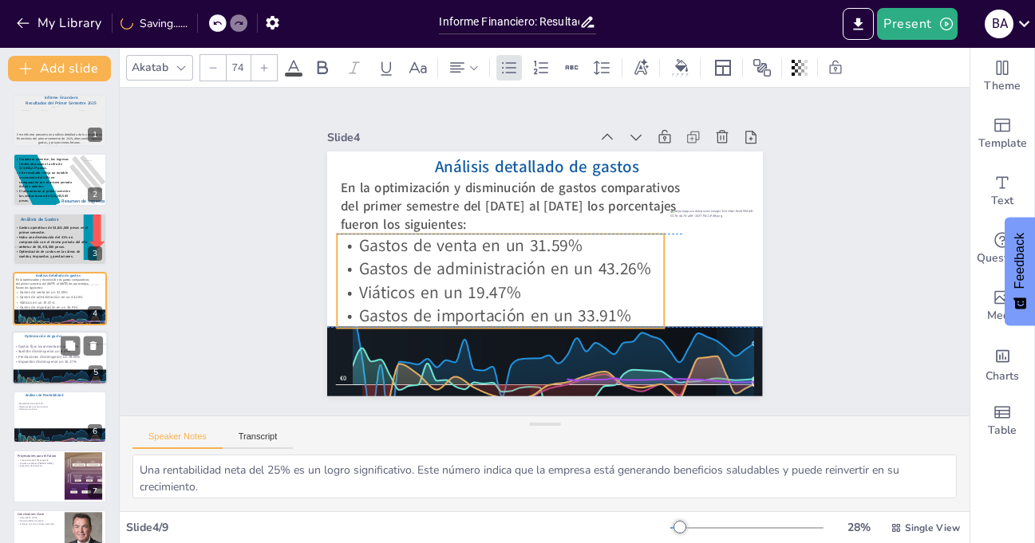
click at [552, 284] on p "Viáticos en un 19.47%" at bounding box center [500, 292] width 327 height 23
click at [796, 208] on div "Slide 1 Informe Financiero Resultados del Primer Semestre 2025 Este informe pre…" at bounding box center [545, 252] width 850 height 328
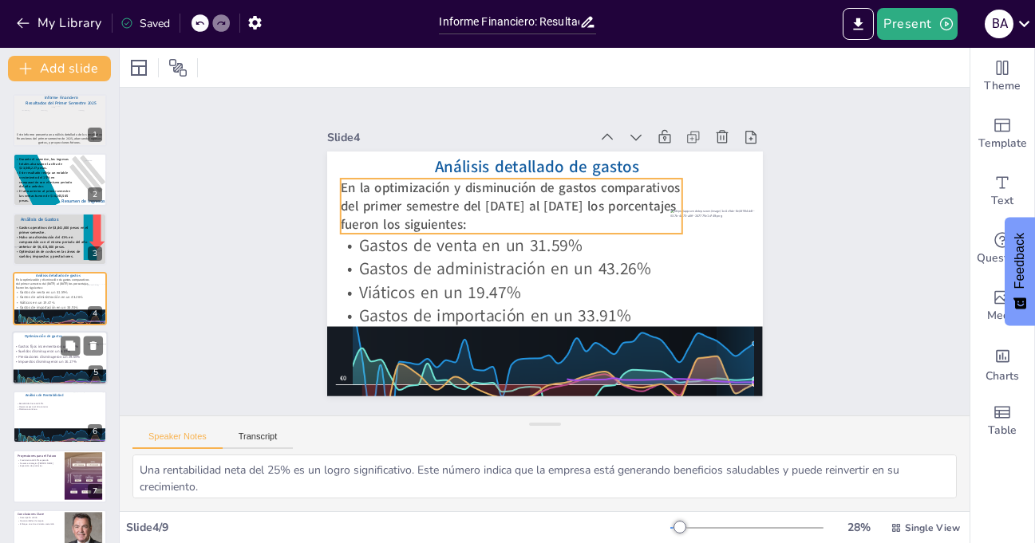
click at [593, 189] on span "En la optimización y disminución de gastos comparativos del primer semestre del…" at bounding box center [510, 206] width 340 height 55
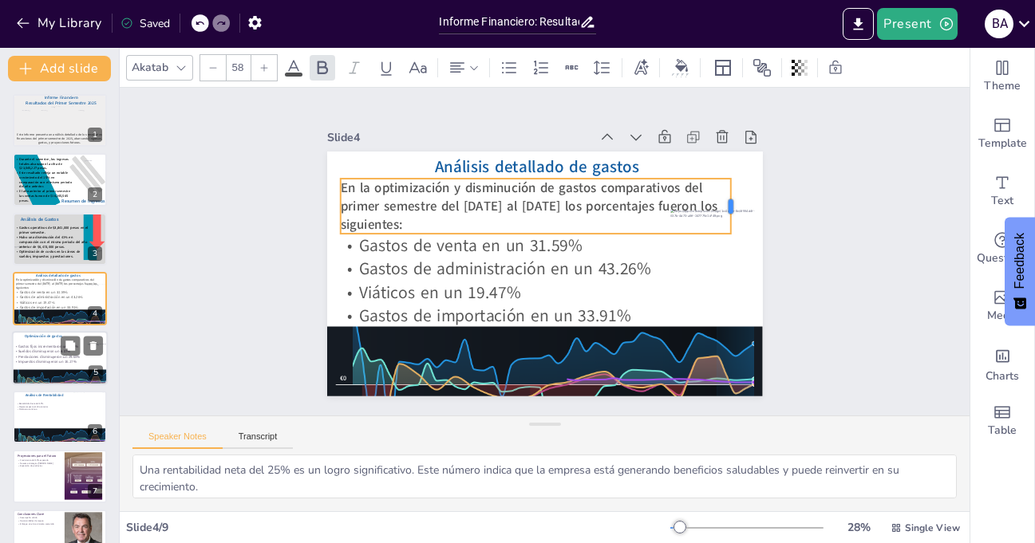
drag, startPoint x: 671, startPoint y: 198, endPoint x: 720, endPoint y: 192, distance: 49.1
click at [731, 192] on div at bounding box center [737, 206] width 13 height 55
click at [798, 192] on div "Slide 1 Informe Financiero Resultados del Primer Semestre 2025 Este informe pre…" at bounding box center [544, 251] width 879 height 415
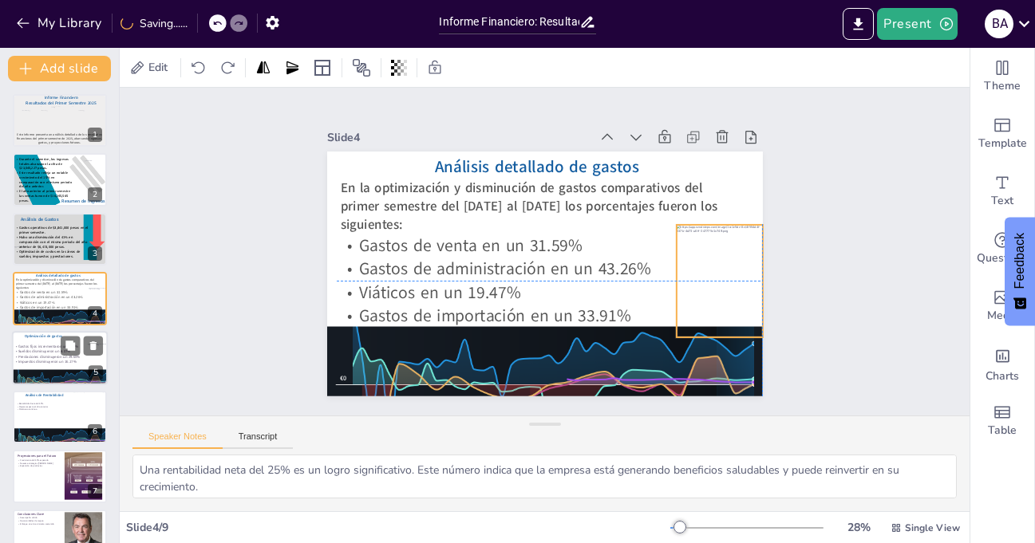
drag, startPoint x: 720, startPoint y: 251, endPoint x: 724, endPoint y: 266, distance: 15.7
click at [724, 266] on div at bounding box center [719, 281] width 86 height 113
click at [794, 245] on div "Slide 1 Informe Financiero Resultados del Primer Semestre 2025 Este informe pre…" at bounding box center [544, 252] width 525 height 290
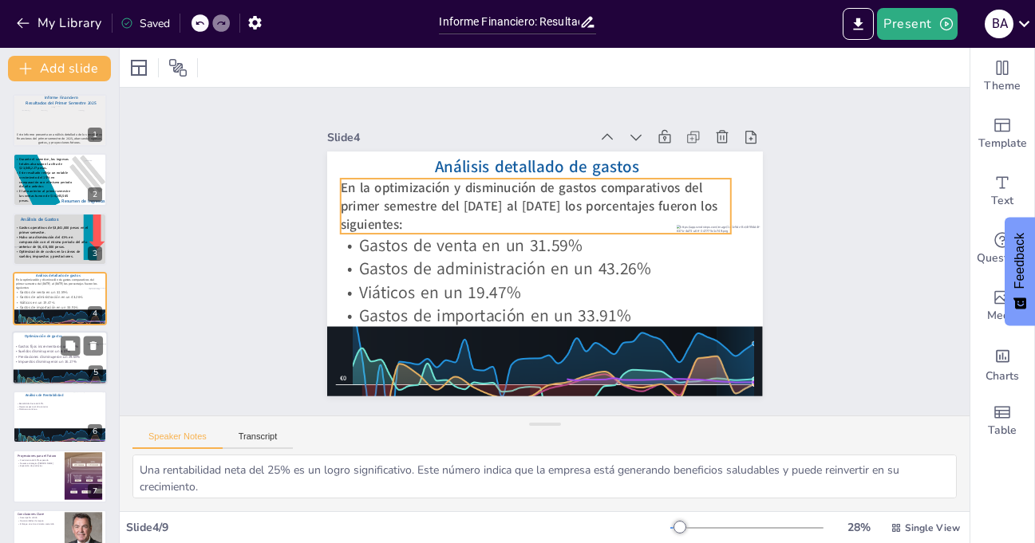
click at [646, 190] on span "En la optimización y disminución de gastos comparativos del primer semestre del…" at bounding box center [528, 206] width 377 height 55
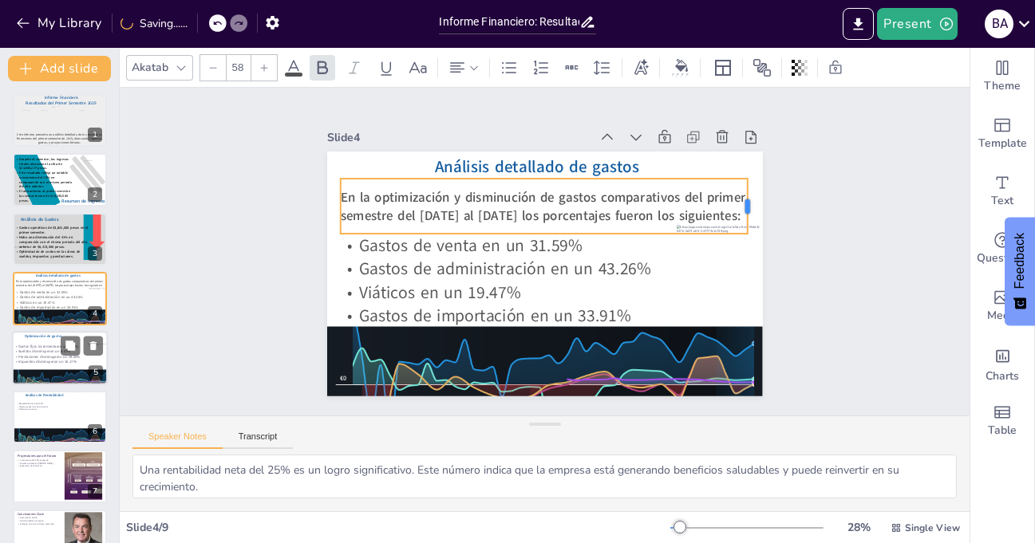
drag, startPoint x: 720, startPoint y: 197, endPoint x: 737, endPoint y: 197, distance: 16.8
click at [737, 267] on div at bounding box center [754, 295] width 34 height 56
click at [805, 199] on div "Slide 1 Informe Financiero Resultados del Primer Semestre 2025 Este informe pre…" at bounding box center [544, 251] width 879 height 415
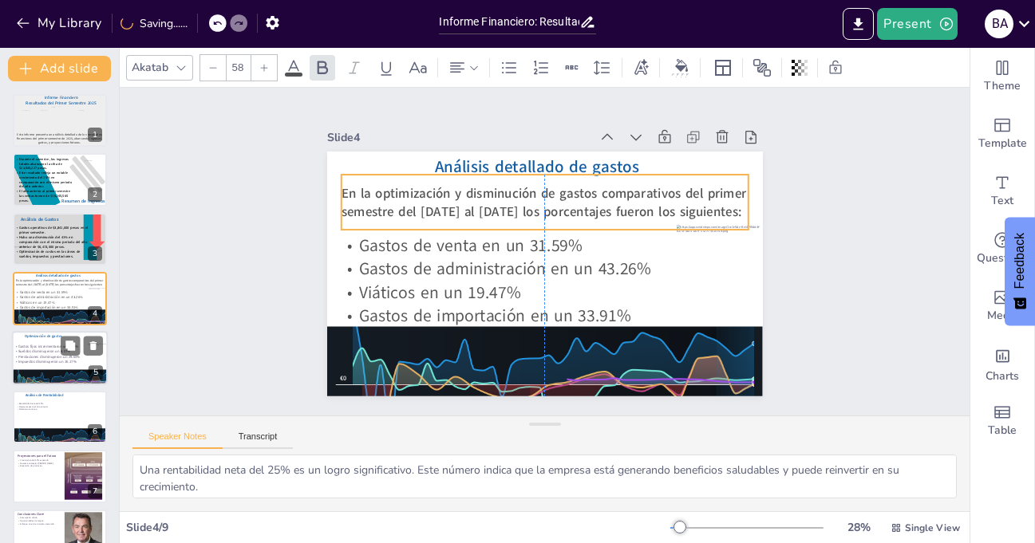
click at [560, 189] on span "En la optimización y disminución de gastos comparativos del primer semestre del…" at bounding box center [543, 202] width 405 height 37
click at [787, 205] on div "Slide 1 Informe Financiero Resultados del Primer Semestre 2025 Este informe pre…" at bounding box center [544, 252] width 525 height 290
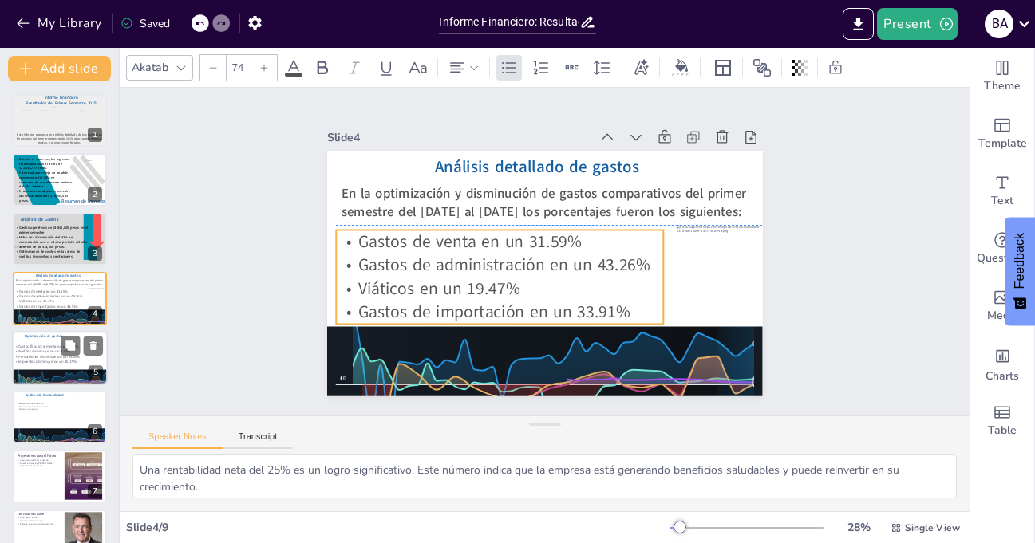
click at [495, 254] on span "Gastos de administración en un 43.26%" at bounding box center [504, 265] width 292 height 23
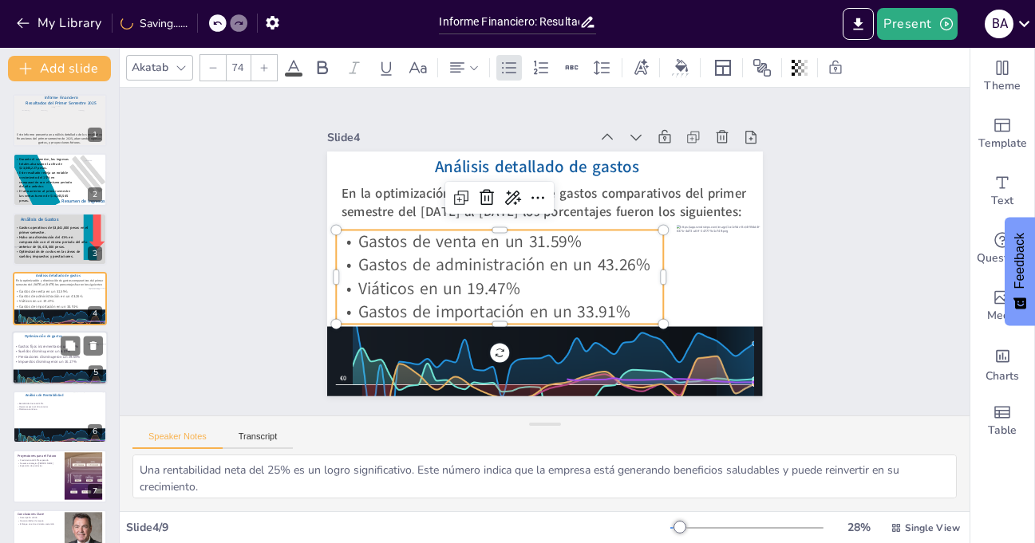
click at [819, 228] on div "Slide 1 Informe Financiero Resultados del Primer Semestre 2025 Este informe pre…" at bounding box center [544, 252] width 879 height 415
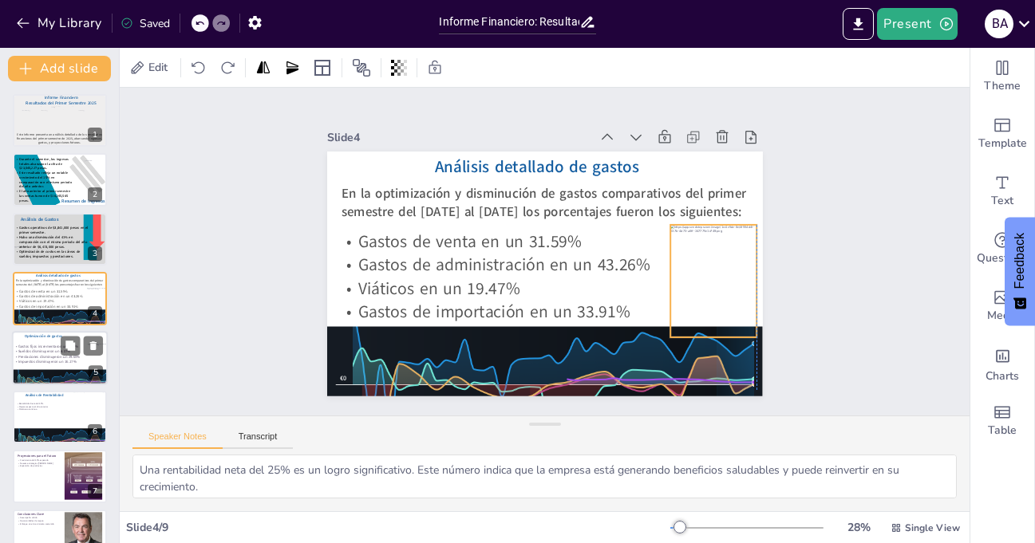
click at [695, 251] on div at bounding box center [713, 281] width 86 height 113
click at [792, 247] on div "Slide 1 Informe Financiero Resultados del Primer Semestre 2025 Este informe pre…" at bounding box center [544, 252] width 525 height 290
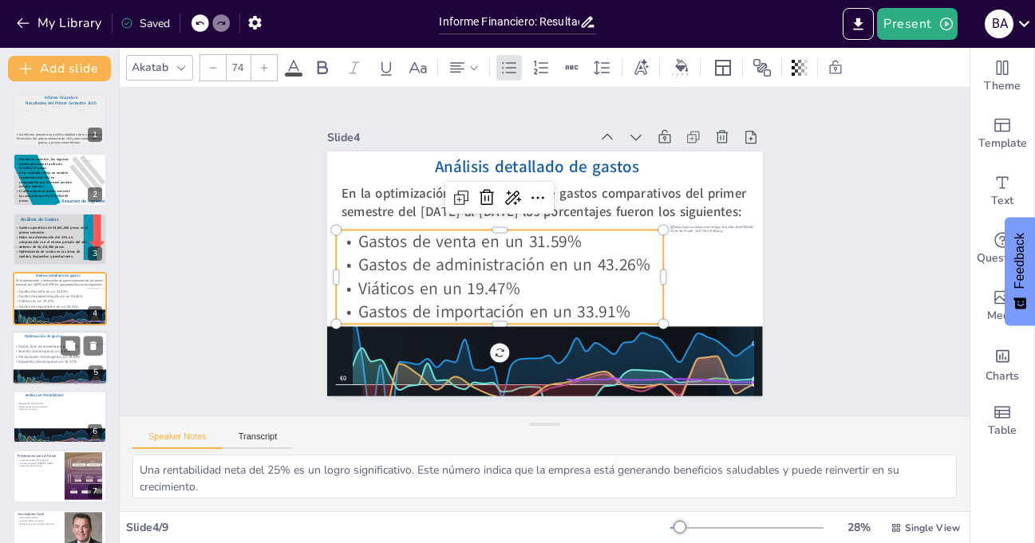
click at [484, 235] on span "Gastos de venta en un 31.59%" at bounding box center [472, 226] width 223 height 69
click at [484, 235] on span "Gastos de venta en un 31.59%" at bounding box center [470, 241] width 224 height 23
drag, startPoint x: 484, startPoint y: 235, endPoint x: 471, endPoint y: 235, distance: 13.6
click at [471, 235] on span "Gastos de venta en un 31.59%" at bounding box center [470, 234] width 225 height 46
drag, startPoint x: 555, startPoint y: 261, endPoint x: 539, endPoint y: 258, distance: 15.5
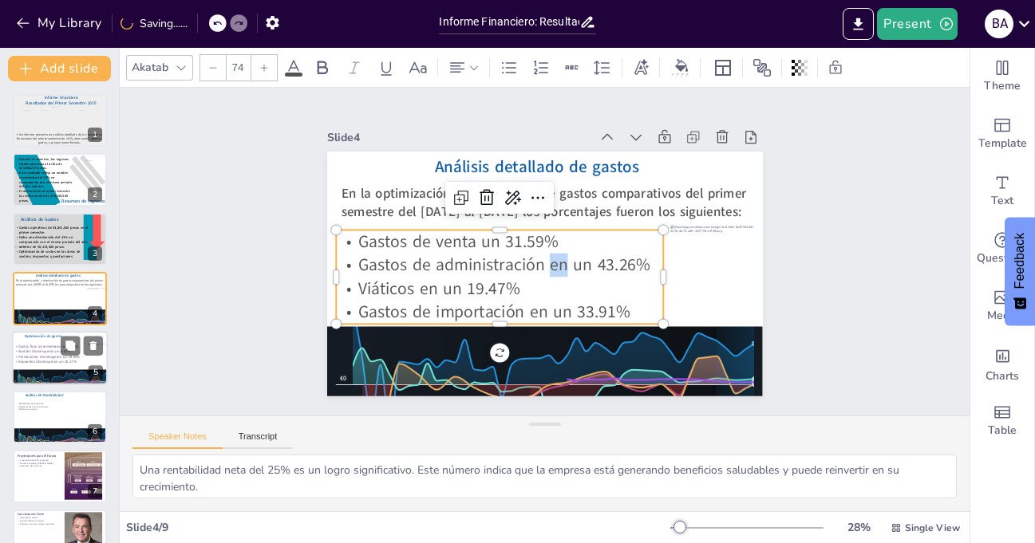
click at [539, 258] on span "Gastos de administración en un 43.26%" at bounding box center [502, 260] width 293 height 53
drag, startPoint x: 425, startPoint y: 285, endPoint x: 409, endPoint y: 285, distance: 16.0
click at [409, 285] on span "Viáticos en un 19.47%" at bounding box center [439, 288] width 162 height 23
drag, startPoint x: 535, startPoint y: 306, endPoint x: 519, endPoint y: 307, distance: 15.2
click at [519, 307] on span "Gastos de importación en un 33.91%" at bounding box center [494, 312] width 272 height 23
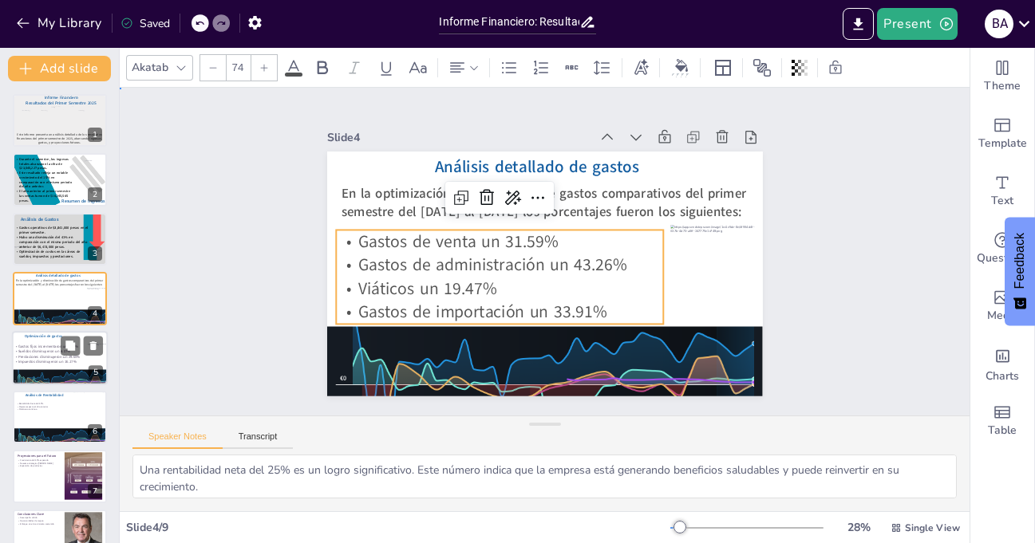
click at [824, 196] on div "Slide 1 Informe Financiero Resultados del Primer Semestre 2025 Este informe pre…" at bounding box center [544, 251] width 879 height 415
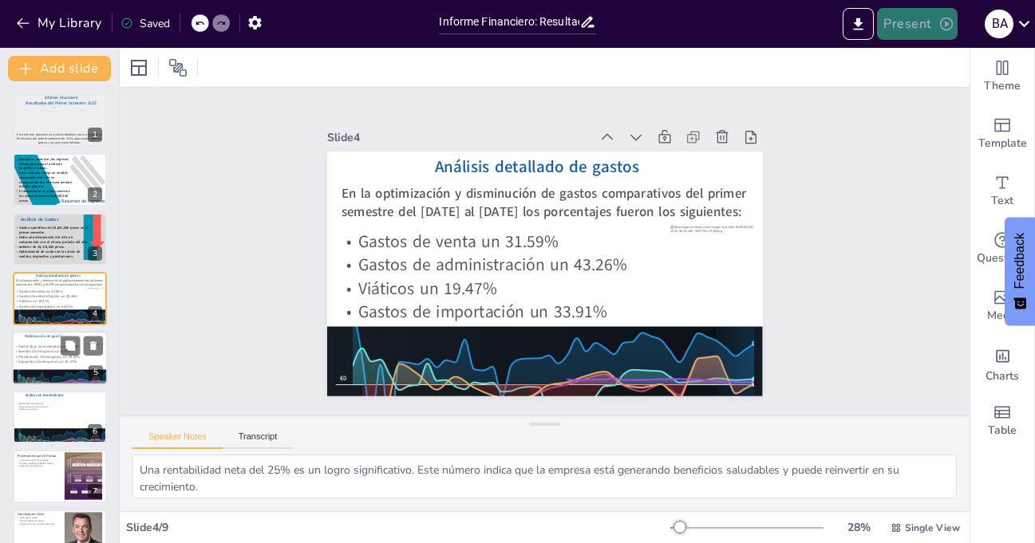
click at [935, 18] on button "Present" at bounding box center [917, 24] width 80 height 32
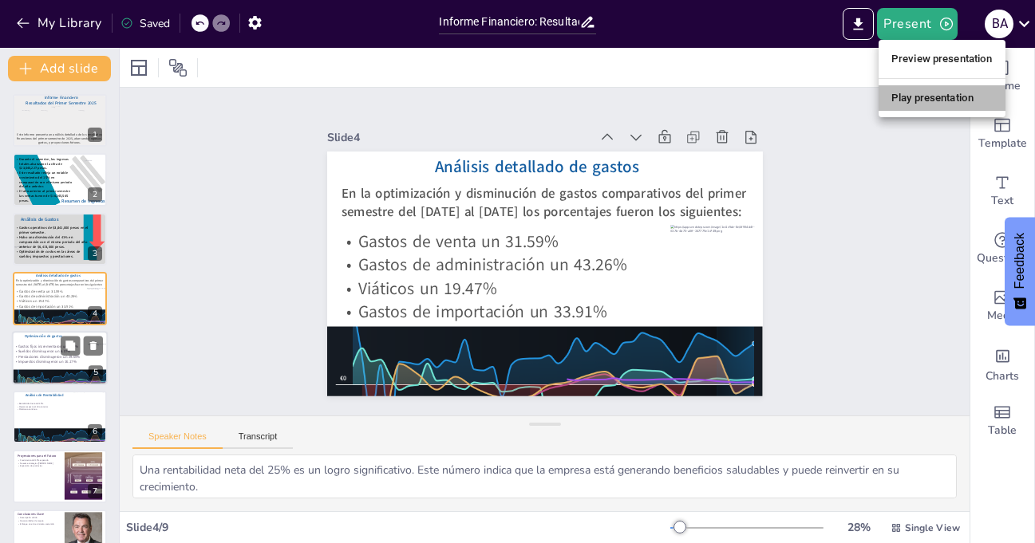
click at [915, 97] on li "Play presentation" at bounding box center [942, 98] width 127 height 26
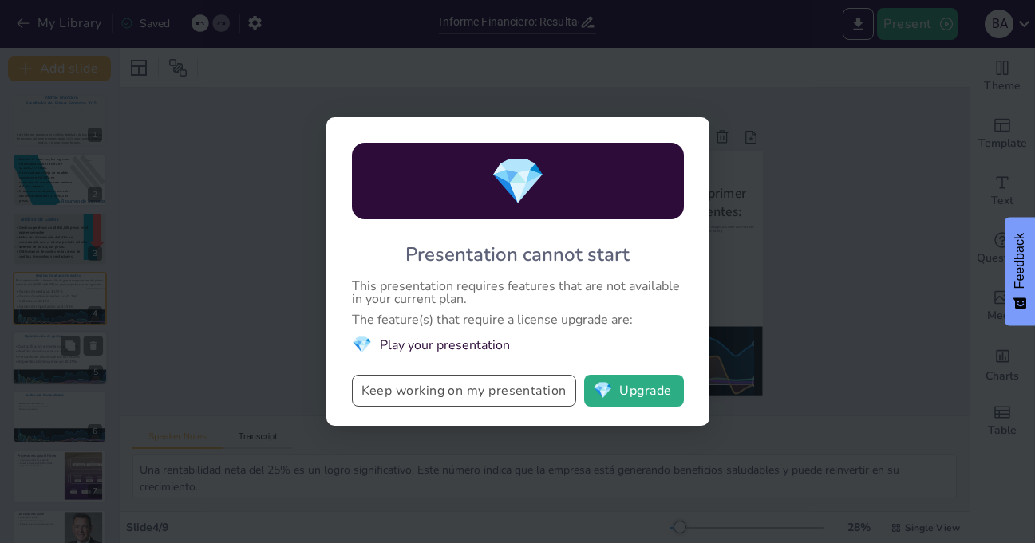
click at [419, 393] on button "Keep working on my presentation" at bounding box center [464, 391] width 224 height 32
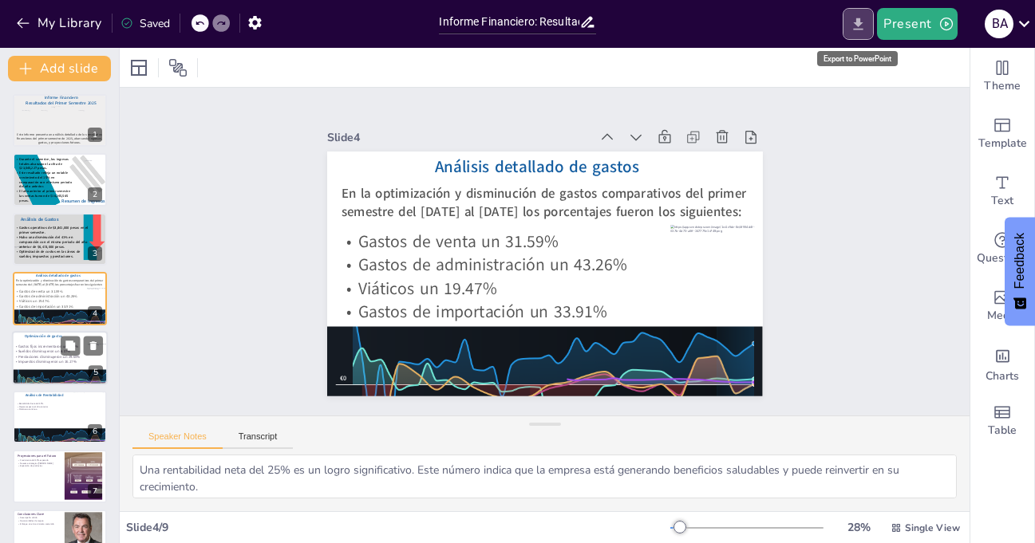
click at [861, 23] on icon "Export to PowerPoint" at bounding box center [859, 24] width 10 height 12
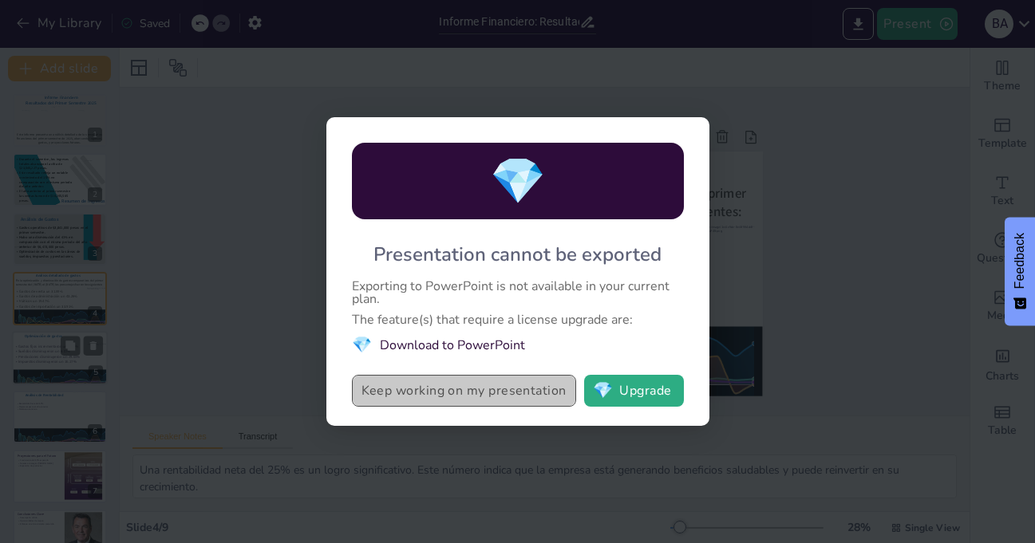
click at [436, 388] on button "Keep working on my presentation" at bounding box center [464, 391] width 224 height 32
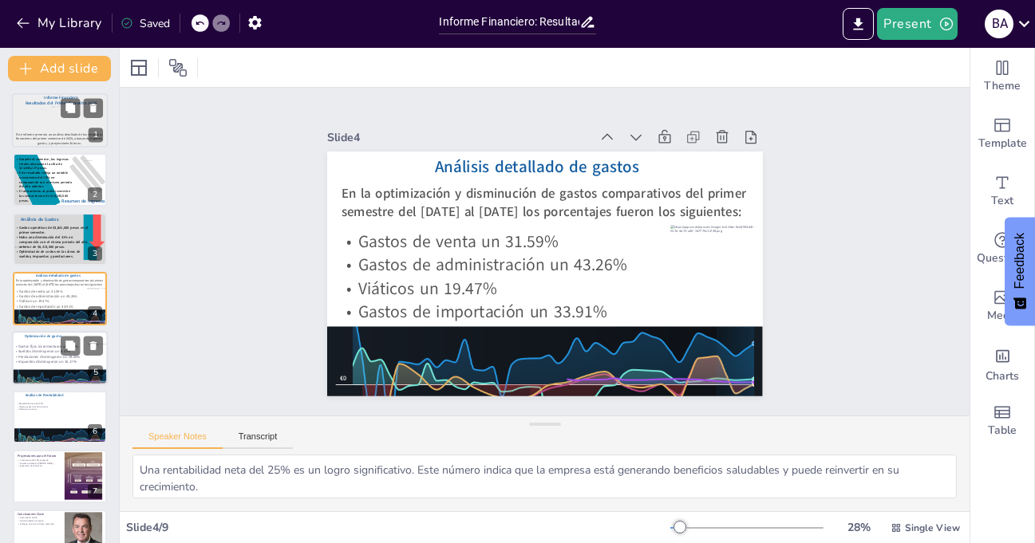
click at [41, 131] on div at bounding box center [37, 121] width 31 height 22
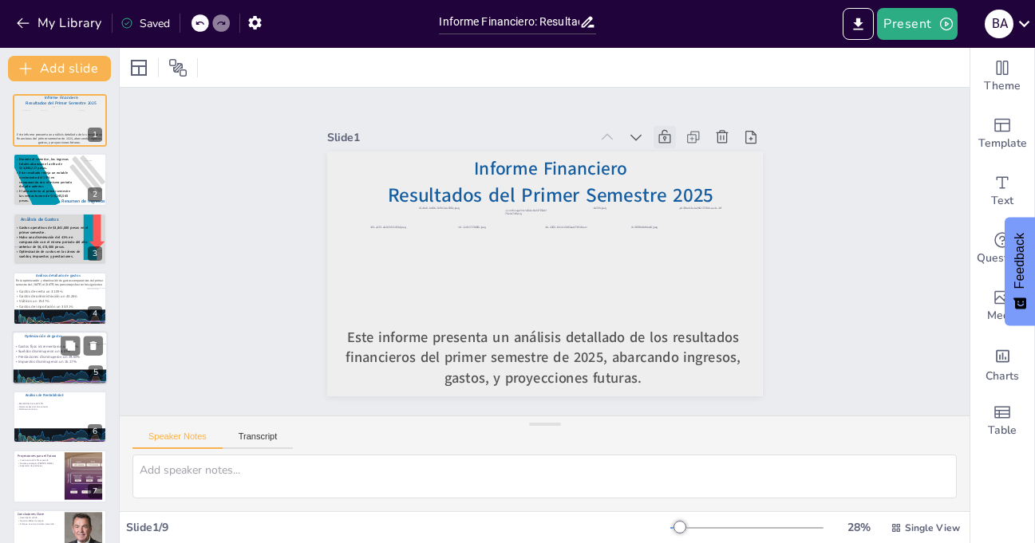
click at [657, 132] on icon at bounding box center [665, 137] width 16 height 16
click at [668, 142] on icon at bounding box center [677, 151] width 18 height 18
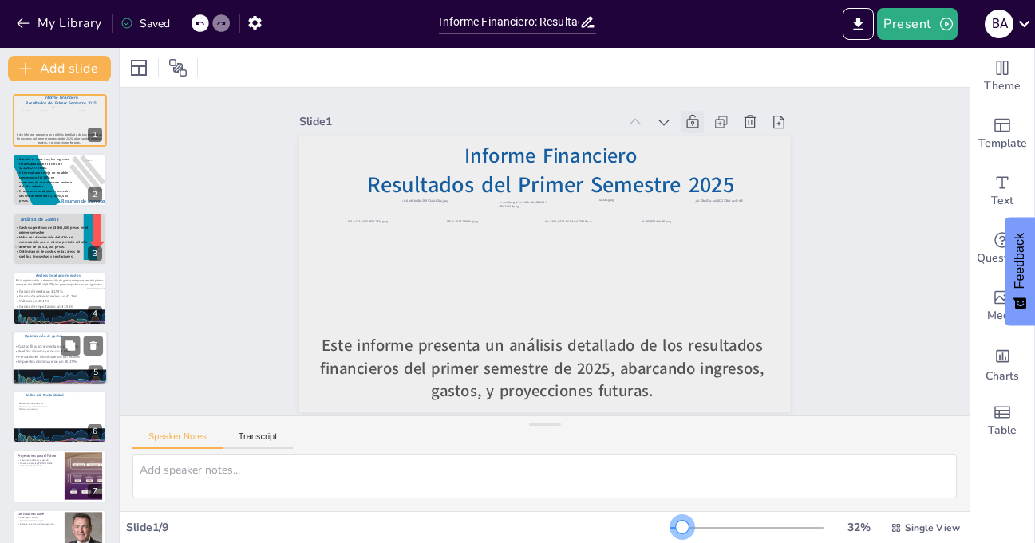
click at [676, 530] on div at bounding box center [682, 527] width 13 height 13
click at [256, 22] on icon "button" at bounding box center [255, 22] width 17 height 17
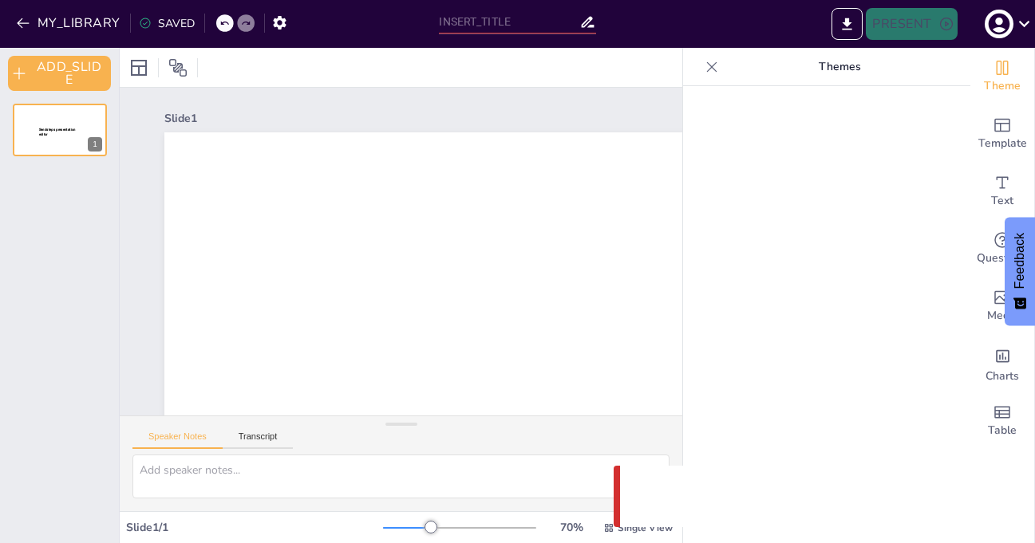
type input "Informe Financiero: Resultados del Primer Semestre 2025"
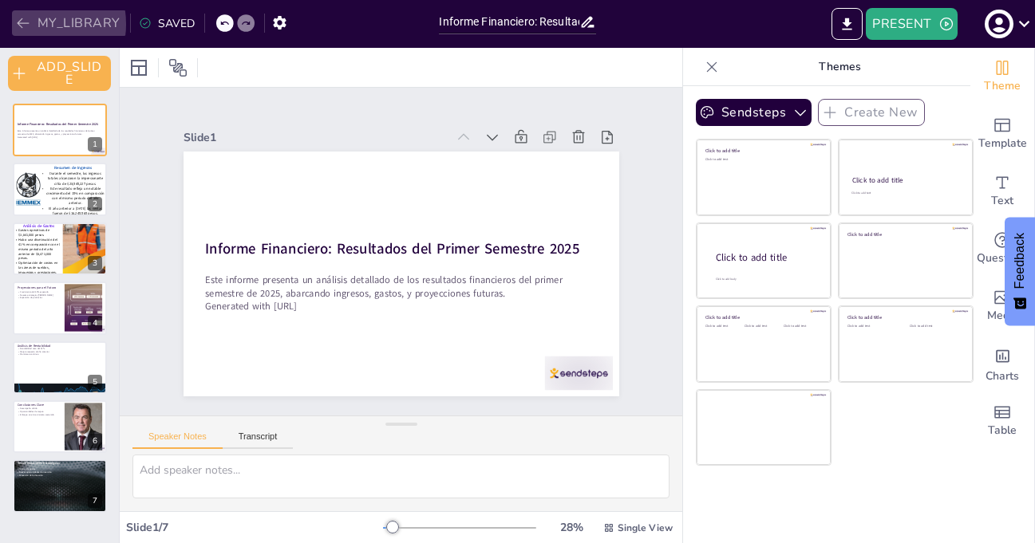
click at [28, 24] on icon "button" at bounding box center [23, 23] width 16 height 16
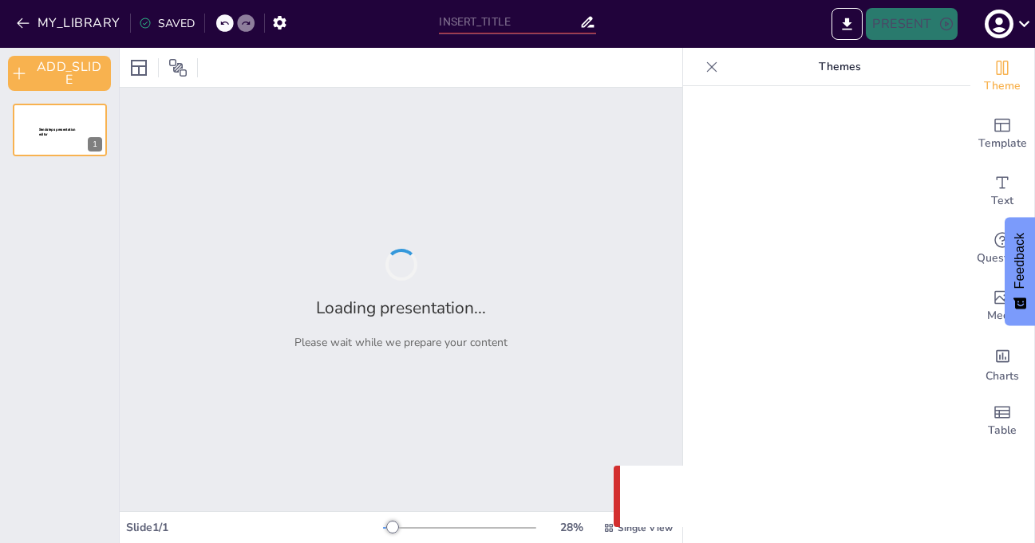
type input "Informe Financiero: Resultados del Primer Semestre 2025"
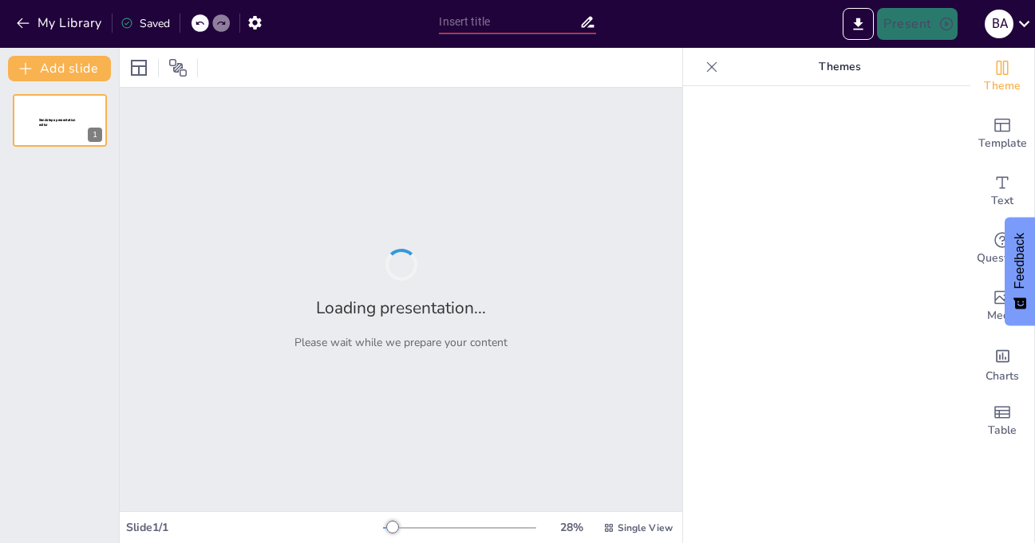
type input "Informe Financiero: Resultados del Primer Semestre 2025"
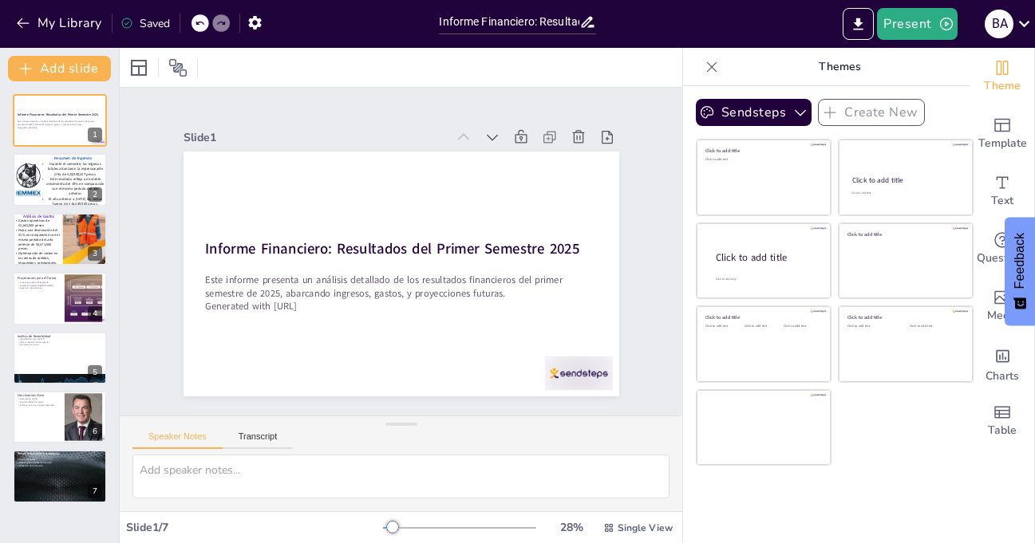
click at [707, 64] on icon at bounding box center [712, 66] width 10 height 10
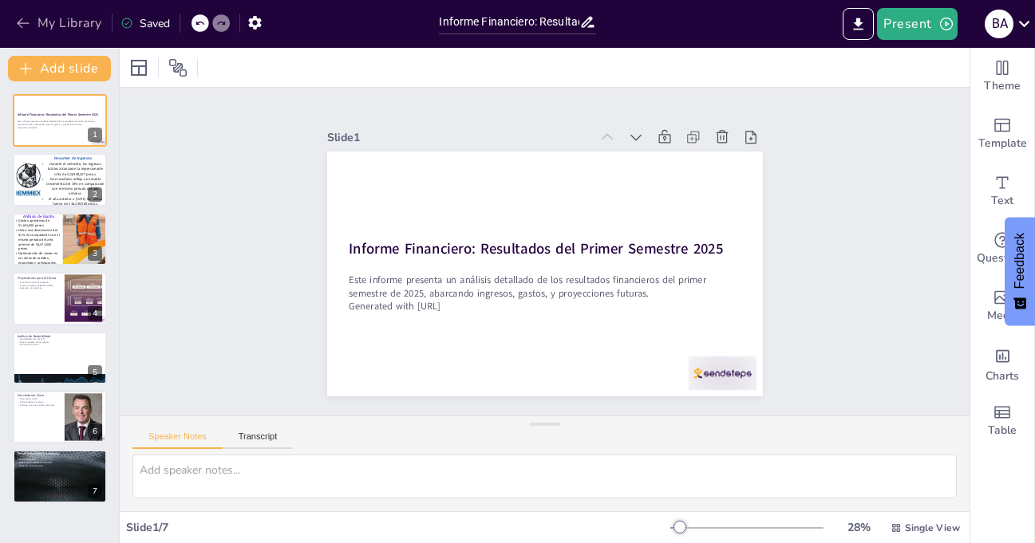
click at [29, 24] on icon "button" at bounding box center [23, 23] width 16 height 16
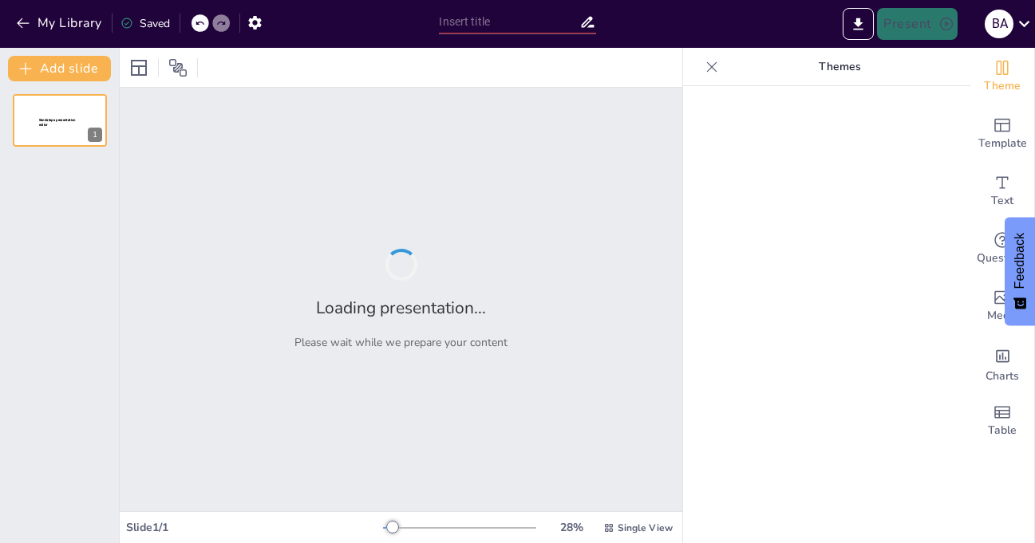
type input "Informe Financiero: Resultados del Primer Semestre 2025"
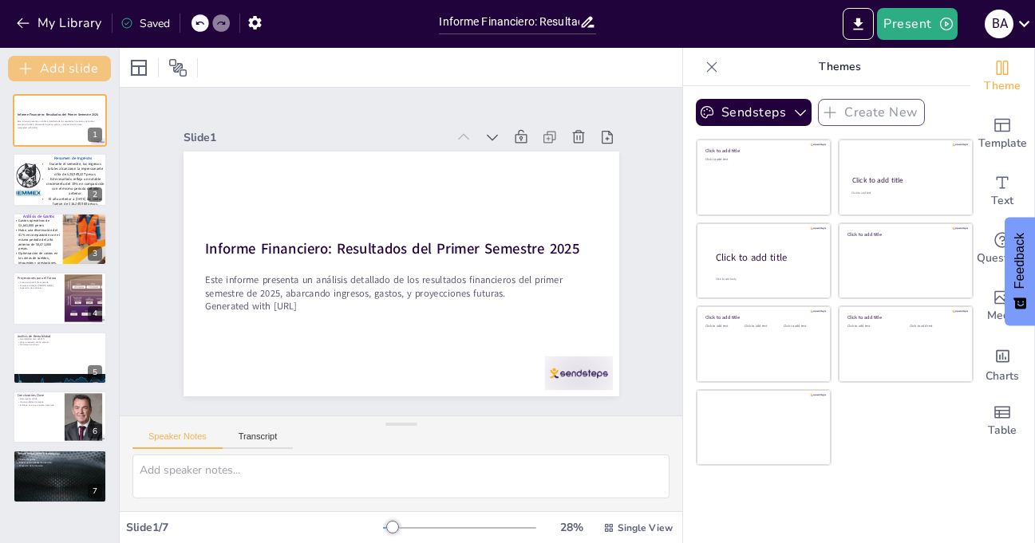
click at [69, 60] on button "Add slide" at bounding box center [59, 69] width 103 height 26
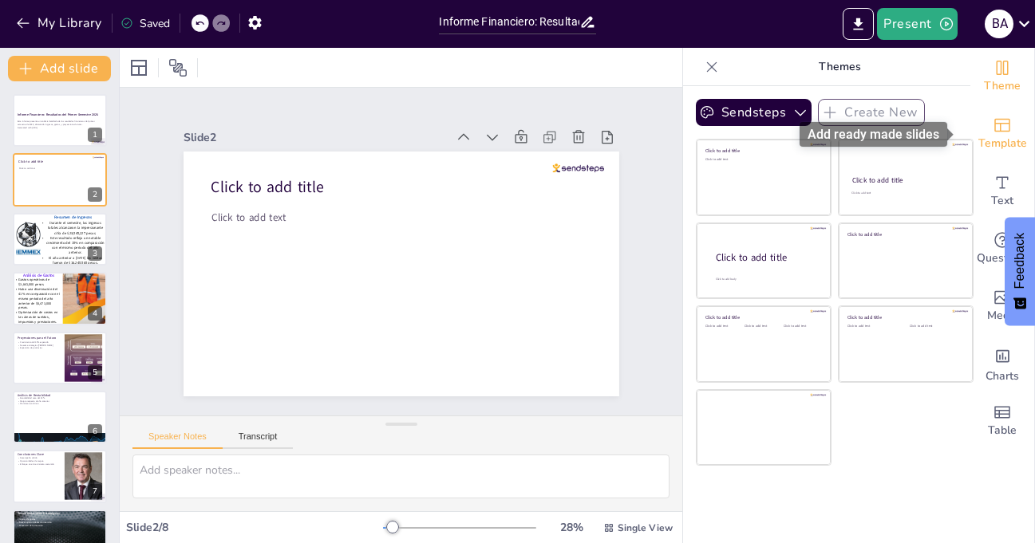
click at [993, 130] on icon "Add ready made slides" at bounding box center [1002, 125] width 19 height 19
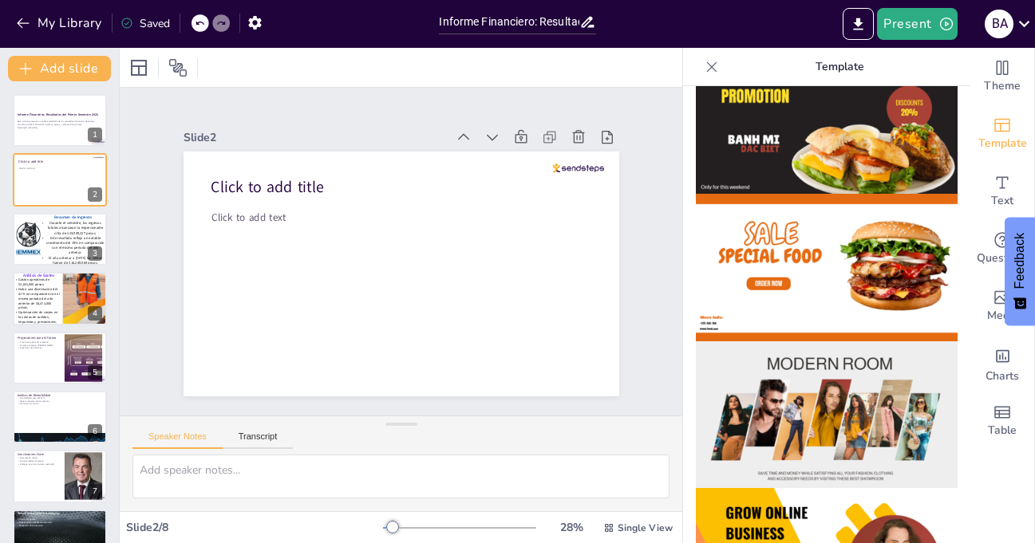
scroll to position [80, 0]
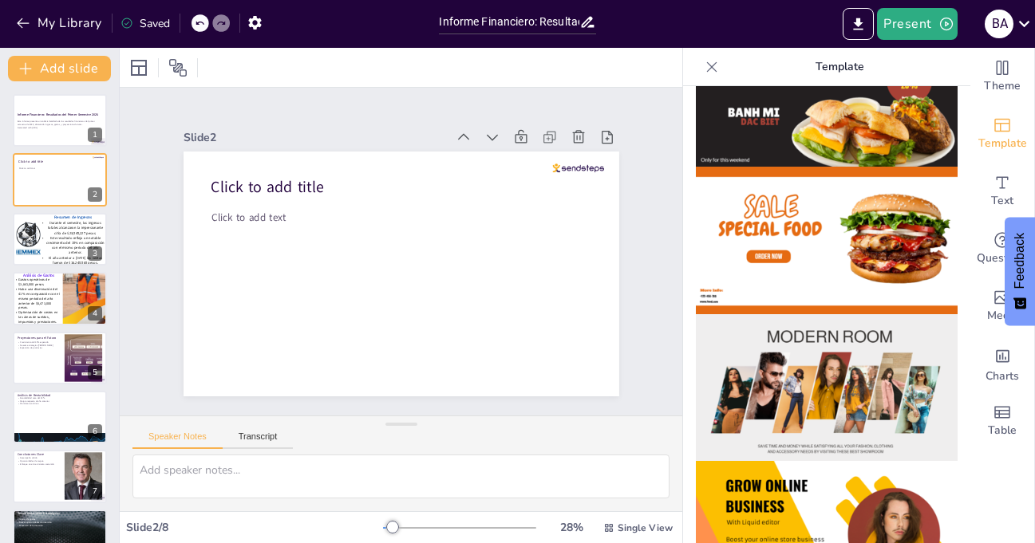
click at [774, 358] on img at bounding box center [827, 388] width 262 height 148
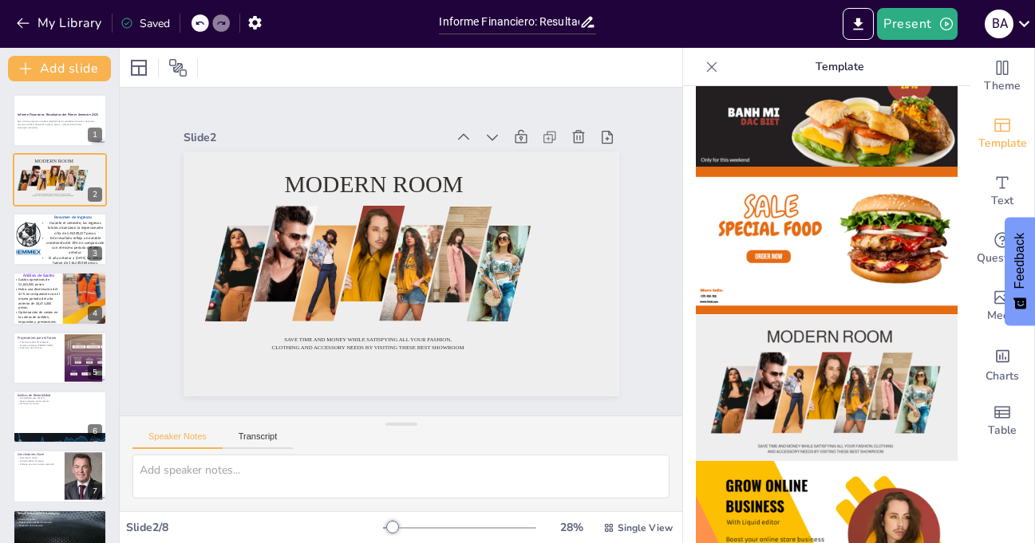
click at [704, 62] on icon at bounding box center [712, 67] width 16 height 16
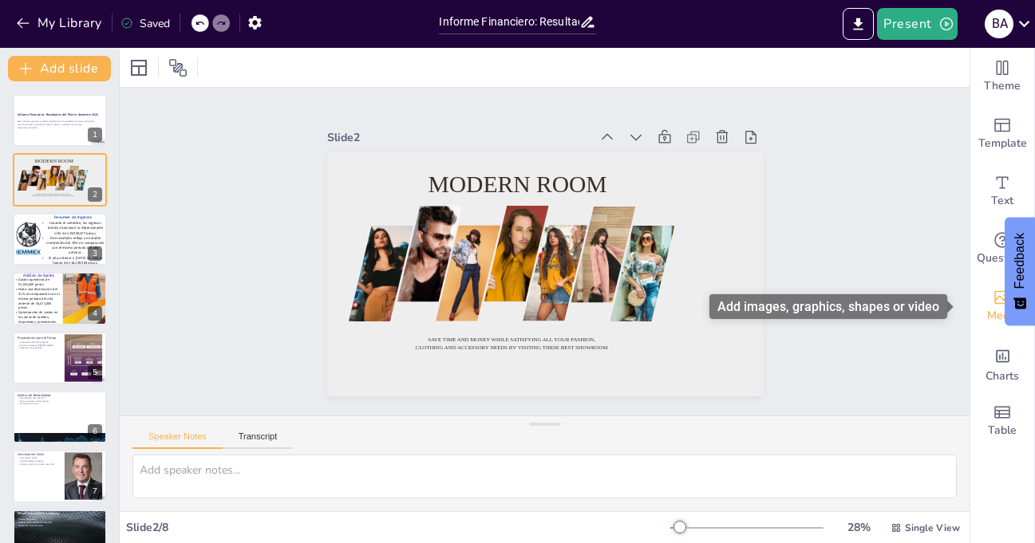
click at [994, 307] on span "Media" at bounding box center [1002, 316] width 31 height 18
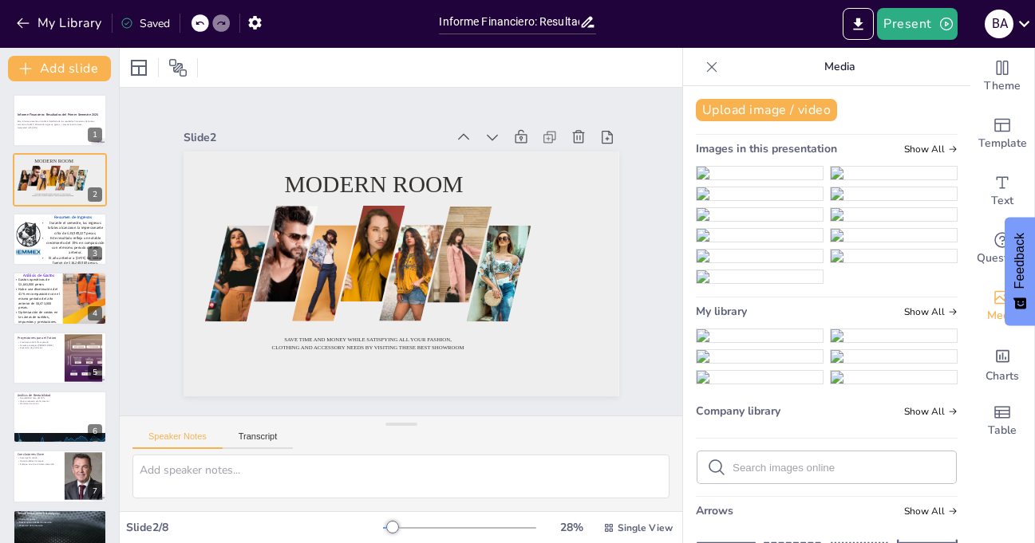
click at [823, 283] on img at bounding box center [760, 277] width 126 height 13
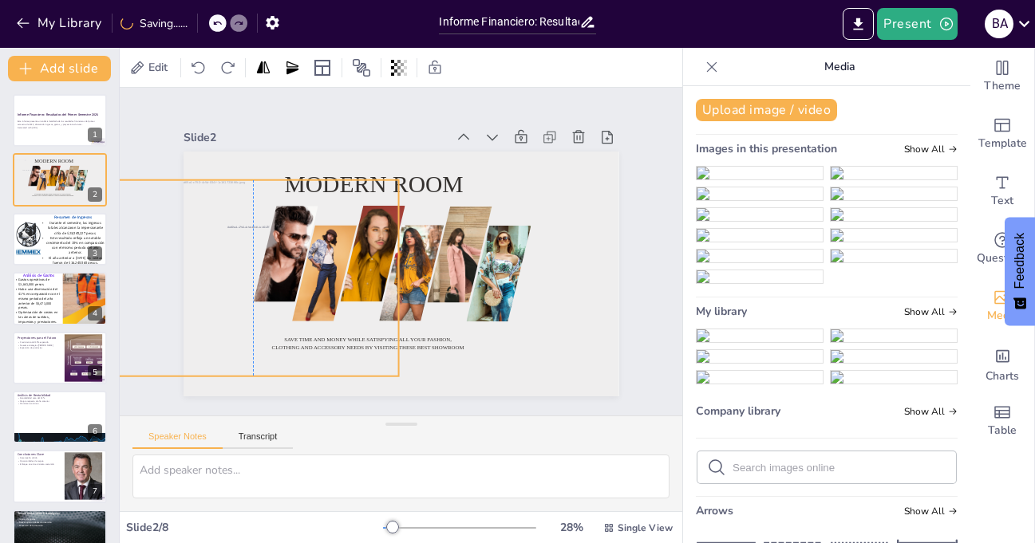
drag, startPoint x: 377, startPoint y: 257, endPoint x: 227, endPoint y: 261, distance: 150.1
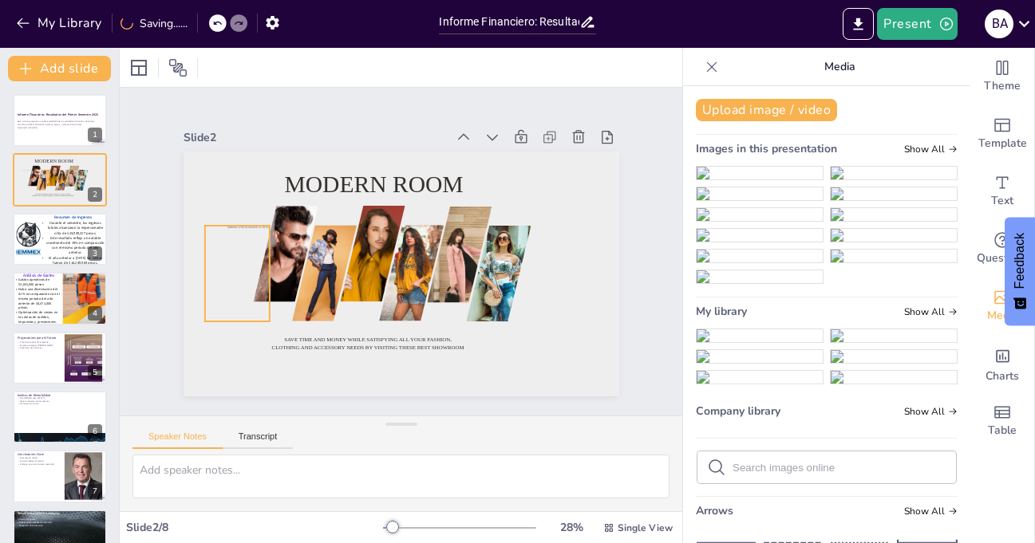
click at [227, 263] on div at bounding box center [242, 204] width 169 height 145
click at [227, 263] on div at bounding box center [238, 223] width 165 height 136
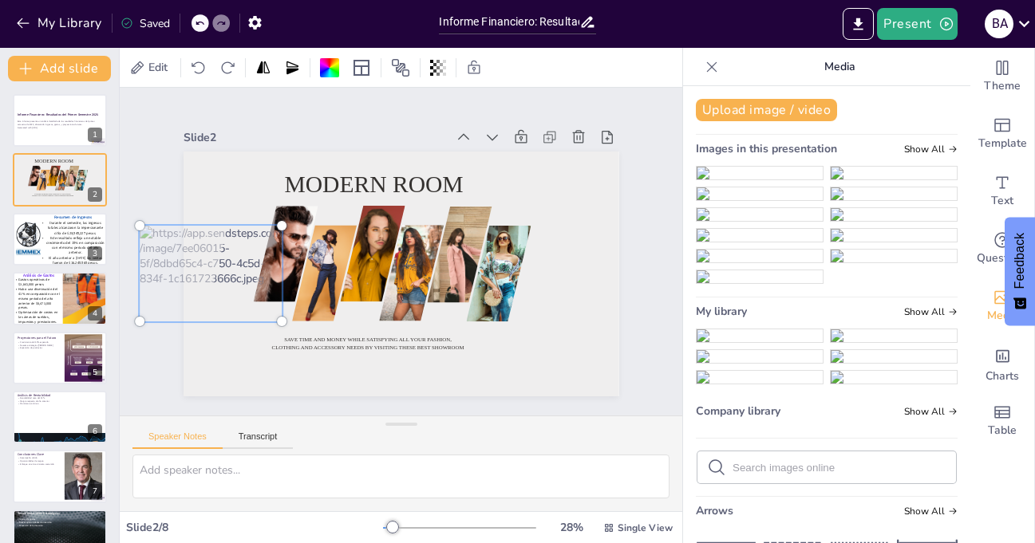
drag, startPoint x: 227, startPoint y: 263, endPoint x: 201, endPoint y: 275, distance: 29.3
click at [201, 275] on div at bounding box center [209, 254] width 172 height 132
click at [595, 341] on div at bounding box center [396, 274] width 477 height 330
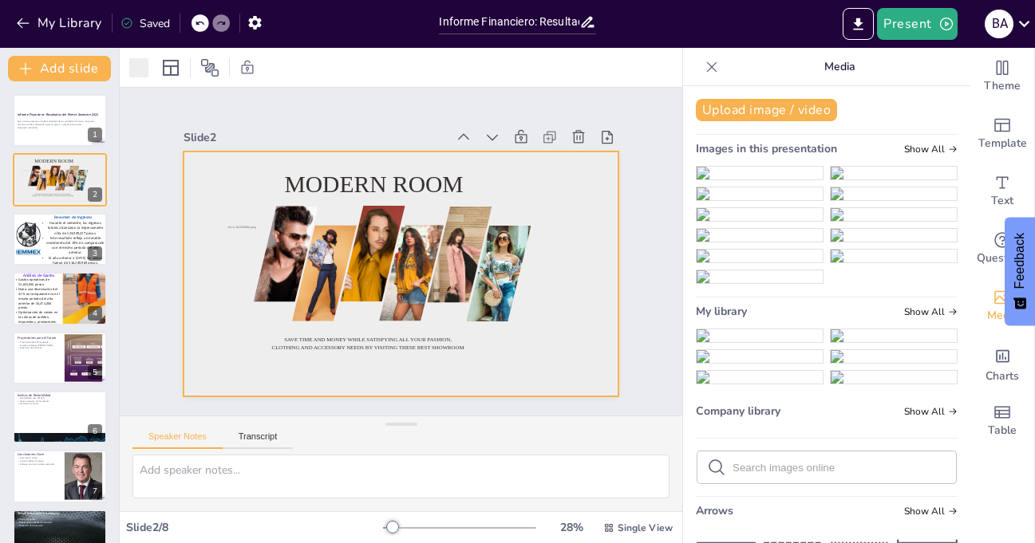
click at [885, 180] on img at bounding box center [894, 173] width 126 height 13
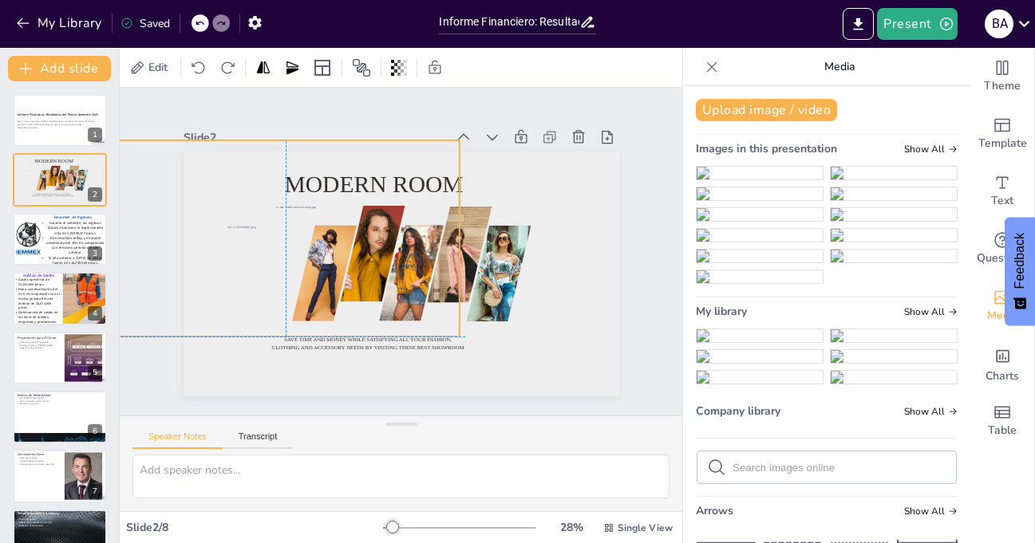
drag, startPoint x: 399, startPoint y: 254, endPoint x: 282, endPoint y: 219, distance: 122.4
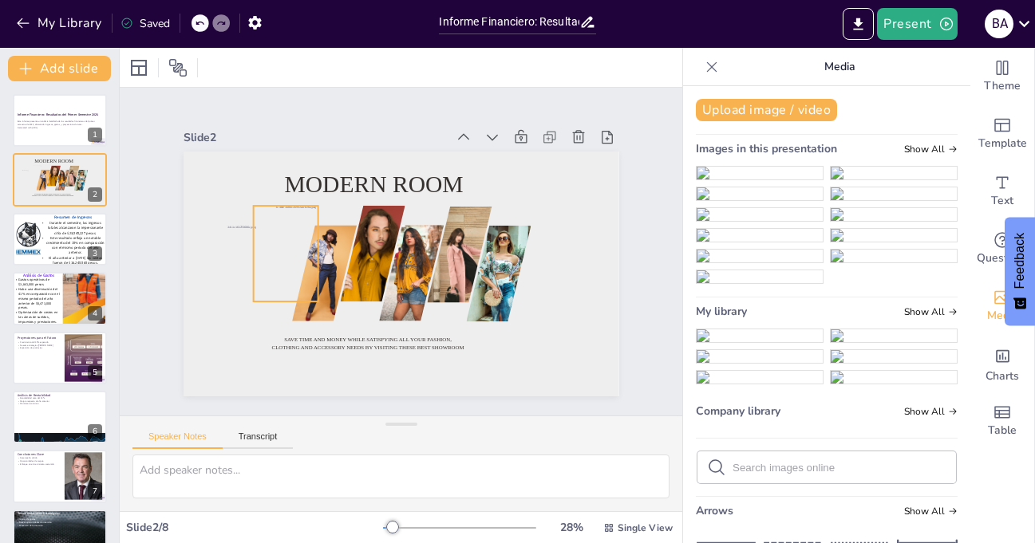
click at [274, 247] on div at bounding box center [291, 218] width 192 height 144
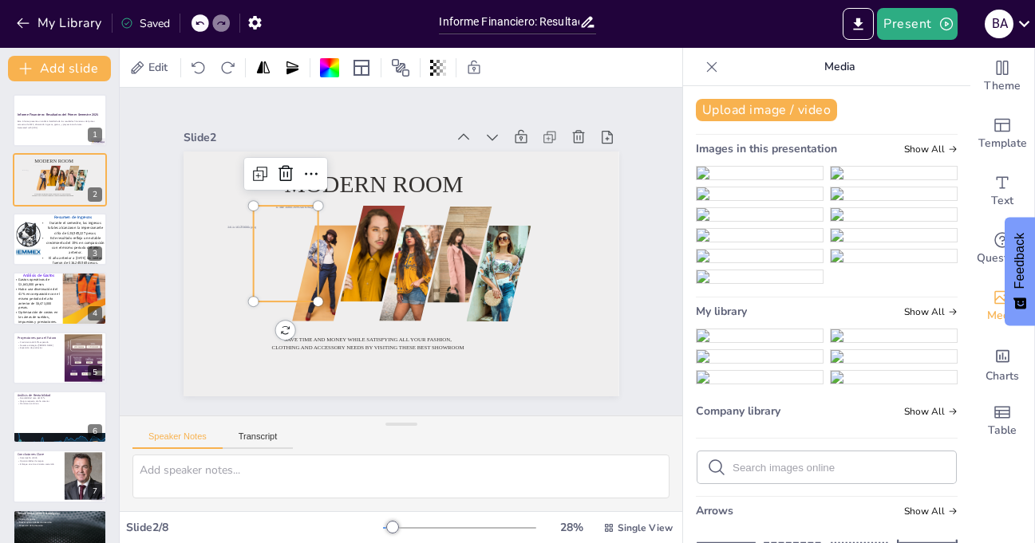
click at [274, 247] on div at bounding box center [300, 196] width 196 height 168
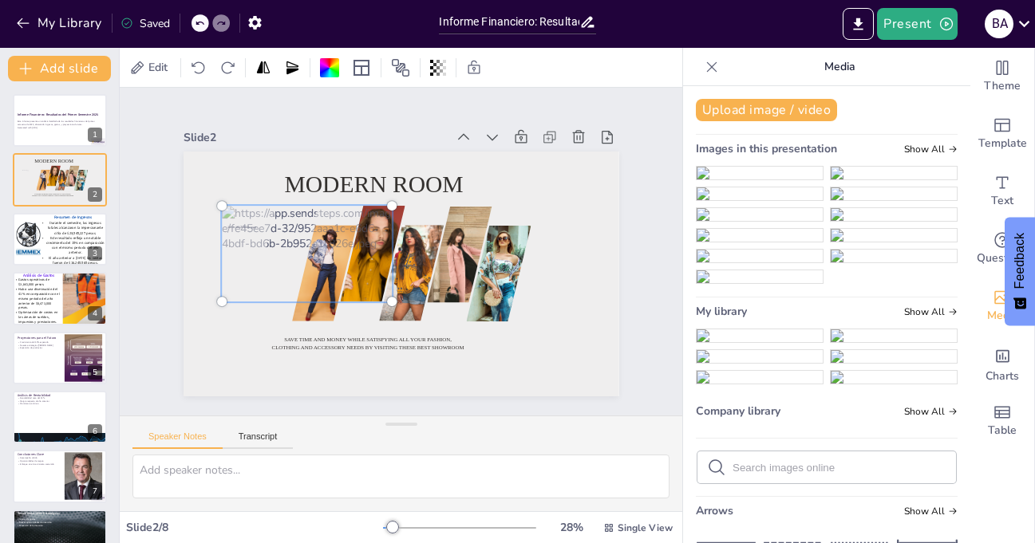
drag, startPoint x: 275, startPoint y: 251, endPoint x: 297, endPoint y: 250, distance: 21.6
click at [297, 250] on div at bounding box center [344, 176] width 205 height 221
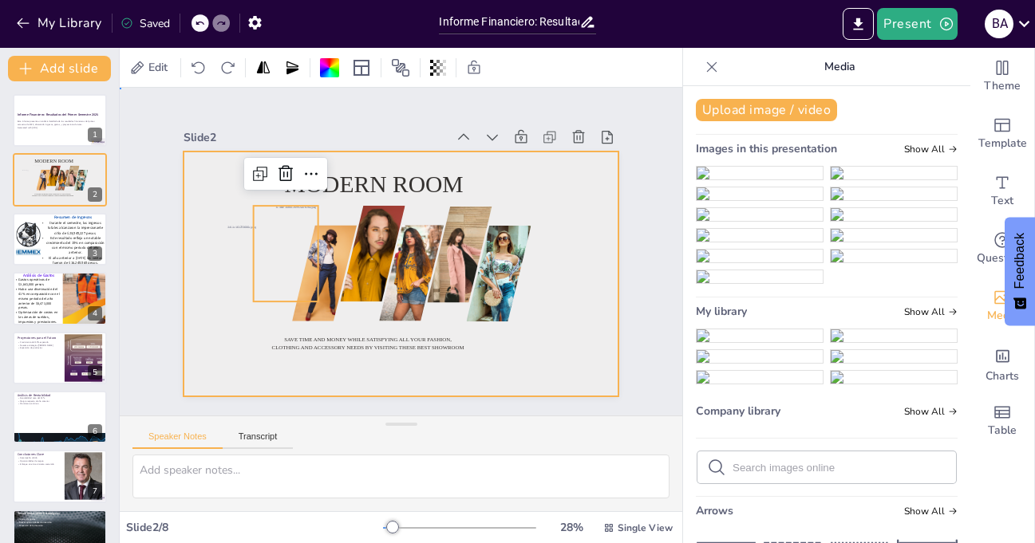
click at [563, 343] on div at bounding box center [396, 274] width 477 height 330
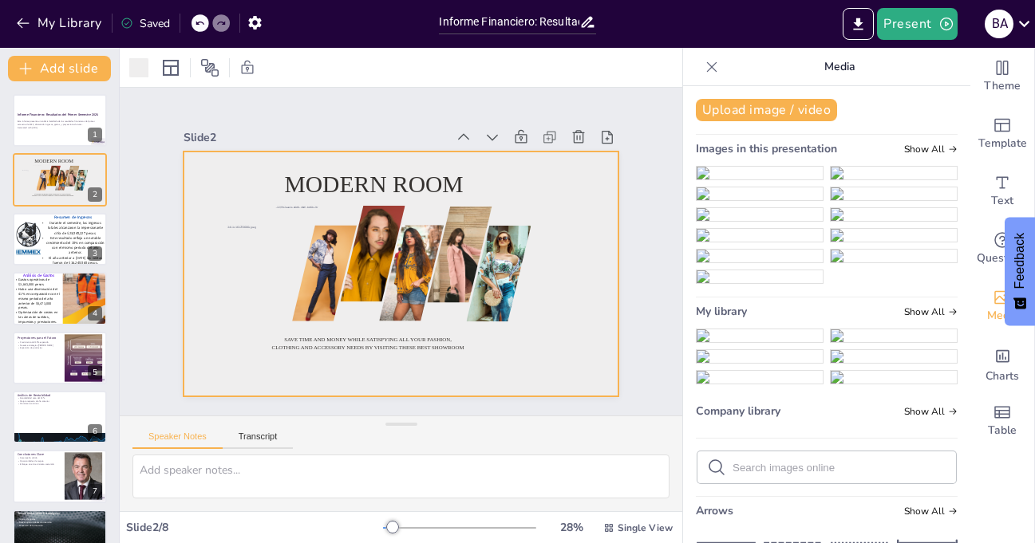
click at [875, 200] on img at bounding box center [894, 194] width 126 height 13
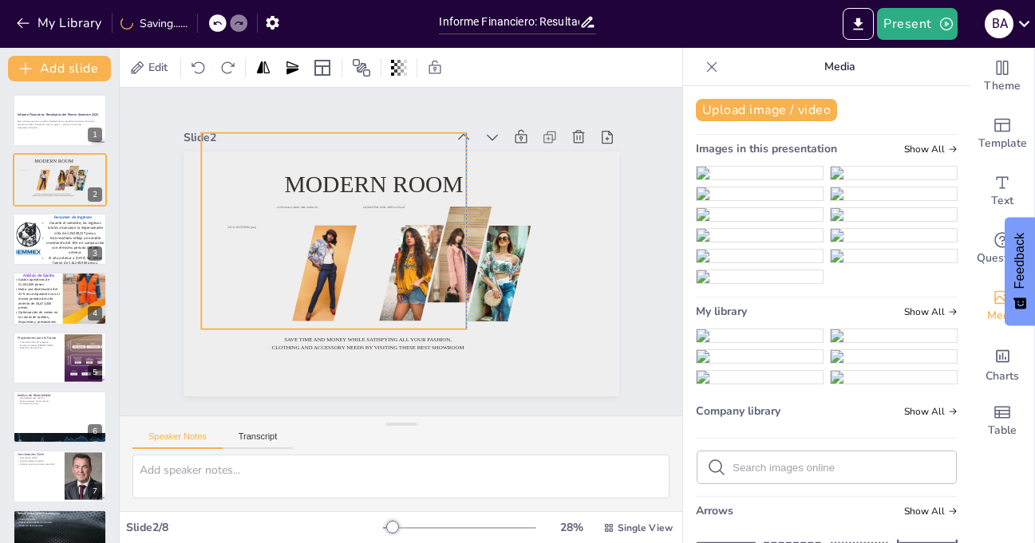
drag, startPoint x: 417, startPoint y: 275, endPoint x: 350, endPoint y: 232, distance: 79.7
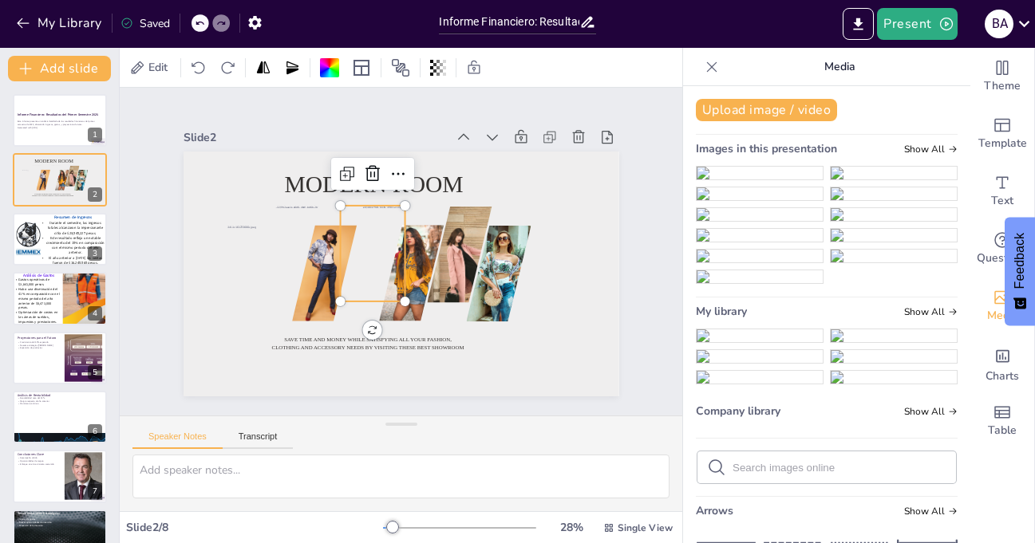
click at [361, 251] on div at bounding box center [383, 229] width 154 height 161
click at [361, 251] on div at bounding box center [373, 246] width 153 height 132
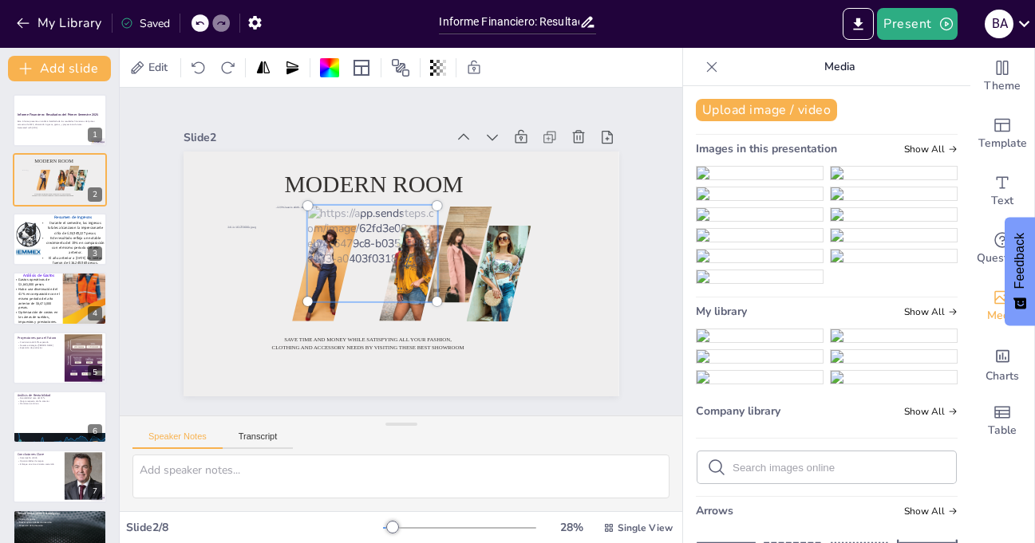
click at [361, 251] on div at bounding box center [373, 245] width 177 height 156
click at [361, 251] on div at bounding box center [373, 248] width 170 height 144
click at [361, 251] on div at bounding box center [382, 230] width 180 height 188
click at [361, 251] on div at bounding box center [373, 248] width 170 height 144
drag, startPoint x: 361, startPoint y: 251, endPoint x: 334, endPoint y: 251, distance: 27.1
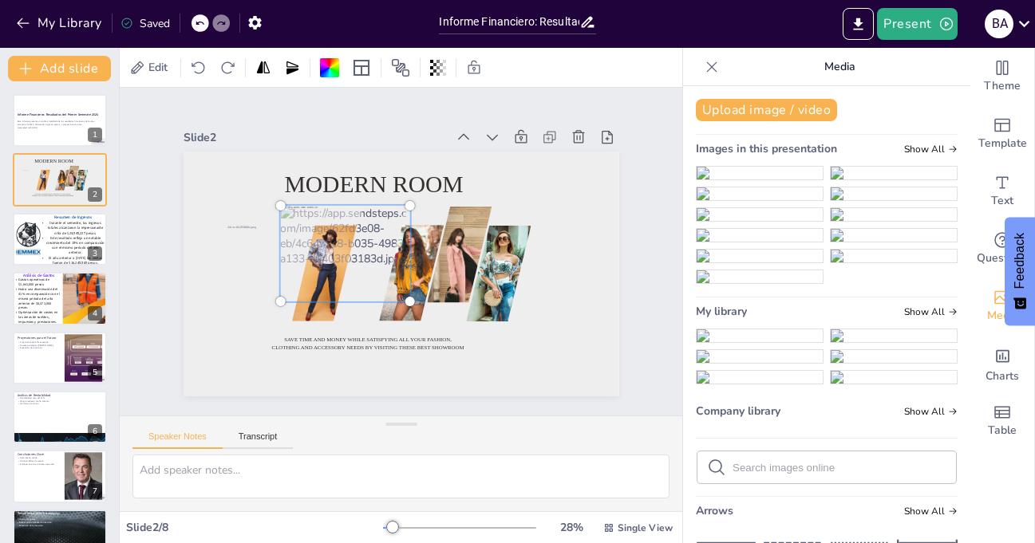
click at [334, 251] on div at bounding box center [349, 231] width 183 height 166
click at [563, 340] on div at bounding box center [390, 271] width 500 height 430
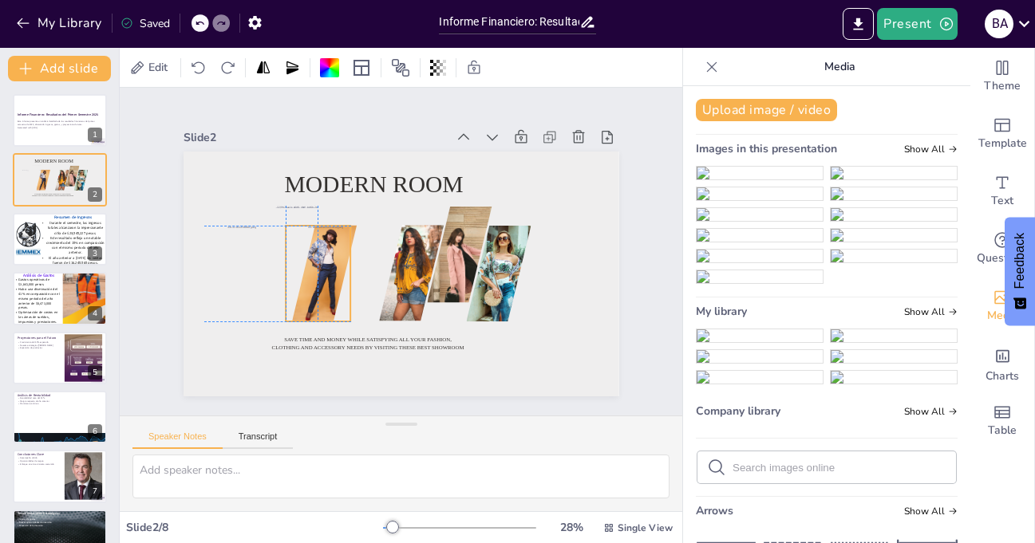
drag, startPoint x: 356, startPoint y: 252, endPoint x: 302, endPoint y: 271, distance: 56.5
click at [302, 271] on div at bounding box center [288, 250] width 147 height 120
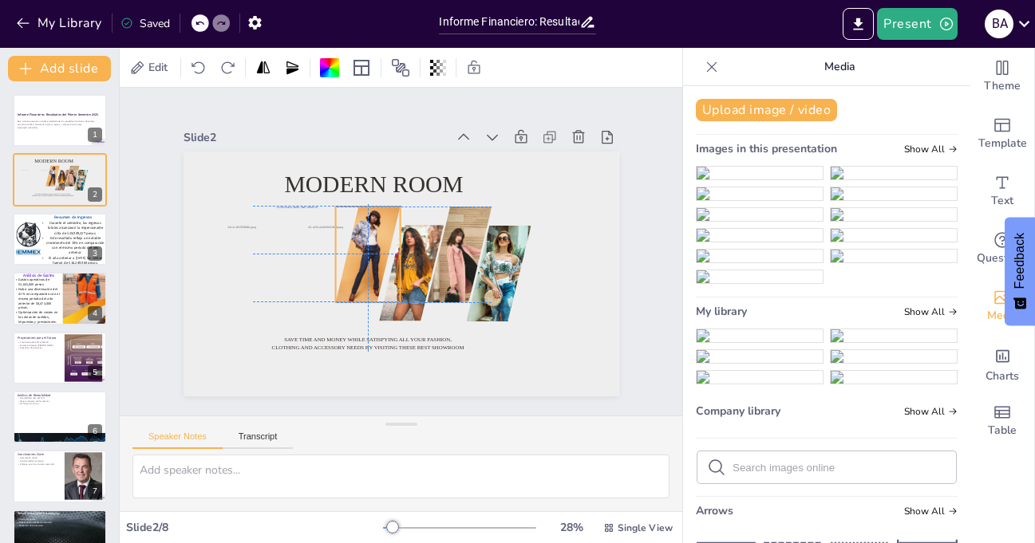
drag, startPoint x: 344, startPoint y: 255, endPoint x: 389, endPoint y: 233, distance: 49.6
click at [389, 233] on div "Modern room Save time and money while satisfying all your fashion, clothing and…" at bounding box center [442, 160] width 398 height 177
click at [346, 223] on div at bounding box center [412, 146] width 132 height 153
click at [369, 225] on div at bounding box center [403, 274] width 91 height 111
click at [362, 212] on div at bounding box center [374, 242] width 122 height 136
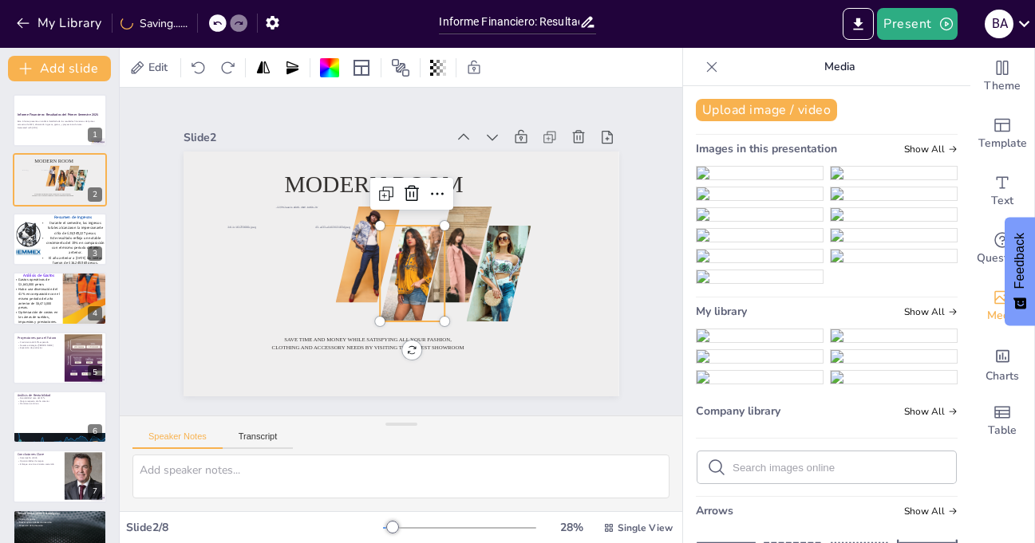
click at [413, 237] on div at bounding box center [381, 257] width 113 height 81
click at [412, 239] on div at bounding box center [382, 259] width 113 height 81
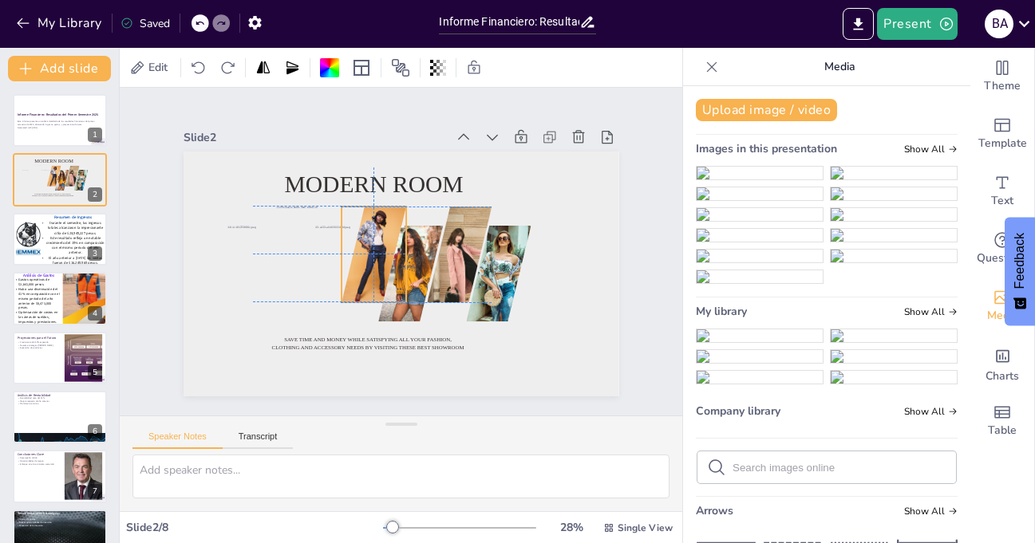
click at [381, 207] on div at bounding box center [381, 240] width 132 height 135
click at [775, 200] on img at bounding box center [760, 194] width 126 height 13
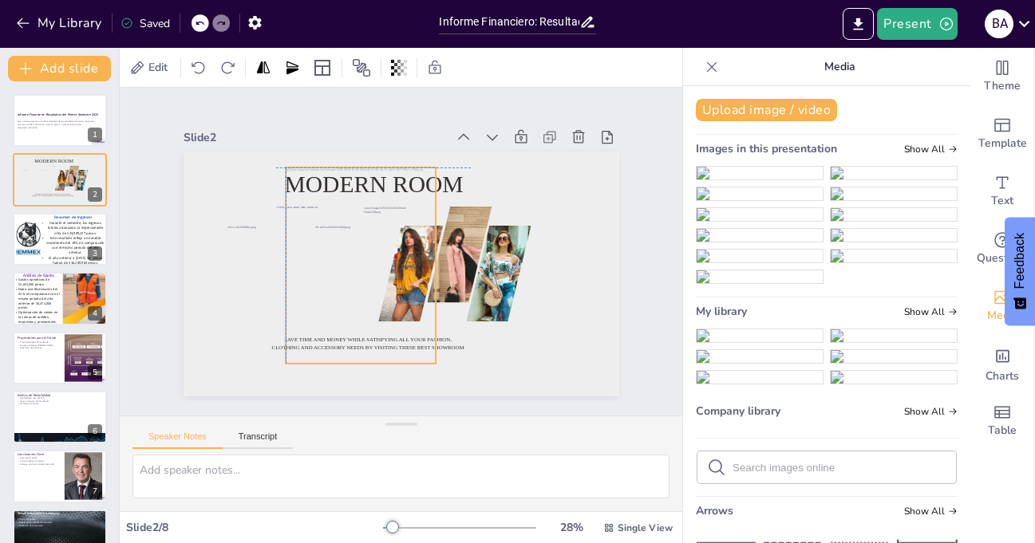
drag, startPoint x: 409, startPoint y: 246, endPoint x: 365, endPoint y: 237, distance: 44.0
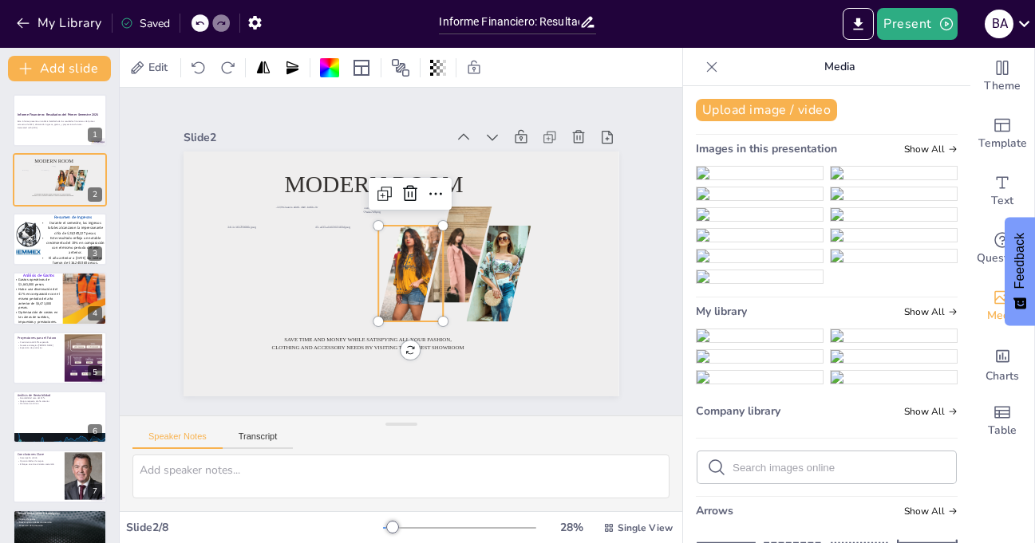
click at [409, 243] on div at bounding box center [403, 272] width 91 height 118
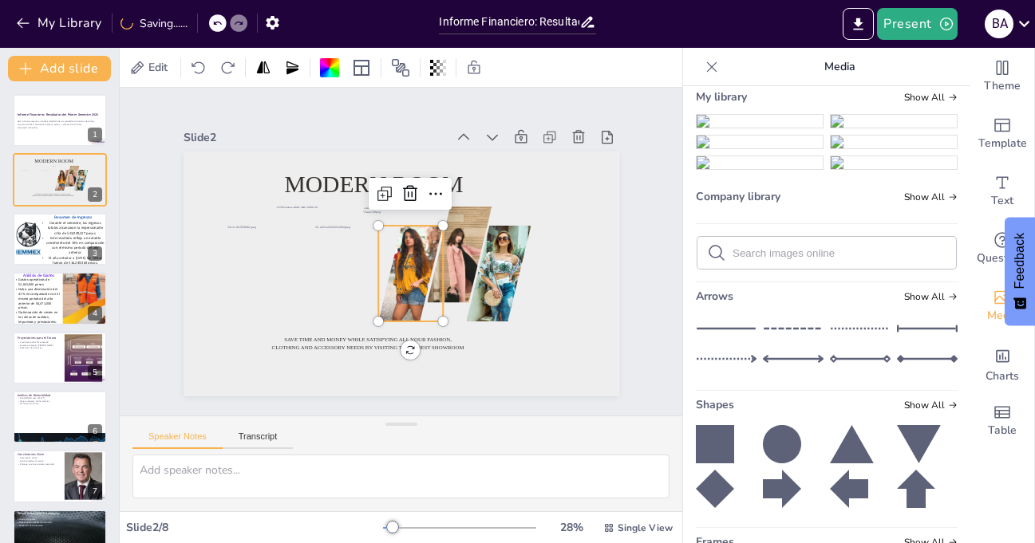
scroll to position [239, 0]
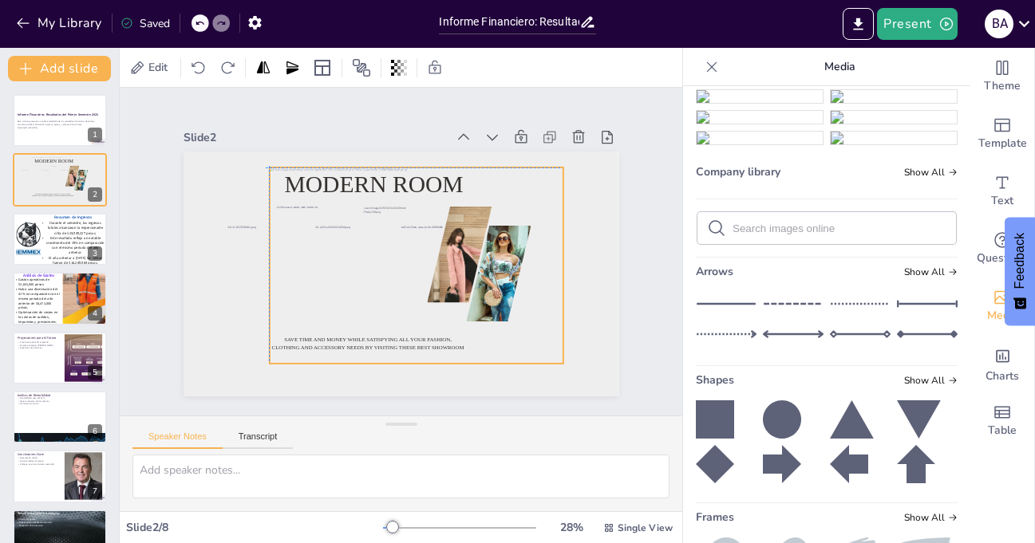
drag, startPoint x: 376, startPoint y: 274, endPoint x: 388, endPoint y: 263, distance: 15.8
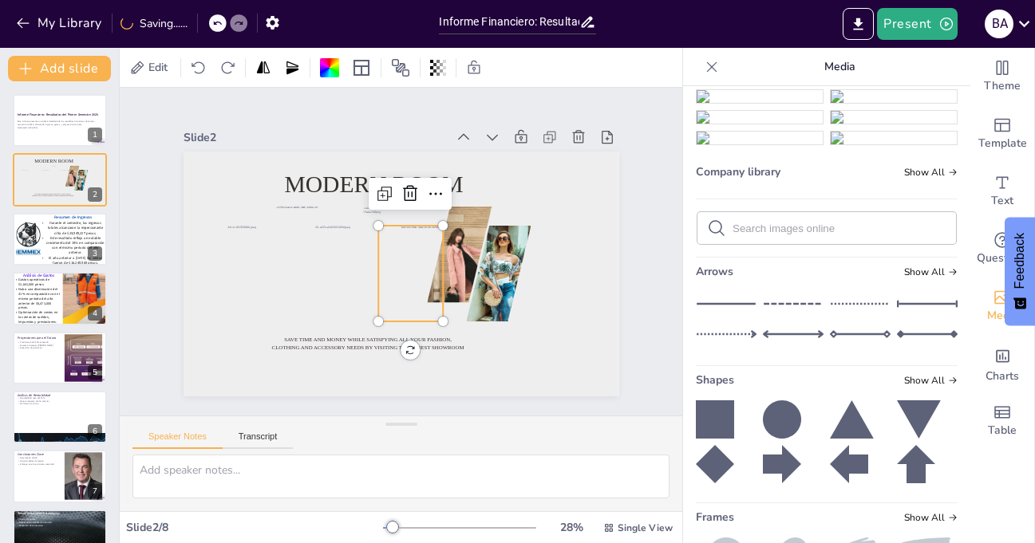
click at [400, 261] on div at bounding box center [407, 274] width 153 height 111
click at [400, 261] on div at bounding box center [393, 274] width 172 height 168
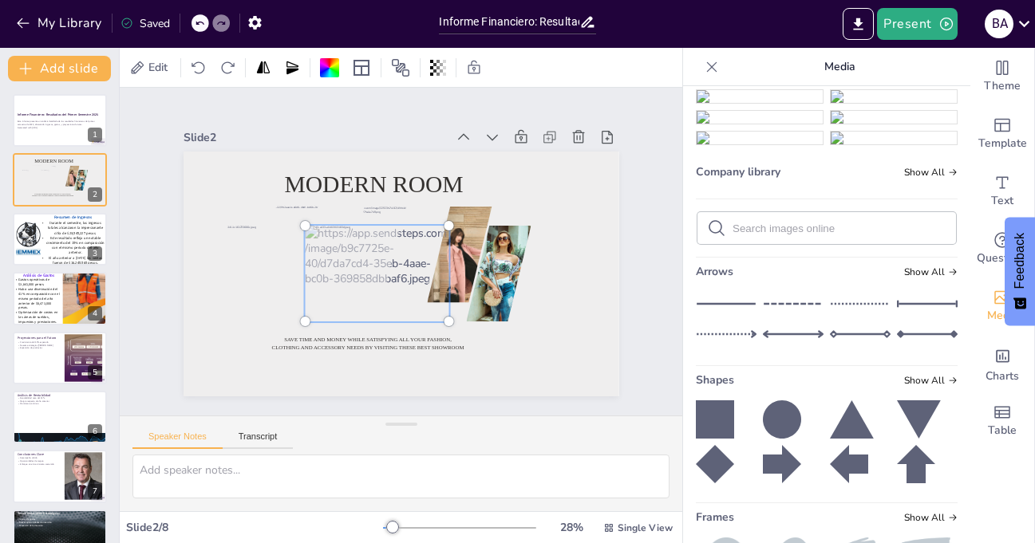
drag, startPoint x: 400, startPoint y: 263, endPoint x: 367, endPoint y: 260, distance: 32.9
click at [367, 260] on div at bounding box center [373, 268] width 184 height 147
click at [559, 322] on div at bounding box center [394, 273] width 490 height 368
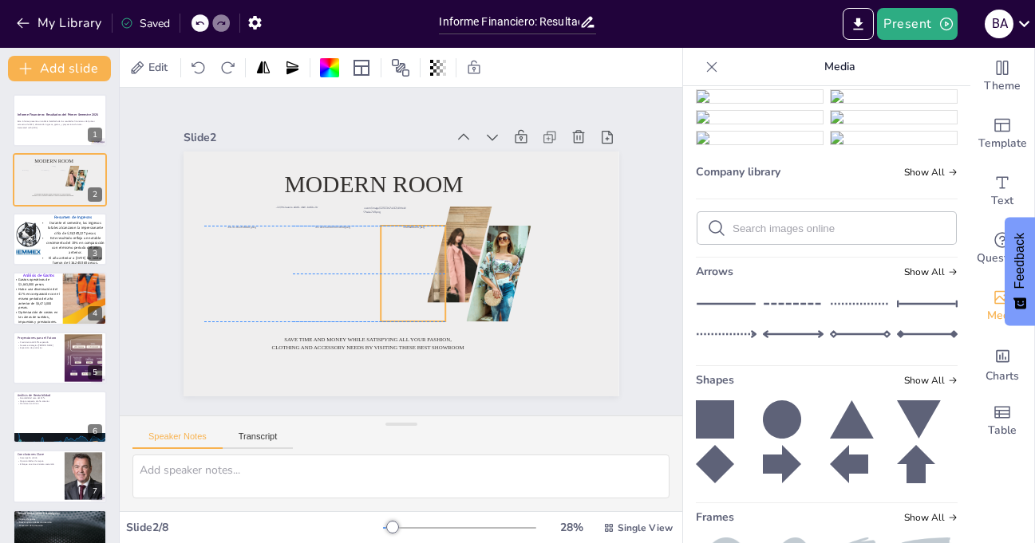
click at [405, 250] on div at bounding box center [374, 267] width 167 height 136
click at [455, 240] on div at bounding box center [491, 294] width 83 height 108
click at [442, 211] on div at bounding box center [463, 293] width 154 height 172
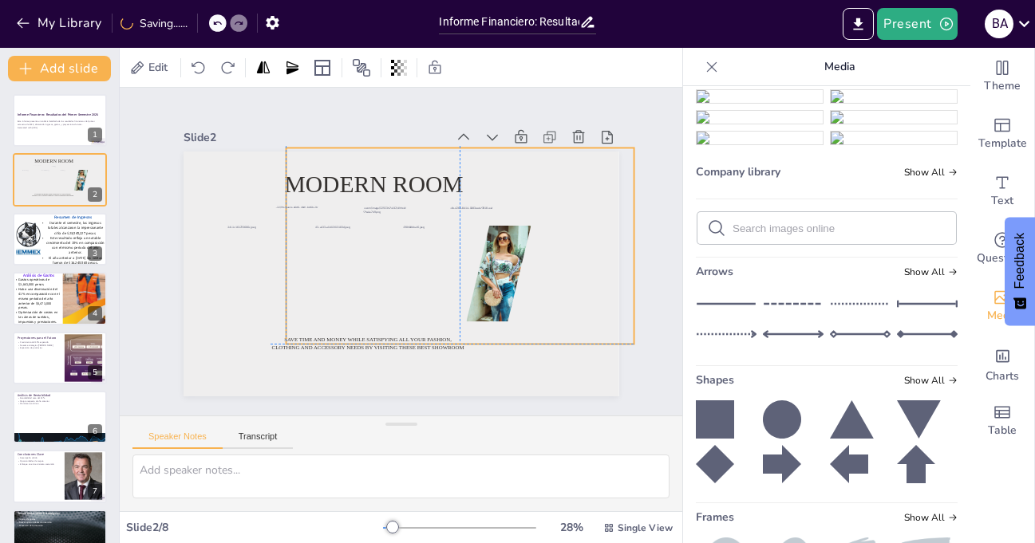
drag, startPoint x: 387, startPoint y: 280, endPoint x: 445, endPoint y: 250, distance: 65.7
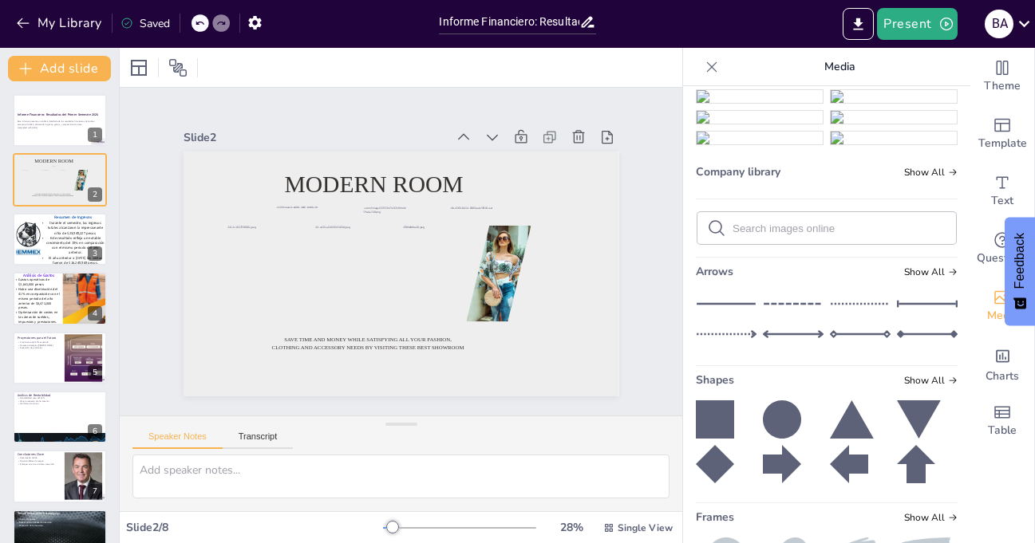
click at [869, 23] on img at bounding box center [894, 16] width 126 height 13
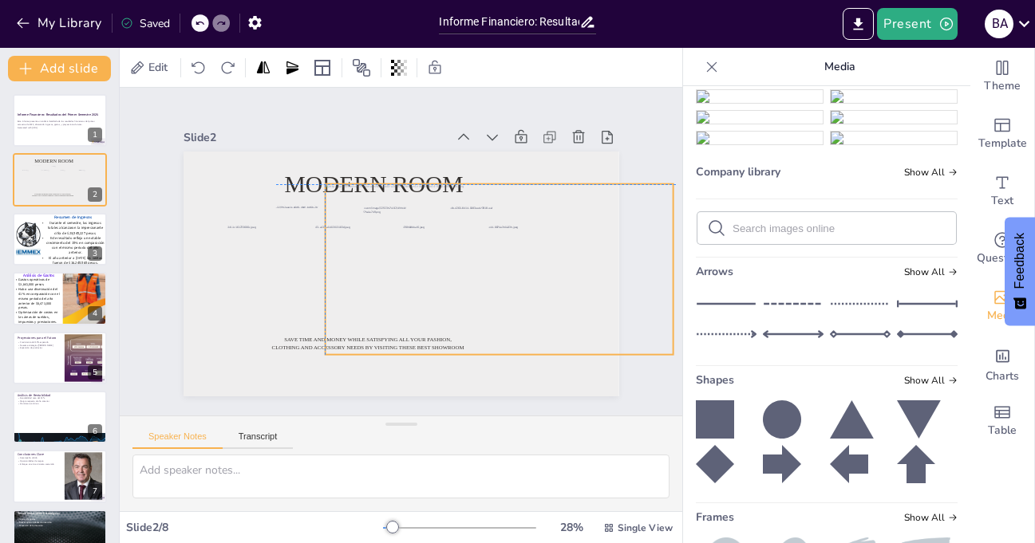
drag, startPoint x: 378, startPoint y: 274, endPoint x: 479, endPoint y: 270, distance: 100.6
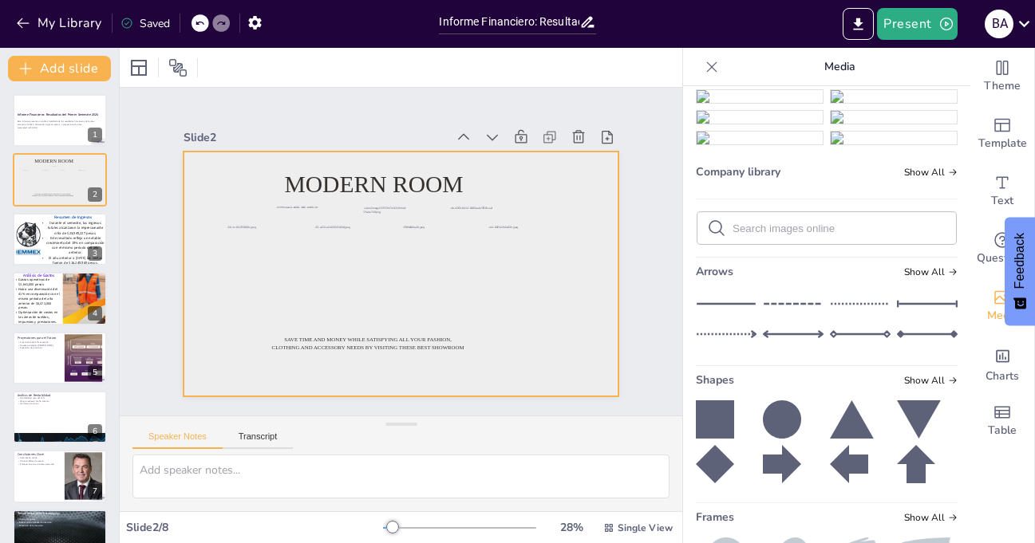
click at [563, 265] on div at bounding box center [391, 272] width 497 height 401
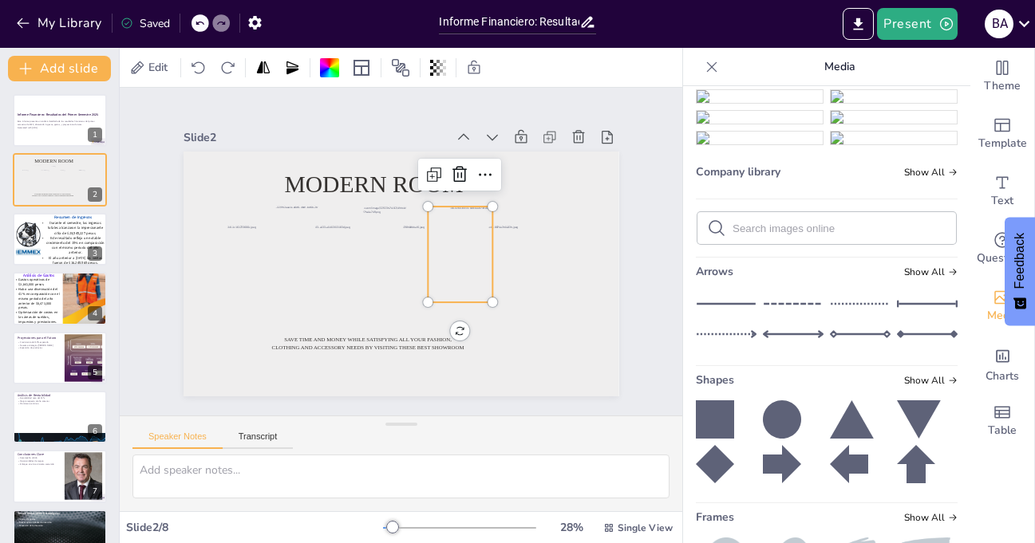
click at [452, 257] on div at bounding box center [456, 273] width 192 height 144
click at [444, 177] on icon at bounding box center [456, 189] width 24 height 24
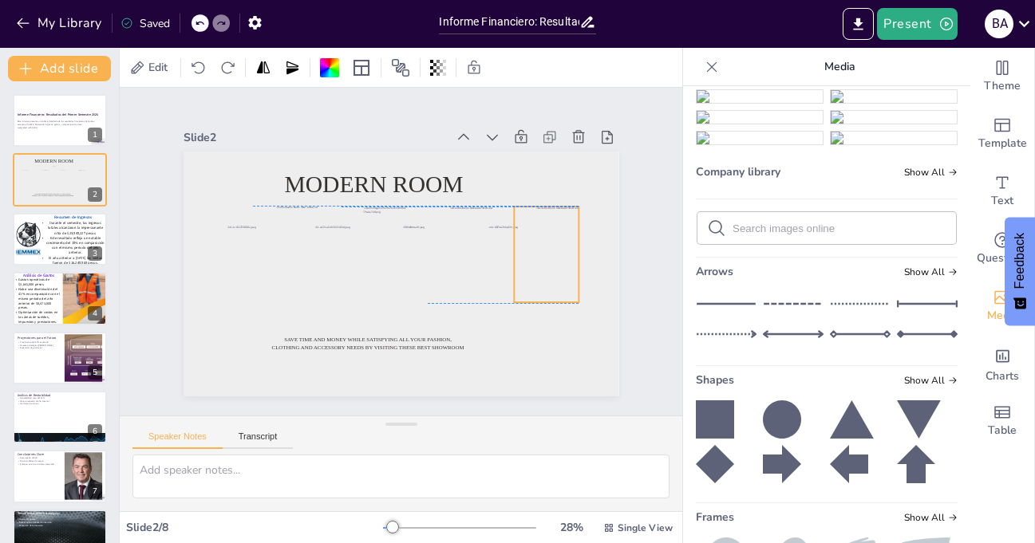
drag, startPoint x: 392, startPoint y: 271, endPoint x: 537, endPoint y: 253, distance: 146.3
click at [537, 253] on div at bounding box center [538, 299] width 192 height 144
click at [537, 253] on div at bounding box center [542, 284] width 187 height 129
click at [433, 299] on div at bounding box center [367, 392] width 129 height 187
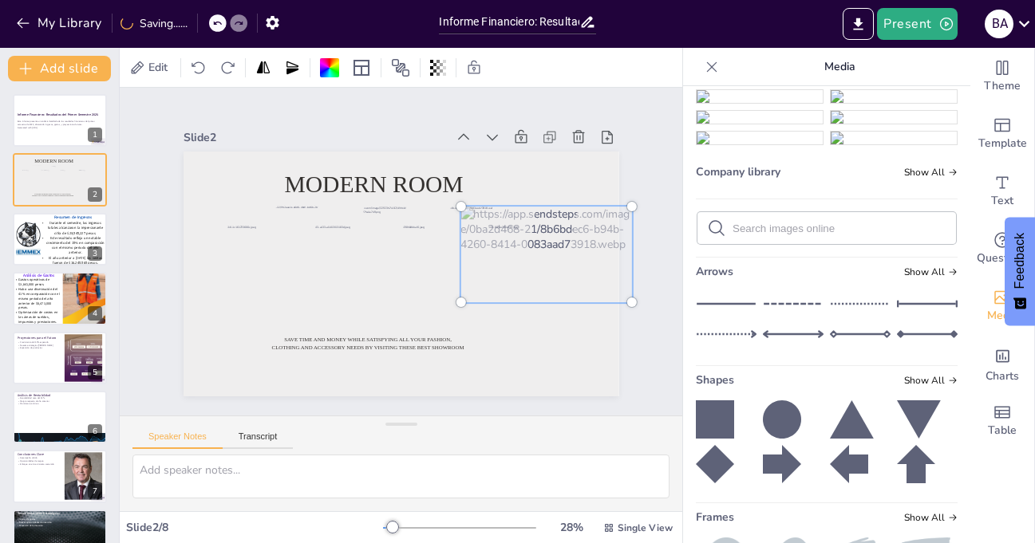
click at [609, 359] on div "Slide 1 Informe Financiero: Resultados del Primer Semestre 2025 Este informe pr…" at bounding box center [400, 252] width 552 height 343
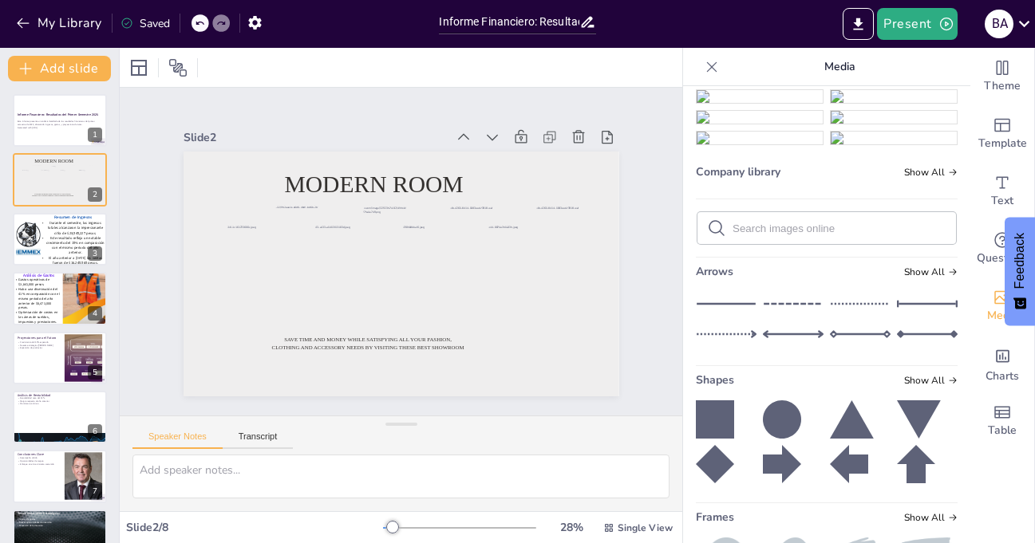
click at [886, 23] on img at bounding box center [894, 16] width 126 height 13
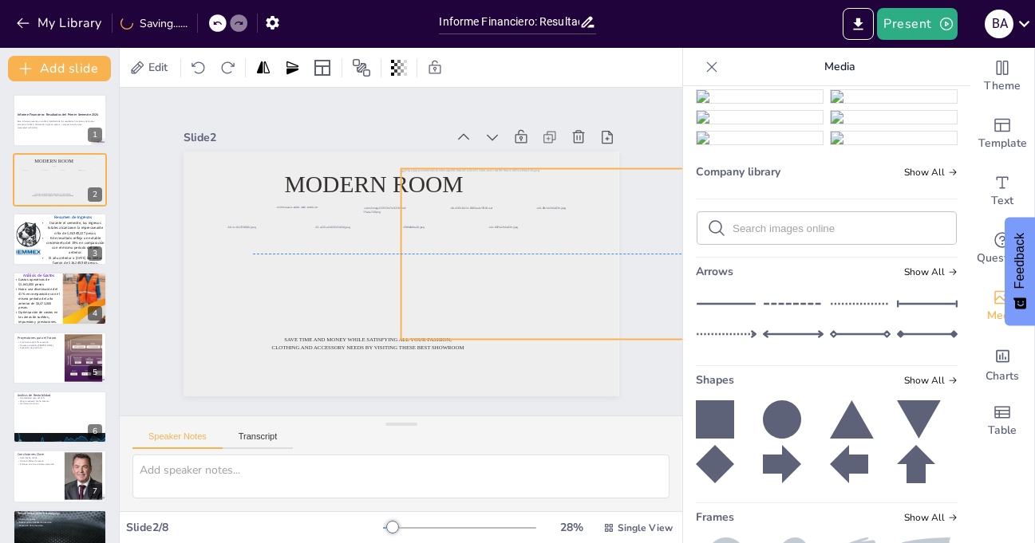
drag, startPoint x: 371, startPoint y: 267, endPoint x: 545, endPoint y: 244, distance: 175.5
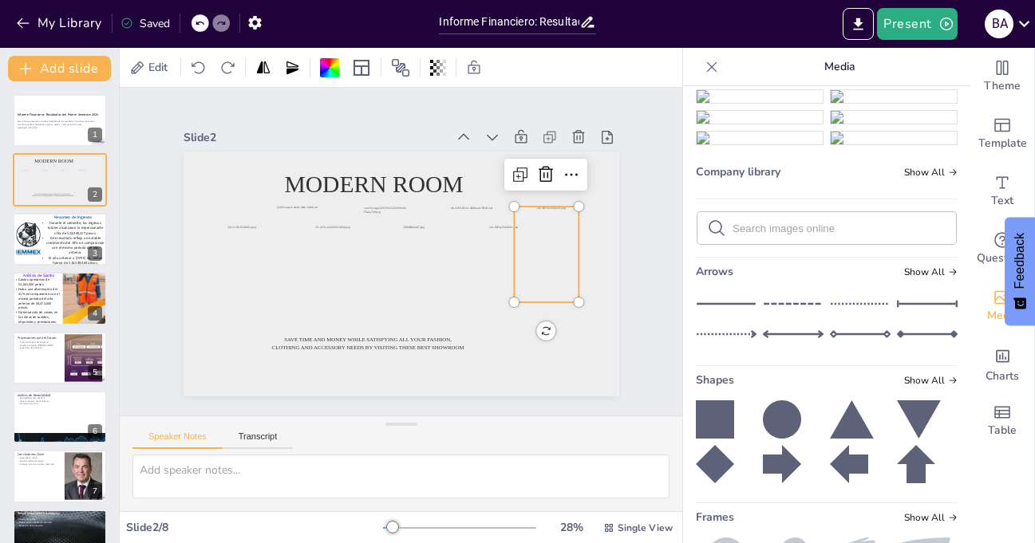
click at [543, 247] on div at bounding box center [538, 299] width 216 height 152
click at [543, 256] on div at bounding box center [495, 361] width 203 height 211
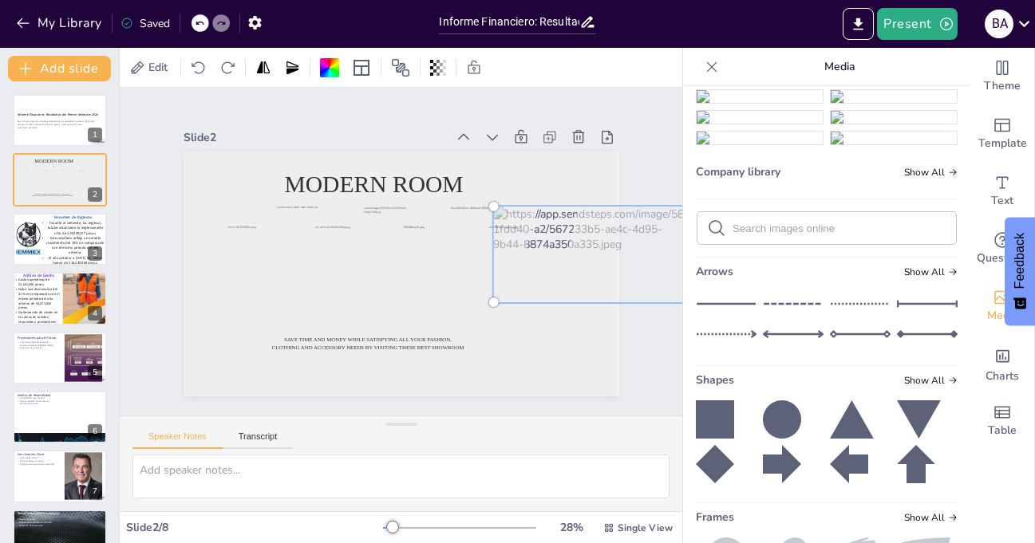
drag, startPoint x: 539, startPoint y: 247, endPoint x: 585, endPoint y: 247, distance: 45.5
click at [585, 247] on div at bounding box center [574, 331] width 244 height 193
click at [583, 341] on div at bounding box center [402, 274] width 436 height 245
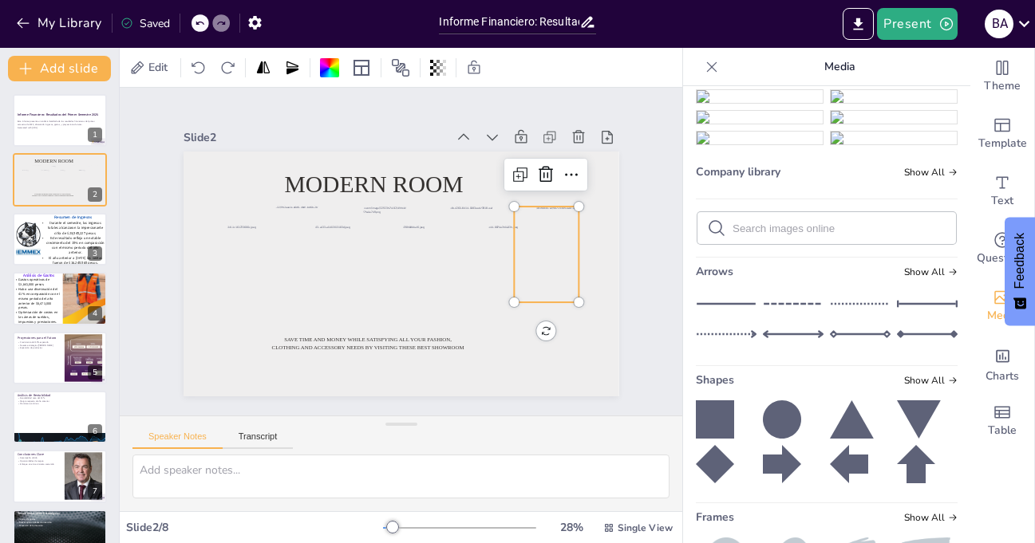
click at [532, 251] on div at bounding box center [581, 314] width 216 height 152
click at [551, 211] on icon at bounding box center [563, 223] width 24 height 24
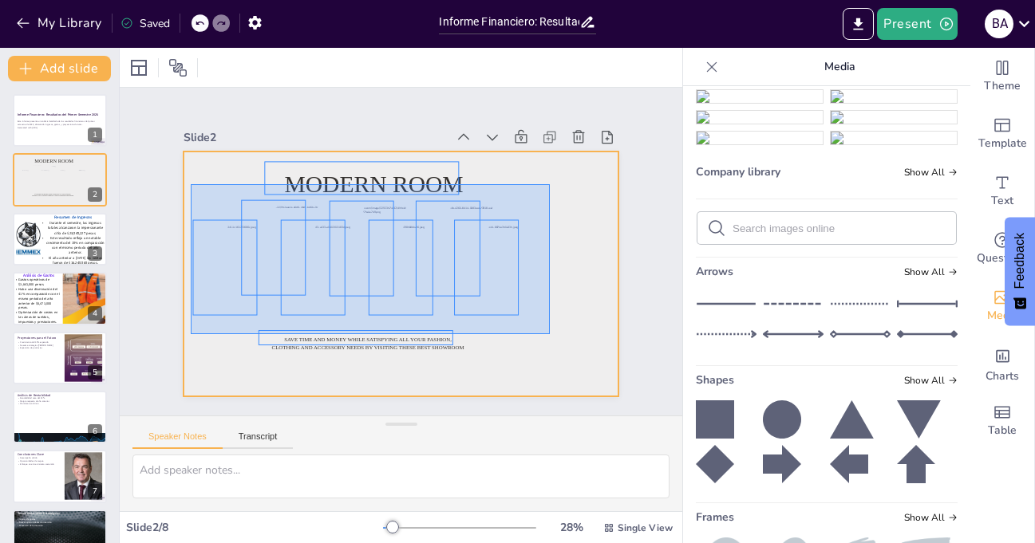
drag, startPoint x: 191, startPoint y: 184, endPoint x: 550, endPoint y: 334, distance: 389.2
click at [550, 334] on div at bounding box center [398, 273] width 459 height 289
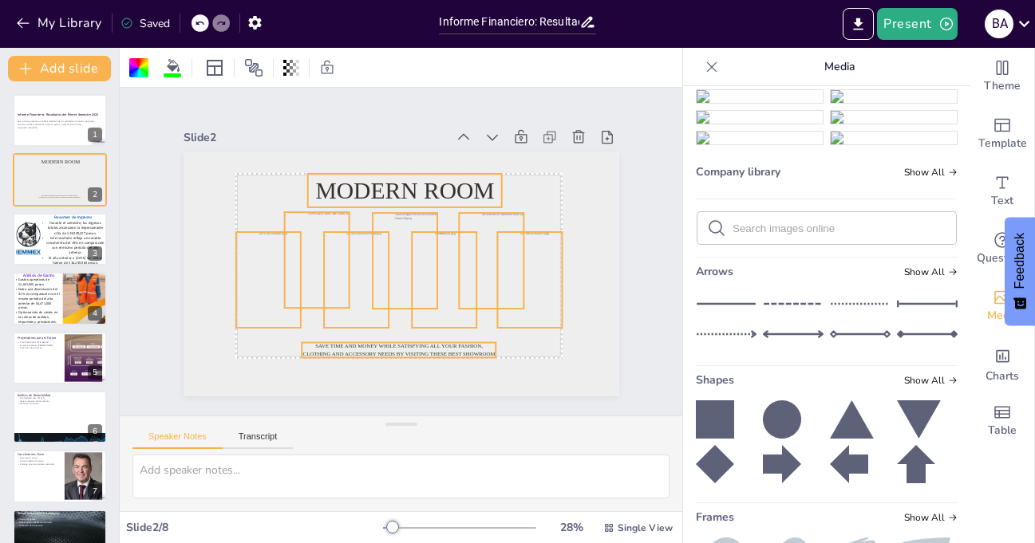
drag, startPoint x: 519, startPoint y: 282, endPoint x: 550, endPoint y: 289, distance: 31.8
click at [550, 289] on div at bounding box center [498, 341] width 104 height 116
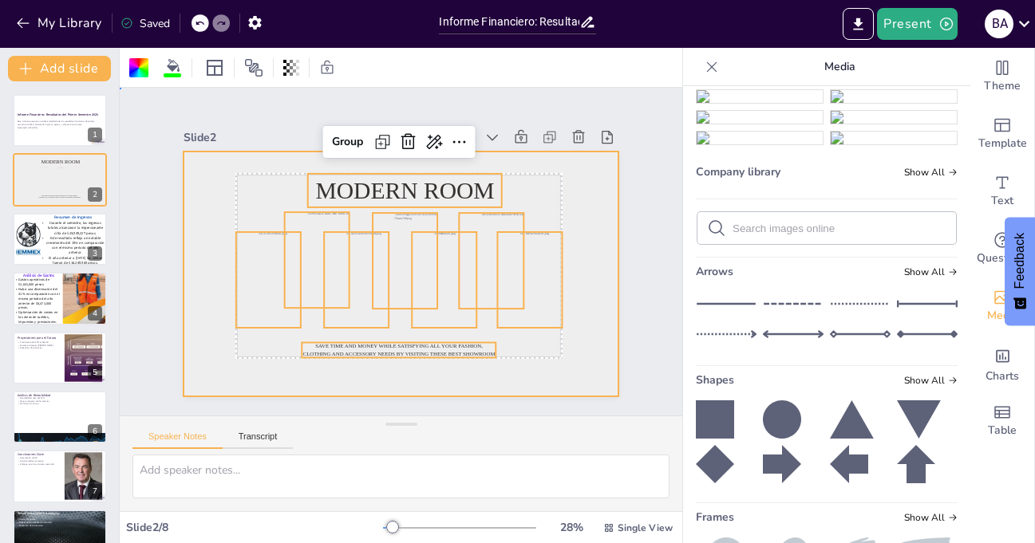
click at [574, 365] on div at bounding box center [390, 271] width 500 height 430
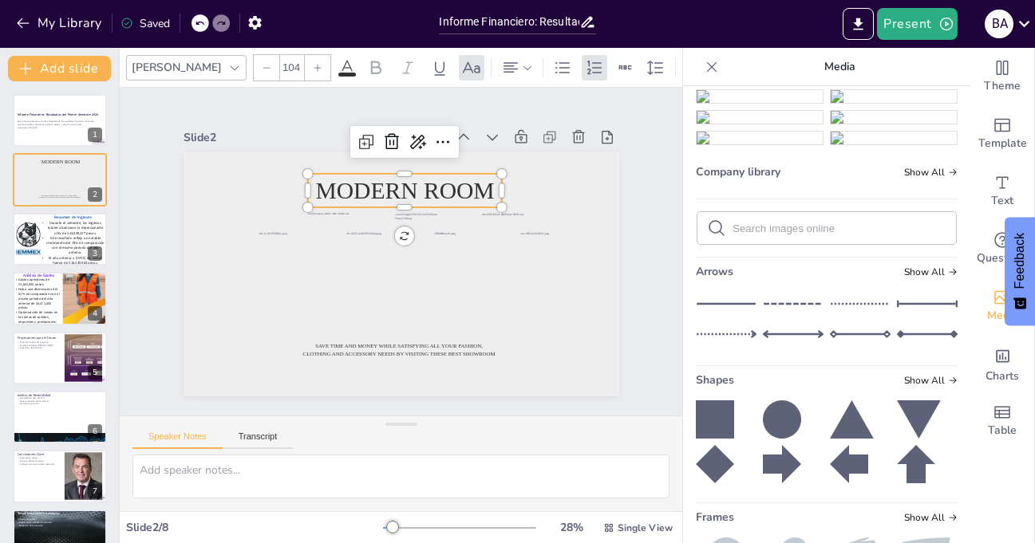
click at [405, 186] on span "Modern room" at bounding box center [440, 204] width 160 height 126
click at [430, 186] on span "Modern room" at bounding box center [461, 242] width 63 height 180
drag, startPoint x: 484, startPoint y: 182, endPoint x: 309, endPoint y: 182, distance: 174.8
click at [326, 182] on p "Modern room" at bounding box center [423, 194] width 195 height 92
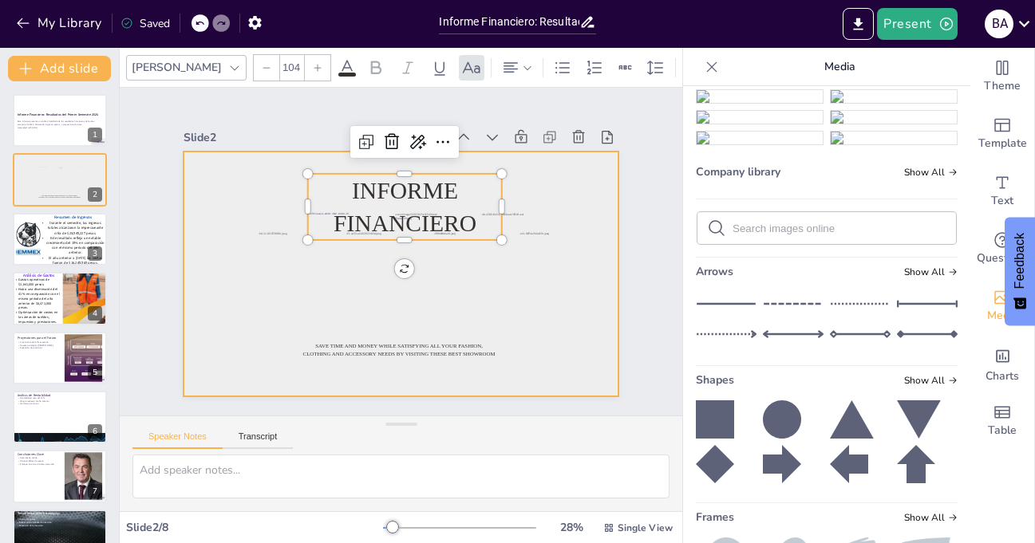
click at [586, 193] on div at bounding box center [396, 274] width 477 height 330
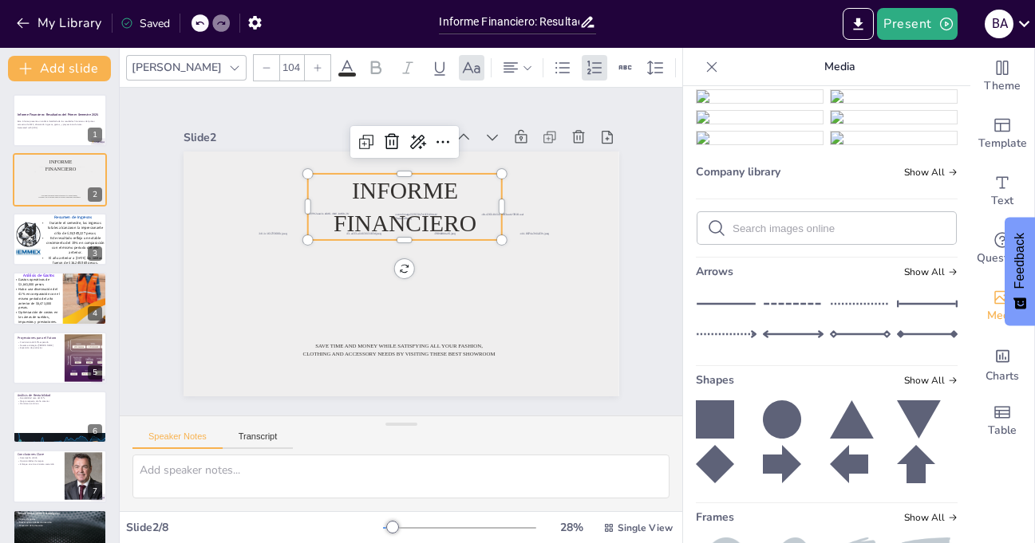
click at [460, 192] on p "Informe financiero" at bounding box center [418, 209] width 205 height 123
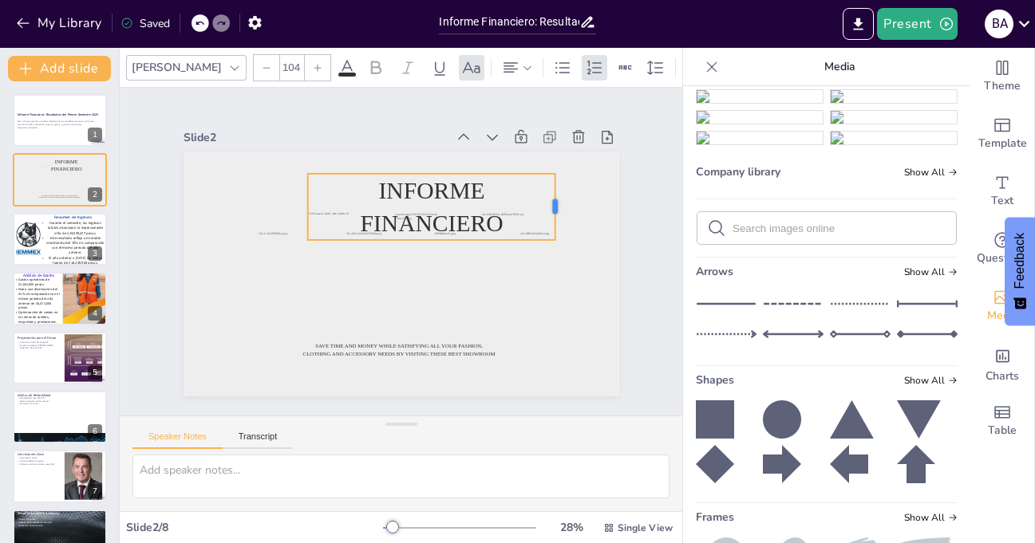
drag, startPoint x: 493, startPoint y: 198, endPoint x: 547, endPoint y: 196, distance: 53.5
click at [555, 207] on div at bounding box center [568, 240] width 26 height 67
click at [339, 198] on p "Informe financiero" at bounding box center [453, 239] width 228 height 215
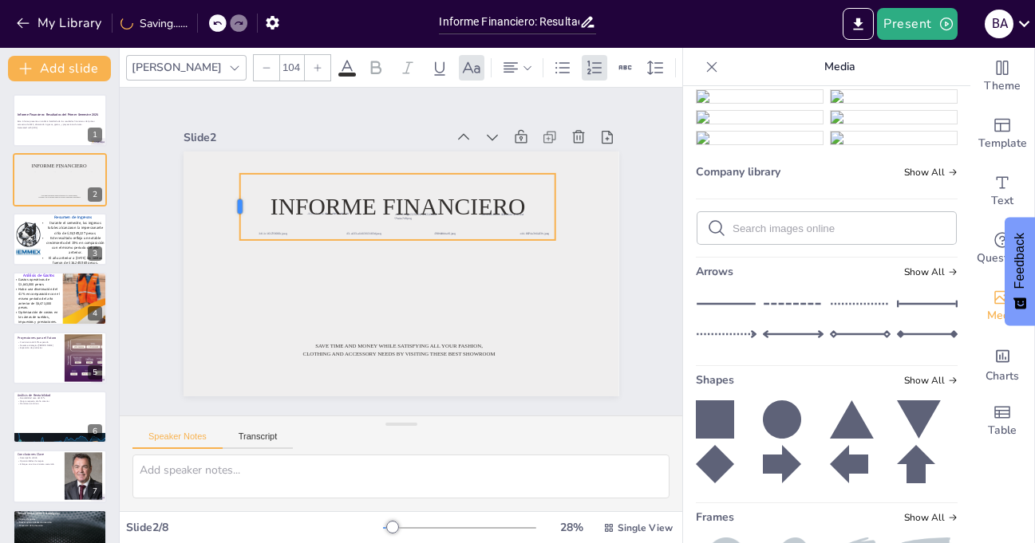
drag, startPoint x: 294, startPoint y: 199, endPoint x: 227, endPoint y: 196, distance: 67.9
click at [233, 196] on div at bounding box center [246, 173] width 26 height 67
click at [417, 189] on span "Informe financiero" at bounding box center [415, 209] width 243 height 128
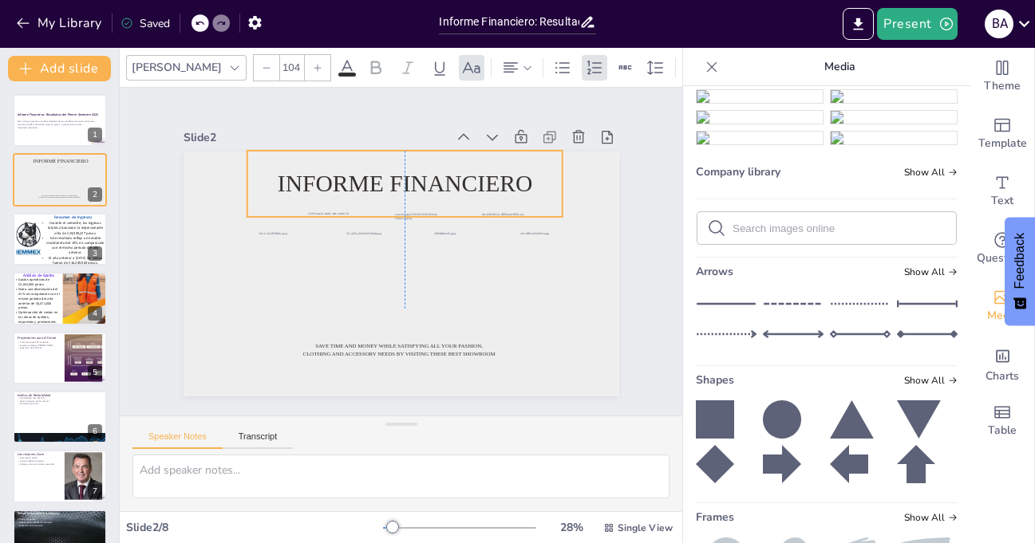
drag, startPoint x: 417, startPoint y: 196, endPoint x: 421, endPoint y: 173, distance: 23.5
click at [421, 173] on span "Informe financiero" at bounding box center [425, 188] width 251 height 104
click at [228, 61] on icon at bounding box center [234, 67] width 13 height 13
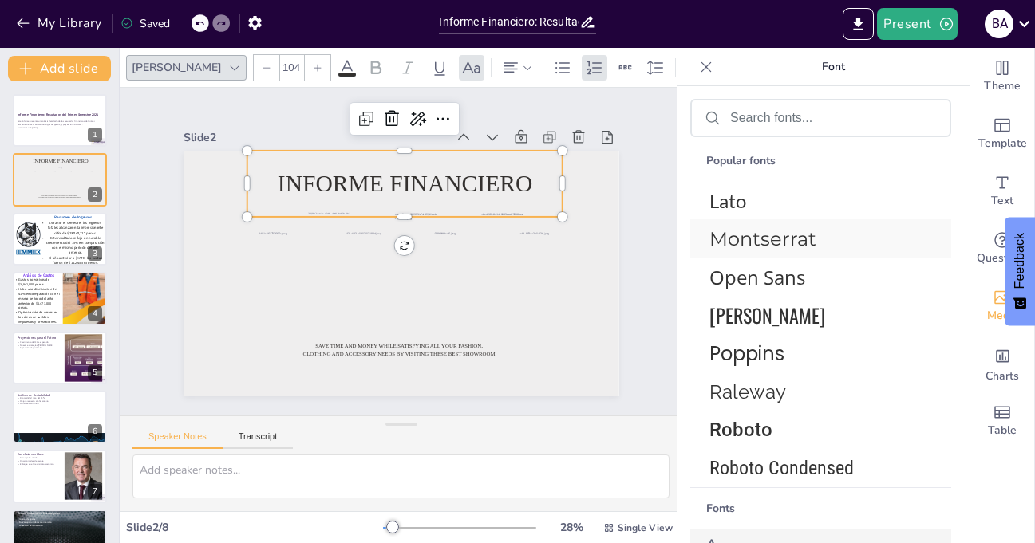
click at [817, 239] on span "Montserrat" at bounding box center [817, 238] width 216 height 23
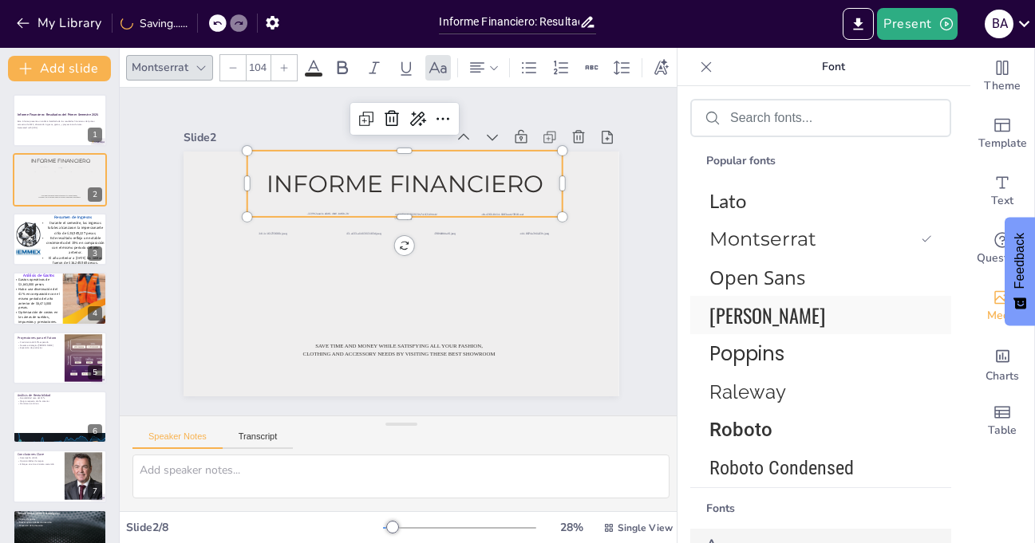
click at [770, 320] on span "[PERSON_NAME]" at bounding box center [817, 315] width 216 height 29
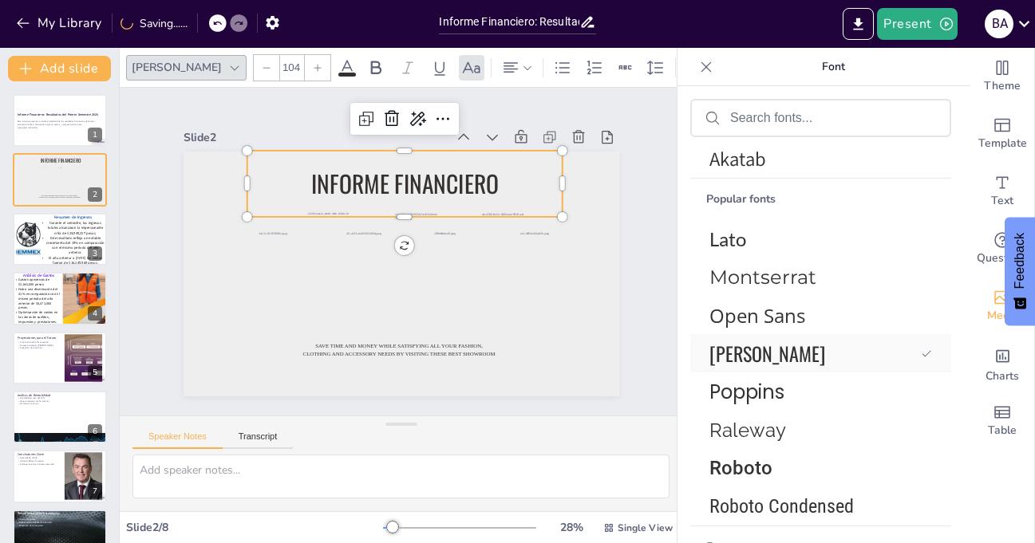
scroll to position [354, 0]
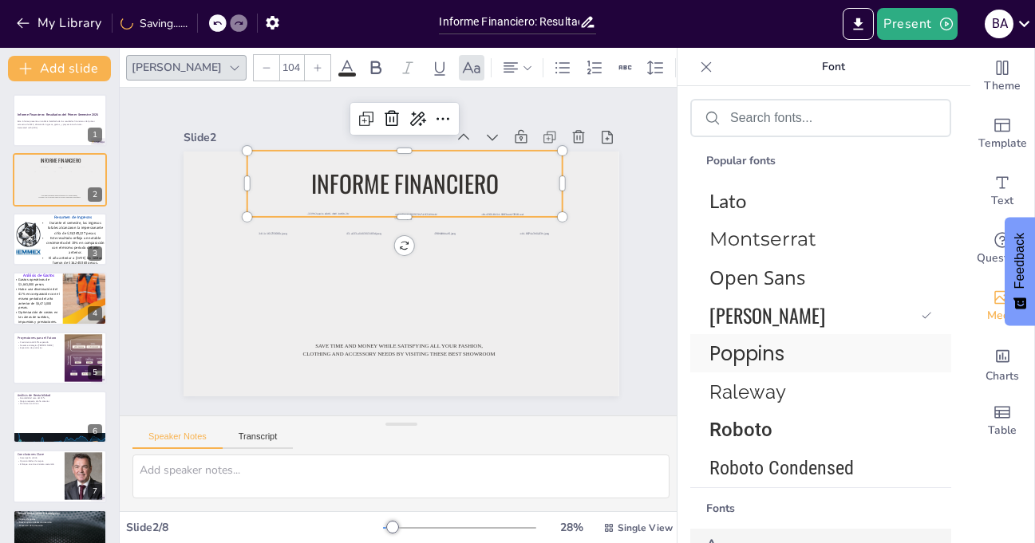
click at [773, 354] on span "Poppins" at bounding box center [817, 354] width 216 height 28
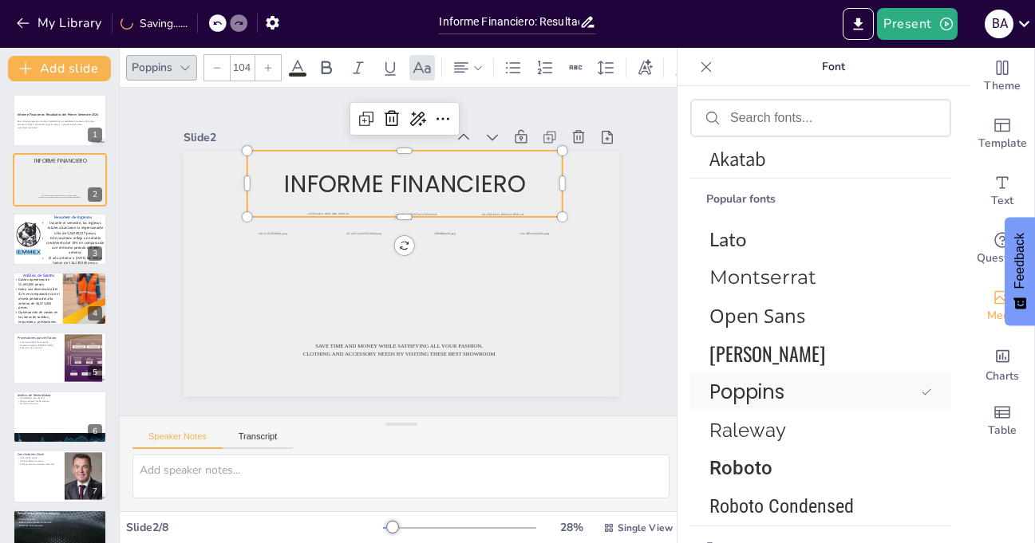
scroll to position [393, 0]
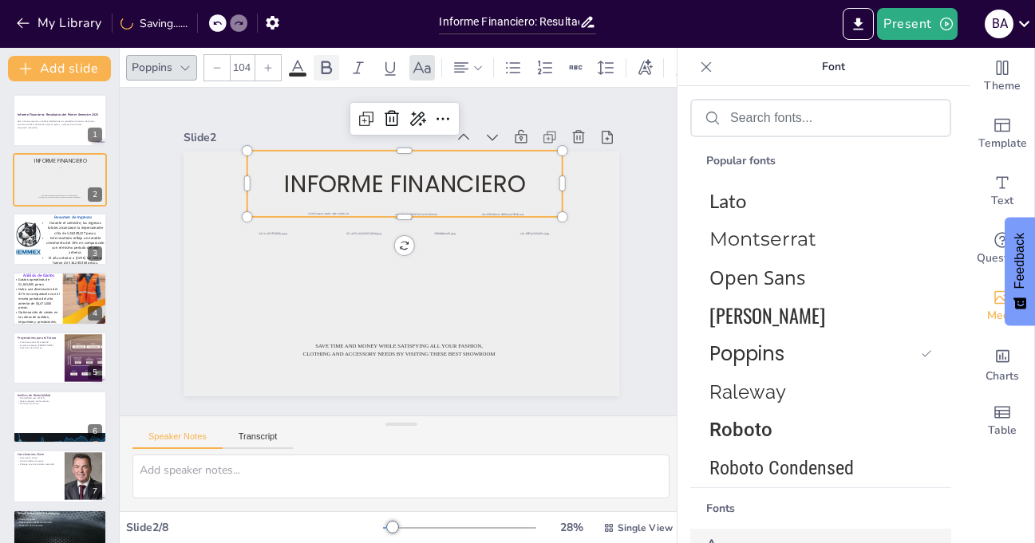
click at [328, 61] on icon at bounding box center [327, 68] width 10 height 14
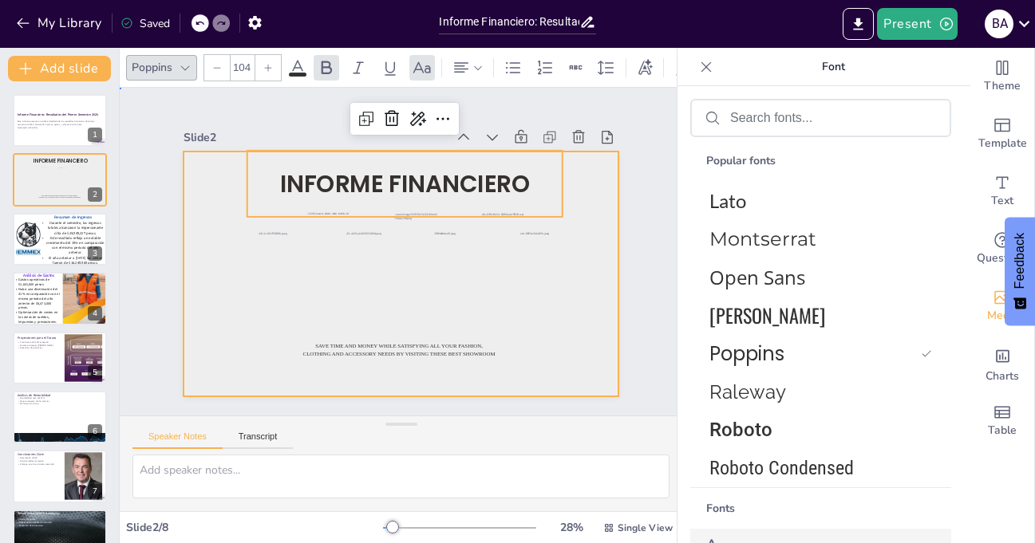
click at [426, 363] on div at bounding box center [394, 273] width 490 height 368
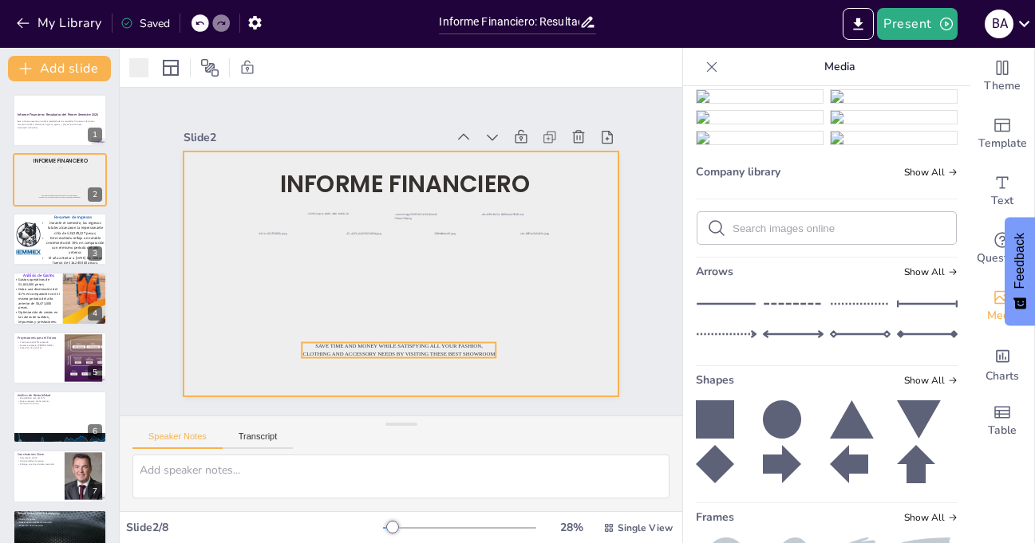
click at [379, 269] on span "Save time and money while satisfying all your fashion, clothing and accessory n…" at bounding box center [320, 189] width 118 height 159
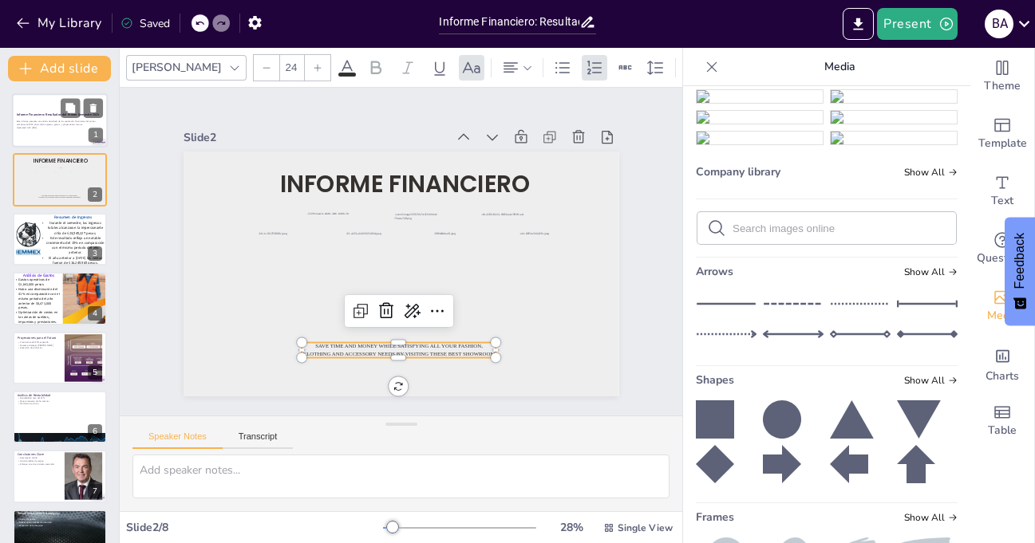
click at [37, 132] on div at bounding box center [60, 120] width 96 height 54
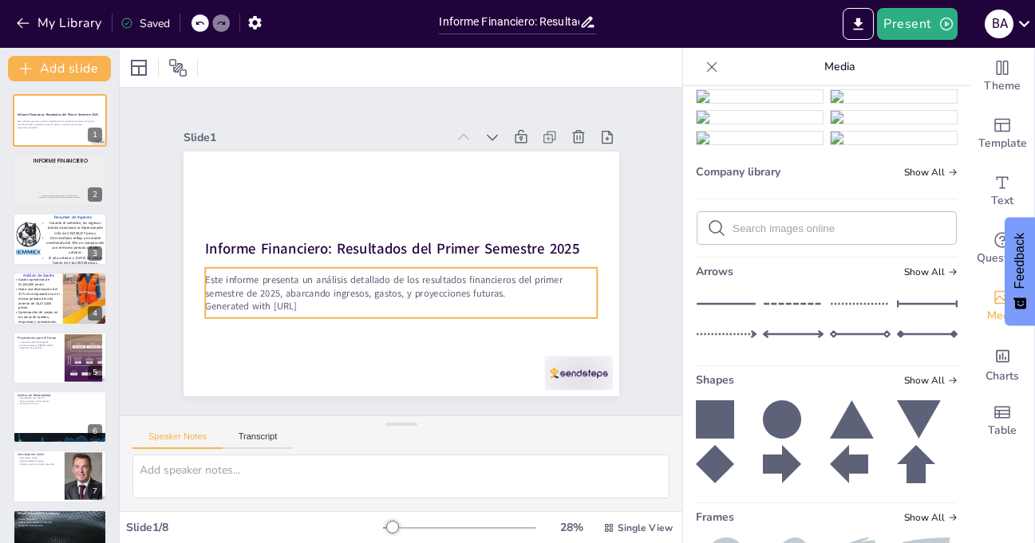
click at [336, 280] on p "Este informe presenta un análisis detallado de los resultados financieros del p…" at bounding box center [397, 286] width 393 height 68
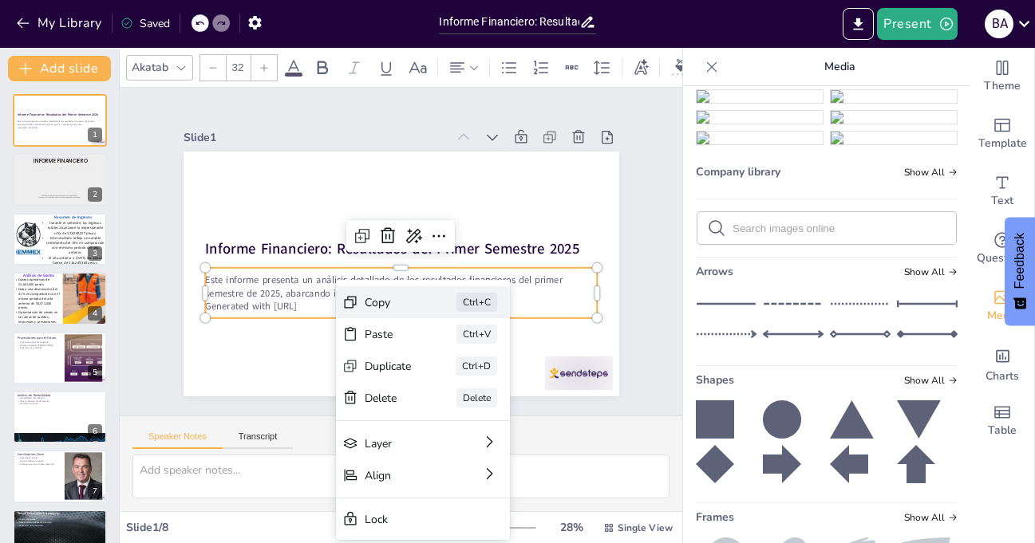
click at [439, 379] on div "Copy Ctrl+C" at bounding box center [527, 404] width 176 height 50
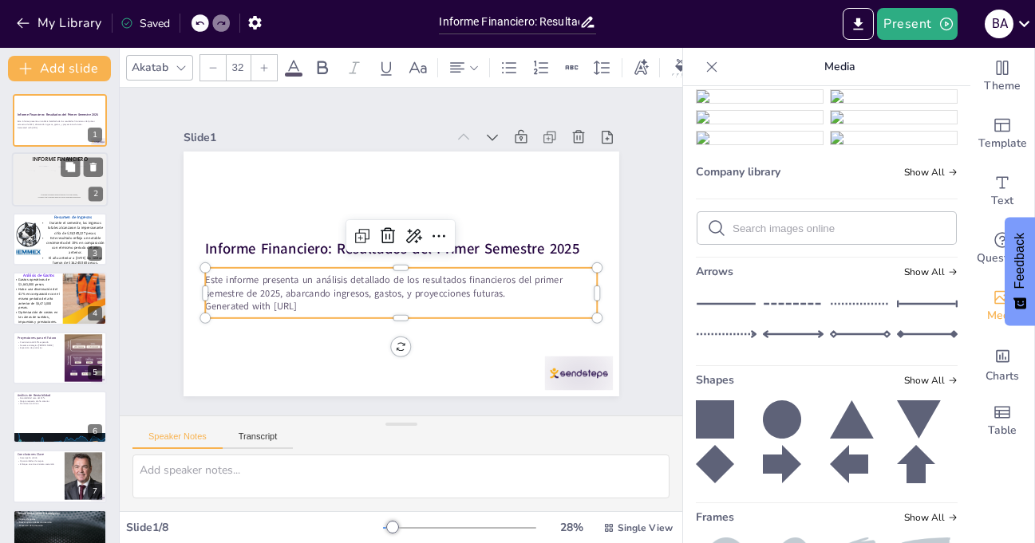
click at [54, 196] on span "Save time and money while satisfying all your fashion, clothing and accessory n…" at bounding box center [59, 197] width 42 height 3
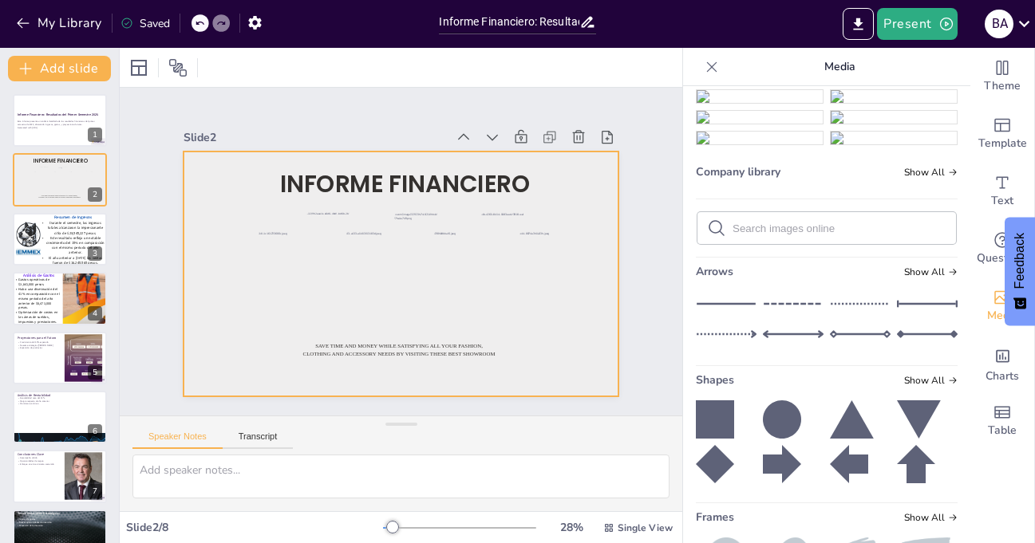
click at [372, 374] on div at bounding box center [396, 274] width 477 height 330
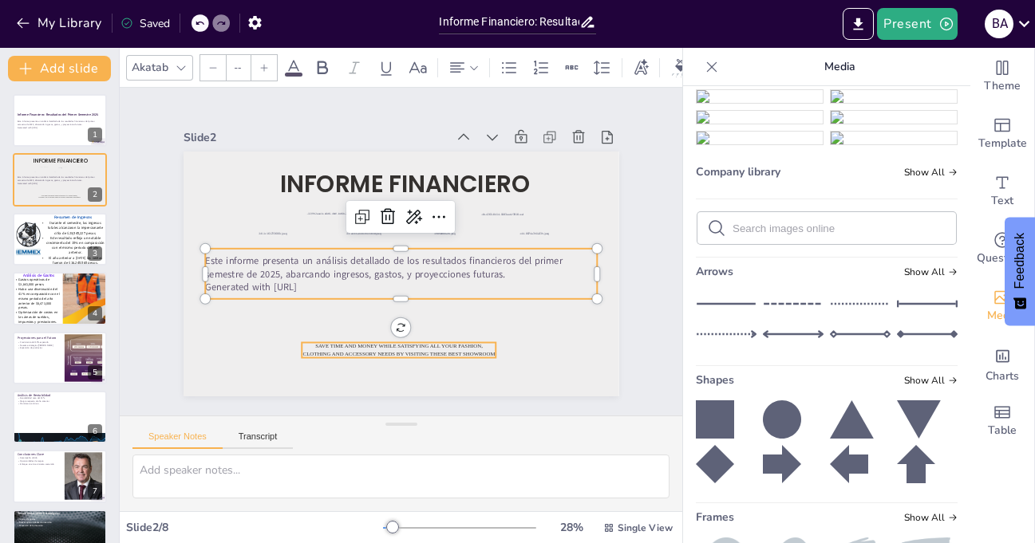
type input "24"
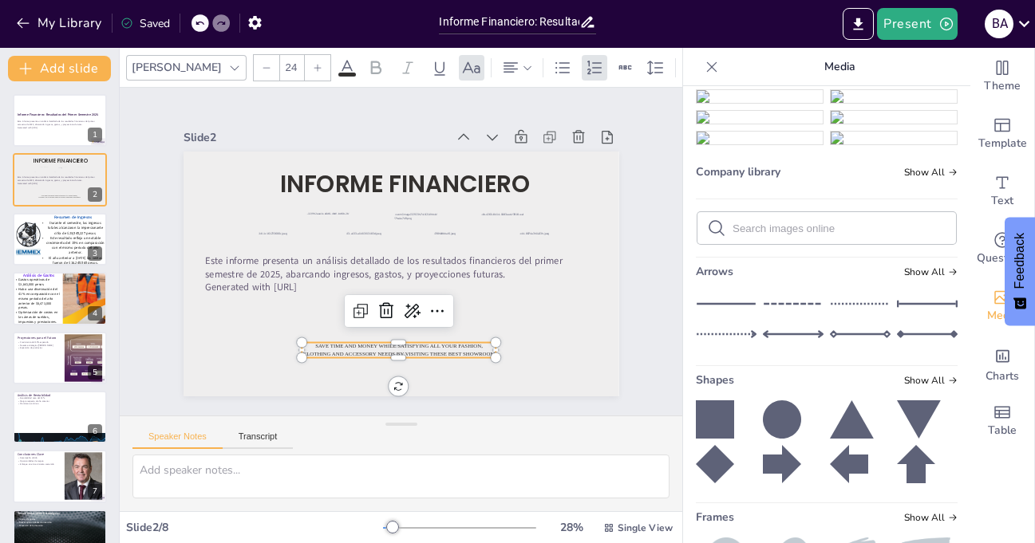
click at [371, 344] on p "Save time and money while satisfying all your fashion, clothing and accessory n…" at bounding box center [359, 340] width 184 height 93
click at [378, 304] on icon at bounding box center [369, 303] width 24 height 24
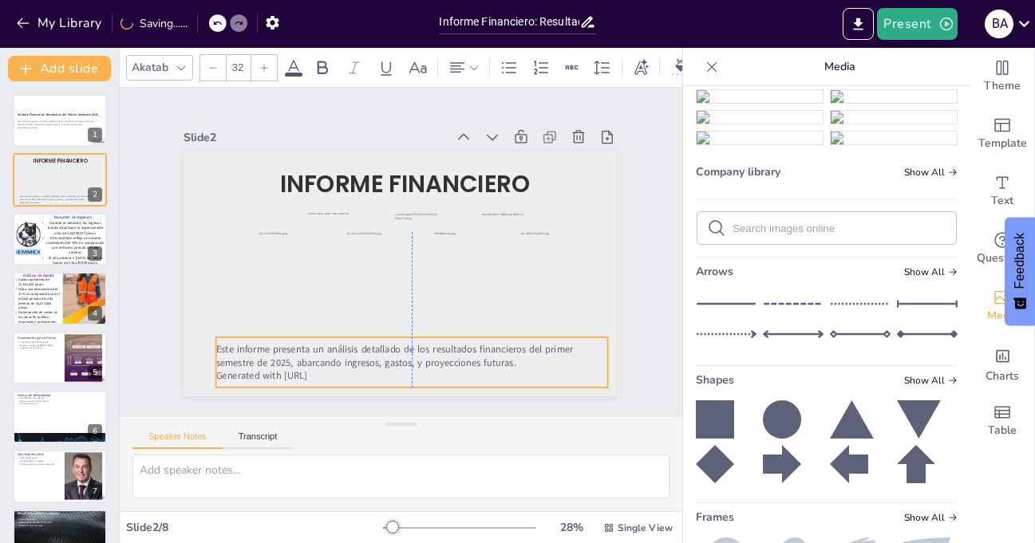
drag, startPoint x: 382, startPoint y: 263, endPoint x: 390, endPoint y: 352, distance: 88.9
click at [390, 352] on p "Este informe presenta un análisis detallado de los resultados financieros del p…" at bounding box center [368, 351] width 369 height 184
click at [292, 58] on icon at bounding box center [293, 67] width 19 height 19
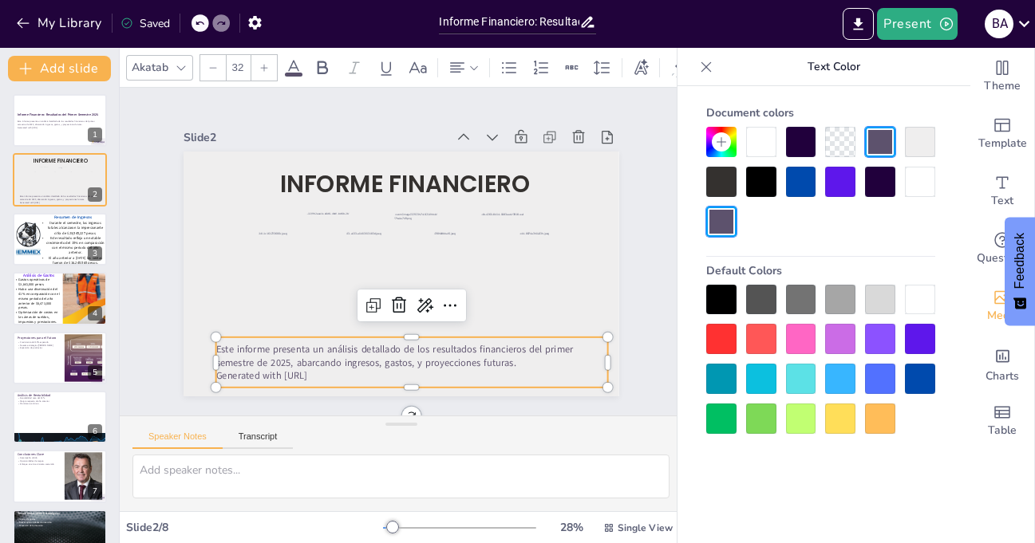
click at [764, 292] on div at bounding box center [761, 300] width 30 height 30
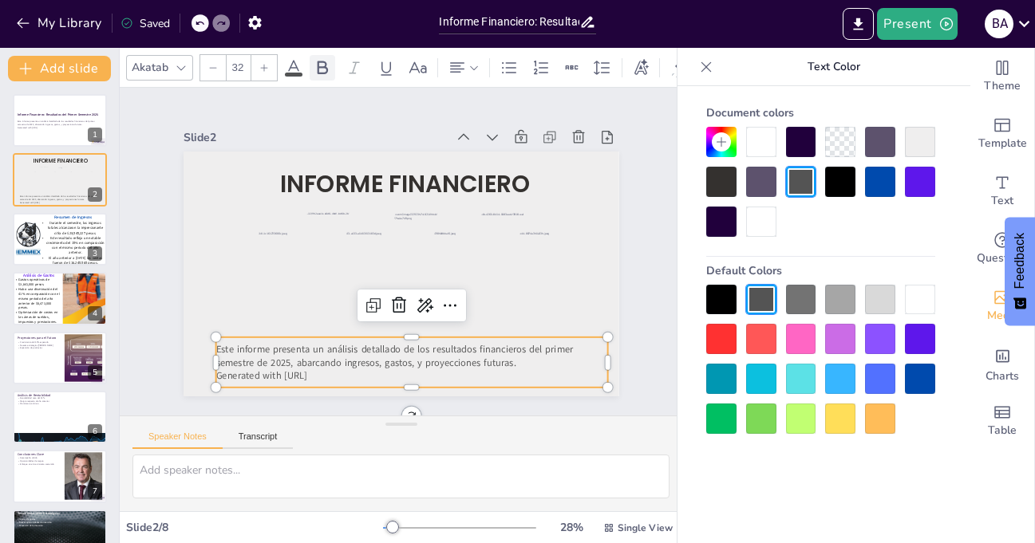
click at [321, 62] on icon at bounding box center [322, 67] width 19 height 19
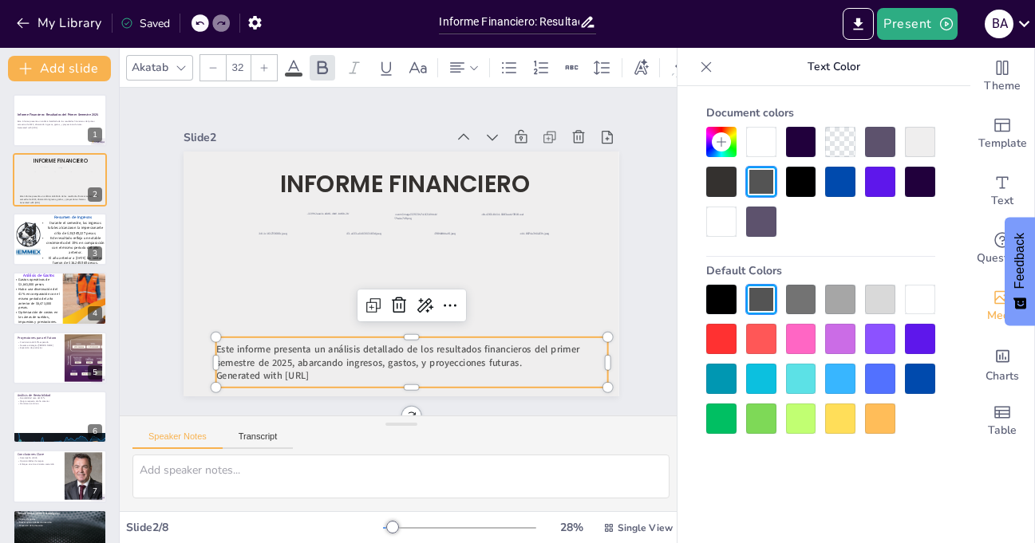
click at [267, 63] on icon at bounding box center [264, 68] width 10 height 10
drag, startPoint x: 306, startPoint y: 365, endPoint x: 205, endPoint y: 368, distance: 100.6
click at [254, 368] on p "Generated with Sendsteps.ai" at bounding box center [279, 249] width 51 height 391
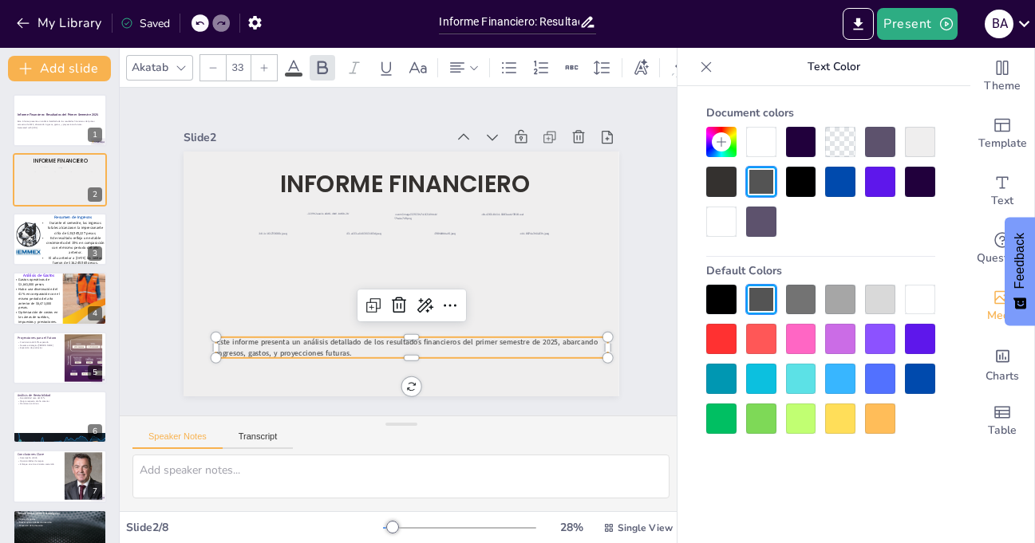
click at [379, 352] on div at bounding box center [293, 215] width 171 height 363
drag, startPoint x: 346, startPoint y: 345, endPoint x: 215, endPoint y: 344, distance: 130.9
click at [215, 344] on p "Este informe presenta un análisis detallado de los resultados financieros del p…" at bounding box center [363, 340] width 350 height 214
click at [342, 348] on p "Este informe presenta un análisis detallado de los resultados financieros del p…" at bounding box center [411, 348] width 392 height 21
click at [342, 326] on p "Este informe presenta un análisis detallado de los resultados financieros del p…" at bounding box center [329, 188] width 306 height 278
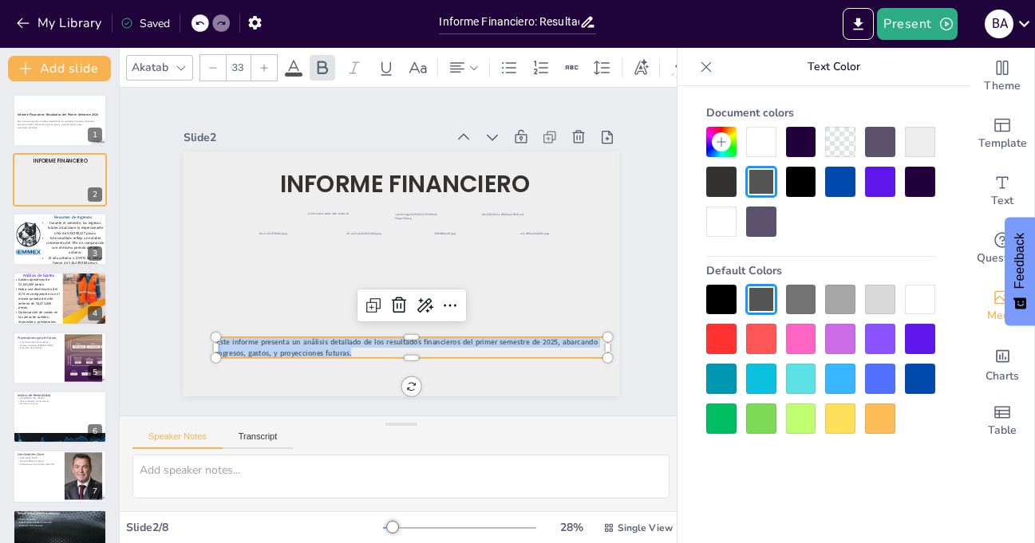
drag, startPoint x: 342, startPoint y: 348, endPoint x: 231, endPoint y: 334, distance: 111.8
click at [231, 334] on p "Este informe presenta un análisis detallado de los resultados financieros del p…" at bounding box center [345, 331] width 306 height 278
click at [263, 63] on icon at bounding box center [264, 68] width 10 height 10
click at [262, 64] on icon at bounding box center [264, 67] width 7 height 7
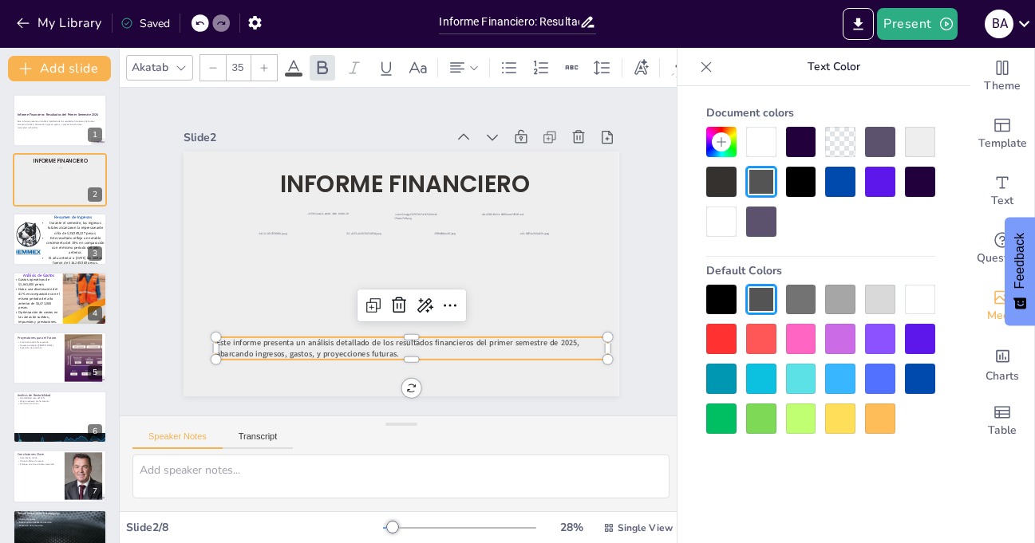
click at [262, 64] on icon at bounding box center [264, 67] width 7 height 7
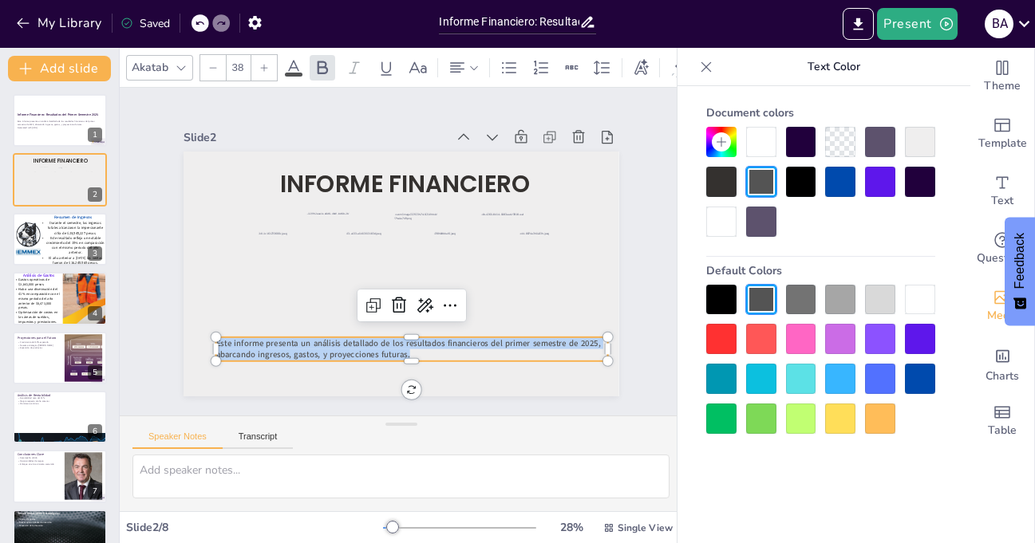
click at [262, 64] on icon at bounding box center [264, 67] width 7 height 7
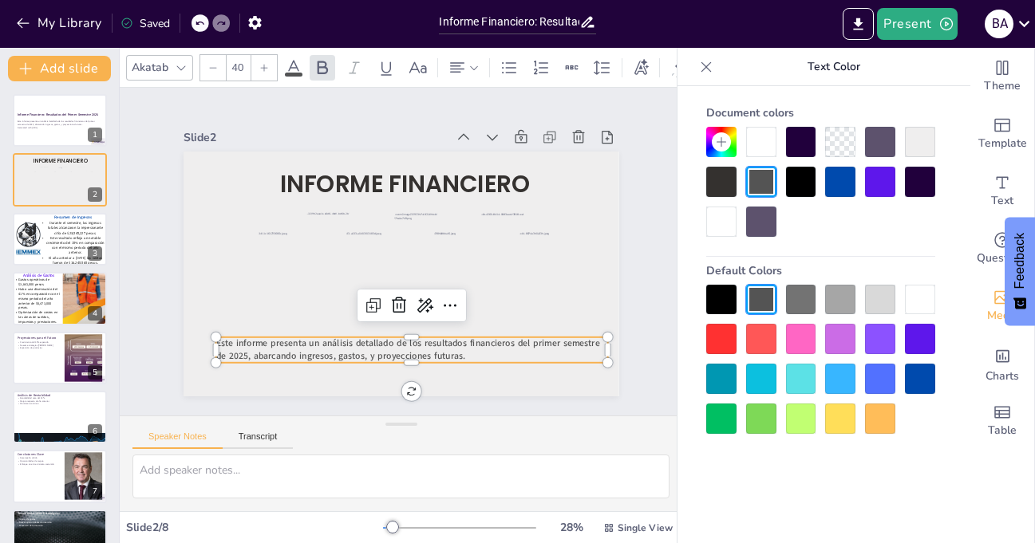
click at [262, 64] on icon at bounding box center [264, 67] width 7 height 7
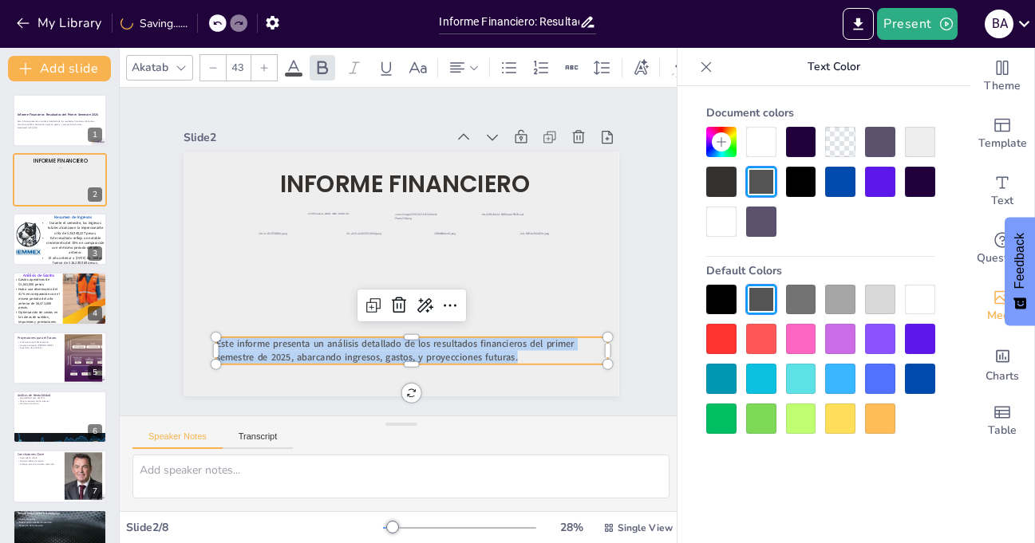
click at [262, 64] on icon at bounding box center [264, 67] width 7 height 7
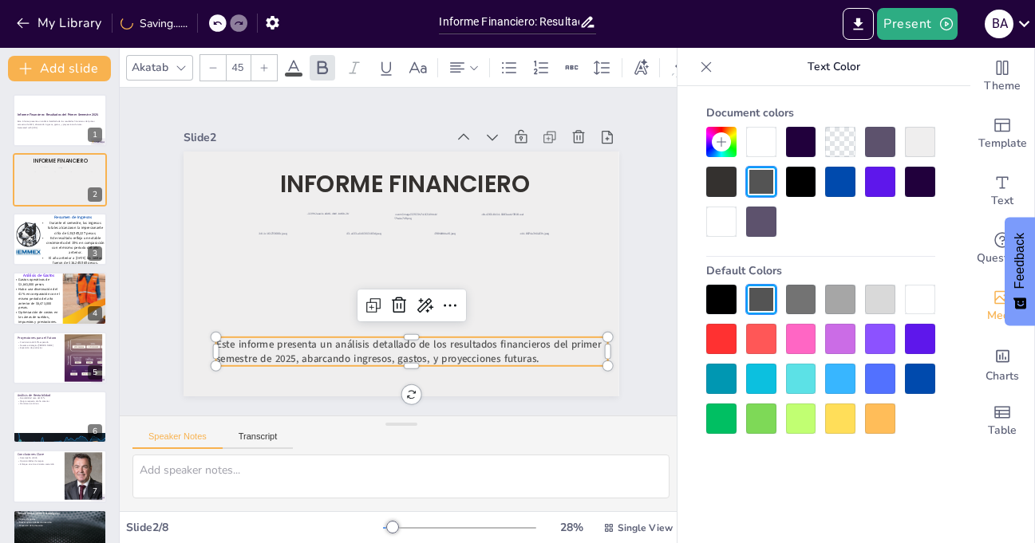
click at [262, 64] on icon at bounding box center [264, 67] width 7 height 7
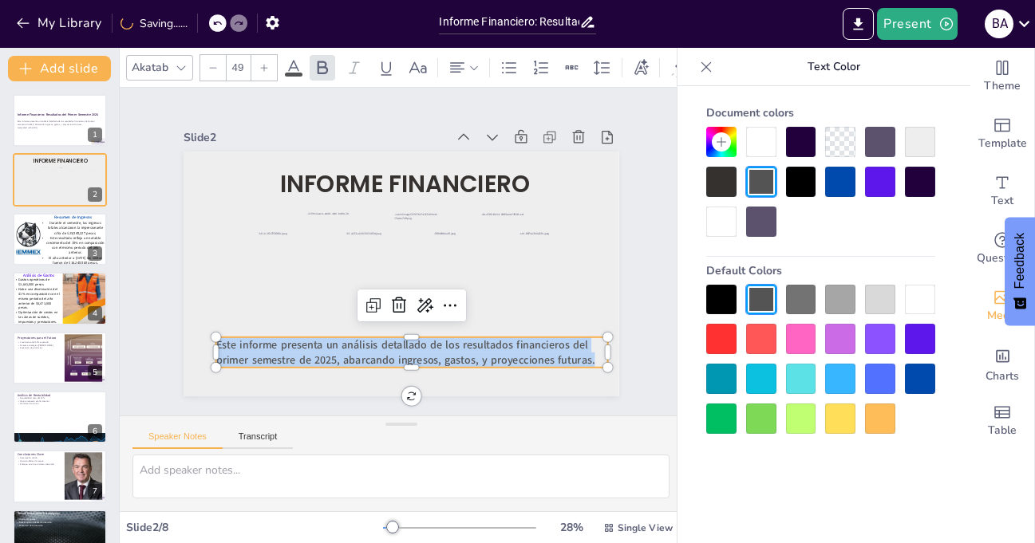
click at [262, 64] on icon at bounding box center [264, 67] width 7 height 7
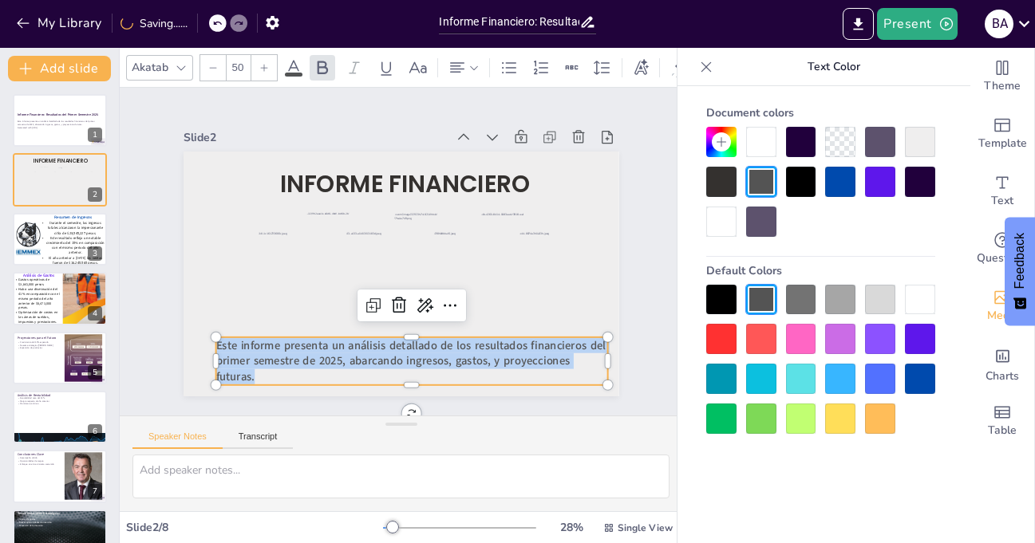
click at [262, 64] on icon at bounding box center [264, 67] width 7 height 7
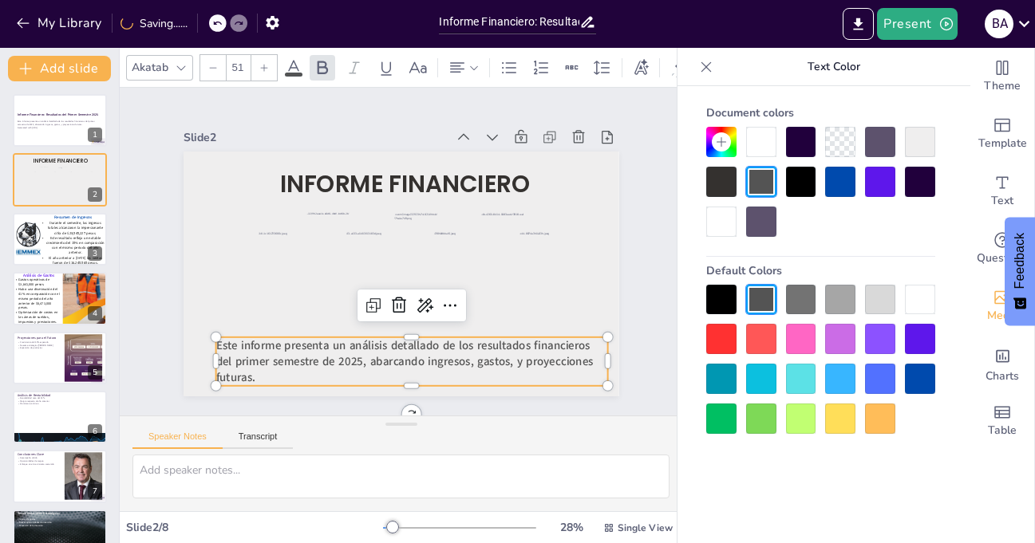
click at [262, 64] on icon at bounding box center [264, 67] width 7 height 7
type input "54"
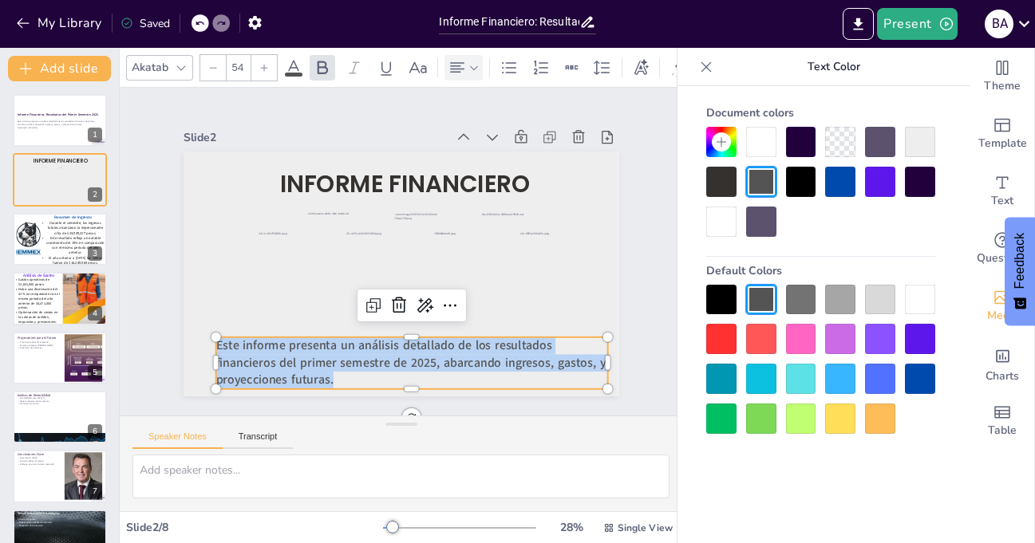
click at [472, 65] on icon at bounding box center [474, 67] width 8 height 4
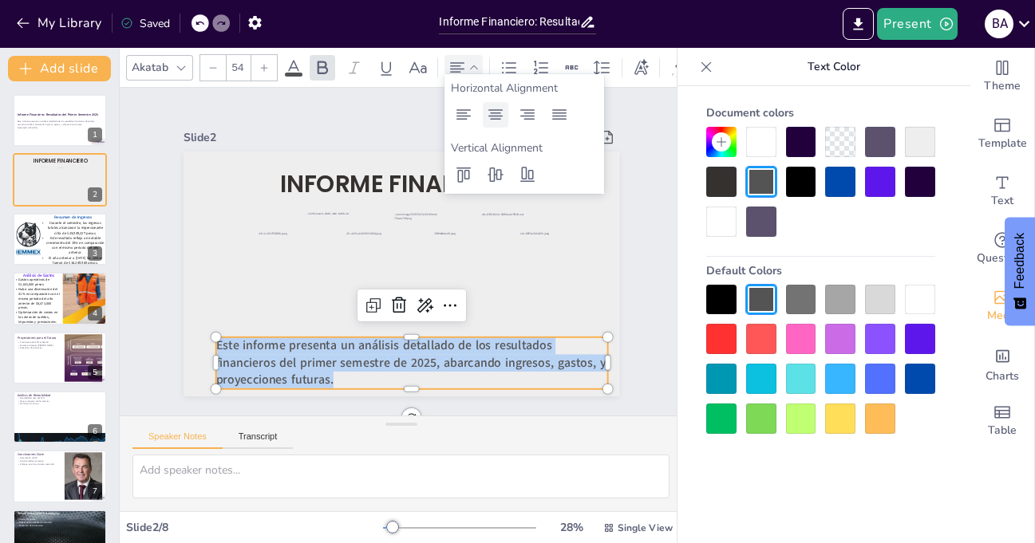
click at [497, 110] on icon at bounding box center [495, 114] width 14 height 10
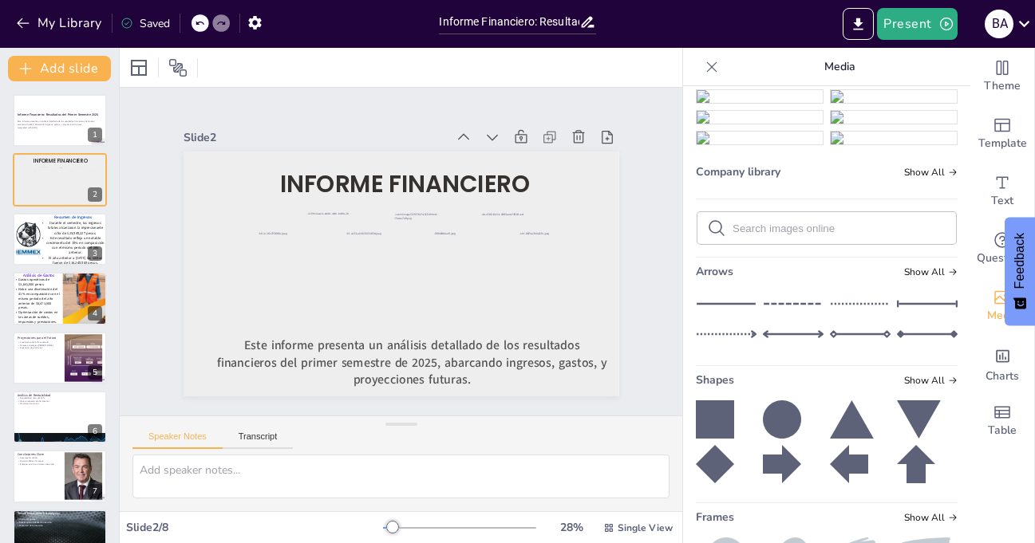
click at [506, 358] on span "Este informe presenta un análisis detallado de los resultados financieros del p…" at bounding box center [365, 356] width 363 height 179
click at [467, 367] on p "Este informe presenta un análisis detallado de los resultados financieros del p…" at bounding box center [513, 252] width 92 height 395
click at [369, 359] on span "Este informe presenta un análisis detallado de los resultados financieros del p…" at bounding box center [344, 348] width 326 height 243
click at [622, 276] on div "Slide 1 Informe Financiero: Resultados del Primer Semestre 2025 Este informe pr…" at bounding box center [400, 252] width 543 height 595
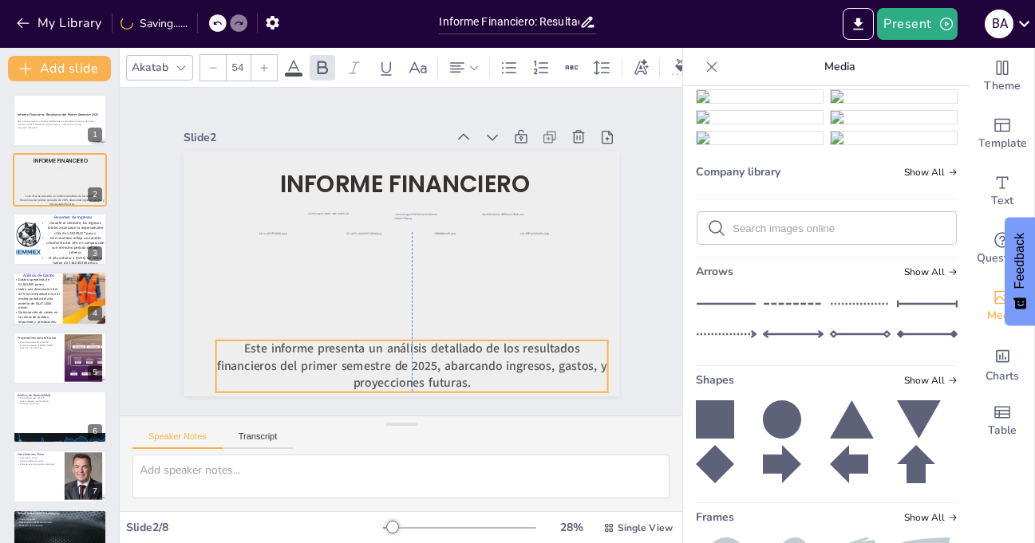
click at [483, 354] on span "Este informe presenta un análisis detallado de los resultados financieros del p…" at bounding box center [332, 344] width 301 height 274
click at [617, 208] on div "Slide 1 Informe Financiero: Resultados del Primer Semestre 2025 Este informe pr…" at bounding box center [400, 251] width 513 height 599
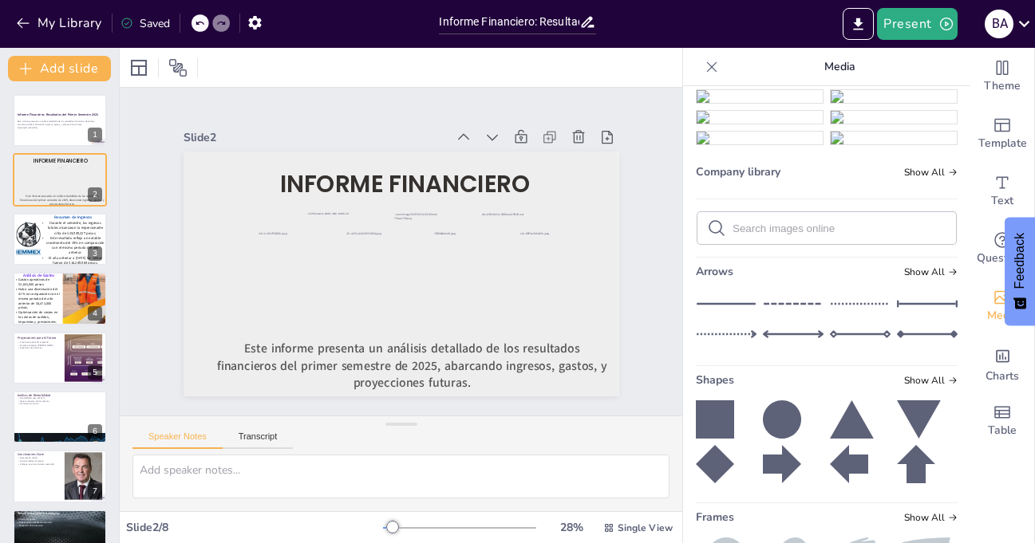
click at [151, 27] on div "Saved" at bounding box center [144, 23] width 49 height 15
click at [588, 22] on icon at bounding box center [587, 22] width 13 height 11
click at [508, 22] on input "Informe Financiero: Resultados del Primer Semestre 2025" at bounding box center [509, 21] width 140 height 23
click at [575, 73] on div at bounding box center [401, 67] width 563 height 39
click at [704, 63] on icon at bounding box center [712, 67] width 16 height 16
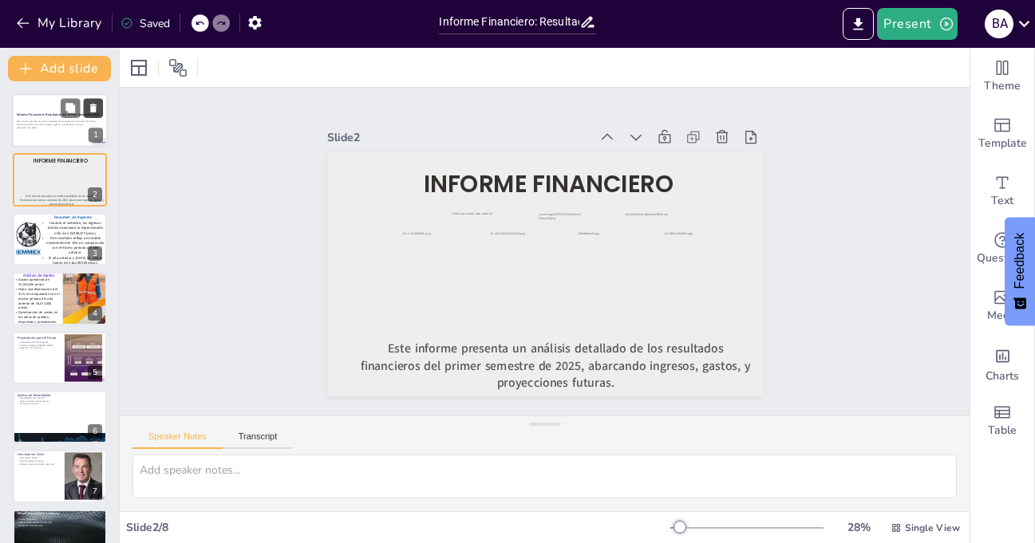
click at [91, 105] on icon at bounding box center [93, 108] width 6 height 9
type textarea "Los ingresos totales de 2 millones de euros son un indicador clave del rendimie…"
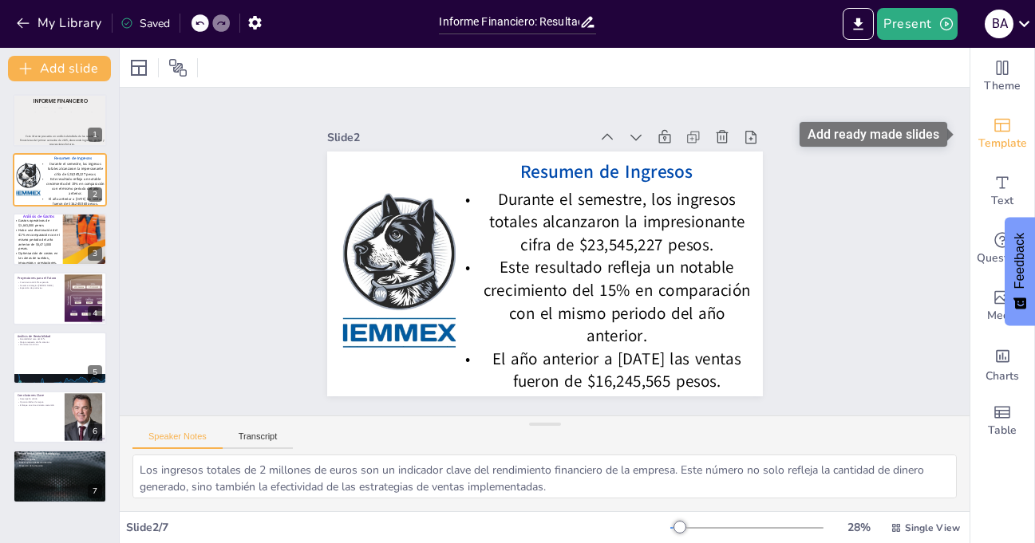
click at [994, 128] on icon "Add ready made slides" at bounding box center [1002, 126] width 16 height 14
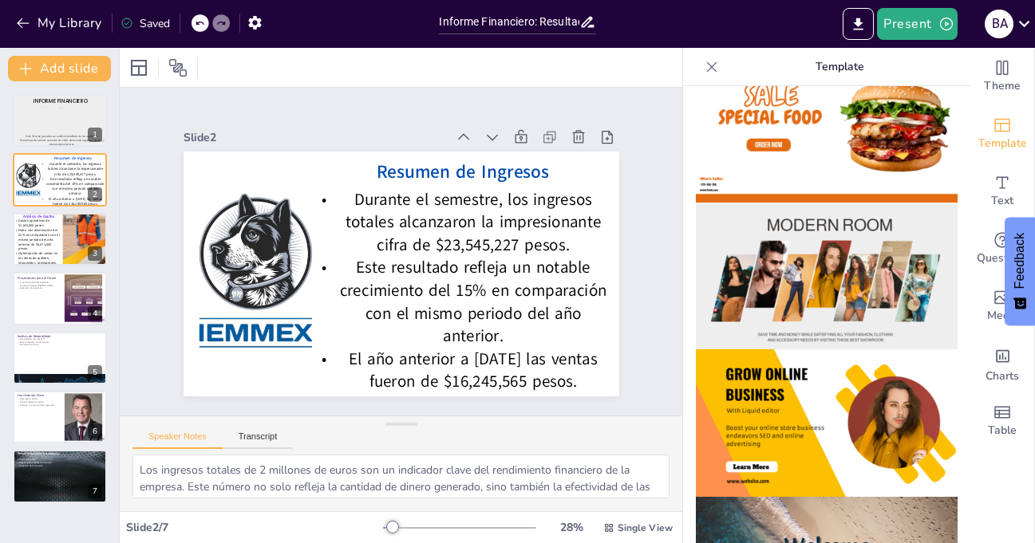
scroll to position [239, 0]
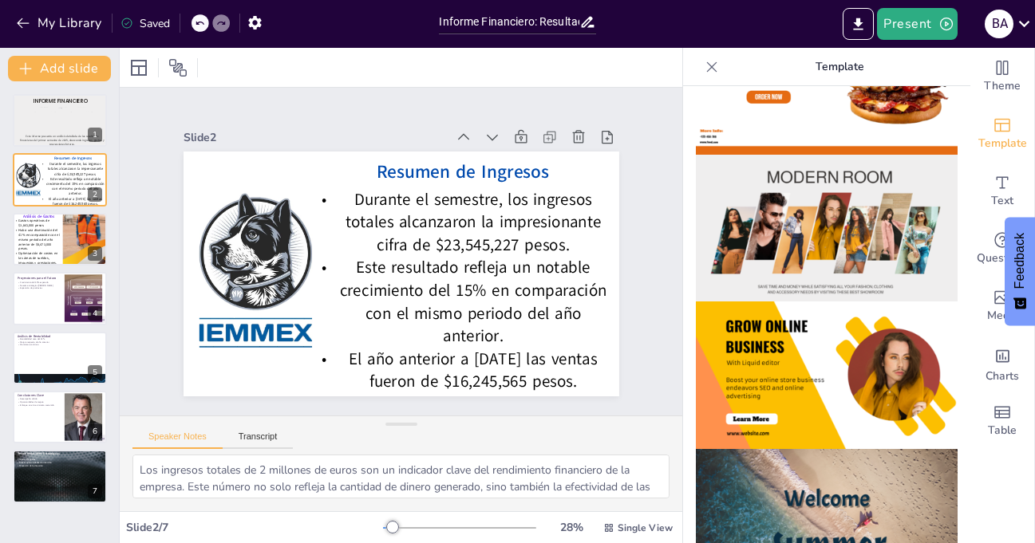
click at [808, 389] on img at bounding box center [827, 376] width 262 height 148
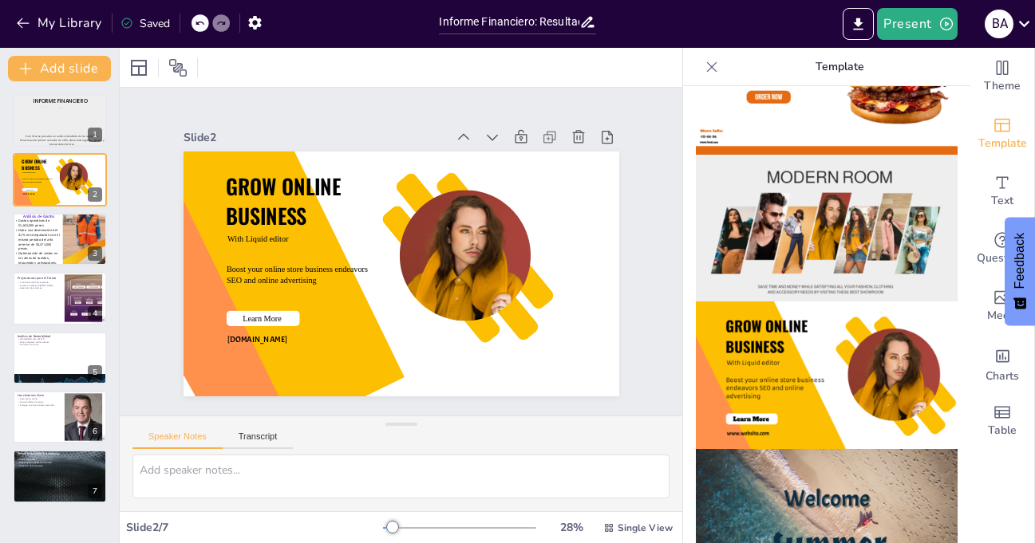
click at [197, 23] on icon at bounding box center [200, 24] width 8 height 4
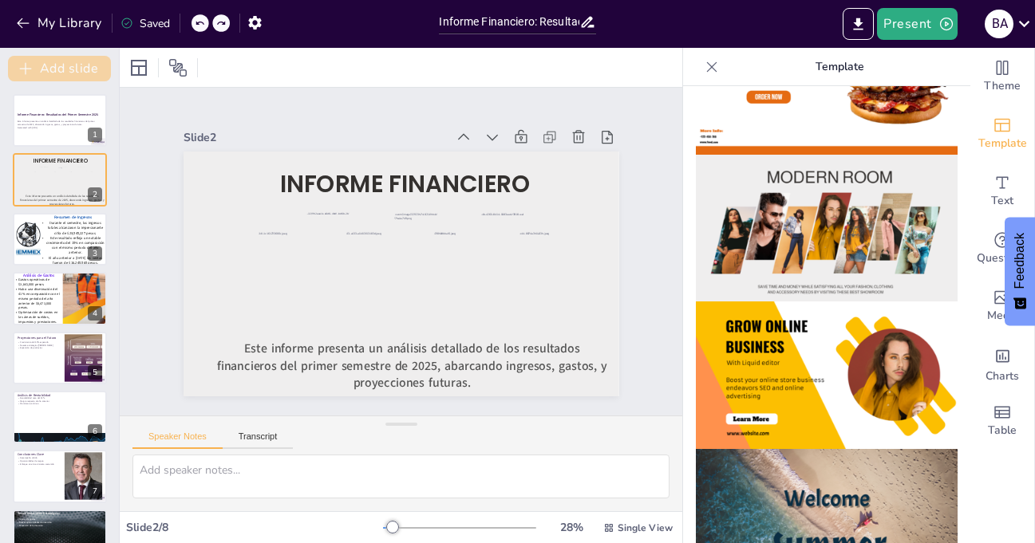
click at [69, 65] on button "Add slide" at bounding box center [59, 69] width 103 height 26
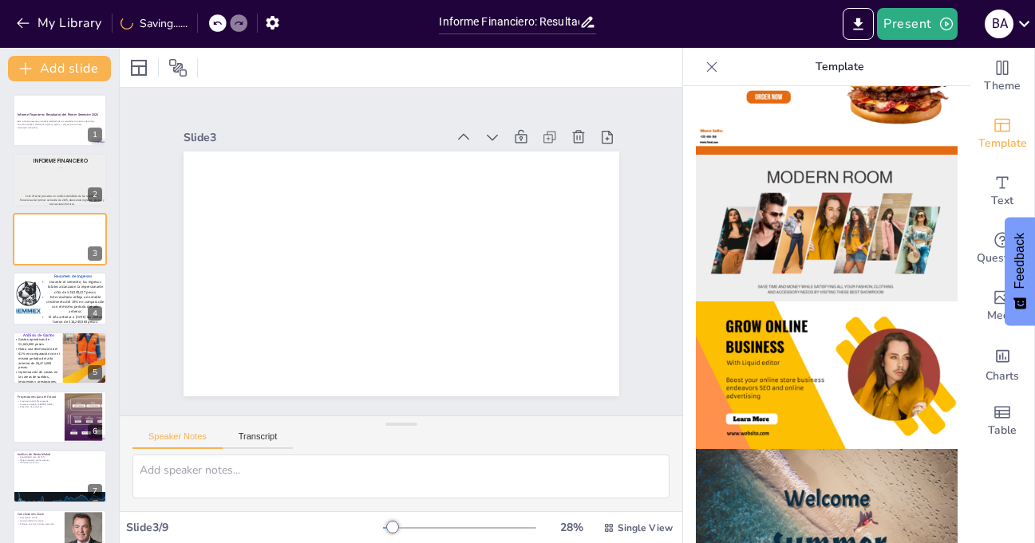
click at [792, 349] on img at bounding box center [827, 376] width 262 height 148
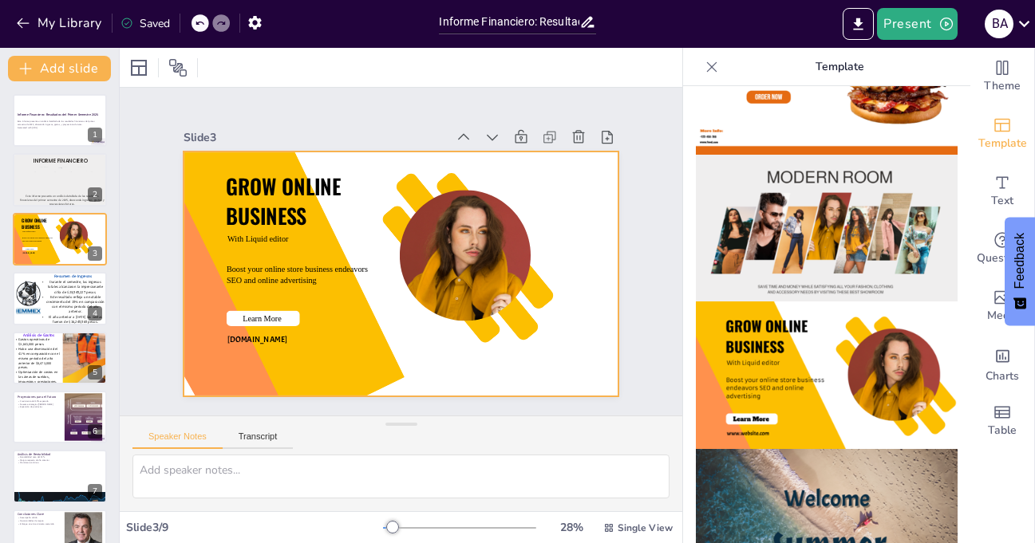
click at [576, 183] on div at bounding box center [386, 268] width 488 height 473
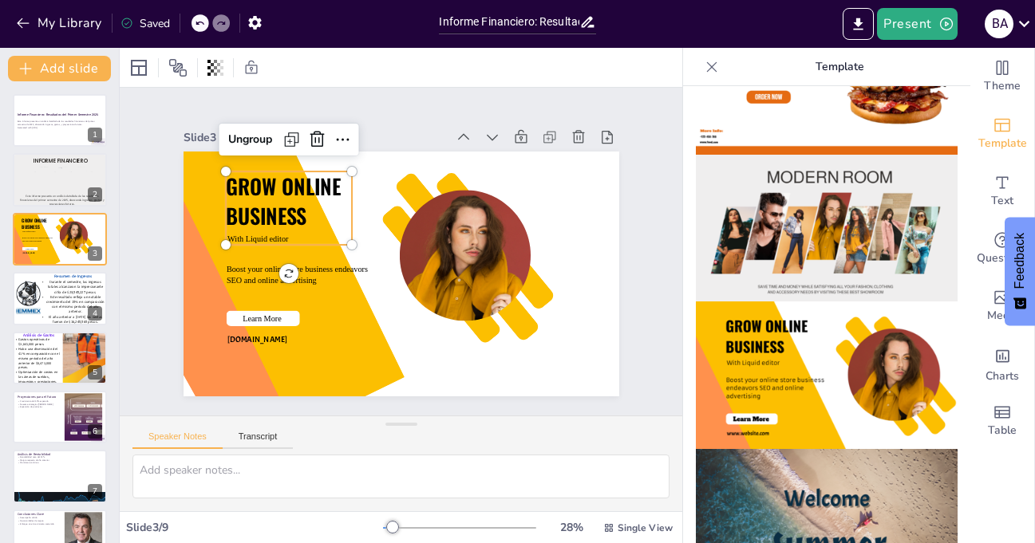
click at [250, 180] on span "GROW ONLINE BUSINESS" at bounding box center [305, 161] width 128 height 82
click at [527, 236] on icon at bounding box center [540, 249] width 27 height 27
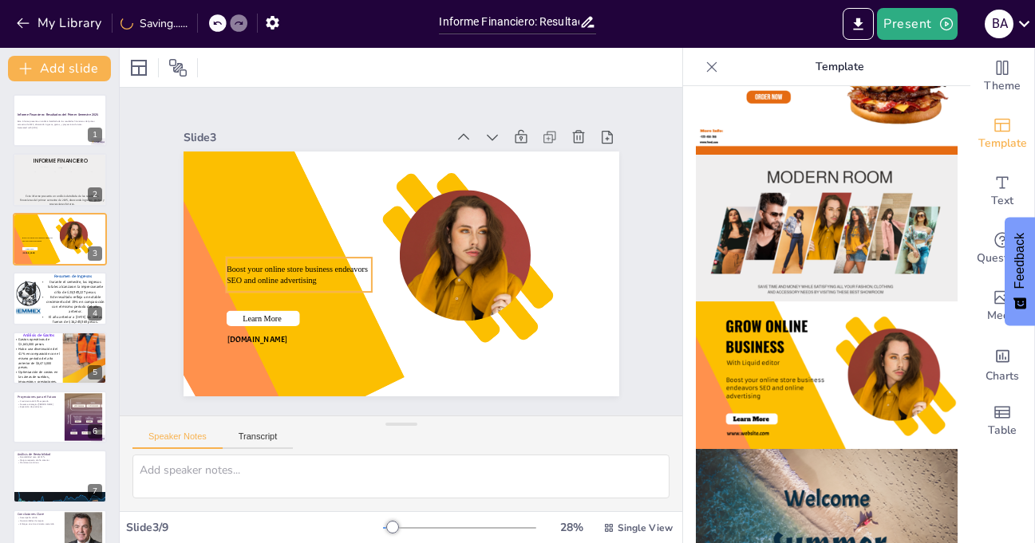
click at [429, 232] on span "Boost your online store business endeavors SEO and online advertising" at bounding box center [499, 207] width 140 height 49
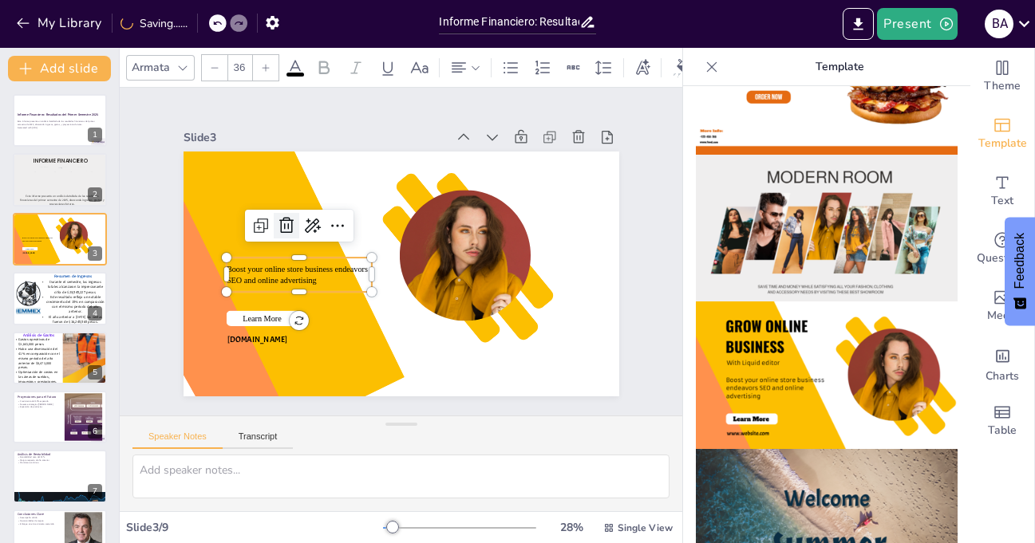
click at [319, 169] on icon at bounding box center [332, 155] width 27 height 27
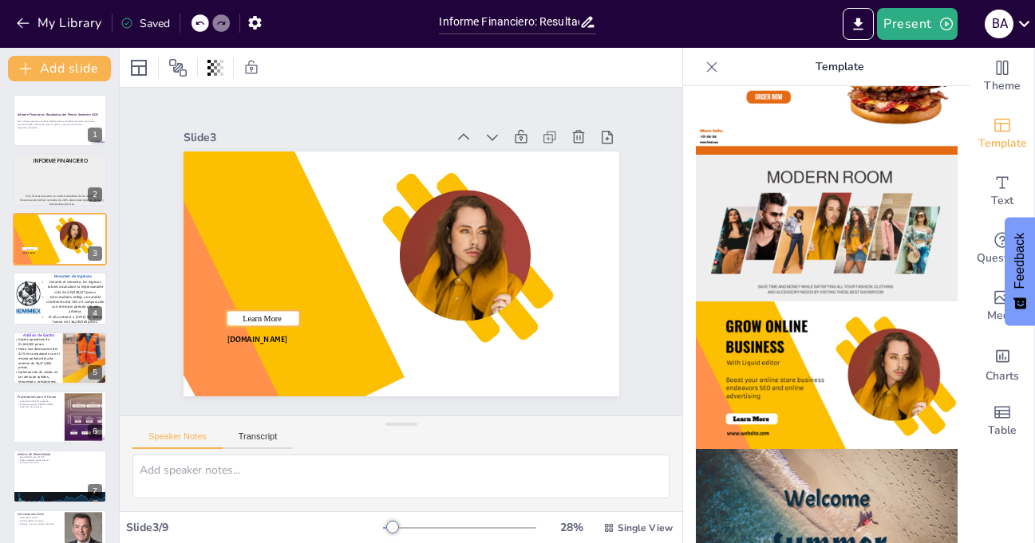
click at [258, 225] on span "Learn More" at bounding box center [252, 208] width 35 height 33
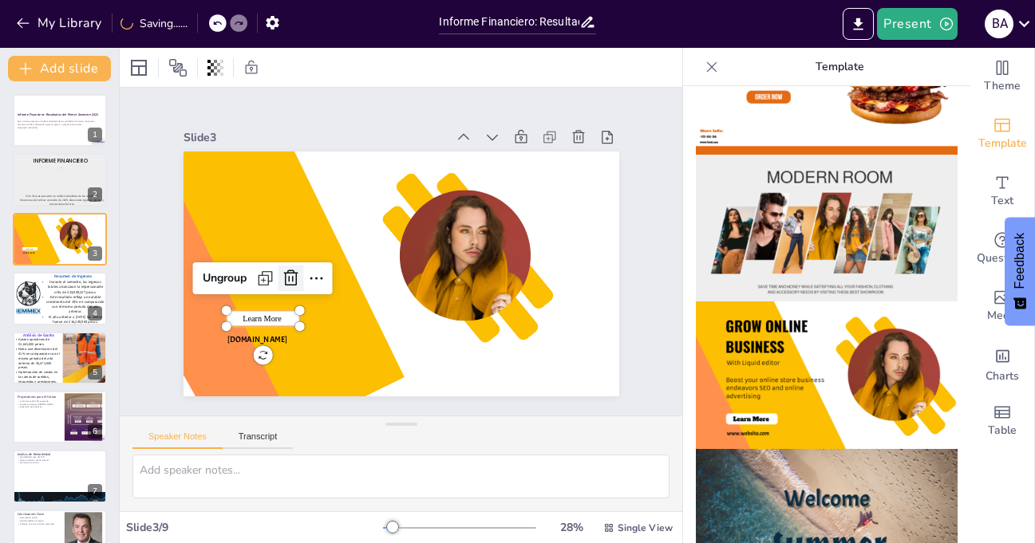
click at [298, 198] on icon at bounding box center [309, 187] width 22 height 21
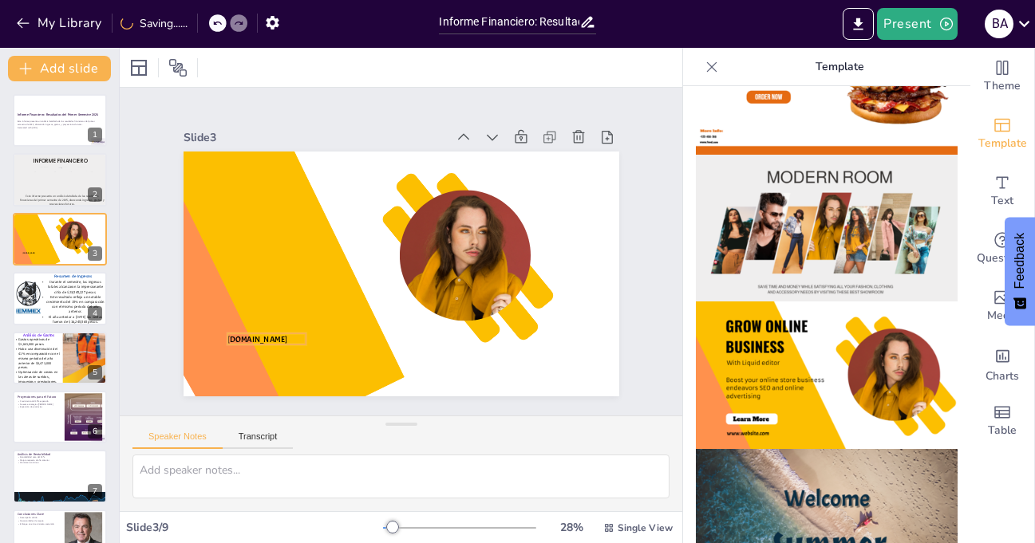
click at [308, 137] on span "www.website.com" at bounding box center [313, 107] width 10 height 59
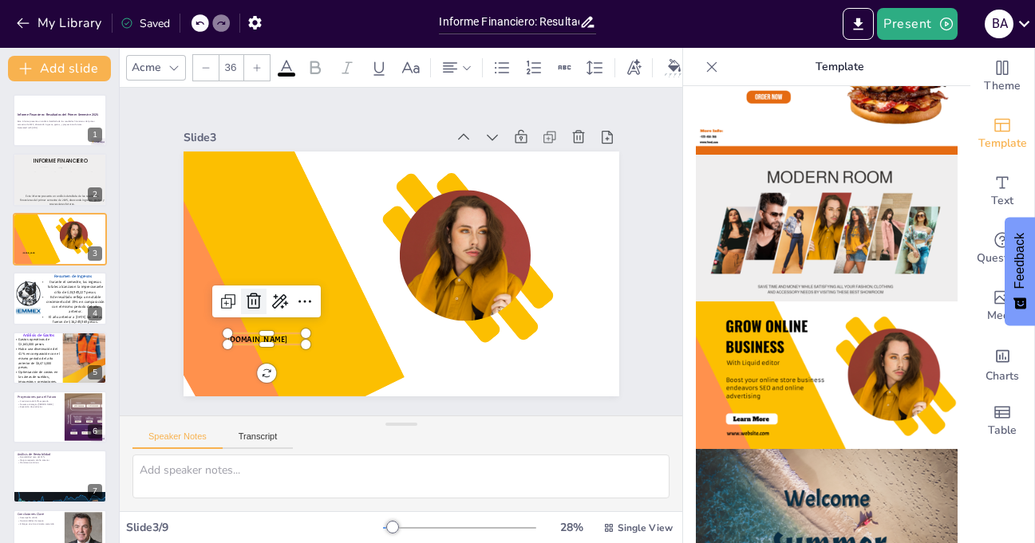
click at [240, 266] on icon at bounding box center [246, 254] width 24 height 24
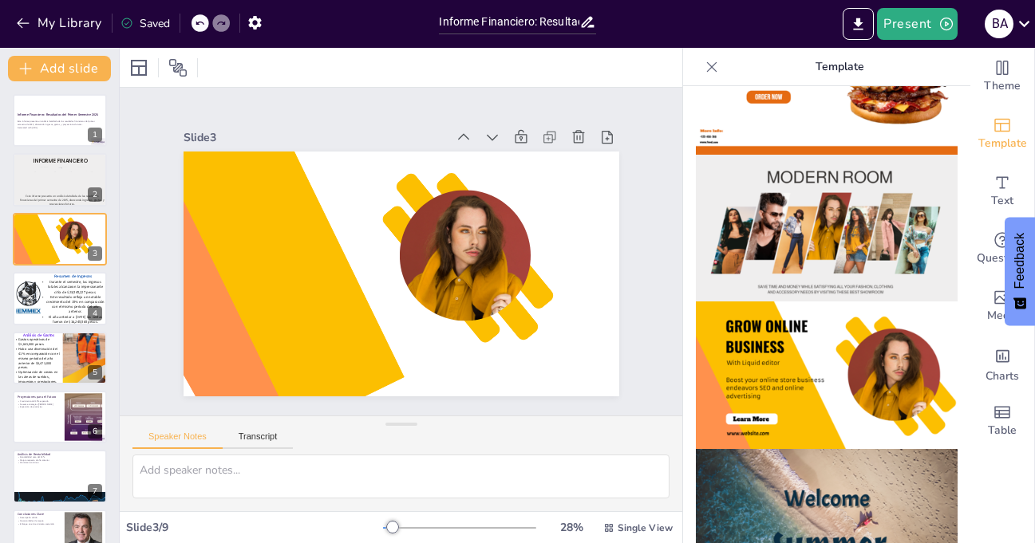
click at [705, 61] on icon at bounding box center [712, 67] width 16 height 16
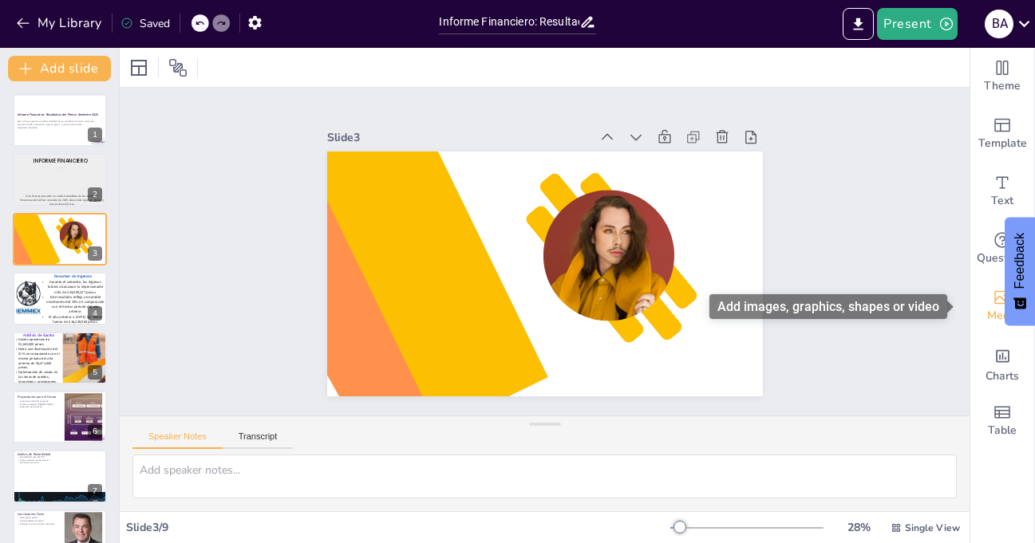
click at [993, 305] on icon "Add images, graphics, shapes or video" at bounding box center [1002, 297] width 19 height 19
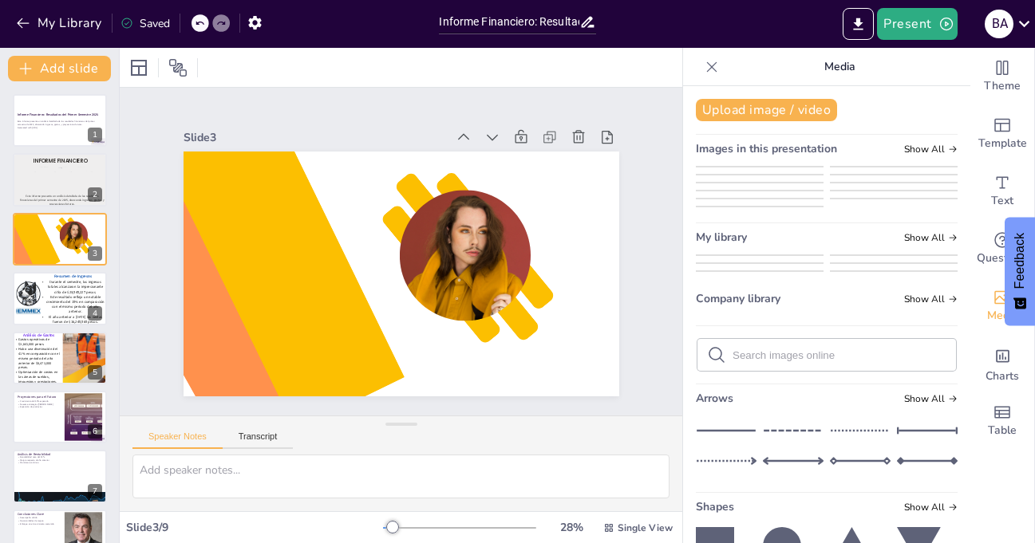
click at [780, 175] on img at bounding box center [760, 175] width 126 height 0
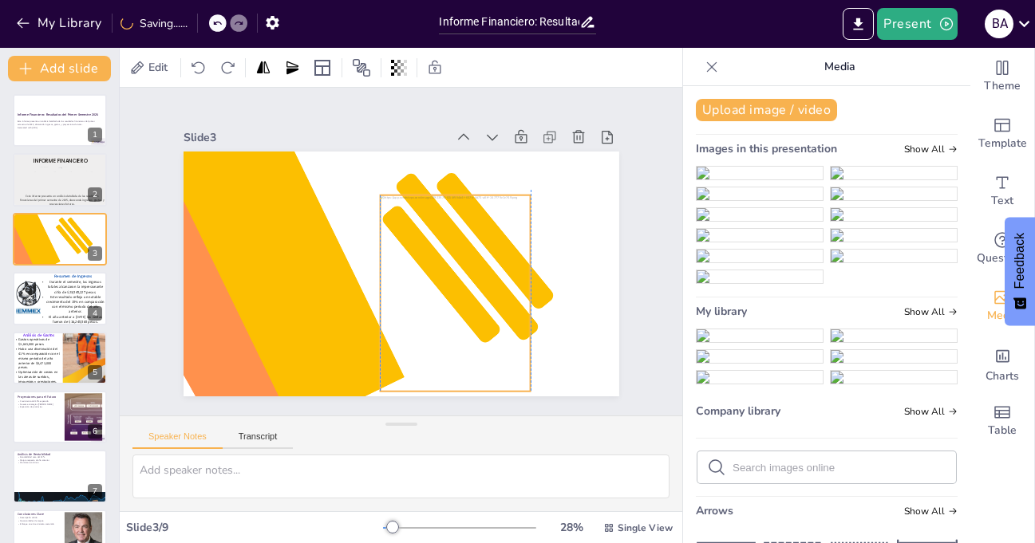
drag, startPoint x: 384, startPoint y: 231, endPoint x: 440, endPoint y: 251, distance: 59.8
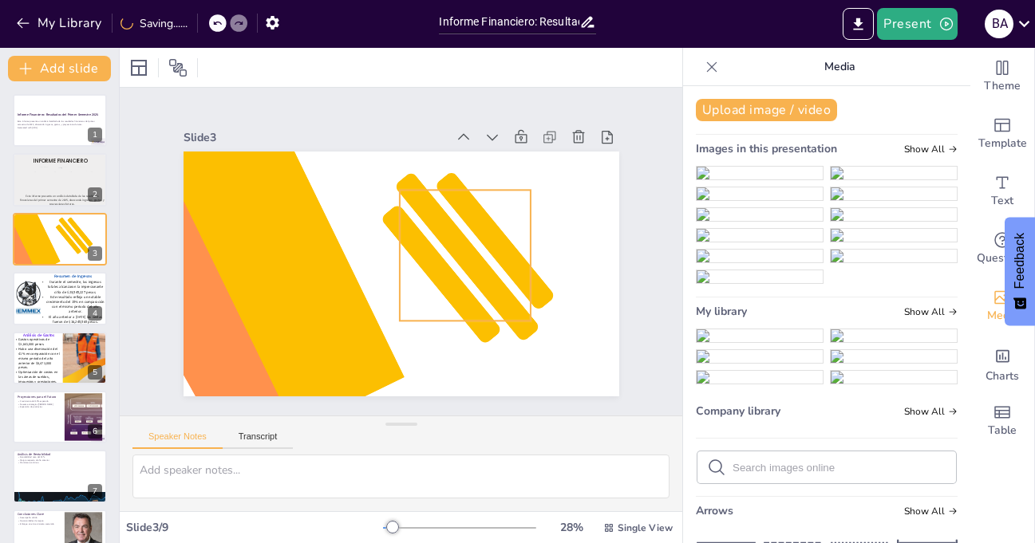
click at [453, 234] on div at bounding box center [450, 292] width 206 height 215
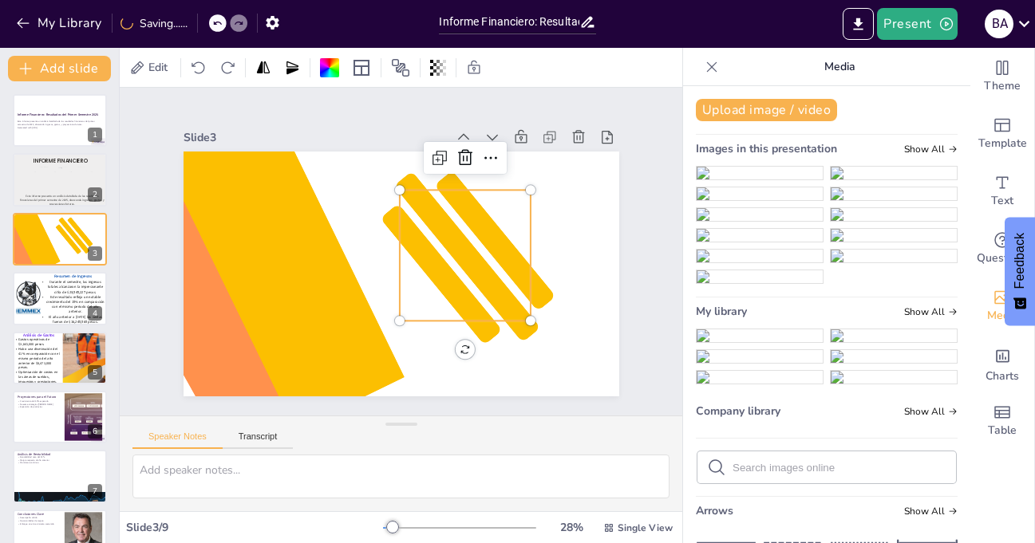
click at [453, 234] on div at bounding box center [463, 269] width 164 height 194
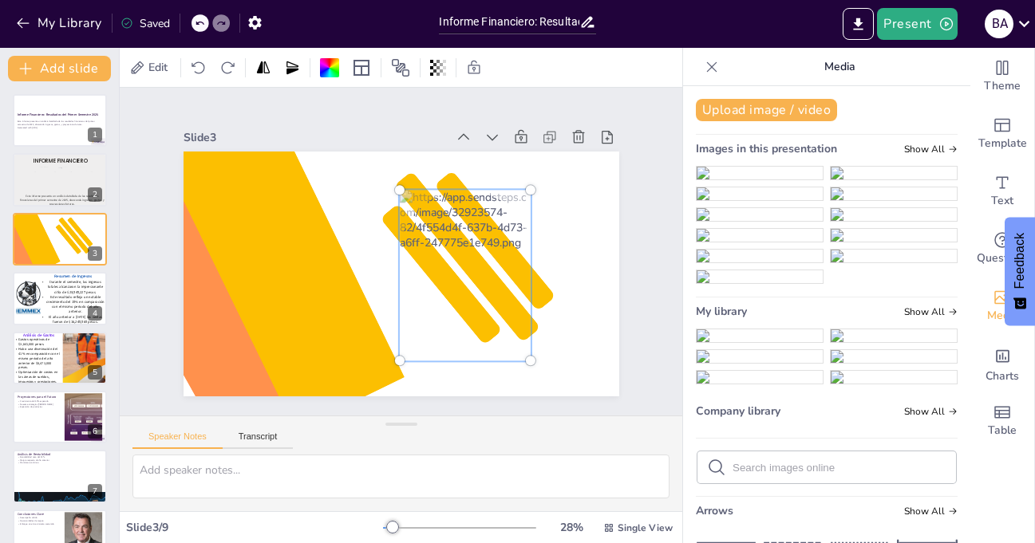
drag, startPoint x: 453, startPoint y: 234, endPoint x: 449, endPoint y: 257, distance: 23.5
click at [449, 257] on div at bounding box center [449, 299] width 215 height 235
click at [351, 352] on div at bounding box center [344, 345] width 13 height 13
click at [302, 290] on div at bounding box center [296, 284] width 12 height 12
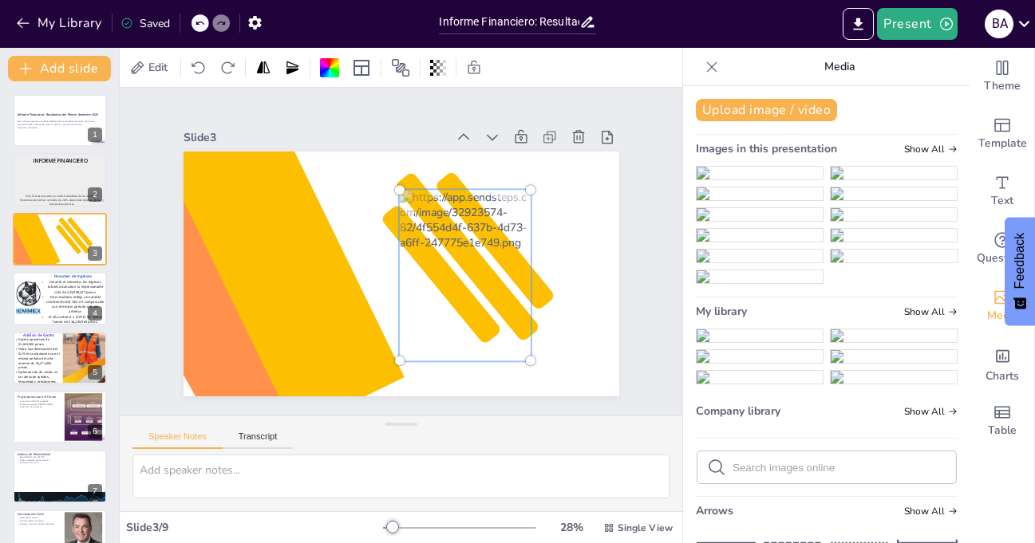
click at [559, 250] on div at bounding box center [384, 267] width 473 height 488
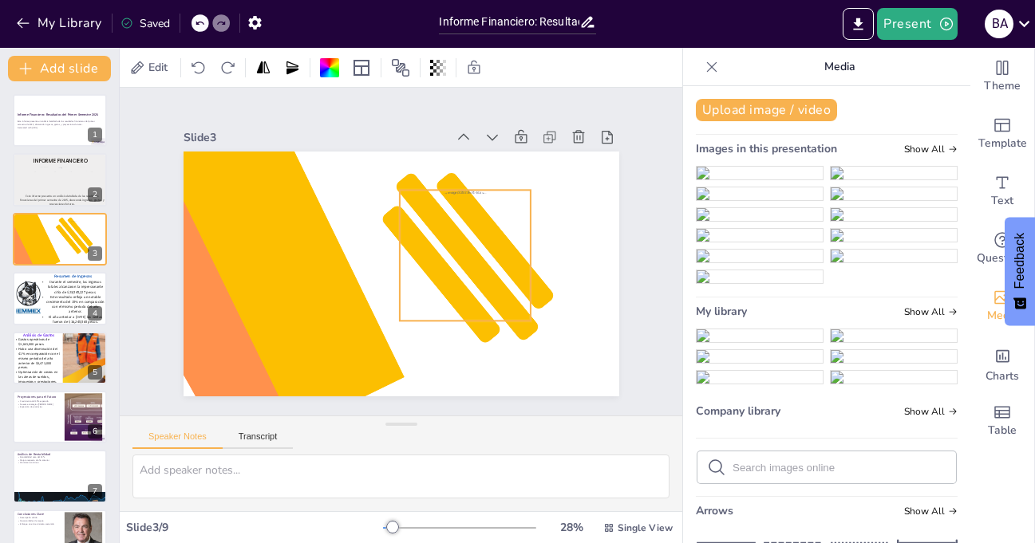
click at [459, 263] on div at bounding box center [412, 318] width 213 height 199
click at [448, 243] on div at bounding box center [432, 312] width 211 height 215
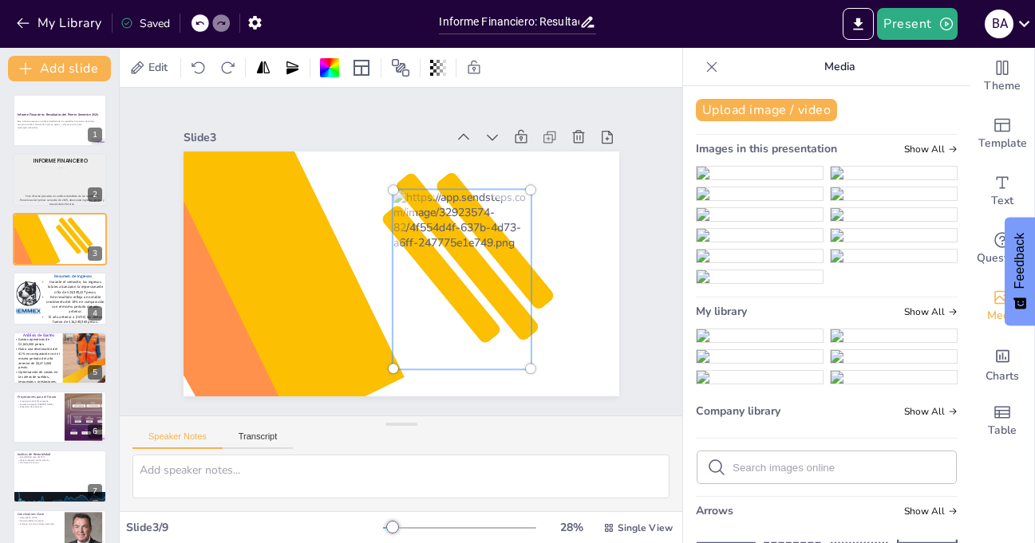
click at [298, 214] on div at bounding box center [292, 208] width 12 height 12
drag, startPoint x: 472, startPoint y: 249, endPoint x: 485, endPoint y: 251, distance: 13.0
click at [485, 251] on div at bounding box center [432, 318] width 249 height 252
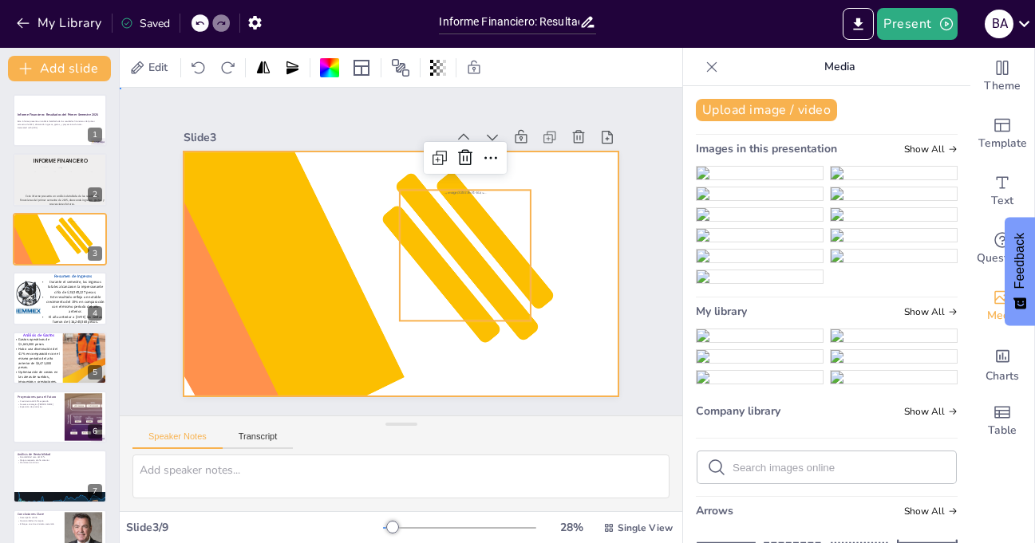
click at [587, 208] on div at bounding box center [390, 271] width 500 height 430
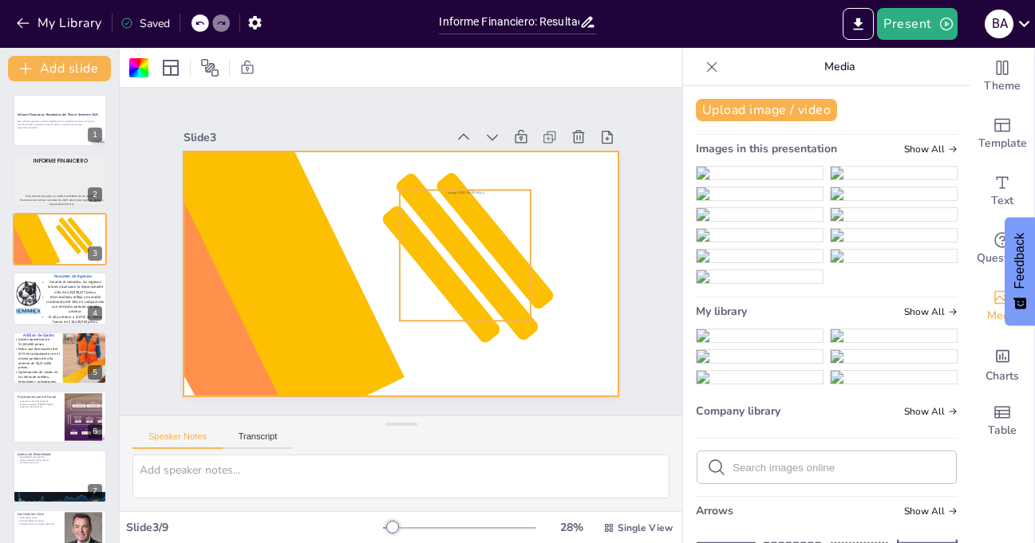
click at [460, 221] on div at bounding box center [425, 320] width 225 height 222
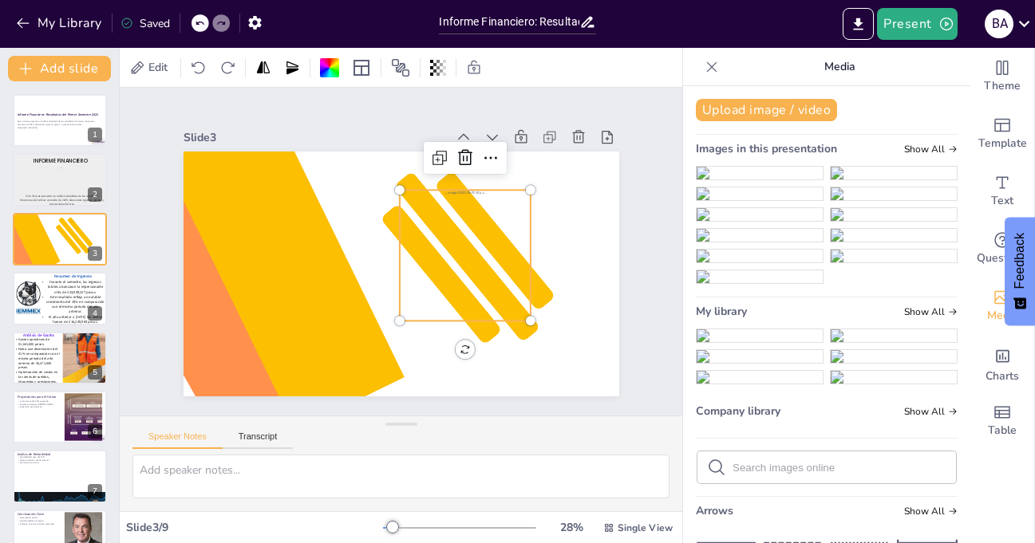
click at [455, 221] on div at bounding box center [342, 296] width 223 height 208
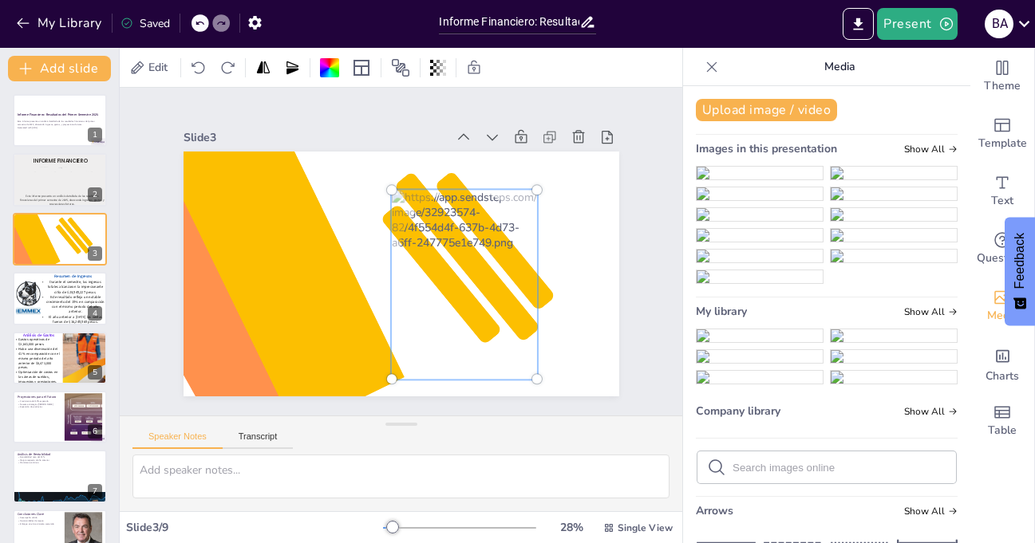
drag, startPoint x: 388, startPoint y: 364, endPoint x: 388, endPoint y: 374, distance: 10.4
click at [346, 374] on div at bounding box center [328, 357] width 35 height 35
click at [467, 279] on div at bounding box center [348, 304] width 249 height 221
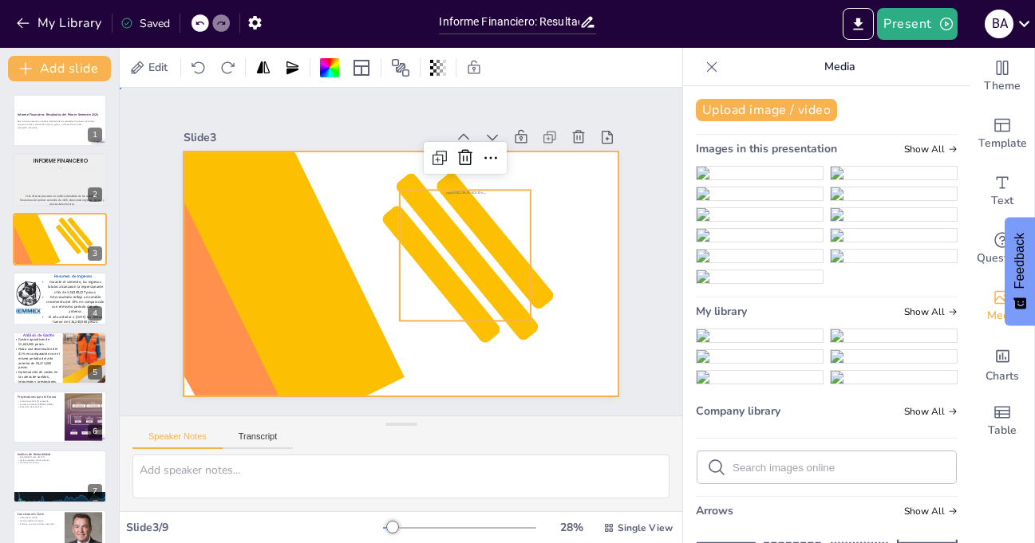
click at [563, 245] on div at bounding box center [380, 242] width 401 height 497
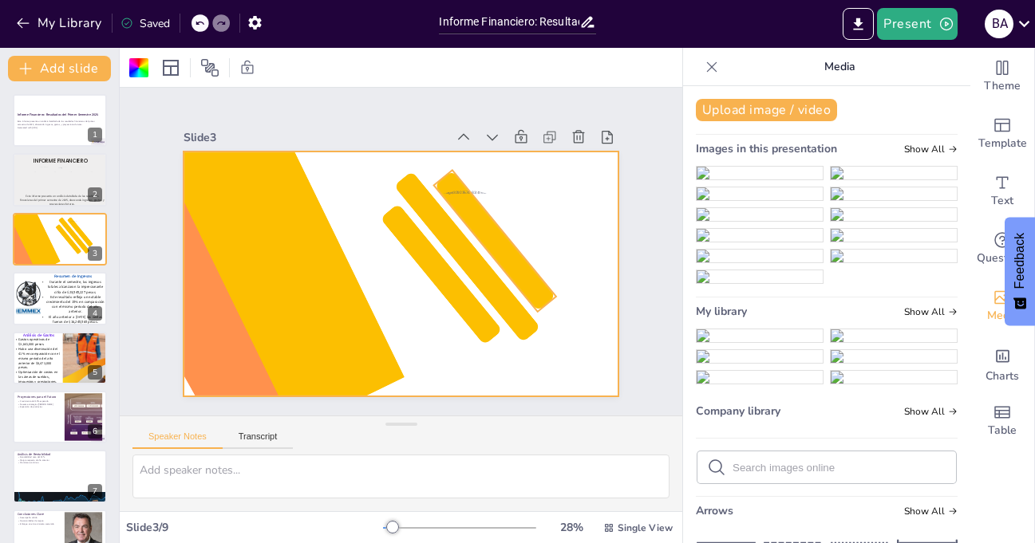
click at [471, 298] on div at bounding box center [392, 346] width 156 height 97
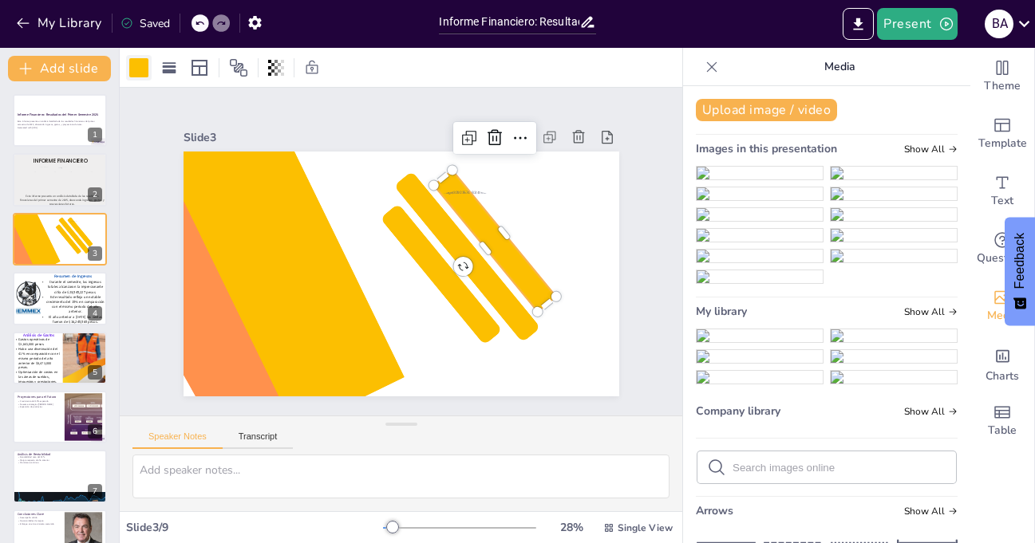
click at [136, 68] on div at bounding box center [138, 67] width 19 height 19
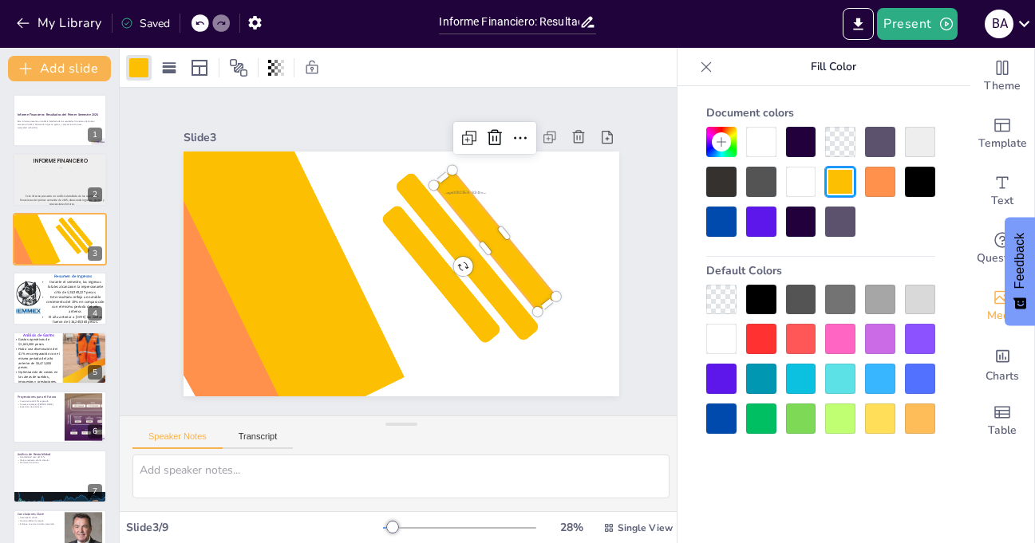
click at [881, 298] on div at bounding box center [880, 300] width 30 height 30
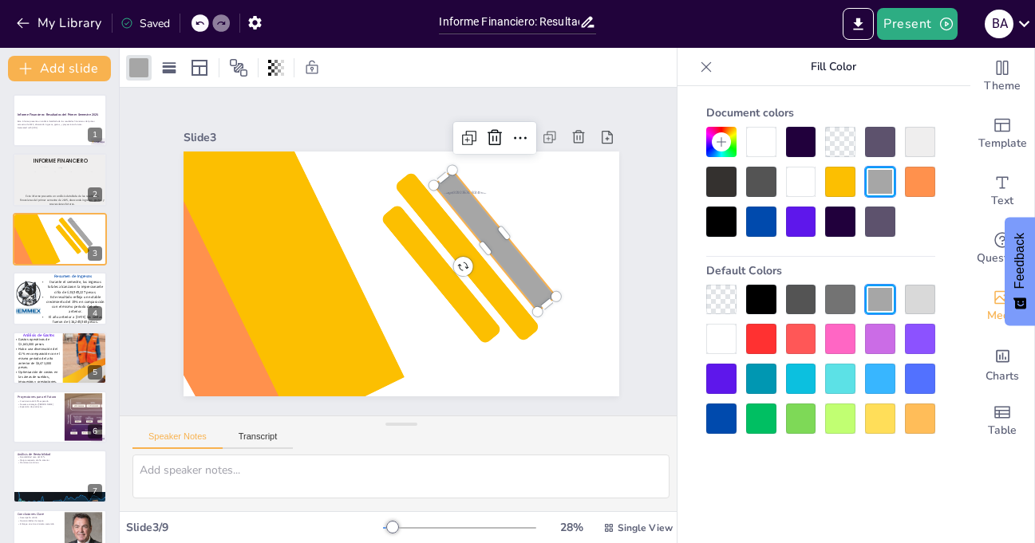
click at [919, 298] on div at bounding box center [920, 300] width 30 height 30
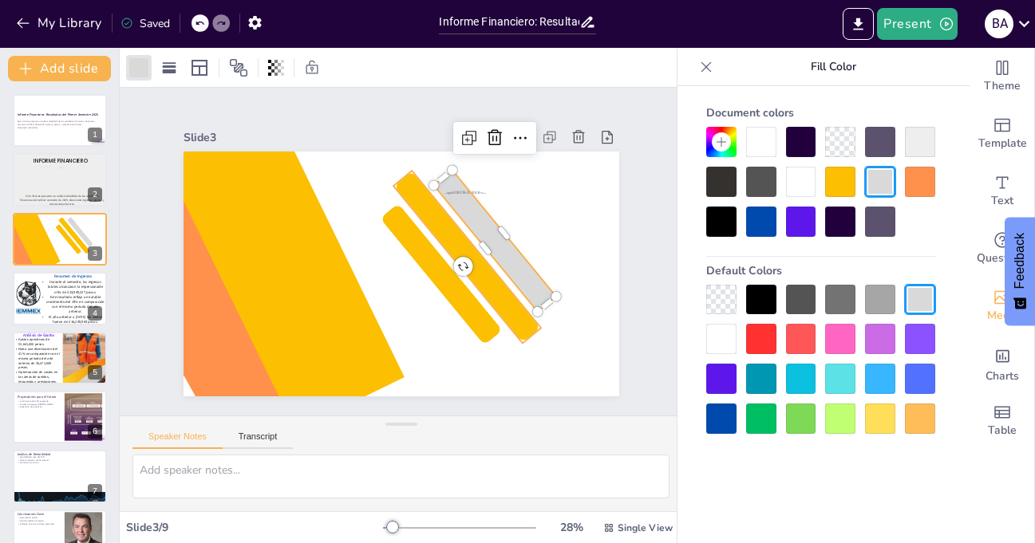
click at [510, 321] on div at bounding box center [462, 277] width 96 height 198
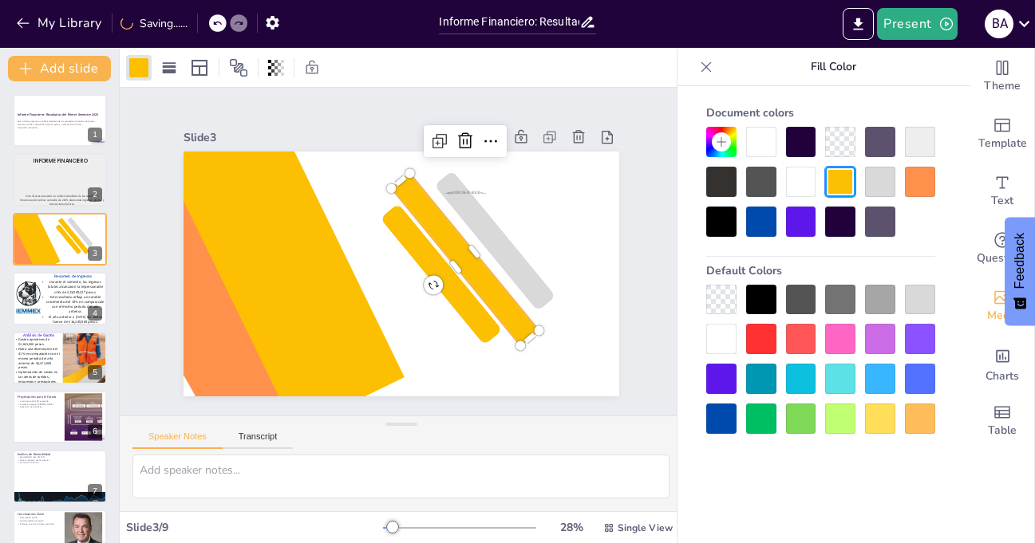
click at [926, 304] on div at bounding box center [920, 300] width 30 height 30
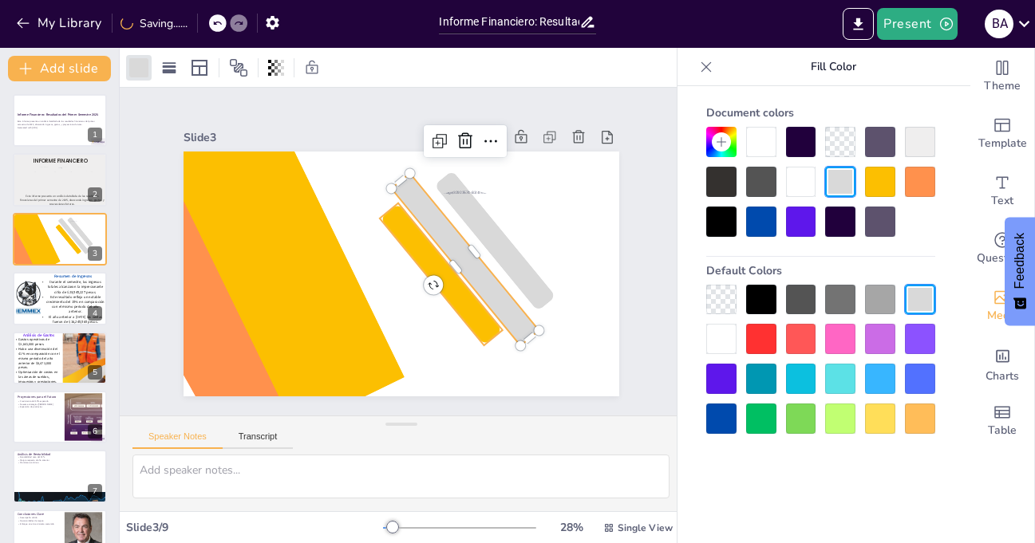
click at [449, 324] on div at bounding box center [424, 291] width 50 height 166
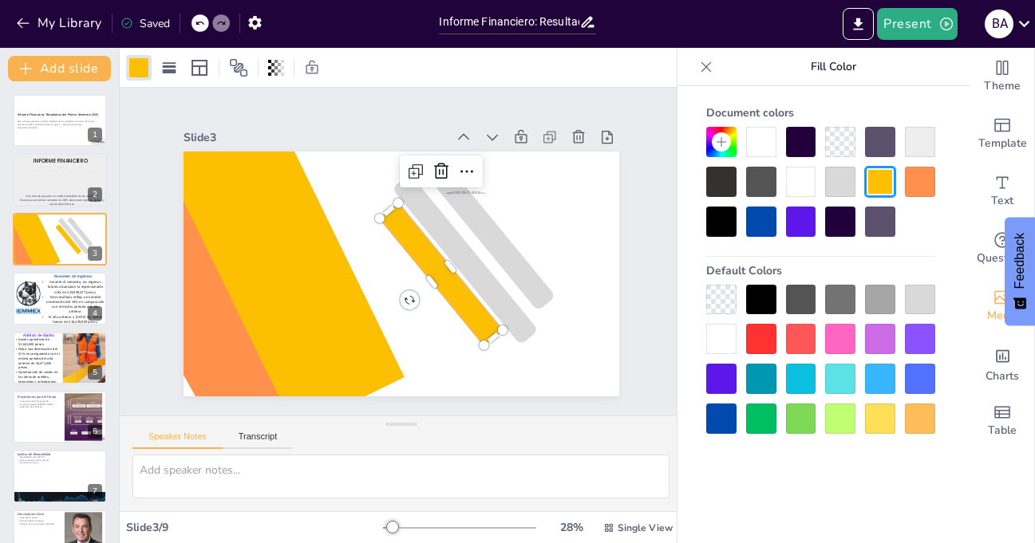
click at [931, 302] on div at bounding box center [920, 300] width 30 height 30
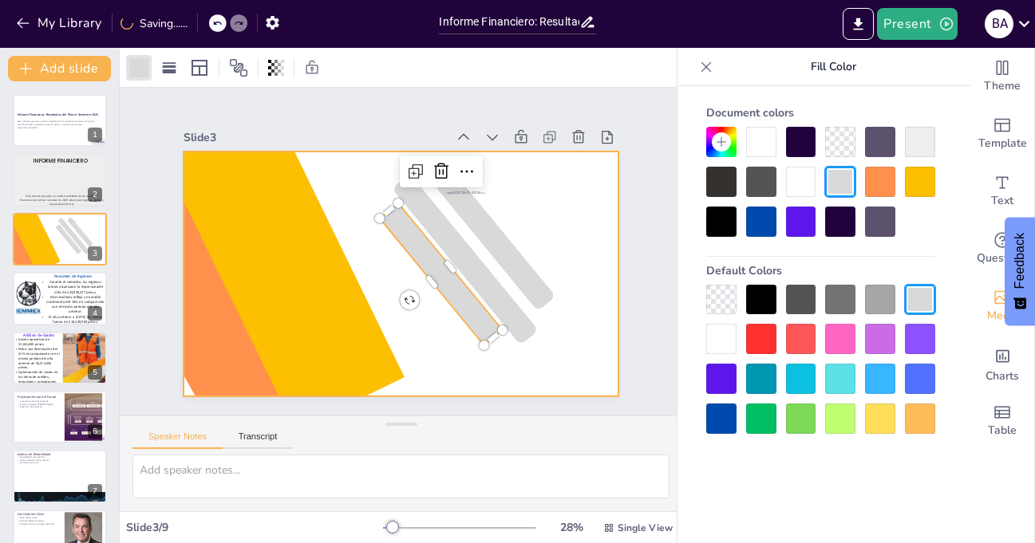
click at [542, 361] on div at bounding box center [396, 274] width 477 height 330
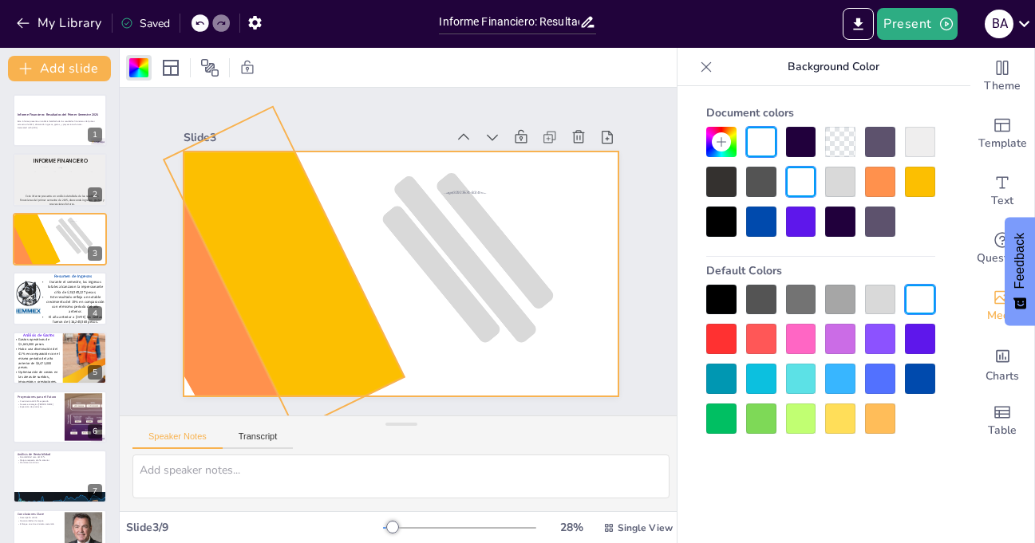
click at [289, 238] on div at bounding box center [284, 231] width 162 height 315
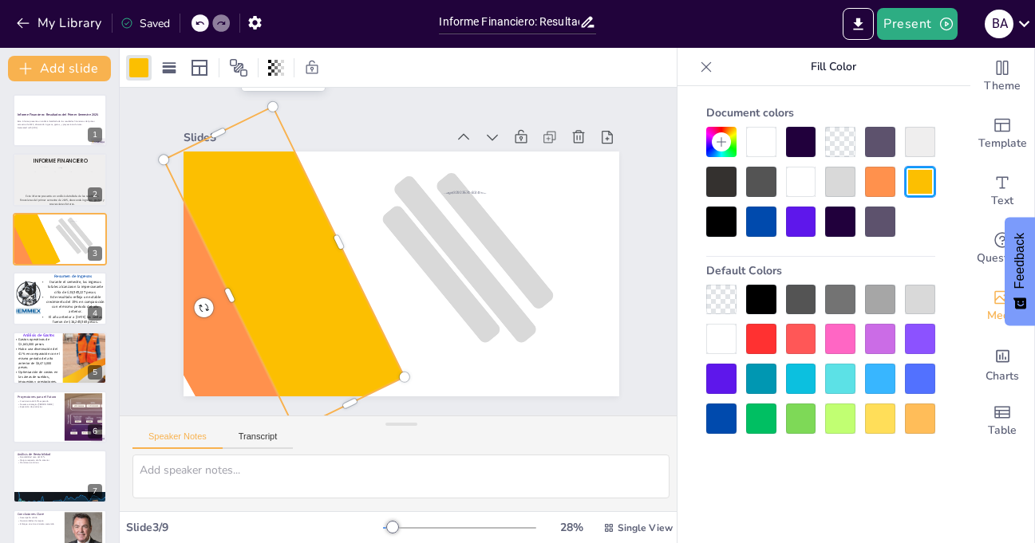
click at [760, 376] on div at bounding box center [761, 379] width 30 height 30
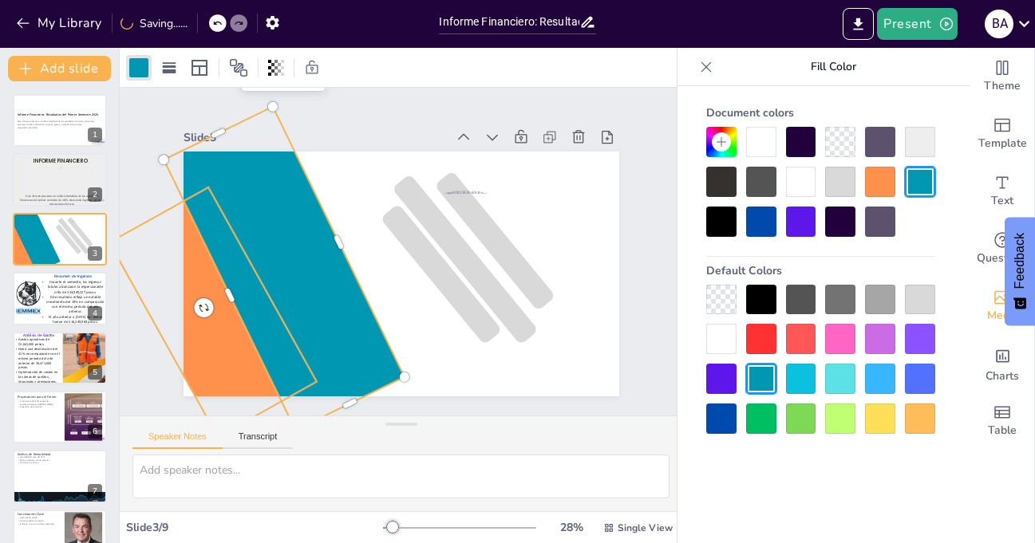
click at [203, 196] on div at bounding box center [302, 79] width 243 height 231
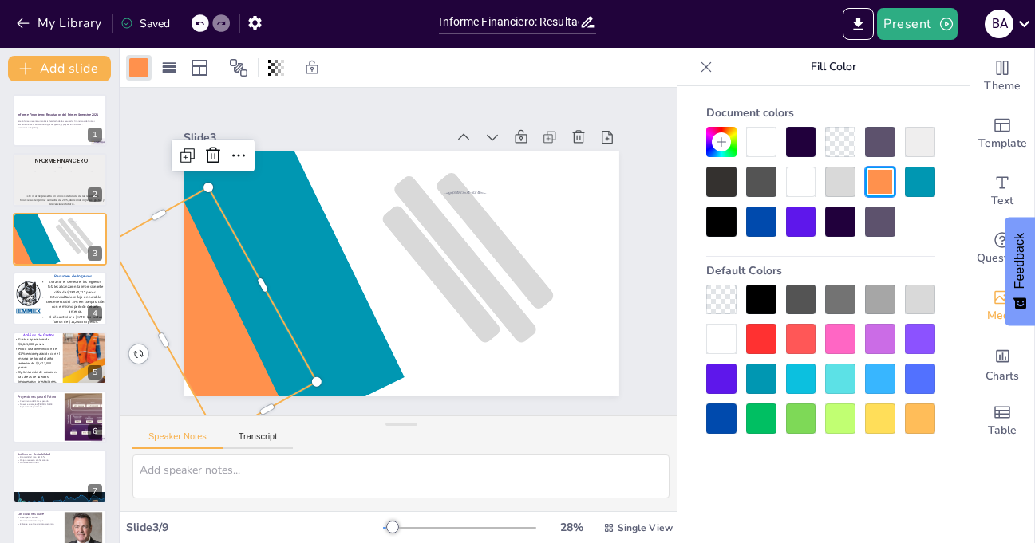
click at [912, 298] on div at bounding box center [920, 300] width 30 height 30
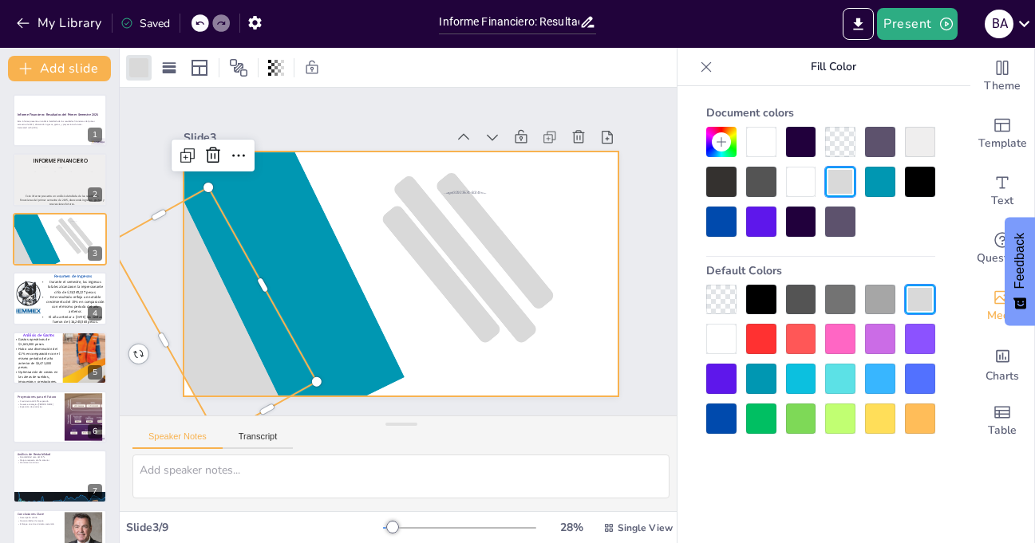
click at [568, 353] on div at bounding box center [386, 268] width 488 height 473
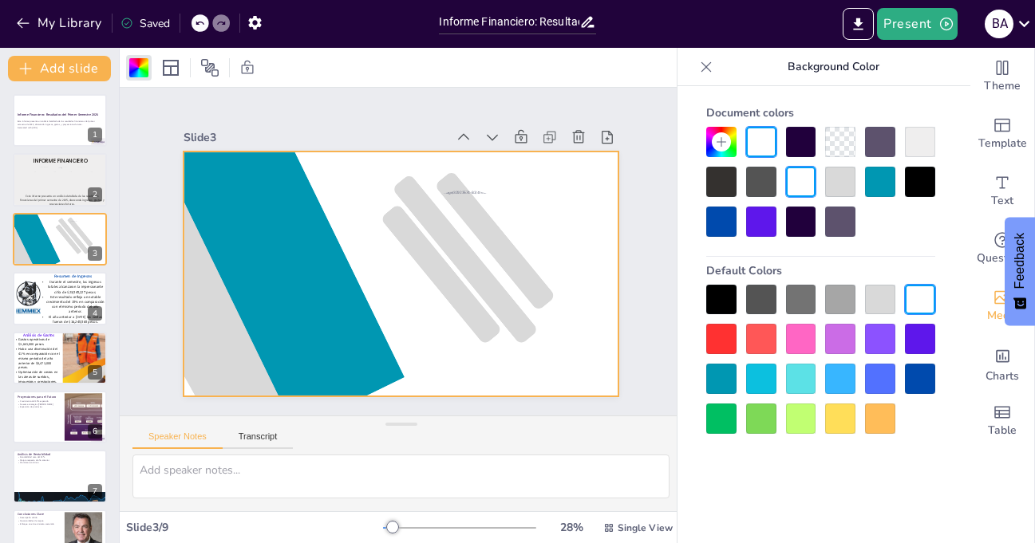
click at [705, 67] on icon at bounding box center [706, 66] width 10 height 10
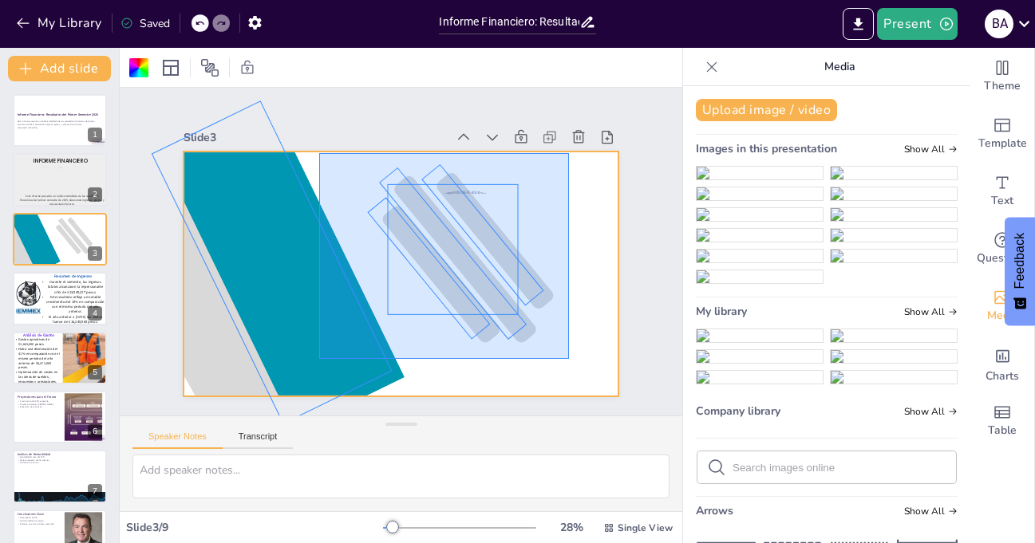
drag, startPoint x: 319, startPoint y: 153, endPoint x: 569, endPoint y: 359, distance: 323.7
click at [569, 359] on div at bounding box center [390, 271] width 500 height 430
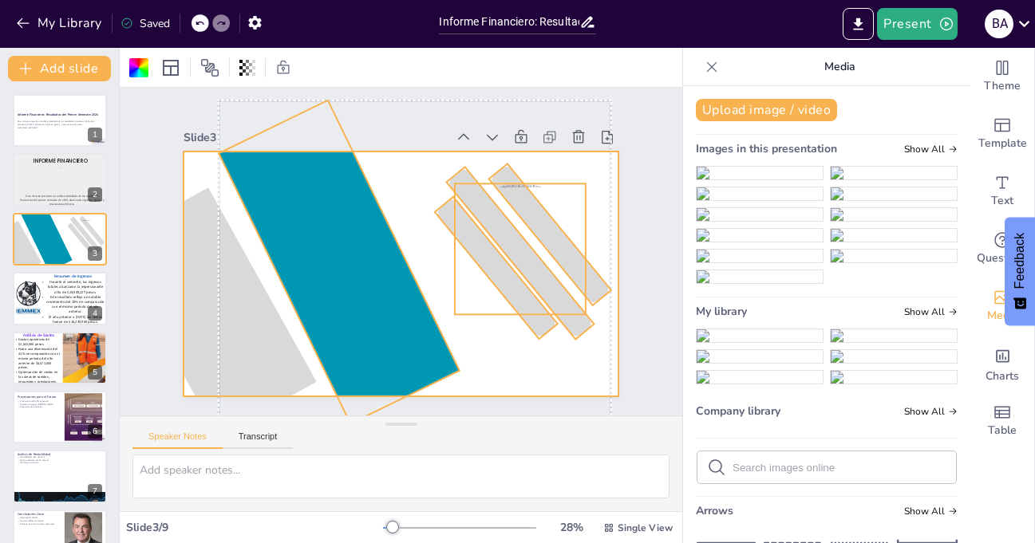
drag, startPoint x: 543, startPoint y: 251, endPoint x: 598, endPoint y: 244, distance: 55.4
click at [598, 244] on div at bounding box center [390, 271] width 500 height 430
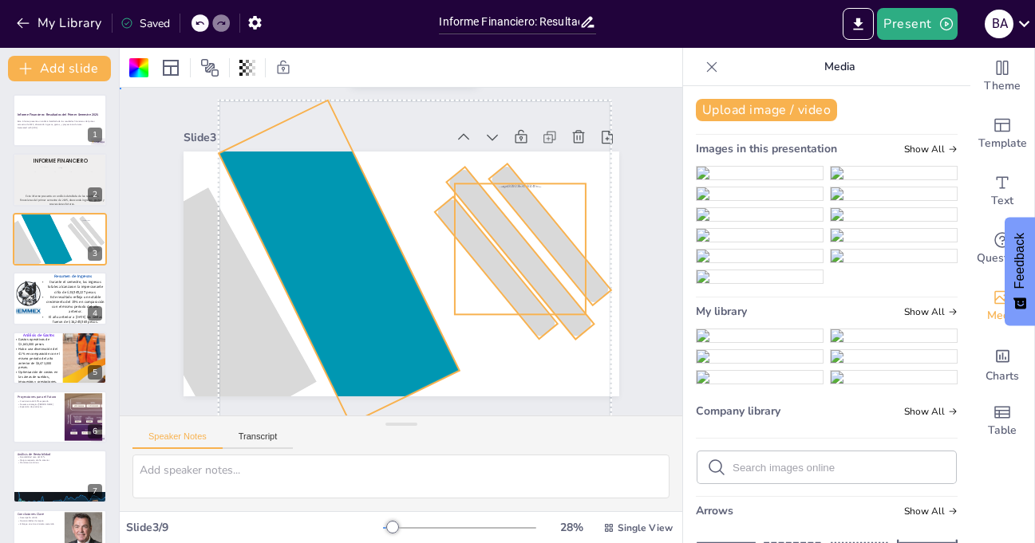
click at [646, 184] on div "Slide 1 Informe Financiero: Resultados del Primer Semestre 2025 Este informe pr…" at bounding box center [400, 252] width 552 height 343
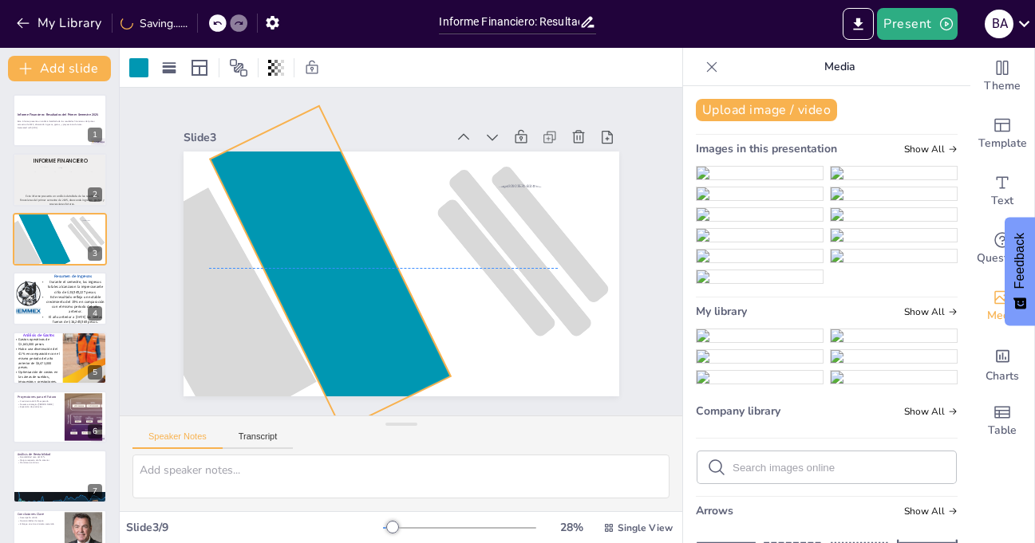
drag, startPoint x: 340, startPoint y: 236, endPoint x: 331, endPoint y: 239, distance: 9.1
click at [331, 239] on div at bounding box center [328, 253] width 191 height 322
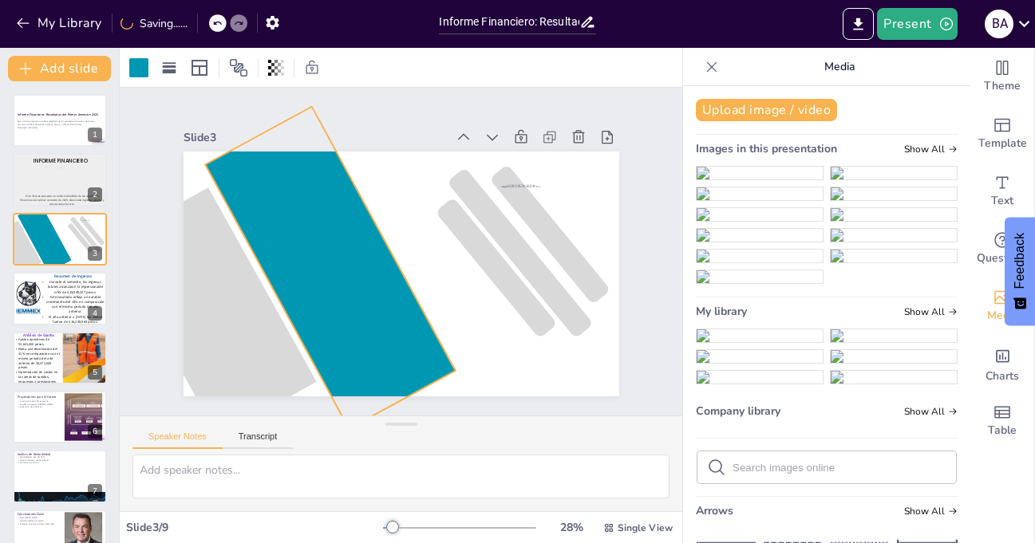
drag, startPoint x: 238, startPoint y: 298, endPoint x: 248, endPoint y: 300, distance: 10.6
click at [248, 300] on div "61 °" at bounding box center [394, 273] width 490 height 368
click at [246, 302] on div "61 °" at bounding box center [391, 272] width 497 height 401
click at [245, 302] on div "61 °" at bounding box center [398, 273] width 459 height 289
drag, startPoint x: 240, startPoint y: 309, endPoint x: 231, endPoint y: 310, distance: 9.7
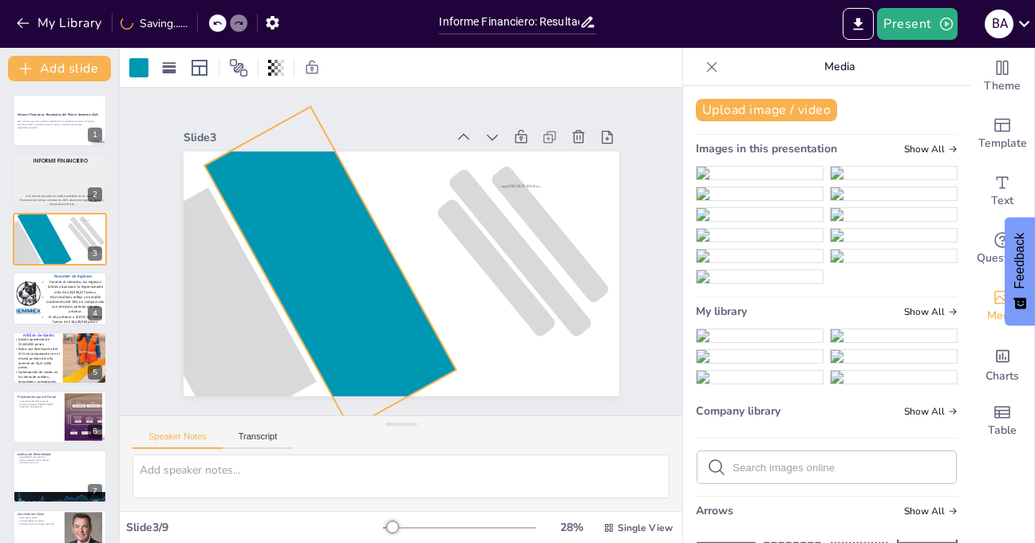
click at [231, 310] on div "61 °" at bounding box center [398, 273] width 459 height 289
click at [297, 259] on div at bounding box center [327, 252] width 201 height 323
click at [239, 306] on div "60 °" at bounding box center [394, 273] width 490 height 368
click at [235, 309] on div "60 °" at bounding box center [396, 274] width 477 height 330
click at [235, 309] on div "61 °" at bounding box center [388, 270] width 496 height 454
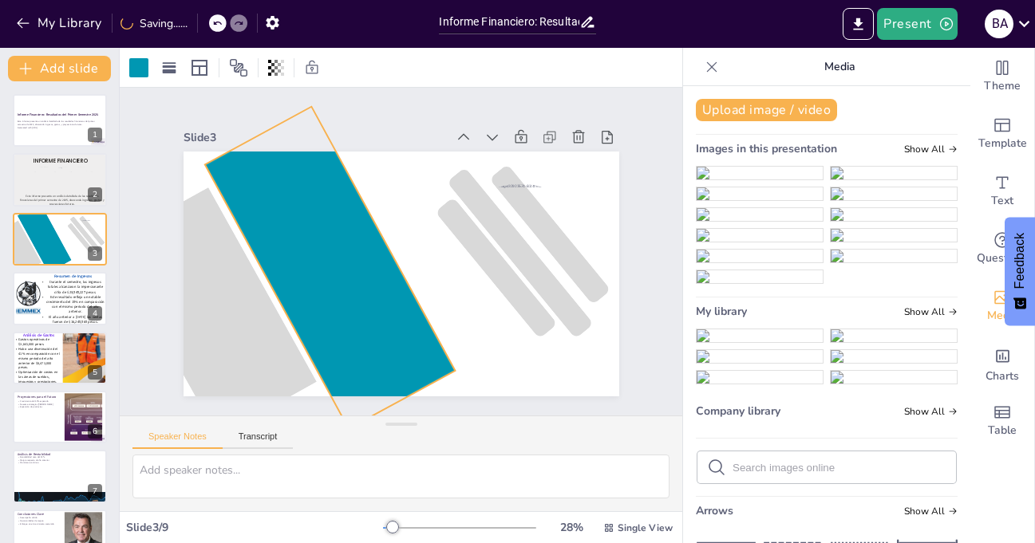
click at [235, 309] on div "61 °" at bounding box center [388, 270] width 496 height 454
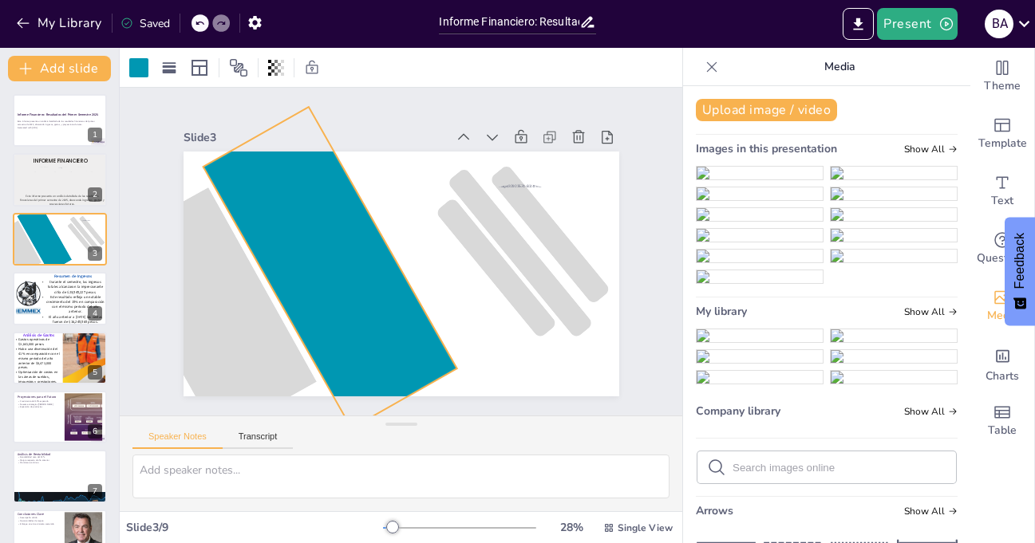
click at [234, 310] on div "60 °" at bounding box center [390, 271] width 500 height 430
click at [355, 110] on div "Slide 1 Informe Financiero: Resultados del Primer Semestre 2025 Este informe pr…" at bounding box center [401, 252] width 522 height 468
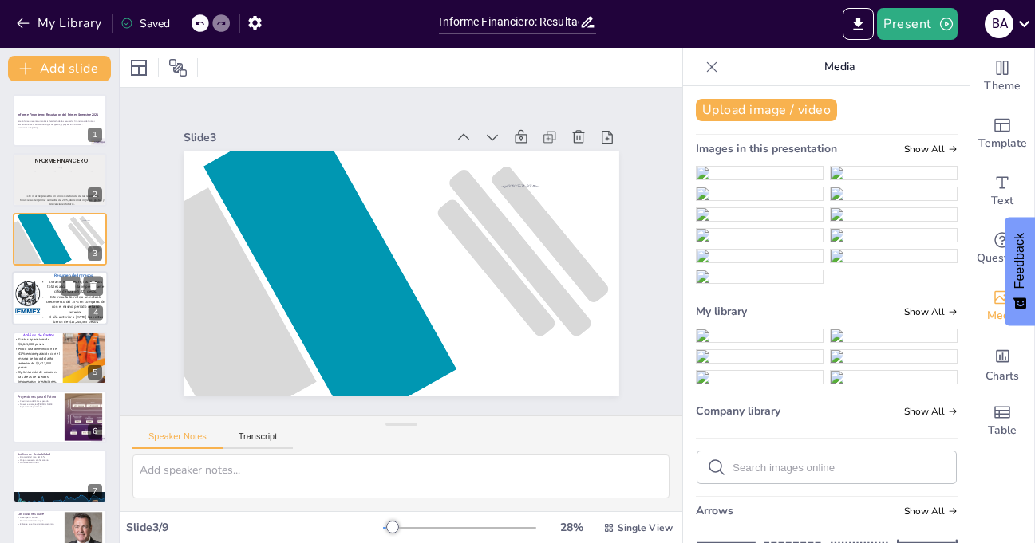
click at [62, 312] on p "Este resultado refleja un notable crecimiento del 15% en comparación con el mis…" at bounding box center [73, 304] width 66 height 20
type textarea "Los ingresos totales de 2 millones de euros son un indicador clave del rendimie…"
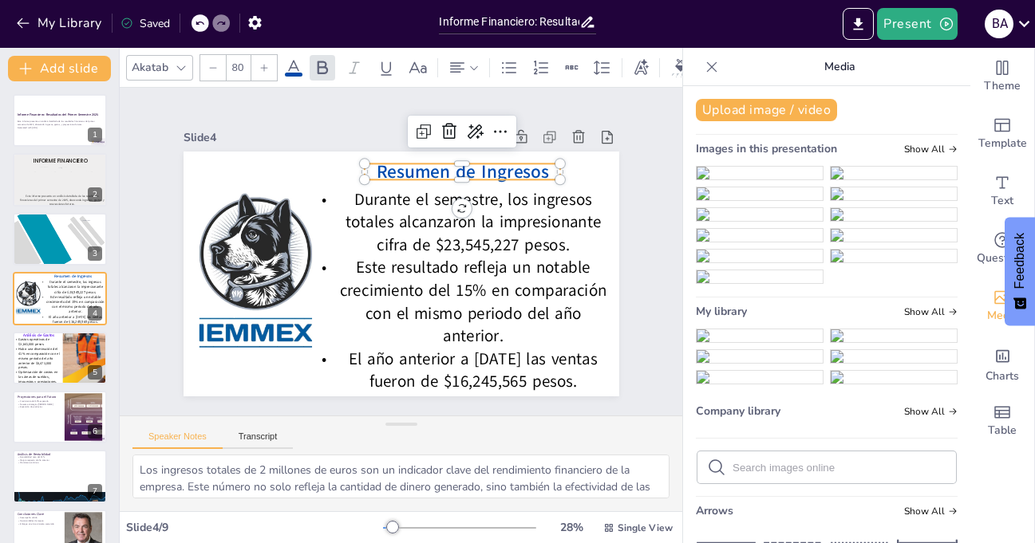
click at [414, 168] on span "Resumen de Ingresos" at bounding box center [484, 194] width 172 height 77
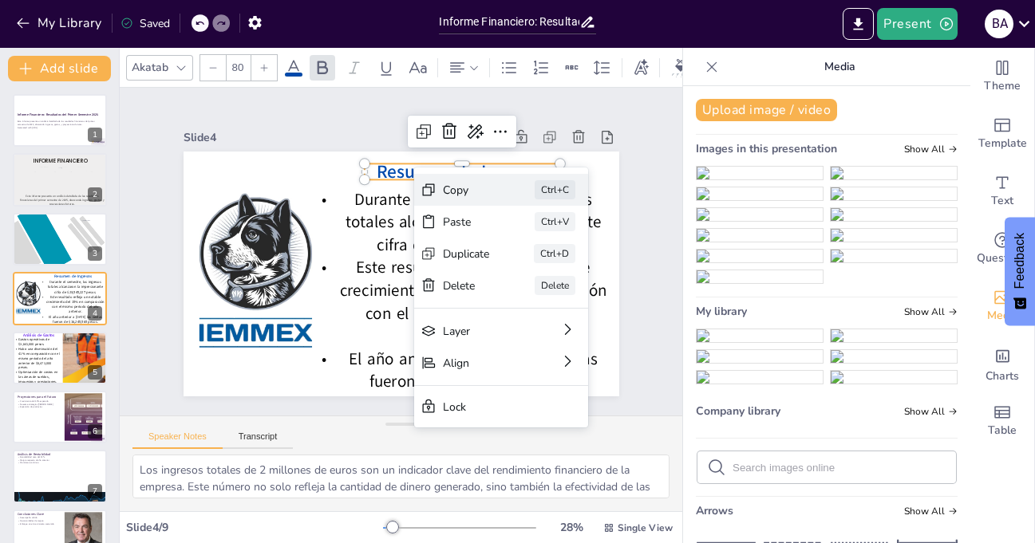
click at [512, 361] on div "Copy" at bounding box center [535, 381] width 47 height 40
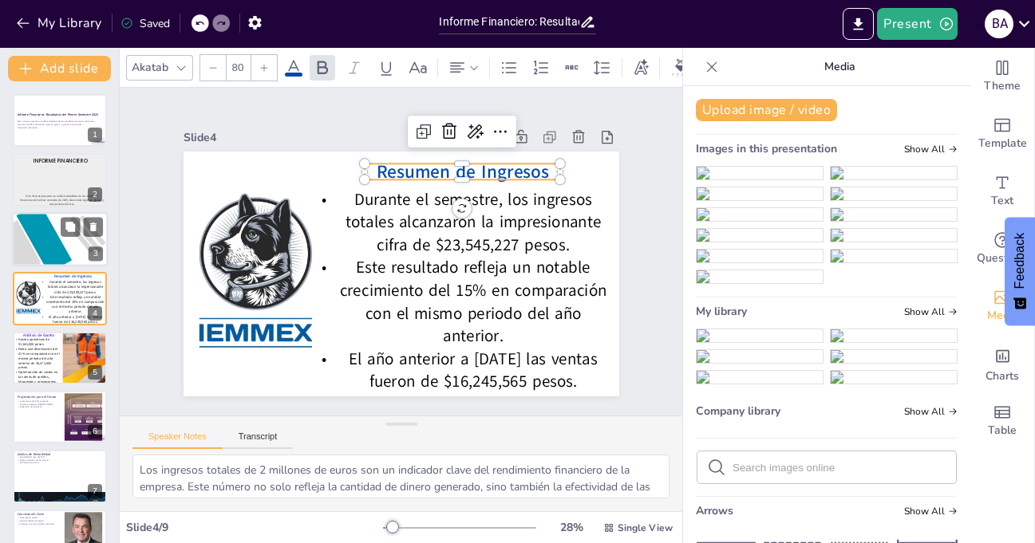
click at [41, 247] on div at bounding box center [44, 238] width 56 height 71
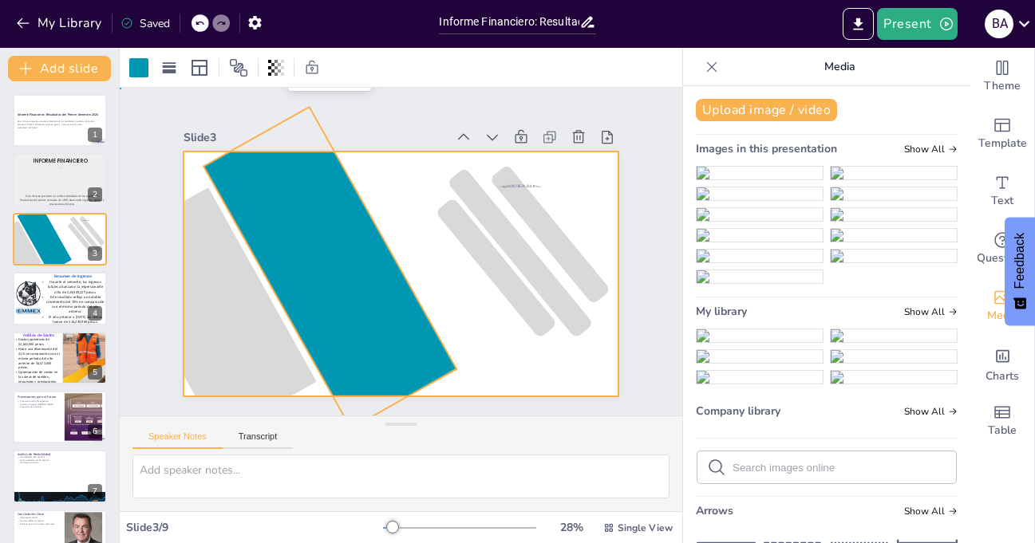
click at [367, 184] on div at bounding box center [394, 273] width 490 height 368
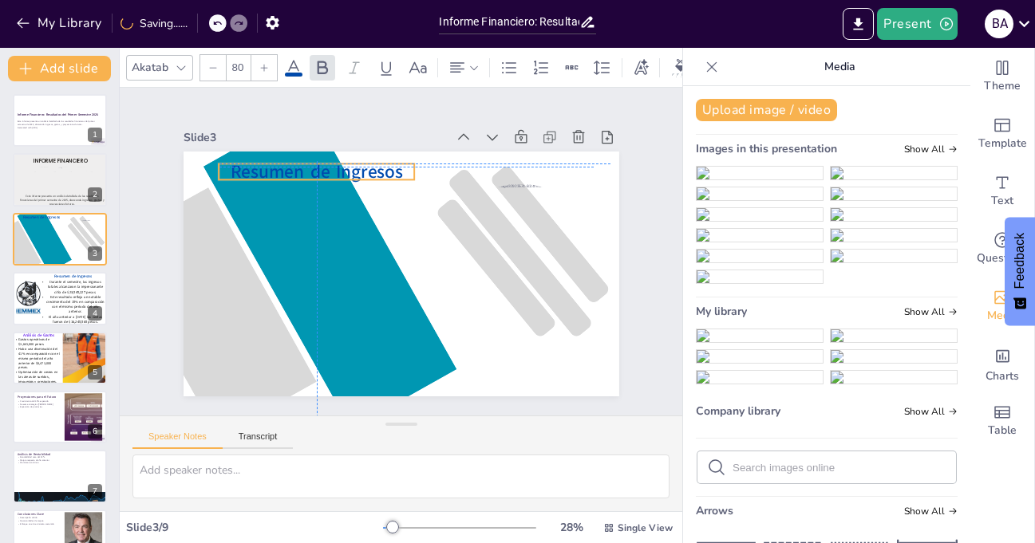
drag, startPoint x: 414, startPoint y: 270, endPoint x: 330, endPoint y: 165, distance: 134.0
click at [330, 165] on span "Resumen de Ingresos" at bounding box center [345, 150] width 172 height 77
click at [301, 65] on icon at bounding box center [293, 67] width 19 height 19
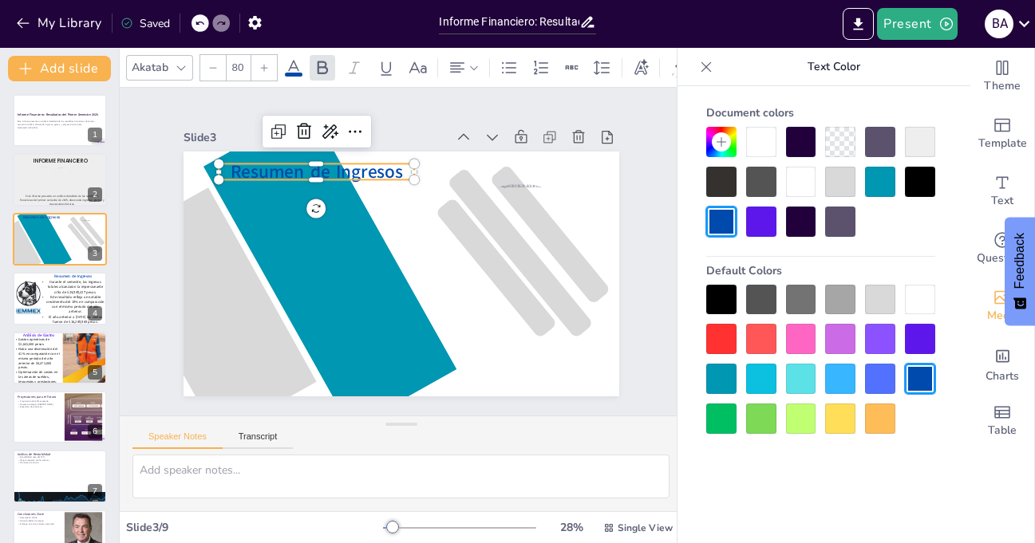
click at [727, 298] on div at bounding box center [721, 300] width 30 height 30
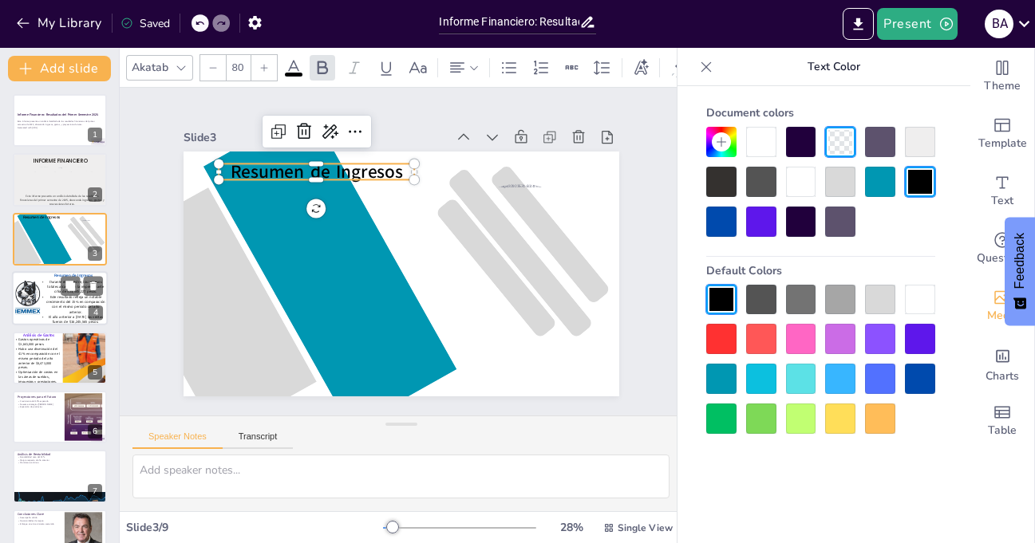
click at [53, 305] on span "Este resultado refleja un notable crecimiento del 15% en comparación con el mis…" at bounding box center [75, 305] width 59 height 20
type textarea "Los ingresos totales de 2 millones de euros son un indicador clave del rendimie…"
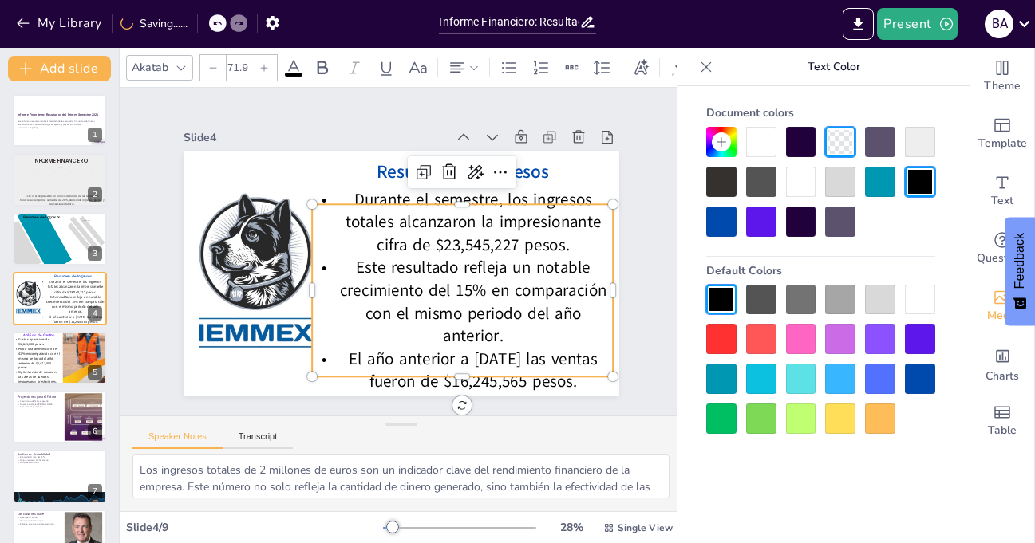
click at [448, 238] on span "Durante el semestre, los ingresos totales alcanzaron la impresionante cifra de …" at bounding box center [348, 312] width 244 height 149
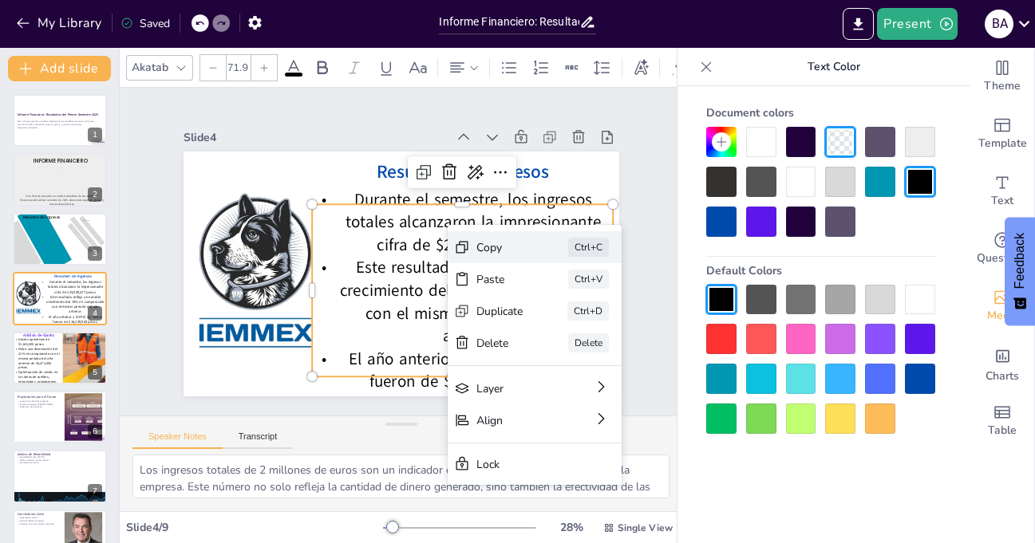
click at [192, 248] on div "Copy" at bounding box center [167, 264] width 49 height 33
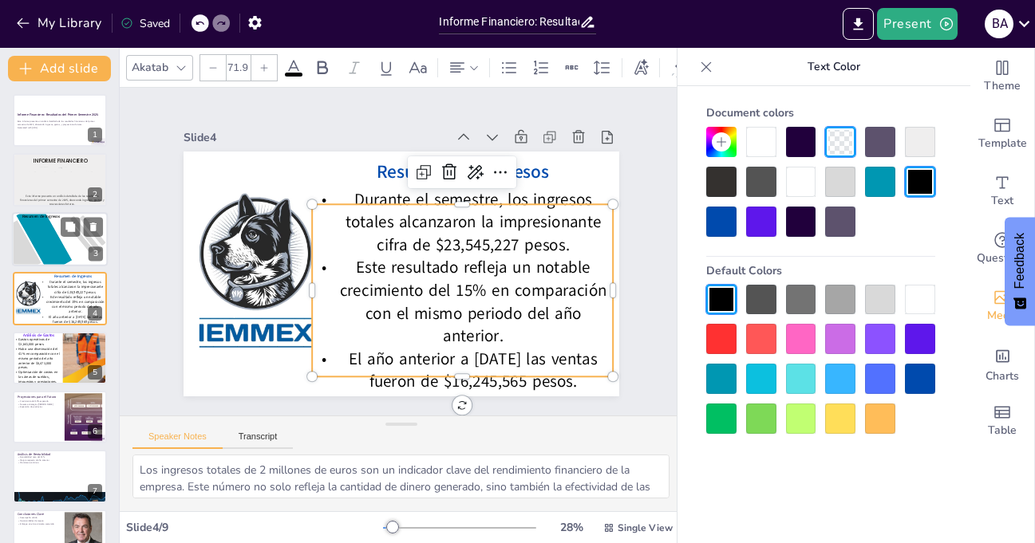
click at [39, 249] on div at bounding box center [44, 238] width 56 height 71
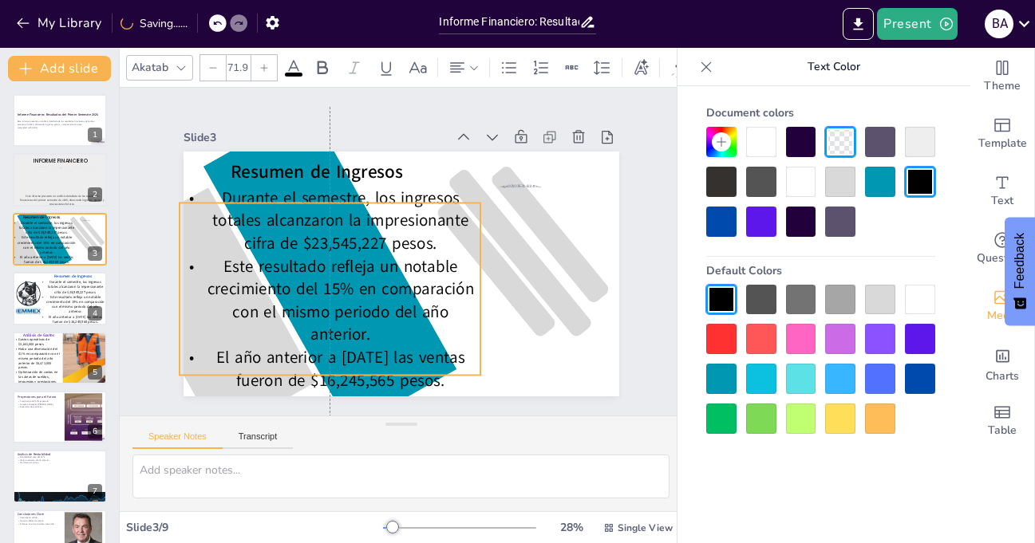
drag, startPoint x: 392, startPoint y: 264, endPoint x: 320, endPoint y: 279, distance: 73.4
click at [320, 279] on span "Este resultado refleja un notable crecimiento del 15% en comparación con el mis…" at bounding box center [334, 278] width 266 height 120
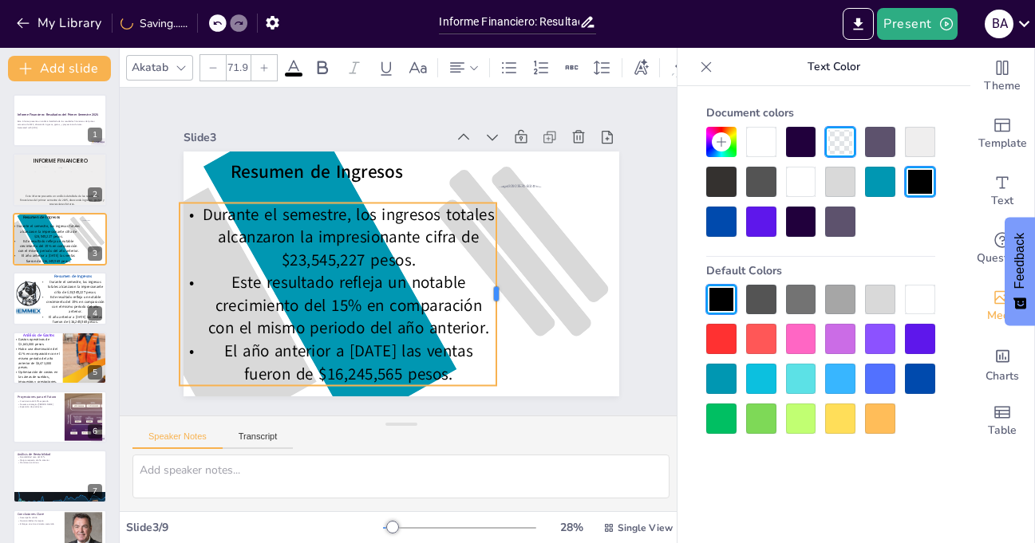
drag, startPoint x: 468, startPoint y: 286, endPoint x: 484, endPoint y: 286, distance: 16.0
click at [418, 301] on div at bounding box center [329, 335] width 178 height 69
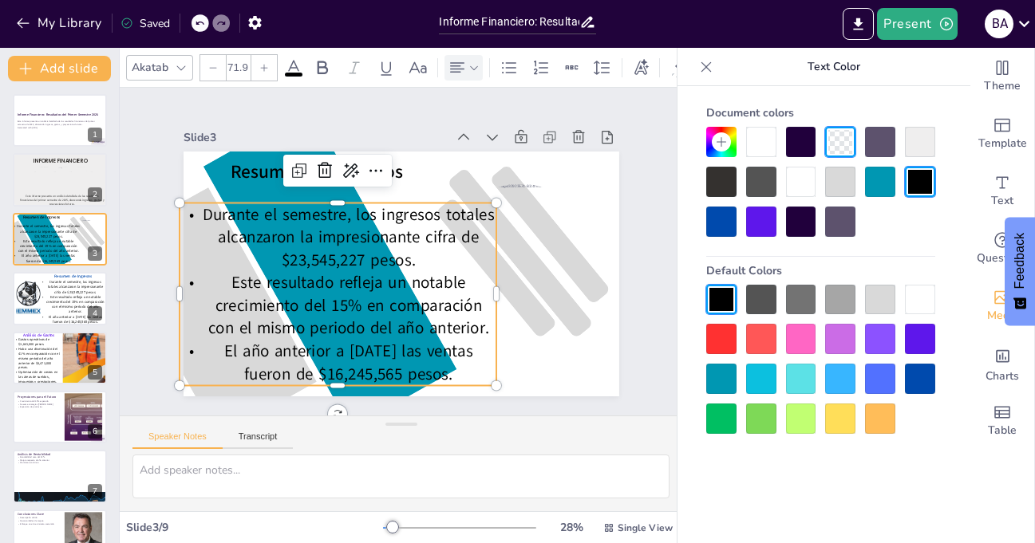
click at [465, 59] on icon at bounding box center [457, 67] width 19 height 19
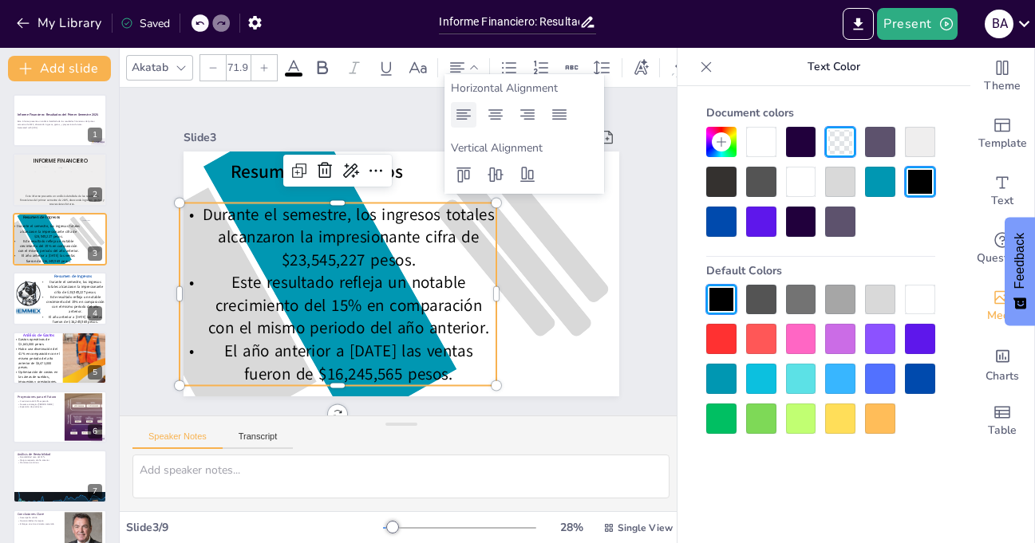
click at [467, 111] on icon at bounding box center [463, 114] width 19 height 19
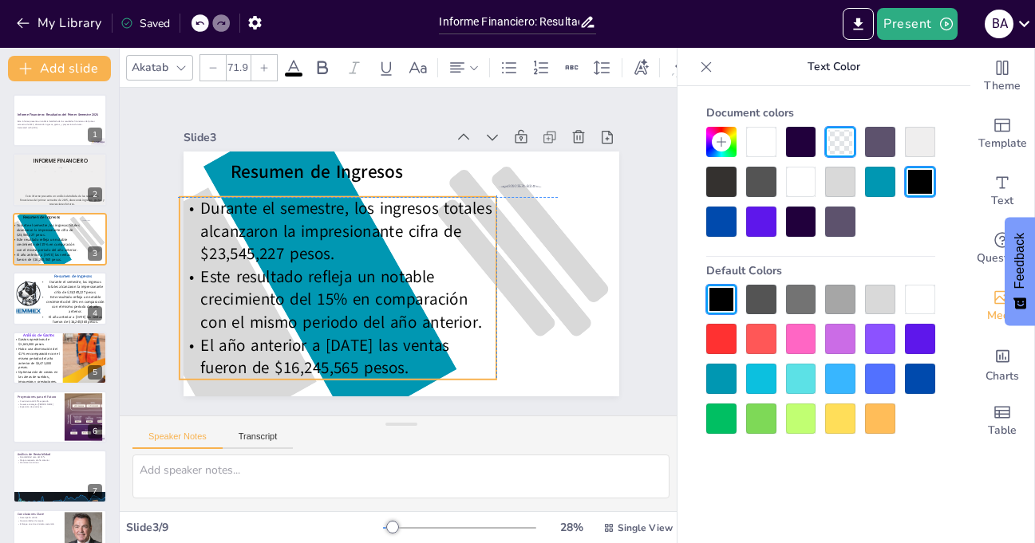
click at [295, 281] on span "Este resultado refleja un notable crecimiento del 15% en comparación con el mis…" at bounding box center [334, 293] width 282 height 97
click at [625, 291] on div "Slide 1 Informe Financiero: Resultados del Primer Semestre 2025 Este informe pr…" at bounding box center [400, 252] width 552 height 343
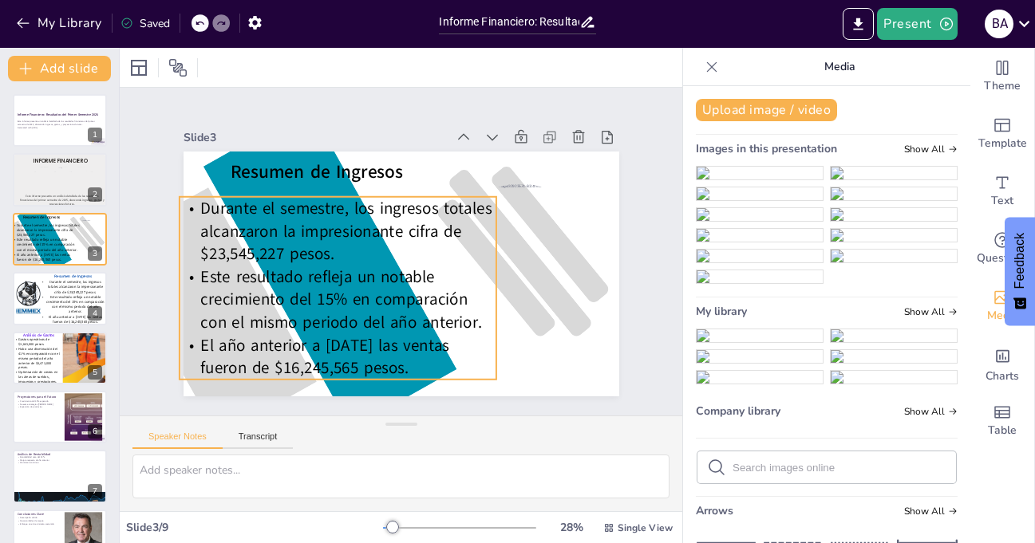
click at [333, 234] on span "Durante el semestre, los ingresos totales alcanzaron la impresionante cifra de …" at bounding box center [355, 200] width 298 height 124
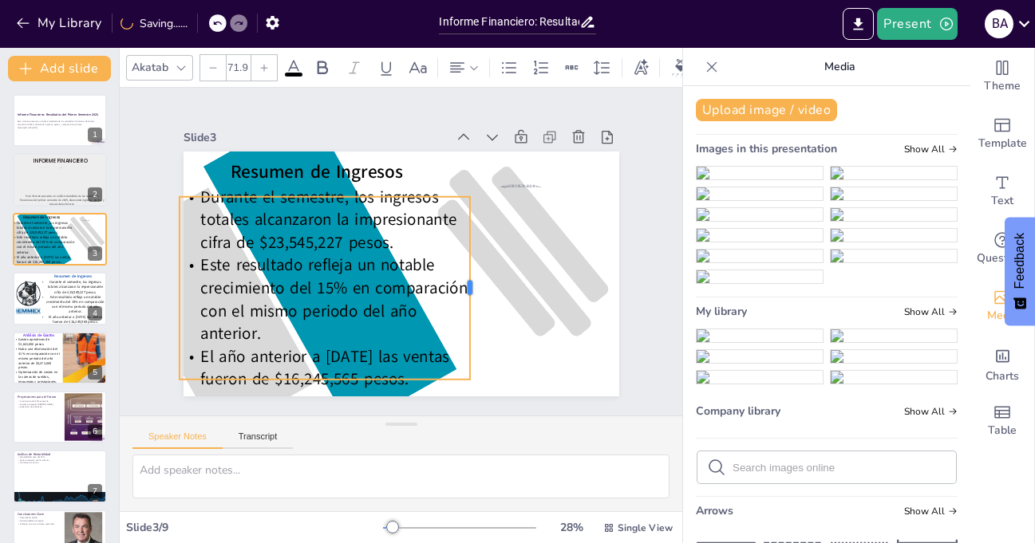
drag, startPoint x: 486, startPoint y: 282, endPoint x: 460, endPoint y: 282, distance: 26.3
click at [460, 282] on div at bounding box center [461, 310] width 69 height 178
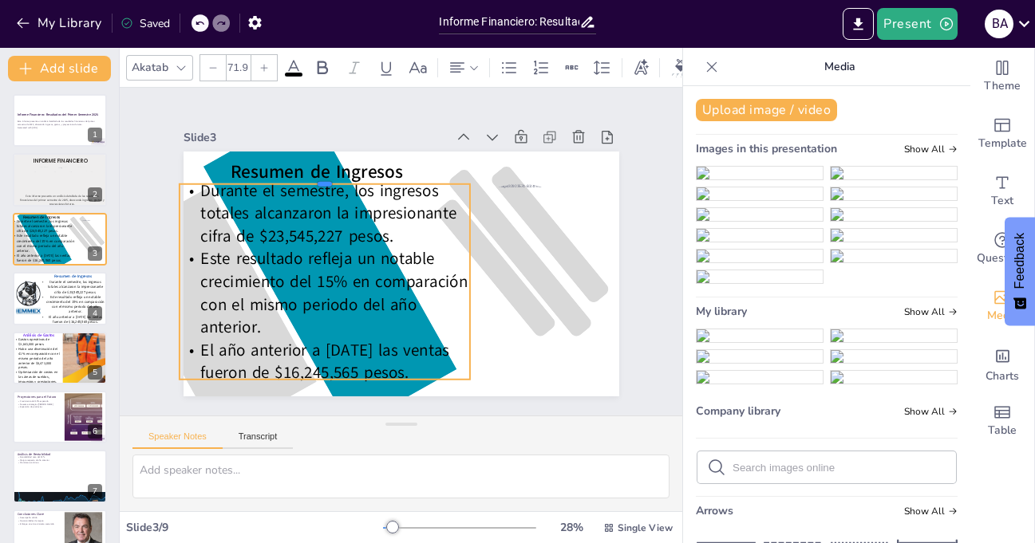
drag, startPoint x: 314, startPoint y: 189, endPoint x: 314, endPoint y: 176, distance: 12.8
click at [314, 176] on div at bounding box center [341, 163] width 286 height 73
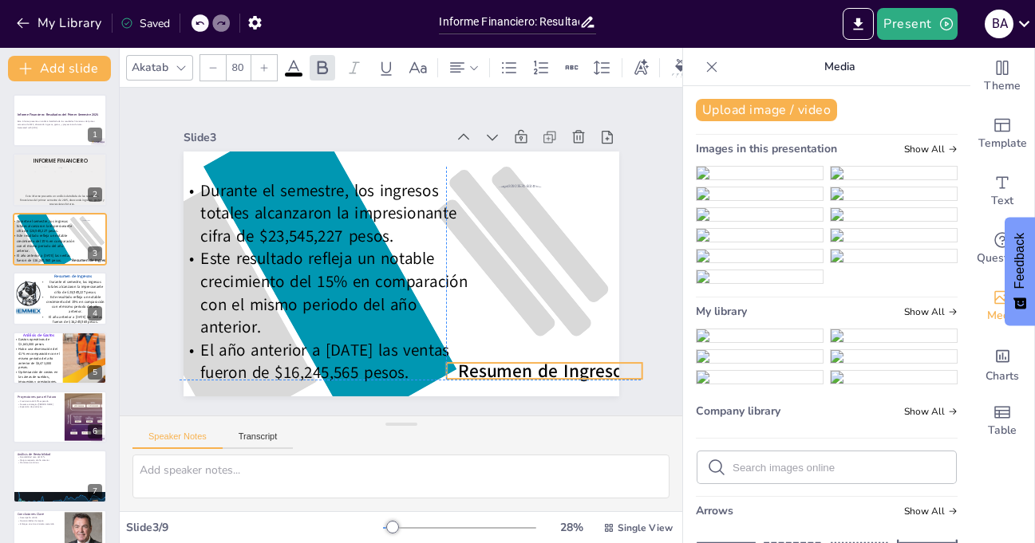
drag, startPoint x: 385, startPoint y: 163, endPoint x: 612, endPoint y: 362, distance: 301.9
click at [612, 362] on div "Slide 1 Informe Financiero: Resultados del Primer Semestre 2025 Este informe pr…" at bounding box center [400, 252] width 552 height 343
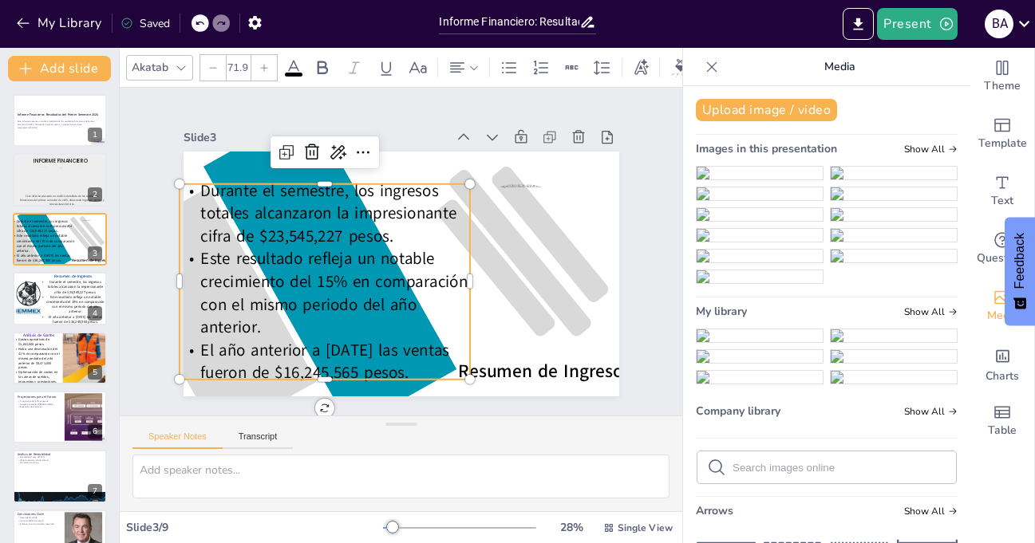
click at [326, 232] on span "Durante el semestre, los ingresos totales alcanzaron la impresionante cifra de …" at bounding box center [336, 192] width 260 height 106
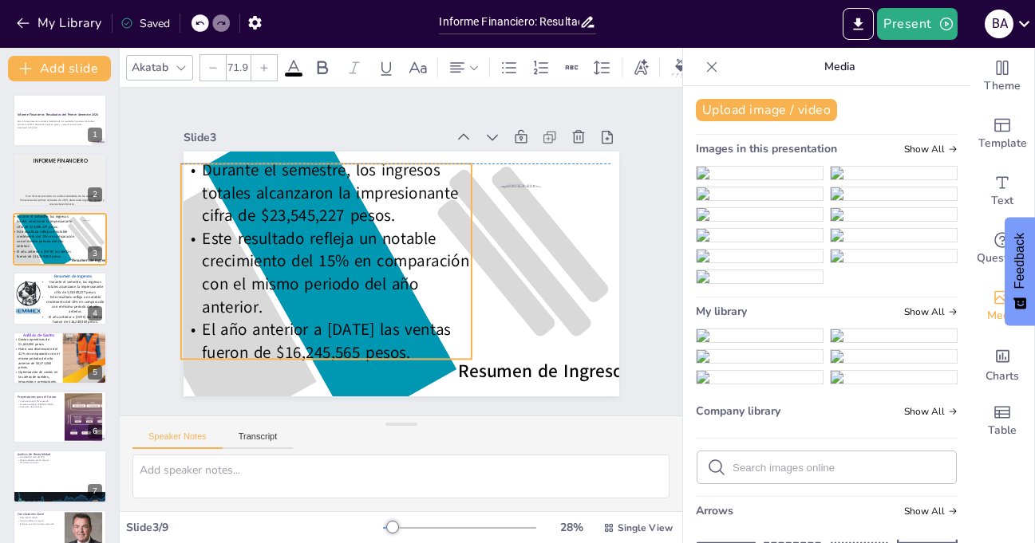
drag, startPoint x: 316, startPoint y: 236, endPoint x: 318, endPoint y: 215, distance: 21.6
click at [318, 215] on span "Durante el semestre, los ingresos totales alcanzaron la impresionante cifra de …" at bounding box center [341, 173] width 260 height 106
drag, startPoint x: 460, startPoint y: 253, endPoint x: 452, endPoint y: 253, distance: 8.8
click at [452, 253] on div at bounding box center [462, 283] width 73 height 190
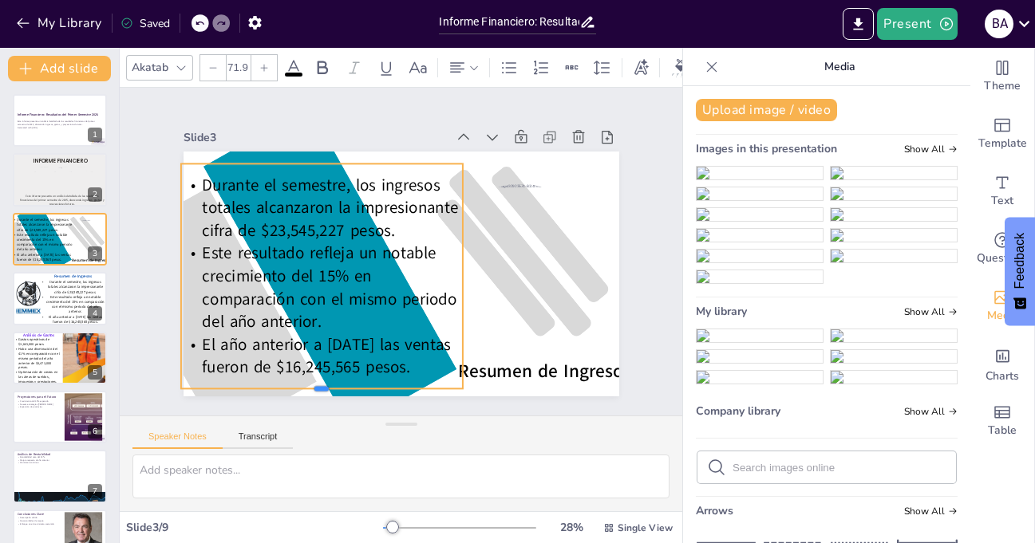
drag, startPoint x: 311, startPoint y: 353, endPoint x: 310, endPoint y: 382, distance: 29.6
click at [310, 382] on div at bounding box center [294, 375] width 279 height 71
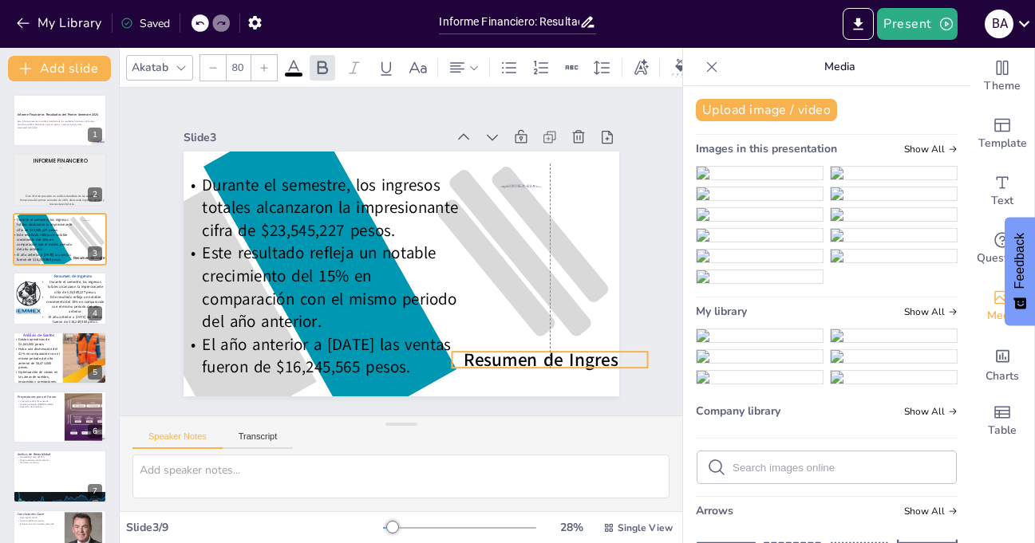
drag, startPoint x: 514, startPoint y: 365, endPoint x: 518, endPoint y: 354, distance: 11.9
click at [518, 365] on span "Resumen de Ingresos" at bounding box center [493, 411] width 168 height 93
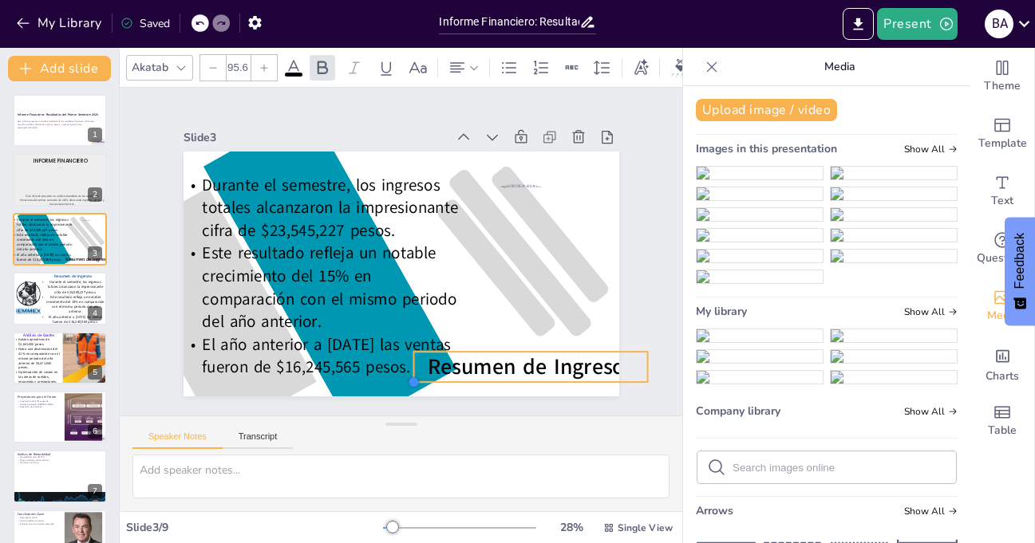
type input "76.1"
drag, startPoint x: 435, startPoint y: 363, endPoint x: 504, endPoint y: 362, distance: 69.4
click at [504, 362] on div "Resumen de Ingresos Durante el semestre, los ingresos totales alcanzaron la imp…" at bounding box center [386, 268] width 488 height 473
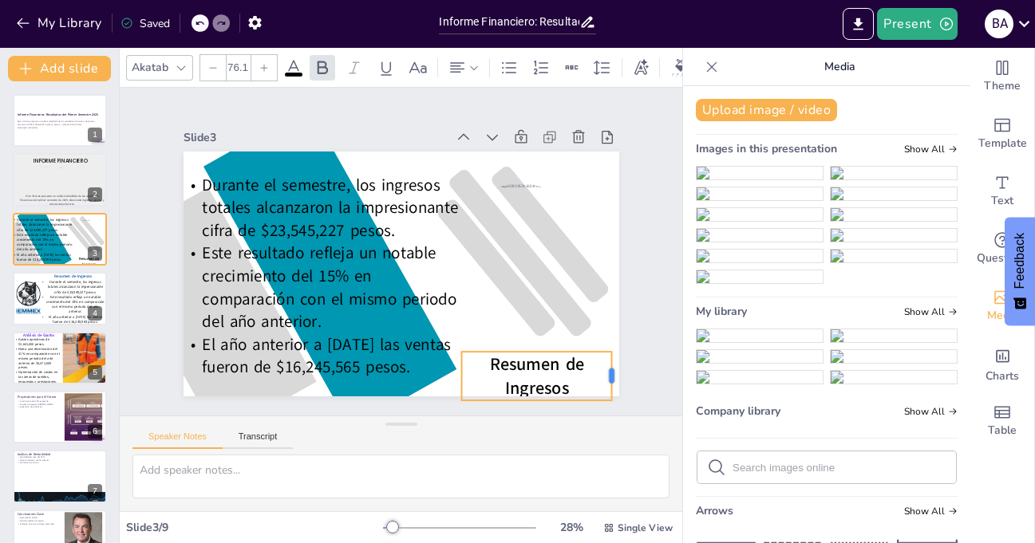
drag, startPoint x: 636, startPoint y: 357, endPoint x: 600, endPoint y: 362, distance: 36.3
click at [598, 393] on div at bounding box center [587, 418] width 22 height 50
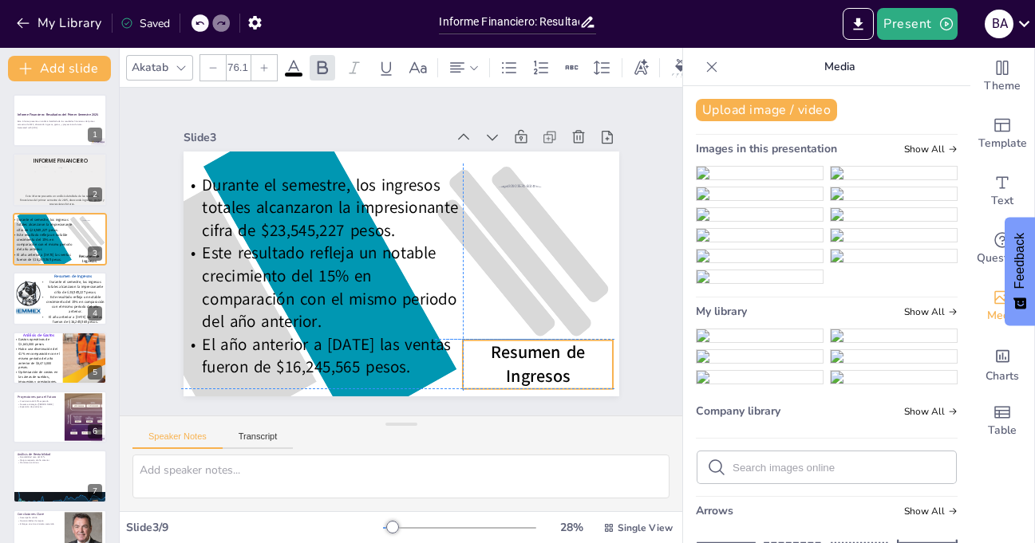
drag, startPoint x: 572, startPoint y: 365, endPoint x: 575, endPoint y: 356, distance: 9.9
click at [575, 356] on p "Resumen de Ingresos" at bounding box center [496, 401] width 158 height 93
click at [626, 220] on div "Slide 1 Informe Financiero: Resultados del Primer Semestre 2025 Este informe pr…" at bounding box center [401, 252] width 574 height 393
click at [531, 363] on span "Resumen de Ingresos" at bounding box center [513, 389] width 97 height 63
click at [481, 364] on span "Resumen de Ingresos" at bounding box center [500, 399] width 97 height 70
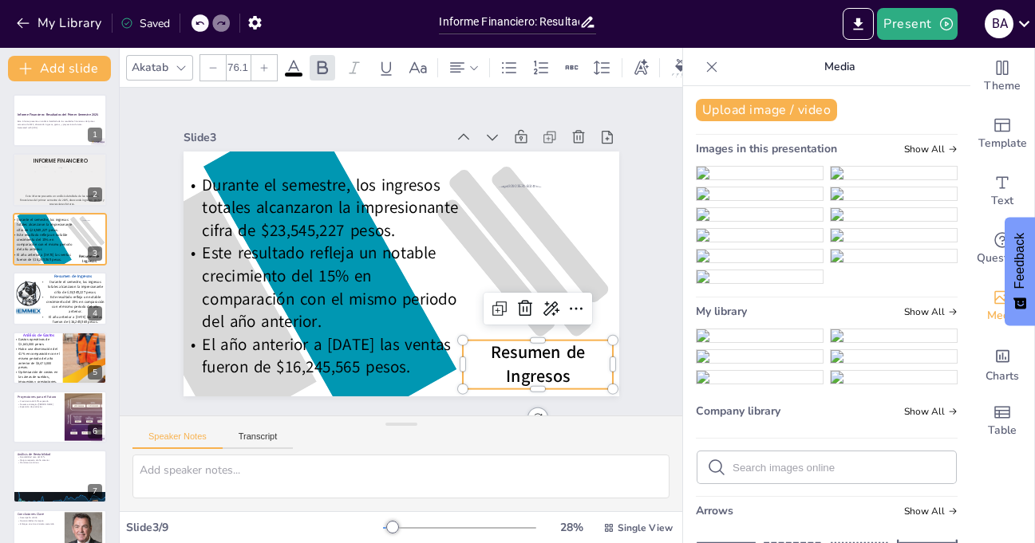
click at [481, 358] on span "Resumen de Ingresos" at bounding box center [513, 389] width 97 height 63
drag, startPoint x: 481, startPoint y: 342, endPoint x: 576, endPoint y: 365, distance: 97.9
click at [576, 365] on p "Resumen de Ingresos" at bounding box center [525, 378] width 155 height 64
click at [263, 63] on icon at bounding box center [264, 68] width 10 height 10
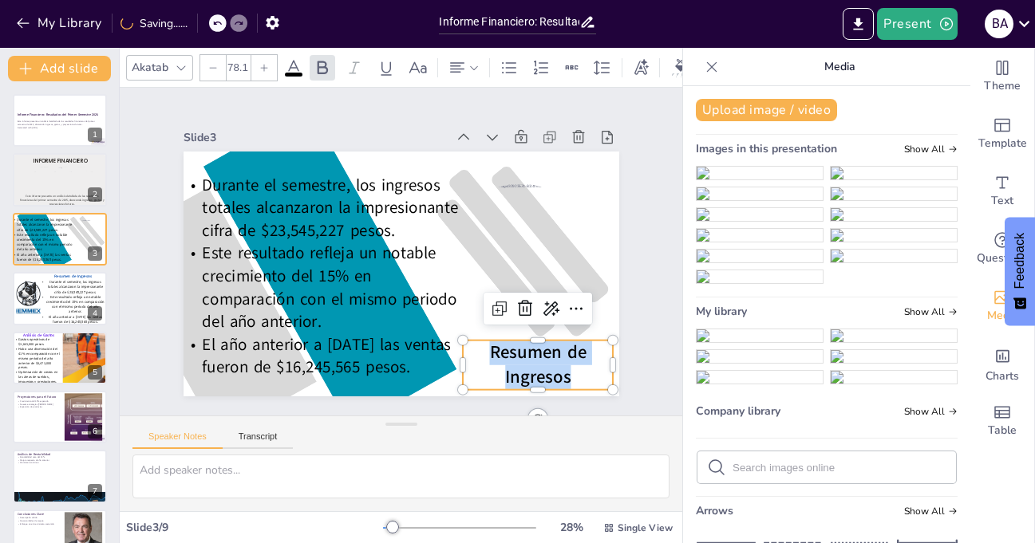
click at [263, 63] on icon at bounding box center [264, 68] width 10 height 10
click at [266, 63] on icon at bounding box center [264, 68] width 10 height 10
type input "82.1"
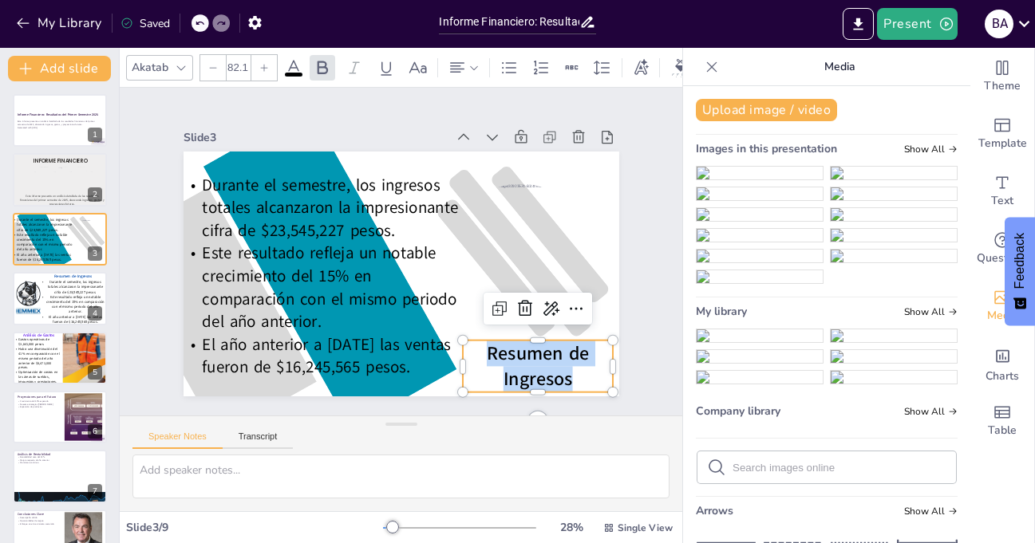
click at [629, 265] on div "Slide 1 Informe Financiero: Resultados del Primer Semestre 2025 Este informe pr…" at bounding box center [401, 251] width 574 height 393
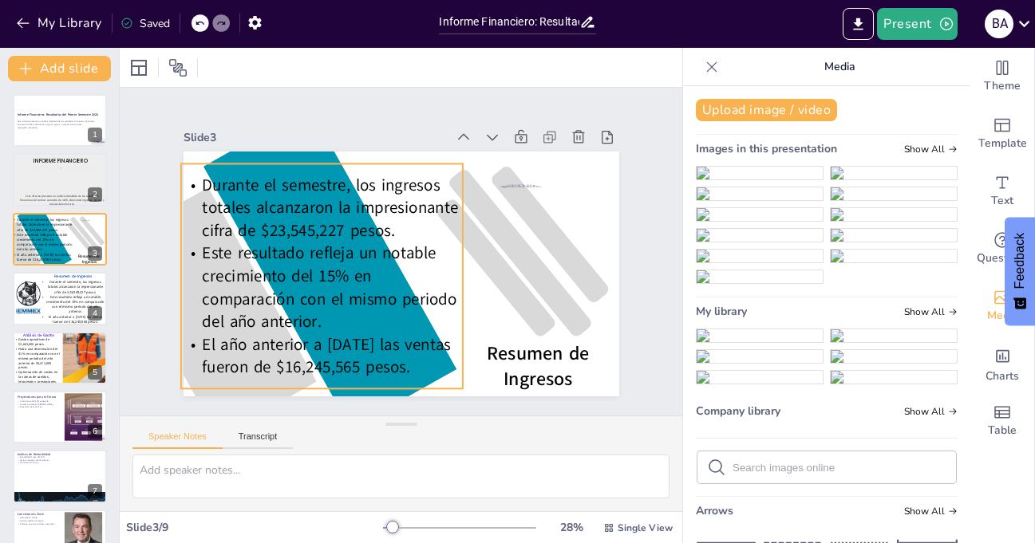
click at [305, 272] on span "Este resultado refleja un notable crecimiento del 15% en comparación con el mis…" at bounding box center [318, 261] width 259 height 120
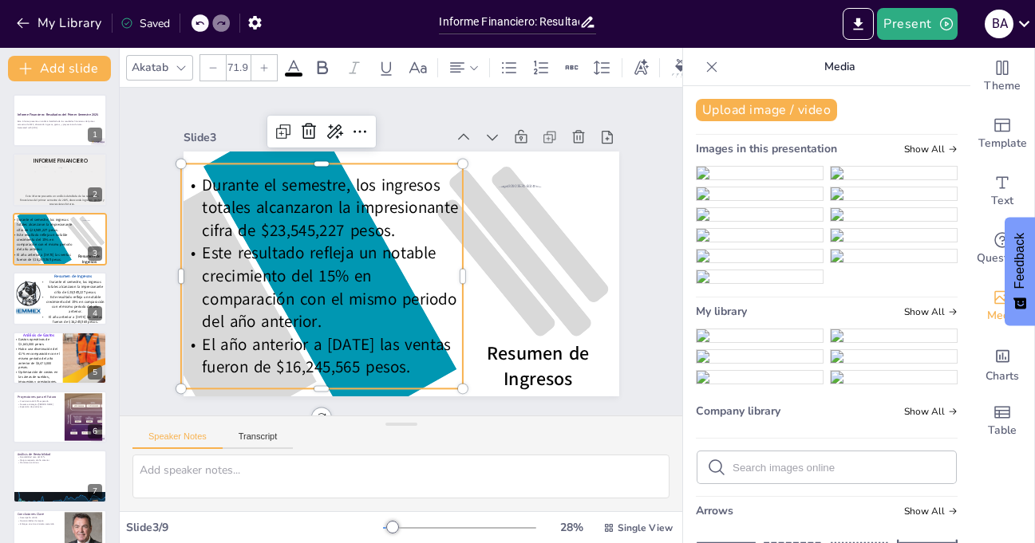
click at [310, 269] on span "Este resultado refleja un notable crecimiento del 15% en comparación con el mis…" at bounding box center [315, 252] width 256 height 143
click at [321, 269] on span "Este resultado refleja un notable crecimiento del 15% en comparación con el mis…" at bounding box center [431, 166] width 221 height 235
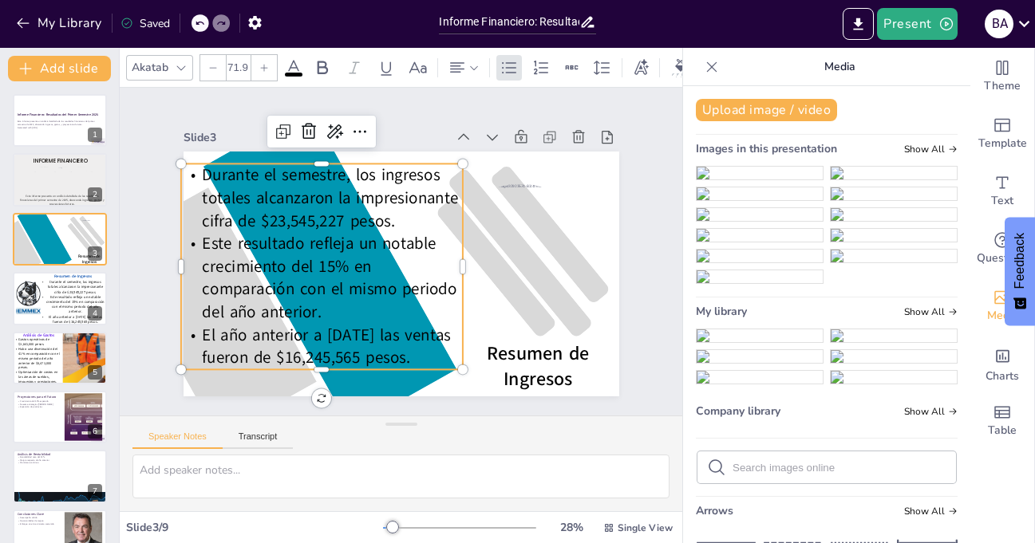
click at [316, 255] on span "Este resultado refleja un notable crecimiento del 15% en comparación con el mis…" at bounding box center [317, 229] width 248 height 186
click at [624, 271] on div "Slide 1 Informe Financiero: Resultados del Primer Semestre 2025 Este informe pr…" at bounding box center [400, 252] width 552 height 343
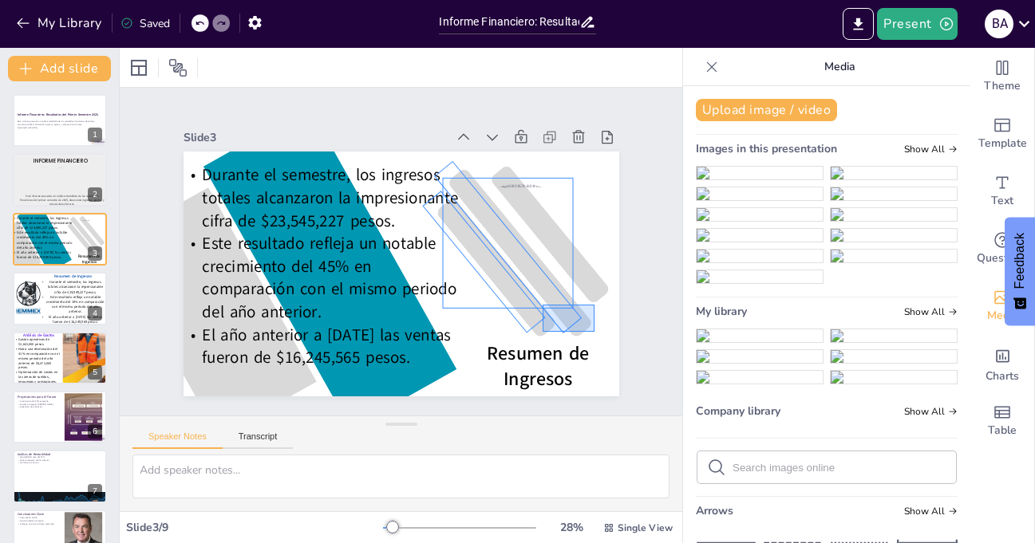
drag, startPoint x: 595, startPoint y: 332, endPoint x: 543, endPoint y: 305, distance: 58.5
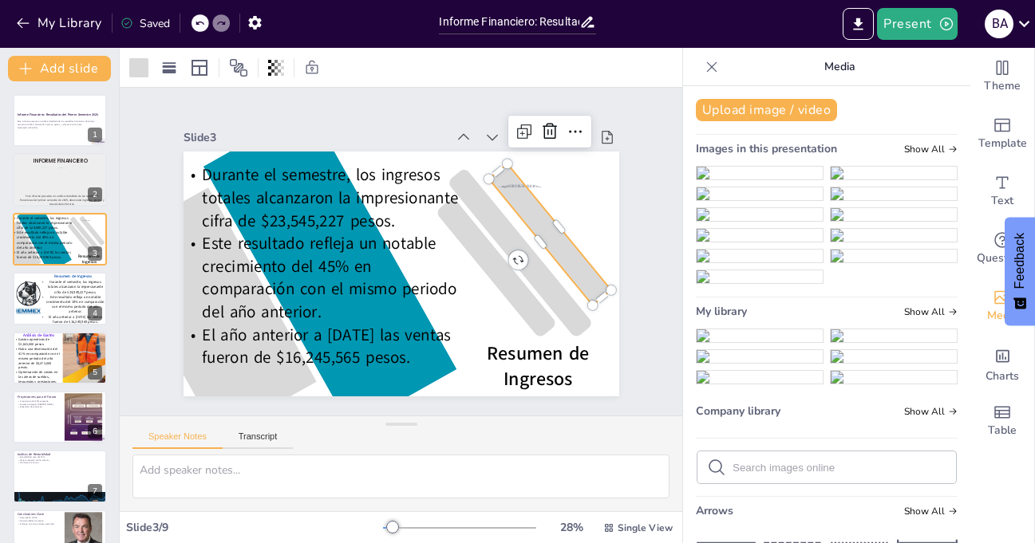
click at [591, 284] on div "Resumen de Ingresos Durante el semestre, los ingresos totales alcanzaron la imp…" at bounding box center [398, 273] width 459 height 289
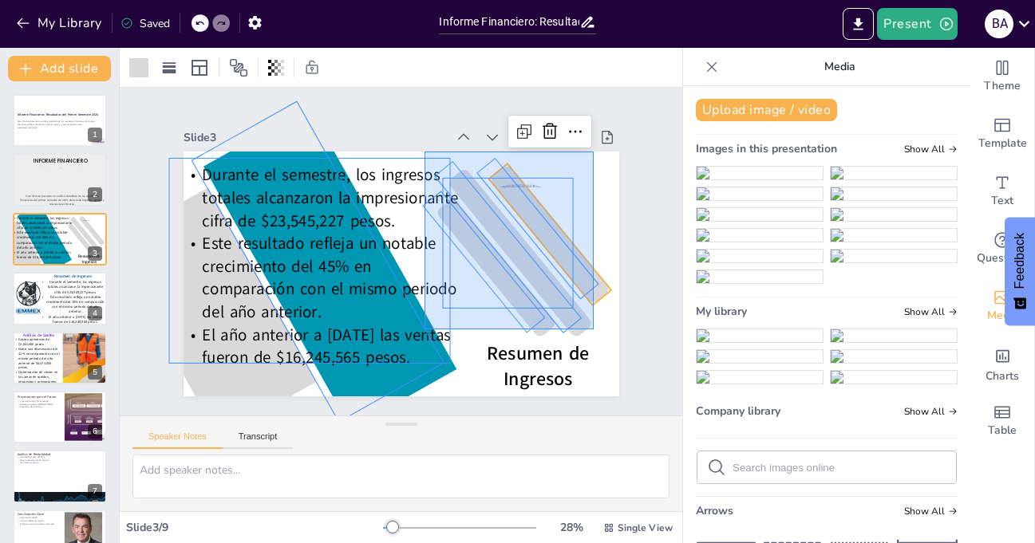
drag, startPoint x: 594, startPoint y: 330, endPoint x: 425, endPoint y: 152, distance: 245.5
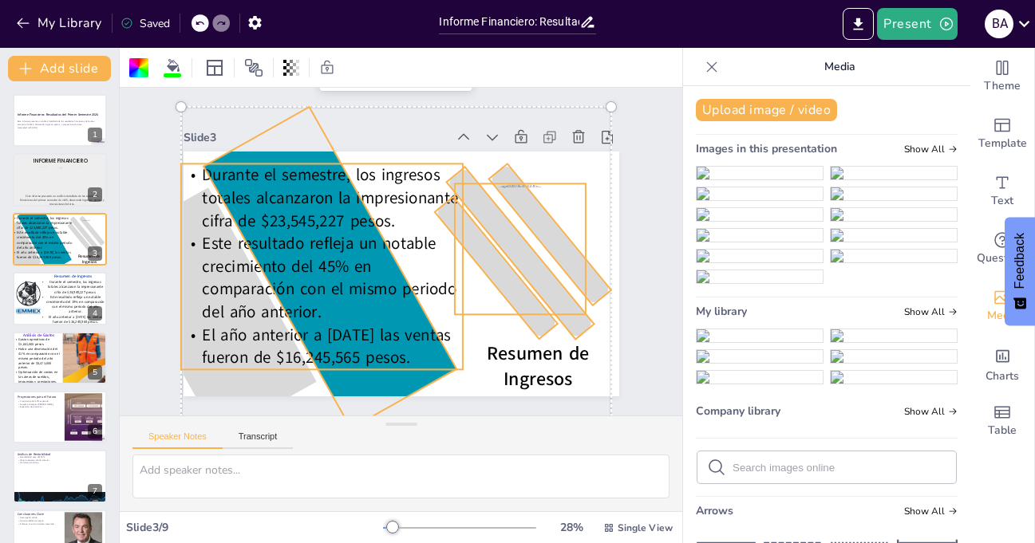
click at [623, 183] on div "Slide 1 Informe Financiero: Resultados del Primer Semestre 2025 Este informe pr…" at bounding box center [400, 252] width 552 height 343
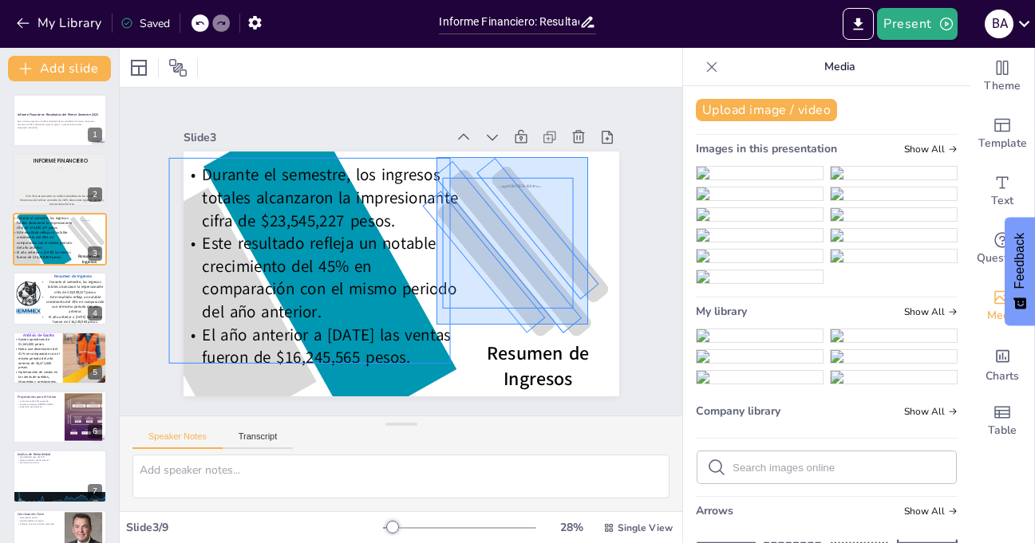
drag, startPoint x: 588, startPoint y: 325, endPoint x: 437, endPoint y: 157, distance: 226.0
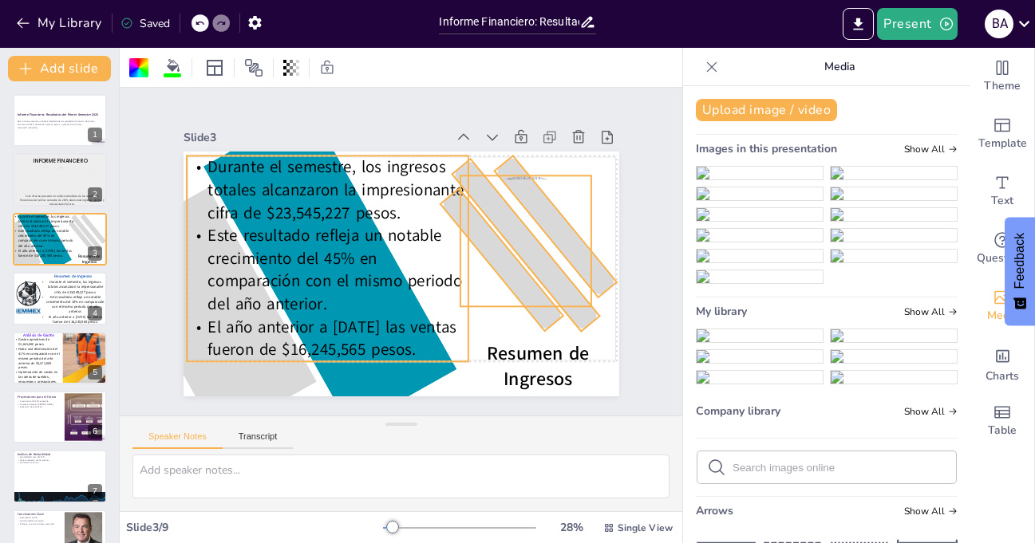
drag, startPoint x: 598, startPoint y: 203, endPoint x: 604, endPoint y: 195, distance: 9.7
click at [604, 195] on div at bounding box center [398, 273] width 459 height 289
click at [626, 203] on div "Slide 1 Informe Financiero: Resultados del Primer Semestre 2025 Este informe pr…" at bounding box center [401, 252] width 598 height 478
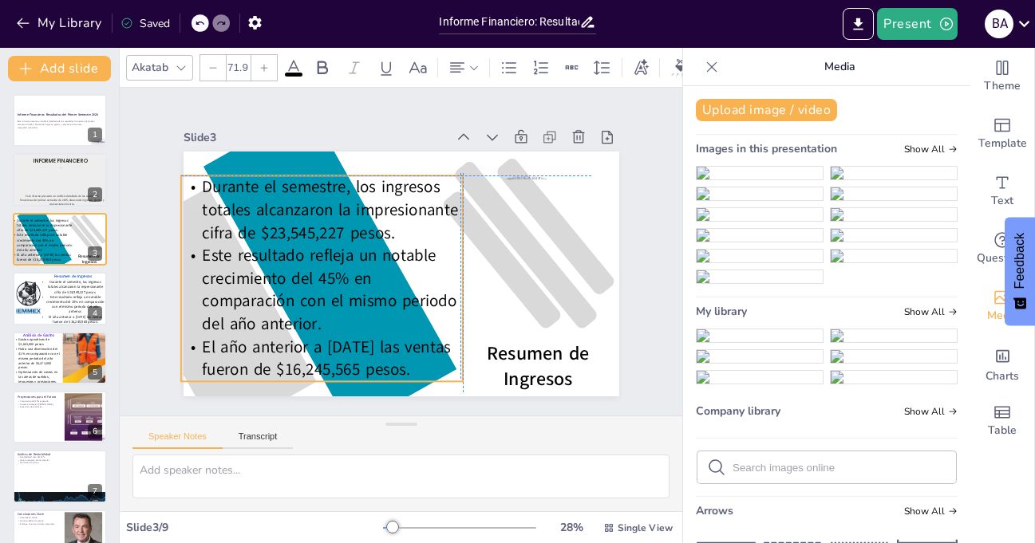
drag, startPoint x: 381, startPoint y: 251, endPoint x: 376, endPoint y: 268, distance: 18.4
click at [376, 268] on p "Este resultado refleja un notable crecimiento del 45% en comparación con el mis…" at bounding box center [314, 263] width 296 height 174
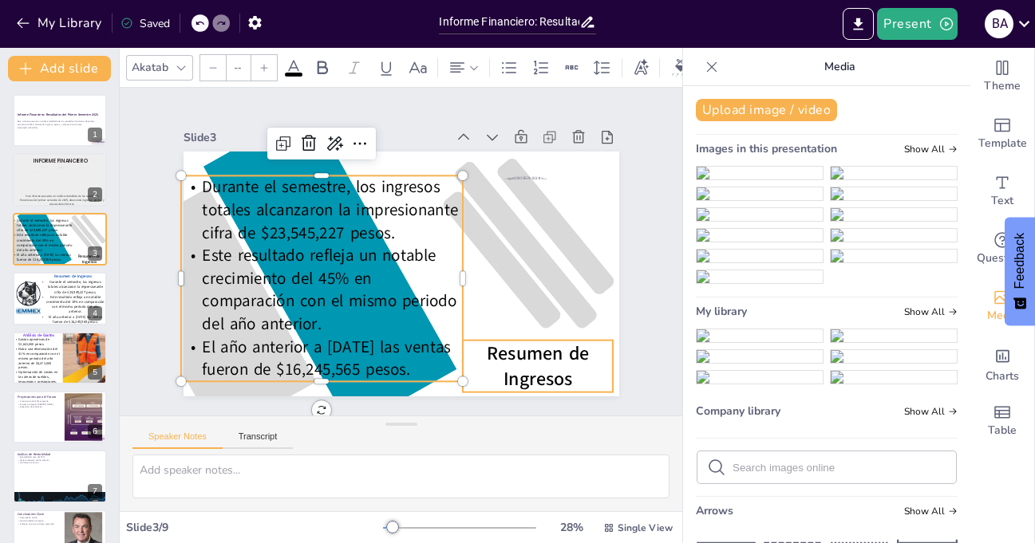
type input "82.1"
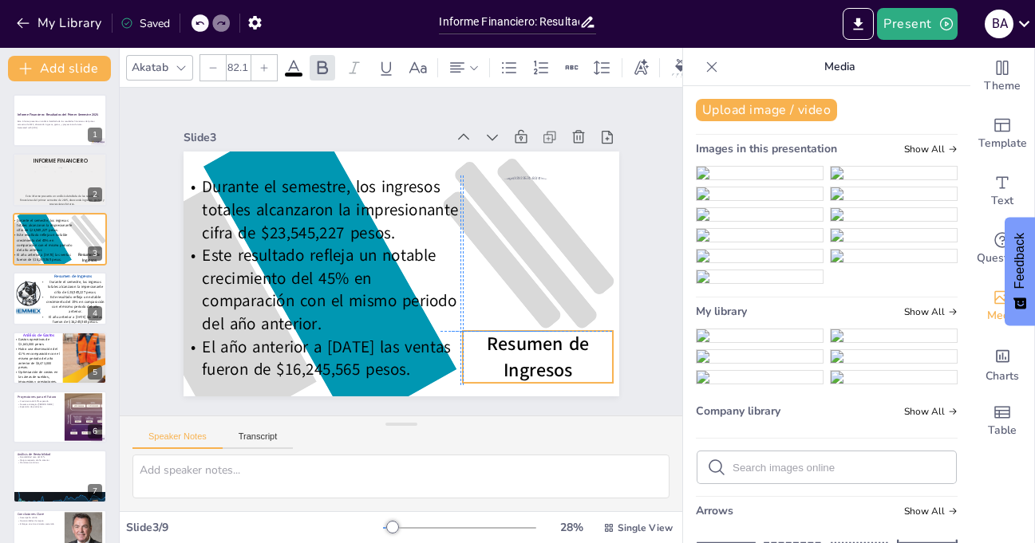
click at [540, 359] on span "Resumen de Ingresos" at bounding box center [489, 400] width 104 height 82
click at [625, 279] on div "Slide 1 Informe Financiero: Resultados del Primer Semestre 2025 Este informe pr…" at bounding box center [401, 252] width 598 height 478
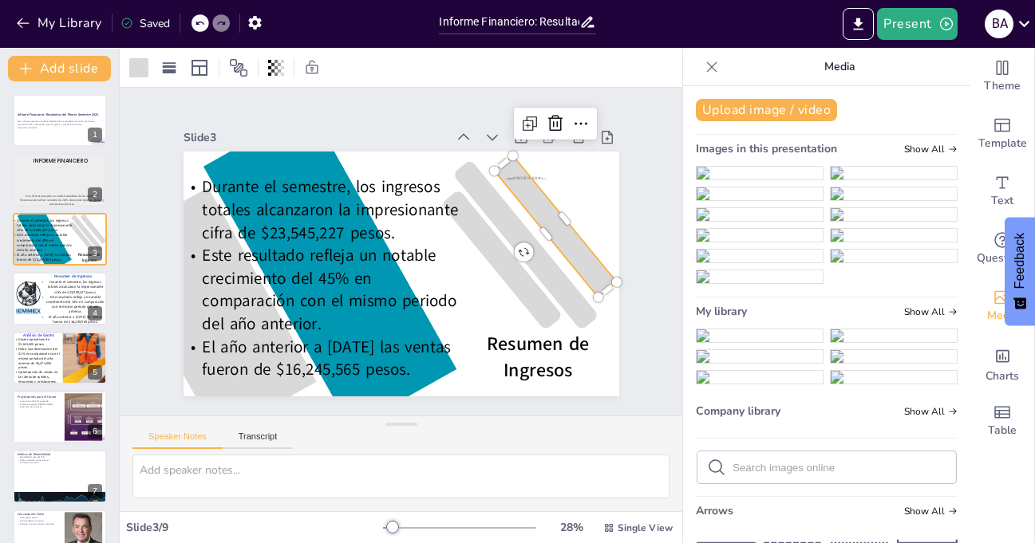
click at [589, 273] on div at bounding box center [555, 276] width 81 height 161
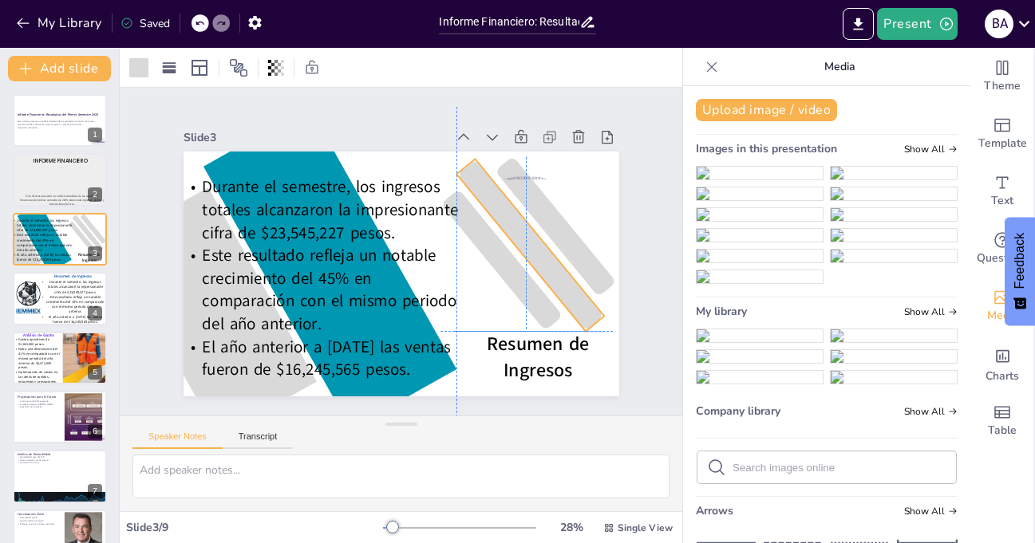
click at [571, 307] on div at bounding box center [530, 259] width 132 height 183
click at [635, 197] on div "Slide 1 Informe Financiero: Resultados del Primer Semestre 2025 Este informe pr…" at bounding box center [401, 252] width 574 height 393
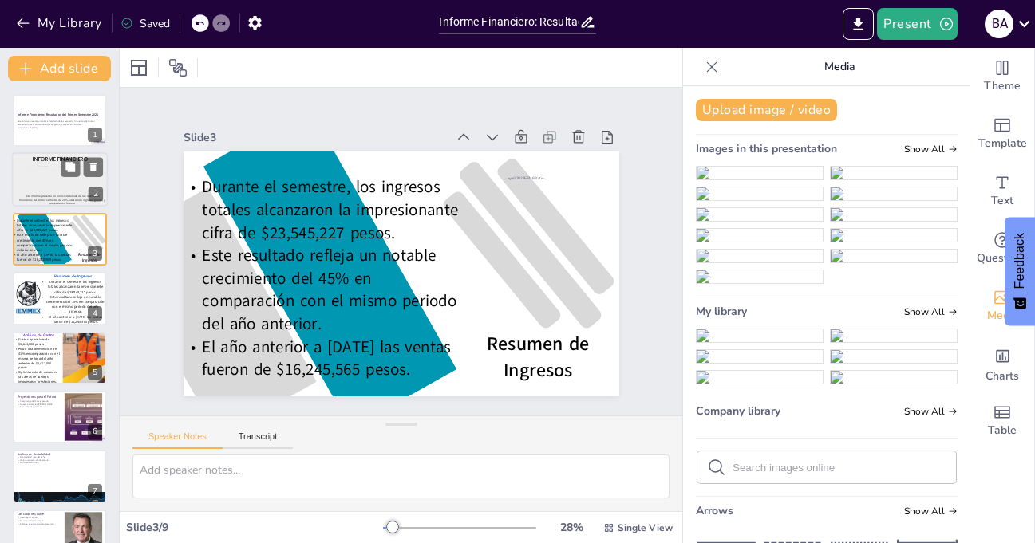
click at [38, 184] on div at bounding box center [46, 178] width 38 height 22
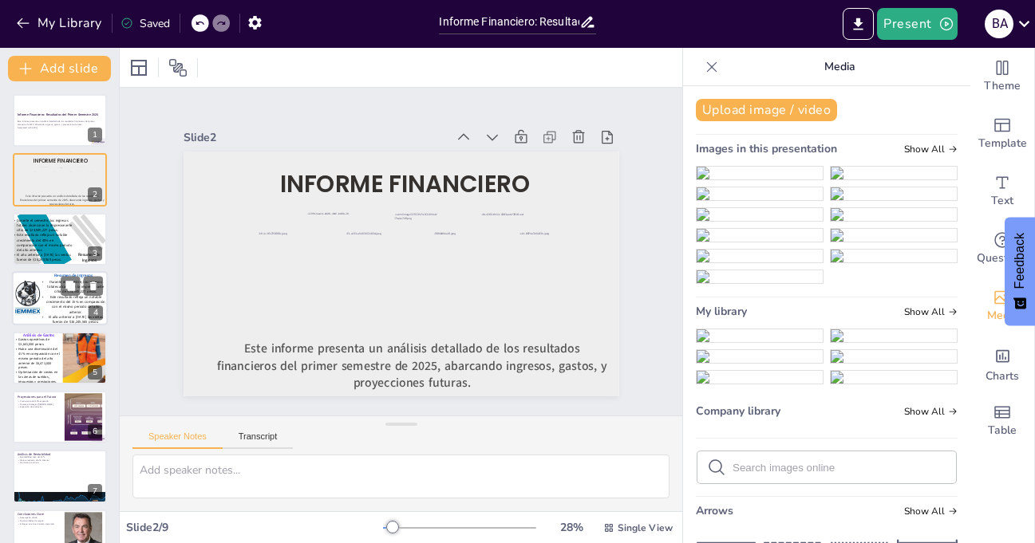
click at [57, 304] on span "Este resultado refleja un notable crecimiento del 15% en comparación con el mis…" at bounding box center [75, 305] width 59 height 20
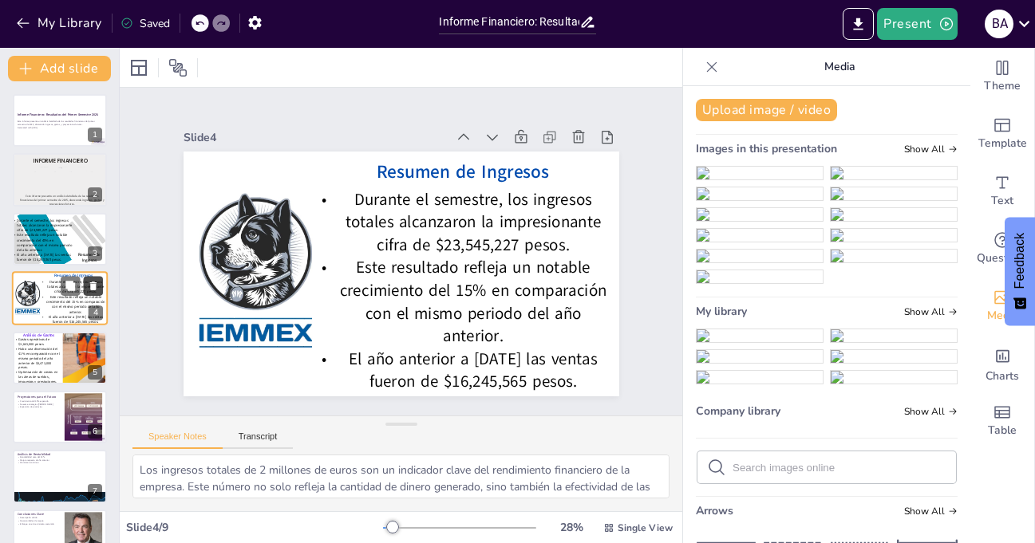
click at [94, 284] on icon at bounding box center [93, 286] width 6 height 9
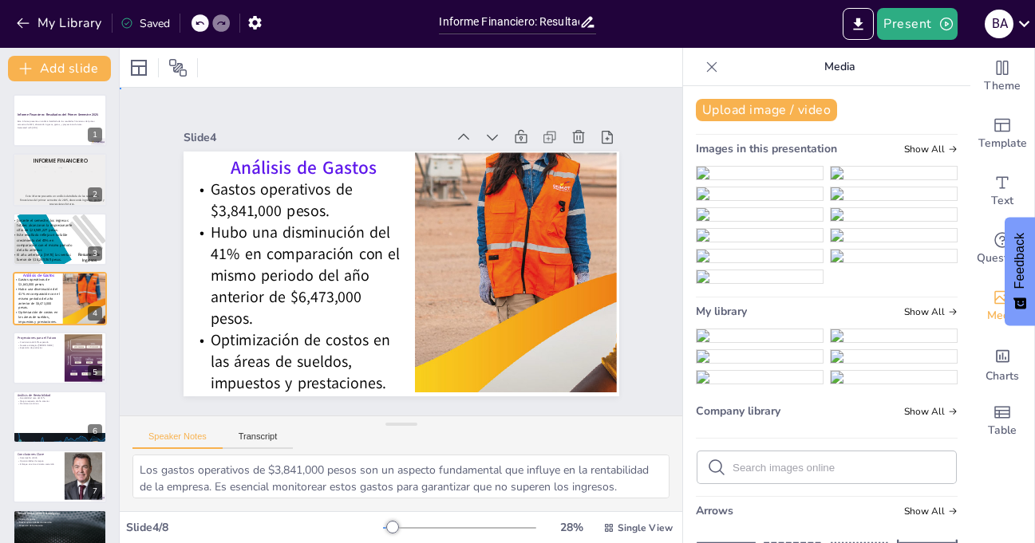
click at [136, 228] on div "Slide 1 Informe Financiero: Resultados del Primer Semestre 2025 Este informe pr…" at bounding box center [401, 252] width 584 height 567
click at [92, 109] on icon at bounding box center [93, 108] width 6 height 9
type textarea "Un crecimiento del 20% en los ingresos es una proyección ambiciosa, pero alcanz…"
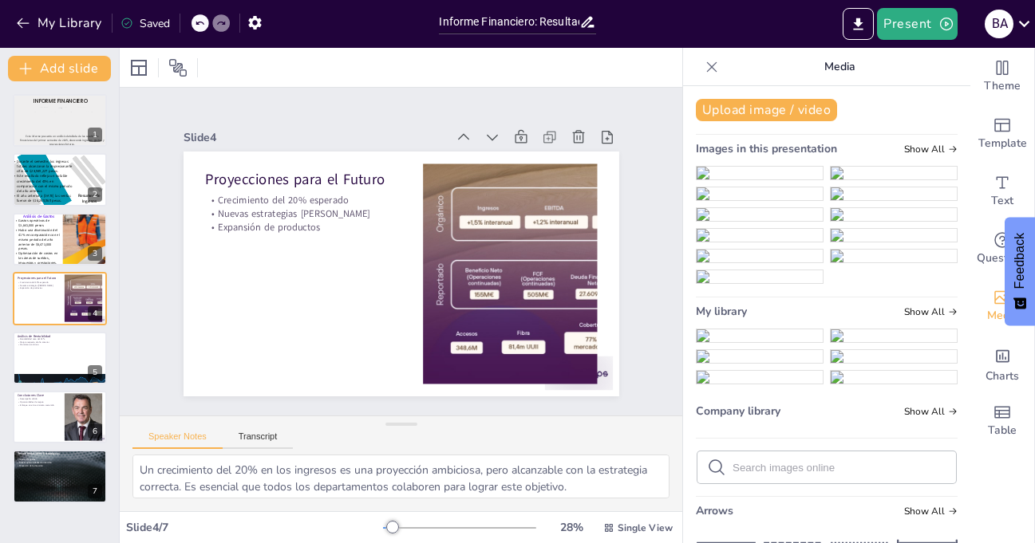
click at [704, 60] on icon at bounding box center [712, 67] width 16 height 16
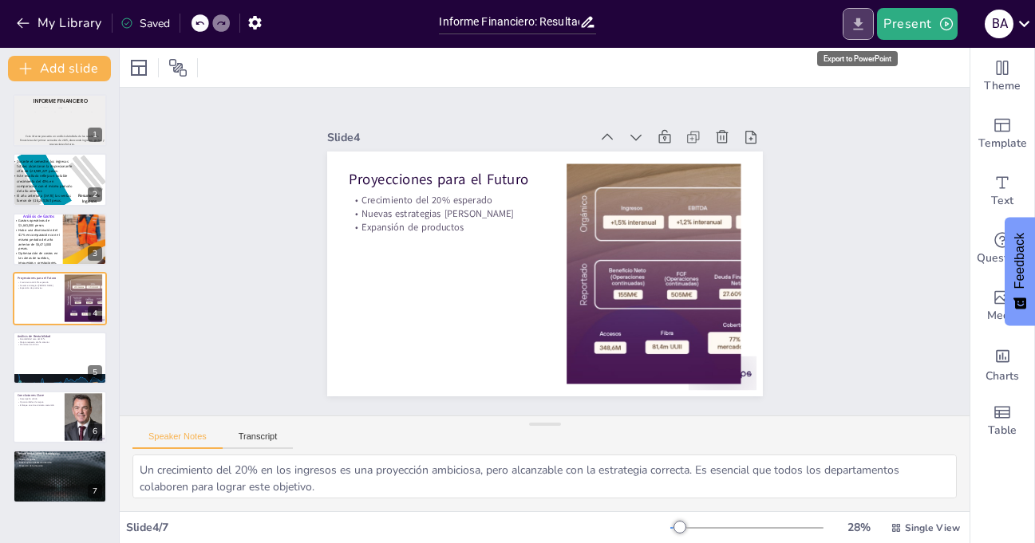
click at [864, 25] on icon "Export to PowerPoint" at bounding box center [858, 24] width 17 height 17
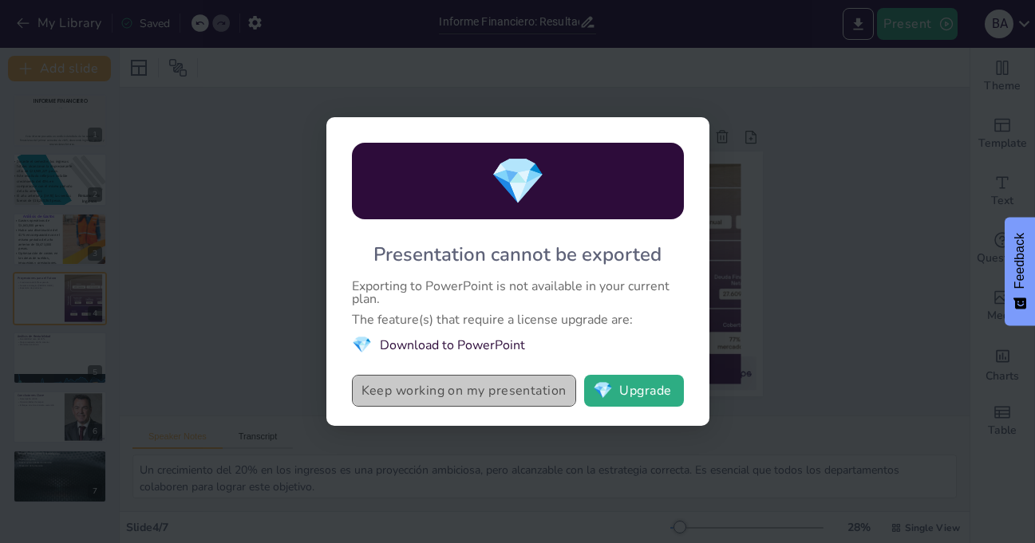
click at [433, 390] on button "Keep working on my presentation" at bounding box center [464, 391] width 224 height 32
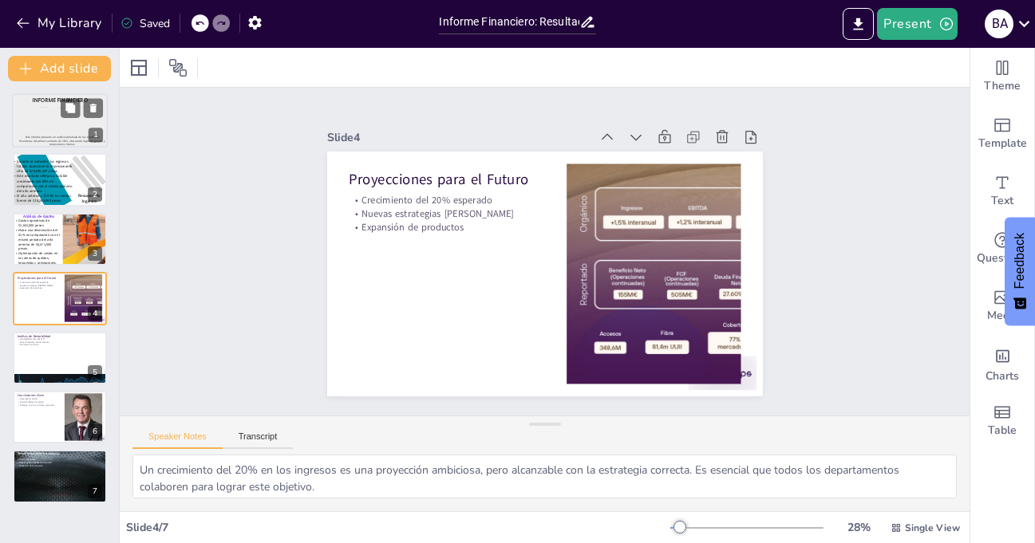
click at [47, 119] on div at bounding box center [44, 123] width 29 height 22
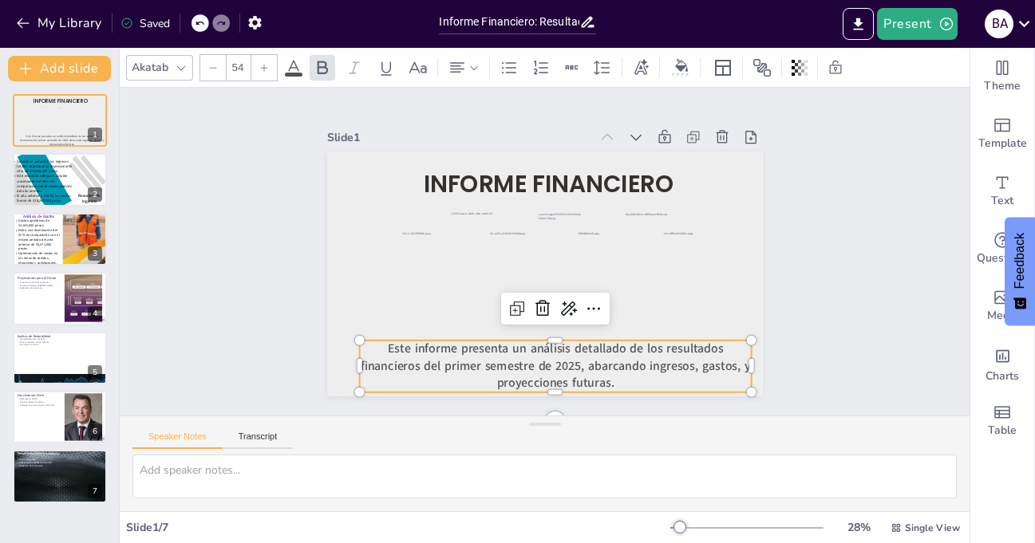
click at [477, 367] on span "Este informe presenta un análisis detallado de los resultados financieros del p…" at bounding box center [542, 361] width 389 height 74
click at [384, 342] on span "Este informe presenta un análisis detallado de los resultados financieros del p…" at bounding box center [519, 359] width 376 height 144
click at [383, 342] on span "Este informe presenta un análisis detallado de los resultados financieros del p…" at bounding box center [486, 350] width 326 height 243
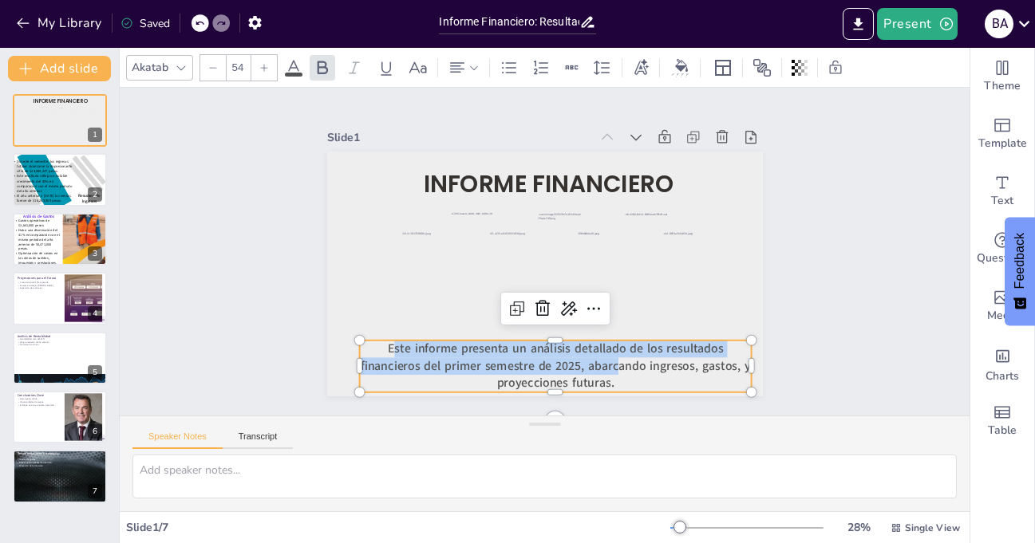
drag, startPoint x: 383, startPoint y: 342, endPoint x: 609, endPoint y: 358, distance: 226.4
click at [609, 358] on span "Este informe presenta un análisis detallado de los resultados financieros del p…" at bounding box center [486, 350] width 326 height 243
drag, startPoint x: 377, startPoint y: 342, endPoint x: 622, endPoint y: 373, distance: 247.7
click at [622, 373] on p "Este informe presenta un análisis detallado de los resultados financieros del p…" at bounding box center [531, 366] width 394 height 132
copy span "Este informe presenta un análisis detallado de los resultados financieros del p…"
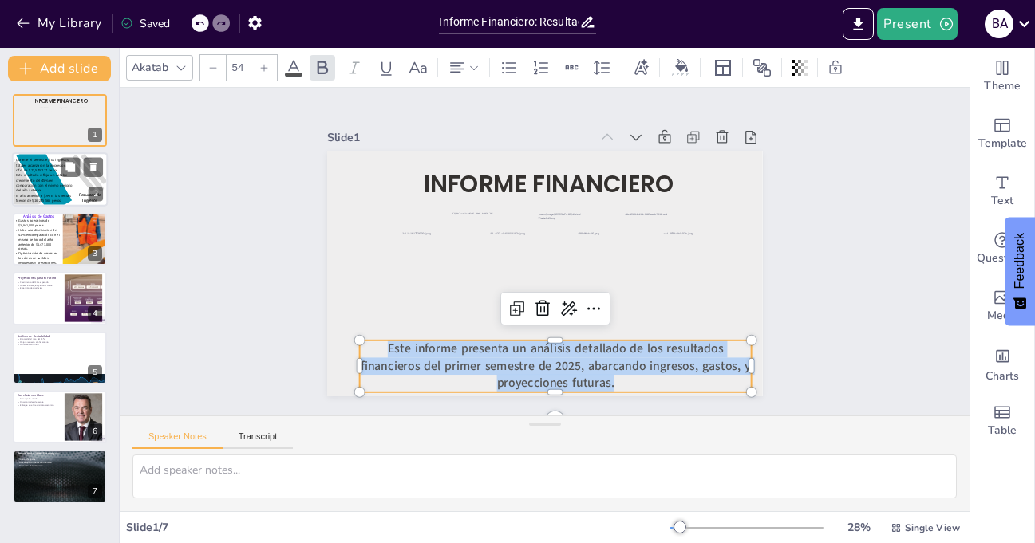
click at [41, 183] on span "Este resultado refleja un notable crecimiento del 45% en comparación con el mis…" at bounding box center [44, 183] width 56 height 20
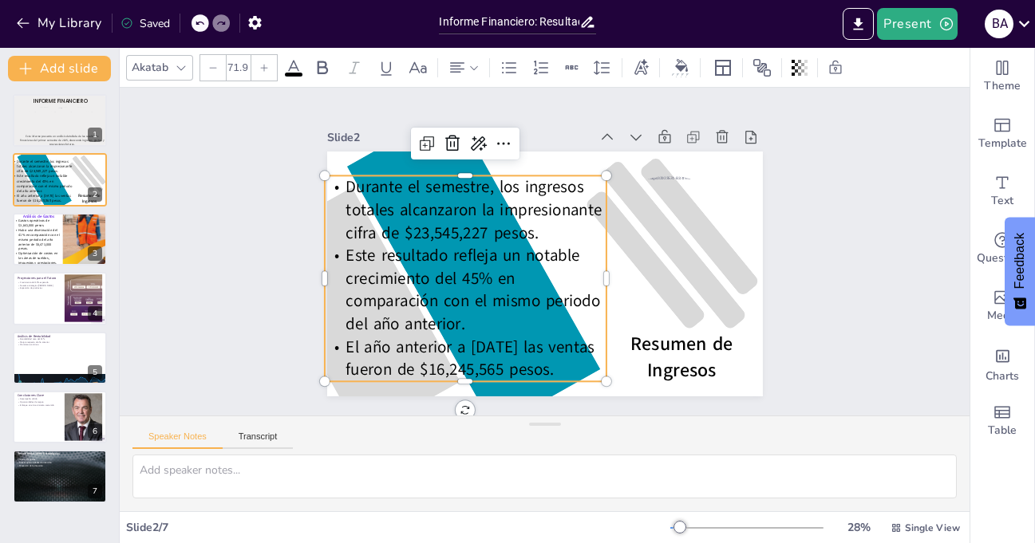
click at [456, 227] on span "Durante el semestre, los ingresos totales alcanzaron la impresionante cifra de …" at bounding box center [482, 189] width 260 height 106
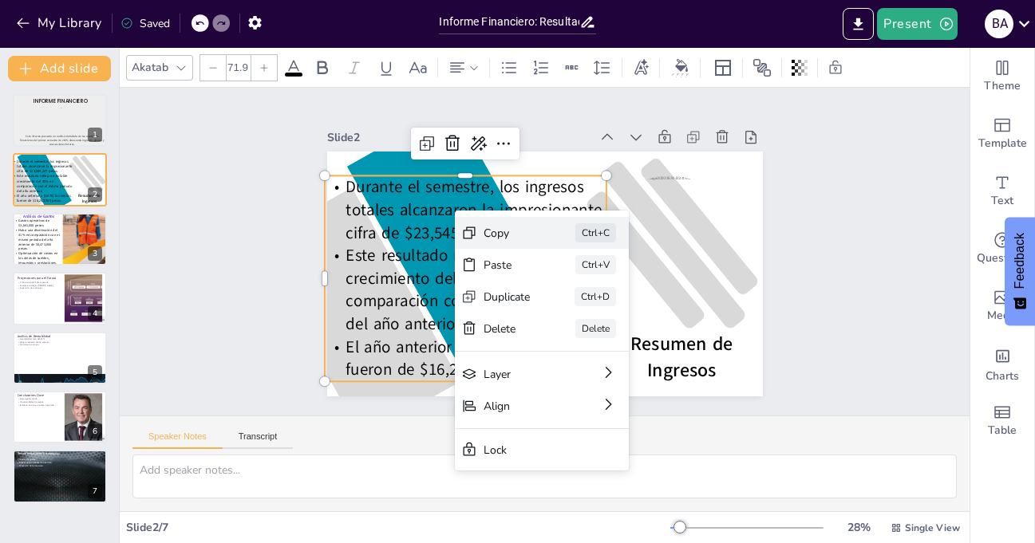
click at [508, 334] on div "Copy" at bounding box center [526, 358] width 37 height 49
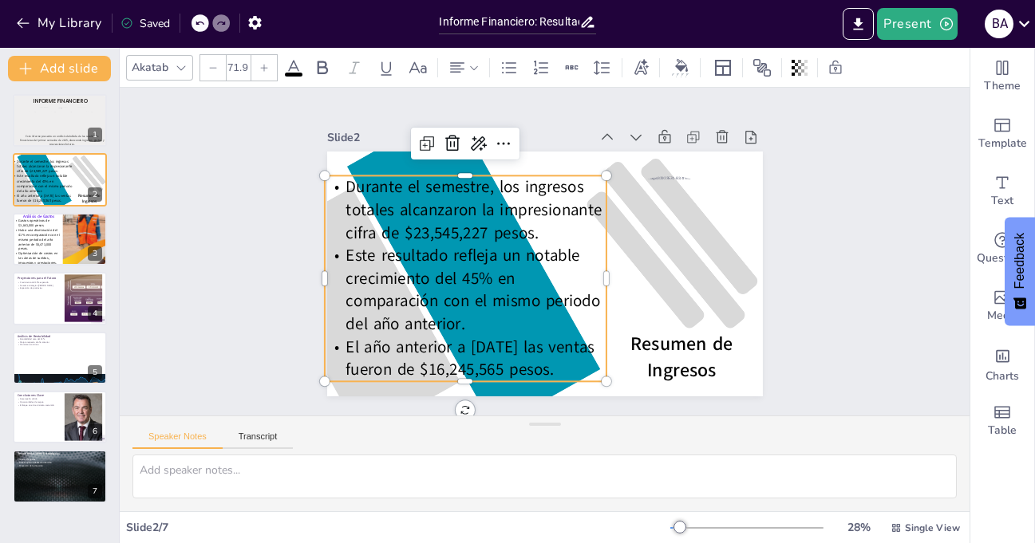
click at [347, 180] on span "Durante el semestre, los ingresos totales alcanzaron la impresionante cifra de …" at bounding box center [476, 200] width 259 height 88
click at [376, 180] on span "Durante el semestre, los ingresos totales alcanzaron la impresionante cifra de …" at bounding box center [498, 170] width 244 height 167
drag, startPoint x: 337, startPoint y: 180, endPoint x: 591, endPoint y: 365, distance: 313.6
click at [591, 365] on div "Durante el semestre, los ingresos totales alcanzaron la impresionante cifra de …" at bounding box center [461, 261] width 318 height 259
copy div "Durante el semestre, los ingresos totales alcanzaron la impresionante cifra de …"
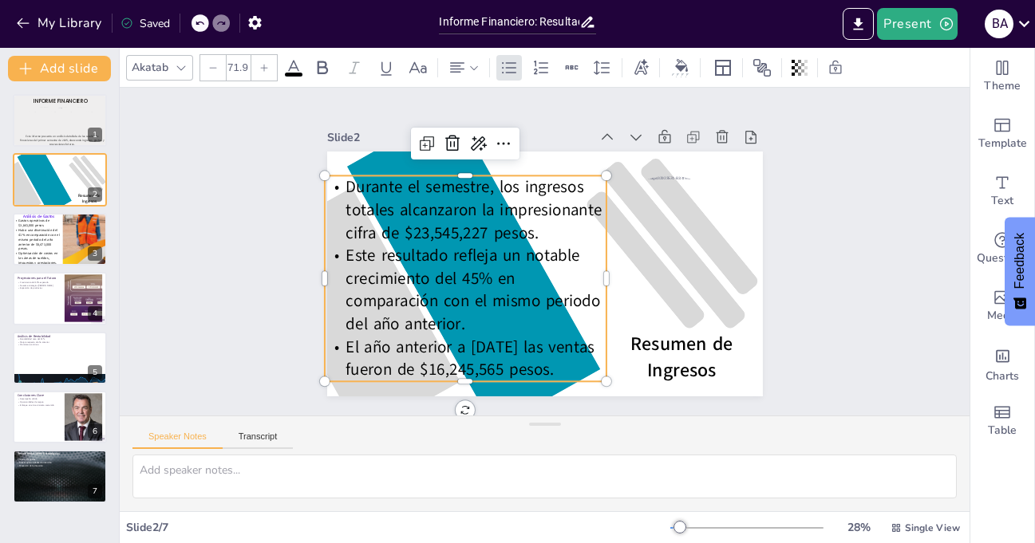
click at [261, 208] on div "Slide 1 Informe financiero Este informe presenta un análisis detallado de los r…" at bounding box center [545, 251] width 880 height 764
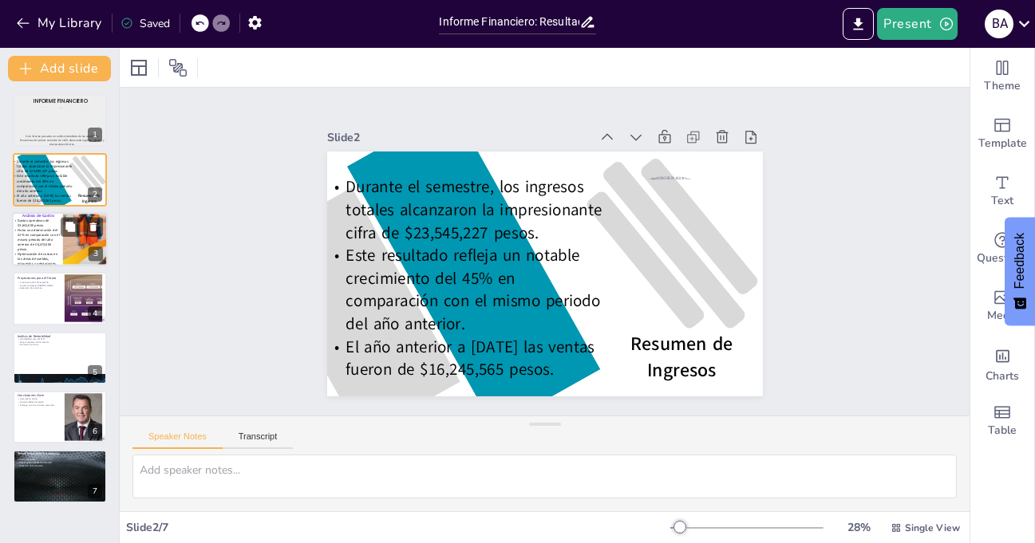
click at [25, 252] on span "Optimización de costos en las áreas de sueldos, impuestos y prestaciones." at bounding box center [38, 258] width 40 height 14
type textarea "Los gastos operativos de $3,841,000 pesos son un aspecto fundamental que influy…"
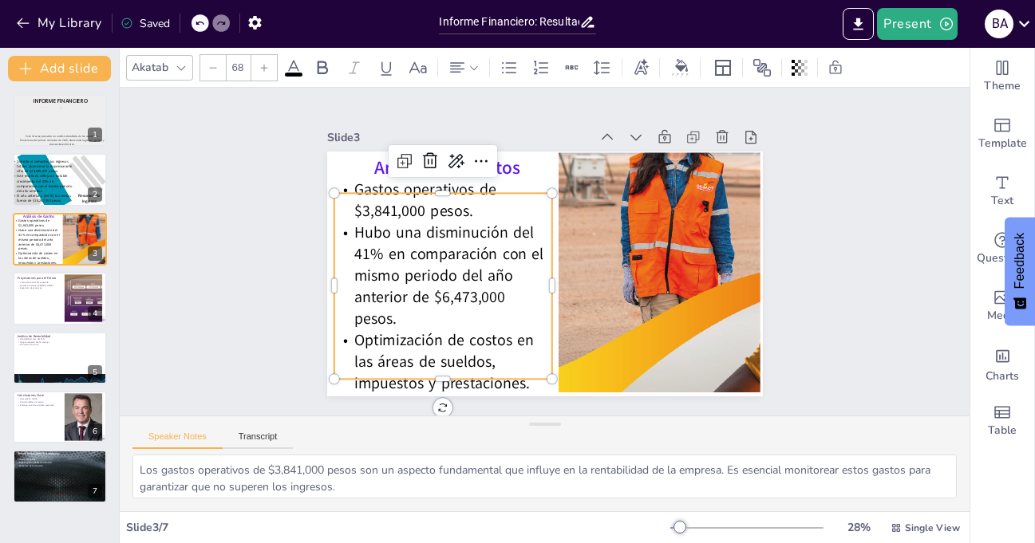
click at [398, 207] on span "Gastos operativos de $3,841,000 pesos." at bounding box center [439, 173] width 148 height 66
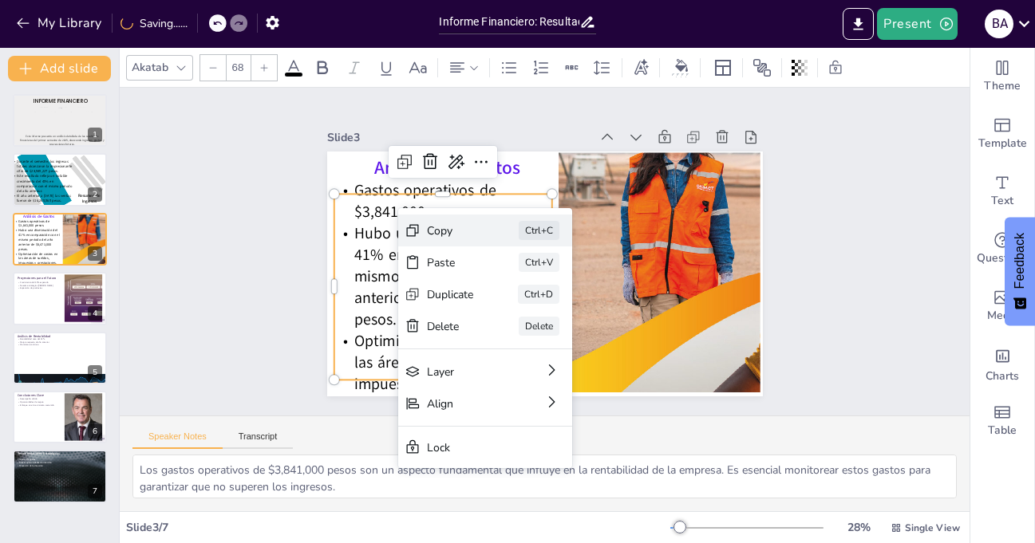
click at [516, 306] on div "Copy" at bounding box center [540, 322] width 49 height 33
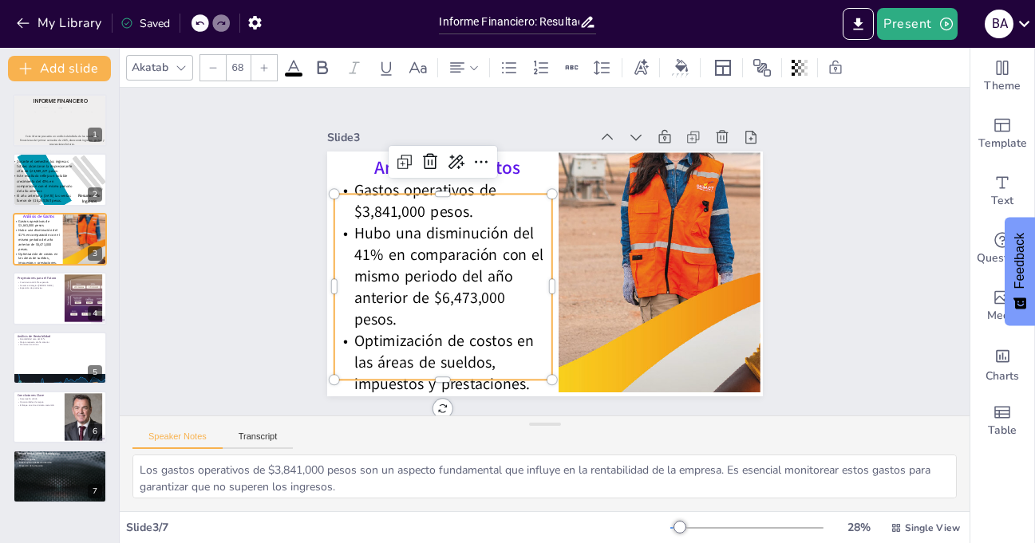
click at [382, 193] on span "Gastos operativos de $3,841,000 pesos." at bounding box center [455, 151] width 147 height 87
click at [364, 193] on span "Gastos operativos de $3,841,000 pesos." at bounding box center [438, 174] width 148 height 66
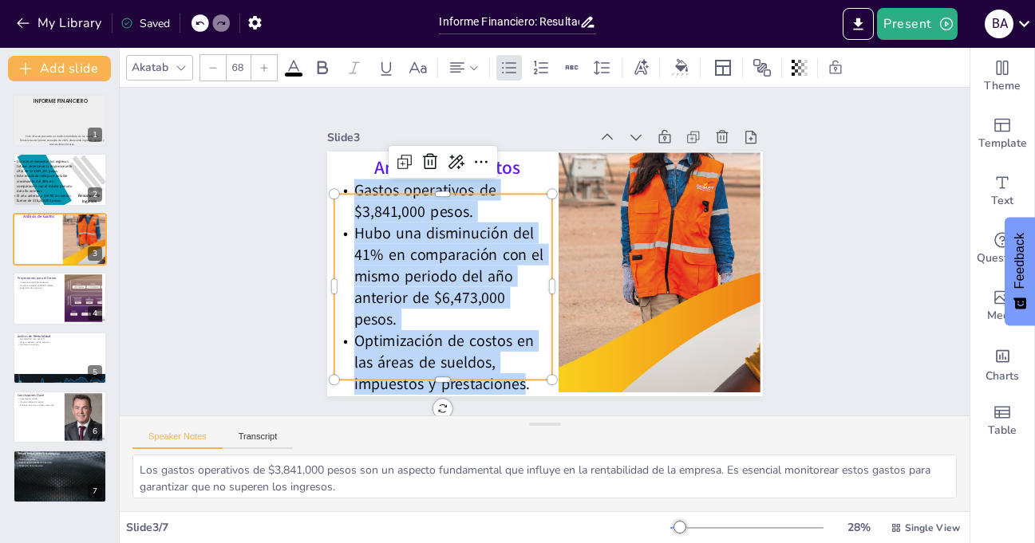
drag, startPoint x: 344, startPoint y: 193, endPoint x: 514, endPoint y: 371, distance: 246.1
click at [514, 371] on div "Gastos operativos de $3,841,000 pesos. Hubo una disminución del 41% en comparac…" at bounding box center [438, 265] width 258 height 256
copy div "Gastos operativos de $3,841,000 pesos. Hubo una disminución del 41% en comparac…"
click at [381, 264] on div "Slide 1 Informe financiero Este informe presenta un análisis detallado de los r…" at bounding box center [545, 252] width 328 height 850
